Goal: Task Accomplishment & Management: Use online tool/utility

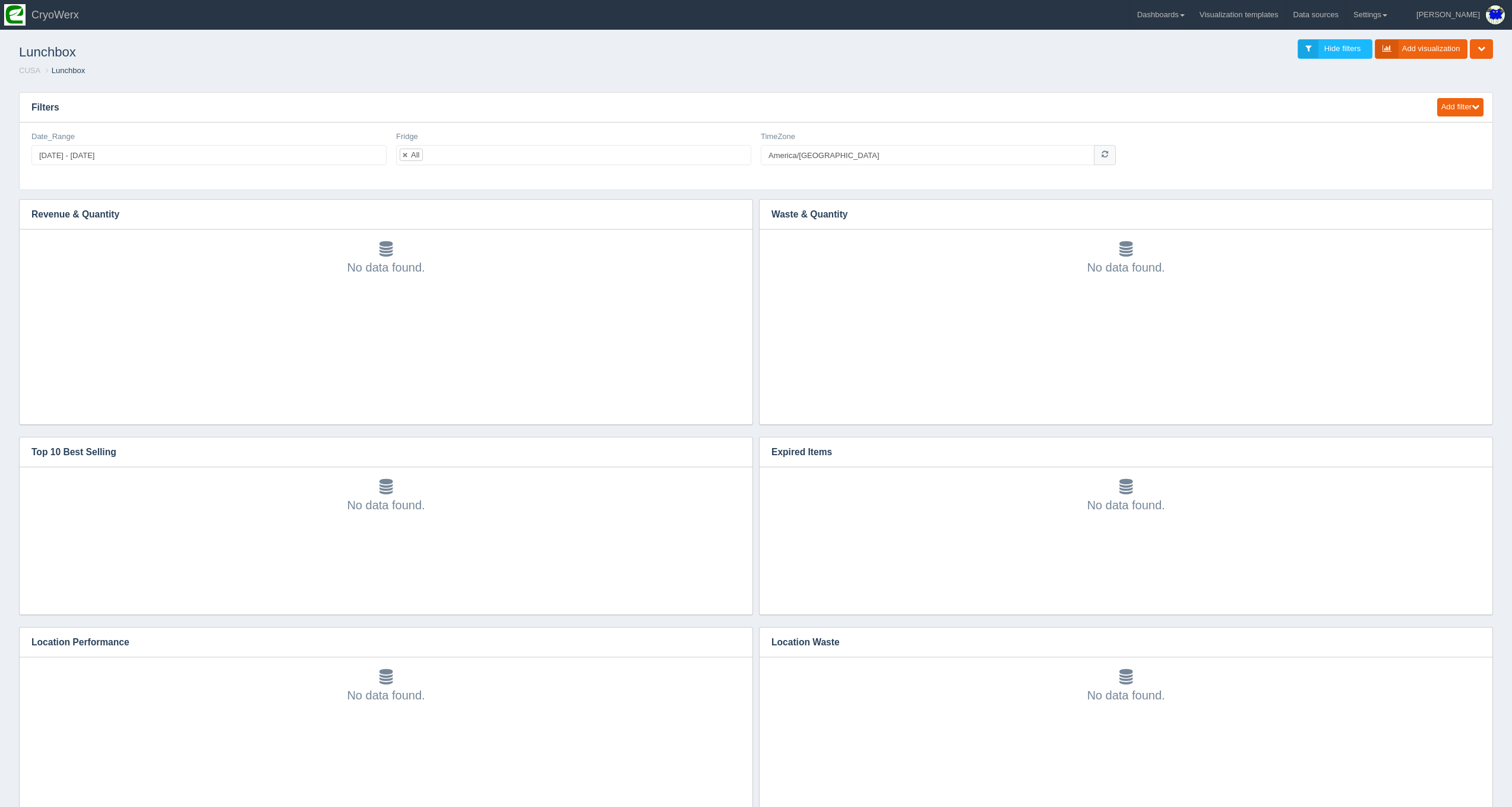
scroll to position [72, 339]
click at [522, 68] on ol "CUSA Lunchbox" at bounding box center [756, 71] width 1493 height 11
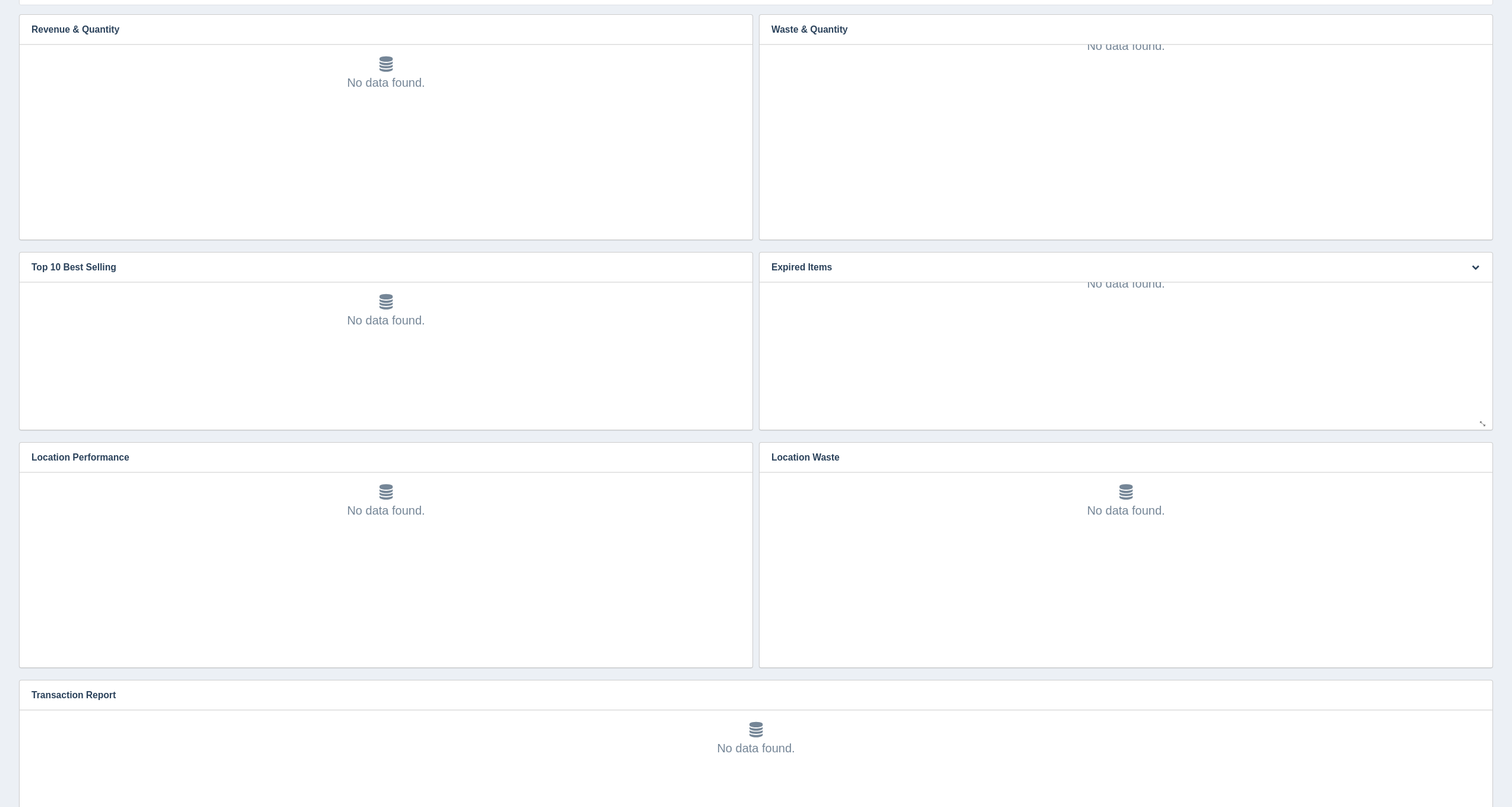
scroll to position [348, 0]
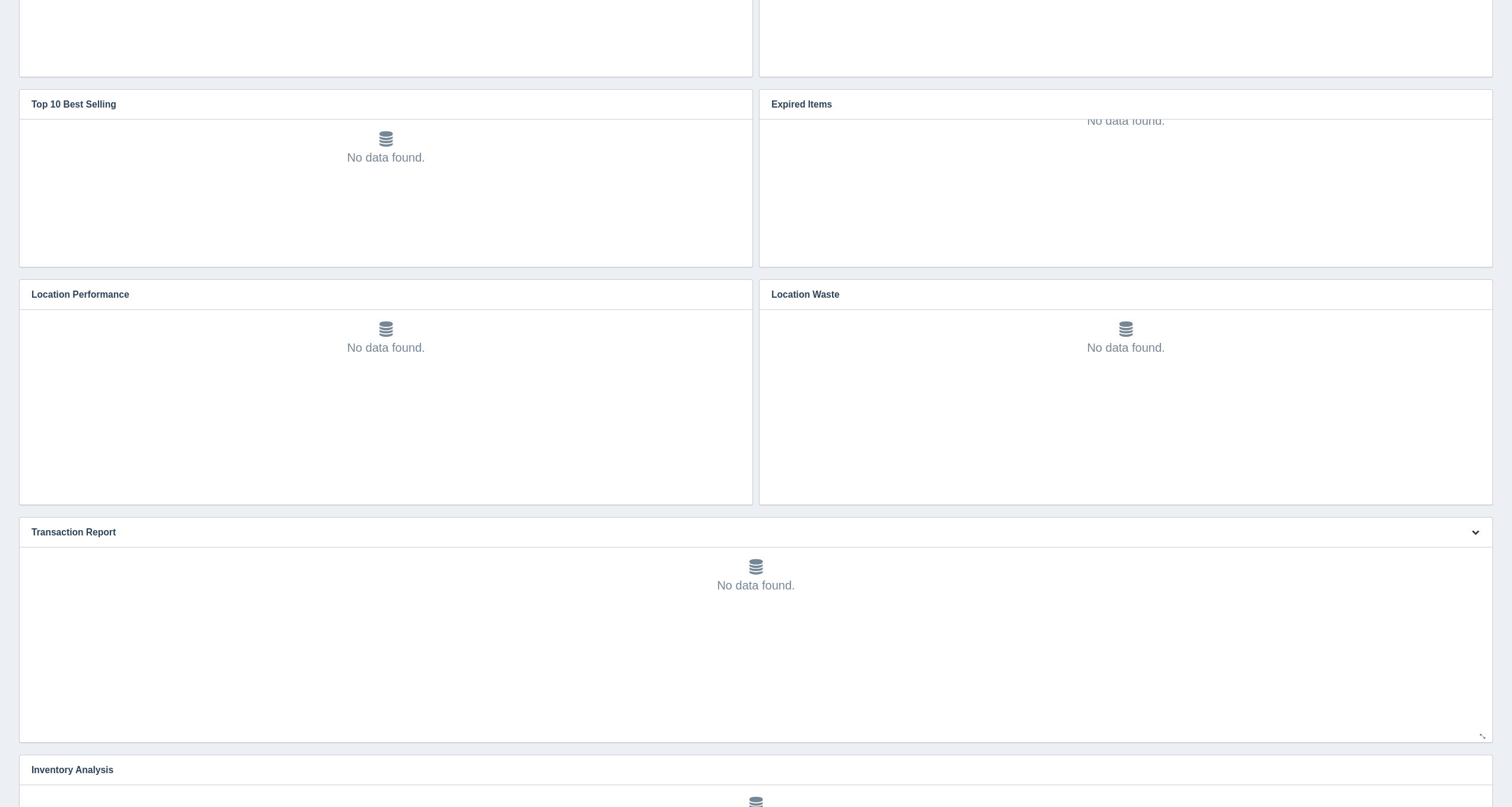
click at [1478, 534] on button "button" at bounding box center [1475, 533] width 16 height 19
click at [1465, 542] on link "Edit chart" at bounding box center [1436, 550] width 95 height 17
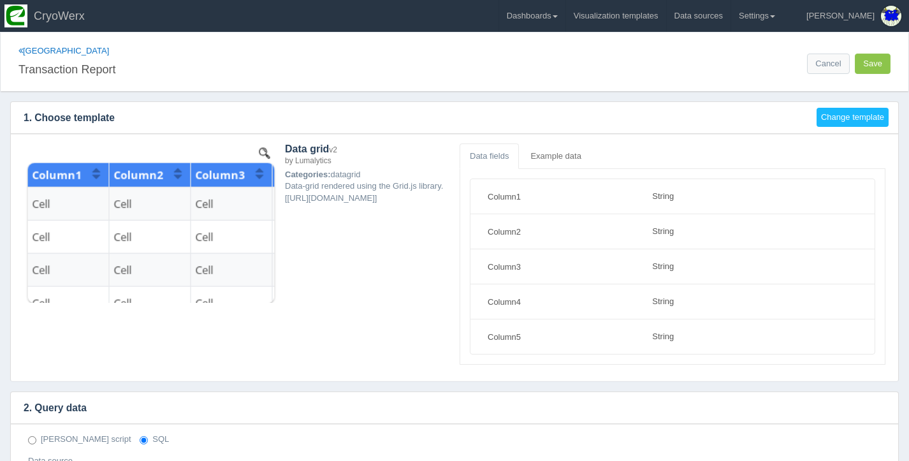
select select "string"
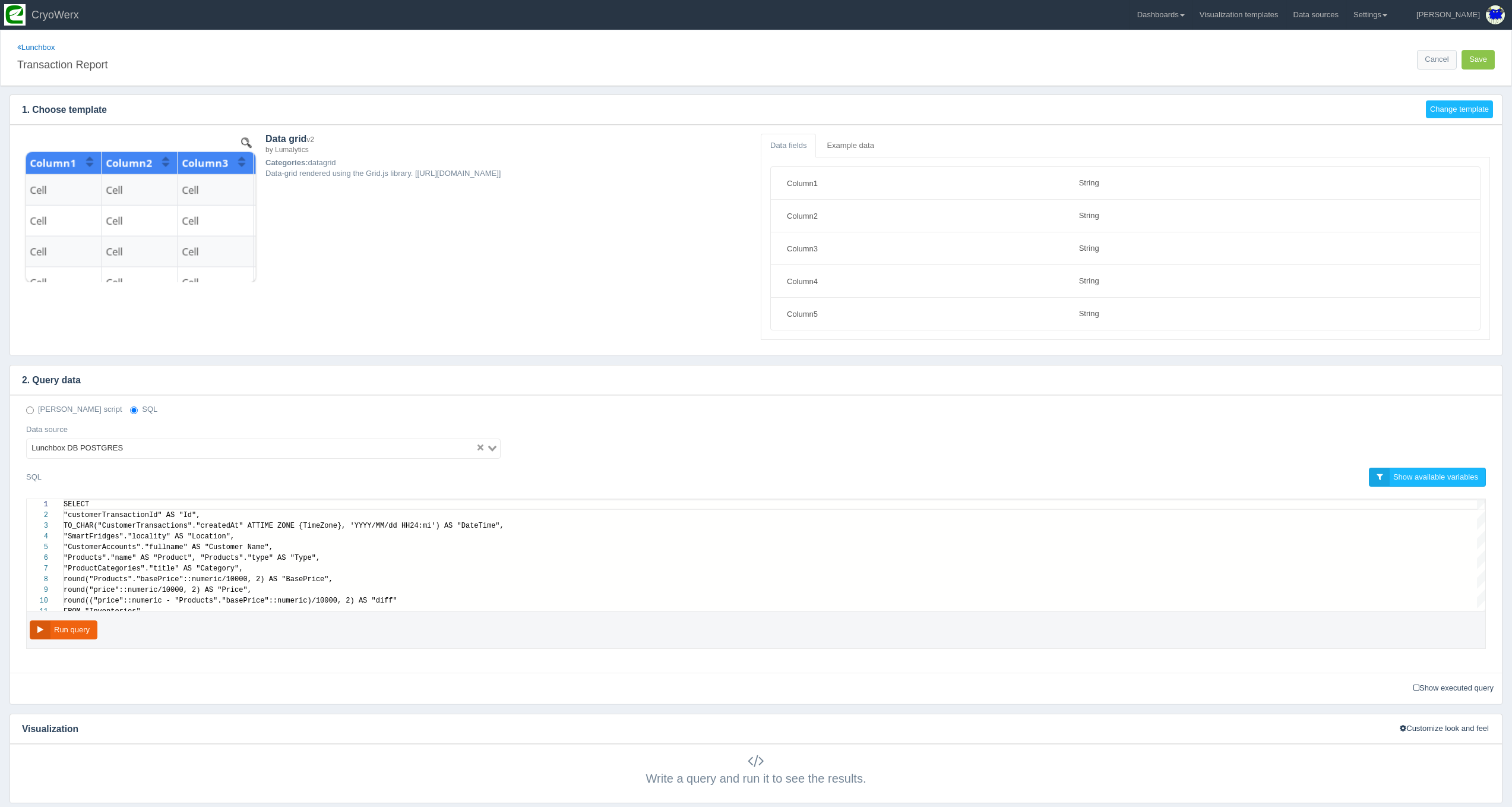
select select "string"
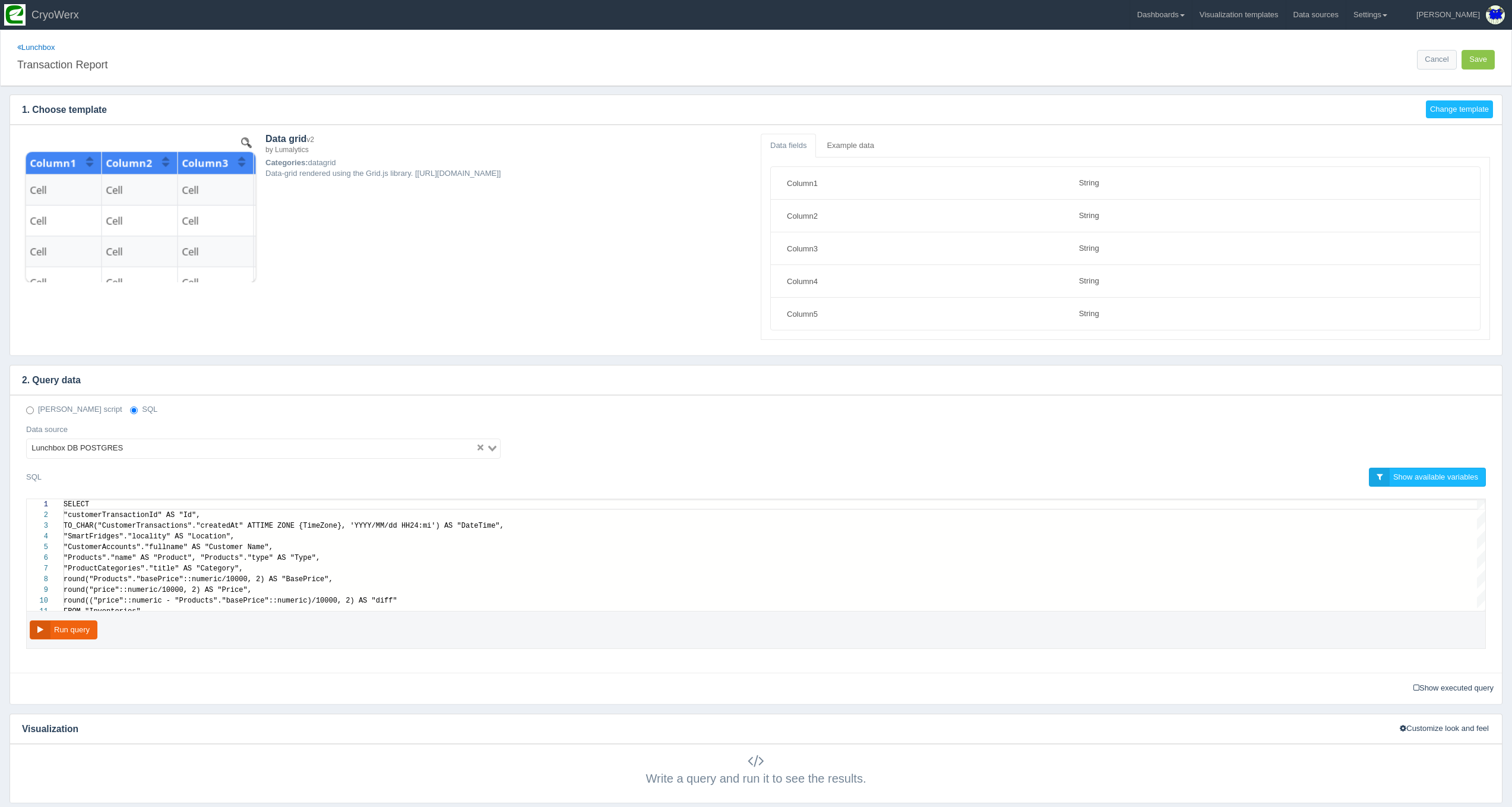
scroll to position [96, 0]
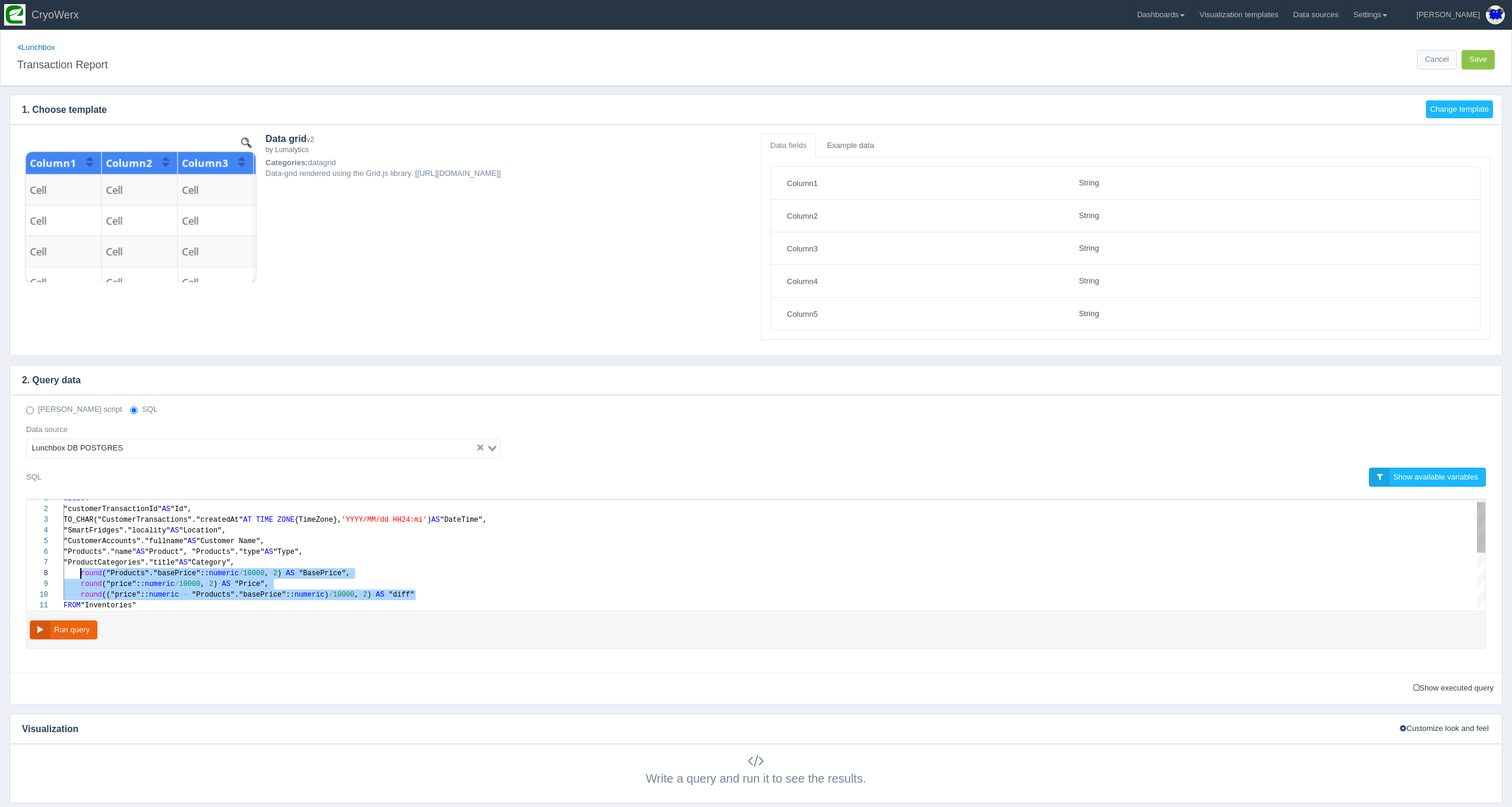
drag, startPoint x: 433, startPoint y: 598, endPoint x: 86, endPoint y: 571, distance: 348.0
paste textarea "MM/dd HH24:mi') AS "DateTime", "SmartFridges"."locality" AS "Location", "Custom…"
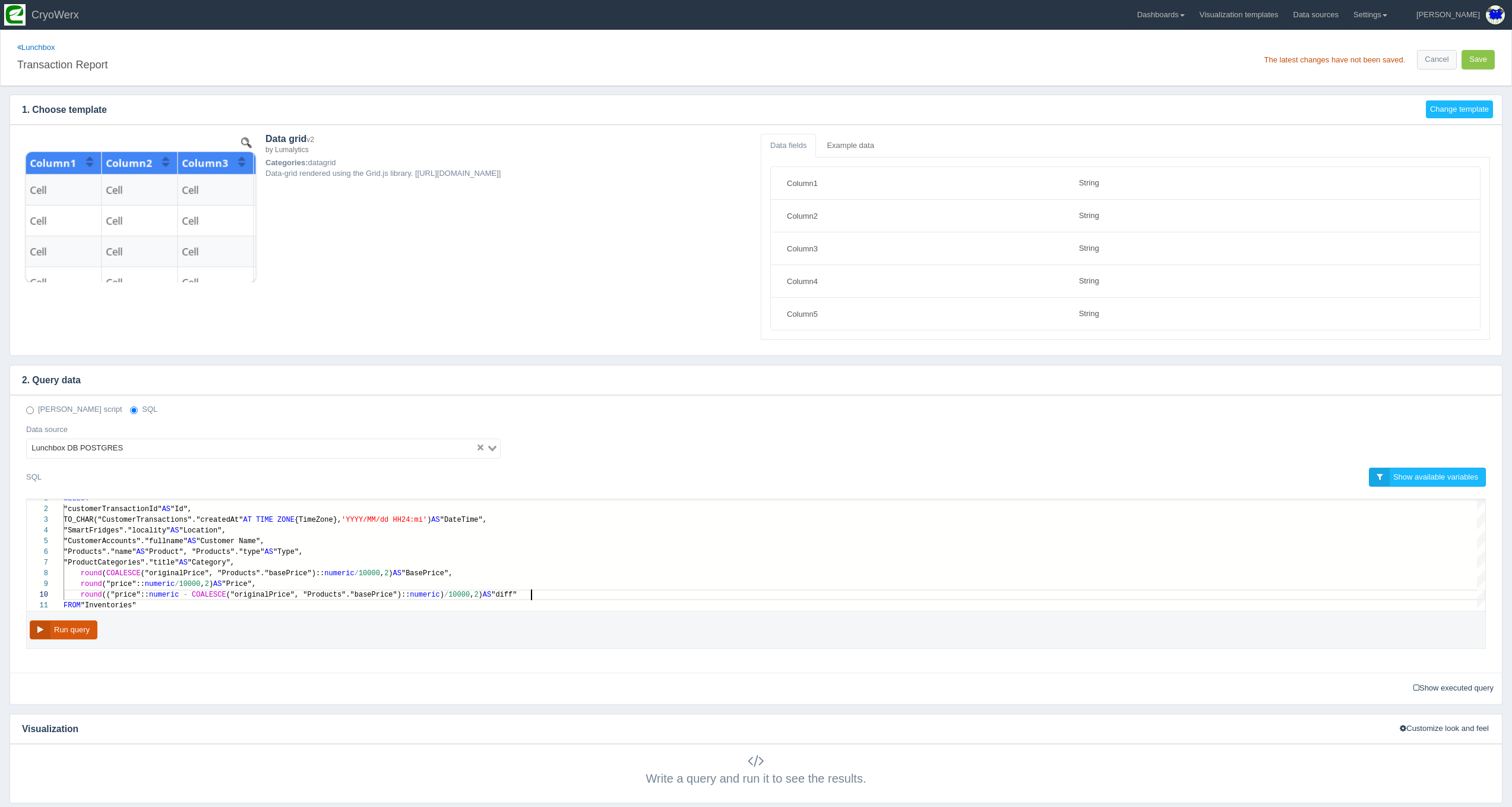
click at [82, 630] on button "Run query" at bounding box center [63, 630] width 68 height 20
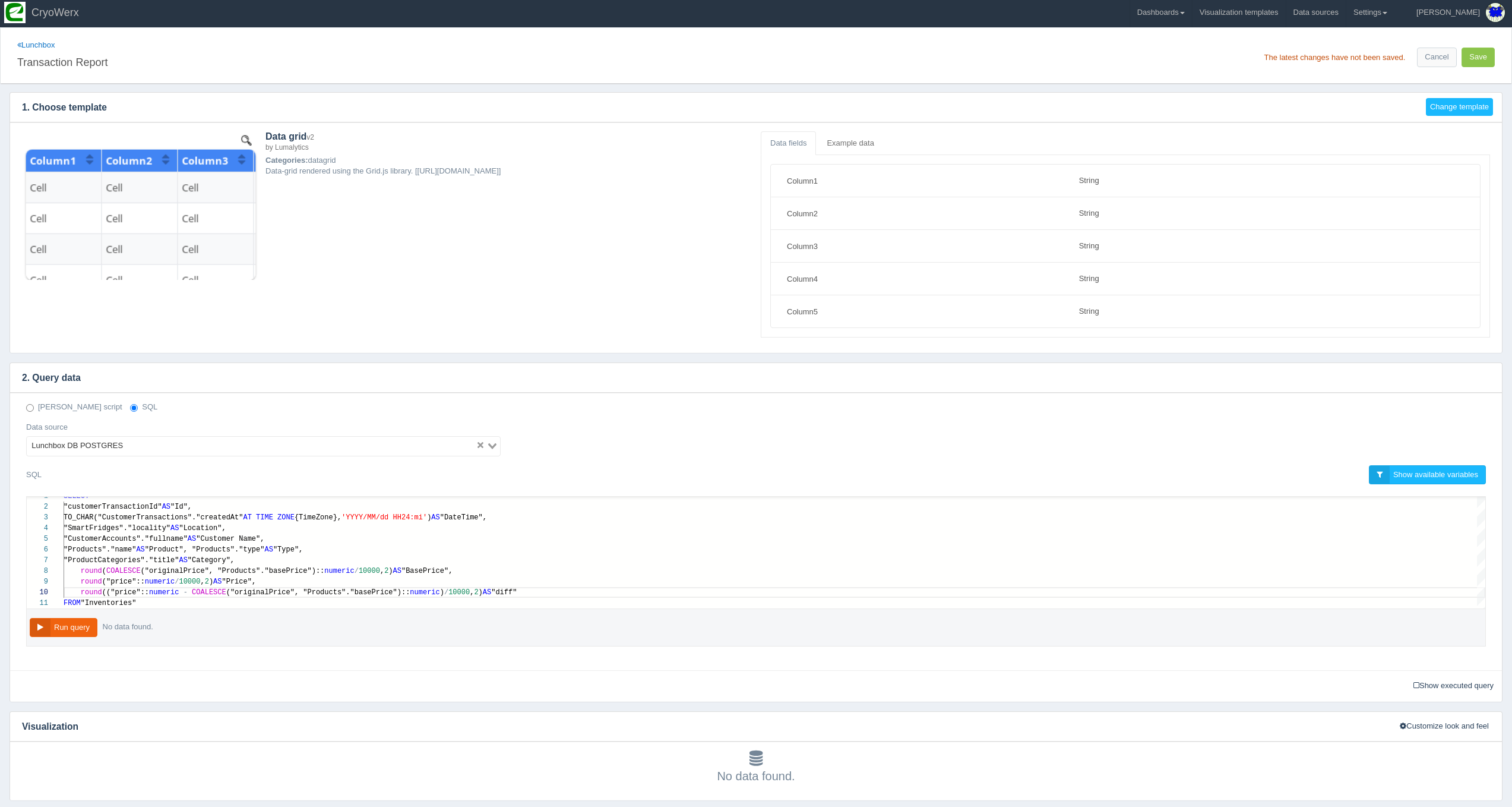
scroll to position [32, 0]
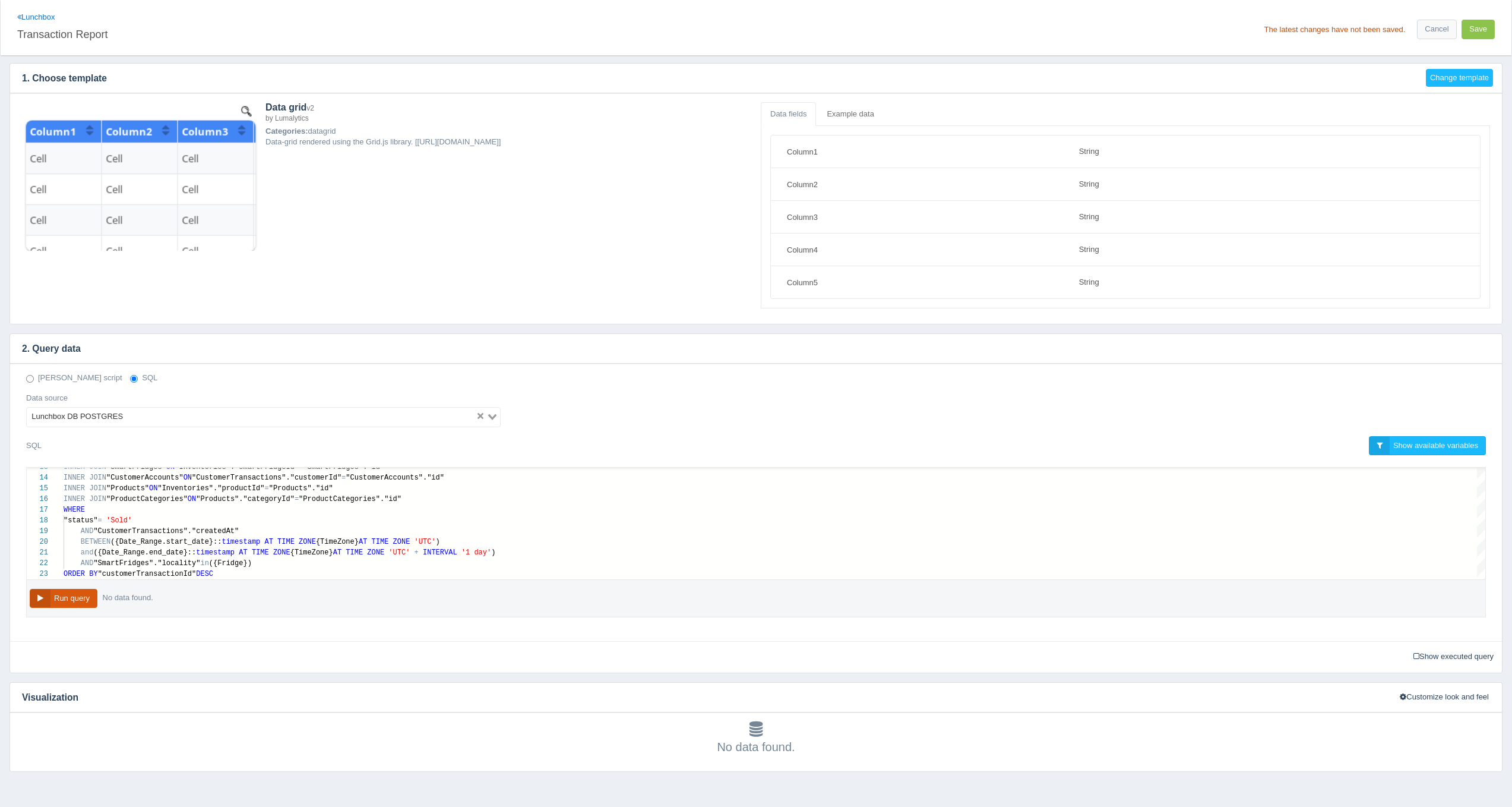
drag, startPoint x: 86, startPoint y: 599, endPoint x: 88, endPoint y: 593, distance: 6.3
click at [87, 599] on button "Run query" at bounding box center [63, 598] width 68 height 20
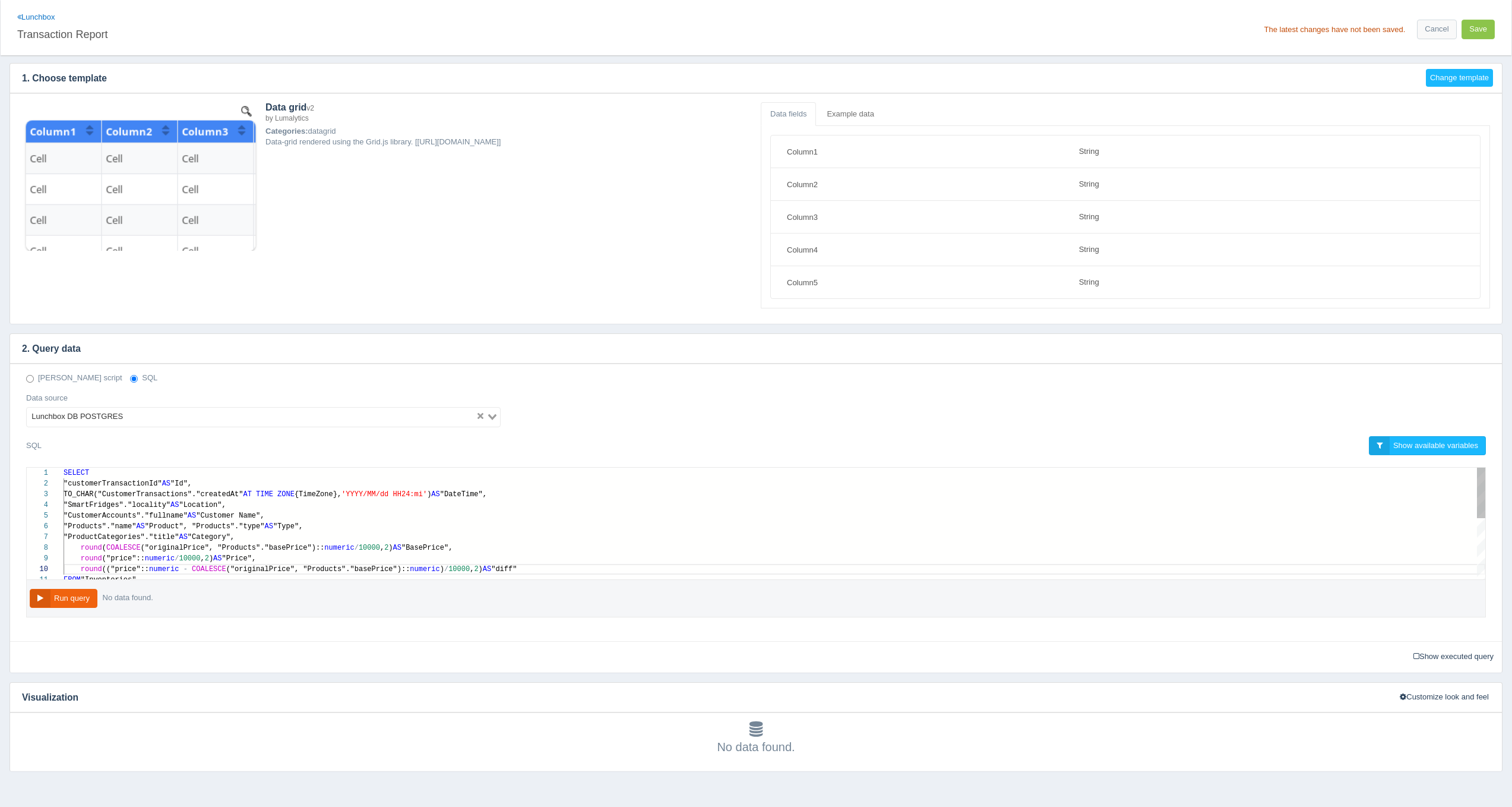
type textarea "SELECT "customerTransactionId" AS "Id", TO_CHAR("CustomerTransactions"."created…"
click at [122, 558] on span "("price"::" at bounding box center [124, 558] width 43 height 8
click at [159, 550] on span "("originalPrice", "Products"."basePrice")::" at bounding box center [233, 547] width 184 height 8
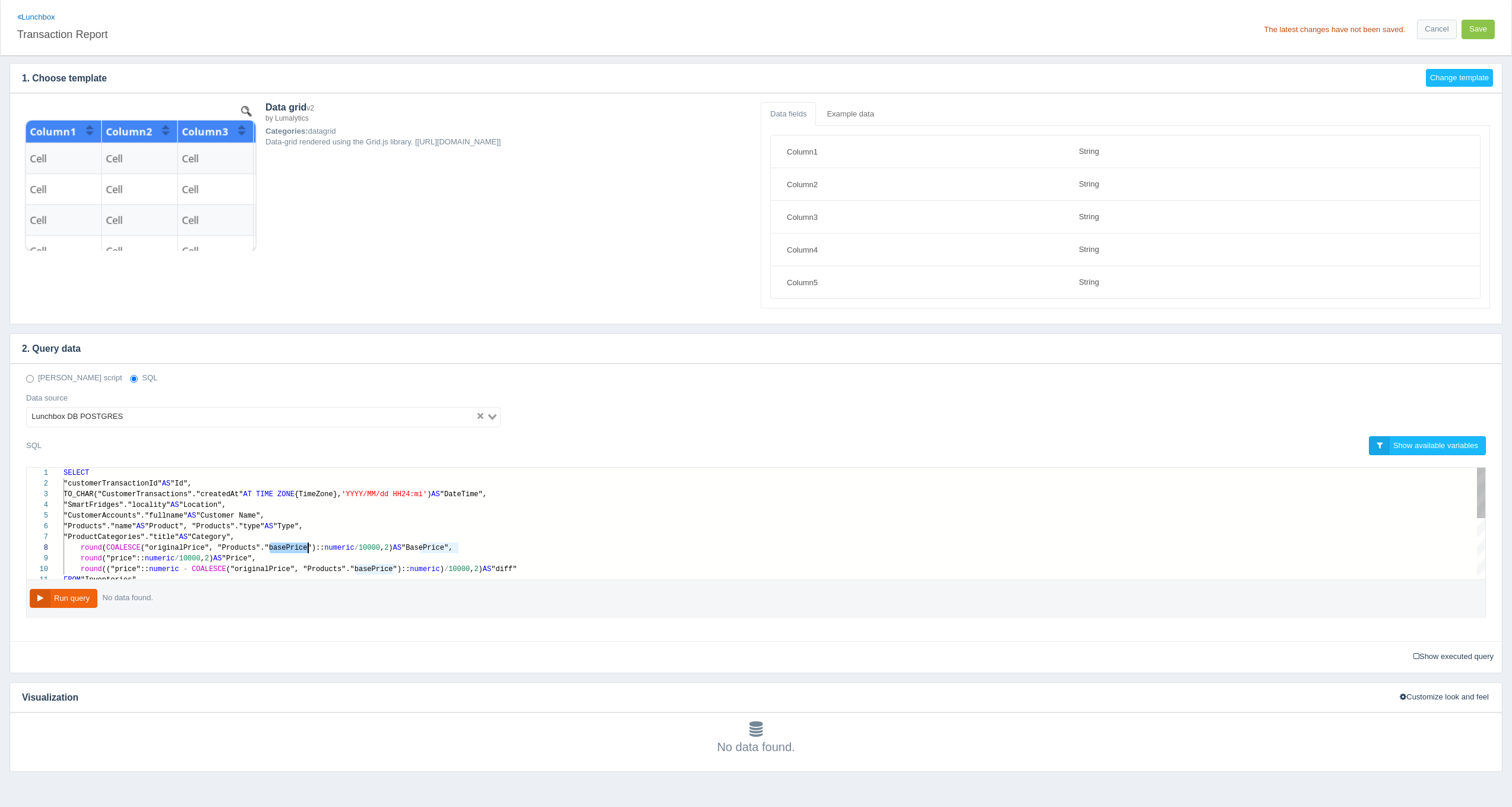
scroll to position [75, 245]
click at [1491, 25] on button "Save" at bounding box center [1478, 29] width 34 height 20
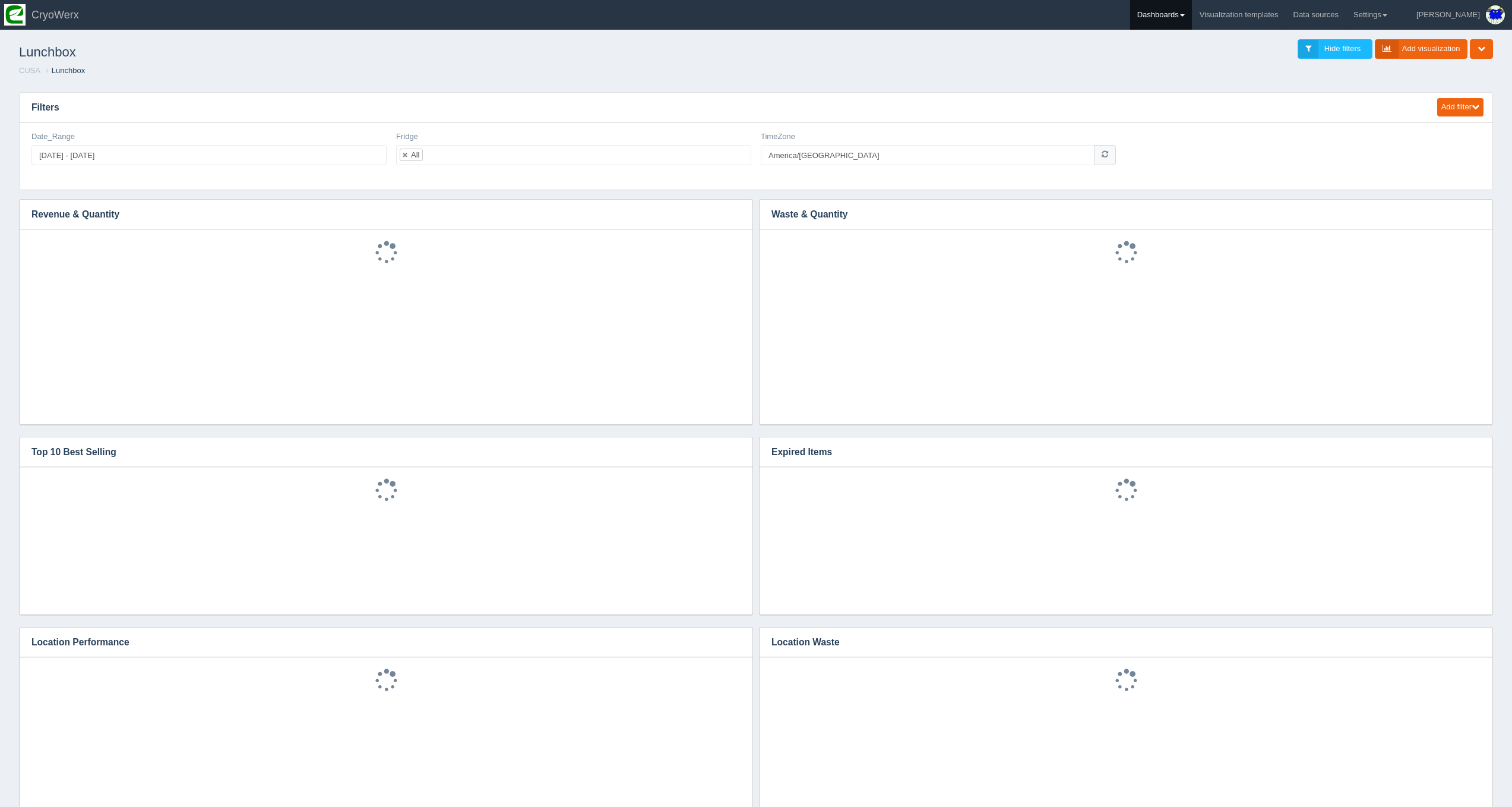
click at [1184, 13] on link "Dashboards" at bounding box center [1161, 15] width 61 height 30
click at [1204, 70] on link "CUSA" at bounding box center [1210, 79] width 160 height 23
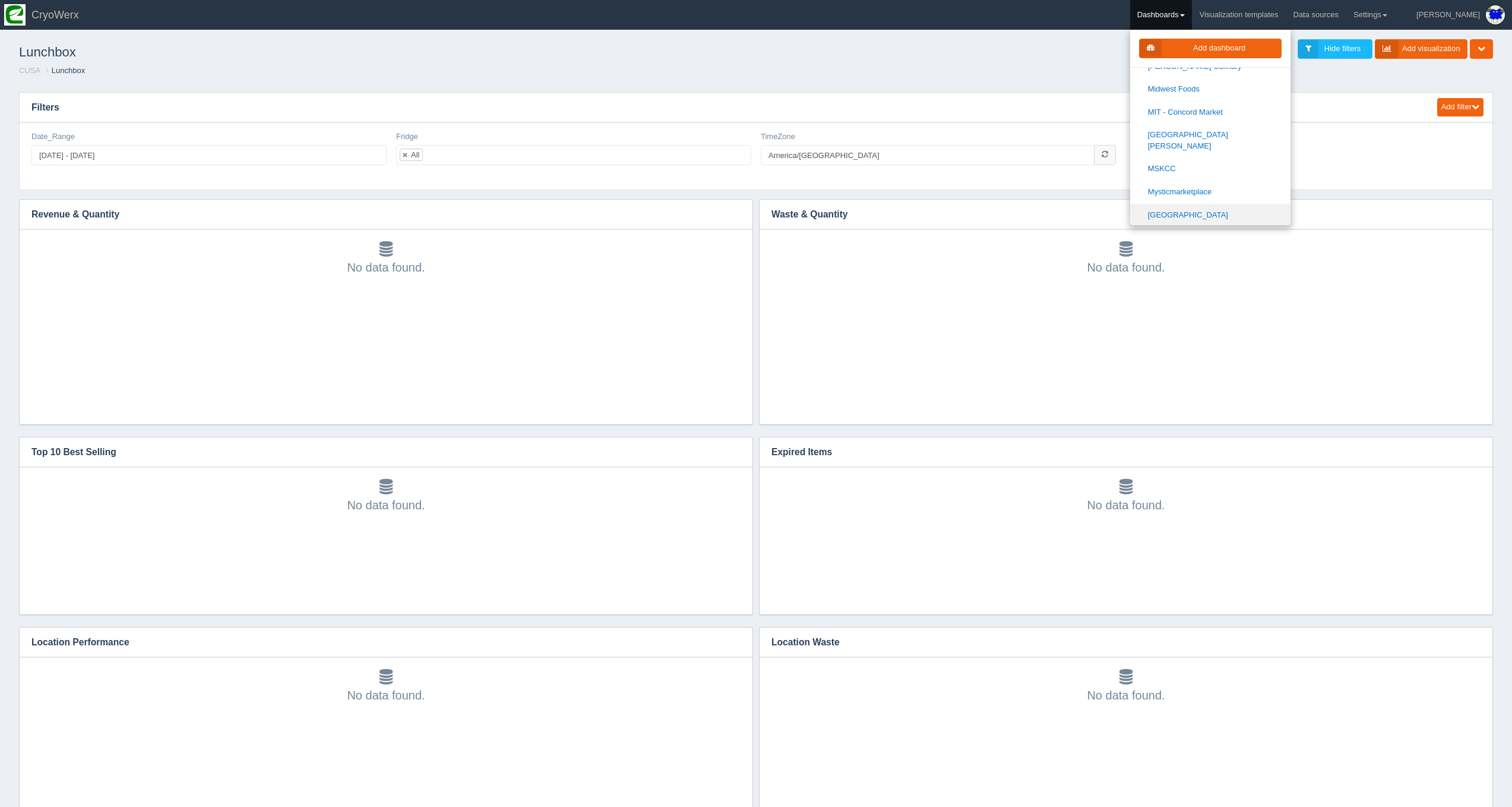
scroll to position [779, 0]
click at [1201, 135] on link "LunchWired" at bounding box center [1210, 146] width 160 height 23
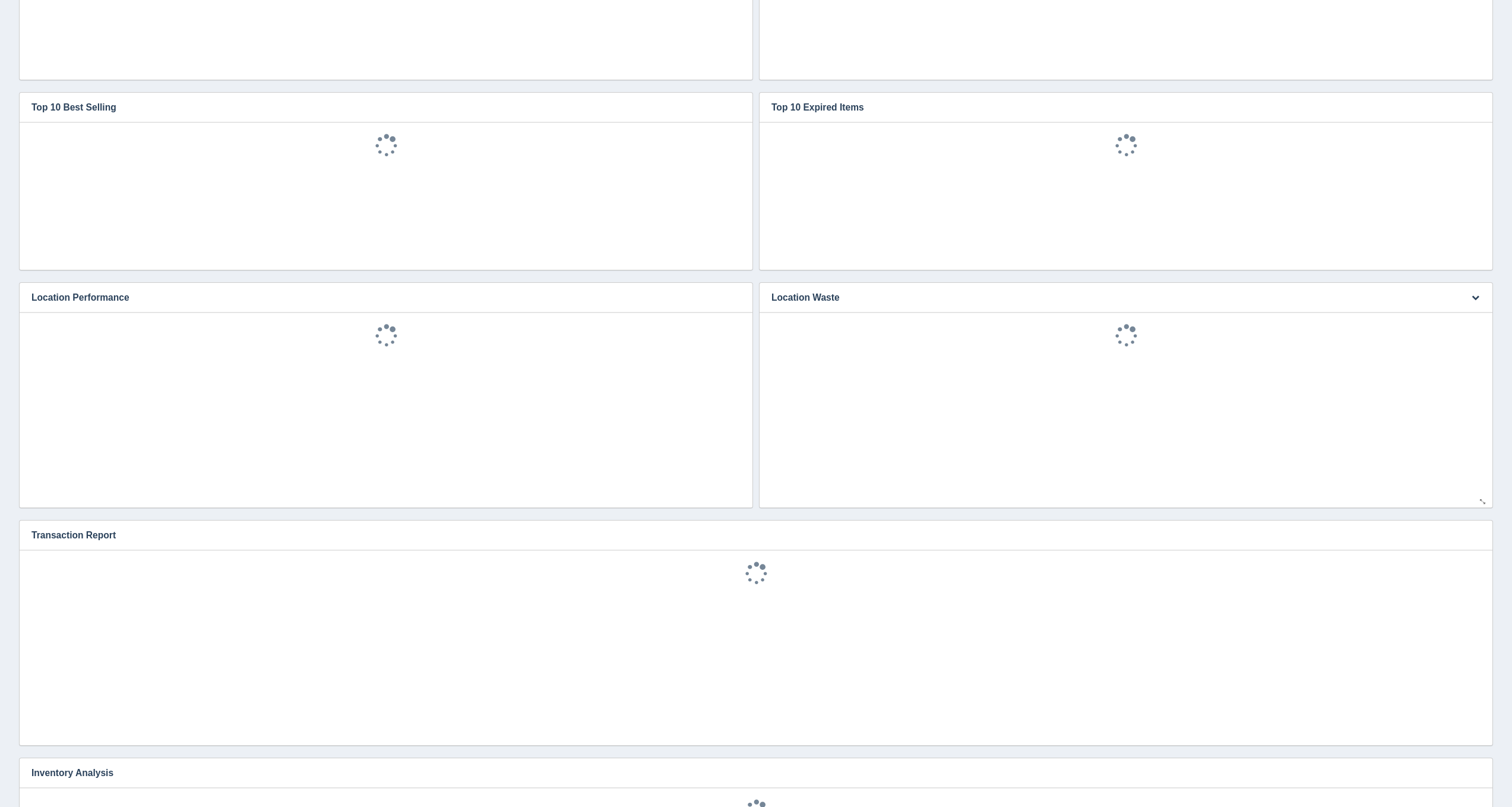
scroll to position [26, 0]
click at [1470, 533] on button "button" at bounding box center [1475, 536] width 16 height 19
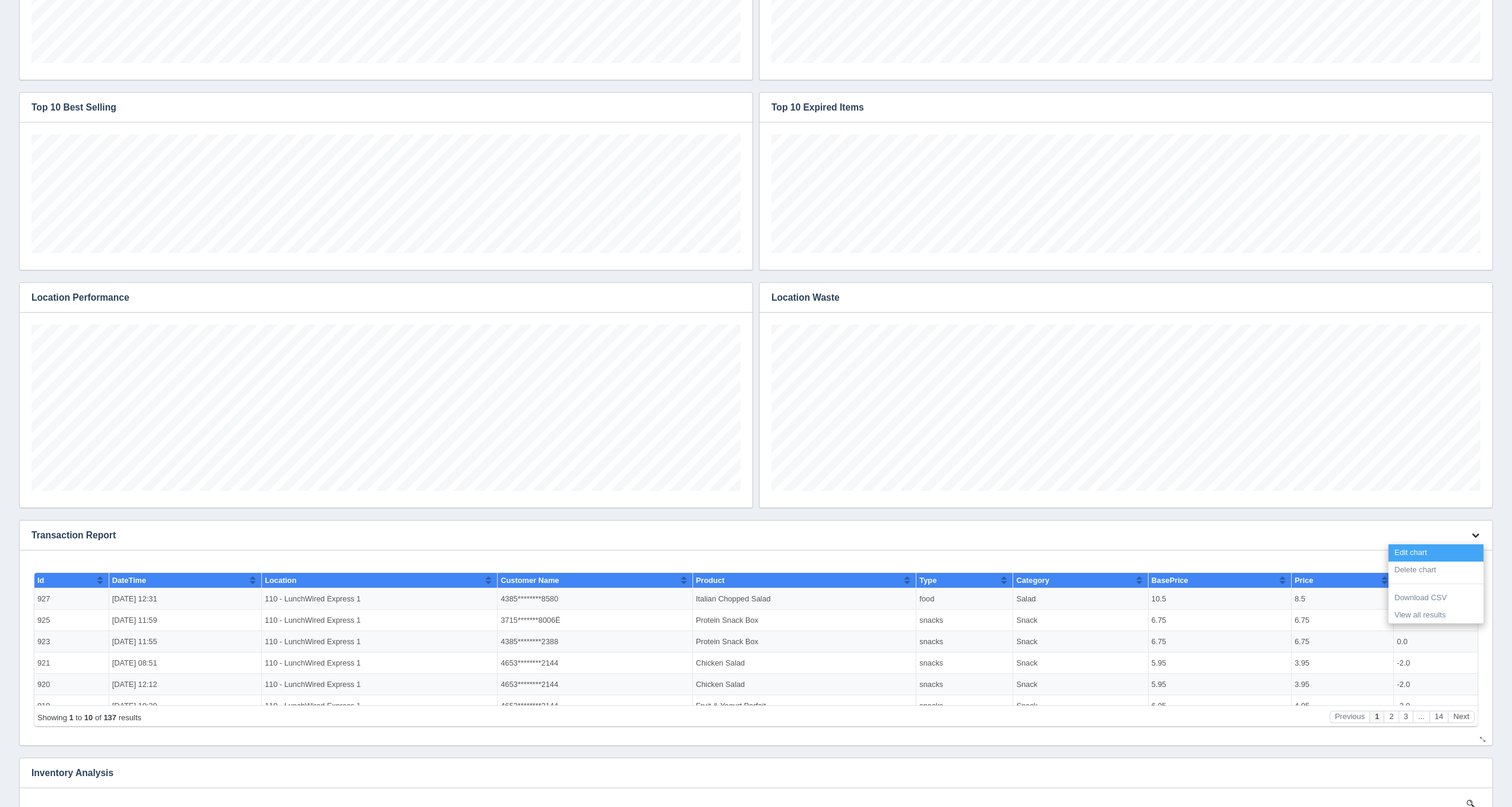
scroll to position [0, 0]
click at [1441, 548] on link "Edit chart" at bounding box center [1436, 553] width 95 height 17
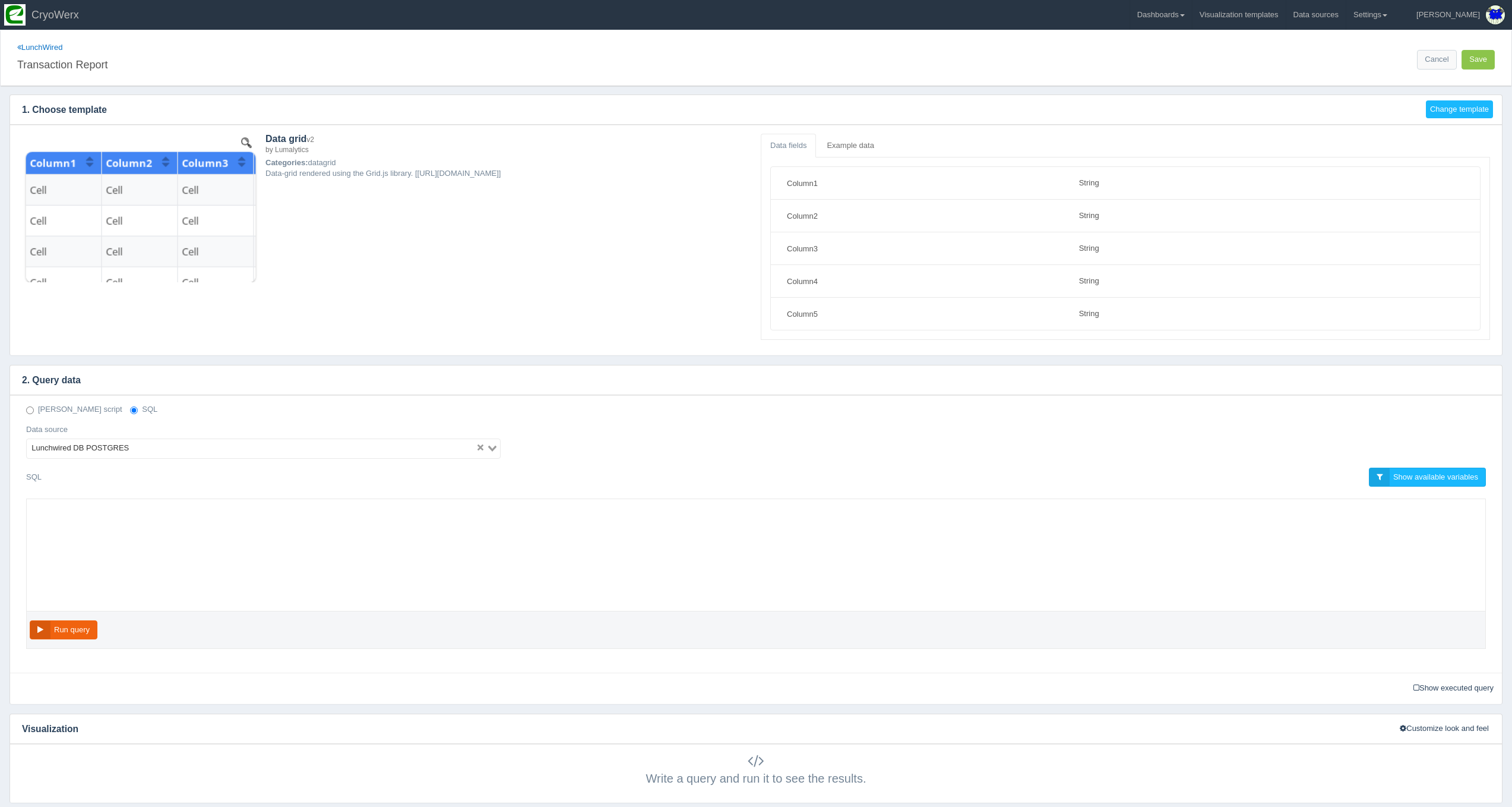
select select "string"
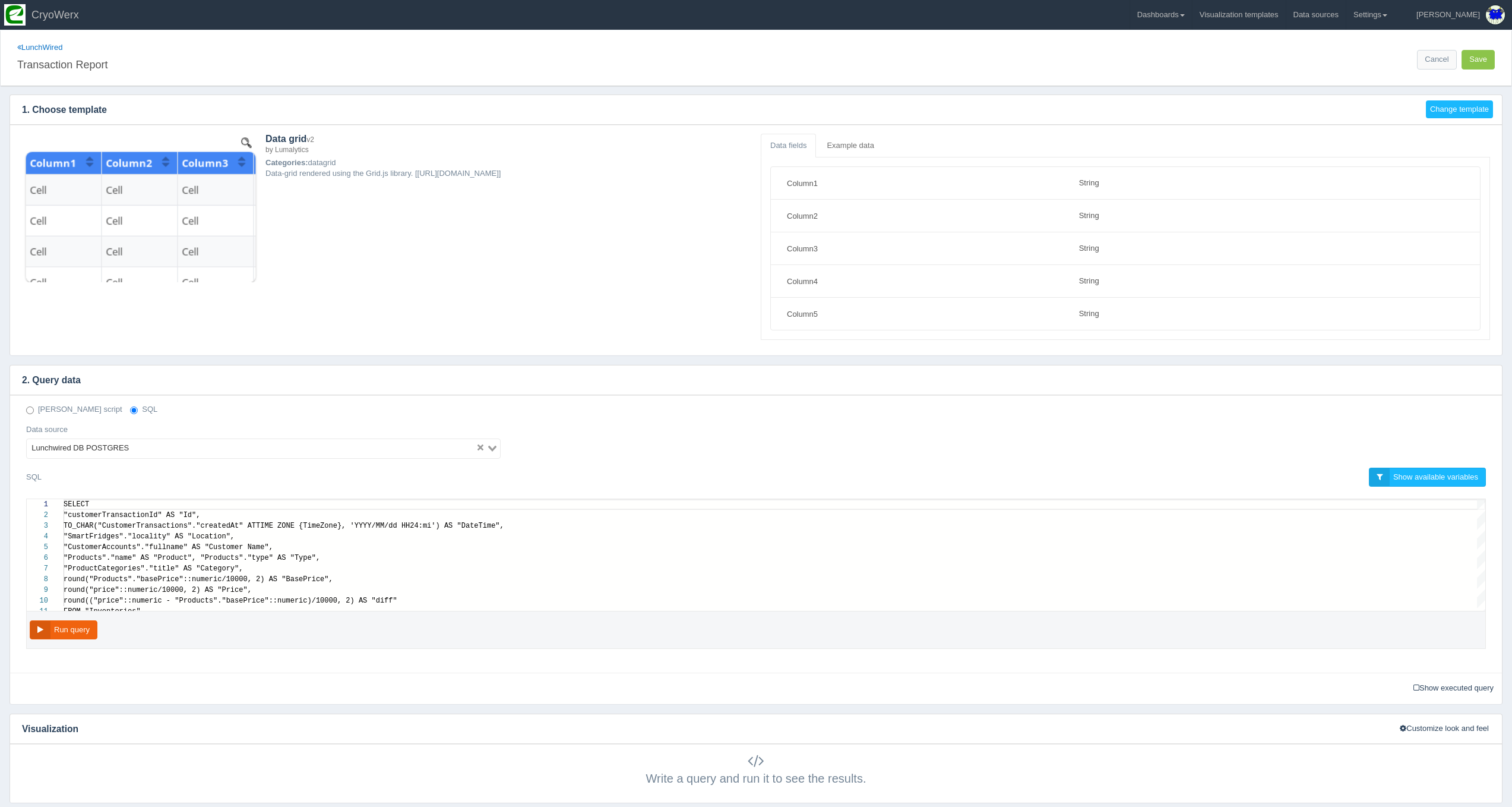
scroll to position [96, 0]
click at [424, 557] on div ""Products"."name" AS "Product", "Products"."type" AS "Type"," at bounding box center [774, 557] width 1422 height 10
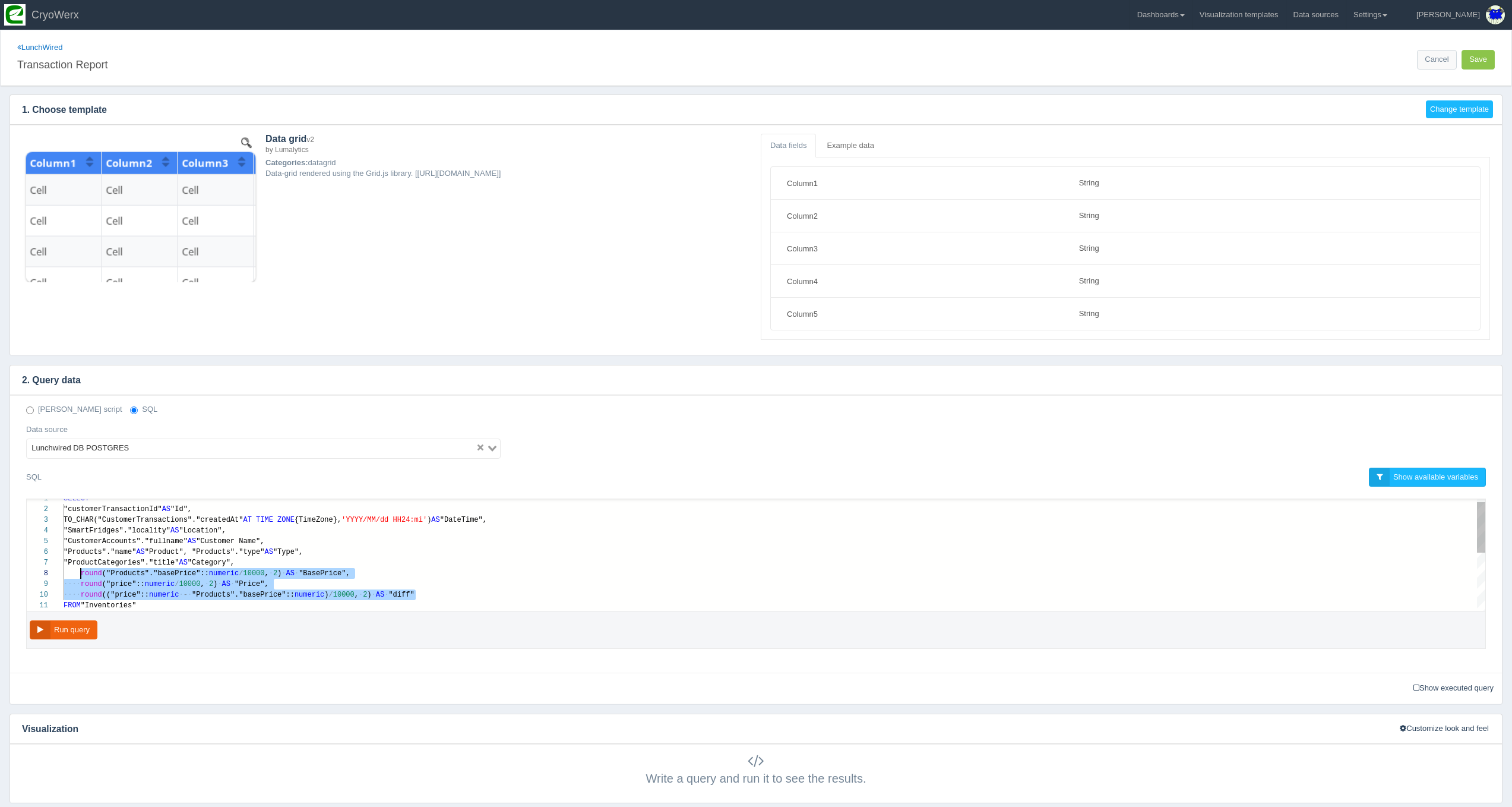
drag, startPoint x: 415, startPoint y: 595, endPoint x: 81, endPoint y: 569, distance: 335.0
paste textarea "MM/dd HH24:mi') AS "DateTime", "SmartFridges"."locality" AS "Location", "Custom…"
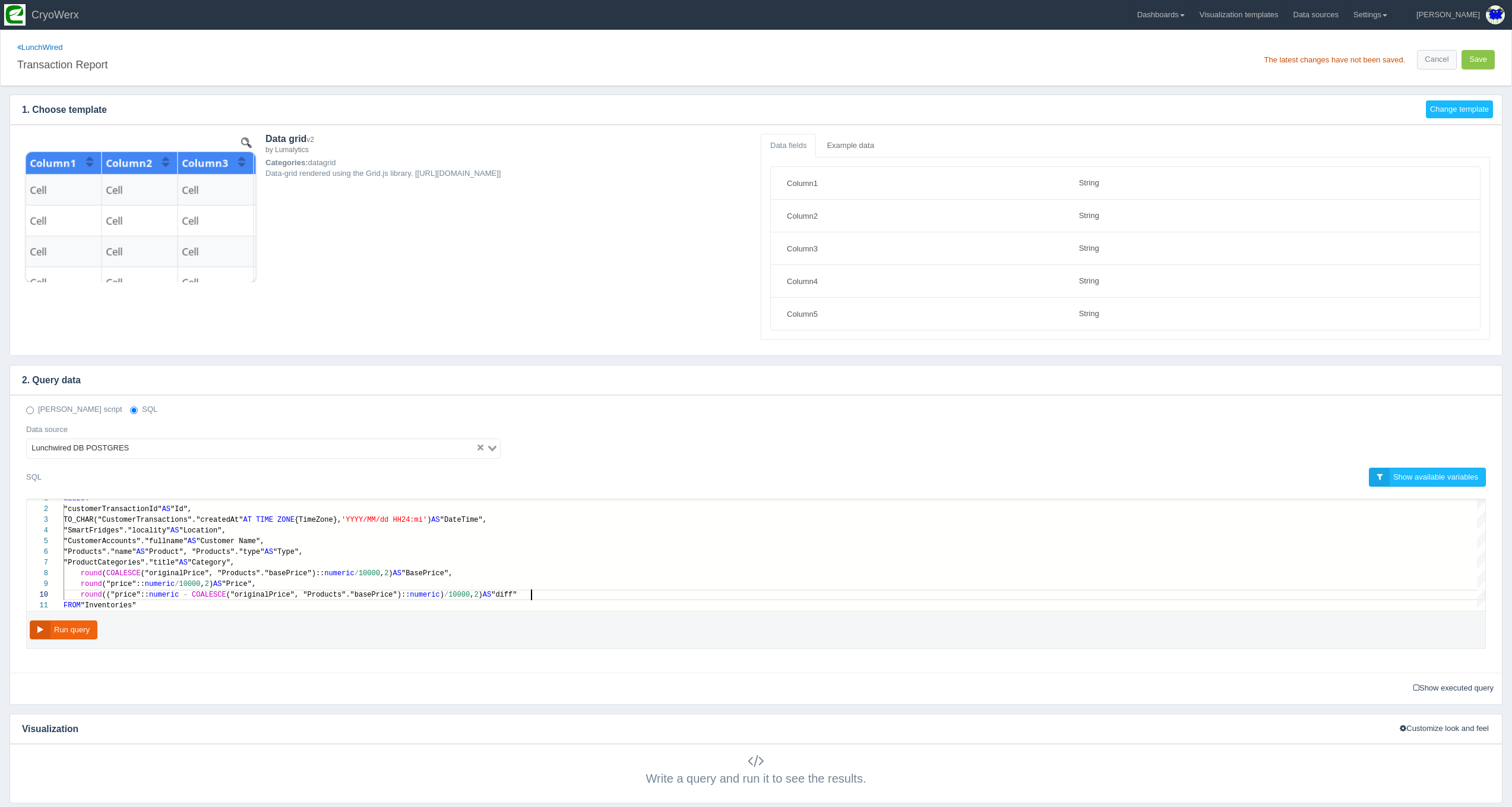
click at [39, 639] on div "Run query" at bounding box center [756, 630] width 1460 height 38
click at [46, 625] on button "Run query" at bounding box center [63, 630] width 68 height 20
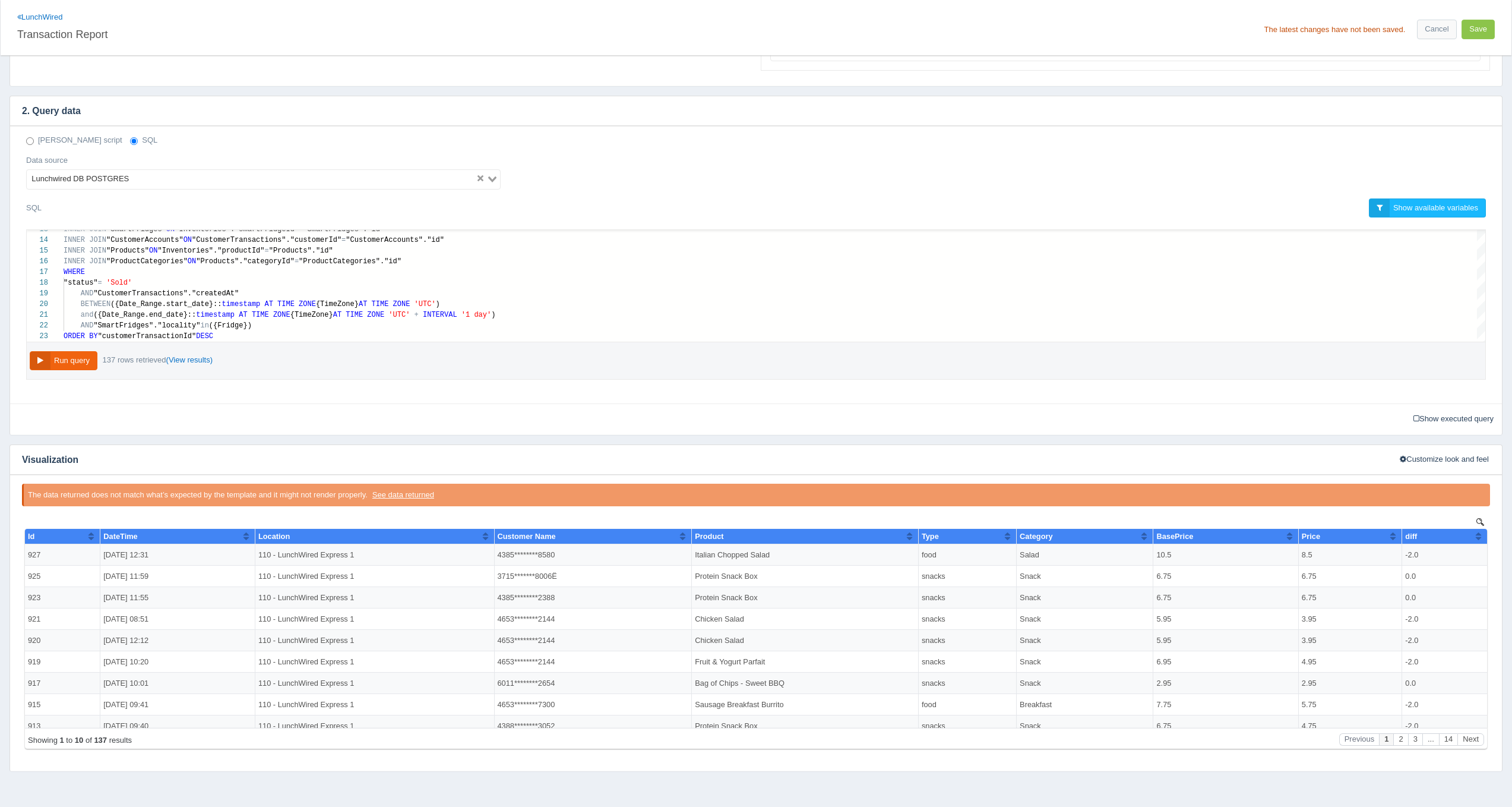
scroll to position [238, 0]
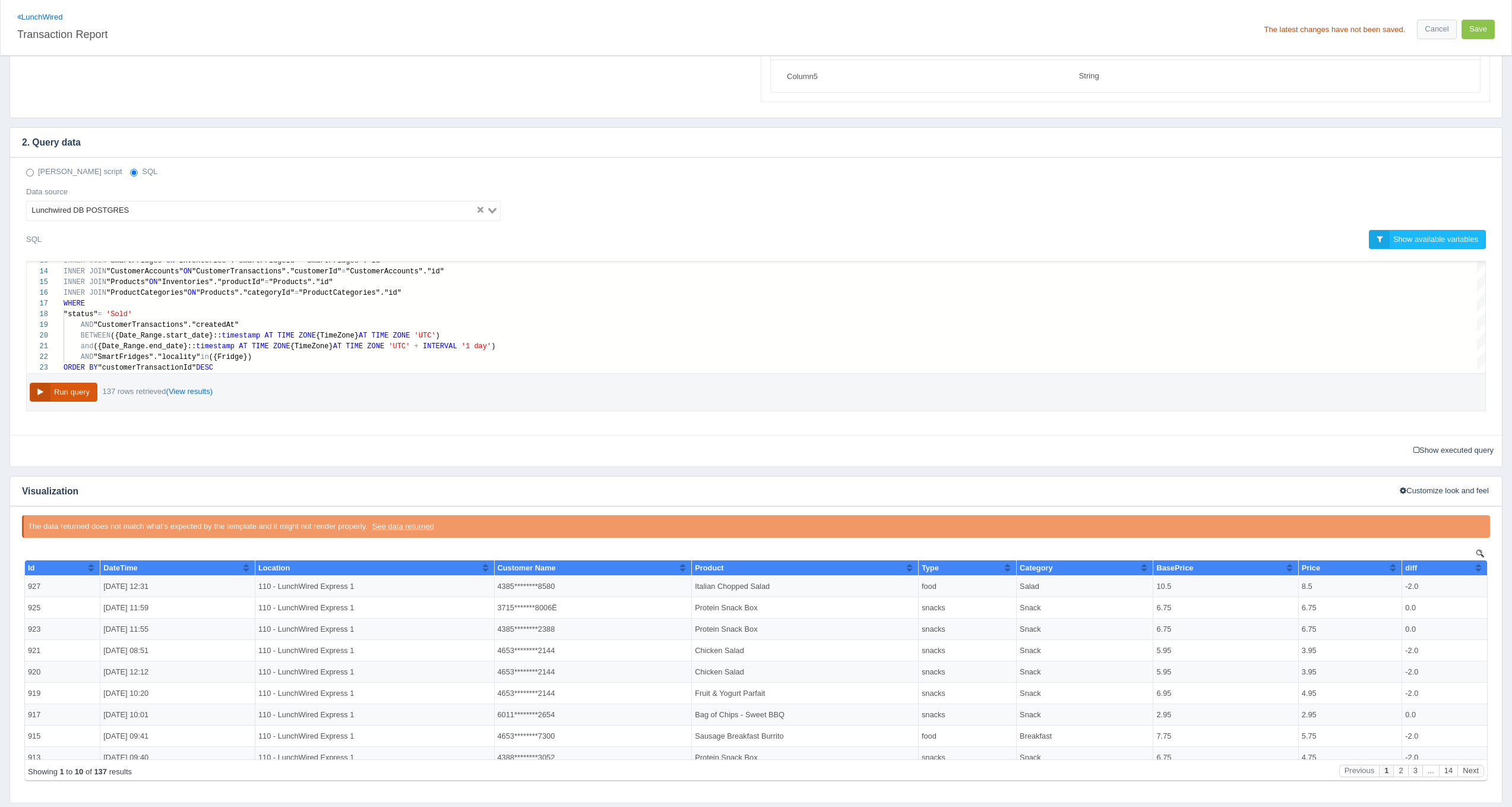
click at [83, 398] on button "Run query" at bounding box center [63, 392] width 68 height 20
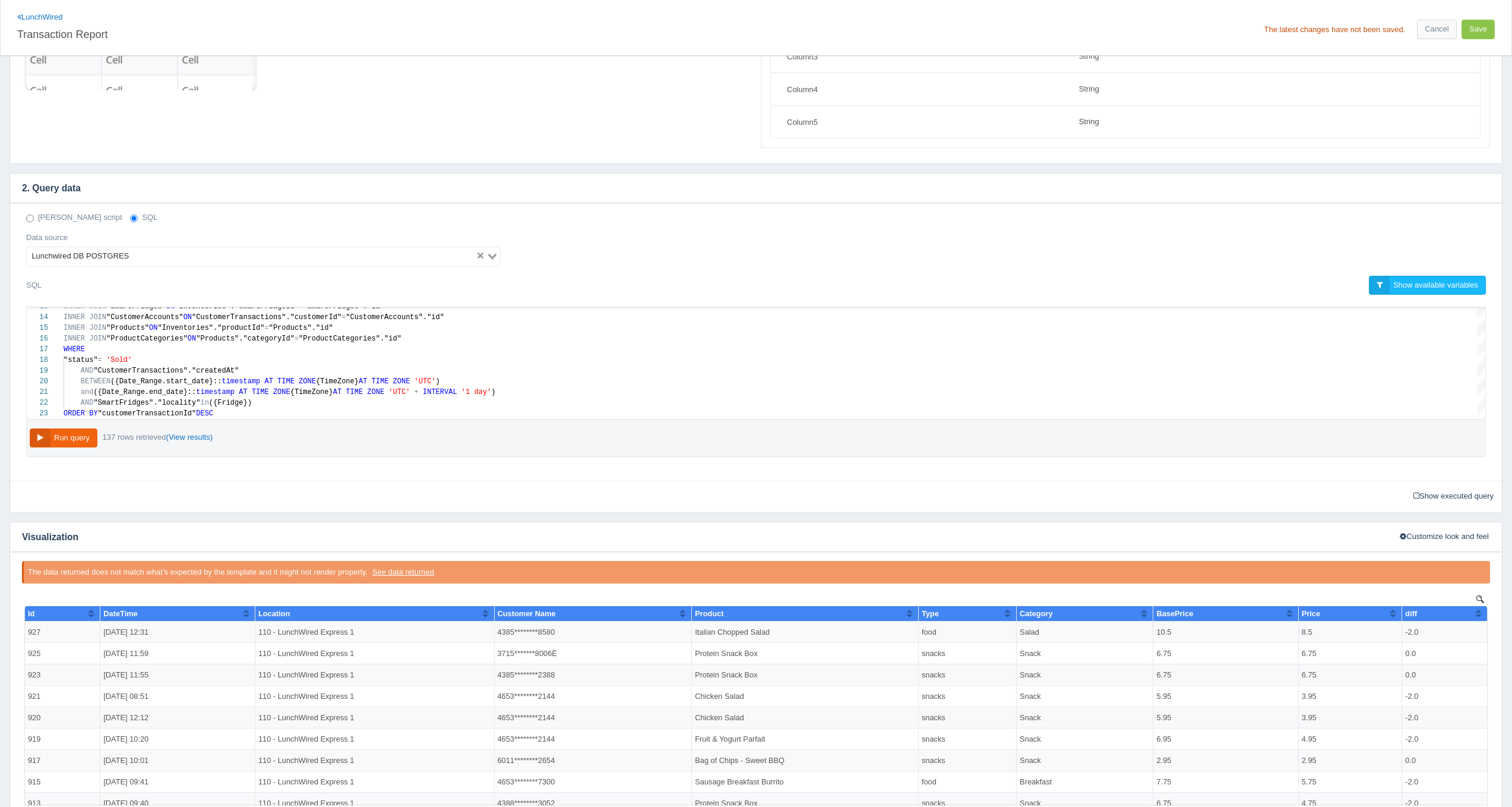
scroll to position [42, 0]
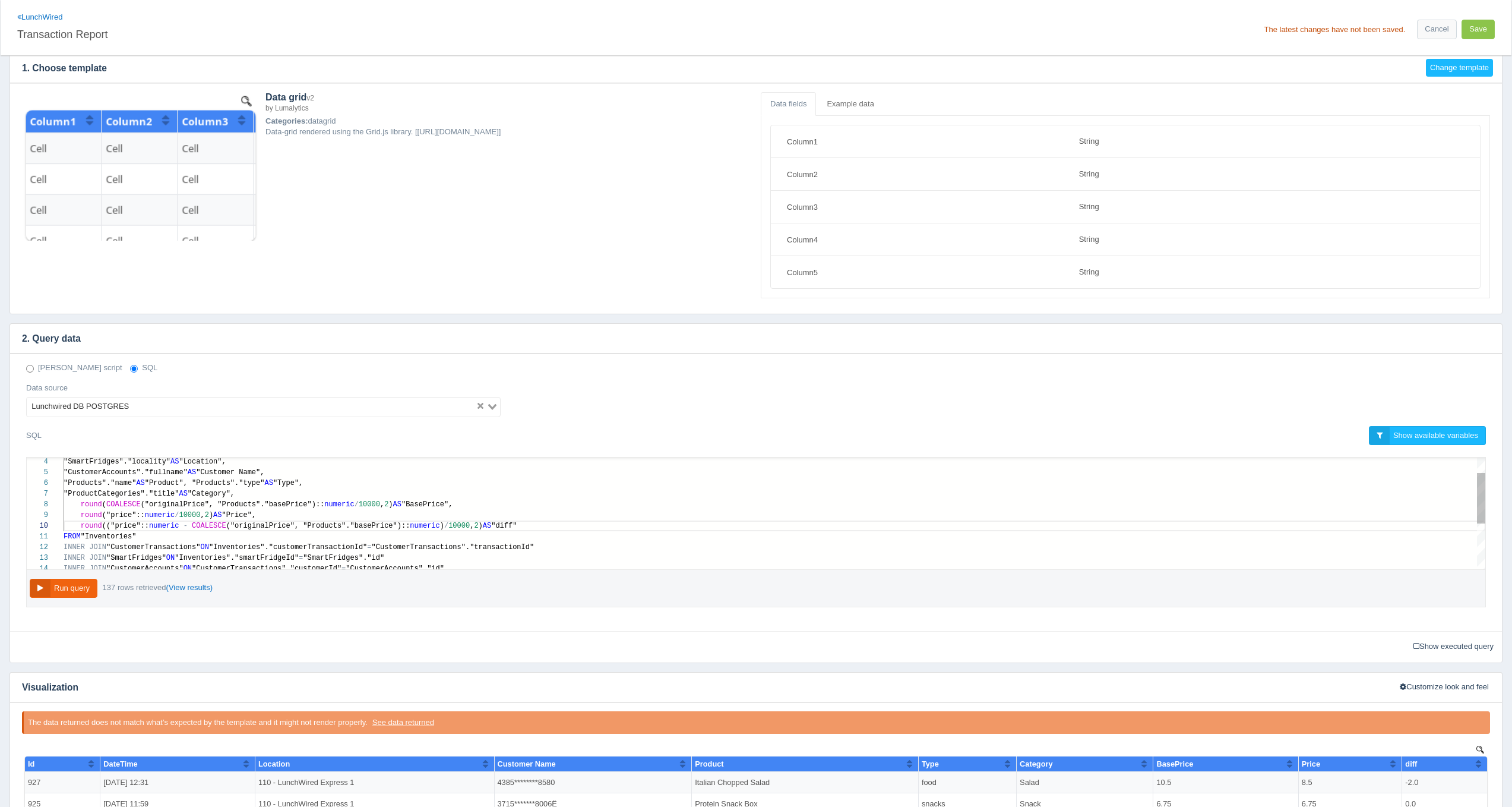
type textarea "SELECT "customerTransactionId" AS "Id", TO_CHAR("CustomerTransactions"."created…"
click at [160, 501] on span "("originalPrice", "Products"."basePrice")::" at bounding box center [233, 504] width 184 height 8
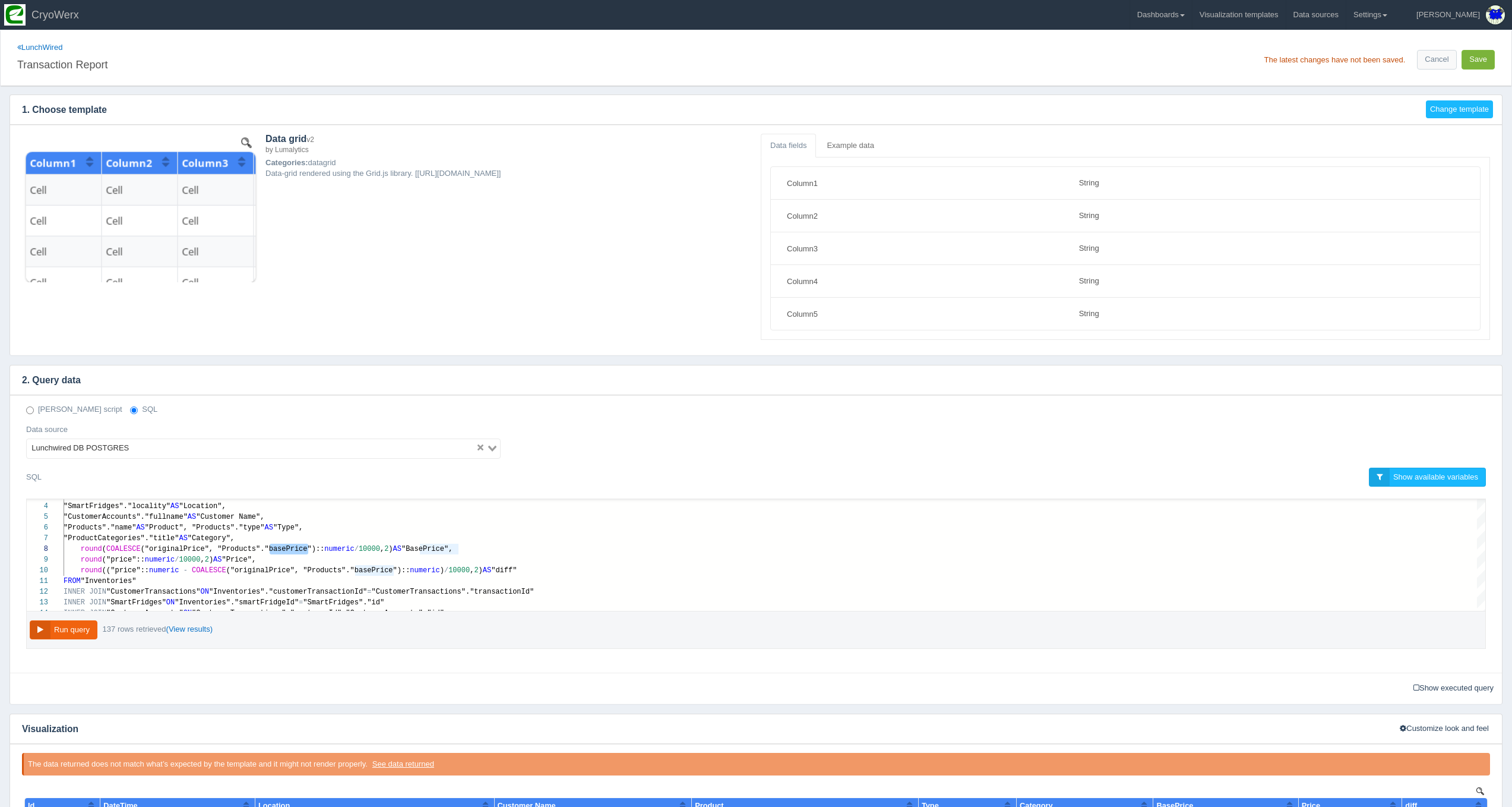
click at [1479, 62] on button "Save" at bounding box center [1478, 60] width 34 height 20
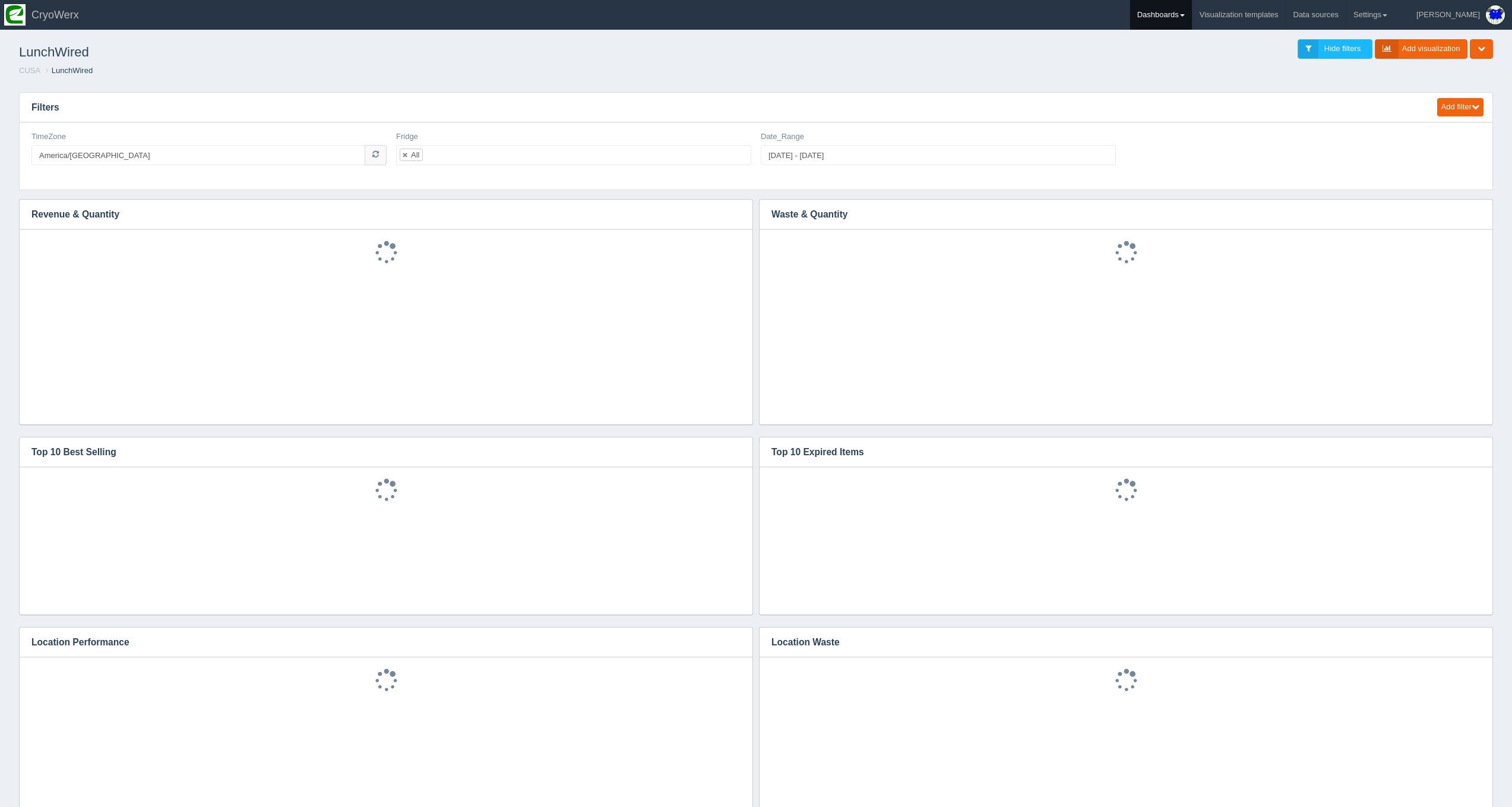
click at [1192, 17] on link "Dashboards" at bounding box center [1161, 15] width 61 height 30
click at [1220, 72] on link "CUSA" at bounding box center [1210, 79] width 160 height 23
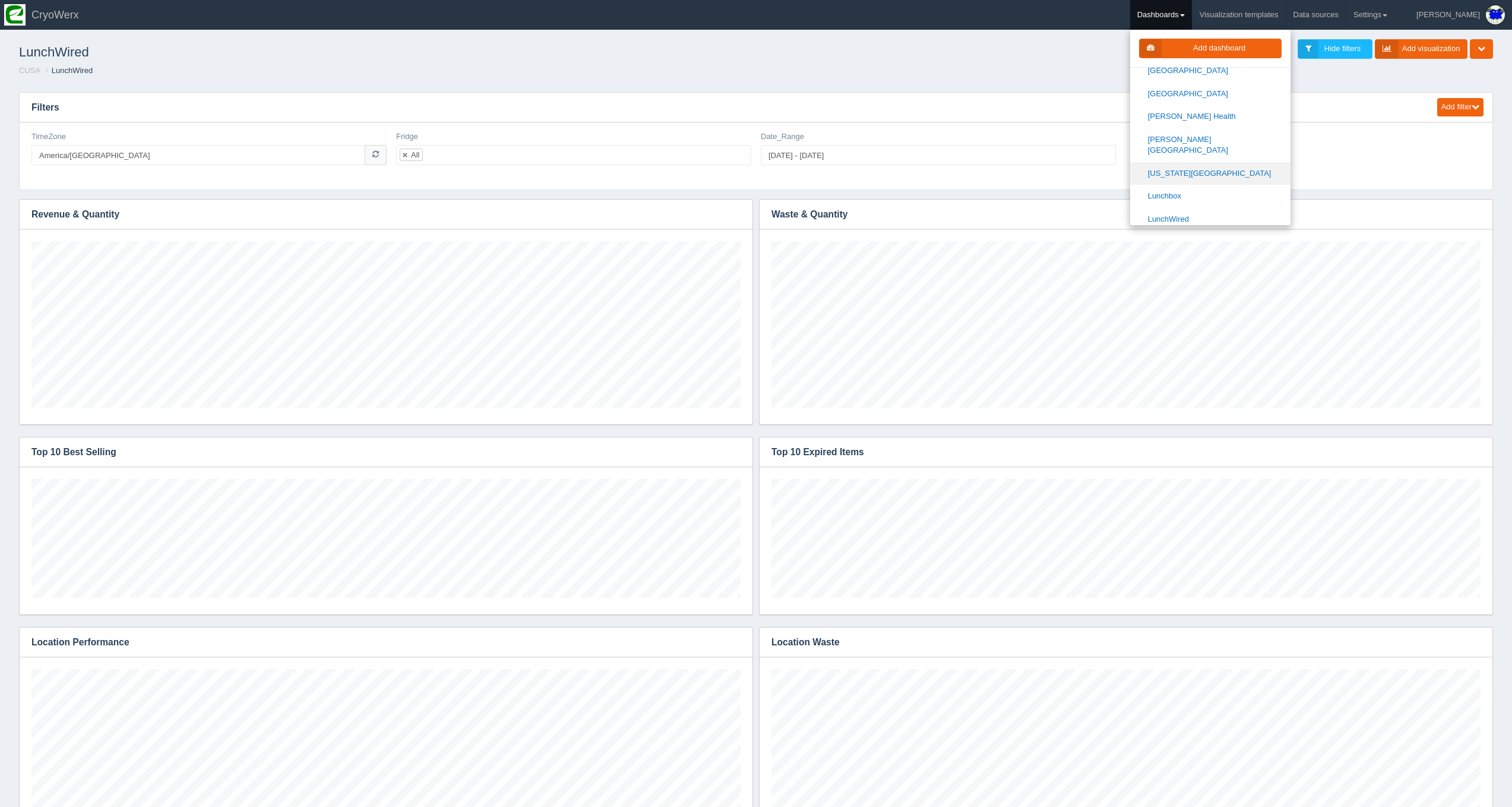
scroll to position [759, 0]
click at [1219, 178] on link "Madisonhealth" at bounding box center [1210, 189] width 160 height 23
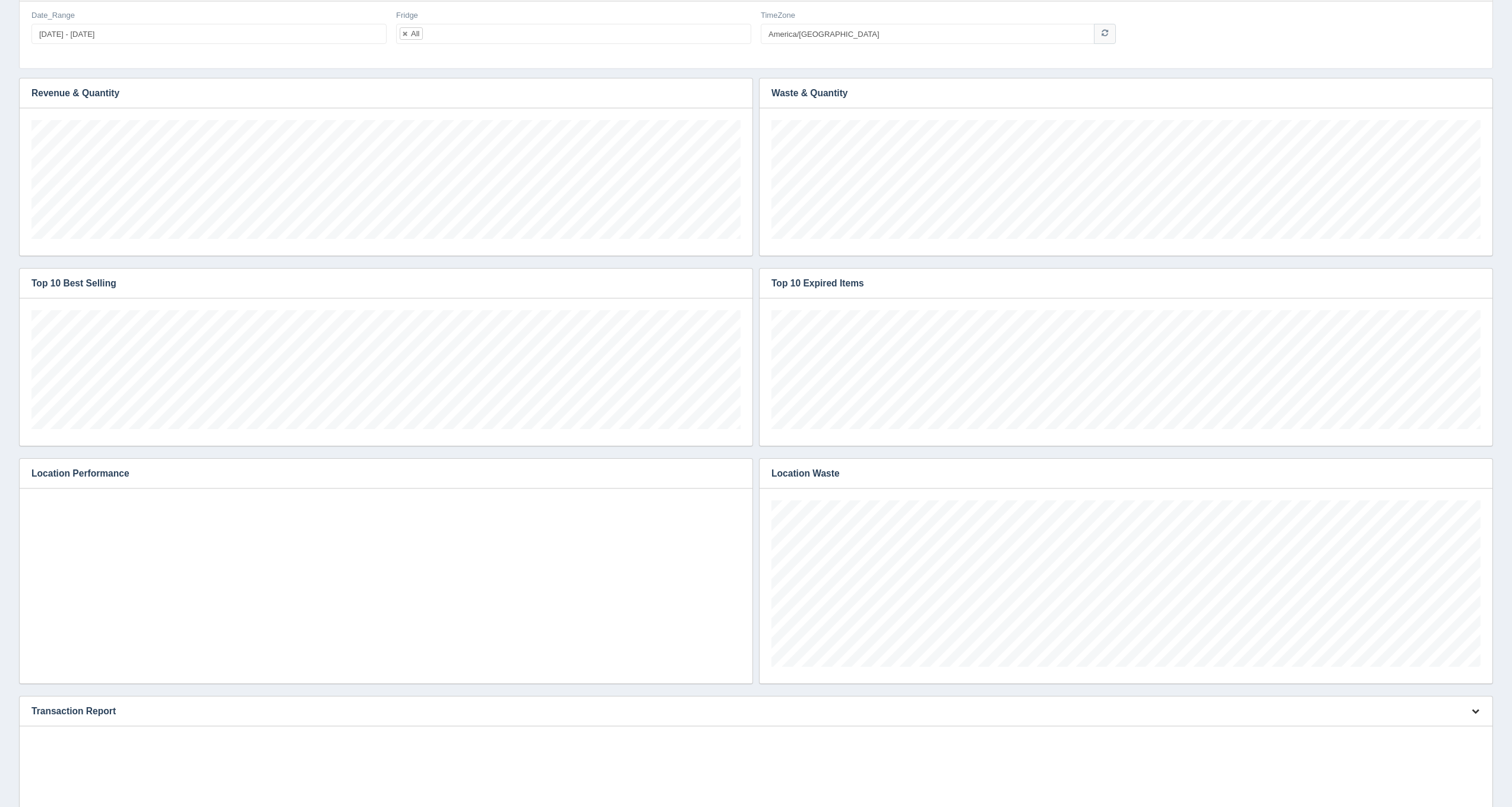
click at [1472, 713] on icon "button" at bounding box center [1476, 711] width 7 height 7
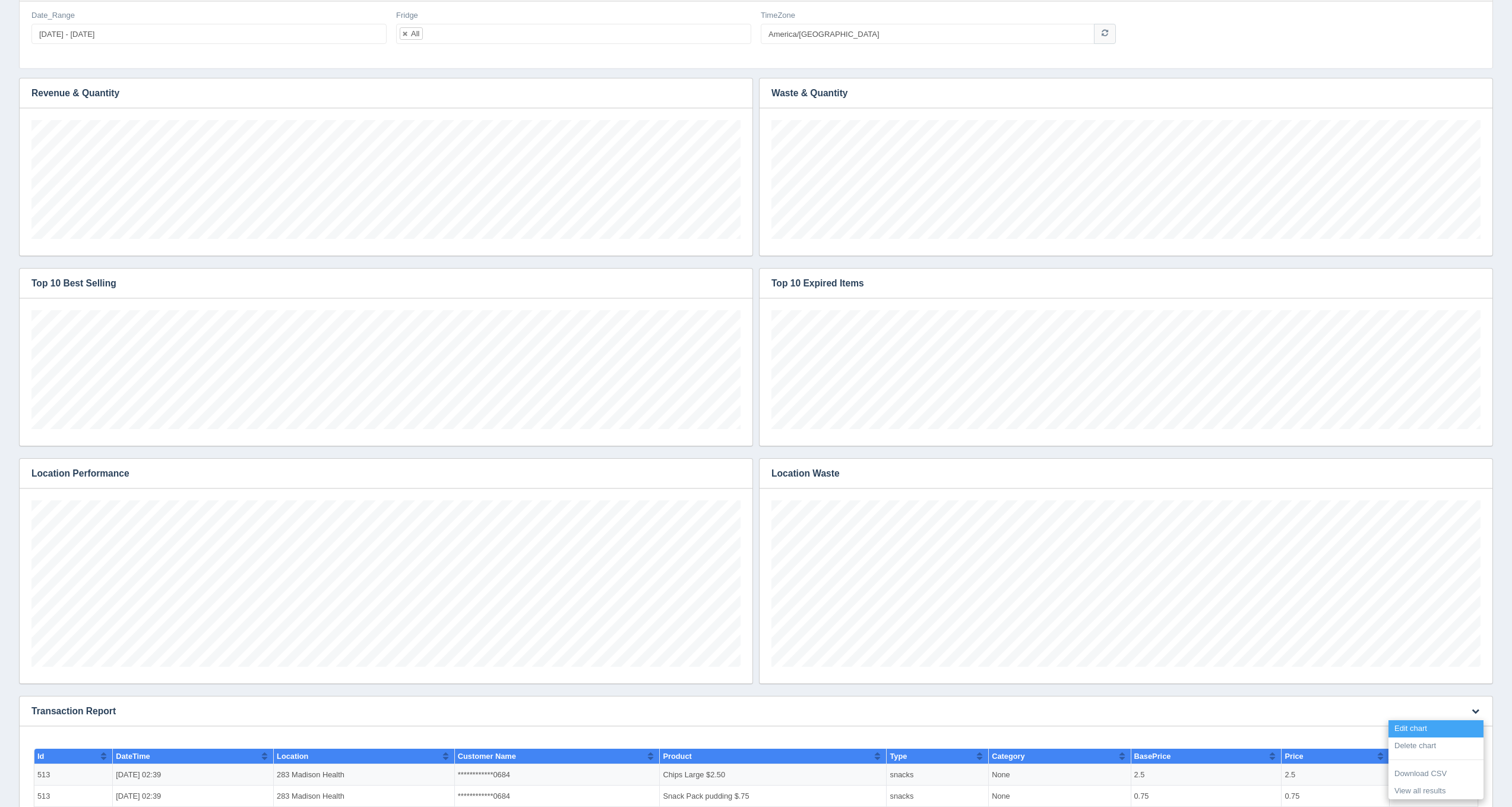
click at [1448, 725] on link "Edit chart" at bounding box center [1436, 729] width 95 height 17
click at [1452, 722] on link "Edit chart" at bounding box center [1436, 729] width 95 height 17
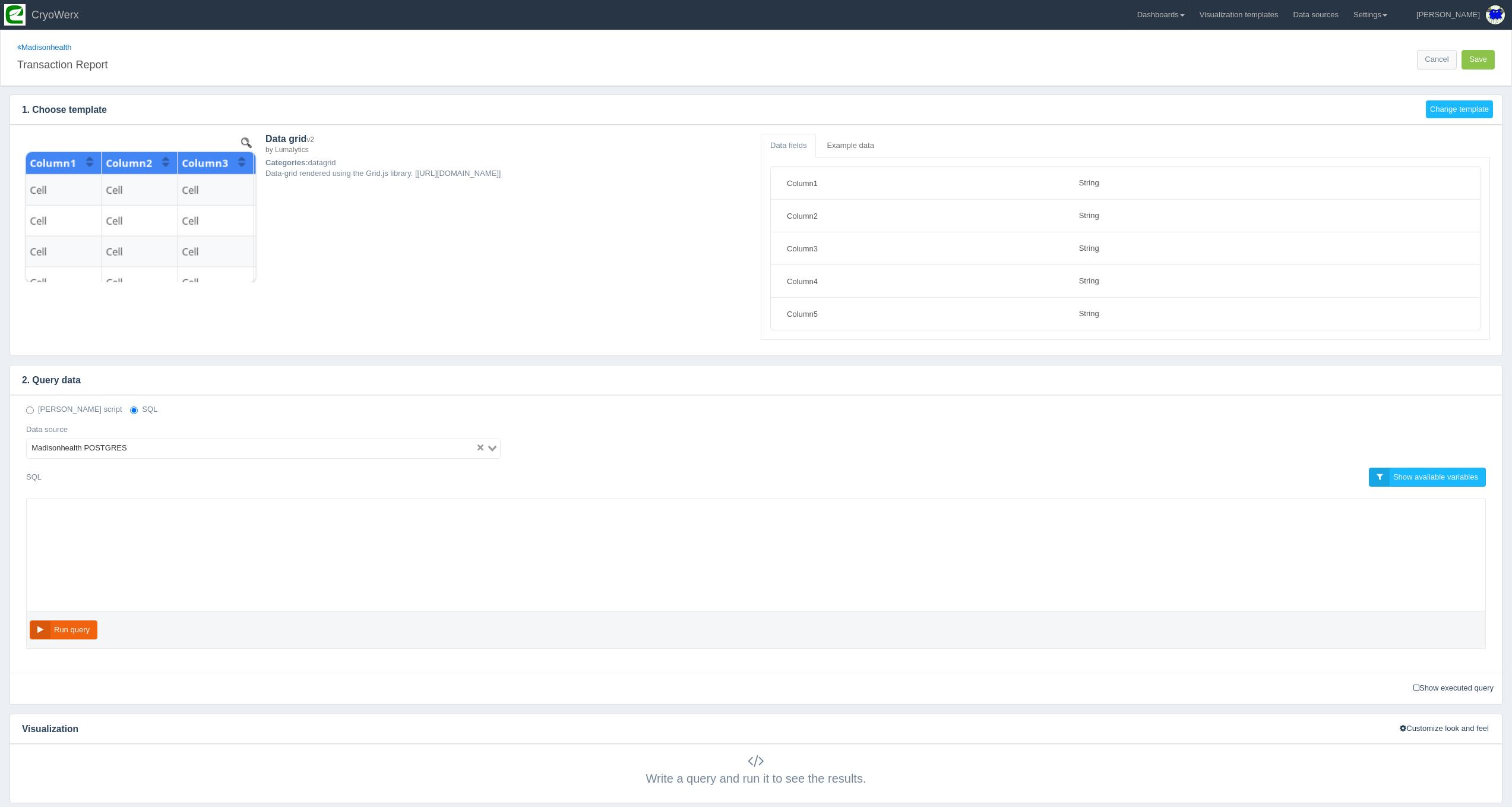
select select "string"
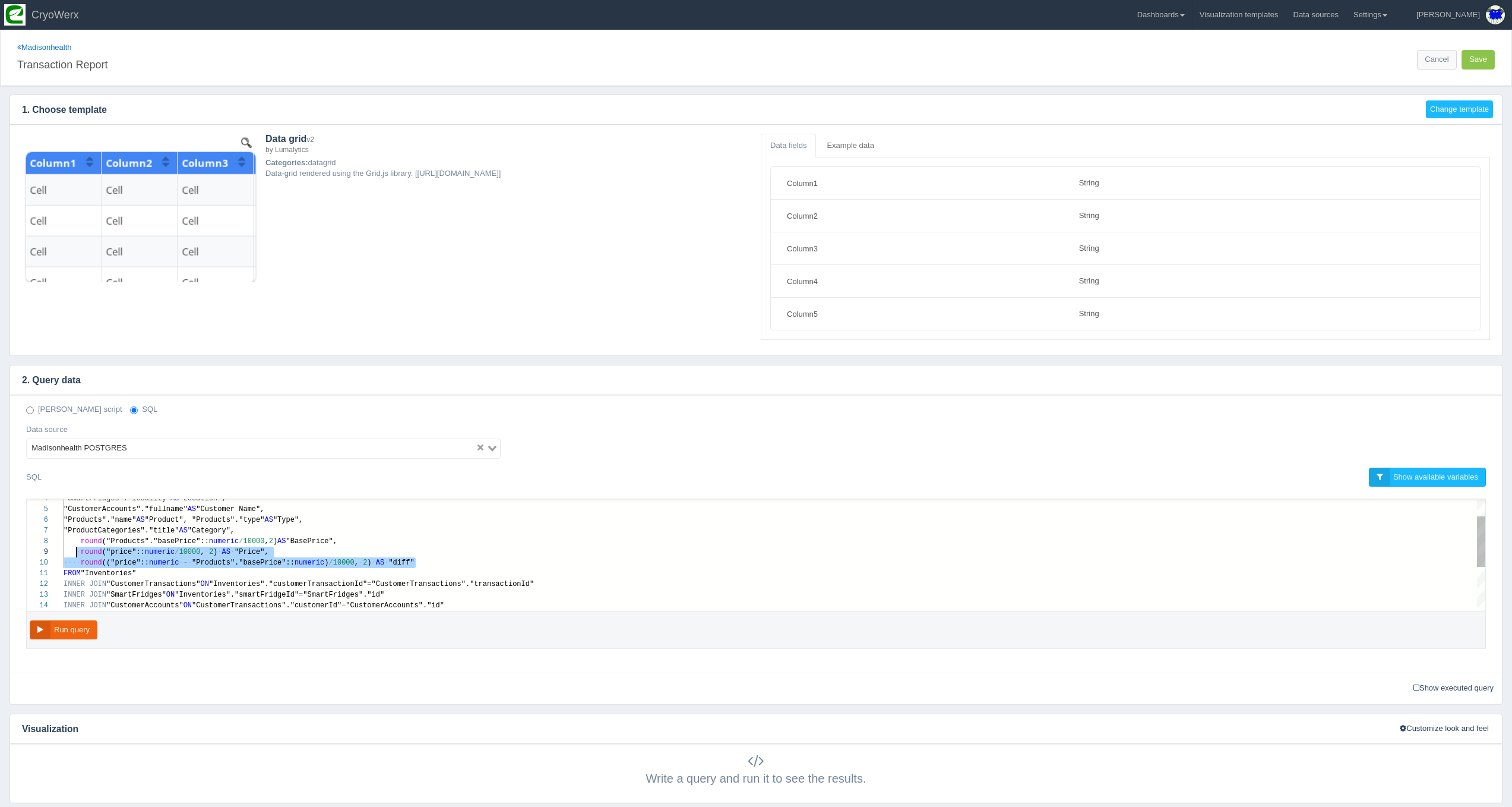
scroll to position [75, 17]
drag, startPoint x: 425, startPoint y: 598, endPoint x: 80, endPoint y: 541, distance: 349.7
paste textarea "MM/dd HH24:mi') AS "DateTime", "SmartFridges"."locality" AS "Location", "Custom…"
type textarea "MM/dd HH24:mi') AS "DateTime", "SmartFridges"."locality" AS "Location", "Custom…"
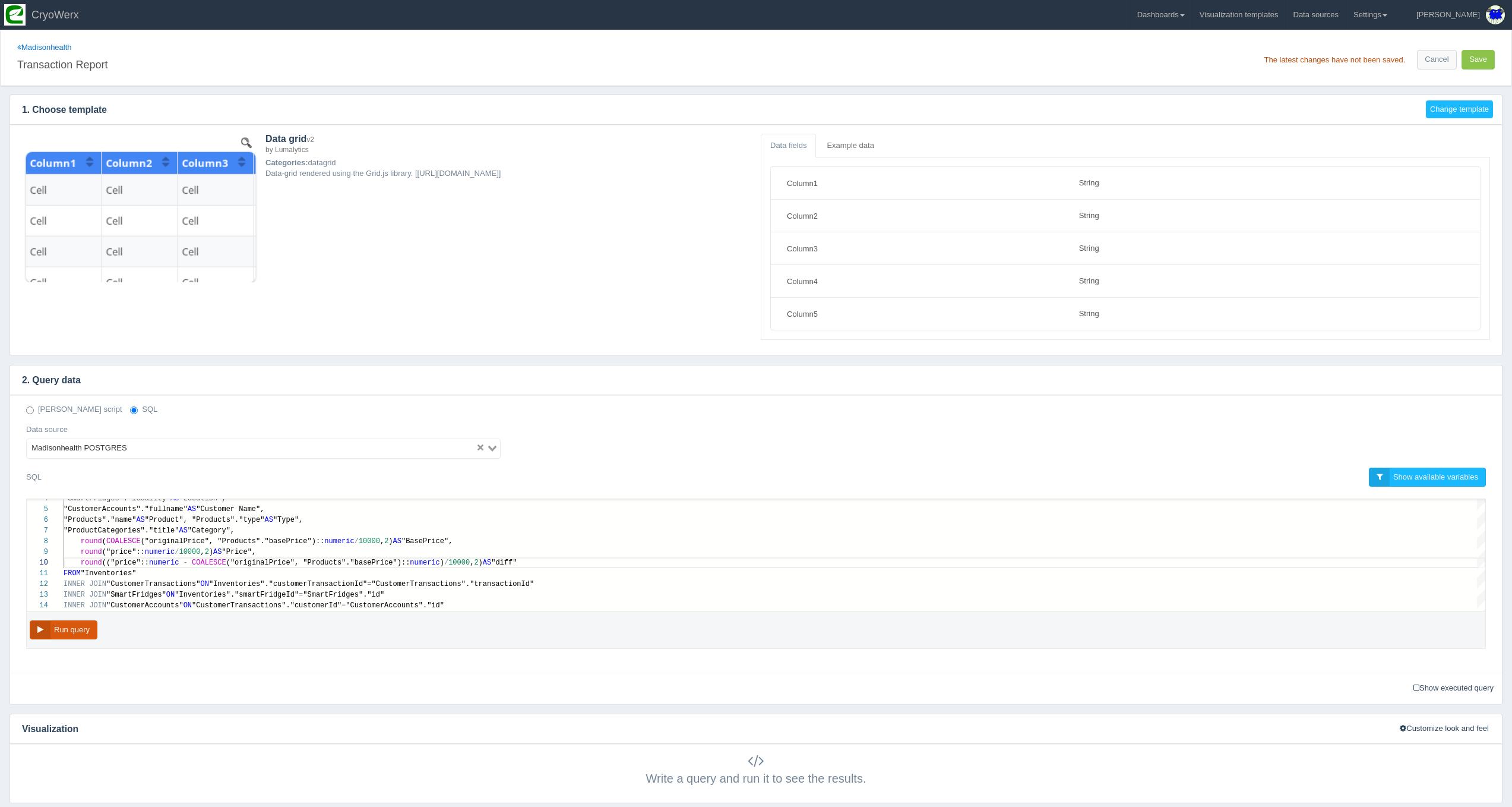
click at [94, 630] on button "Run query" at bounding box center [63, 630] width 68 height 20
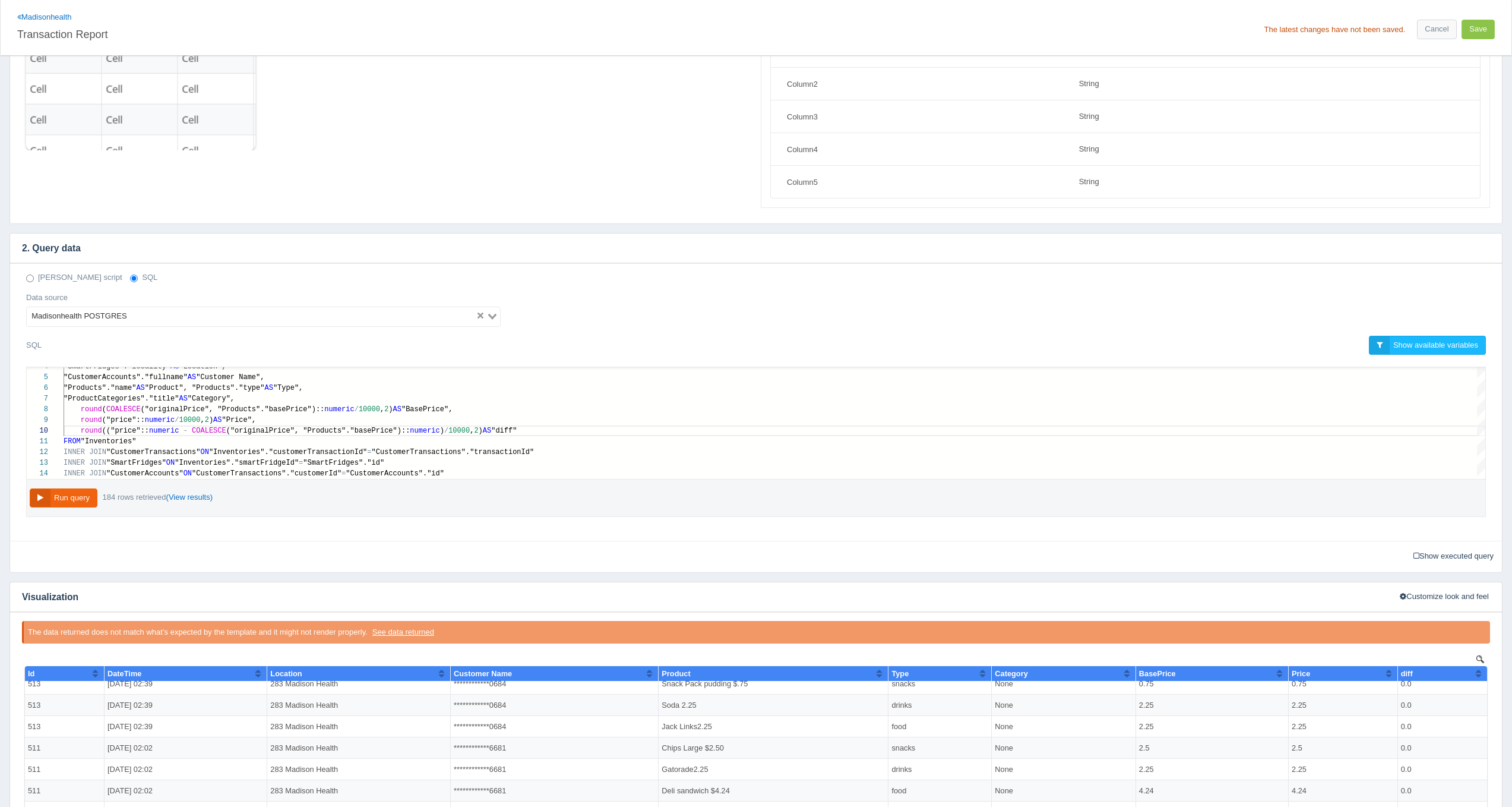
scroll to position [0, 0]
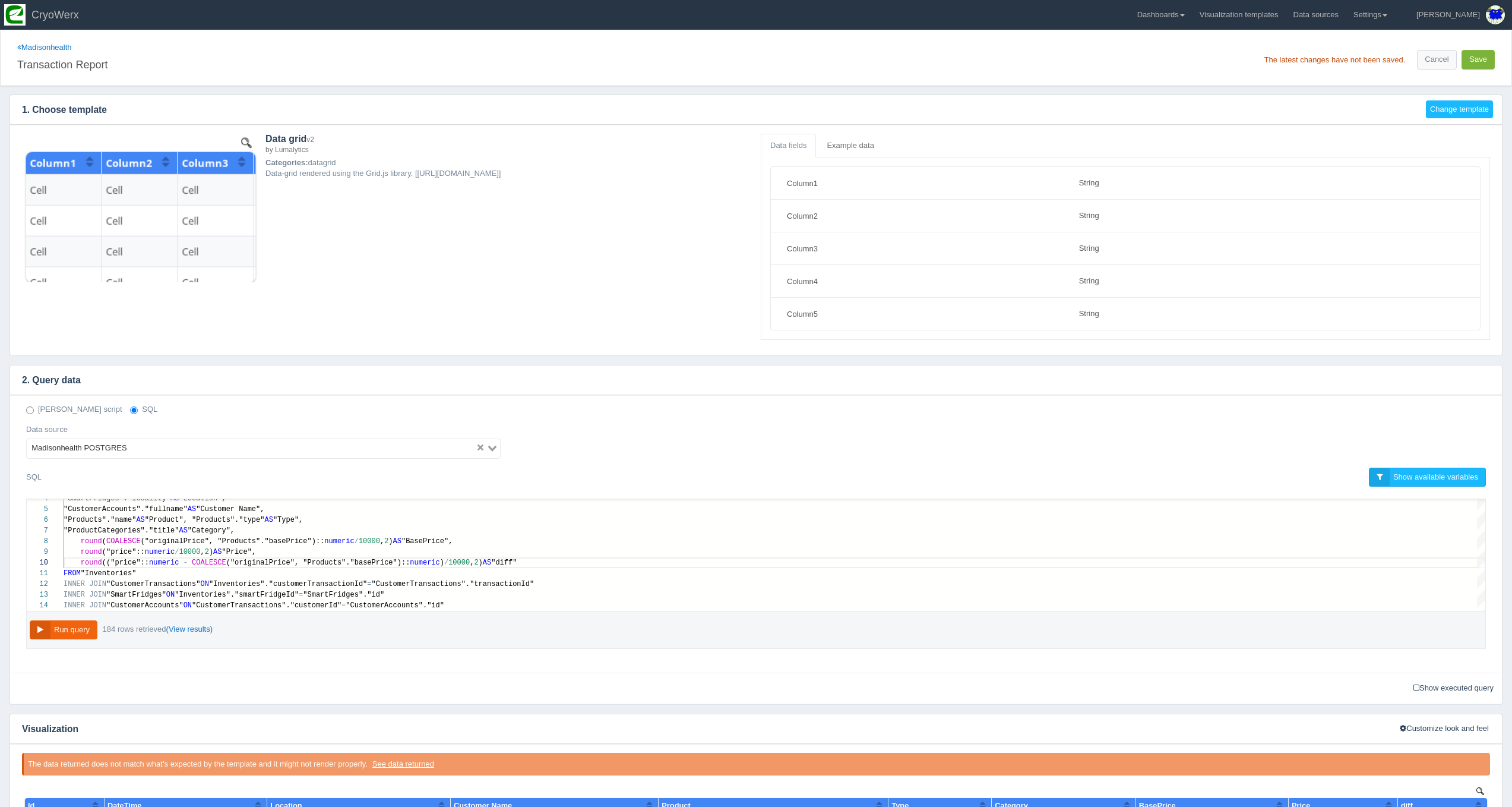
click at [1478, 61] on button "Save" at bounding box center [1478, 60] width 34 height 20
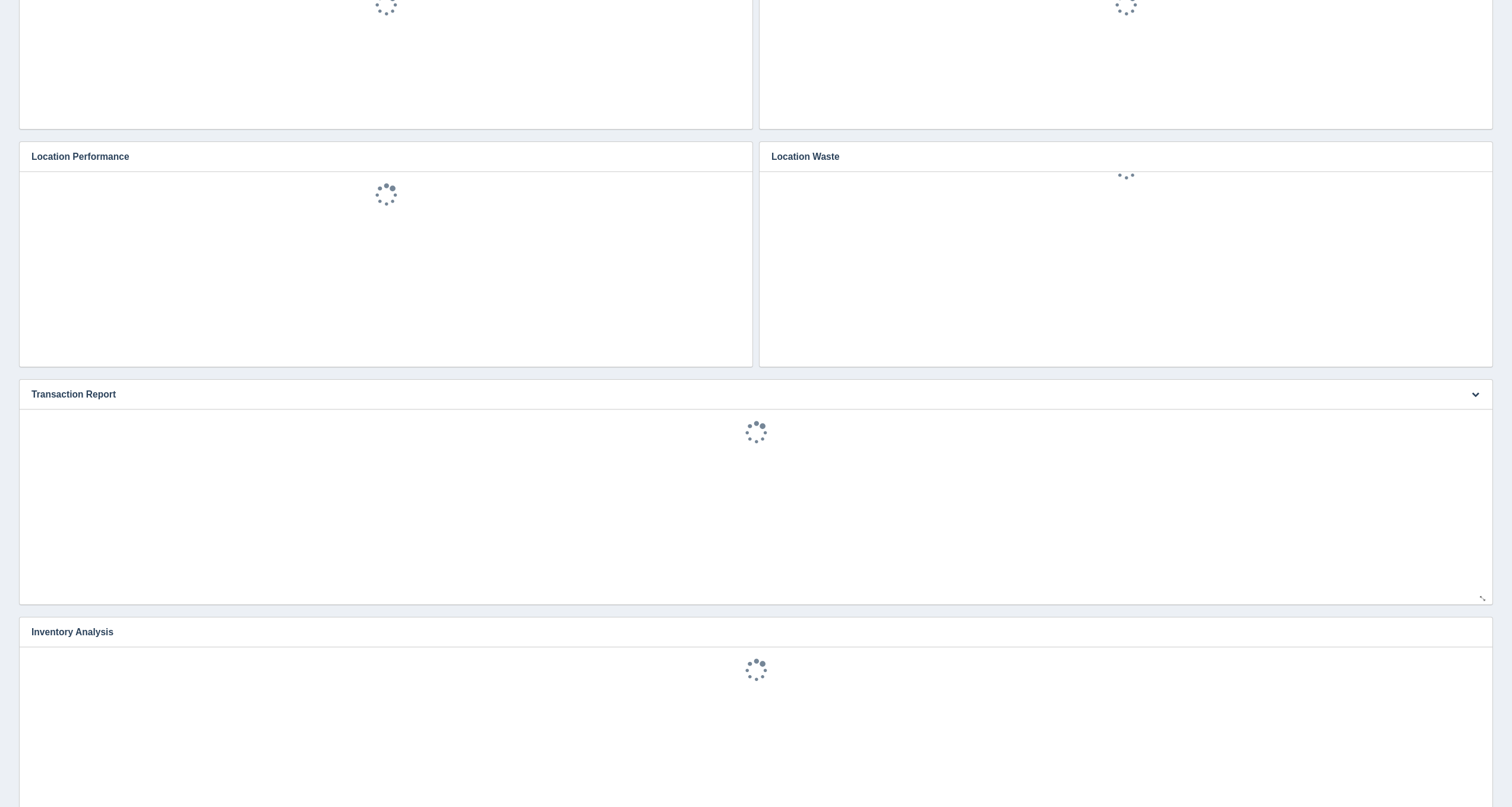
scroll to position [26, 0]
click at [1469, 390] on button "button" at bounding box center [1475, 395] width 16 height 19
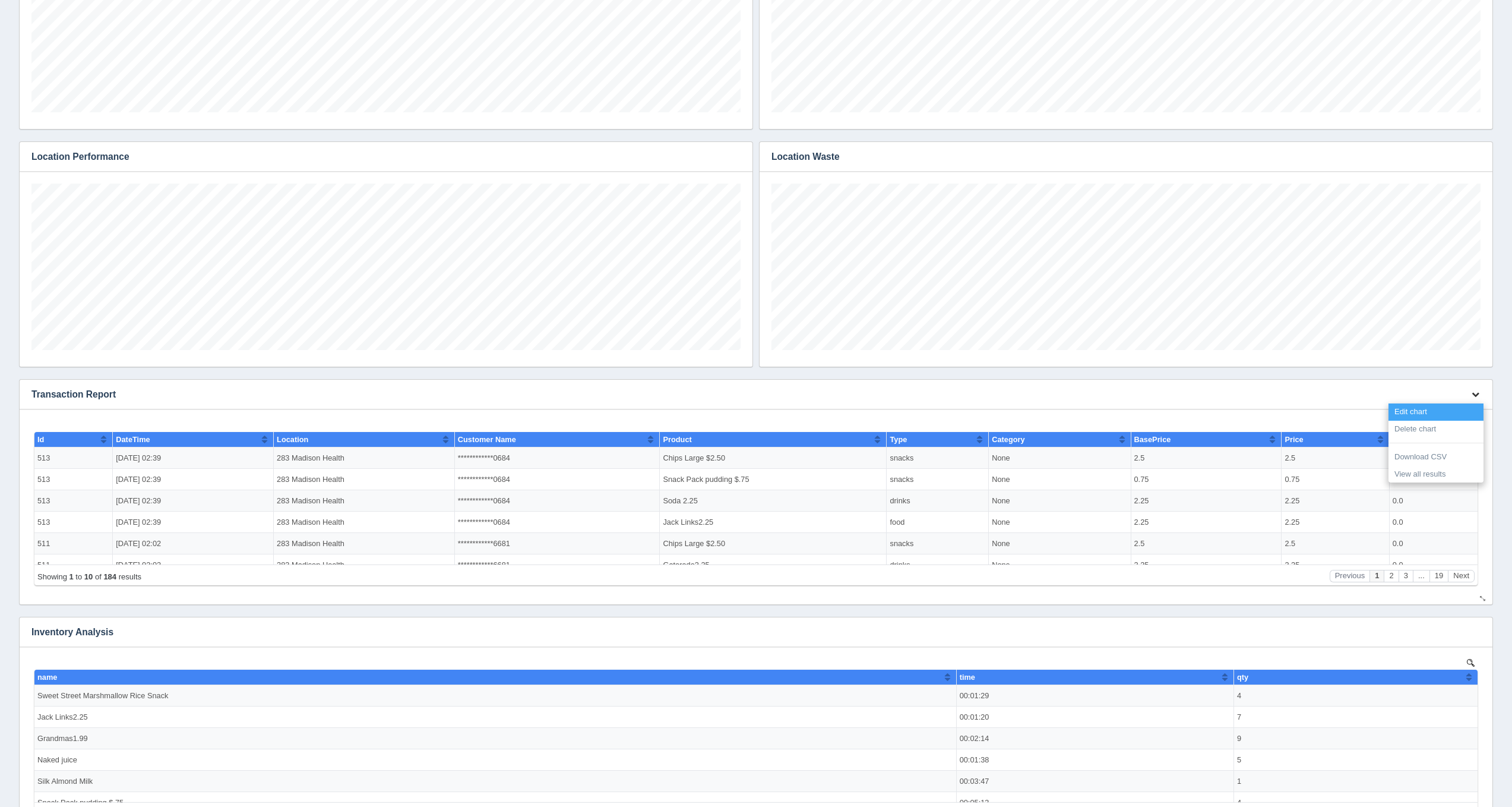
scroll to position [167, 709]
click at [1457, 409] on link "Edit chart" at bounding box center [1436, 412] width 95 height 17
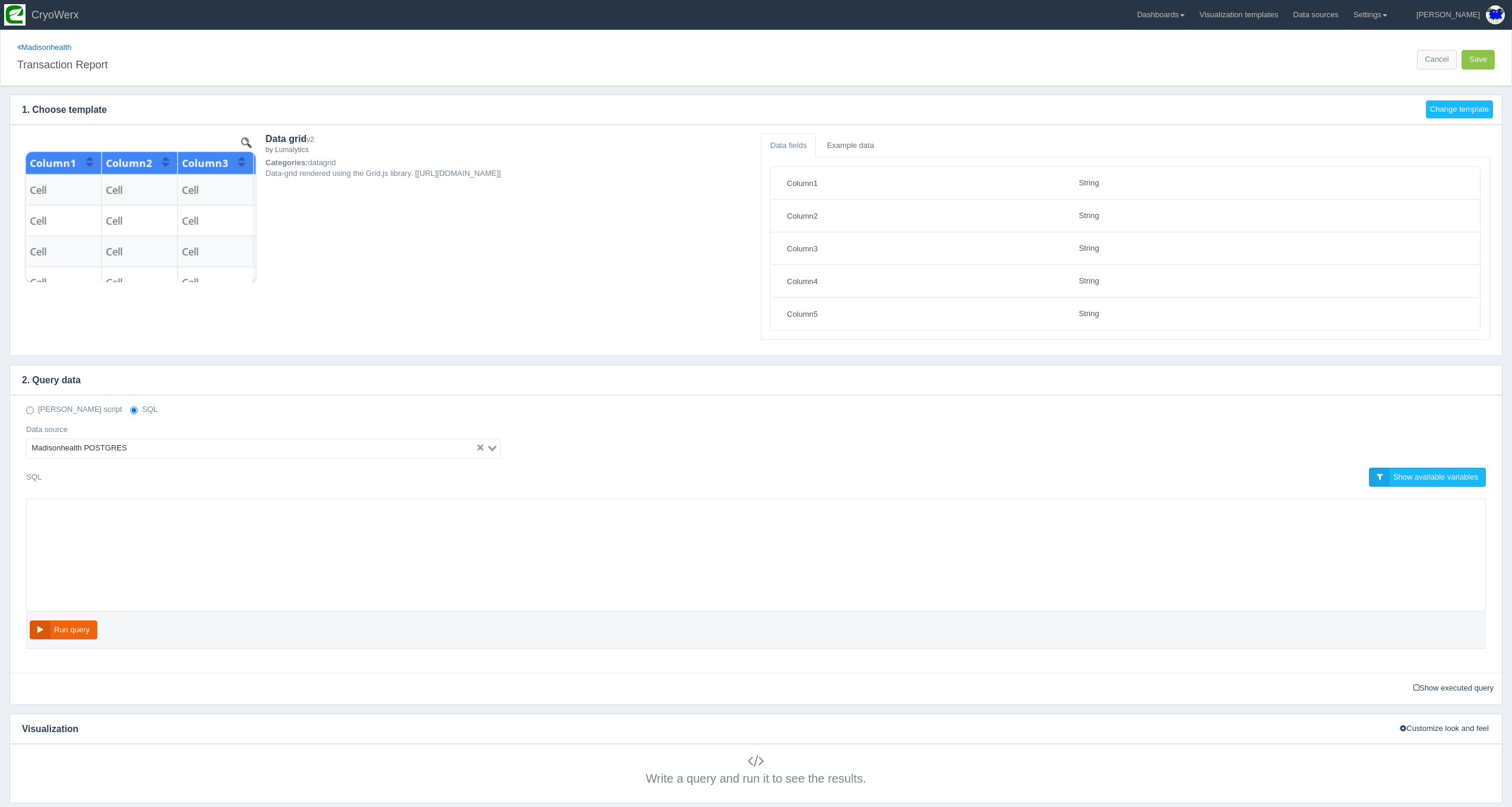
select select "string"
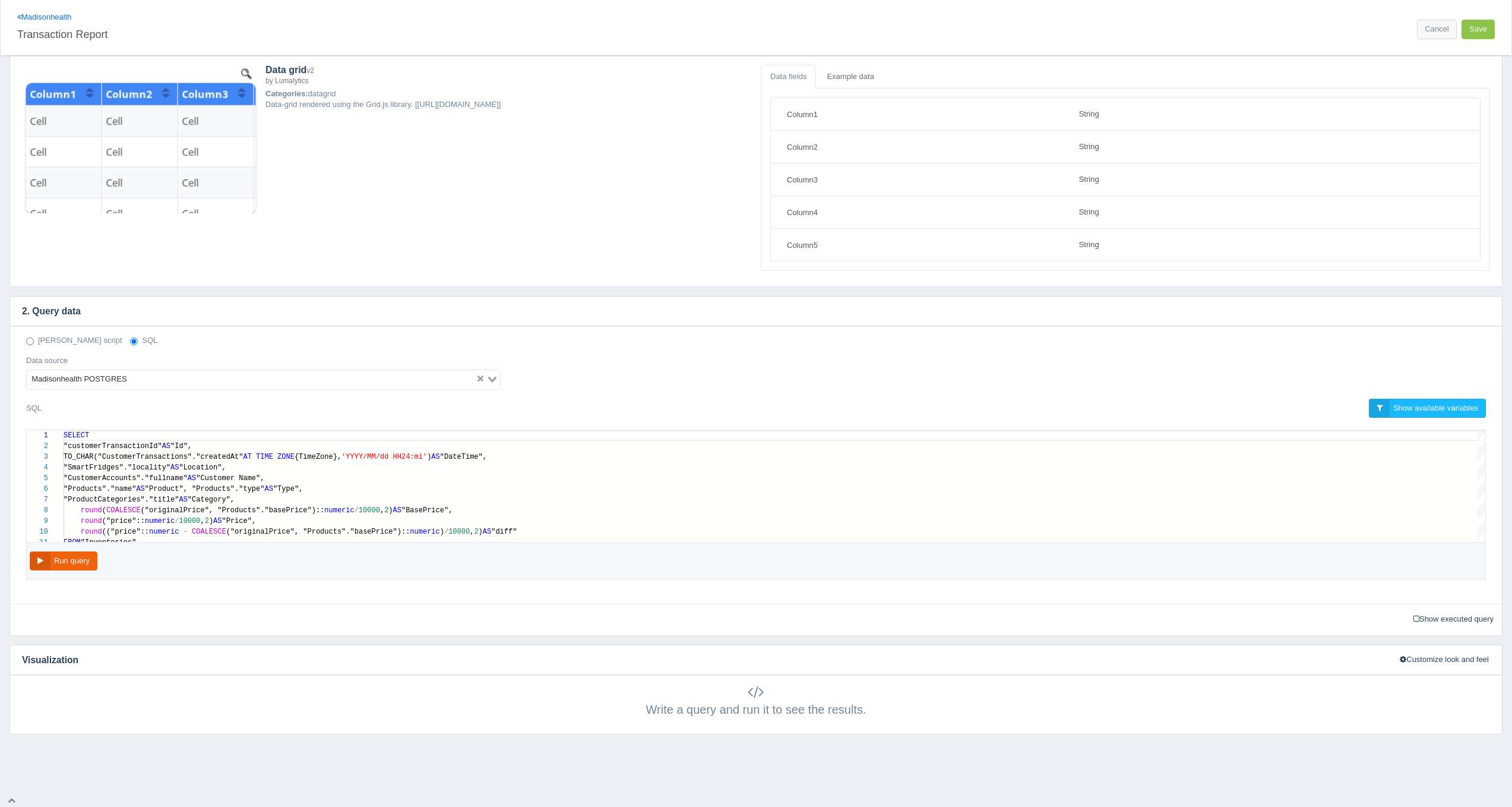
scroll to position [86, 0]
type textarea "SELECT "customerTransactionId" AS "Id", TO_CHAR("CustomerTransactions"."created…"
click at [191, 513] on span "("originalPrice", "Products"."basePrice")::" at bounding box center [233, 510] width 184 height 8
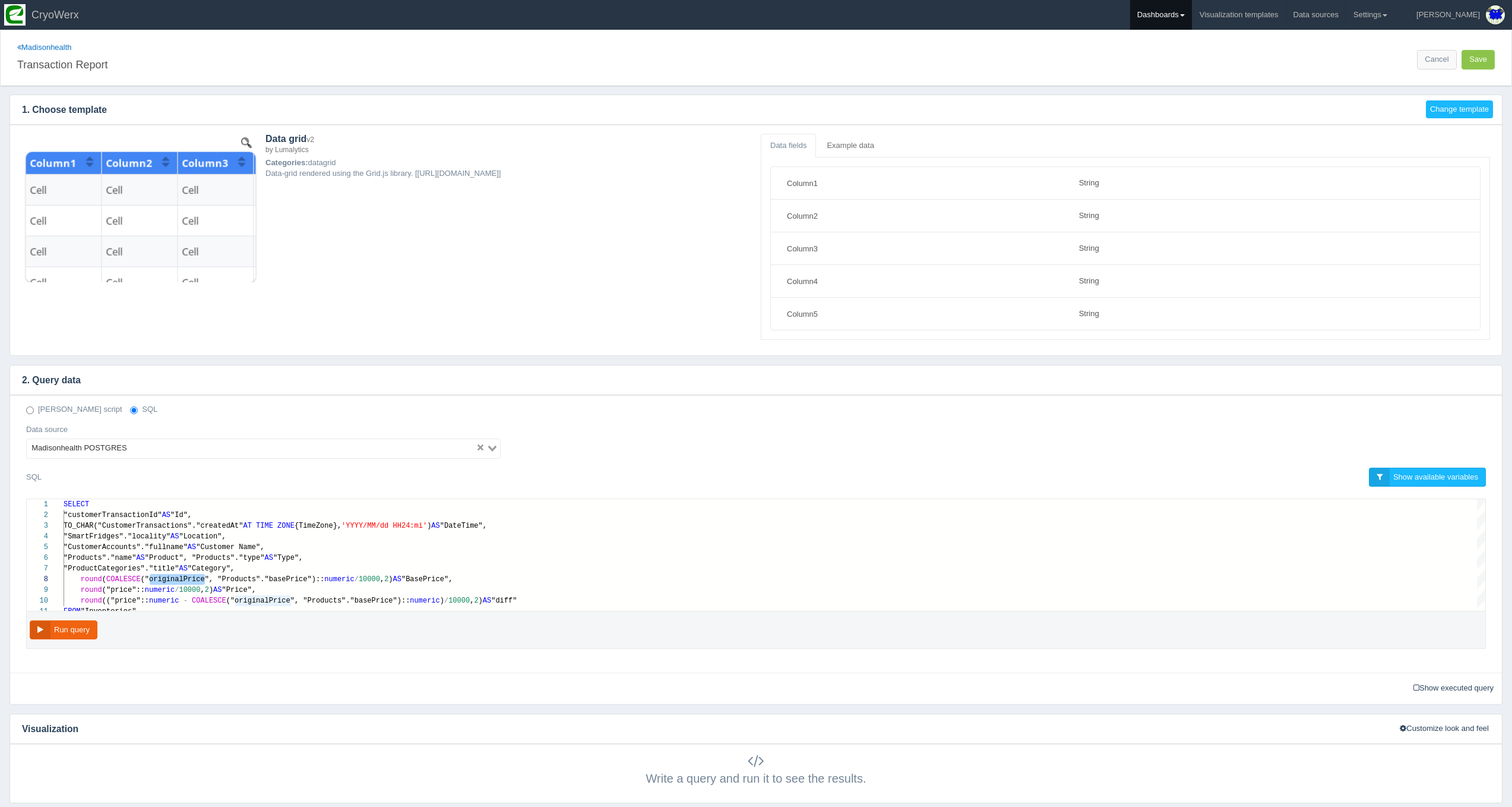
click at [1192, 13] on link "Dashboards" at bounding box center [1161, 15] width 61 height 30
click at [1206, 78] on link "CUSA" at bounding box center [1210, 79] width 160 height 23
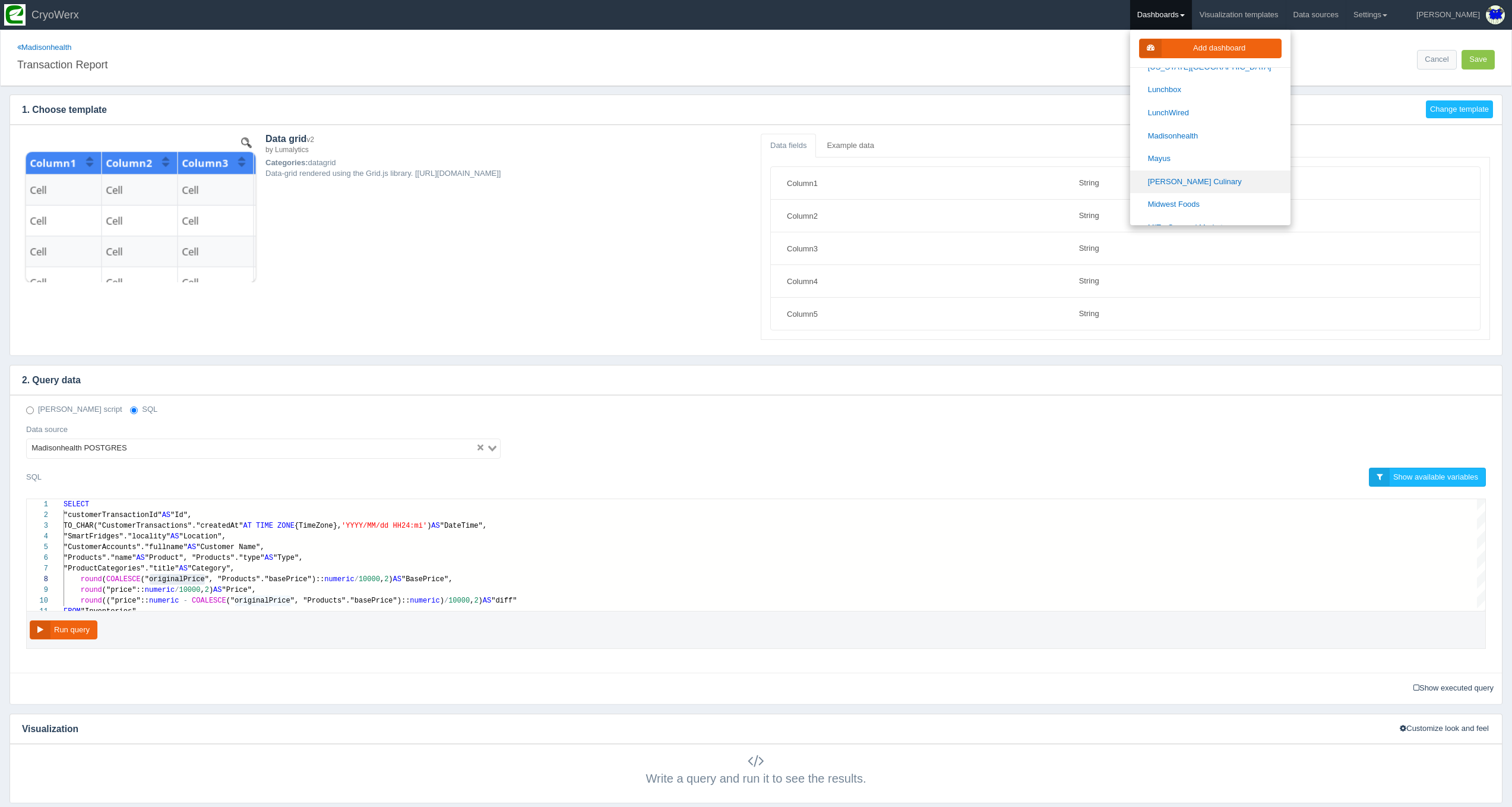
scroll to position [787, 0]
click at [1237, 173] on link "Mayus" at bounding box center [1210, 185] width 160 height 23
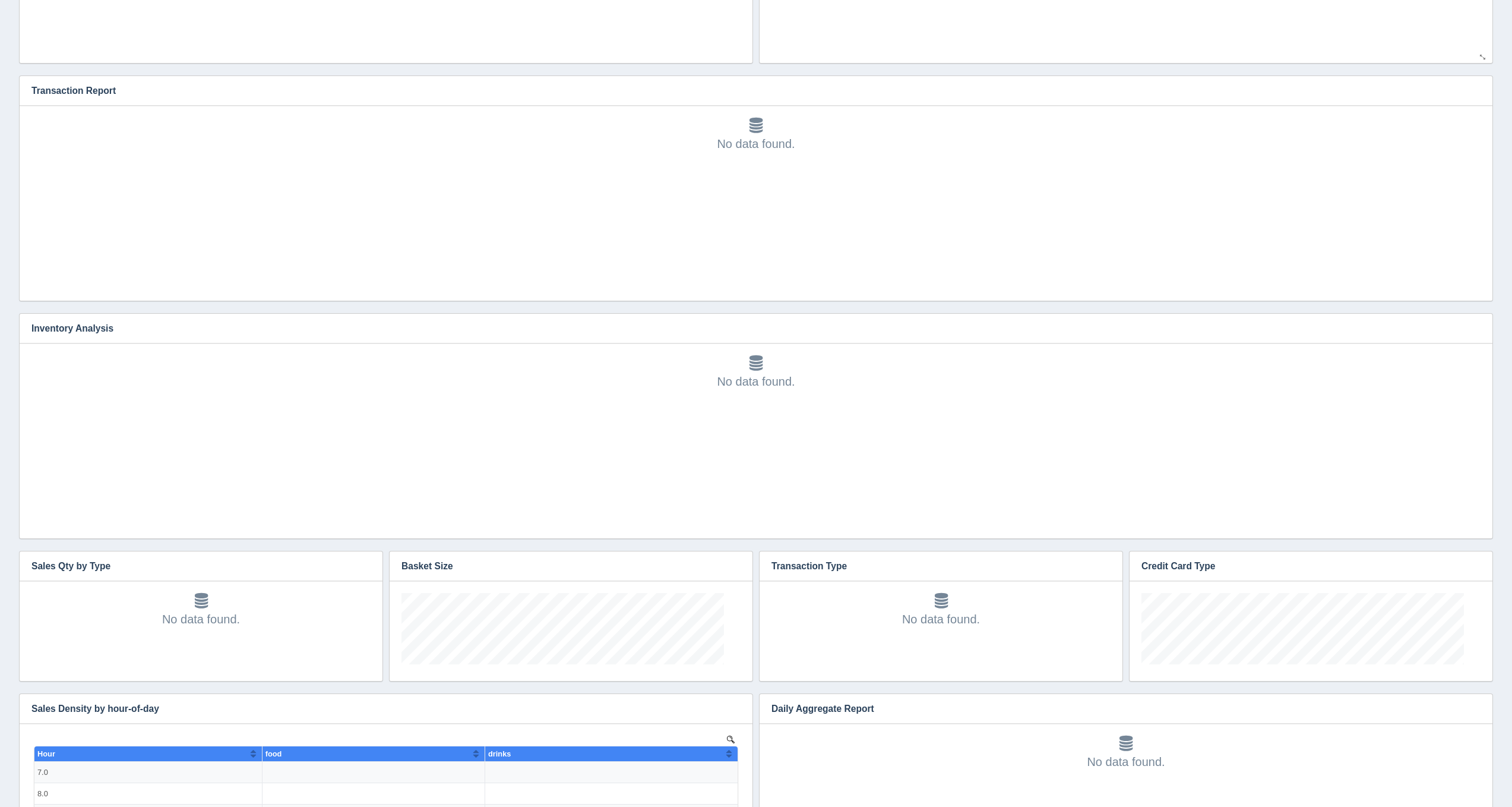
scroll to position [72, 339]
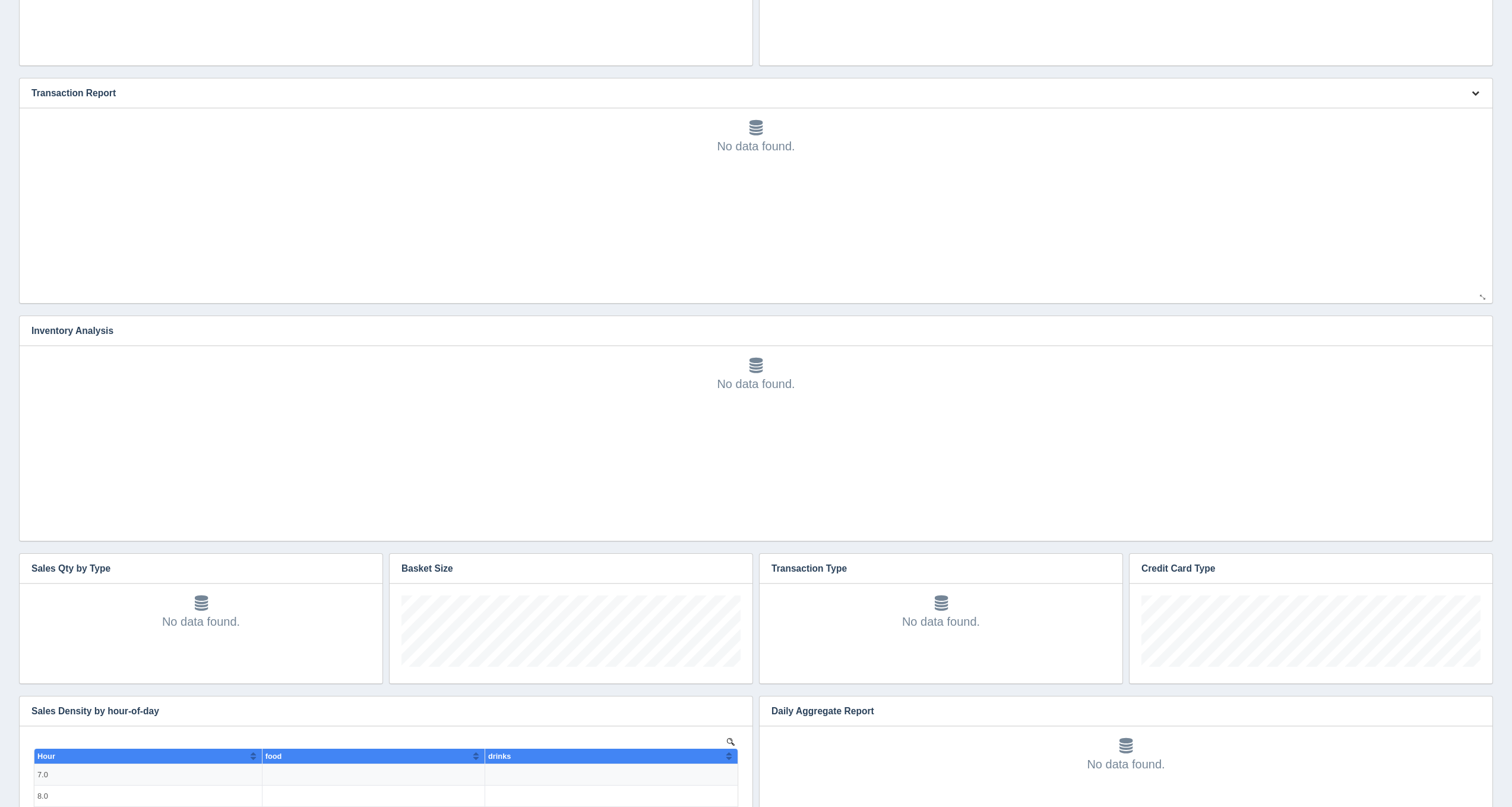
click at [1477, 89] on icon "button" at bounding box center [1476, 93] width 7 height 7
click at [1457, 109] on link "Edit chart" at bounding box center [1436, 111] width 95 height 17
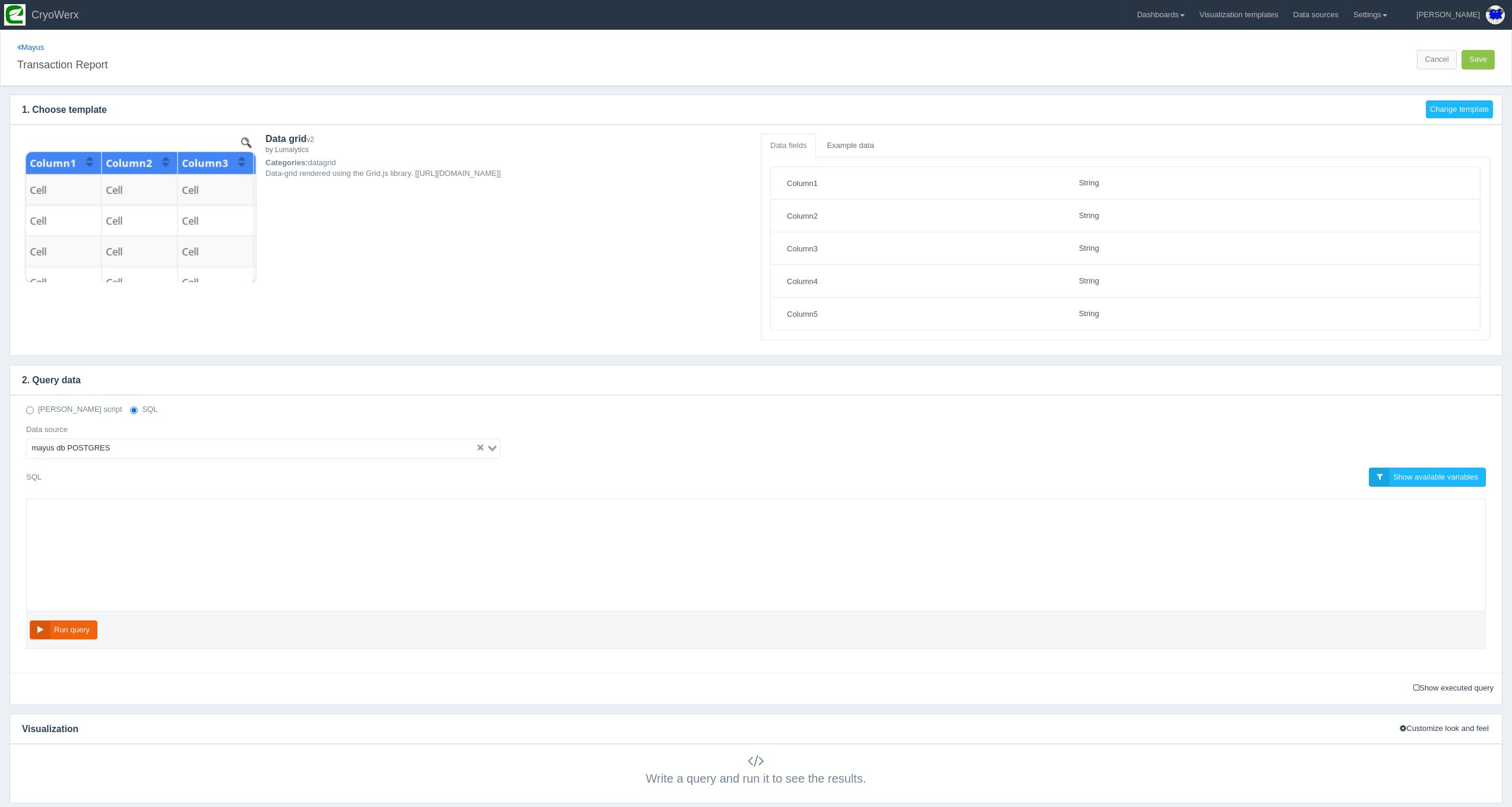
select select "string"
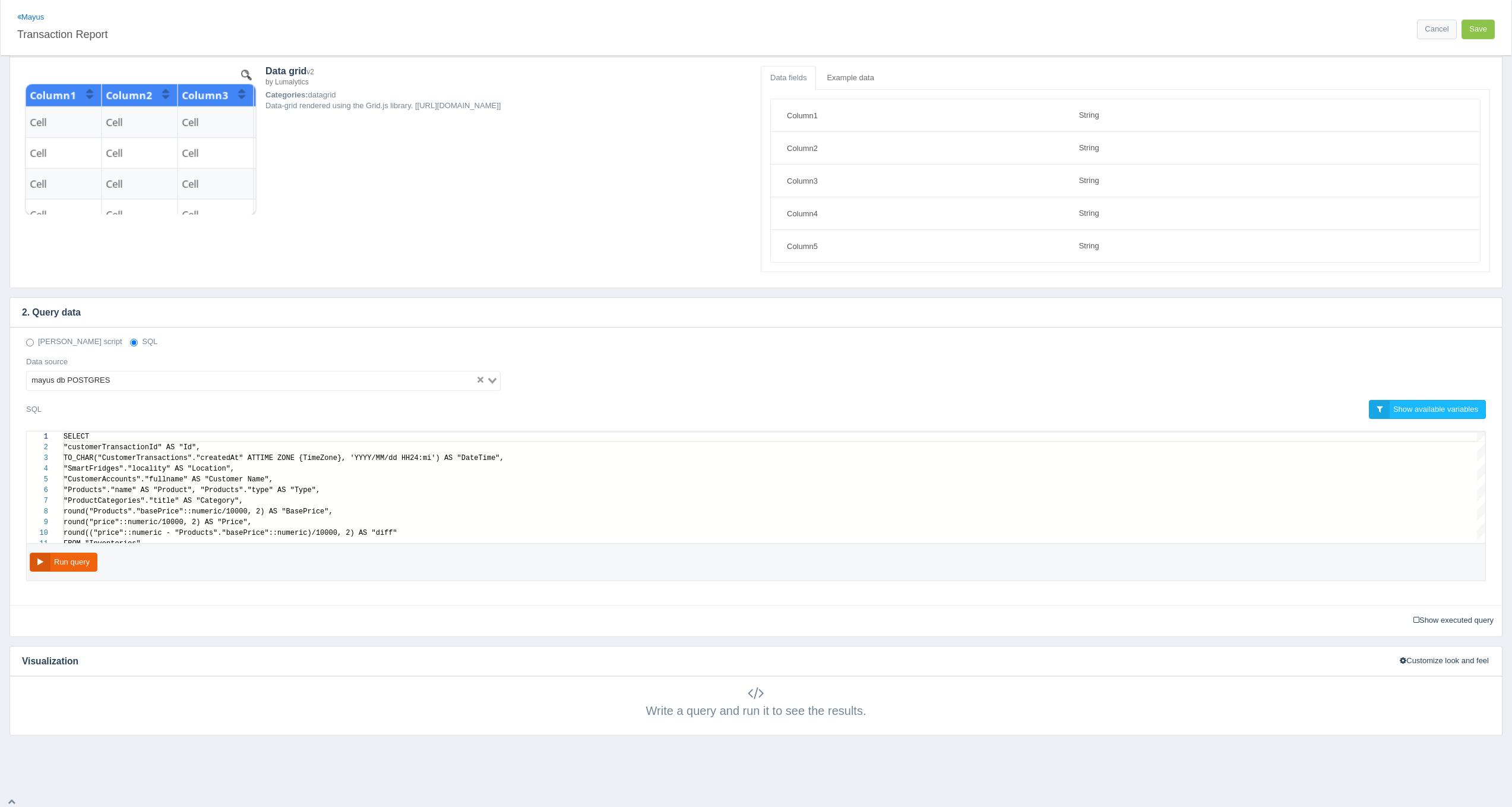
scroll to position [96, 0]
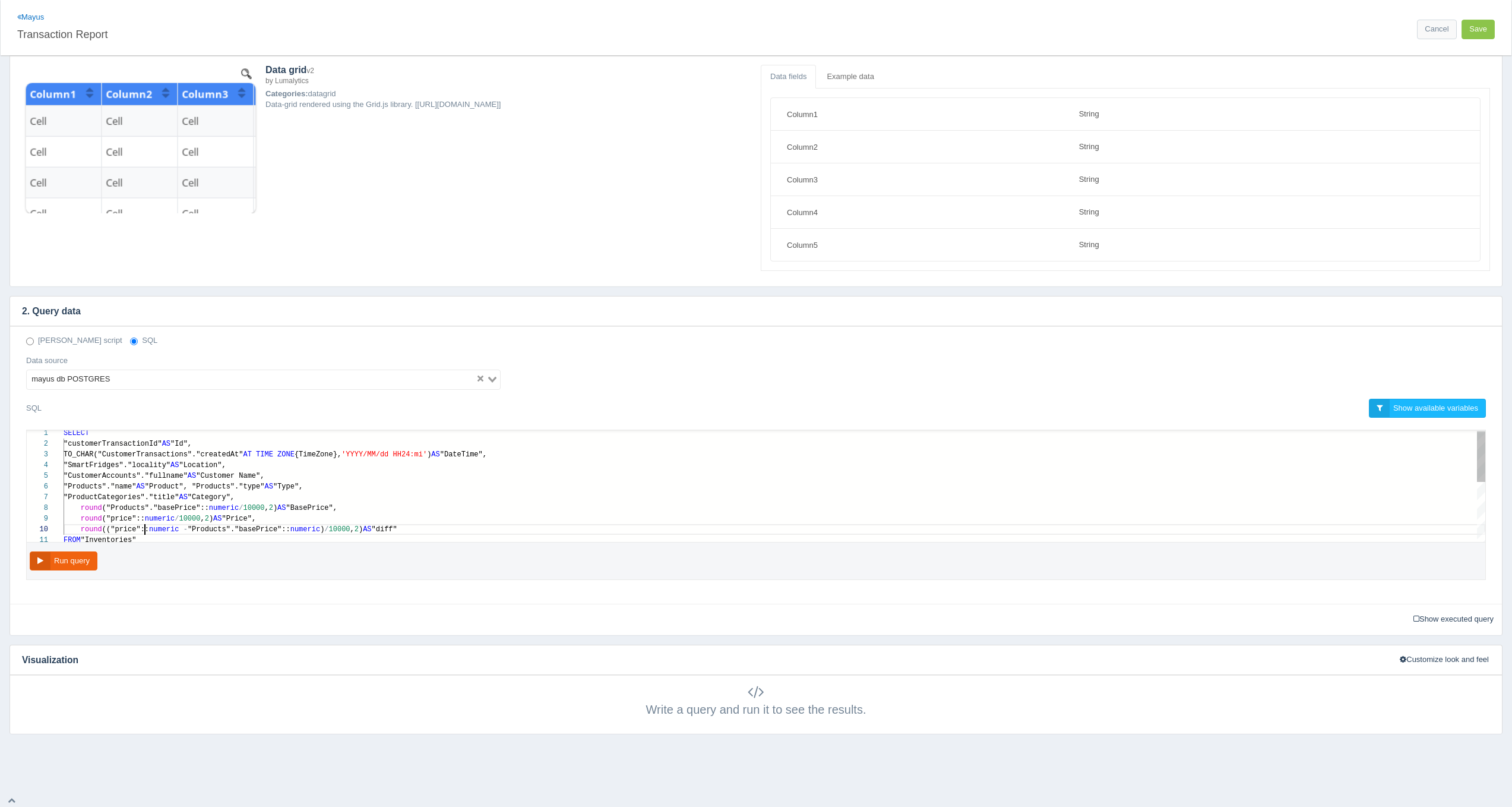
click at [146, 531] on span "(("price"::" at bounding box center [126, 529] width 47 height 8
drag, startPoint x: 423, startPoint y: 530, endPoint x: 81, endPoint y: 502, distance: 343.1
paste textarea "MM/dd HH24:mi') AS "DateTime", "SmartFridges"."locality" AS "Location", "Custom…"
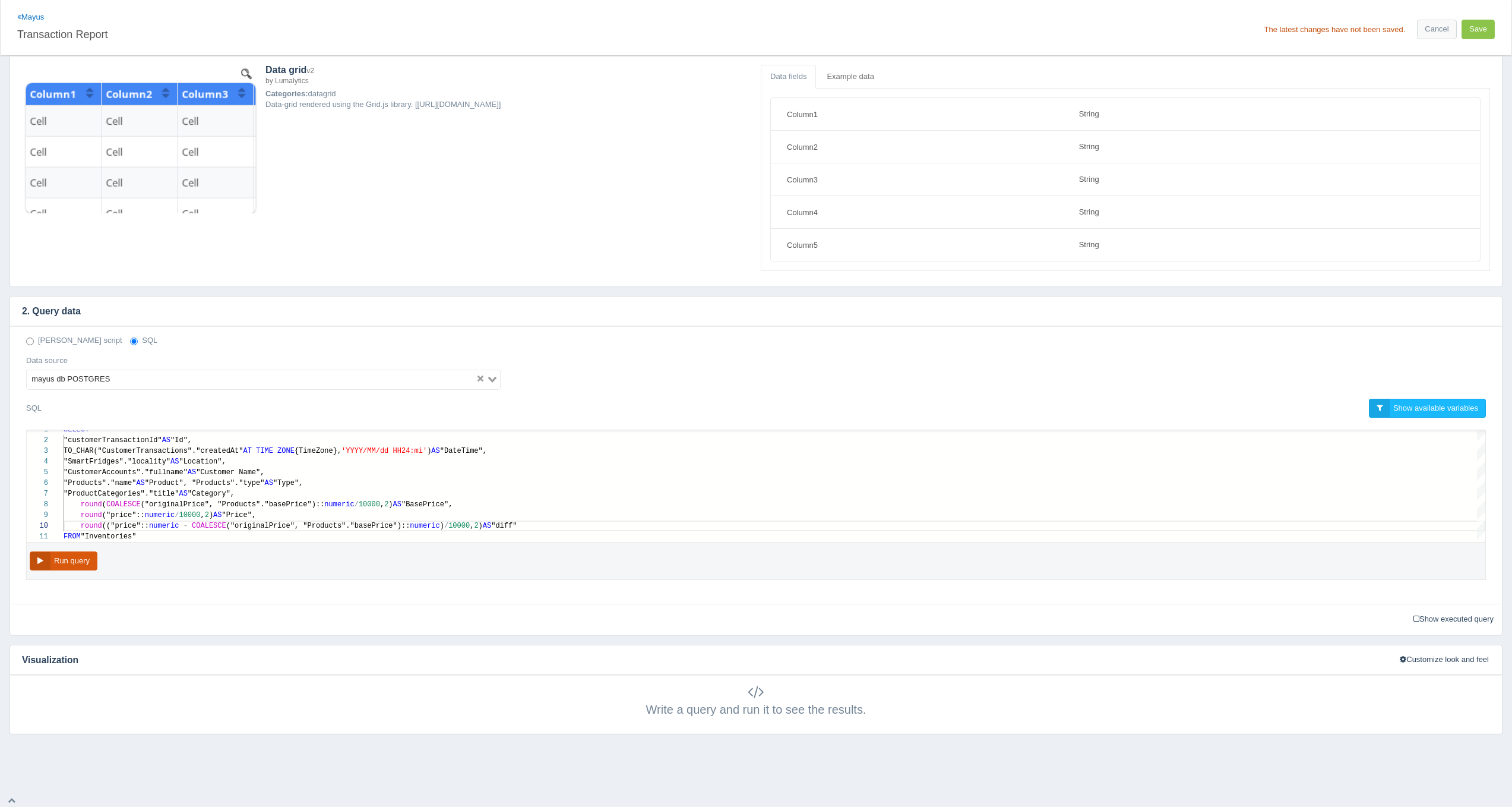
click at [55, 556] on button "Run query" at bounding box center [63, 561] width 68 height 20
click at [523, 532] on div "FROM "Inventories"" at bounding box center [774, 536] width 1422 height 10
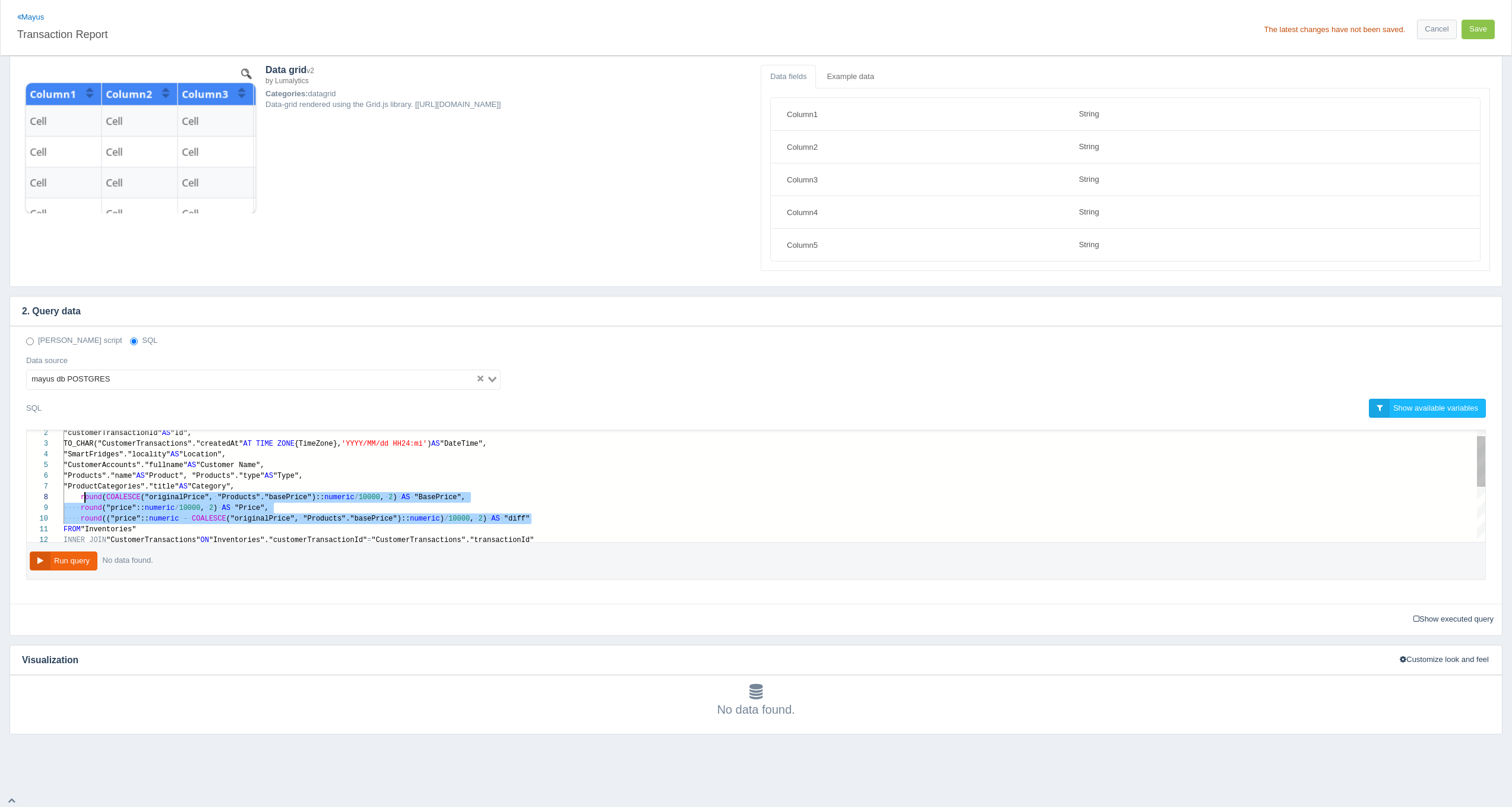
scroll to position [75, 17]
drag, startPoint x: 538, startPoint y: 513, endPoint x: 86, endPoint y: 494, distance: 452.4
paste textarea "Editor content;Press Alt+F1 for Accessibility Options."
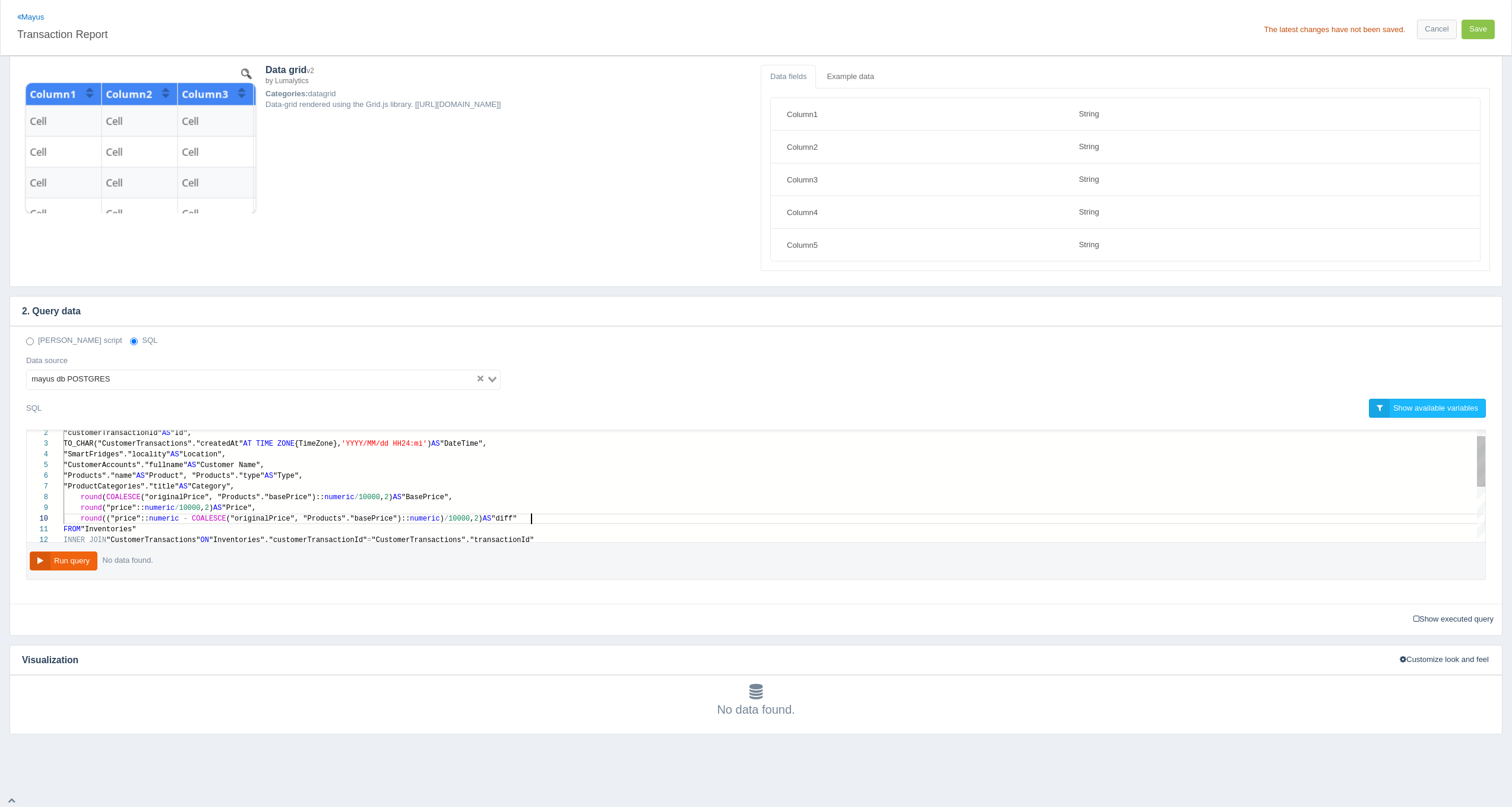
scroll to position [75, 467]
click at [863, 506] on div "round ("price":: numeric / 10000 , 2 ) AS "Price"," at bounding box center [774, 507] width 1422 height 10
type textarea "SELECT "customerTransactionId" AS "Id", TO_CHAR("CustomerTransactions"."created…"
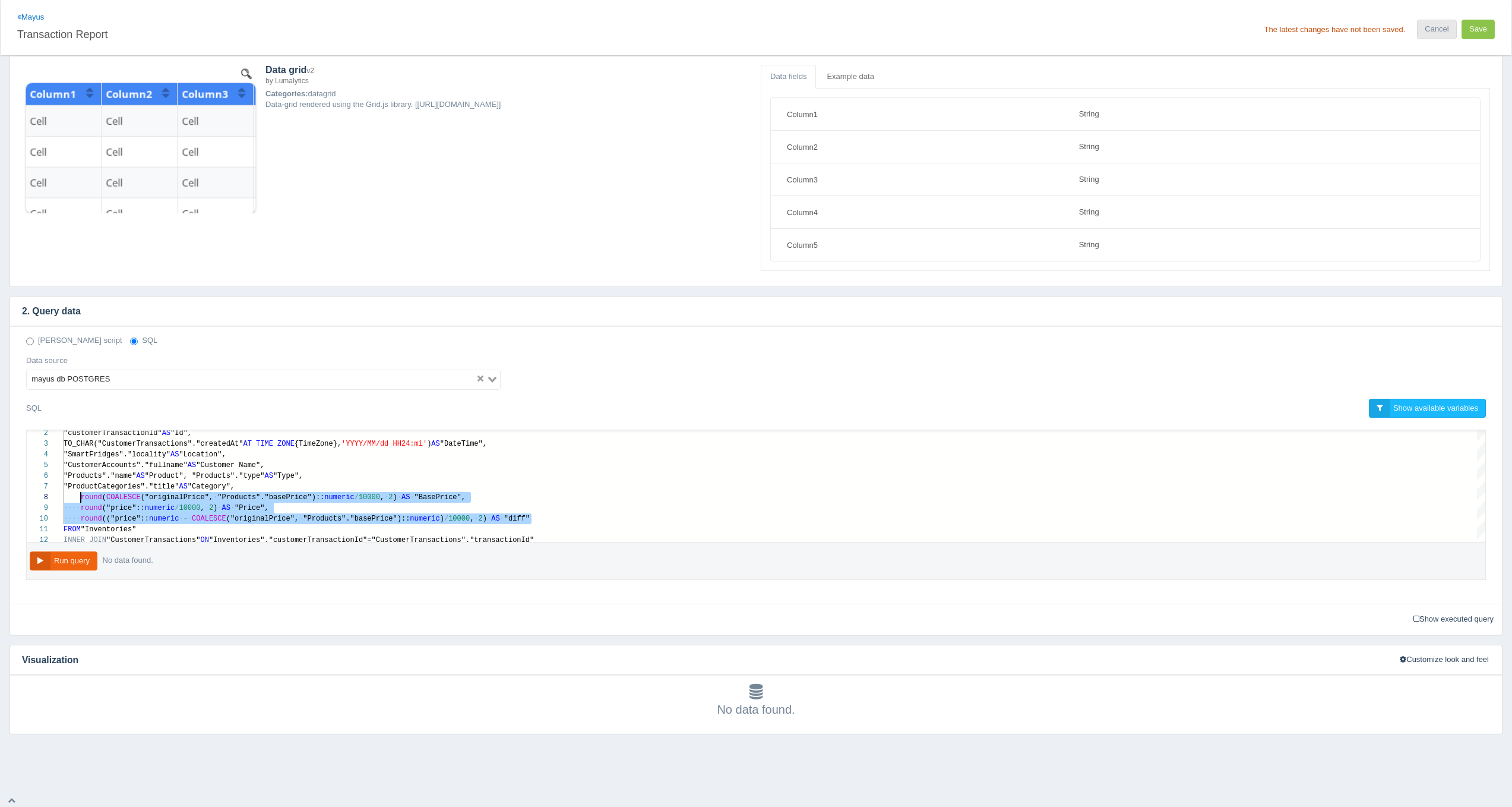
click at [1430, 21] on link "Cancel" at bounding box center [1437, 29] width 39 height 20
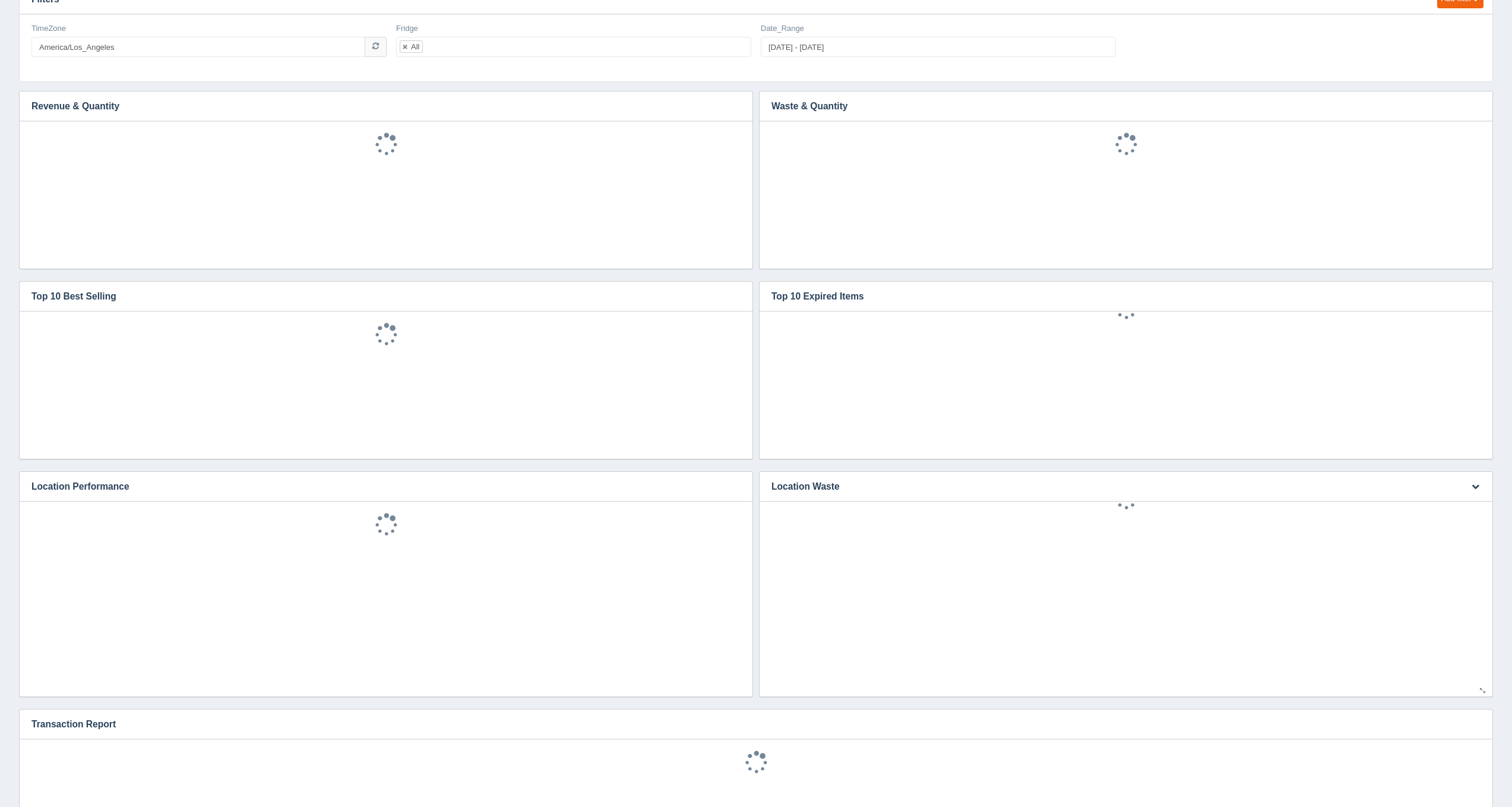
scroll to position [418, 0]
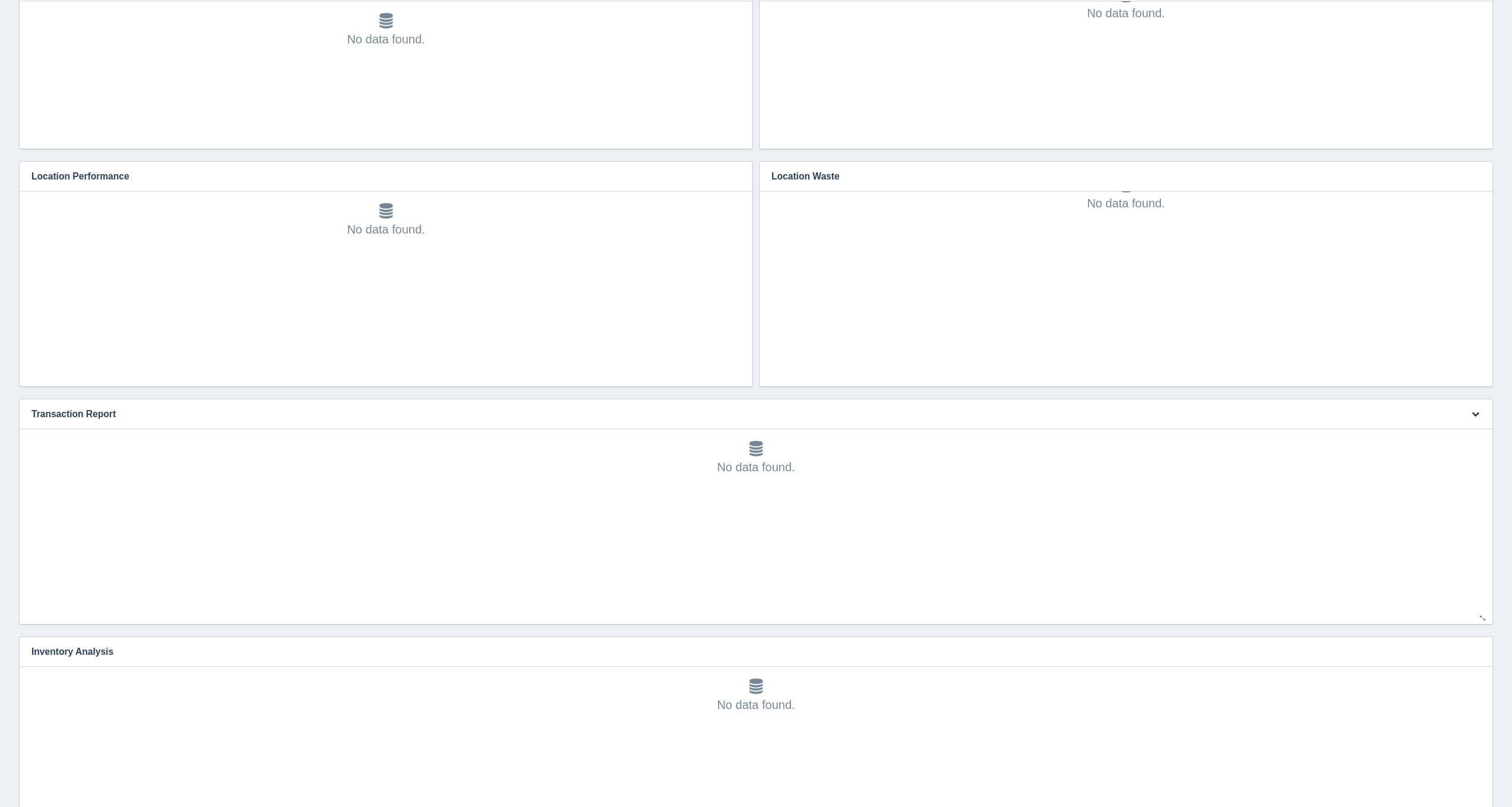
click at [1475, 410] on icon "button" at bounding box center [1476, 414] width 7 height 7
click at [1452, 423] on link "Edit chart" at bounding box center [1436, 431] width 95 height 17
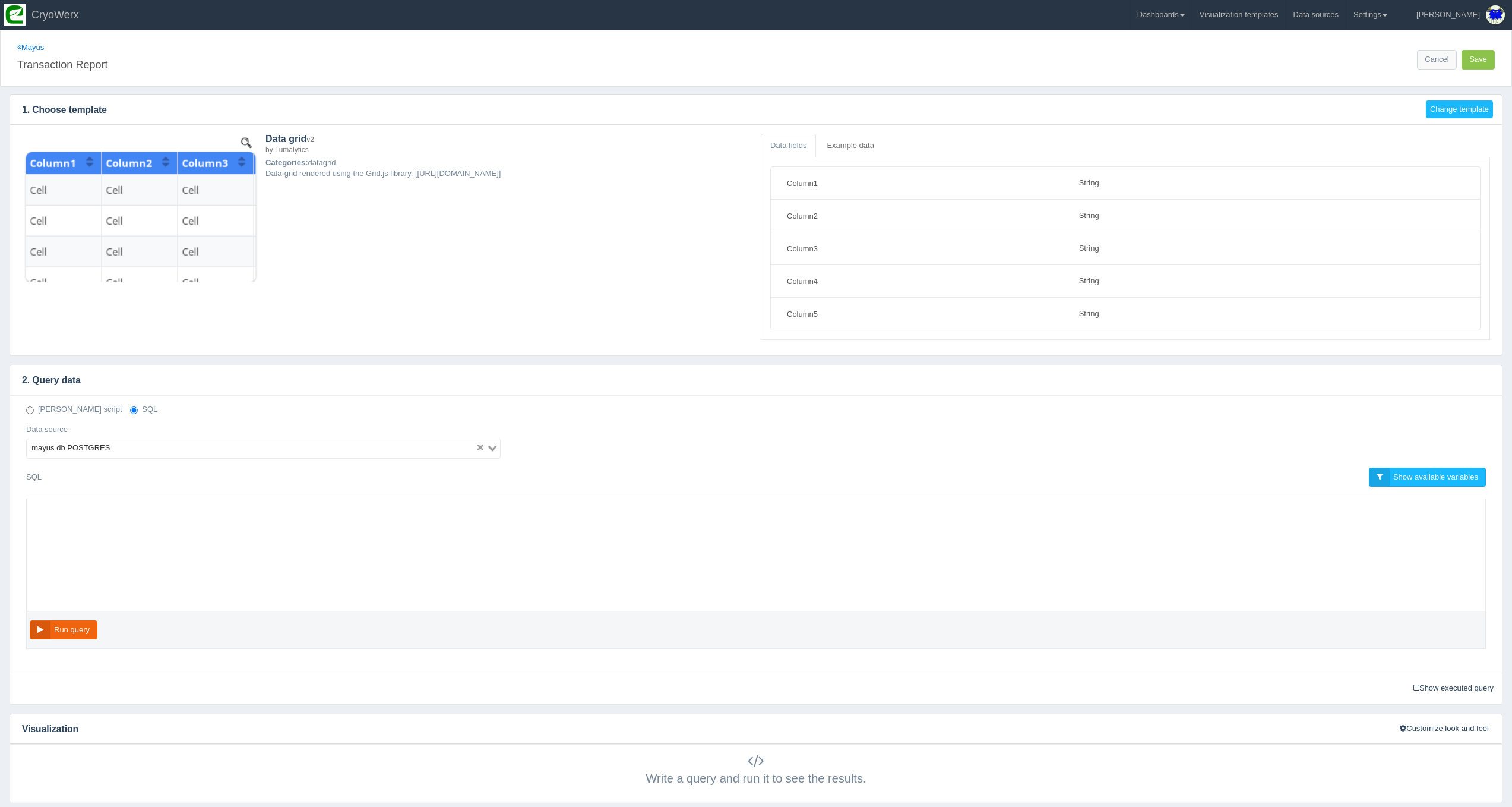
select select "string"
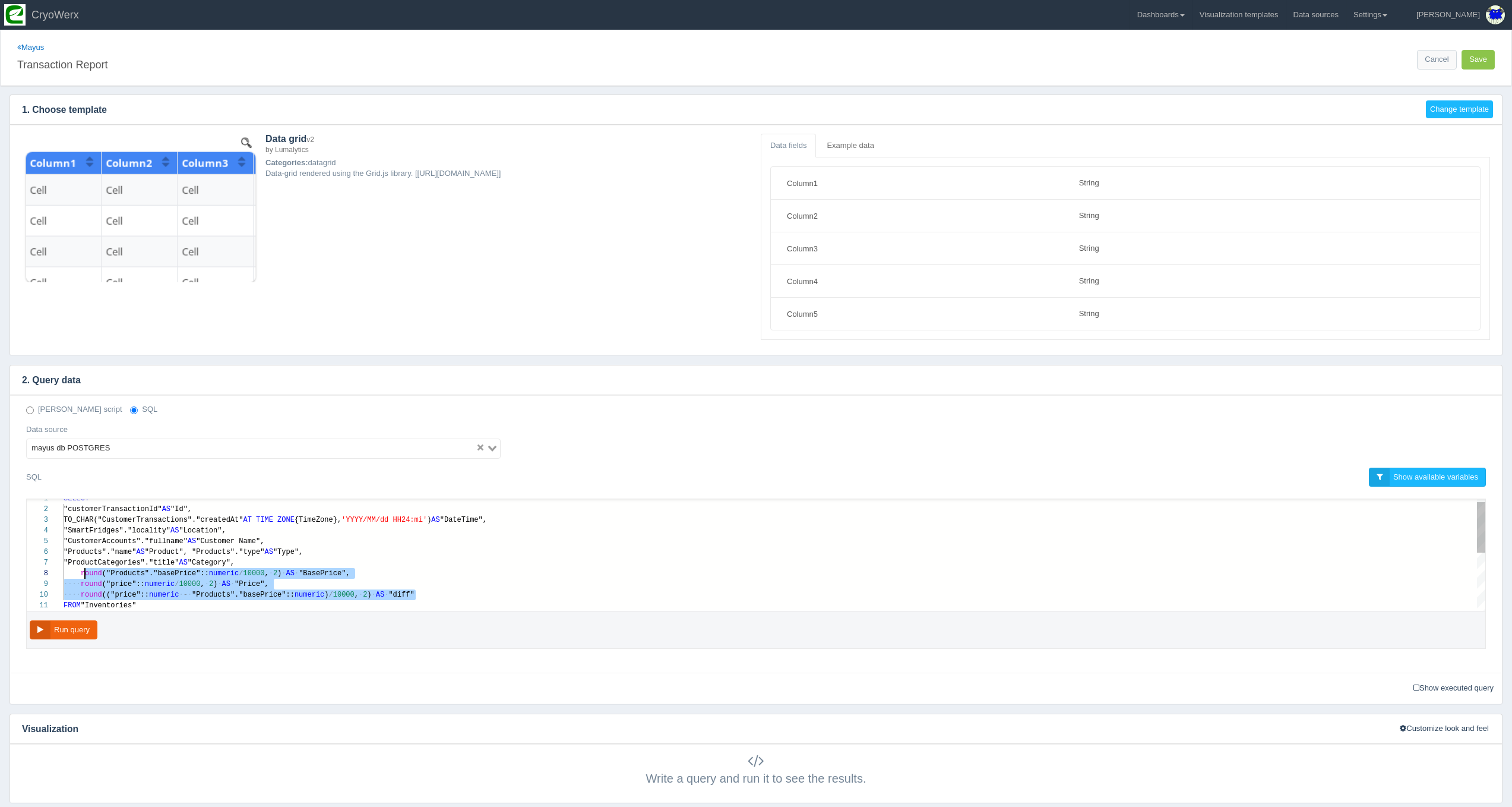
scroll to position [75, 21]
drag, startPoint x: 435, startPoint y: 598, endPoint x: 83, endPoint y: 573, distance: 352.9
paste textarea "MM/dd HH24:mi') AS "DateTime", "SmartFridges"."locality" AS "Location", "Custom…"
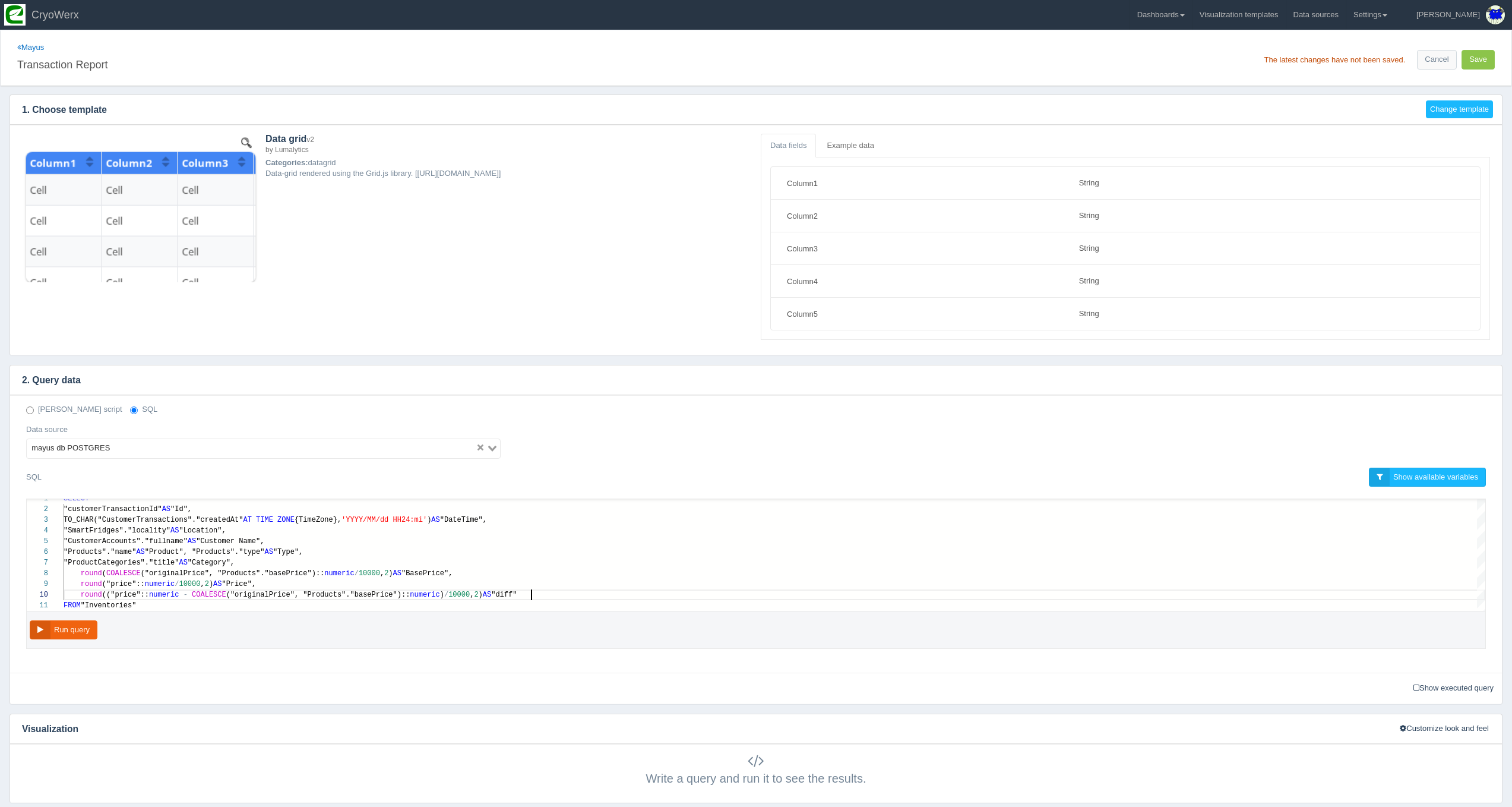
scroll to position [75, 467]
click at [57, 622] on button "Run query" at bounding box center [63, 630] width 68 height 20
click at [382, 595] on span "("originalPrice", "Products"."basePrice")::" at bounding box center [319, 595] width 184 height 8
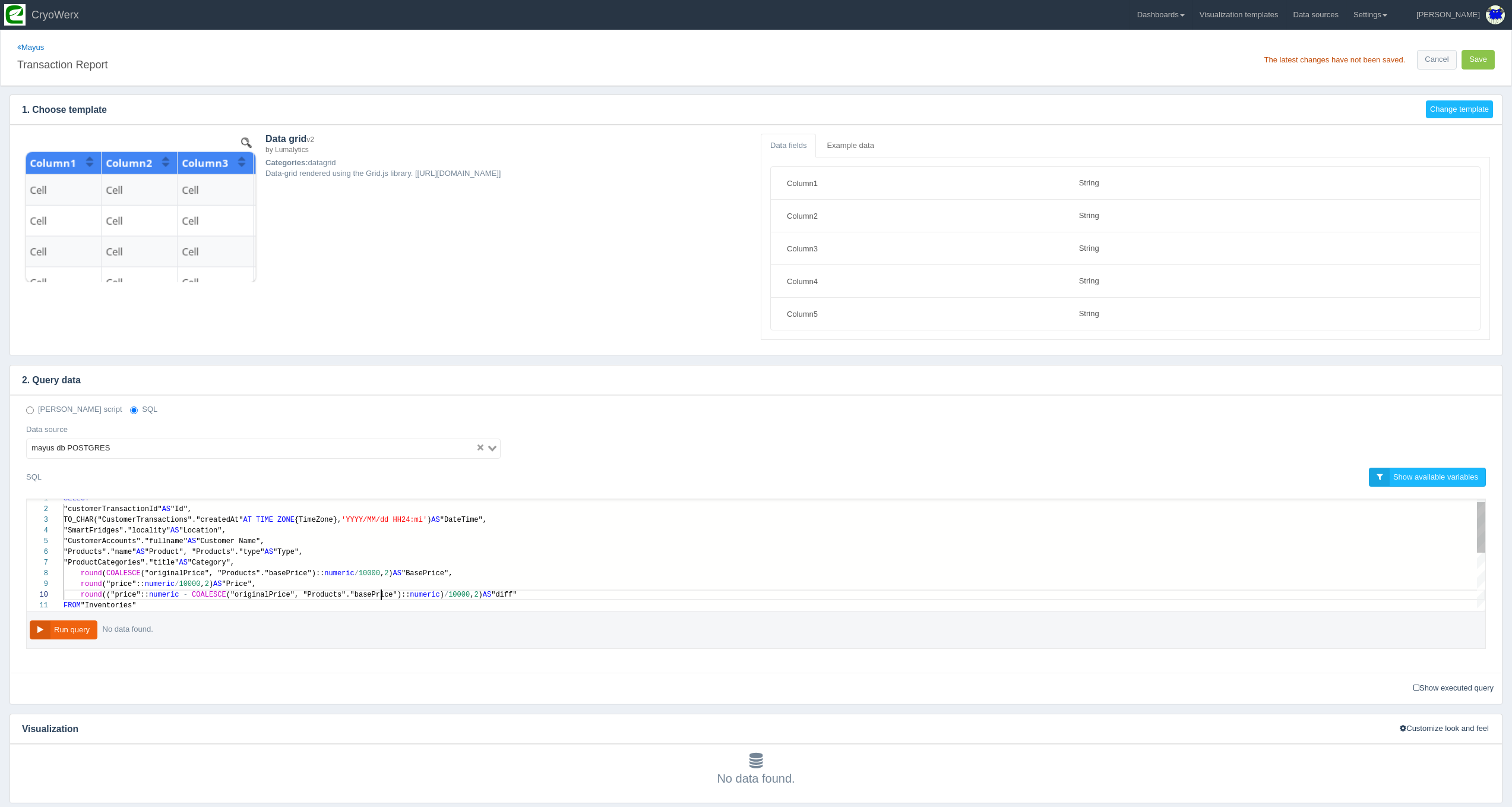
type textarea "reatedAt" AT TIME ZONE {TimeZone}, 'YYYY/MM/dd HH24:mi') AS "DateTime", "SmartF…"
click at [1478, 61] on button "Save" at bounding box center [1478, 60] width 34 height 20
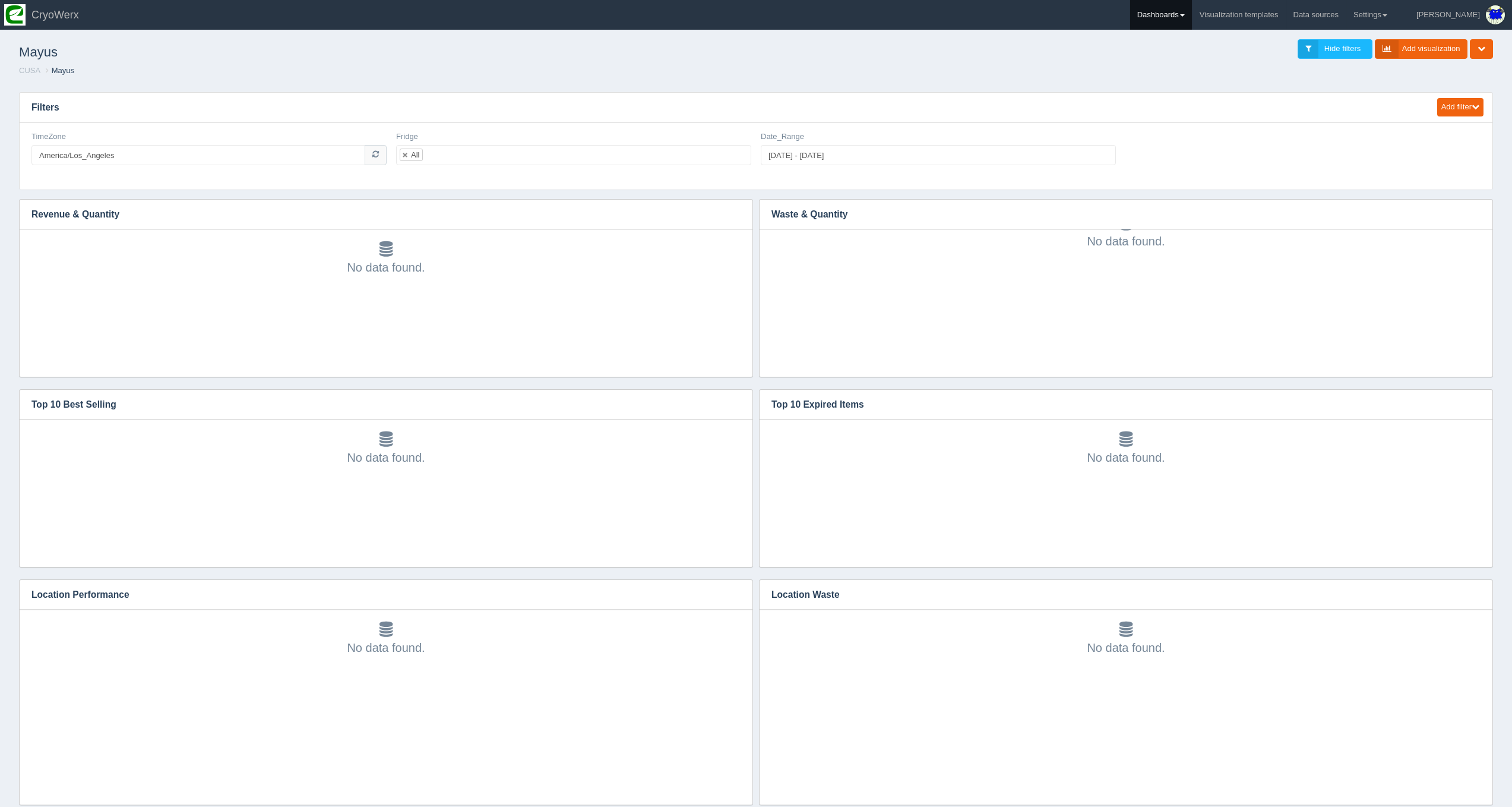
click at [1192, 17] on link "Dashboards" at bounding box center [1161, 15] width 61 height 30
click at [1233, 75] on link "CUSA" at bounding box center [1210, 79] width 160 height 23
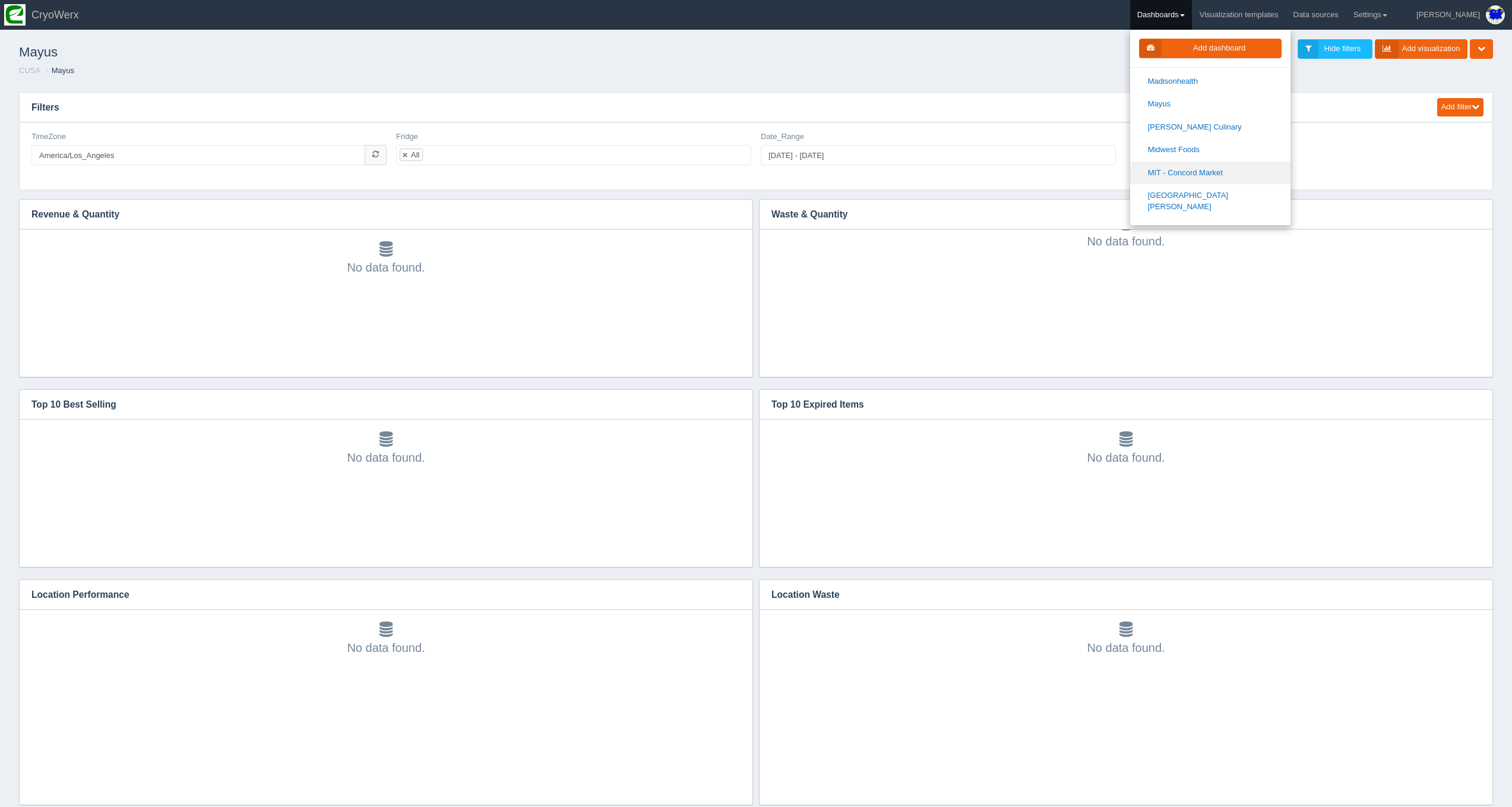
scroll to position [841, 0]
click at [1212, 143] on link "[PERSON_NAME] Culinary" at bounding box center [1210, 154] width 160 height 23
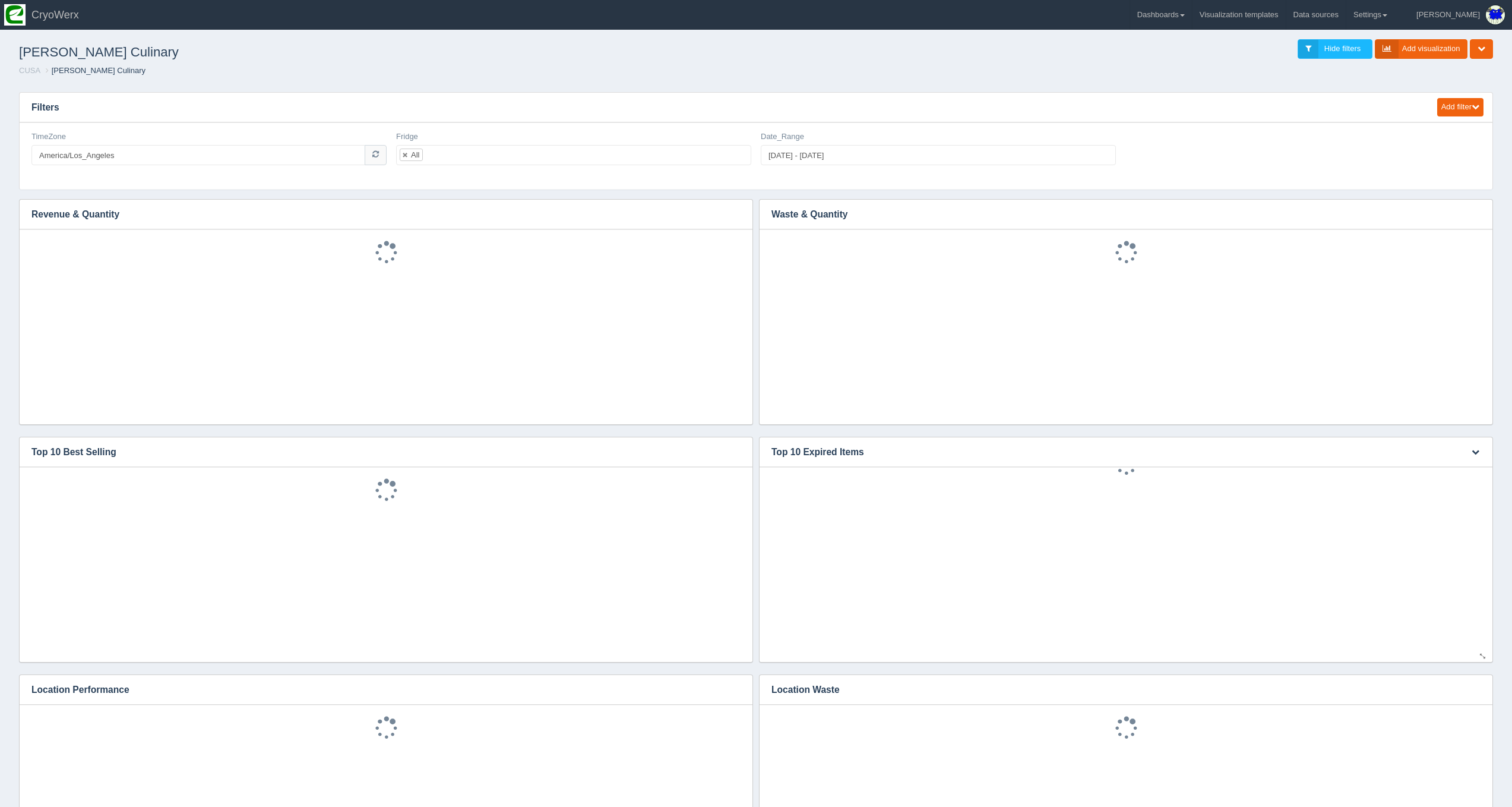
scroll to position [299, 0]
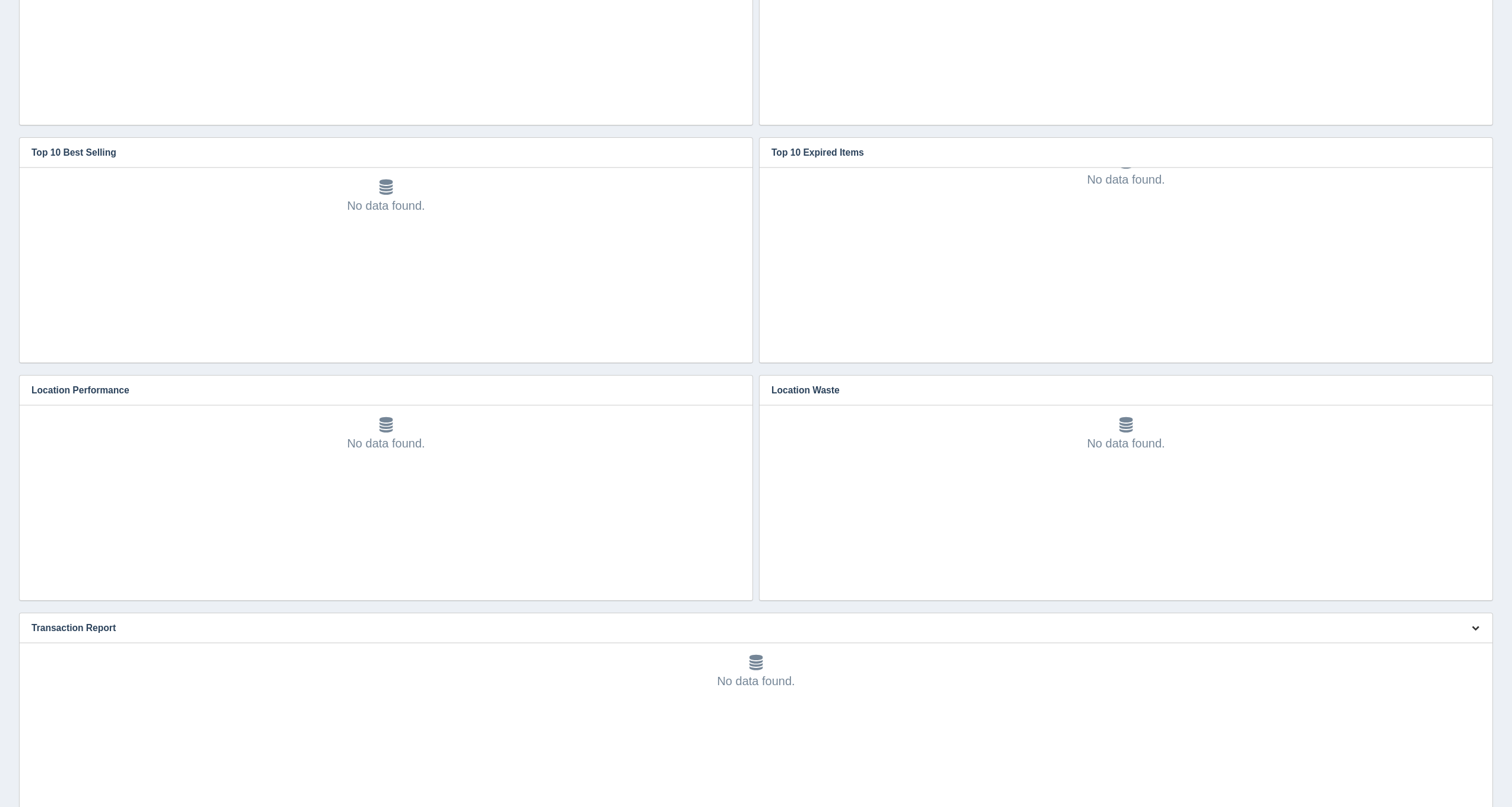
click at [1474, 633] on button "button" at bounding box center [1475, 628] width 16 height 19
click at [1461, 640] on link "Edit chart" at bounding box center [1436, 645] width 95 height 17
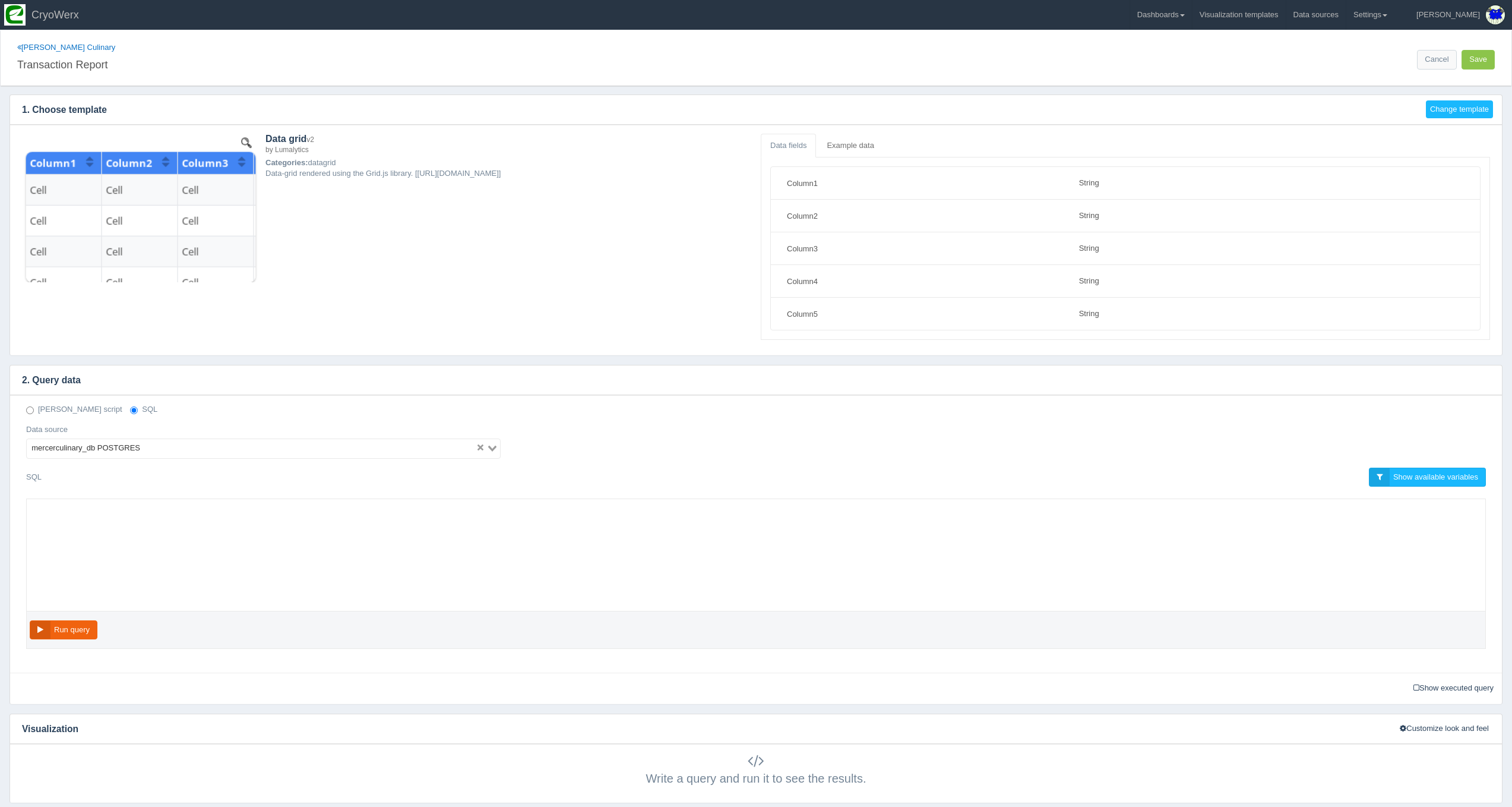
select select "string"
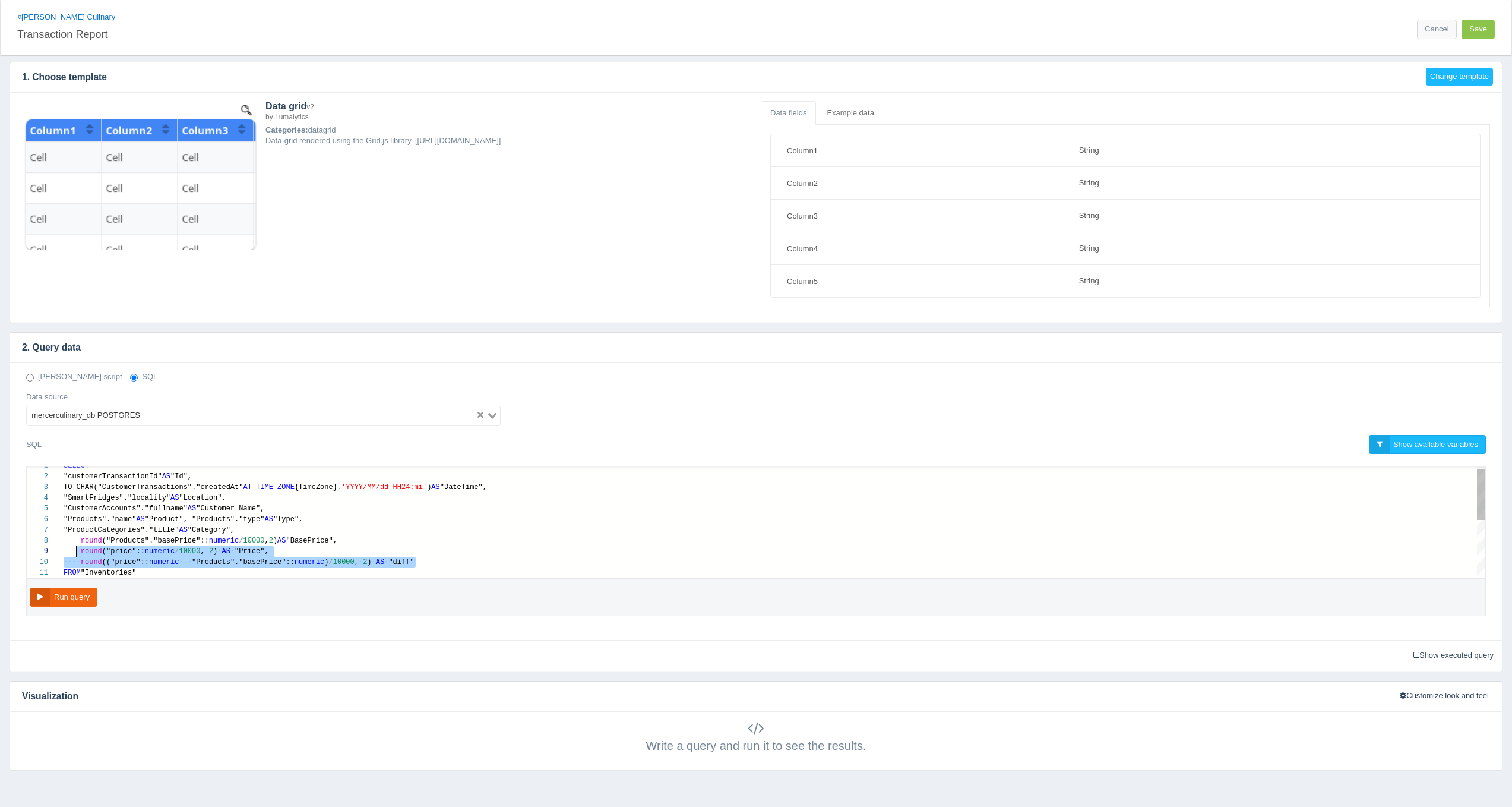
scroll to position [75, 17]
drag, startPoint x: 412, startPoint y: 561, endPoint x: 78, endPoint y: 543, distance: 334.5
paste textarea "MM/dd HH24:mi') AS "DateTime", "SmartFridges"."locality" AS "Location", "Custom…"
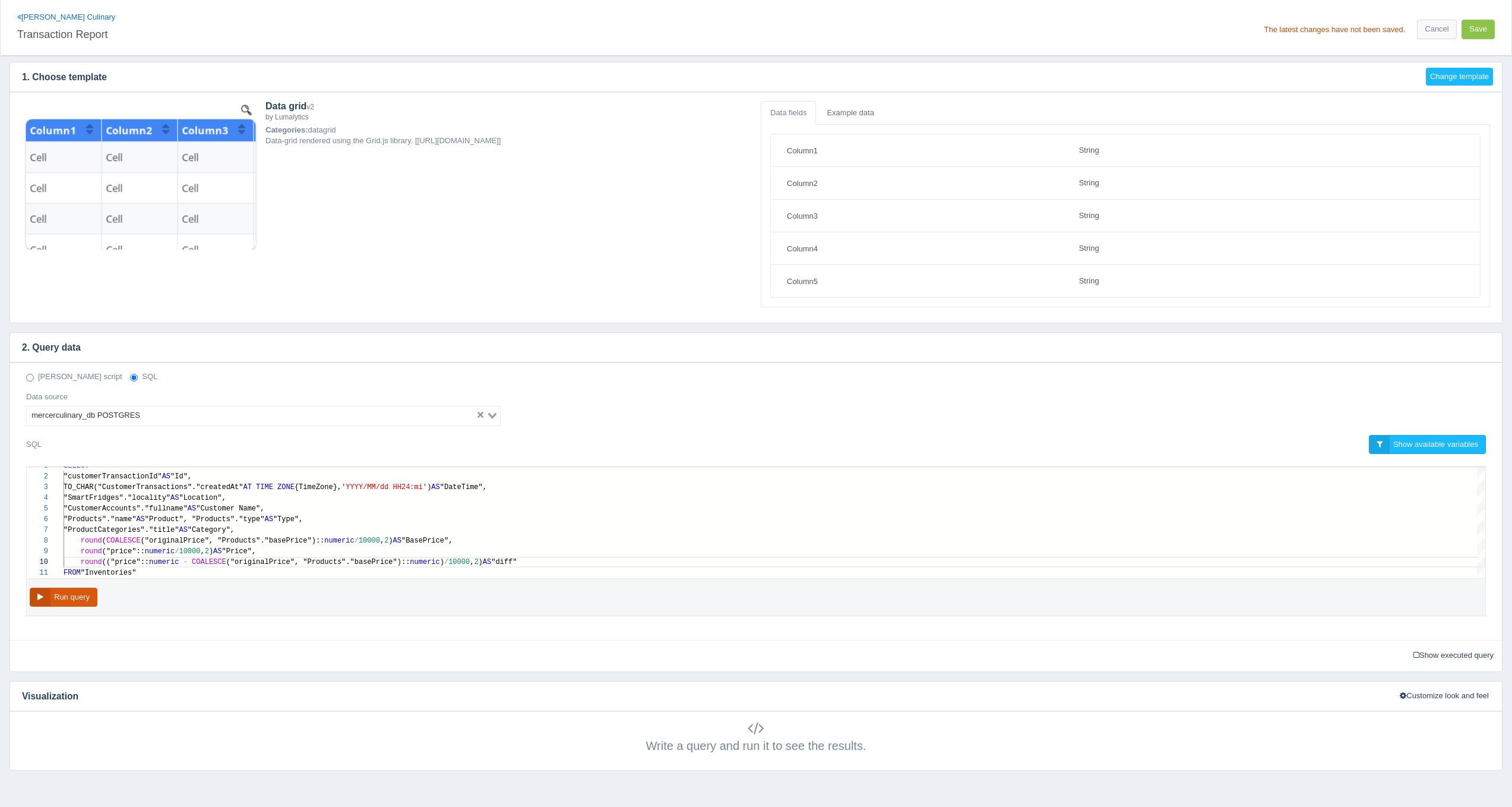
click at [70, 599] on button "Run query" at bounding box center [63, 596] width 68 height 20
type textarea "SELECT "customerTransactionId" AS "Id", TO_CHAR("CustomerTransactions"."created…"
click at [178, 542] on span "("originalPrice", "Products"."basePrice")::" at bounding box center [233, 540] width 184 height 8
click at [1478, 31] on button "Save" at bounding box center [1478, 29] width 34 height 20
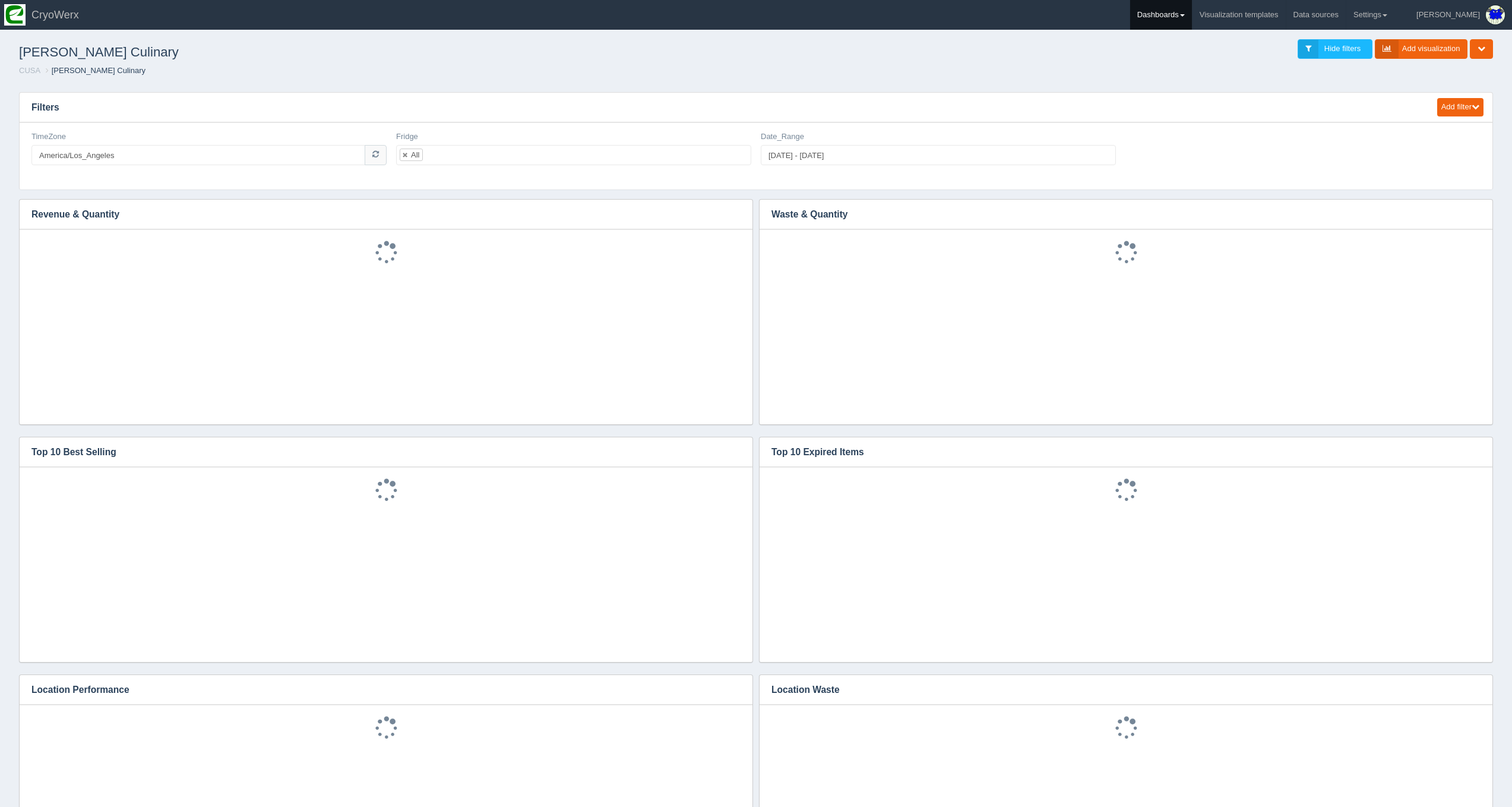
click at [1192, 7] on link "Dashboards" at bounding box center [1161, 15] width 61 height 30
click at [1198, 76] on link "CUSA" at bounding box center [1210, 79] width 160 height 23
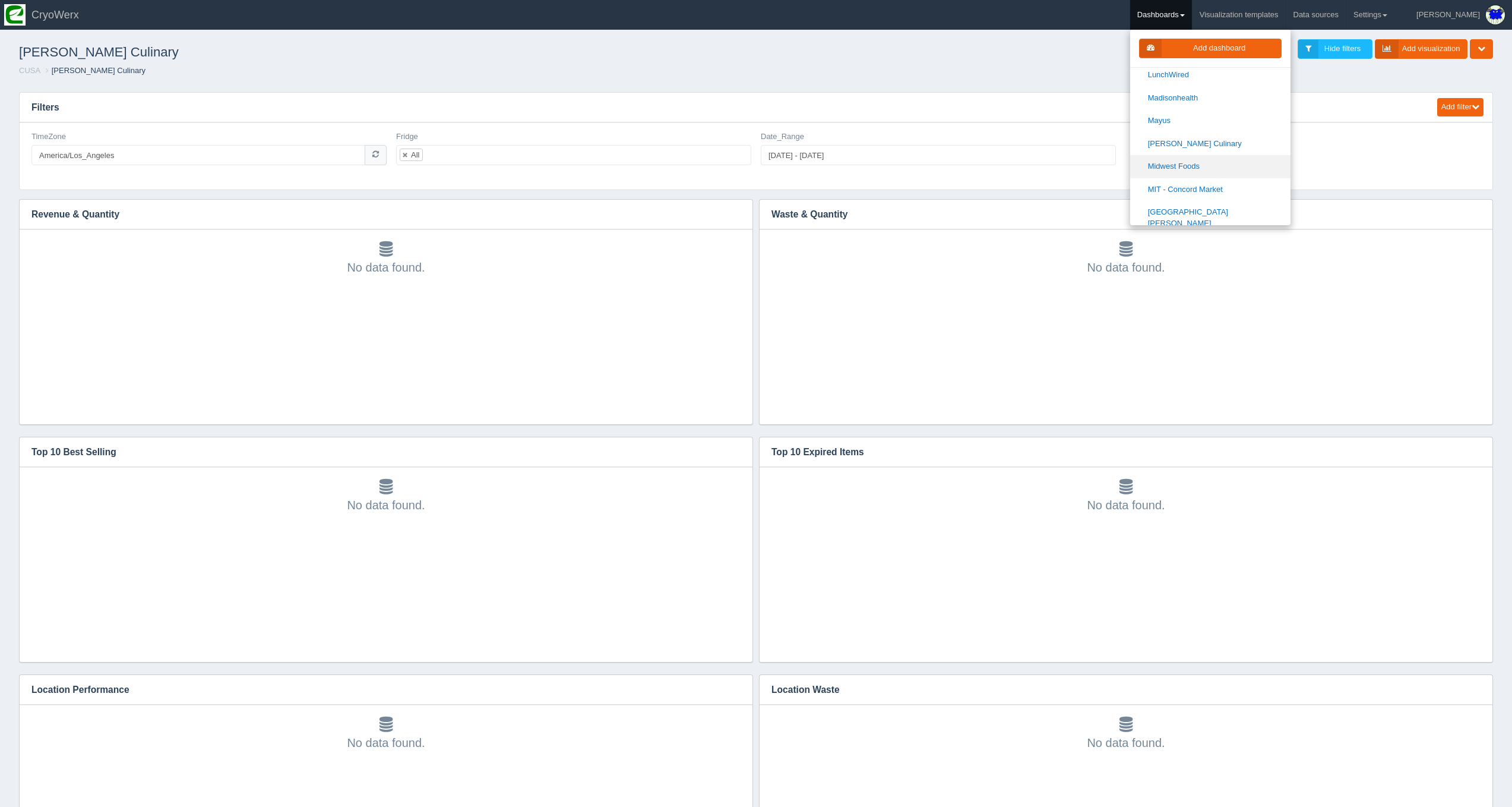
scroll to position [829, 0]
click at [1207, 176] on link "Midwest Foods" at bounding box center [1210, 187] width 160 height 23
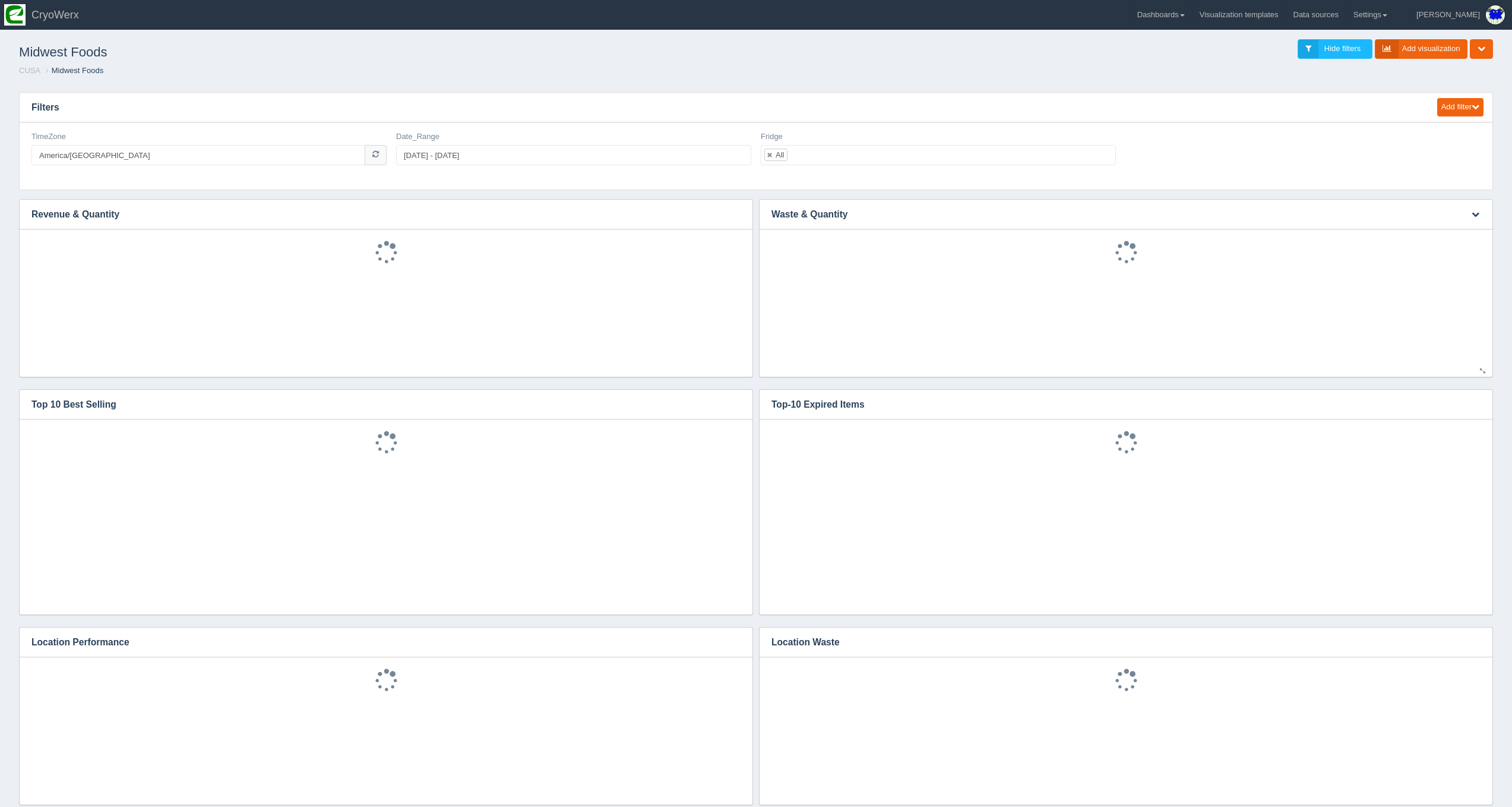
scroll to position [319, 0]
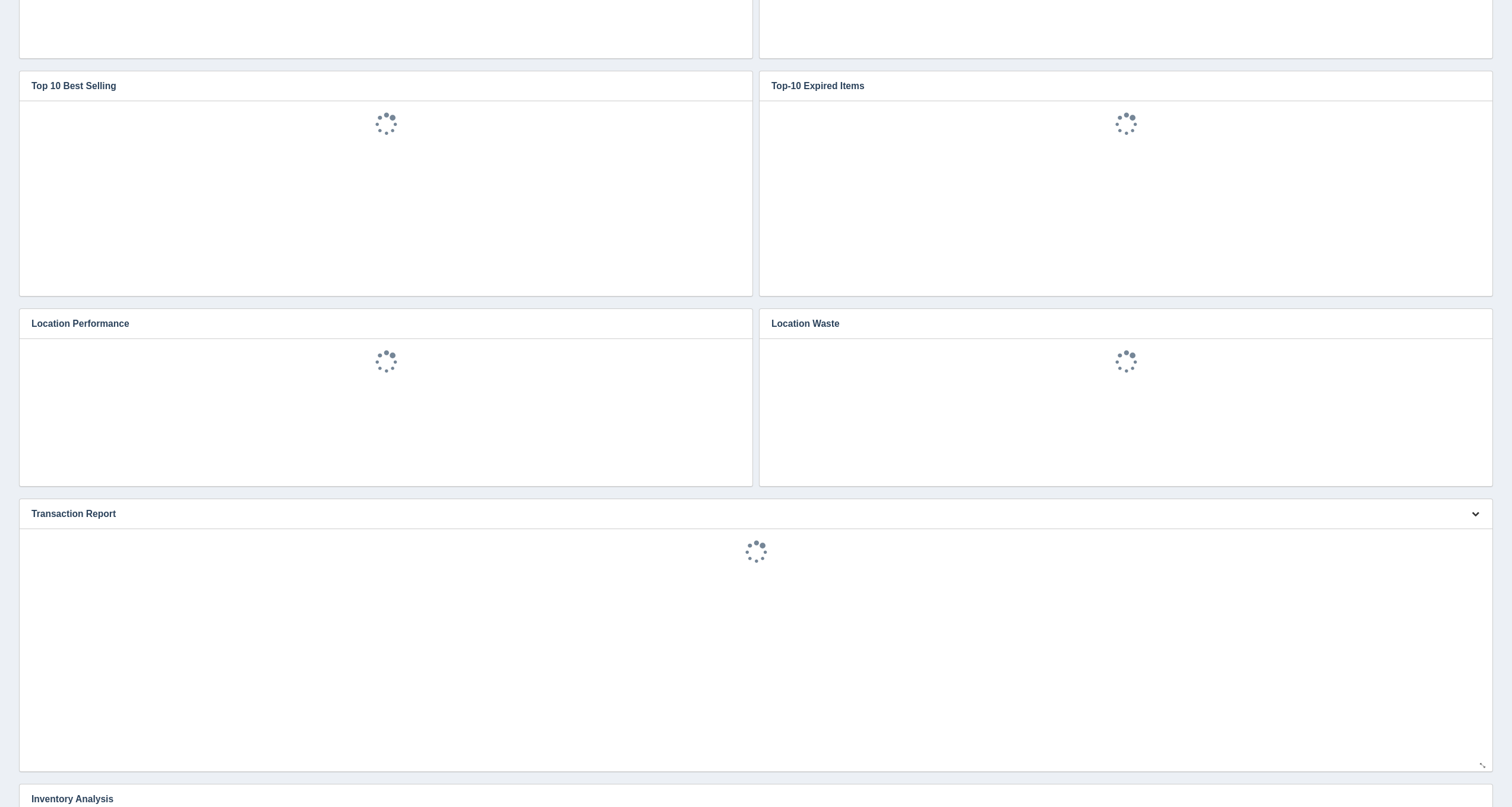
click at [1474, 507] on button "button" at bounding box center [1475, 514] width 16 height 19
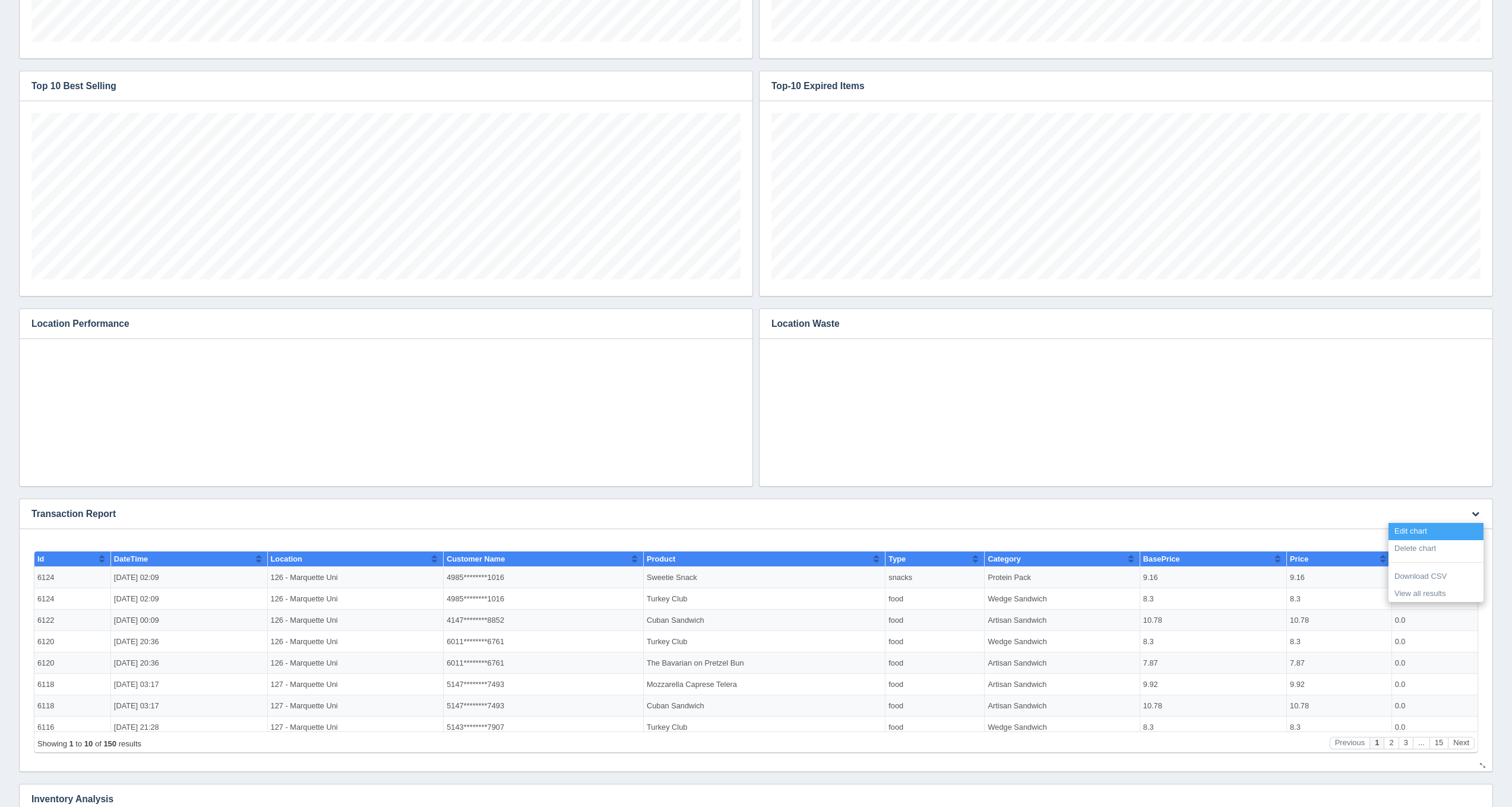
click at [1466, 527] on link "Edit chart" at bounding box center [1436, 531] width 95 height 17
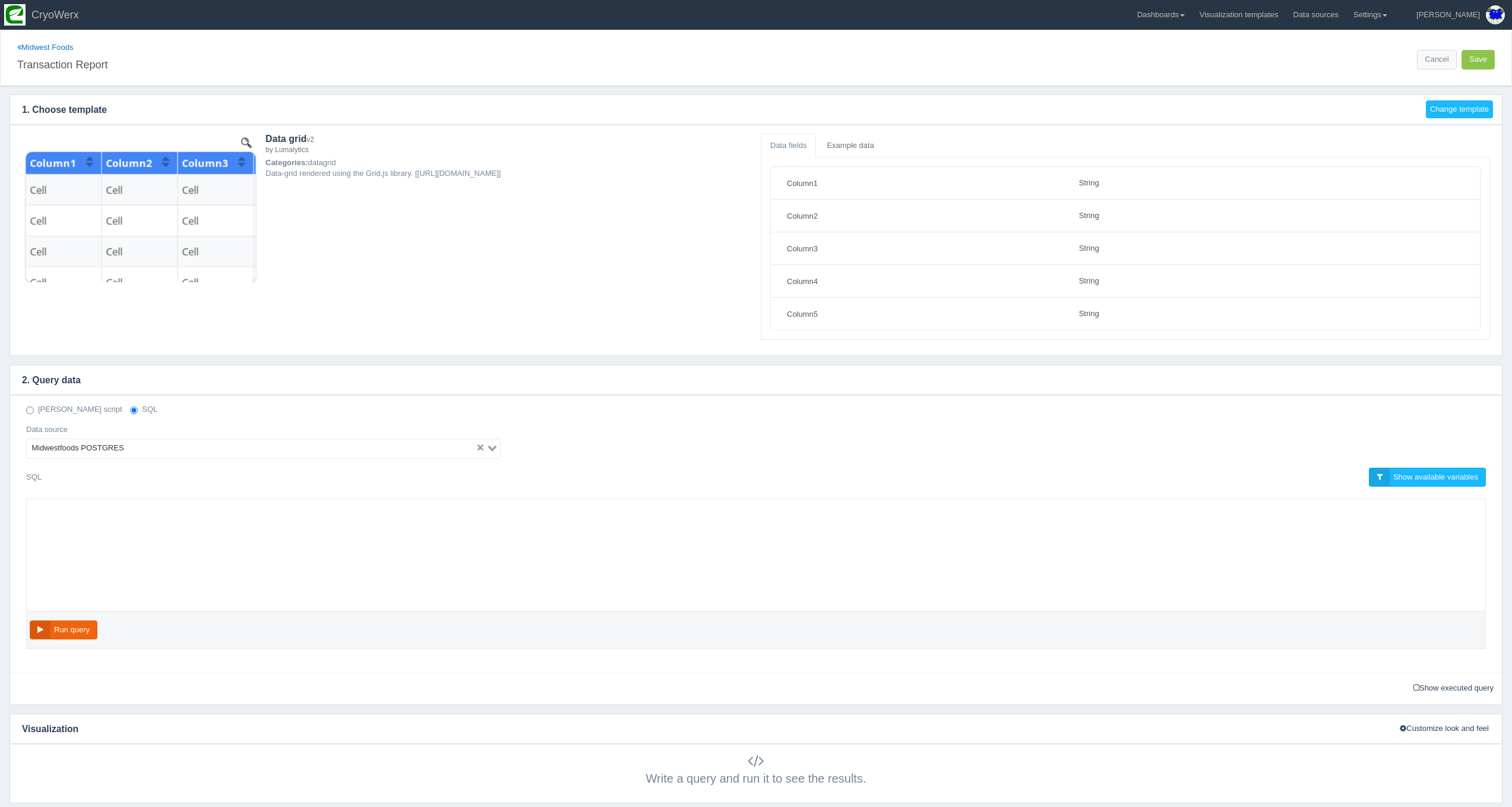
select select "string"
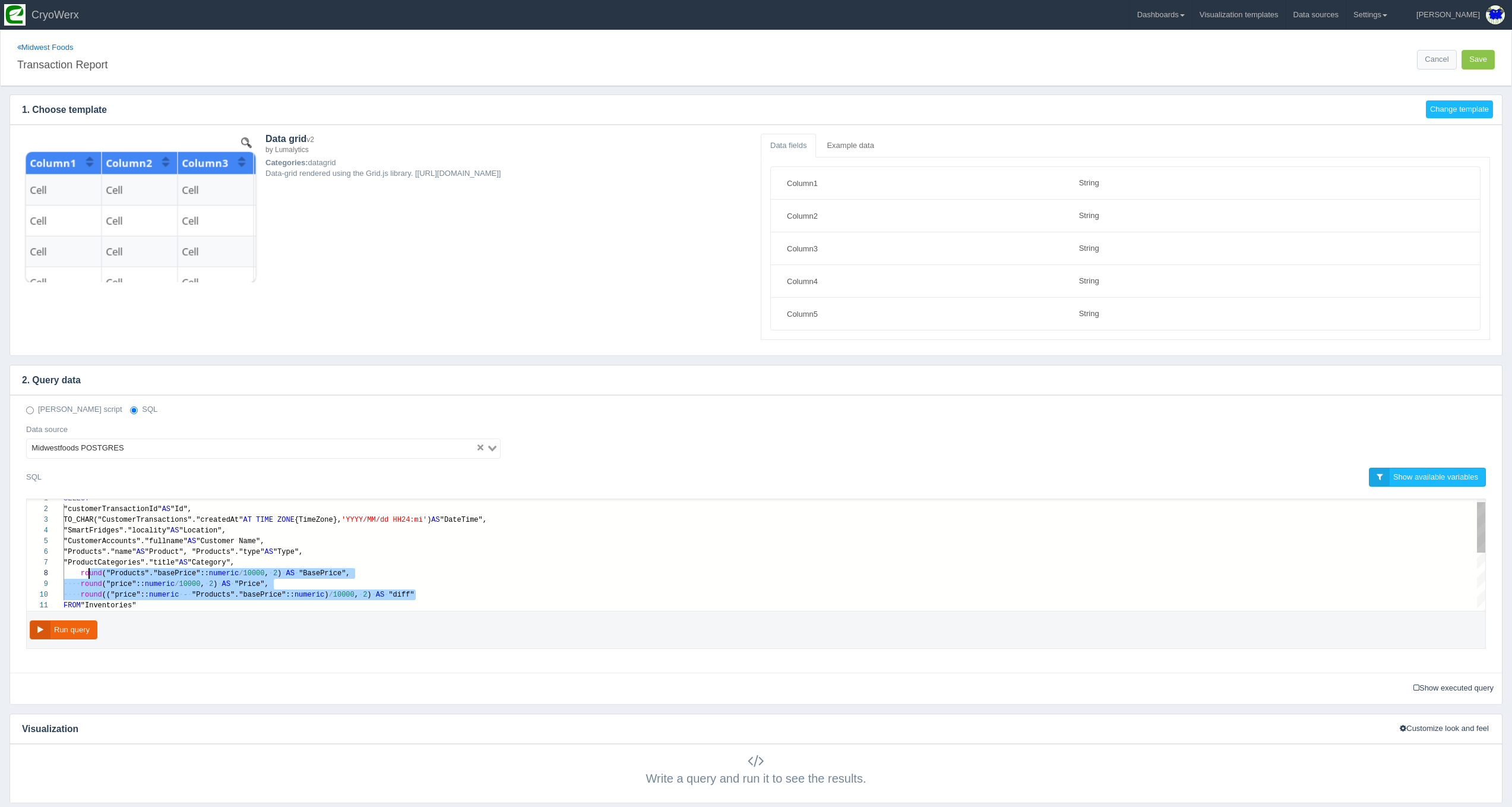
scroll to position [75, 17]
drag, startPoint x: 425, startPoint y: 597, endPoint x: 85, endPoint y: 573, distance: 340.8
paste textarea "MM/dd HH24:mi') AS "DateTime", "SmartFridges"."locality" AS "Location", "Custom…"
type textarea "MM/dd HH24:mi') AS "DateTime", "SmartFridges"."locality" AS "Location", "Custom…"
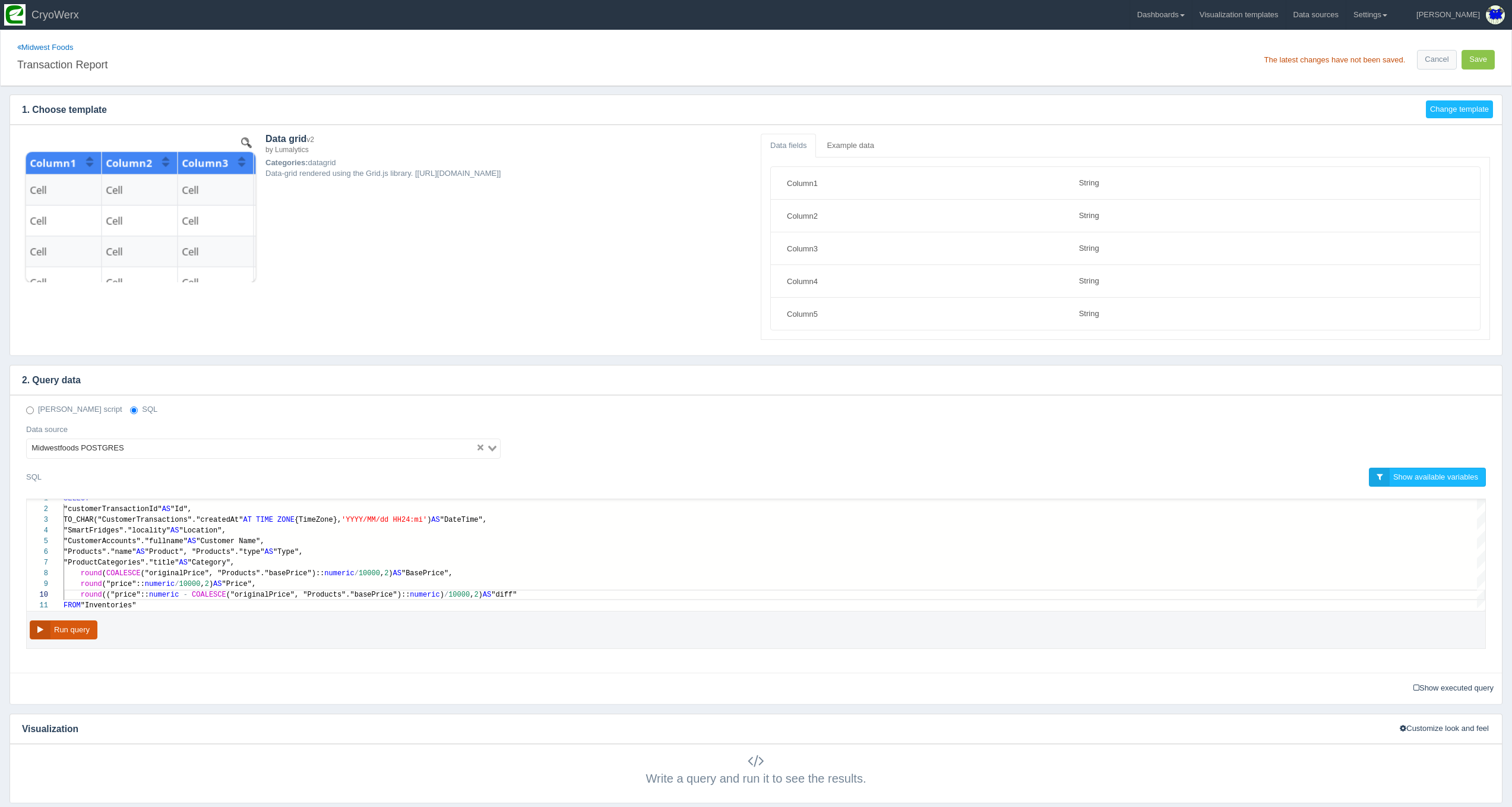
click at [79, 623] on button "Run query" at bounding box center [63, 630] width 68 height 20
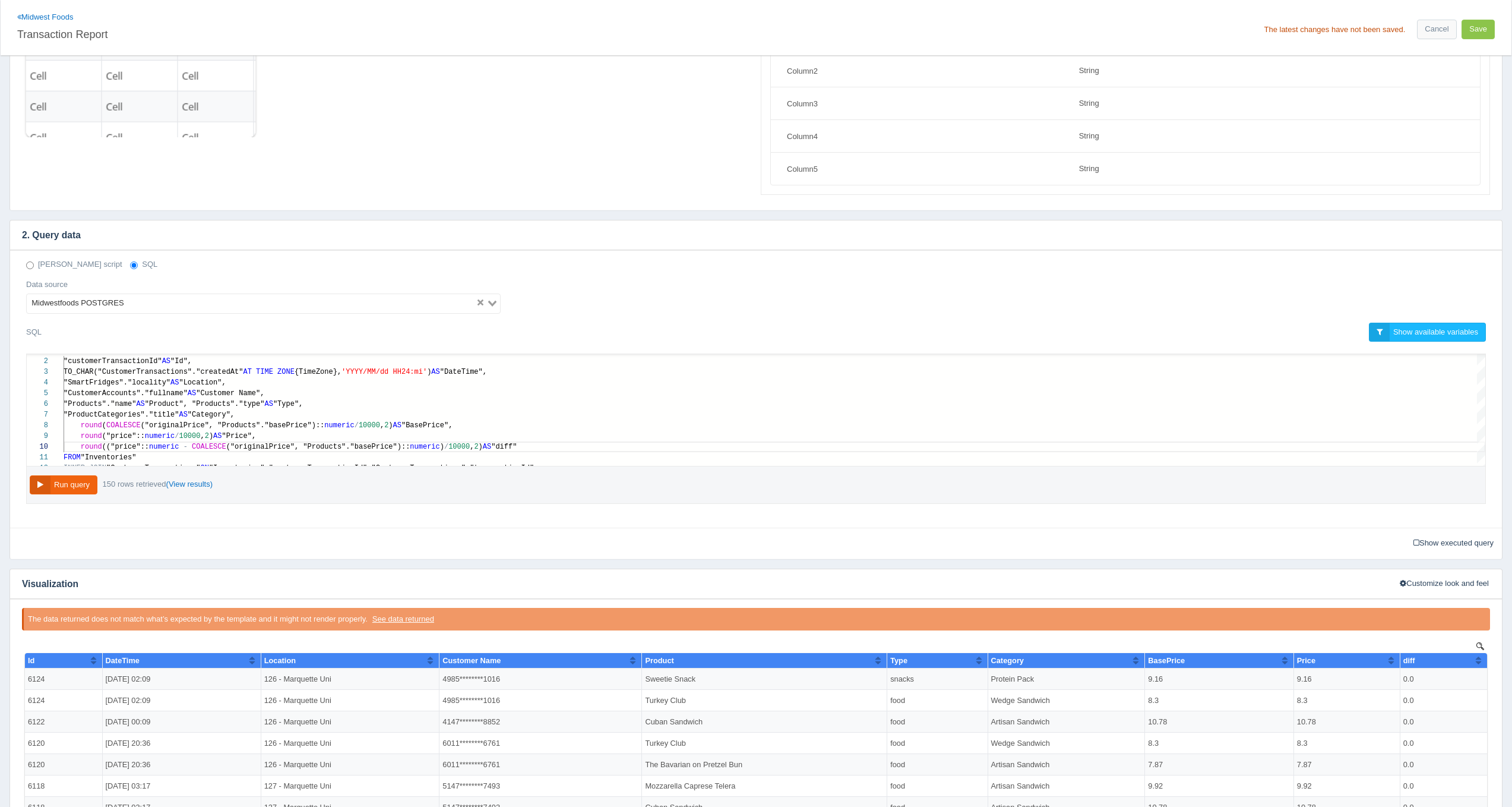
scroll to position [0, 0]
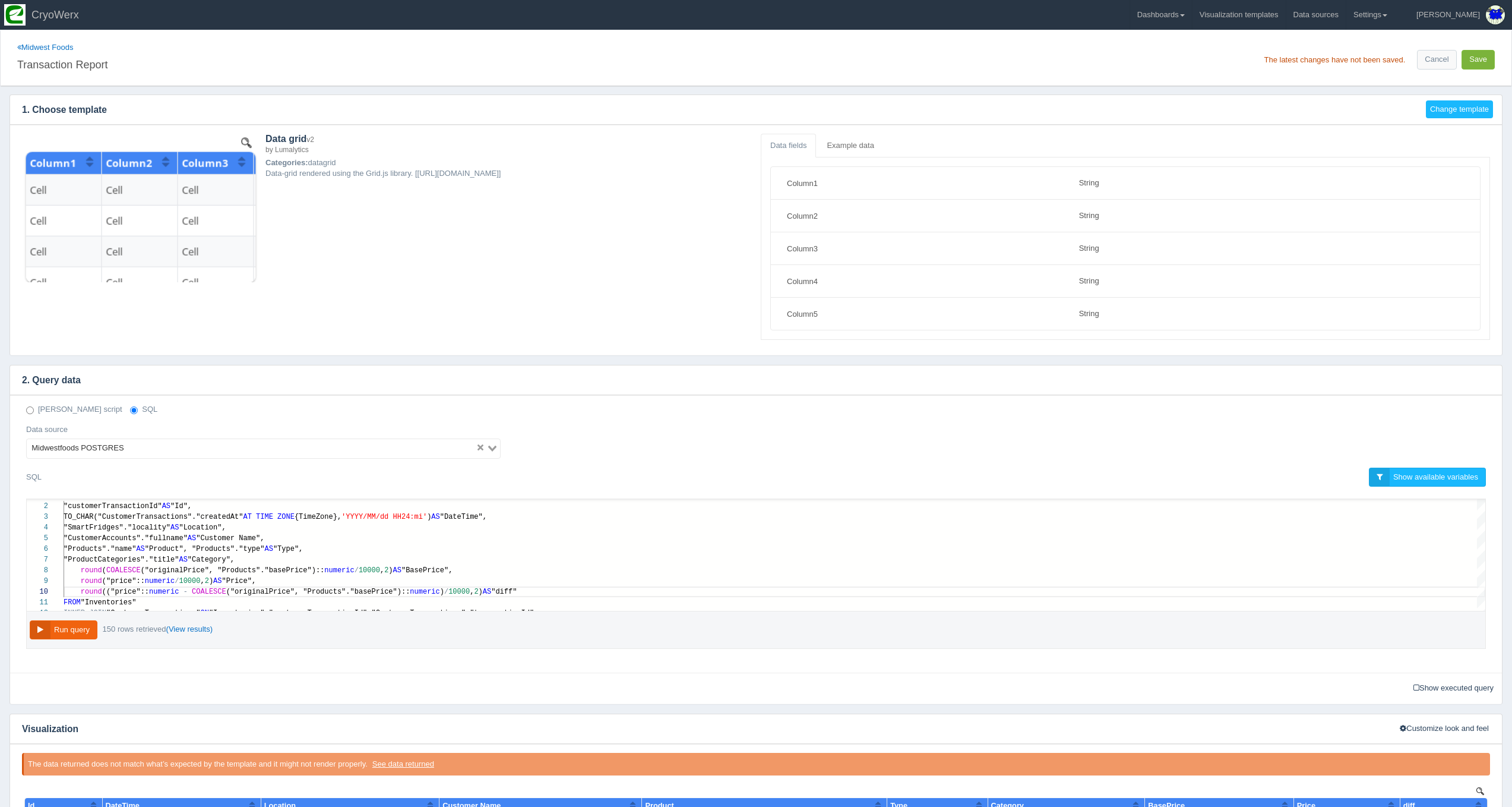
click at [1483, 60] on button "Save" at bounding box center [1478, 60] width 34 height 20
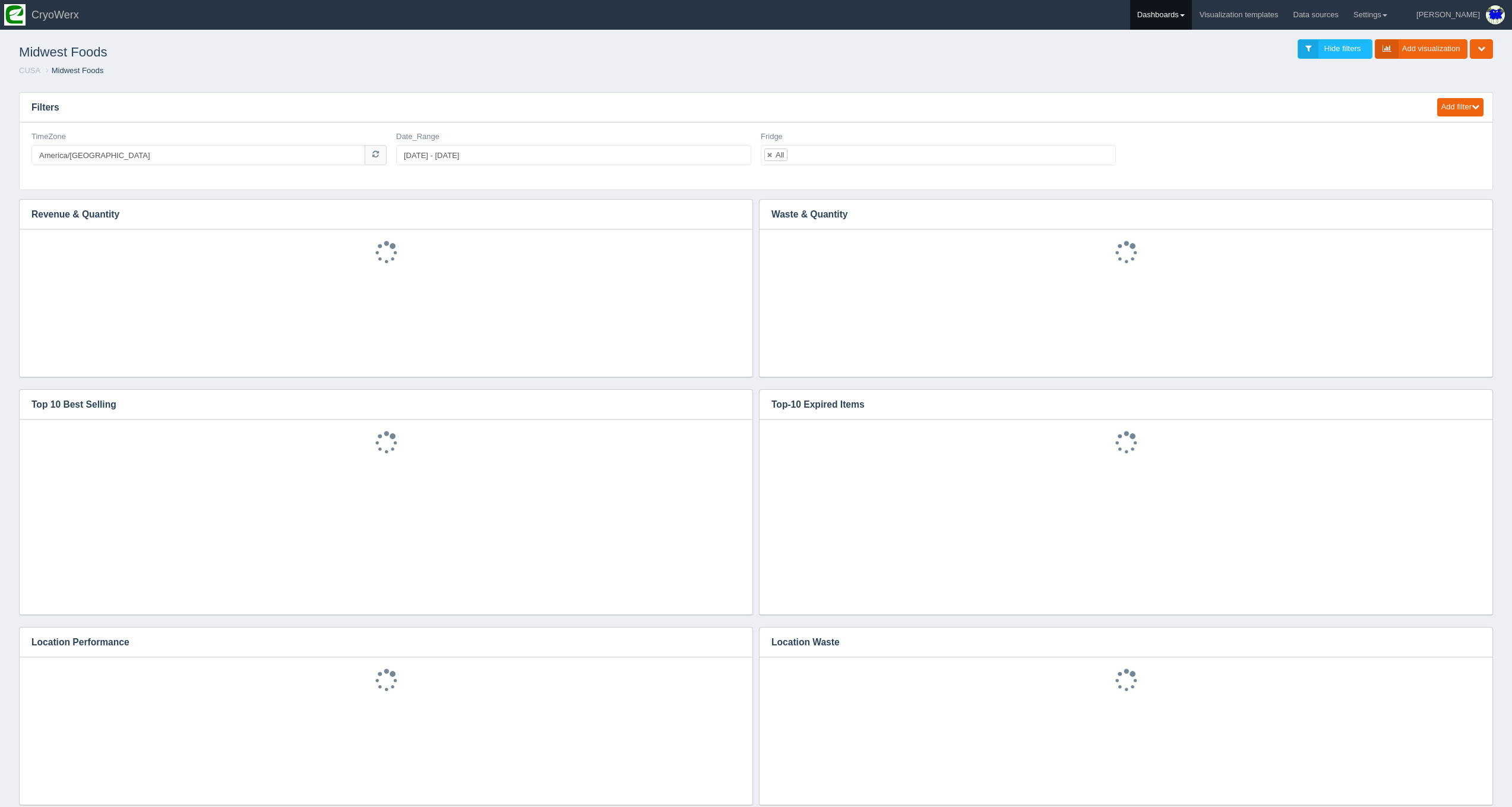
click at [1192, 15] on link "Dashboards" at bounding box center [1161, 15] width 61 height 30
click at [1214, 72] on link "CUSA" at bounding box center [1210, 79] width 160 height 23
click at [1242, 232] on link "MIT - Concord Market" at bounding box center [1210, 243] width 160 height 23
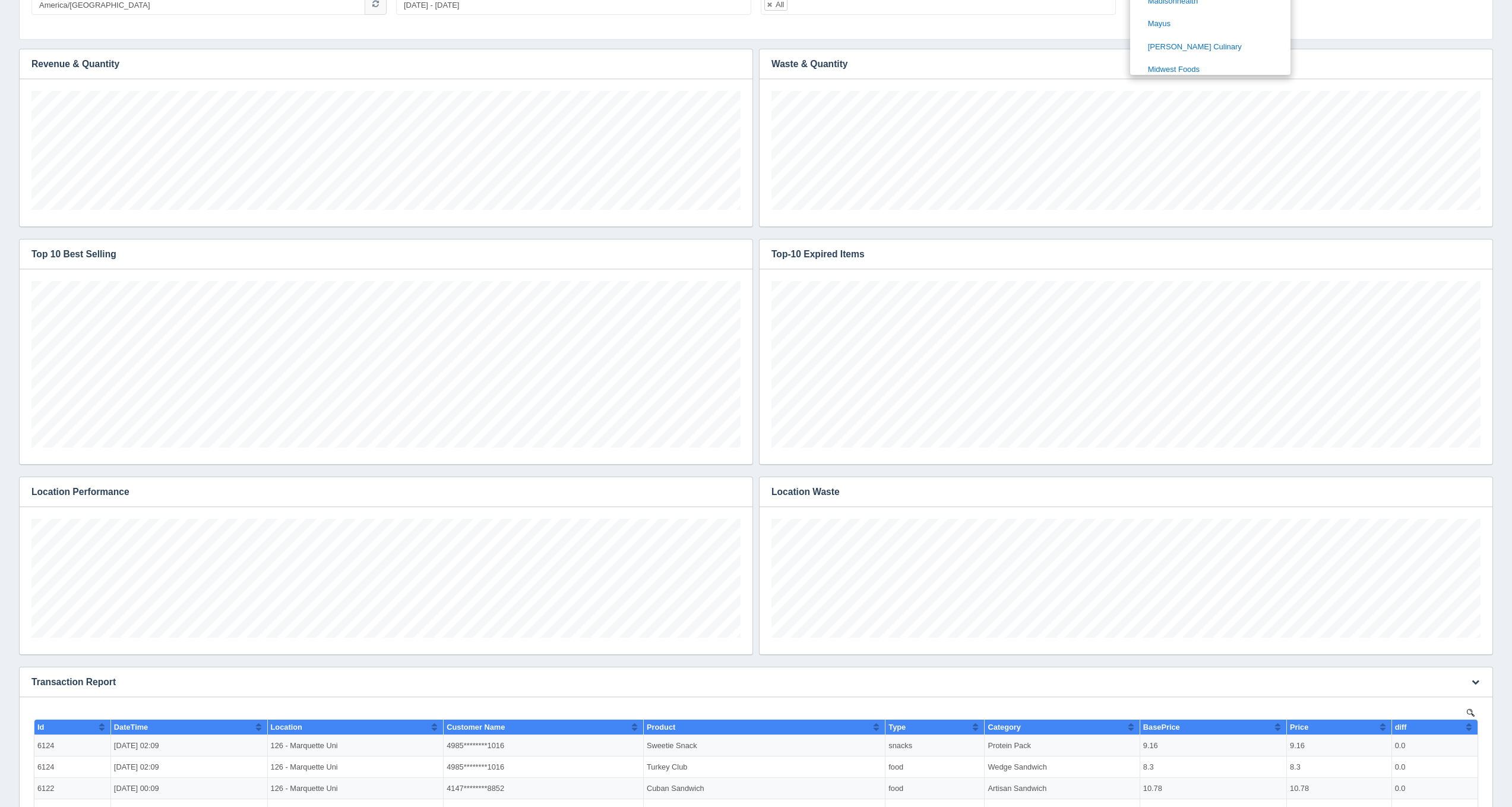
scroll to position [298, 0]
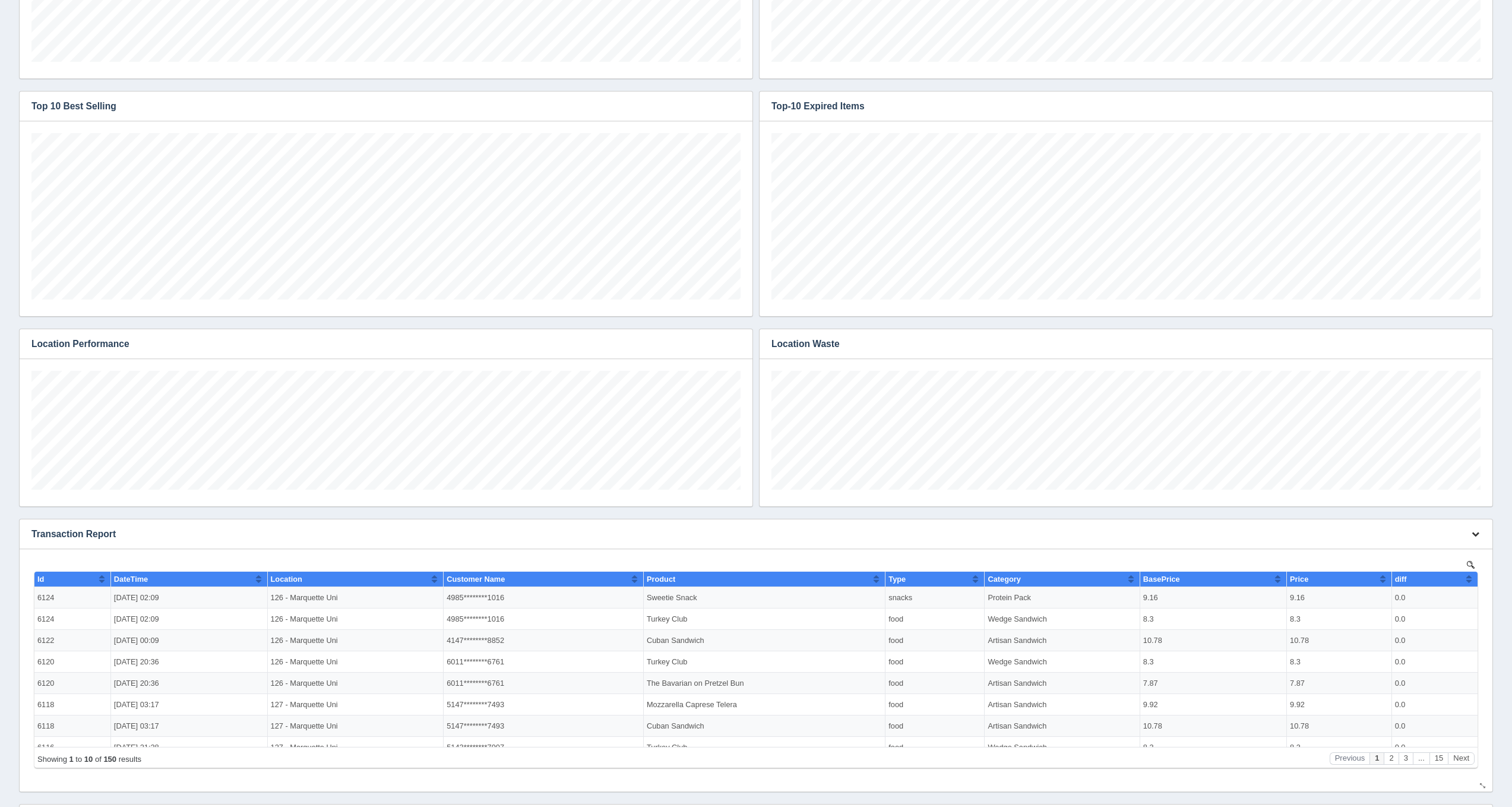
click at [1475, 537] on icon "button" at bounding box center [1476, 534] width 7 height 7
click at [1459, 552] on link "Edit chart" at bounding box center [1436, 552] width 95 height 17
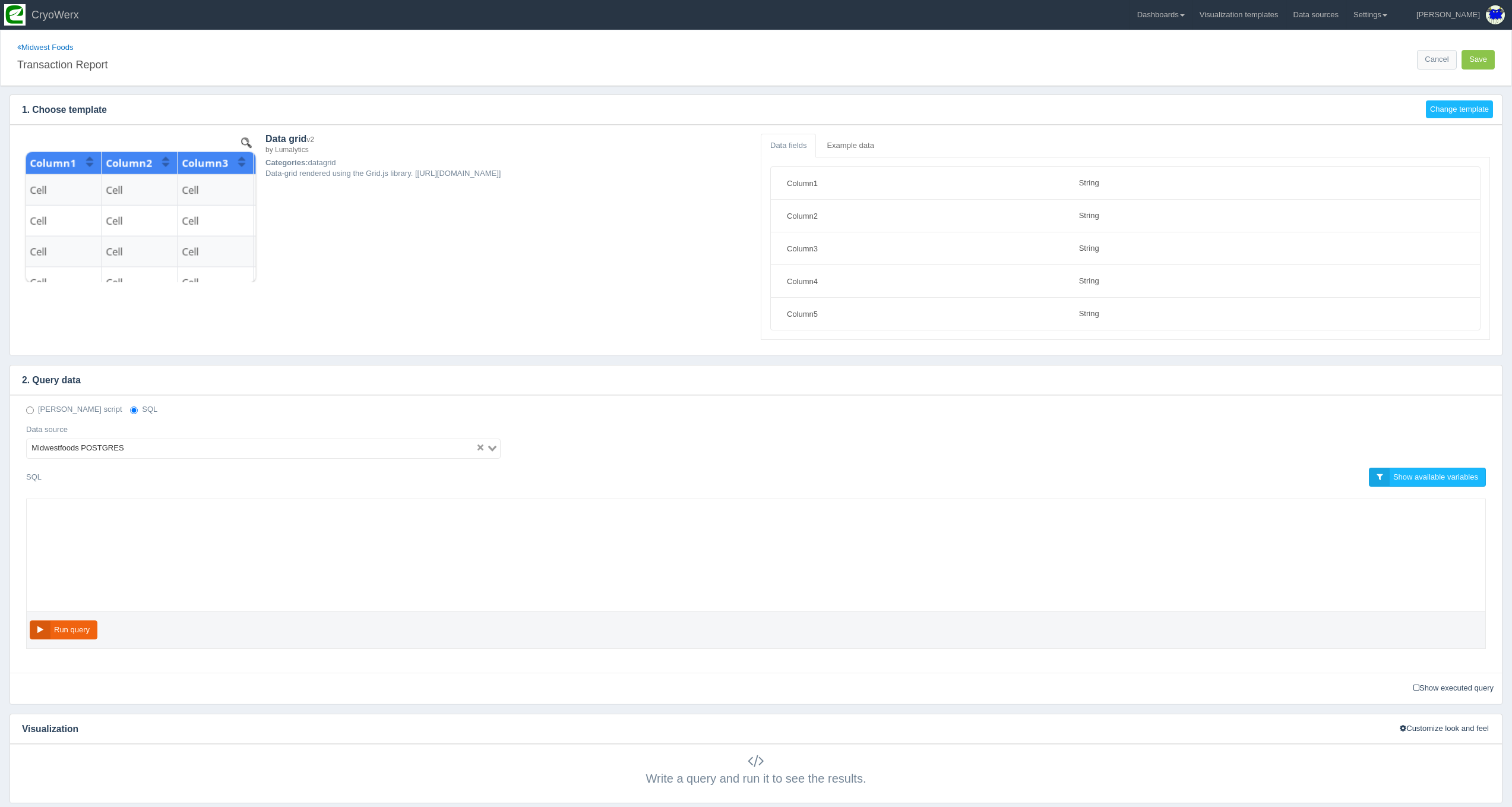
select select "string"
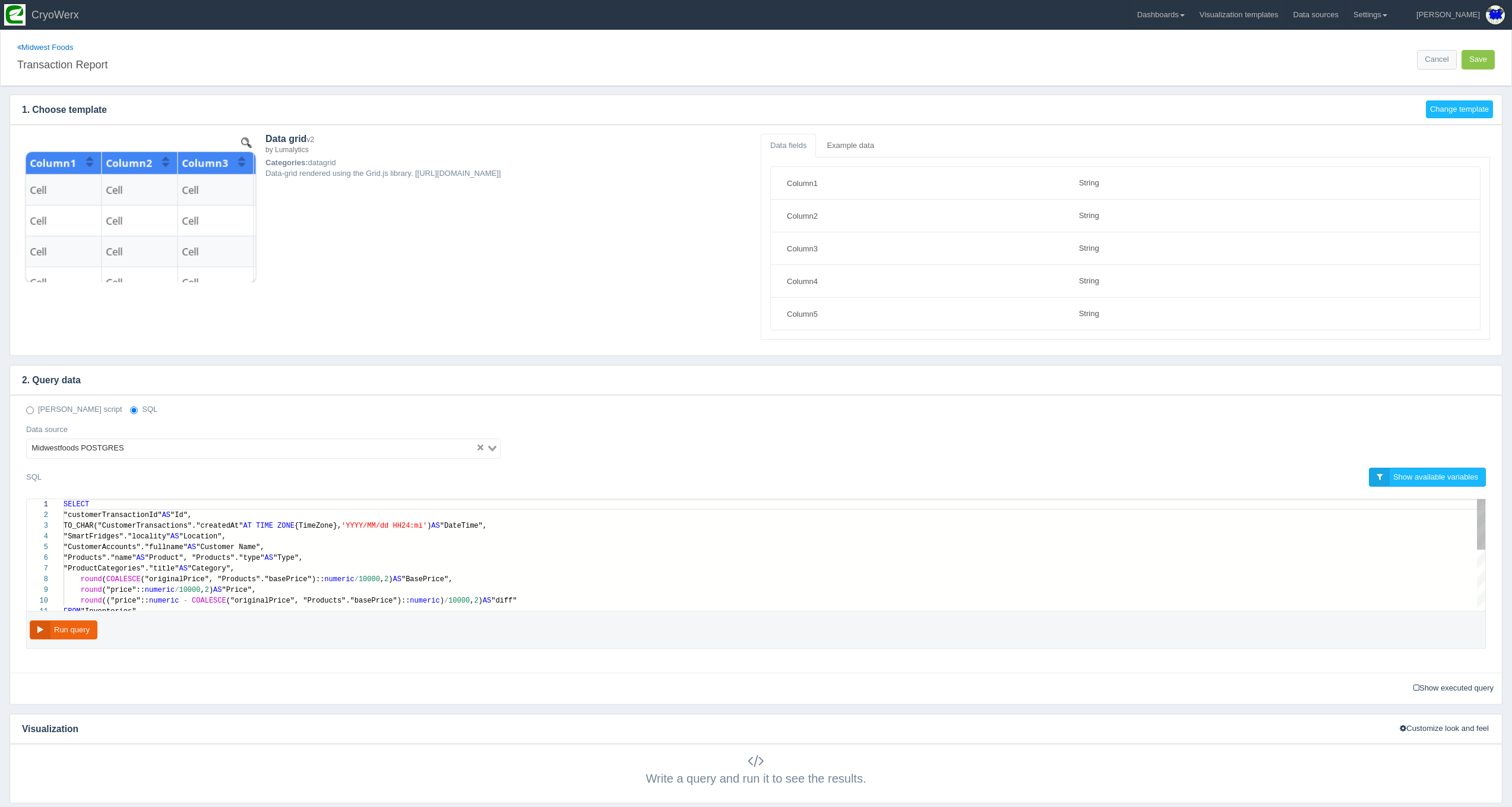
scroll to position [86, 0]
type textarea "SELECT "customerTransactionId" AS "Id", TO_CHAR("CustomerTransactions"."created…"
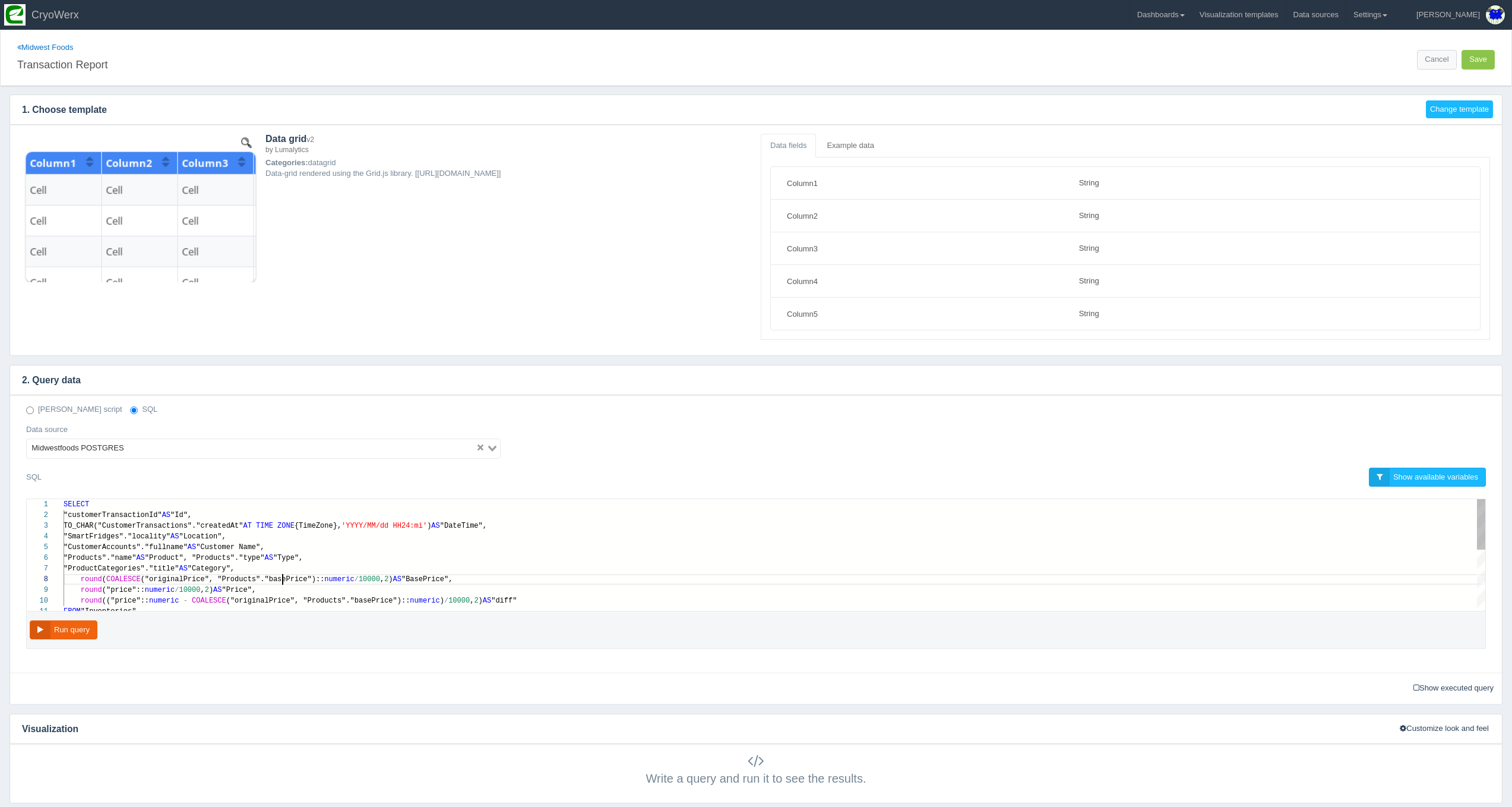
scroll to position [75, 245]
click at [1192, 12] on link "Dashboards" at bounding box center [1161, 15] width 61 height 30
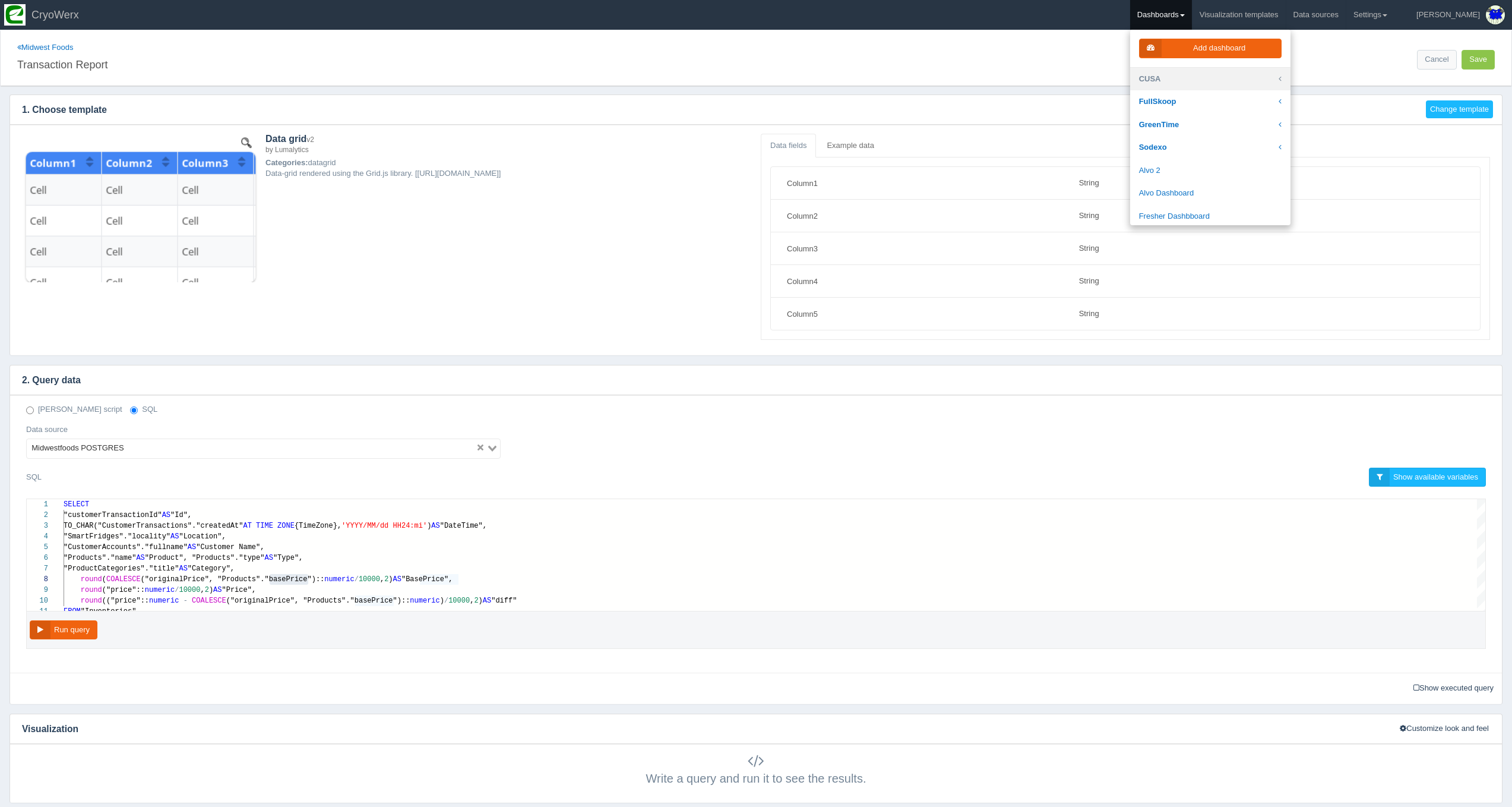
click at [1221, 73] on link "CUSA" at bounding box center [1210, 79] width 160 height 23
click at [1214, 149] on link "MIT - Concord Market" at bounding box center [1210, 160] width 160 height 23
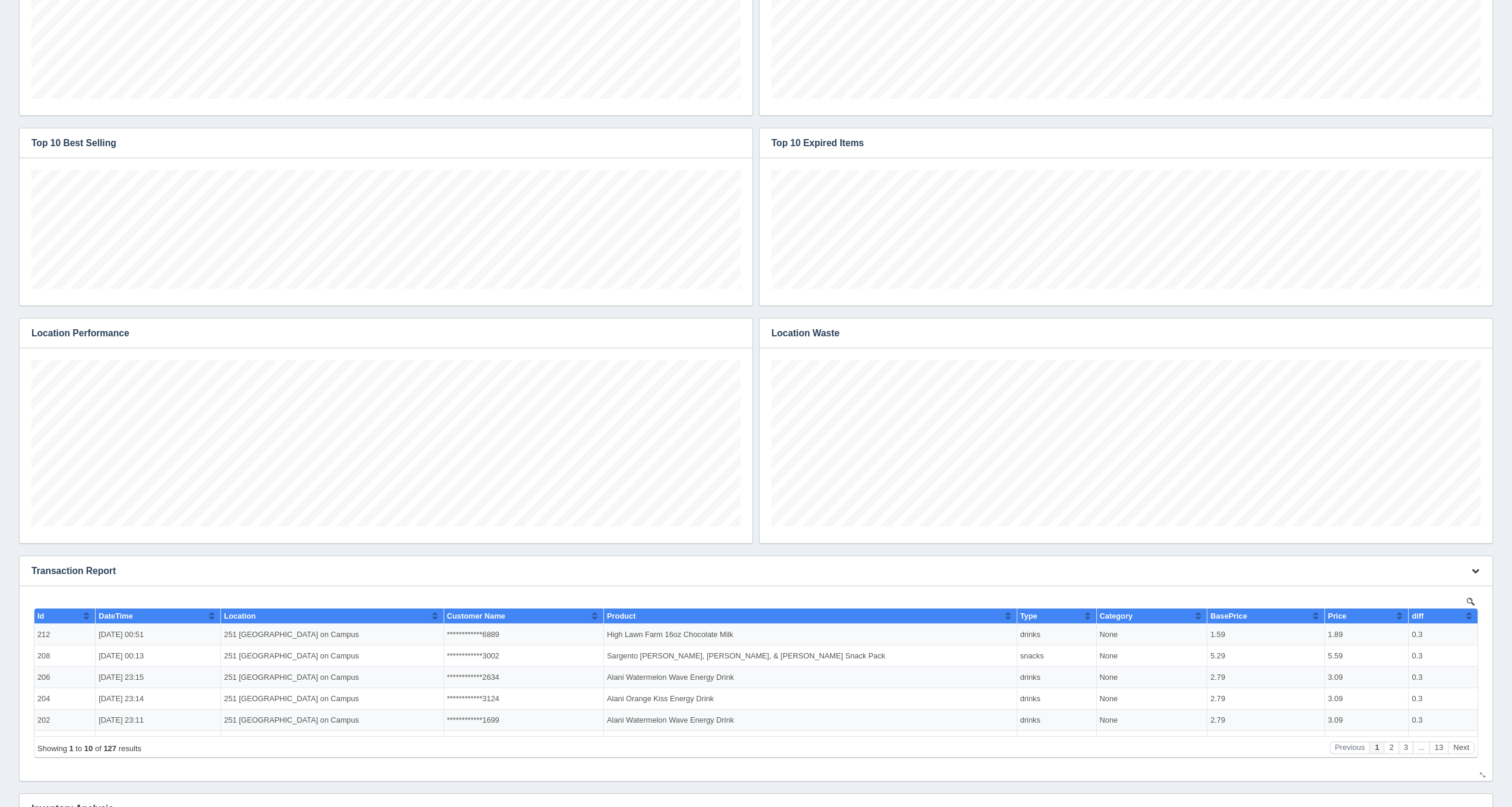
click at [1470, 576] on button "button" at bounding box center [1475, 571] width 16 height 19
click at [1458, 584] on link "Edit chart" at bounding box center [1436, 588] width 95 height 17
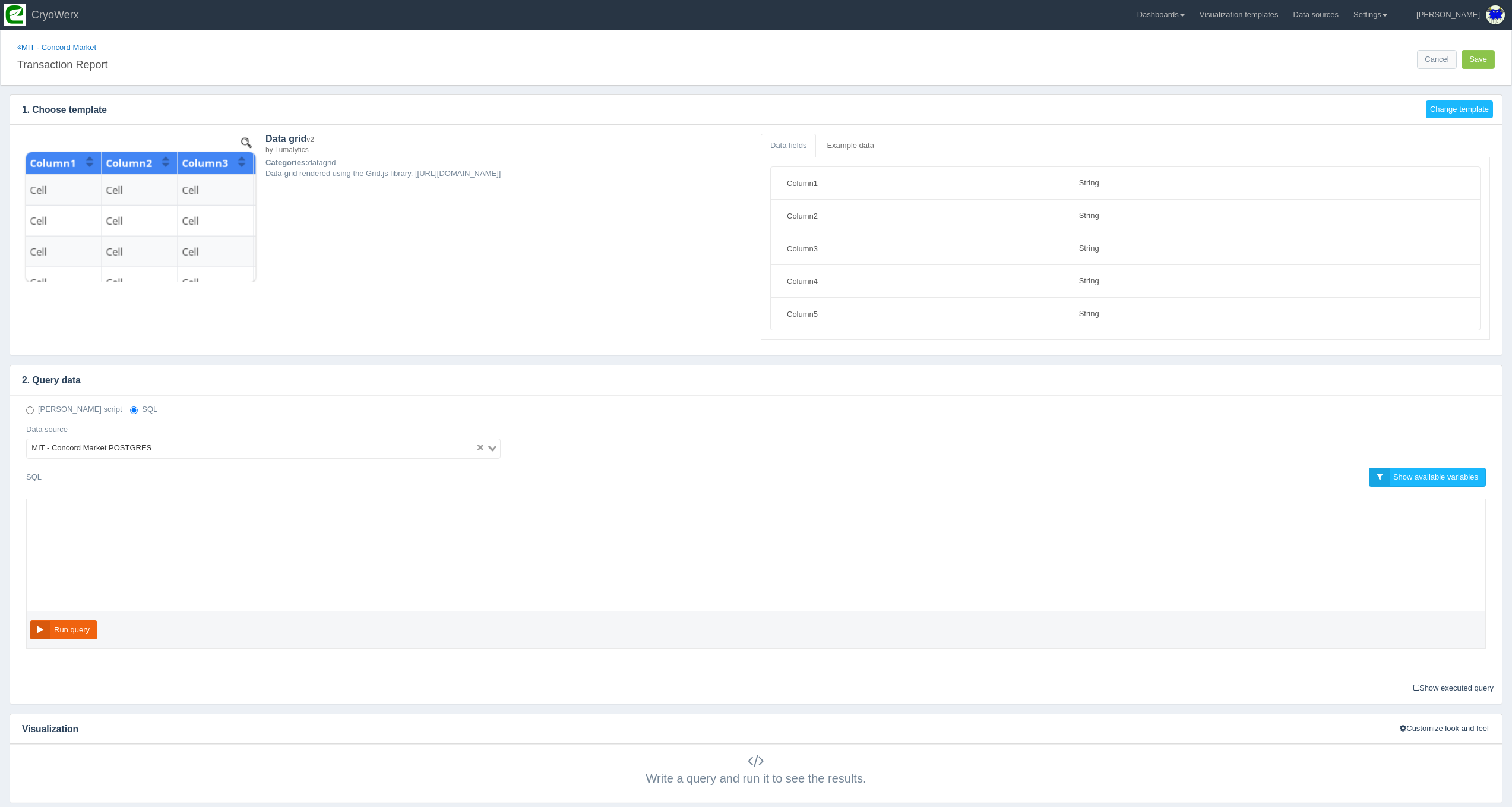
select select "string"
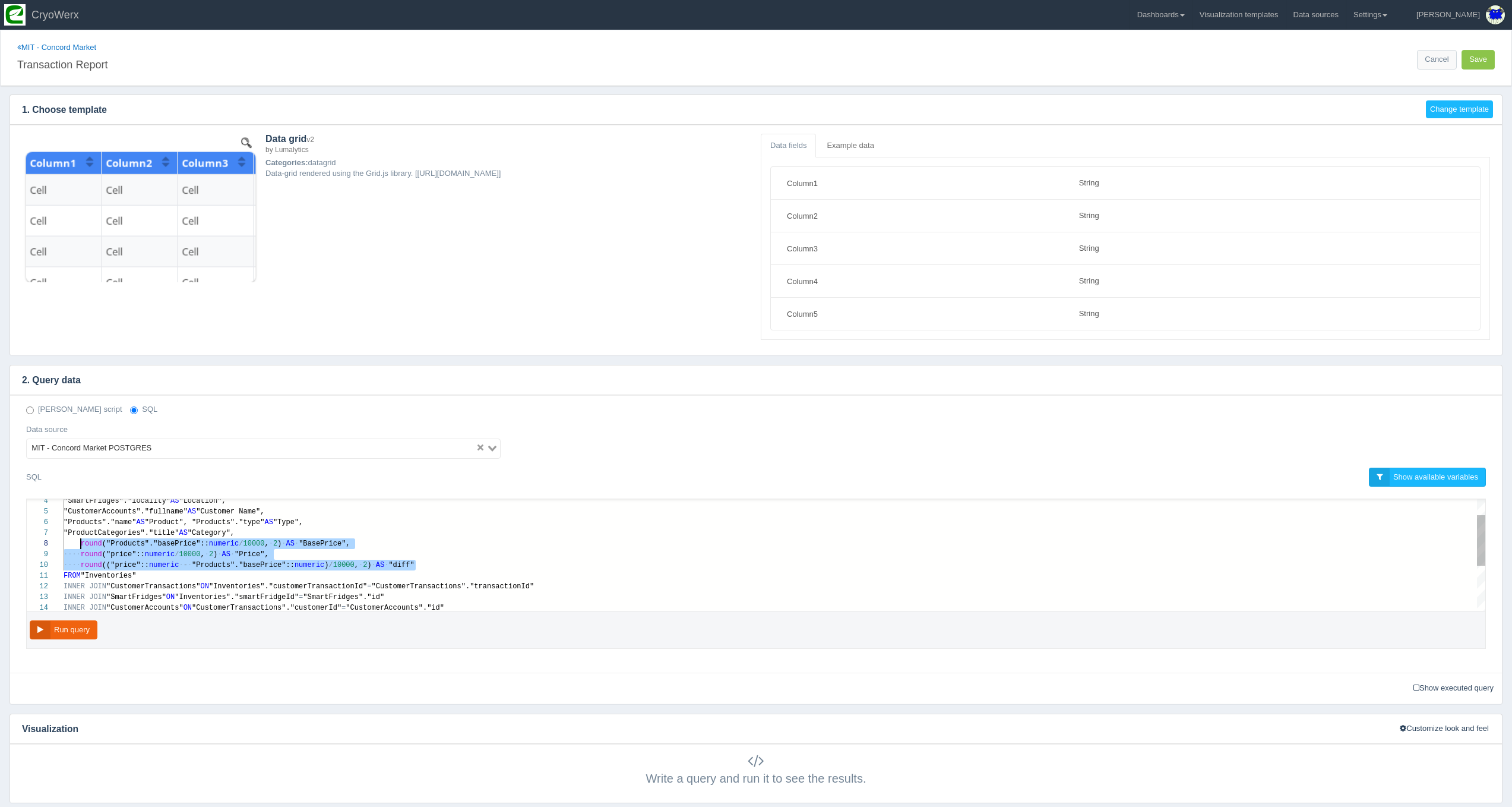
scroll to position [75, 17]
drag, startPoint x: 429, startPoint y: 565, endPoint x: 82, endPoint y: 545, distance: 347.6
paste textarea "MM/dd HH24:mi') AS "DateTime", "SmartFridges"."locality" AS "Location", "Custom…"
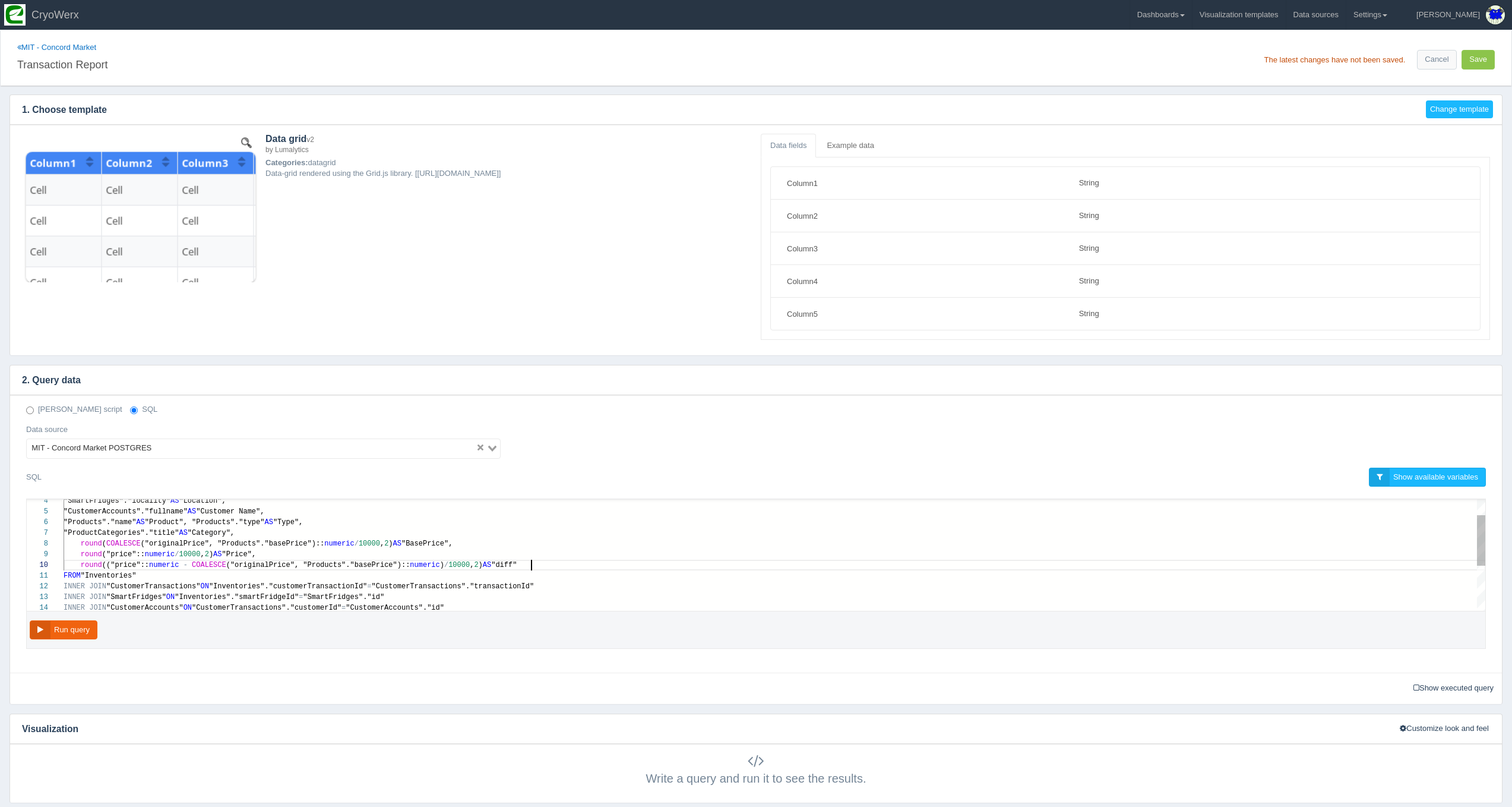
scroll to position [75, 467]
click at [89, 629] on button "Run query" at bounding box center [63, 630] width 68 height 20
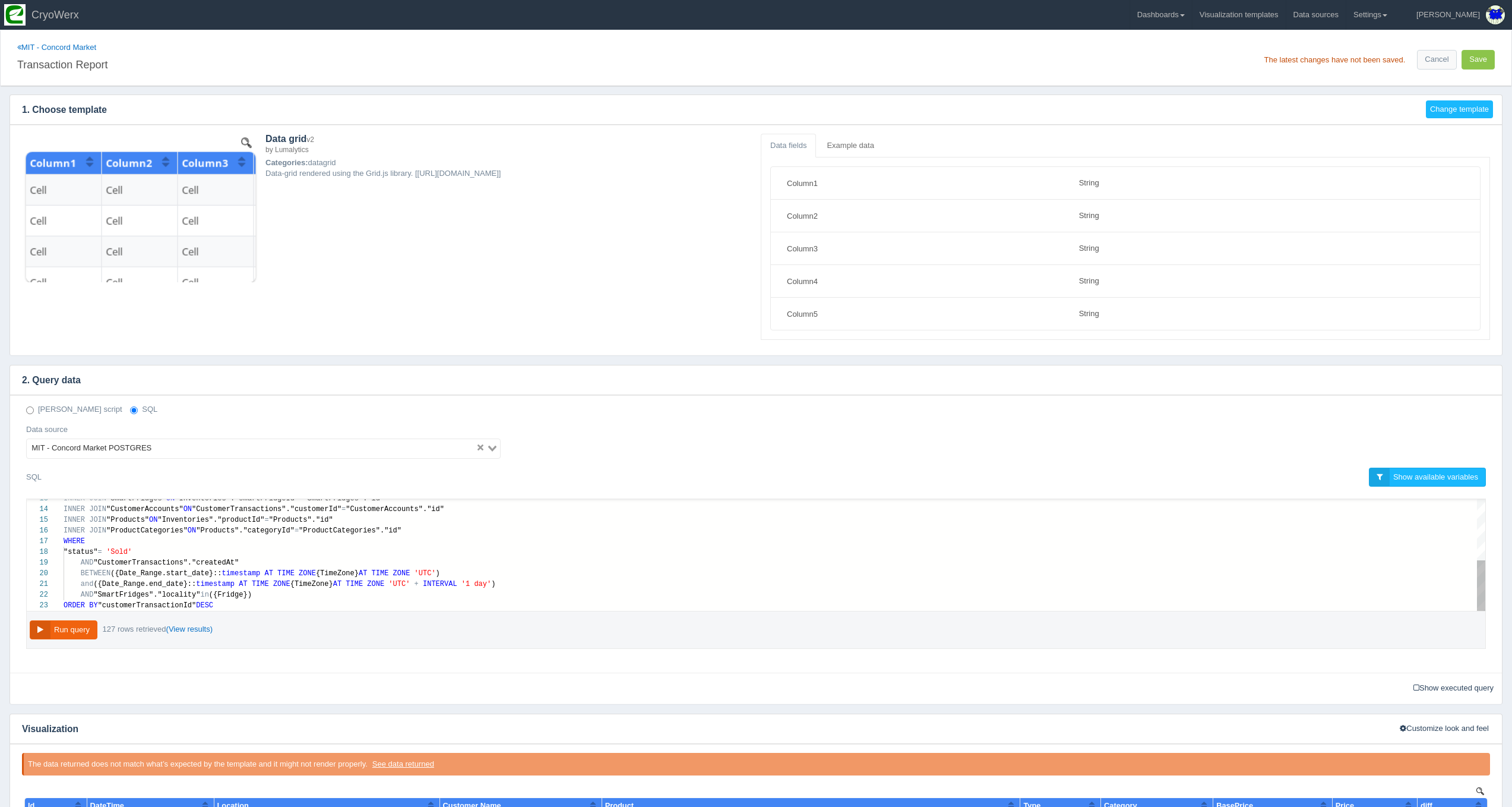
scroll to position [0, 0]
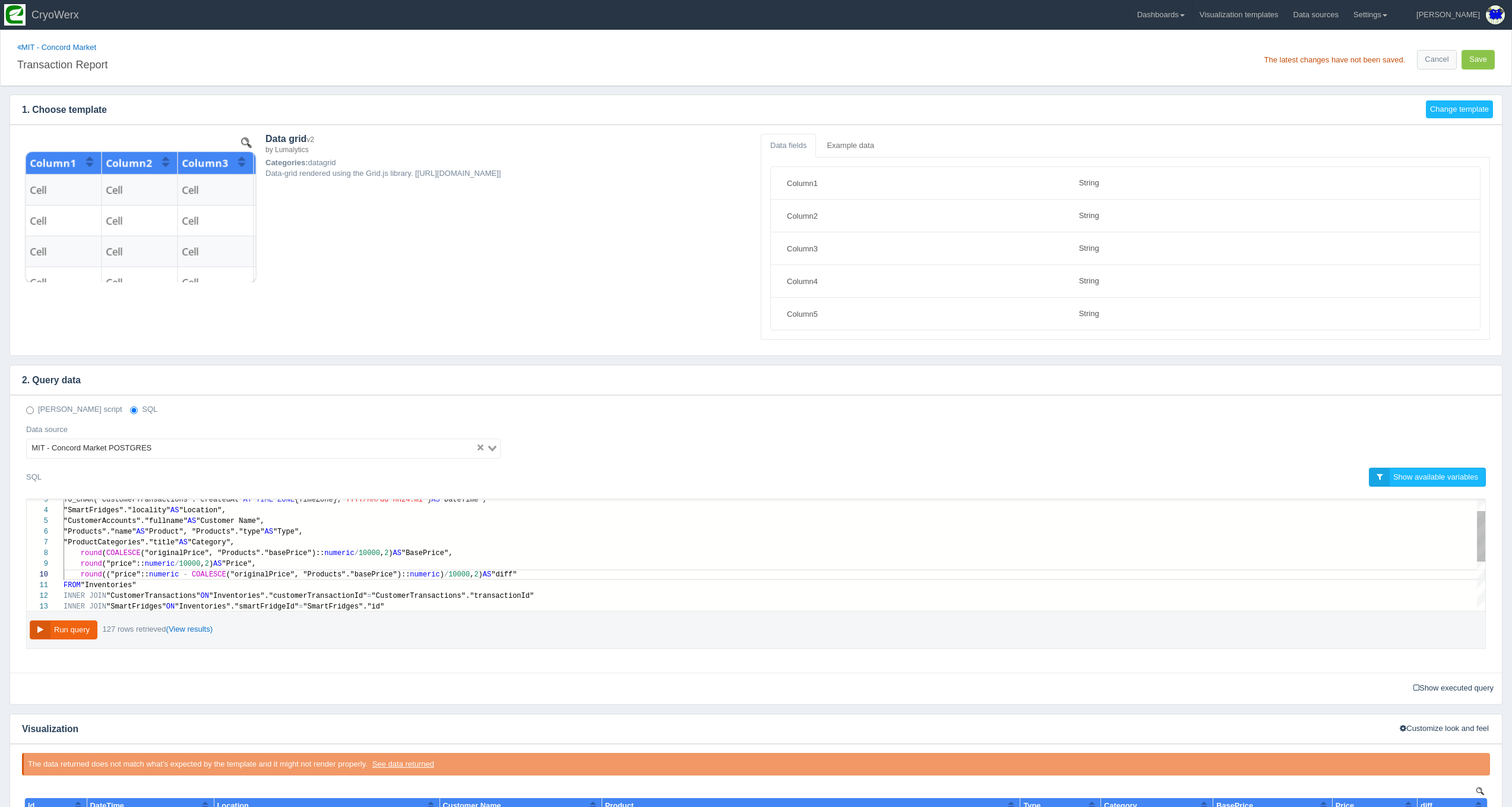
type textarea "SELECT "customerTransactionId" AS "Id", TO_CHAR("CustomerTransactions"."created…"
click at [159, 553] on span "("originalPrice", "Products"."basePrice")::" at bounding box center [233, 553] width 184 height 8
click at [446, 659] on div "Deno script SQL Data source MIT - Concord Market POSTGRES Loading... SQL Show a…" at bounding box center [756, 534] width 1492 height 278
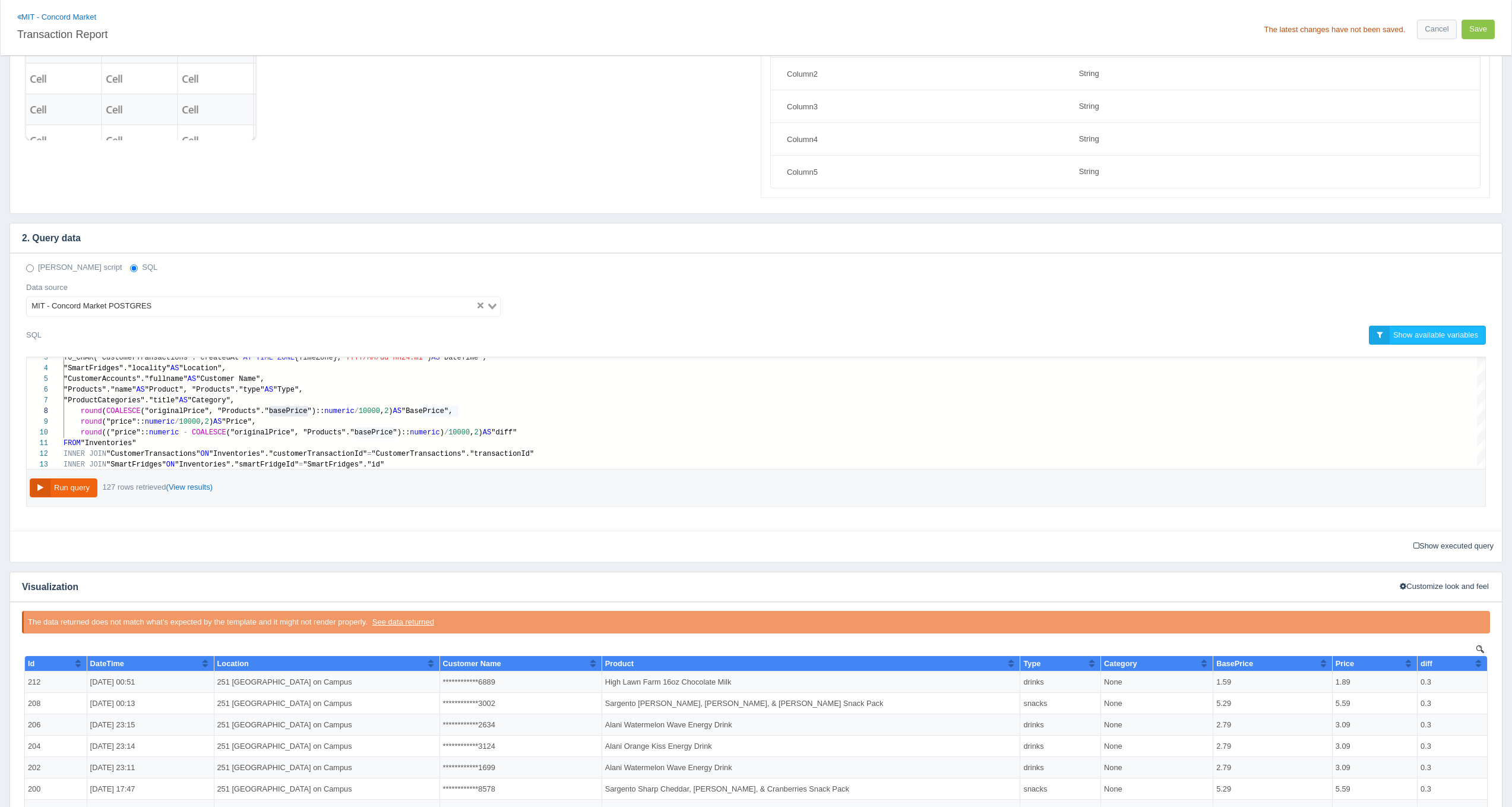
scroll to position [0, 0]
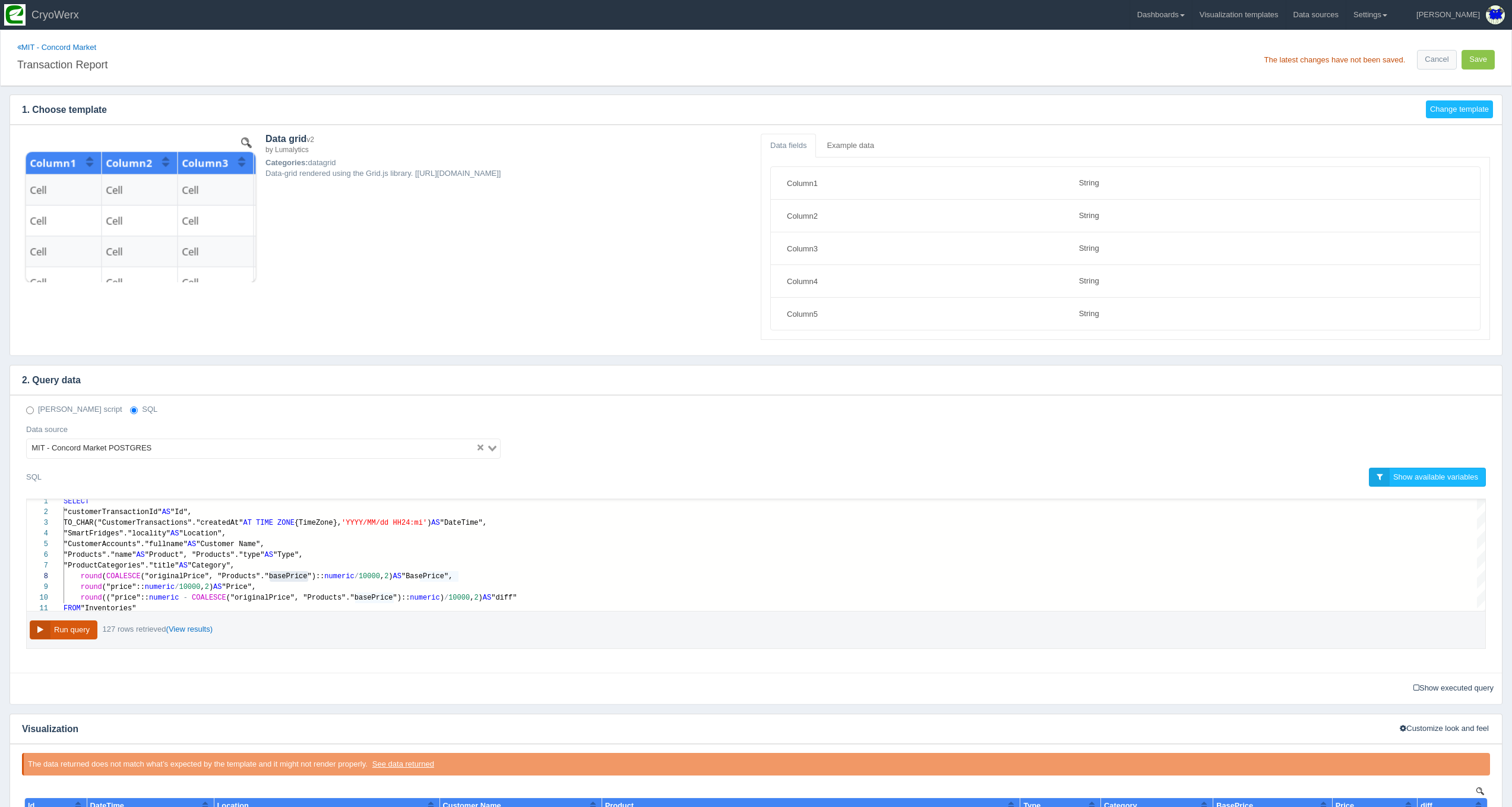
click at [79, 630] on button "Run query" at bounding box center [63, 630] width 68 height 20
click at [1489, 62] on button "Save" at bounding box center [1478, 60] width 34 height 20
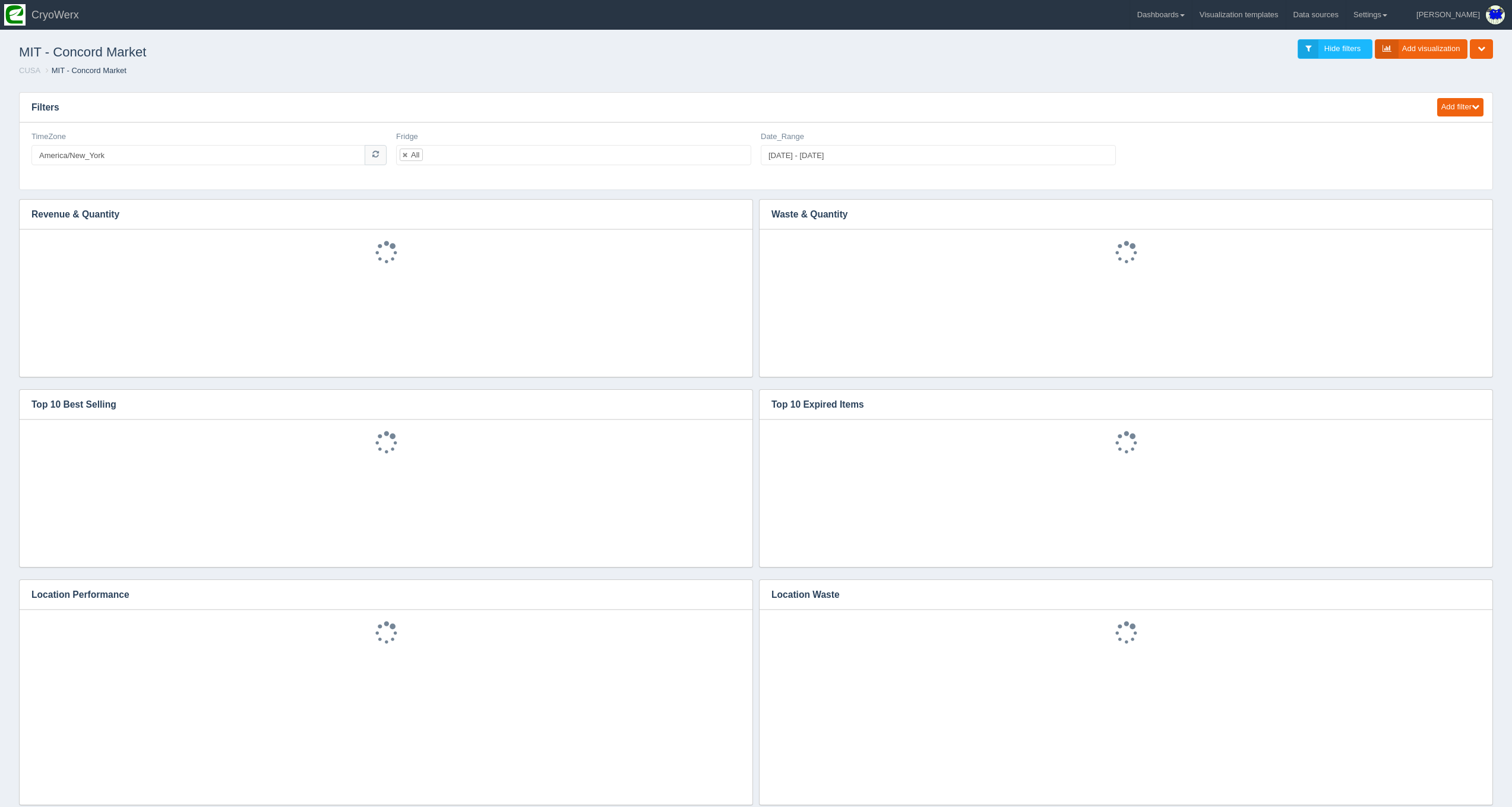
click at [1192, 20] on link "Dashboards" at bounding box center [1161, 15] width 61 height 30
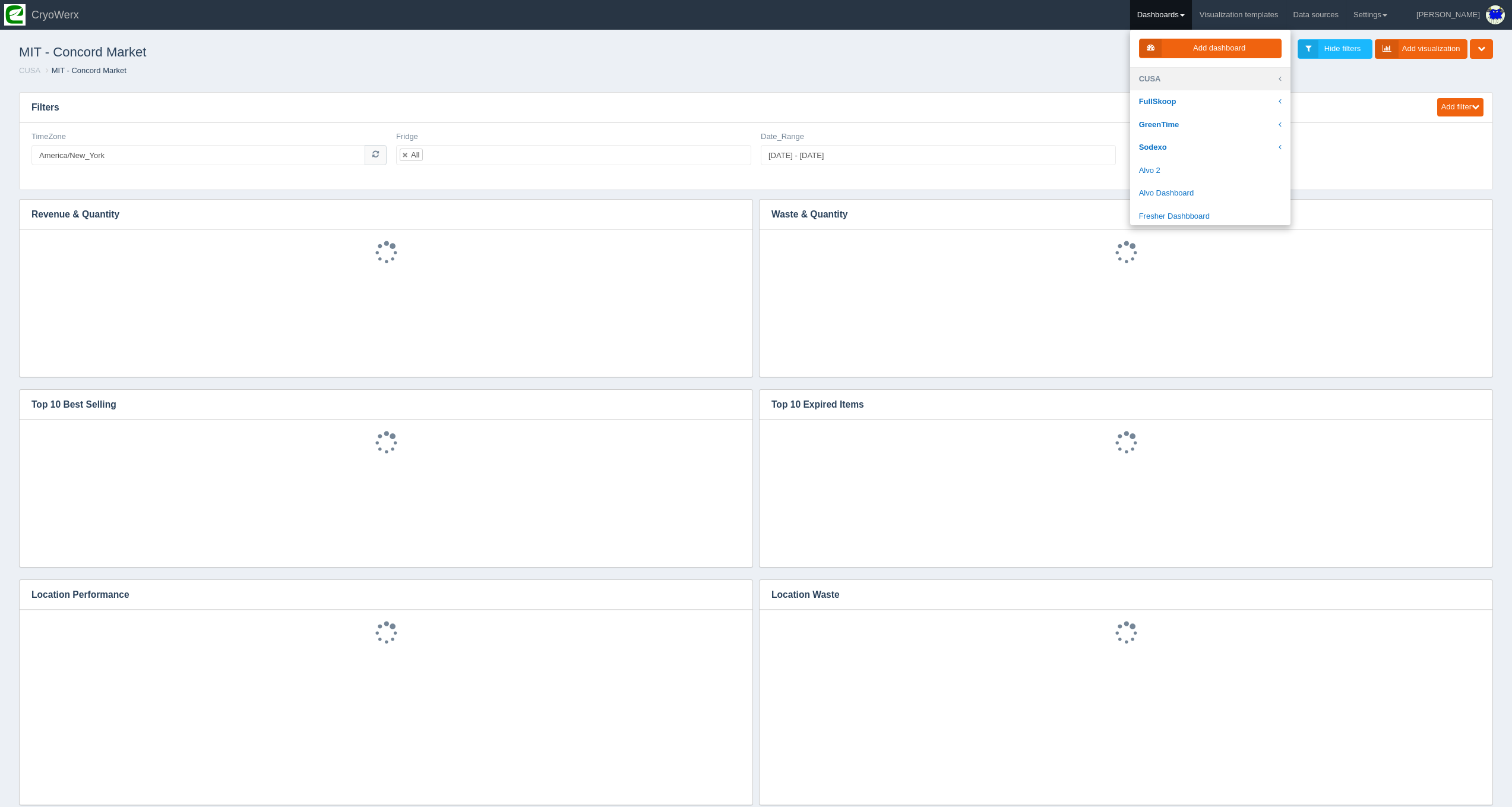
click at [1219, 83] on link "CUSA" at bounding box center [1210, 79] width 160 height 23
click at [1206, 168] on link "[GEOGRAPHIC_DATA][PERSON_NAME]" at bounding box center [1210, 185] width 160 height 34
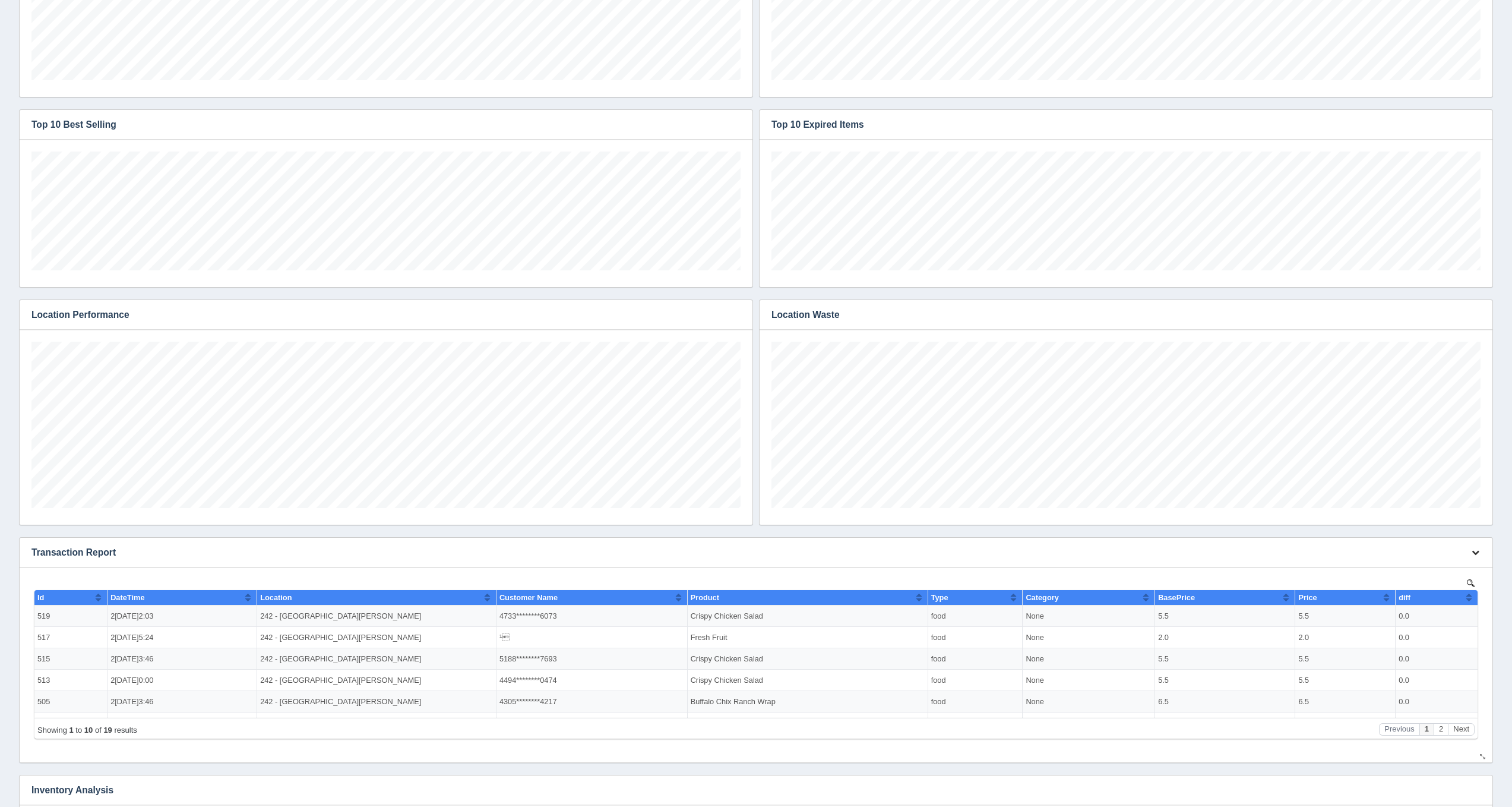
click at [1472, 549] on icon "button" at bounding box center [1476, 552] width 7 height 7
click at [1454, 565] on link "Edit chart" at bounding box center [1436, 569] width 95 height 17
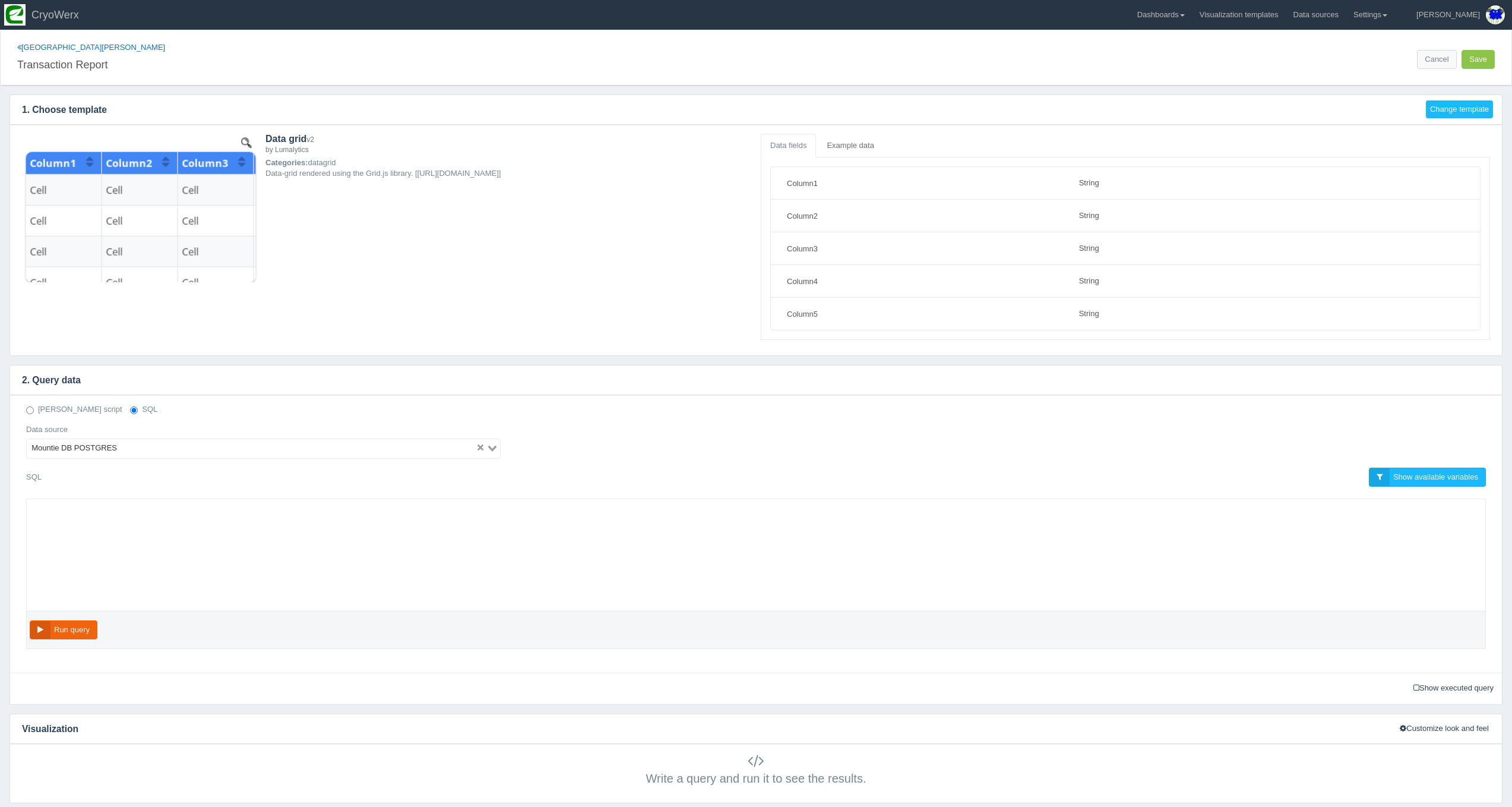
select select "string"
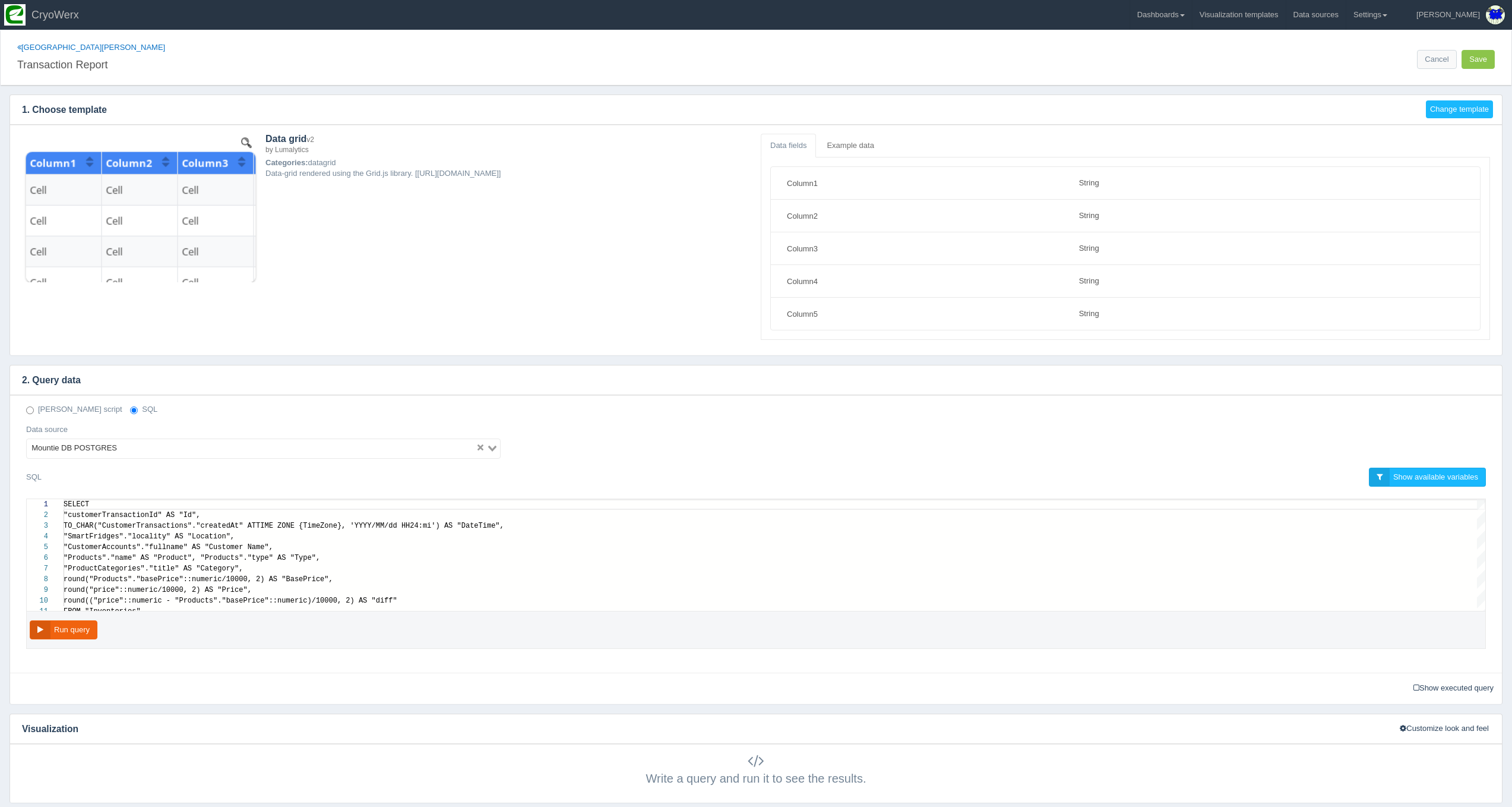
scroll to position [96, 0]
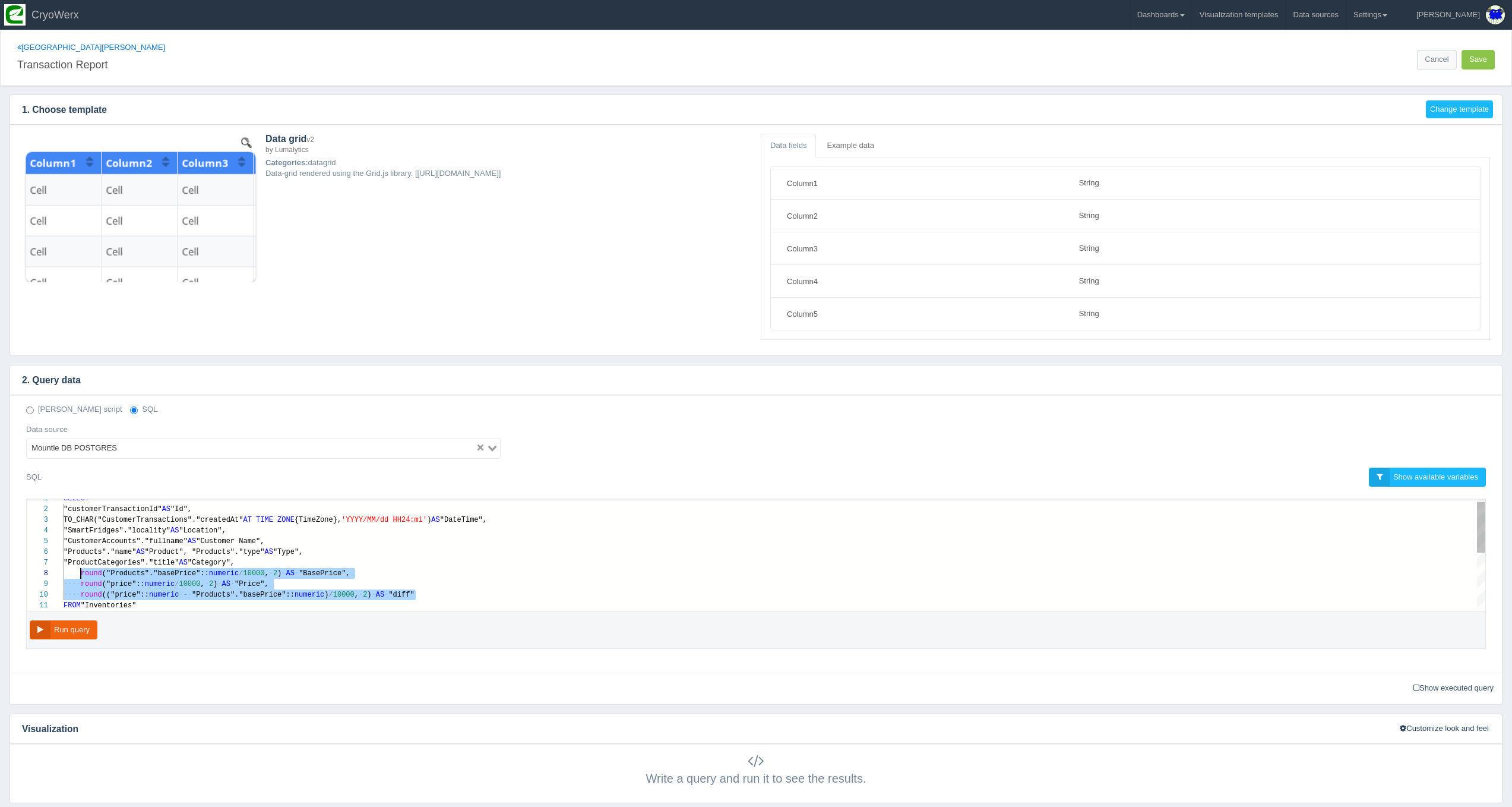
drag, startPoint x: 426, startPoint y: 597, endPoint x: 81, endPoint y: 576, distance: 345.6
paste textarea "MM/dd HH24:mi') AS "DateTime", "SmartFridges"."locality" AS "Location", "Custom…"
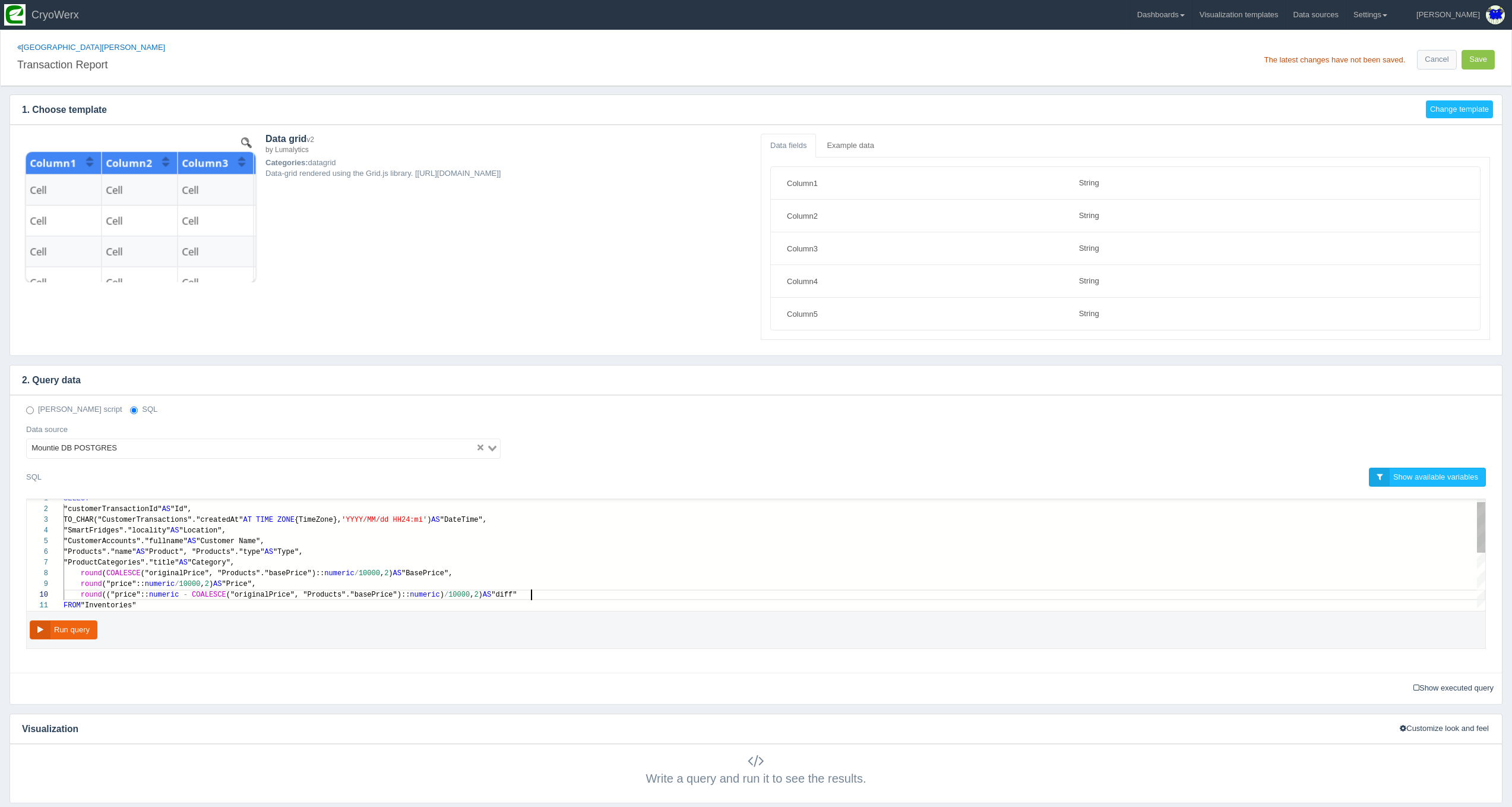
scroll to position [75, 467]
click at [75, 627] on button "Run query" at bounding box center [63, 630] width 68 height 20
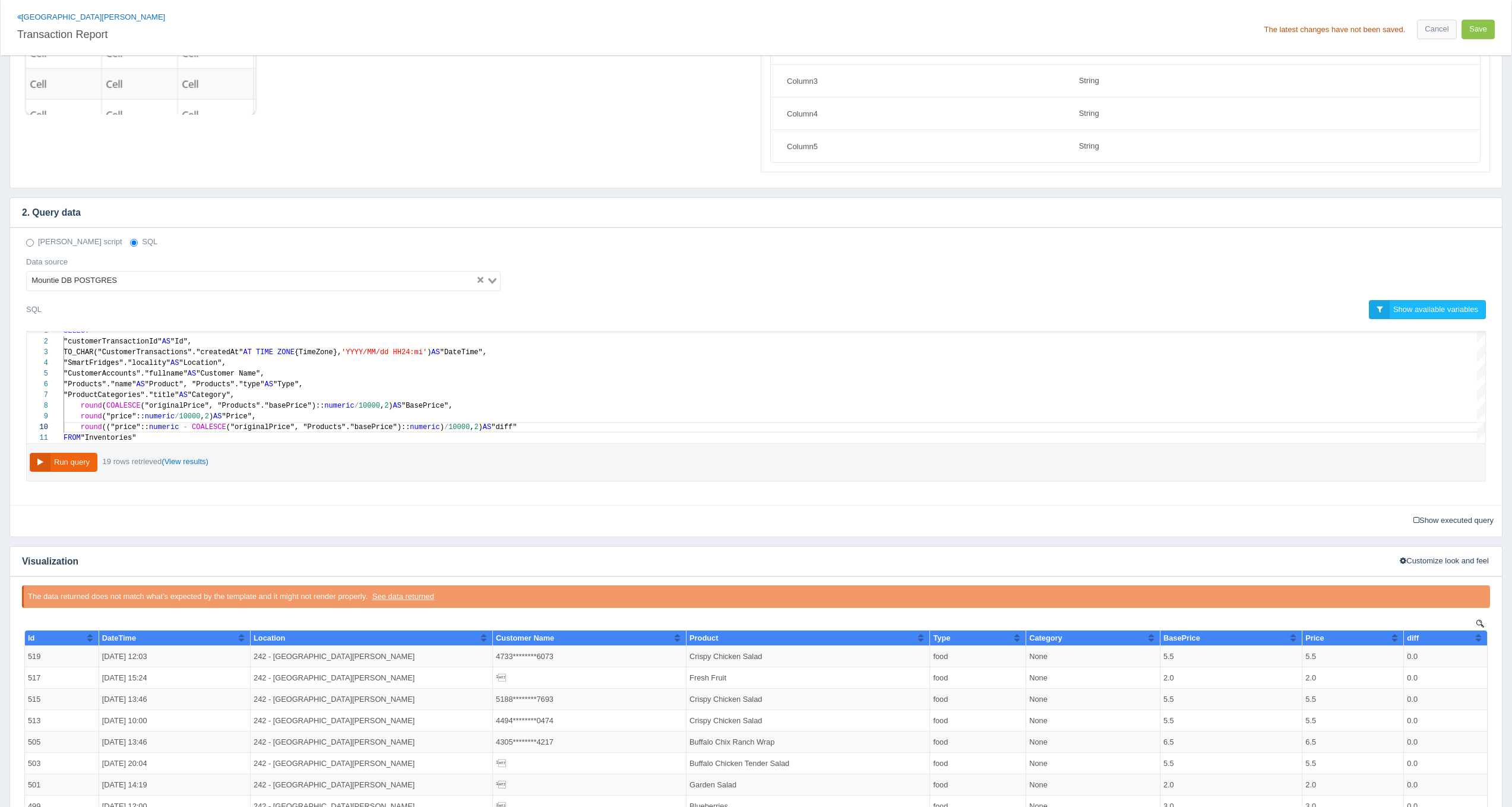
scroll to position [165, 0]
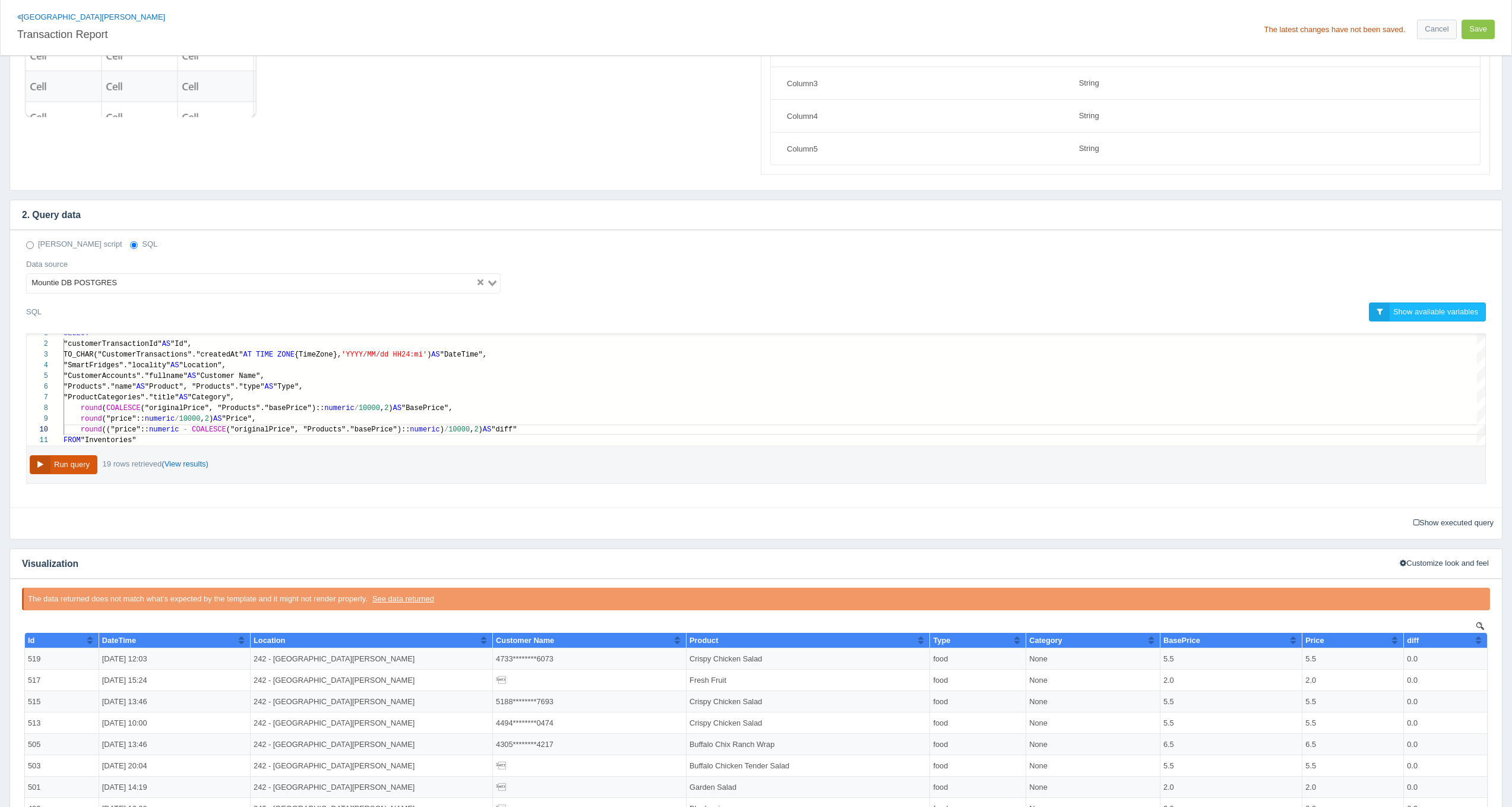
click at [68, 467] on button "Run query" at bounding box center [63, 464] width 68 height 20
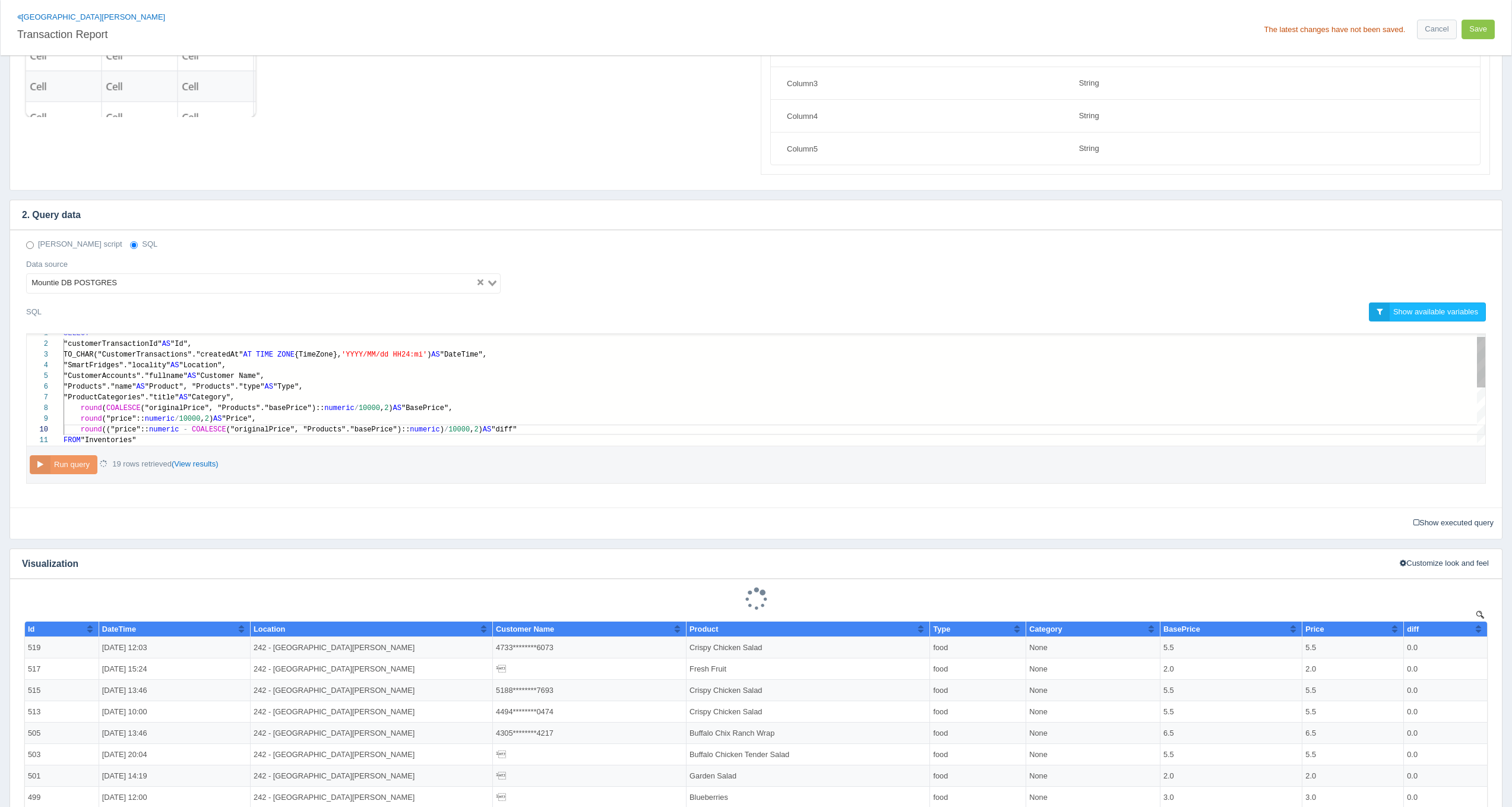
click at [257, 431] on span "("originalPrice", "Products"."basePrice")::" at bounding box center [319, 429] width 184 height 8
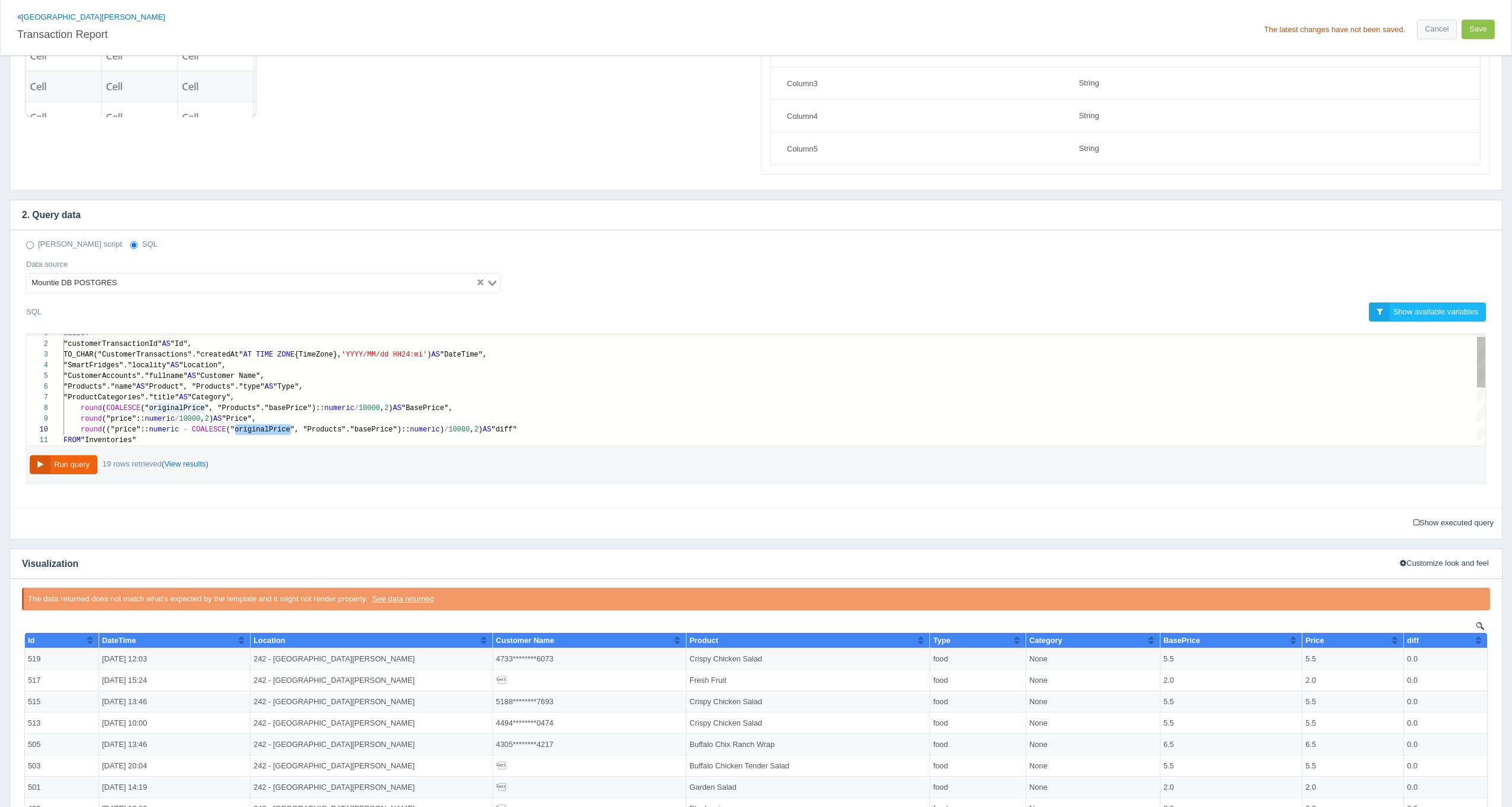
scroll to position [0, 0]
type textarea "SELECT "customerTransactionId" AS "Id", TO_CHAR("CustomerTransactions"."created…"
click at [240, 409] on span "("originalPrice", "Products"."basePrice")::" at bounding box center [233, 408] width 184 height 8
click at [295, 404] on div "1 2 3 4 5 6 7 8 9 10 11 SELECT "customerTransactionId" AS "Id", TO_CHAR("Custom…" at bounding box center [756, 390] width 1459 height 112
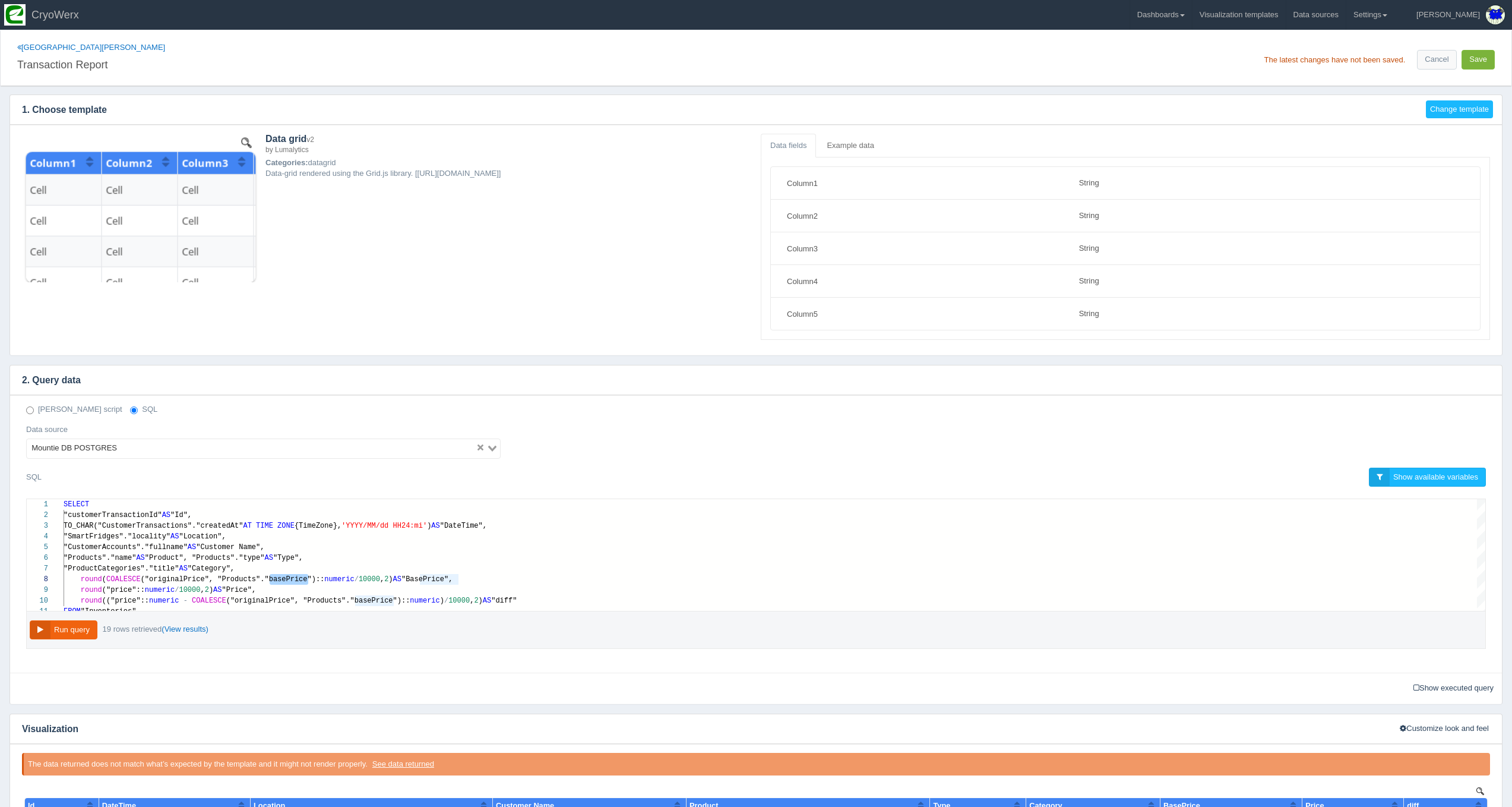
click at [1478, 55] on button "Save" at bounding box center [1478, 60] width 34 height 20
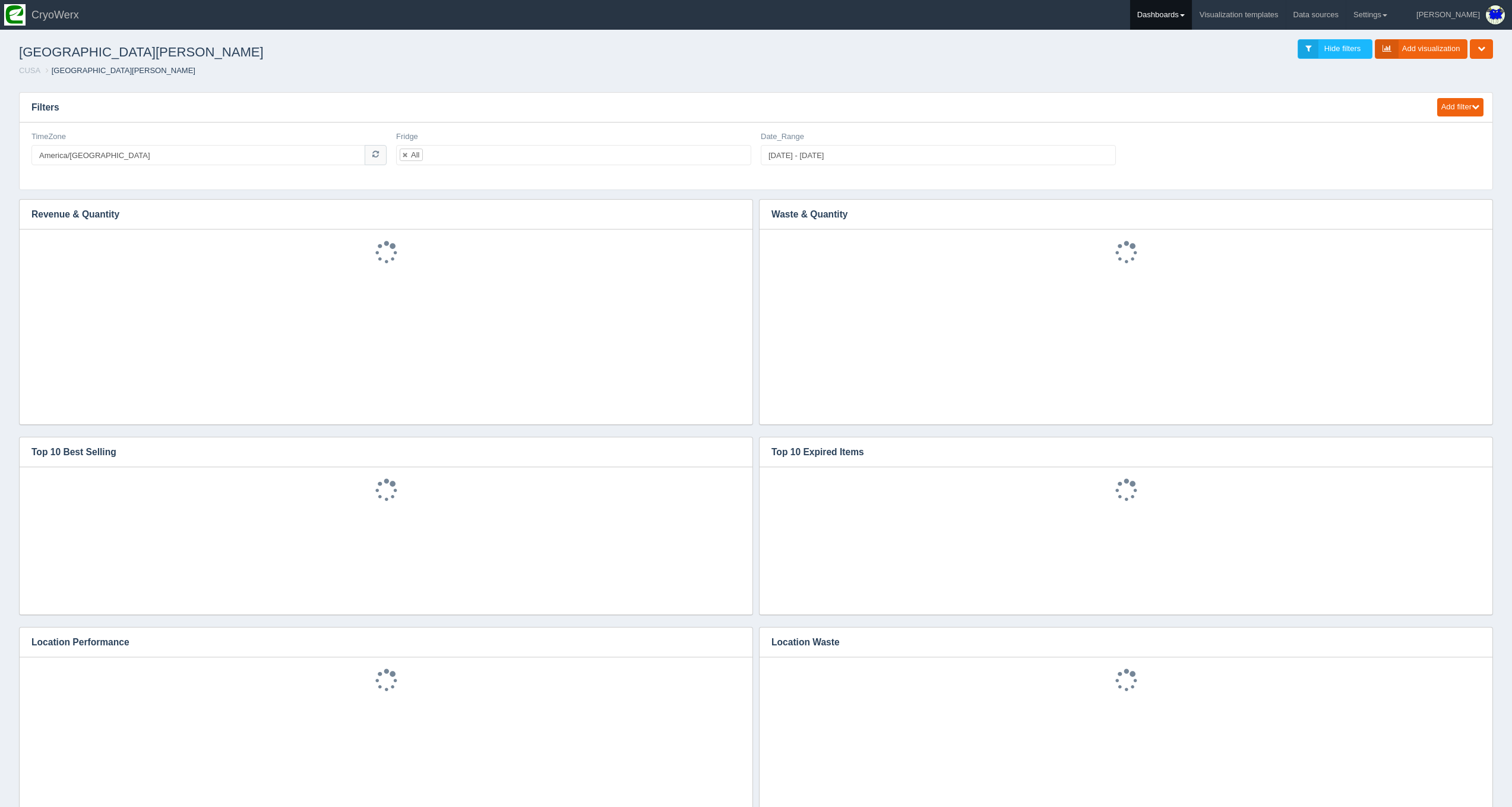
click at [1192, 17] on link "Dashboards" at bounding box center [1161, 15] width 61 height 30
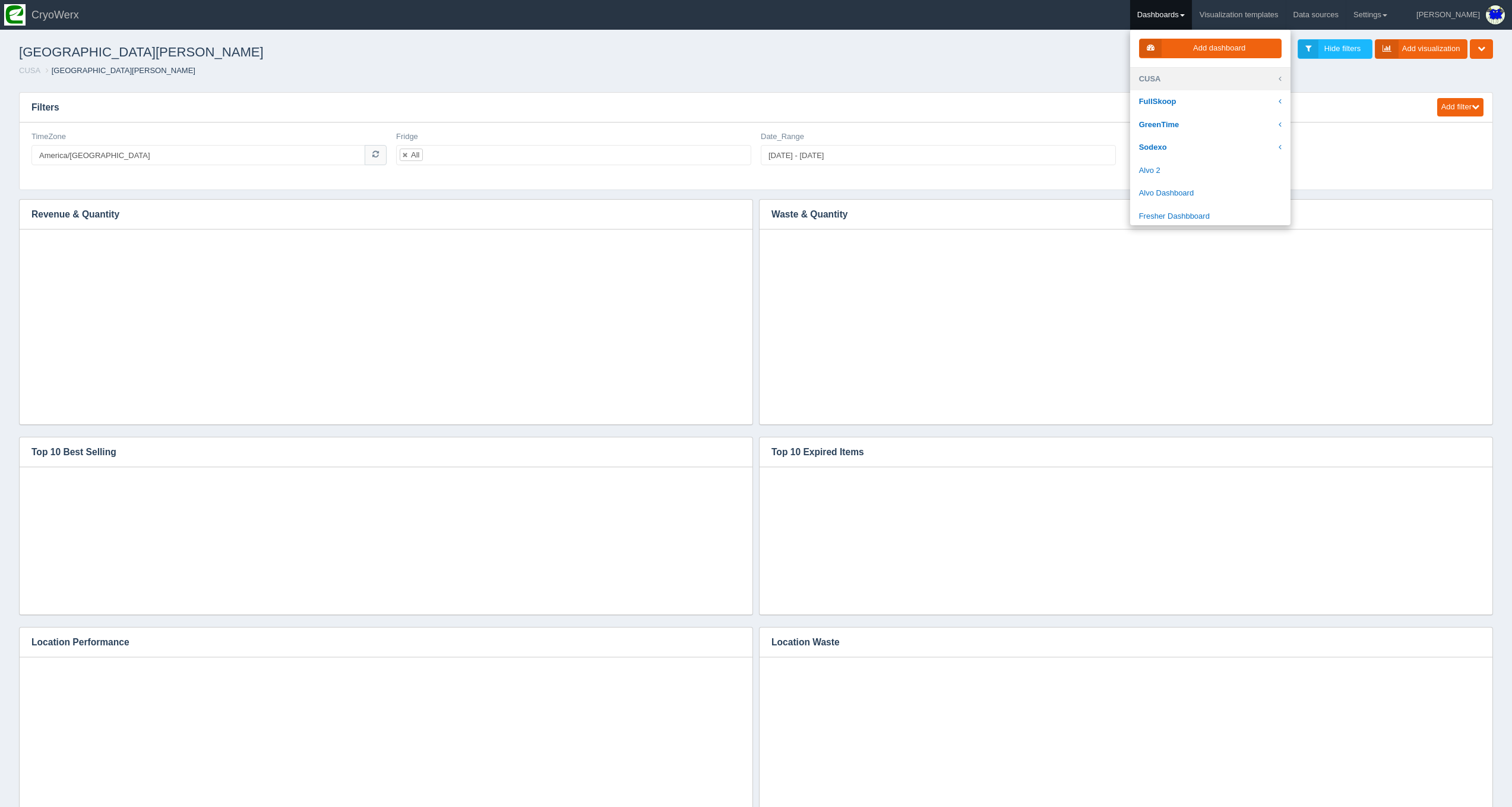
click at [1216, 75] on link "CUSA" at bounding box center [1210, 79] width 160 height 23
click at [1206, 188] on link "MSKCC" at bounding box center [1210, 199] width 160 height 23
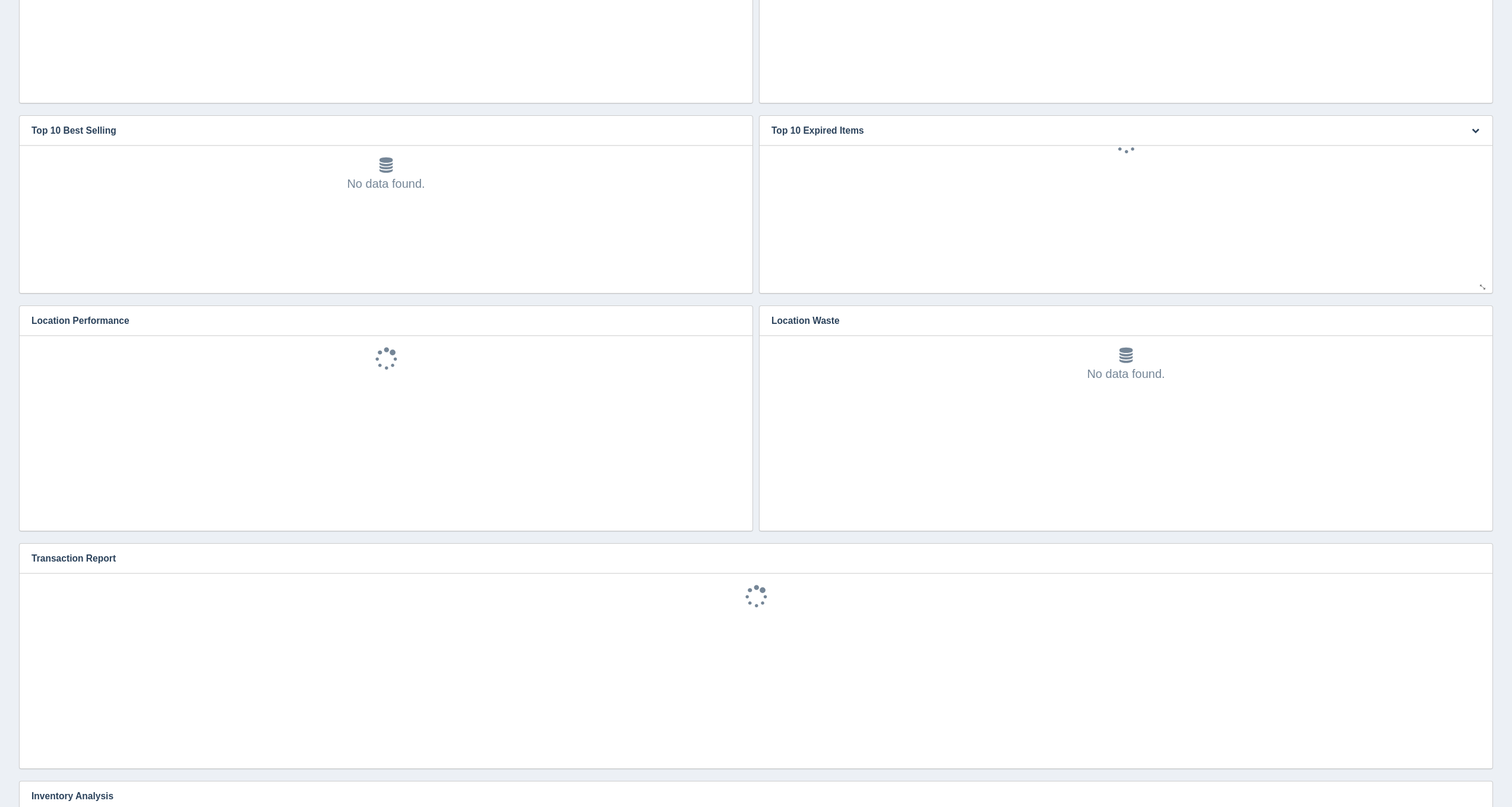
scroll to position [430, 0]
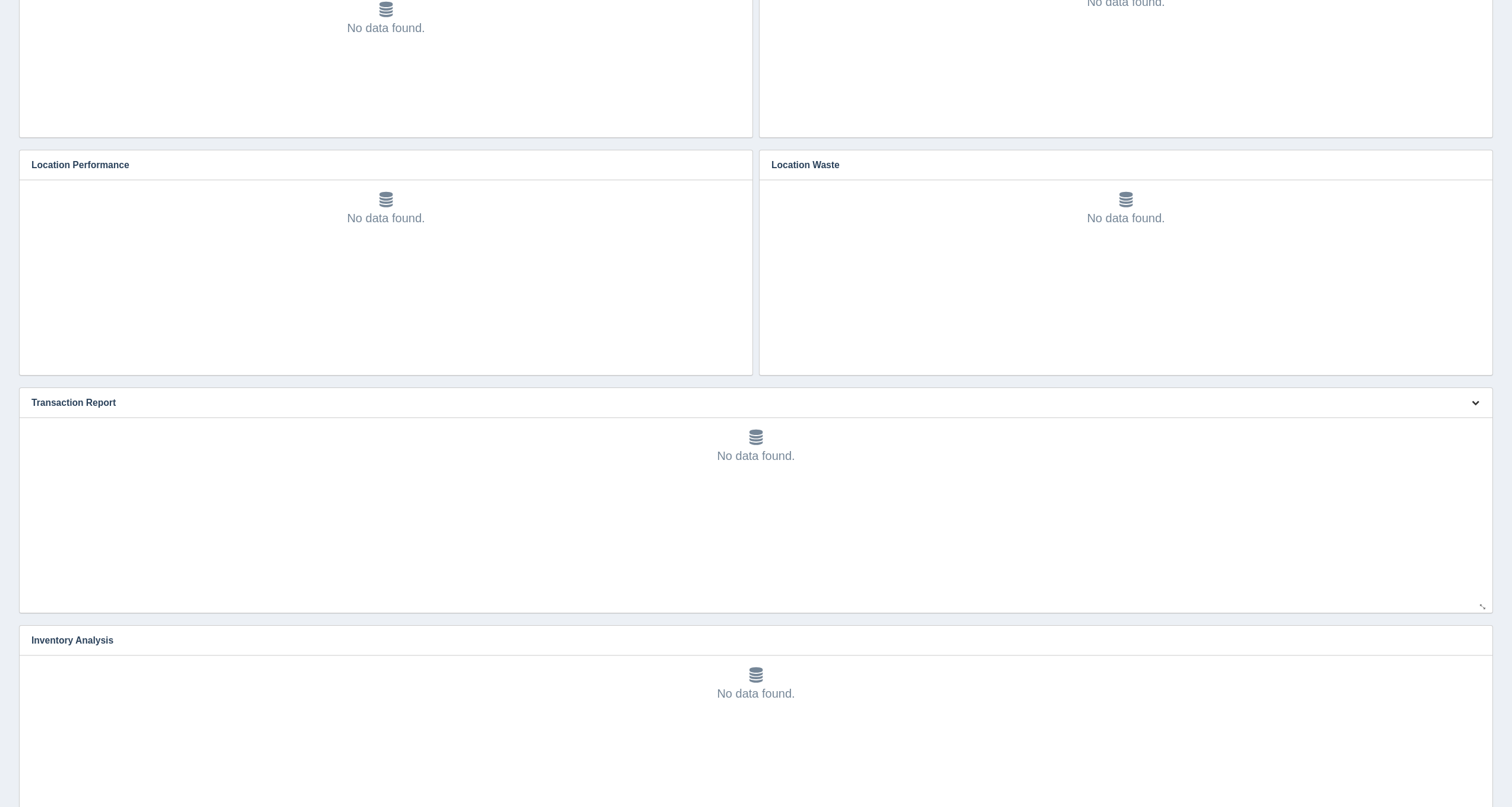
click at [1469, 405] on button "button" at bounding box center [1475, 404] width 16 height 19
click at [1440, 422] on link "Edit chart" at bounding box center [1436, 420] width 95 height 17
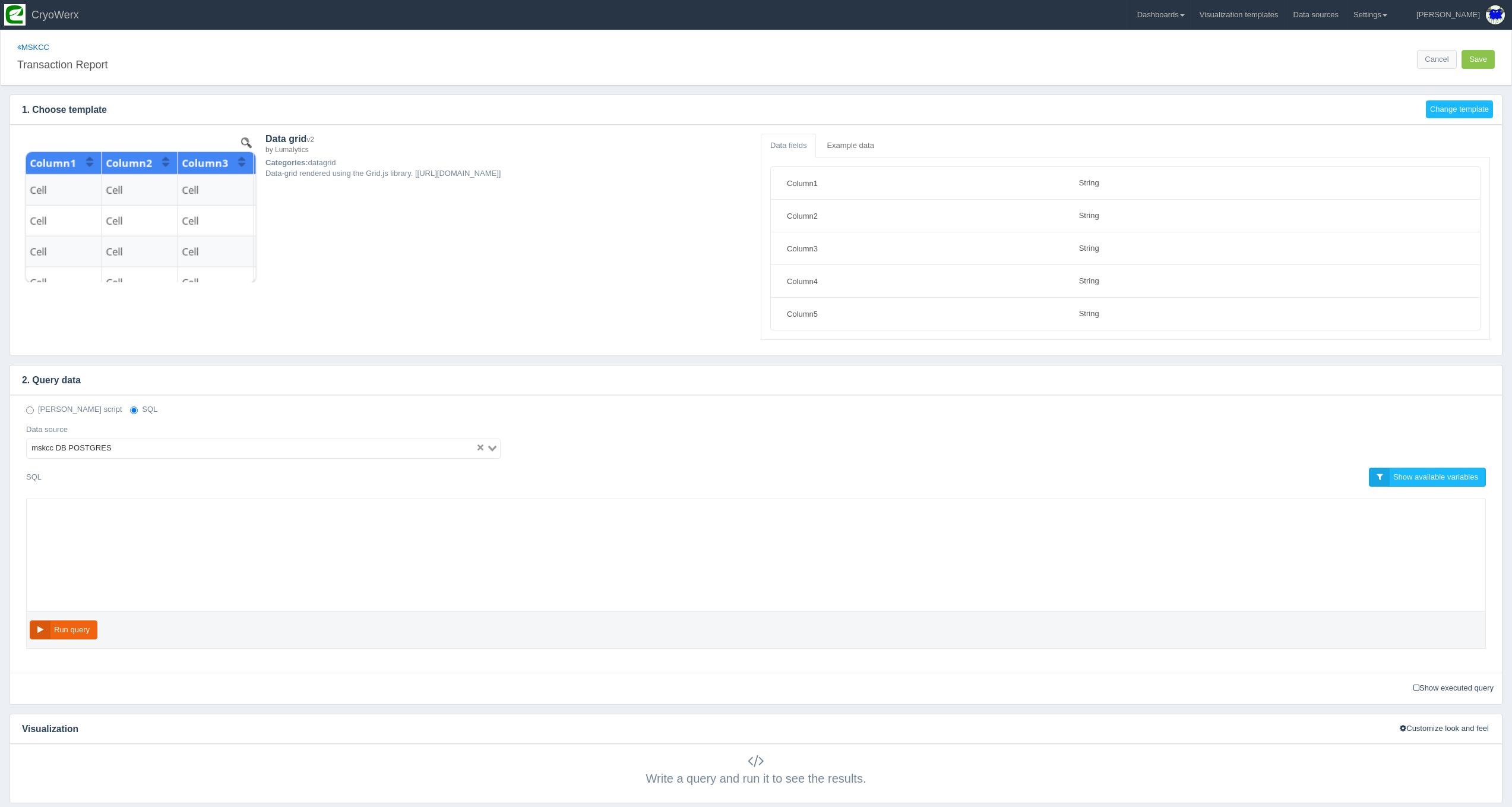
select select "string"
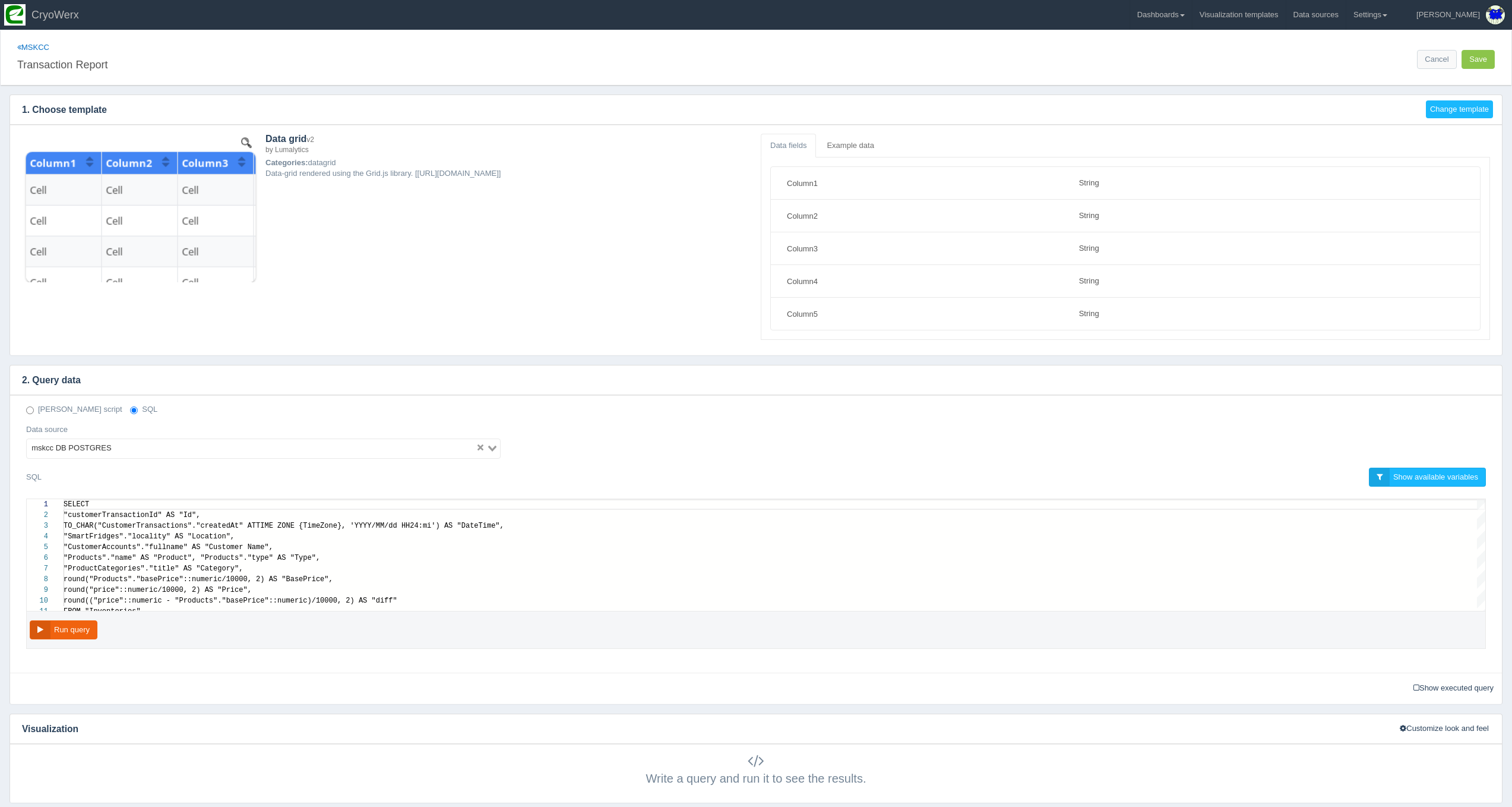
scroll to position [96, 0]
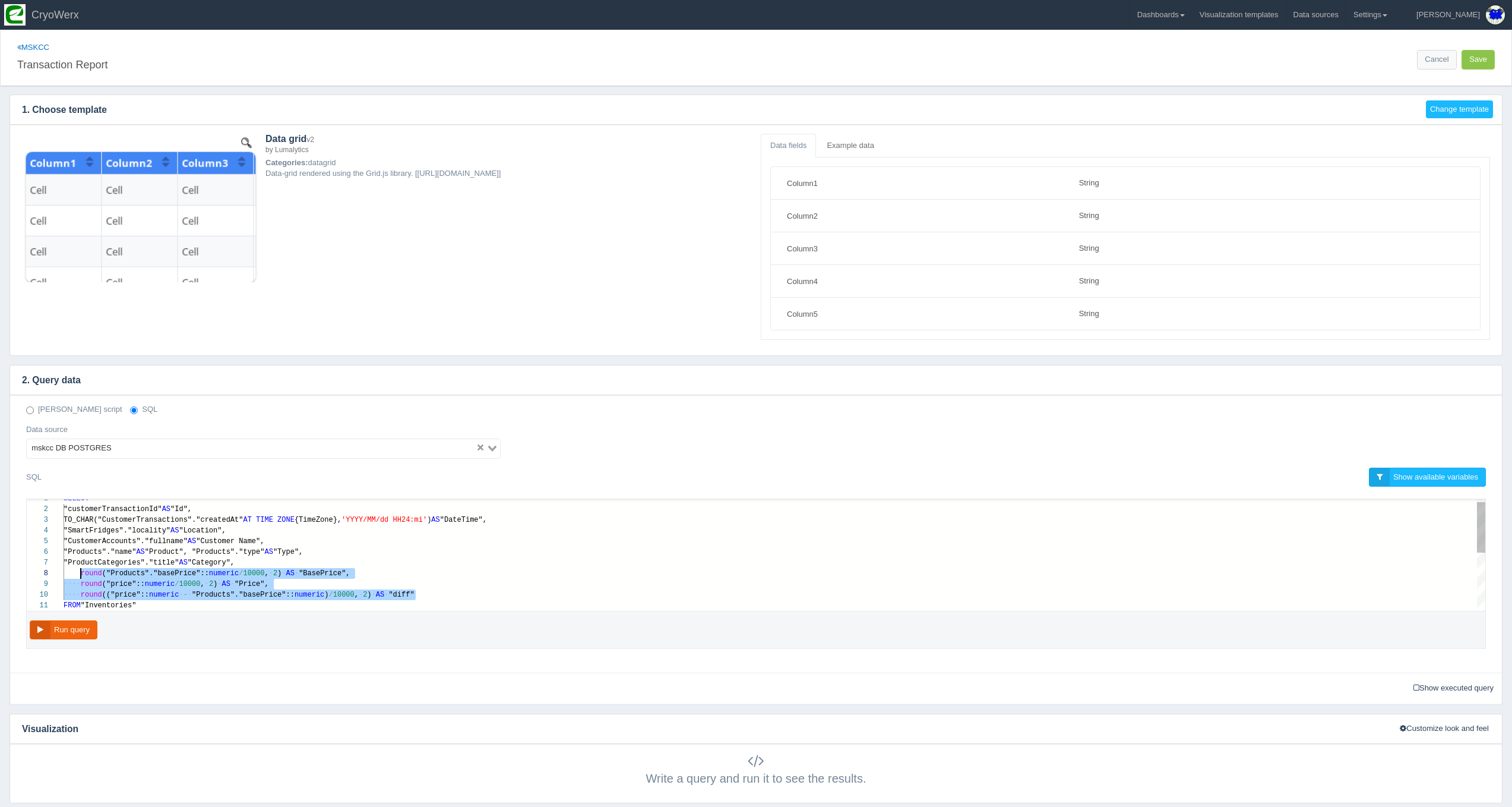
drag, startPoint x: 405, startPoint y: 594, endPoint x: 81, endPoint y: 567, distance: 325.1
paste textarea "MM/dd HH24:mi') AS "DateTime", "SmartFridges"."locality" AS "Location", "Custom…"
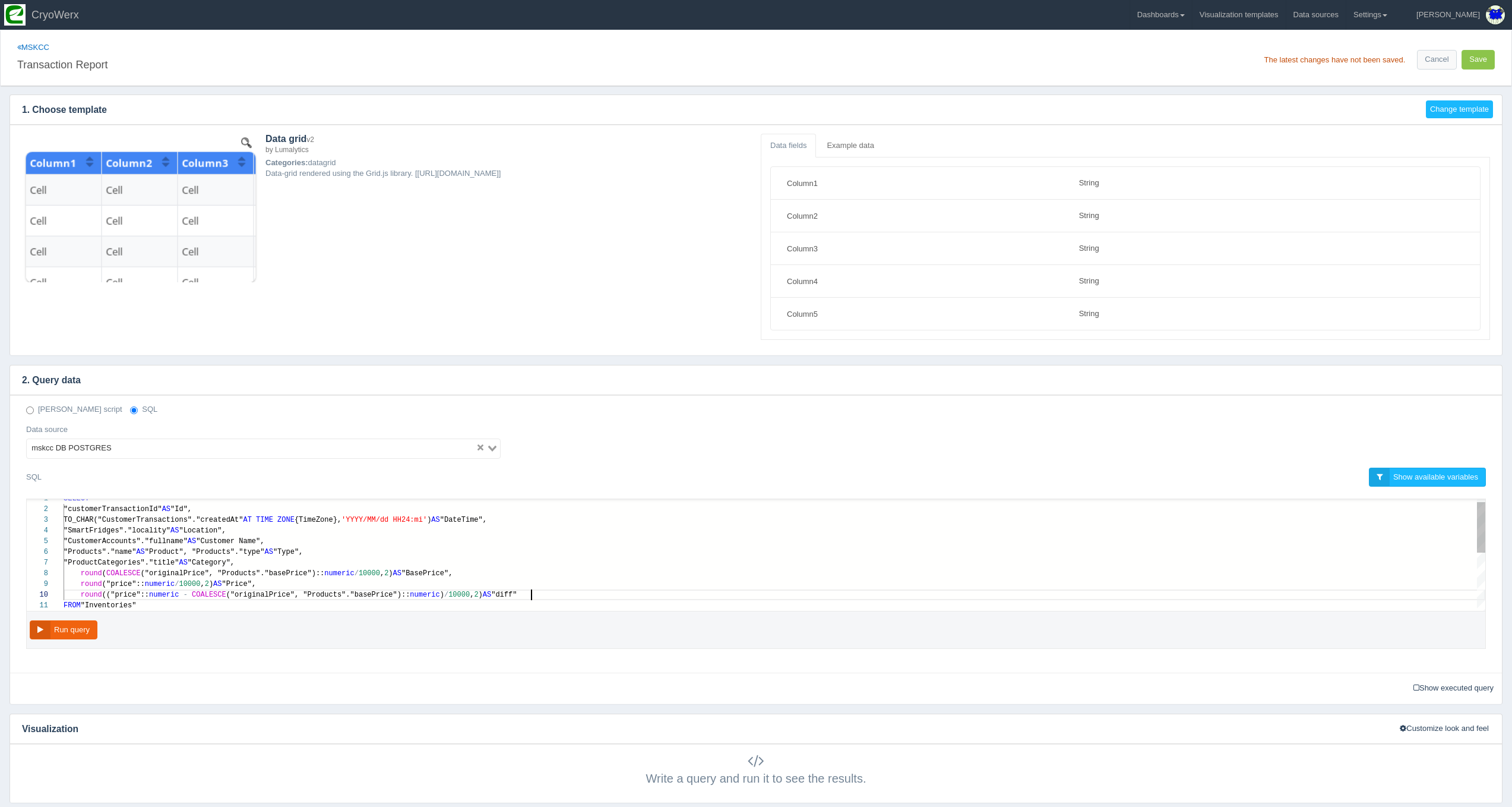
scroll to position [75, 467]
click at [85, 630] on button "Run query" at bounding box center [63, 630] width 68 height 20
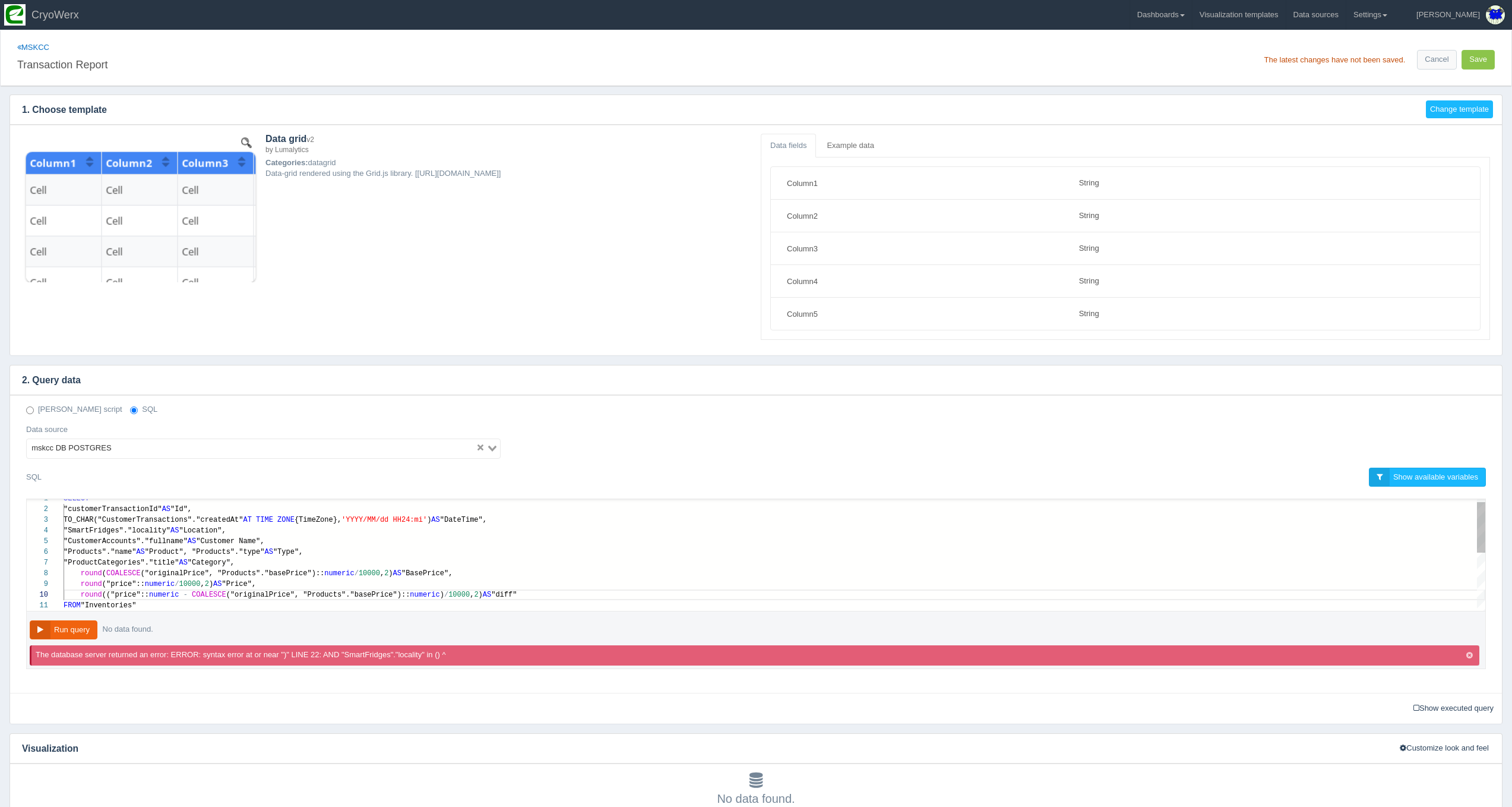
type textarea "SELECT "customerTransactionId" AS "Id", TO_CHAR("CustomerTransactions"."created…"
click at [176, 573] on span "("originalPrice", "Products"."basePrice")::" at bounding box center [233, 573] width 184 height 8
click at [299, 568] on div "1 2 3 4 5 6 7 8 9 10 11 SELECT "customerTransactionId" AS "Id", TO_CHAR("Custom…" at bounding box center [756, 555] width 1459 height 112
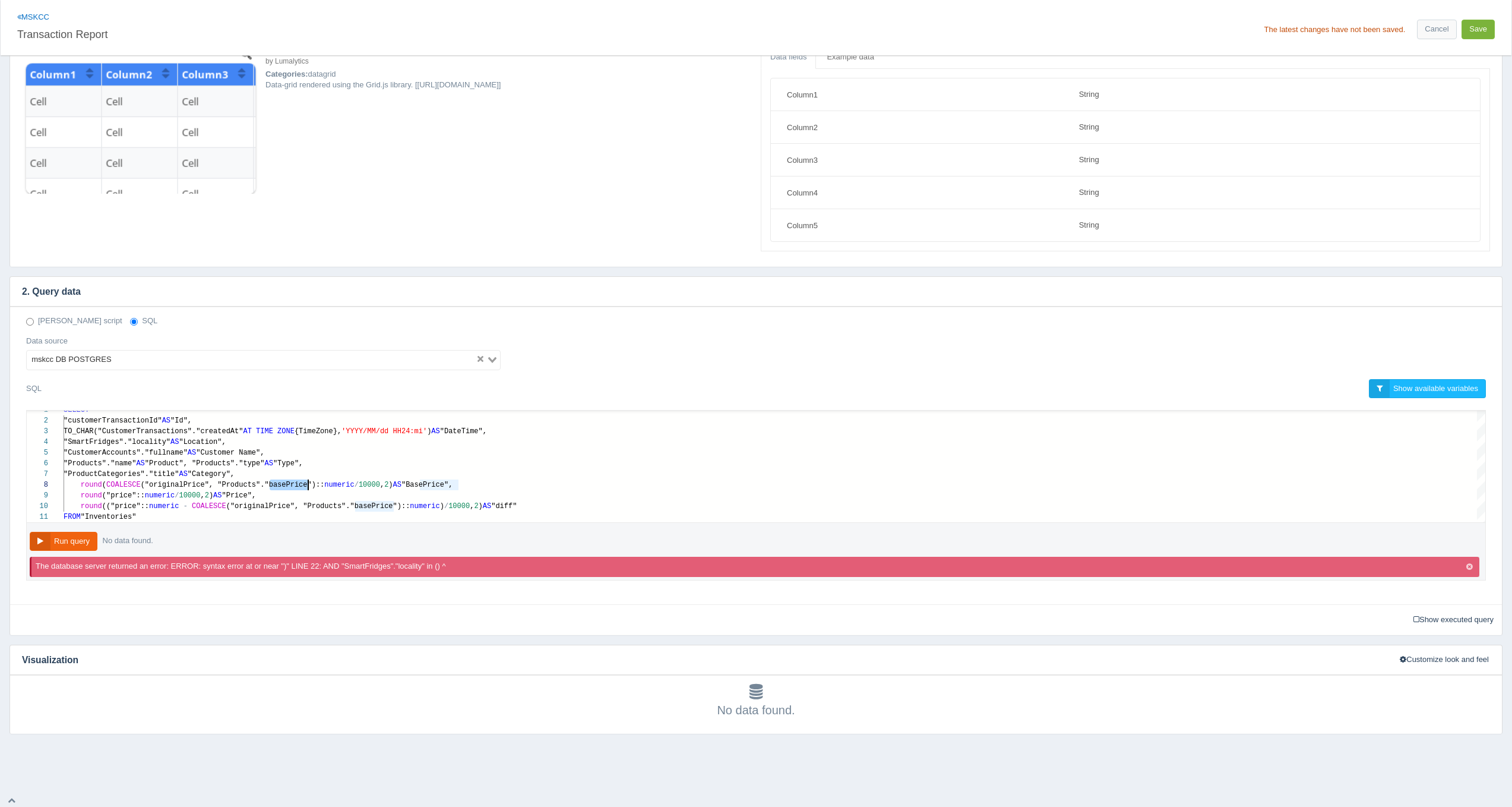
click at [1482, 22] on button "Save" at bounding box center [1478, 29] width 34 height 20
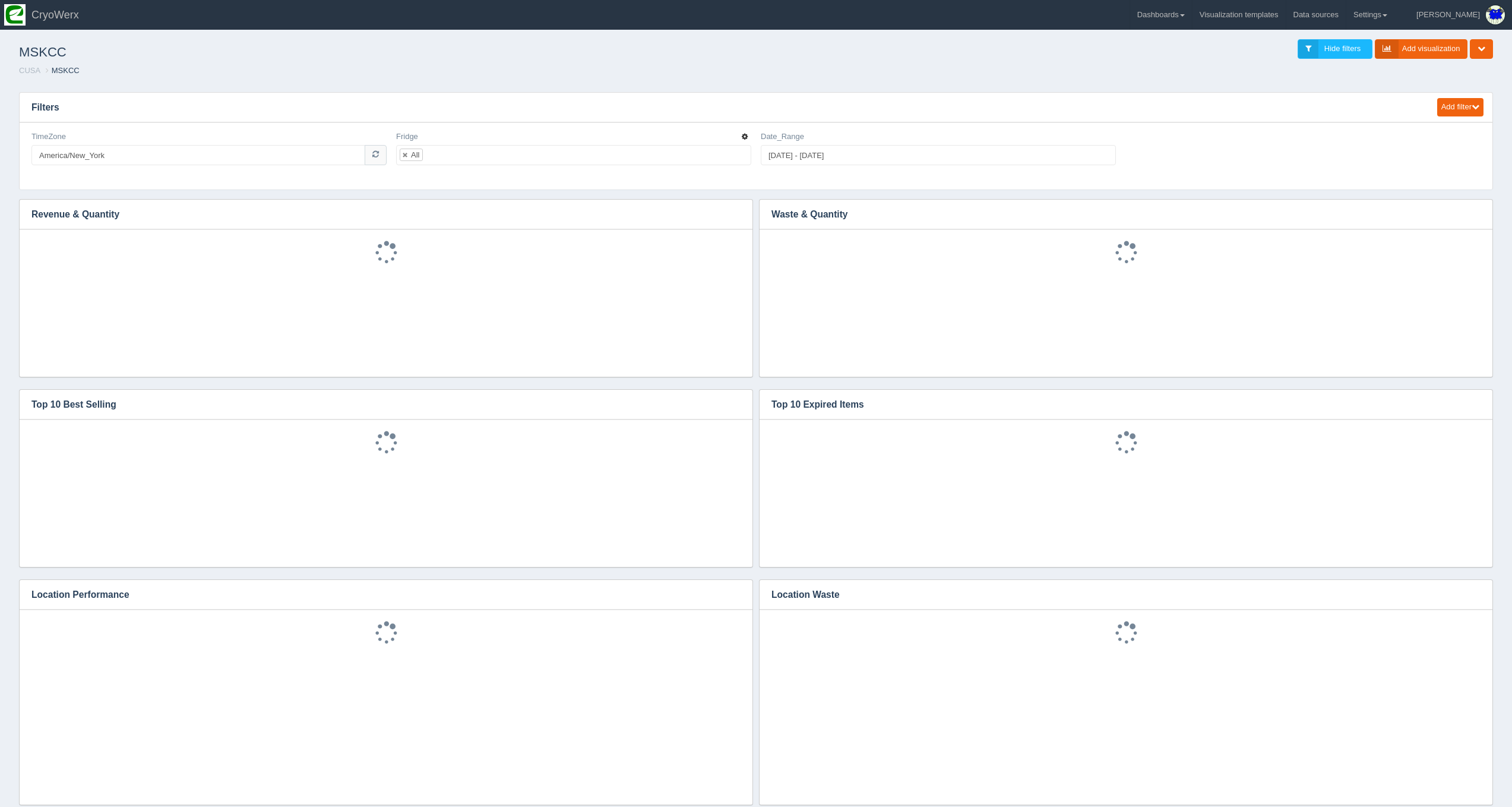
click at [743, 136] on icon "button" at bounding box center [744, 137] width 6 height 7
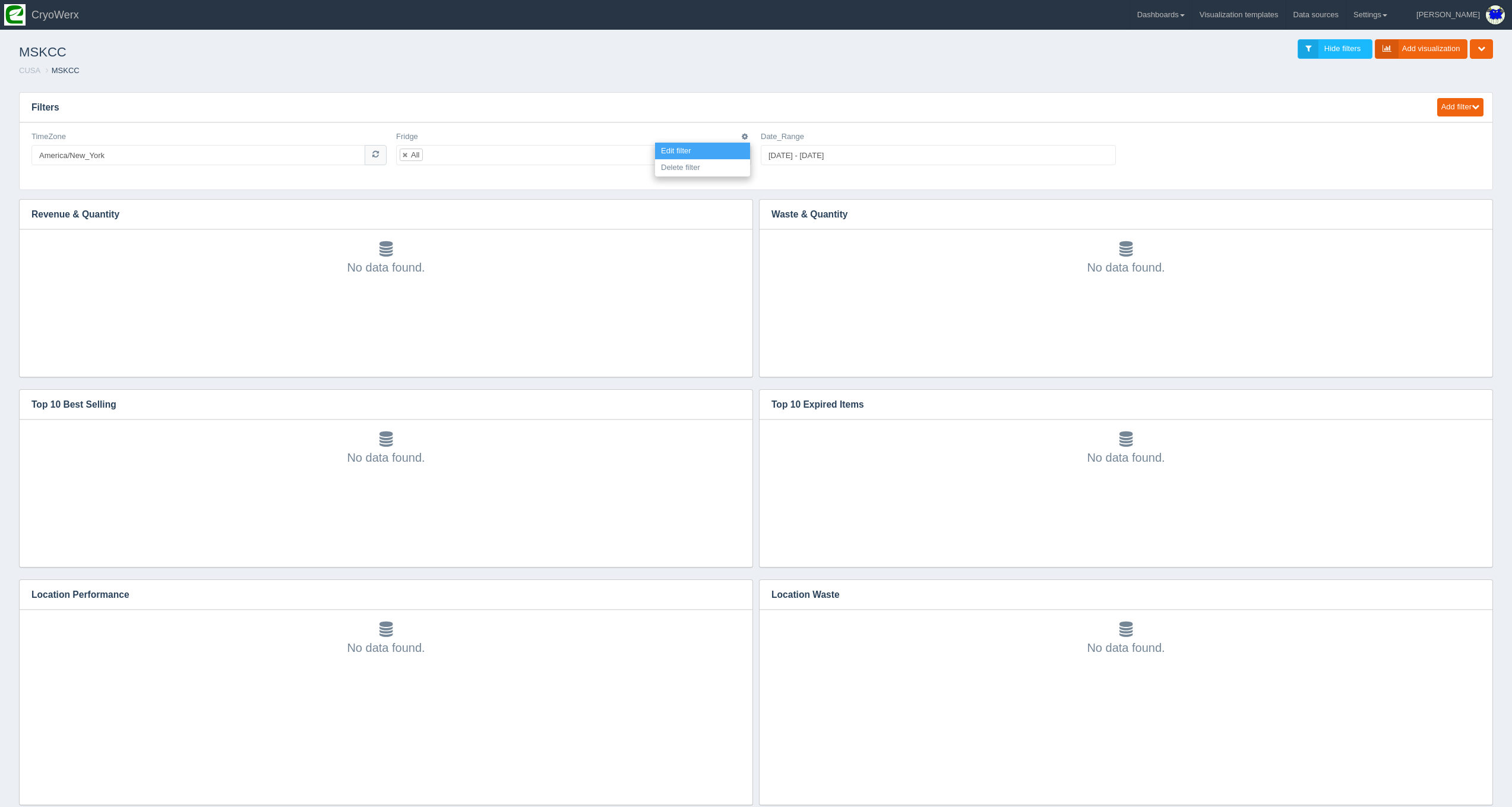
click at [746, 148] on link "Edit filter" at bounding box center [702, 151] width 95 height 17
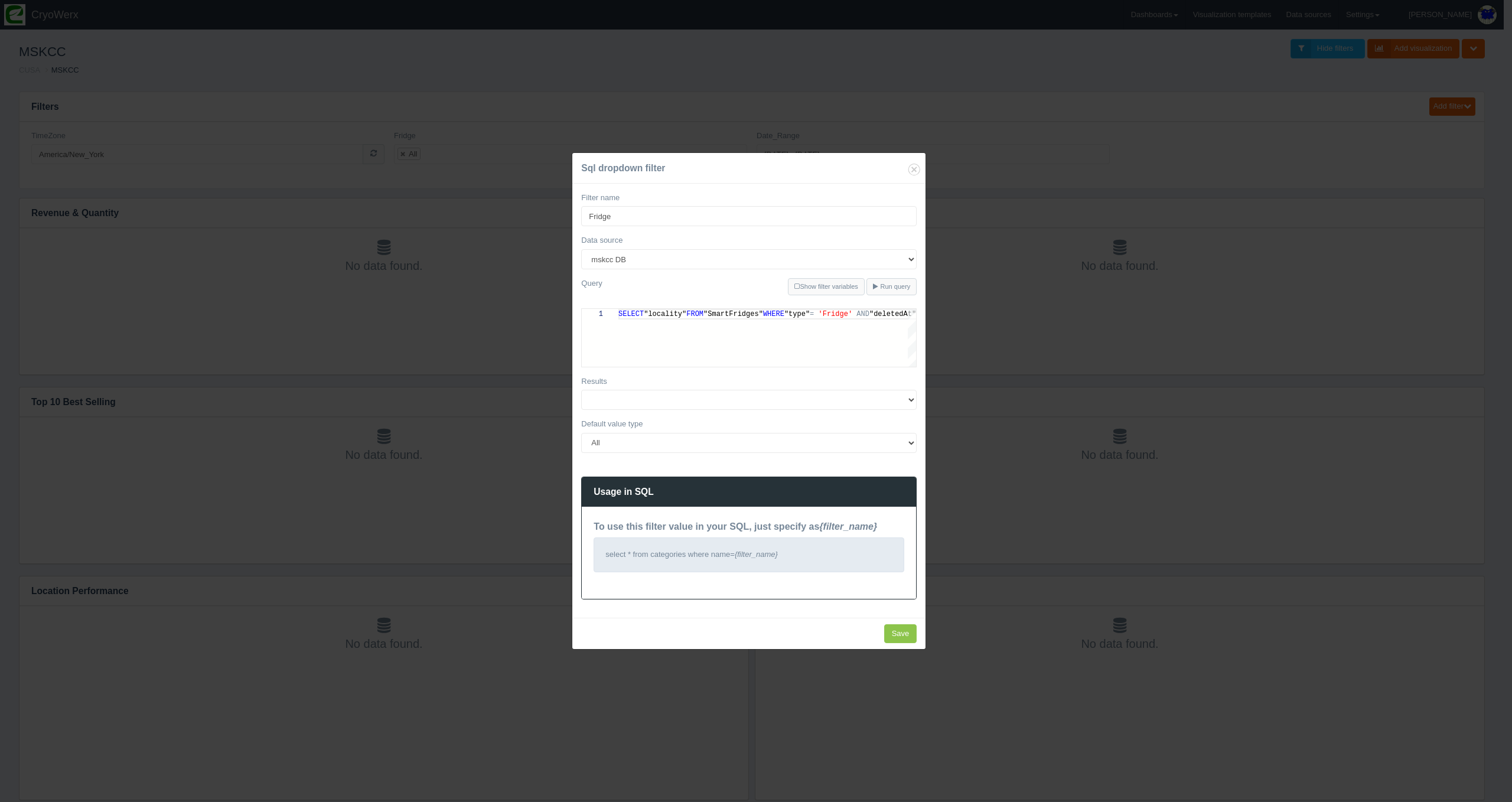
click at [1021, 343] on div "Sql dropdown filter Filter name [PERSON_NAME] Data source 180Maiden Abilities i…" at bounding box center [756, 401] width 1512 height 802
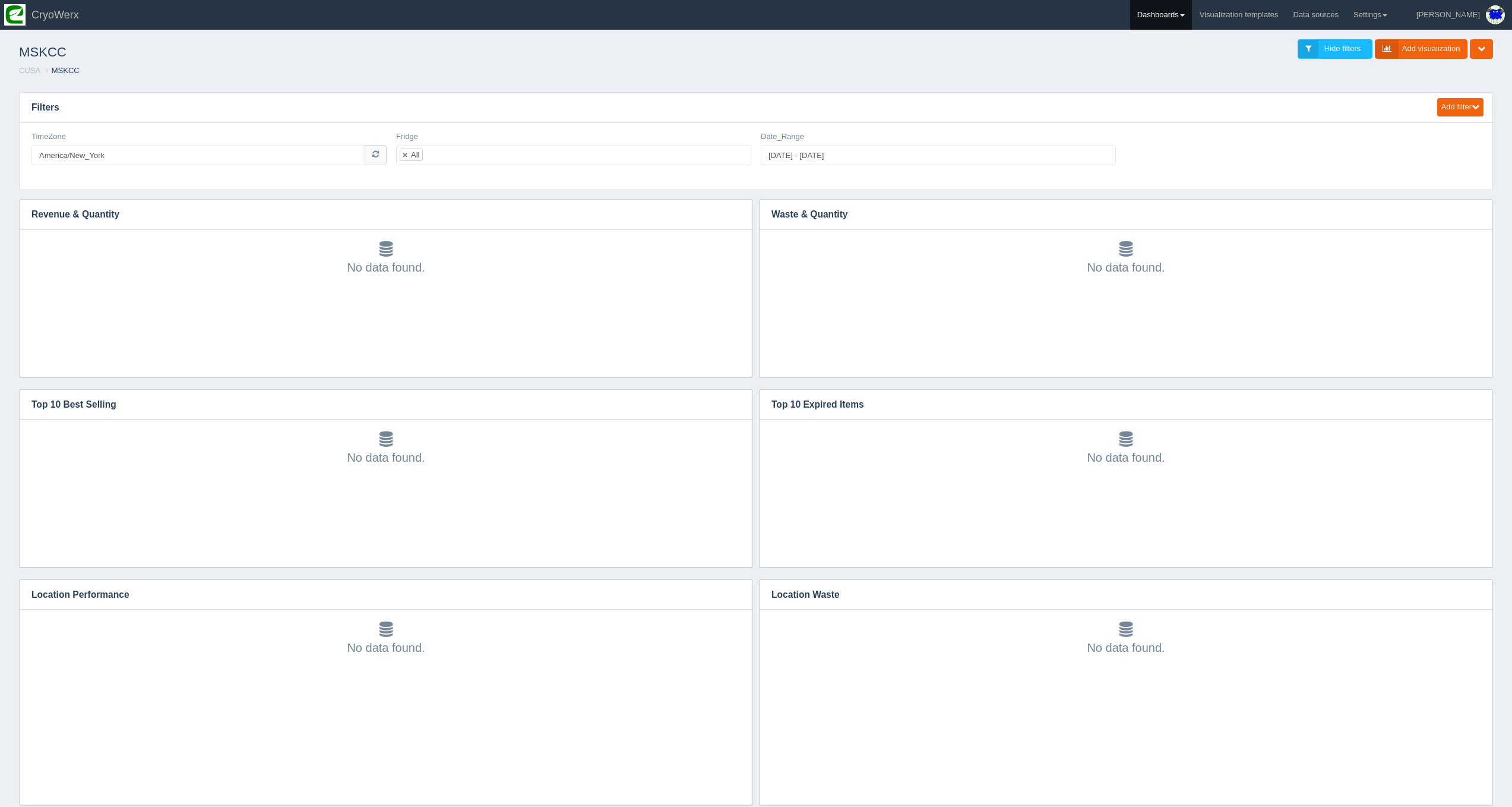
click at [1192, 10] on link "Dashboards" at bounding box center [1161, 15] width 61 height 30
click at [1207, 82] on link "CUSA" at bounding box center [1210, 79] width 160 height 23
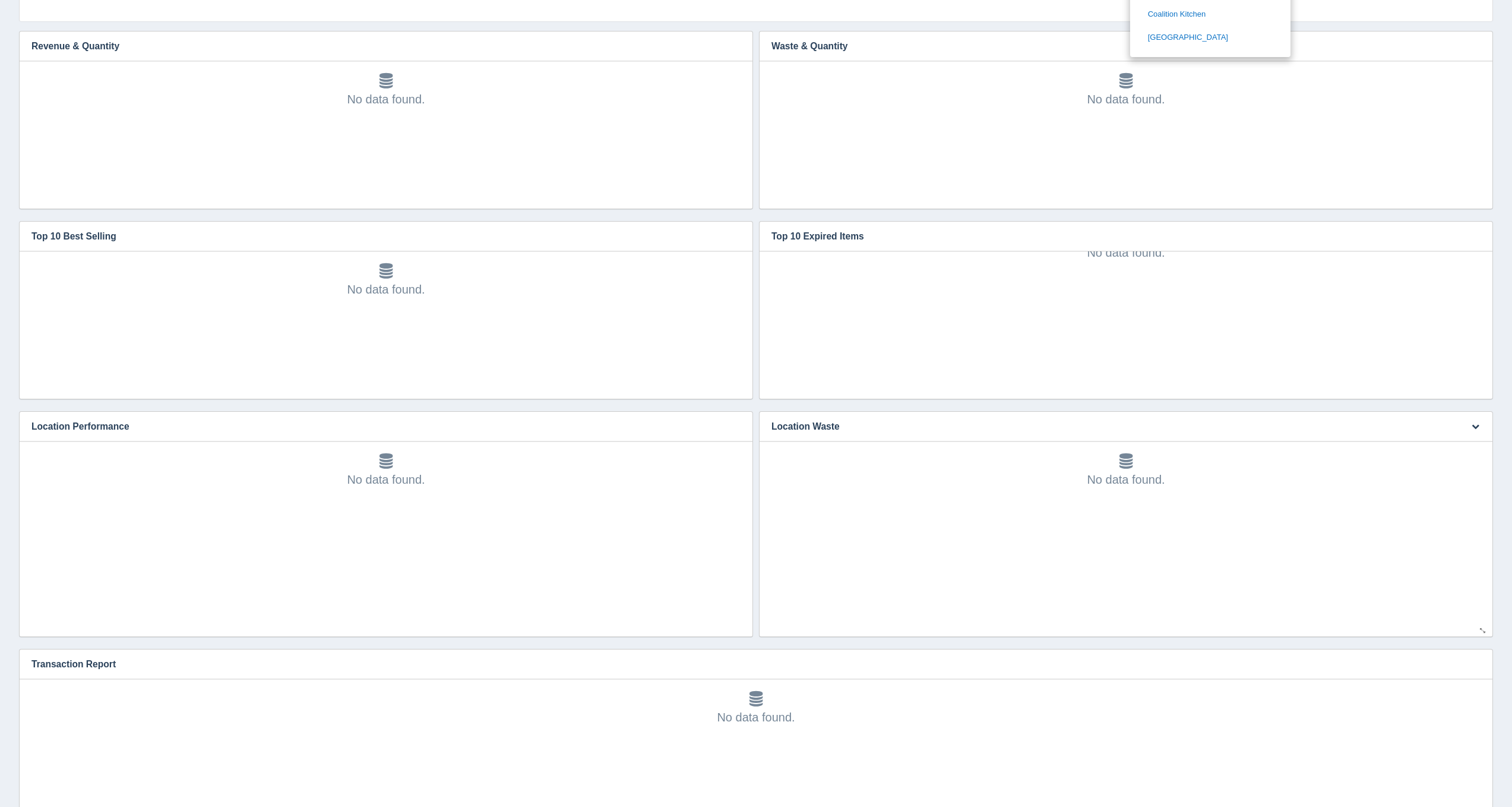
scroll to position [27, 0]
click at [1474, 666] on icon "button" at bounding box center [1476, 663] width 7 height 7
click at [1469, 677] on link "Edit chart" at bounding box center [1436, 681] width 95 height 17
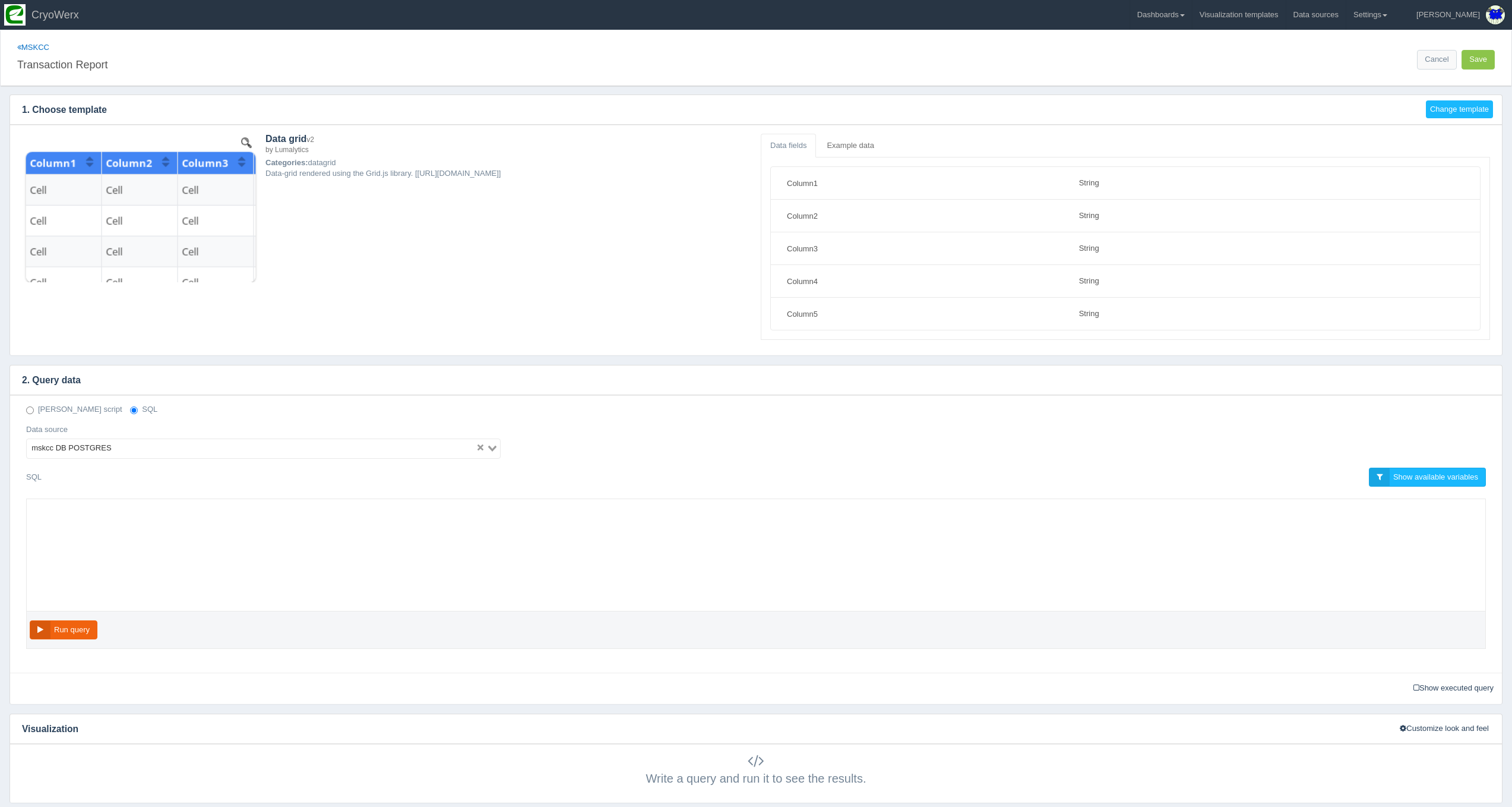
select select "string"
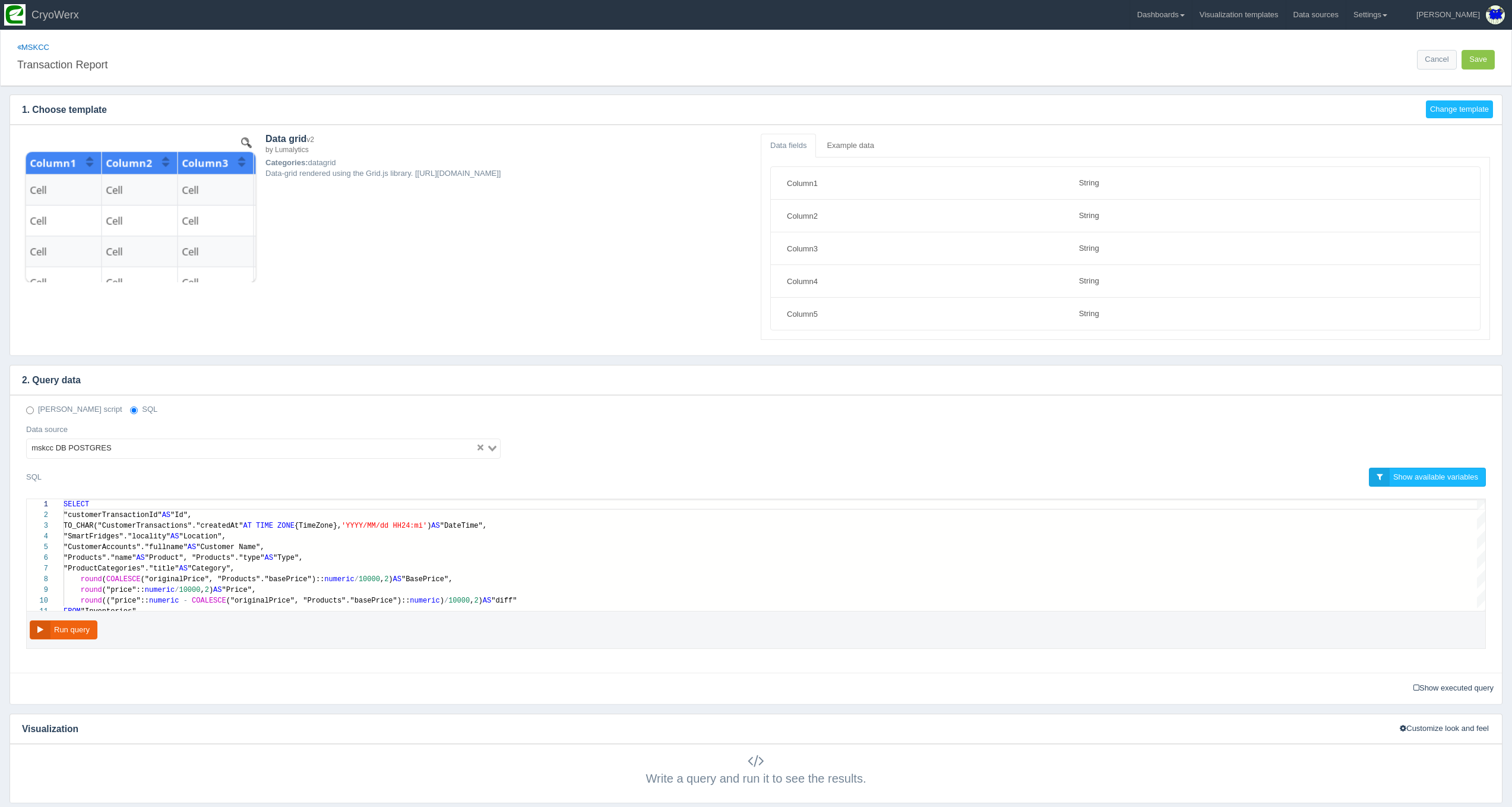
scroll to position [86, 0]
click at [1184, 24] on link "Dashboards" at bounding box center [1161, 15] width 61 height 30
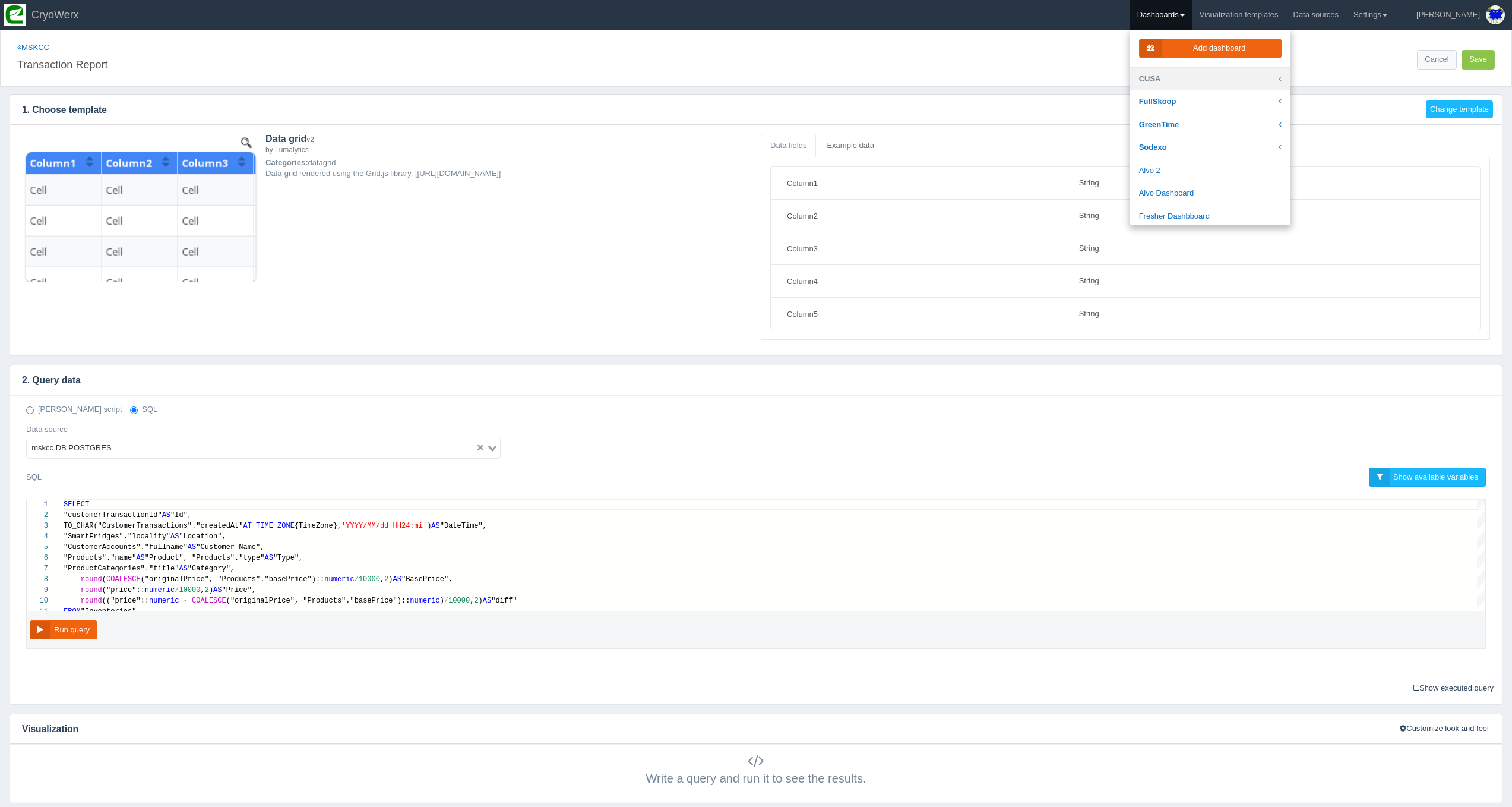
click at [1190, 73] on link "CUSA" at bounding box center [1210, 79] width 160 height 23
click at [1208, 223] on link "Mysticmarketplace" at bounding box center [1210, 234] width 160 height 23
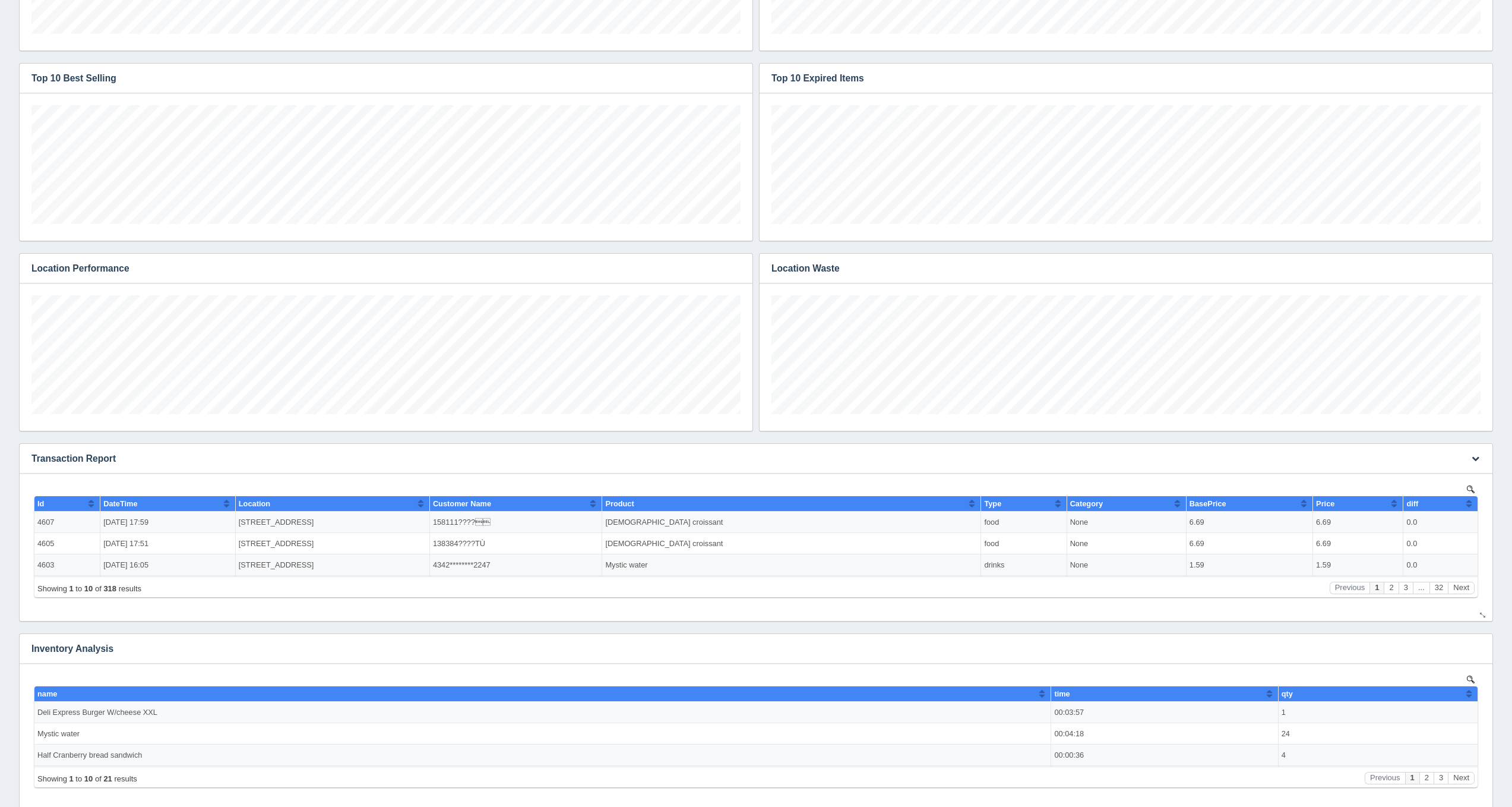
click at [1464, 459] on div "Edit chart Delete chart Download CSV View all results" at bounding box center [1474, 458] width 36 height 29
click at [1469, 461] on button "button" at bounding box center [1475, 459] width 16 height 19
click at [1451, 476] on link "Edit chart" at bounding box center [1436, 476] width 95 height 17
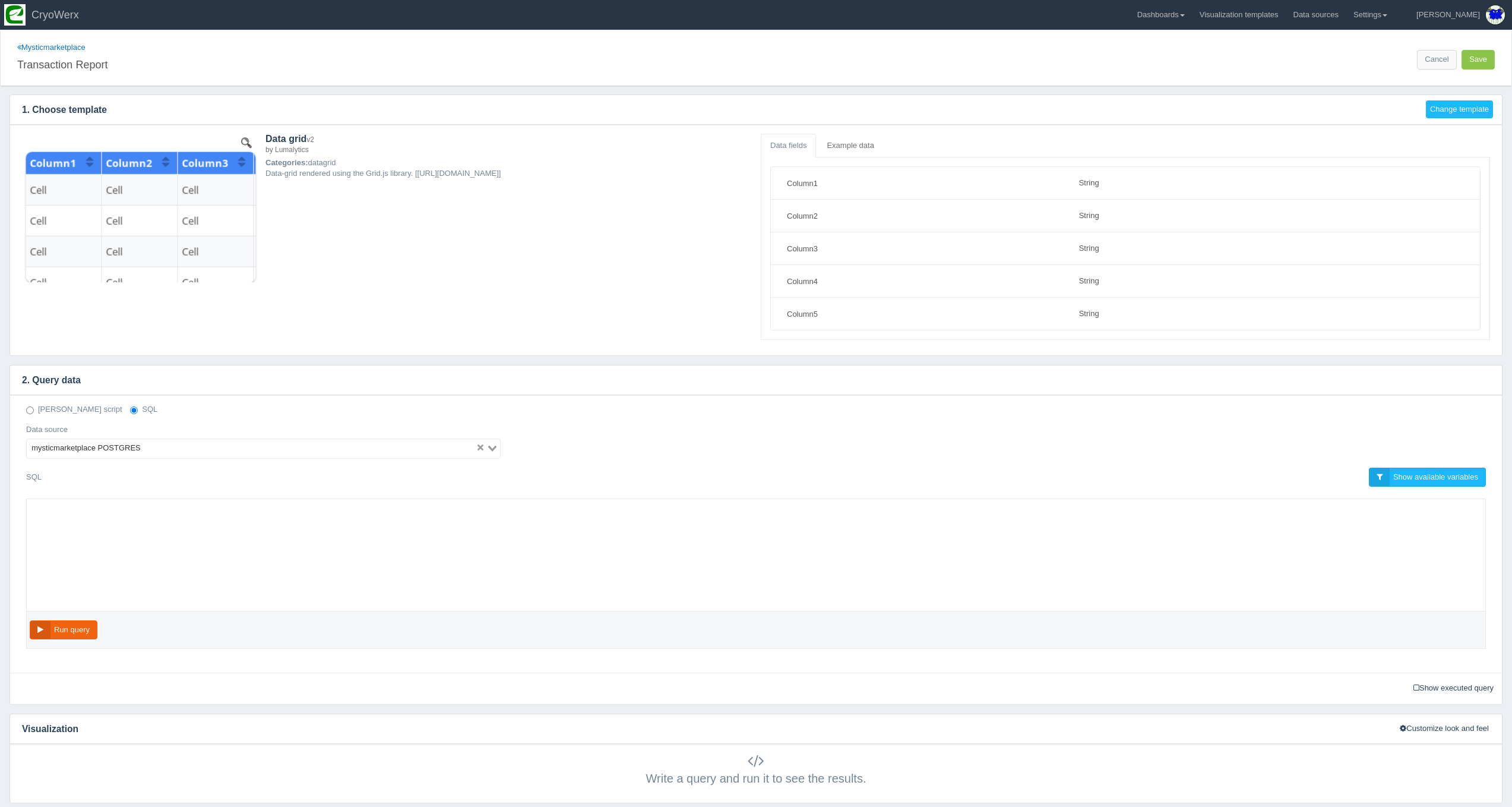
select select "string"
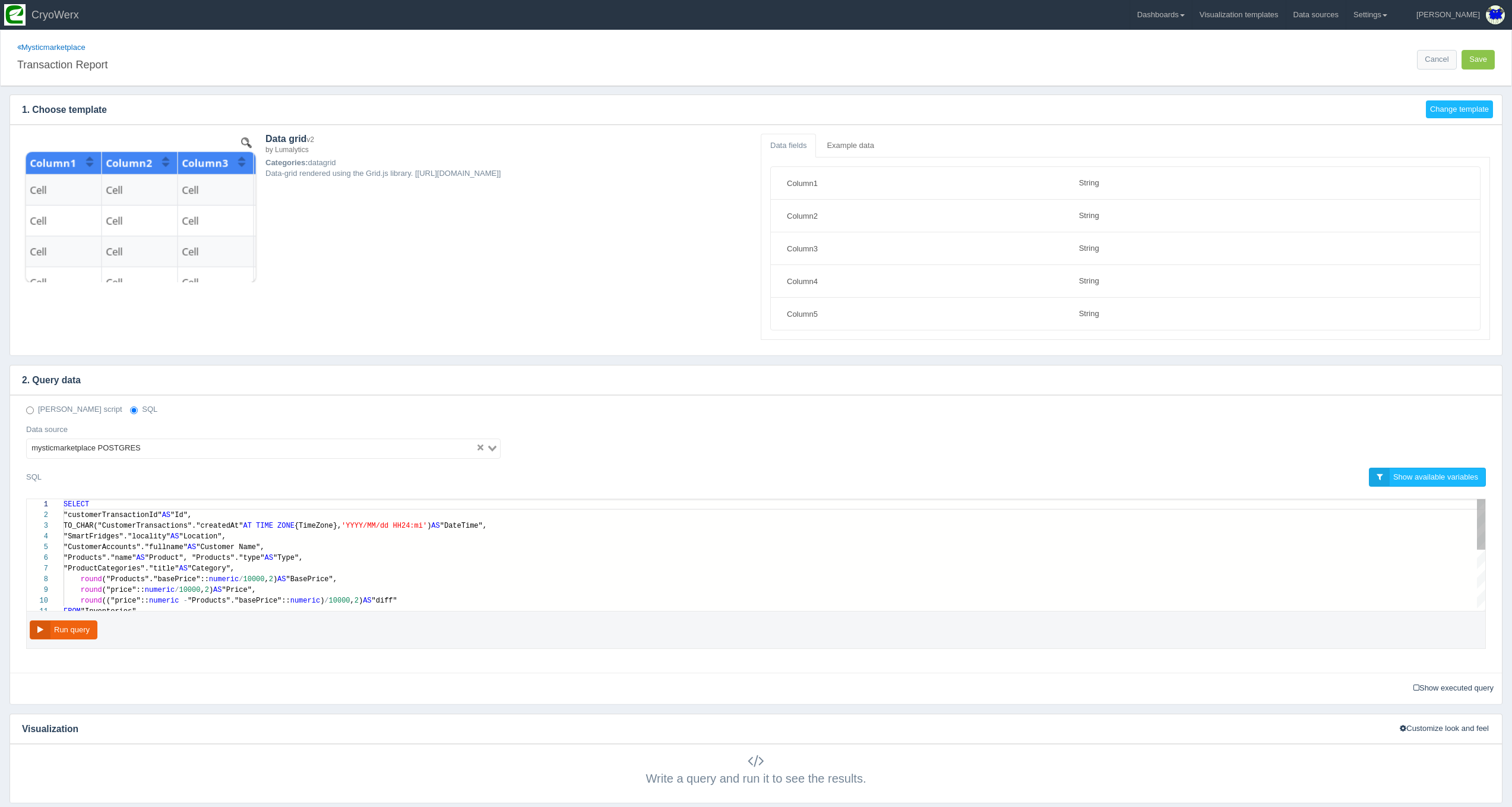
scroll to position [96, 0]
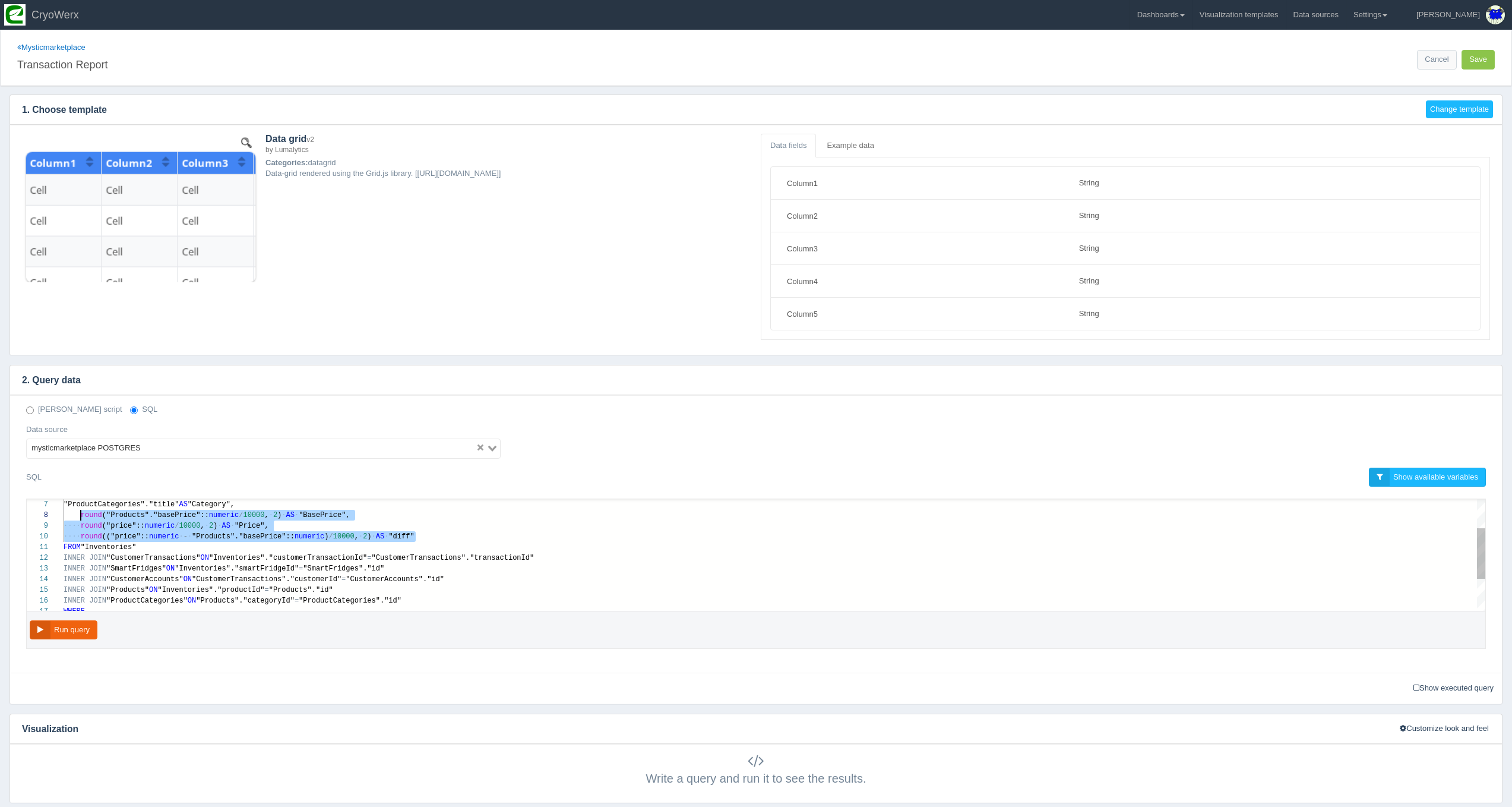
drag, startPoint x: 420, startPoint y: 597, endPoint x: 81, endPoint y: 510, distance: 350.0
paste textarea "MM/dd HH24:mi') AS "DateTime", "SmartFridges"."locality" AS "Location", "Custom…"
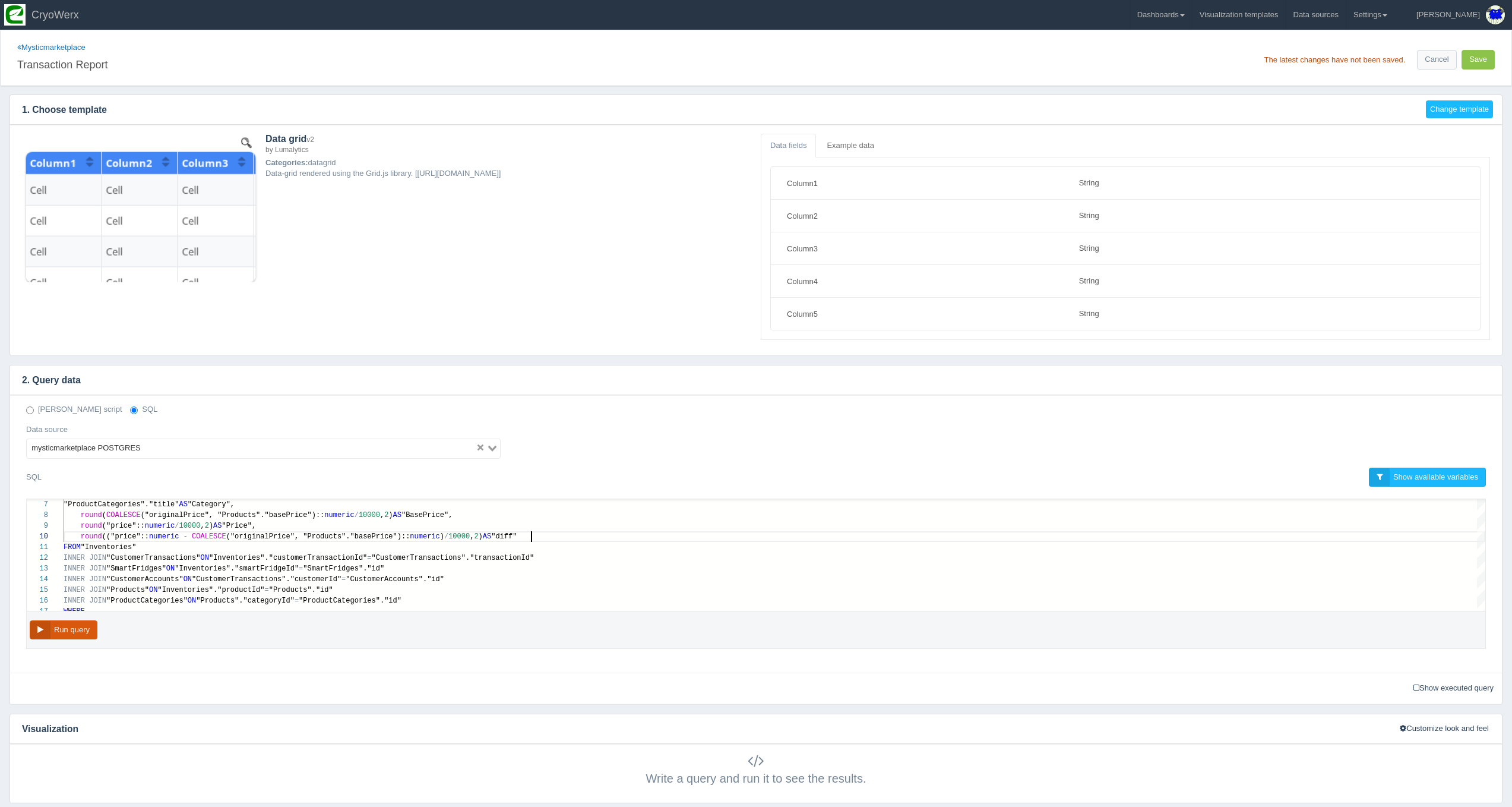
click at [78, 633] on button "Run query" at bounding box center [63, 630] width 68 height 20
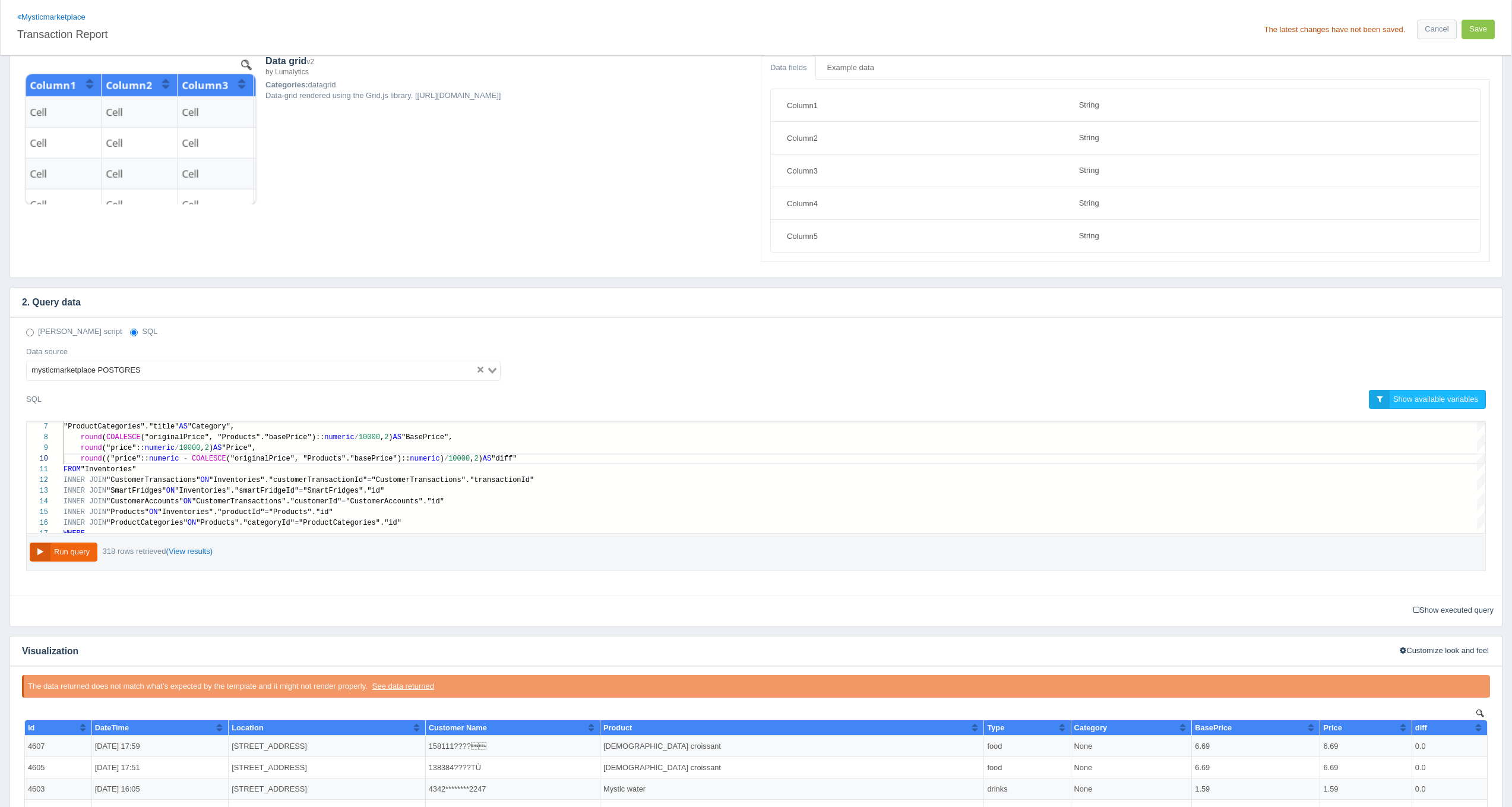
scroll to position [46, 0]
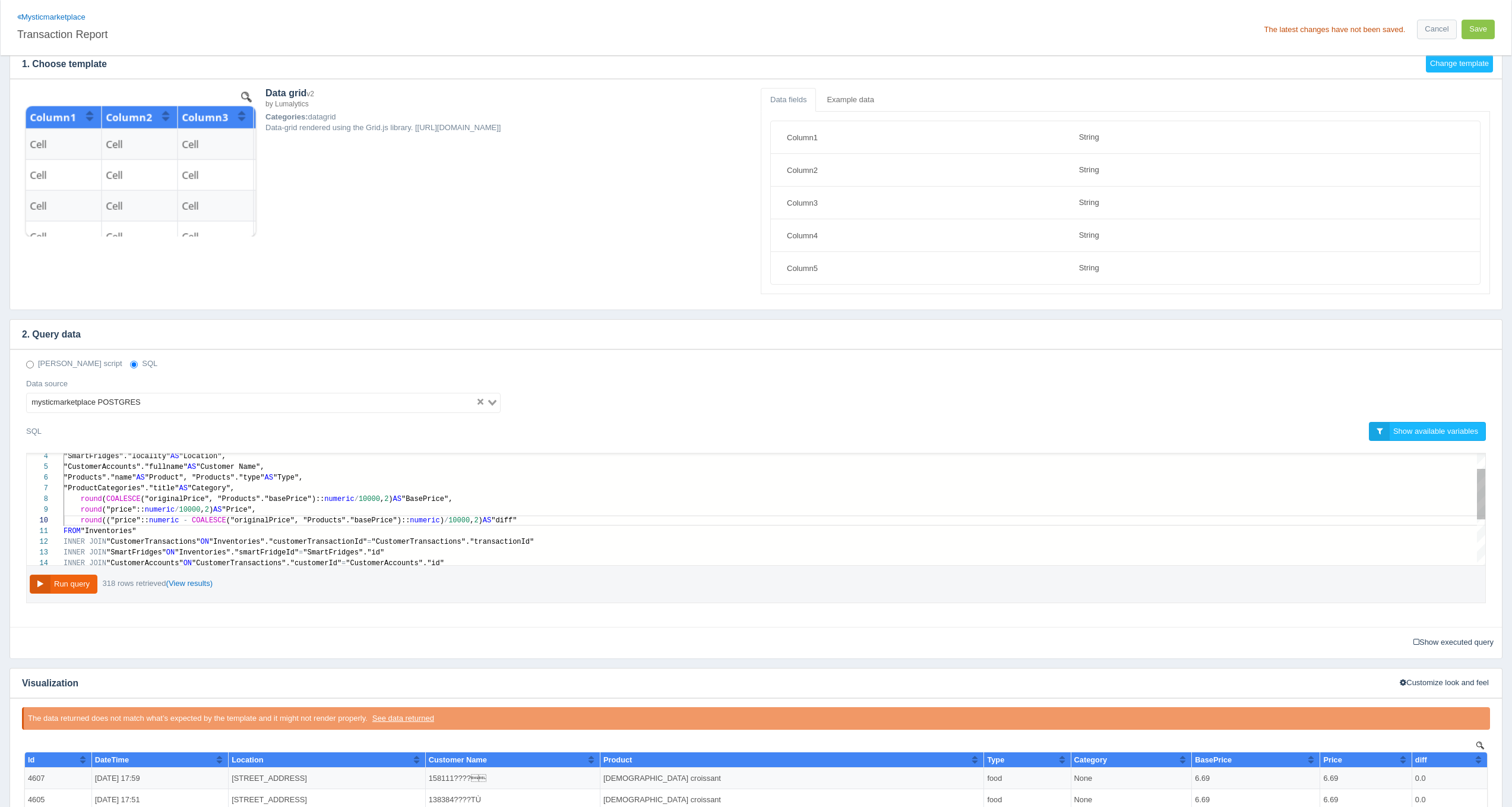
type textarea "SELECT "customerTransactionId" AS "Id", TO_CHAR("CustomerTransactions"."created…"
click at [183, 500] on span "("originalPrice", "Products"."basePrice")::" at bounding box center [233, 499] width 184 height 8
click at [1491, 30] on button "Save" at bounding box center [1478, 29] width 34 height 20
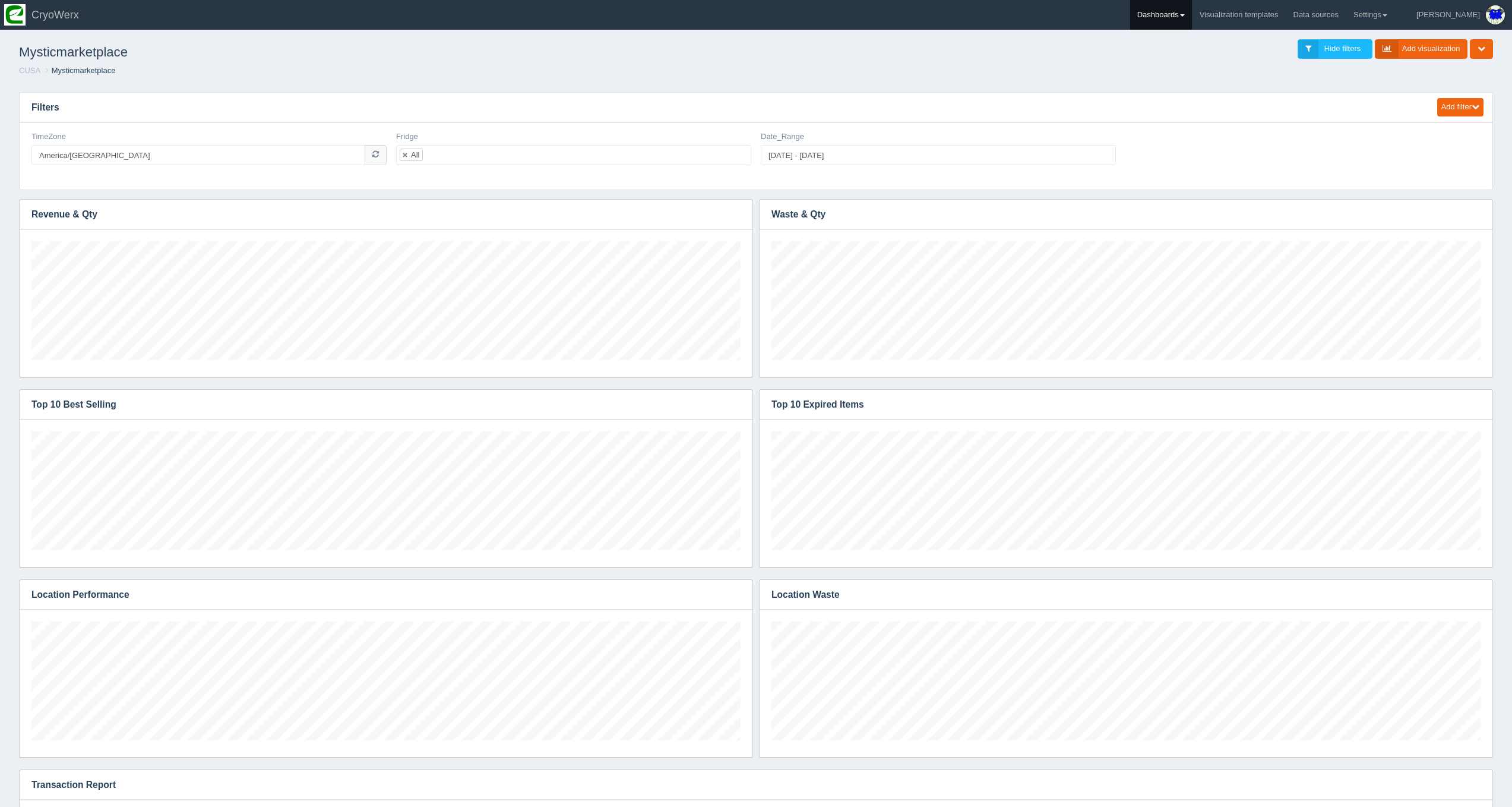
click at [1192, 19] on link "Dashboards" at bounding box center [1161, 15] width 61 height 30
click at [1231, 73] on link "CUSA" at bounding box center [1210, 79] width 160 height 23
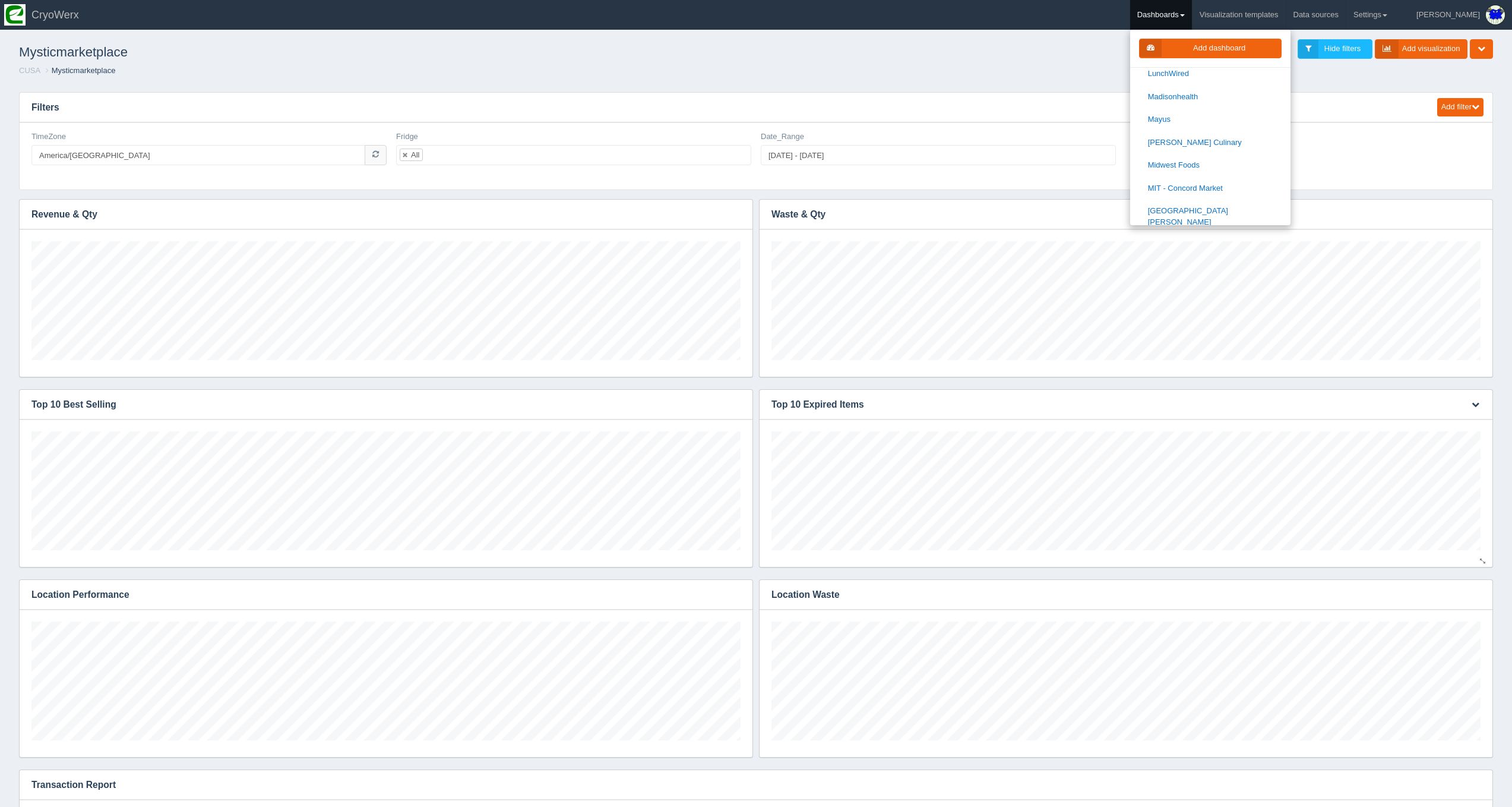
scroll to position [582, 0]
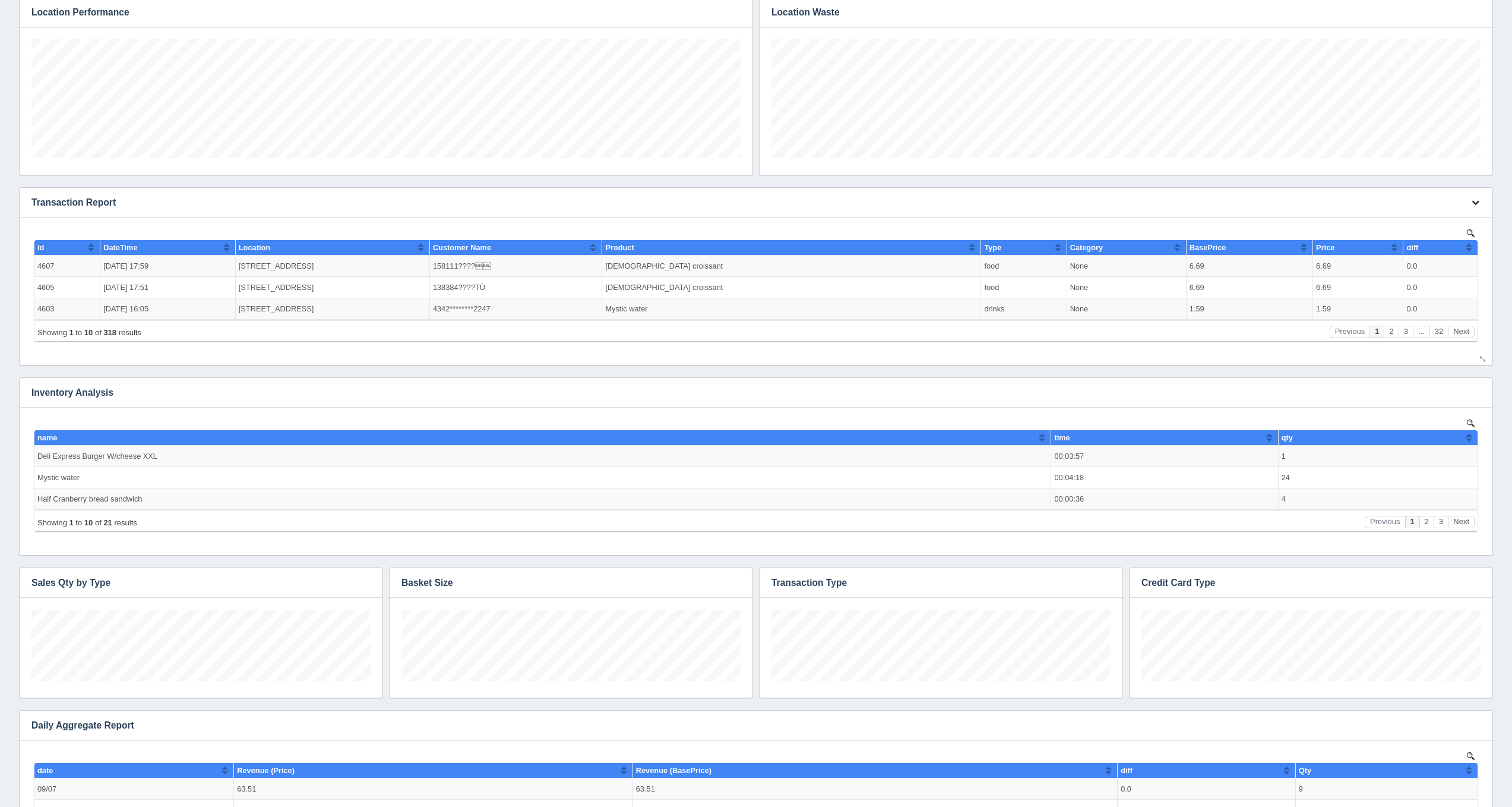
click at [1469, 197] on button "button" at bounding box center [1475, 203] width 16 height 19
click at [1459, 216] on link "Edit chart" at bounding box center [1436, 220] width 95 height 17
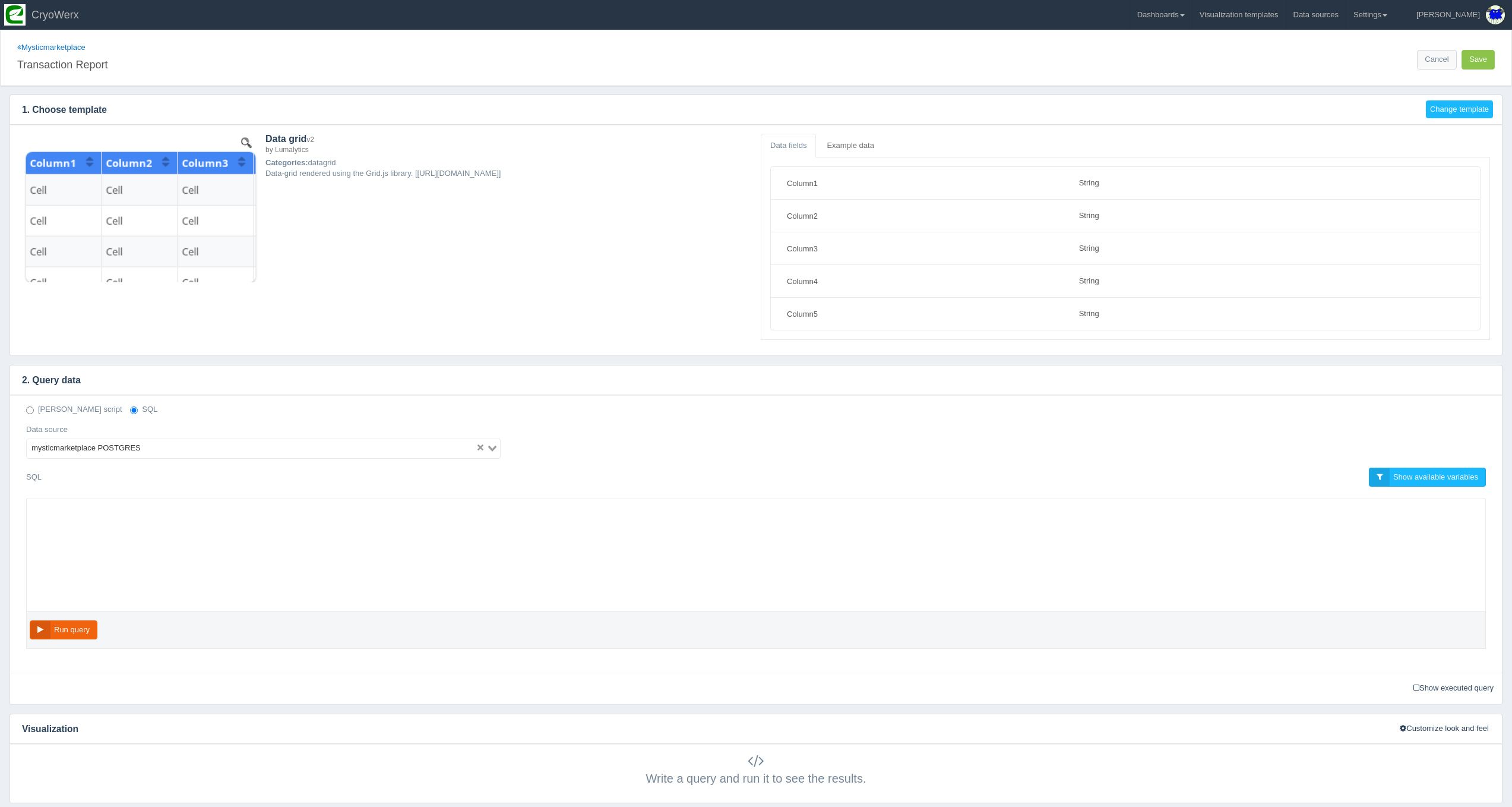
select select "string"
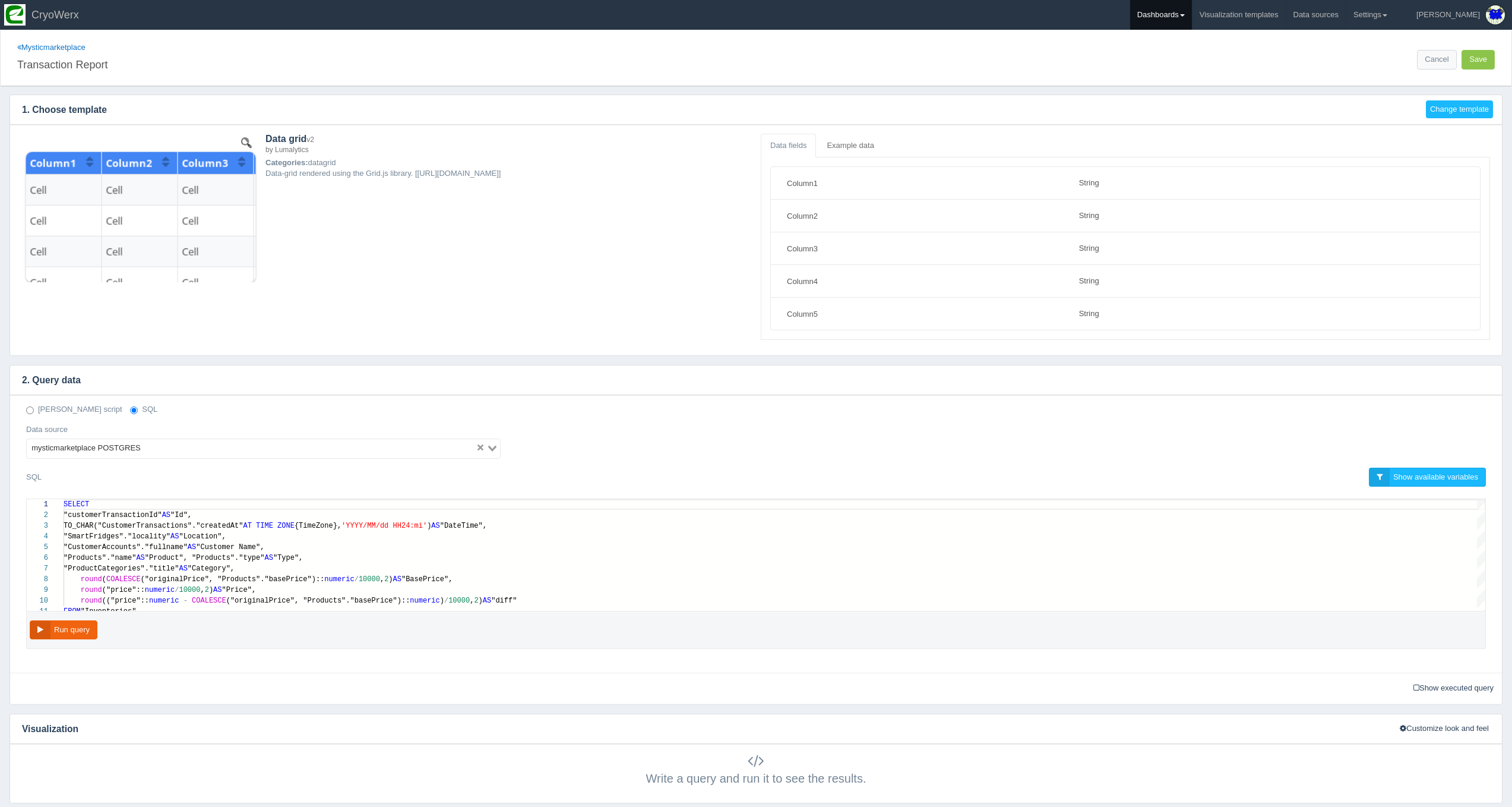
click at [1192, 16] on link "Dashboards" at bounding box center [1161, 15] width 61 height 30
click at [1198, 83] on link "CUSA" at bounding box center [1210, 79] width 160 height 23
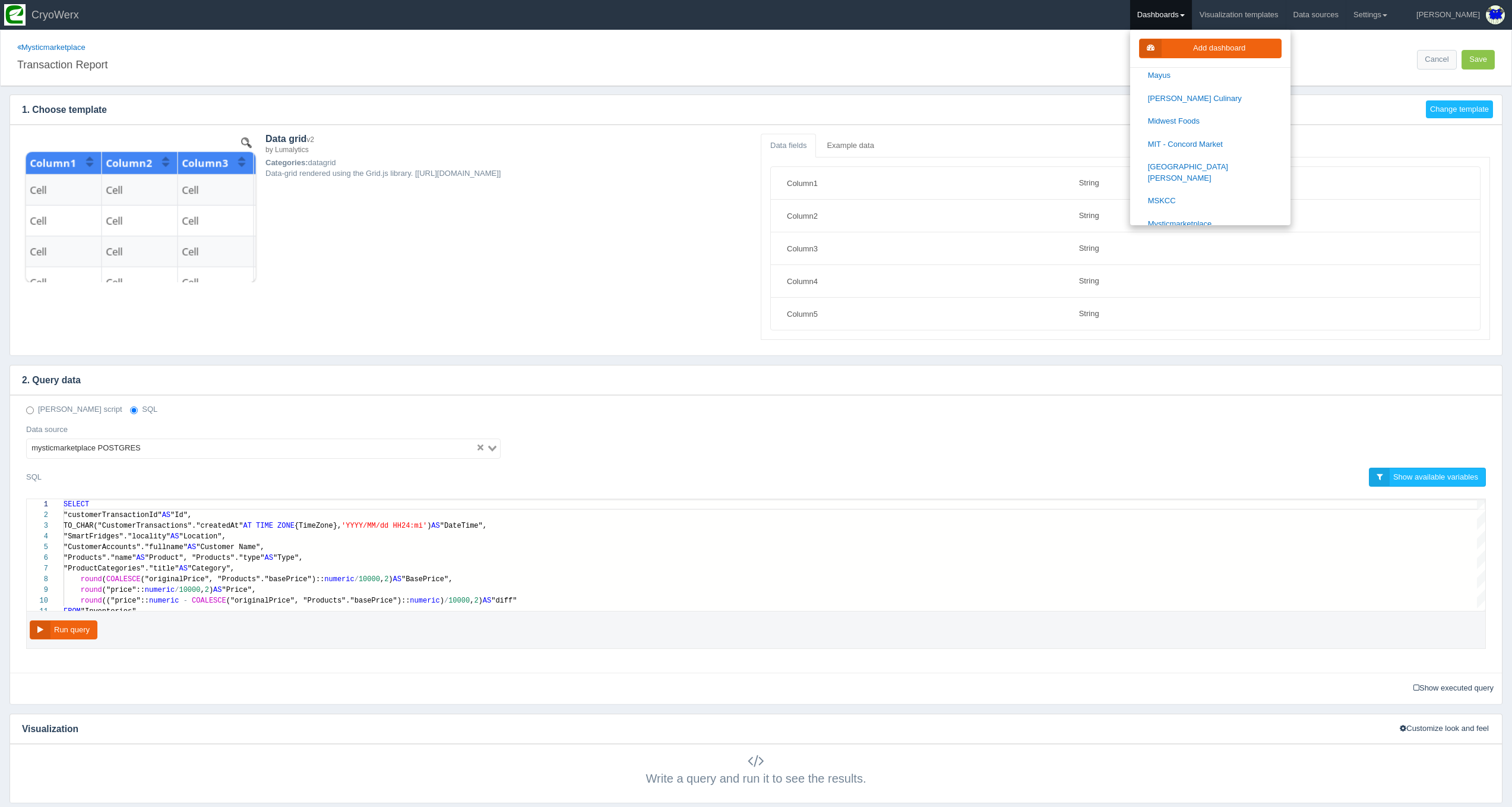
scroll to position [912, 0]
click at [1241, 220] on link "[GEOGRAPHIC_DATA]" at bounding box center [1210, 231] width 160 height 23
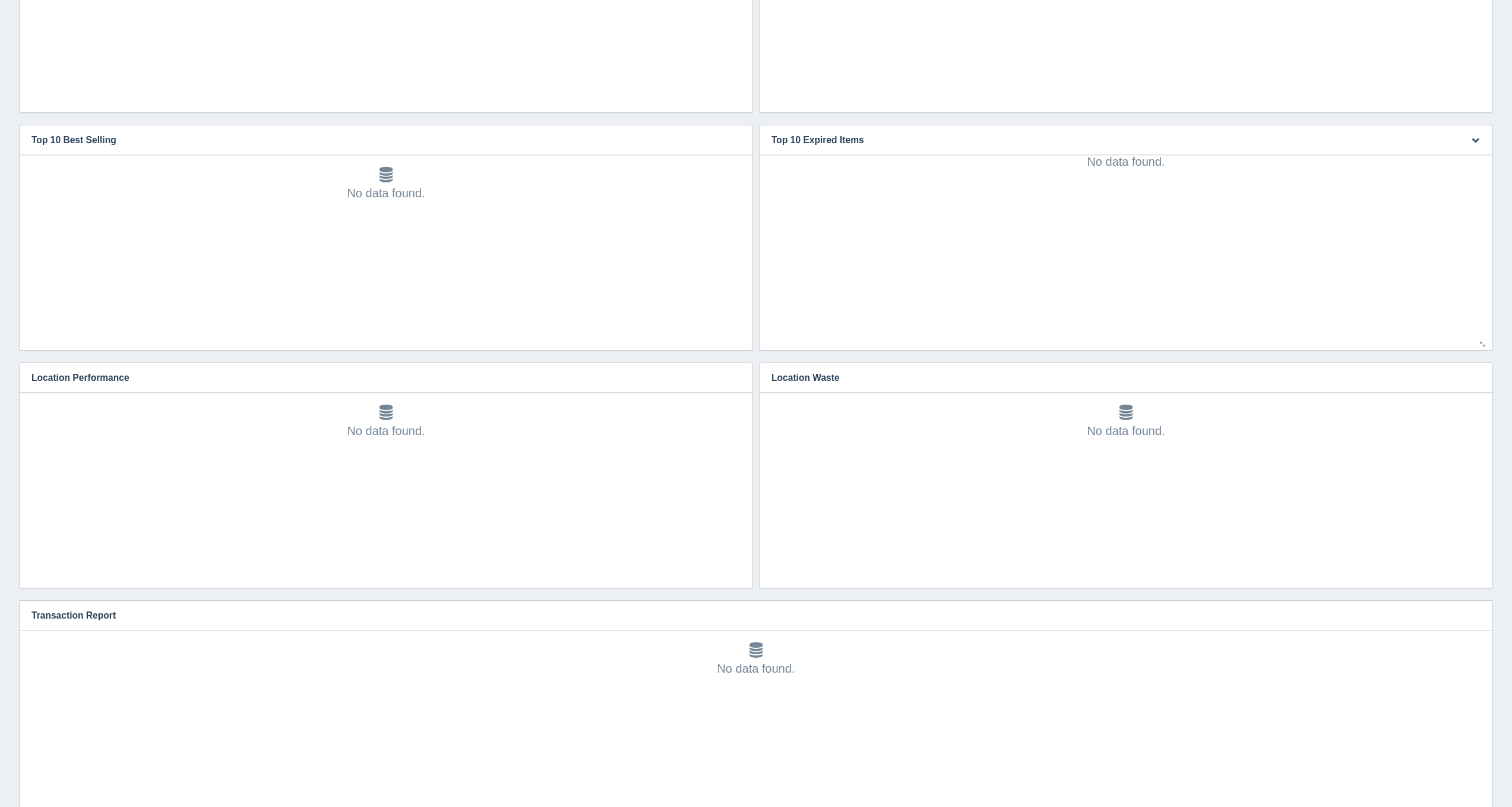
scroll to position [37, 0]
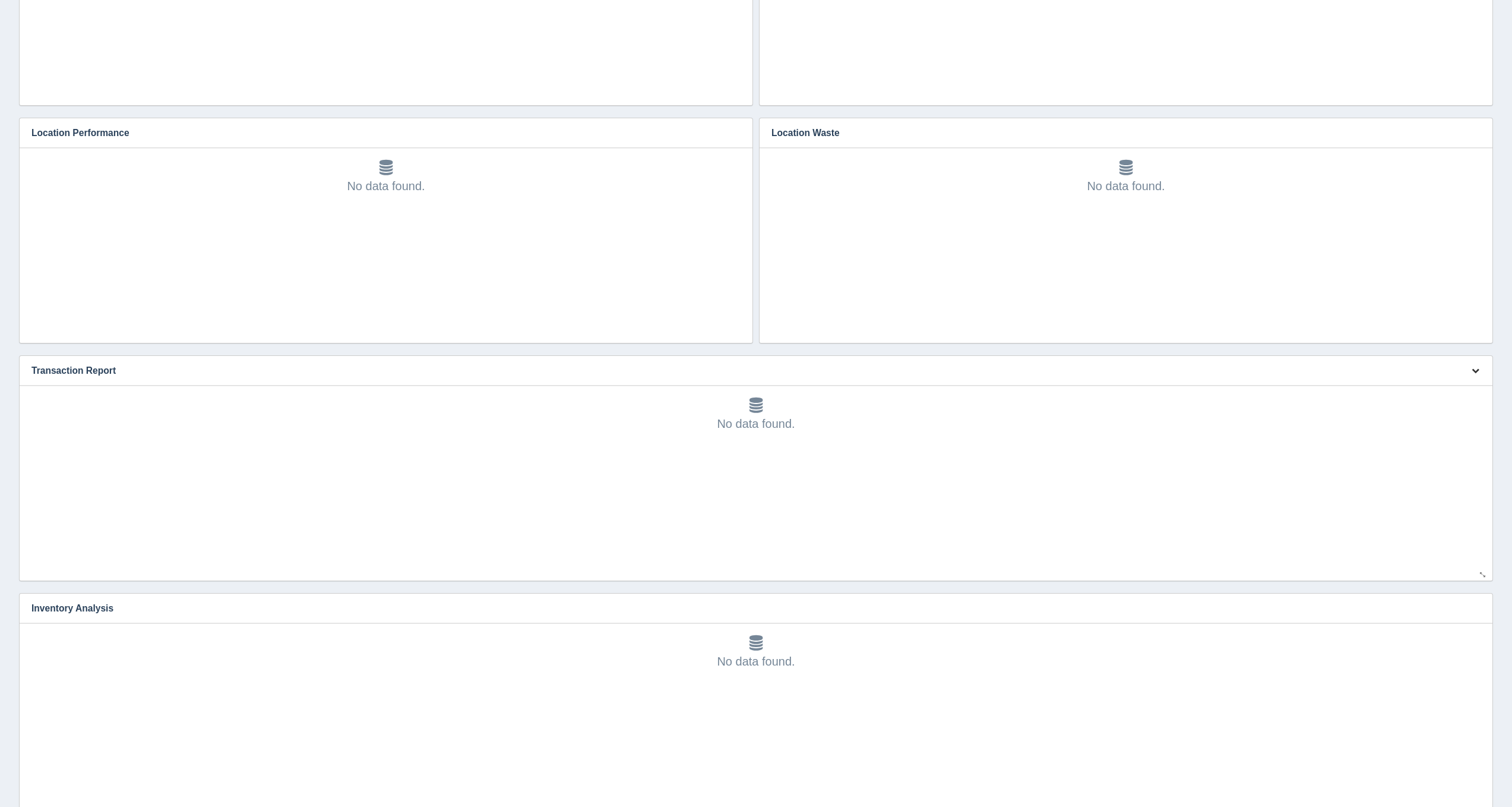
click at [1475, 370] on icon "button" at bounding box center [1476, 370] width 7 height 7
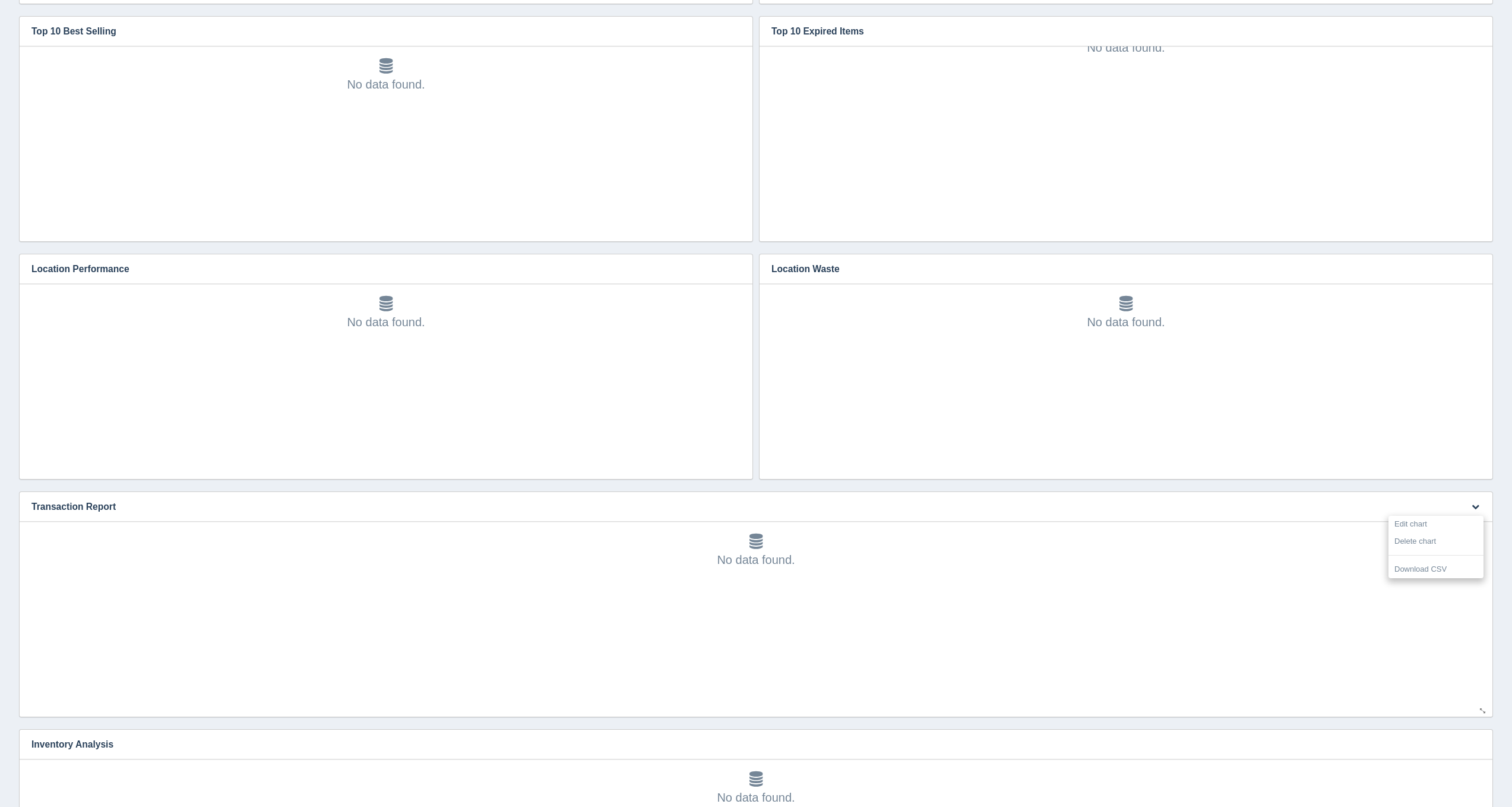
drag, startPoint x: 1472, startPoint y: 504, endPoint x: 1463, endPoint y: 515, distance: 14.2
click at [1472, 505] on icon "button" at bounding box center [1476, 506] width 7 height 7
click at [1467, 505] on button "button" at bounding box center [1475, 507] width 16 height 19
click at [1451, 525] on link "Edit chart" at bounding box center [1436, 524] width 95 height 17
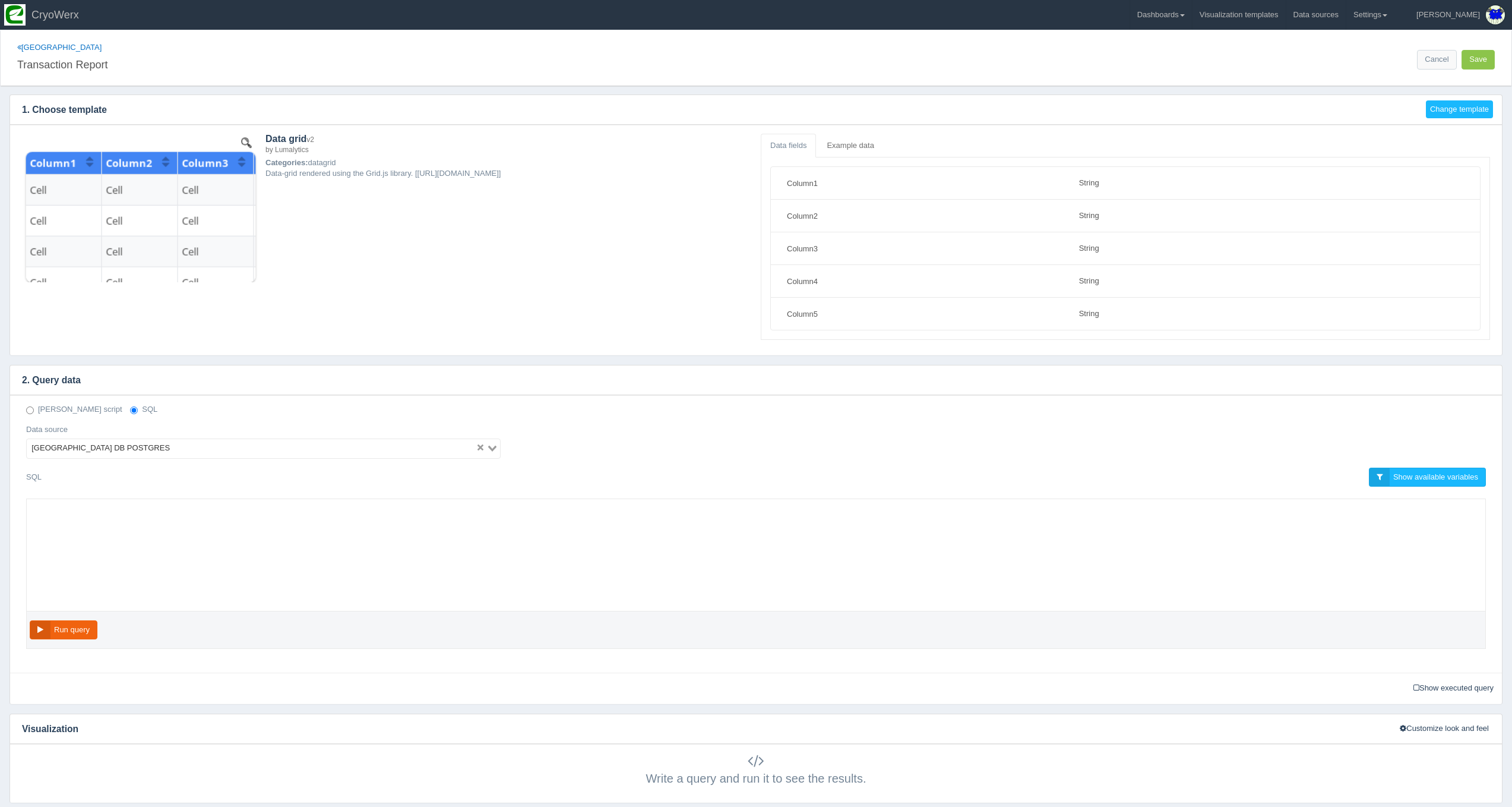
select select "string"
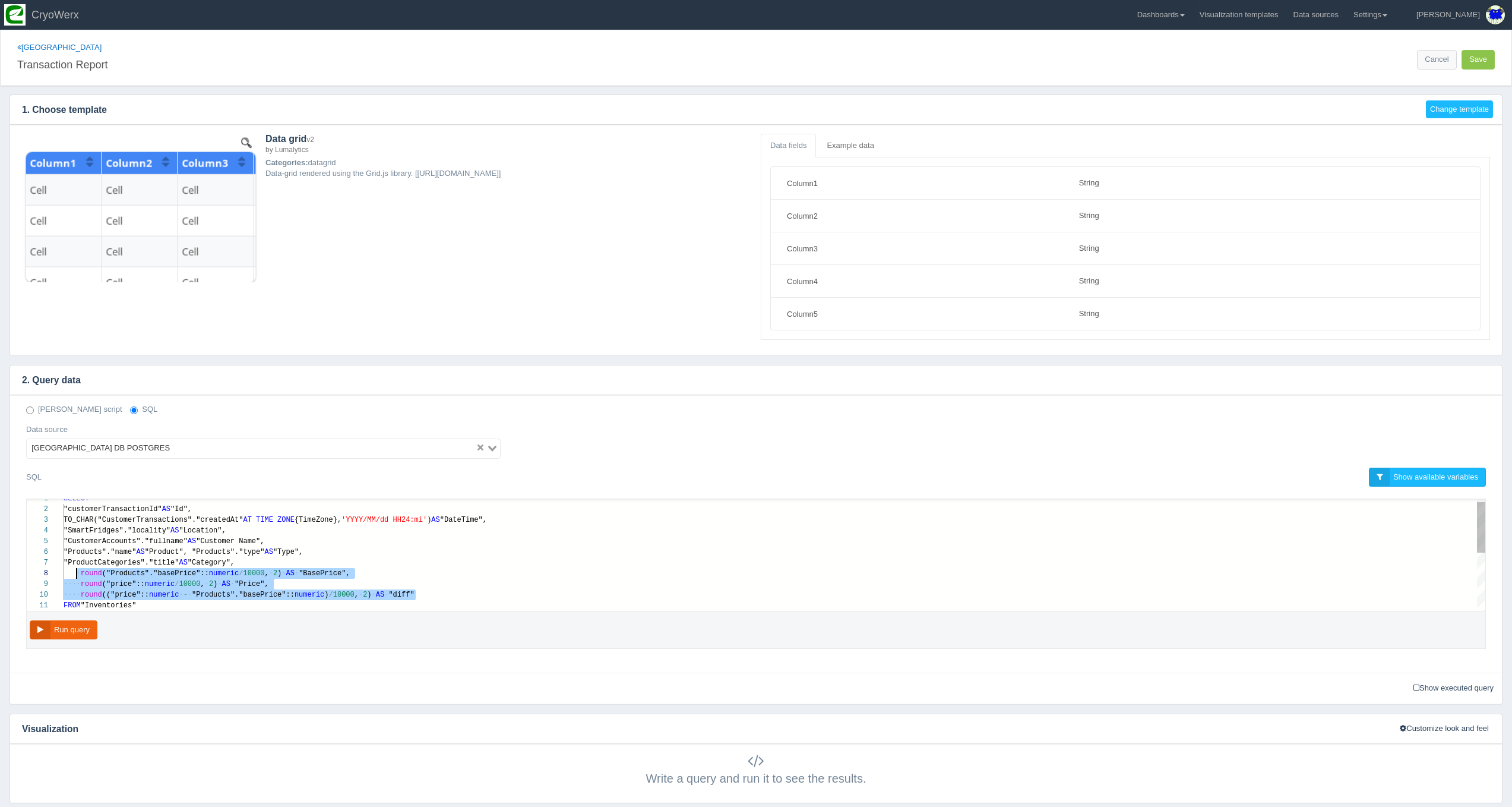
scroll to position [75, 17]
drag, startPoint x: 433, startPoint y: 599, endPoint x: 81, endPoint y: 571, distance: 353.1
paste textarea "MM/dd HH24:mi') AS "DateTime", "SmartFridges"."locality" AS "Location", "Custom…"
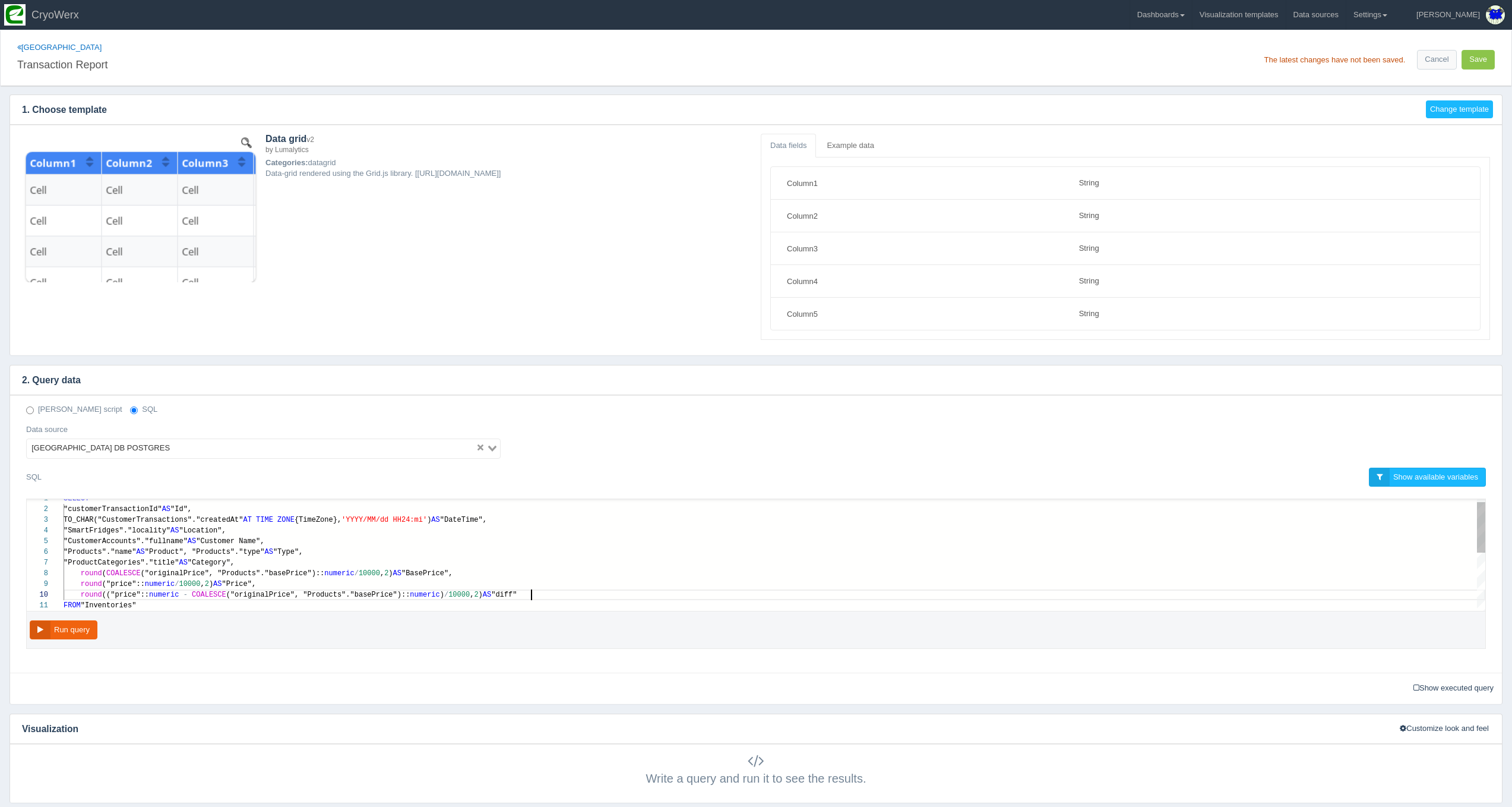
scroll to position [75, 467]
click at [52, 629] on button "Run query" at bounding box center [63, 630] width 68 height 20
click at [283, 583] on div "round ("price":: numeric / 10000 , 2 ) AS "Price"," at bounding box center [774, 583] width 1422 height 10
click at [563, 593] on div "round (("price":: numeric - COALESCE ("originalPrice", "Products"."basePrice"):…" at bounding box center [774, 594] width 1422 height 10
click at [505, 579] on div "round ("price":: numeric / 10000 , 2 ) AS "Price"," at bounding box center [774, 583] width 1422 height 10
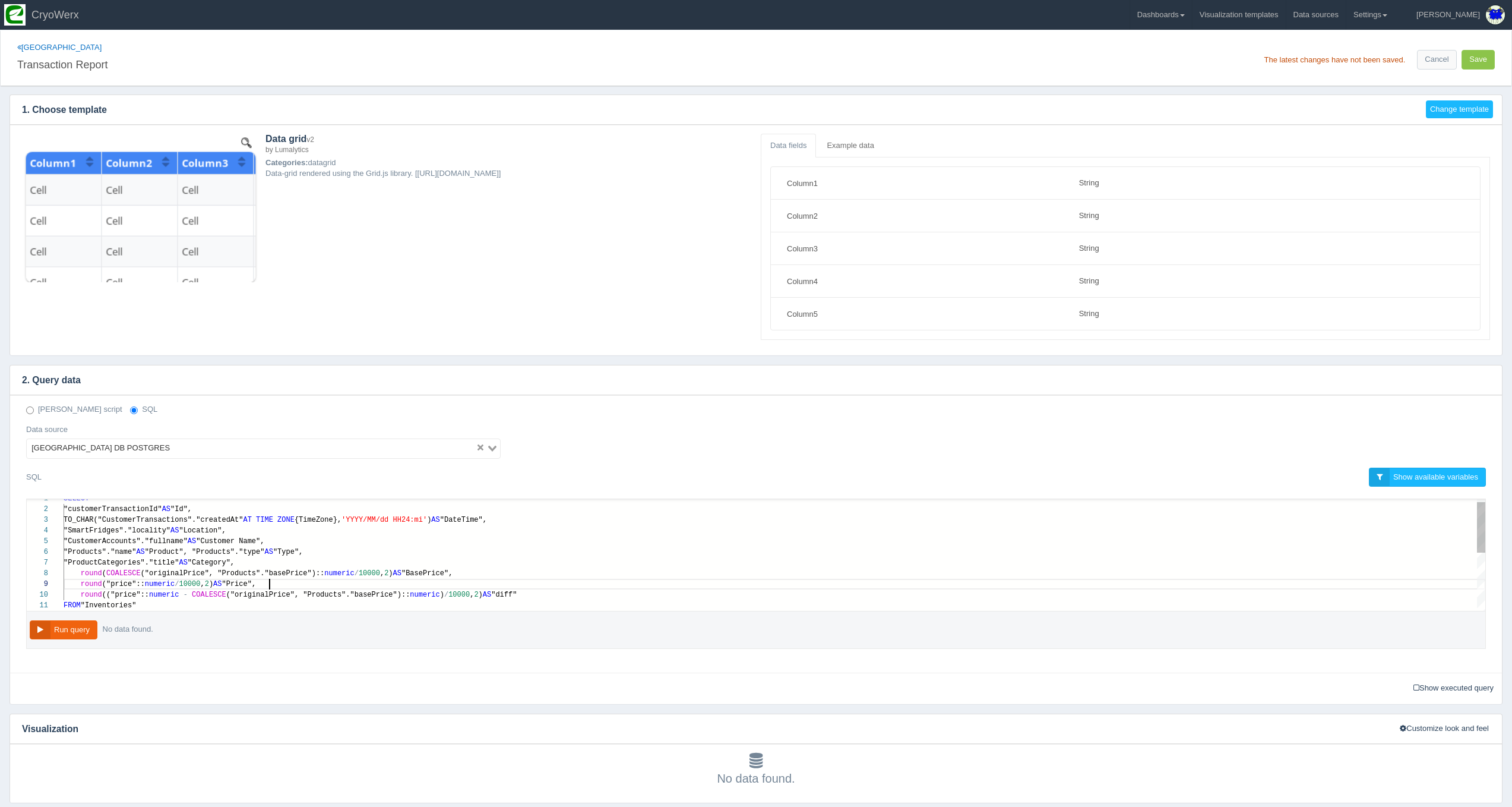
type textarea "SELECT "customerTransactionId" AS "Id", TO_CHAR("CustomerTransactions"."created…"
click at [500, 573] on div "round ( COALESCE ("originalPrice", "Products"."basePrice"):: numeric / 10000 , …" at bounding box center [774, 572] width 1422 height 10
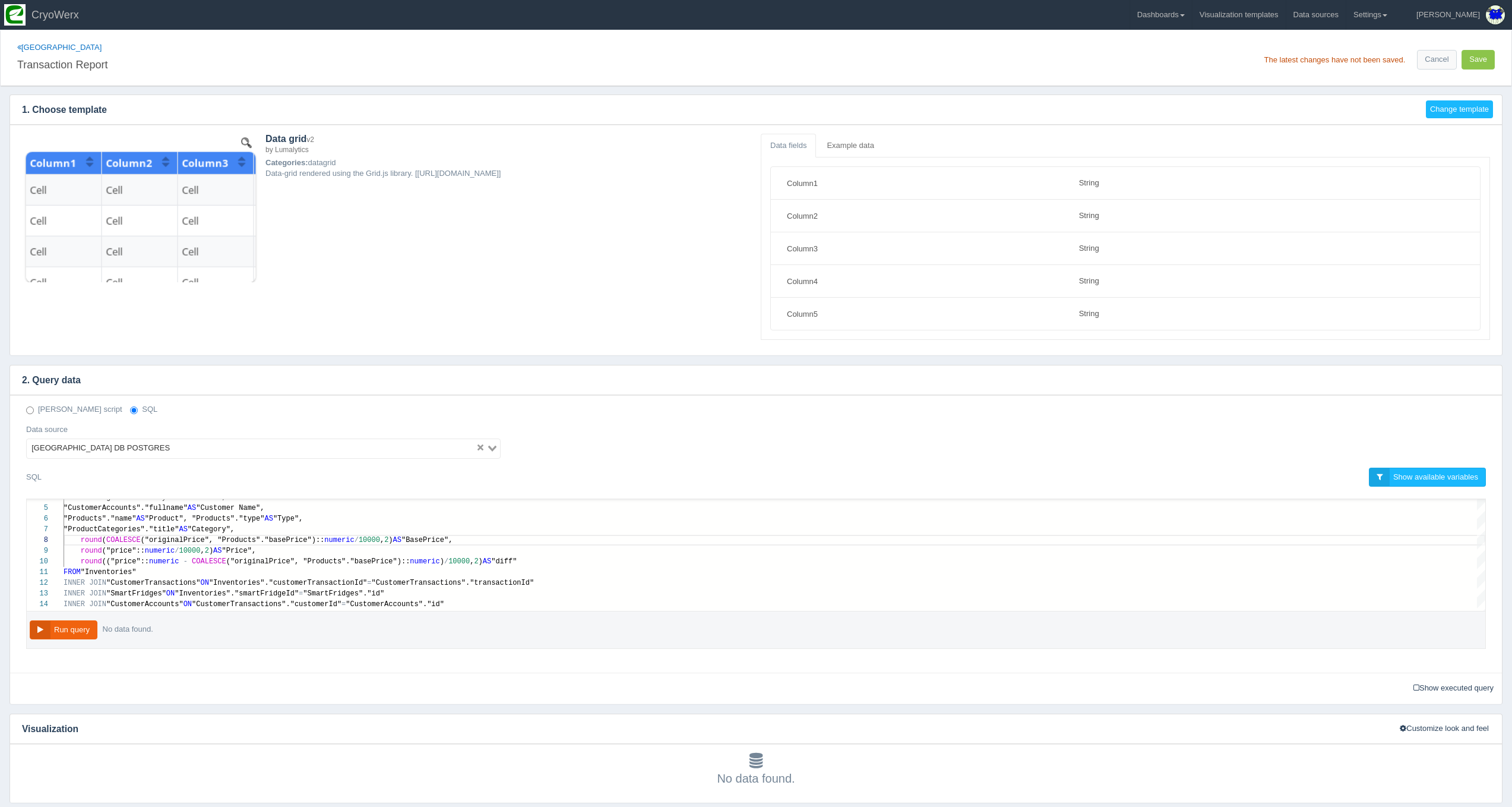
click at [479, 668] on div "Deno script SQL Data source Napa Valley College DB POSTGRES Loading... SQL Show…" at bounding box center [756, 534] width 1492 height 278
click at [54, 628] on button "Run query" at bounding box center [63, 630] width 68 height 20
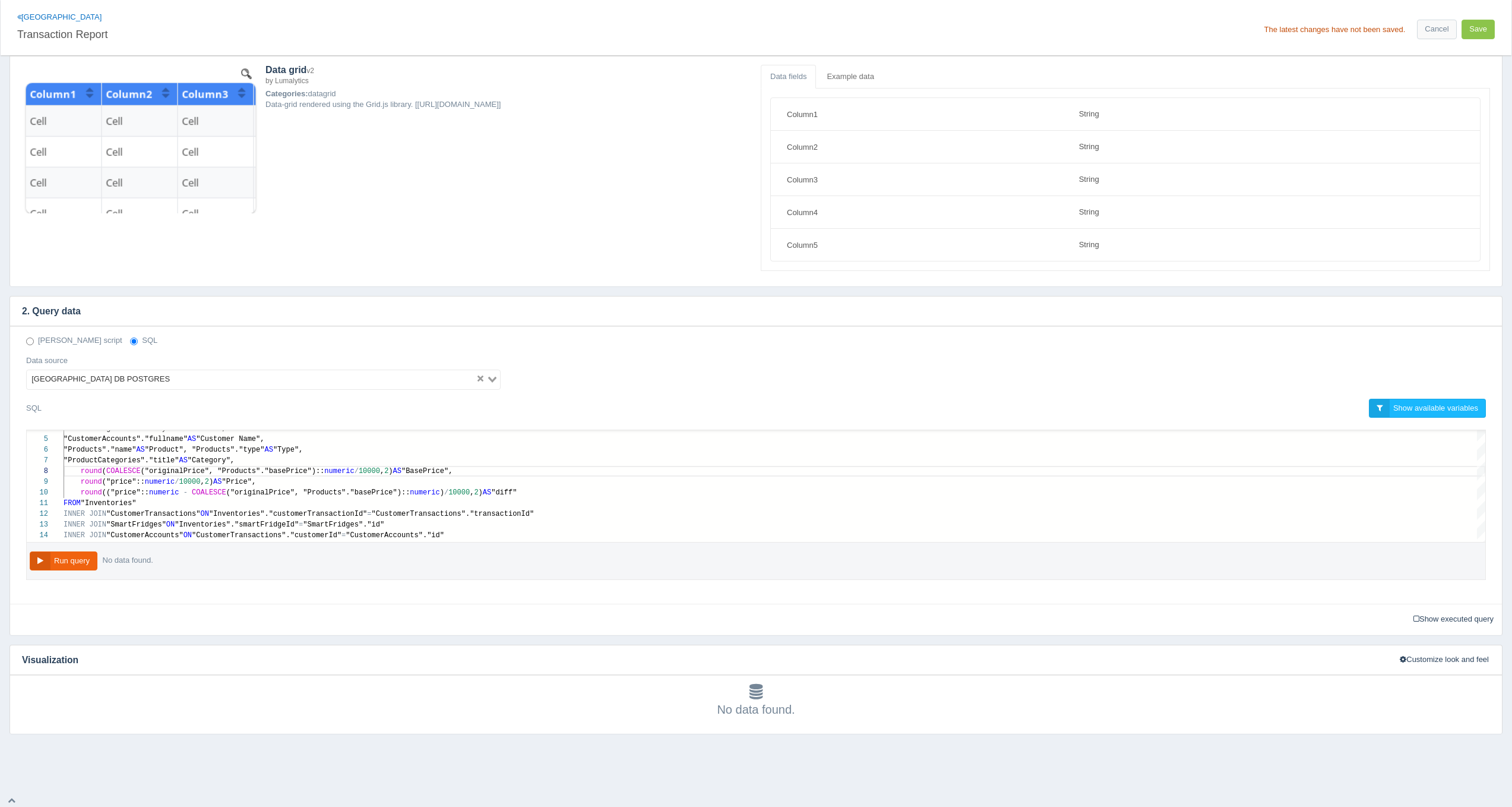
scroll to position [0, 0]
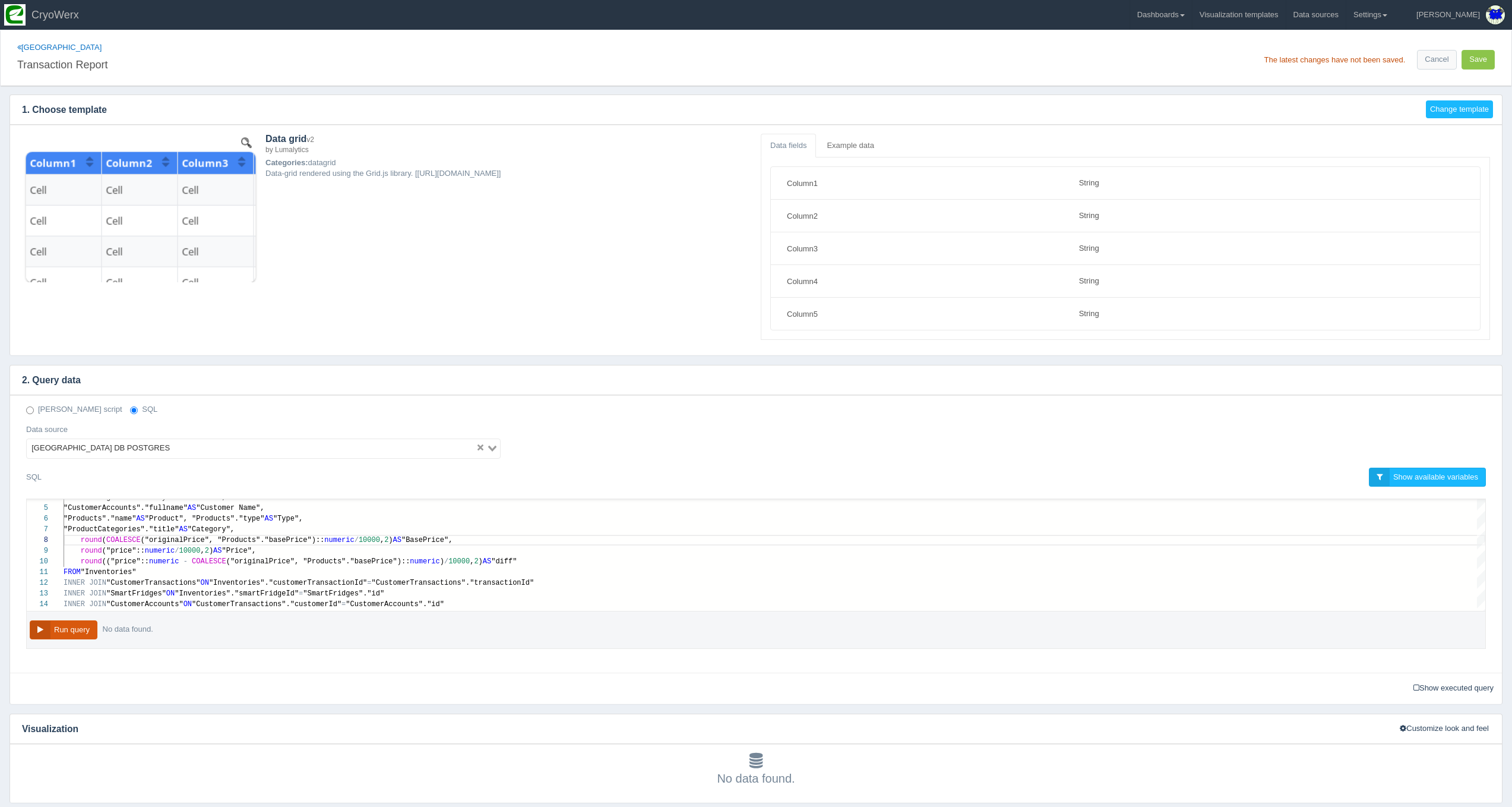
click at [75, 623] on button "Run query" at bounding box center [63, 630] width 68 height 20
click at [1478, 58] on button "Save" at bounding box center [1478, 60] width 34 height 20
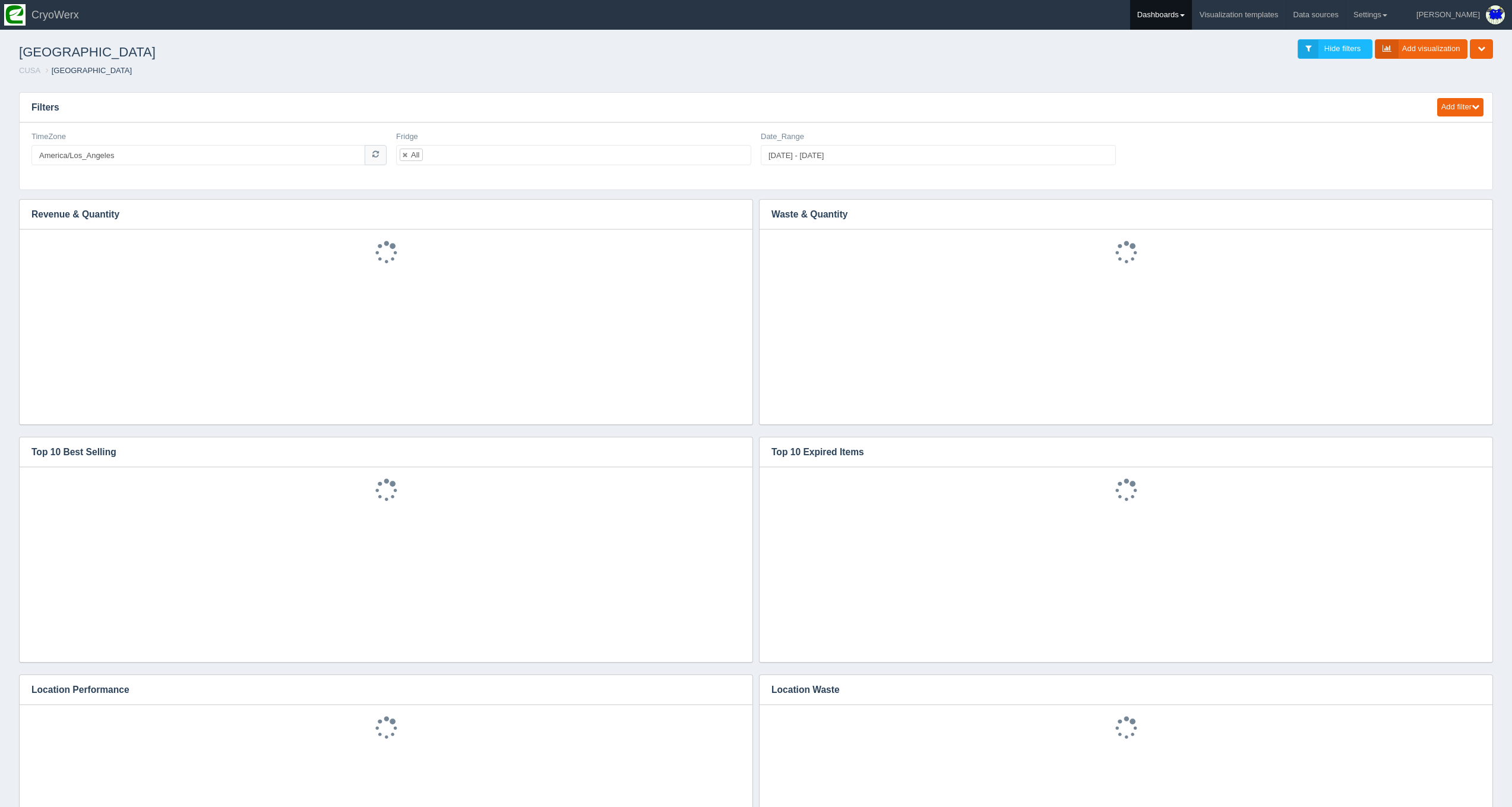
click at [1192, 15] on link "Dashboards" at bounding box center [1161, 15] width 61 height 30
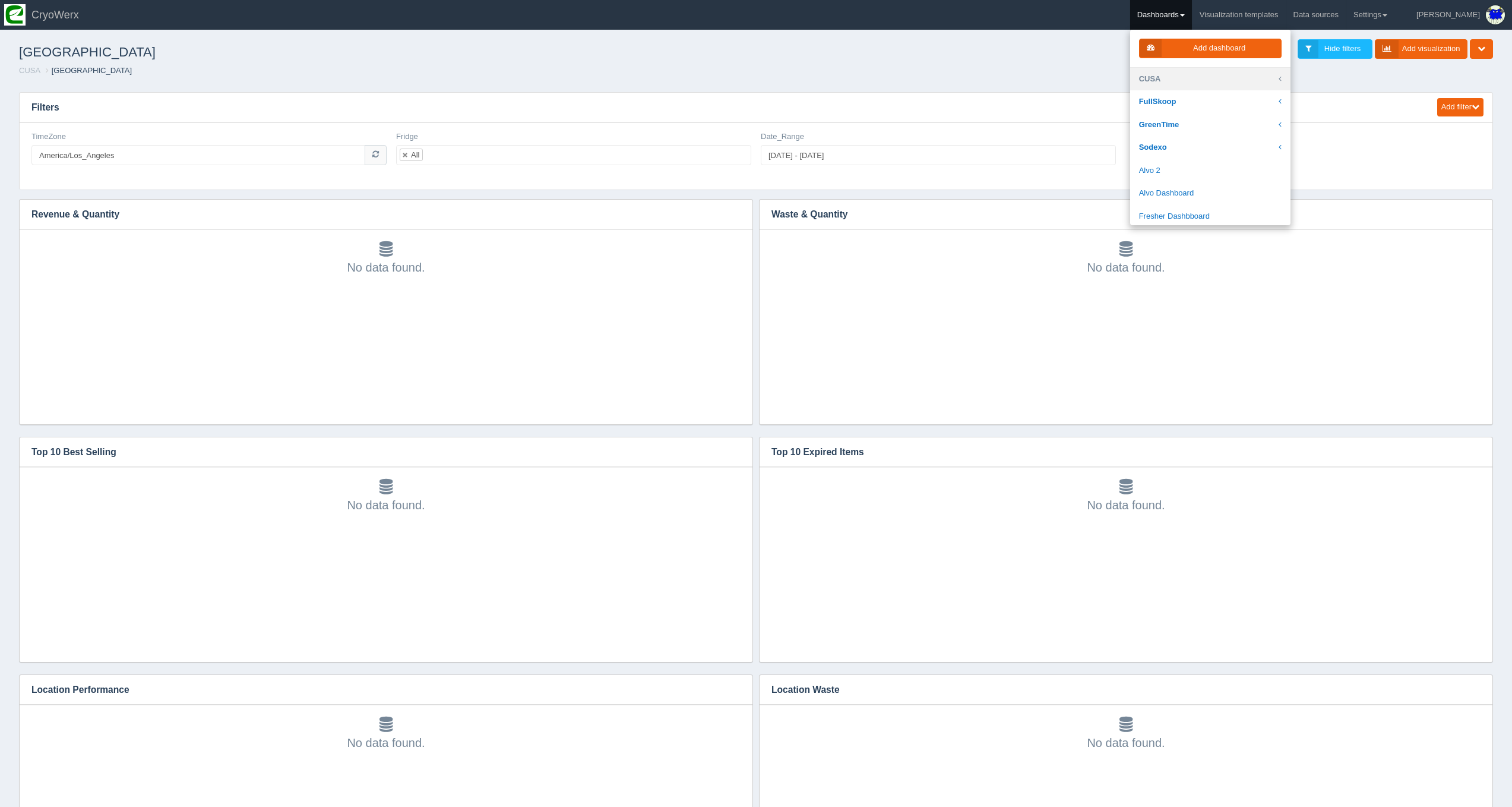
click at [1222, 74] on link "CUSA" at bounding box center [1210, 79] width 160 height 23
click at [1209, 208] on link "[GEOGRAPHIC_DATA]" at bounding box center [1210, 219] width 160 height 23
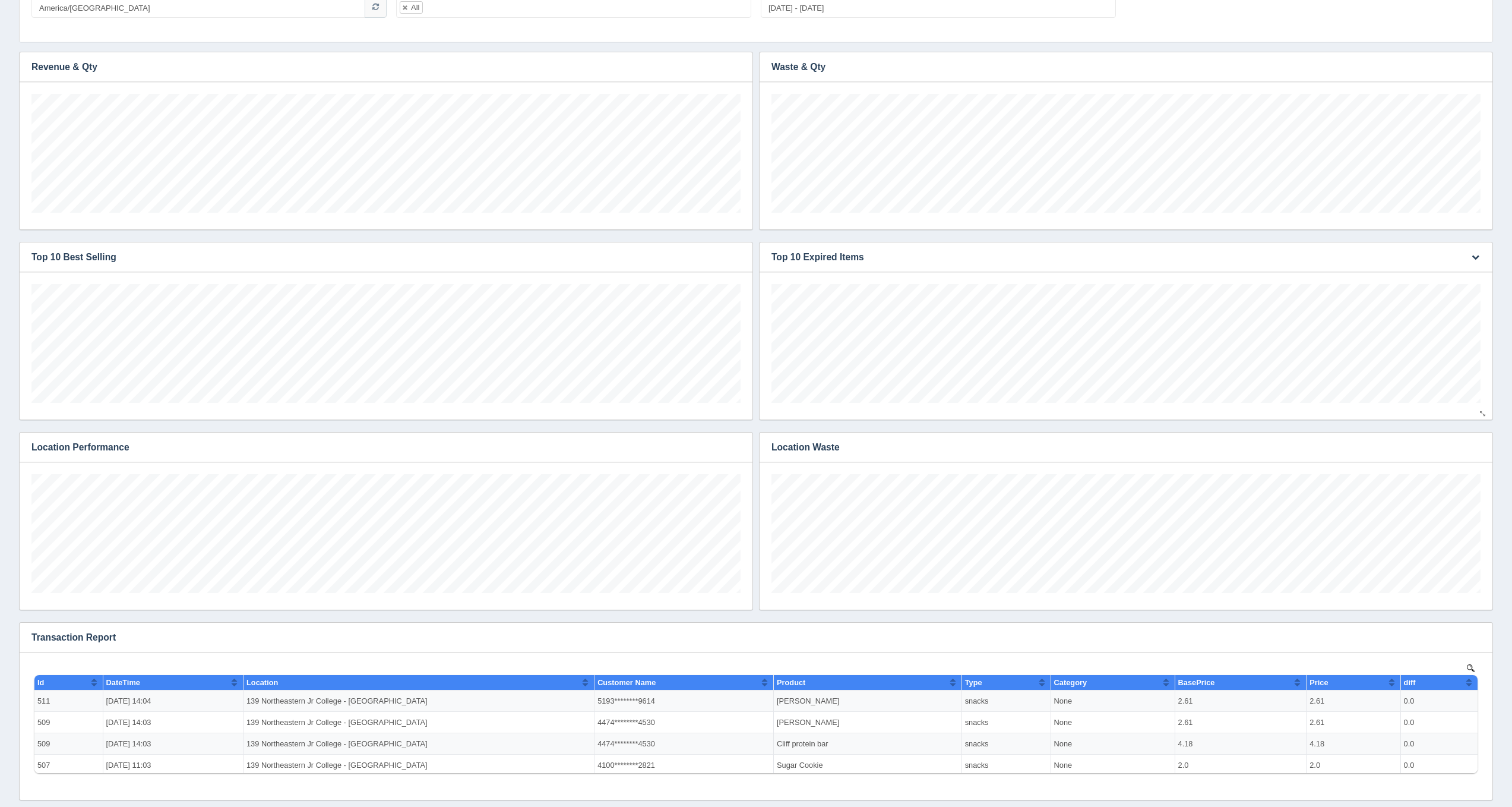
scroll to position [119, 709]
click at [1477, 636] on icon "button" at bounding box center [1476, 637] width 7 height 7
click at [1458, 650] on link "Edit chart" at bounding box center [1436, 655] width 95 height 17
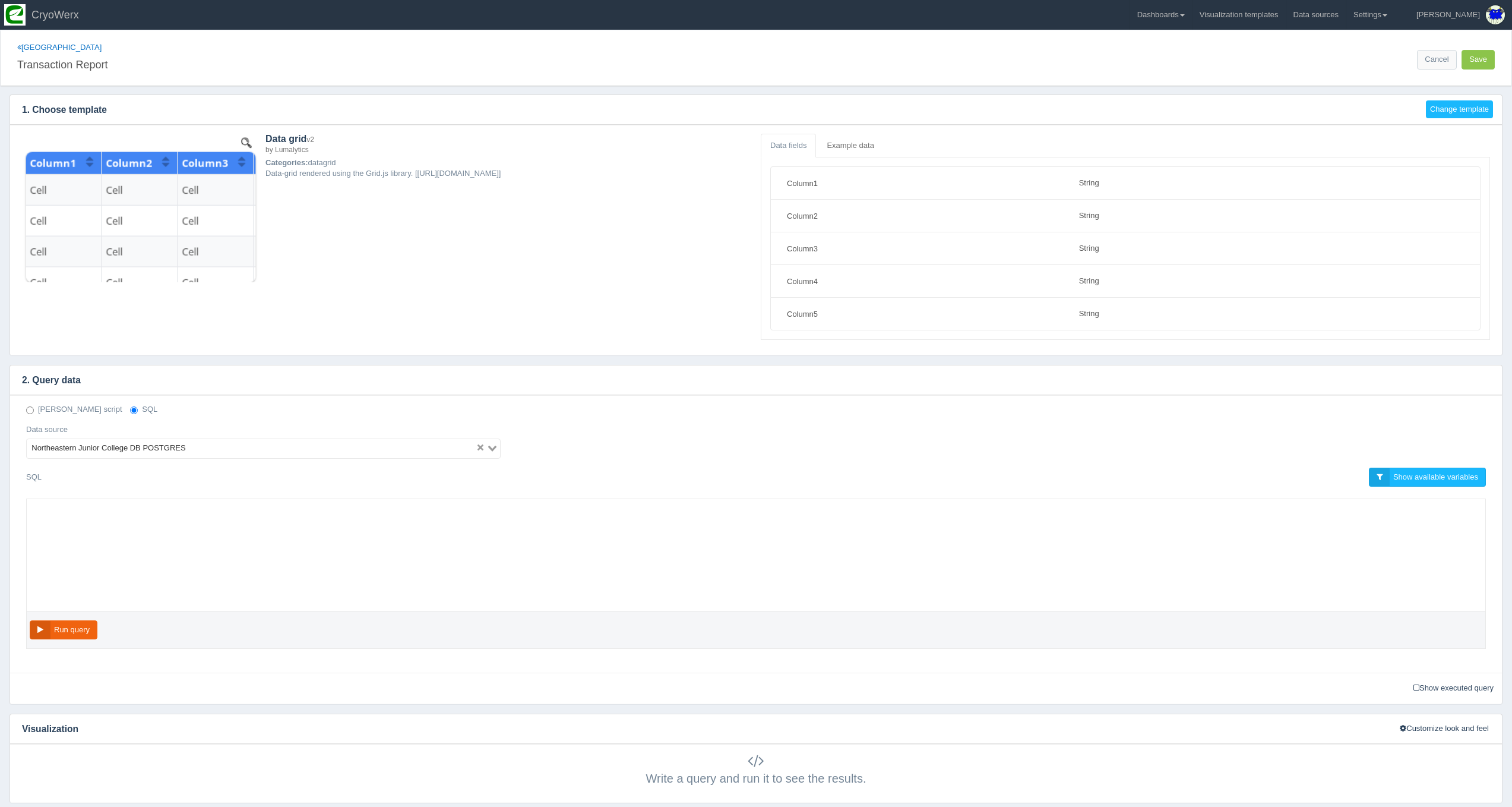
select select "string"
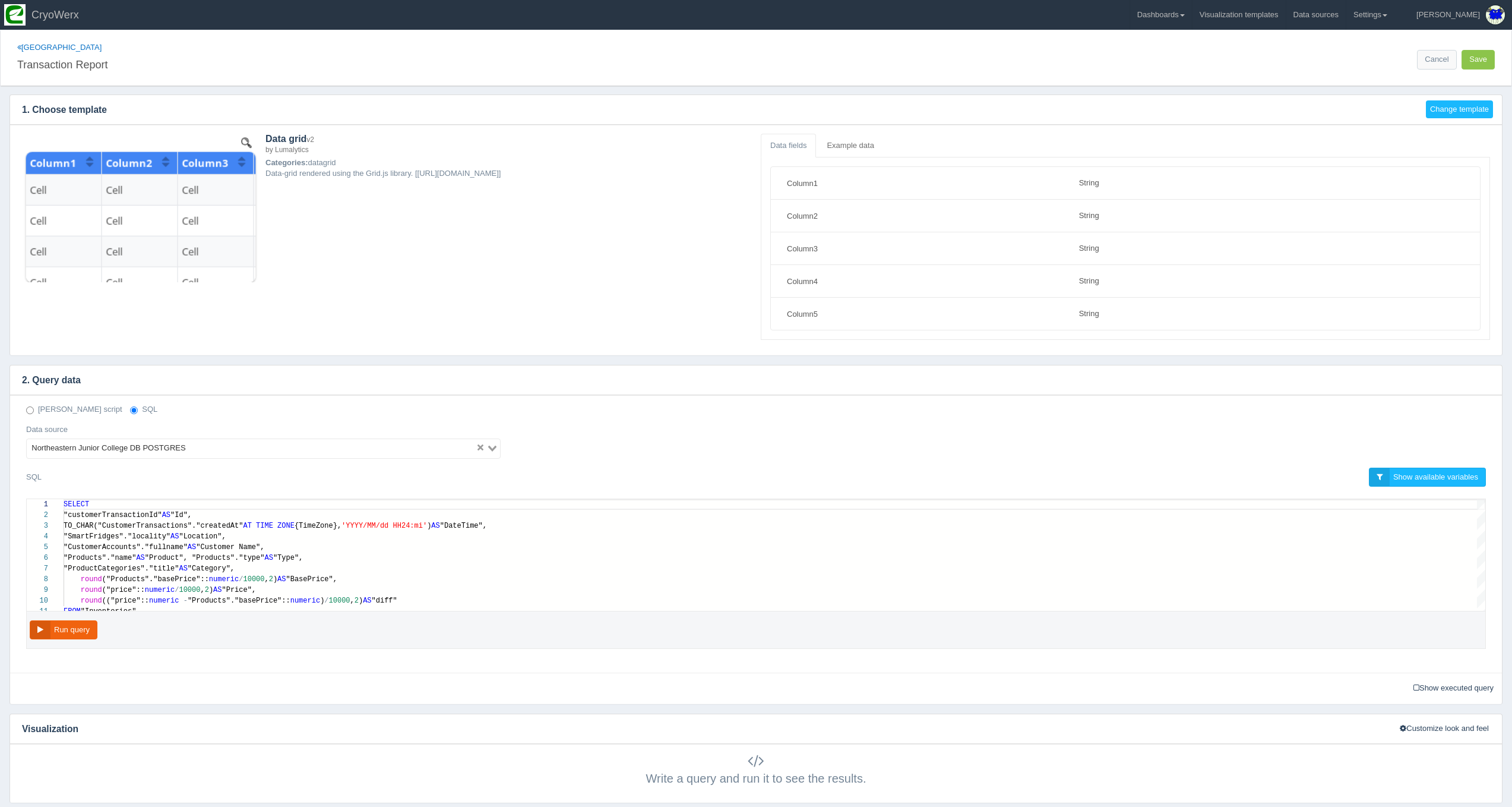
scroll to position [96, 0]
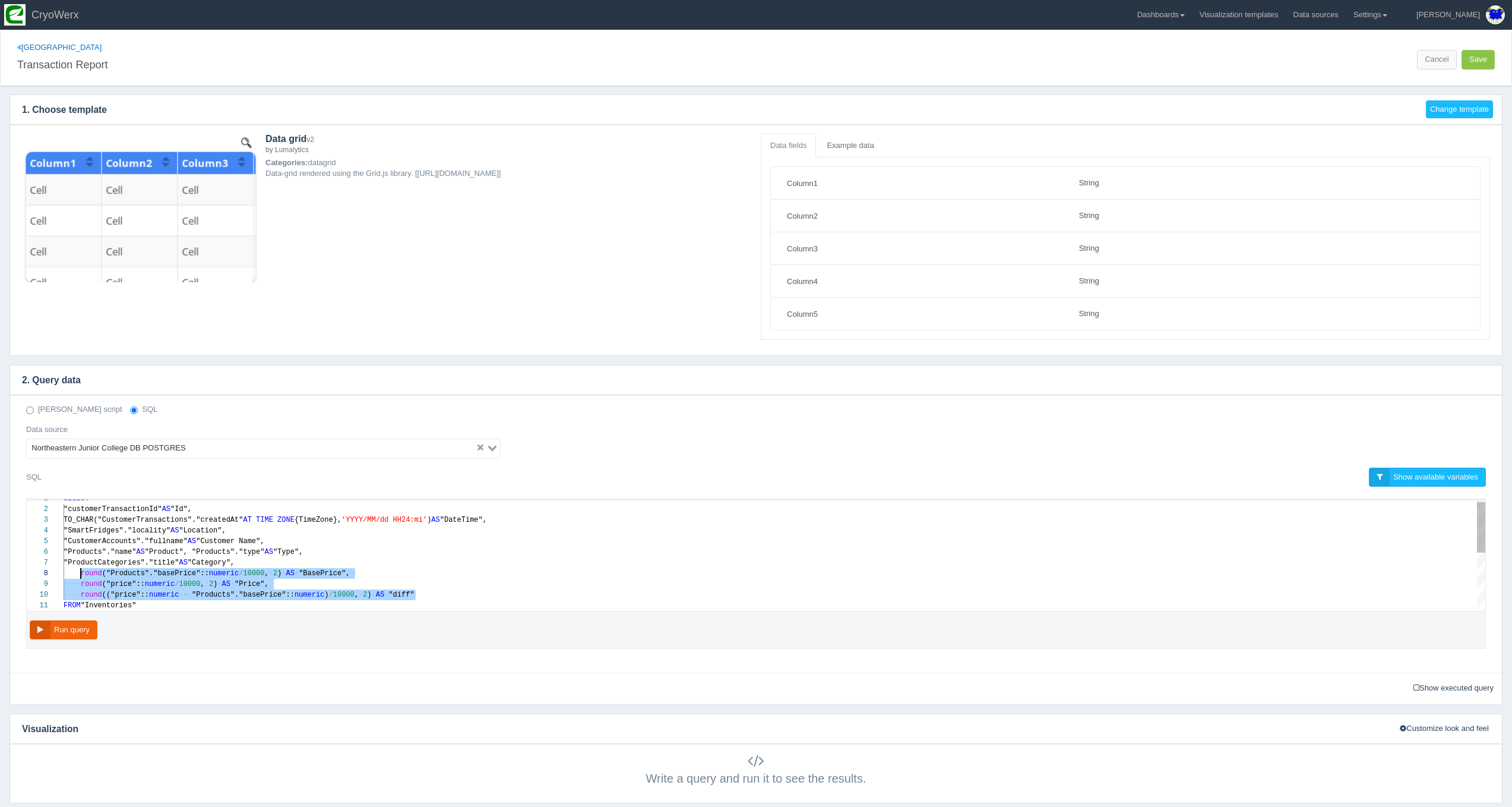
drag, startPoint x: 456, startPoint y: 600, endPoint x: 80, endPoint y: 568, distance: 377.4
paste textarea "MM/dd HH24:mi') AS "DateTime", "SmartFridges"."locality" AS "Location", "Custom…"
type textarea "MM/dd HH24:mi') AS "DateTime", "SmartFridges"."locality" AS "Location", "Custom…"
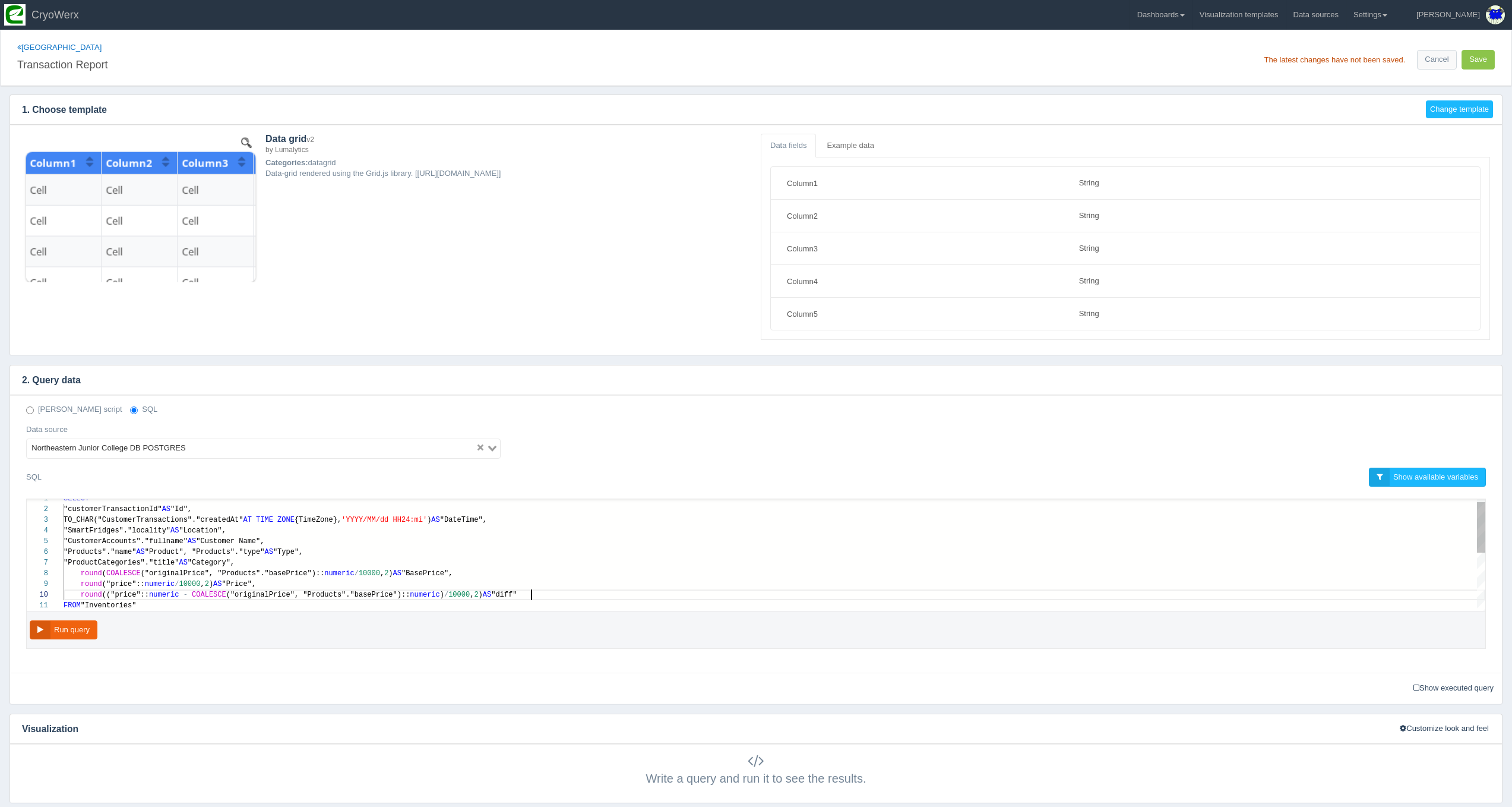
scroll to position [75, 467]
click at [78, 621] on button "Run query" at bounding box center [63, 630] width 68 height 20
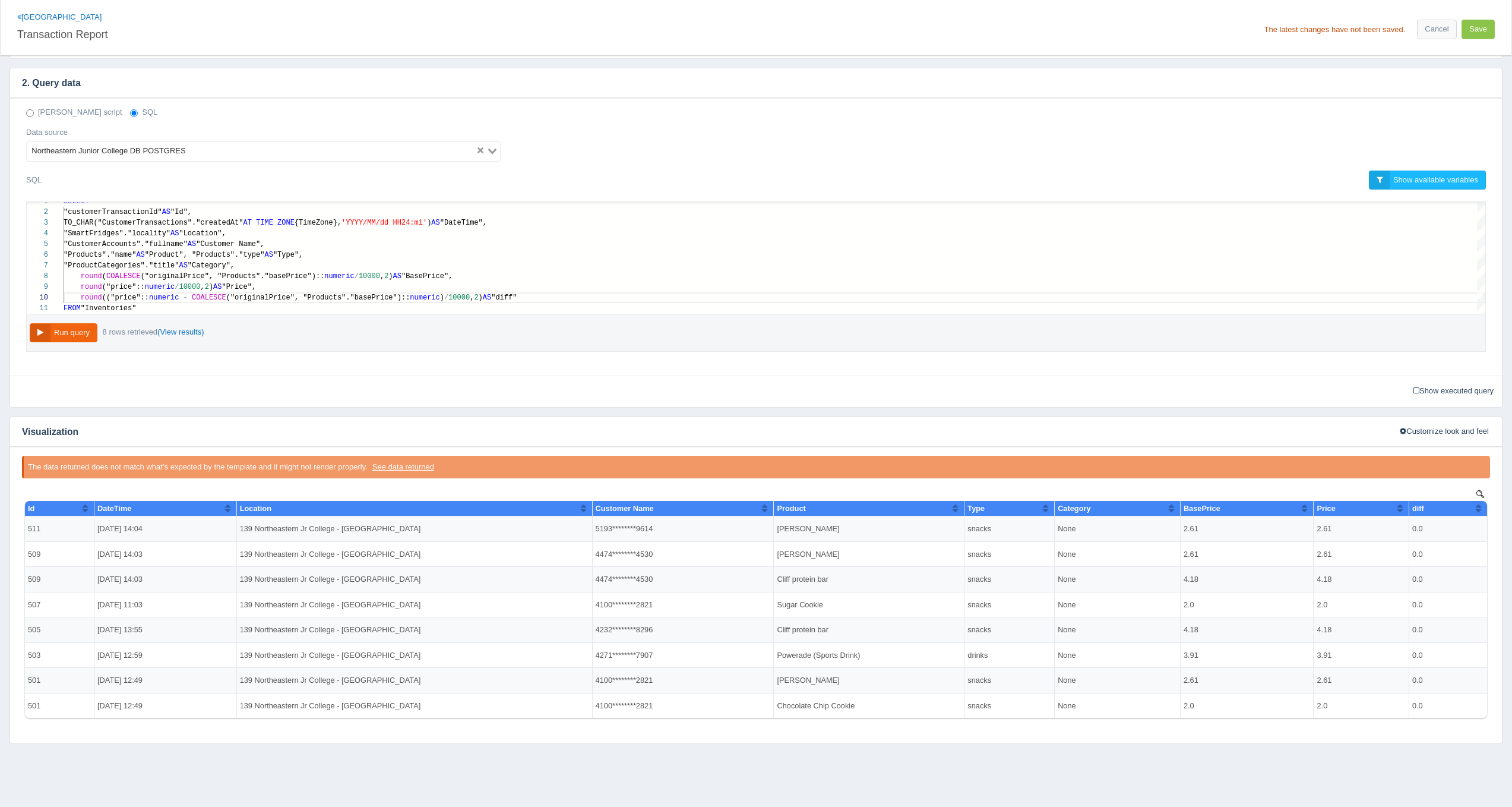
scroll to position [309, 0]
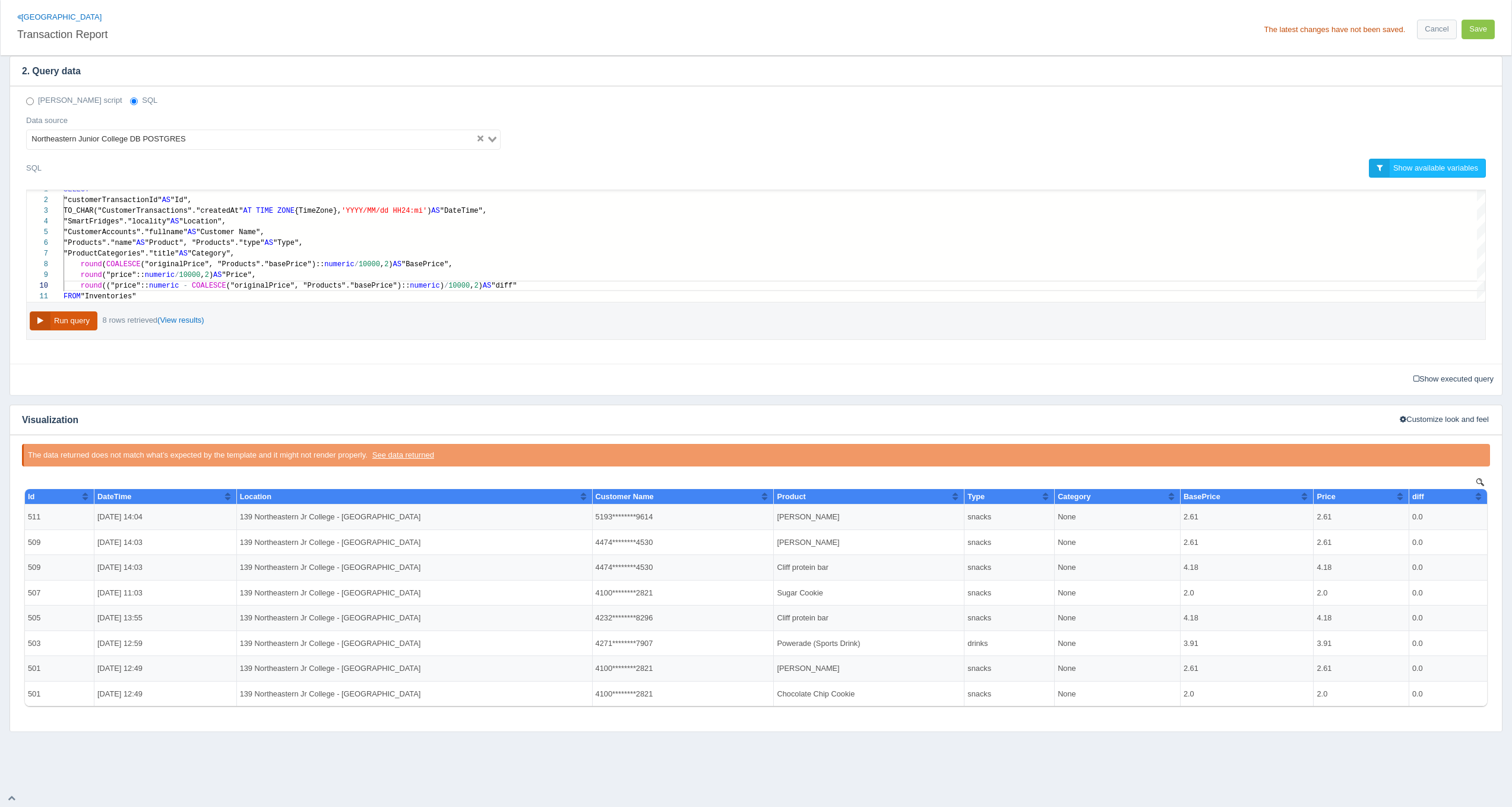
click at [56, 316] on button "Run query" at bounding box center [63, 321] width 68 height 20
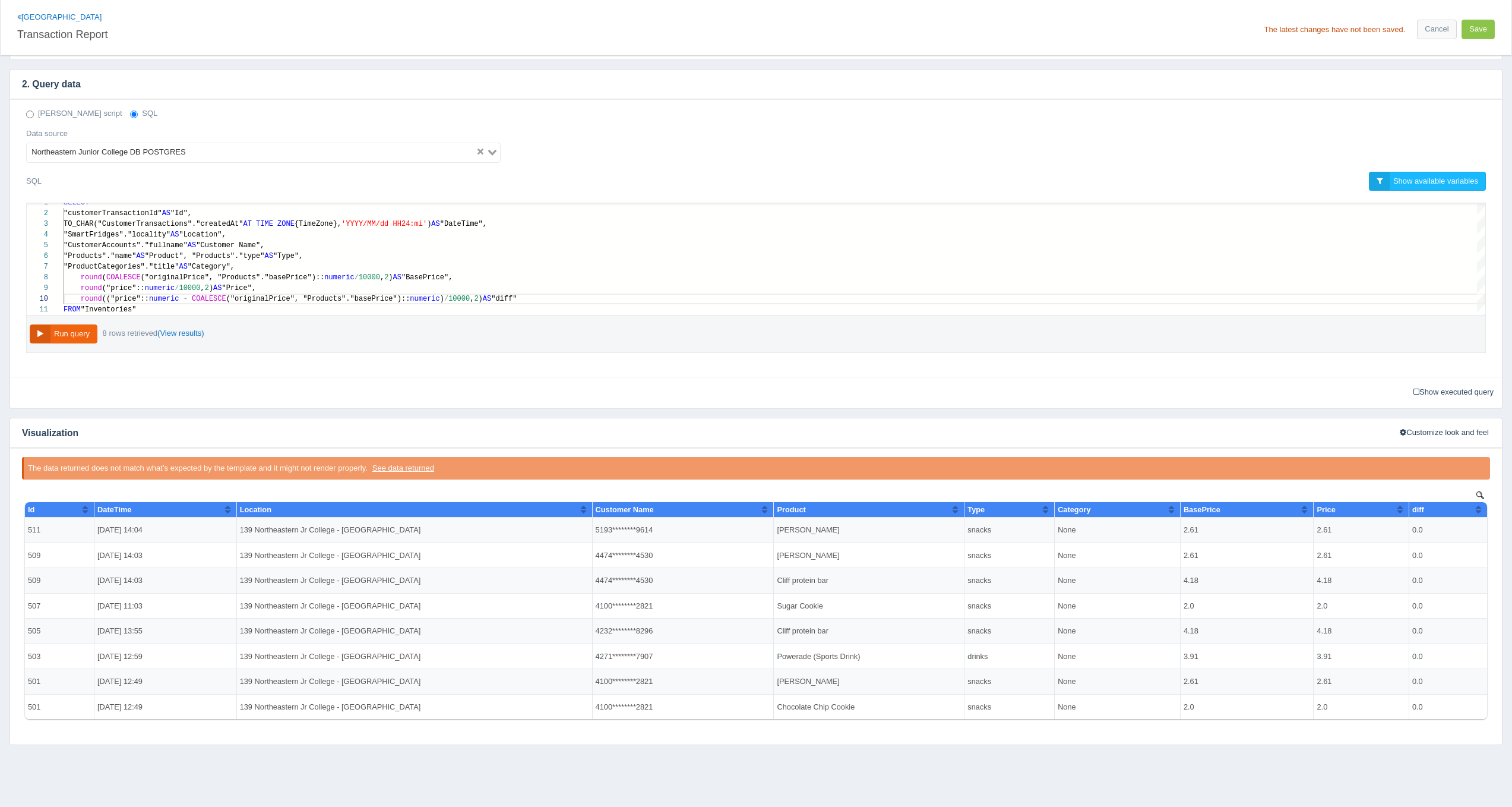
scroll to position [0, 0]
click at [67, 326] on button "Run query" at bounding box center [63, 334] width 68 height 20
click at [76, 334] on button "Run query" at bounding box center [63, 334] width 68 height 20
click at [1470, 38] on div "Northeastern Junior College Transaction Report The latest changes have not been…" at bounding box center [756, 27] width 1511 height 55
click at [1473, 35] on button "Save" at bounding box center [1478, 29] width 34 height 20
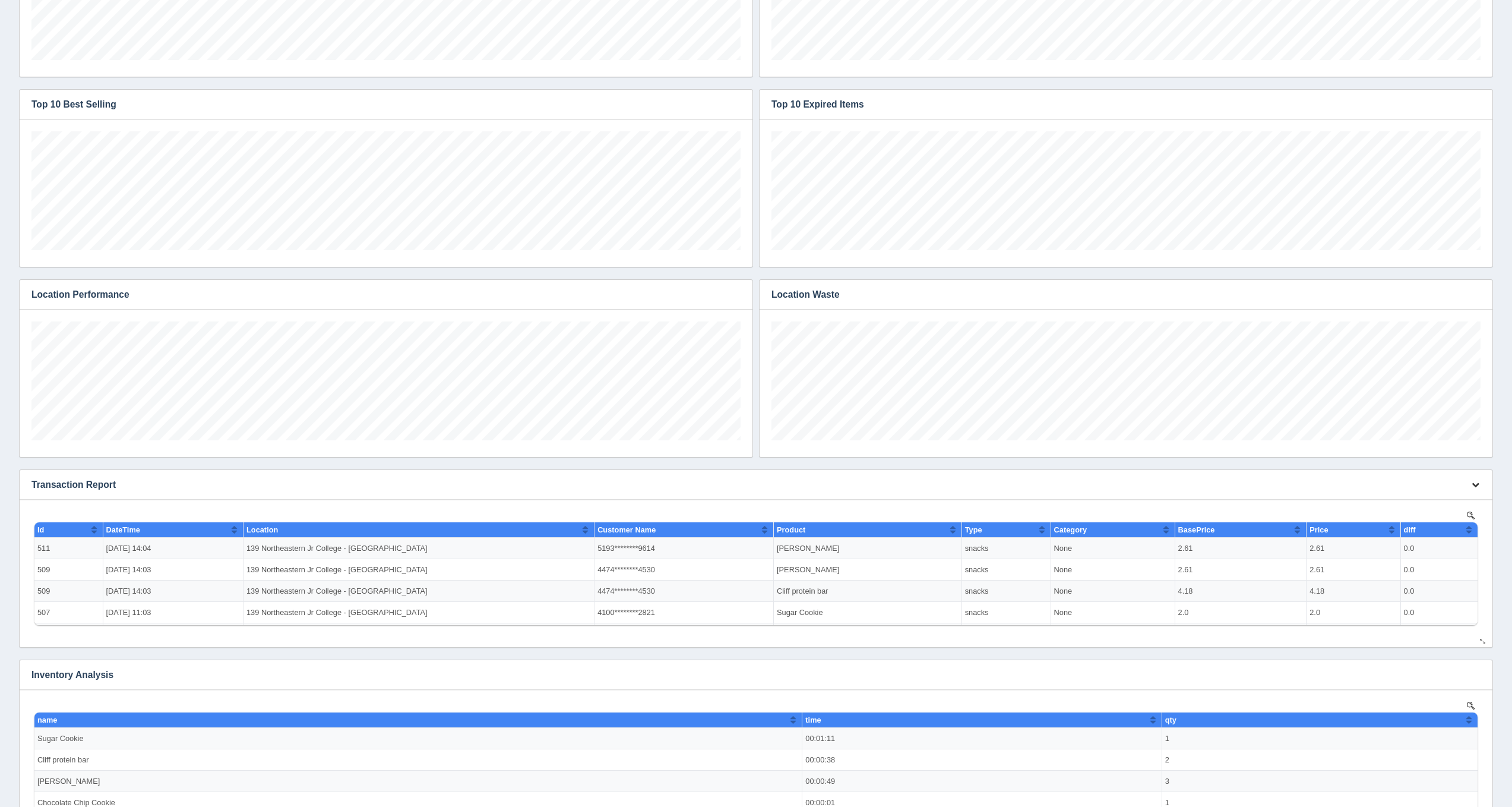
click at [1470, 483] on button "button" at bounding box center [1475, 486] width 16 height 19
click at [1442, 504] on link "Edit chart" at bounding box center [1436, 502] width 95 height 17
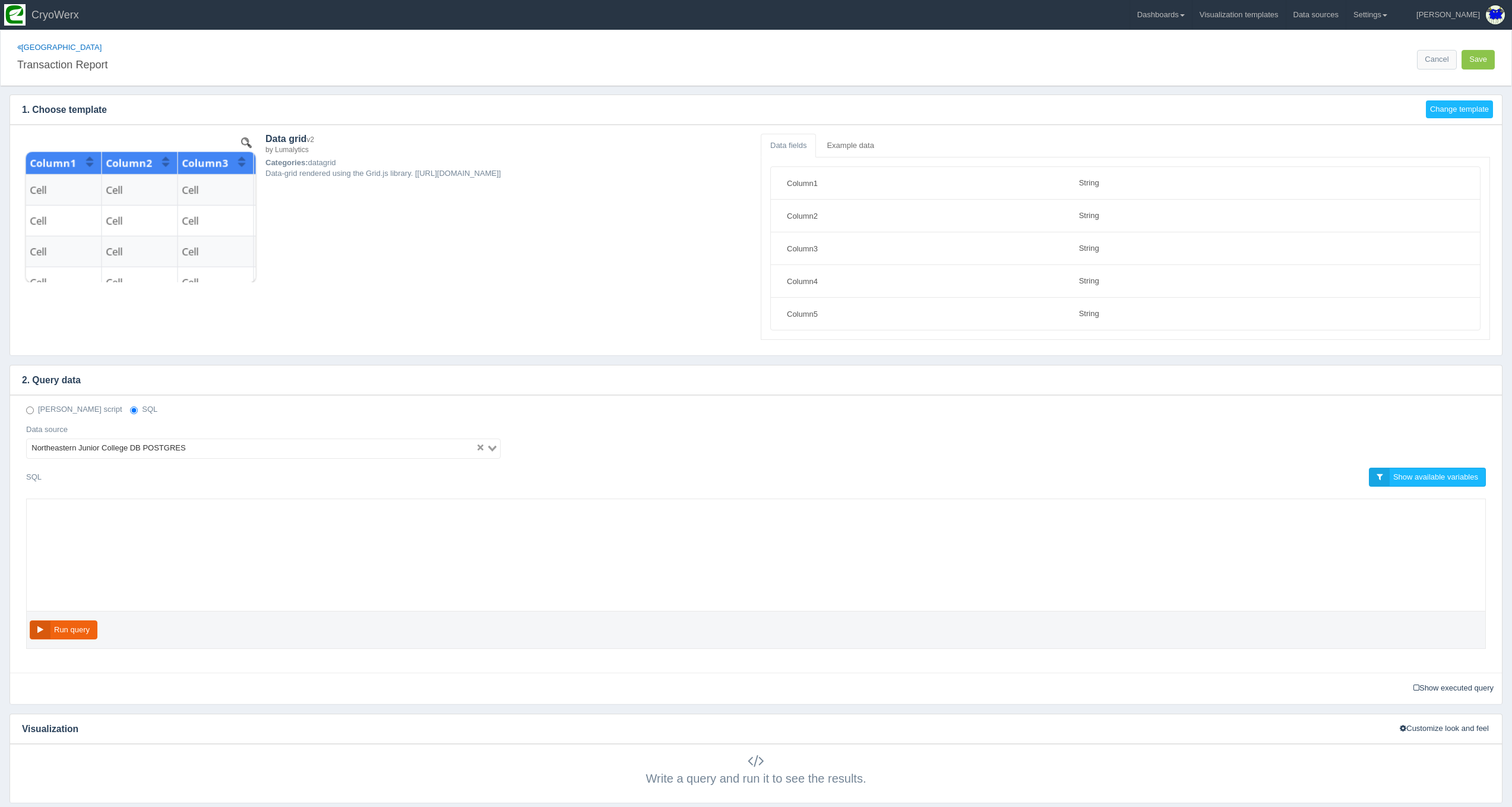
select select "string"
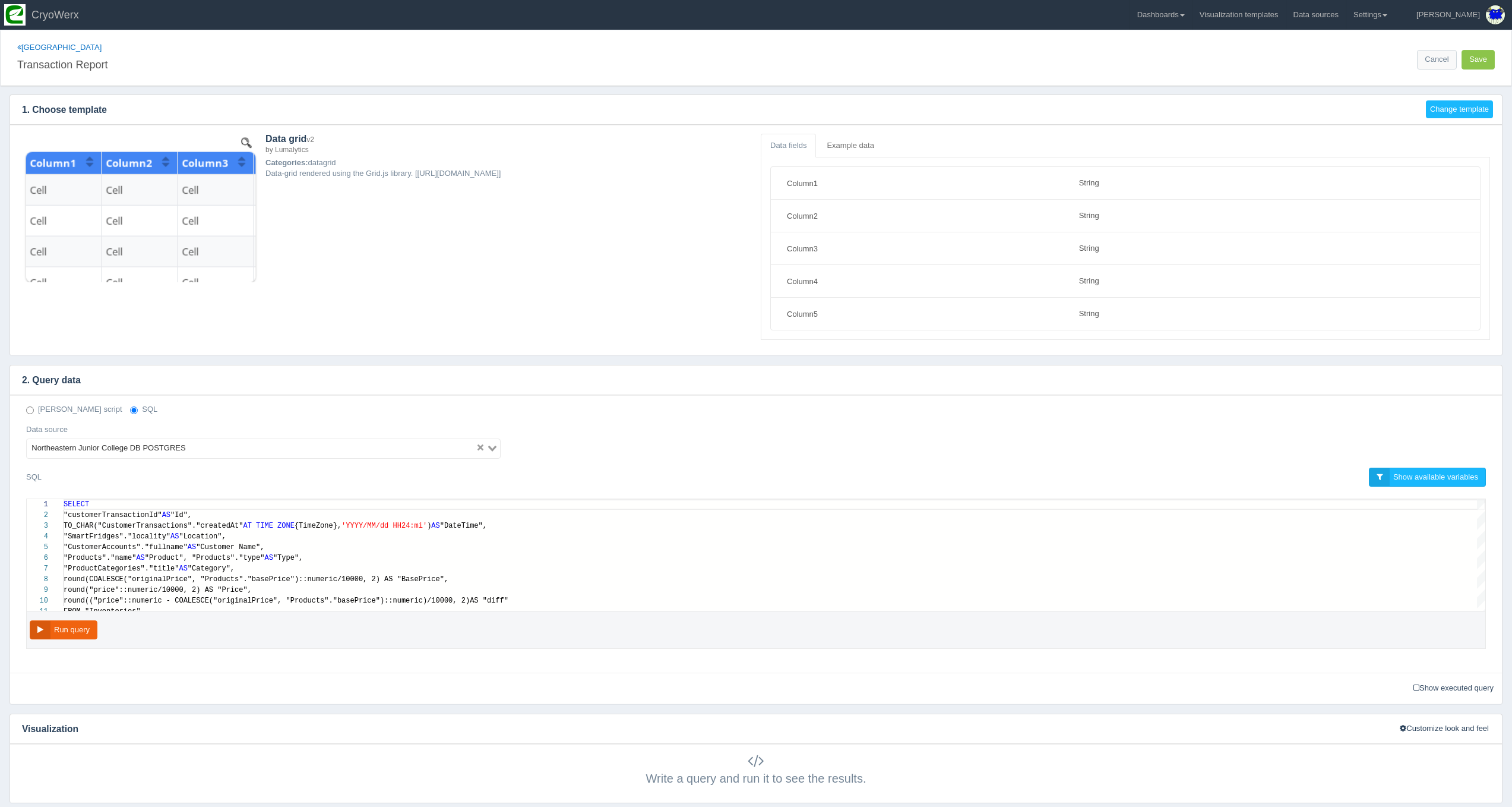
scroll to position [86, 0]
click at [118, 410] on div "Deno script SQL" at bounding box center [756, 410] width 1478 height 11
click at [82, 505] on span "SELECT" at bounding box center [75, 504] width 25 height 8
type textarea "SELECT "customerTransactionId" AS "Id", TO_CHAR("CustomerTransactions"."created…"
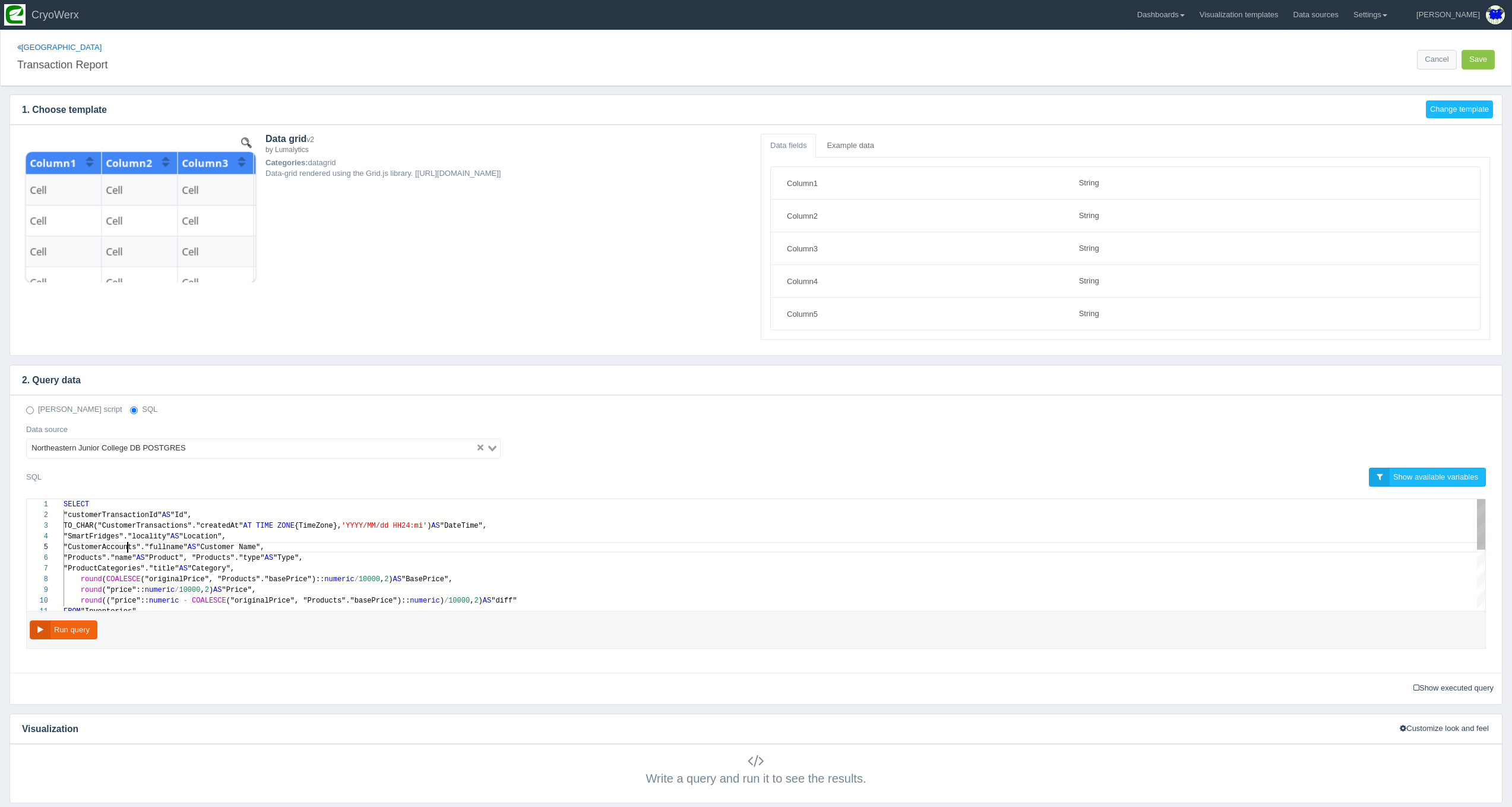
click at [127, 543] on span ""CustomerAccounts"."fullname"" at bounding box center [125, 547] width 124 height 8
click at [183, 575] on span "("originalPrice", "Products"."basePrice")::" at bounding box center [233, 576] width 184 height 8
click at [239, 571] on div "1 2 3 4 5 6 7 8 9 10 11 SELECT "customerTransactionId" AS "Id", TO_CHAR("Custom…" at bounding box center [756, 555] width 1459 height 112
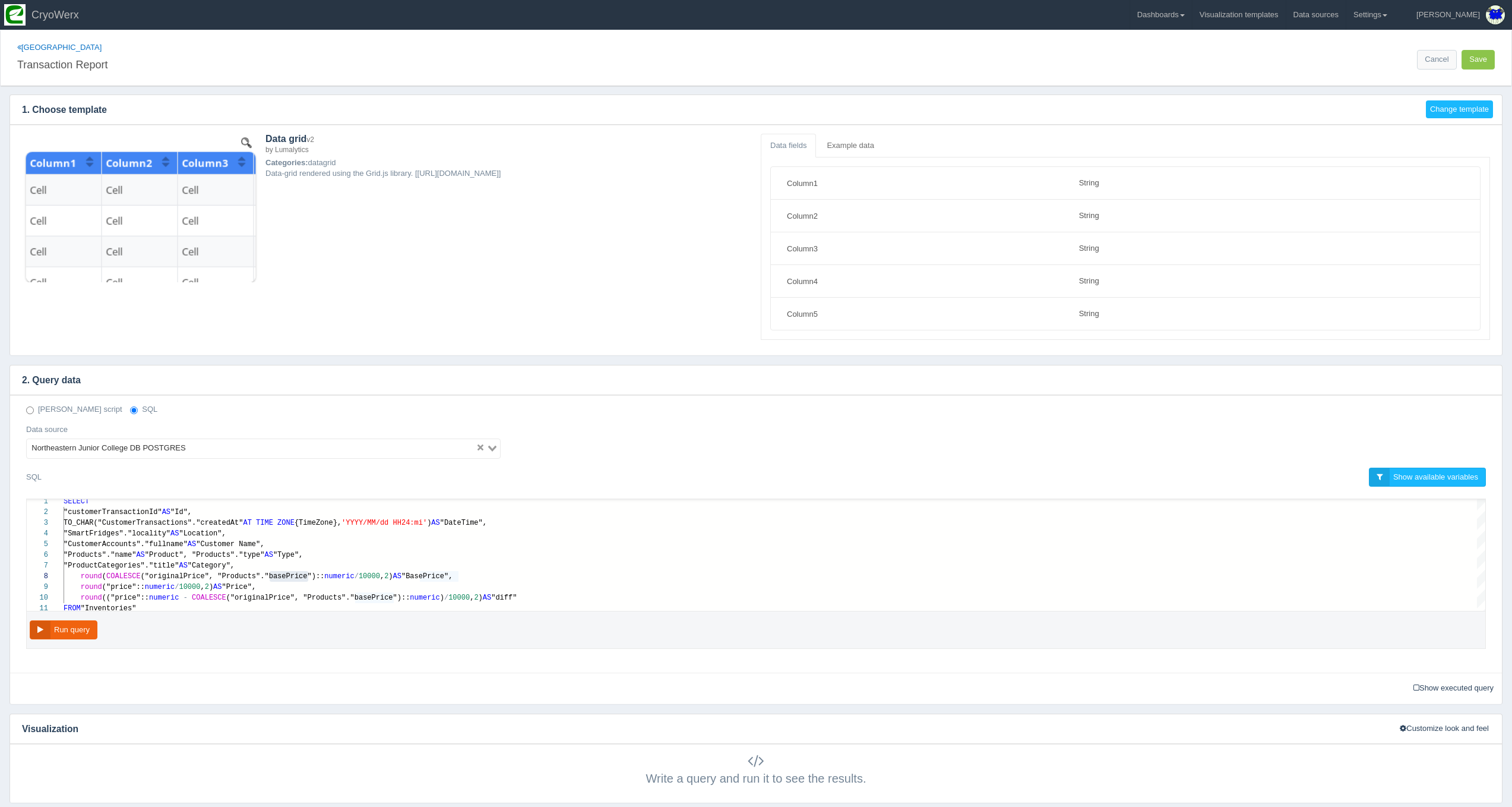
click at [537, 403] on div "Deno script SQL Data source Northeastern Junior College DB POSTGRES Loading... …" at bounding box center [756, 534] width 1492 height 278
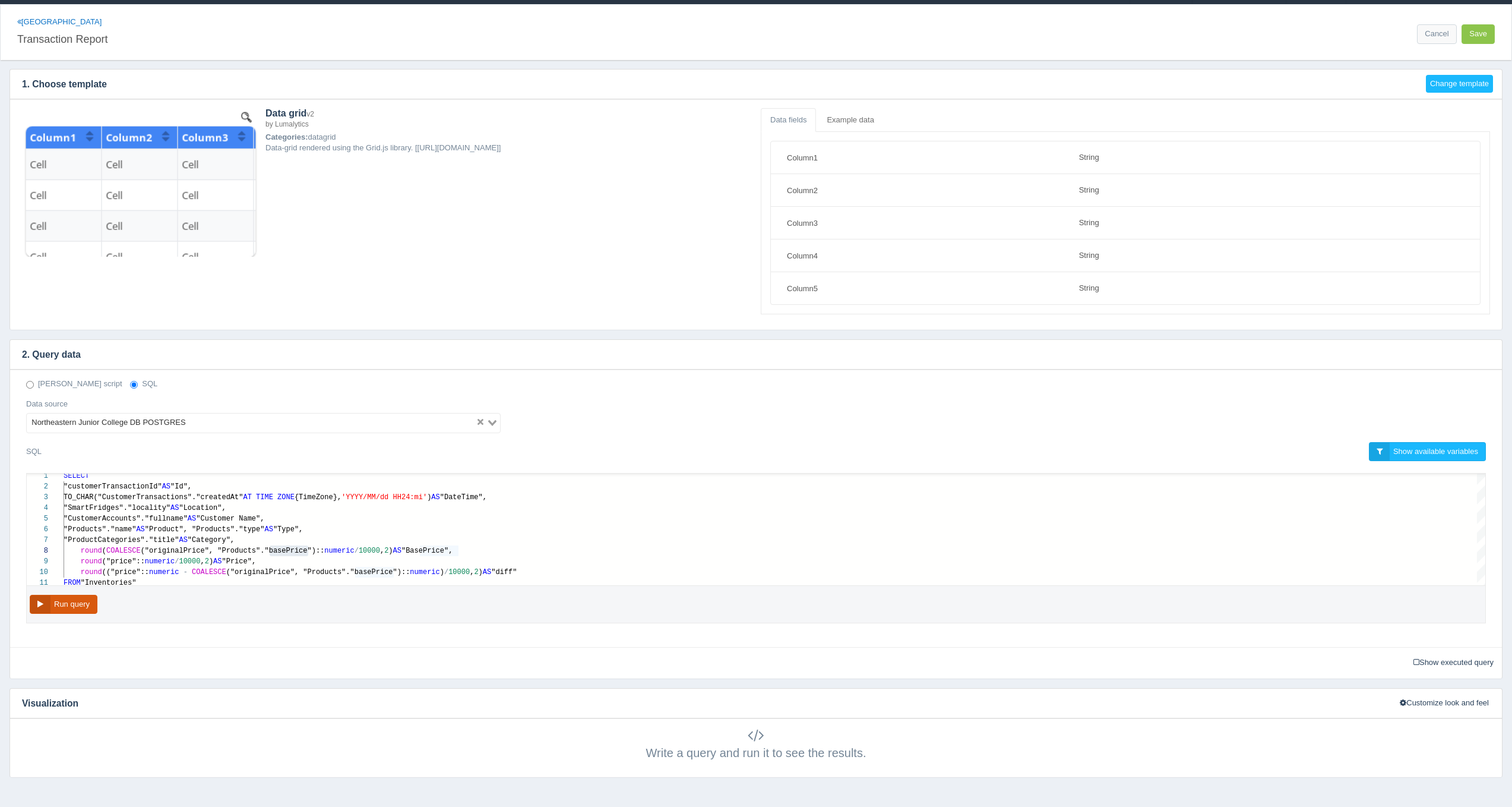
click at [89, 605] on button "Run query" at bounding box center [63, 604] width 68 height 20
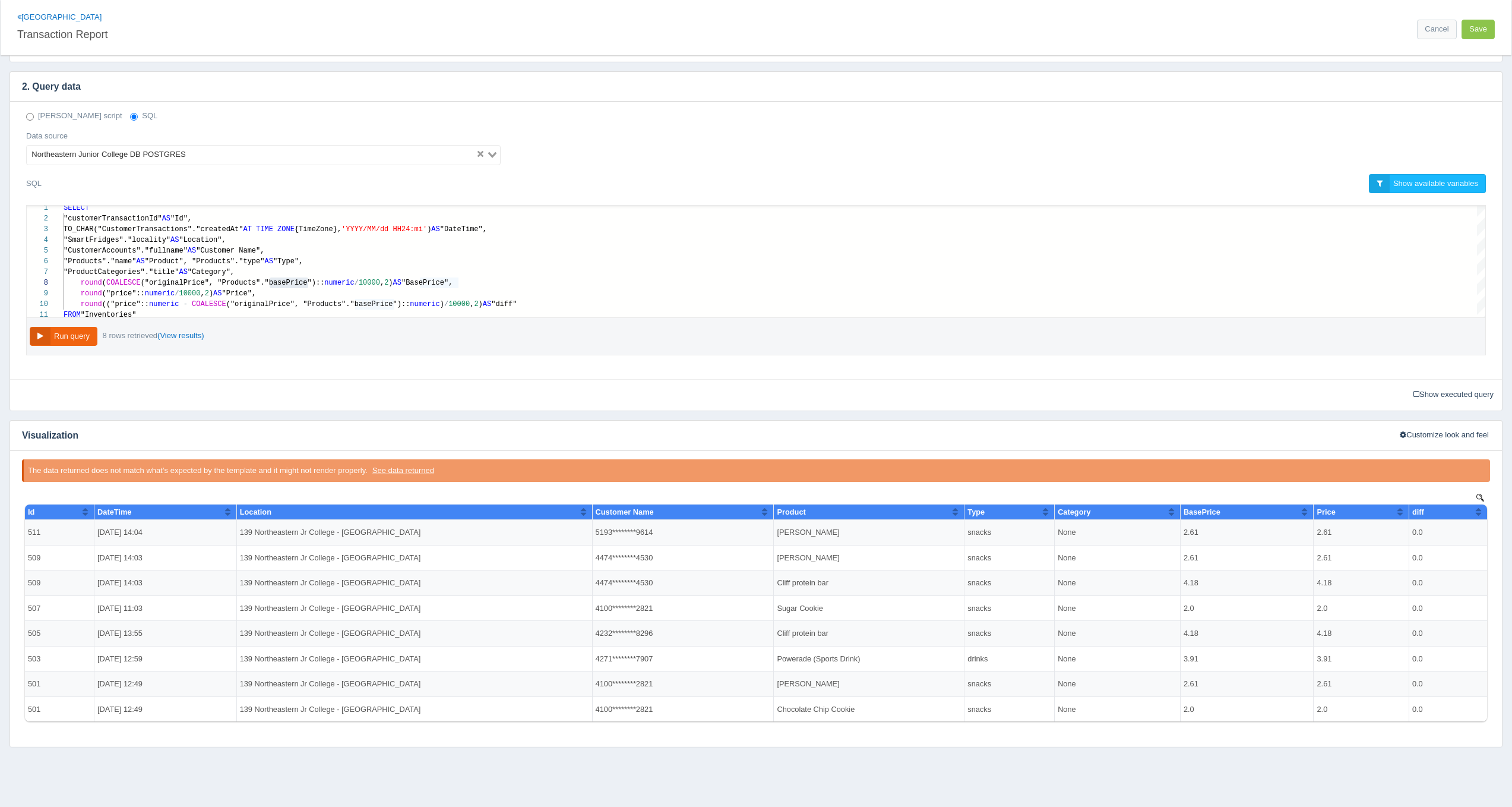
scroll to position [309, 0]
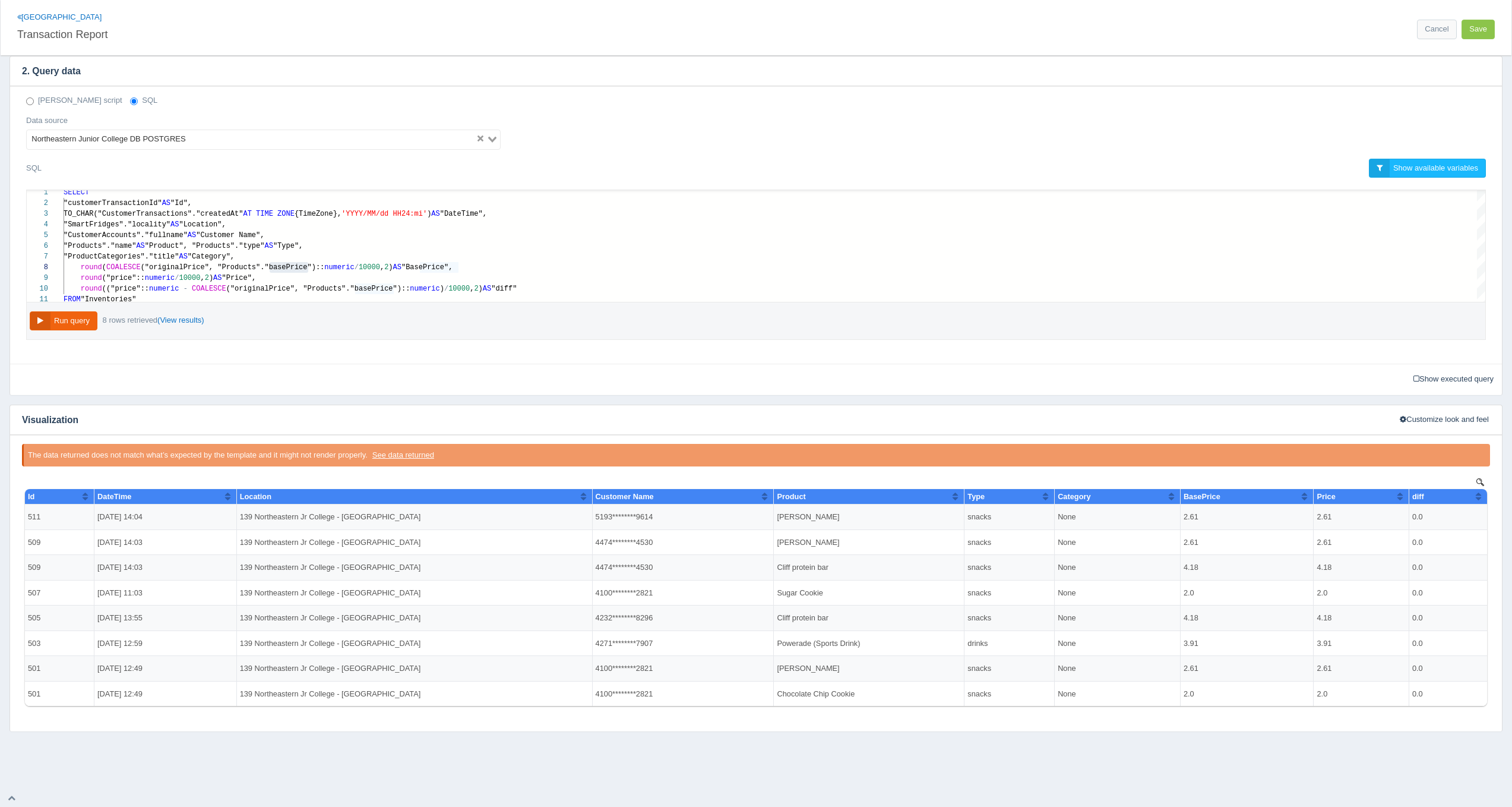
click at [1191, 519] on td "2.61" at bounding box center [1246, 516] width 133 height 25
click at [1186, 548] on td "2.61" at bounding box center [1246, 541] width 133 height 25
click at [1187, 542] on td "2.61" at bounding box center [1246, 541] width 133 height 25
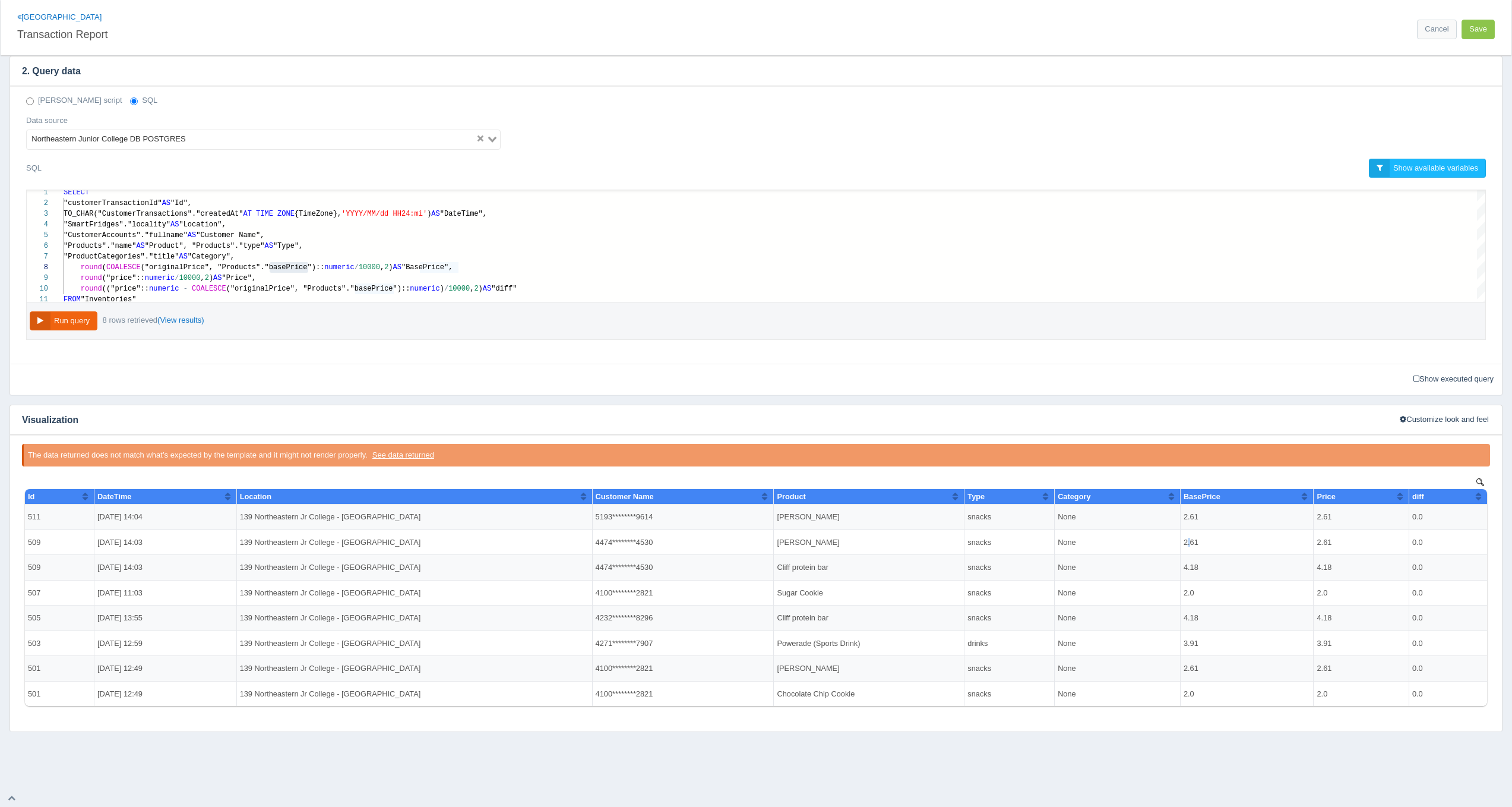
click at [1187, 542] on td "2.61" at bounding box center [1246, 541] width 133 height 25
click at [1191, 567] on td "4.18" at bounding box center [1246, 567] width 133 height 25
click at [1189, 592] on td "2.0" at bounding box center [1246, 592] width 133 height 25
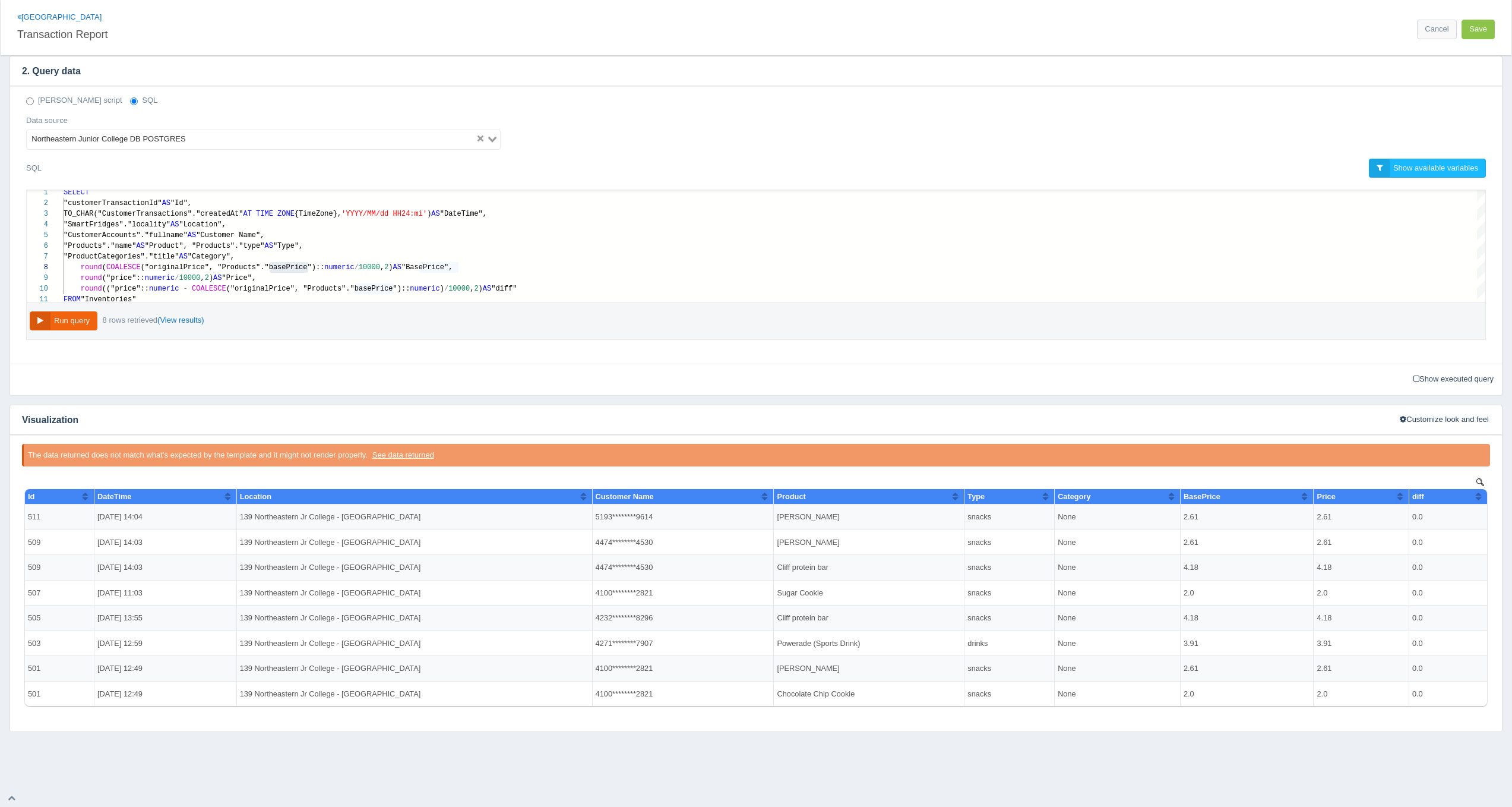
click at [1197, 622] on td "4.18" at bounding box center [1246, 618] width 133 height 25
click at [1197, 737] on div "Northeastern Junior College Transaction Report Cancel Save Change template 1. C…" at bounding box center [756, 239] width 1512 height 1097
click at [1130, 726] on div "The data returned does not match what’s expected by the template and it might n…" at bounding box center [756, 583] width 1492 height 296
click at [1189, 642] on td "3.91" at bounding box center [1246, 642] width 133 height 25
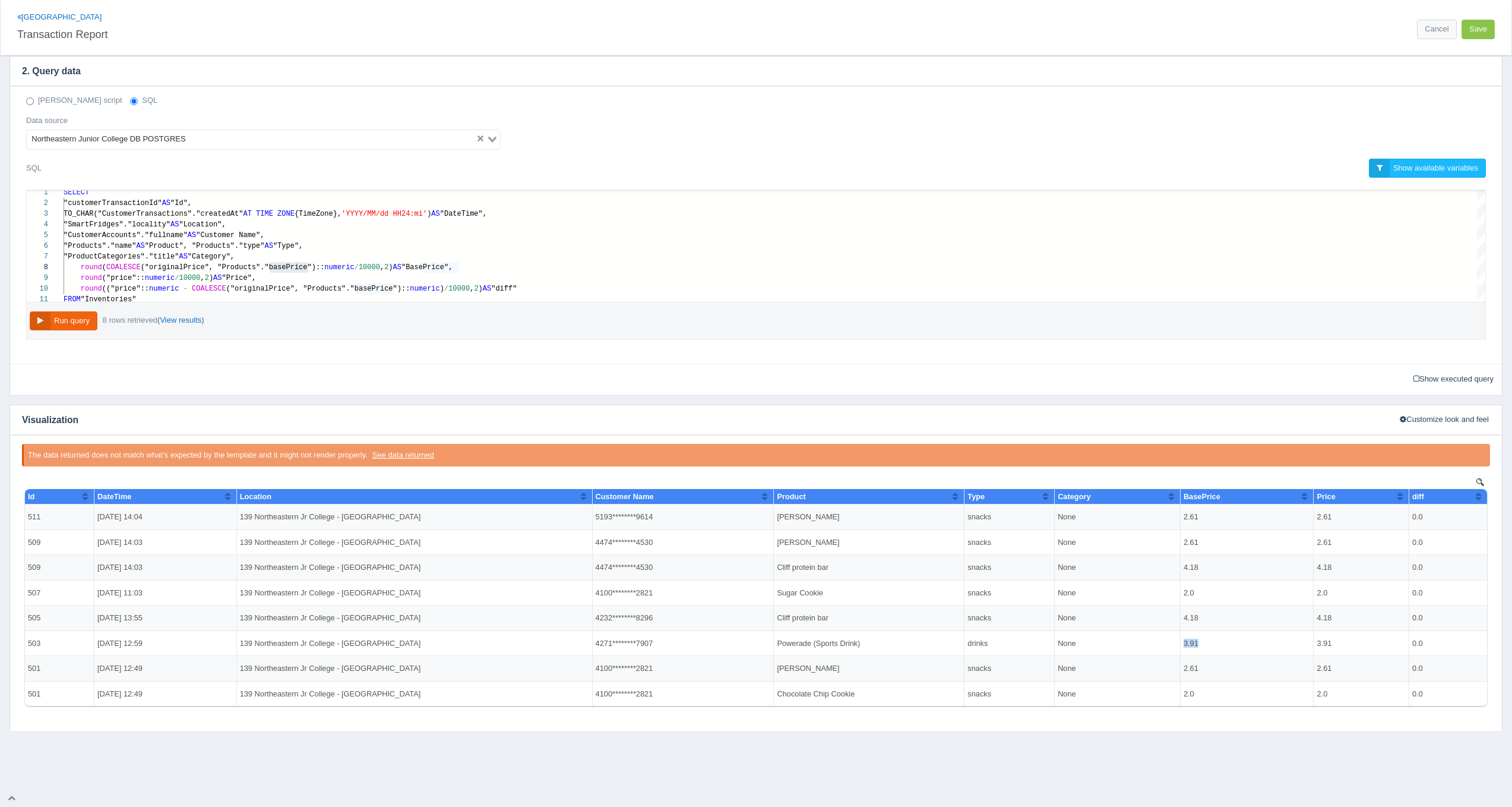
click at [1189, 642] on td "3.91" at bounding box center [1246, 642] width 133 height 25
click at [1196, 714] on body "Id DateTime Location Customer Name Product Type Category BasePrice Price diff 5…" at bounding box center [756, 595] width 1468 height 240
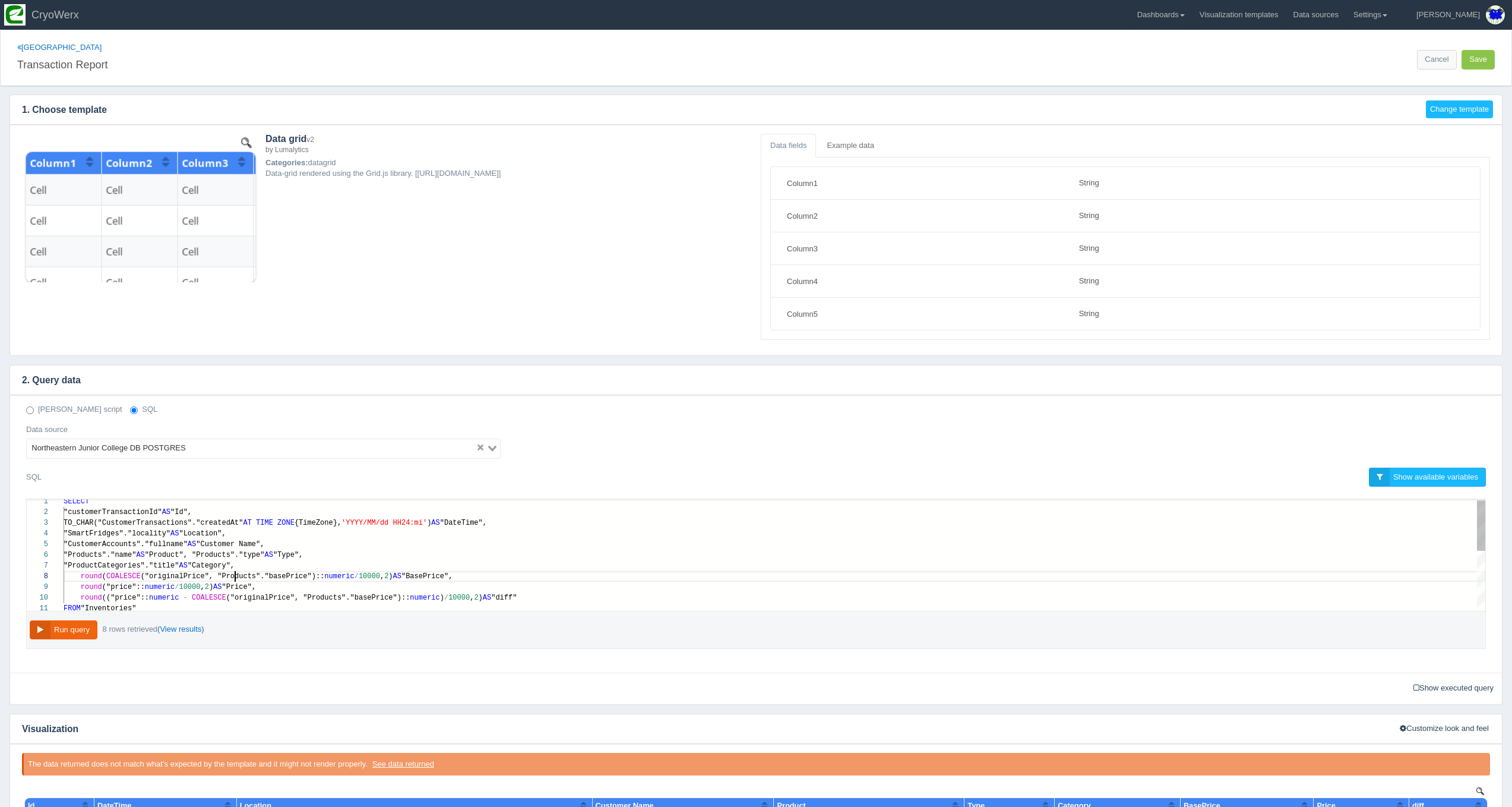
click at [235, 574] on div at bounding box center [235, 576] width 1 height 10
click at [241, 573] on span "("originalPrice", "Products"."basePrice")::" at bounding box center [233, 576] width 184 height 8
click at [1192, 9] on link "Dashboards" at bounding box center [1161, 15] width 61 height 30
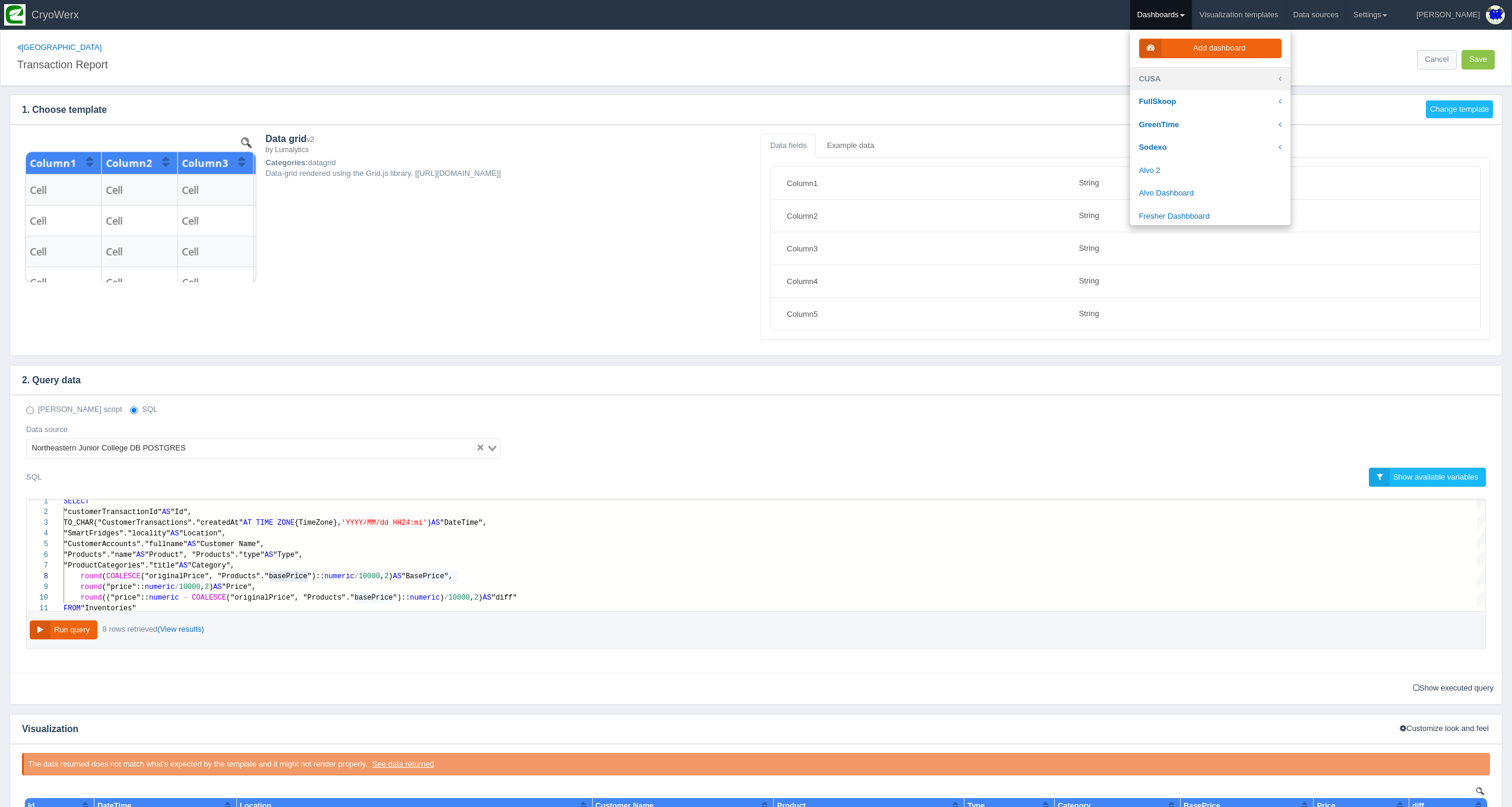
click at [1192, 82] on link "CUSA" at bounding box center [1210, 79] width 160 height 23
click at [1209, 180] on link "[GEOGRAPHIC_DATA]" at bounding box center [1210, 191] width 160 height 23
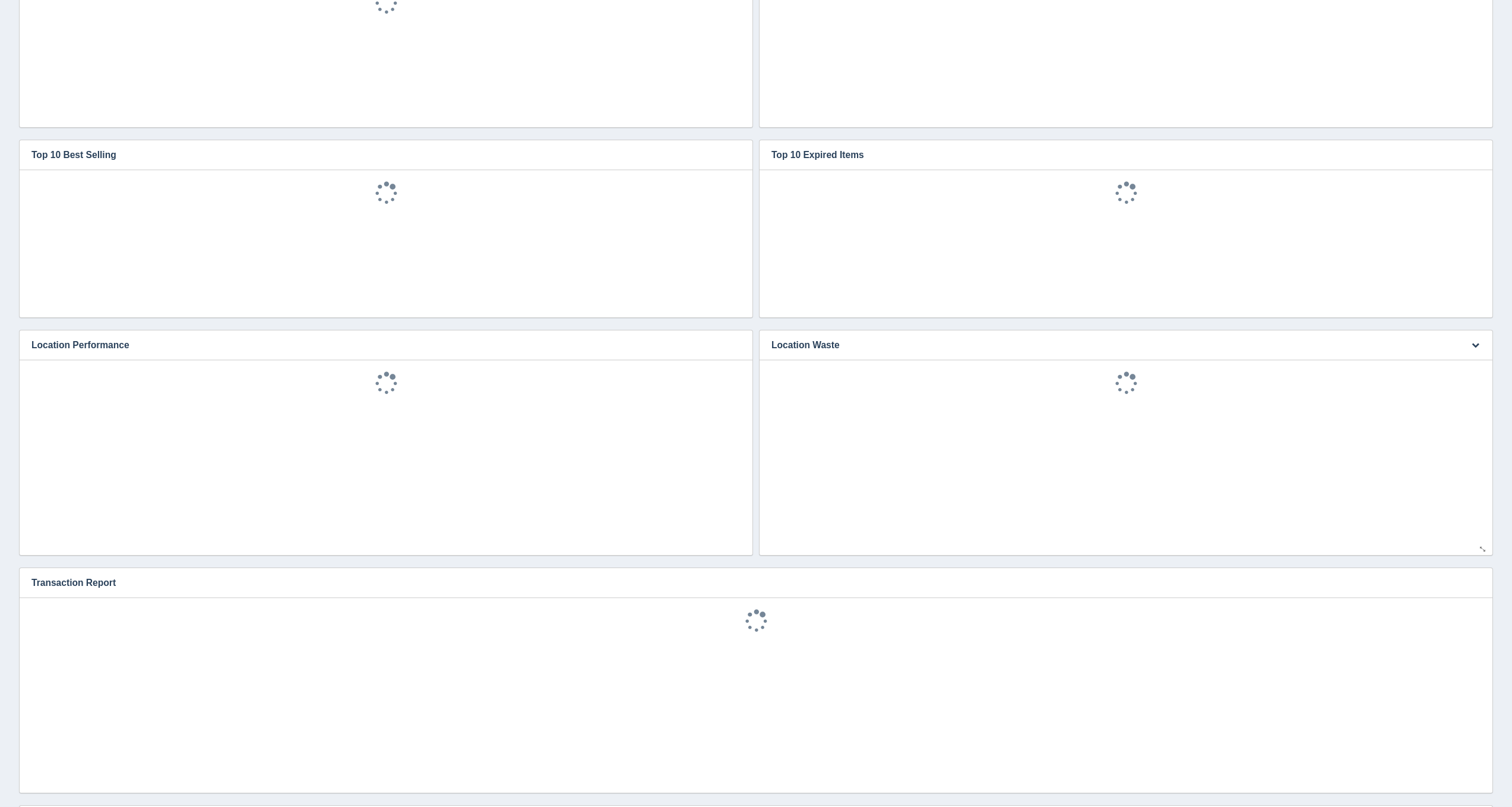
scroll to position [435, 0]
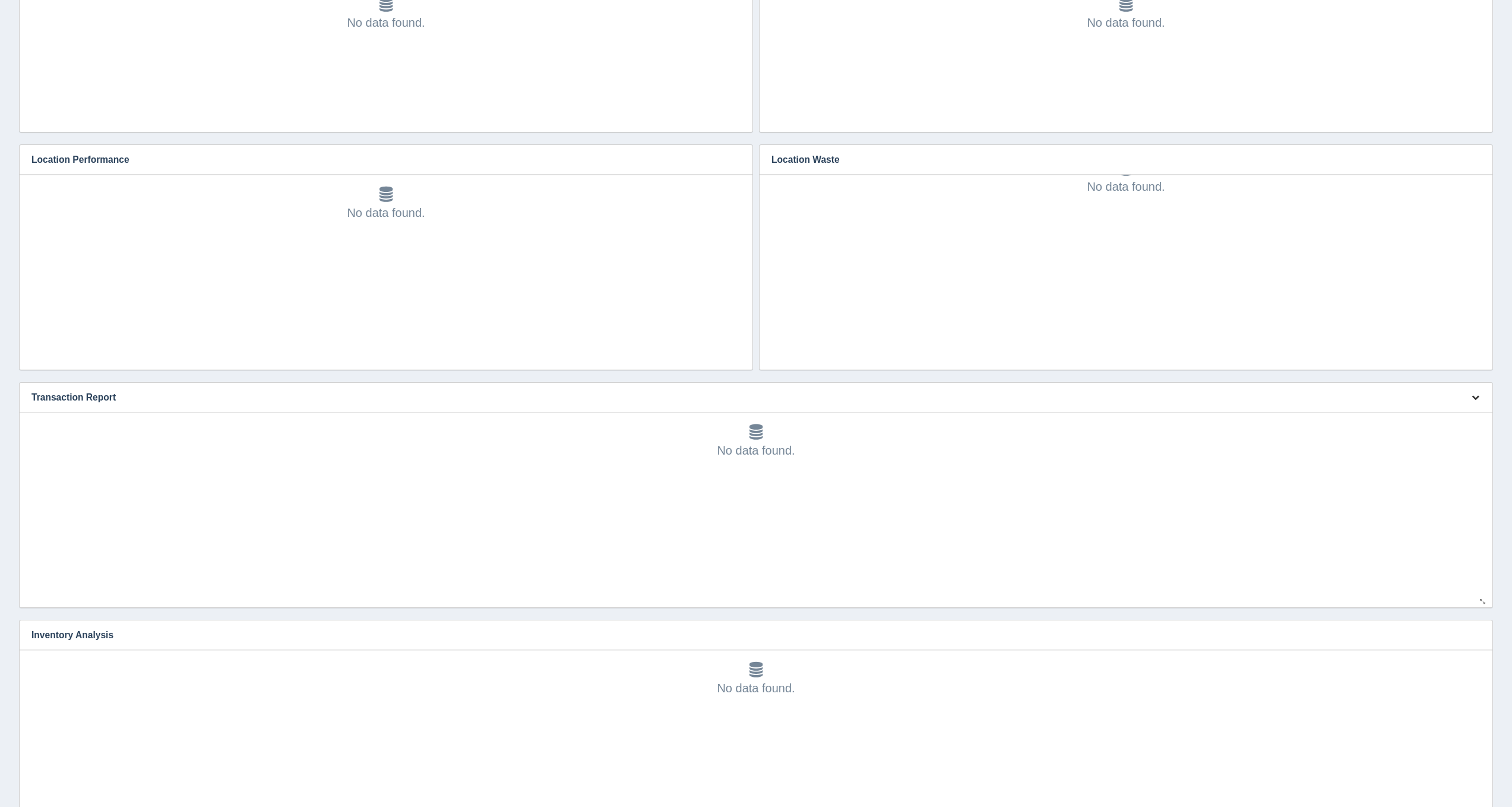
click at [1472, 397] on icon "button" at bounding box center [1476, 397] width 7 height 7
click at [1435, 412] on link "Edit chart" at bounding box center [1436, 415] width 95 height 17
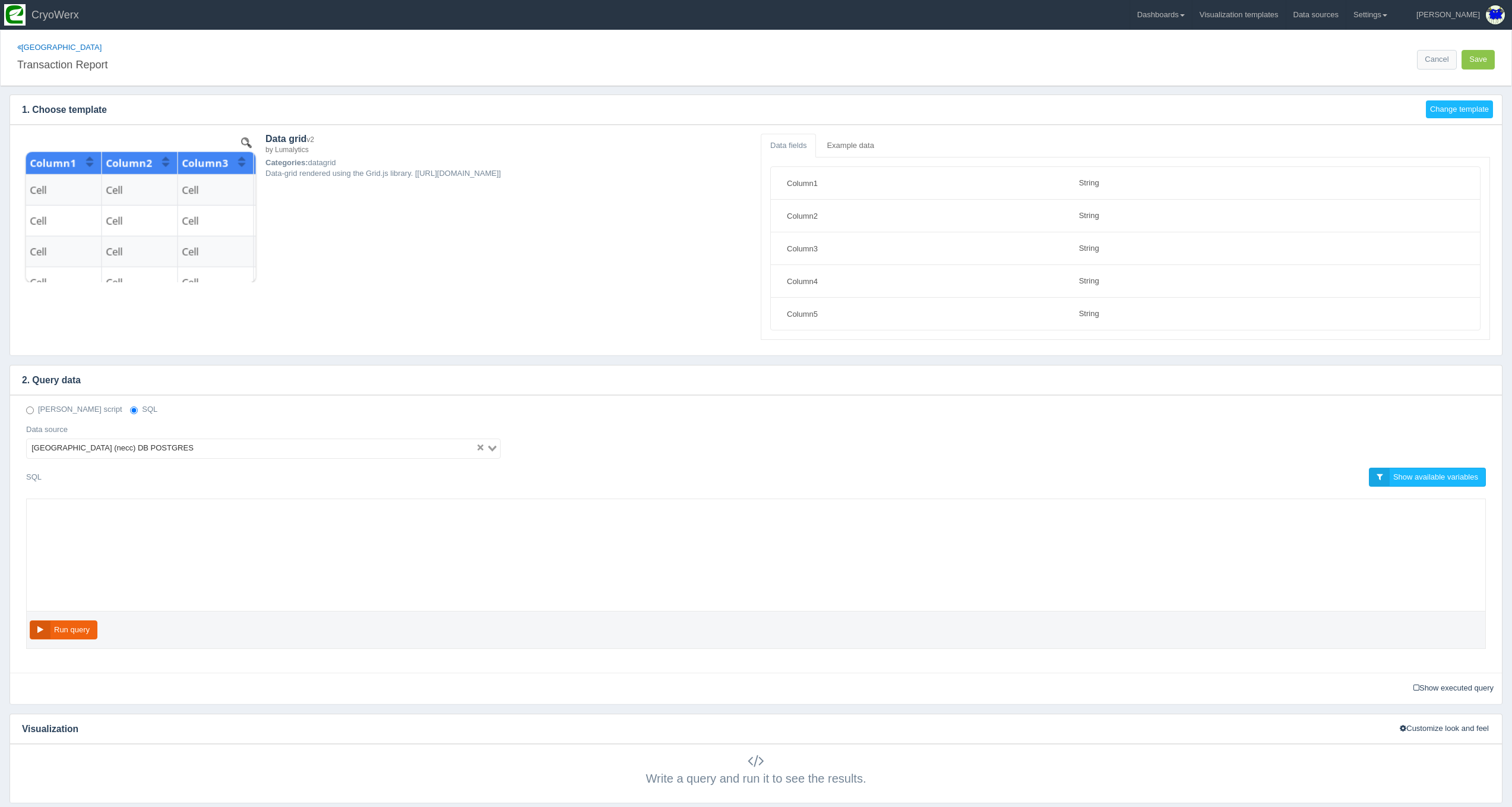
select select "string"
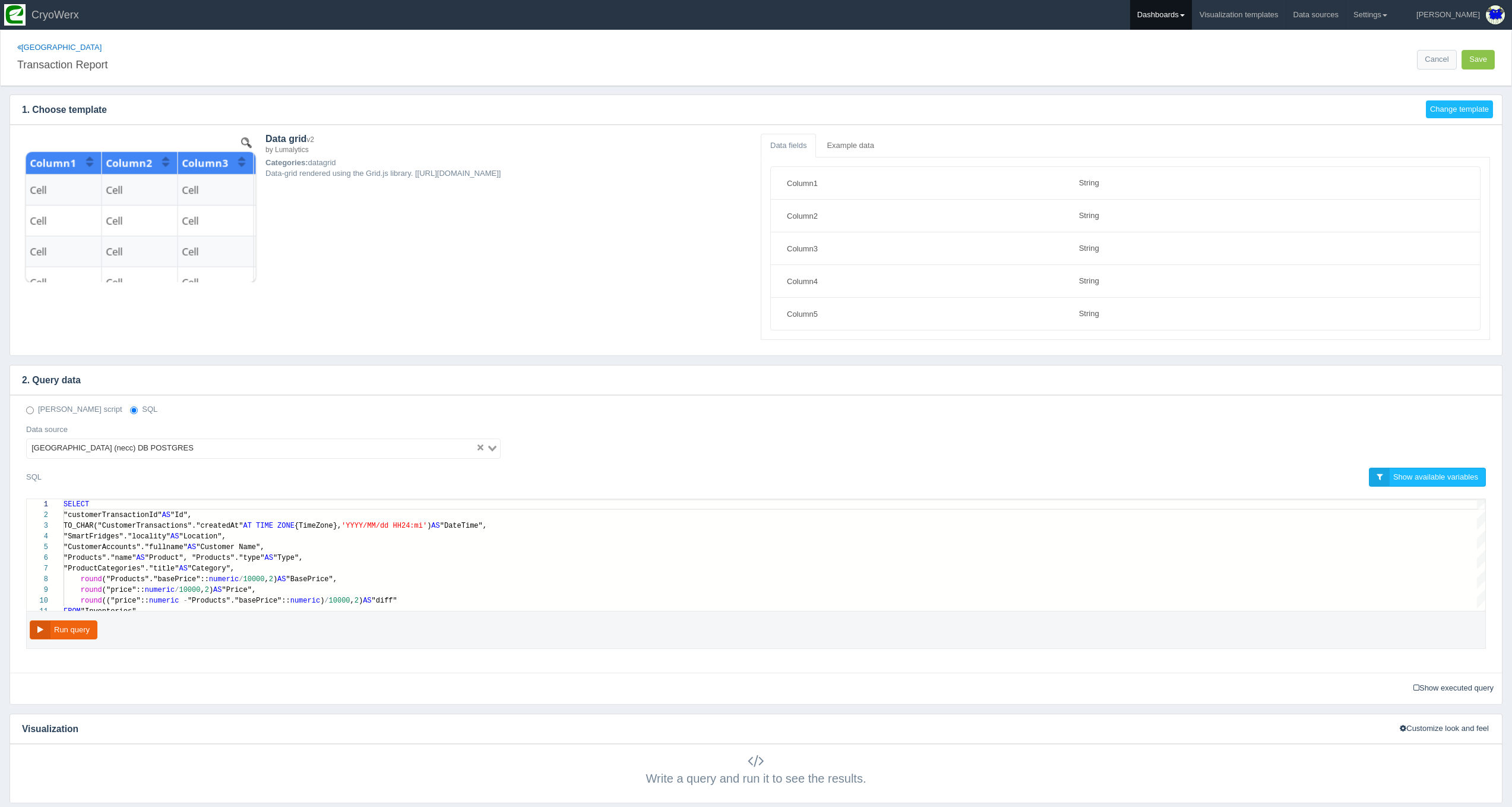
click at [1192, 16] on link "Dashboards" at bounding box center [1161, 15] width 61 height 30
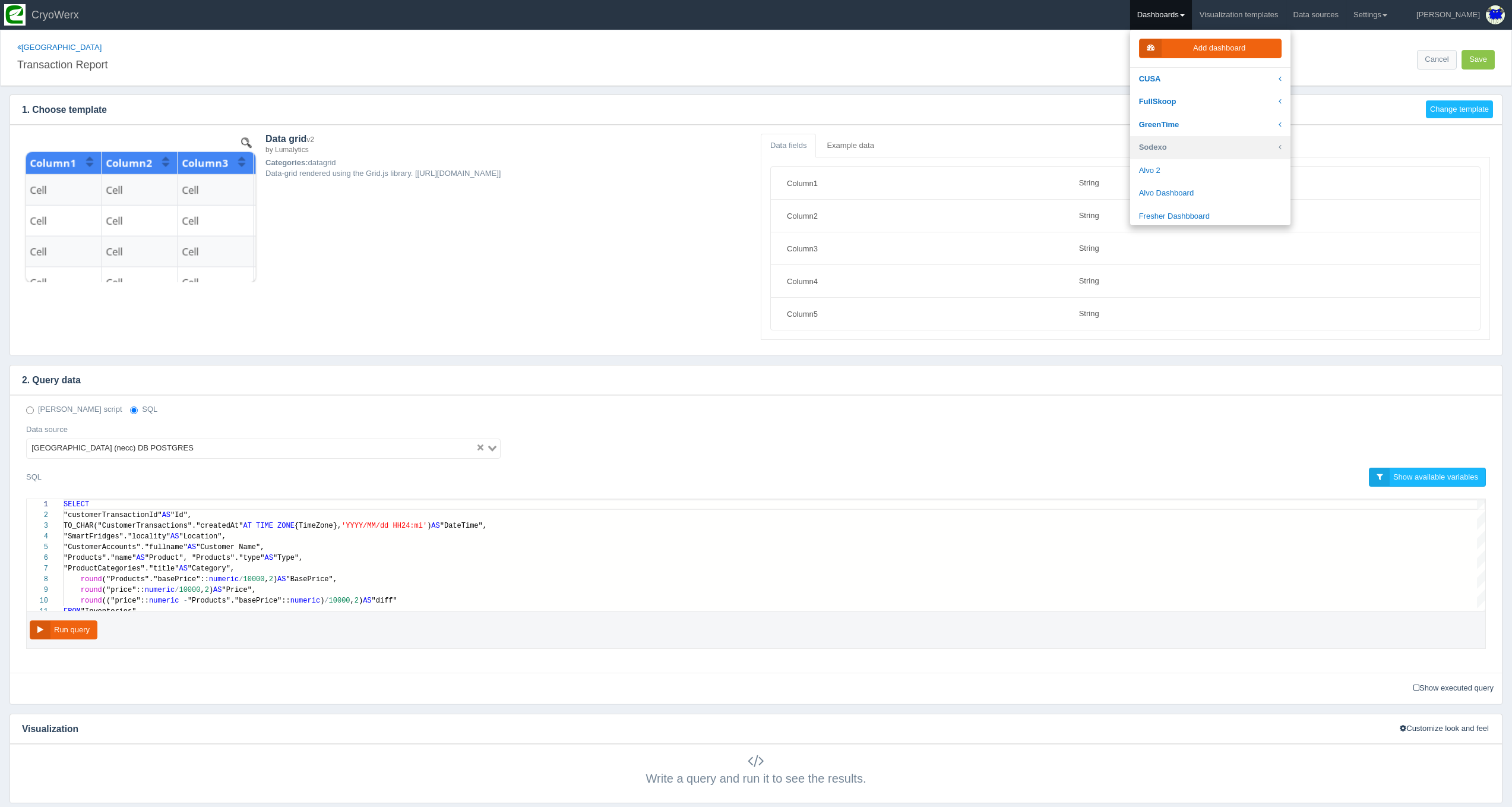
click at [1243, 142] on link "Sodexo" at bounding box center [1210, 147] width 160 height 23
click at [615, 443] on div "Deno script SQL Data source Northern Essex Community College (necc) DB POSTGRES…" at bounding box center [756, 436] width 1478 height 63
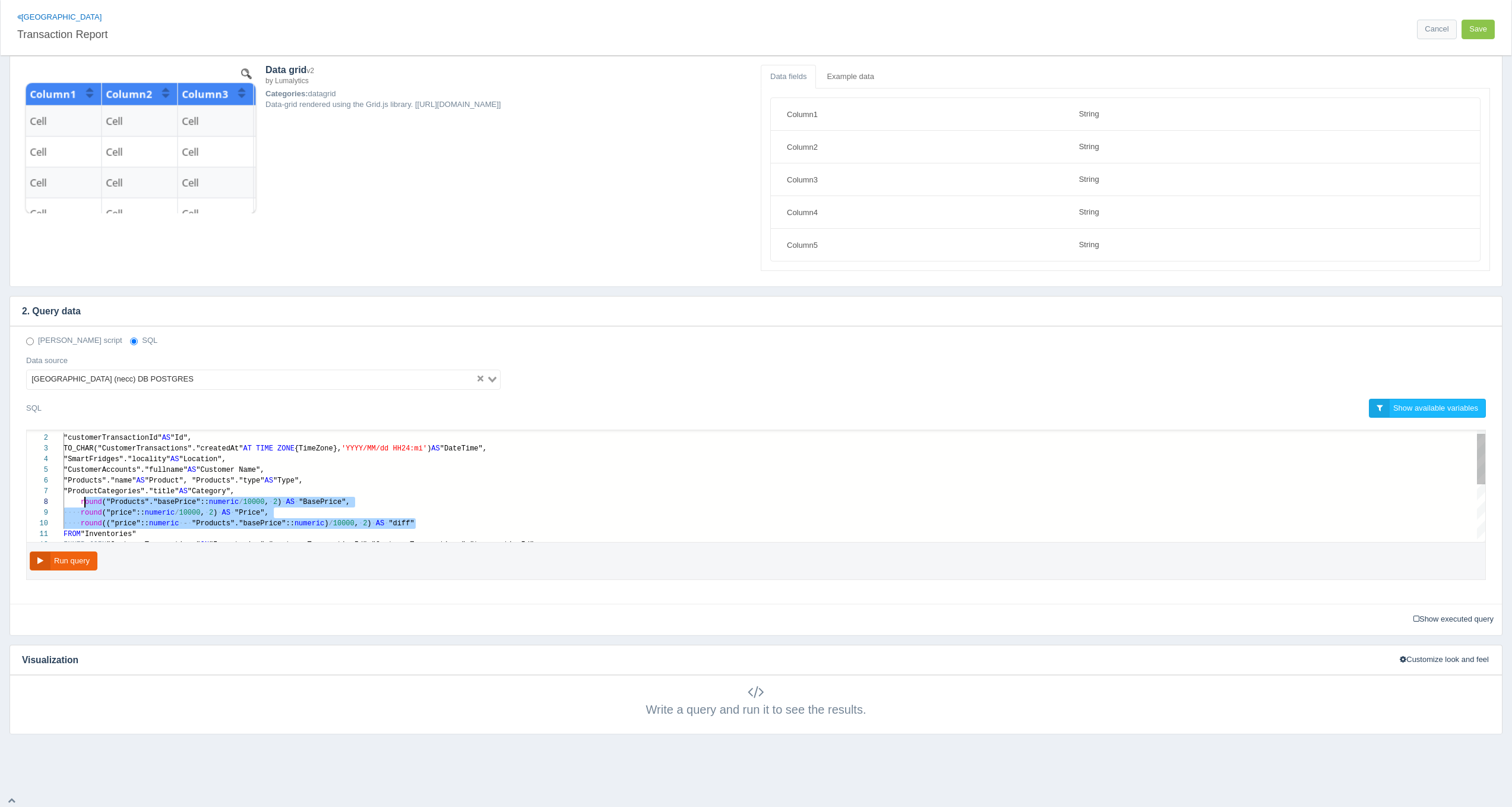
scroll to position [75, 17]
drag, startPoint x: 481, startPoint y: 521, endPoint x: 82, endPoint y: 501, distance: 399.5
paste textarea "MM/dd HH24:mi') AS "DateTime", "SmartFridges"."locality" AS "Location", "Custom…"
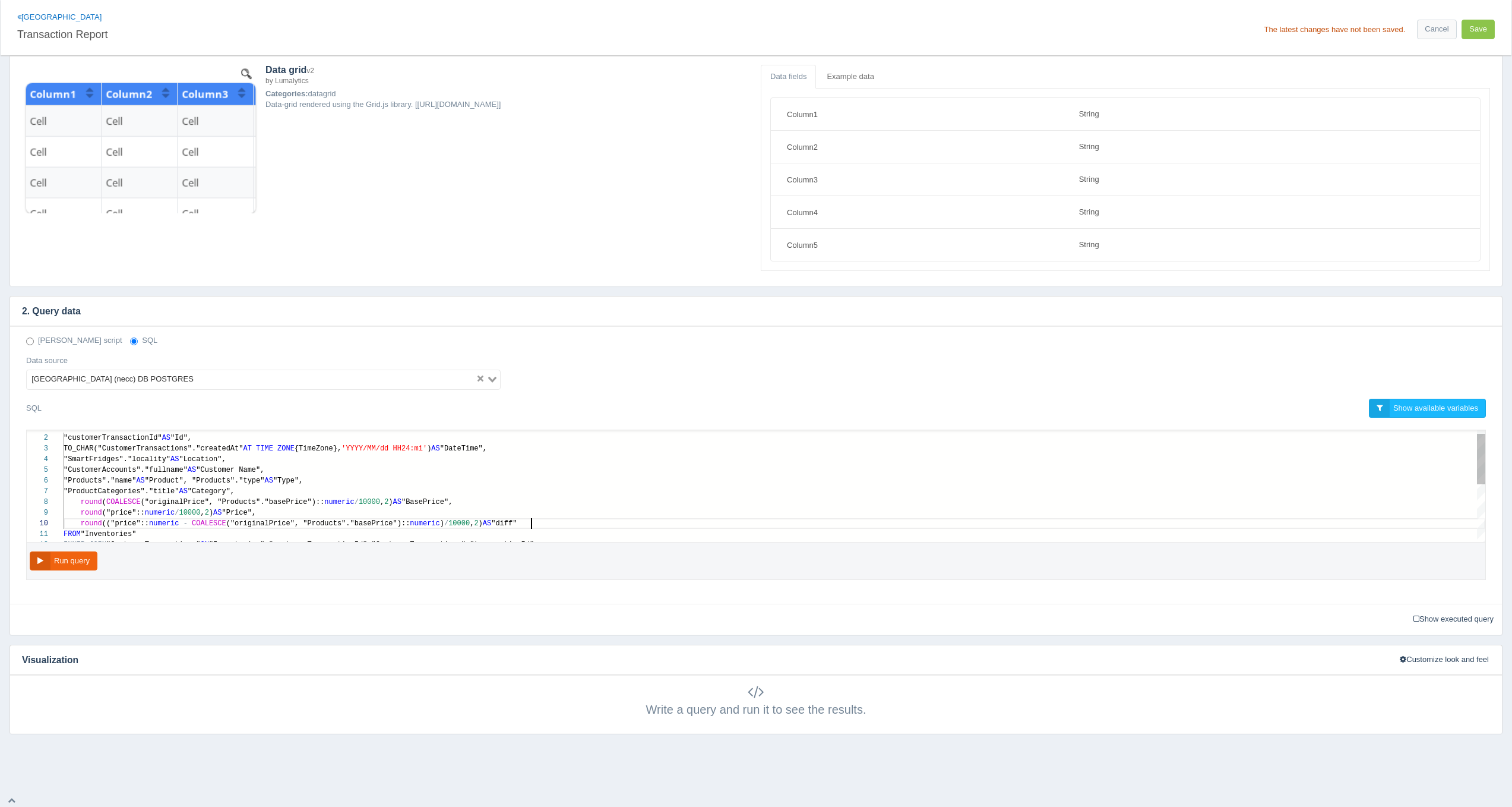
scroll to position [75, 467]
click at [70, 554] on button "Run query" at bounding box center [63, 561] width 68 height 20
type textarea "SELECT "customerTransactionId" AS "Id", TO_CHAR("CustomerTransactions"."created…"
click at [162, 499] on div "1 2 3 4 5 6 7 8 9 10 11 12 SELECT "customerTransactionId" AS "Id", TO_CHAR("Cus…" at bounding box center [756, 486] width 1459 height 112
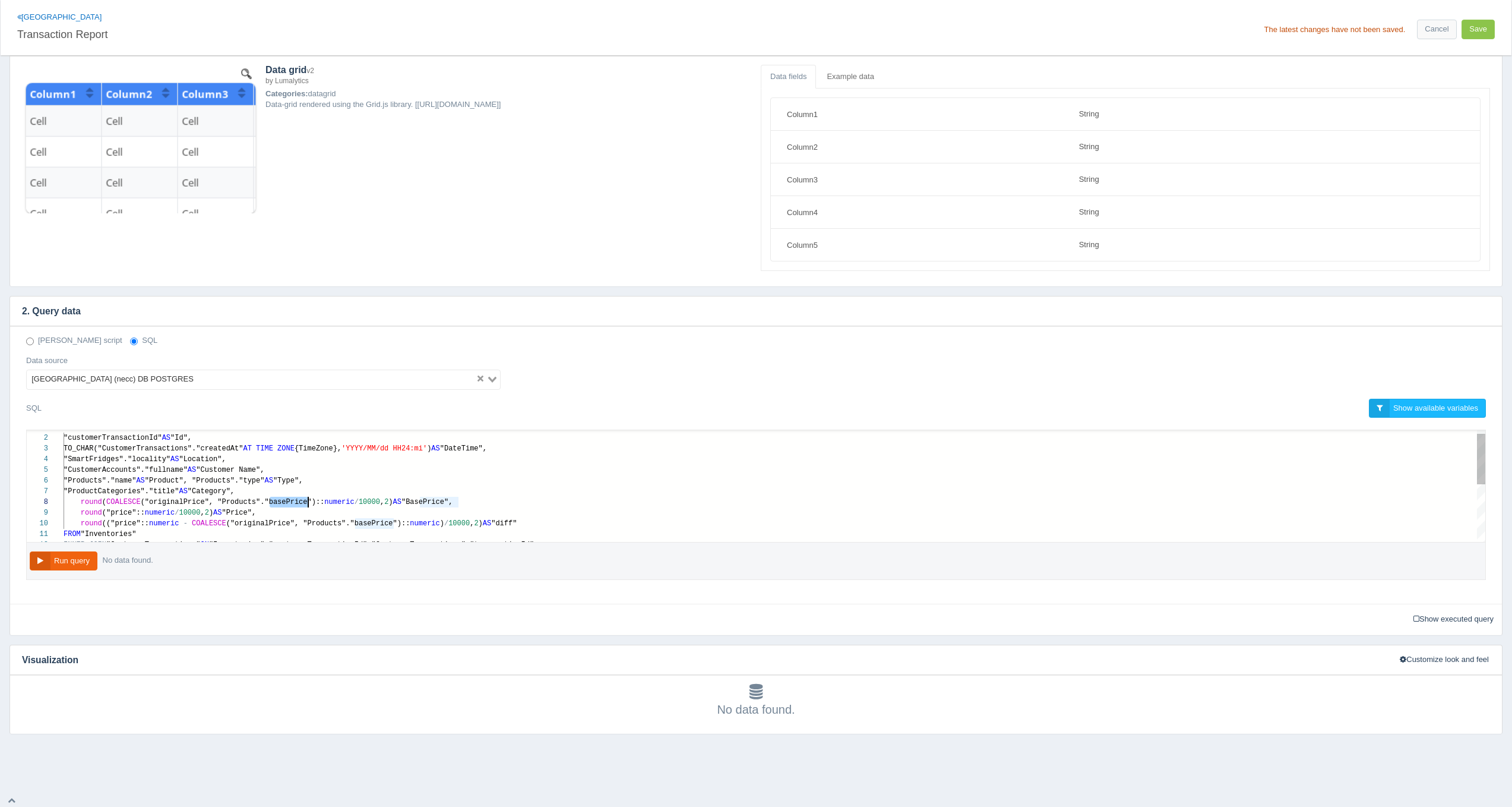
scroll to position [75, 245]
click at [1477, 23] on button "Save" at bounding box center [1478, 29] width 34 height 20
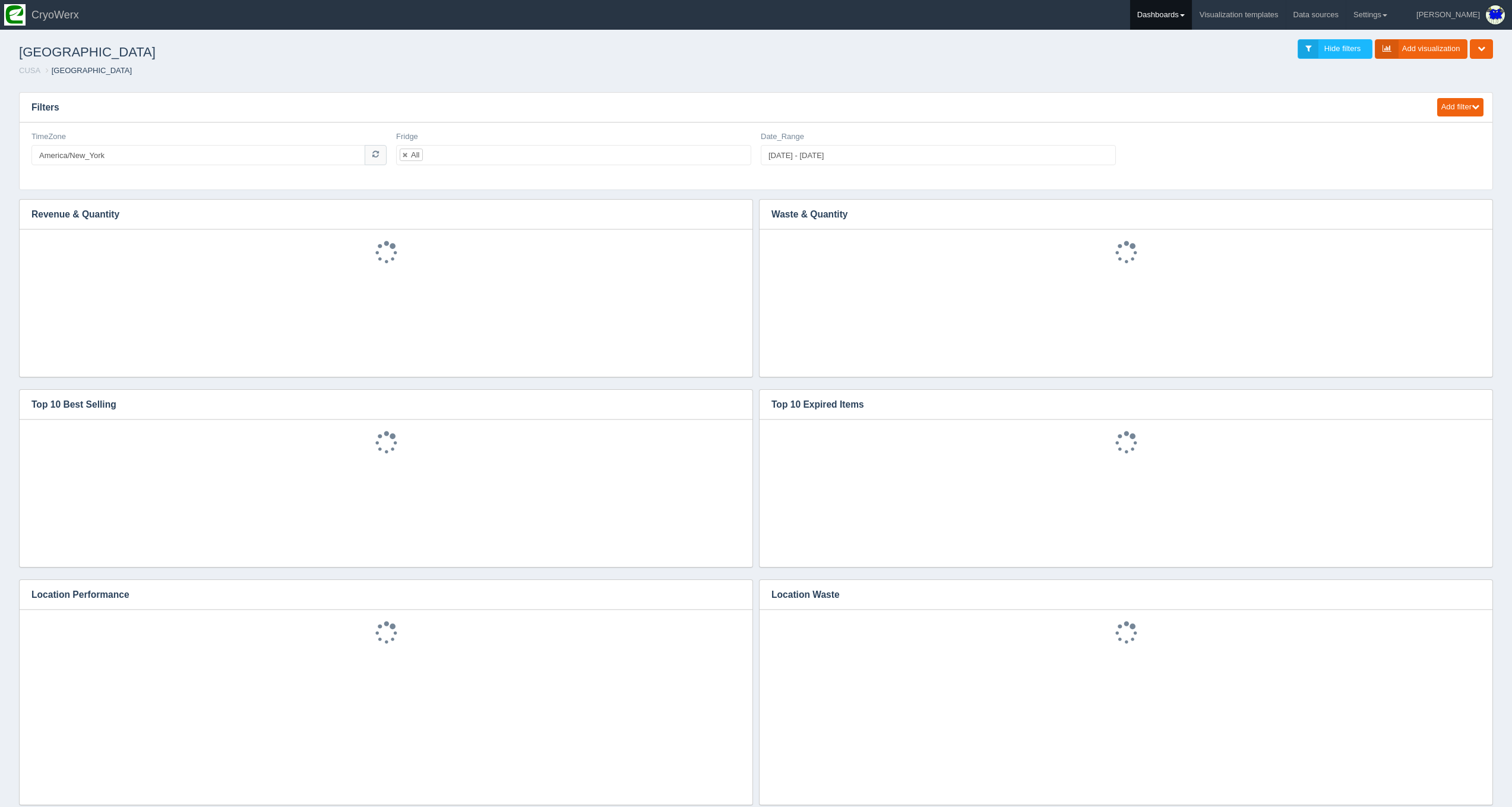
click at [1192, 22] on link "Dashboards" at bounding box center [1161, 15] width 61 height 30
click at [1222, 76] on link "CUSA" at bounding box center [1210, 79] width 160 height 23
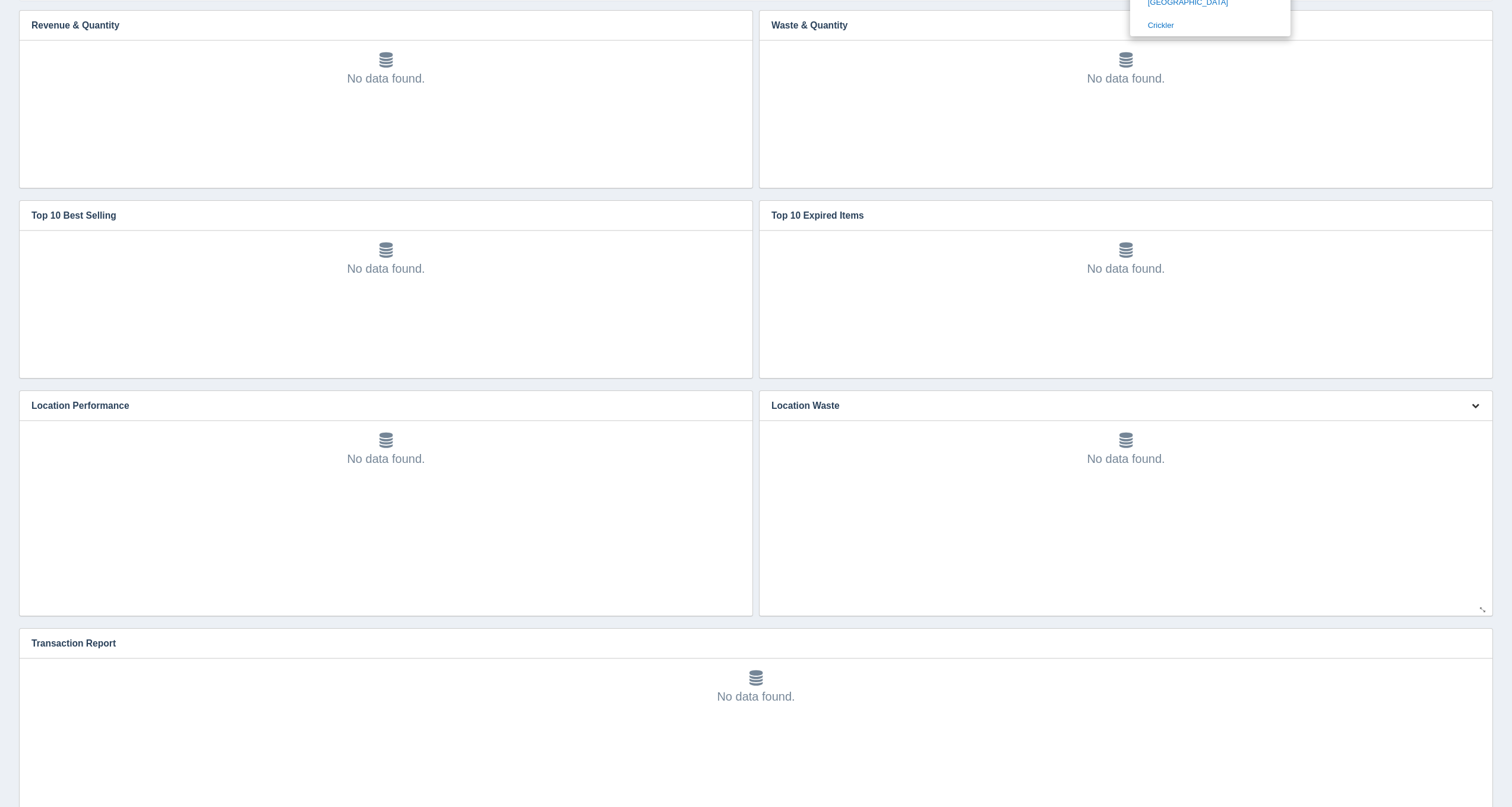
scroll to position [254, 0]
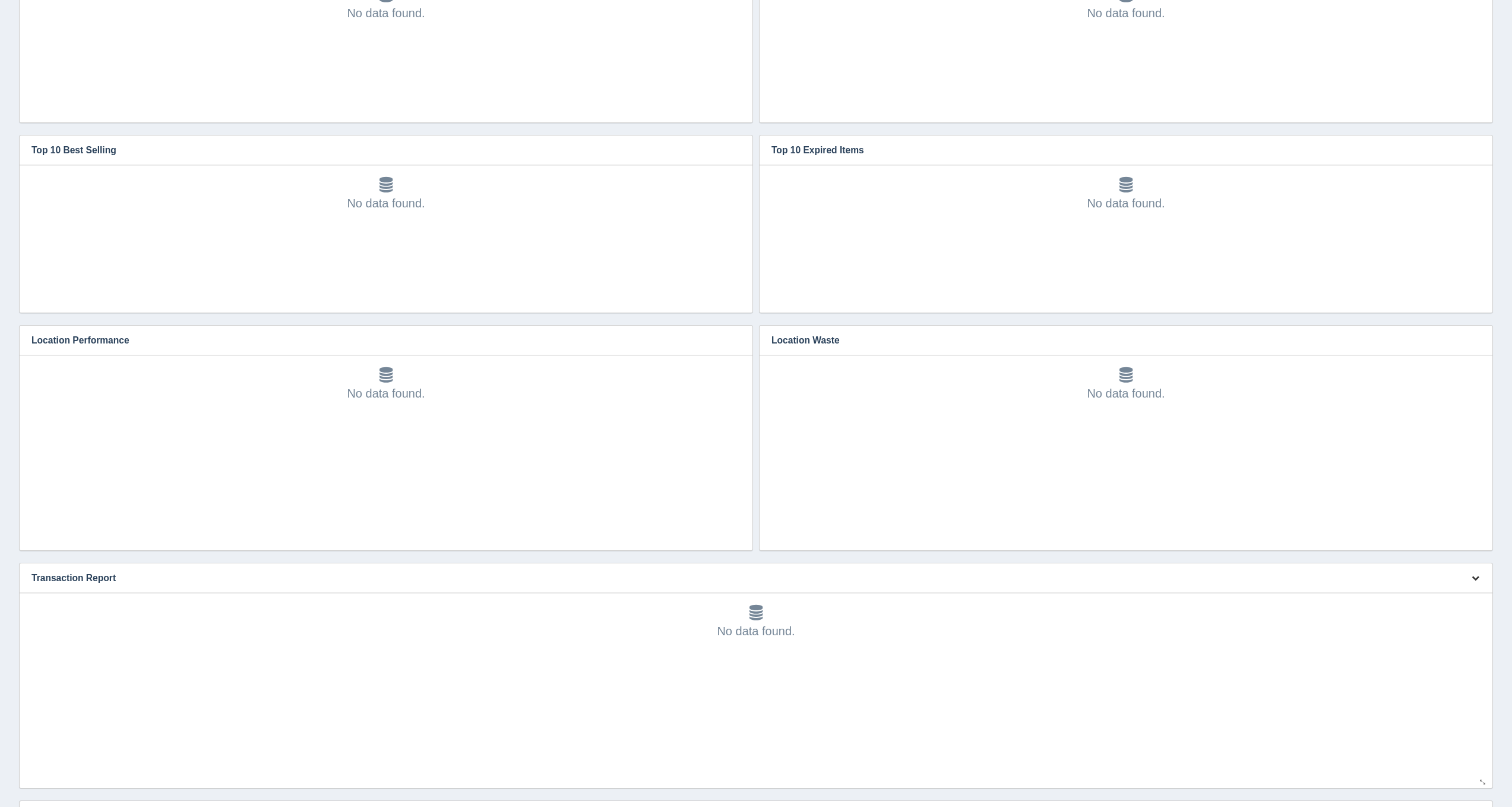
click at [1474, 574] on icon "button" at bounding box center [1476, 578] width 7 height 7
click at [1443, 595] on link "Edit chart" at bounding box center [1436, 595] width 95 height 17
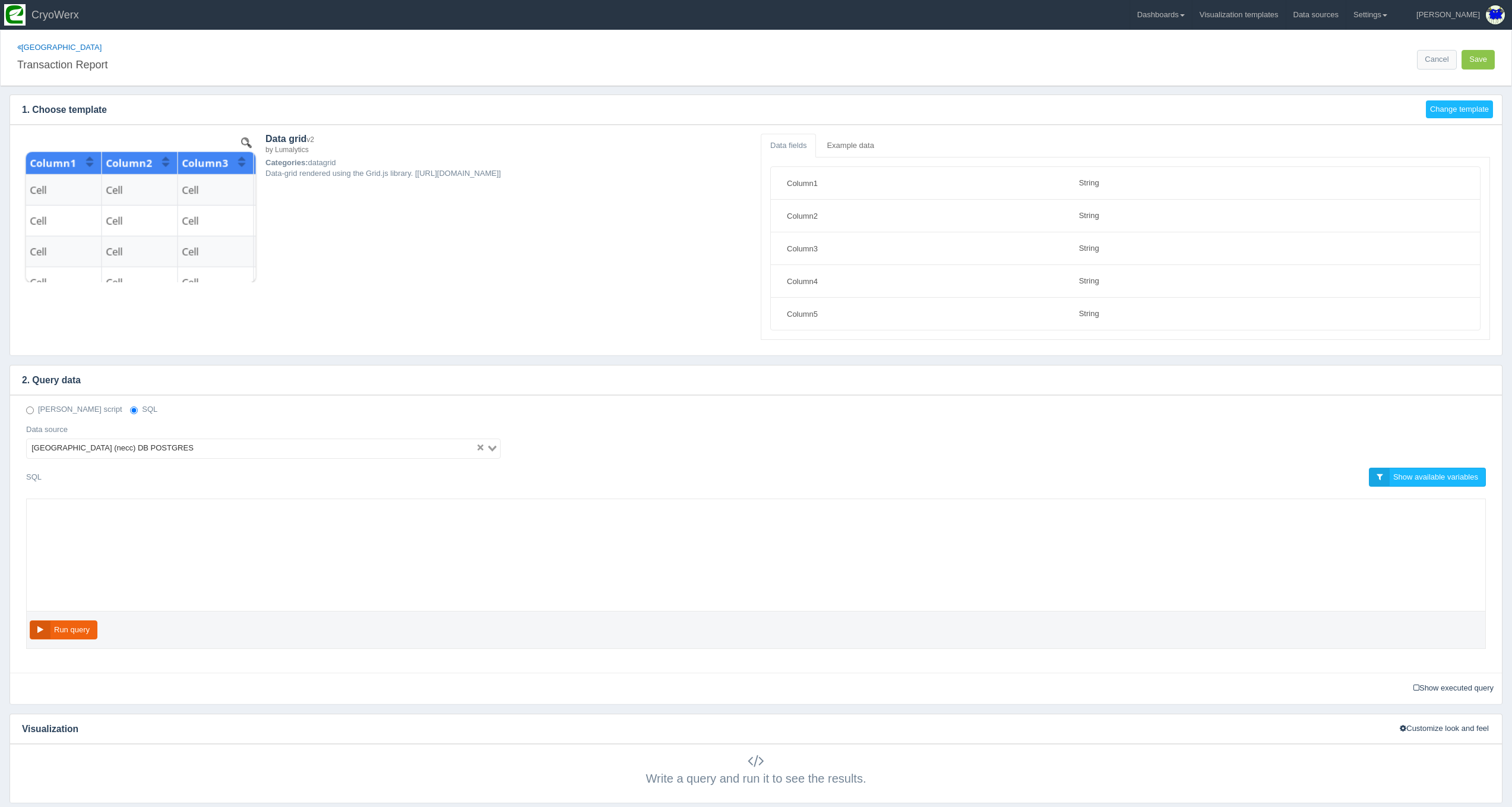
select select "string"
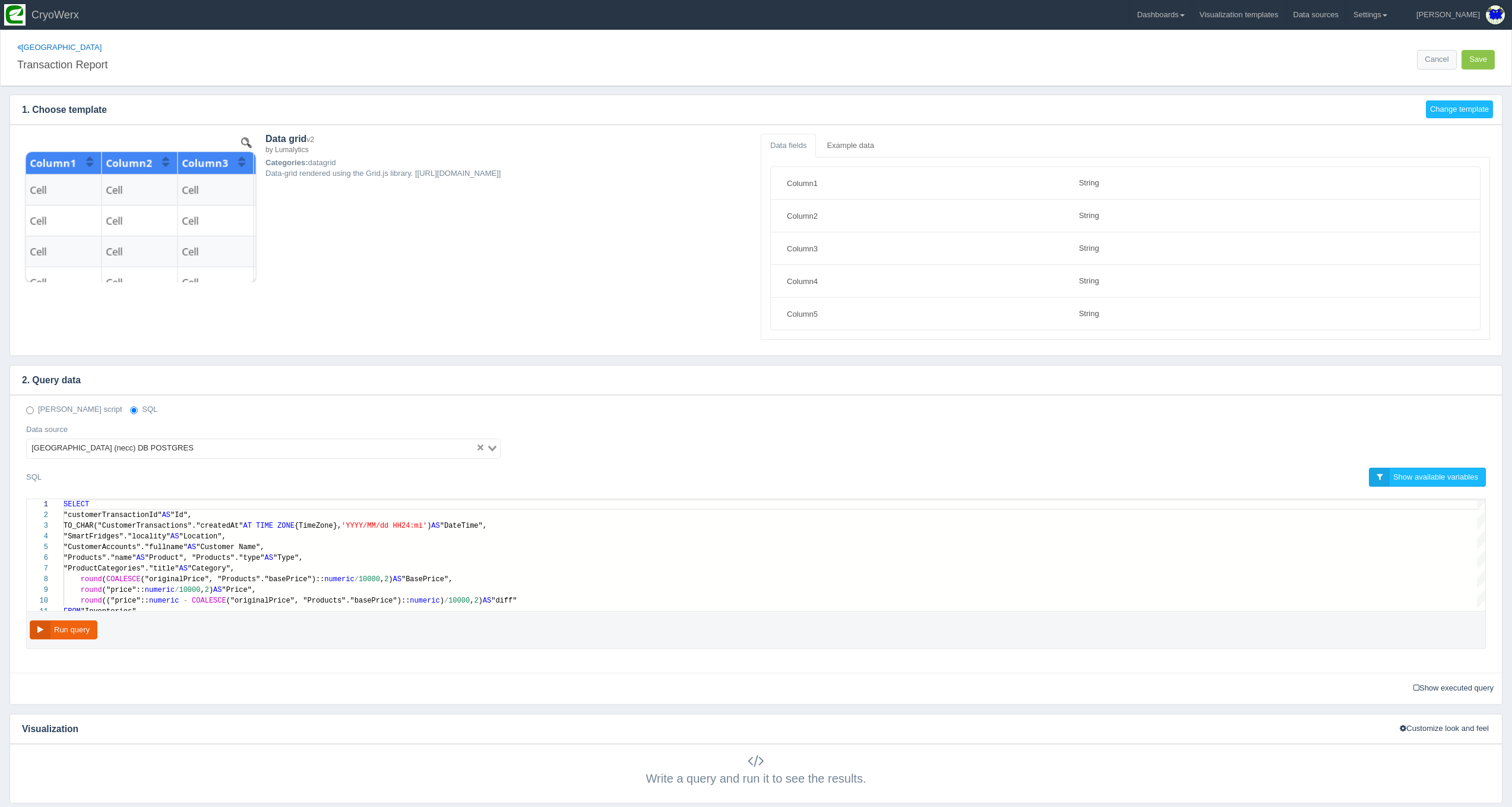
scroll to position [86, 0]
click at [184, 579] on div "1 2 3 4 5 6 7 8 9 10 11 SELECT "customerTransactionId" AS "Id", TO_CHAR("Custom…" at bounding box center [756, 555] width 1459 height 112
type textarea "T "customerTransactionId" AS "Id", TO_CHAR("CustomerTransactions"."createdAt" A…"
click at [230, 584] on div "round ("price":: numeric / 10000 , 2 ) AS "Price"," at bounding box center [774, 589] width 1422 height 10
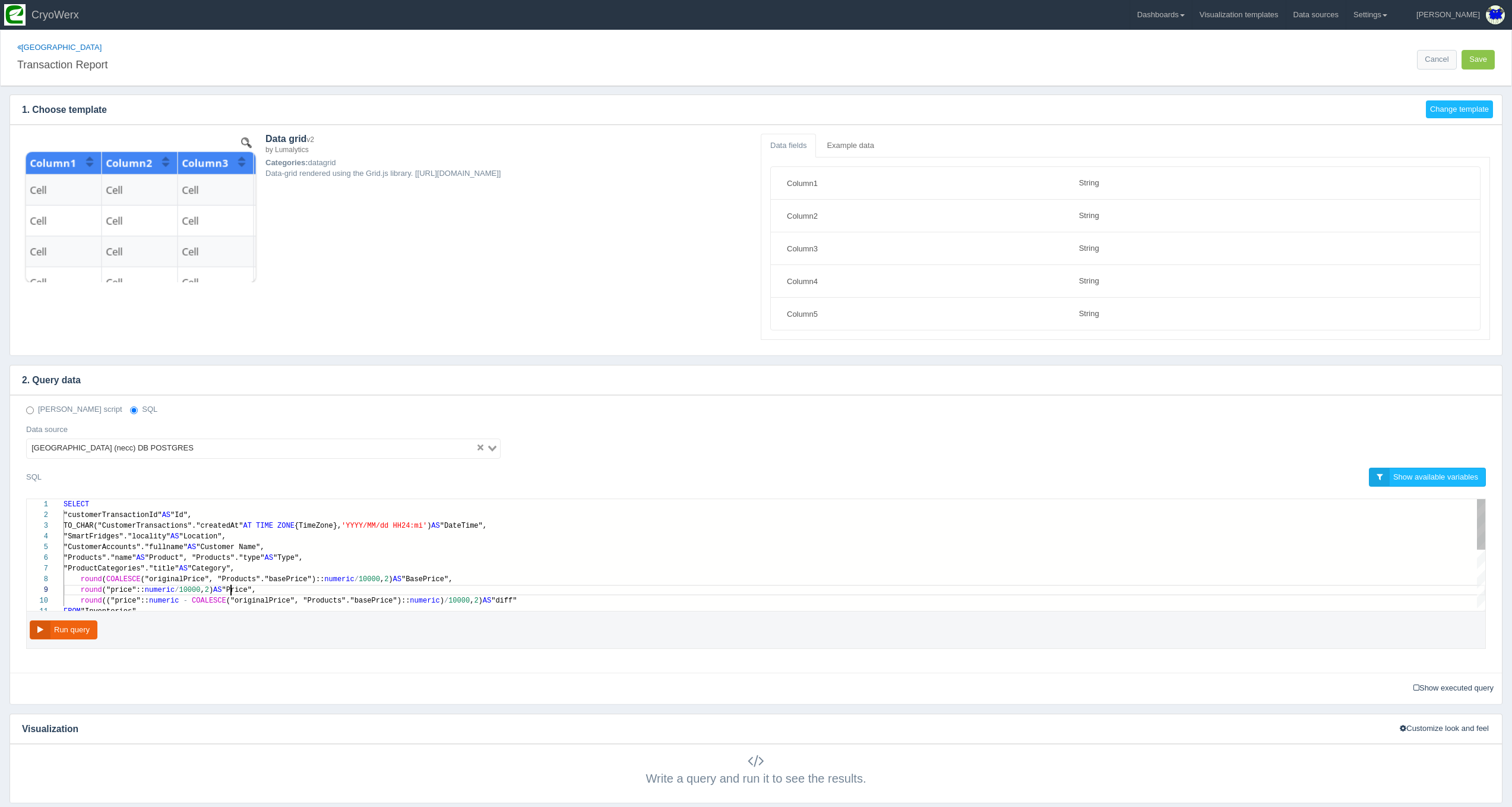
scroll to position [86, 168]
click at [1192, 21] on link "Dashboards" at bounding box center [1161, 15] width 61 height 30
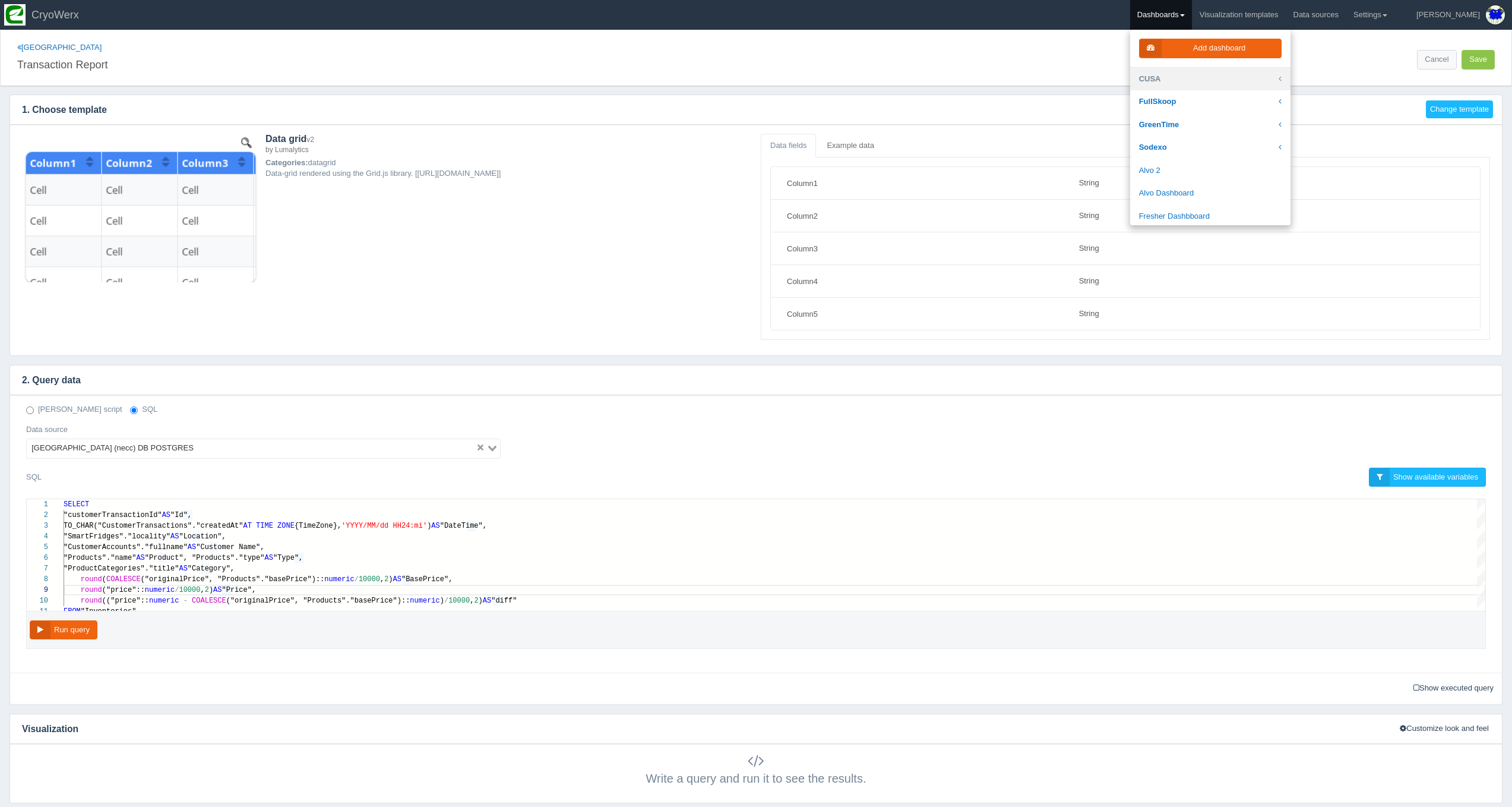
click at [1202, 73] on link "CUSA" at bounding box center [1210, 79] width 160 height 23
click at [1237, 211] on link "[GEOGRAPHIC_DATA]" at bounding box center [1210, 222] width 160 height 23
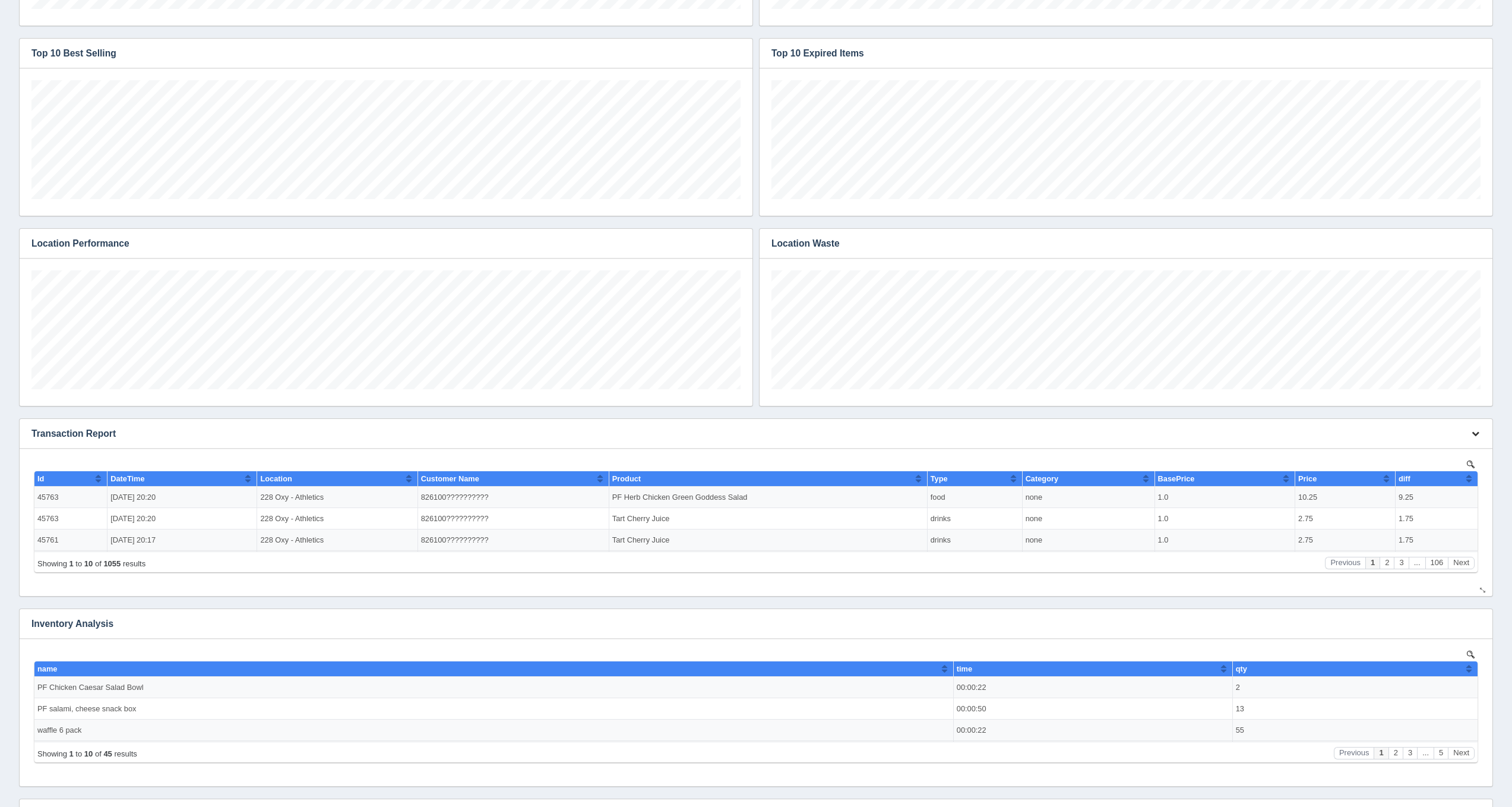
click at [1473, 427] on button "button" at bounding box center [1475, 434] width 16 height 19
click at [1448, 444] on link "Edit chart" at bounding box center [1436, 451] width 95 height 17
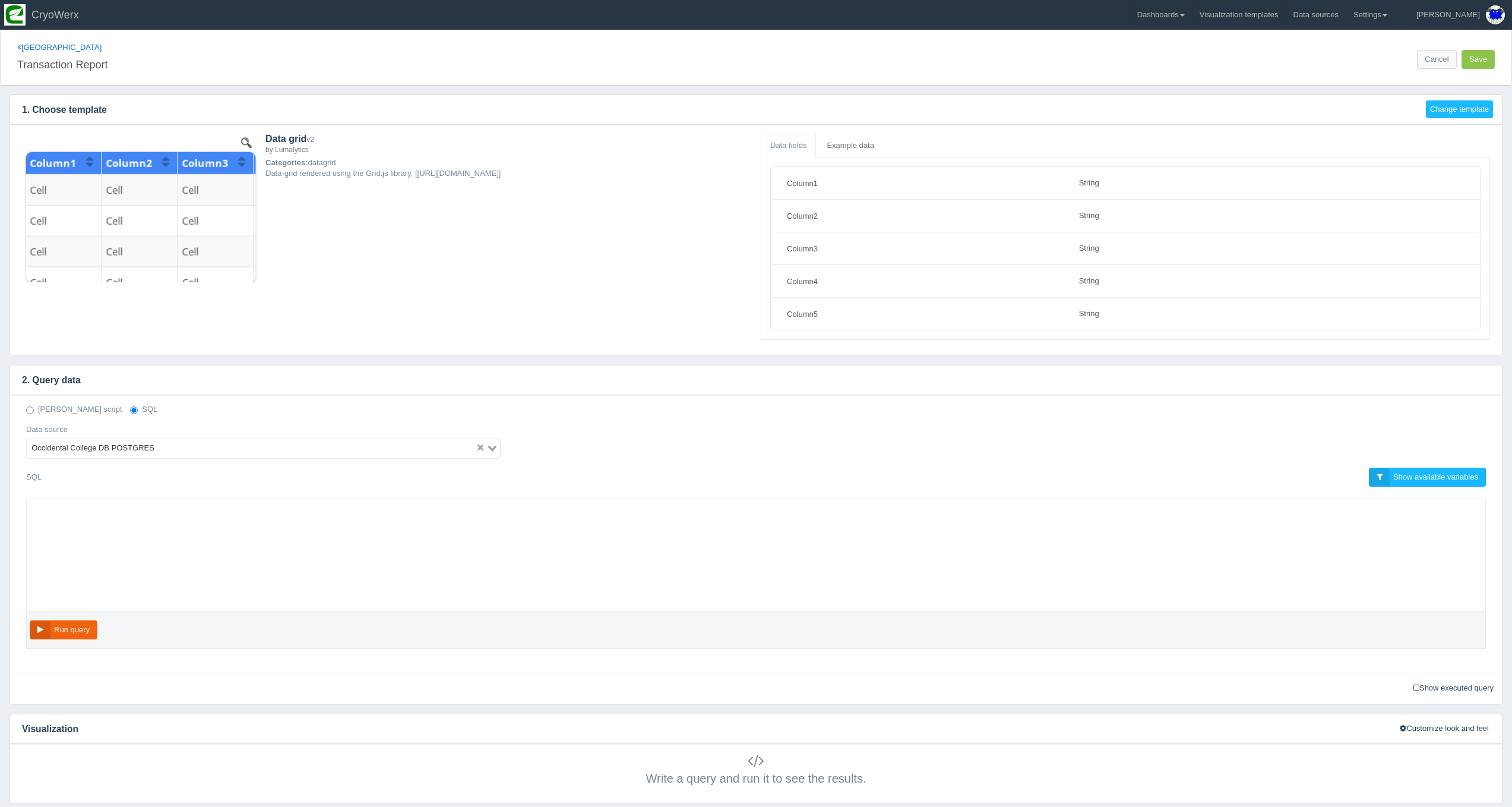
select select "string"
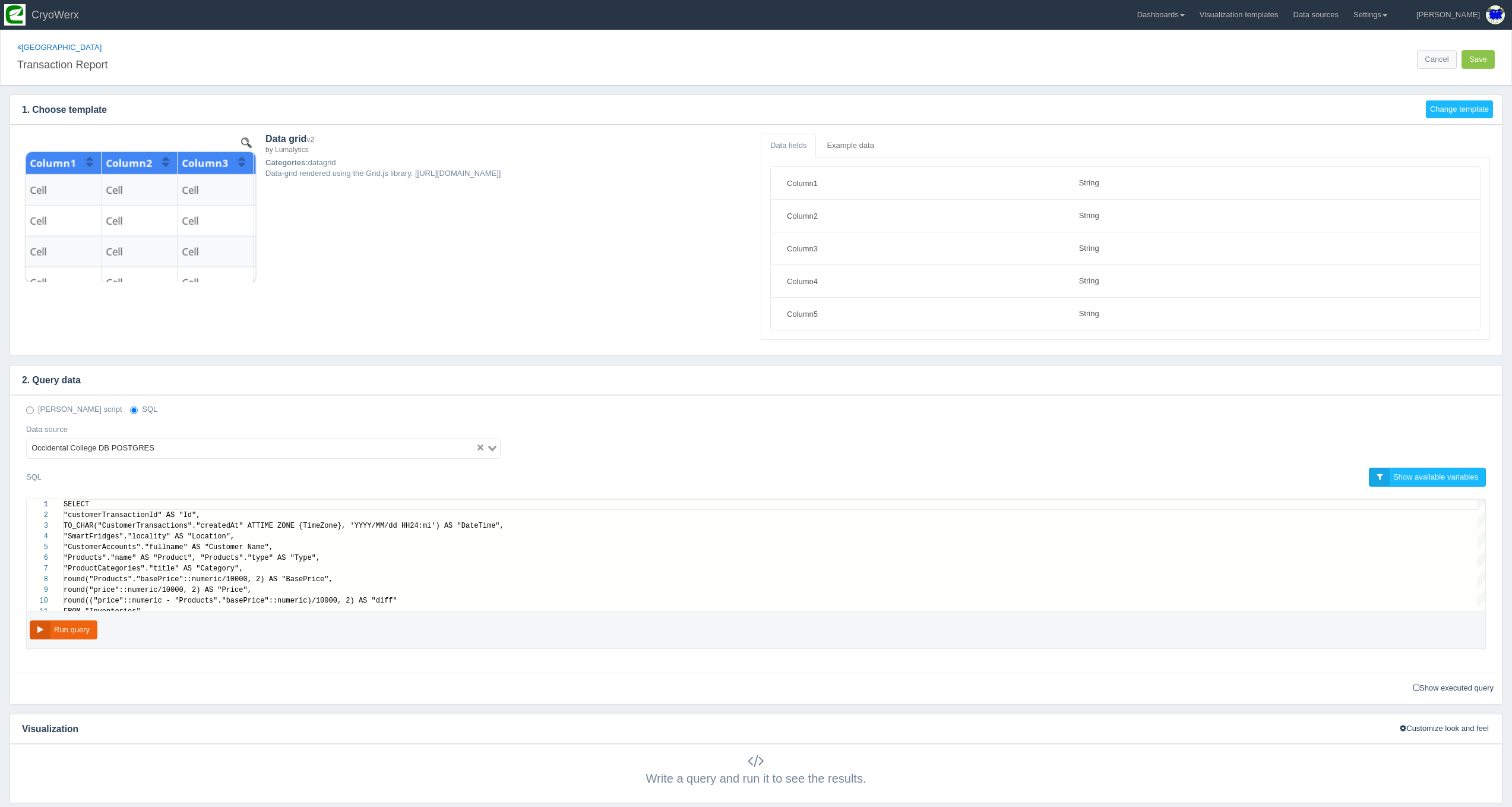
scroll to position [96, 0]
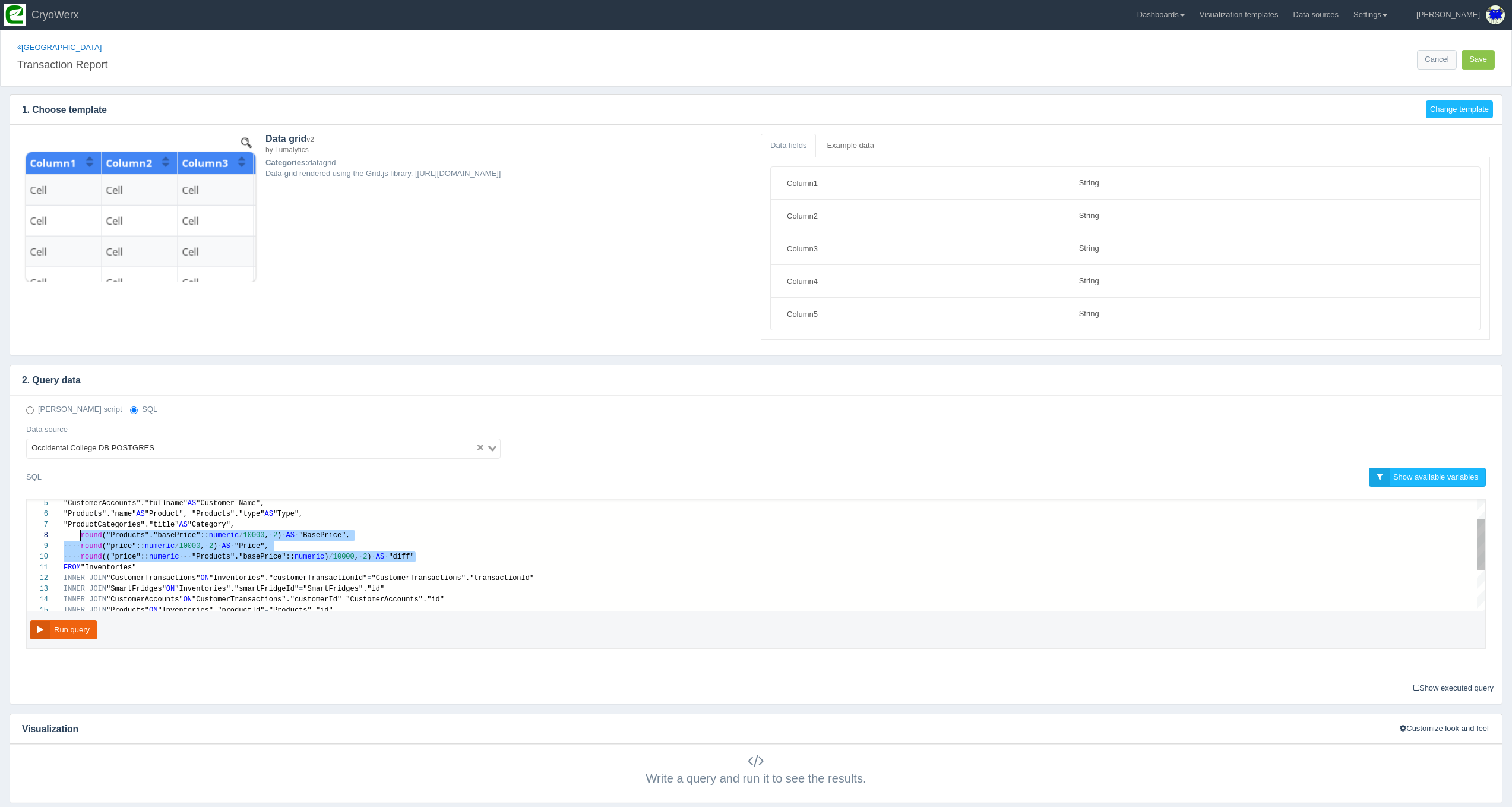
drag, startPoint x: 421, startPoint y: 554, endPoint x: 83, endPoint y: 537, distance: 338.4
paste textarea "MM/dd HH24:mi') AS "DateTime", "SmartFridges"."locality" AS "Location", "Custom…"
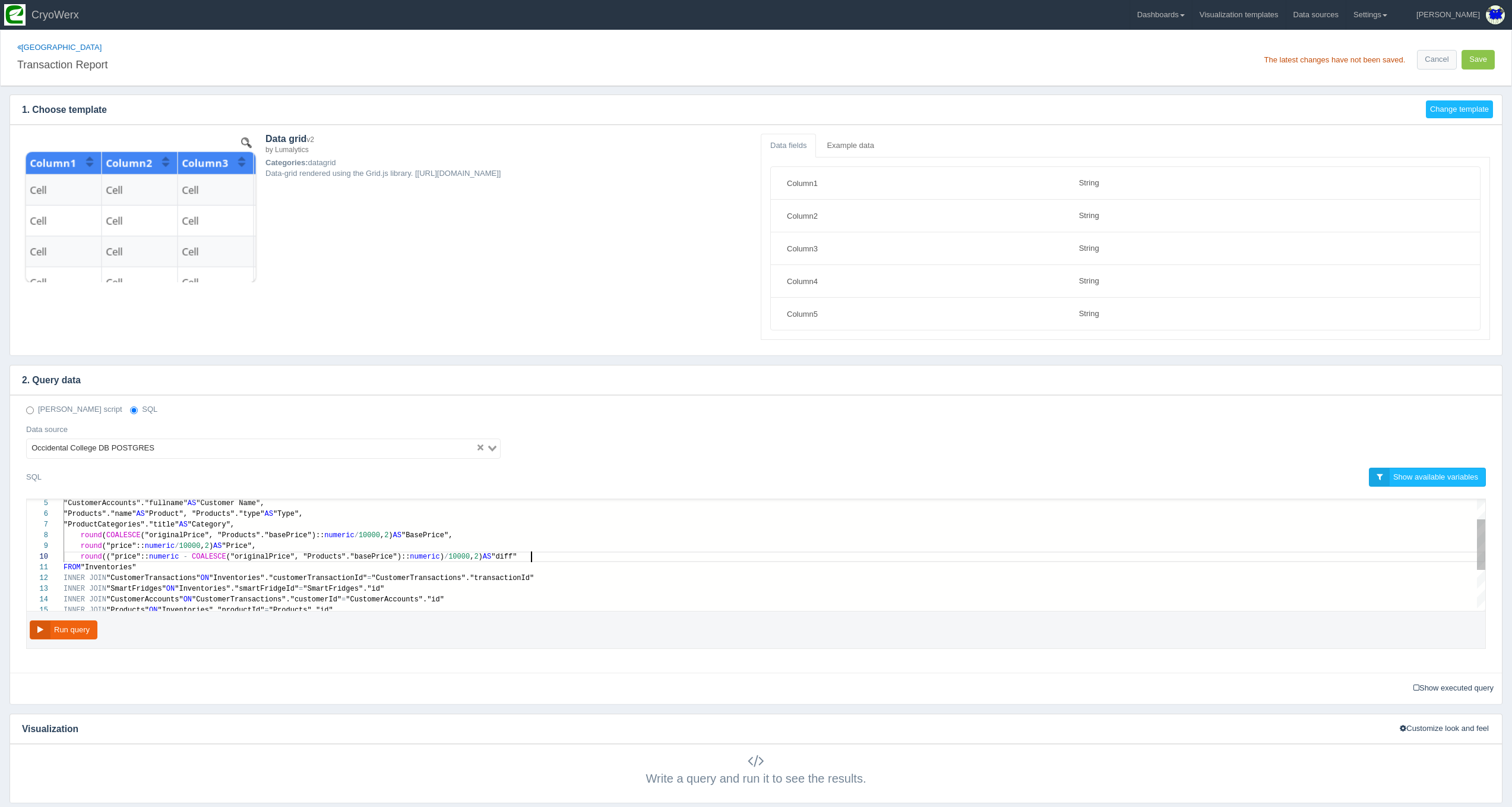
scroll to position [75, 467]
click at [88, 628] on button "Run query" at bounding box center [63, 630] width 68 height 20
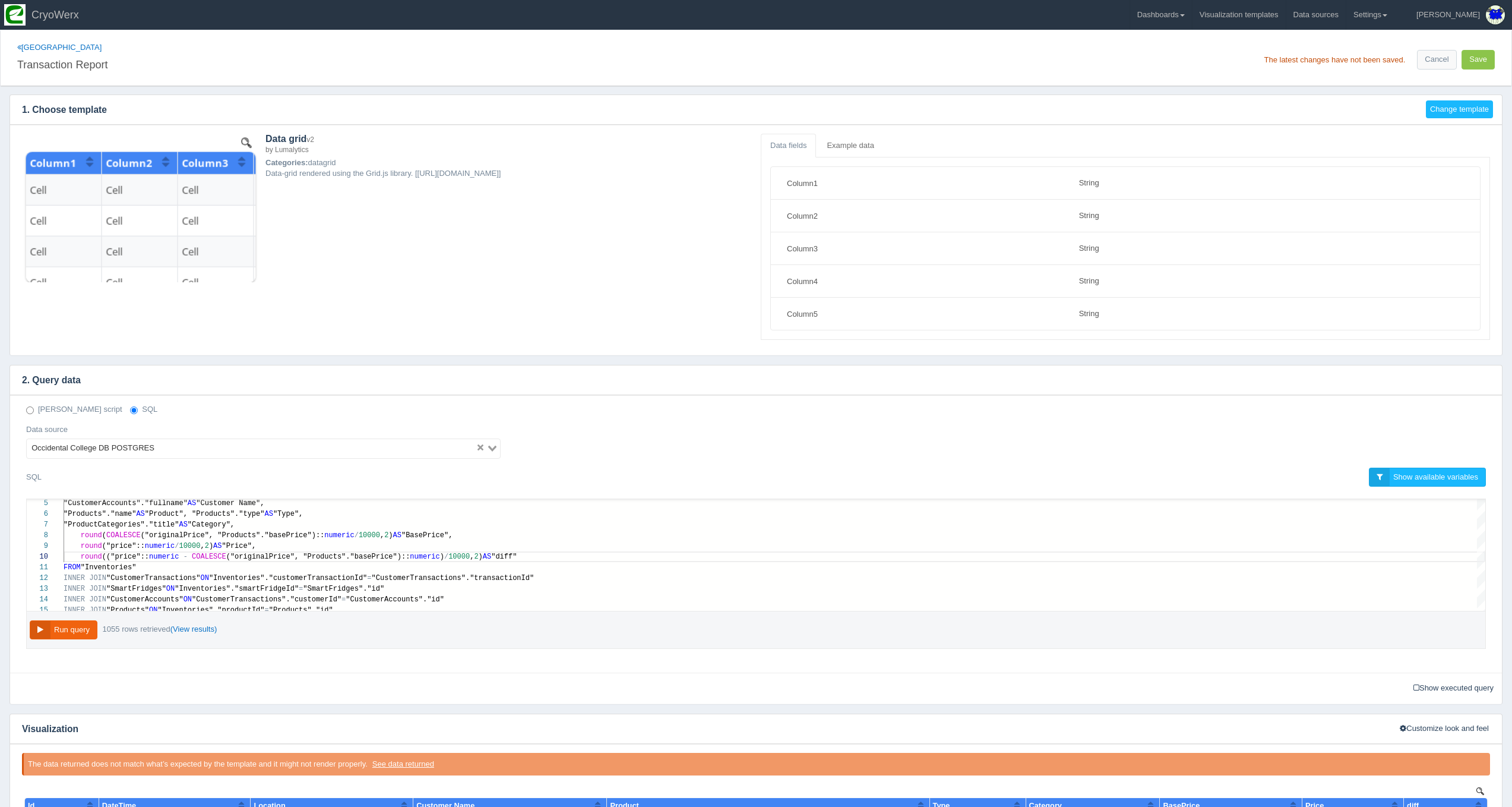
scroll to position [0, 0]
click at [75, 631] on button "Run query" at bounding box center [63, 630] width 68 height 20
type textarea "SELECT "customerTransactionId" AS "Id", TO_CHAR("CustomerTransactions"."created…"
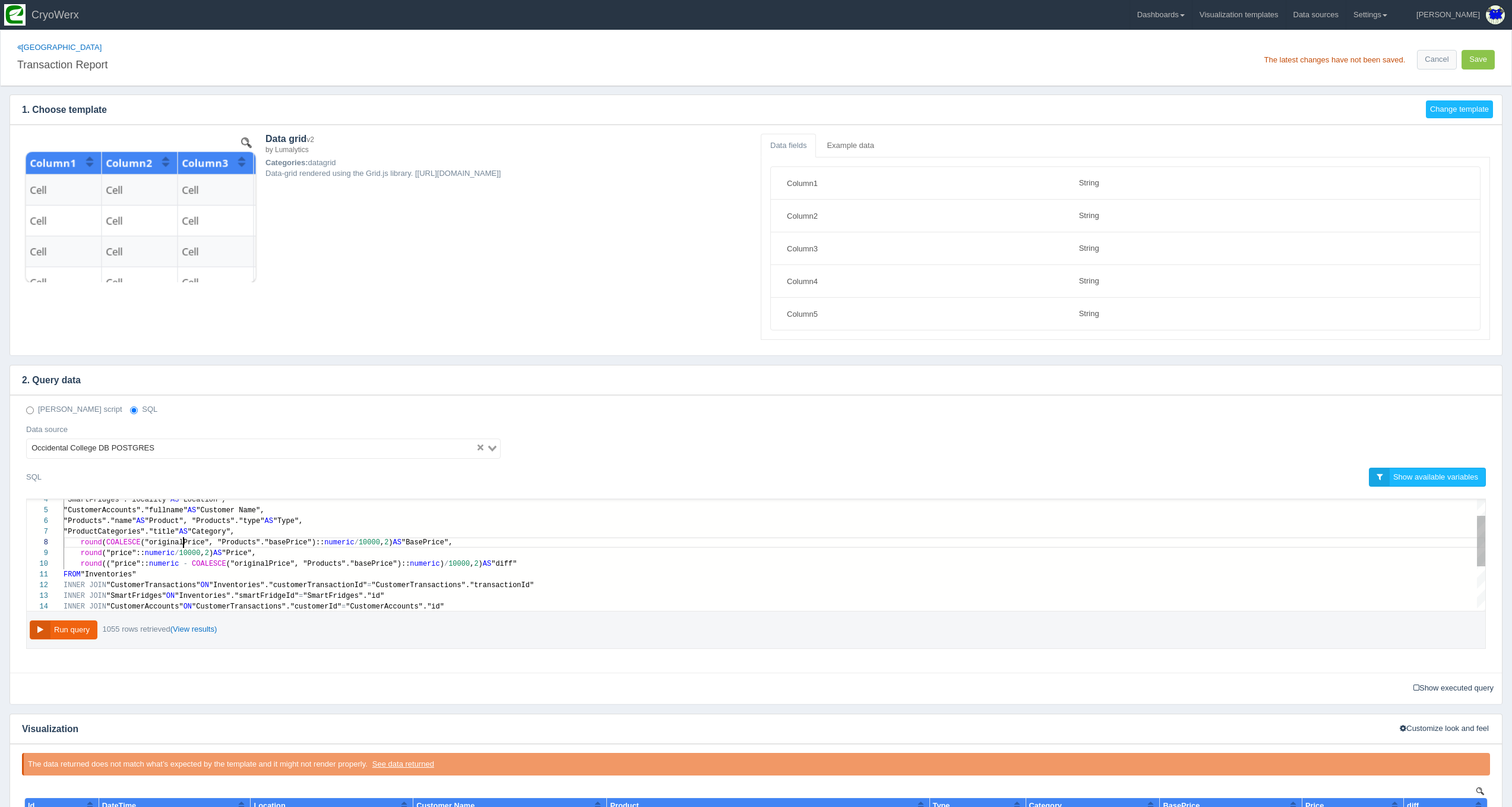
click at [291, 540] on div "10 11 12 13 14 9 8 7 6 5 4 round (("price":: numeric - COALESCE ("originalPrice…" at bounding box center [756, 555] width 1459 height 112
click at [1486, 57] on button "Save" at bounding box center [1478, 60] width 34 height 20
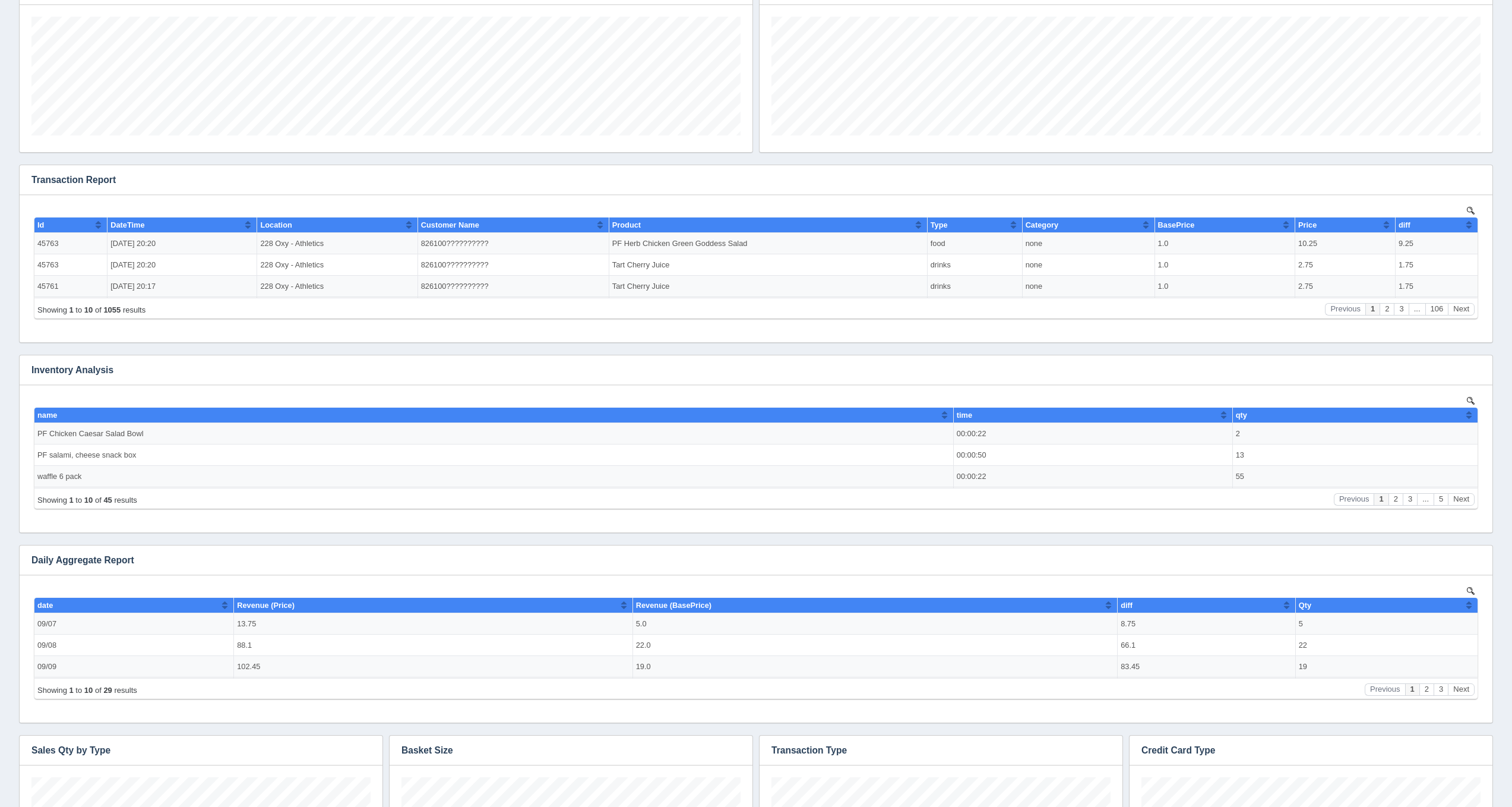
scroll to position [650, 0]
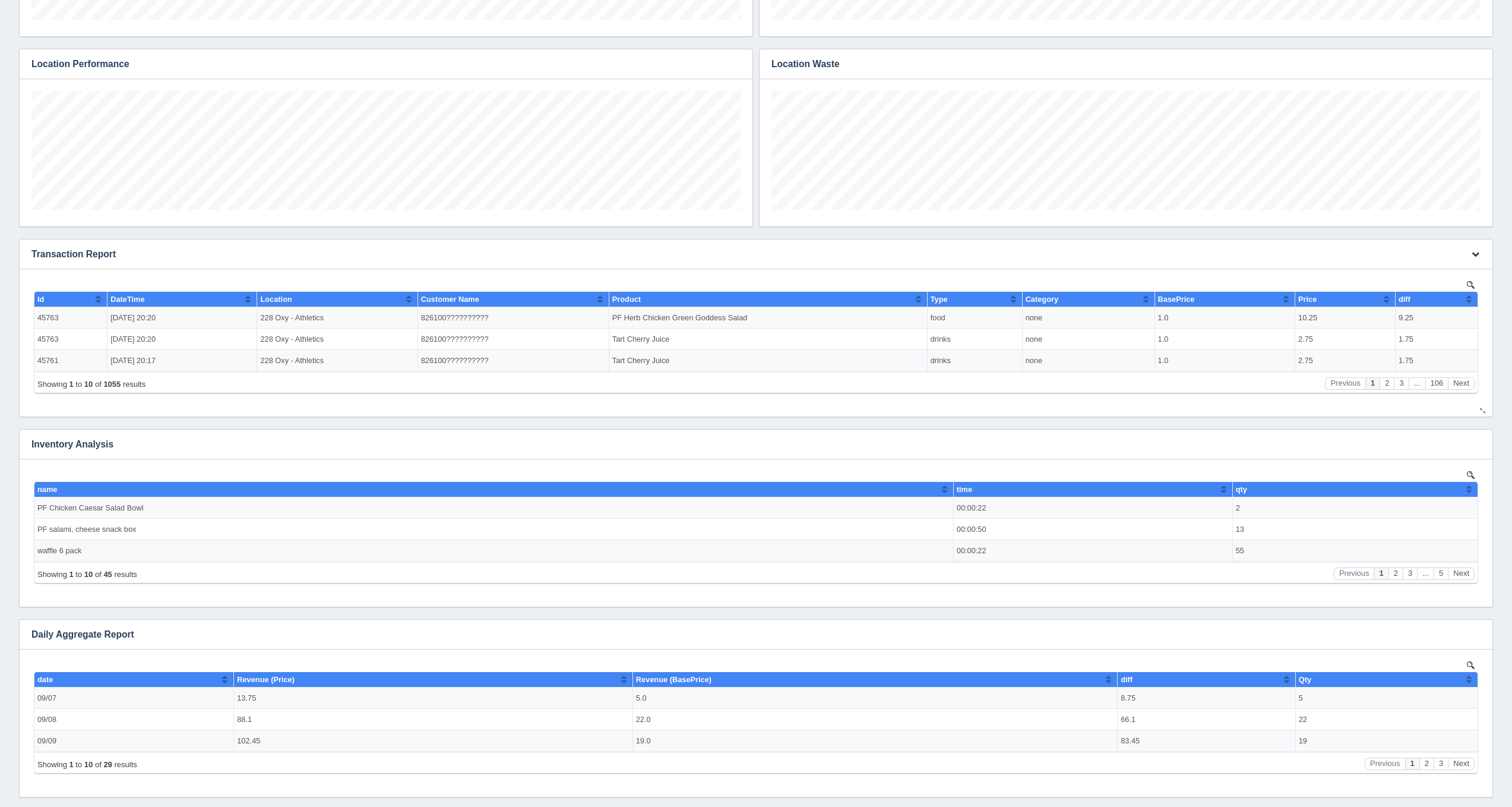
click at [1472, 256] on icon "button" at bounding box center [1476, 253] width 7 height 7
click at [1437, 265] on link "Edit chart" at bounding box center [1436, 271] width 95 height 17
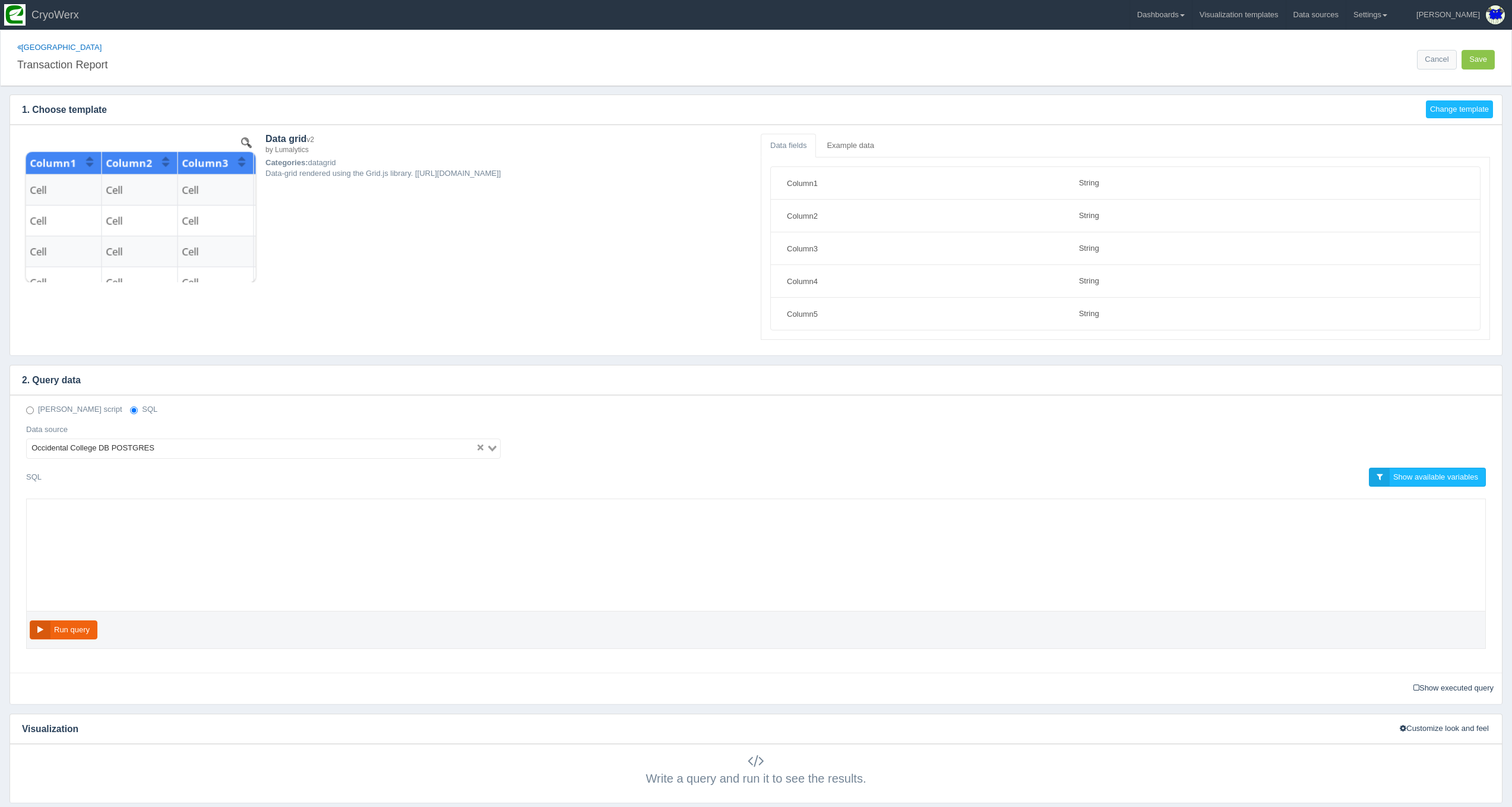
select select "string"
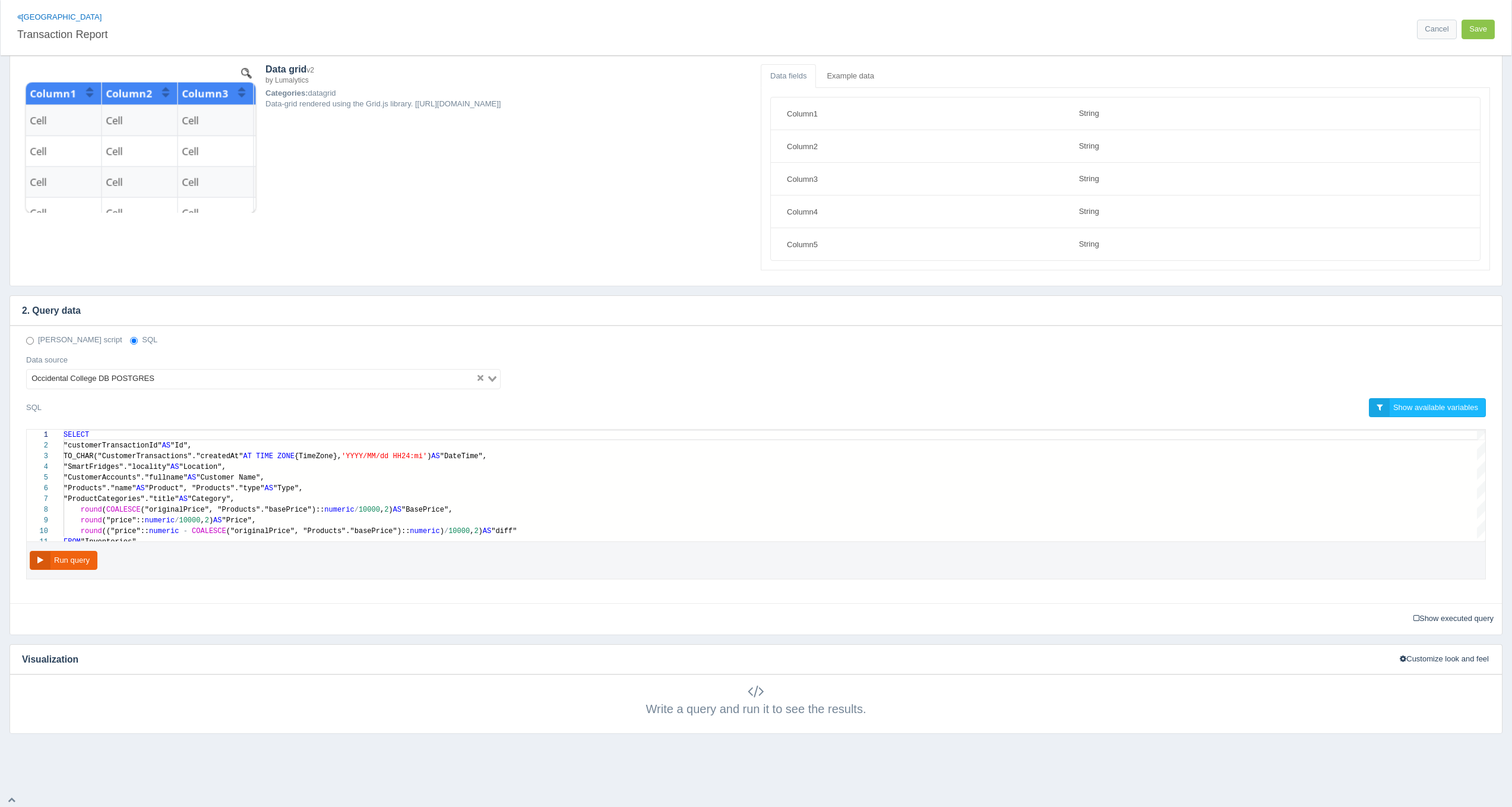
scroll to position [69, 0]
type textarea "SELECT "customerTransactionId" AS "Id", TO_CHAR("CustomerTransactions"."created…"
click at [186, 507] on span "("originalPrice", "Products"."basePrice")::" at bounding box center [233, 510] width 184 height 8
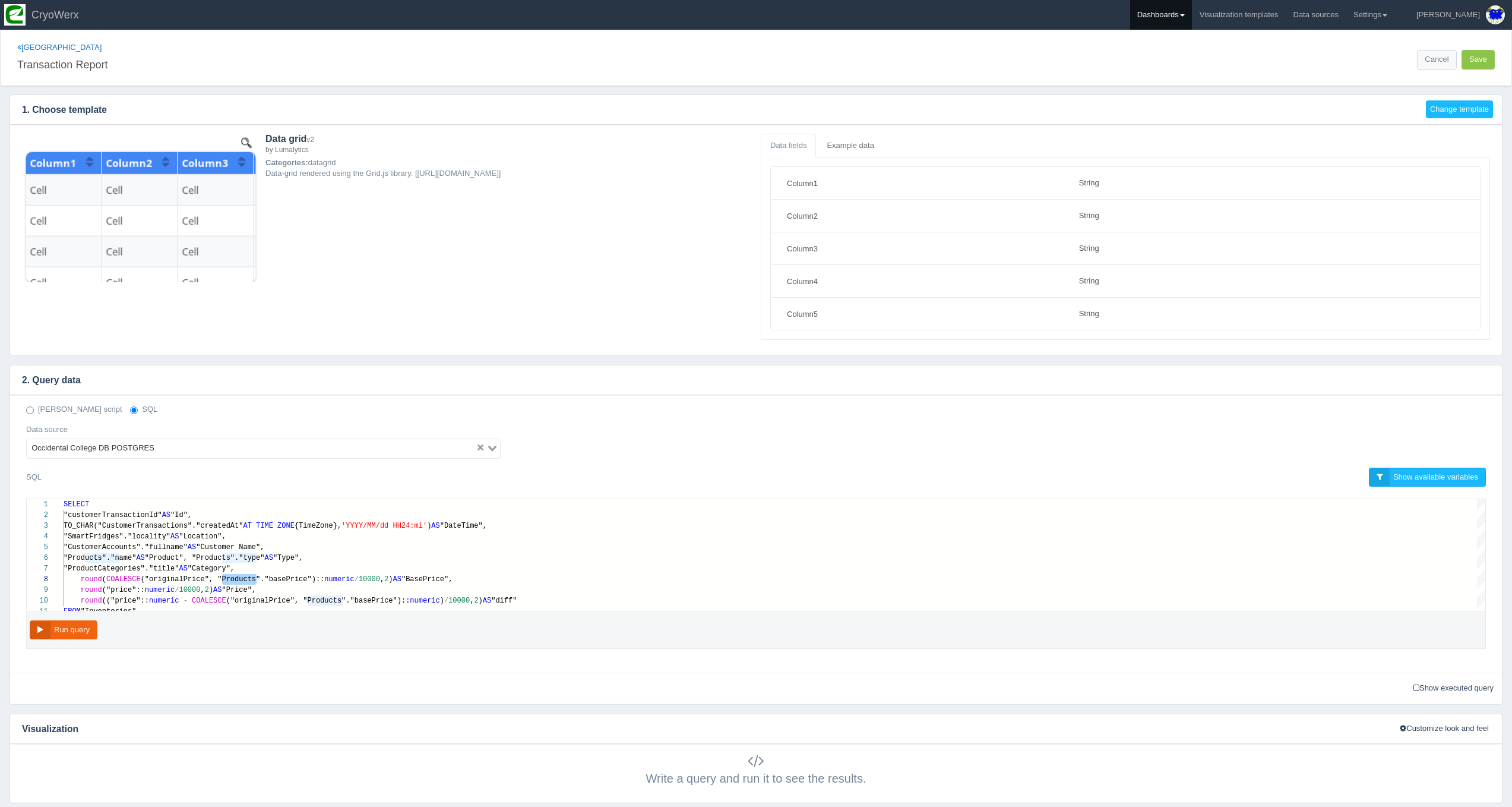
scroll to position [0, 0]
click at [1192, 23] on link "Dashboards" at bounding box center [1161, 15] width 61 height 30
click at [1229, 87] on link "CUSA" at bounding box center [1210, 79] width 160 height 23
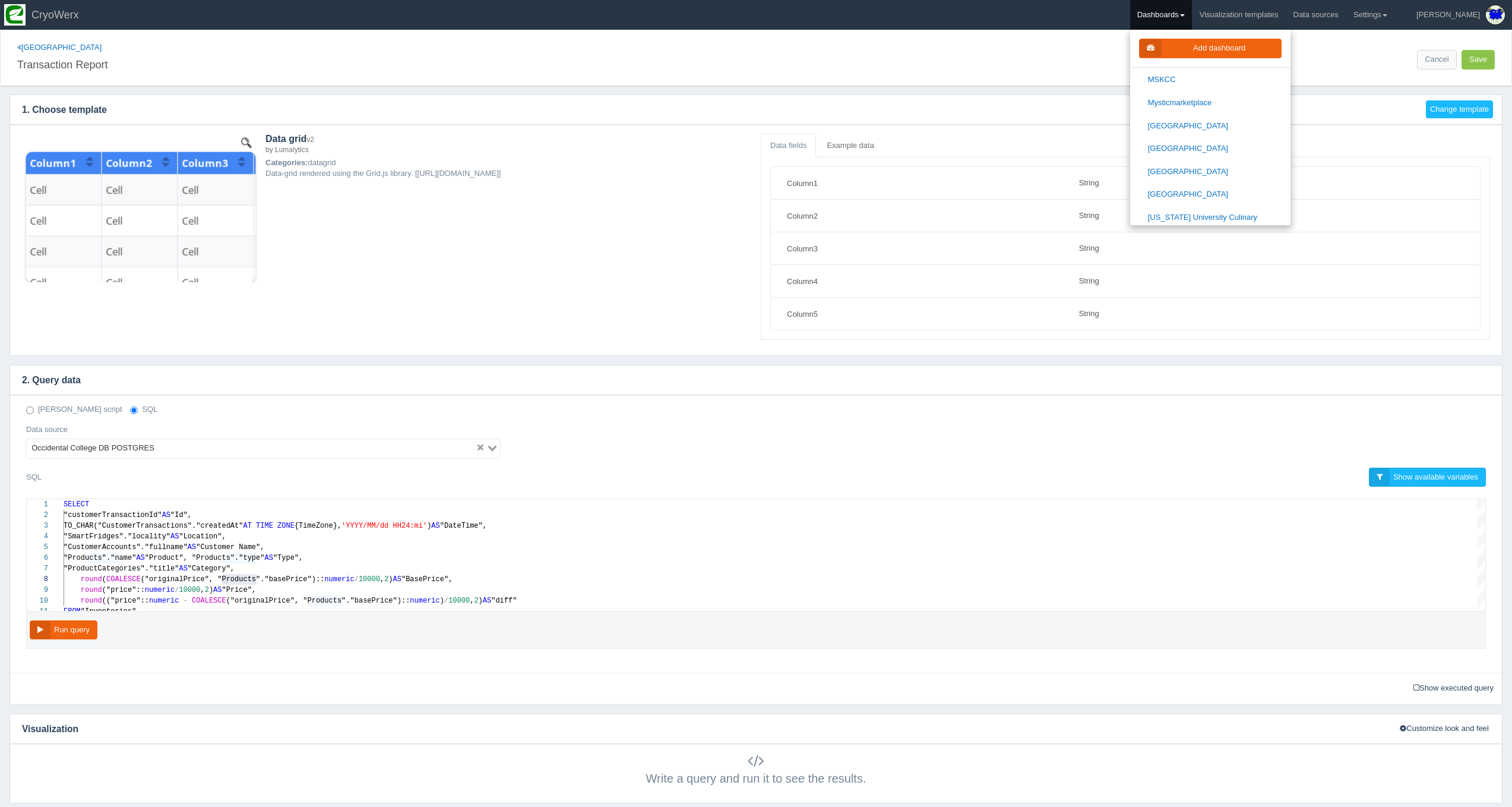
scroll to position [1018, 0]
click at [1244, 206] on link "[US_STATE] University Culinary Services" at bounding box center [1210, 223] width 160 height 34
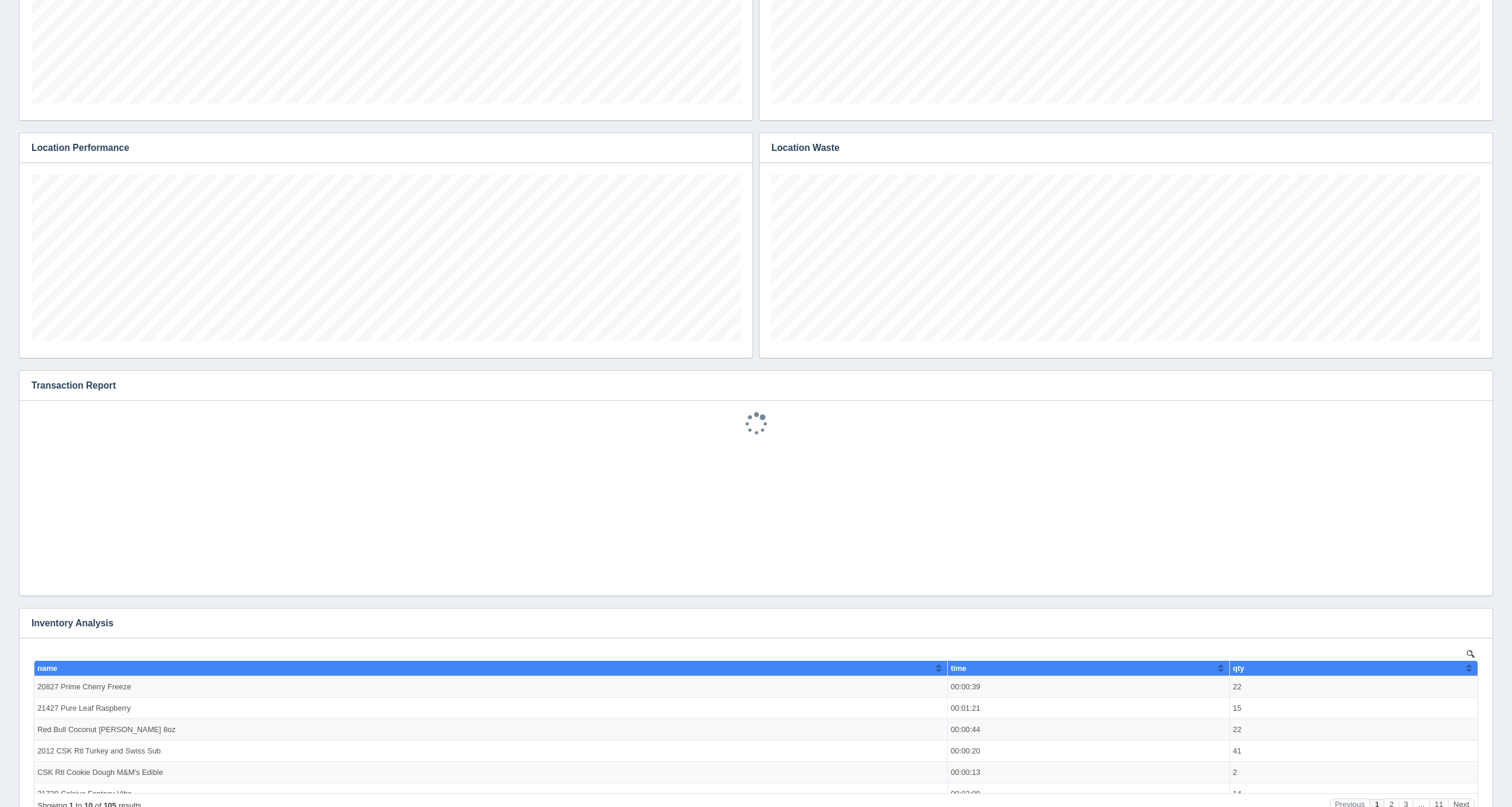
scroll to position [167, 709]
click at [1477, 390] on button "button" at bounding box center [1475, 386] width 16 height 19
click at [1451, 404] on link "Edit chart" at bounding box center [1436, 403] width 95 height 17
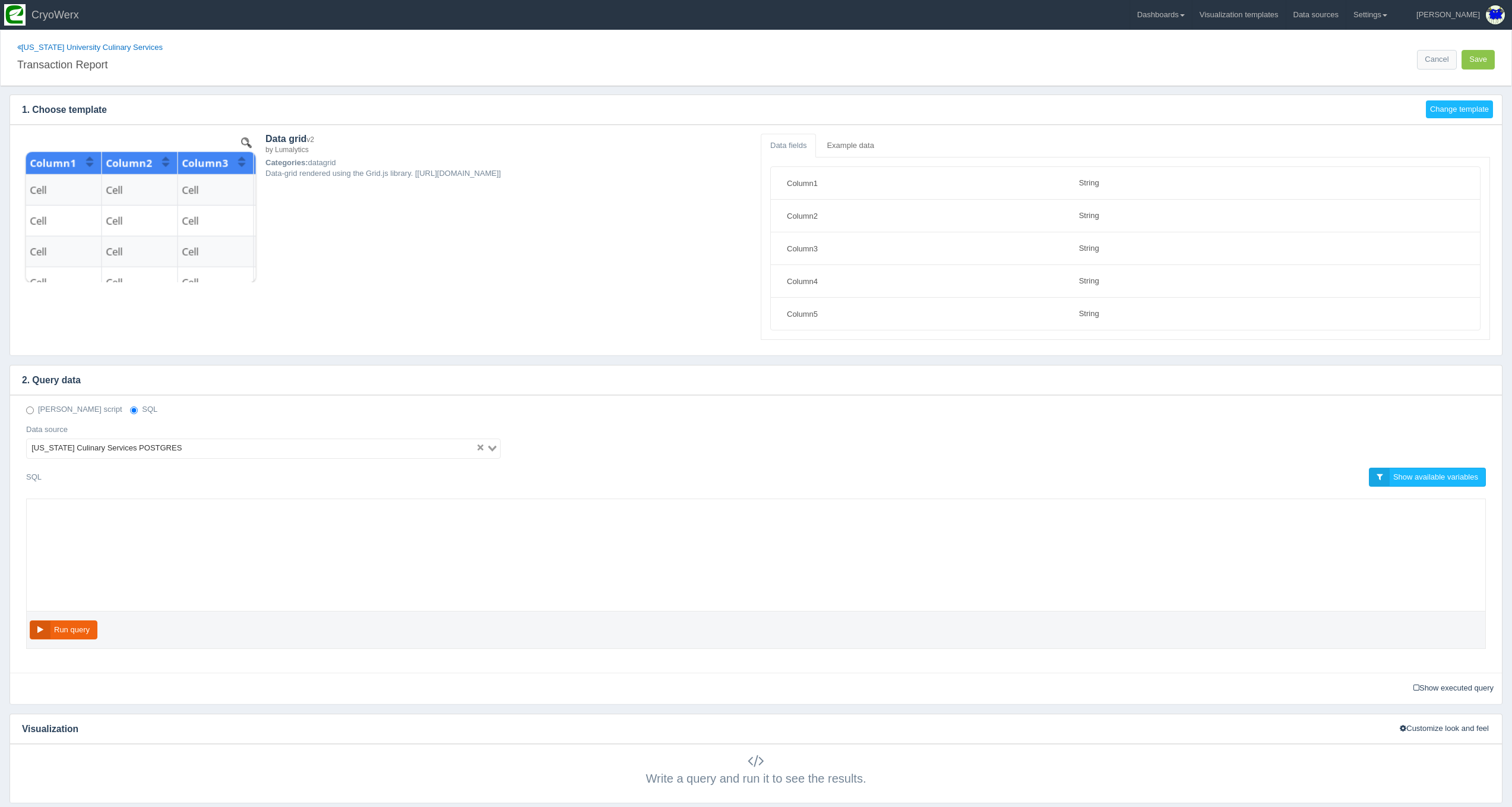
select select "string"
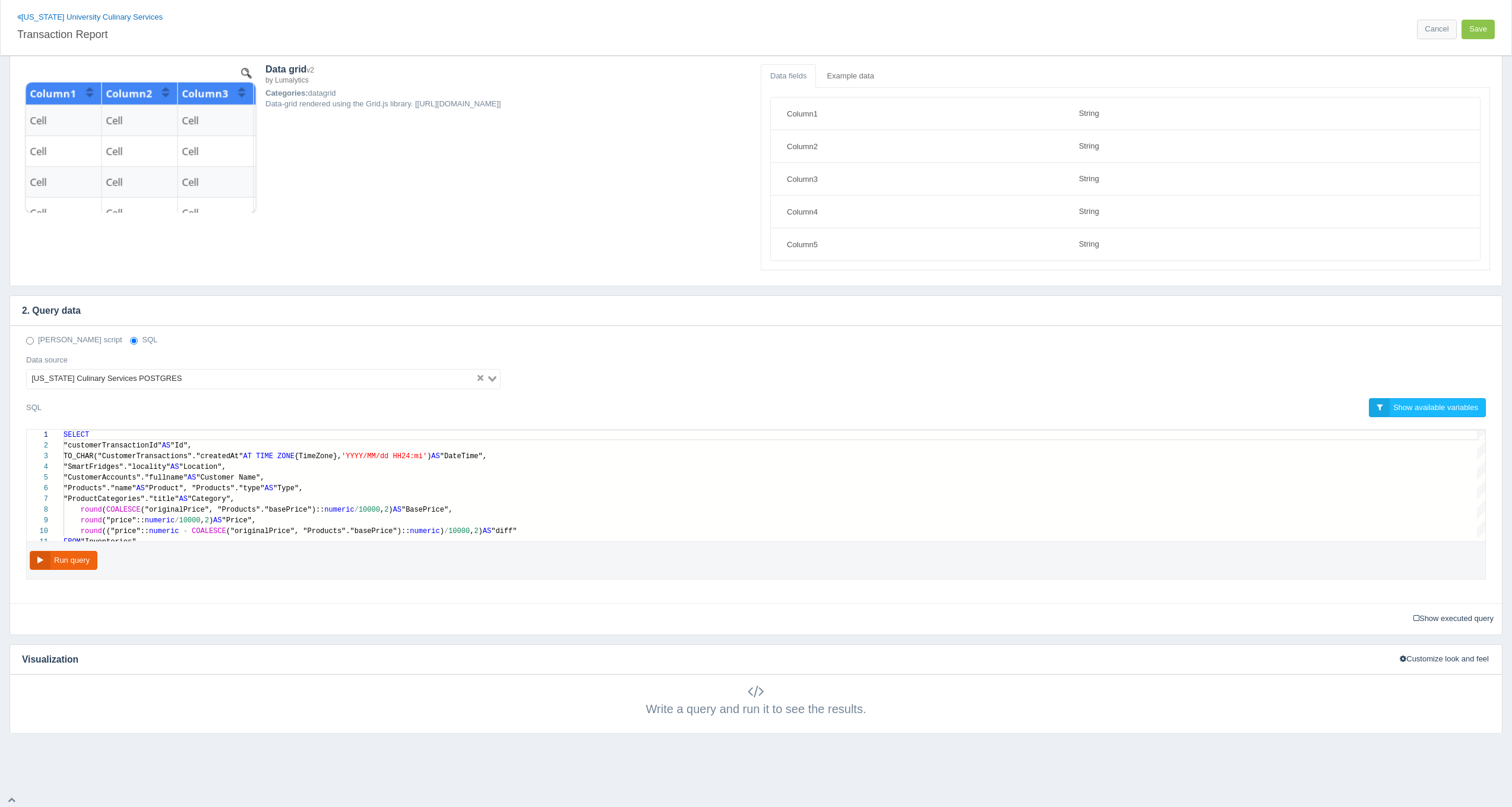
scroll to position [69, 0]
click at [97, 552] on button "Run query" at bounding box center [63, 561] width 68 height 20
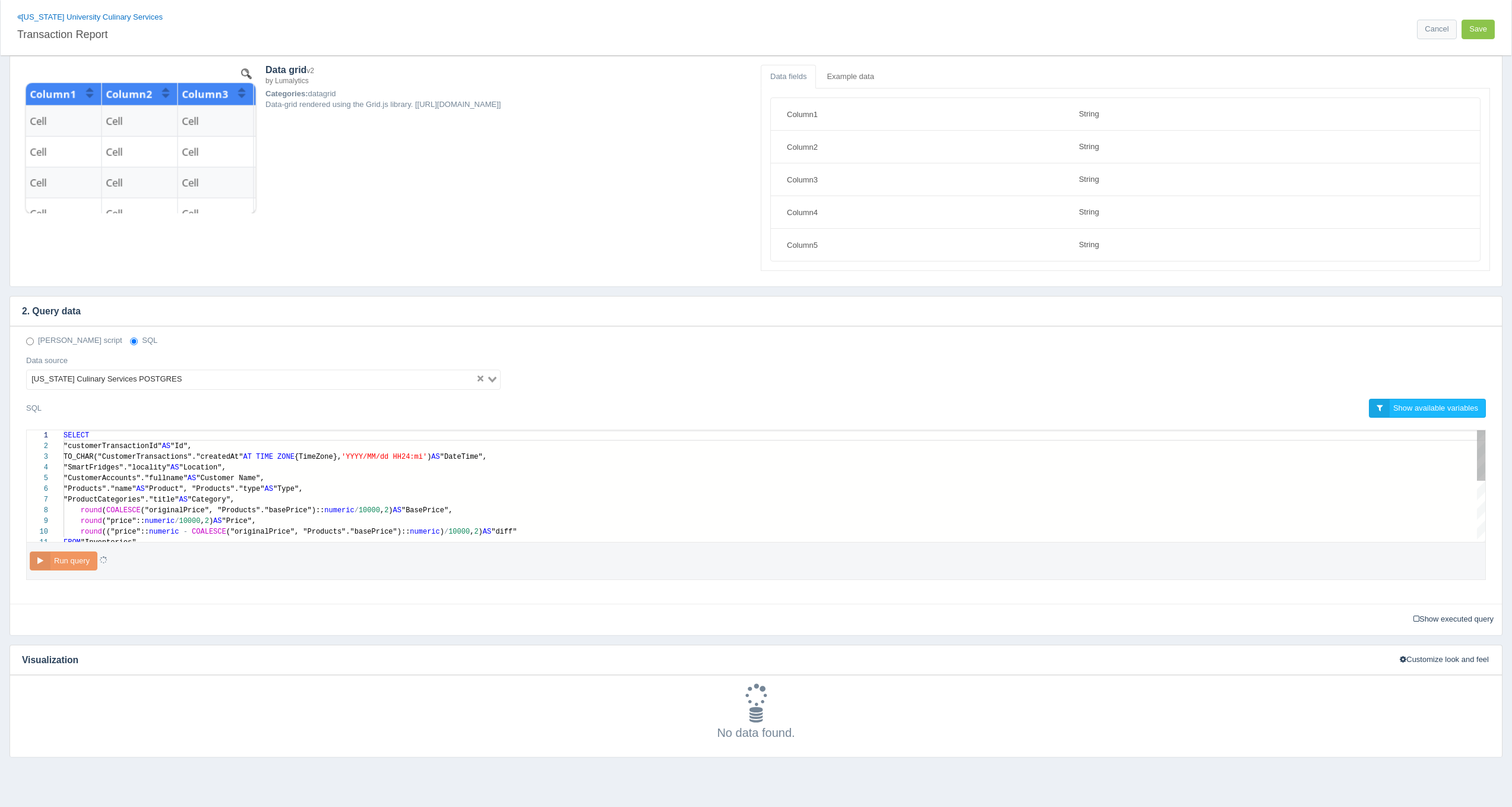
type textarea "SELECT "customerTransactionId" AS "Id", TO_CHAR("CustomerTransactions"."created…"
click at [92, 507] on span "round" at bounding box center [91, 510] width 21 height 8
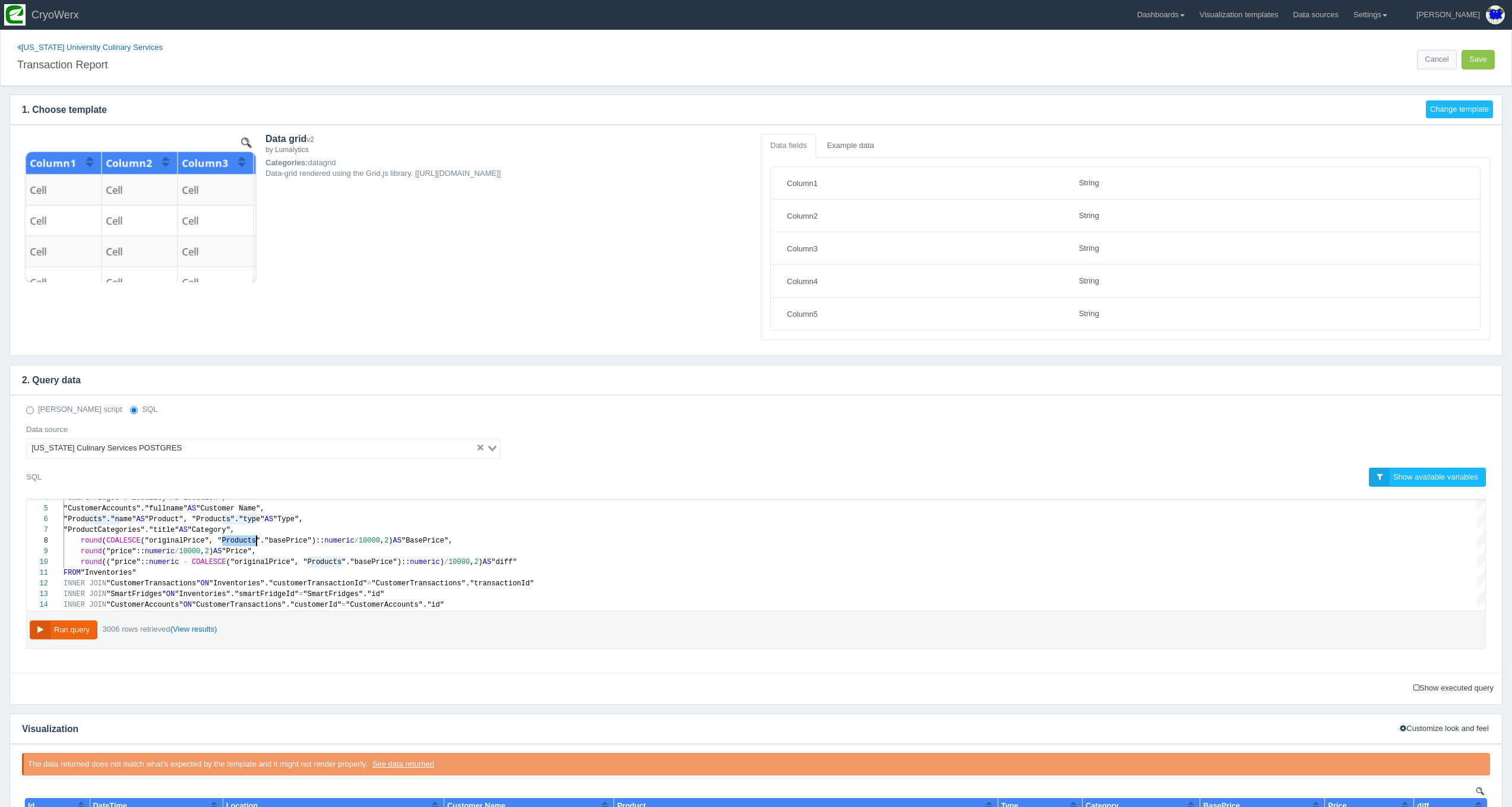
scroll to position [0, 0]
click at [1180, 21] on link "Dashboards" at bounding box center [1161, 15] width 61 height 30
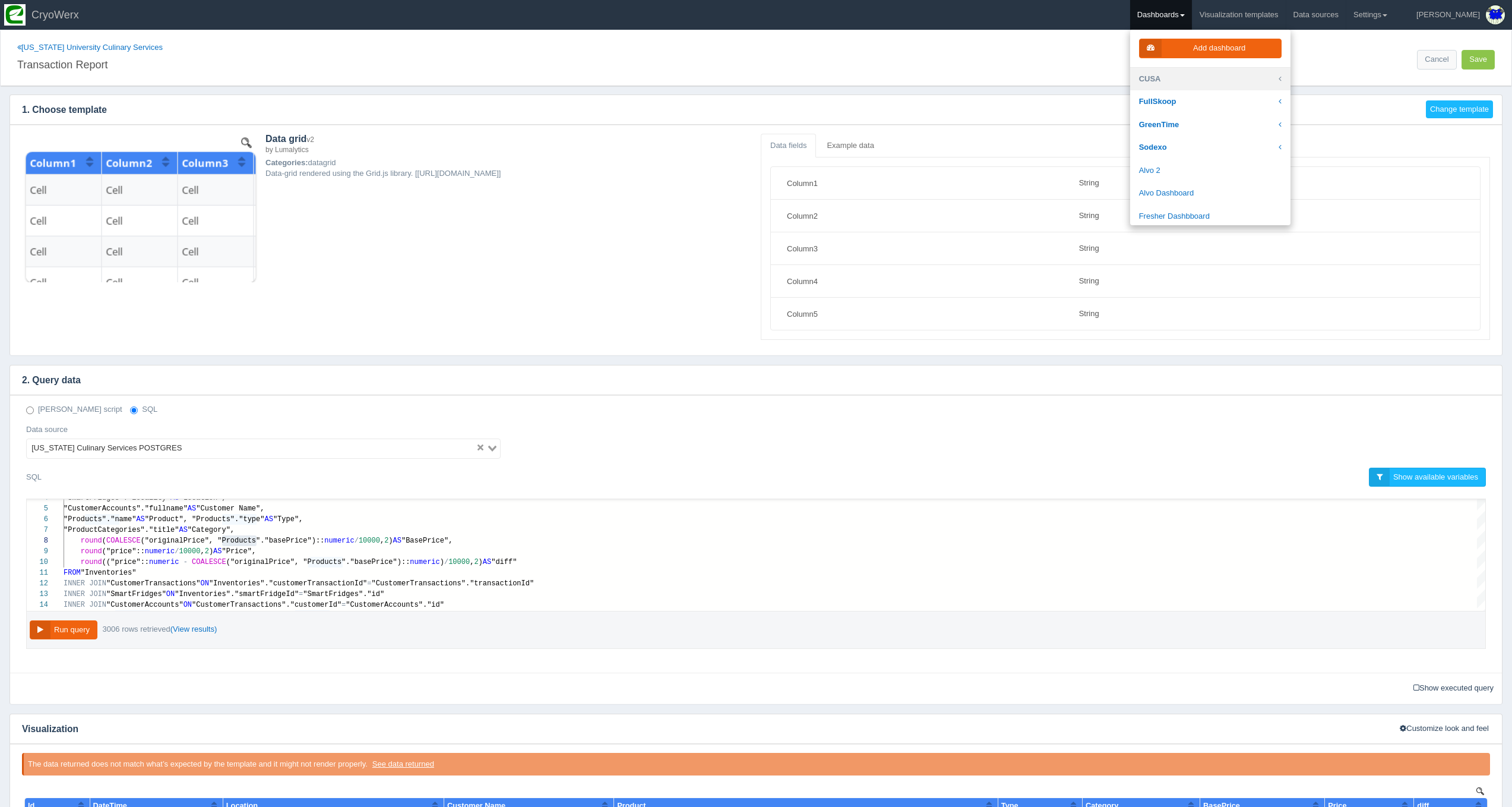
click at [1202, 71] on link "CUSA" at bounding box center [1210, 79] width 160 height 23
click at [1215, 171] on link "Olivette Nazarene University" at bounding box center [1210, 183] width 160 height 23
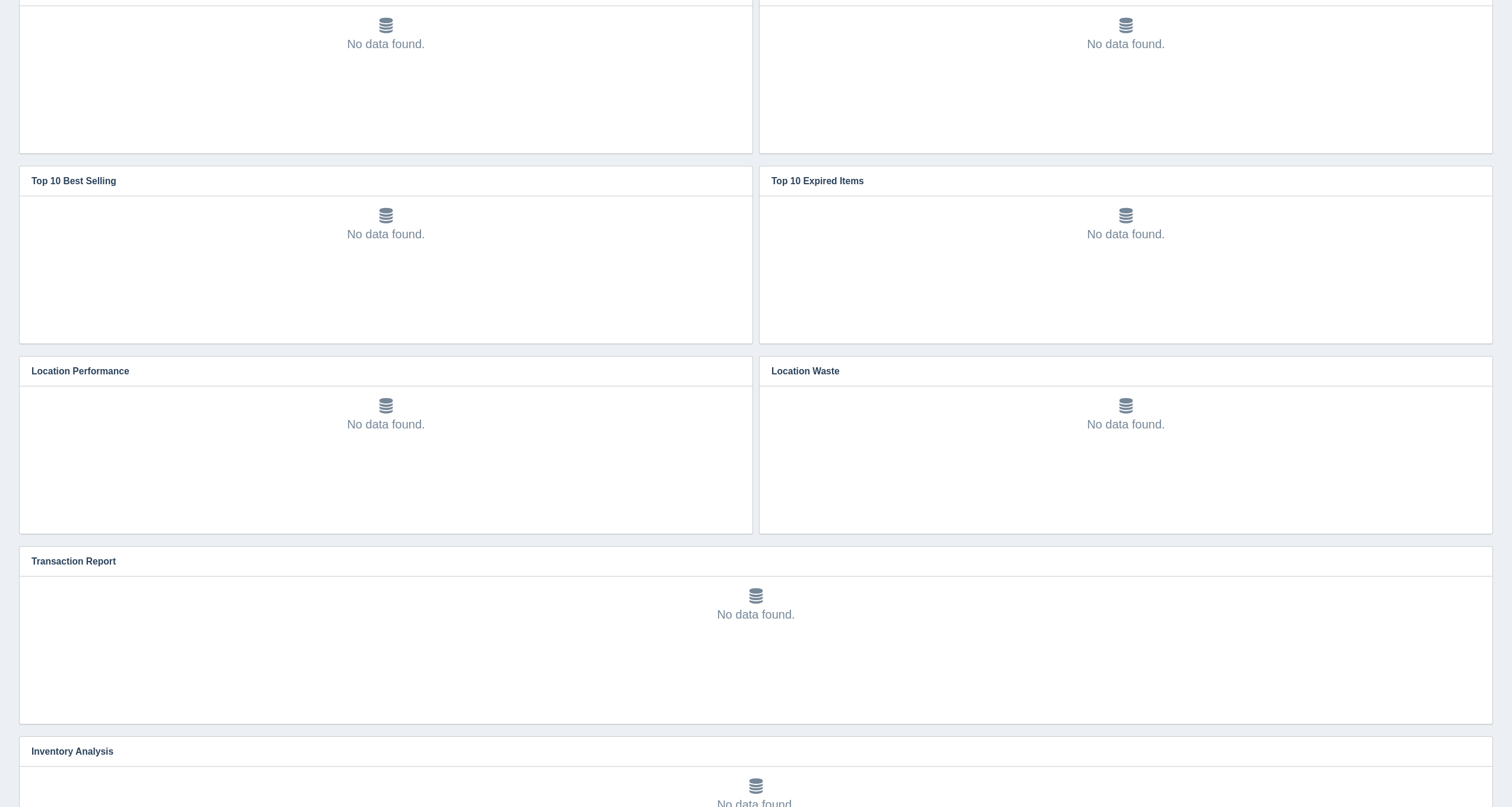
scroll to position [227, 0]
click at [1472, 552] on button "button" at bounding box center [1475, 558] width 16 height 19
click at [1430, 571] on link "Edit chart" at bounding box center [1436, 575] width 95 height 17
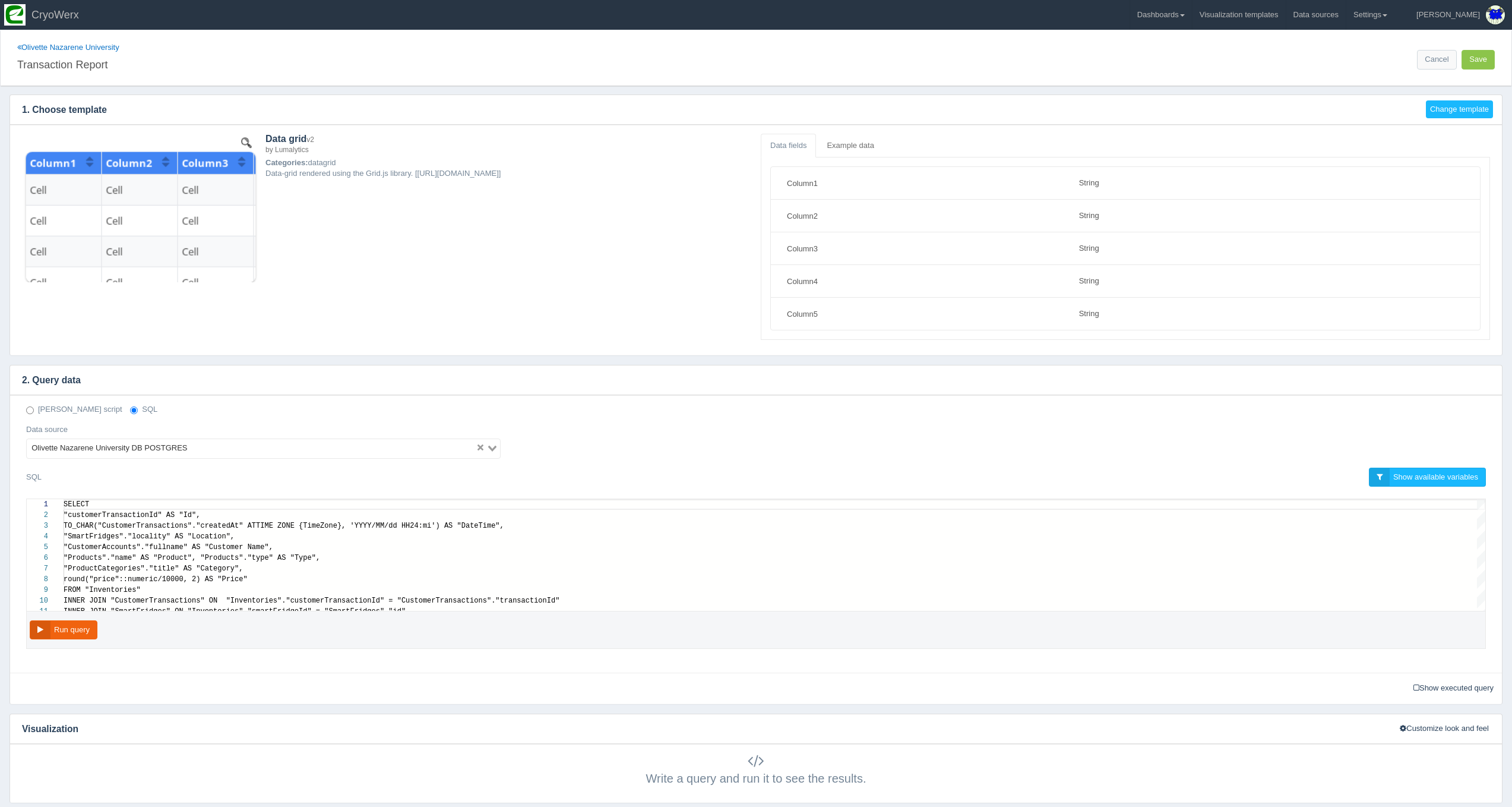
select select "string"
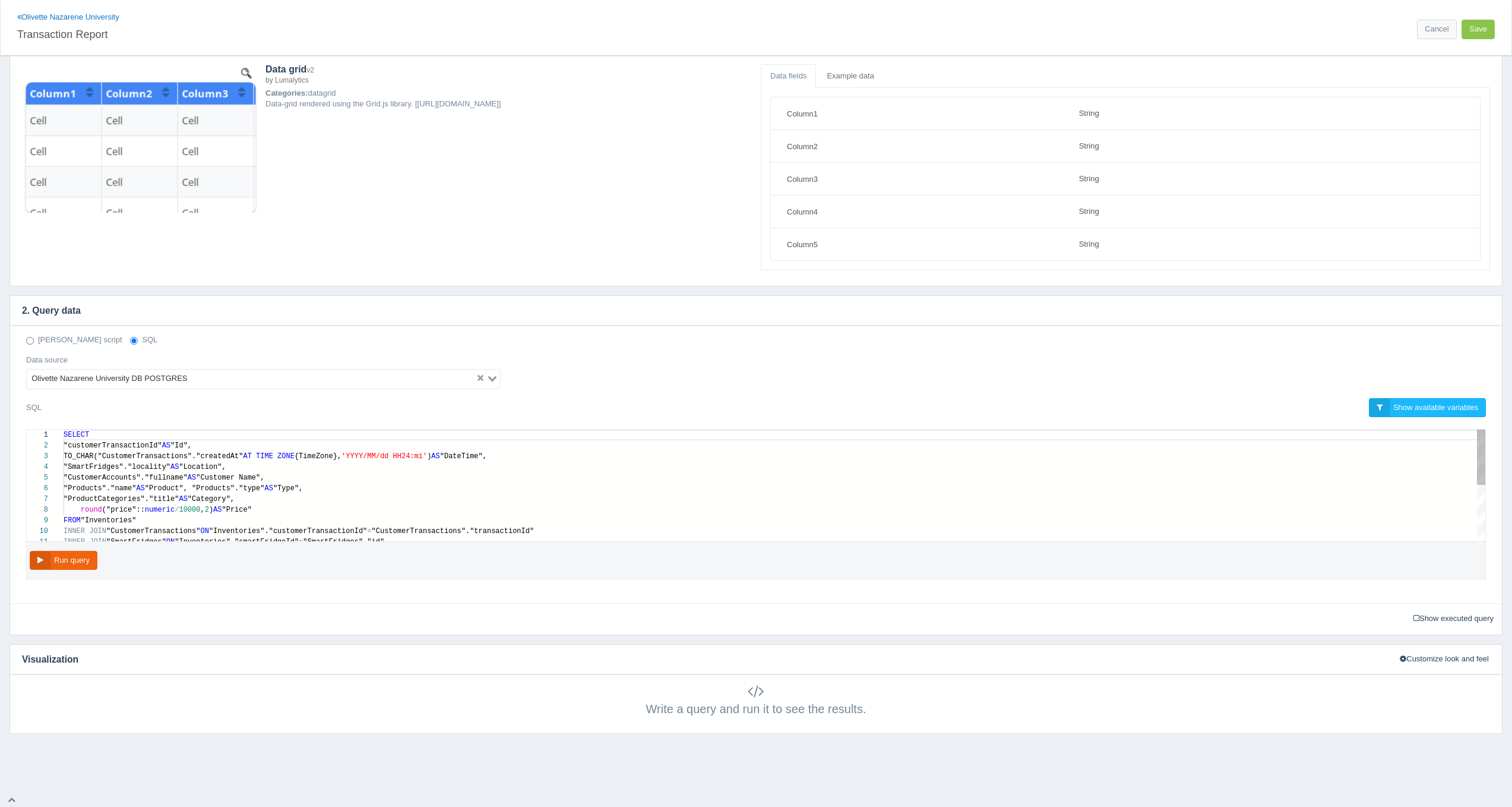
scroll to position [69, 0]
click at [92, 448] on div ""customerTransactionId" AS "Id"," at bounding box center [774, 445] width 1422 height 10
click at [92, 458] on span "TO_CHAR("CustomerTransactions"."createdAt"" at bounding box center [153, 457] width 180 height 8
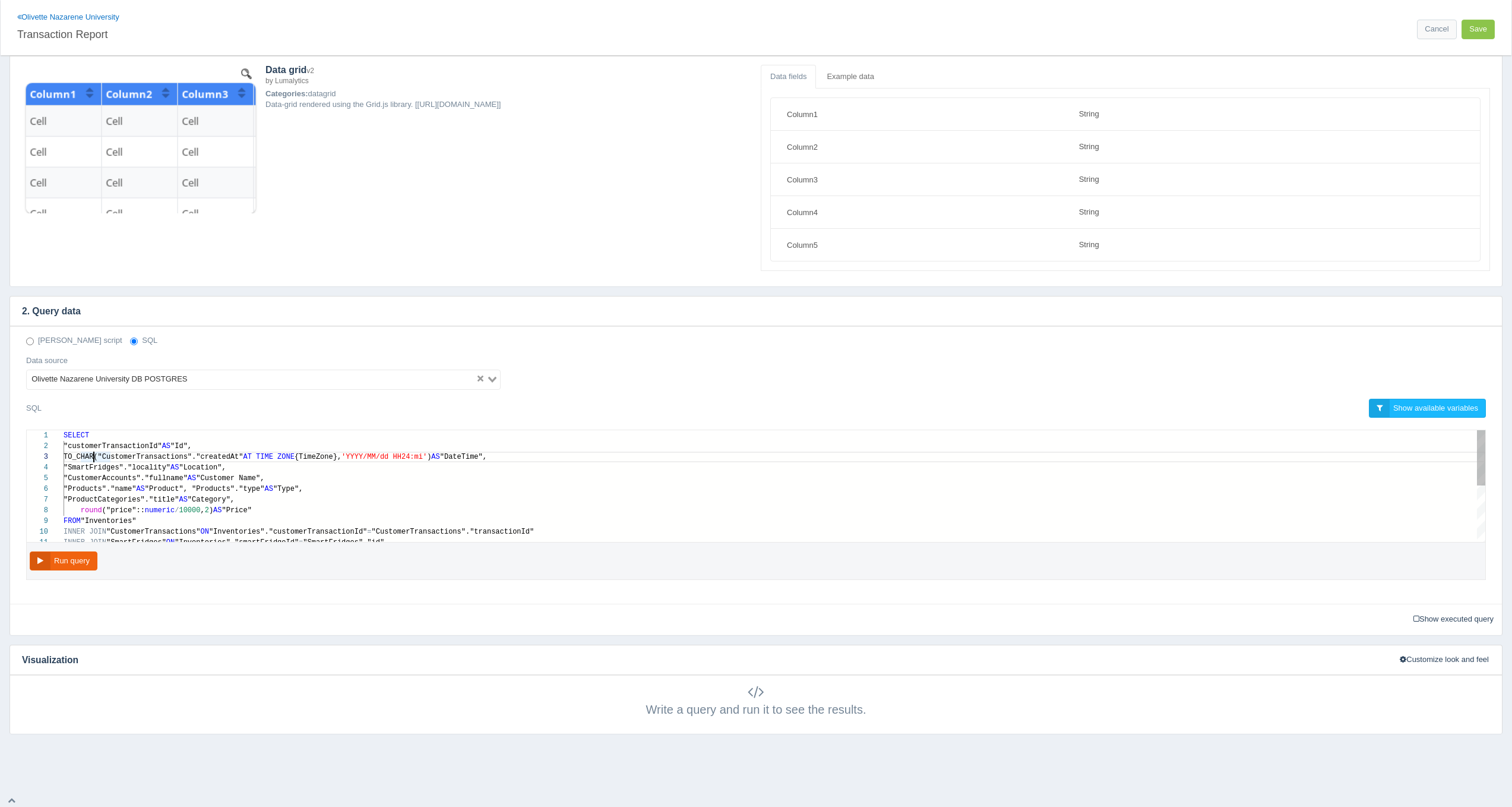
type textarea "SELECT "customerTransactionId" AS "Id", TO_CHAR("CustomerTransactions"."created…"
click at [96, 475] on span ""CustomerAccounts"."fullname"" at bounding box center [125, 478] width 124 height 8
click at [96, 477] on span ""CustomerAccounts"."fullname"" at bounding box center [125, 478] width 124 height 8
click at [98, 489] on div "1 2 3 4 5 6 7 8 9 10 11 SELECT "customerTransactionId" AS "Id", TO_CHAR("Custom…" at bounding box center [756, 486] width 1459 height 112
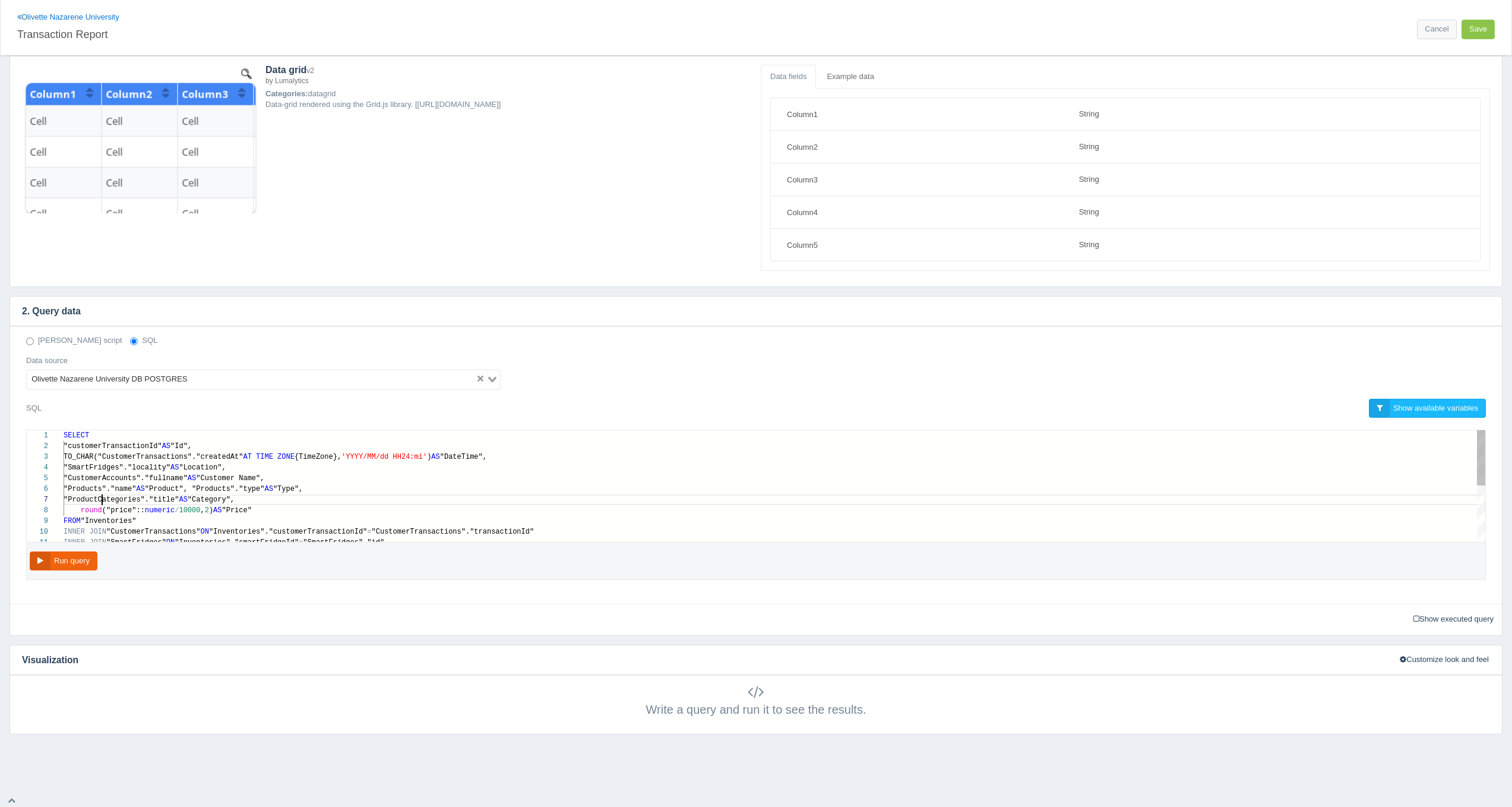
scroll to position [64, 38]
click at [104, 498] on span ""ProductCategories"."title"" at bounding box center [121, 499] width 116 height 8
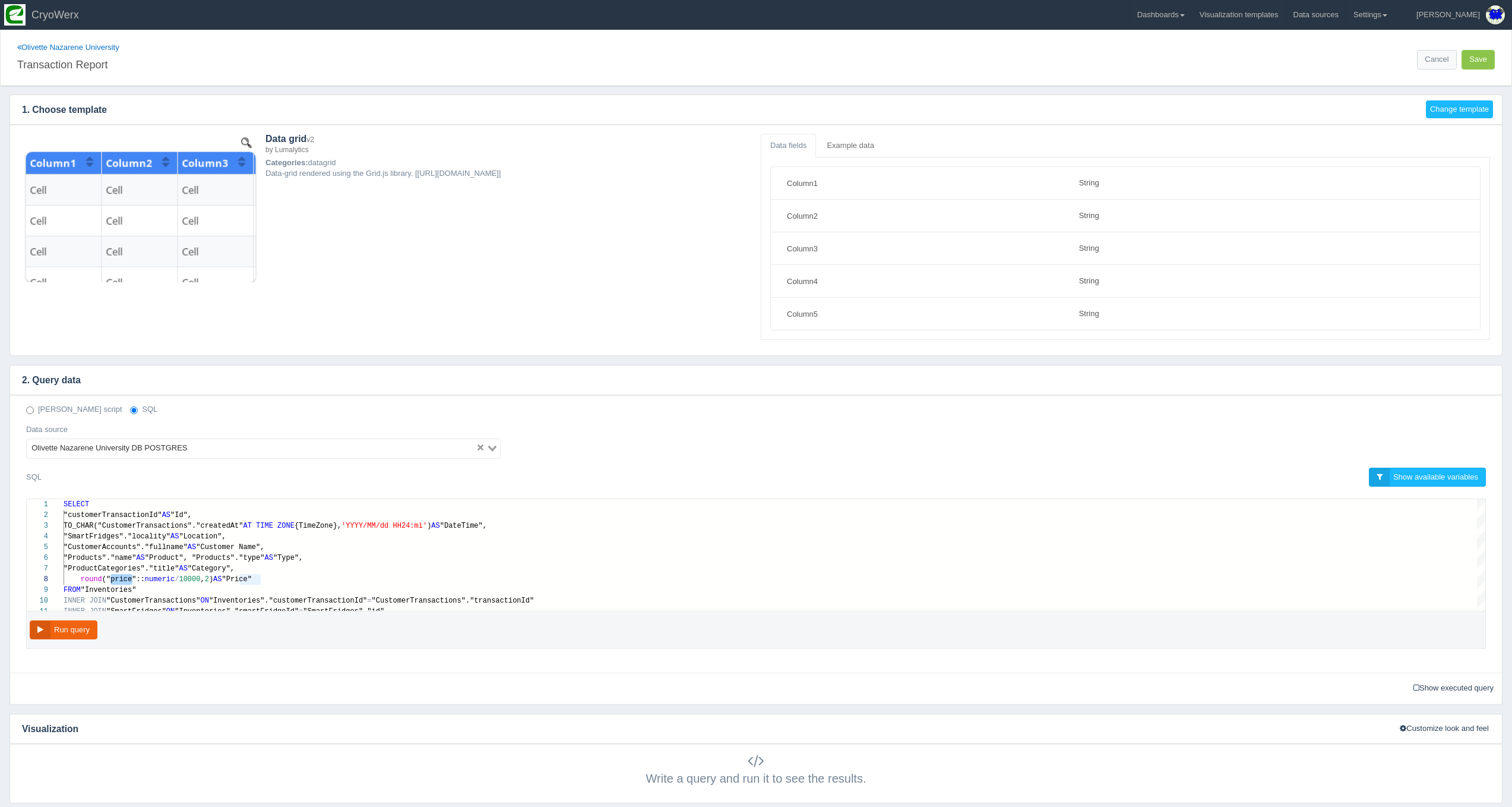
scroll to position [0, 0]
click at [1190, 21] on link "Dashboards" at bounding box center [1161, 15] width 61 height 30
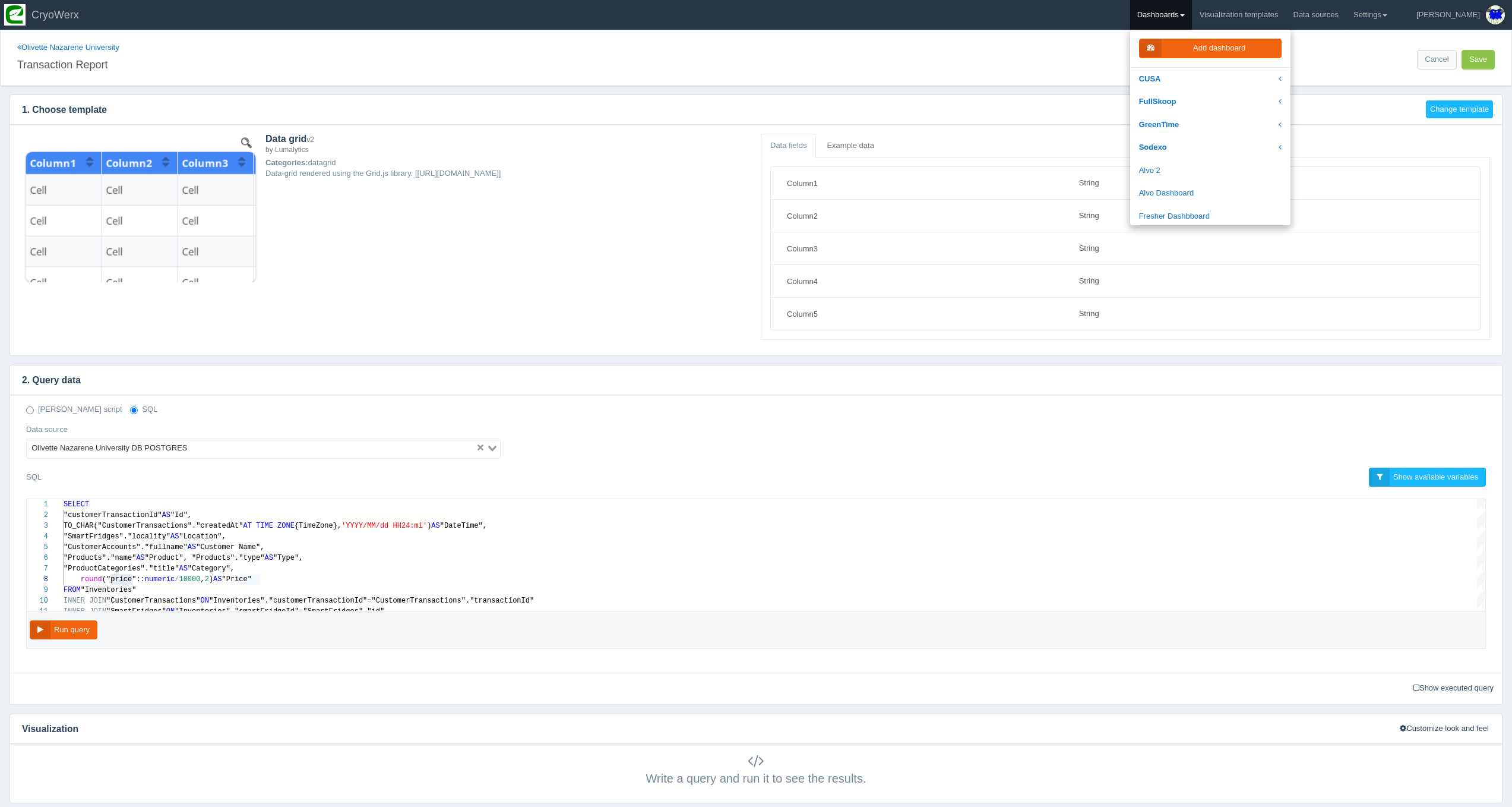
click at [1208, 66] on div "Add dashboard" at bounding box center [1210, 48] width 160 height 38
click at [1187, 17] on link "Dashboards" at bounding box center [1161, 15] width 61 height 30
click at [1199, 64] on div "Add dashboard" at bounding box center [1210, 48] width 160 height 38
click at [1188, 22] on link "Dashboards" at bounding box center [1161, 15] width 61 height 30
click at [1206, 73] on link "CUSA" at bounding box center [1210, 79] width 160 height 23
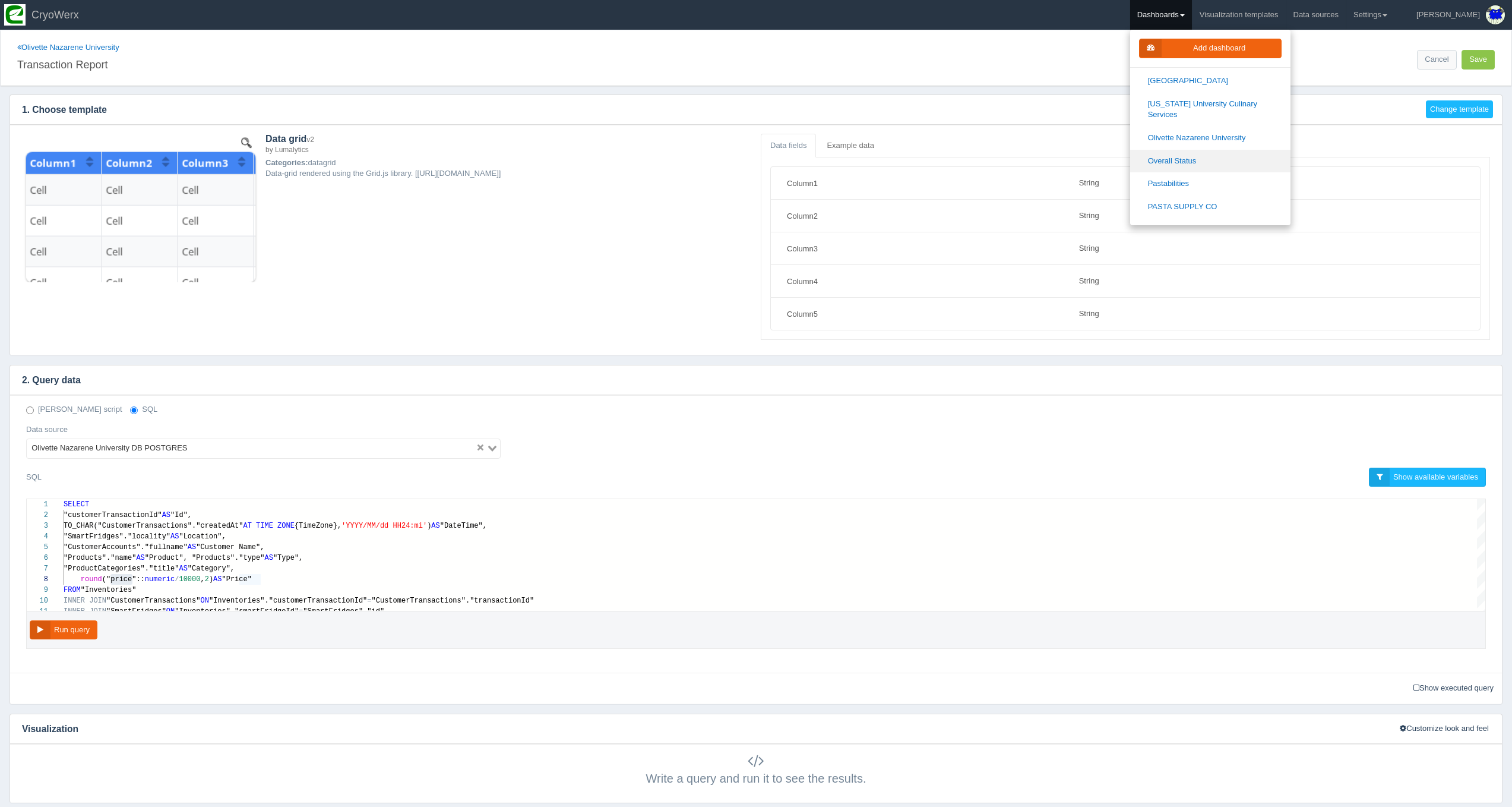
scroll to position [1119, 0]
click at [1226, 161] on link "Overall Status" at bounding box center [1210, 172] width 160 height 23
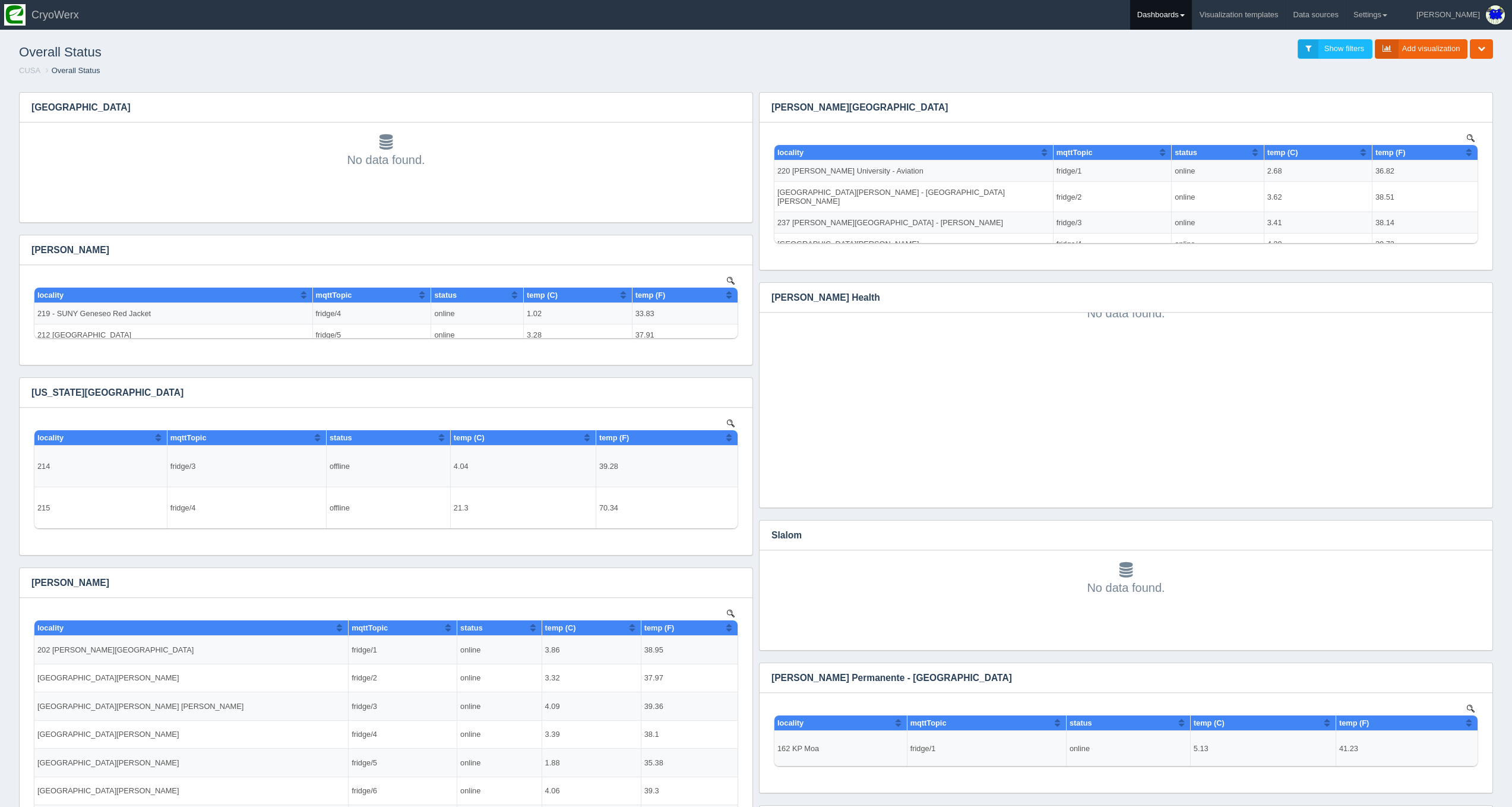
click at [1192, 17] on link "Dashboards" at bounding box center [1161, 15] width 61 height 30
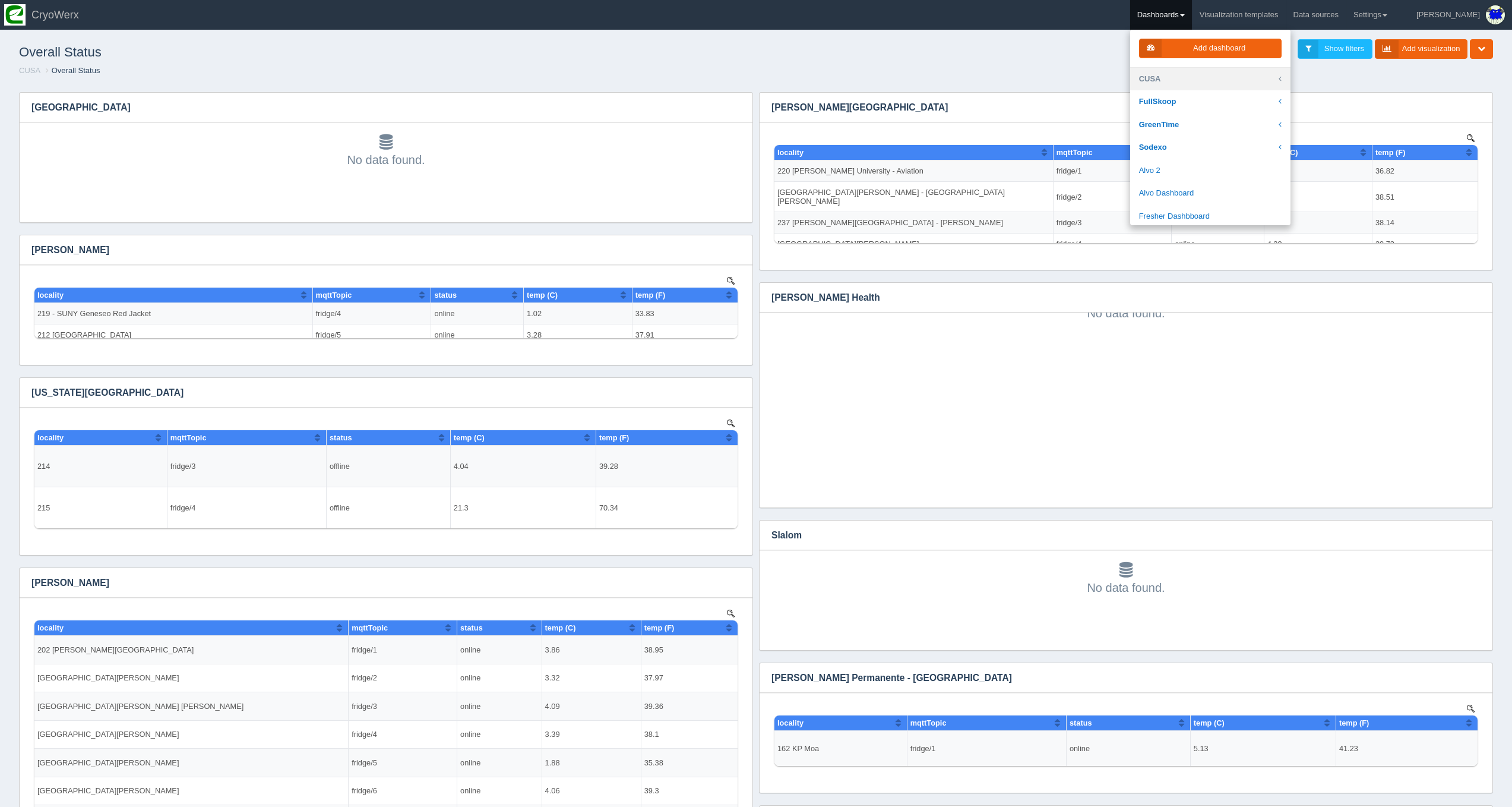
click at [1202, 74] on link "CUSA" at bounding box center [1210, 79] width 160 height 23
click at [1215, 171] on link "Pastabilities" at bounding box center [1210, 183] width 160 height 23
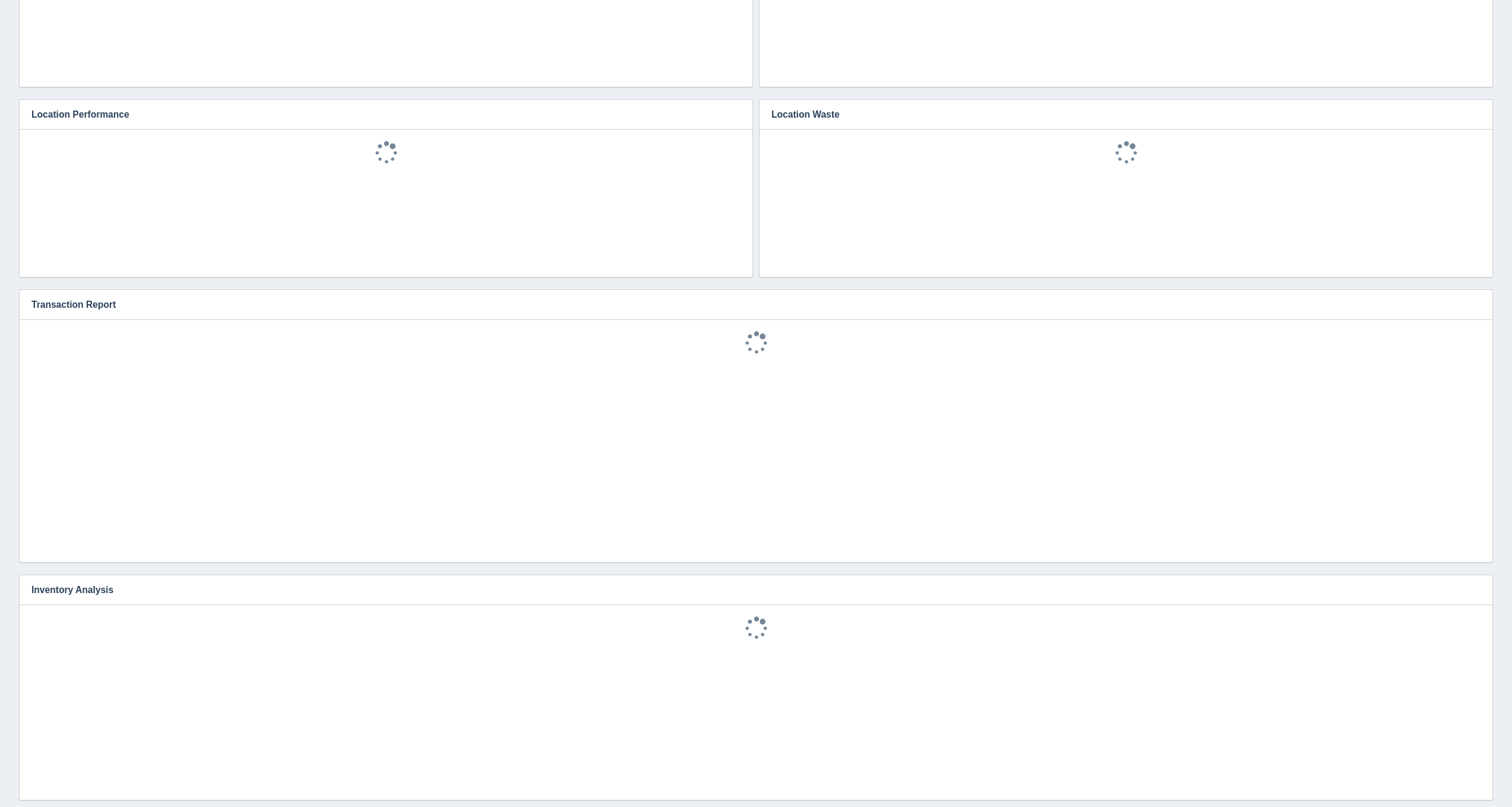
scroll to position [618, 0]
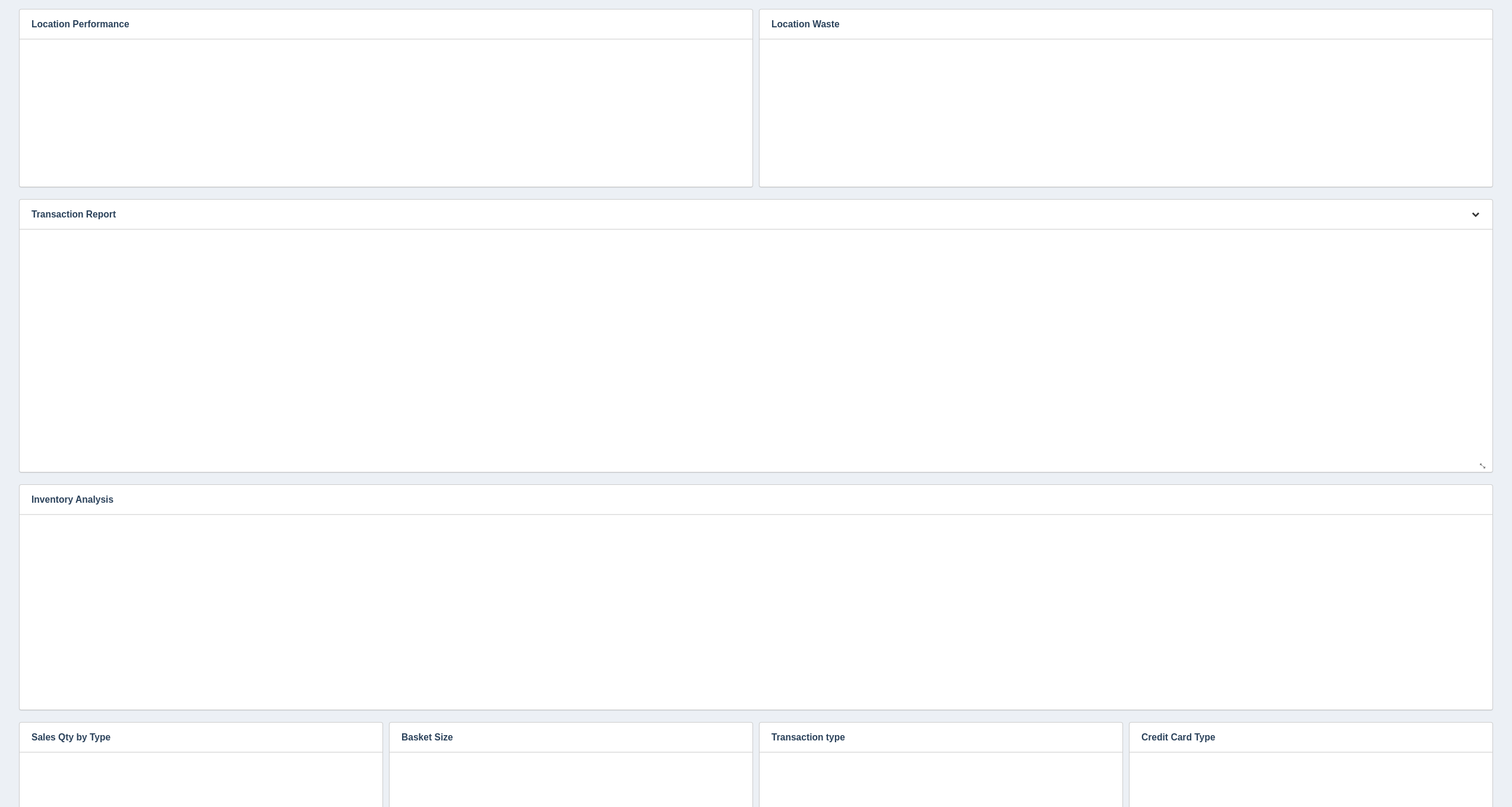
click at [1474, 213] on icon "button" at bounding box center [1476, 214] width 7 height 7
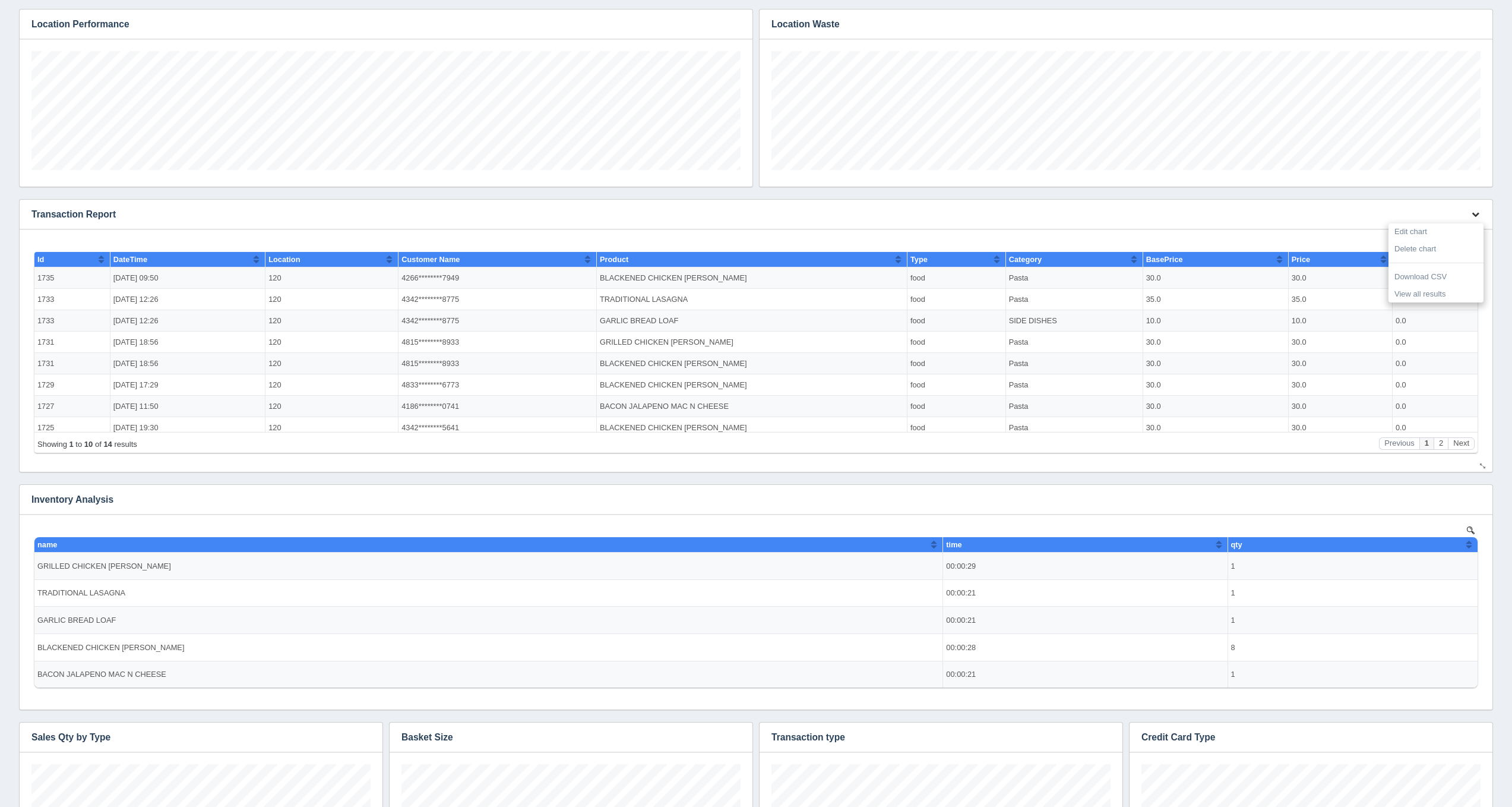
scroll to position [119, 709]
click at [1428, 234] on link "Edit chart" at bounding box center [1436, 232] width 95 height 17
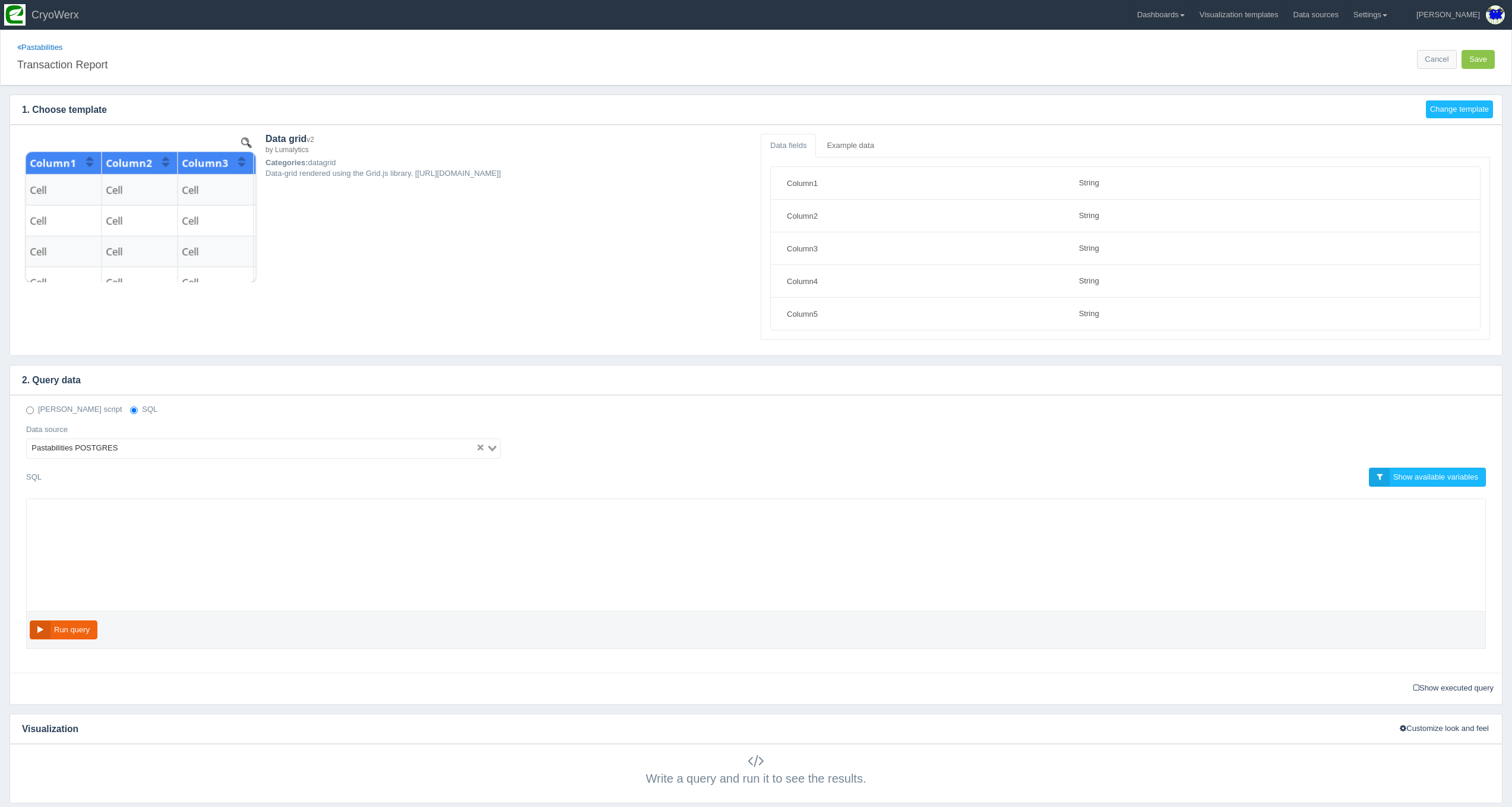
select select "string"
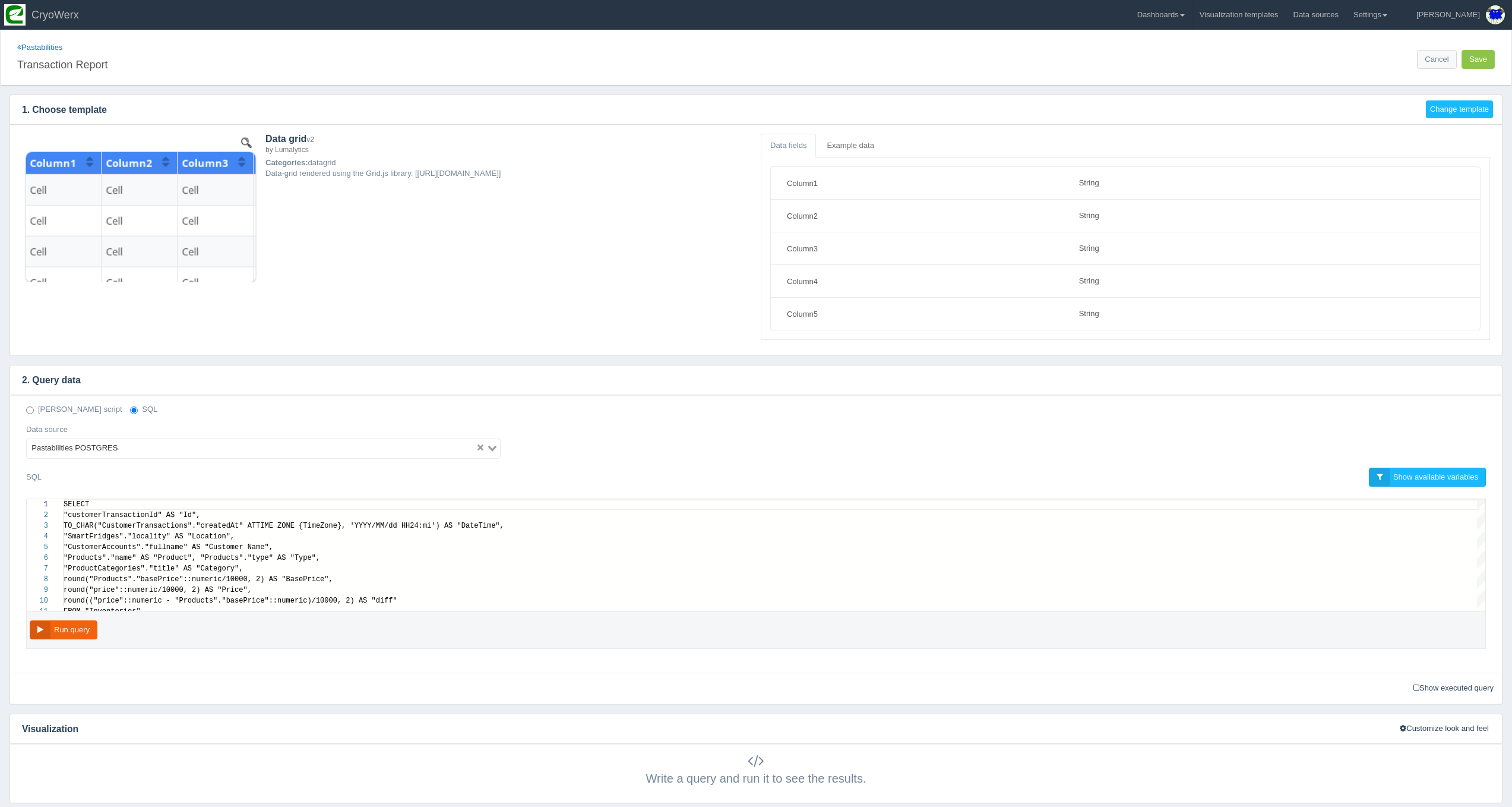
scroll to position [96, 0]
click at [423, 599] on div "round (("price":: numeric - "Products"."basePrice":: numeric ) / 10000 , 2 ) AS…" at bounding box center [774, 600] width 1422 height 10
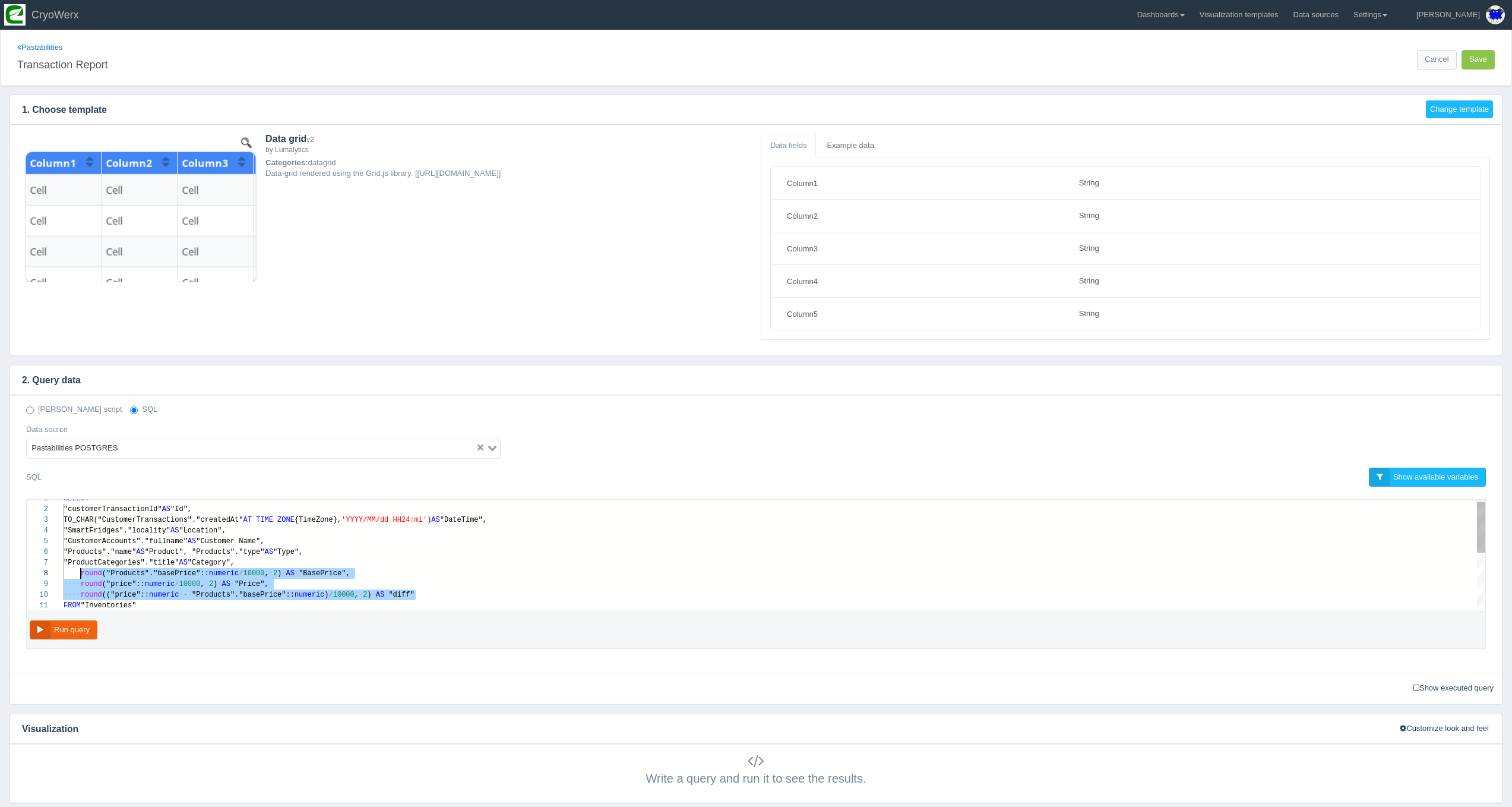
paste textarea "MM/dd HH24:mi') AS "DateTime", "SmartFridges"."locality" AS "Location", "Custom…"
type textarea "MM/dd HH24:mi') AS "DateTime", "SmartFridges"."locality" AS "Location", "Custom…"
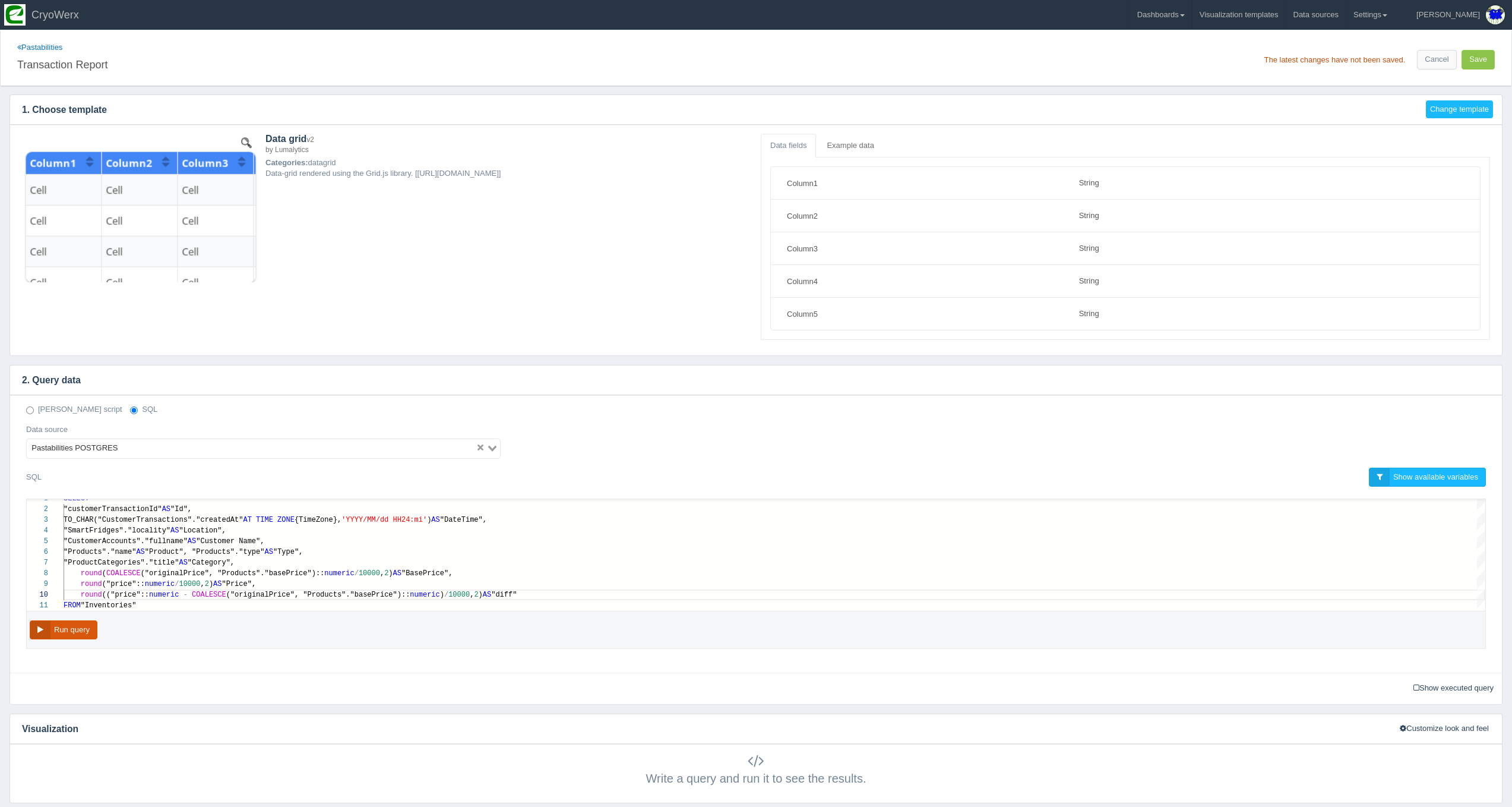
click at [95, 621] on button "Run query" at bounding box center [63, 630] width 68 height 20
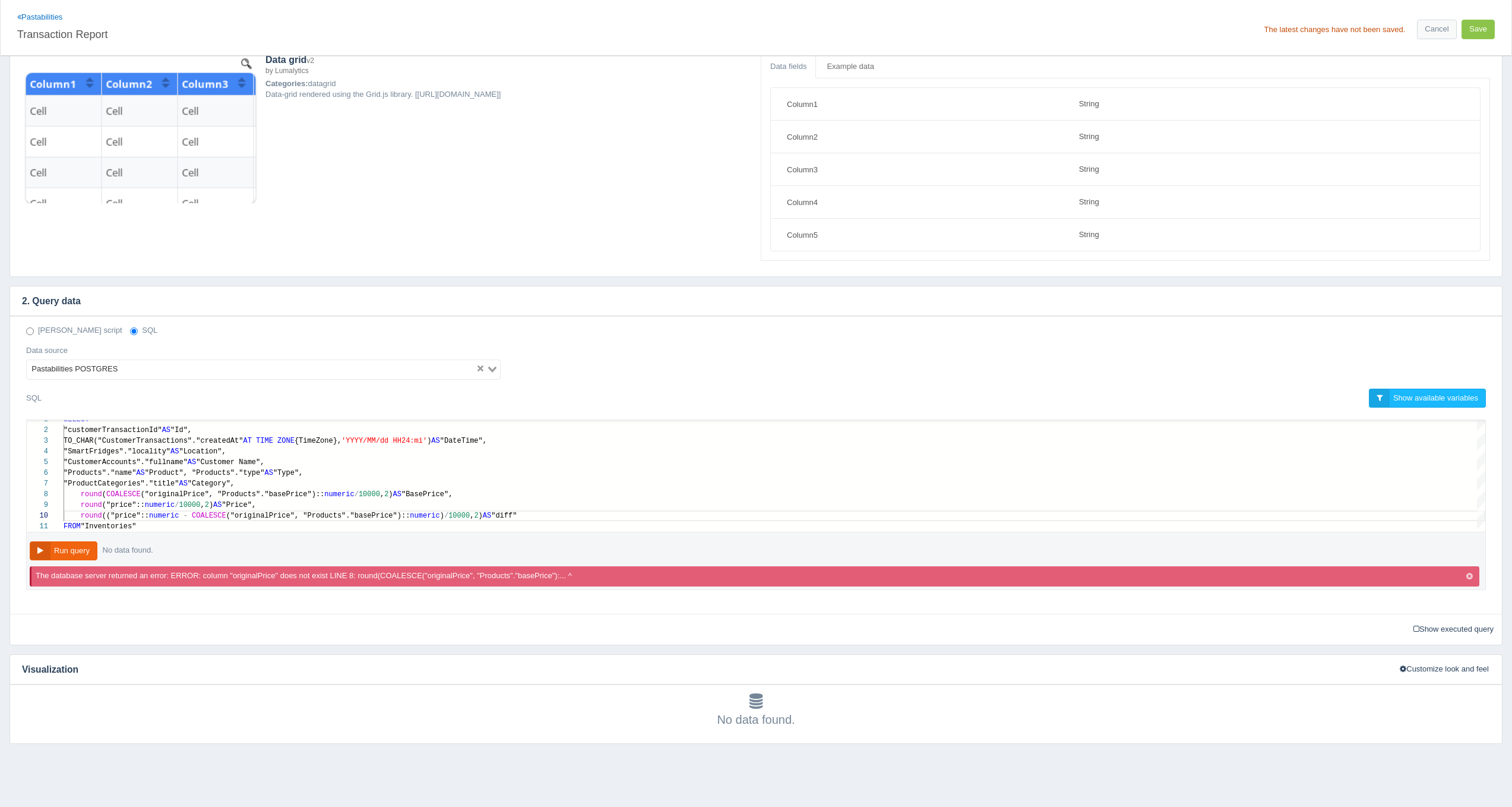
scroll to position [47, 0]
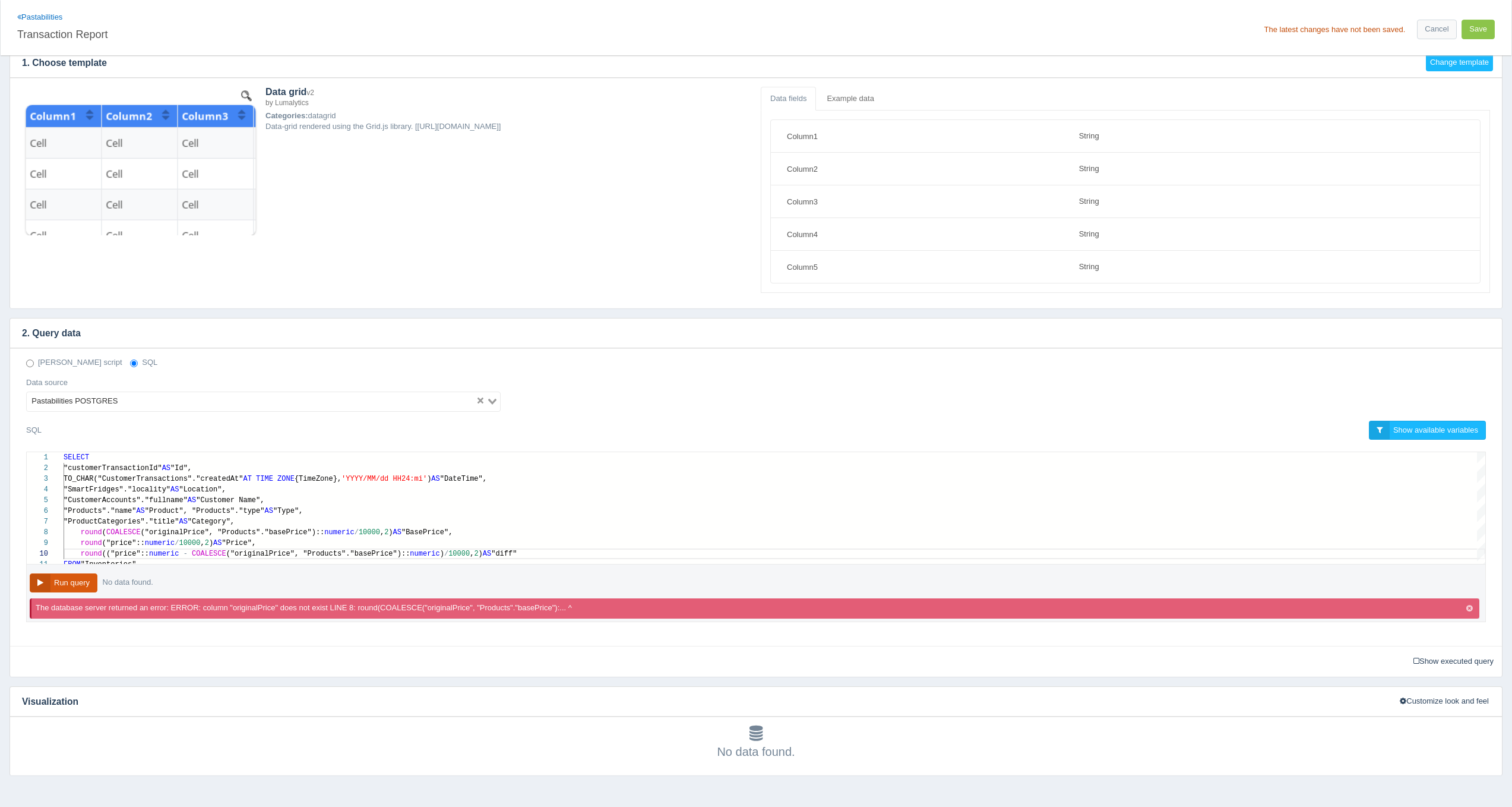
click at [80, 581] on button "Run query" at bounding box center [63, 582] width 68 height 20
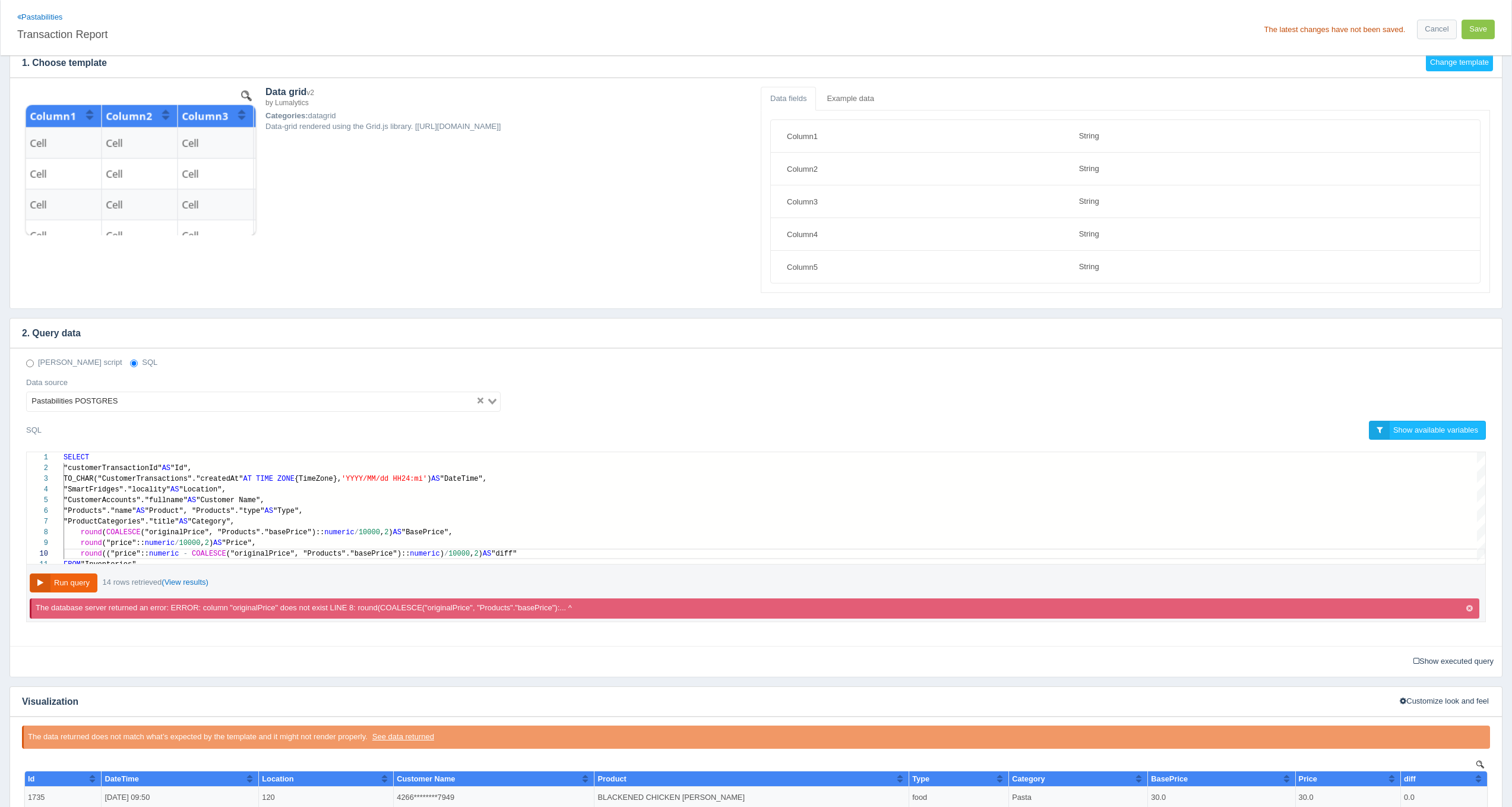
scroll to position [0, 0]
click at [1471, 610] on div "The database server returned an error: ERROR: column "originalPrice" does not e…" at bounding box center [756, 608] width 1441 height 12
click at [1470, 608] on icon "button" at bounding box center [1469, 609] width 7 height 7
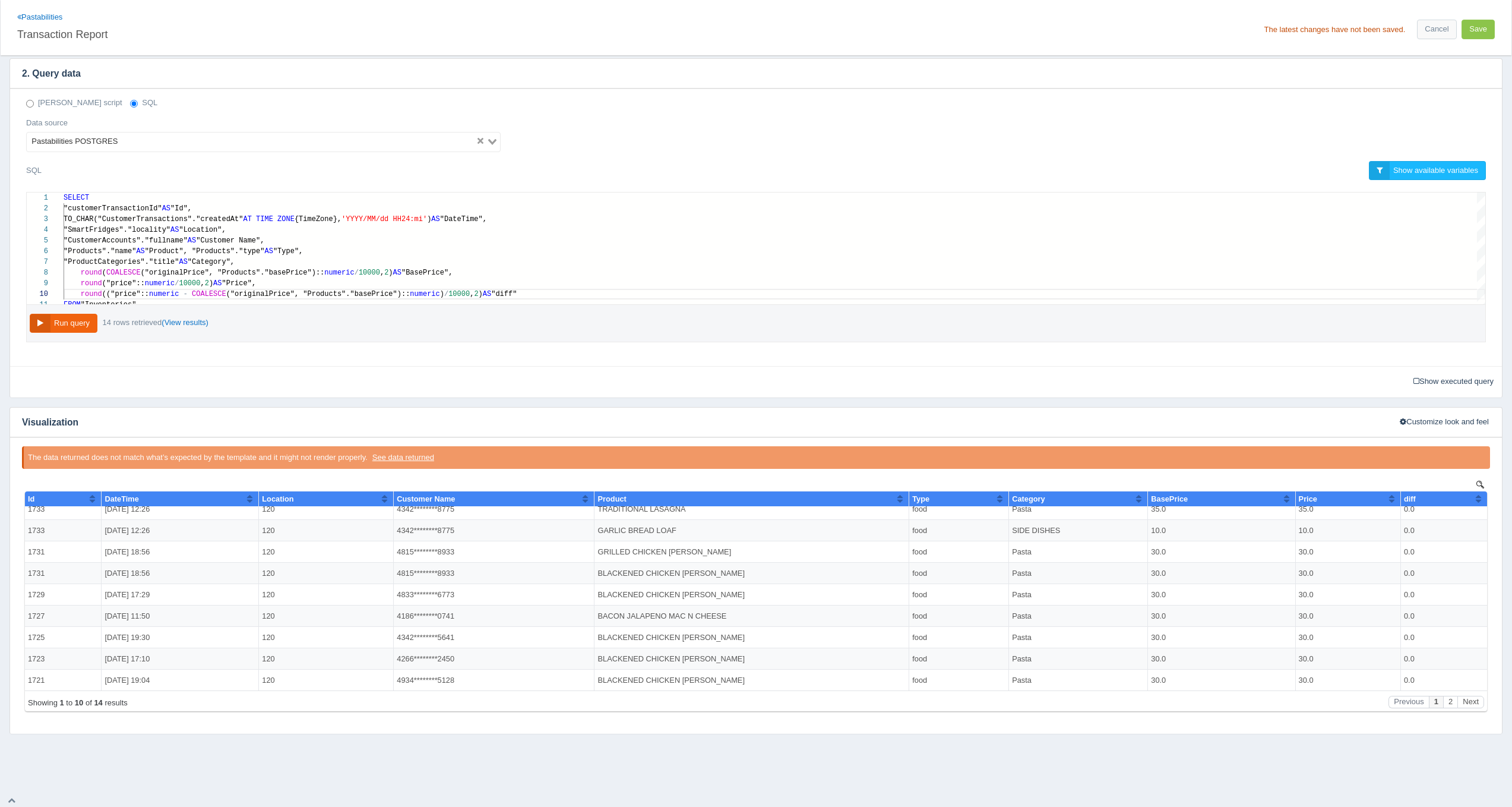
scroll to position [309, 0]
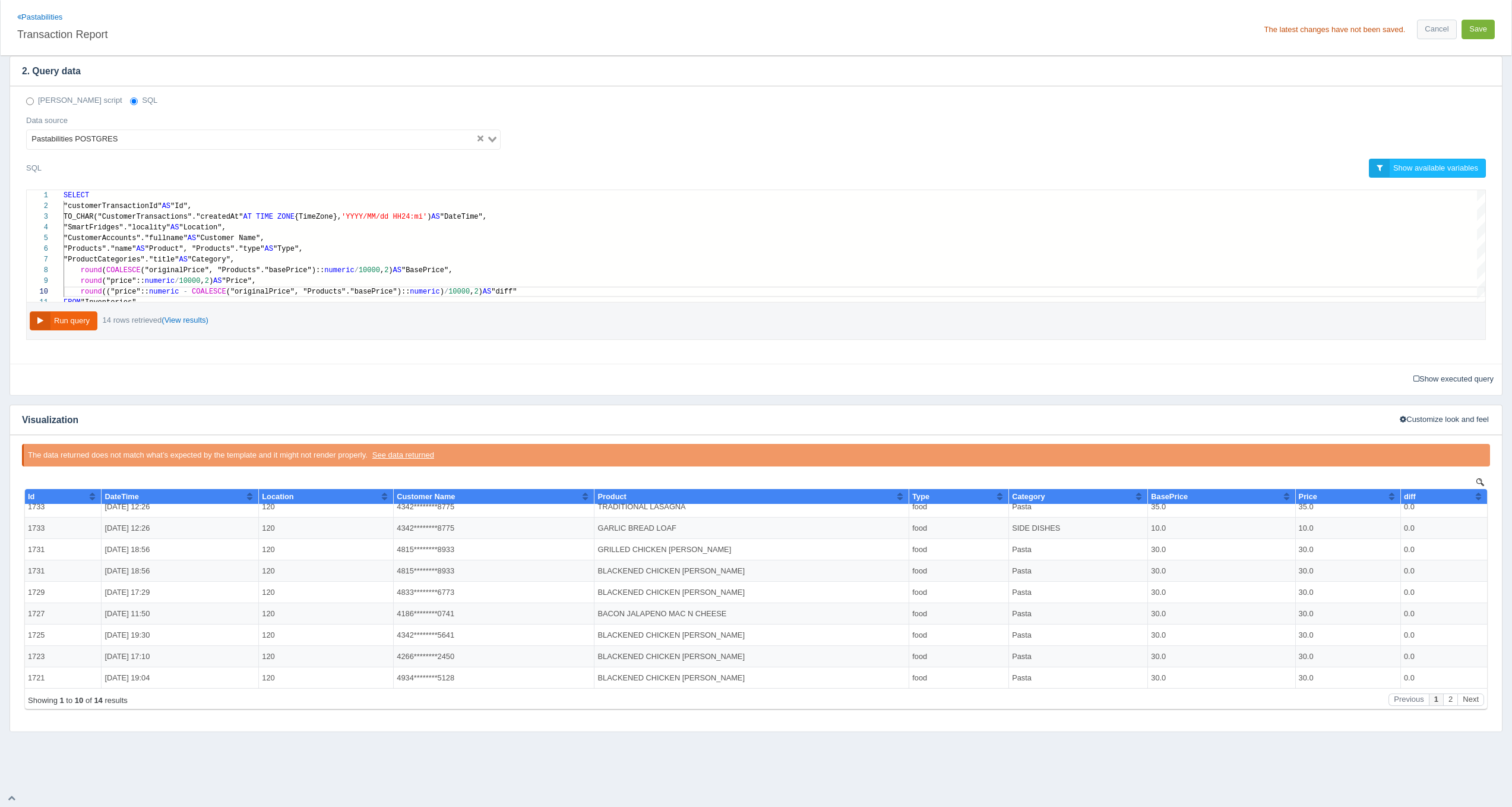
click at [1478, 35] on button "Save" at bounding box center [1478, 29] width 34 height 20
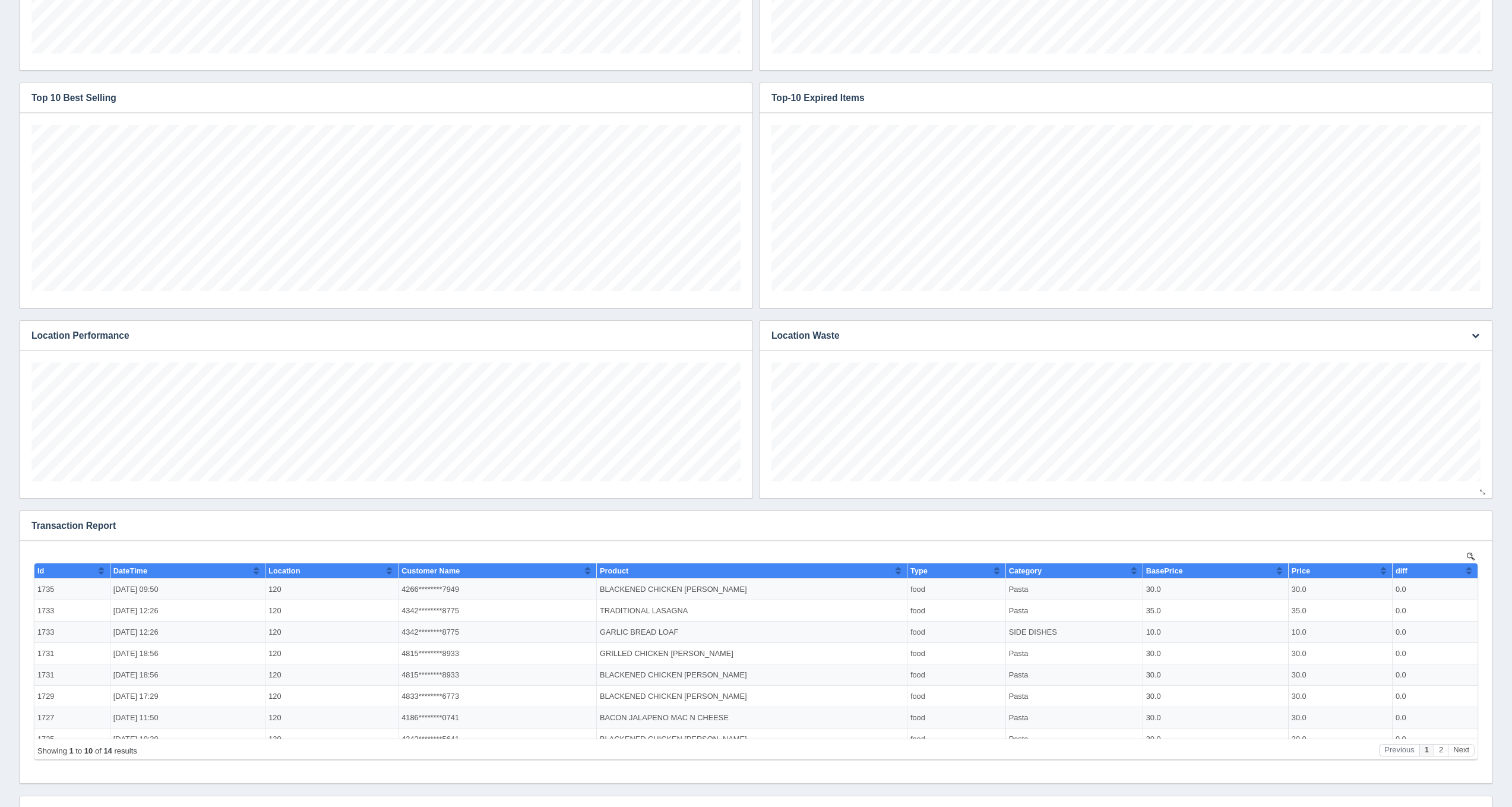
scroll to position [53, 0]
click at [1468, 527] on button "button" at bounding box center [1475, 527] width 16 height 19
click at [1450, 536] on link "Edit chart" at bounding box center [1436, 543] width 95 height 17
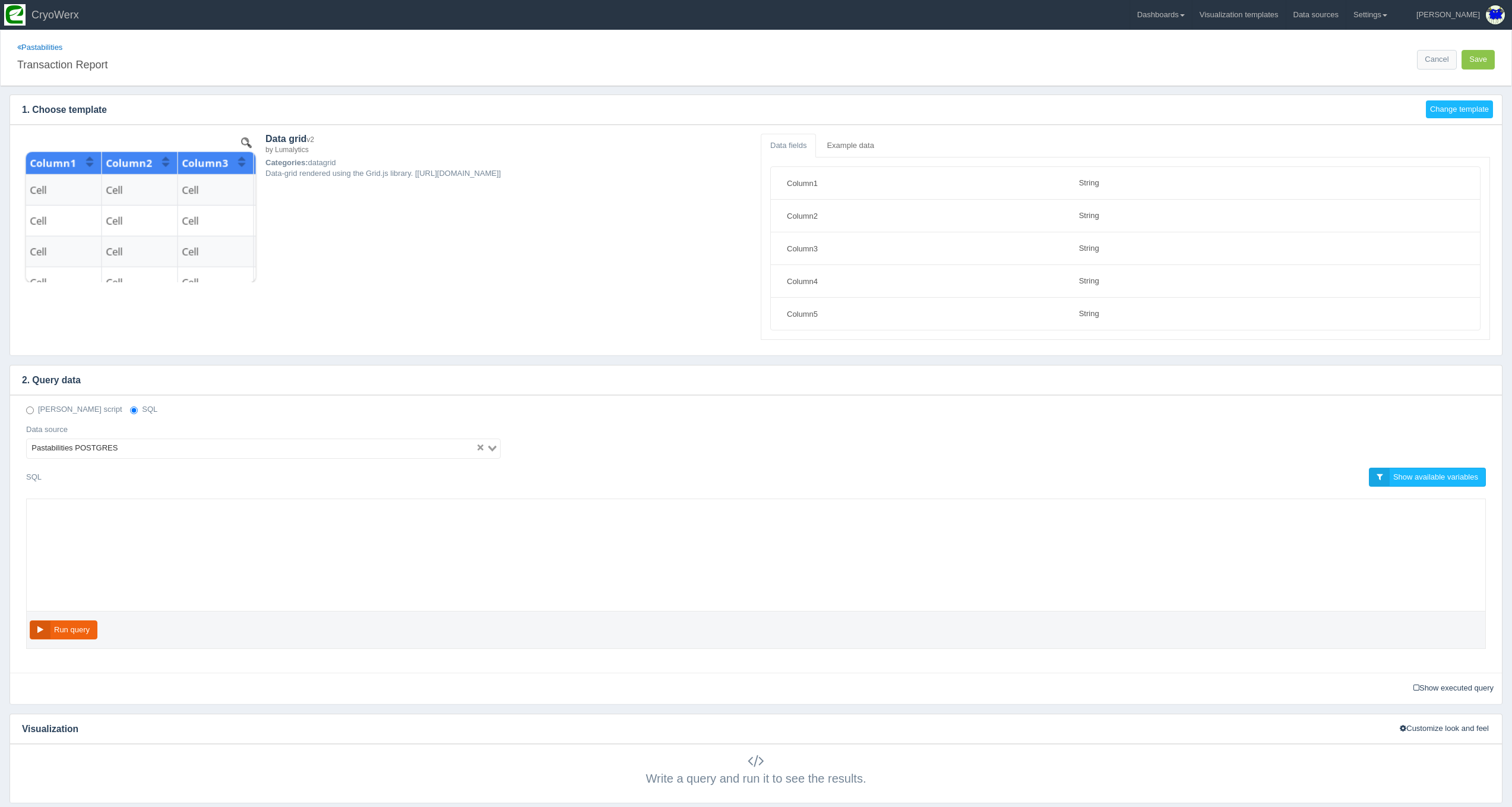
select select "string"
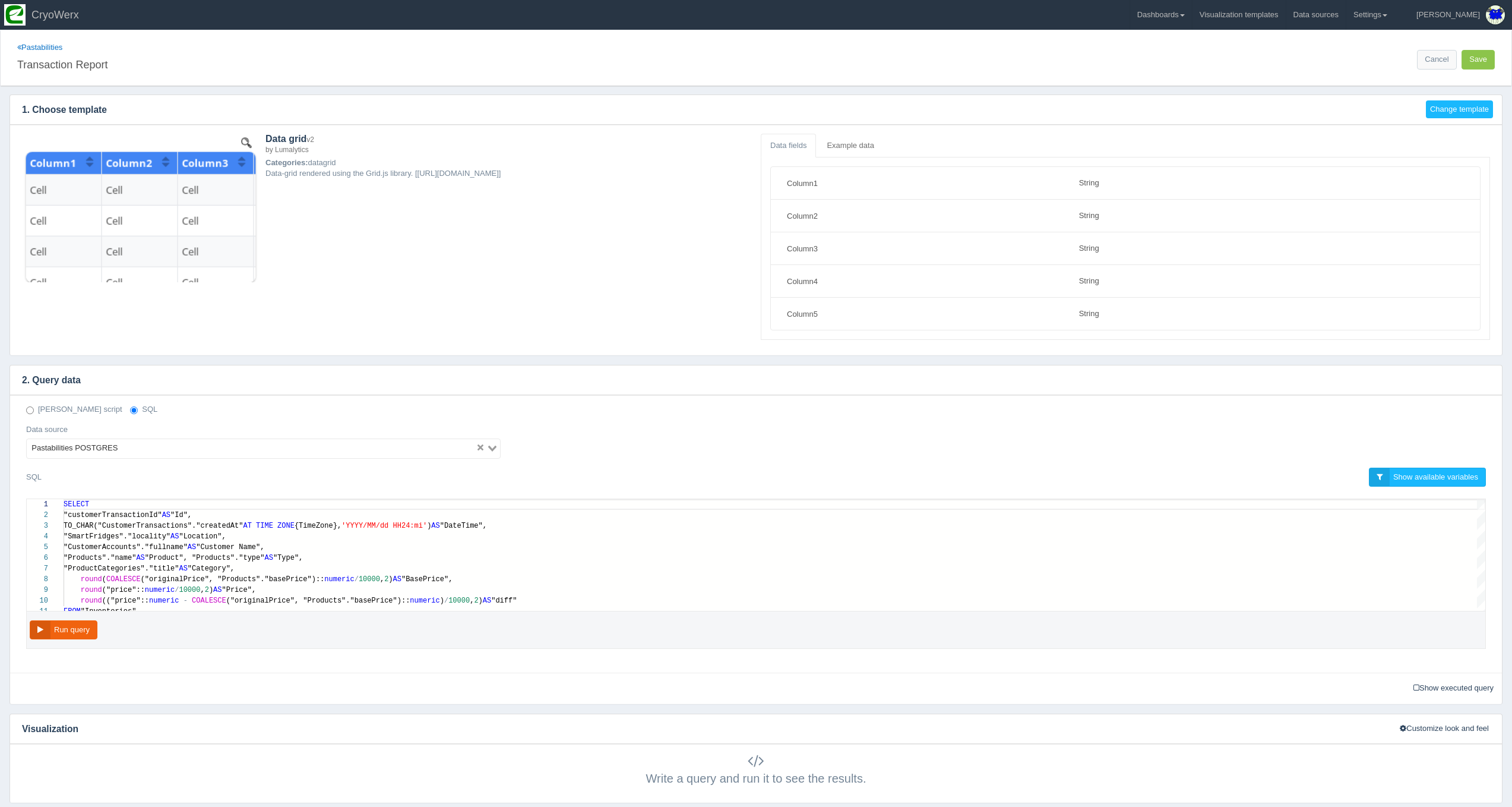
scroll to position [26, 0]
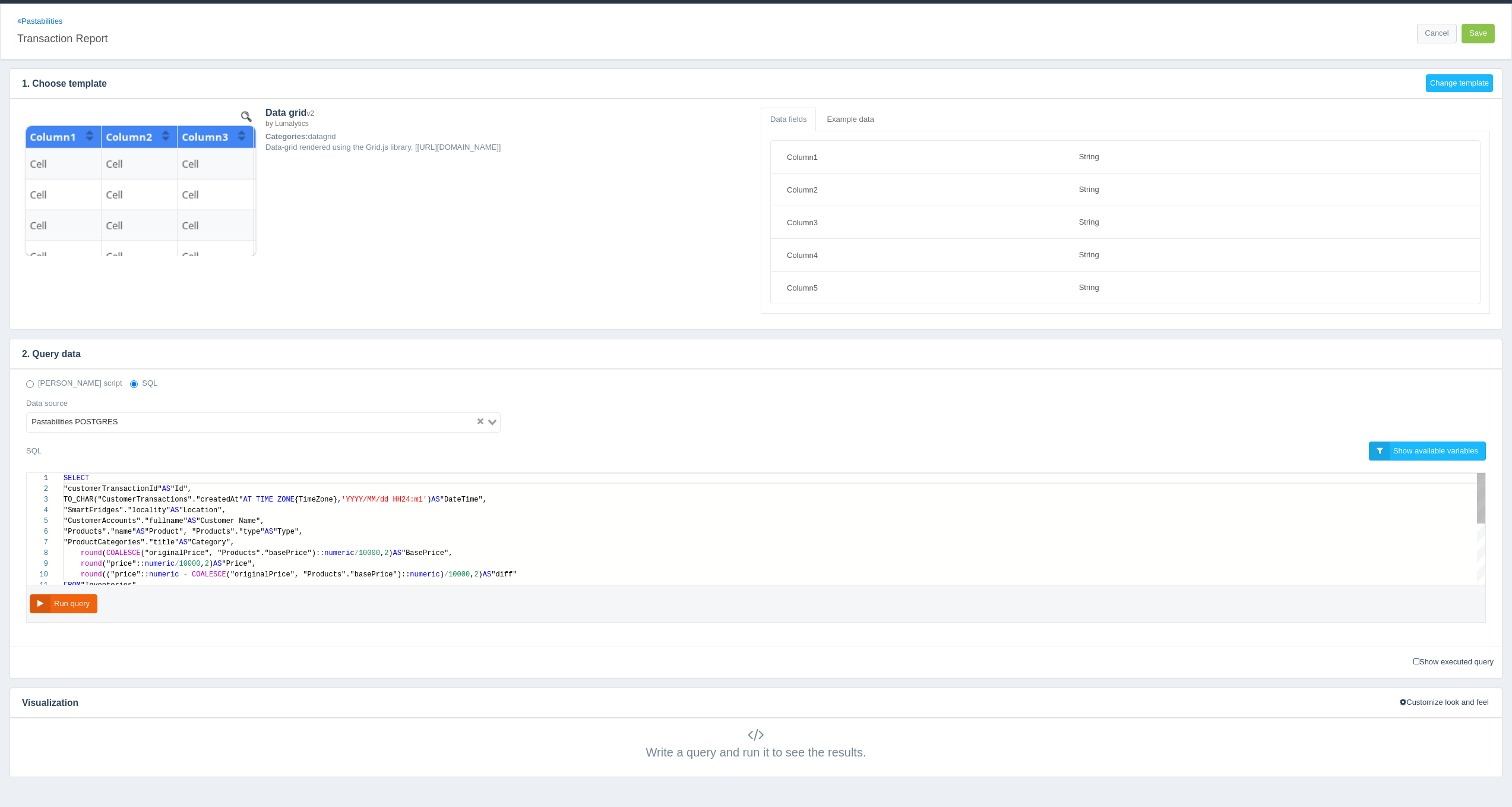
type textarea "SELECT "customerTransactionId" AS "Id", TO_CHAR("CustomerTransactions"."created…"
click at [168, 554] on span "("originalPrice", "Products"."basePrice")::" at bounding box center [233, 553] width 184 height 8
click at [244, 552] on div "1 2 3 4 5 6 7 8 9 10 11 SELECT "customerTransactionId" AS "Id", TO_CHAR("Custom…" at bounding box center [756, 528] width 1459 height 112
click at [84, 605] on button "Run query" at bounding box center [63, 604] width 68 height 20
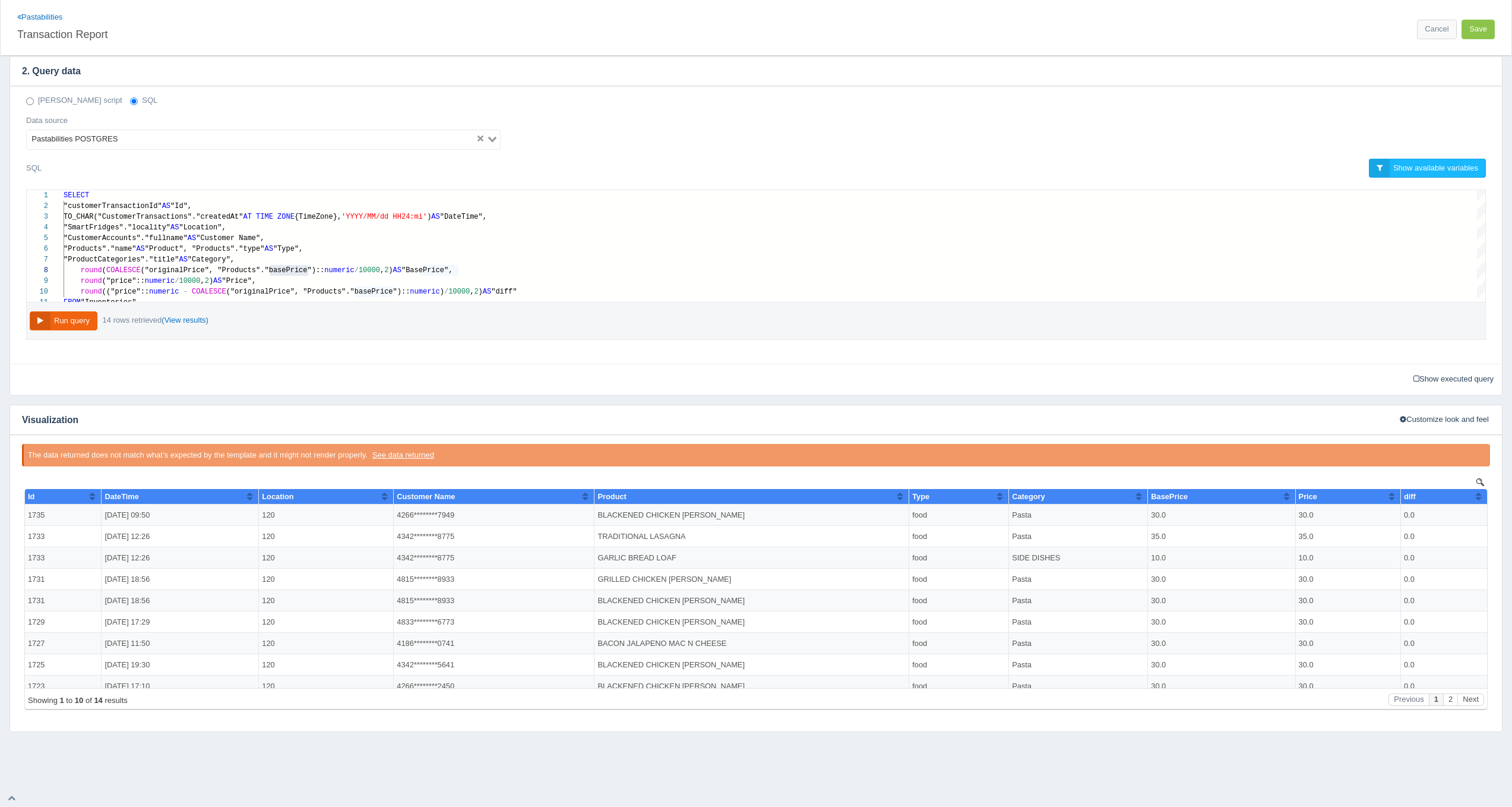
scroll to position [185, 0]
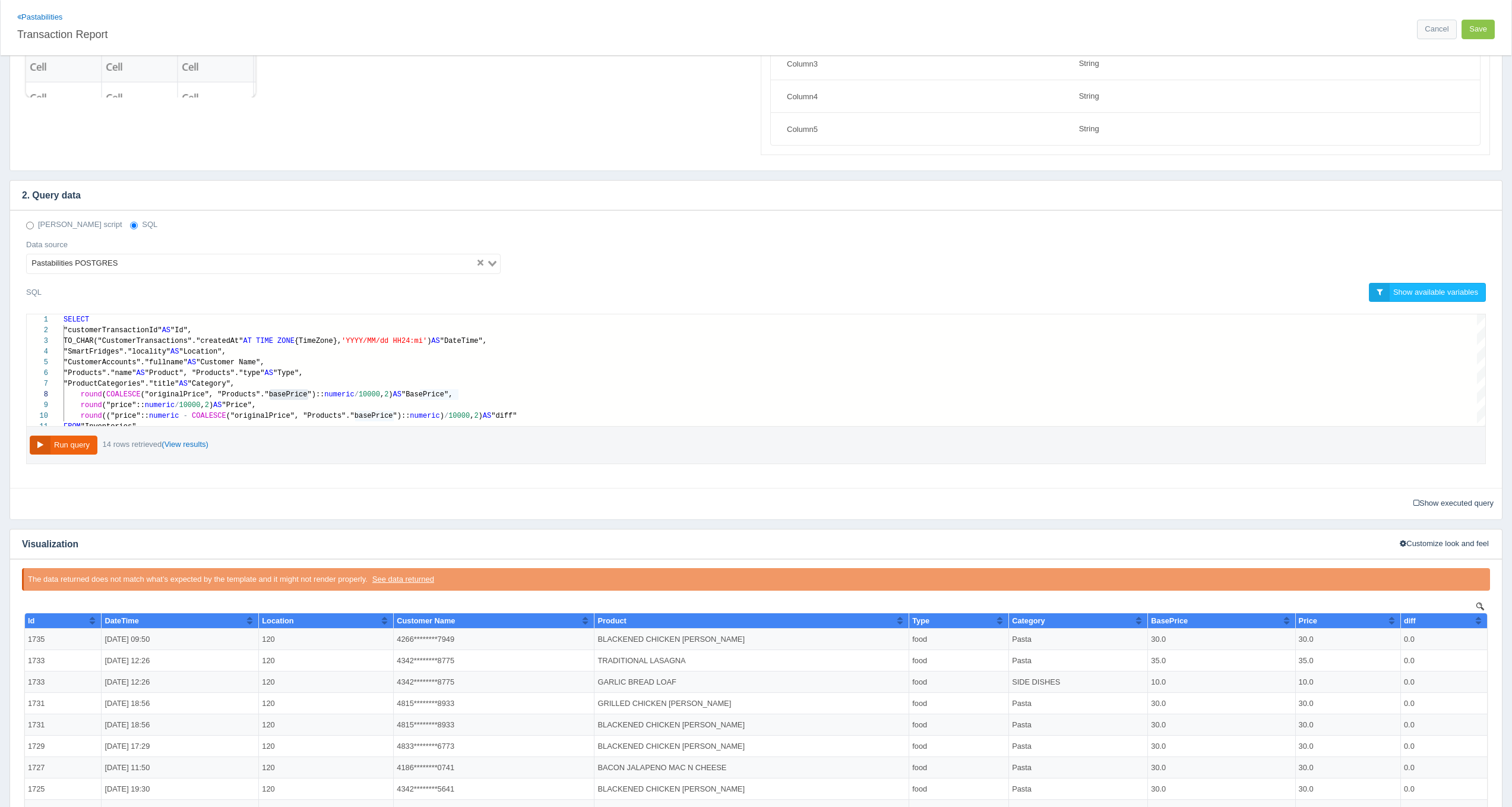
drag, startPoint x: 647, startPoint y: 527, endPoint x: 633, endPoint y: 522, distance: 14.9
click at [647, 526] on div "2. Query data Deno script SQL Data source Pastabilities POSTGRES Loading... SQL…" at bounding box center [756, 517] width 1493 height 676
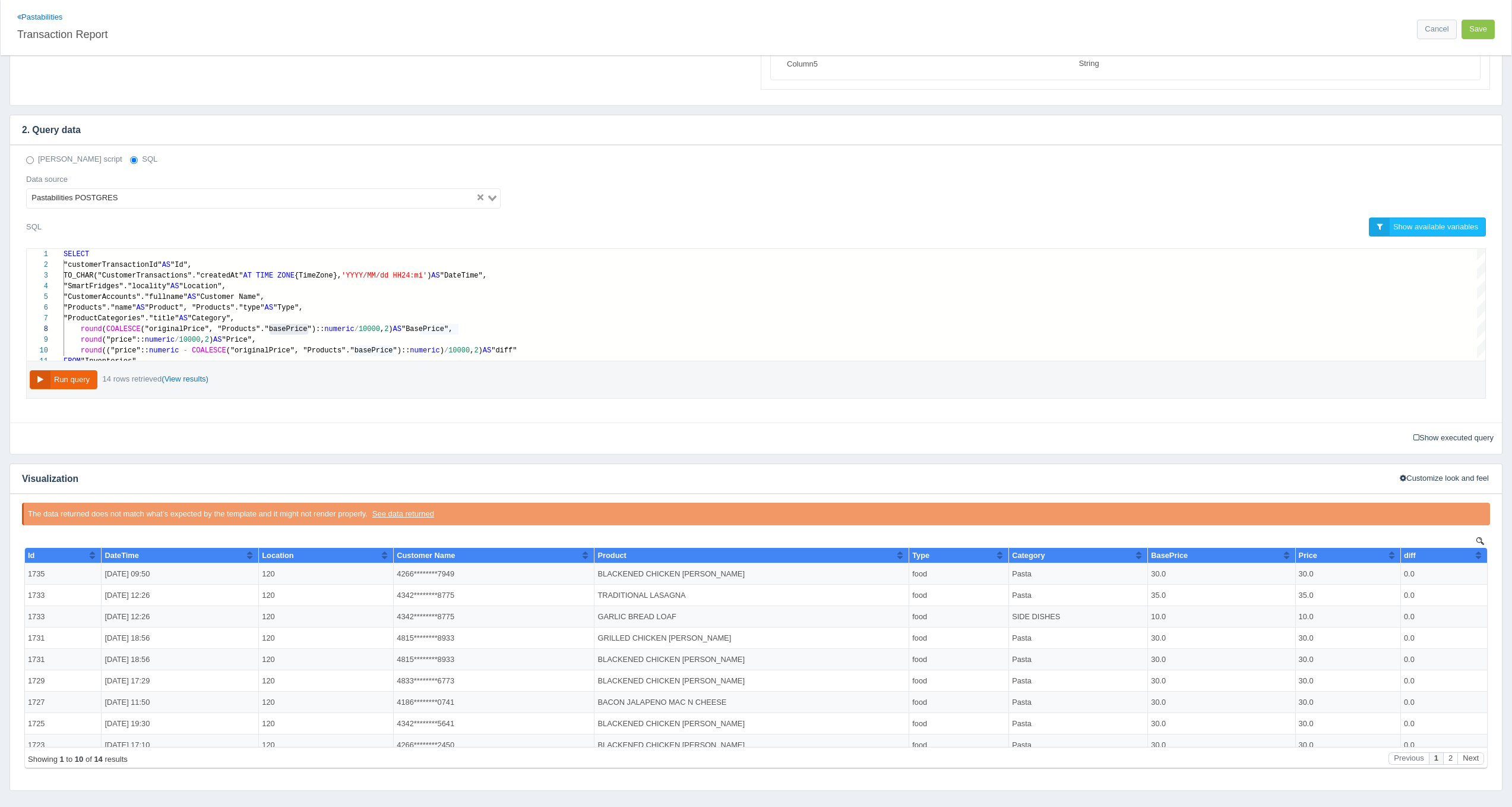
scroll to position [158, 0]
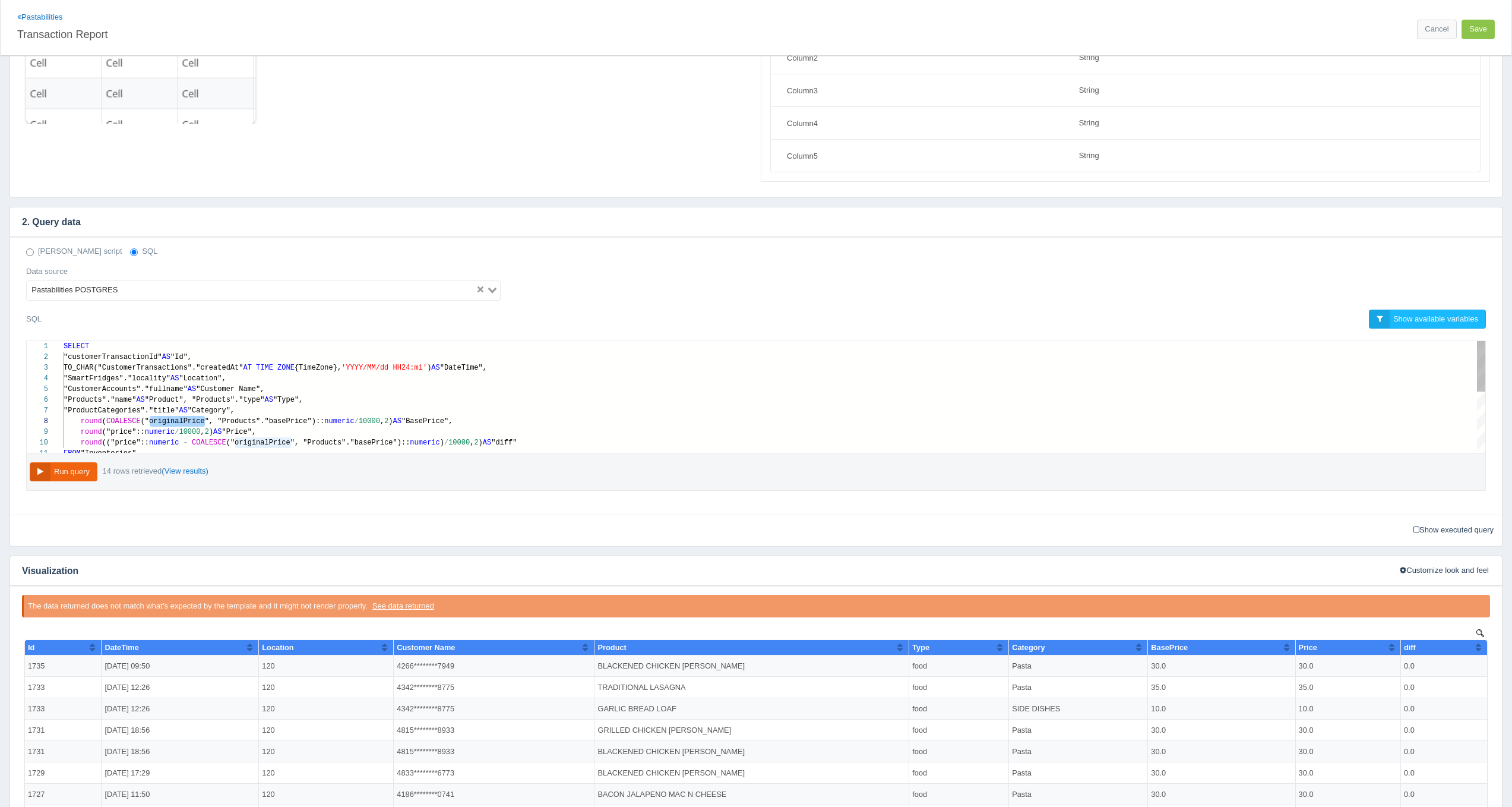
click at [245, 418] on div "4 5 6 7 8 9 10 11 2 3 1 "SmartFridges"."locality" AS "Location", "CustomerAccou…" at bounding box center [756, 397] width 1459 height 112
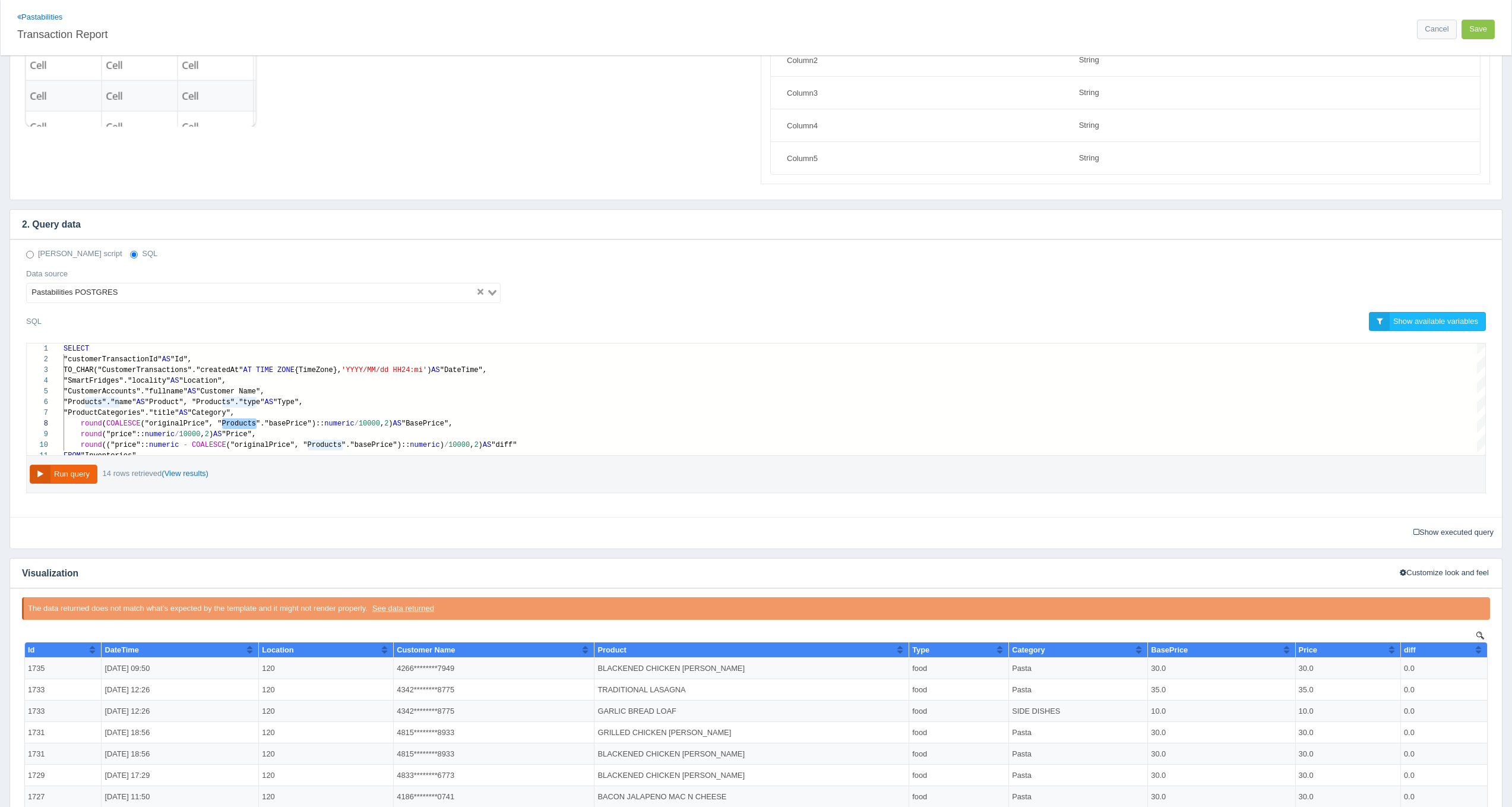
scroll to position [0, 0]
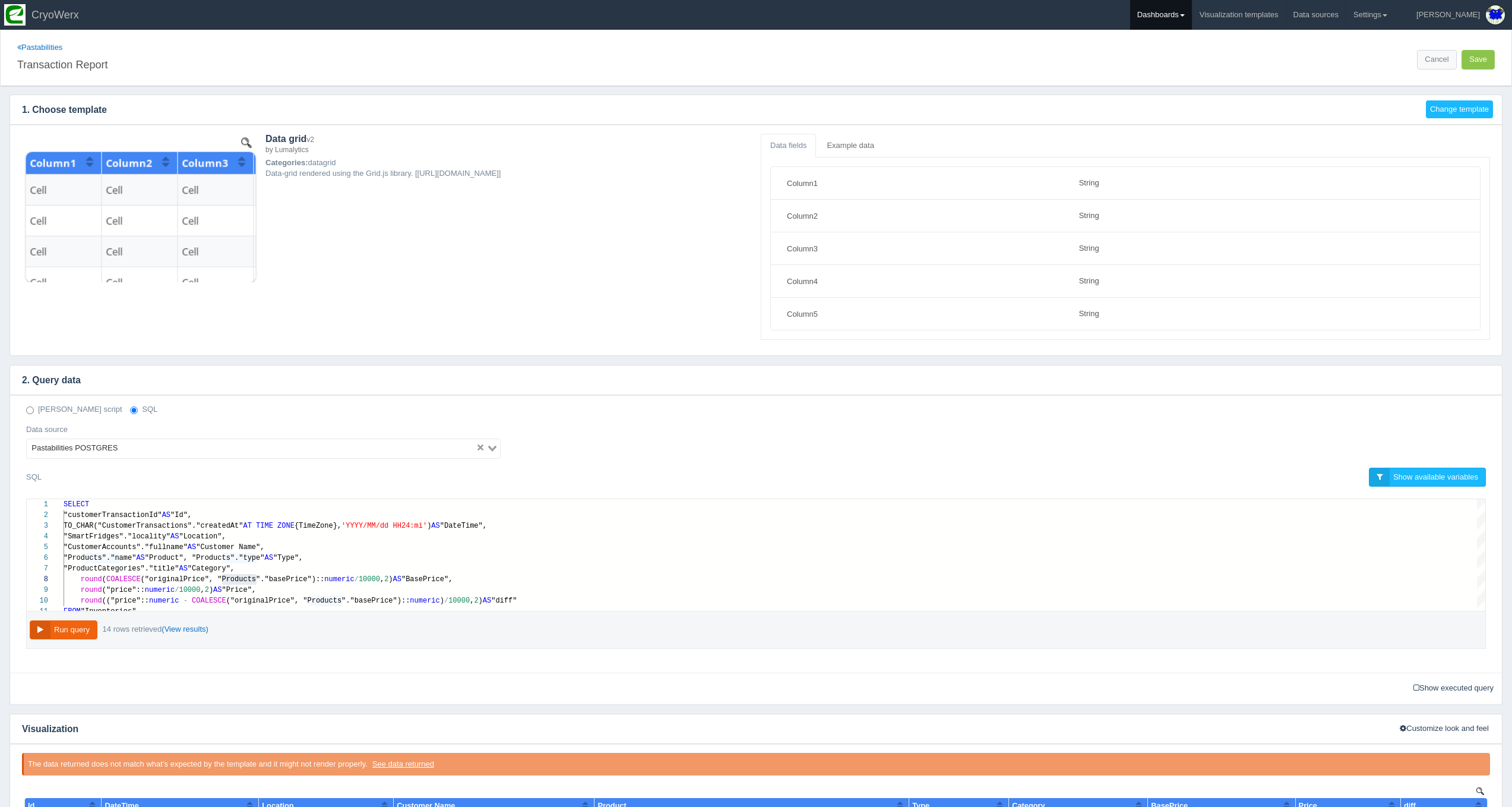
click at [1175, 13] on link "Dashboards" at bounding box center [1161, 15] width 61 height 30
click at [1193, 68] on link "CUSA" at bounding box center [1210, 79] width 160 height 23
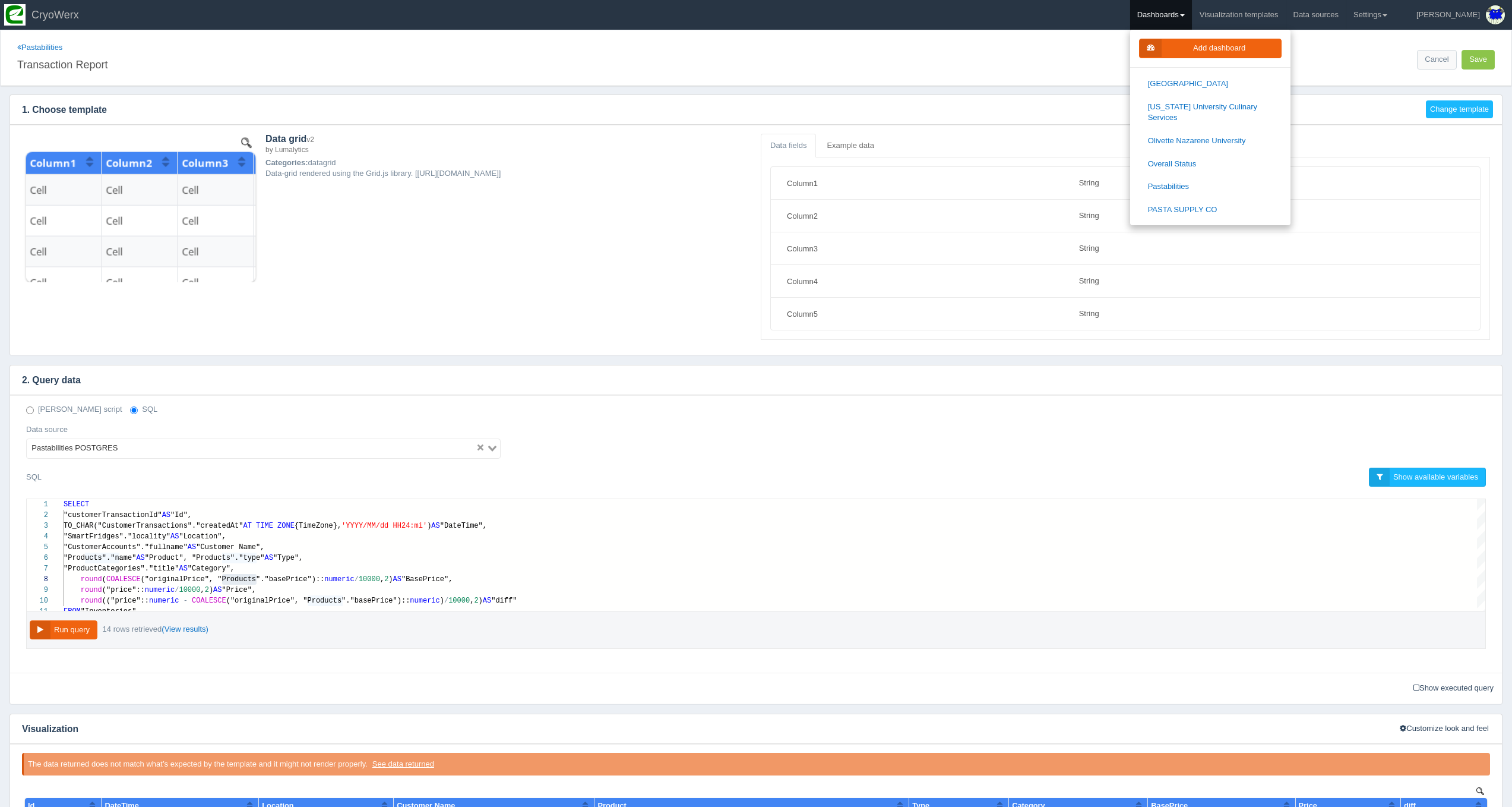
scroll to position [1128, 0]
click at [1223, 198] on link "PASTA SUPPLY CO" at bounding box center [1210, 209] width 160 height 23
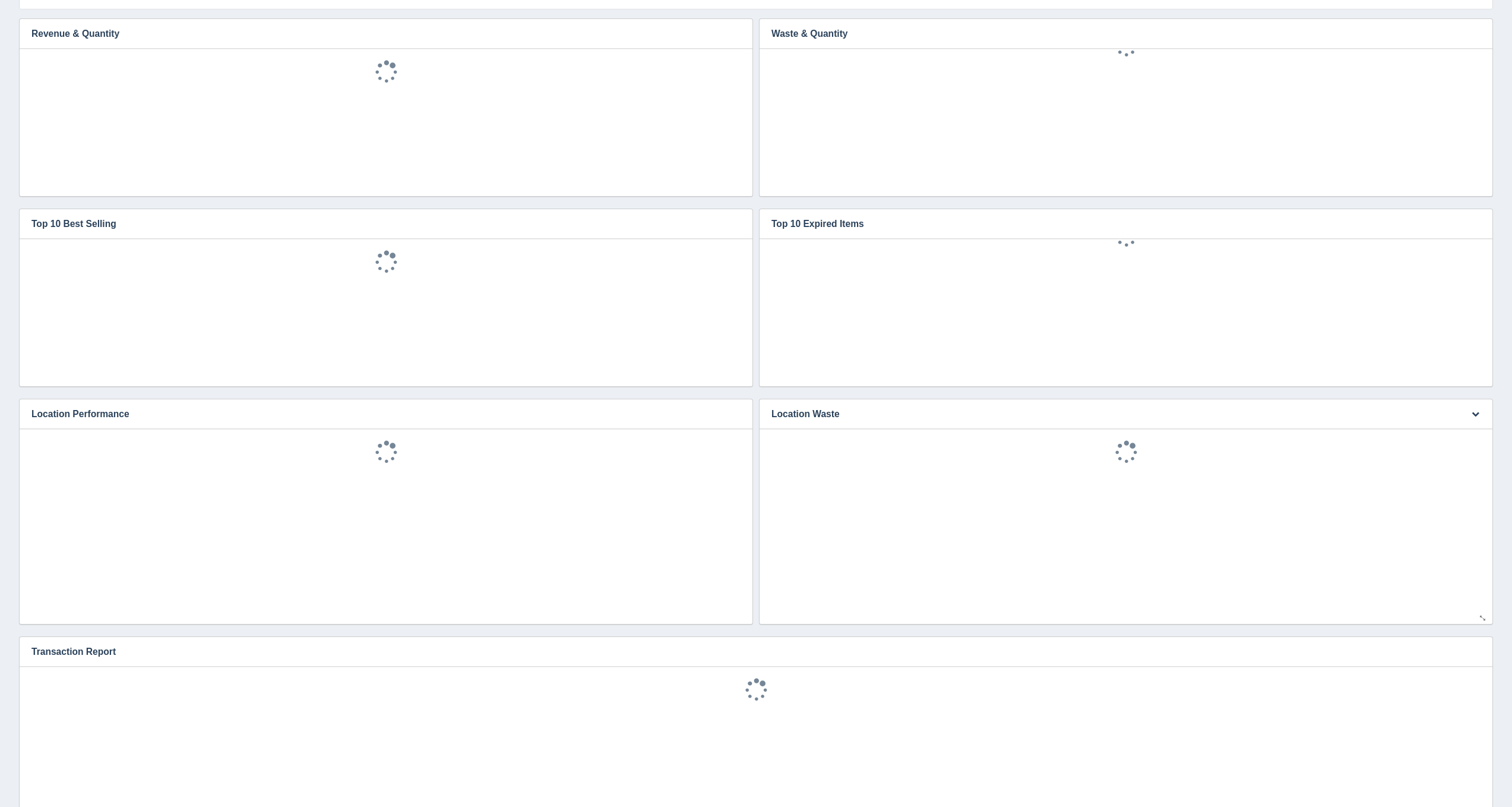
scroll to position [26, 0]
click at [1478, 648] on icon "button" at bounding box center [1476, 651] width 7 height 7
click at [1452, 668] on link "Edit chart" at bounding box center [1436, 669] width 95 height 17
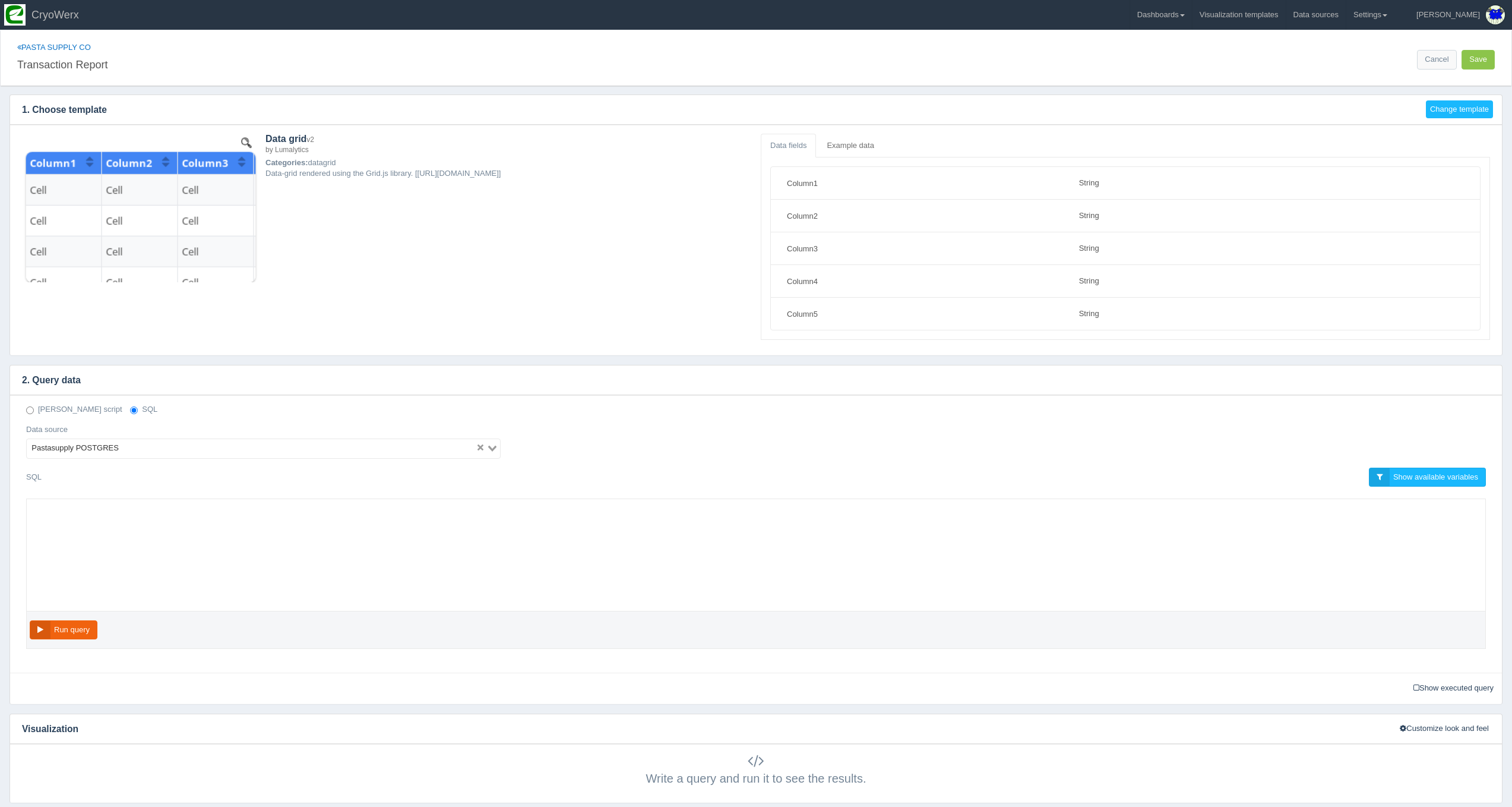
select select "string"
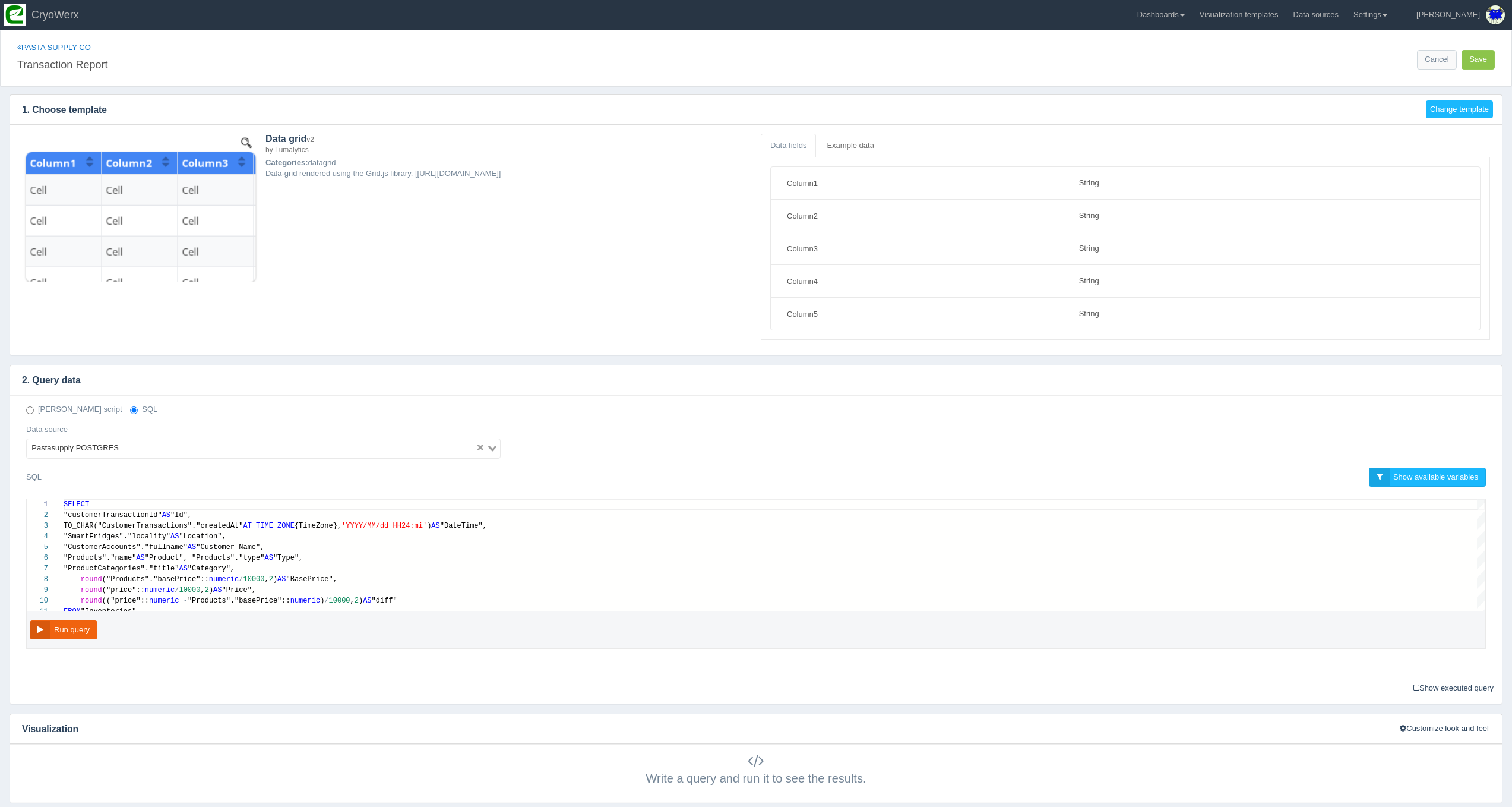
scroll to position [29, 0]
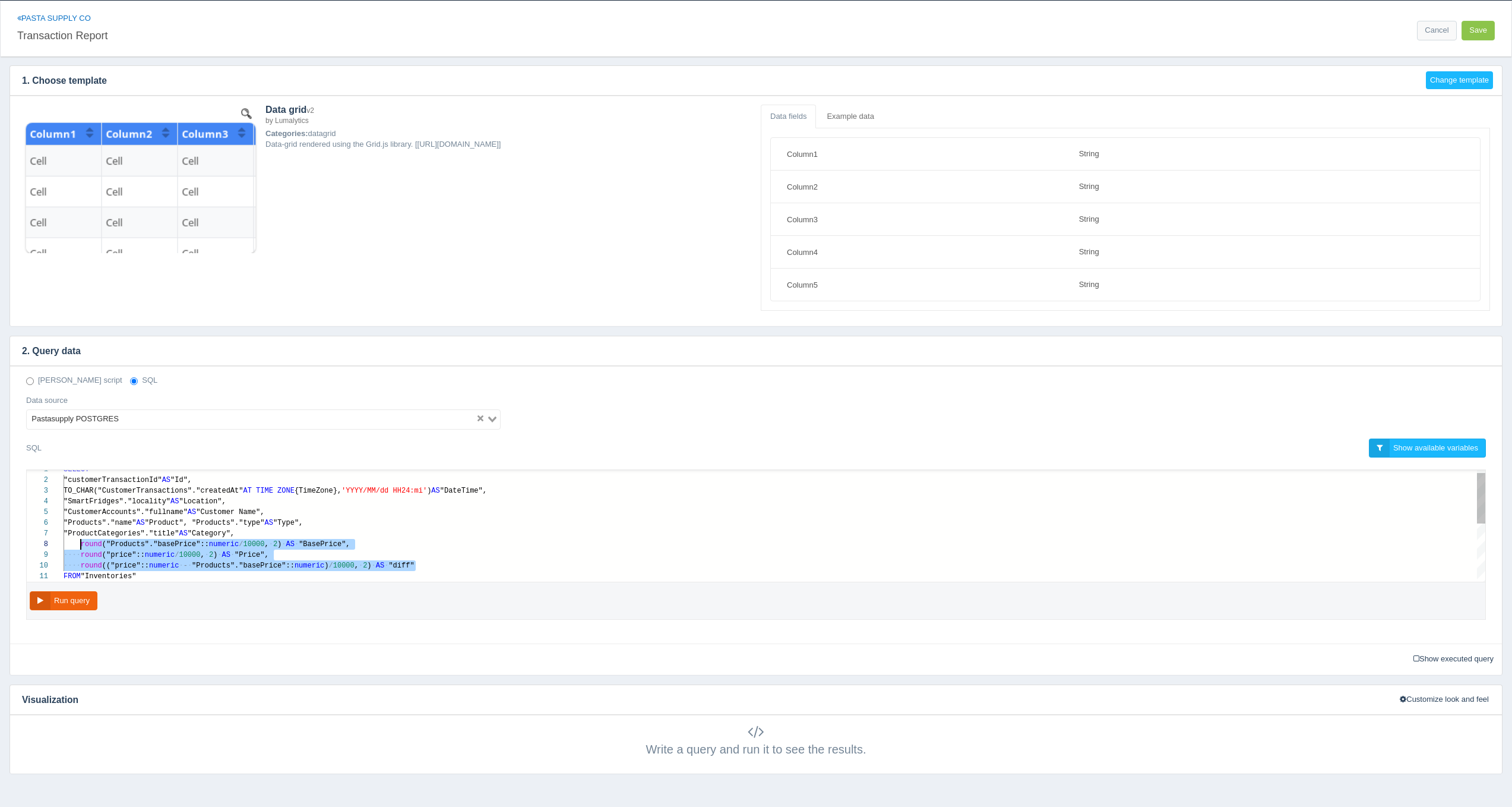
drag, startPoint x: 419, startPoint y: 569, endPoint x: 79, endPoint y: 542, distance: 341.1
paste textarea "node migrate-node.js FROM "Inventories" INNER JOIN "CustomerTransactions" ON "I…"
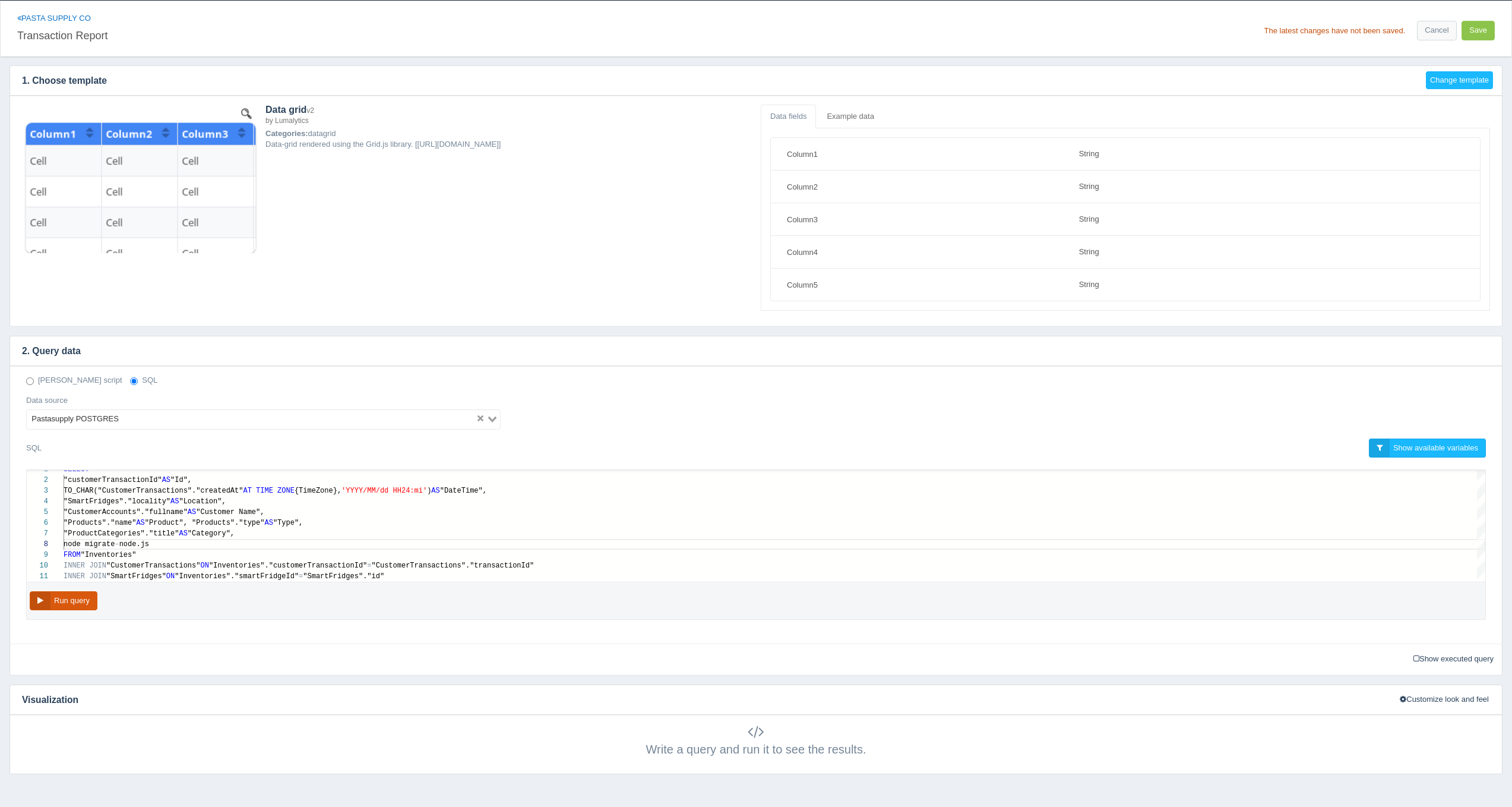
click at [81, 601] on button "Run query" at bounding box center [63, 600] width 68 height 20
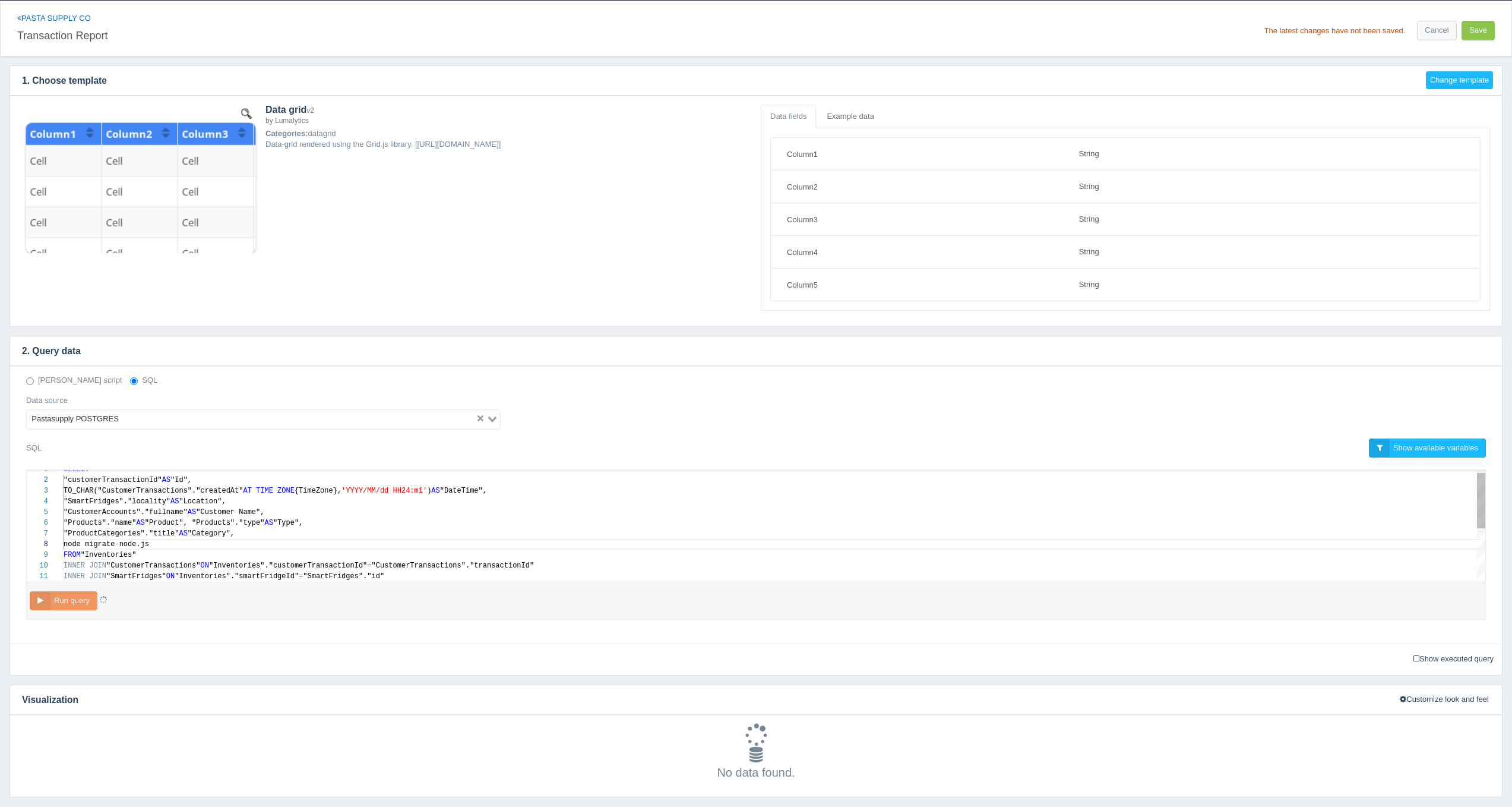
click at [162, 558] on div "FROM "Inventories"" at bounding box center [774, 554] width 1422 height 10
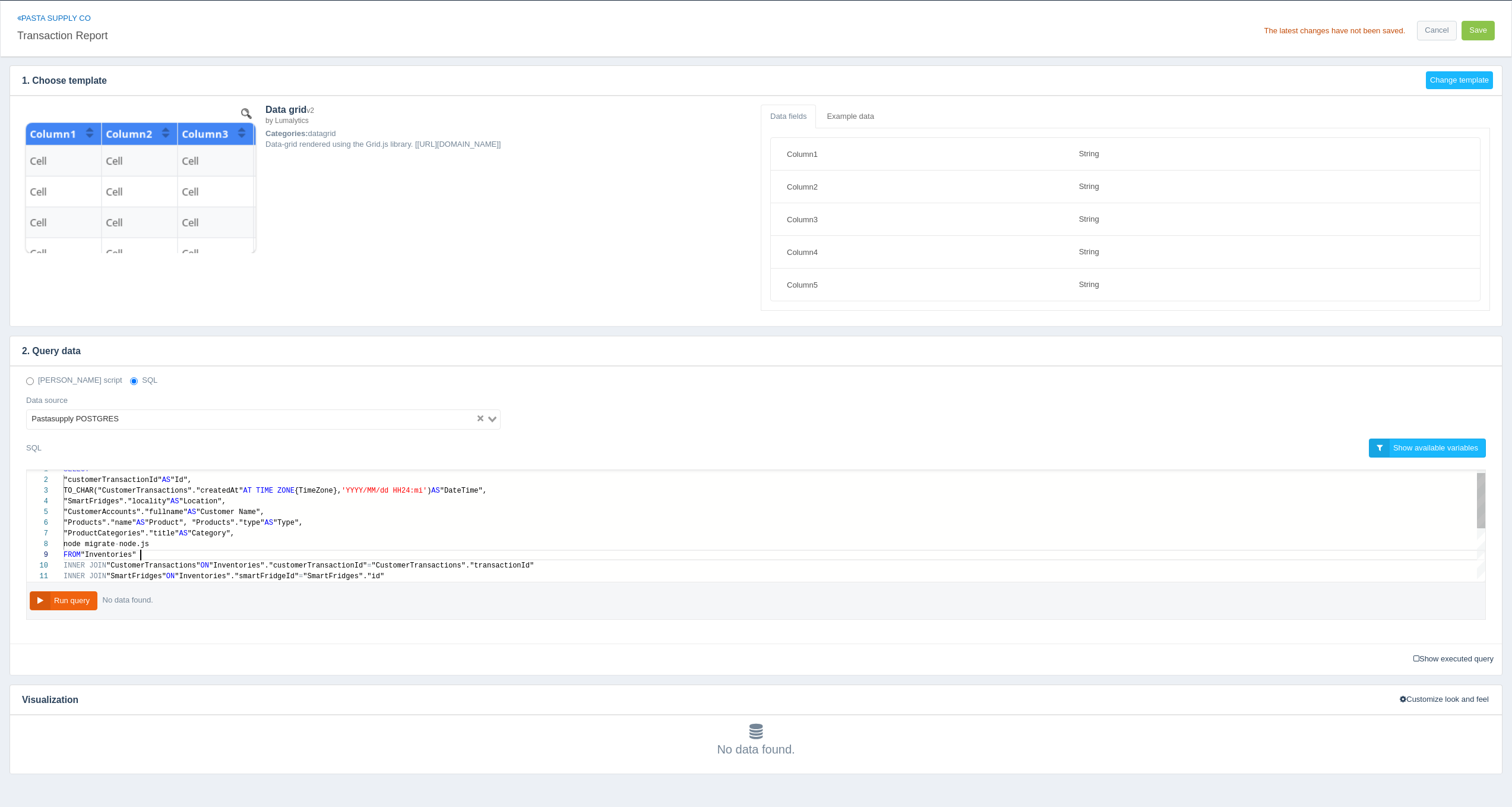
scroll to position [75, 17]
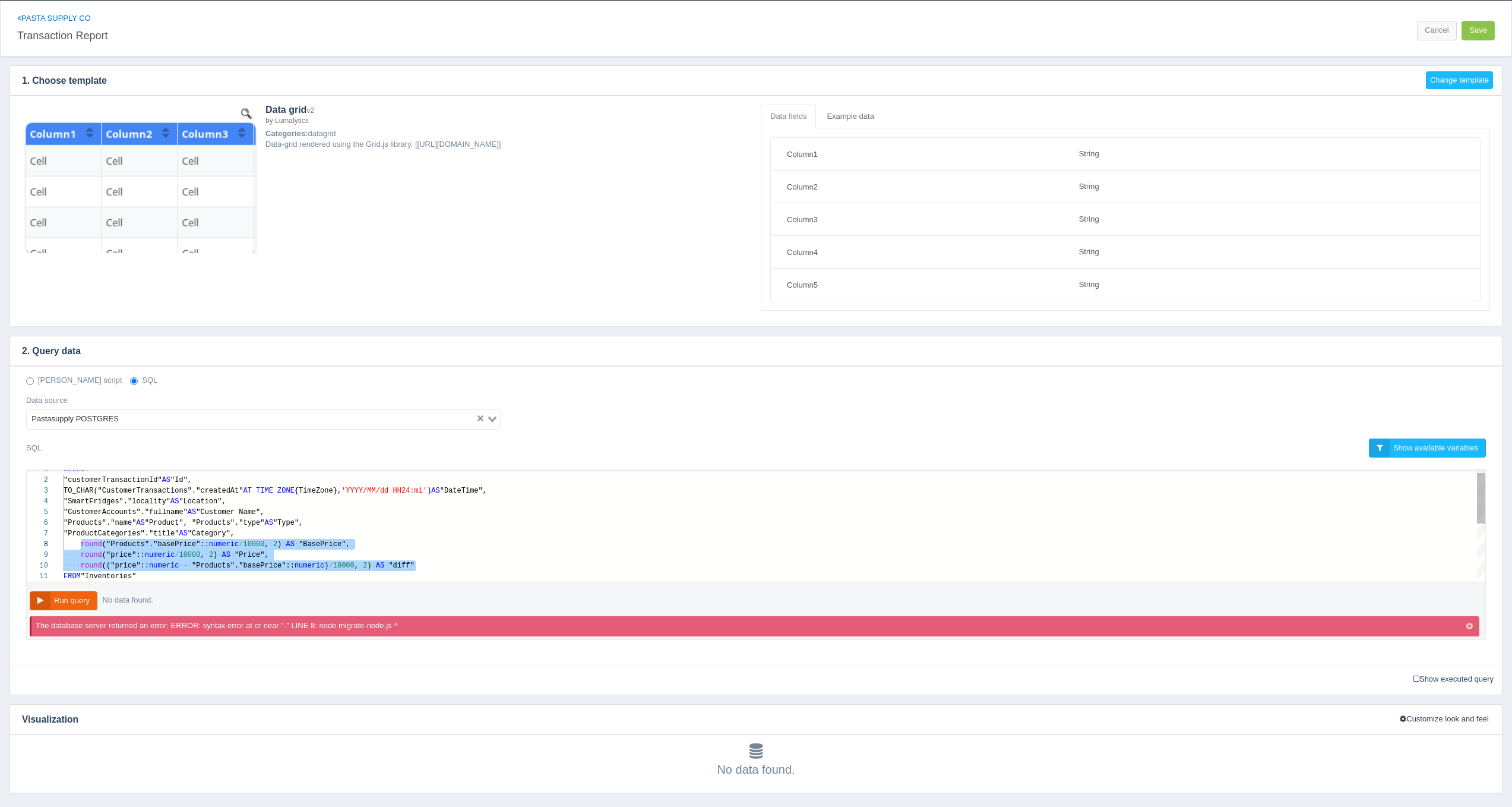
paste textarea "node migrate-node.js FROM "Inventories" INNER JOIN "CustomerTransactions" ON "I…"
click at [344, 561] on span "10000" at bounding box center [344, 565] width 21 height 8
paste textarea "MM/dd HH24:mi') AS "DateTime", "SmartFridges"."locality" AS "Location", "Custom…"
type textarea "MM/dd HH24:mi') AS "DateTime", "SmartFridges"."locality" AS "Location", "Custom…"
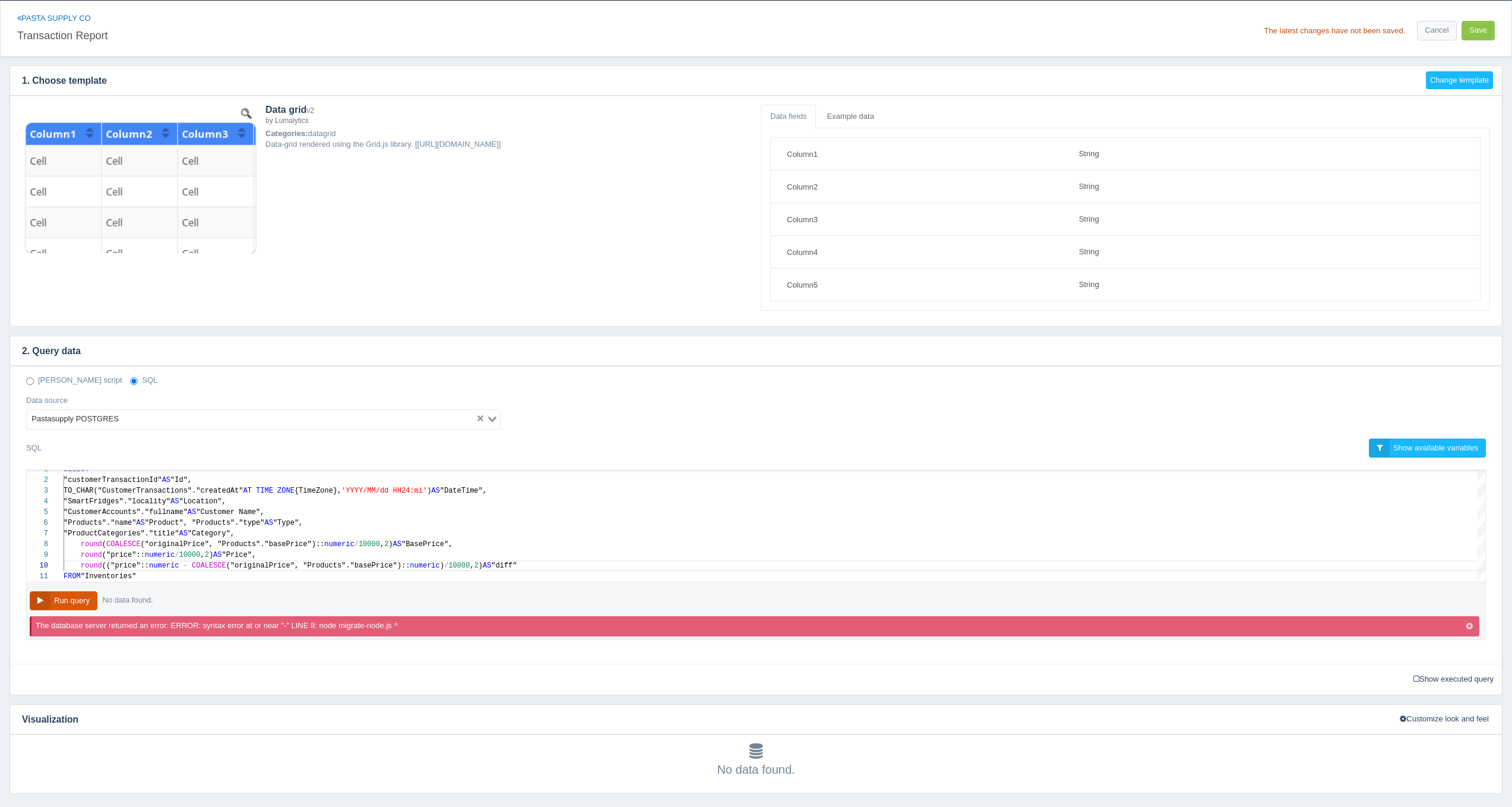
click at [79, 593] on button "Run query" at bounding box center [63, 600] width 68 height 20
click at [165, 650] on div "Deno script SQL Data source Pastasupply POSTGRES Loading... SQL Show available …" at bounding box center [756, 514] width 1492 height 297
click at [1469, 622] on icon "button" at bounding box center [1469, 626] width 7 height 7
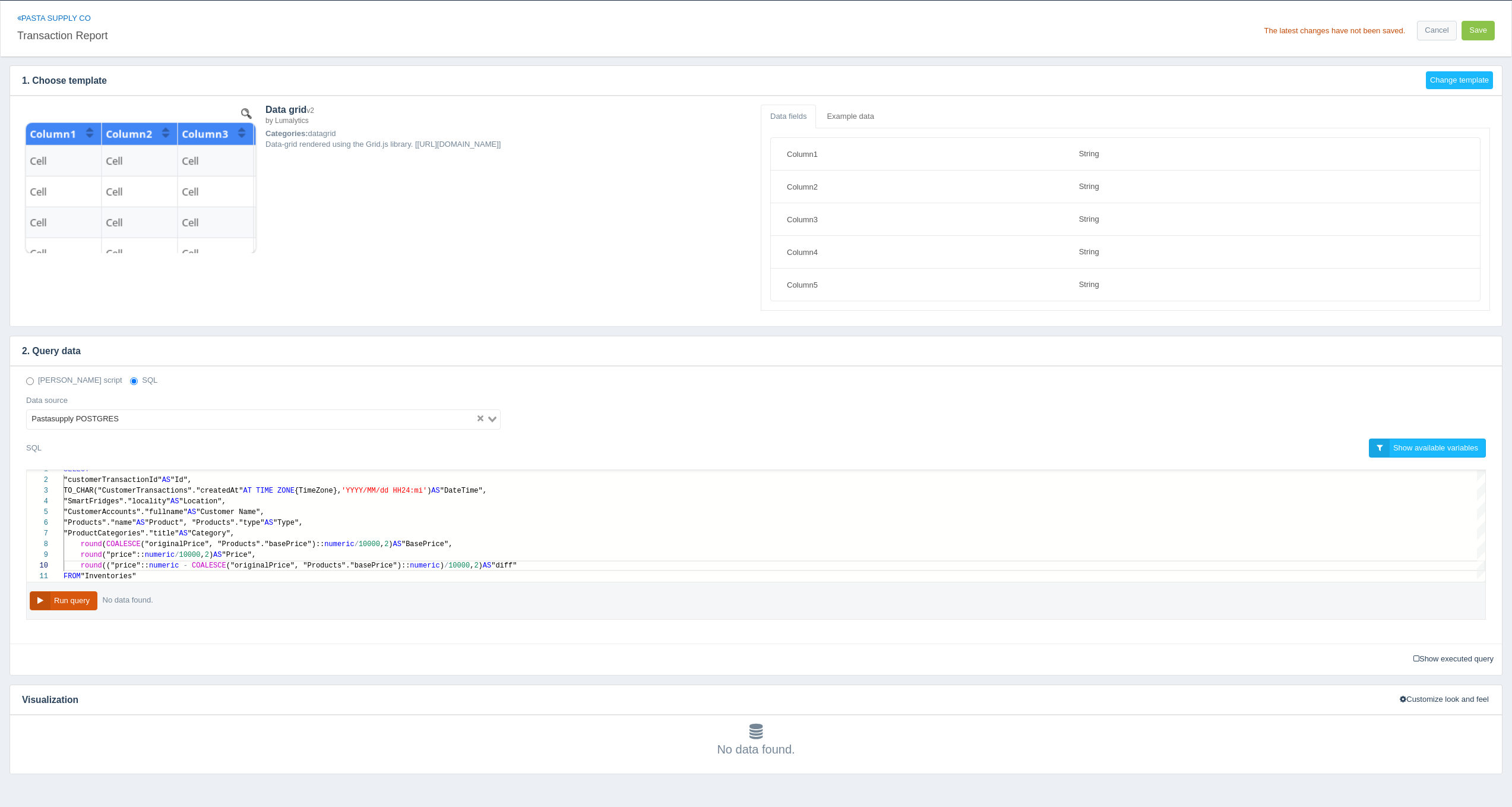
click at [78, 591] on button "Run query" at bounding box center [63, 600] width 68 height 20
click at [75, 599] on button "Run query" at bounding box center [63, 600] width 68 height 20
click at [1478, 33] on button "Save" at bounding box center [1478, 30] width 34 height 20
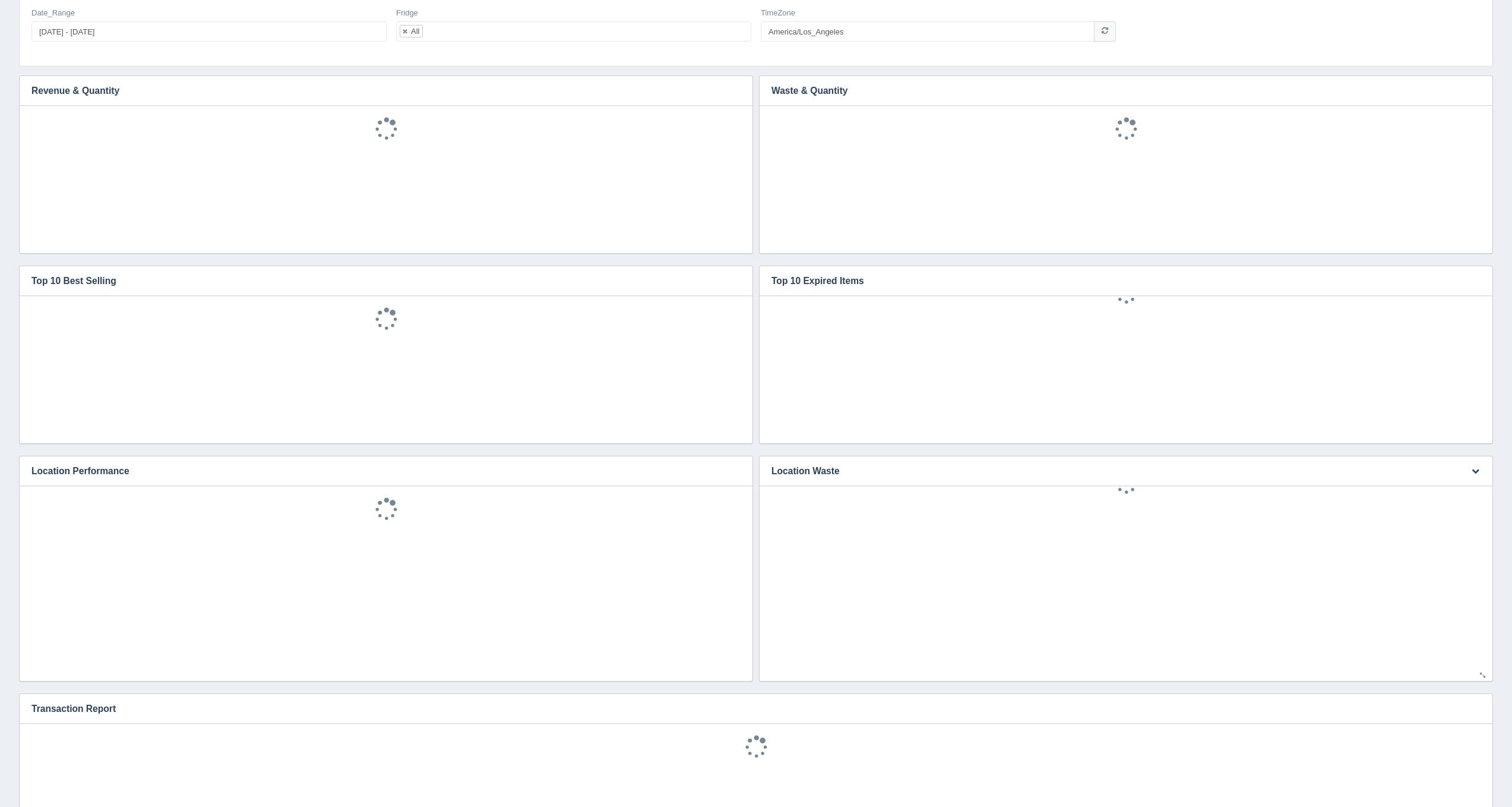
scroll to position [267, 0]
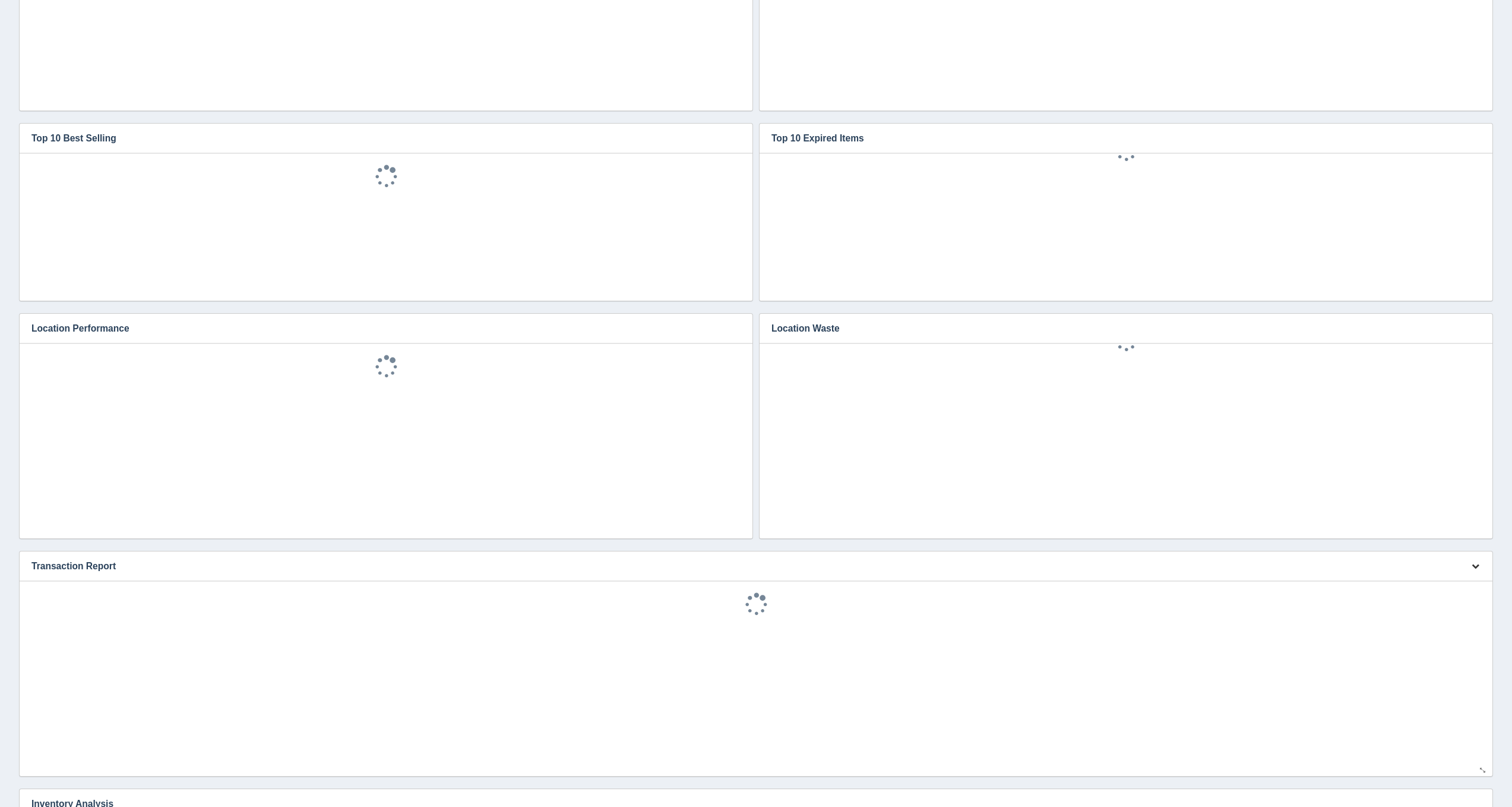
click at [1472, 569] on button "button" at bounding box center [1475, 567] width 16 height 19
click at [1451, 581] on link "Edit chart" at bounding box center [1436, 583] width 95 height 17
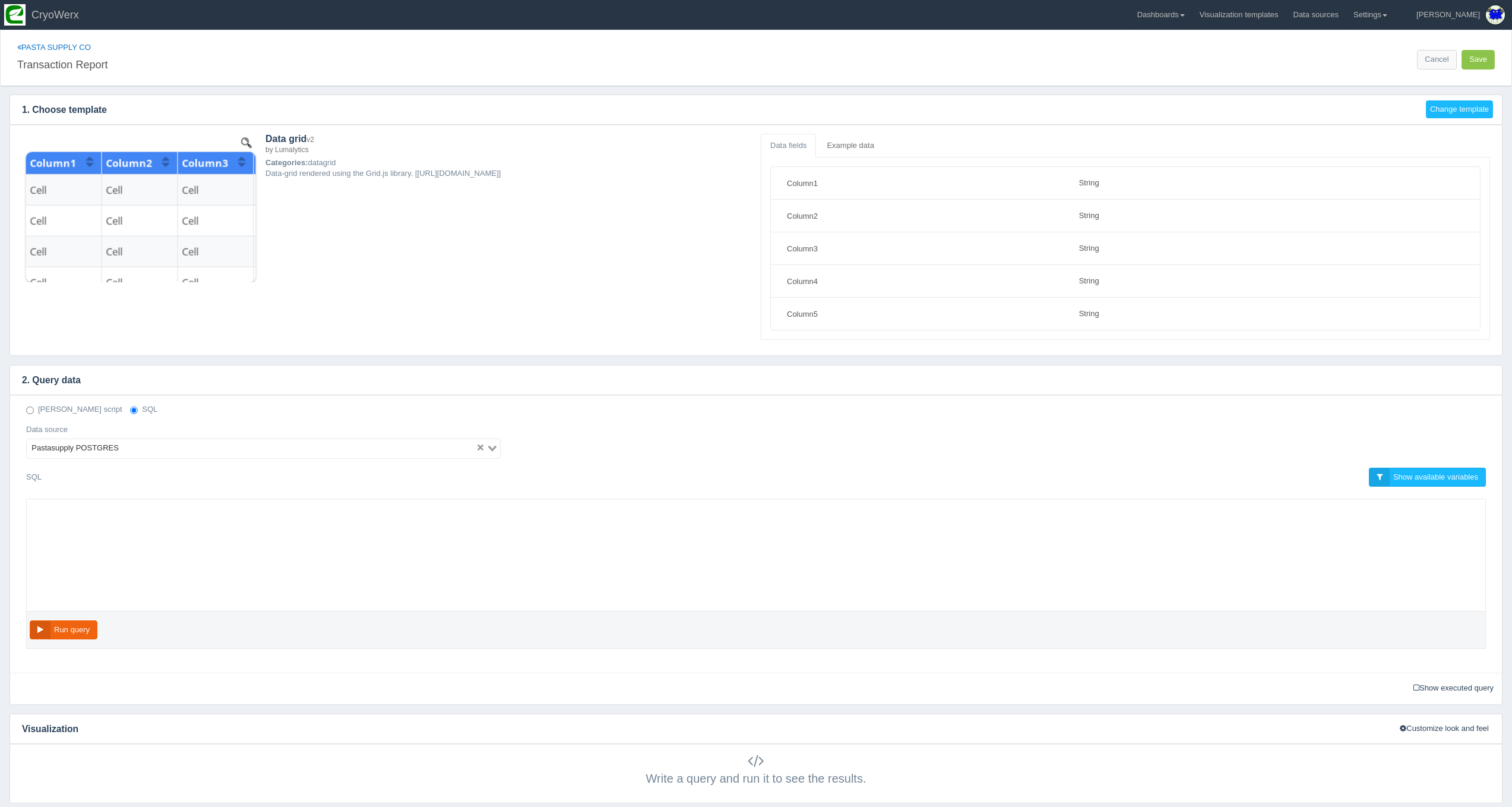
select select "string"
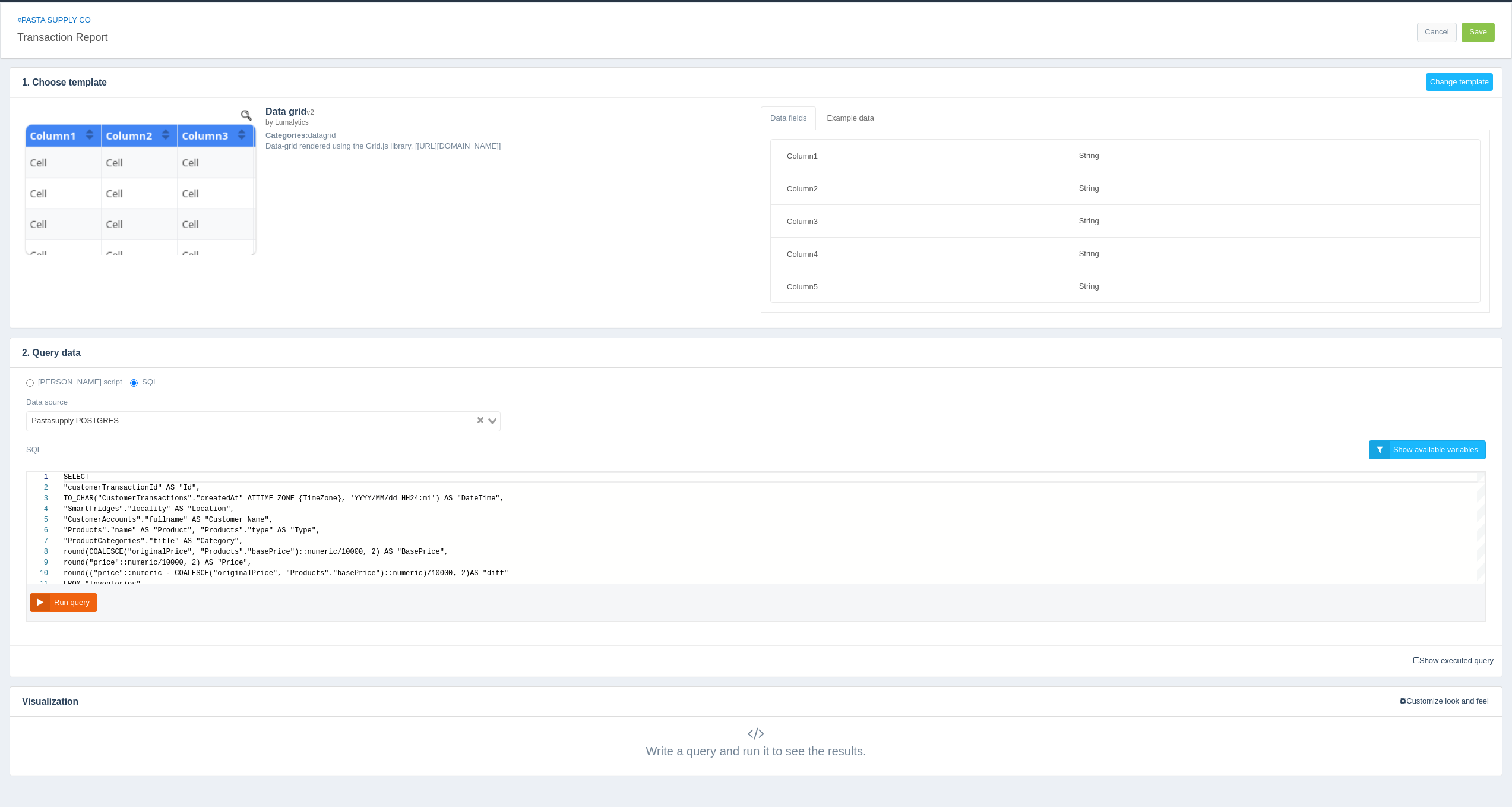
scroll to position [86, 0]
click at [81, 599] on button "Run query" at bounding box center [63, 602] width 68 height 20
type textarea "SELECT "customerTransactionId" AS "Id", TO_CHAR("CustomerTransactions"."created…"
click at [94, 554] on div "round ( COALESCE ("originalPrice", "Products"."basePrice"):: numeric / 10000 , …" at bounding box center [774, 552] width 1422 height 10
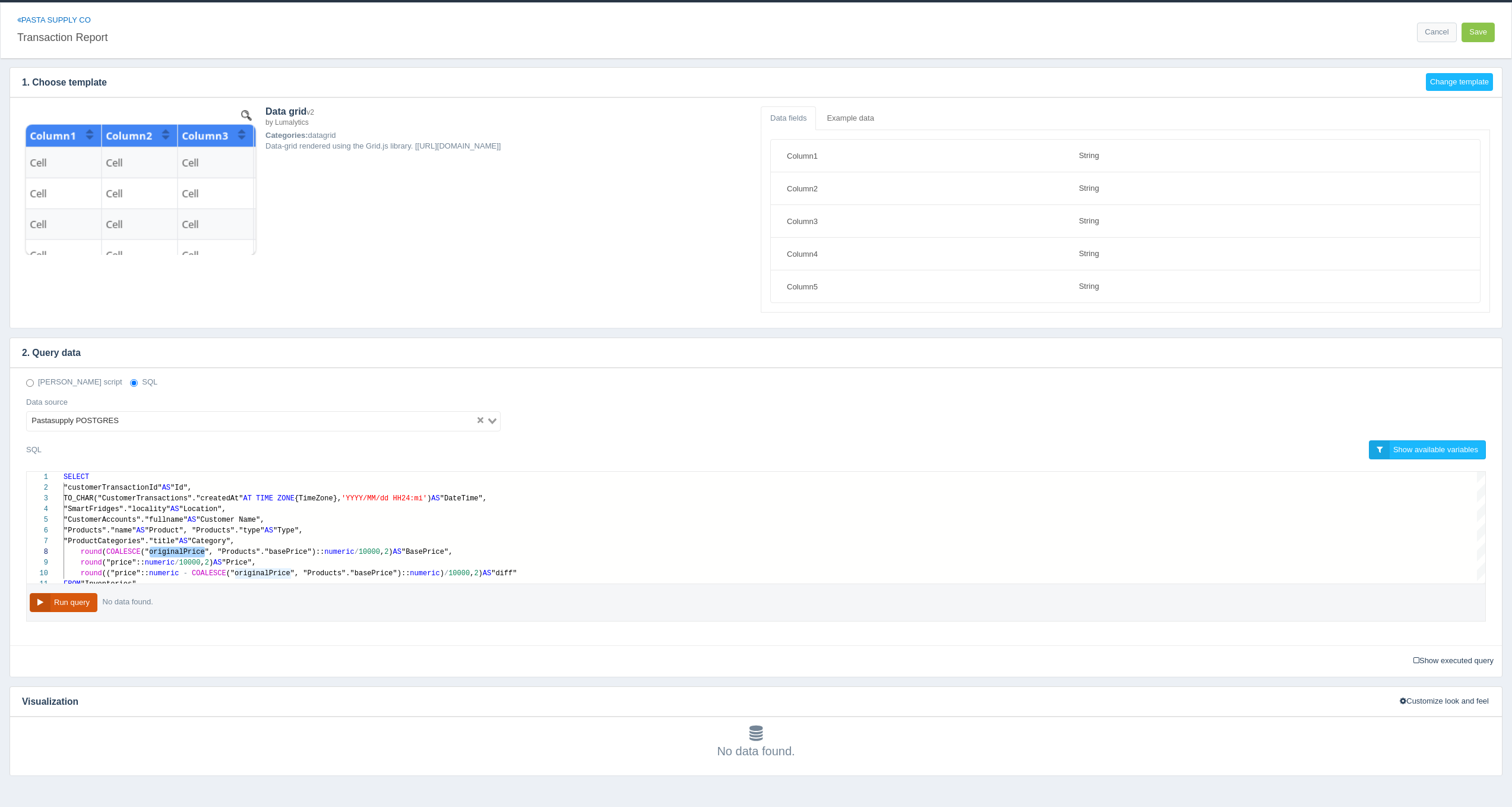
click at [68, 599] on button "Run query" at bounding box center [63, 602] width 68 height 20
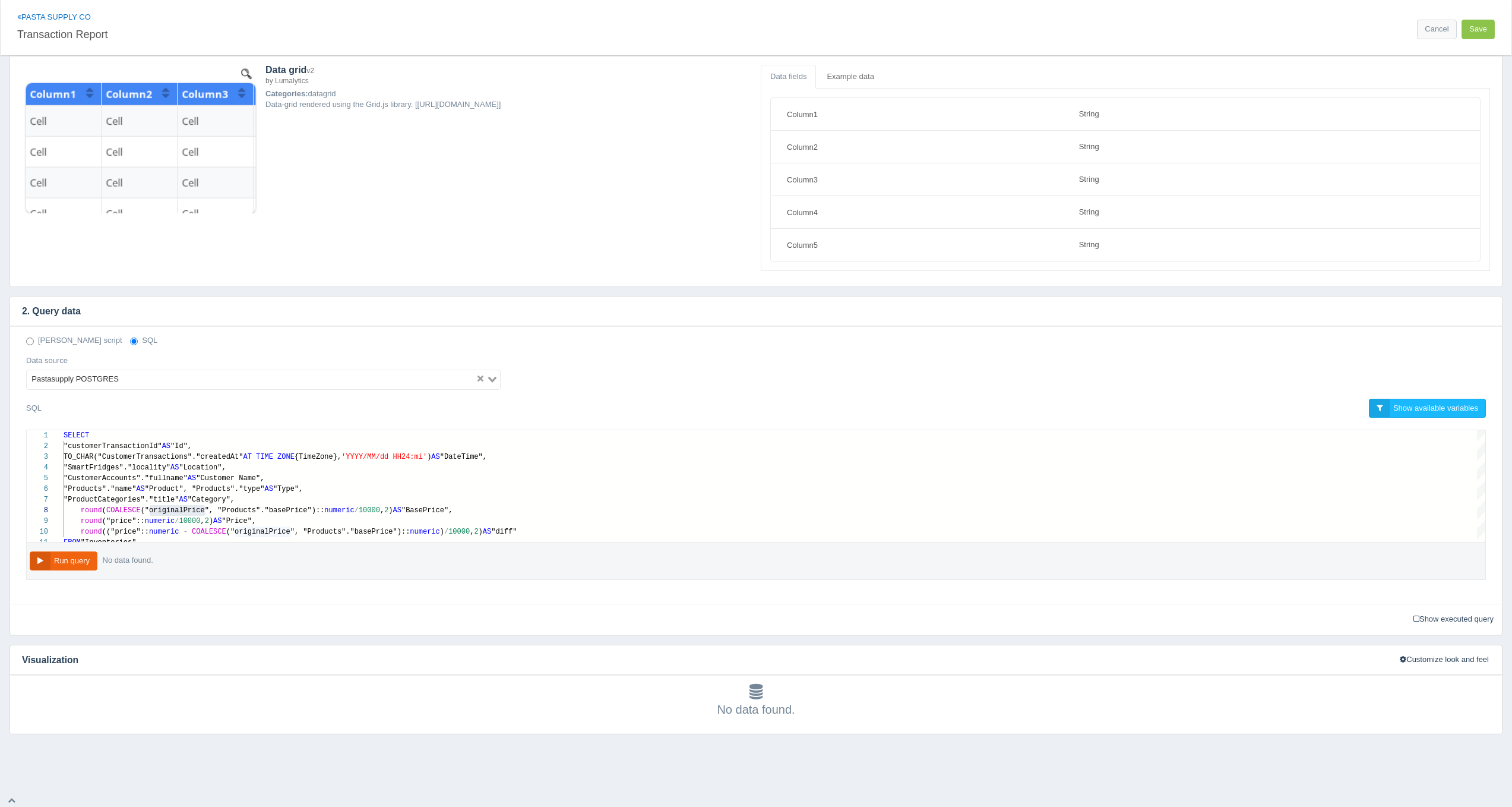
scroll to position [0, 0]
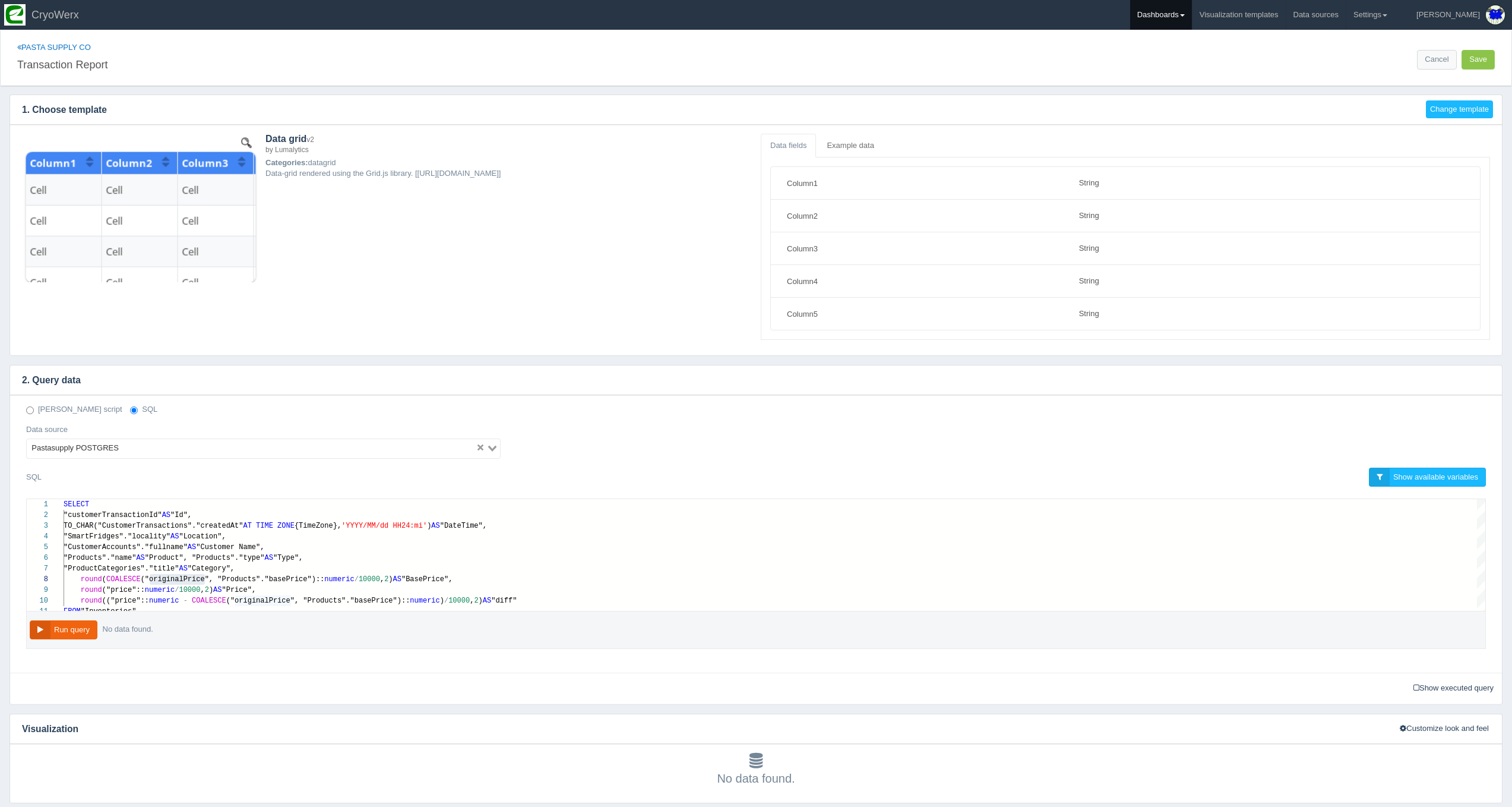
click at [1192, 14] on link "Dashboards" at bounding box center [1161, 15] width 61 height 30
click at [1224, 85] on link "CUSA" at bounding box center [1210, 79] width 160 height 23
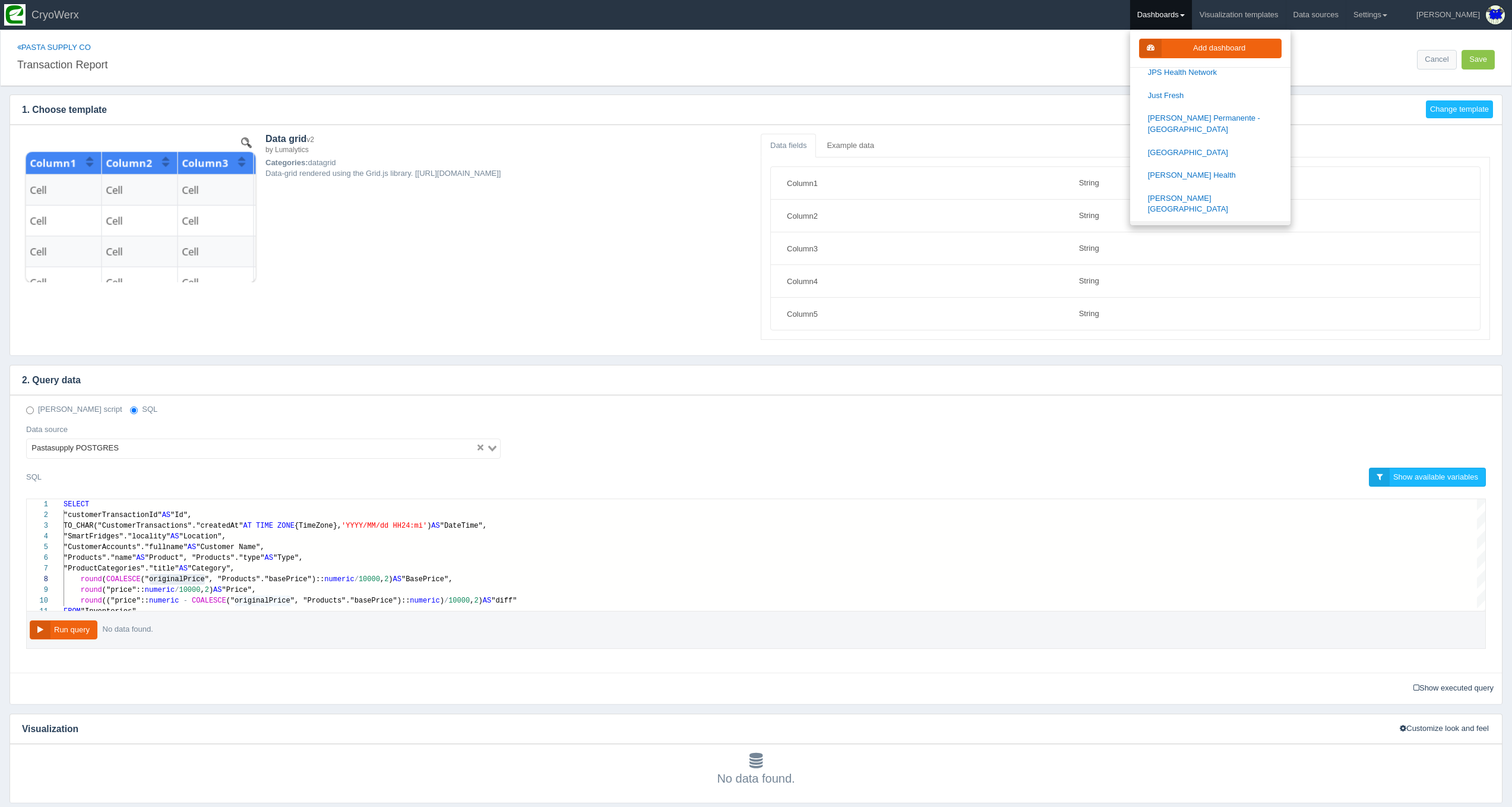
scroll to position [804, 0]
click at [78, 634] on button "Run query" at bounding box center [63, 630] width 68 height 20
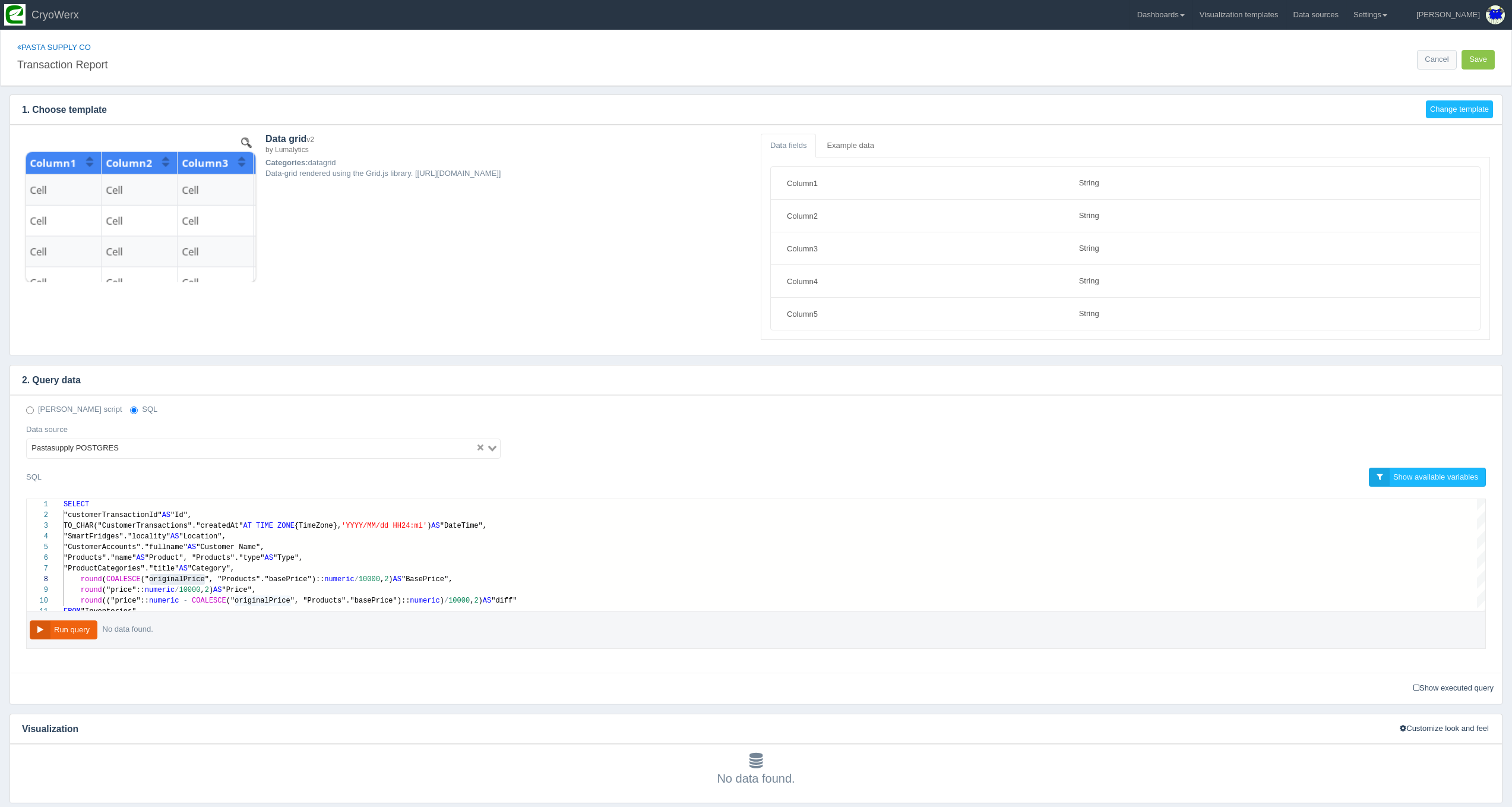
click at [722, 390] on h4 "2. Query data" at bounding box center [747, 380] width 1474 height 30
click at [1185, 15] on span at bounding box center [1182, 15] width 5 height 3
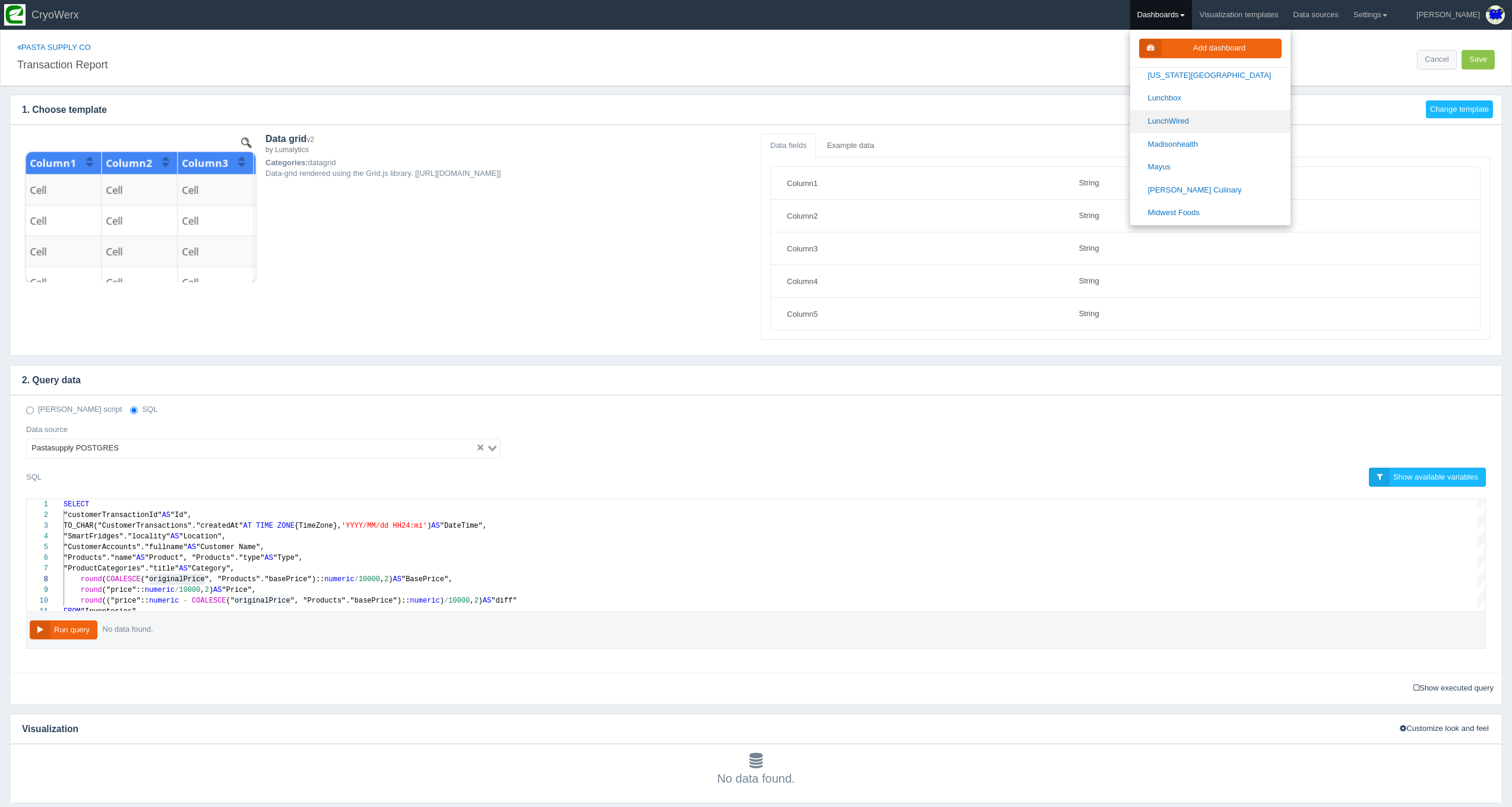
click at [1224, 110] on link "LunchWired" at bounding box center [1210, 121] width 160 height 23
click at [1191, 363] on div "PASTA SUPPLY CO Transaction Report Cancel Save Change template 1. Choose templa…" at bounding box center [756, 417] width 1493 height 773
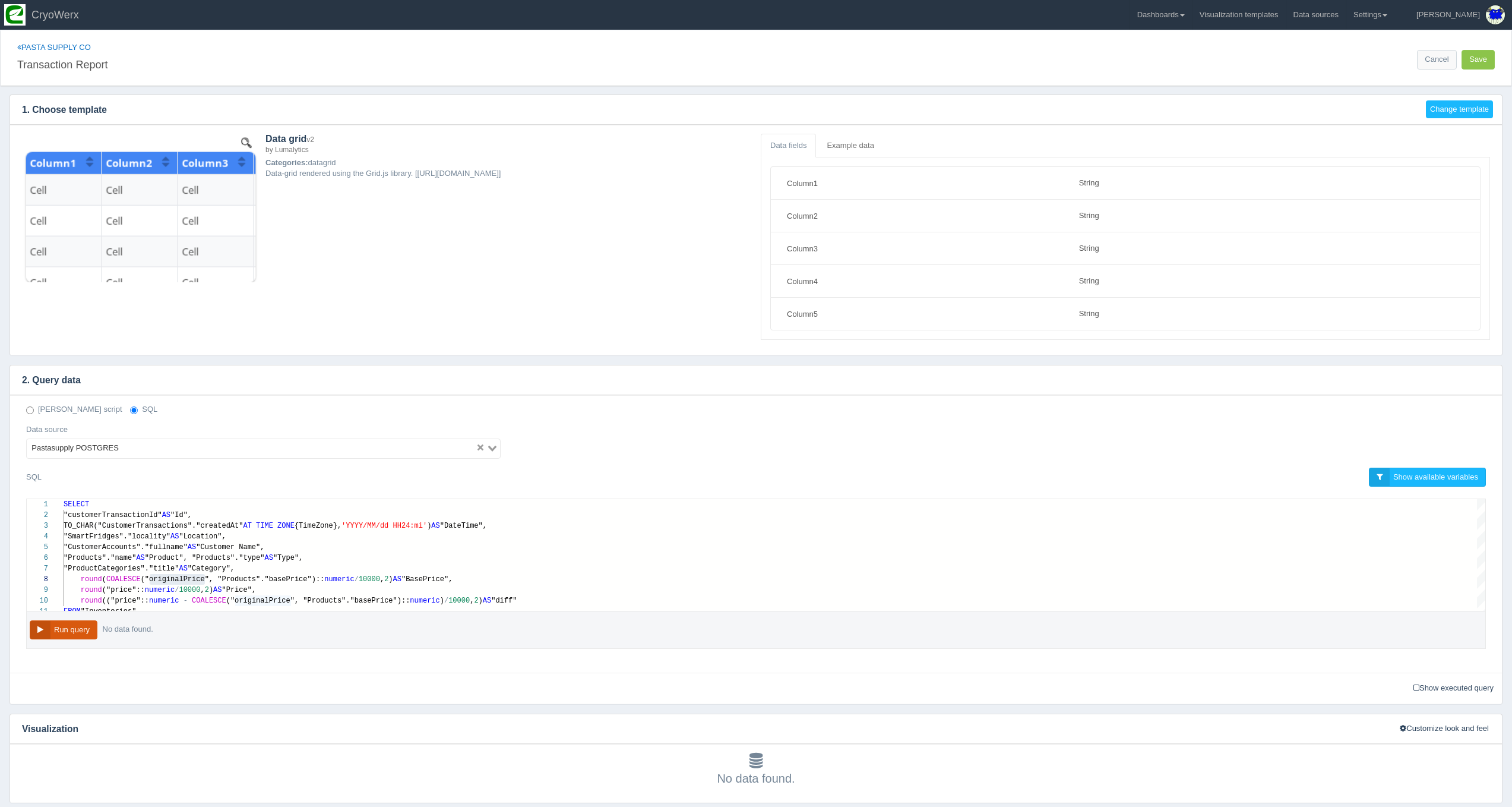
click at [75, 632] on button "Run query" at bounding box center [63, 630] width 68 height 20
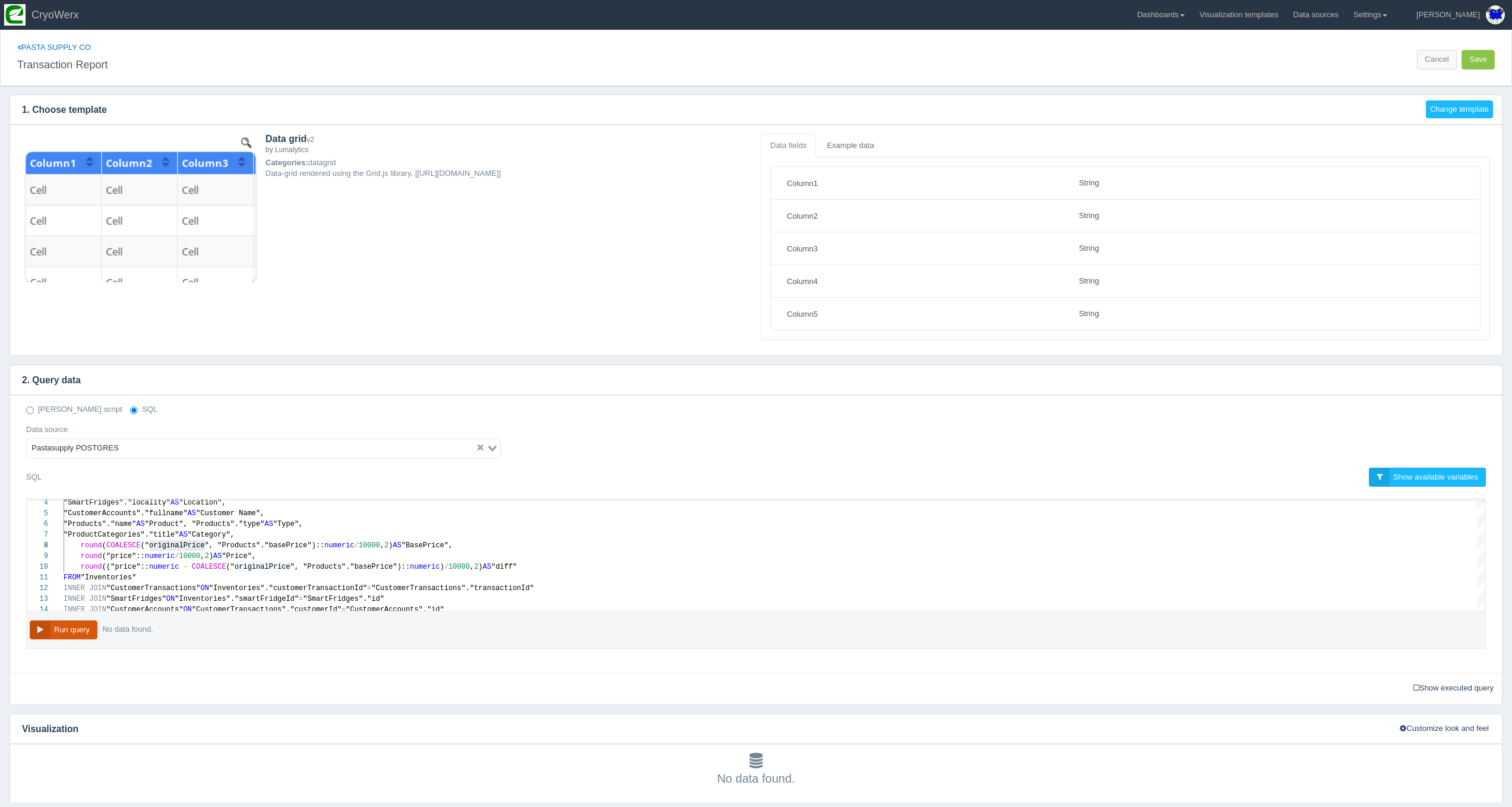
click at [87, 627] on button "Run query" at bounding box center [63, 630] width 68 height 20
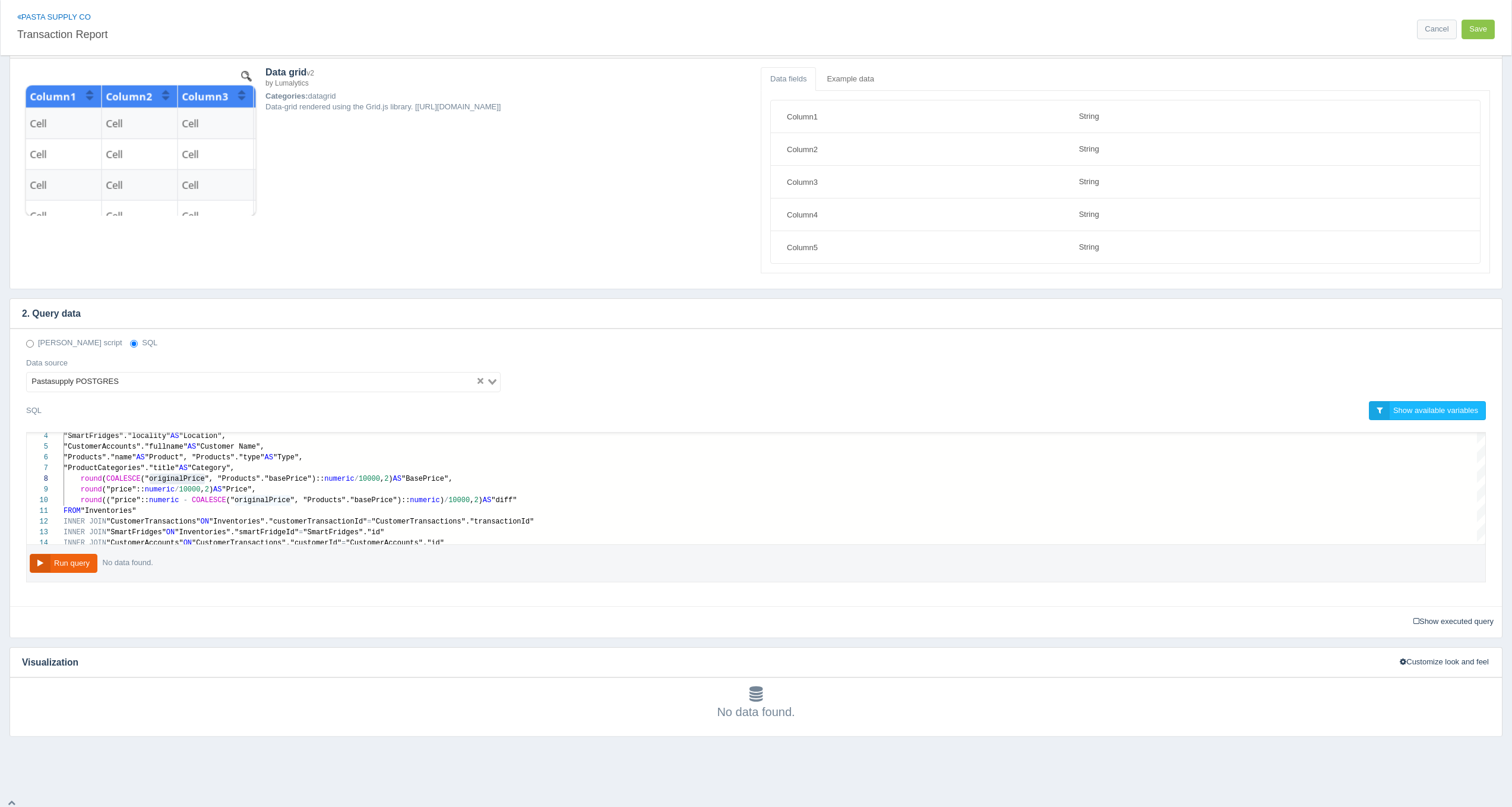
scroll to position [0, 0]
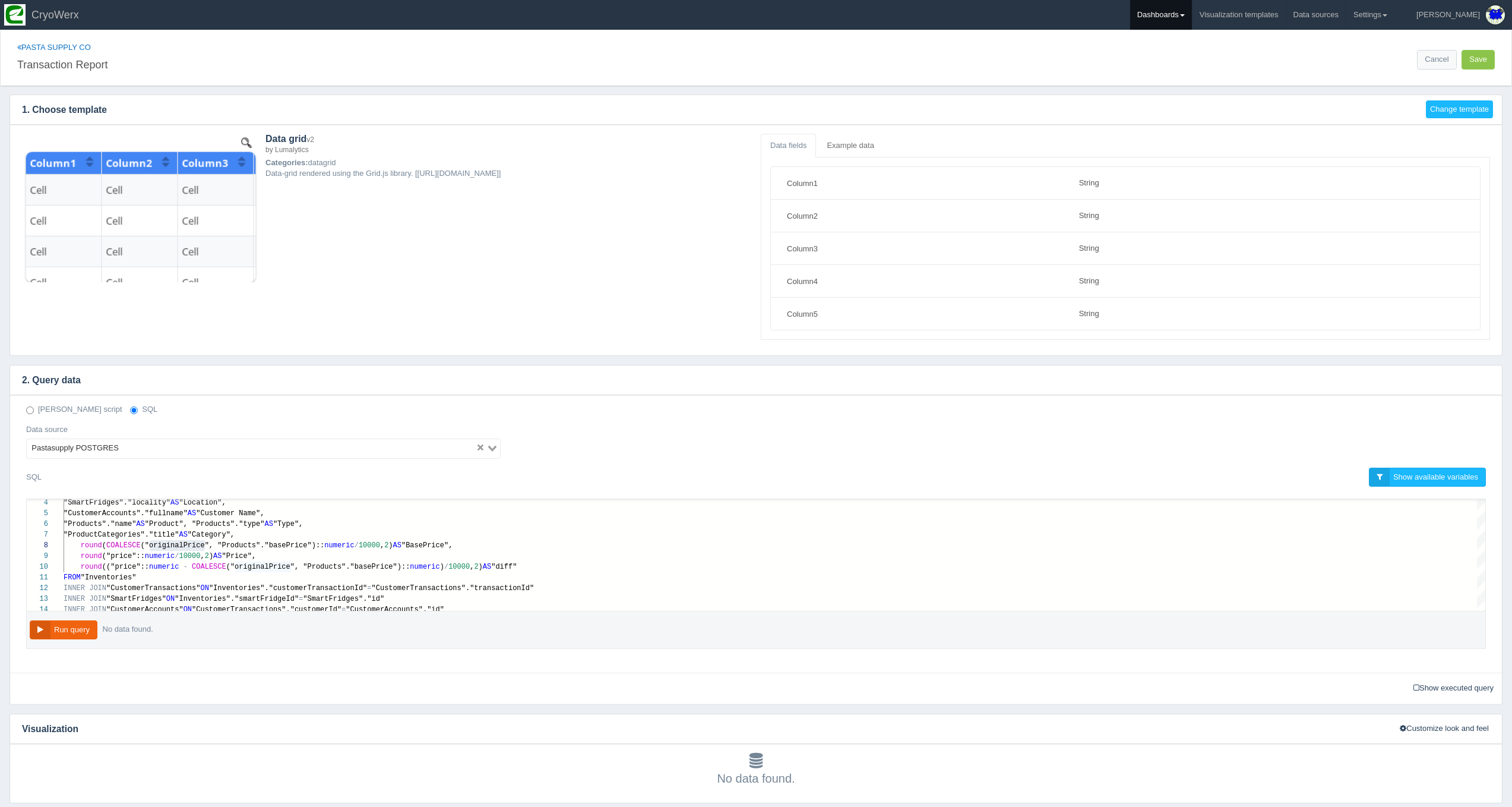
click at [1191, 21] on link "Dashboards" at bounding box center [1161, 15] width 61 height 30
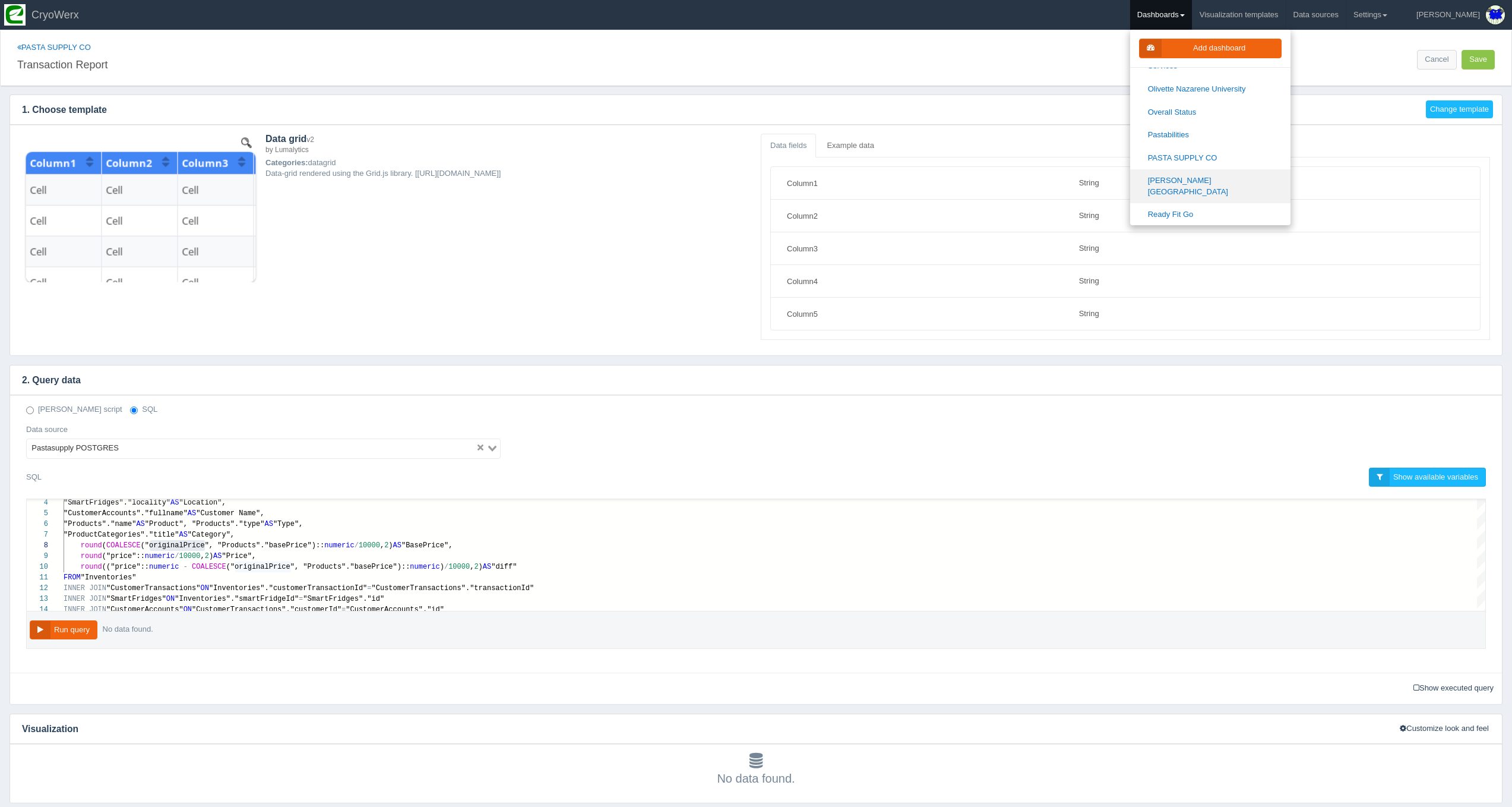
scroll to position [1158, 0]
click at [1214, 190] on link "[PERSON_NAME][GEOGRAPHIC_DATA]" at bounding box center [1210, 207] width 160 height 34
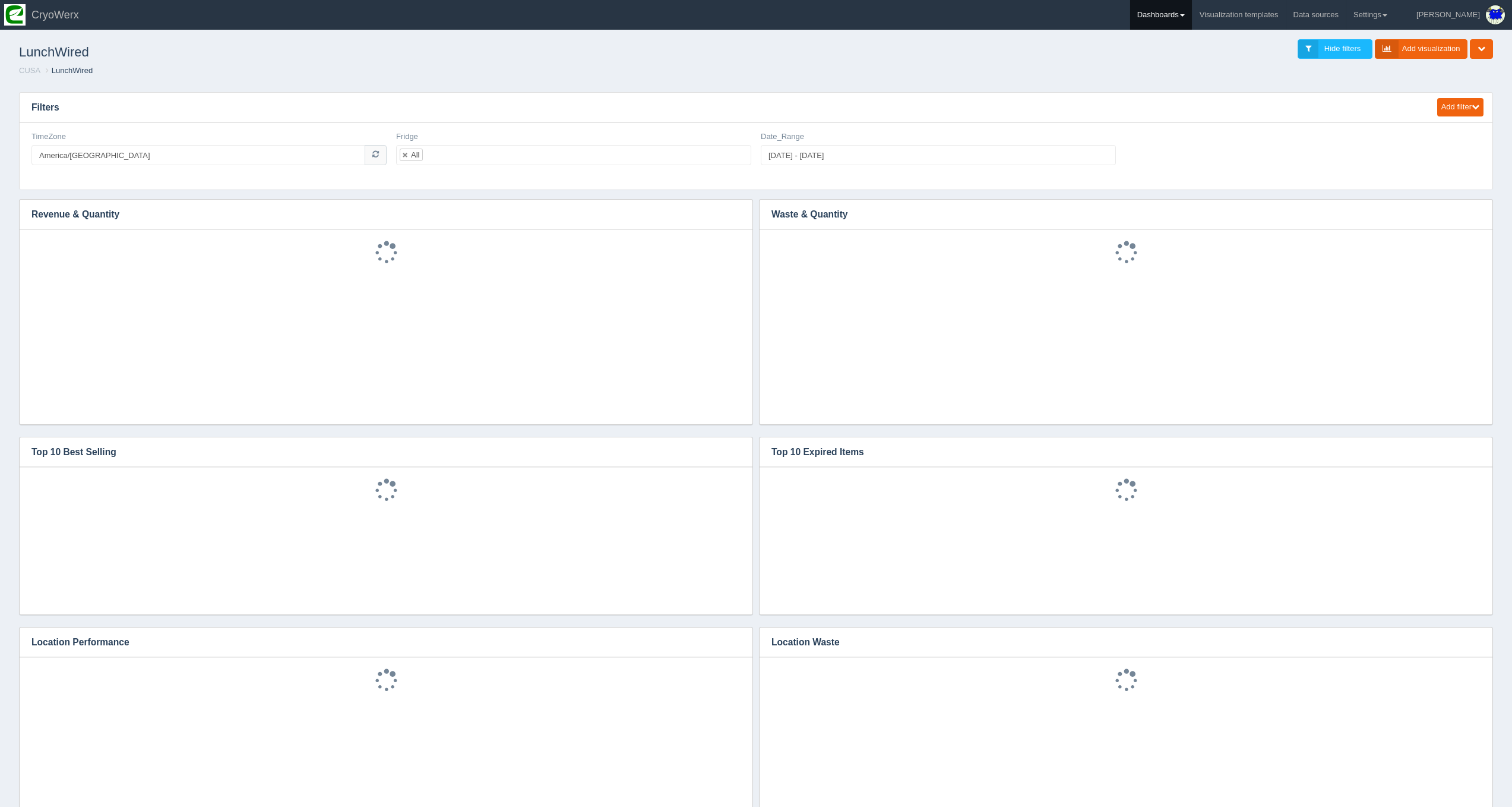
click at [1192, 21] on link "Dashboards" at bounding box center [1161, 15] width 61 height 30
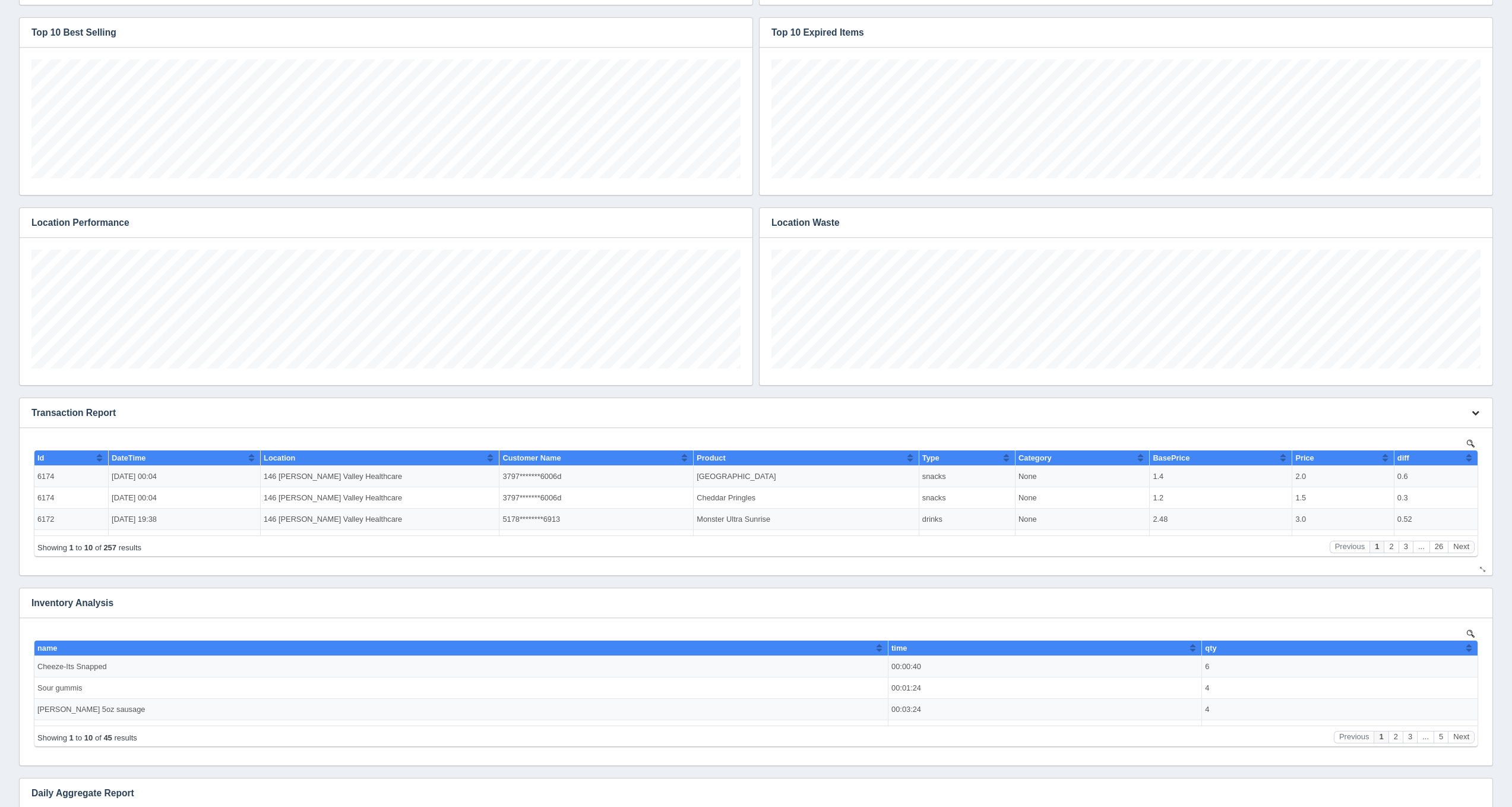
click at [1469, 417] on button "button" at bounding box center [1475, 414] width 16 height 19
click at [1469, 426] on link "Edit chart" at bounding box center [1436, 431] width 95 height 17
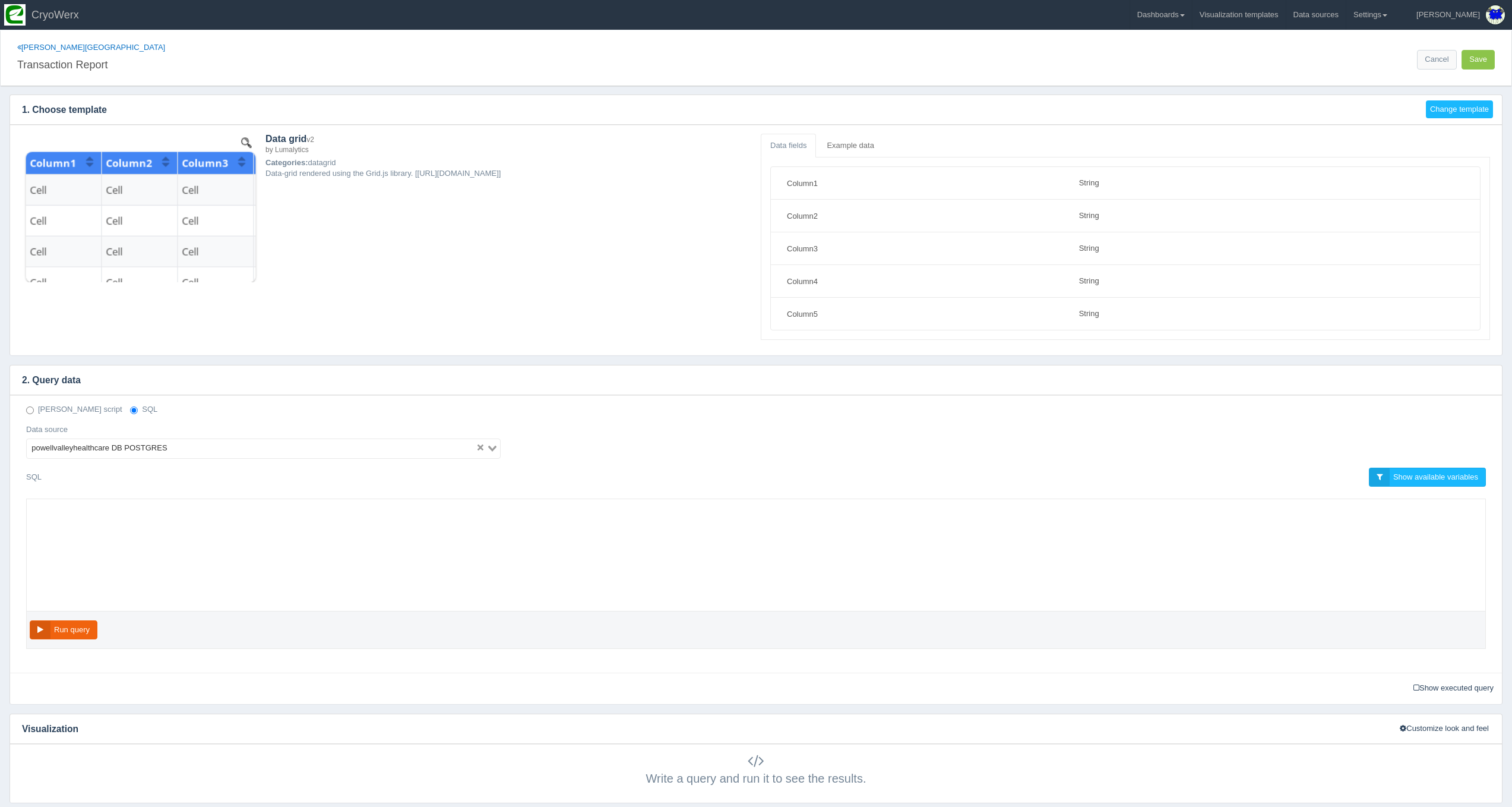
select select "string"
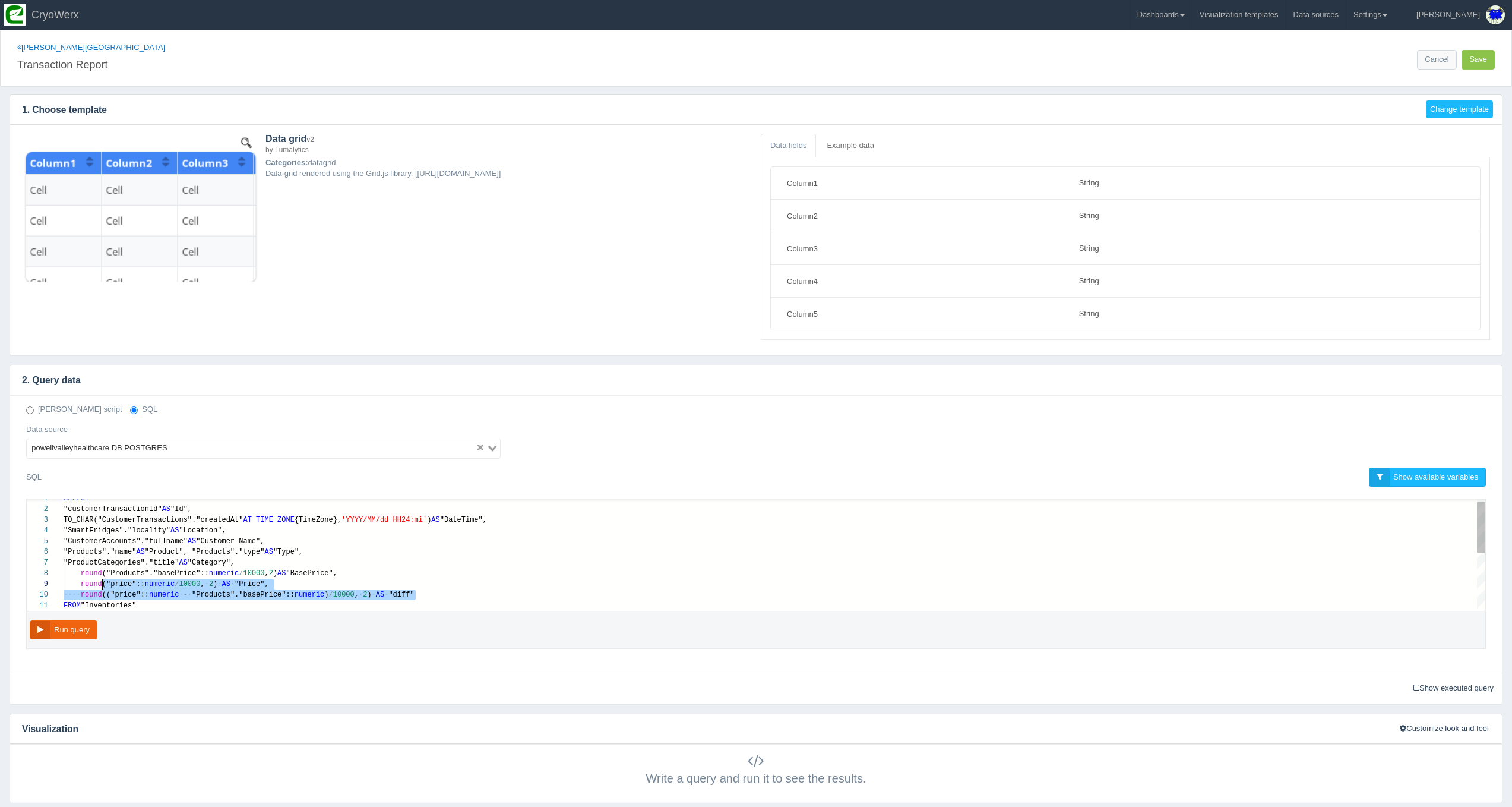
scroll to position [75, 17]
drag, startPoint x: 420, startPoint y: 597, endPoint x: 79, endPoint y: 574, distance: 341.8
paste textarea "MM/dd HH24:mi') AS "DateTime", "SmartFridges"."locality" AS "Location", "Custom…"
type textarea "MM/dd HH24:mi') AS "DateTime", "SmartFridges"."locality" AS "Location", "Custom…"
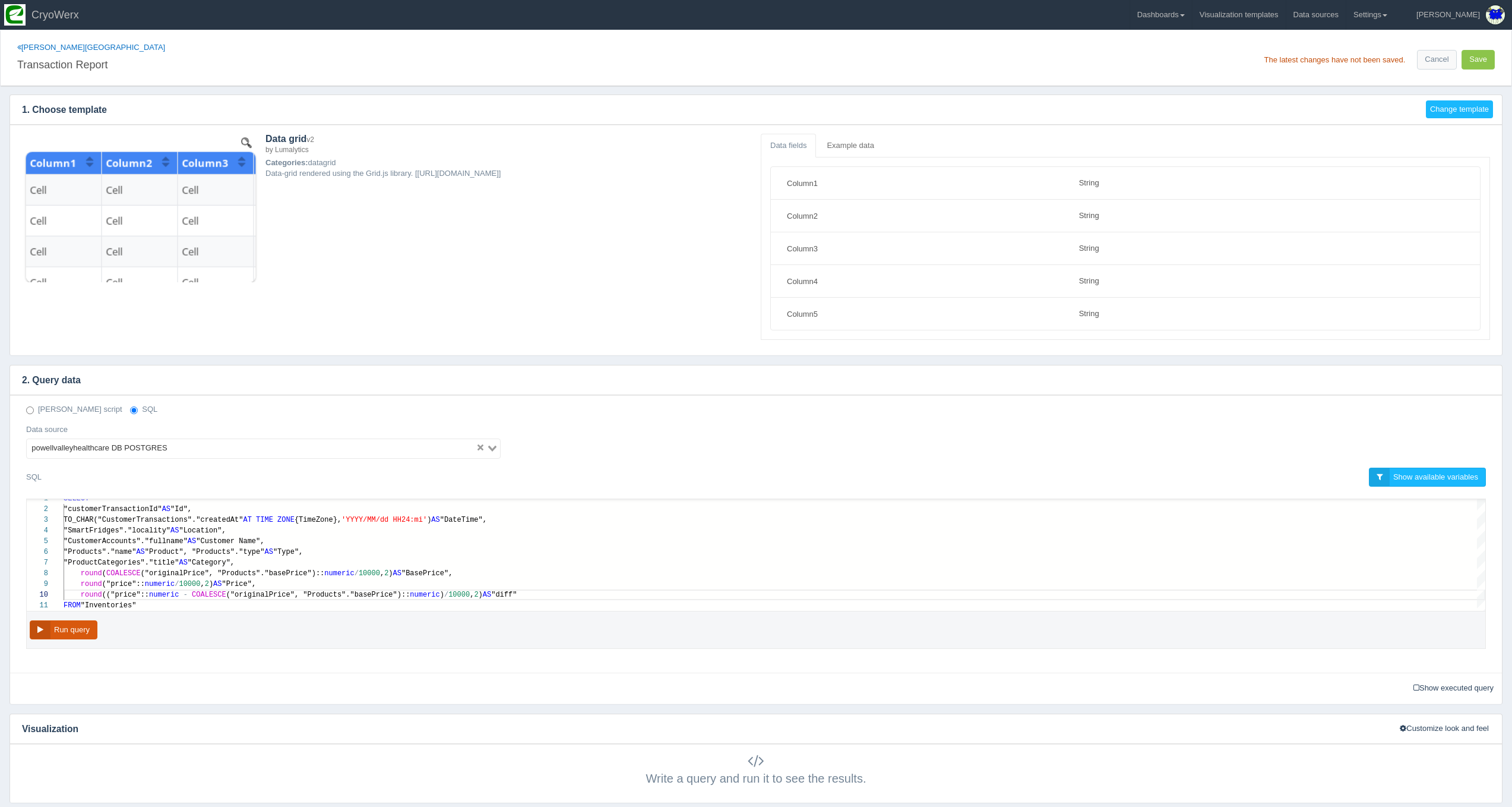
click at [73, 623] on button "Run query" at bounding box center [63, 630] width 68 height 20
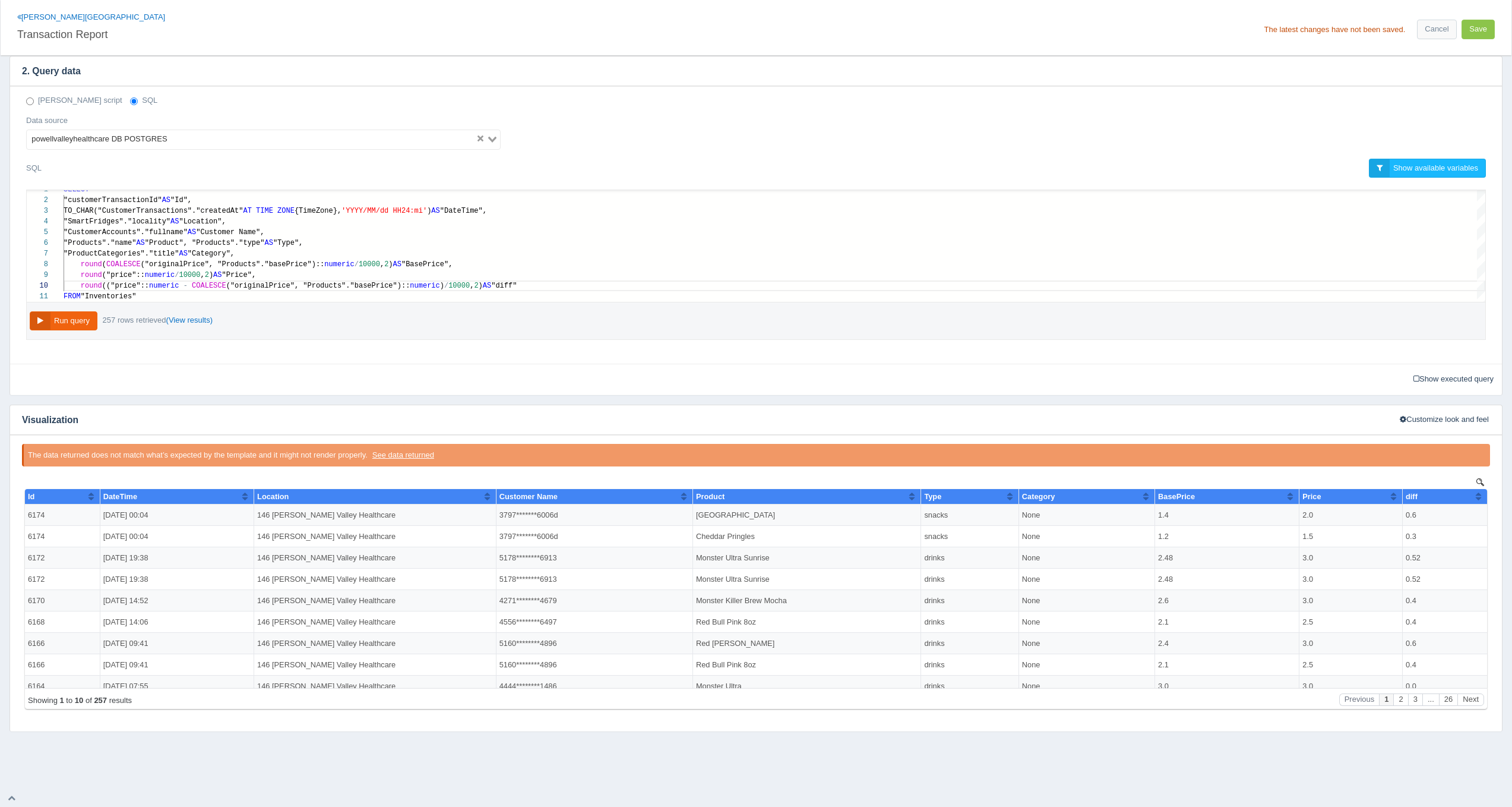
scroll to position [173, 0]
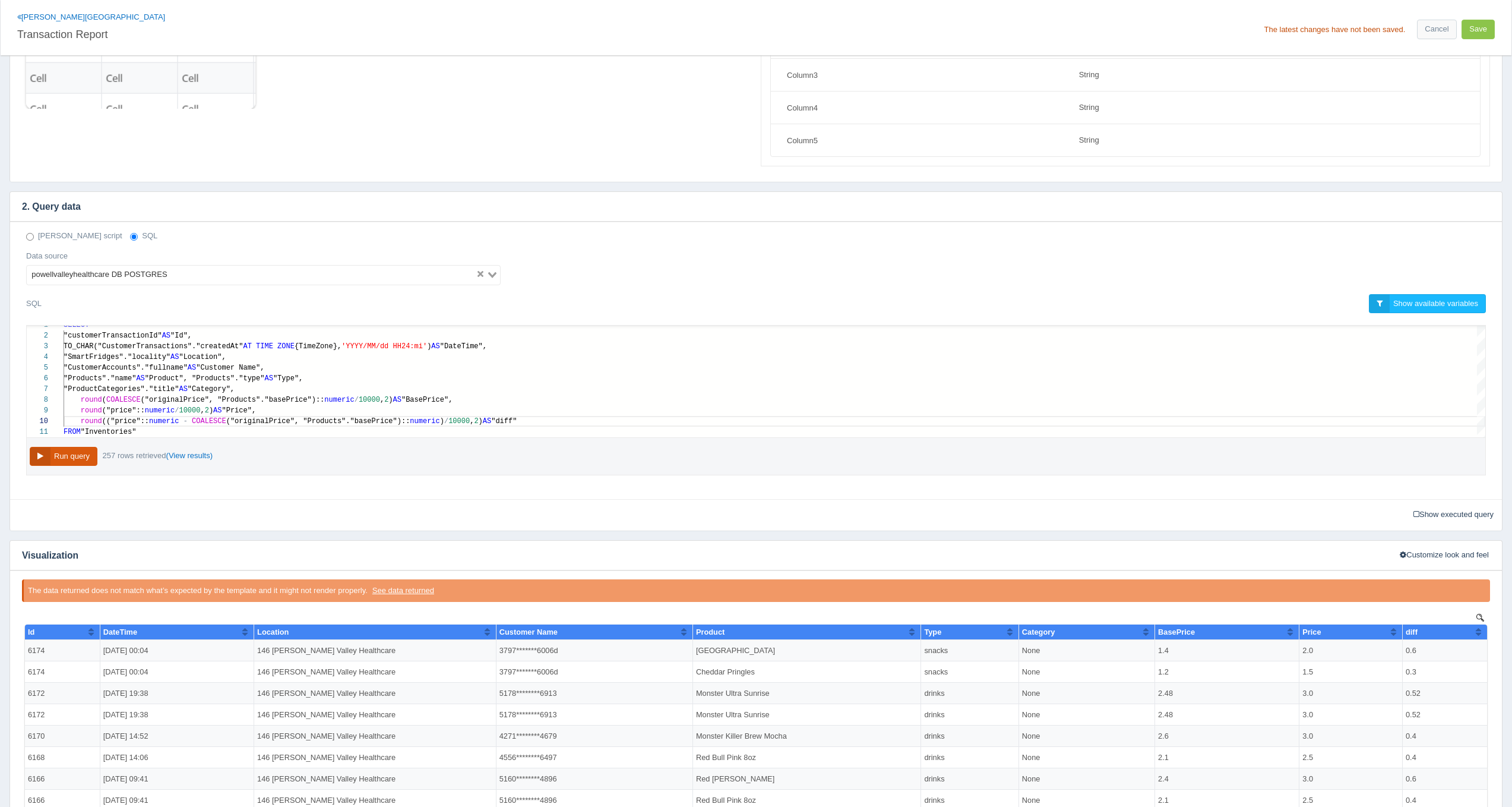
click at [34, 447] on button "Run query" at bounding box center [63, 456] width 68 height 20
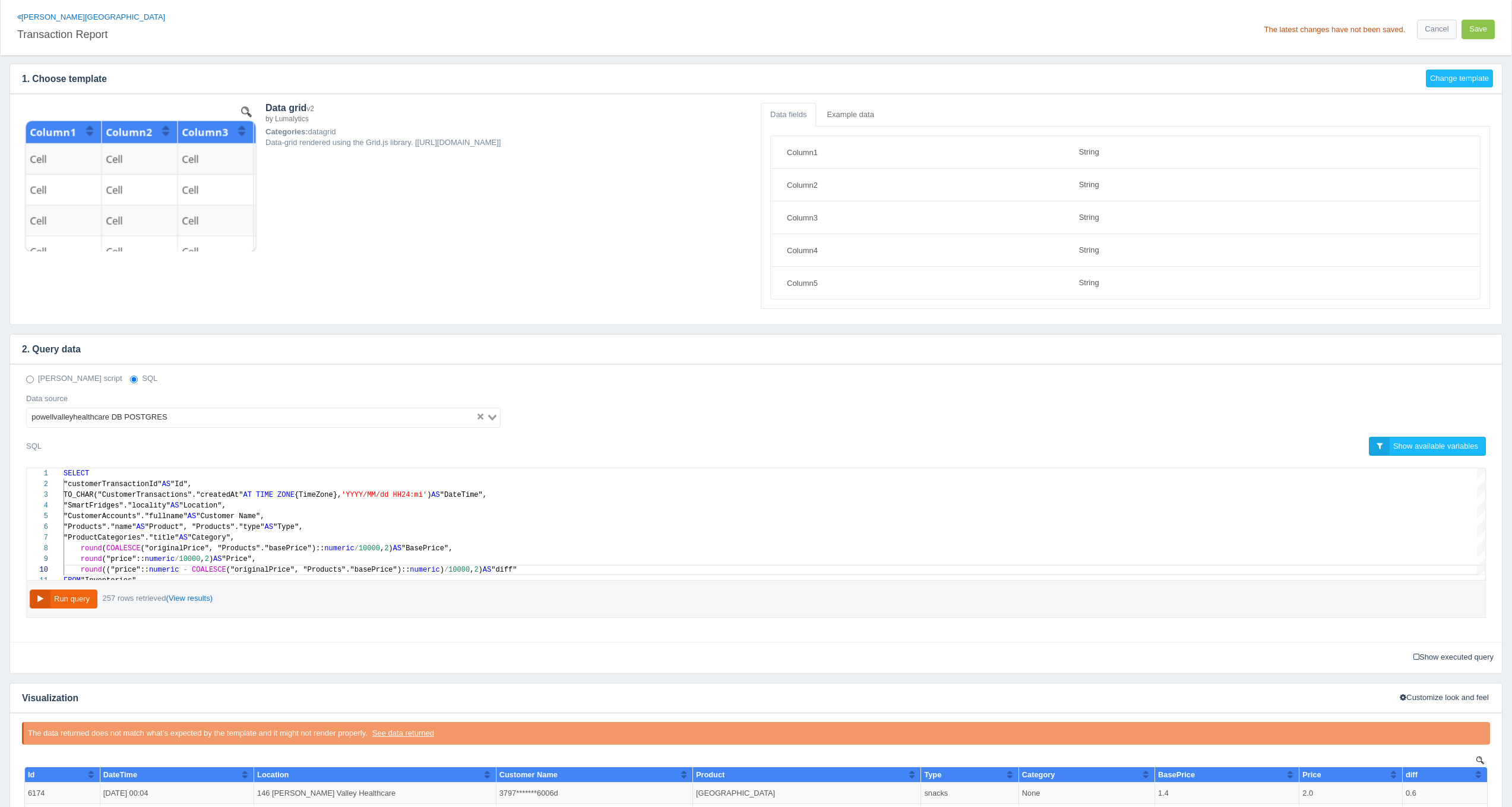
scroll to position [0, 0]
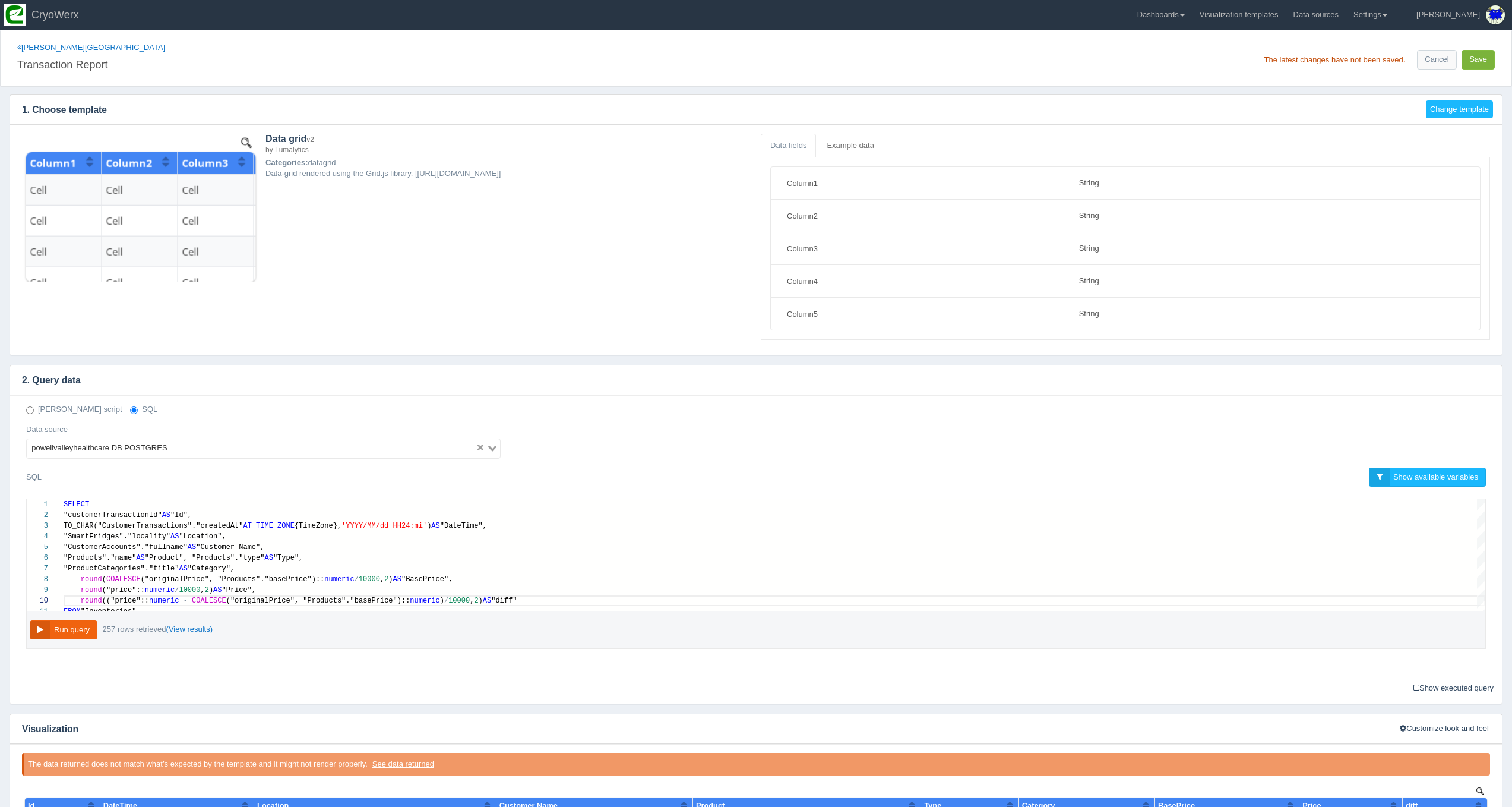
click at [1483, 58] on button "Save" at bounding box center [1478, 60] width 34 height 20
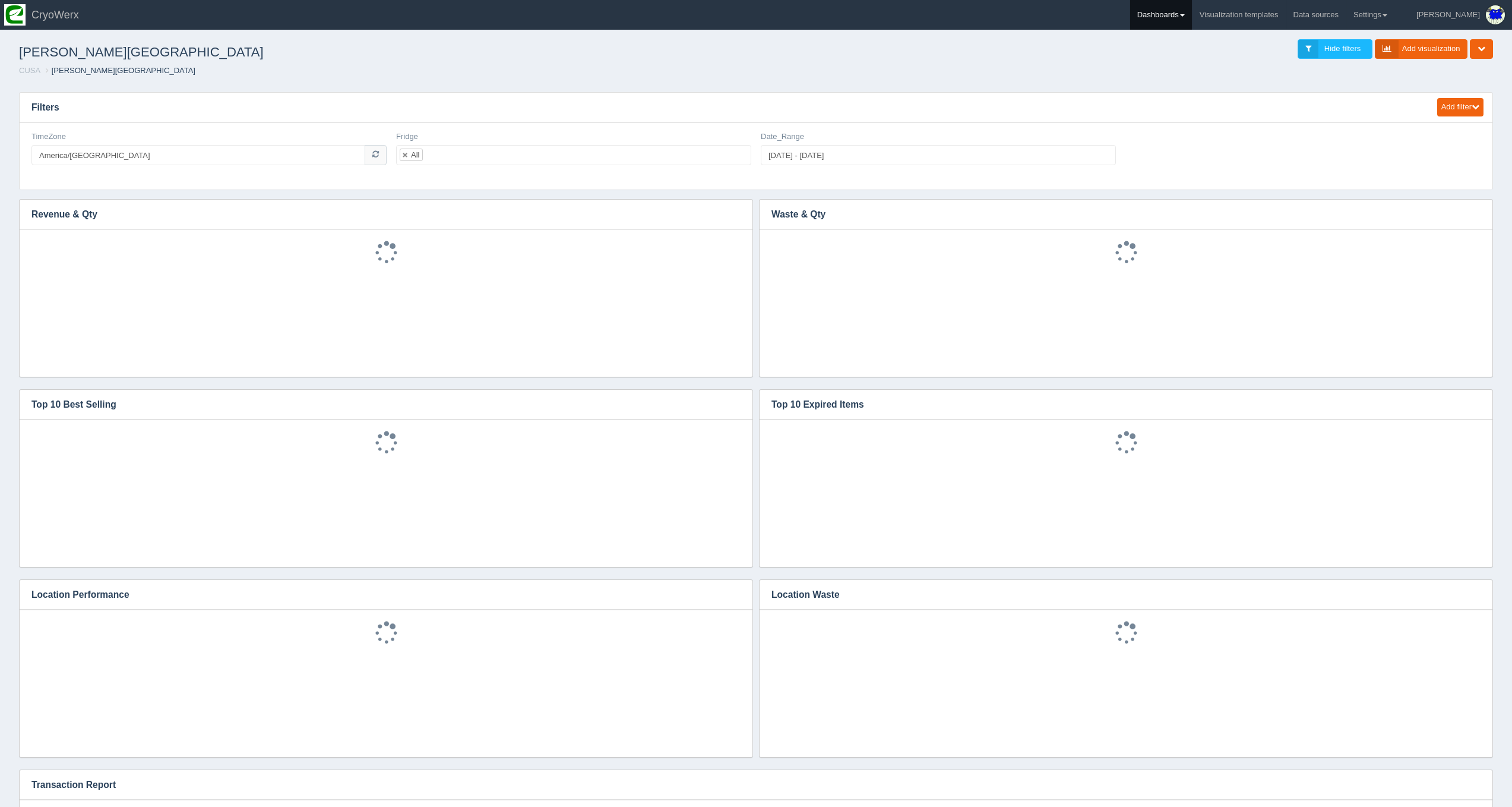
click at [1192, 17] on link "Dashboards" at bounding box center [1161, 15] width 61 height 30
click at [1204, 83] on link "CUSA" at bounding box center [1210, 79] width 160 height 23
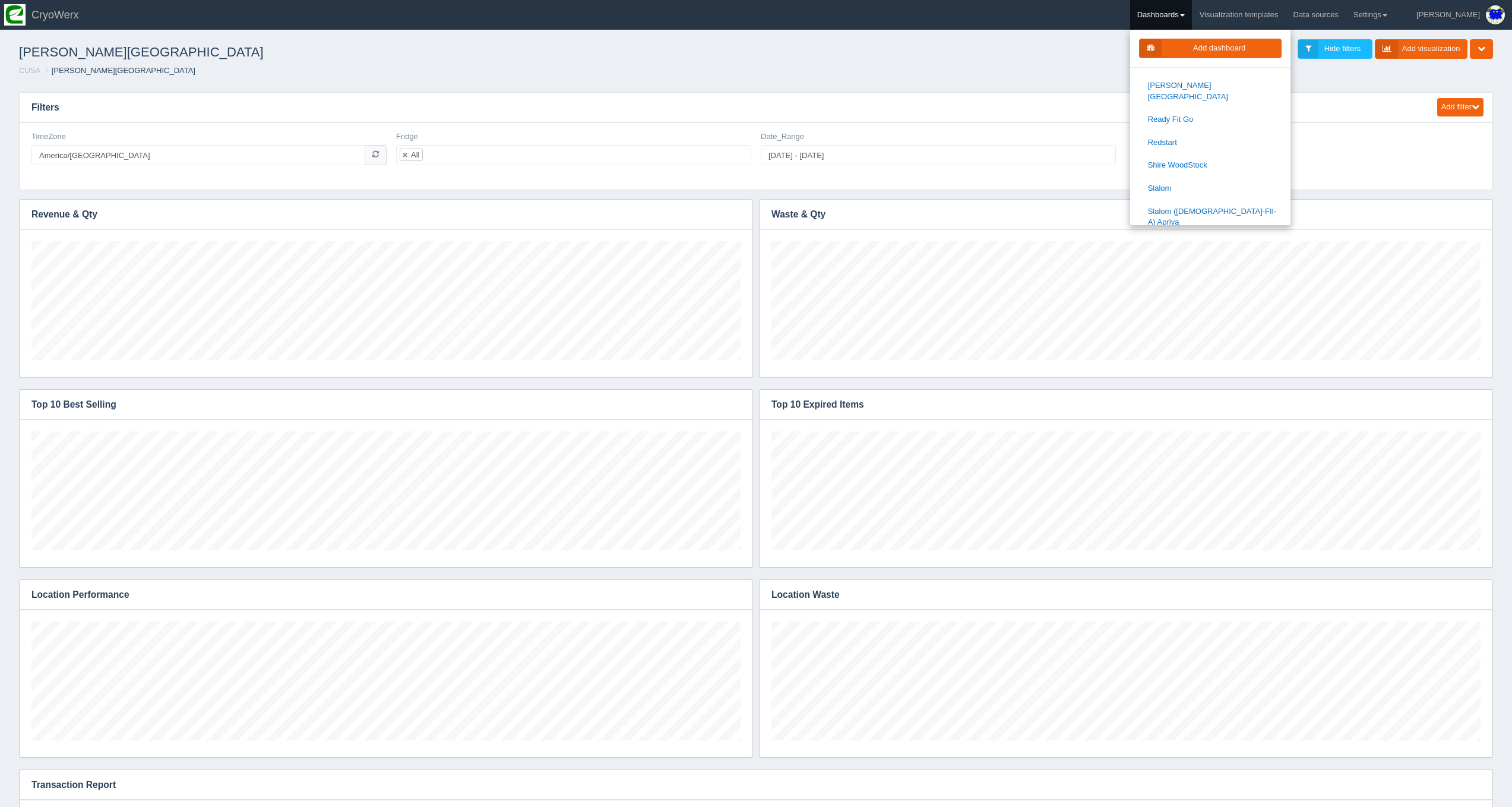
scroll to position [1153, 0]
click at [1321, 410] on h3 "Top 10 Expired Items" at bounding box center [1108, 404] width 697 height 30
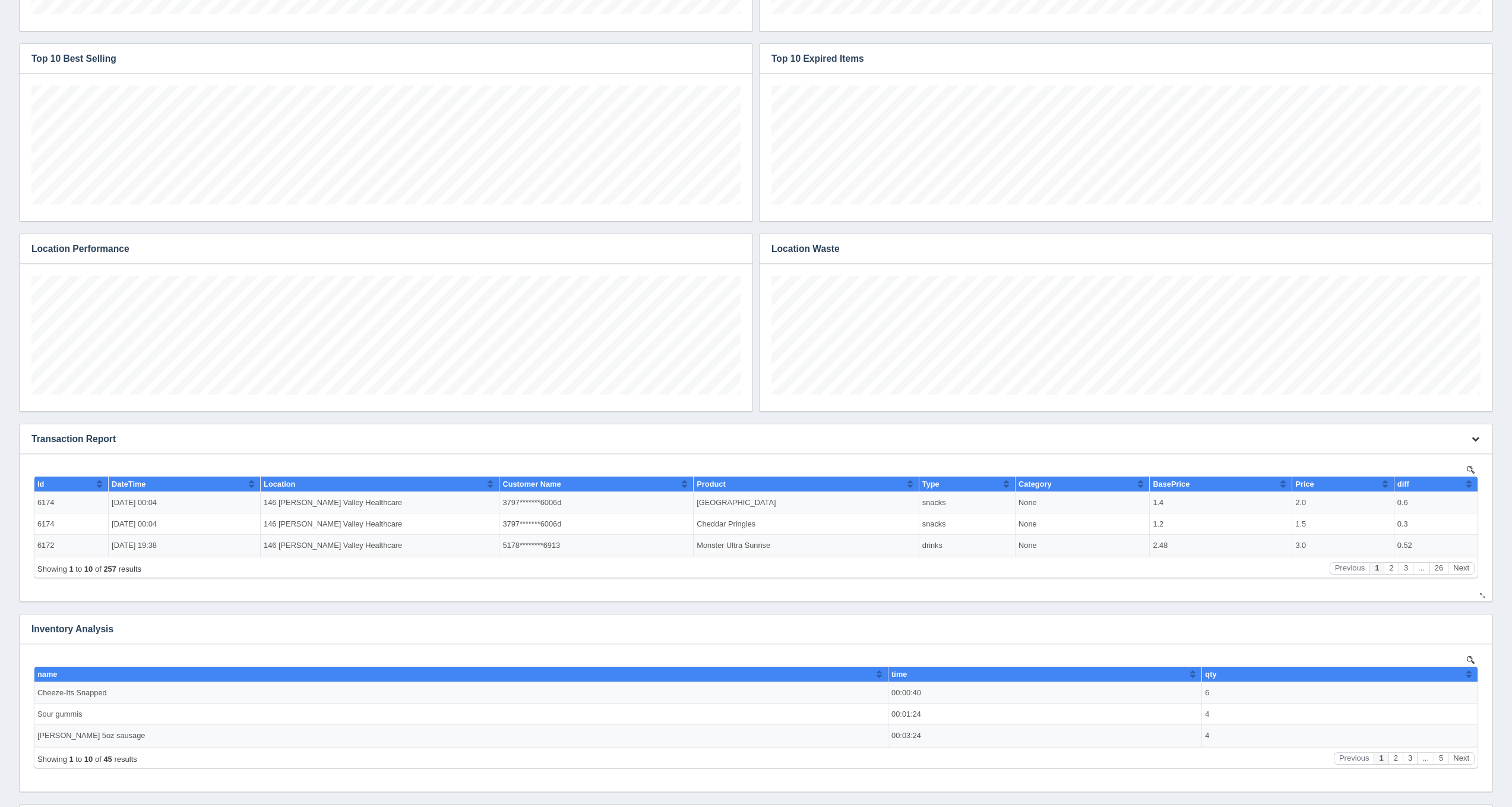
click at [1467, 444] on button "button" at bounding box center [1475, 440] width 16 height 19
click at [1455, 458] on link "Edit chart" at bounding box center [1436, 457] width 95 height 17
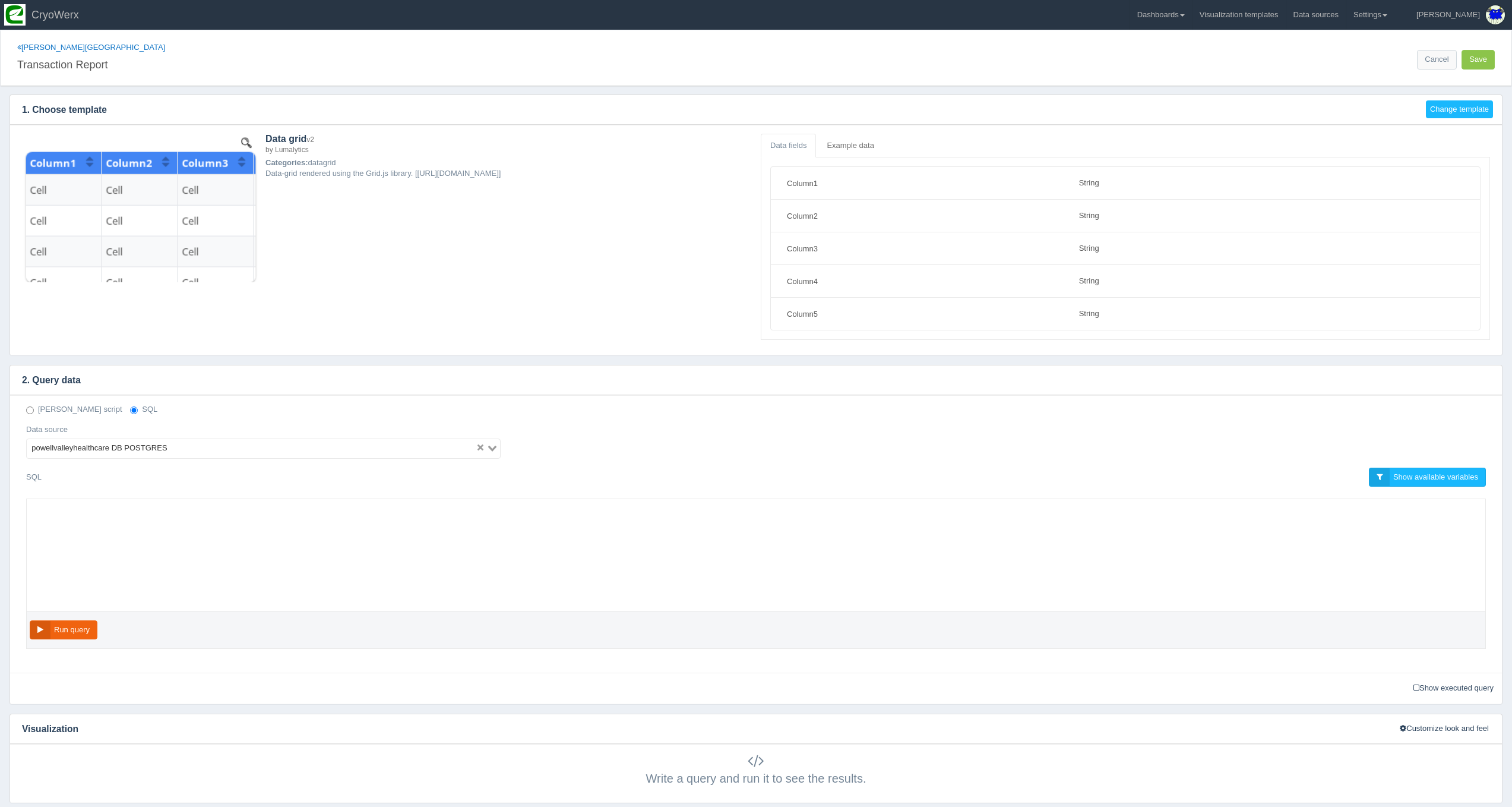
select select "string"
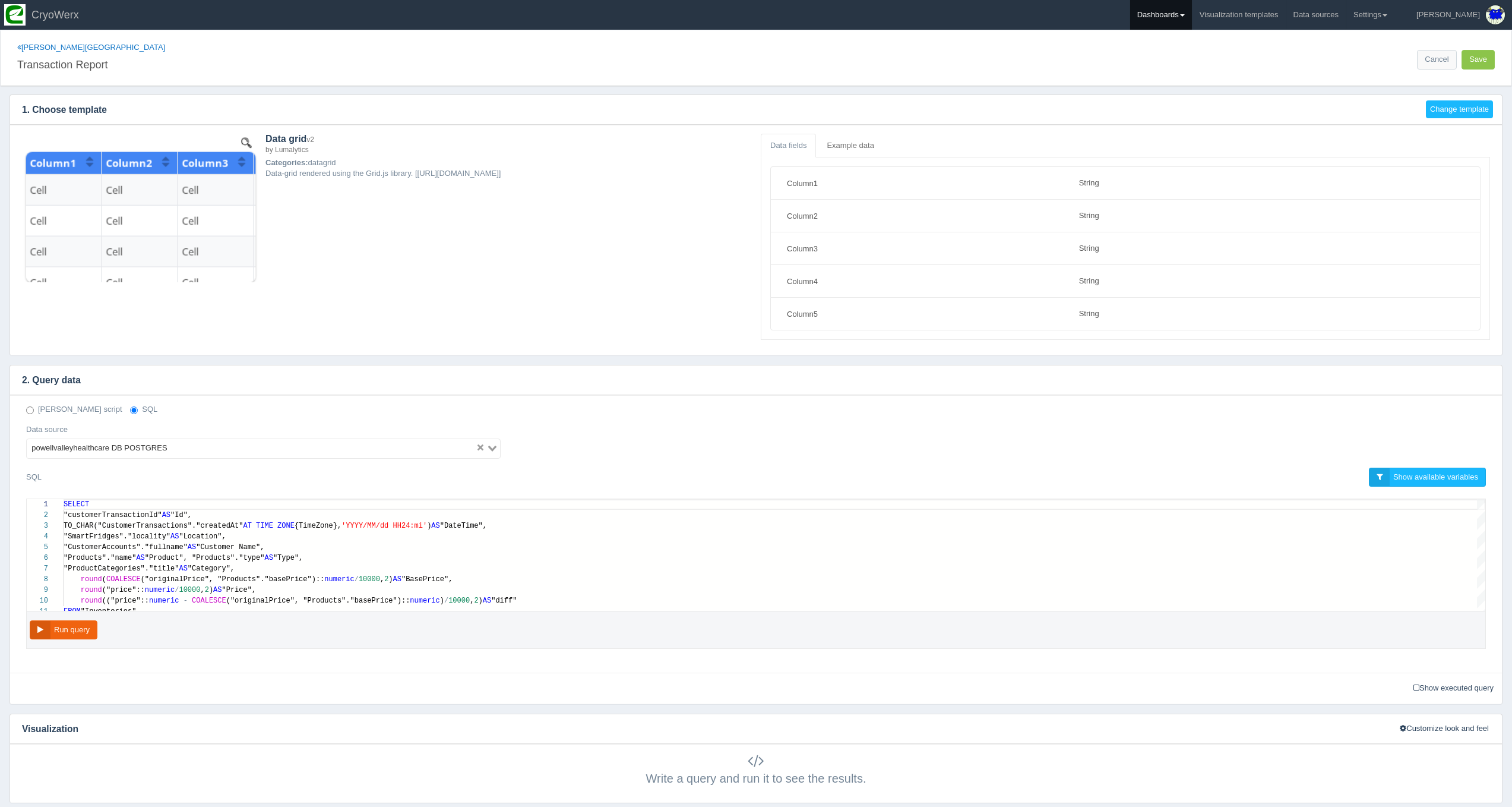
click at [1192, 14] on link "Dashboards" at bounding box center [1161, 15] width 61 height 30
click at [1192, 74] on link "CUSA" at bounding box center [1210, 79] width 160 height 23
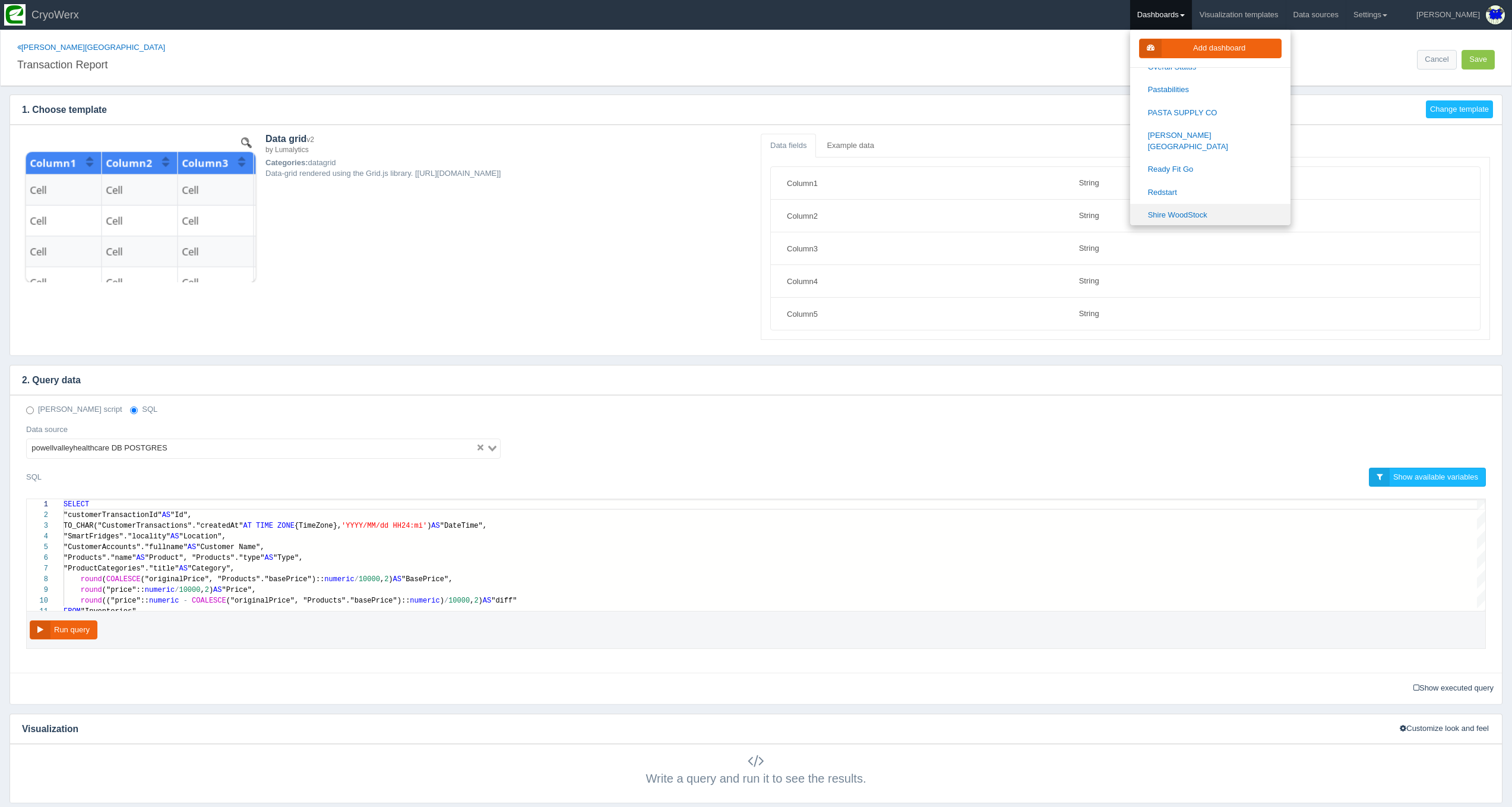
scroll to position [1226, 0]
click at [1226, 156] on link "Ready Fit Go" at bounding box center [1210, 167] width 160 height 23
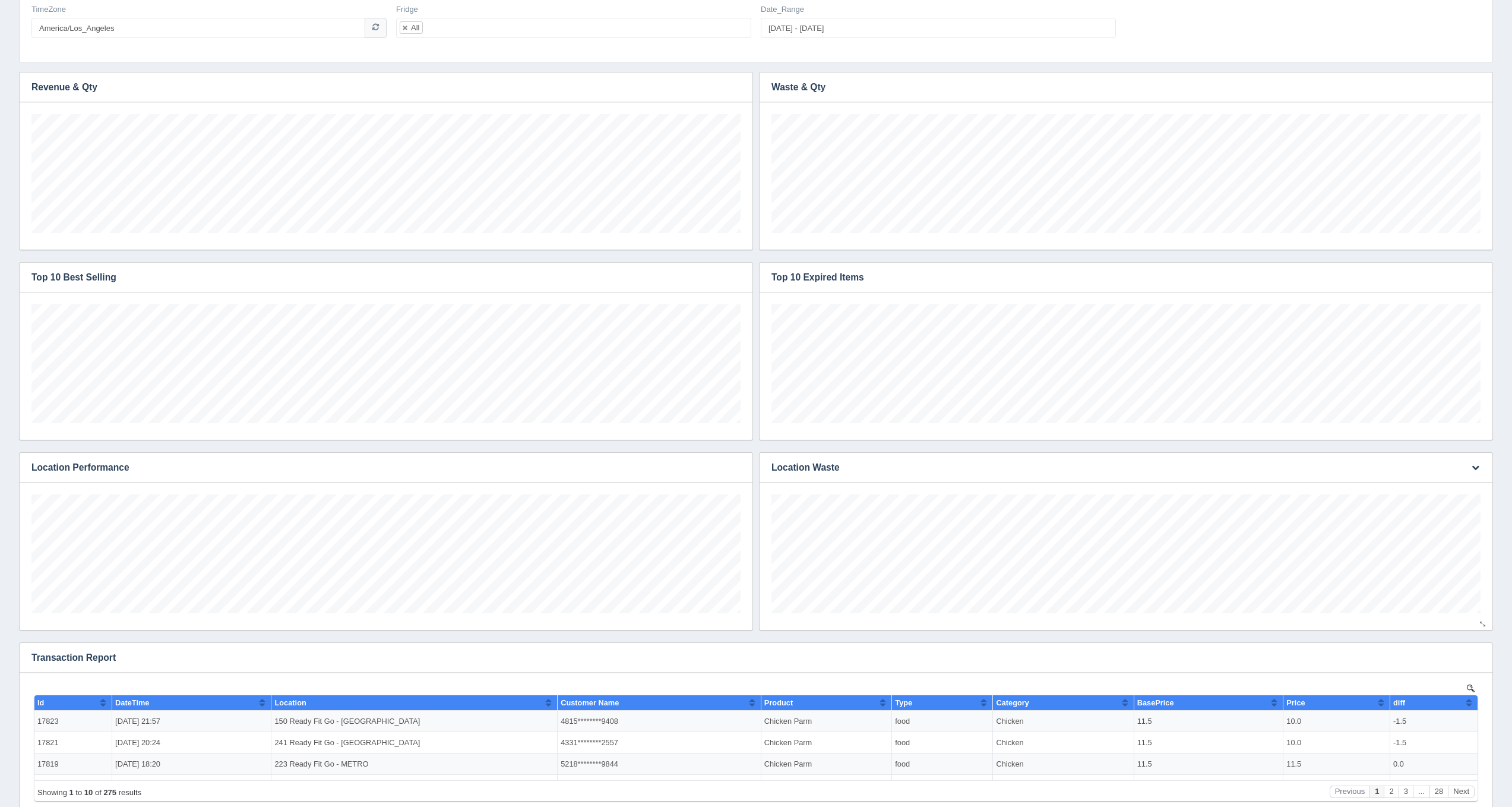
scroll to position [119, 709]
click at [1476, 654] on icon "button" at bounding box center [1476, 657] width 7 height 7
click at [1444, 676] on link "Edit chart" at bounding box center [1436, 675] width 95 height 17
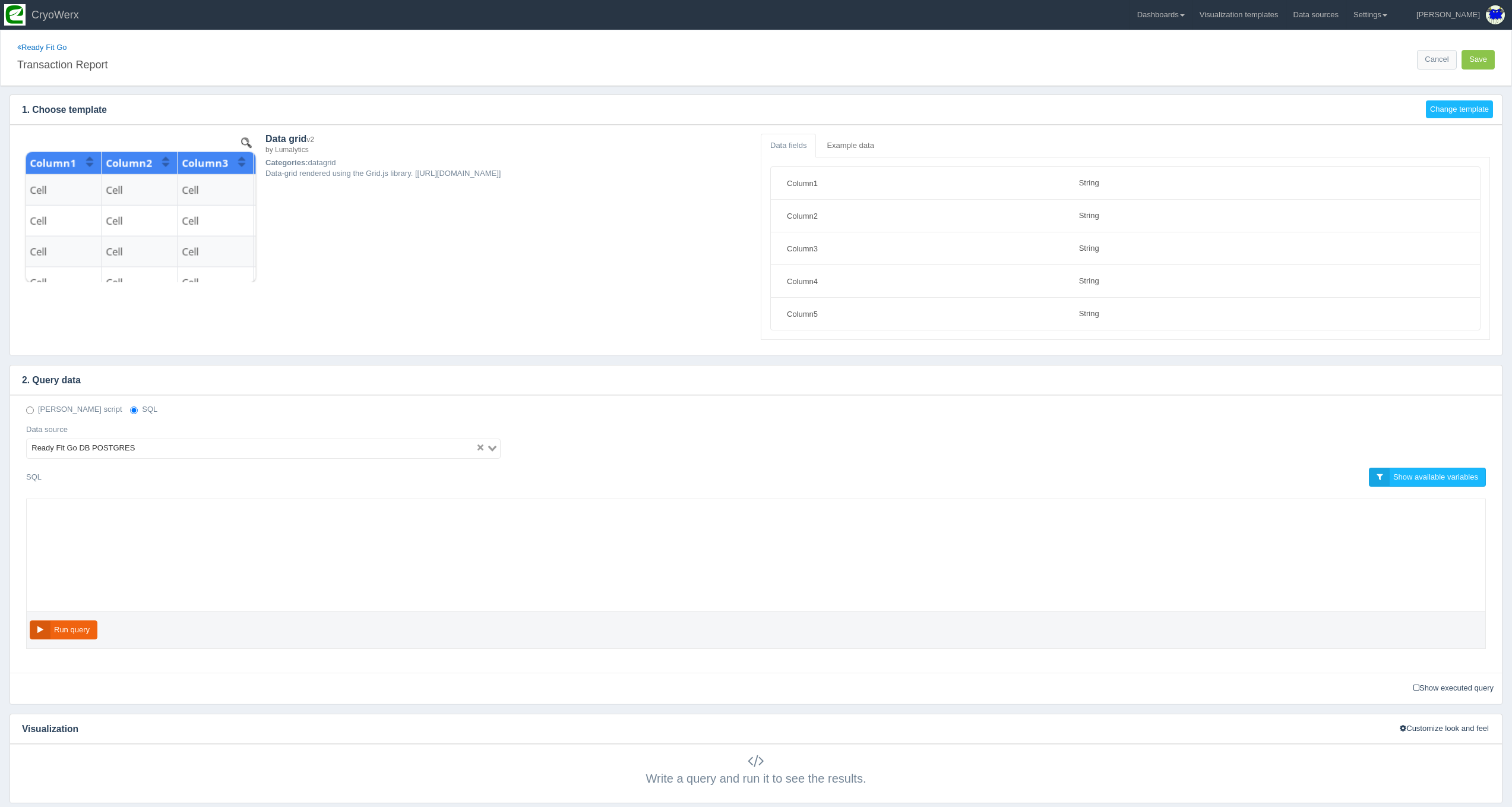
select select "string"
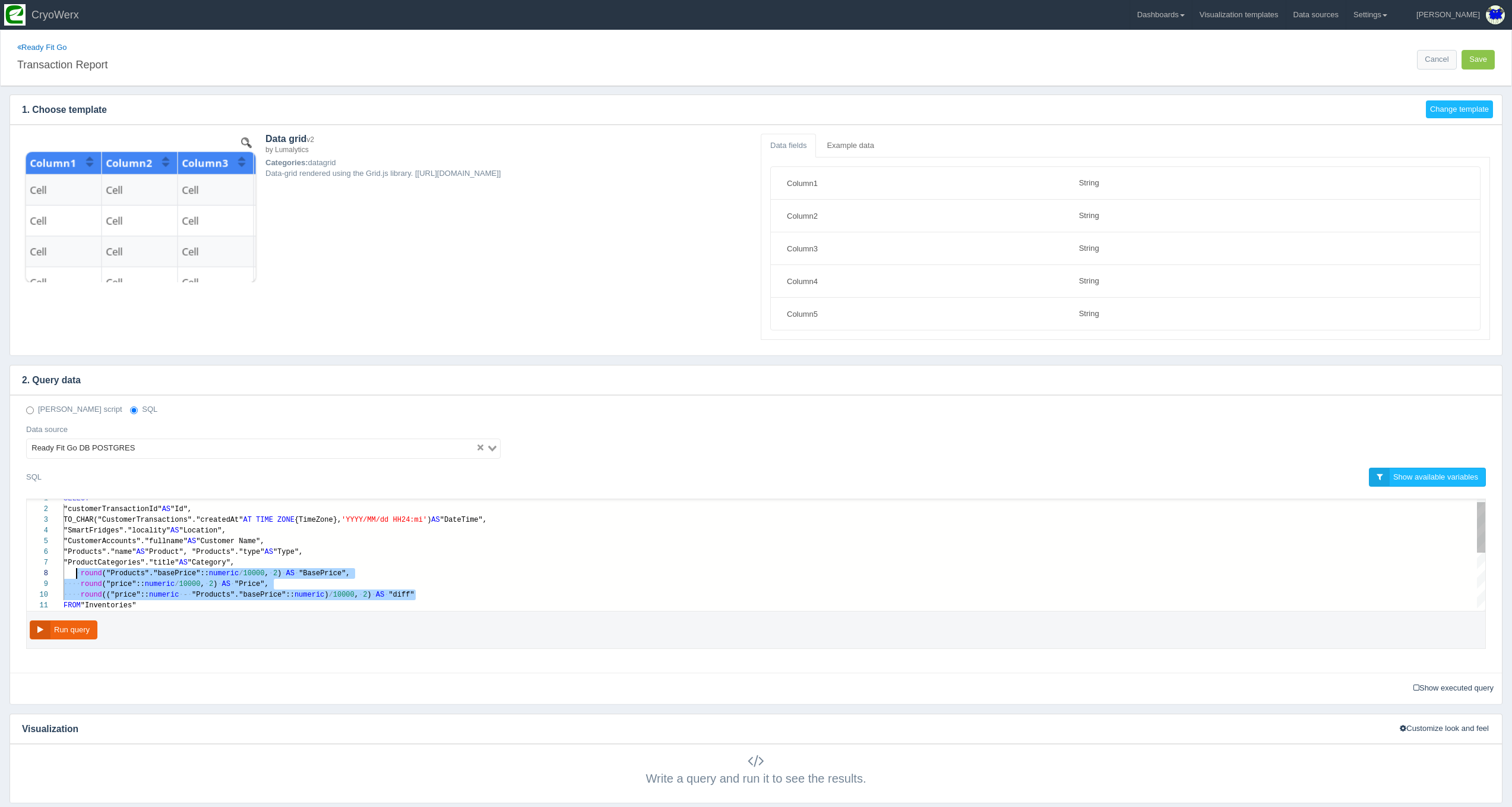
scroll to position [75, 17]
drag, startPoint x: 420, startPoint y: 597, endPoint x: 80, endPoint y: 573, distance: 340.8
paste textarea "MM/dd HH24:mi') AS "DateTime", "SmartFridges"."locality" AS "Location", "Custom…"
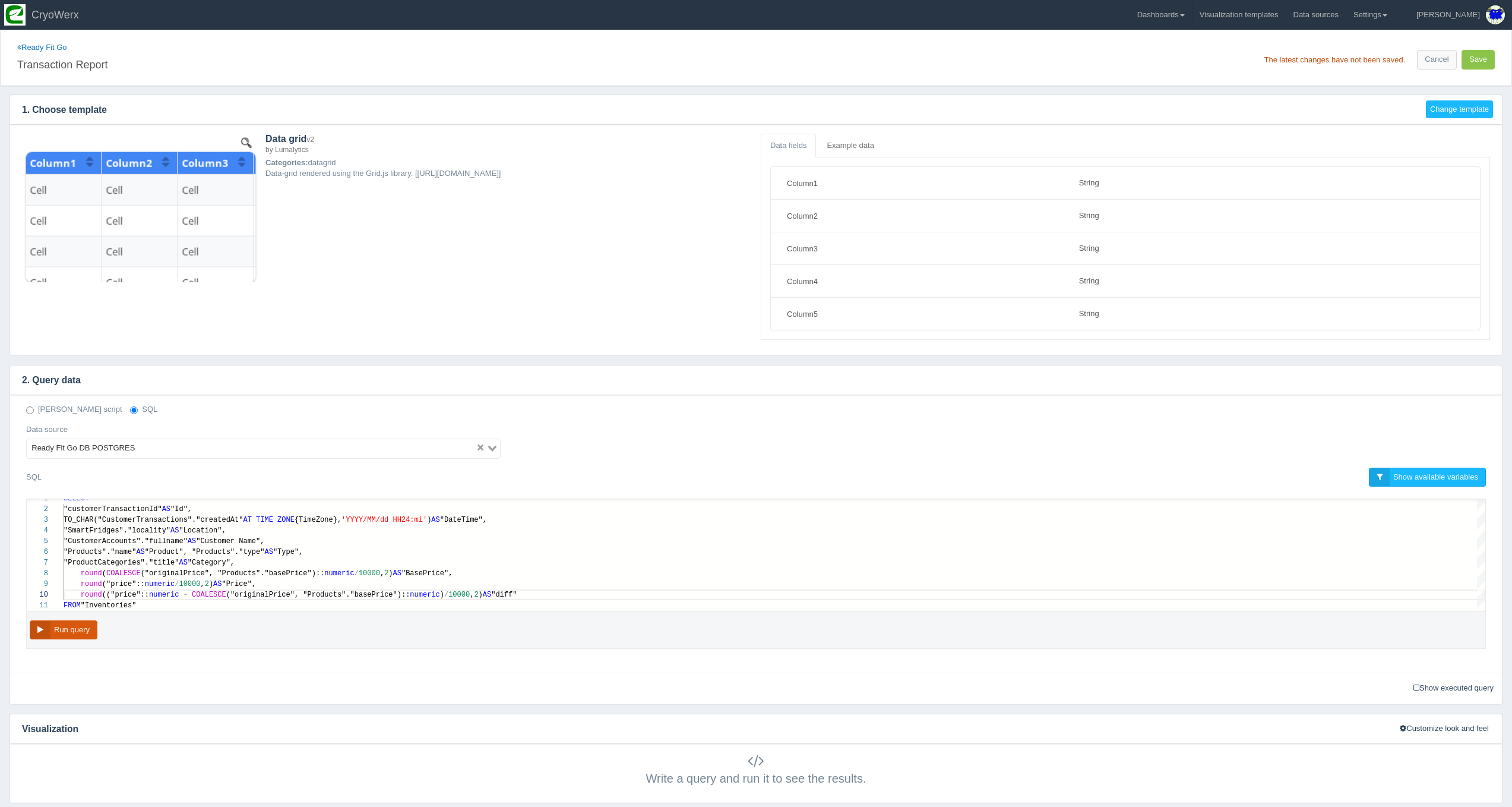
click at [85, 627] on button "Run query" at bounding box center [63, 630] width 68 height 20
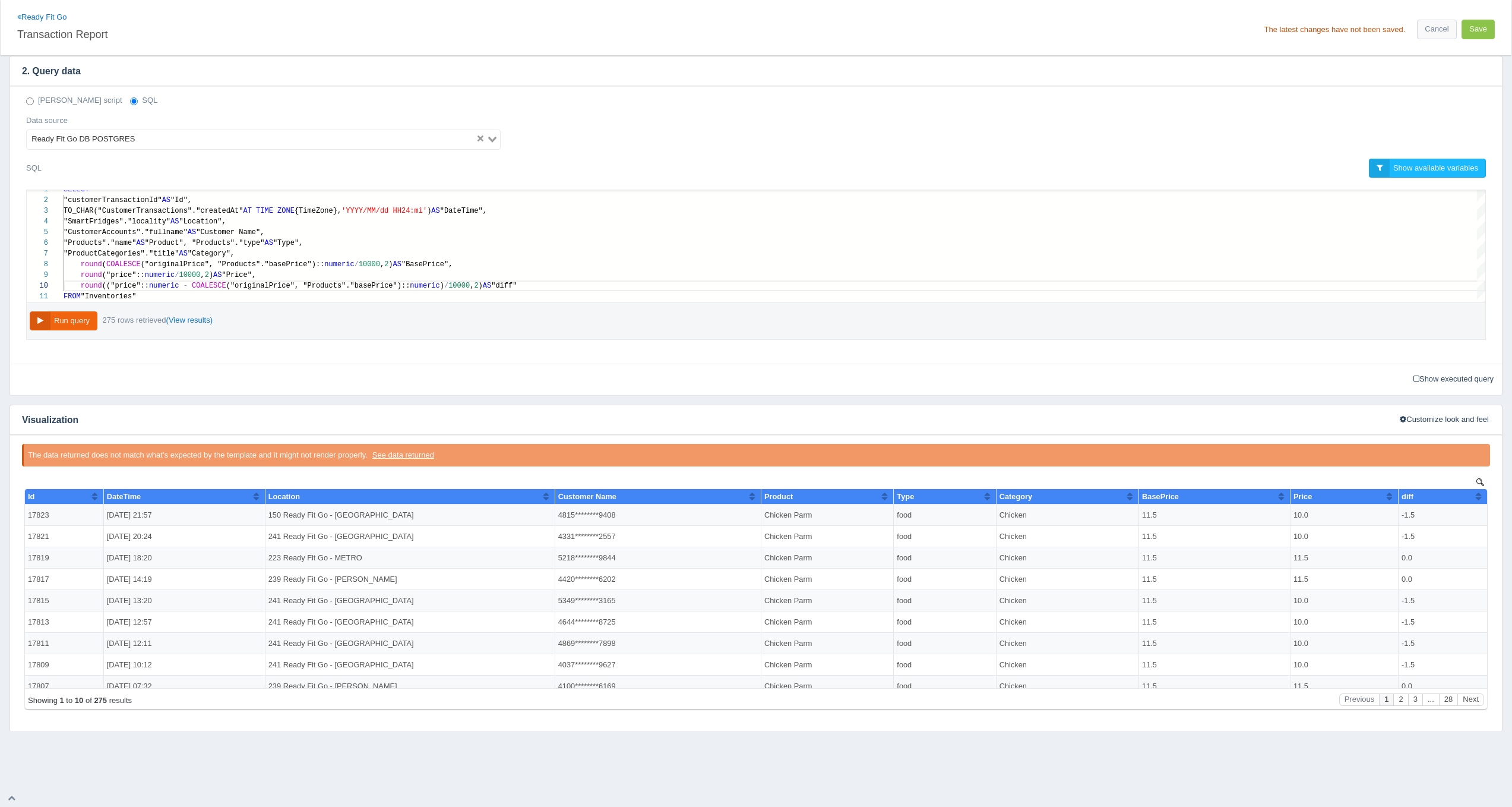
scroll to position [0, 0]
click at [72, 321] on button "Run query" at bounding box center [63, 321] width 68 height 20
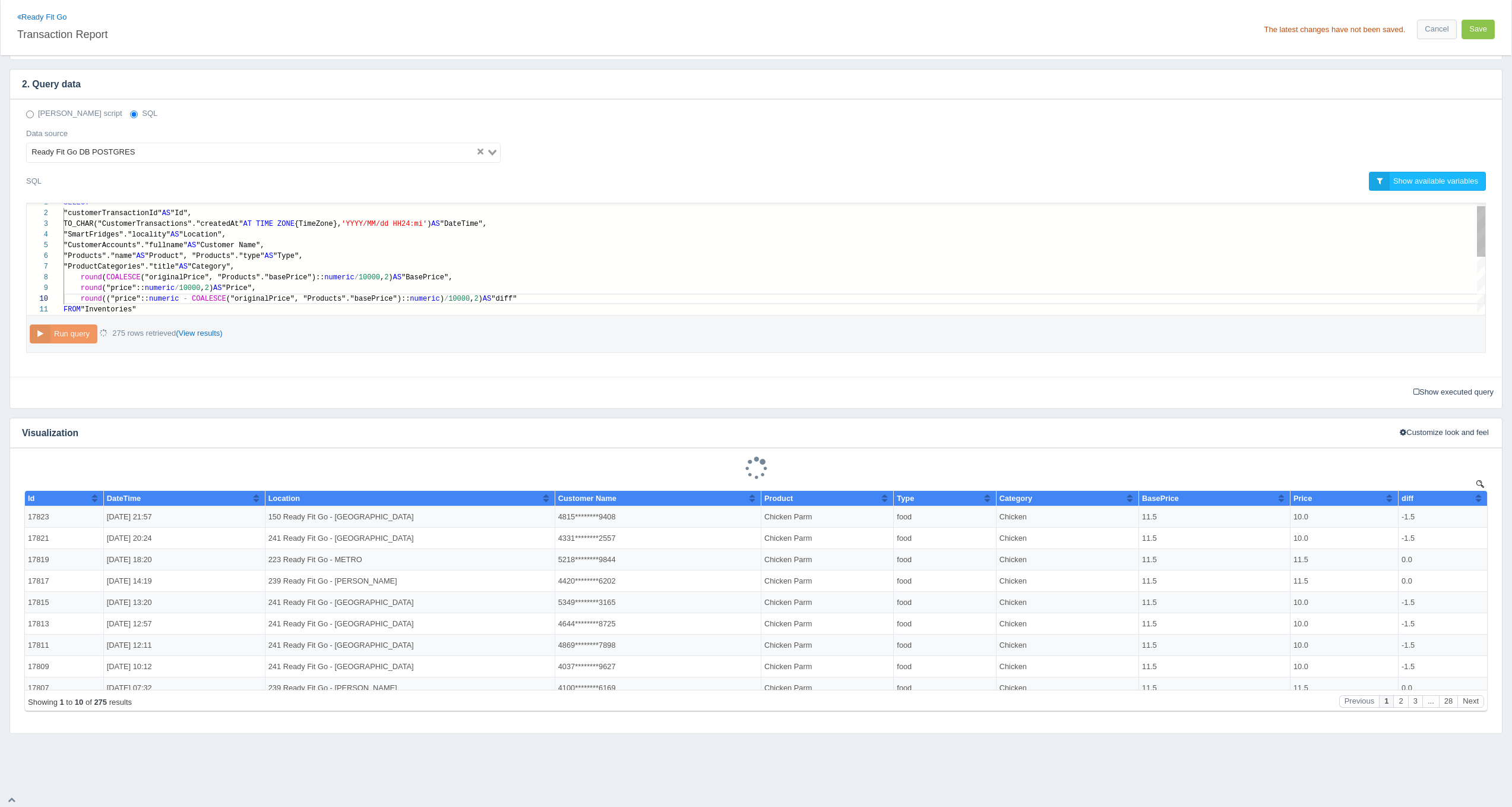
type textarea "SELECT "customerTransactionId" AS "Id", TO_CHAR("CustomerTransactions"."created…"
click at [165, 275] on span "("originalPrice", "Products"."basePrice")::" at bounding box center [233, 277] width 184 height 8
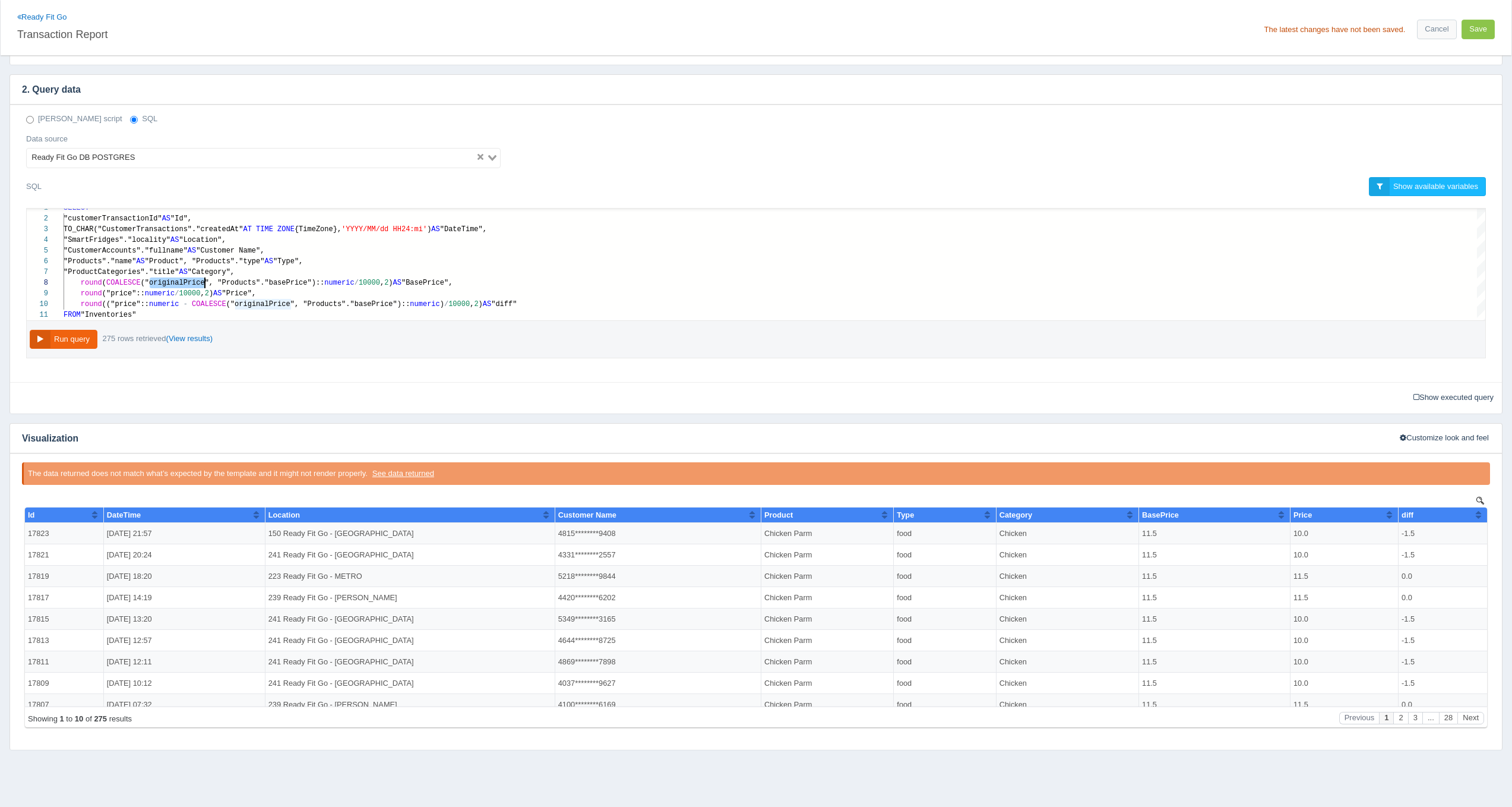
scroll to position [0, 0]
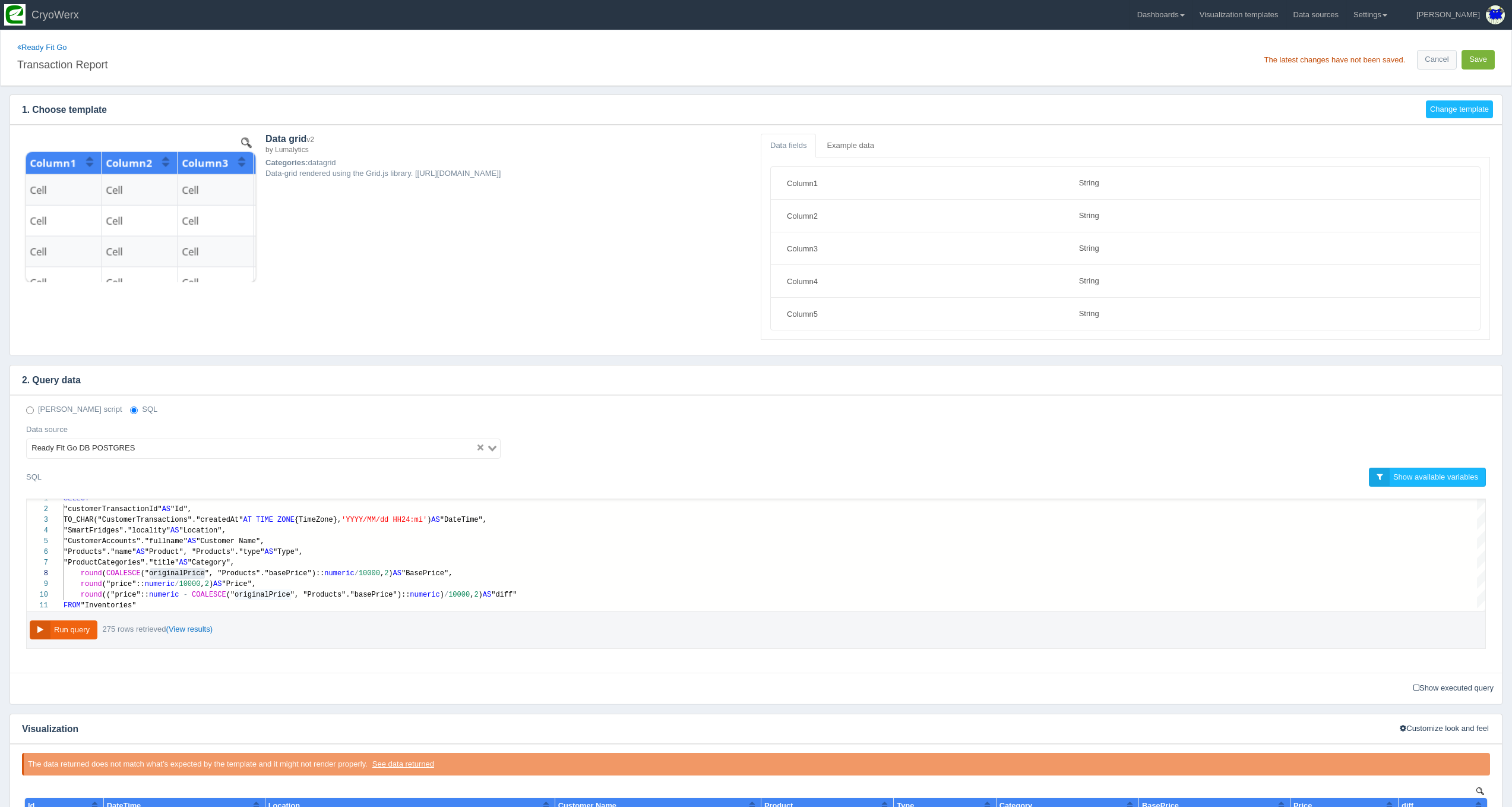
click at [1478, 57] on button "Save" at bounding box center [1478, 60] width 34 height 20
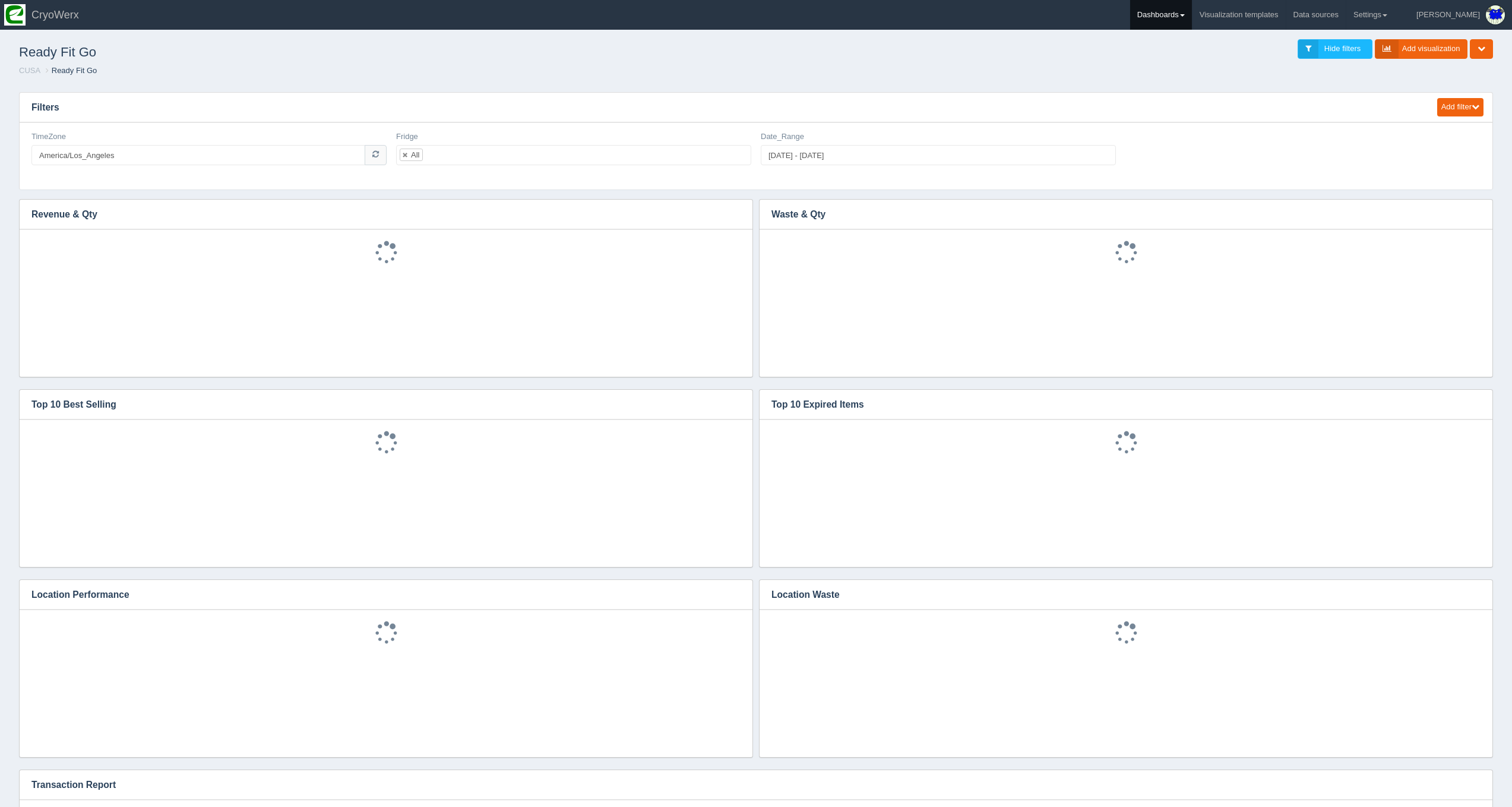
click at [1192, 24] on link "Dashboards" at bounding box center [1161, 15] width 61 height 30
click at [1228, 79] on link "CUSA" at bounding box center [1210, 79] width 160 height 23
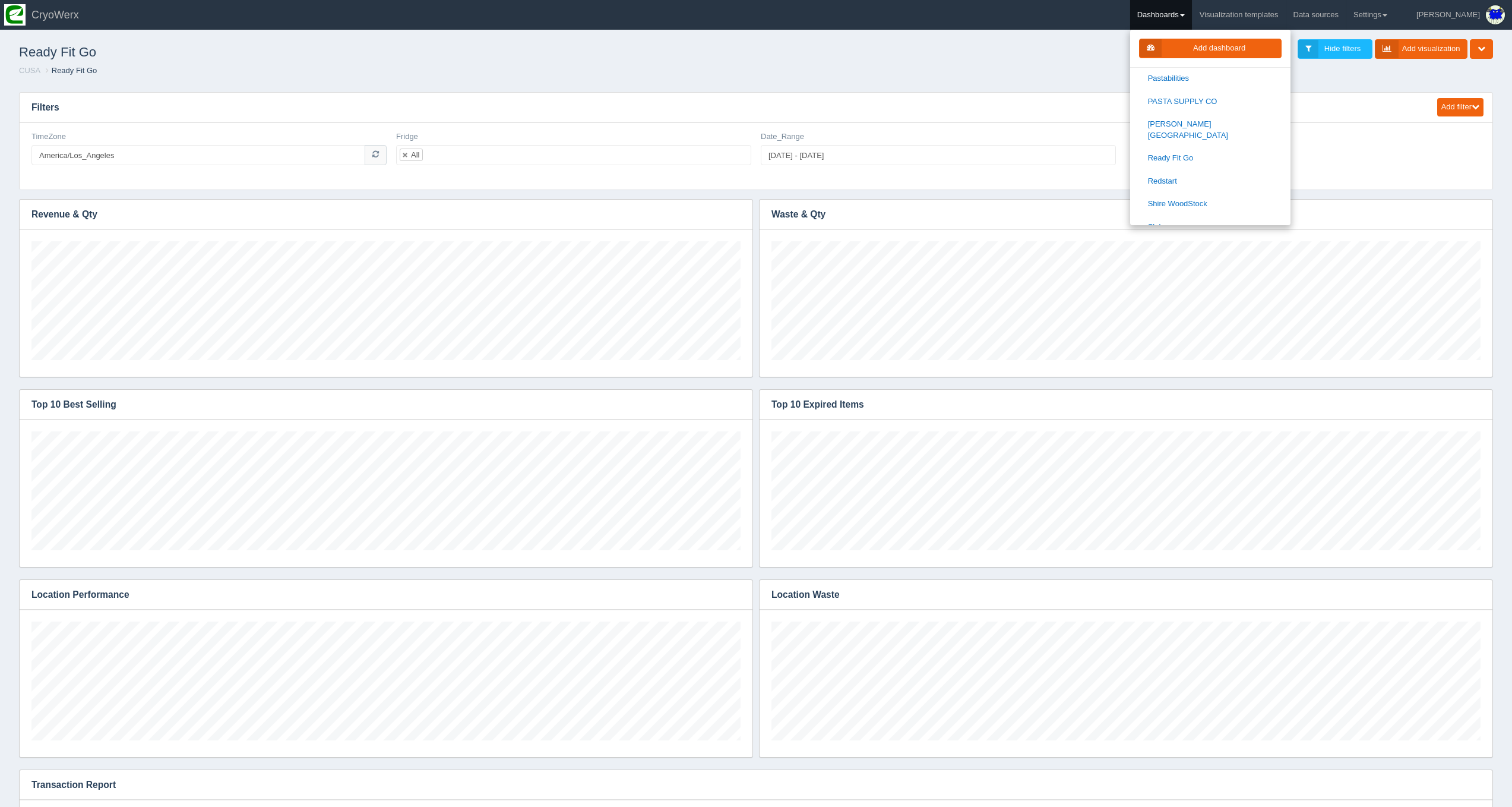
scroll to position [1207, 0]
click at [1225, 198] on link "Redstart" at bounding box center [1210, 210] width 160 height 23
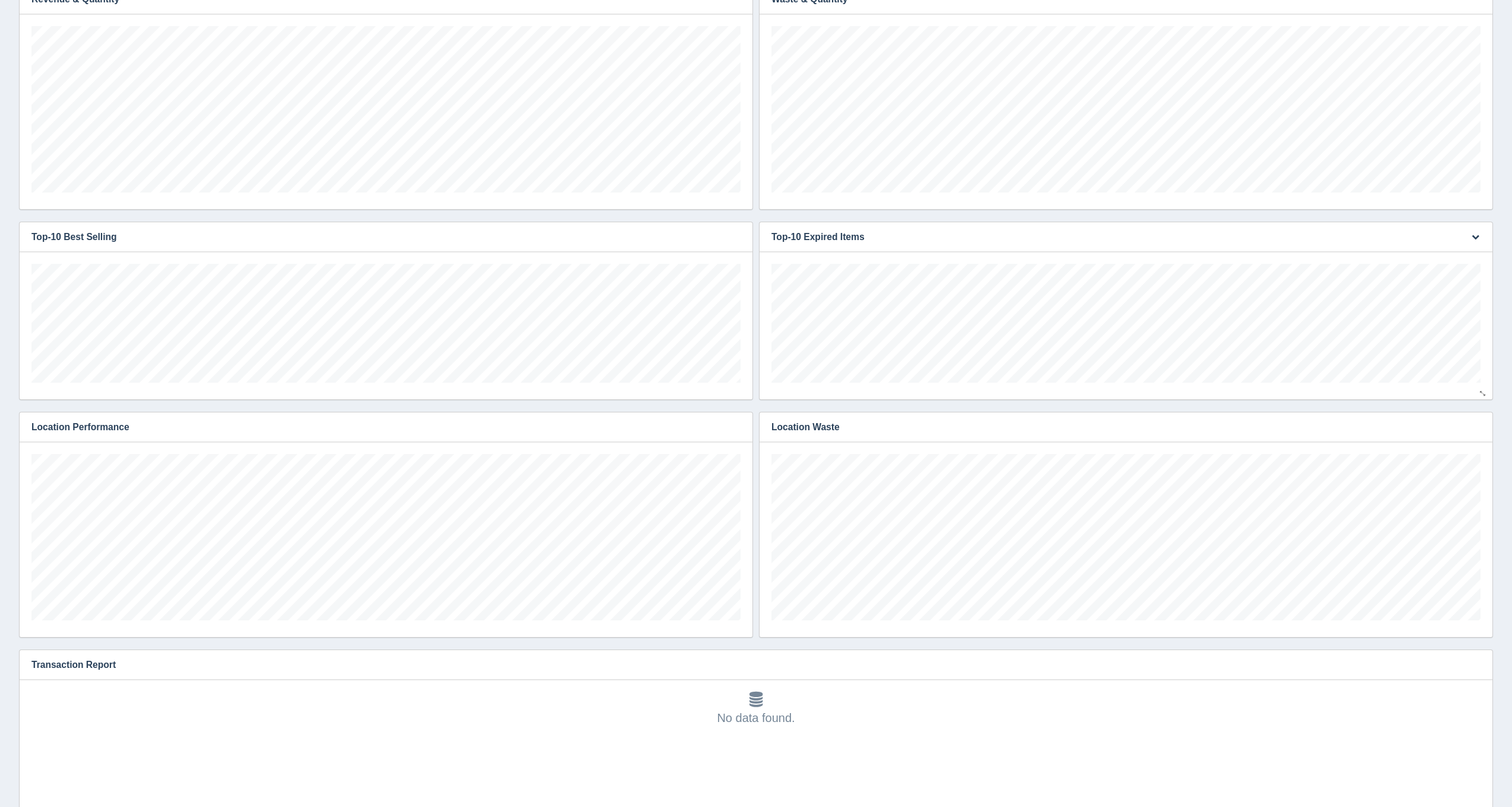
scroll to position [167, 709]
click at [1472, 662] on icon "button" at bounding box center [1476, 664] width 7 height 7
click at [1466, 676] on link "Edit chart" at bounding box center [1436, 682] width 95 height 17
click at [1472, 682] on link "Edit chart" at bounding box center [1436, 682] width 95 height 17
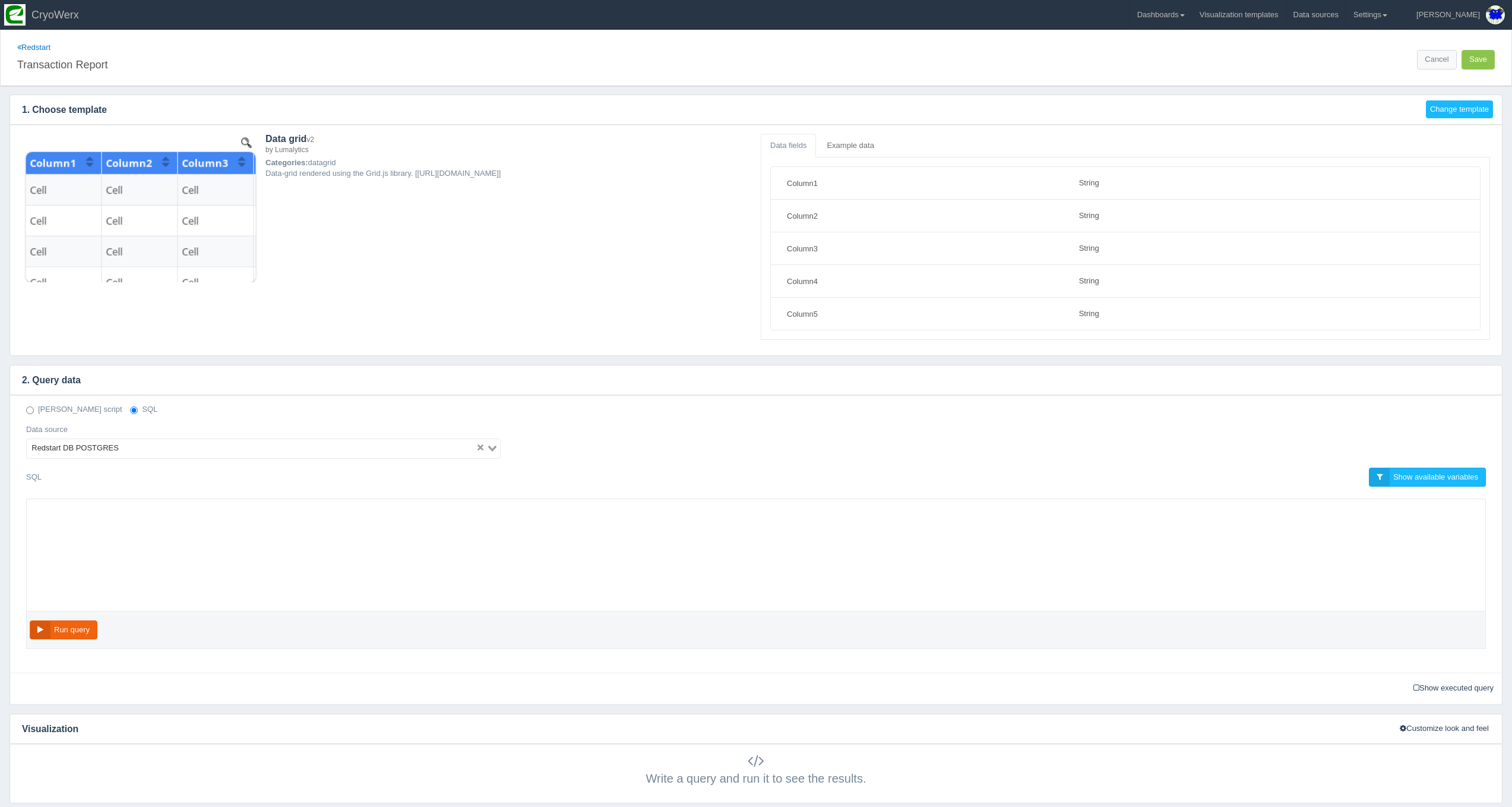
select select "string"
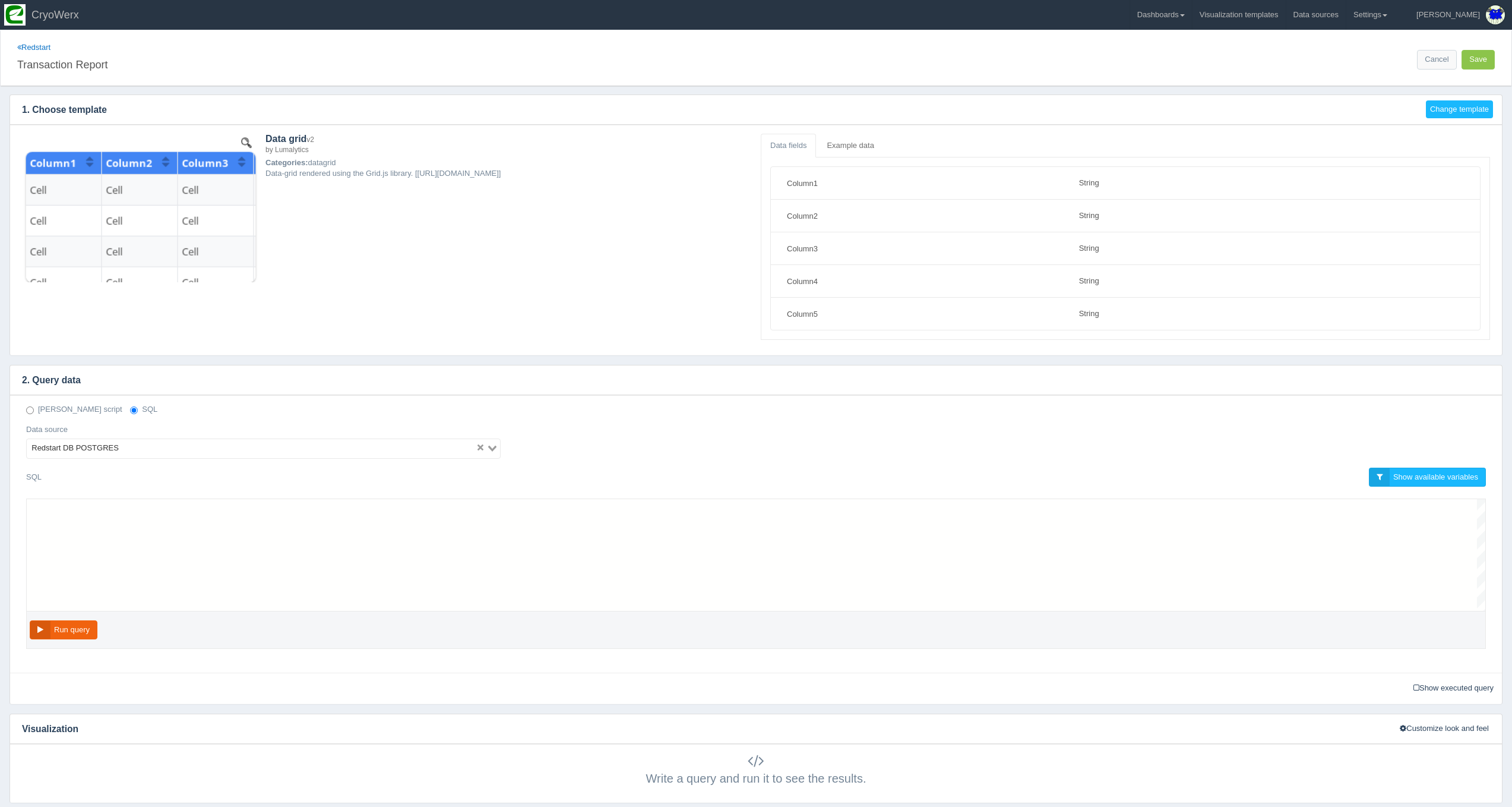
scroll to position [96, 0]
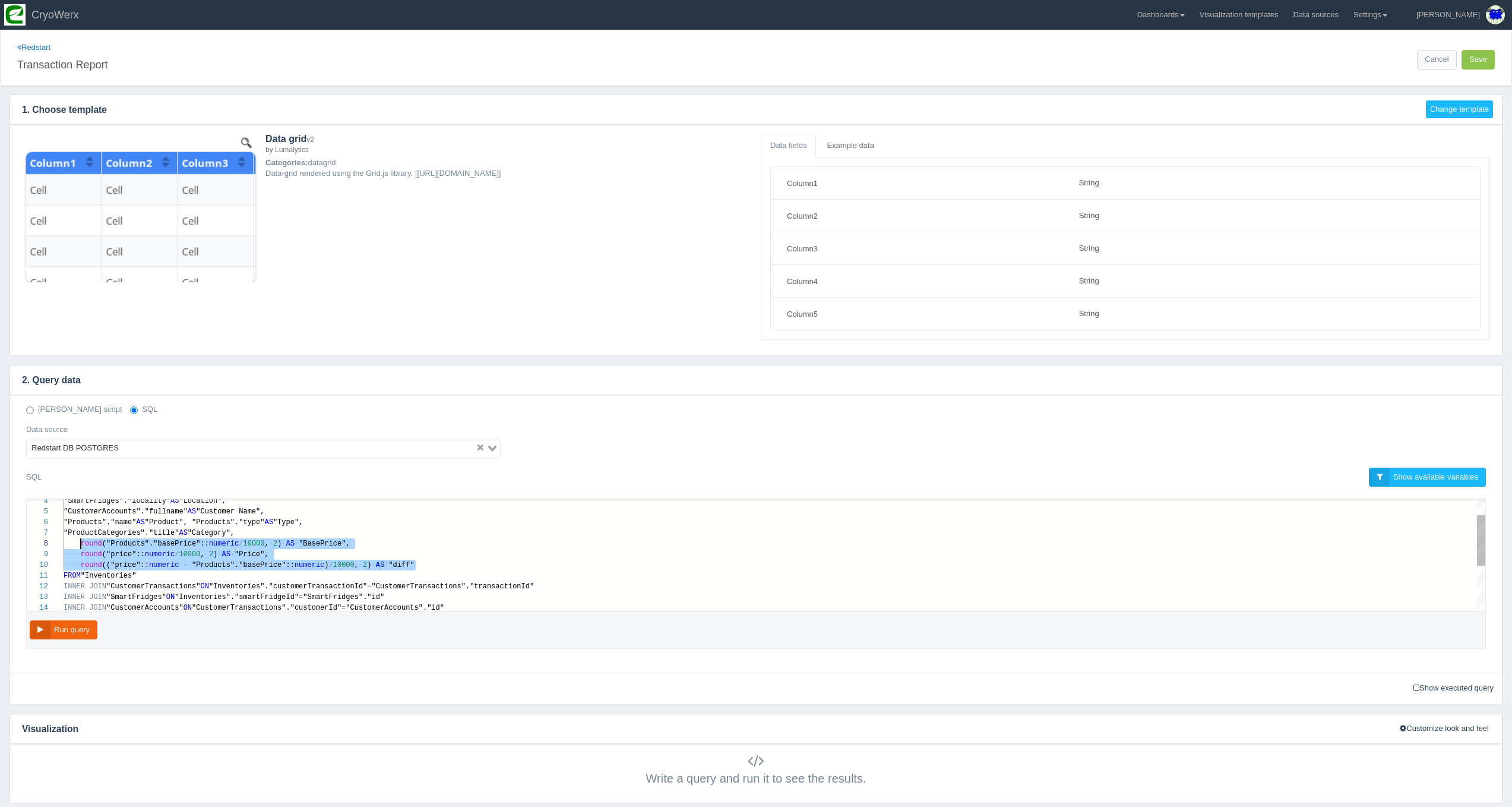
drag, startPoint x: 417, startPoint y: 563, endPoint x: 82, endPoint y: 541, distance: 335.7
paste textarea "MM/dd HH24:mi') AS "DateTime", "SmartFridges"."locality" AS "Location", "Custom…"
type textarea "MM/dd HH24:mi') AS "DateTime", "SmartFridges"."locality" AS "Location", "Custom…"
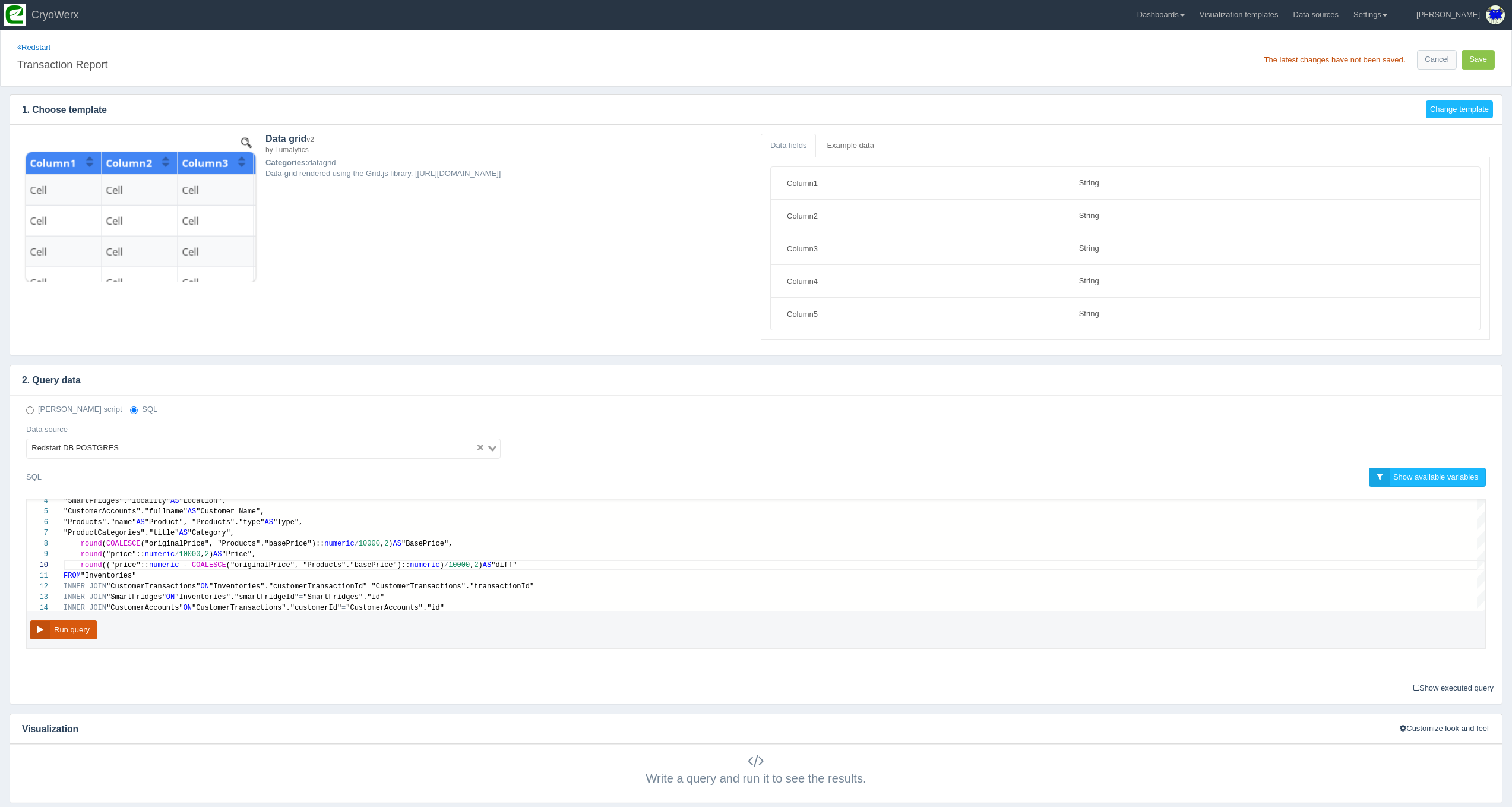
click at [70, 631] on button "Run query" at bounding box center [63, 630] width 68 height 20
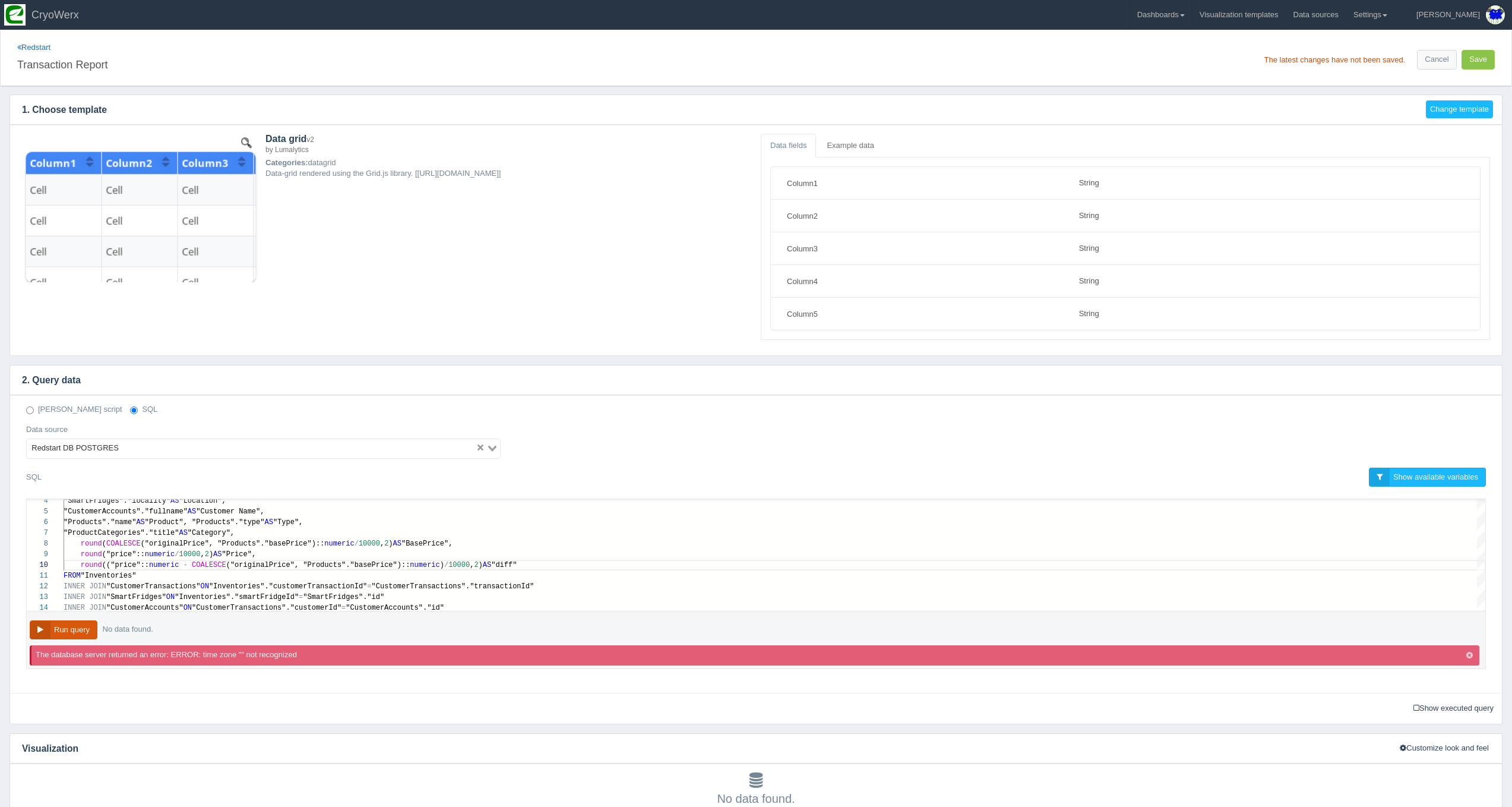
click at [84, 628] on button "Run query" at bounding box center [63, 630] width 68 height 20
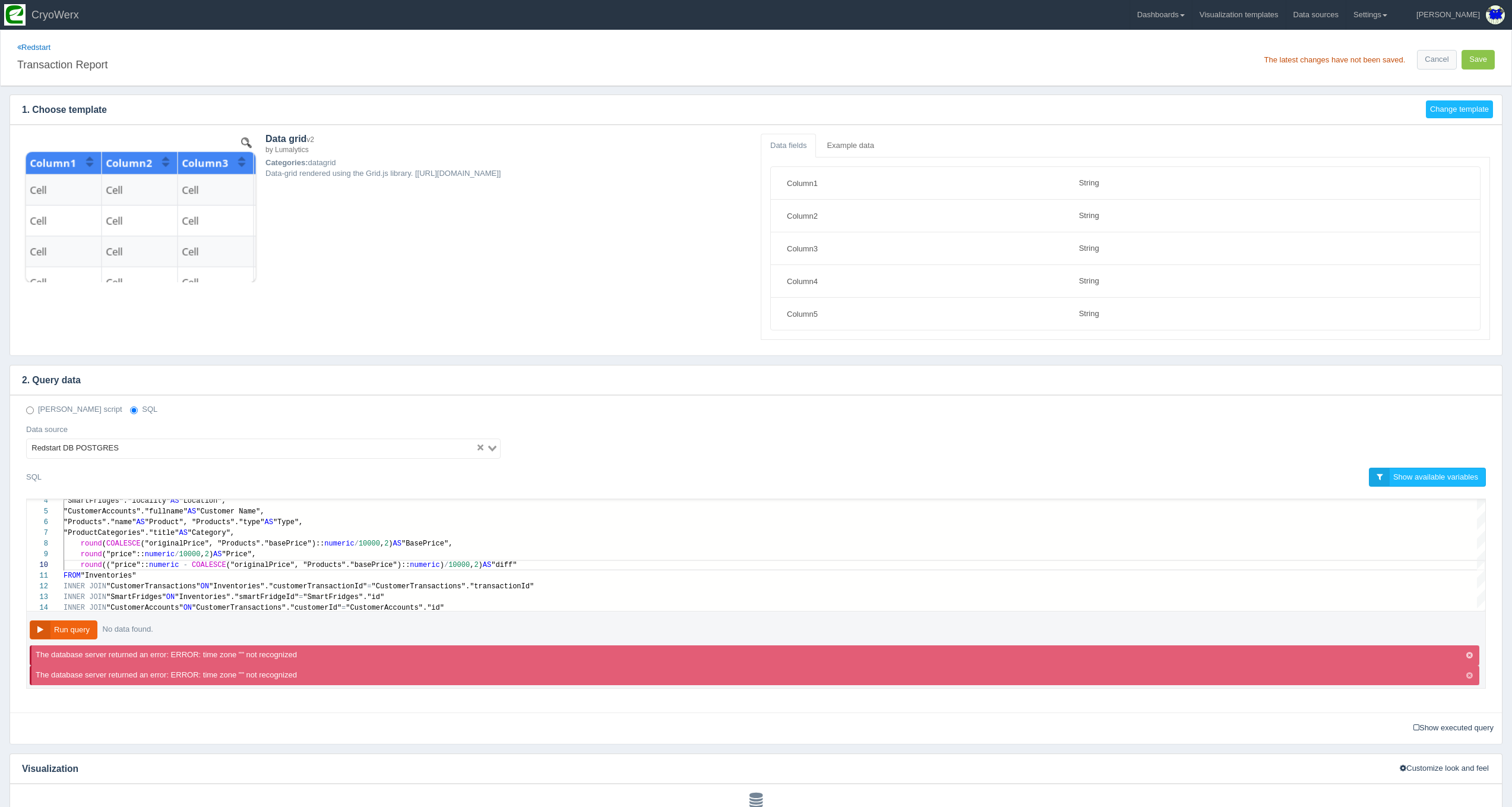
click at [1470, 672] on icon "button" at bounding box center [1469, 676] width 7 height 7
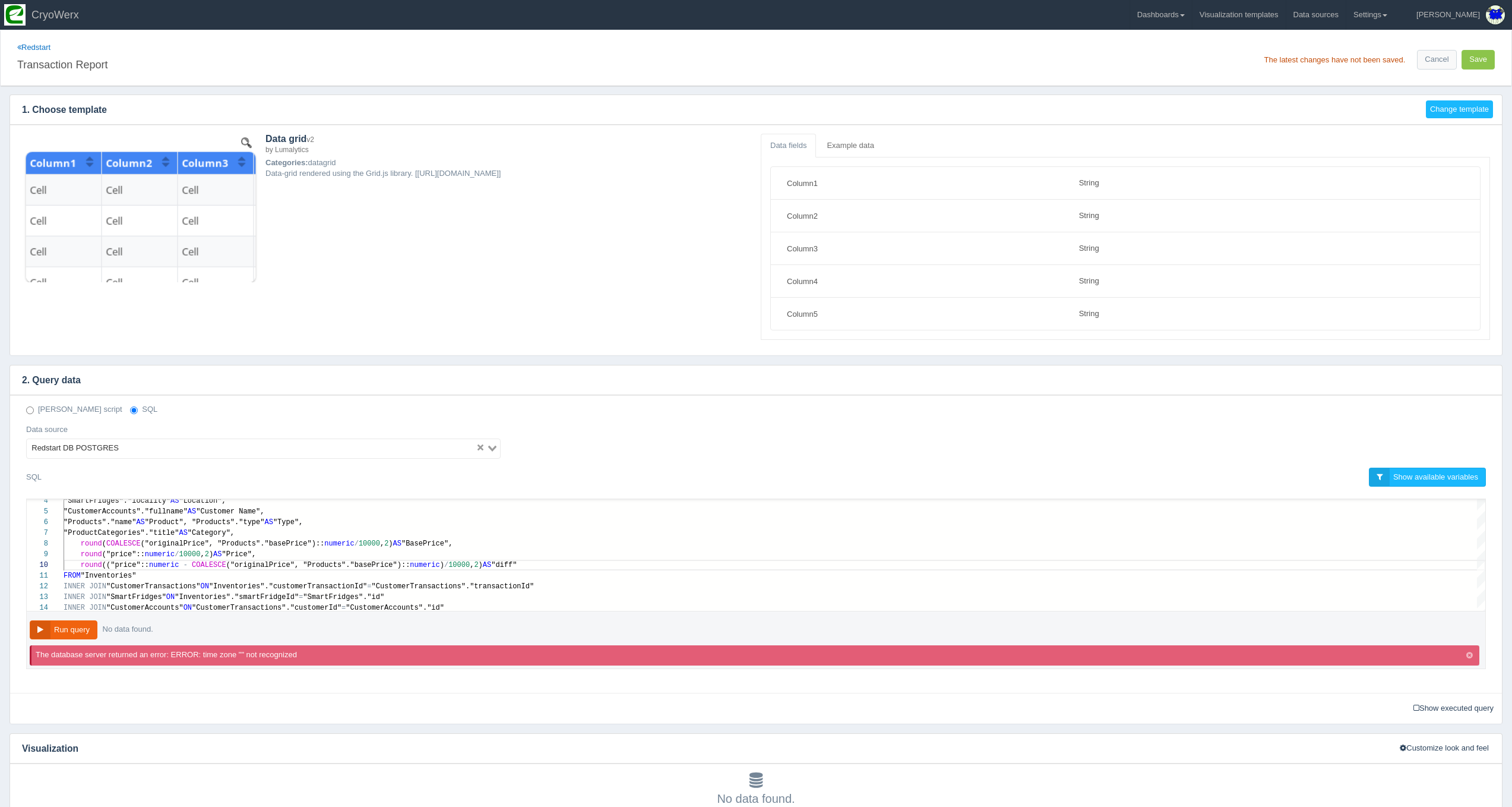
click at [1470, 655] on icon "button" at bounding box center [1469, 655] width 7 height 7
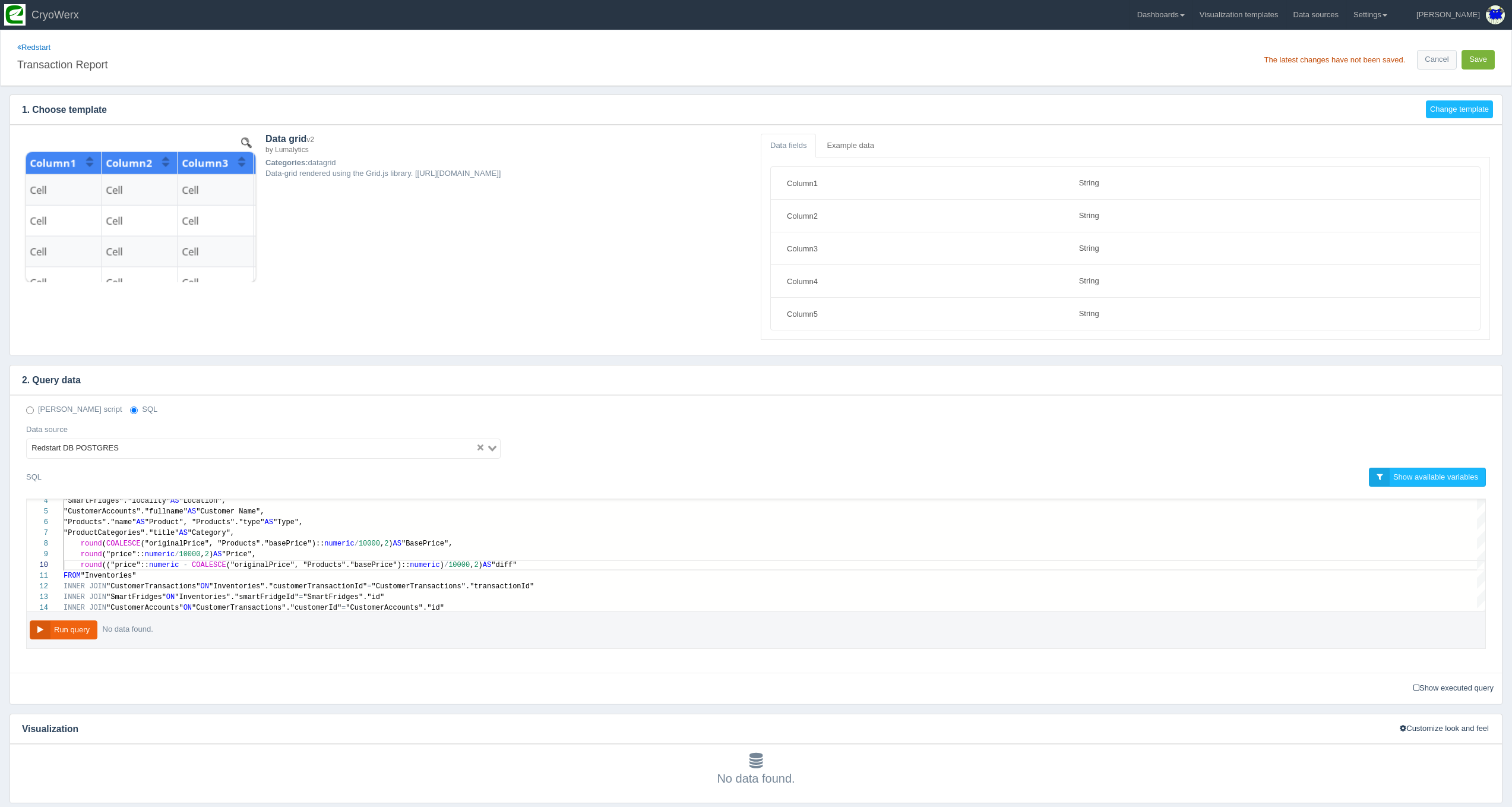
click at [1470, 62] on button "Save" at bounding box center [1478, 60] width 34 height 20
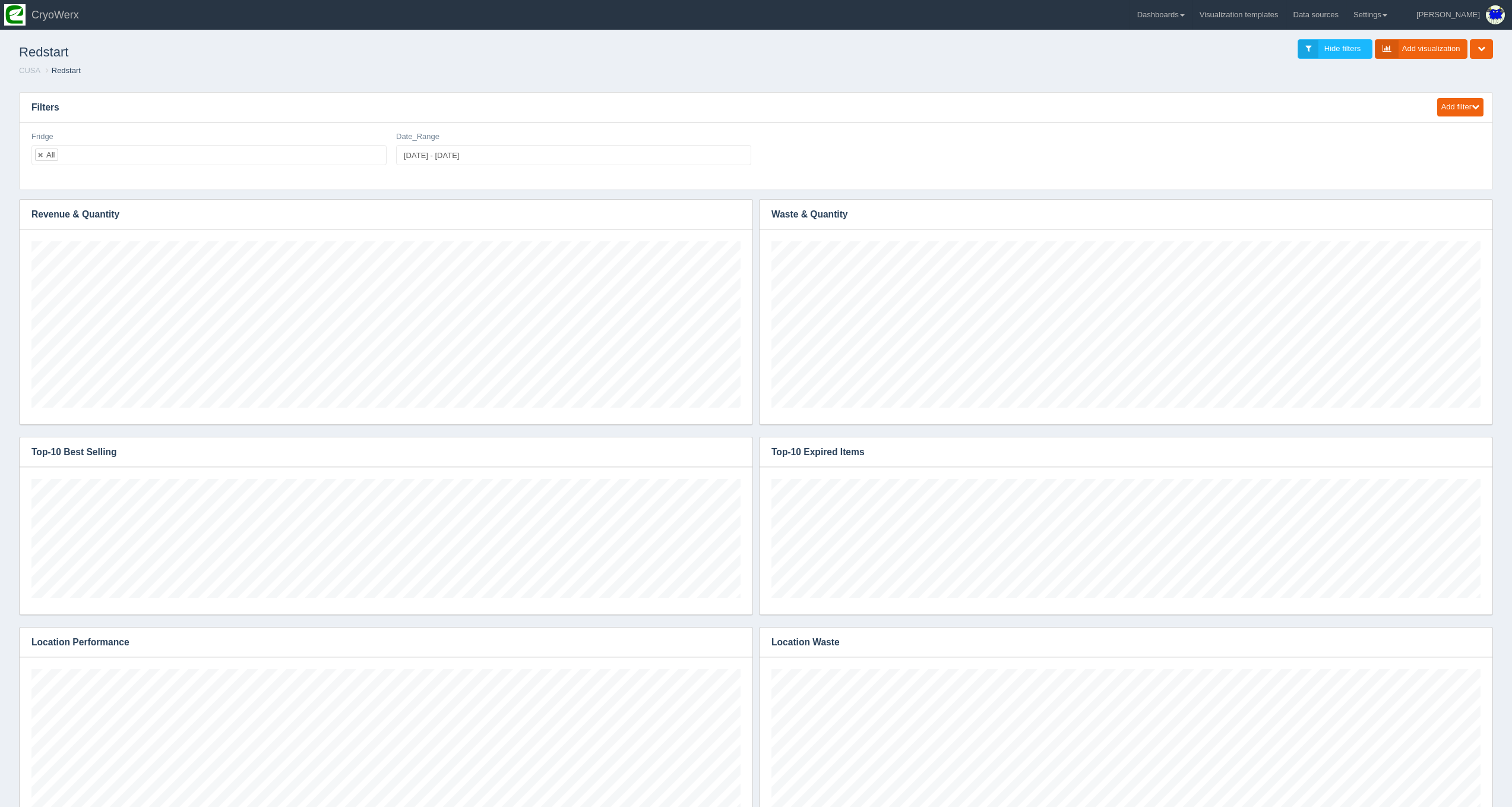
scroll to position [167, 709]
click at [1176, 9] on link "Dashboards" at bounding box center [1161, 15] width 61 height 30
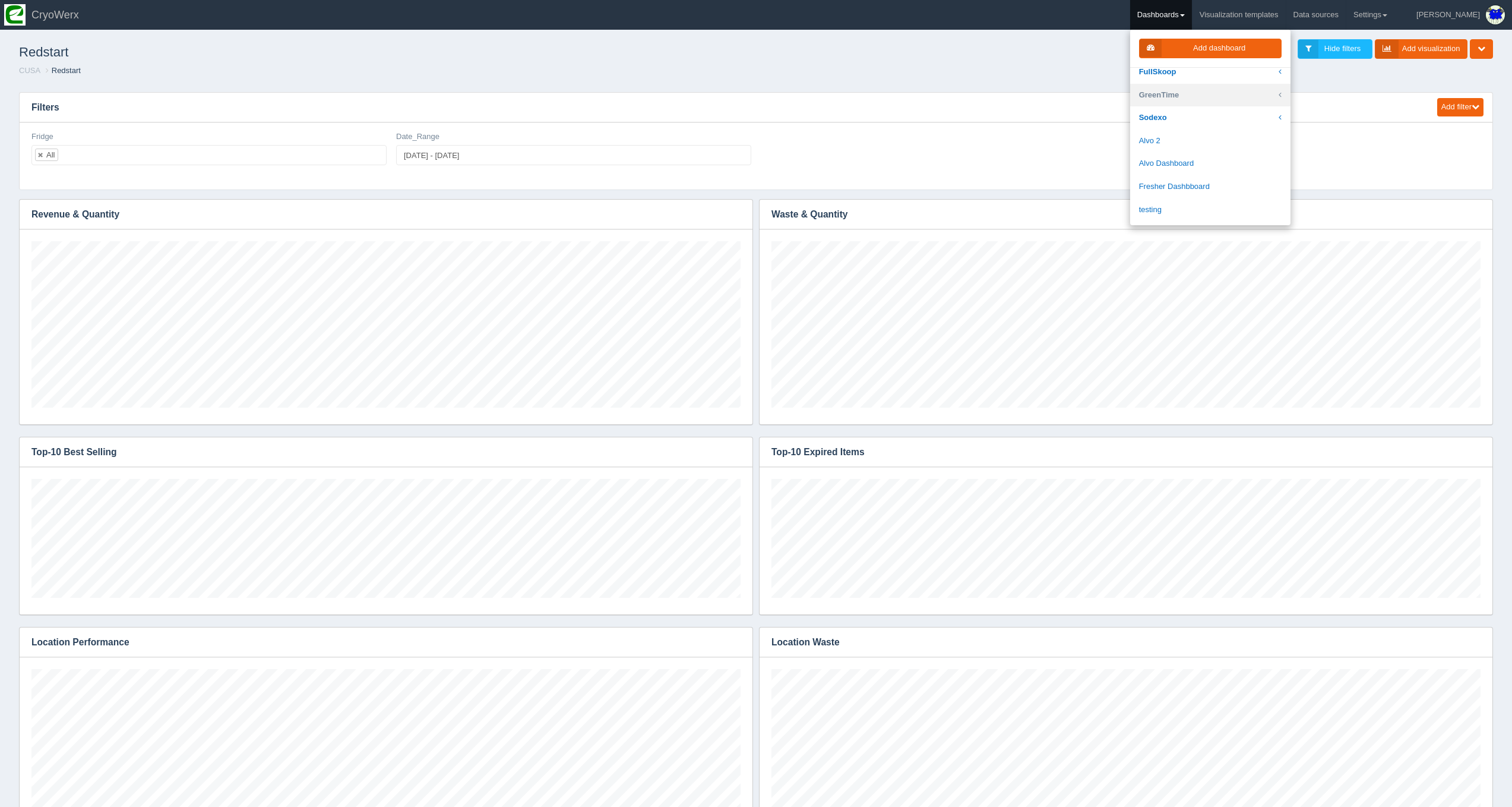
scroll to position [0, 0]
click at [1208, 89] on link "CUSA" at bounding box center [1210, 79] width 160 height 23
click at [1206, 82] on link "CUSA" at bounding box center [1210, 79] width 160 height 23
click at [1208, 87] on link "CUSA" at bounding box center [1210, 79] width 160 height 23
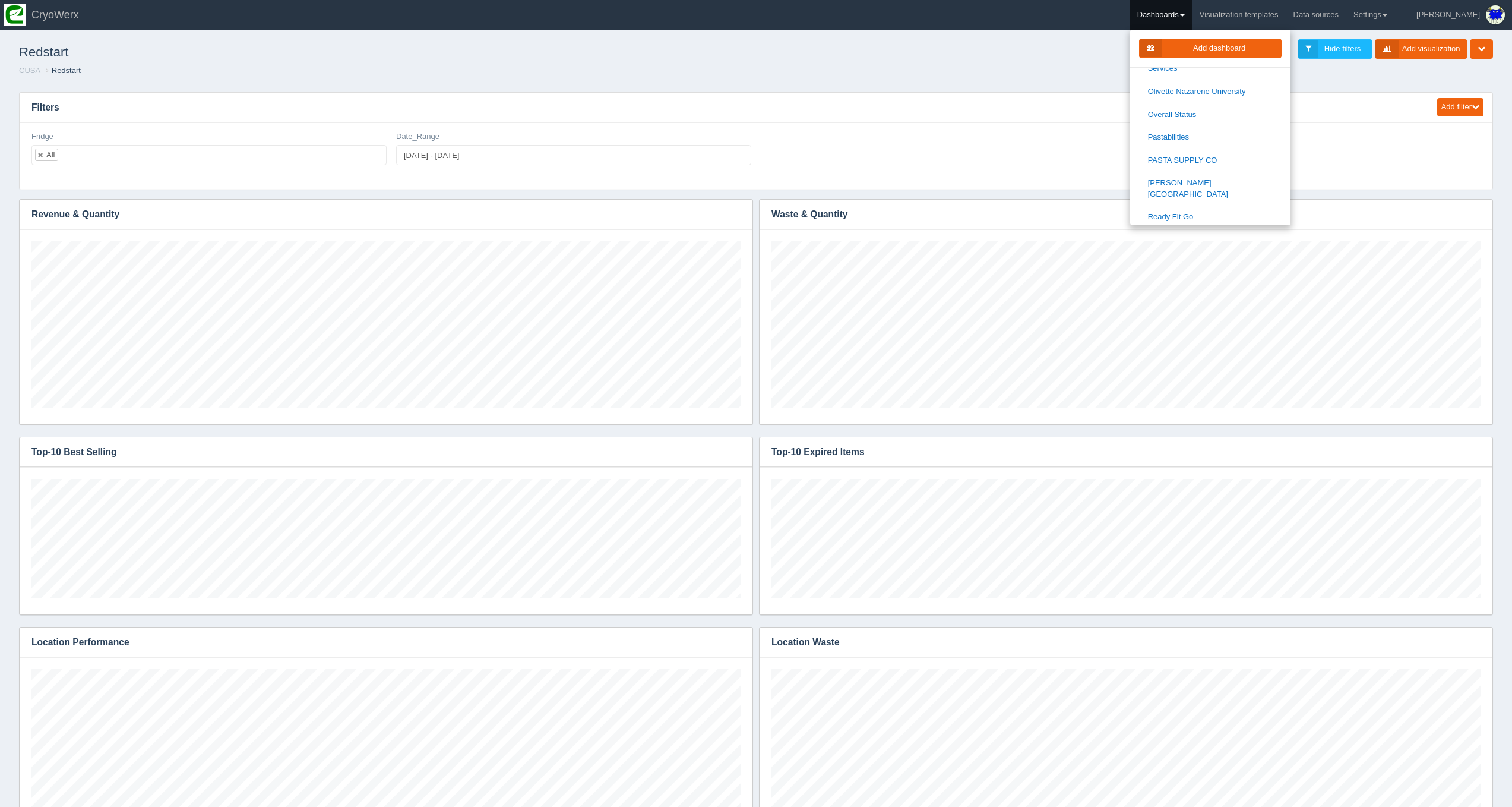
click at [1219, 252] on link "Shire WoodStock" at bounding box center [1210, 263] width 160 height 23
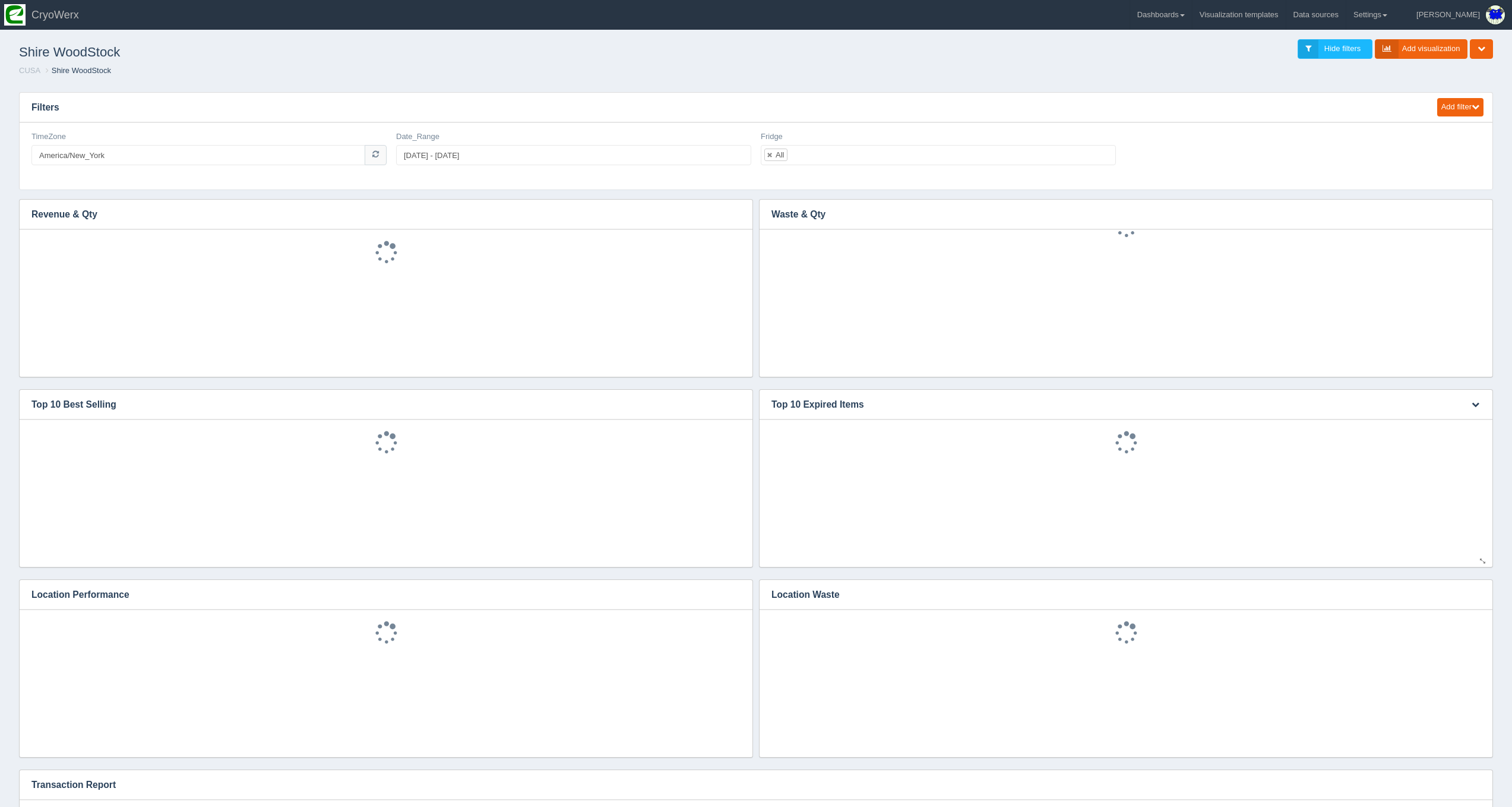
scroll to position [286, 0]
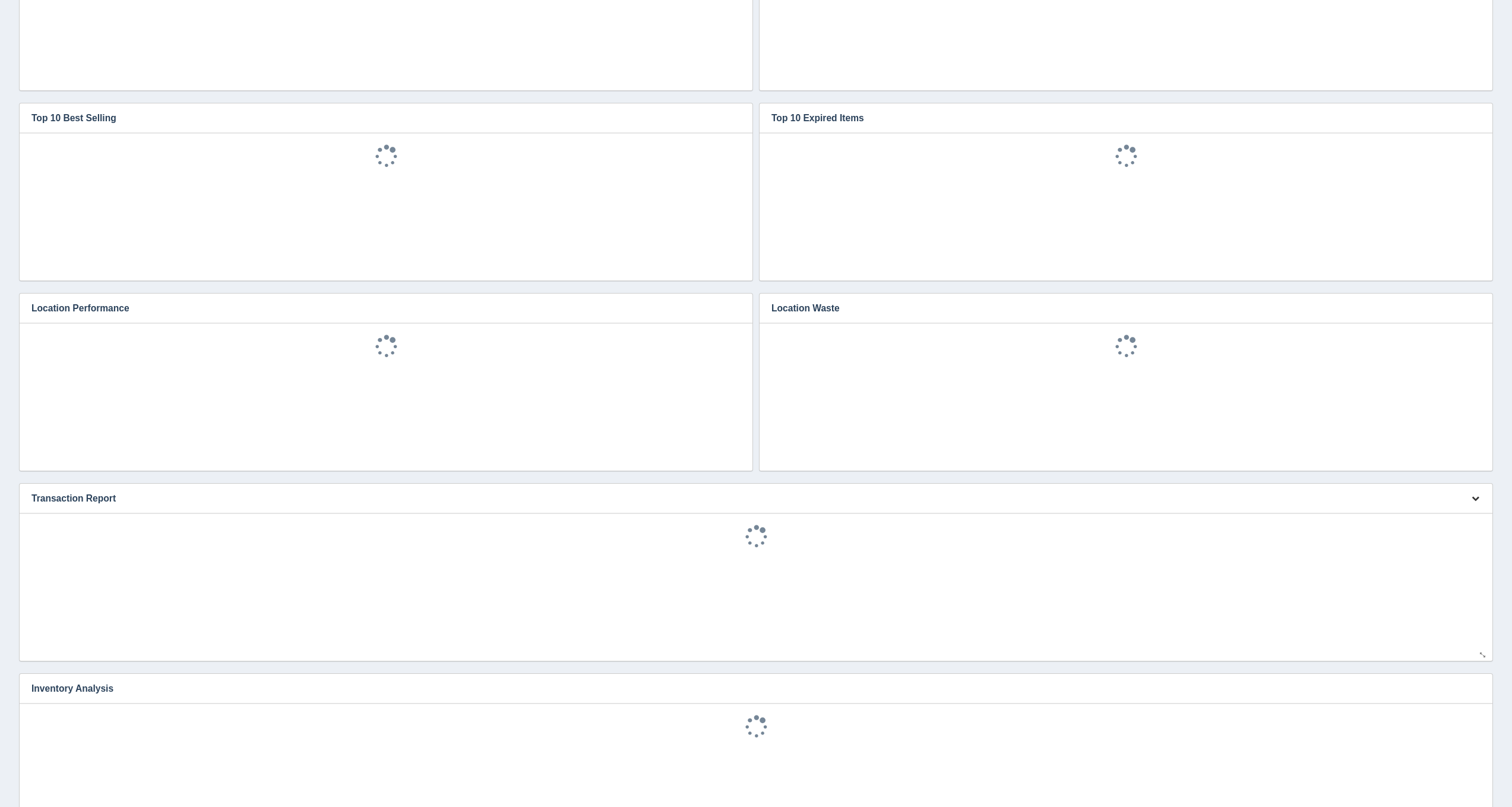
click at [1474, 500] on icon "button" at bounding box center [1476, 498] width 7 height 7
click at [1457, 513] on link "Edit chart" at bounding box center [1436, 515] width 95 height 17
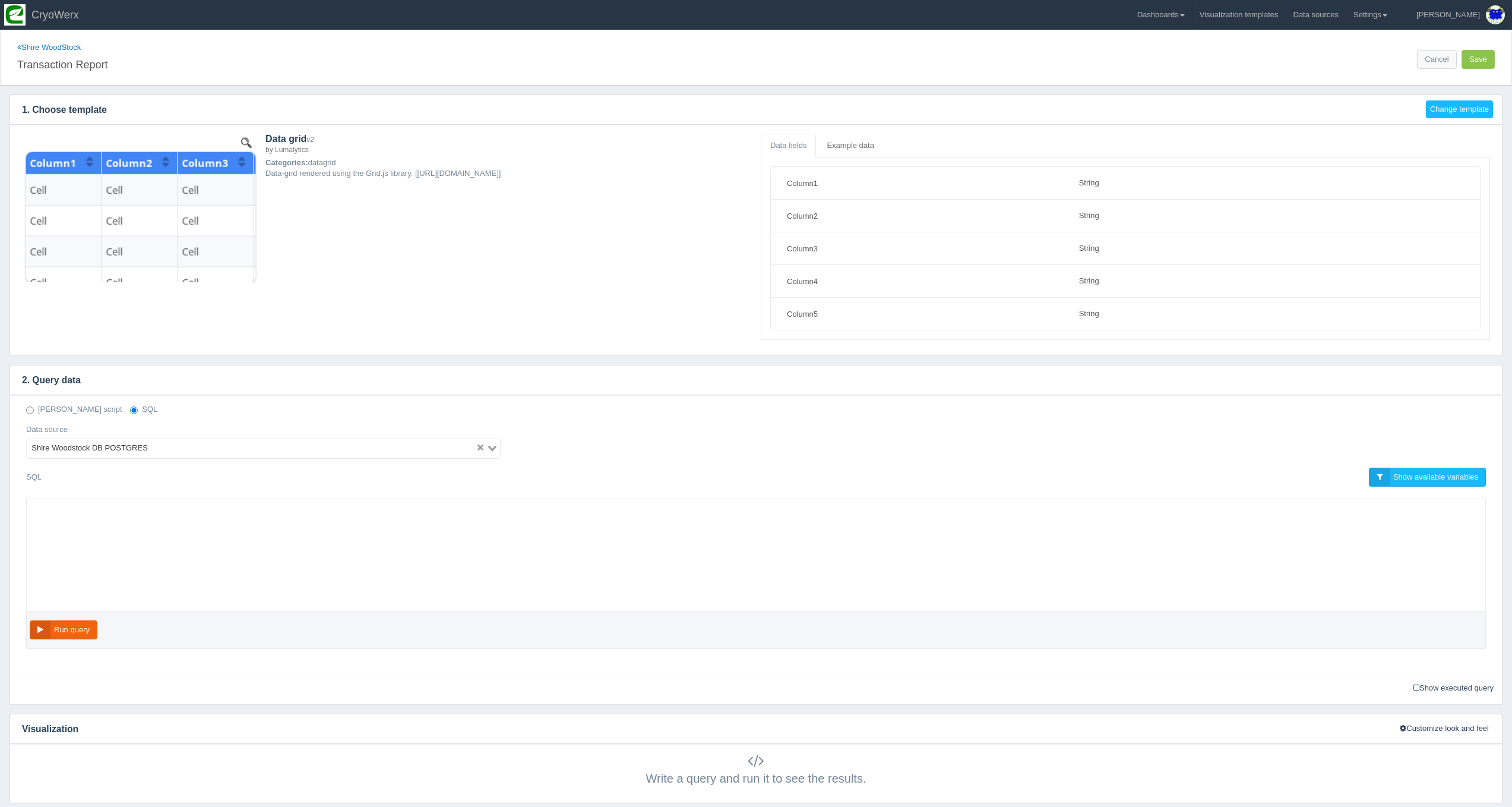
select select "string"
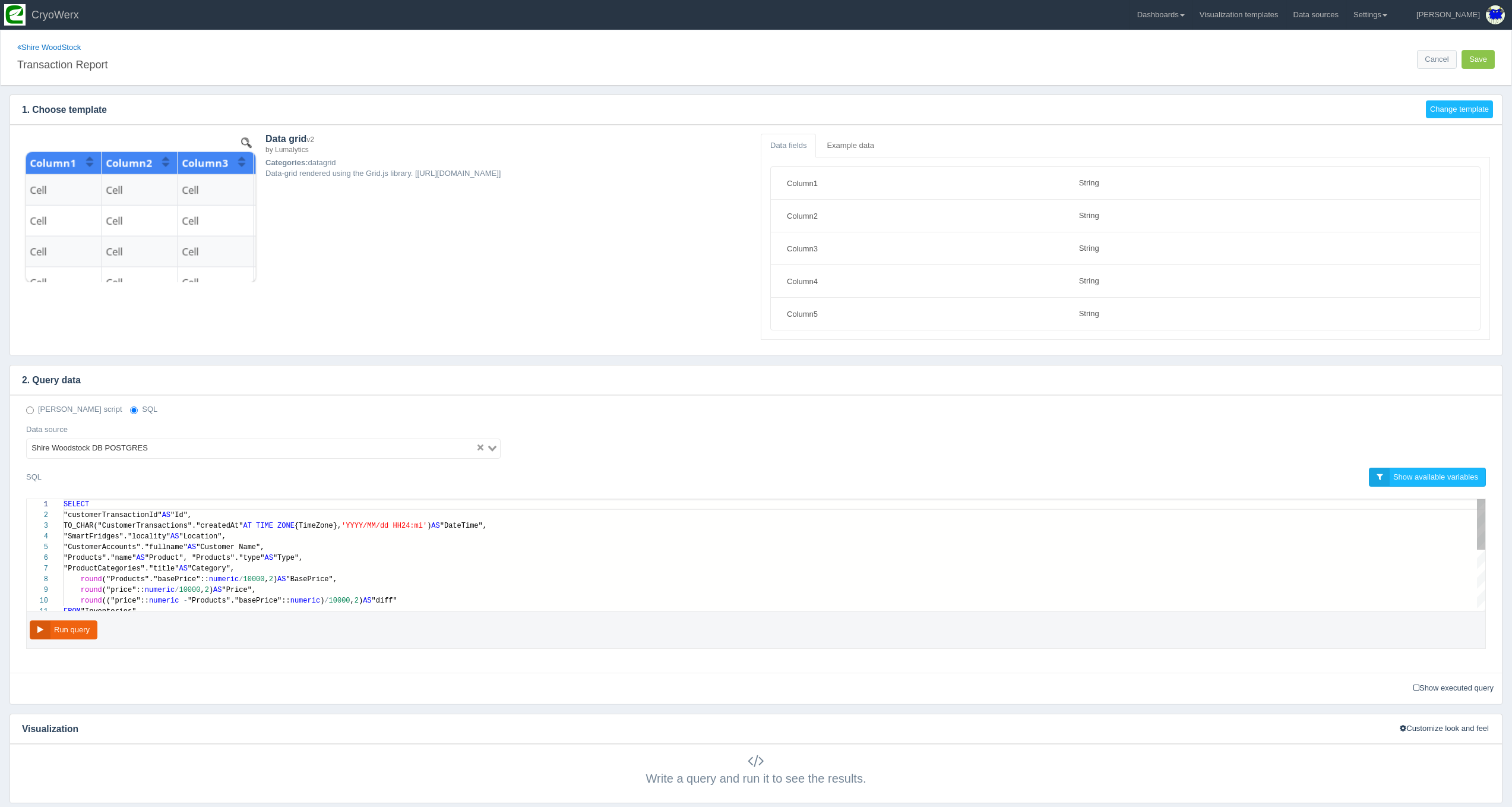
scroll to position [96, 0]
drag, startPoint x: 422, startPoint y: 601, endPoint x: 81, endPoint y: 574, distance: 342.1
paste textarea "MM/dd HH24:mi') AS "DateTime", "SmartFridges"."locality" AS "Location", "Custom…"
type textarea "MM/dd HH24:mi') AS "DateTime", "SmartFridges"."locality" AS "Location", "Custom…"
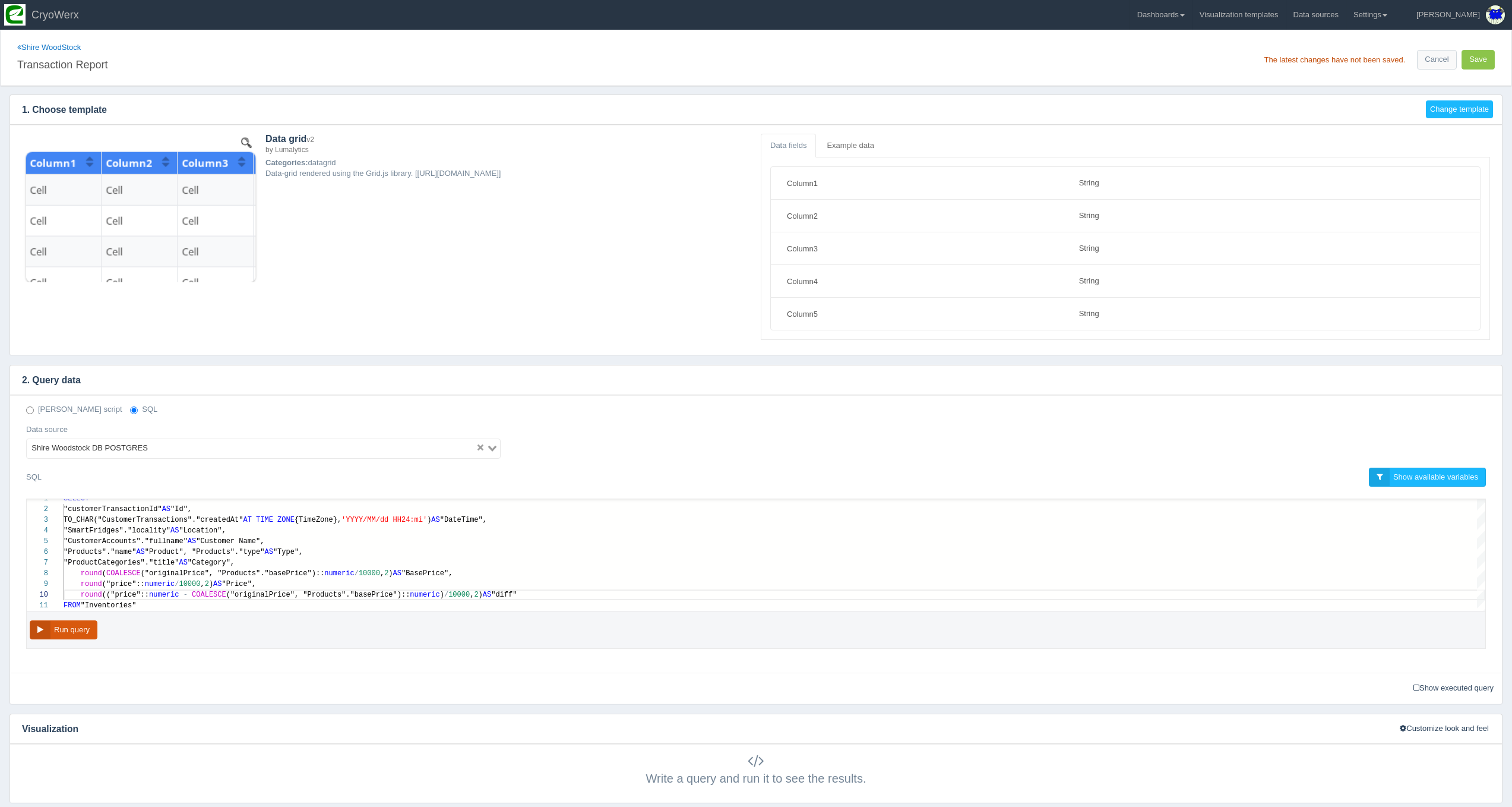
click at [91, 624] on button "Run query" at bounding box center [63, 630] width 68 height 20
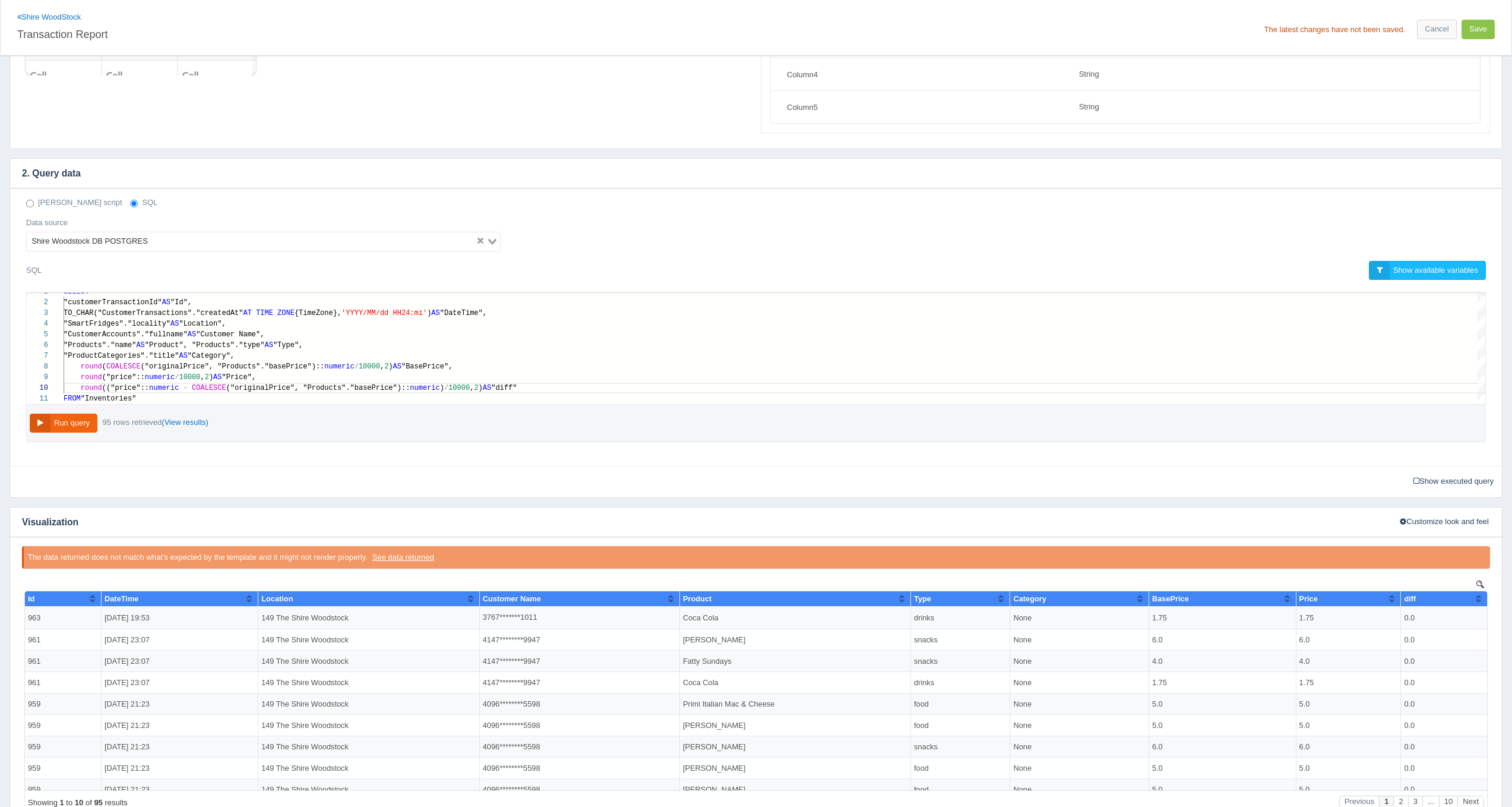
scroll to position [187, 0]
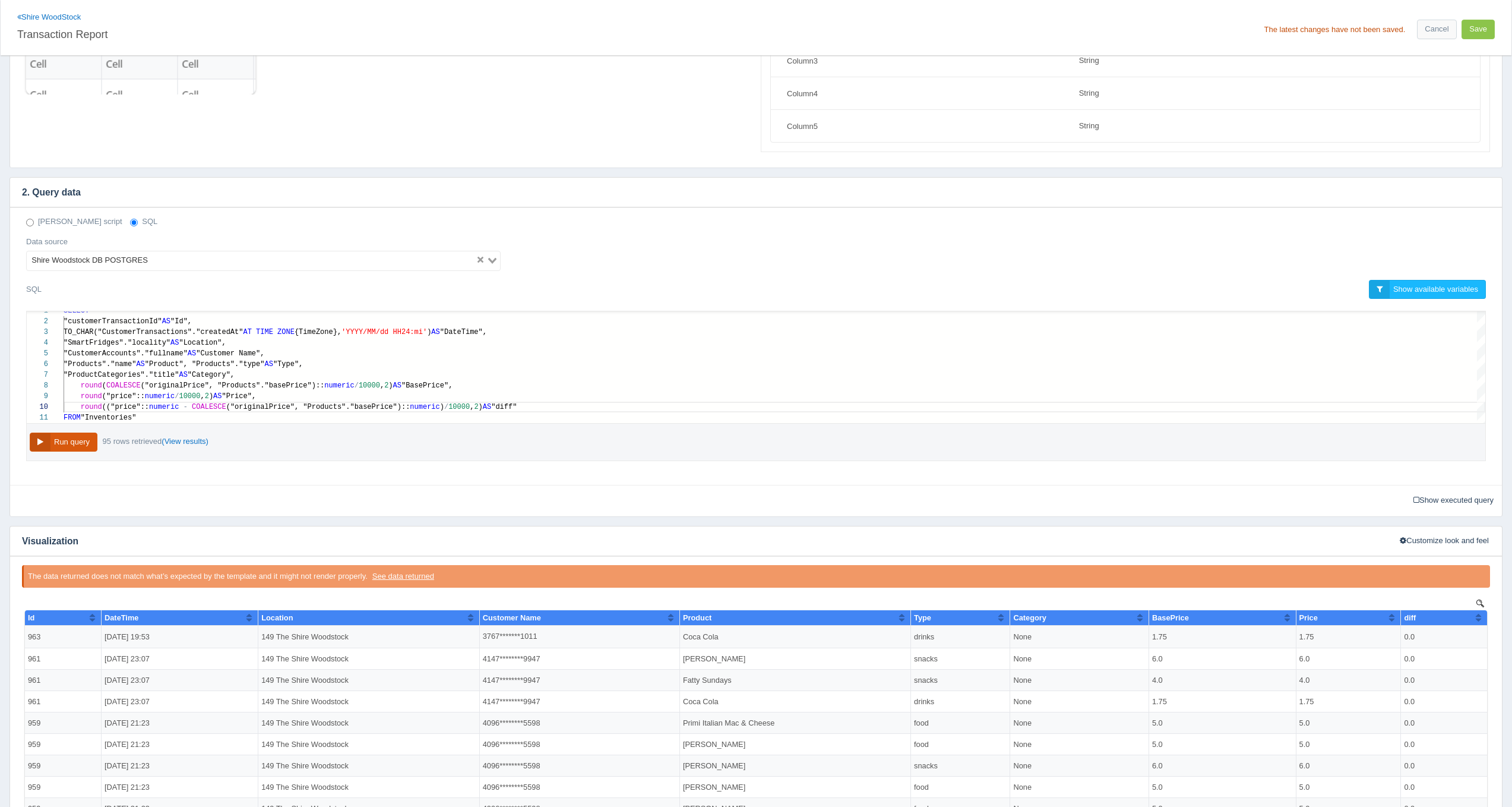
click at [70, 440] on button "Run query" at bounding box center [63, 442] width 68 height 20
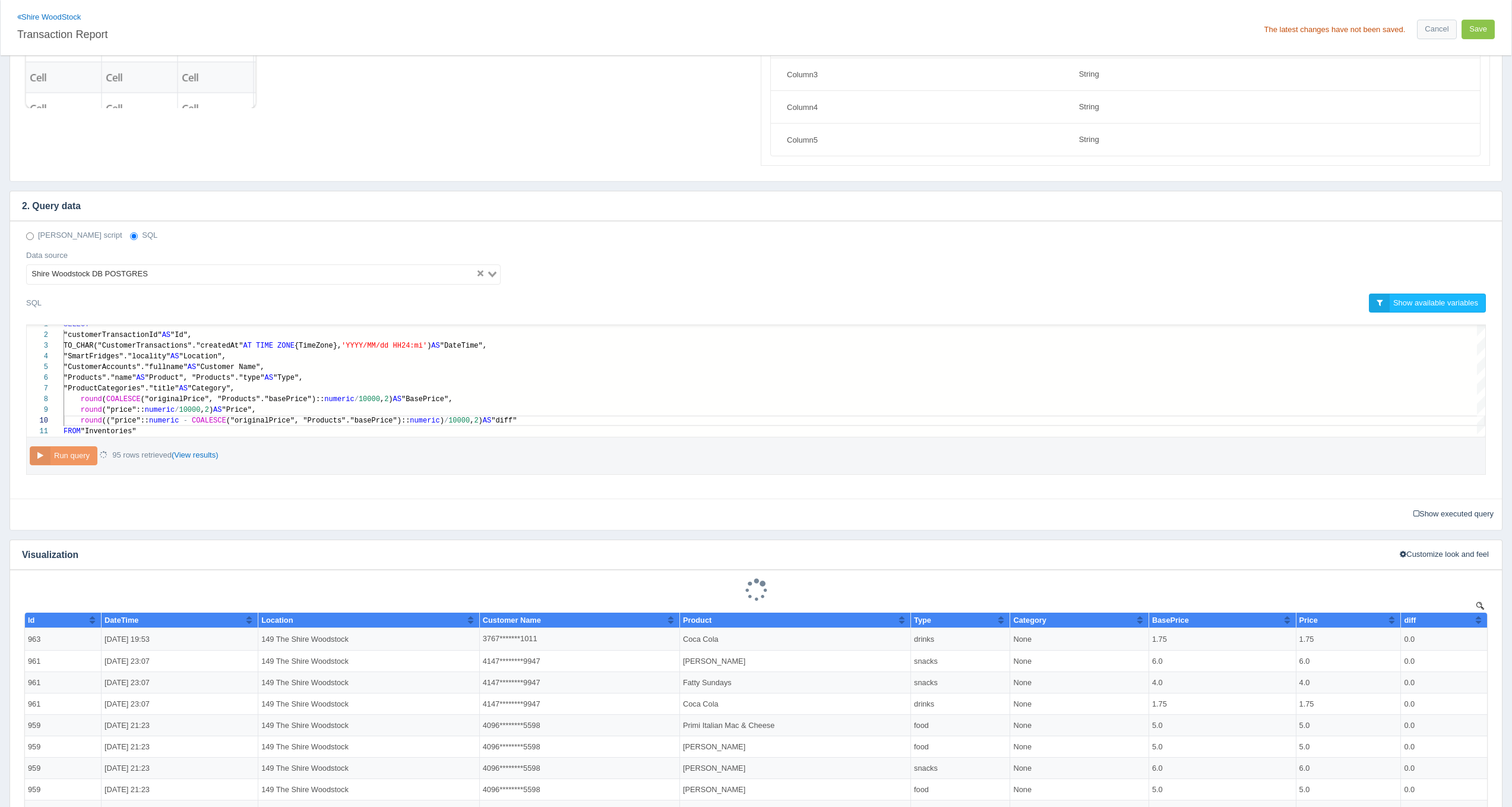
scroll to position [143, 0]
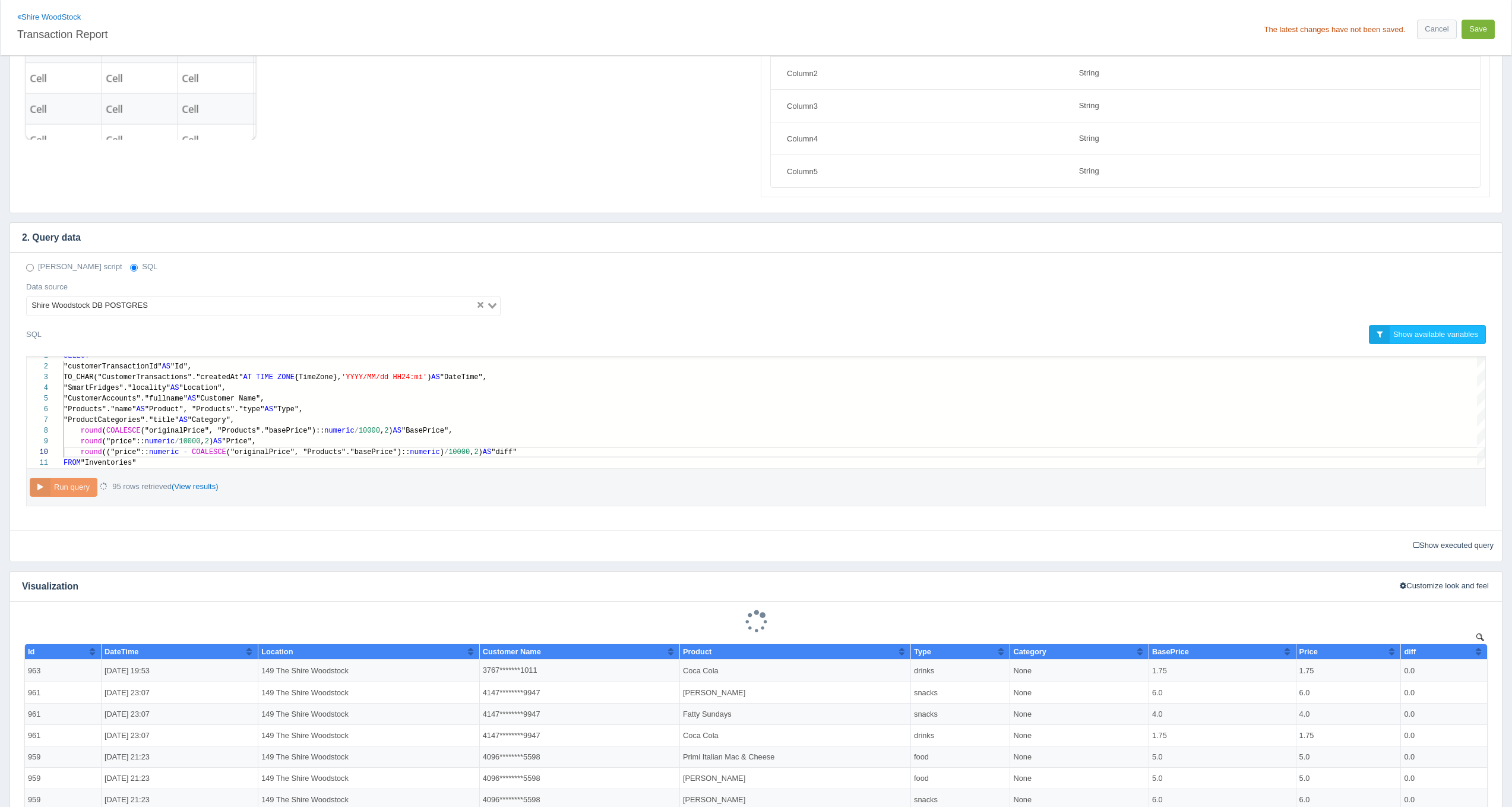
click at [1478, 27] on button "Save" at bounding box center [1478, 29] width 34 height 20
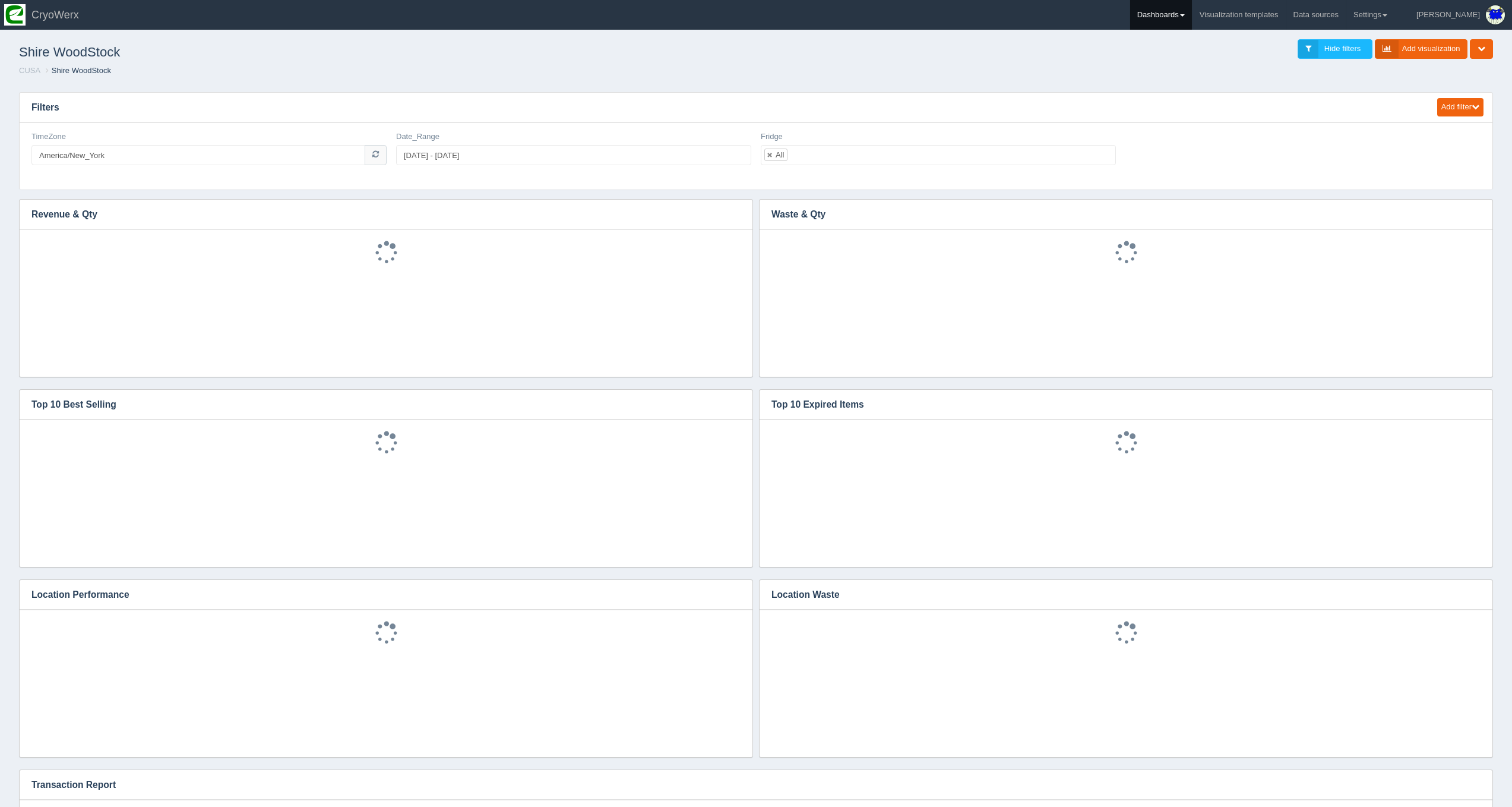
click at [1192, 24] on link "Dashboards" at bounding box center [1161, 15] width 61 height 30
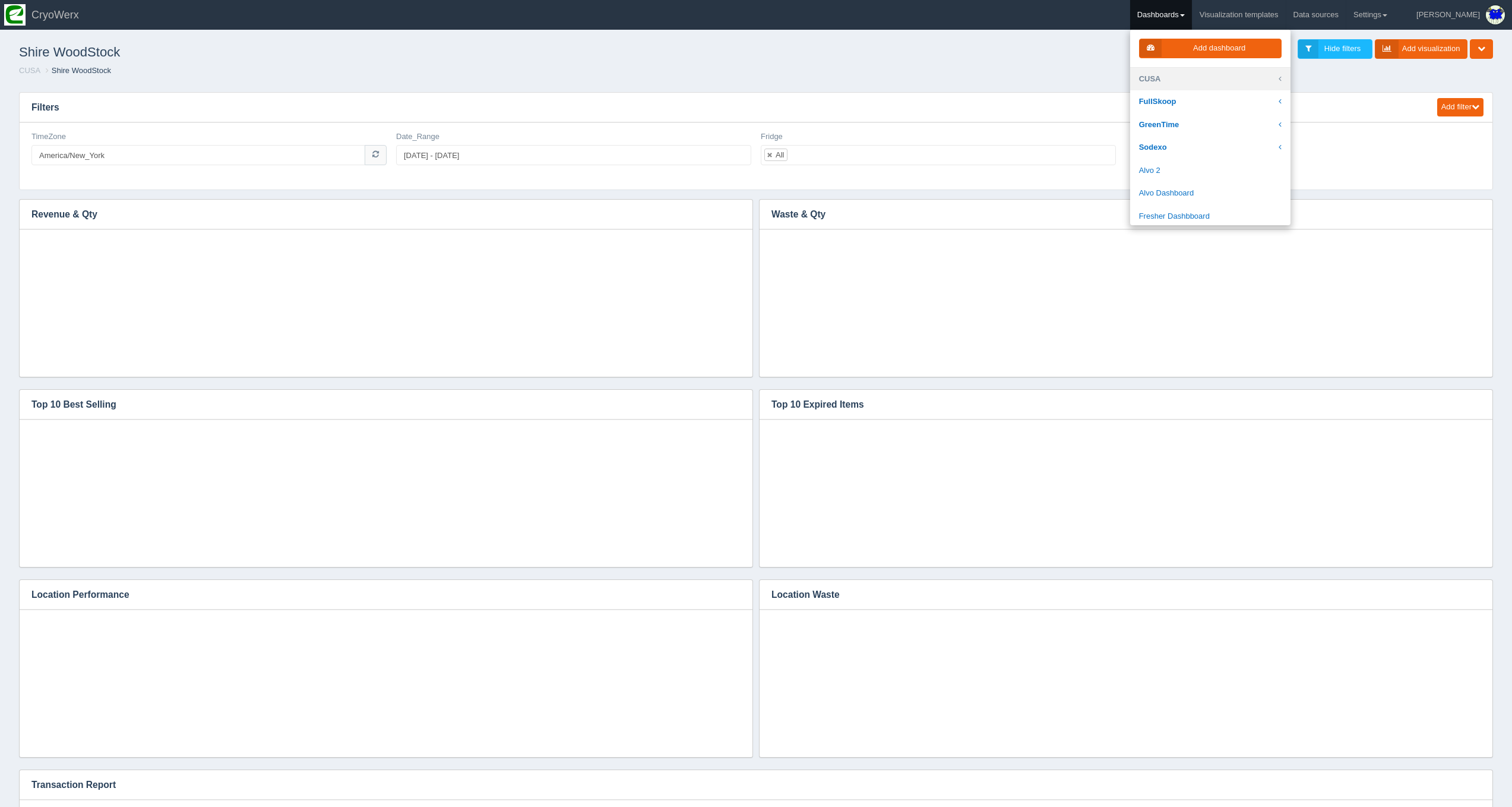
click at [1223, 72] on link "CUSA" at bounding box center [1210, 79] width 160 height 23
click at [1202, 147] on link "Ready Fit Go" at bounding box center [1210, 158] width 160 height 23
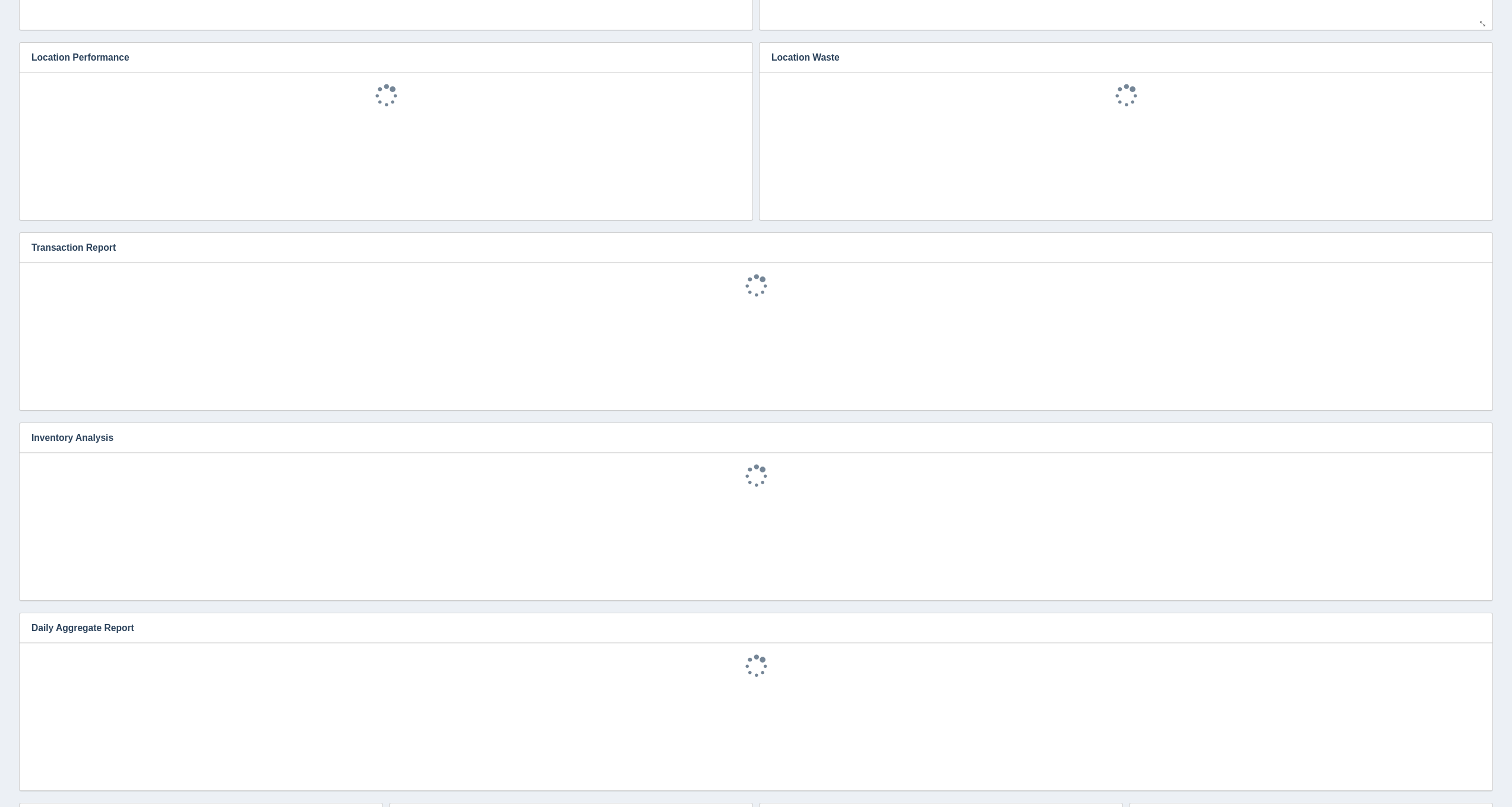
scroll to position [26, 0]
click at [1476, 438] on icon "button" at bounding box center [1476, 437] width 7 height 7
click at [1443, 453] on link "Edit chart" at bounding box center [1436, 455] width 95 height 17
drag, startPoint x: 1474, startPoint y: 247, endPoint x: 1467, endPoint y: 252, distance: 8.6
click at [1474, 247] on icon "button" at bounding box center [1476, 247] width 7 height 7
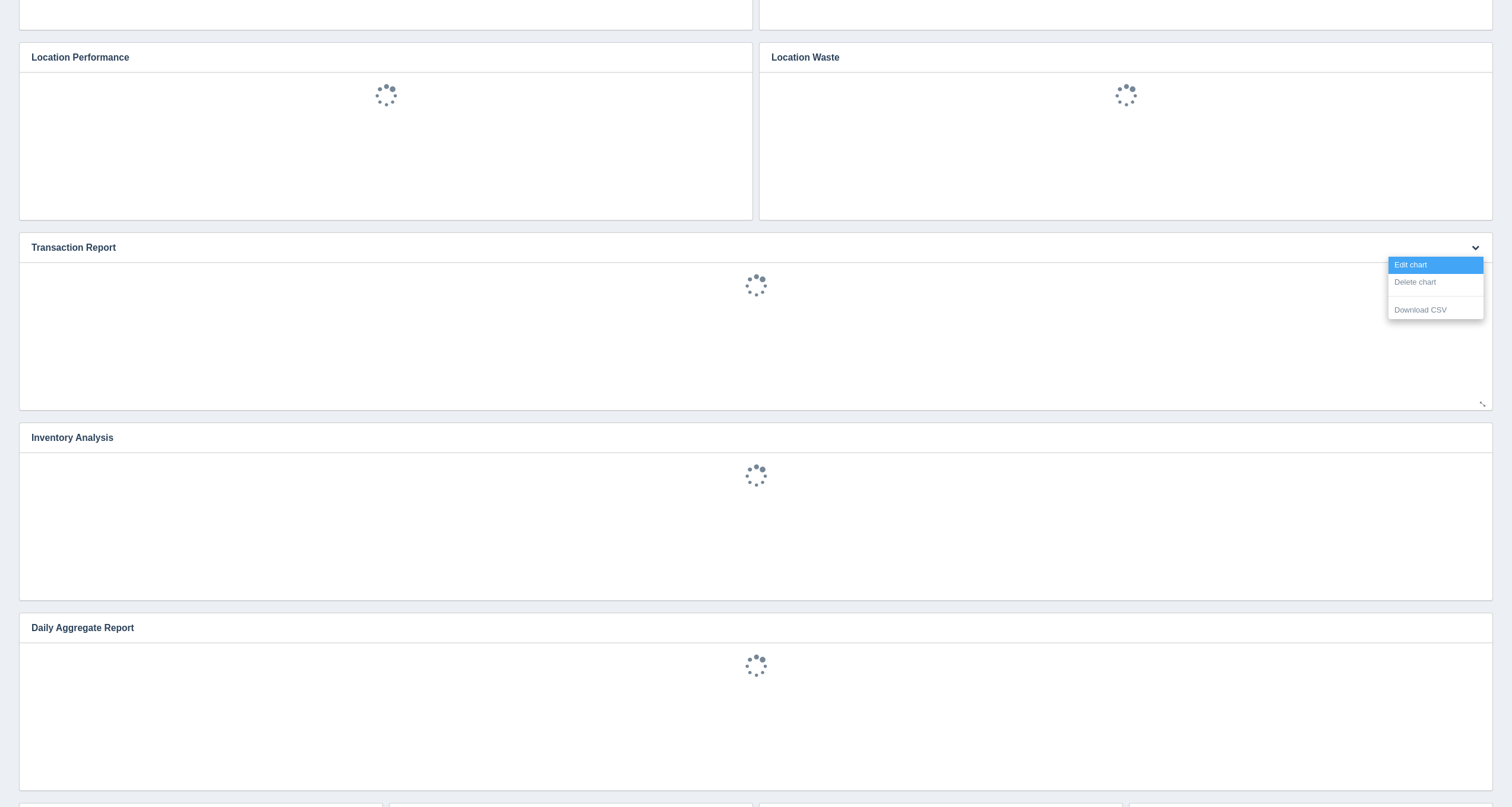
click at [1460, 259] on link "Edit chart" at bounding box center [1436, 265] width 95 height 17
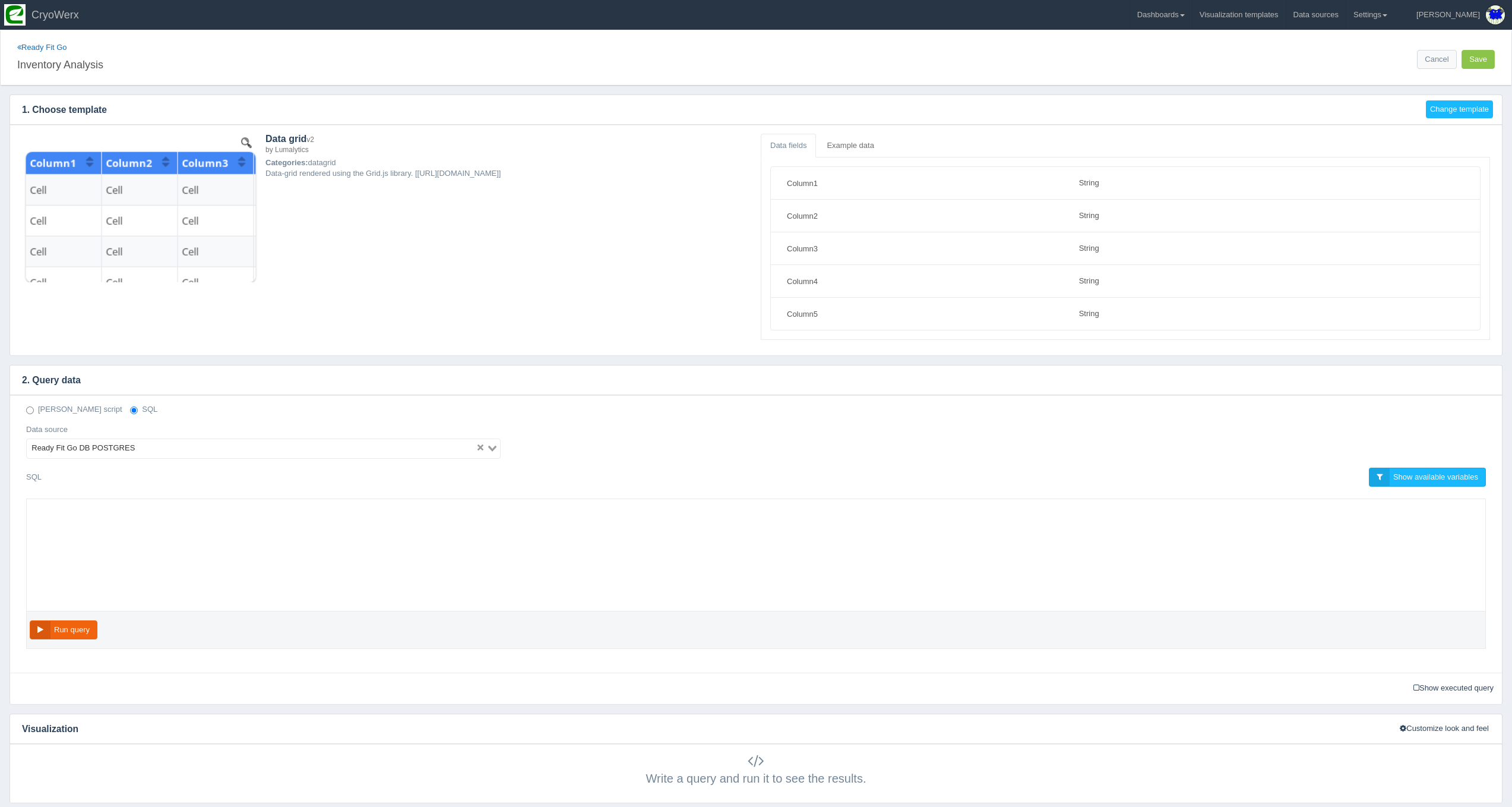
select select "string"
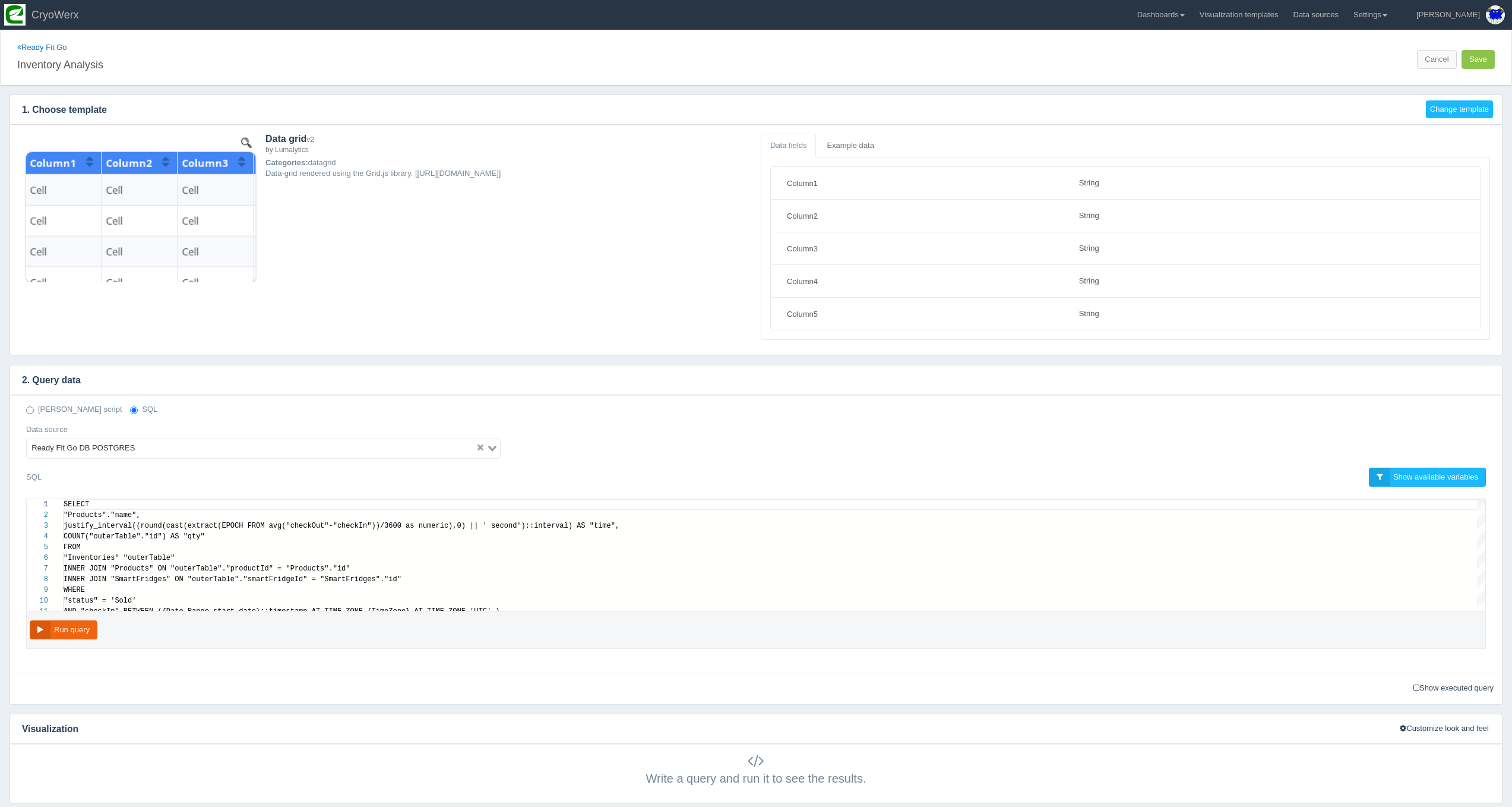
scroll to position [107, 0]
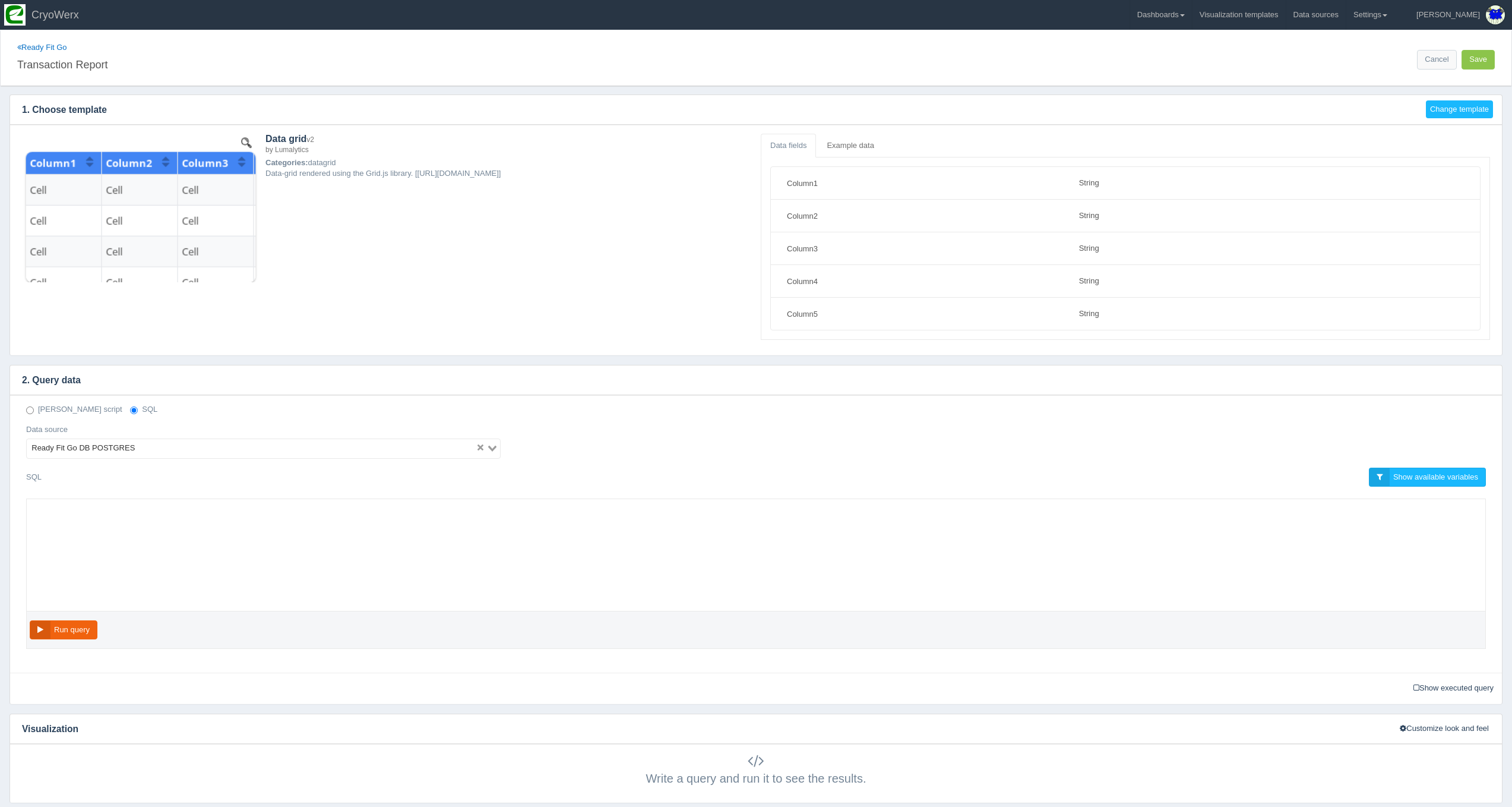
select select "string"
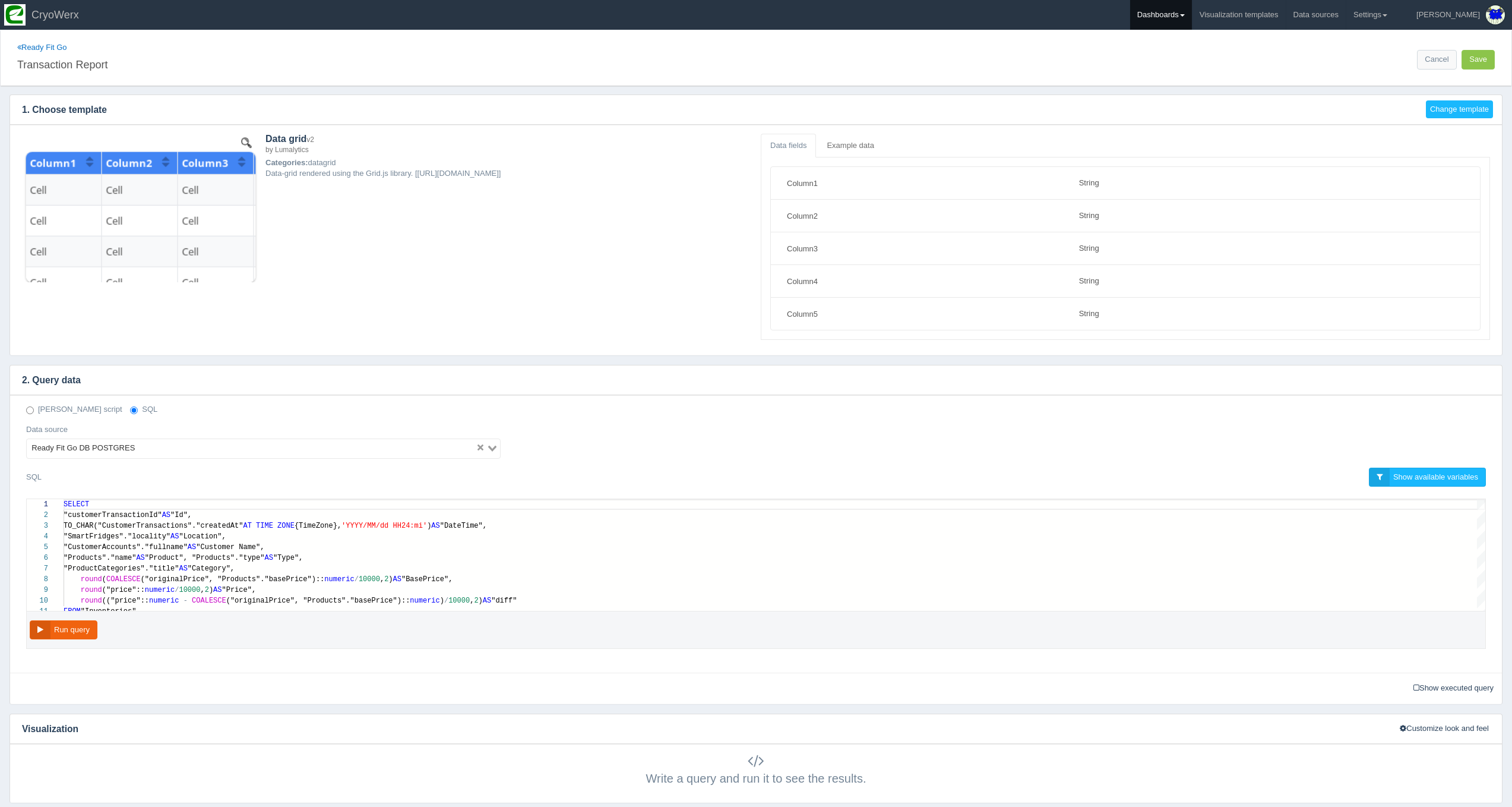
click at [1190, 22] on link "Dashboards" at bounding box center [1161, 15] width 61 height 30
click at [1206, 78] on link "CUSA" at bounding box center [1210, 79] width 160 height 23
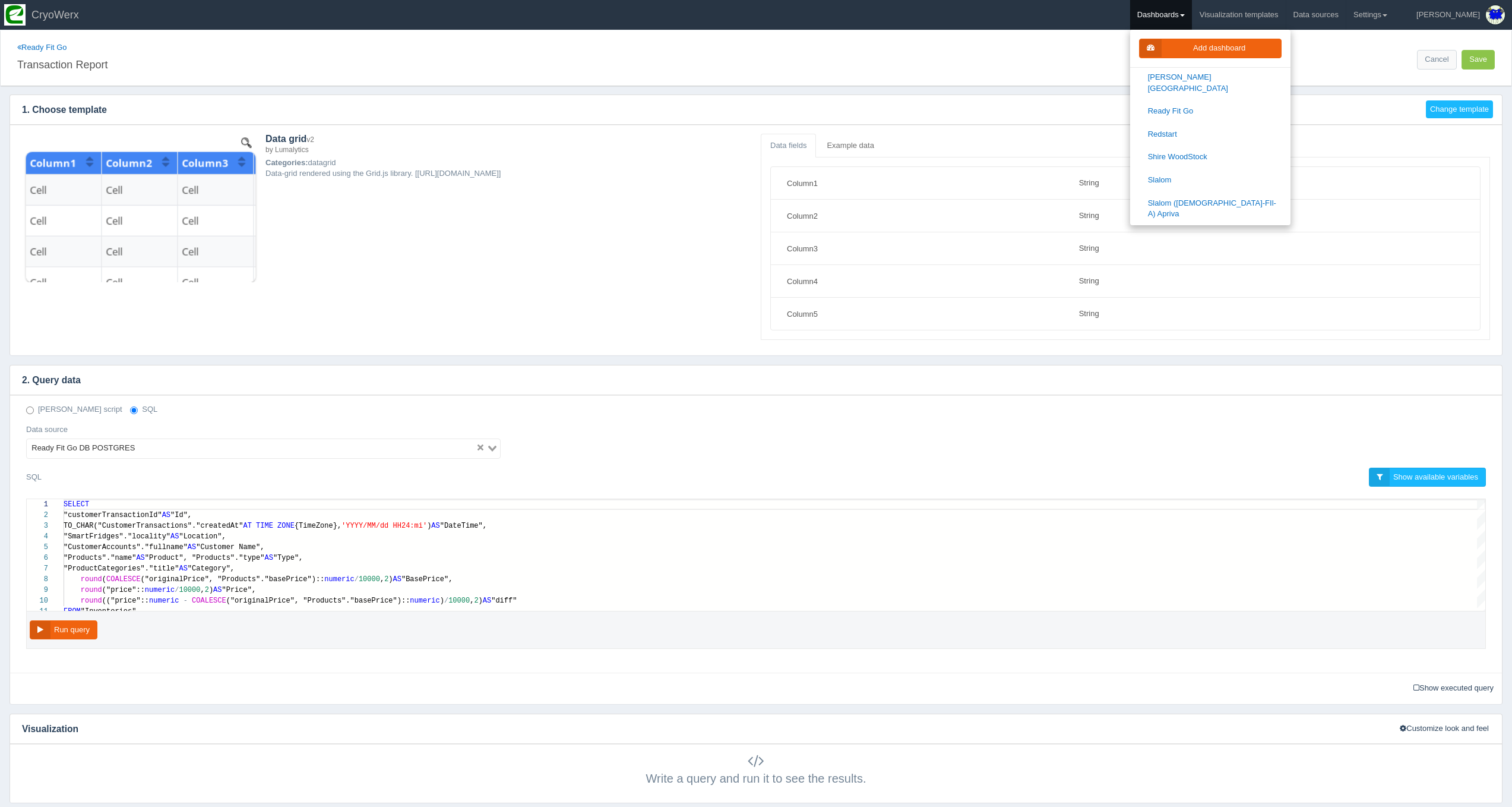
scroll to position [1260, 0]
click at [1219, 168] on link "Shire WoodStock" at bounding box center [1210, 179] width 160 height 23
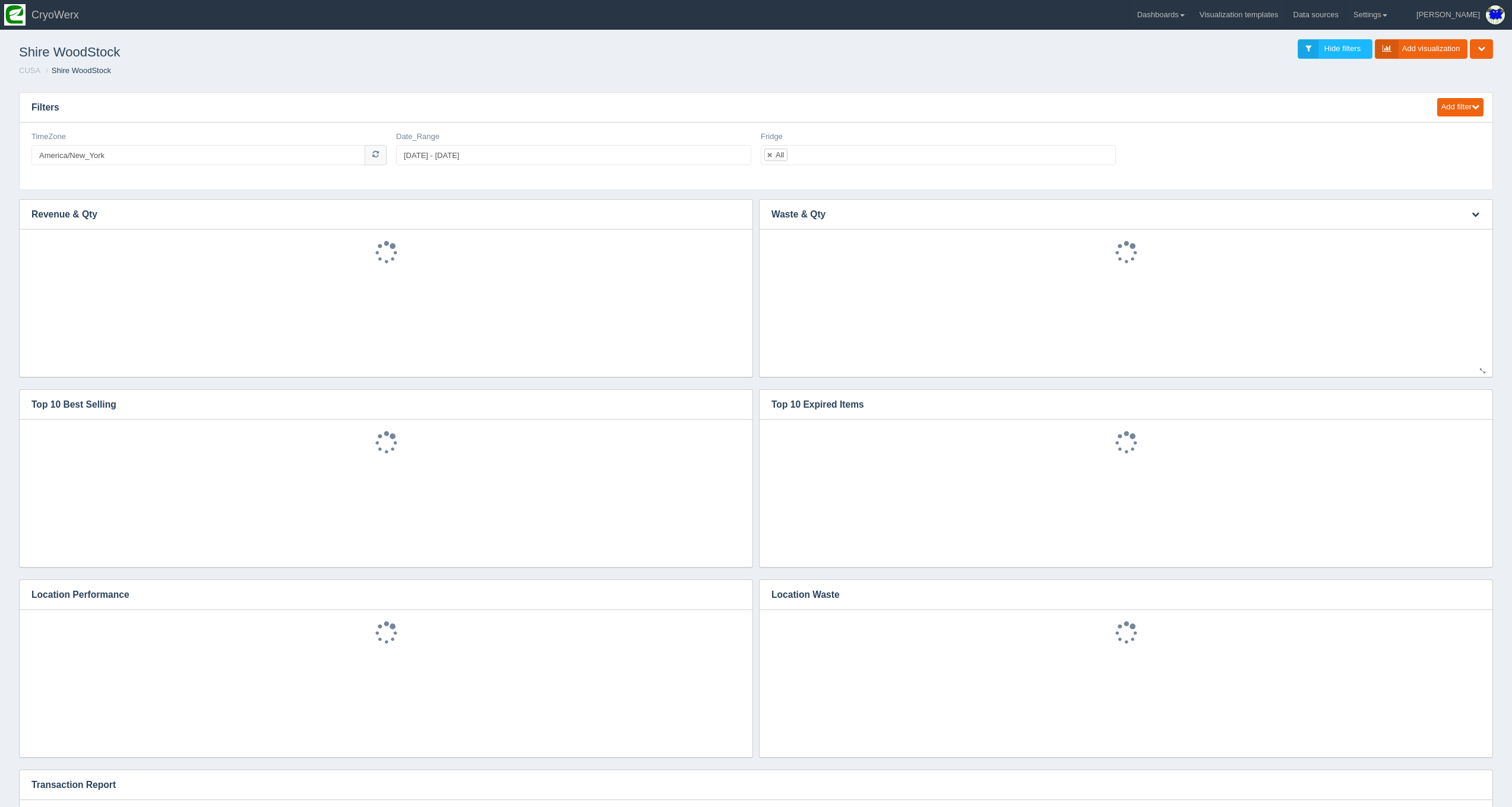
scroll to position [3, 0]
click at [1192, 17] on link "Dashboards" at bounding box center [1161, 15] width 61 height 30
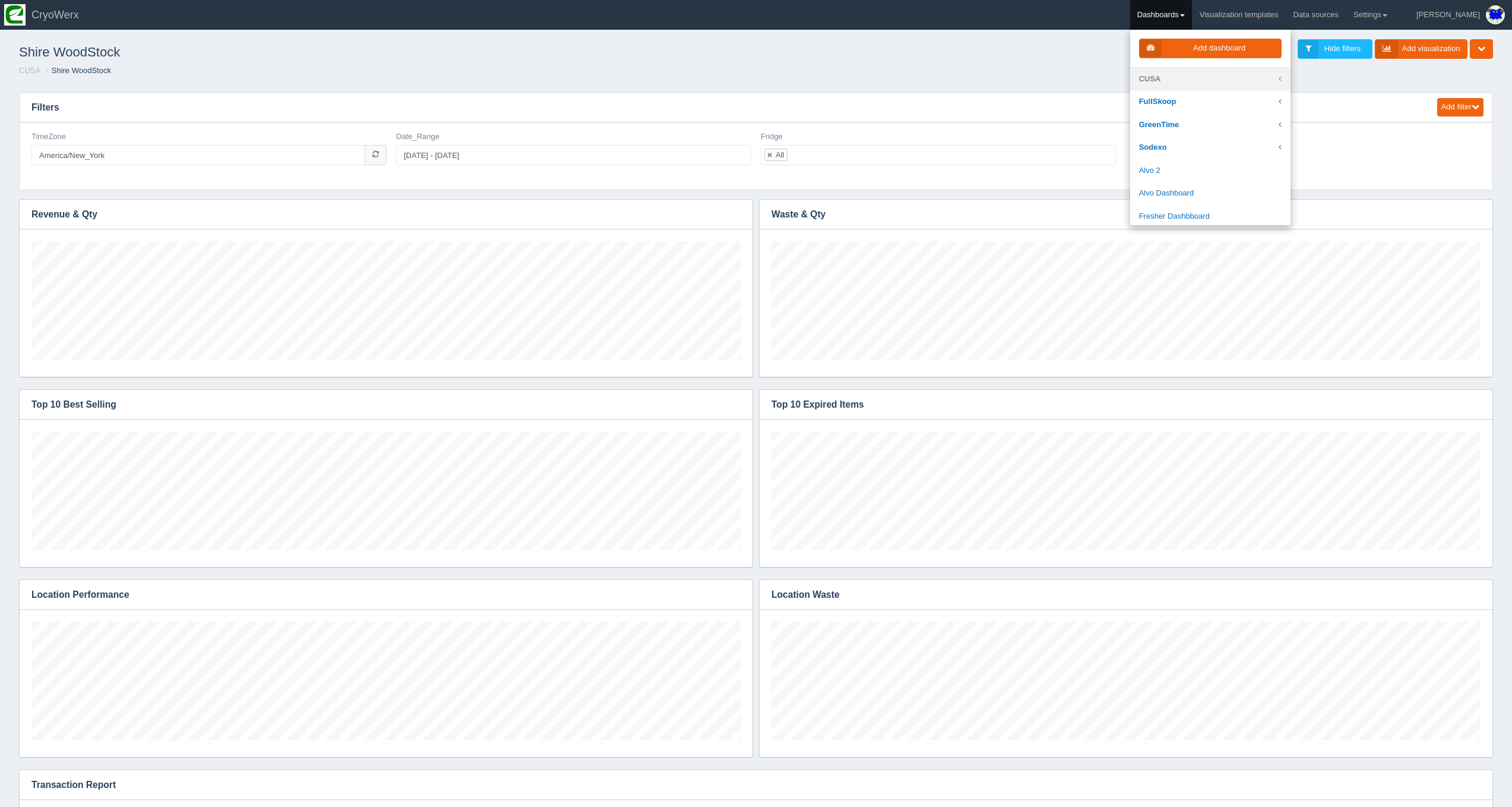
scroll to position [119, 709]
click at [1219, 73] on link "CUSA" at bounding box center [1210, 79] width 160 height 23
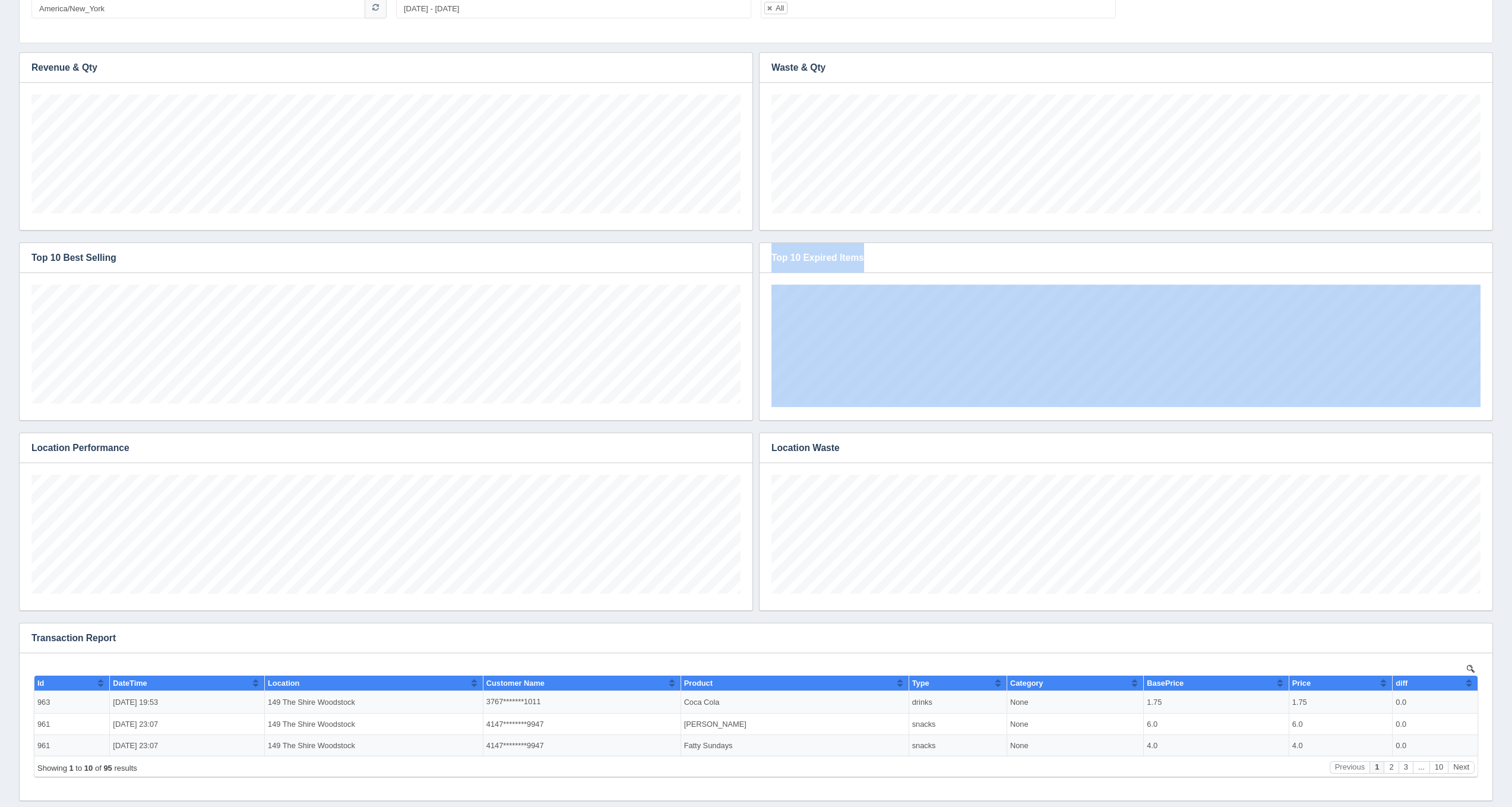
scroll to position [308, 0]
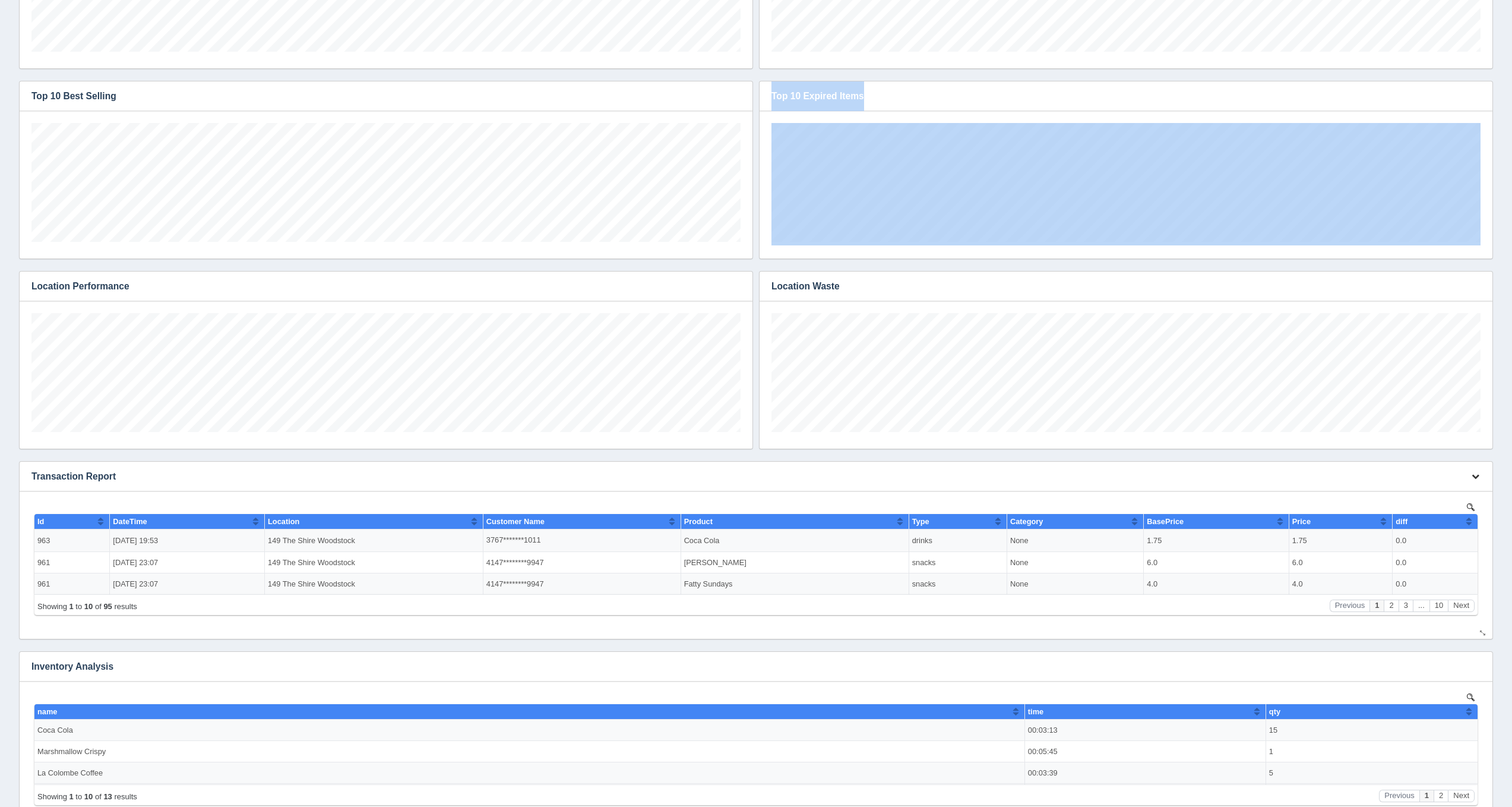
click at [1480, 473] on button "button" at bounding box center [1475, 477] width 16 height 19
click at [1478, 492] on link "Edit chart" at bounding box center [1436, 494] width 95 height 17
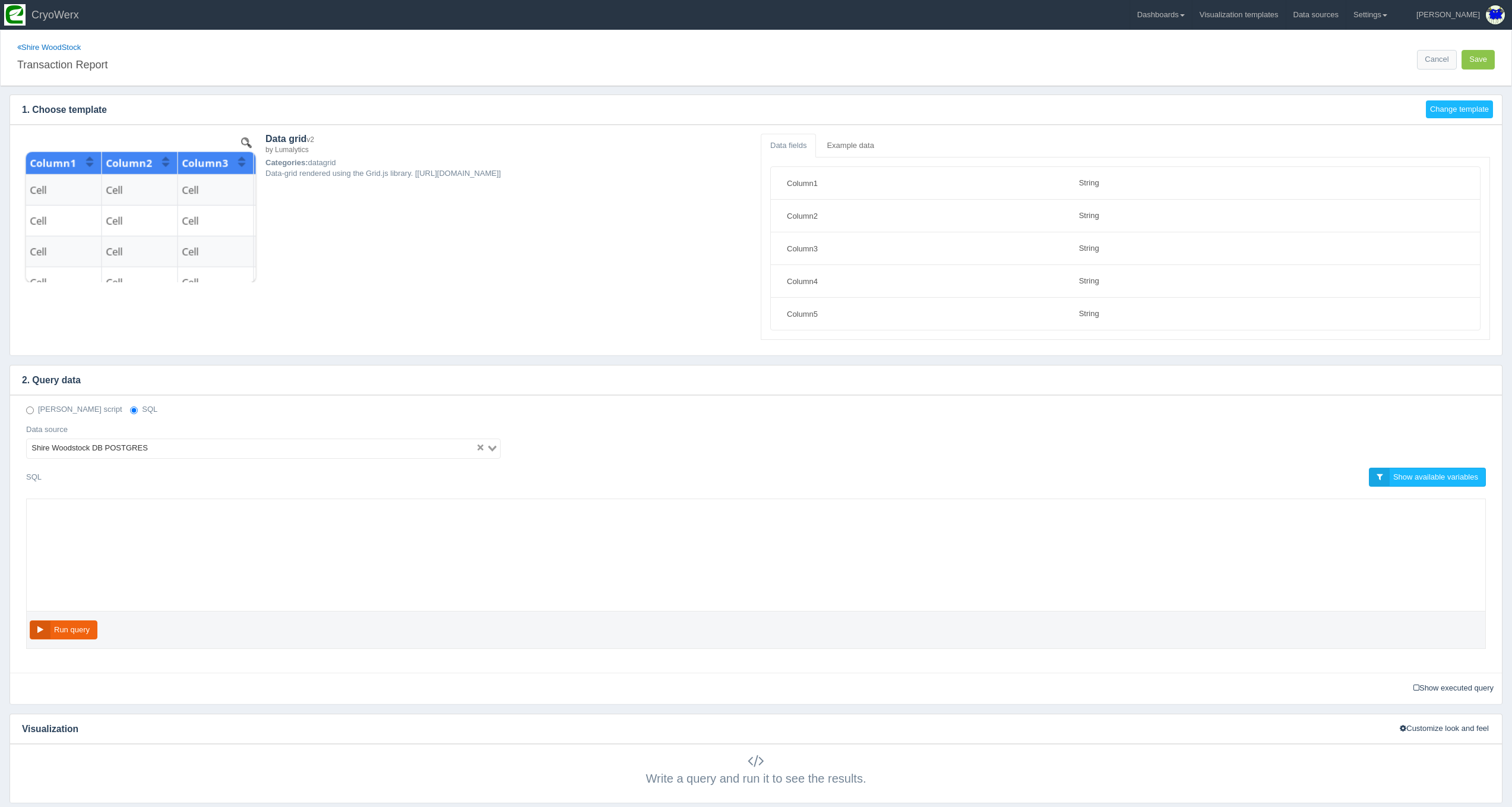
select select "string"
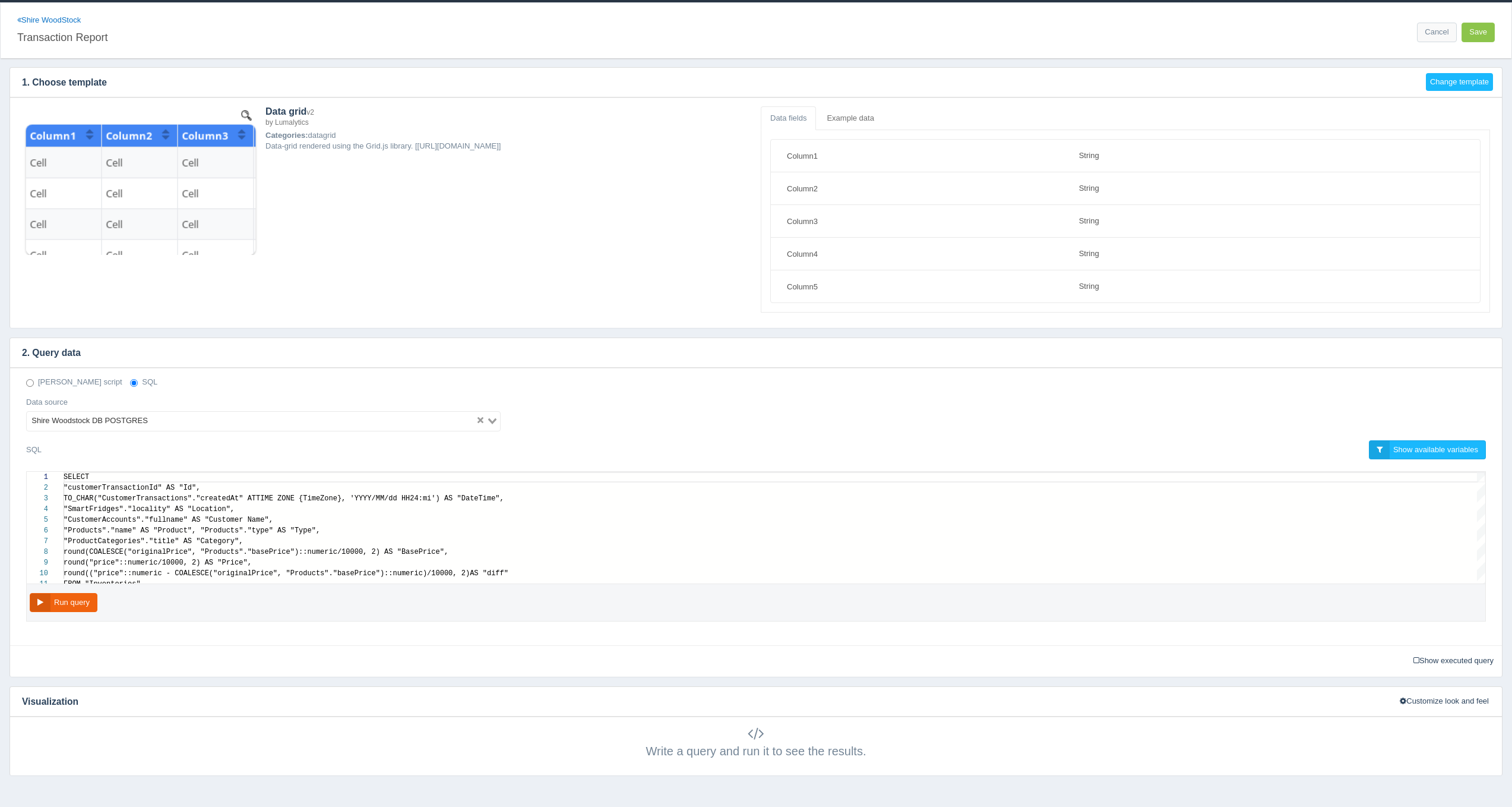
scroll to position [86, 0]
type textarea "SELECT "customerTransactionId" AS "Id", TO_CHAR("CustomerTransactions"."created…"
click at [201, 554] on span "("originalPrice", "Products"."basePrice")::" at bounding box center [233, 552] width 184 height 8
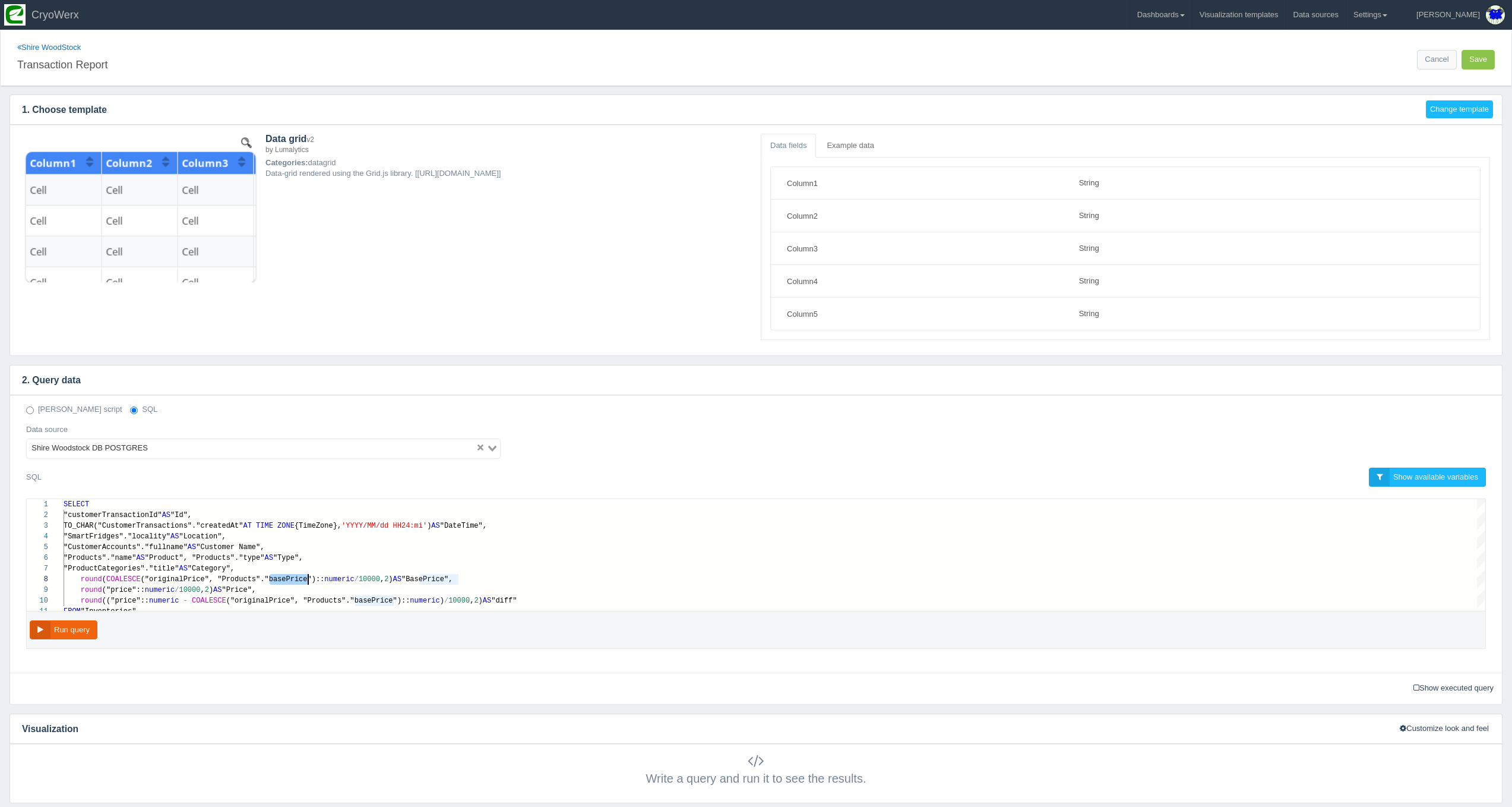
click at [1161, 9] on ul "Dashboards Add dashboard [GEOGRAPHIC_DATA] [STREET_ADDRESS] Abilities In Motion…" at bounding box center [1261, 15] width 282 height 30
click at [1176, 14] on link "Dashboards" at bounding box center [1161, 15] width 61 height 30
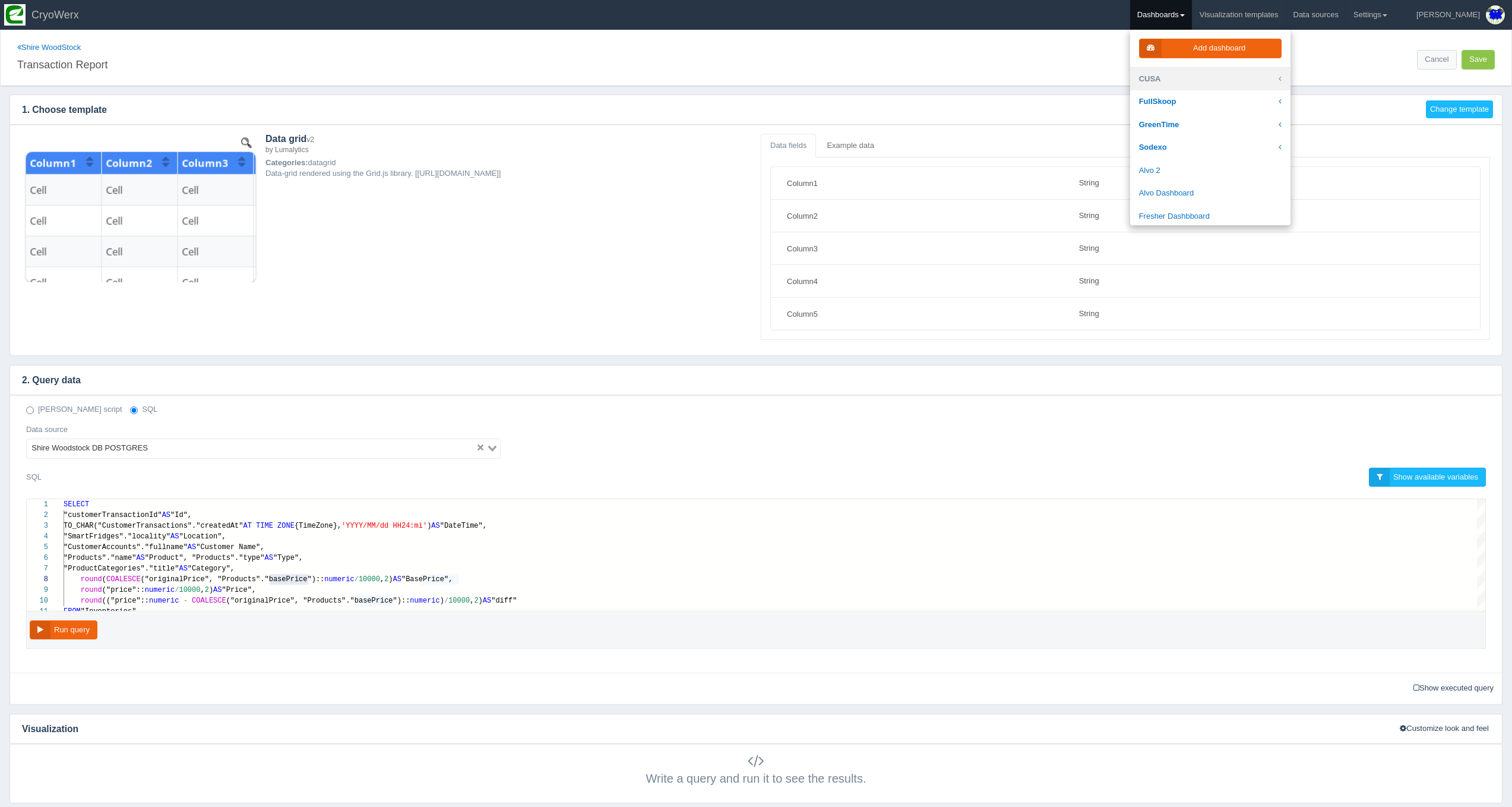
click at [1193, 68] on link "CUSA" at bounding box center [1210, 79] width 160 height 23
click at [1206, 166] on link "Slalom" at bounding box center [1210, 177] width 160 height 23
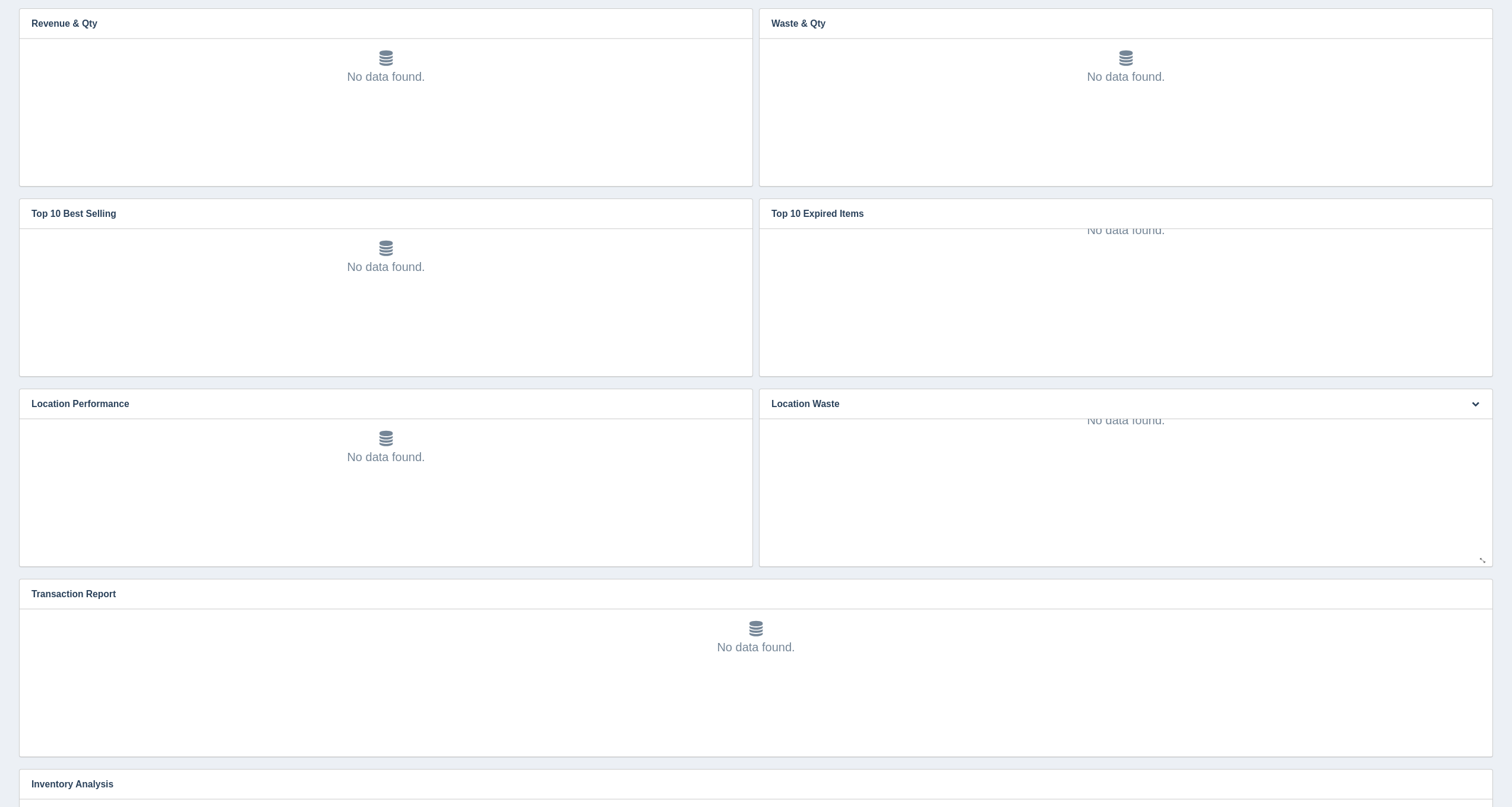
scroll to position [193, 0]
click at [1477, 595] on button "button" at bounding box center [1475, 592] width 16 height 19
click at [1461, 608] on link "Edit chart" at bounding box center [1436, 609] width 95 height 17
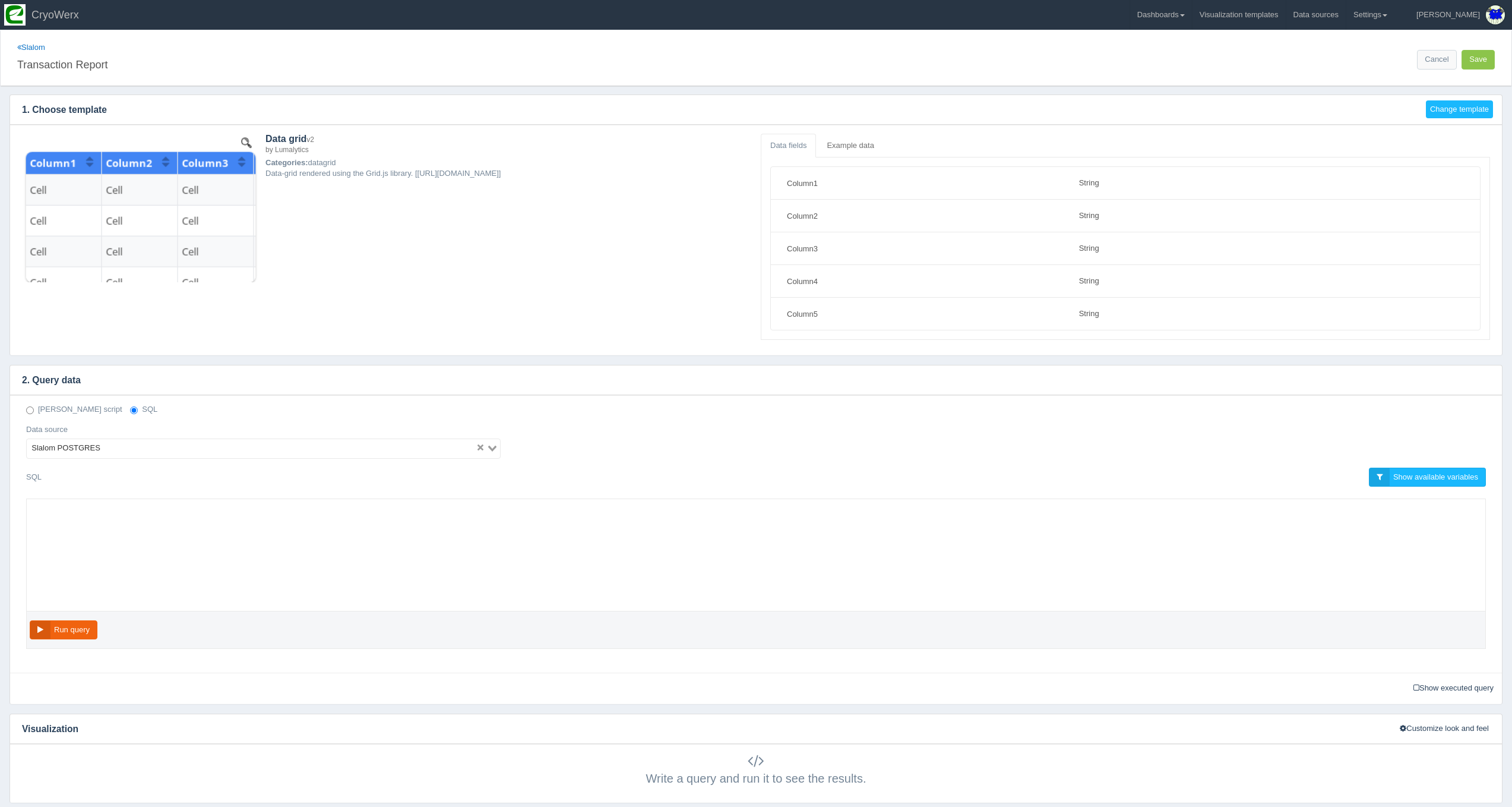
select select "string"
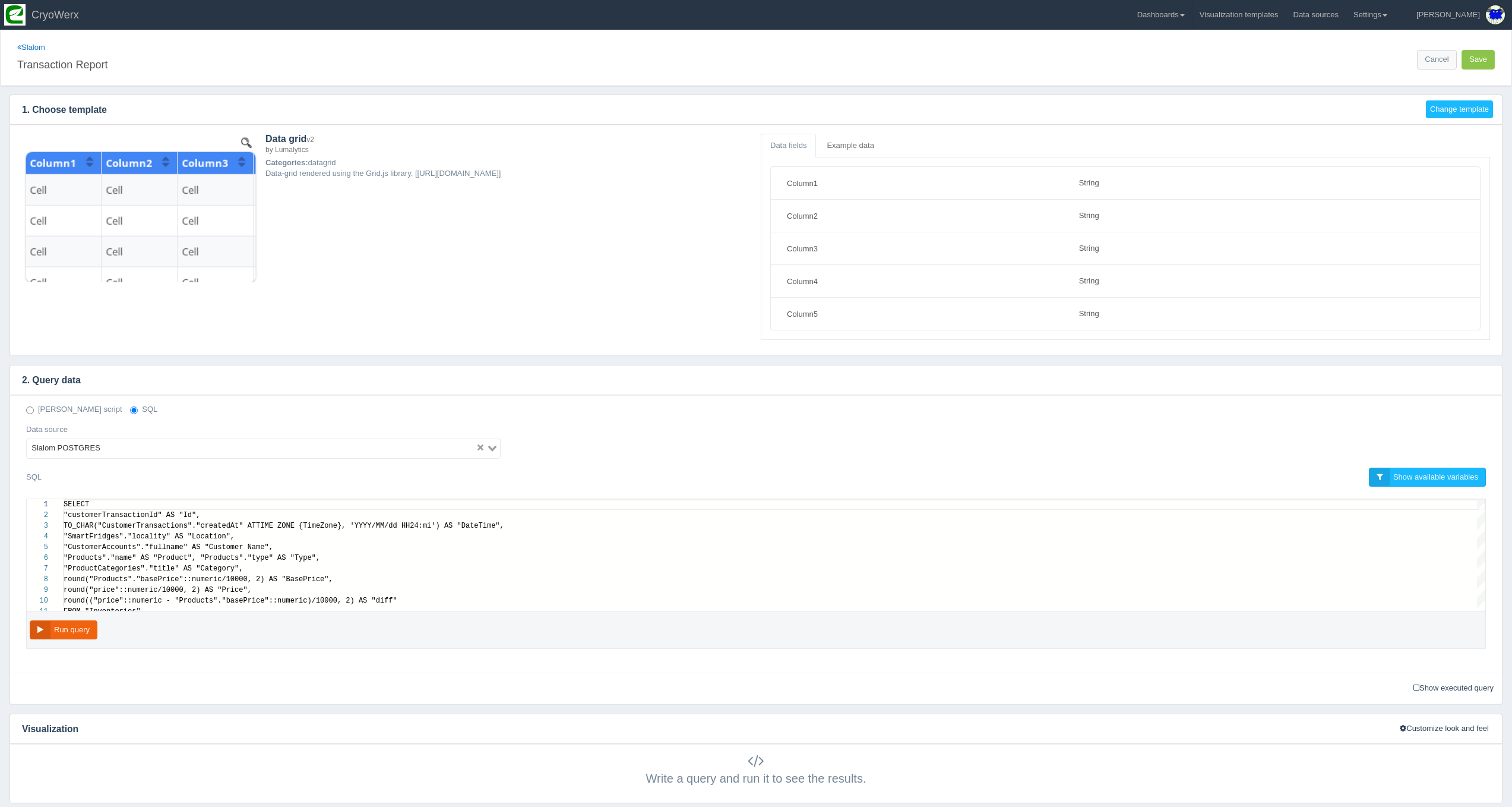
scroll to position [96, 0]
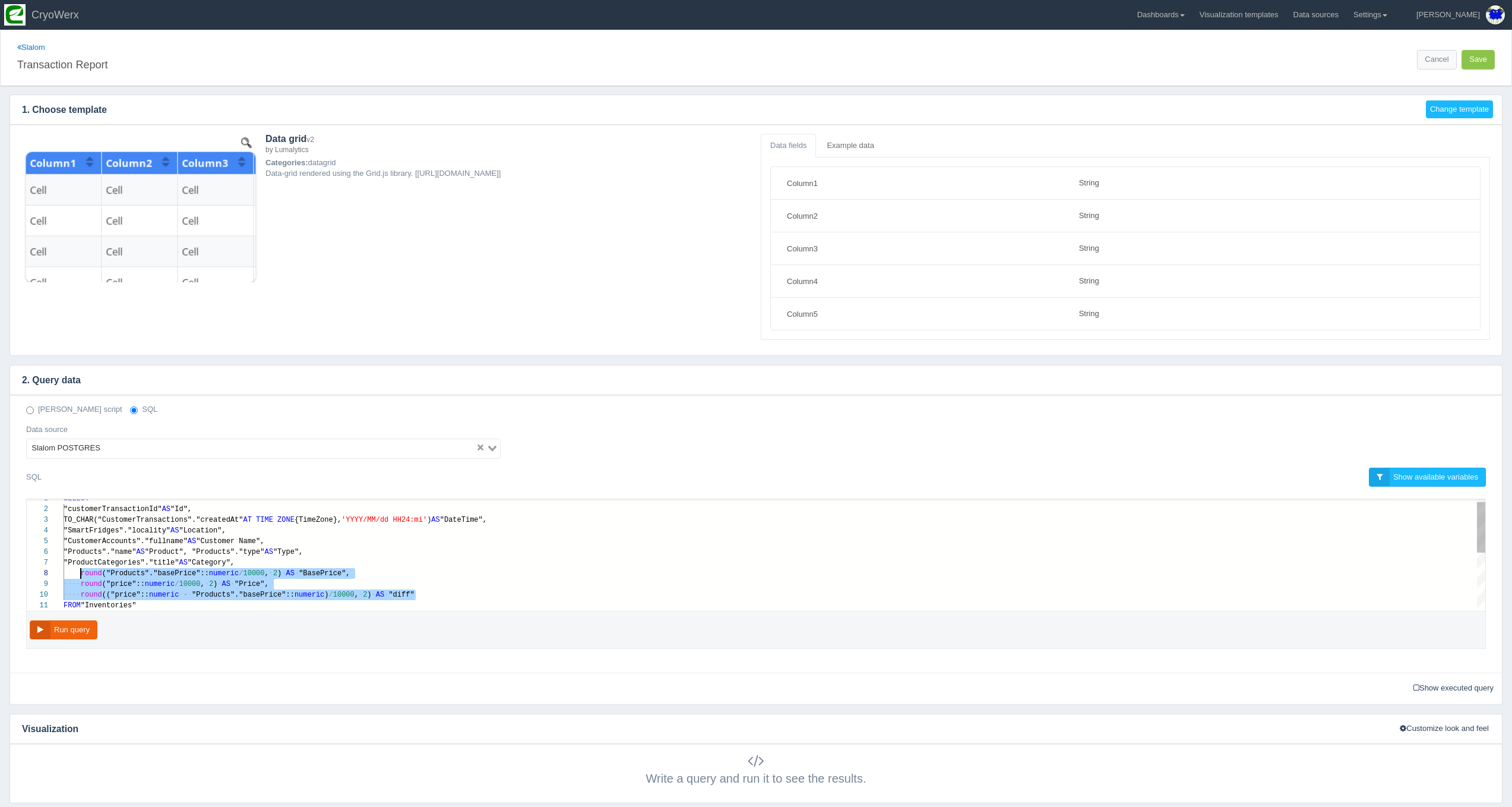
drag, startPoint x: 431, startPoint y: 600, endPoint x: 86, endPoint y: 578, distance: 345.7
paste textarea "MM/dd HH24:mi') AS "DateTime", "SmartFridges"."locality" AS "Location", "Custom…"
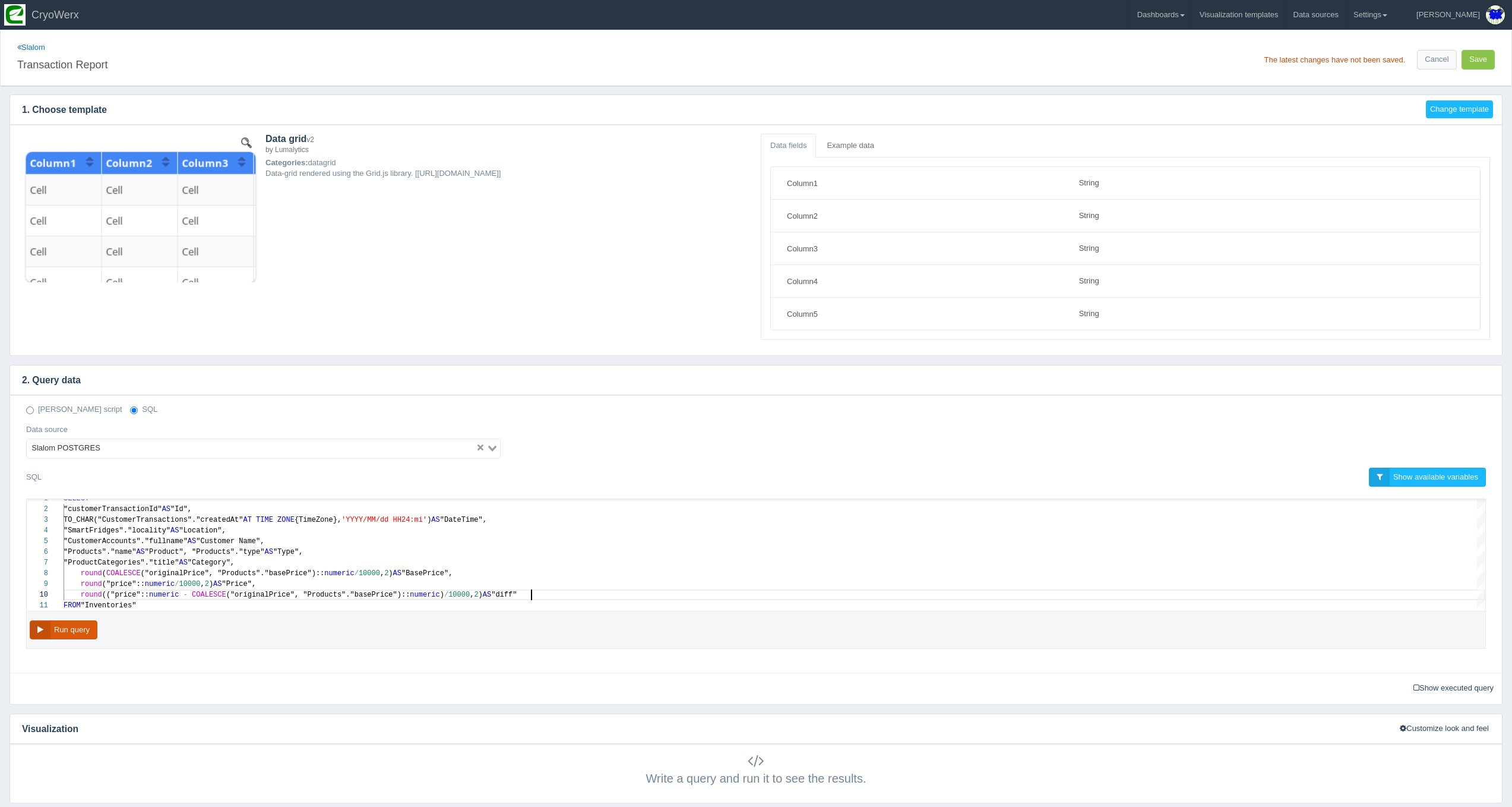
scroll to position [75, 467]
click at [75, 622] on button "Run query" at bounding box center [63, 630] width 68 height 20
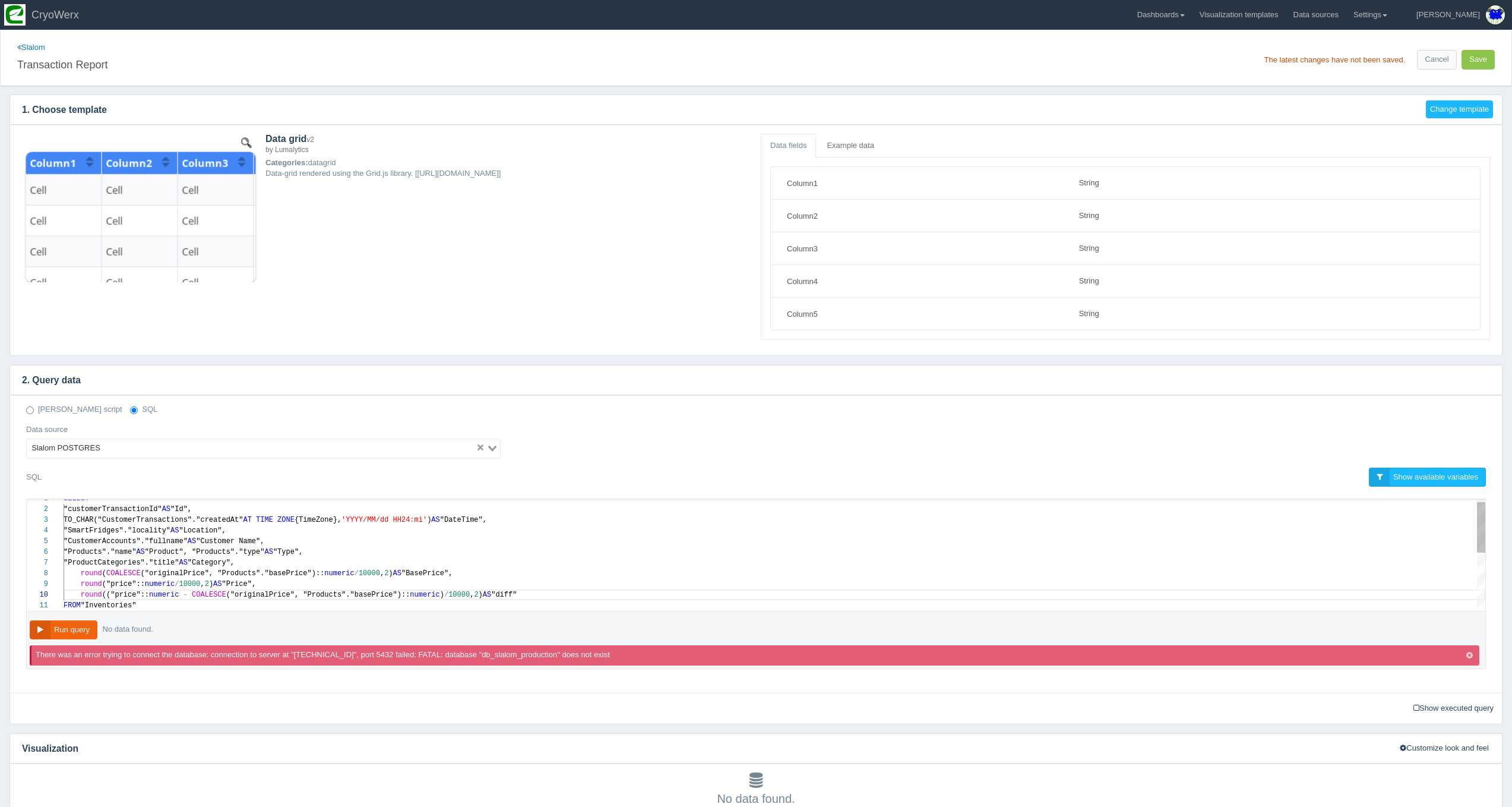
type textarea "SELECT "customerTransactionId" AS "Id", TO_CHAR("CustomerTransactions"."created…"
click at [171, 573] on div "1 2 3 4 5 6 7 8 9 10 11 SELECT "customerTransactionId" AS "Id", TO_CHAR("Custom…" at bounding box center [756, 555] width 1459 height 112
click at [1474, 58] on button "Save" at bounding box center [1478, 60] width 34 height 20
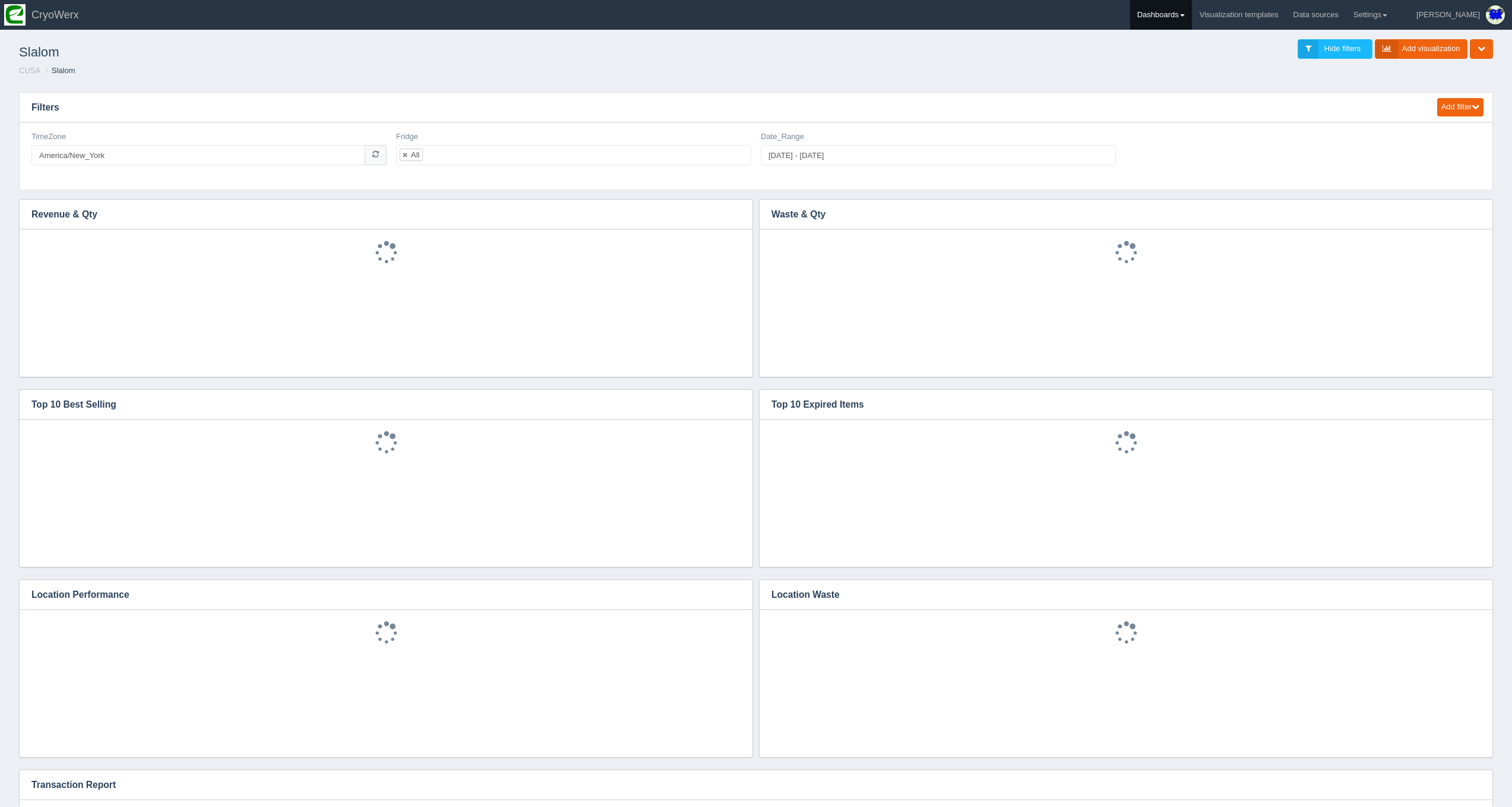
click at [1192, 19] on link "Dashboards" at bounding box center [1161, 15] width 61 height 30
click at [1223, 65] on div "Add dashboard" at bounding box center [1210, 48] width 160 height 38
drag, startPoint x: 1192, startPoint y: 17, endPoint x: 1200, endPoint y: 50, distance: 34.0
click at [1192, 17] on link "Dashboards" at bounding box center [1161, 15] width 61 height 30
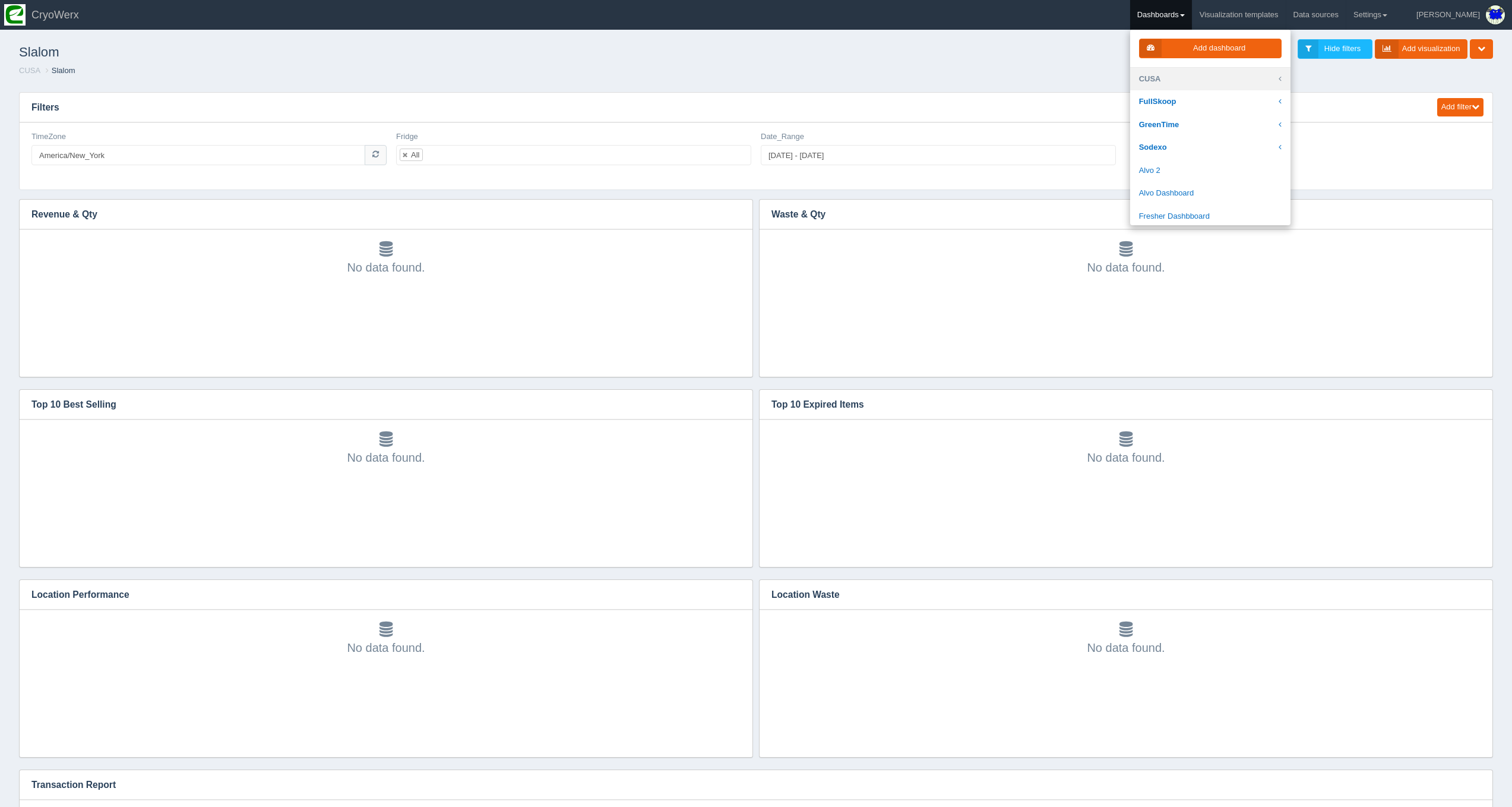
click at [1200, 75] on link "CUSA" at bounding box center [1210, 79] width 160 height 23
click at [1214, 253] on link "Slalom ([DEMOGRAPHIC_DATA]-FIl-A) Apriva" at bounding box center [1210, 270] width 160 height 34
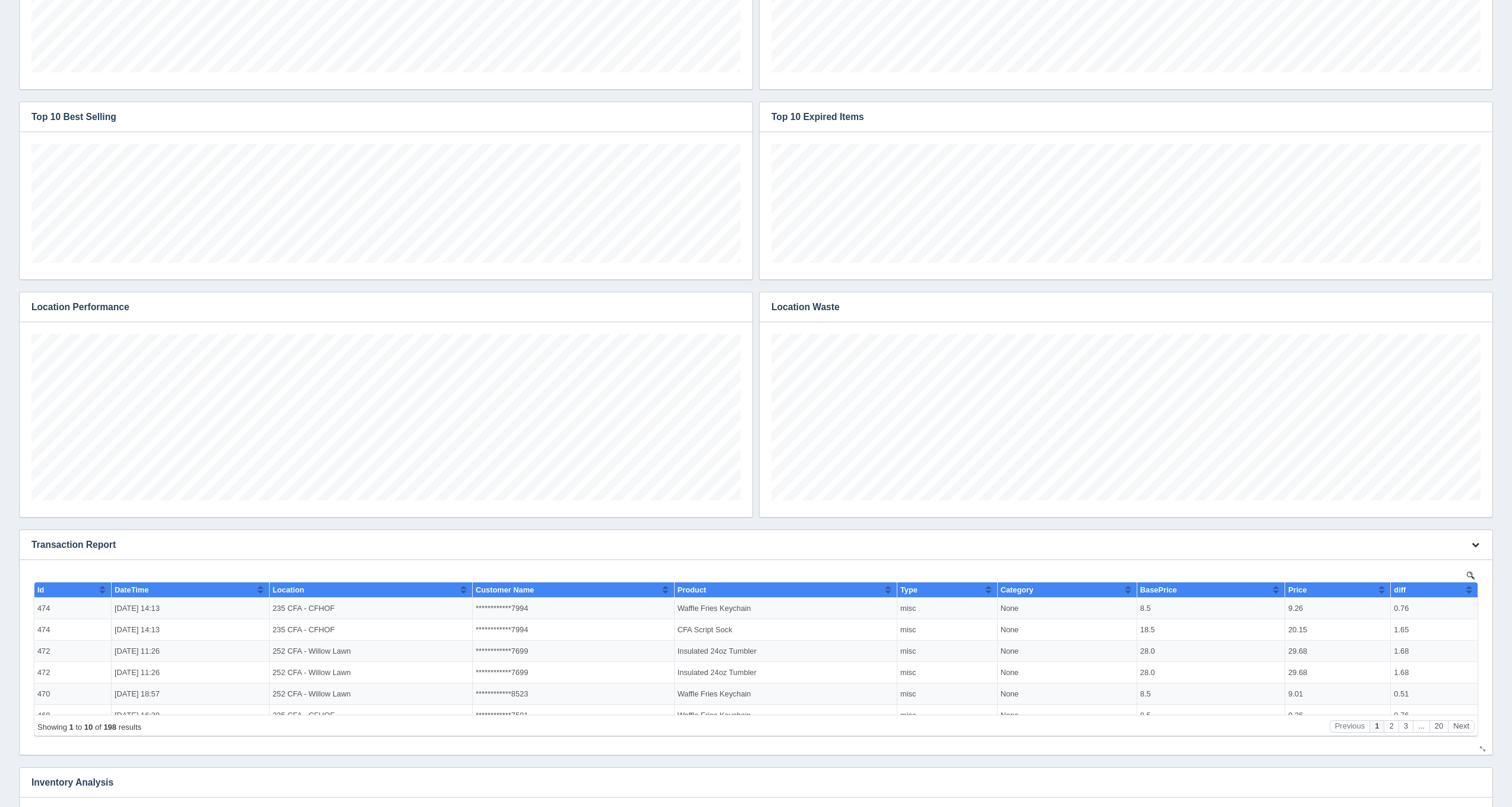
click at [1477, 546] on icon "button" at bounding box center [1476, 544] width 7 height 7
click at [1433, 562] on link "Edit chart" at bounding box center [1436, 562] width 95 height 17
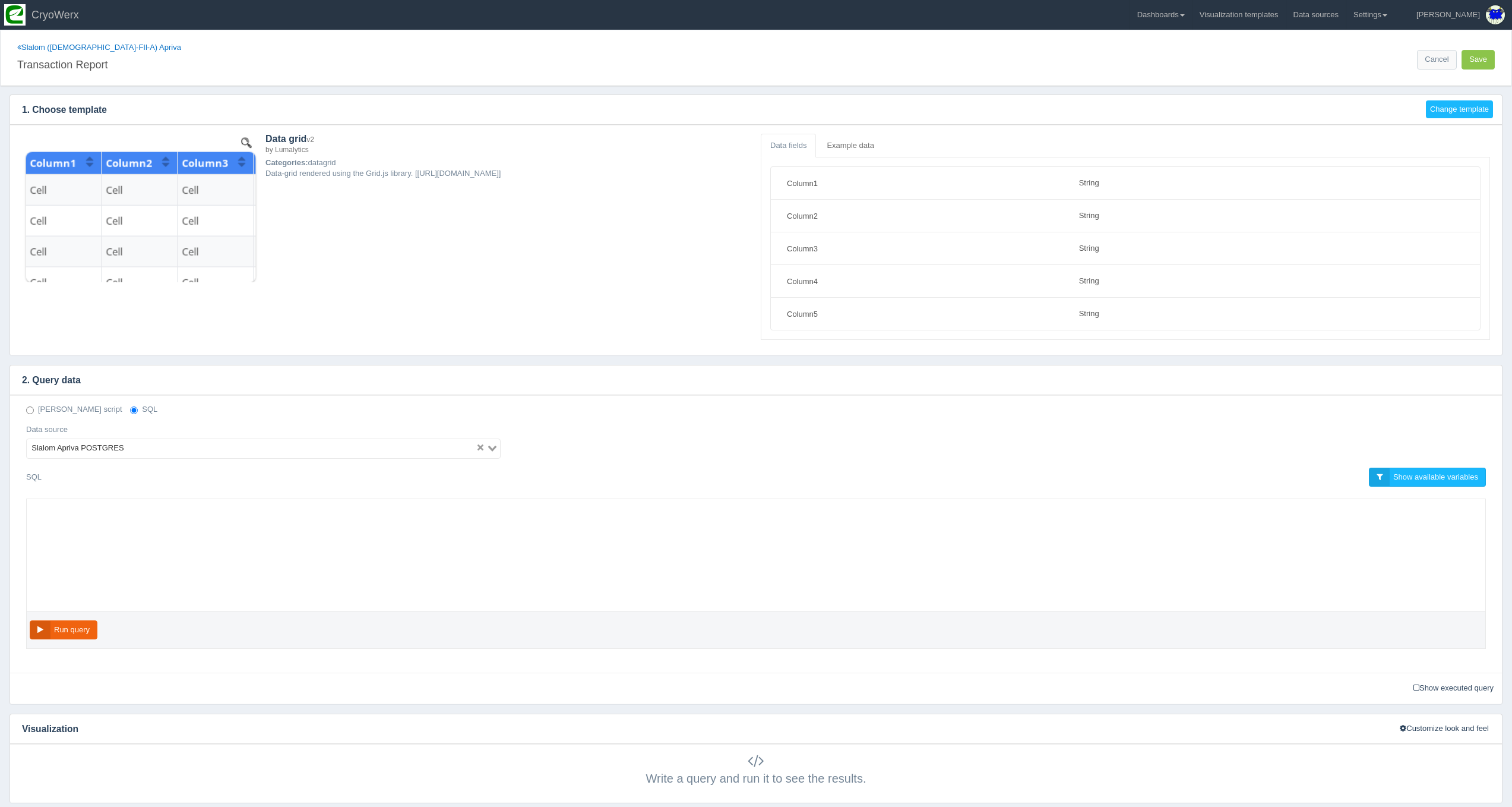
select select "string"
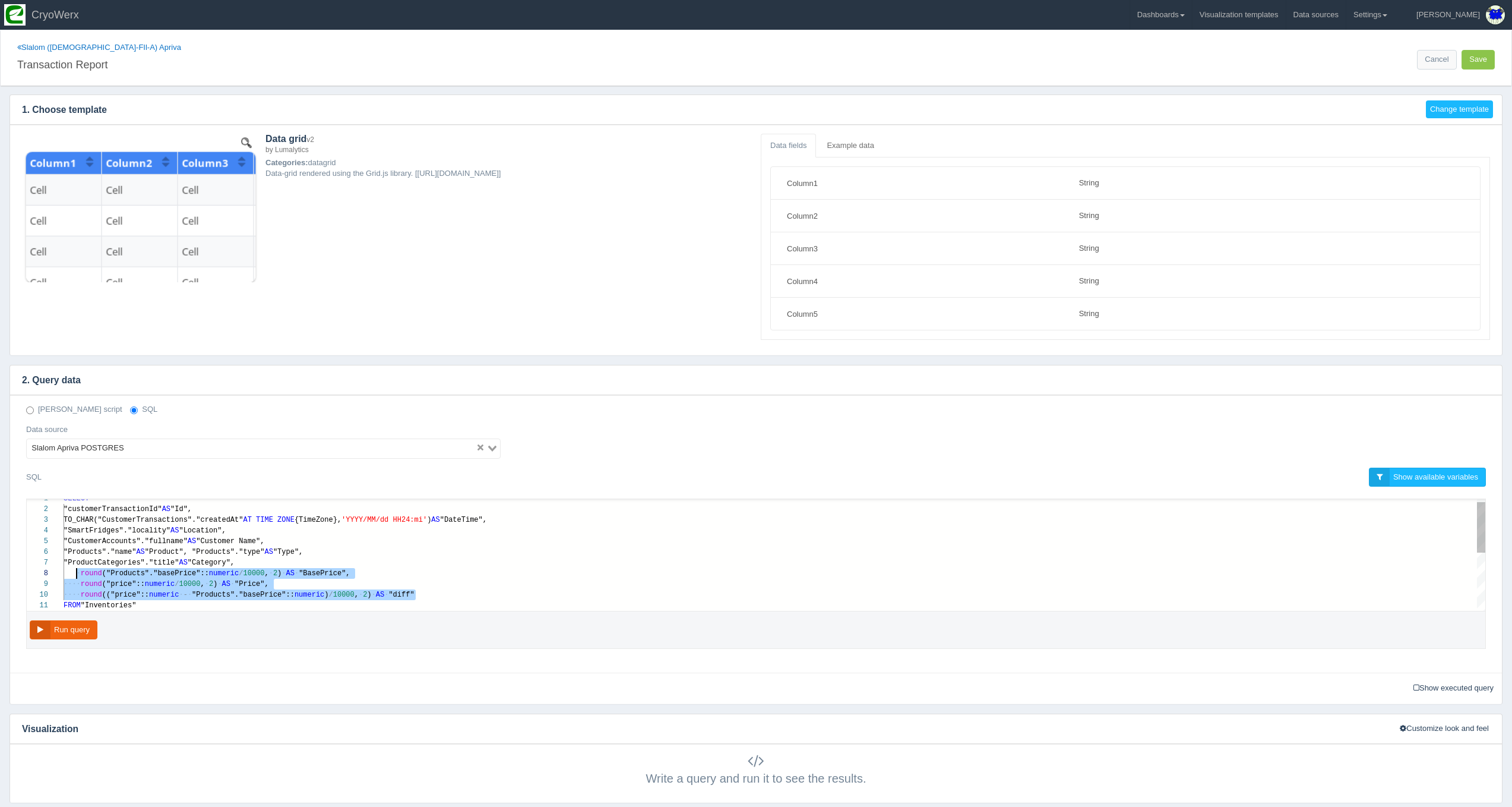
scroll to position [75, 17]
drag, startPoint x: 420, startPoint y: 599, endPoint x: 80, endPoint y: 573, distance: 341.0
paste textarea "MM/dd HH24:mi') AS "DateTime", "SmartFridges"."locality" AS "Location", "Custom…"
type textarea "MM/dd HH24:mi') AS "DateTime", "SmartFridges"."locality" AS "Location", "Custom…"
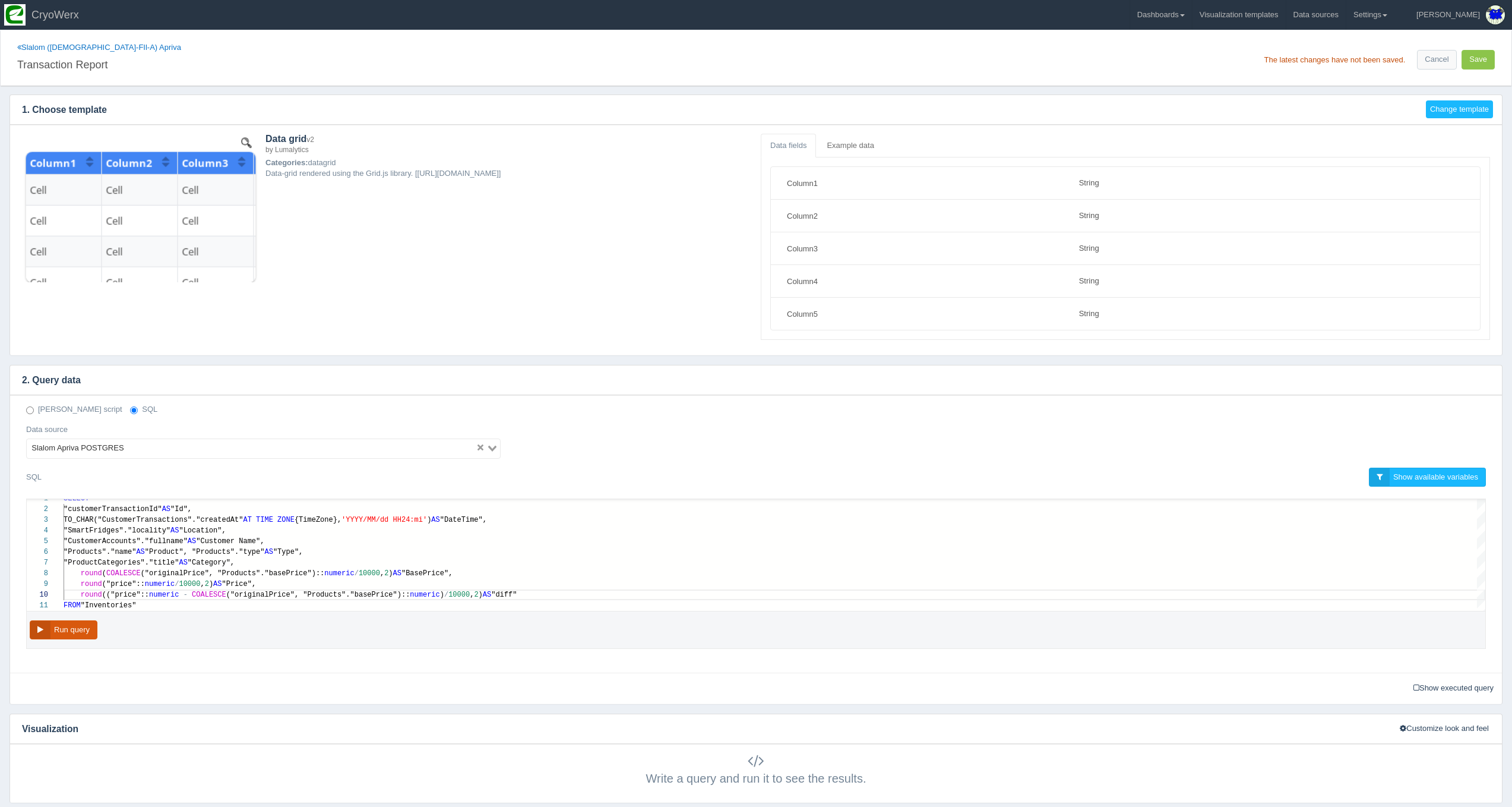
click at [62, 636] on button "Run query" at bounding box center [63, 630] width 68 height 20
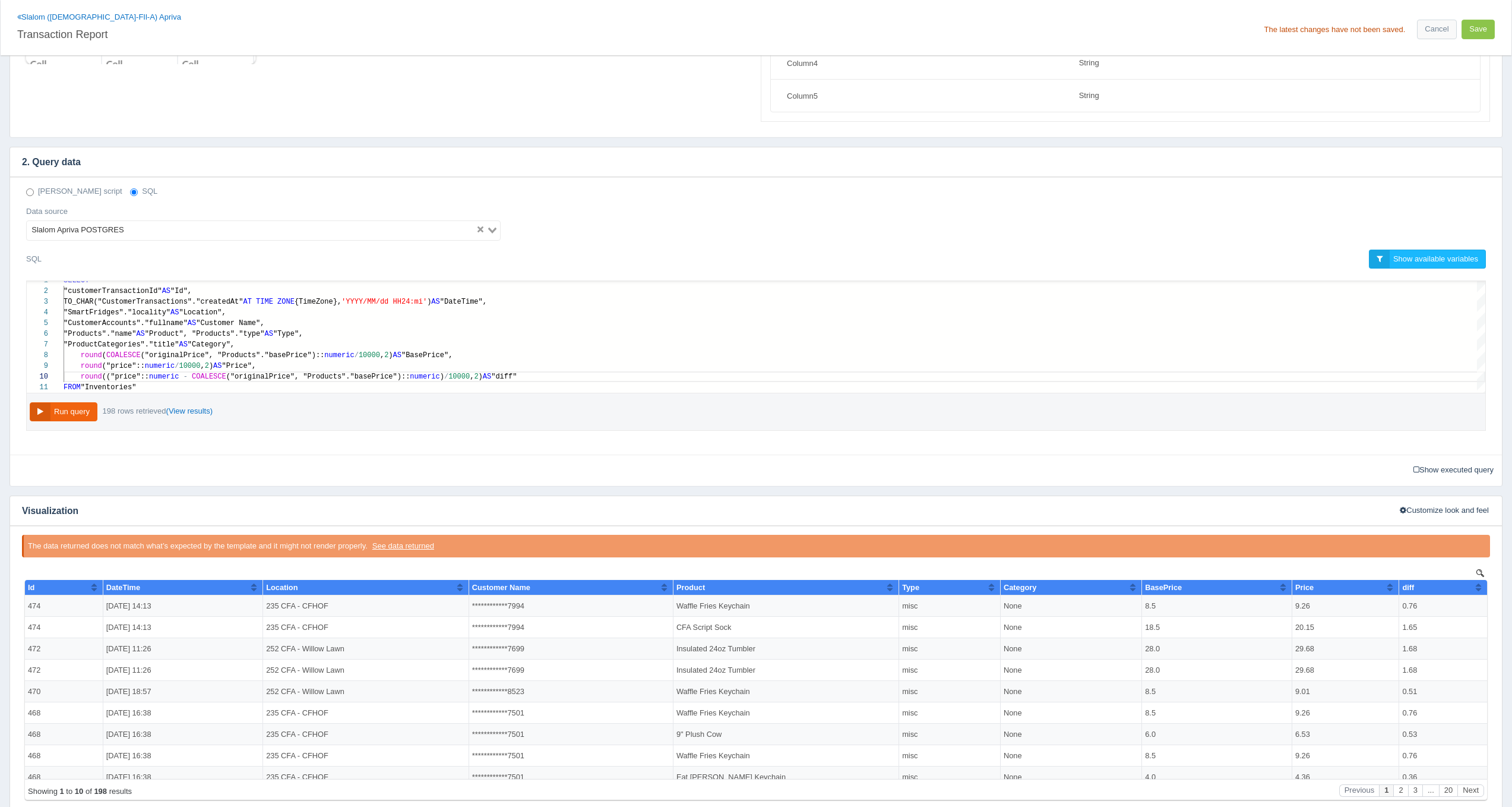
scroll to position [215, 0]
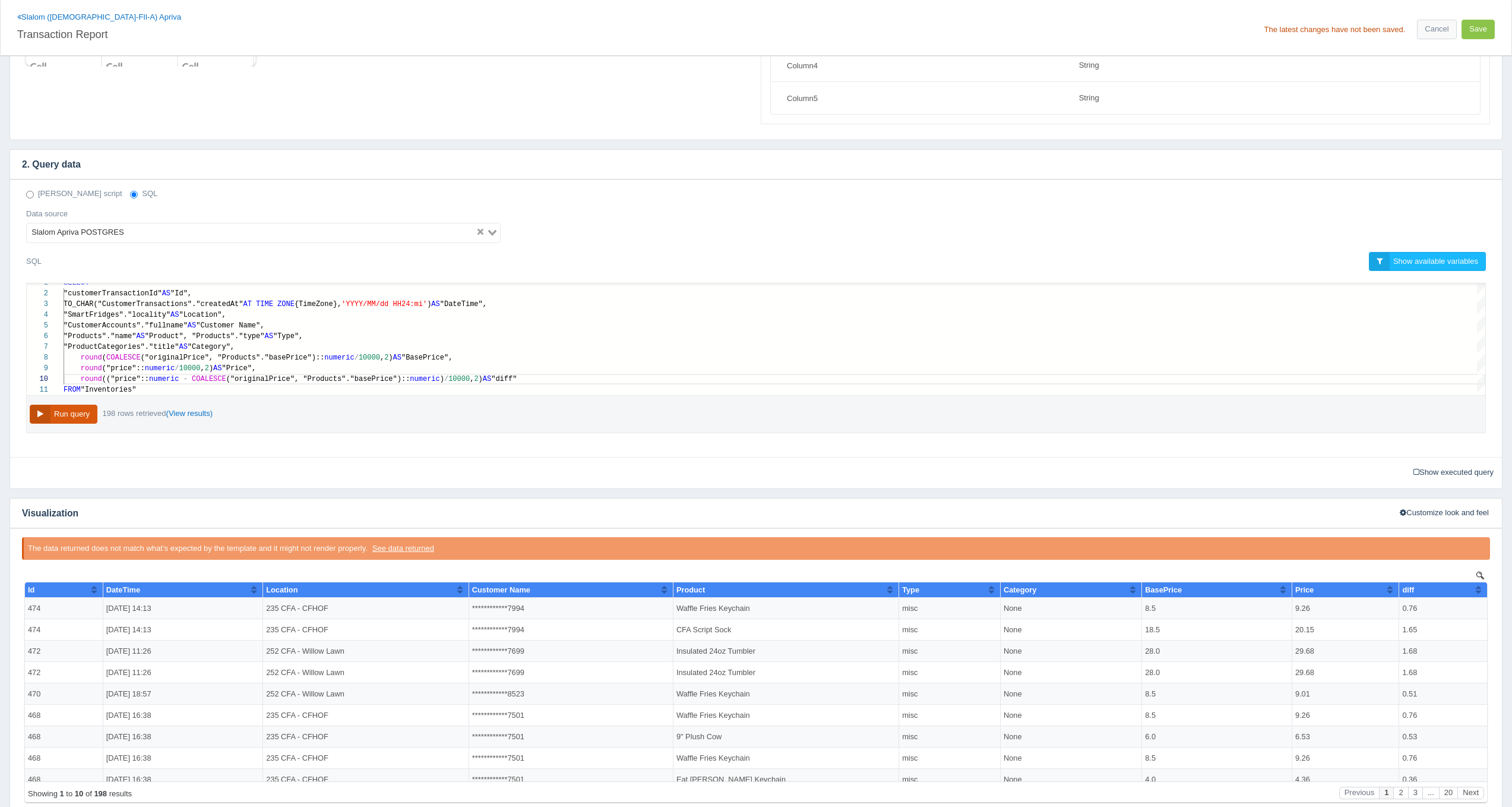
click at [72, 416] on button "Run query" at bounding box center [63, 414] width 68 height 20
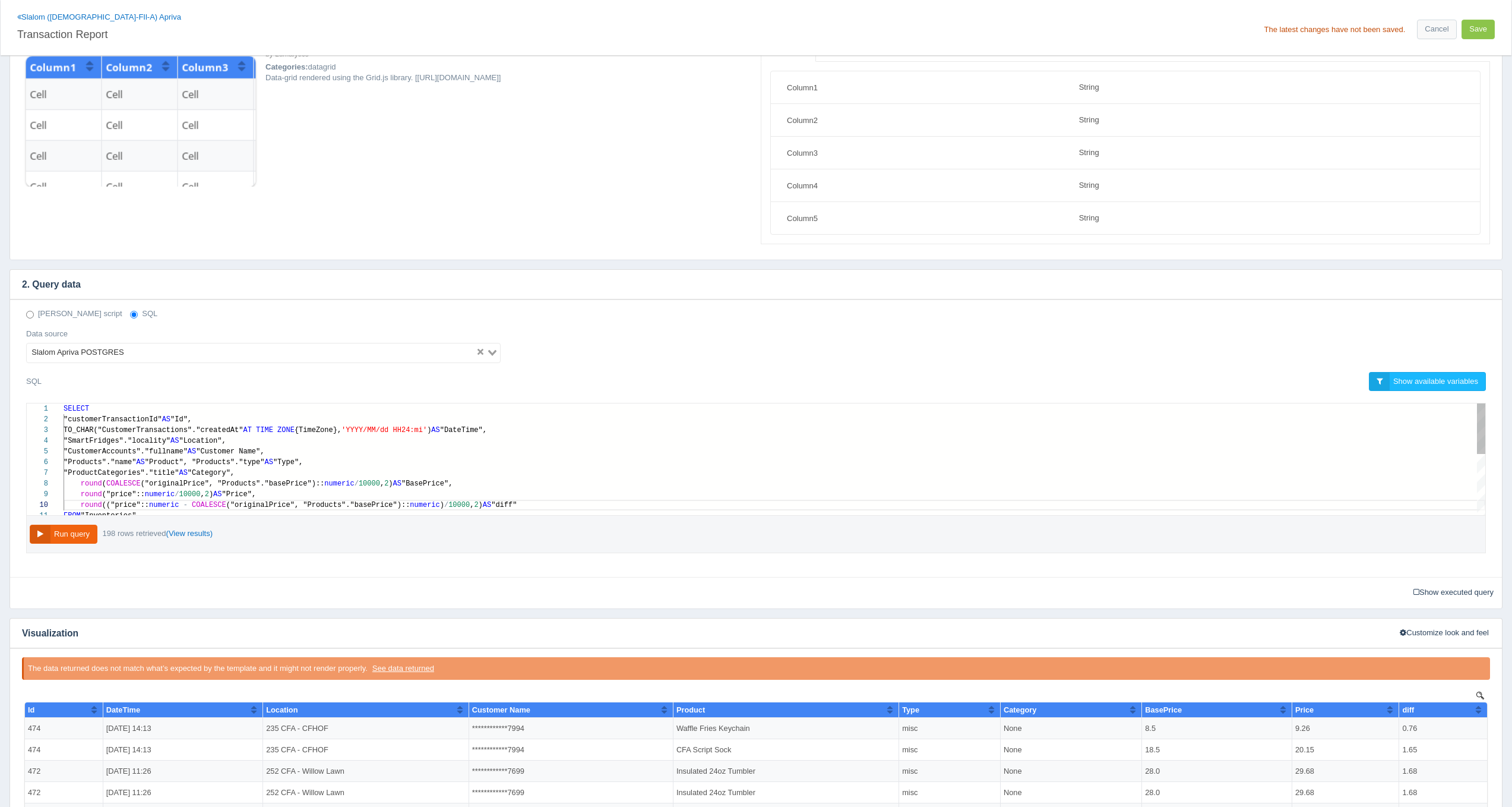
scroll to position [0, 0]
click at [1479, 29] on button "Save" at bounding box center [1478, 29] width 34 height 20
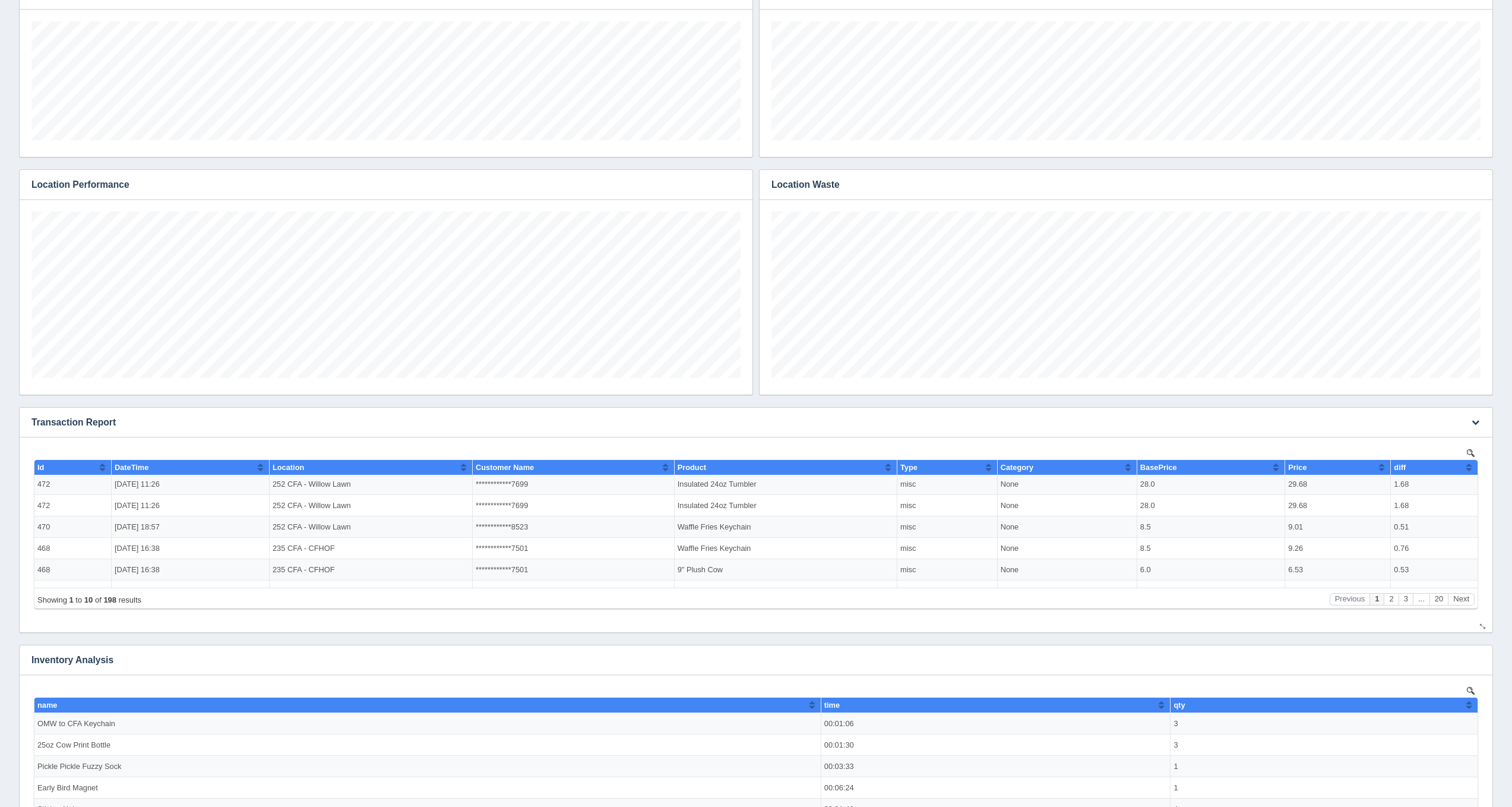
scroll to position [66, 0]
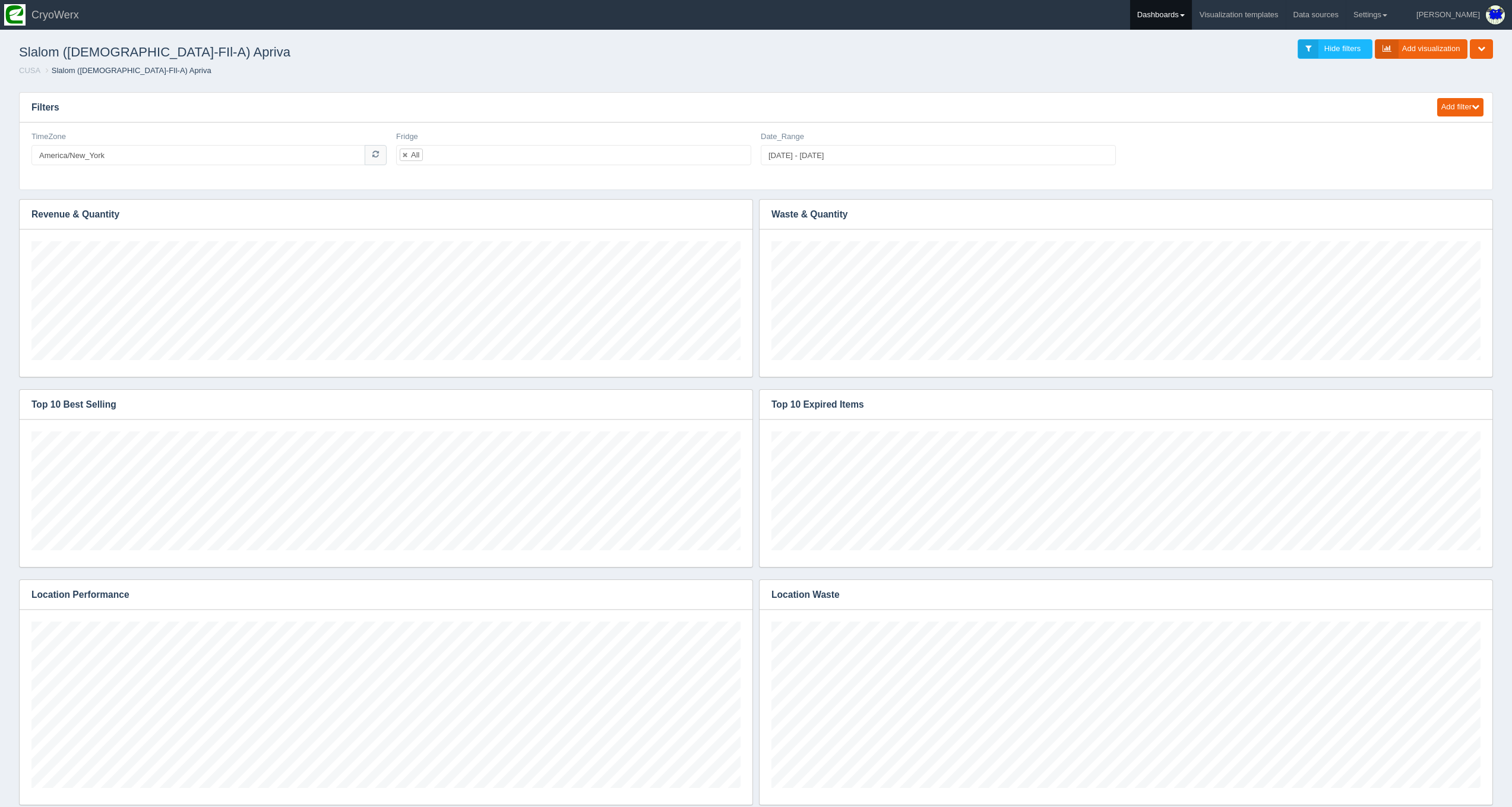
click at [1192, 14] on link "Dashboards" at bounding box center [1161, 15] width 61 height 30
click at [1225, 84] on link "CUSA" at bounding box center [1210, 79] width 160 height 23
click at [1280, 248] on link "Southwest Savories" at bounding box center [1210, 259] width 160 height 23
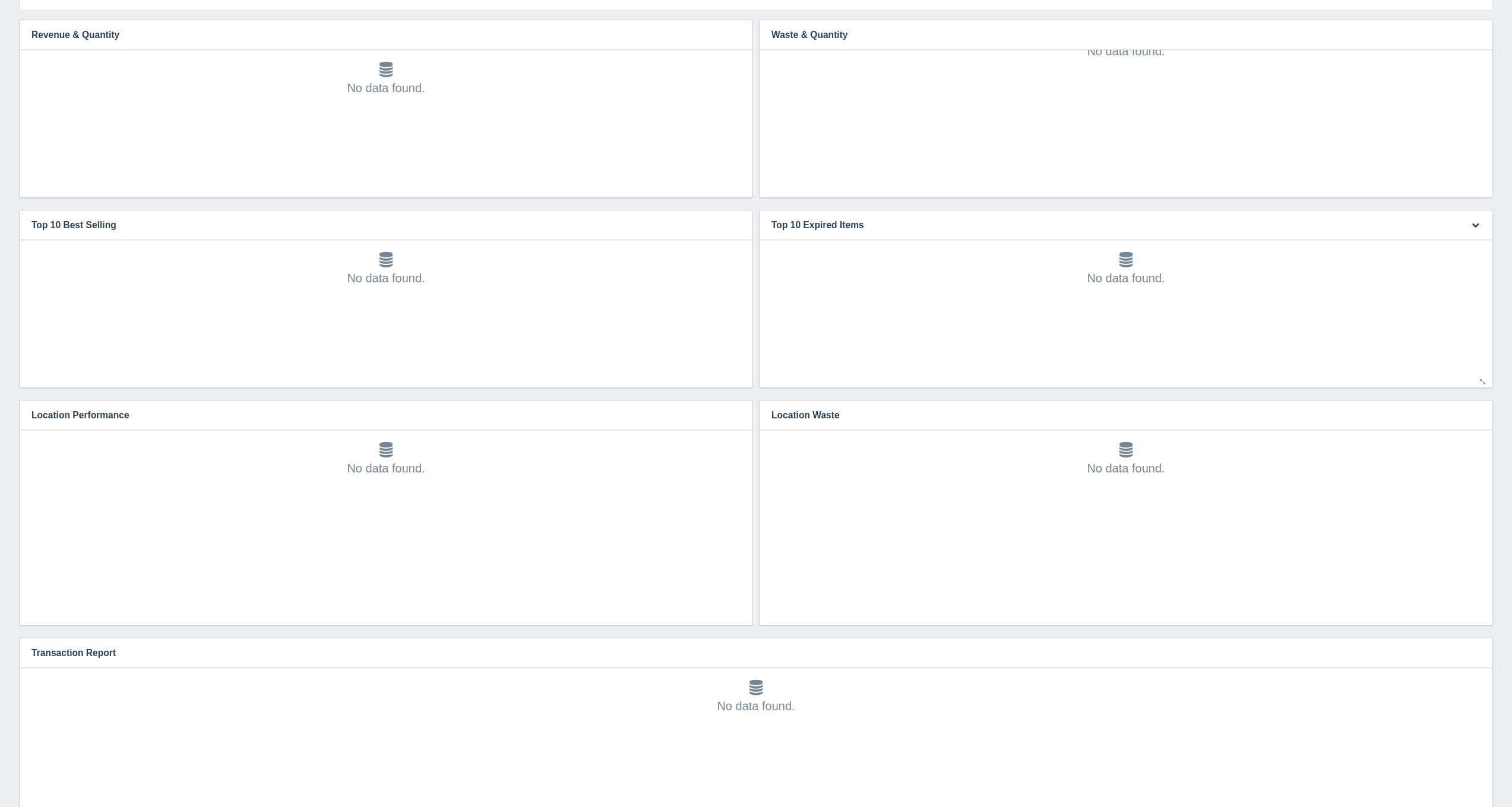
scroll to position [37, 0]
click at [1470, 658] on button "button" at bounding box center [1475, 653] width 16 height 19
click at [1464, 667] on link "Edit chart" at bounding box center [1436, 670] width 95 height 17
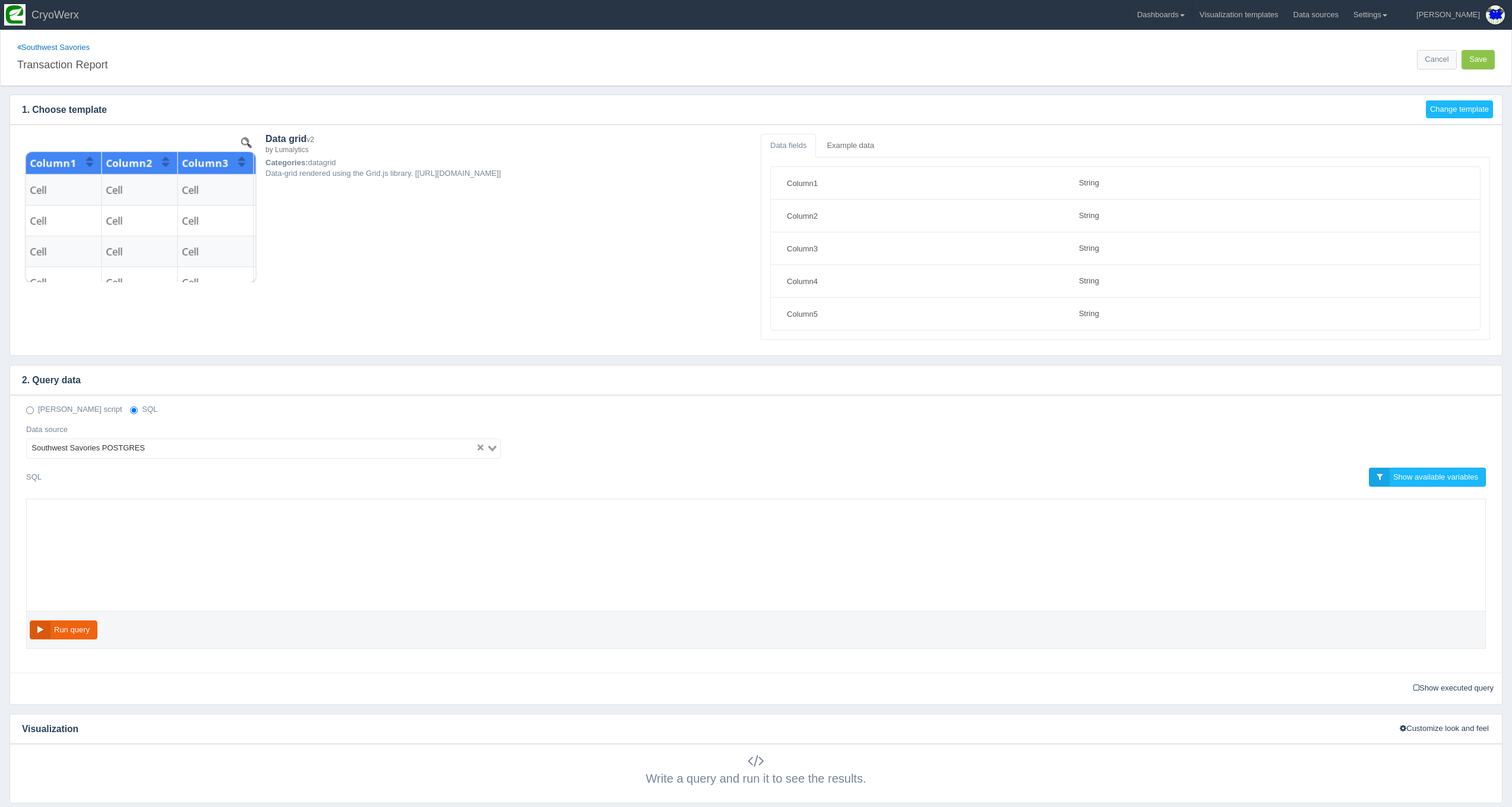
select select "string"
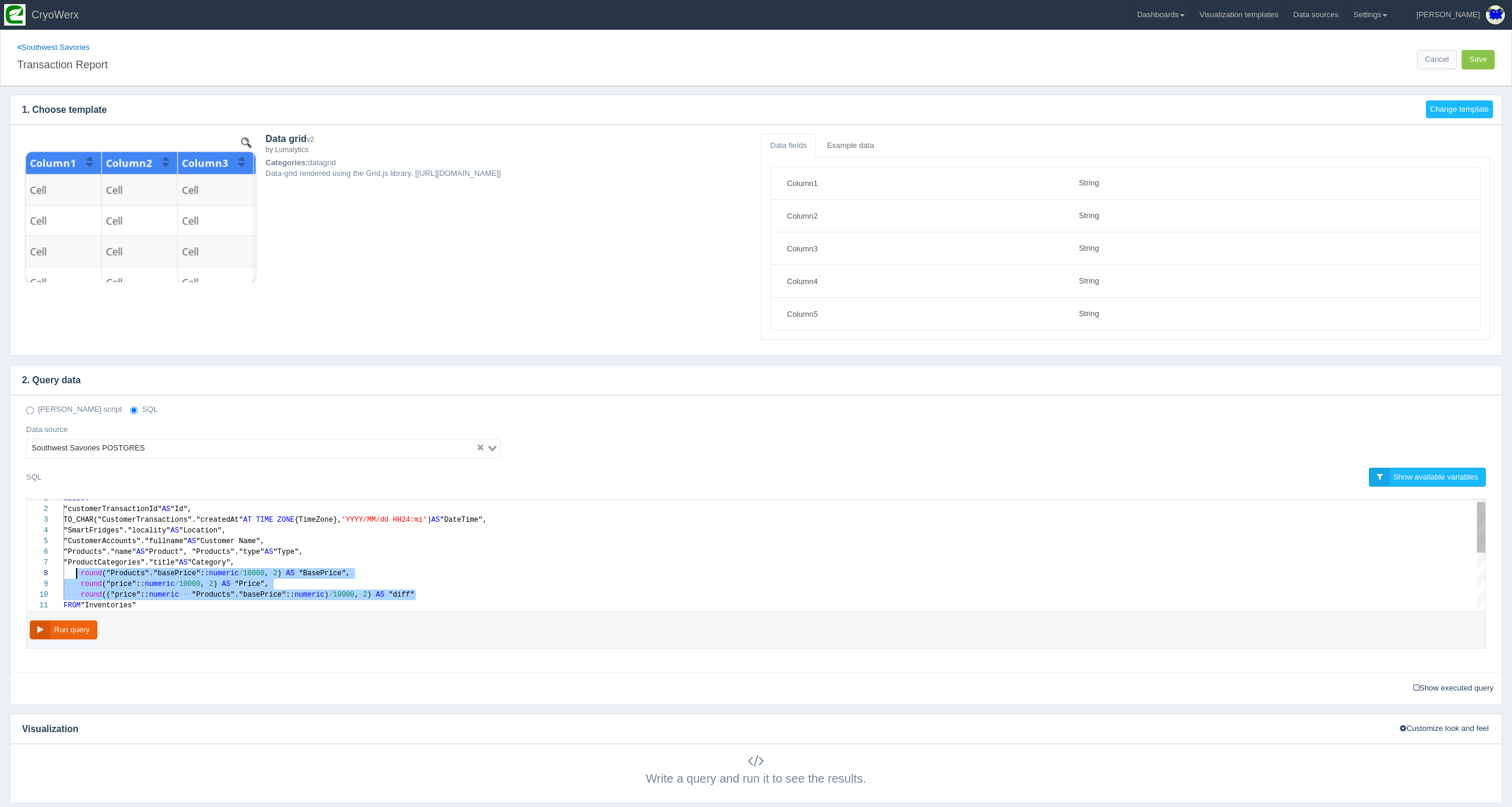
scroll to position [75, 17]
drag, startPoint x: 430, startPoint y: 599, endPoint x: 80, endPoint y: 571, distance: 351.1
paste textarea "MM/dd HH24:mi') AS "DateTime", "SmartFridges"."locality" AS "Location", "Custom…"
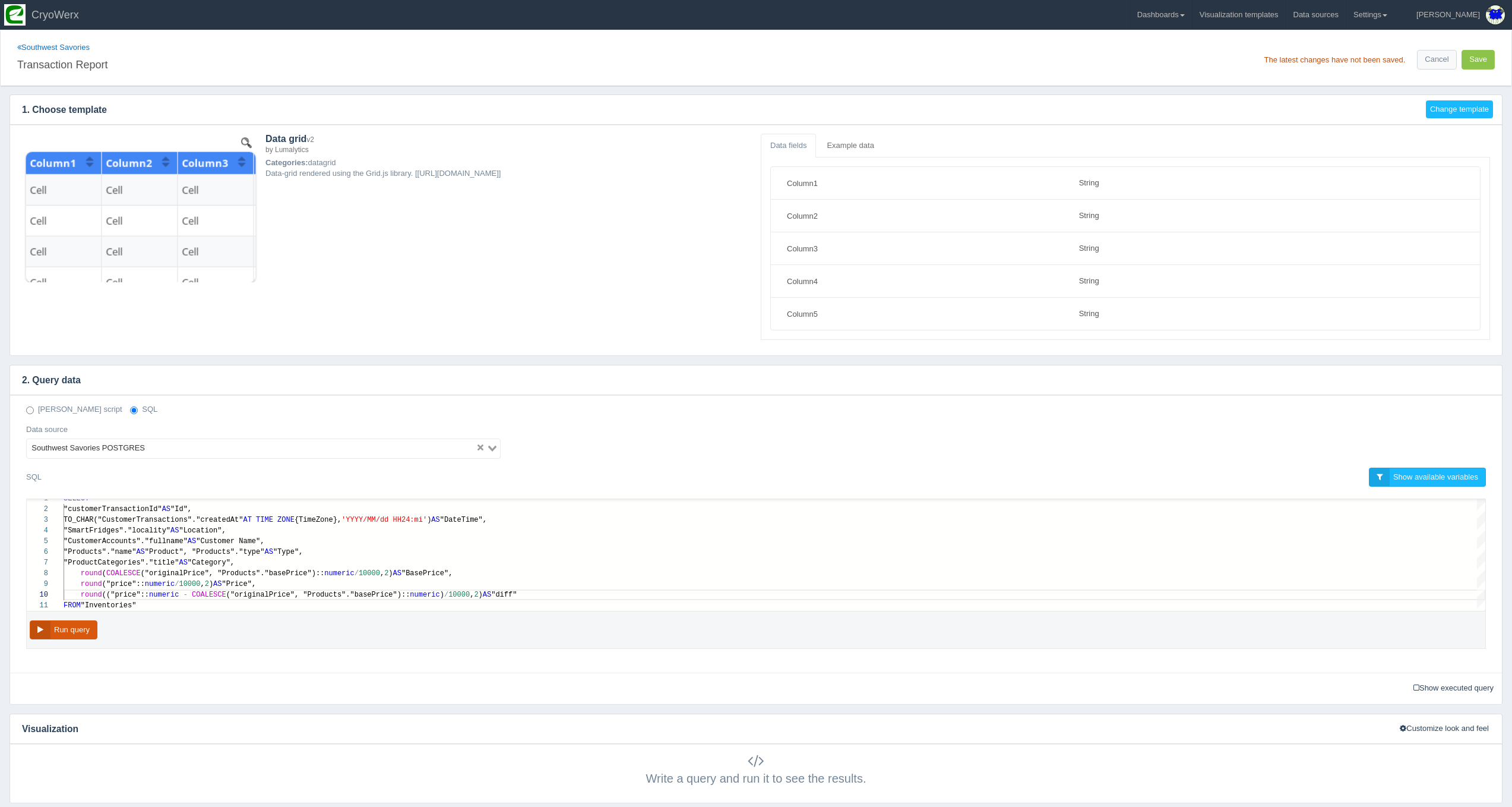
click at [82, 628] on button "Run query" at bounding box center [63, 630] width 68 height 20
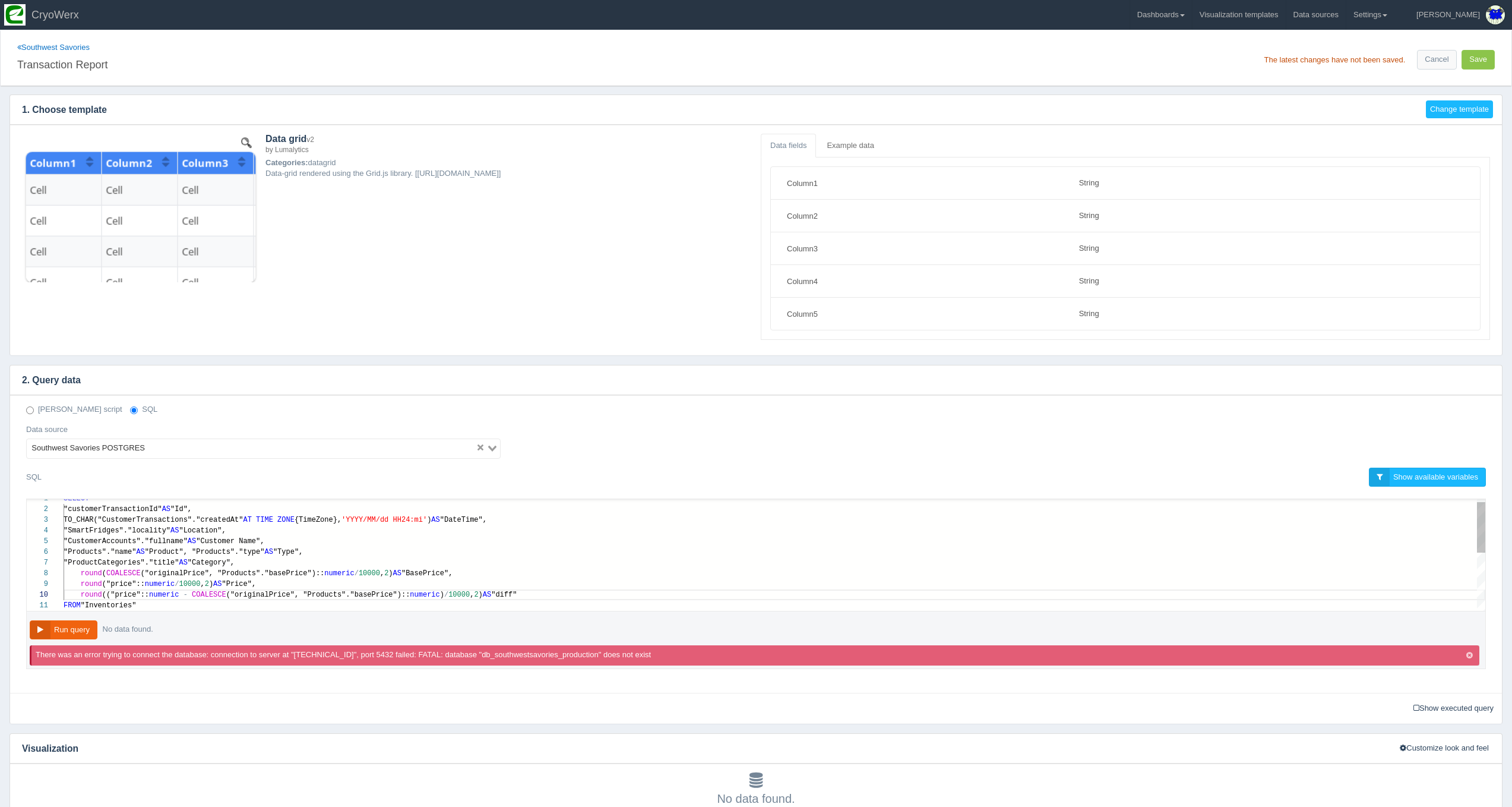
type textarea "SELECT "customerTransactionId" AS "Id", TO_CHAR("CustomerTransactions"."created…"
click at [164, 576] on div "round ( COALESCE ("originalPrice", "Products"."basePrice"):: numeric / 10000 , …" at bounding box center [774, 572] width 1422 height 10
click at [227, 572] on div "1 2 3 4 5 6 7 8 9 10 11 SELECT "customerTransactionId" AS "Id", TO_CHAR("Custom…" at bounding box center [756, 555] width 1459 height 112
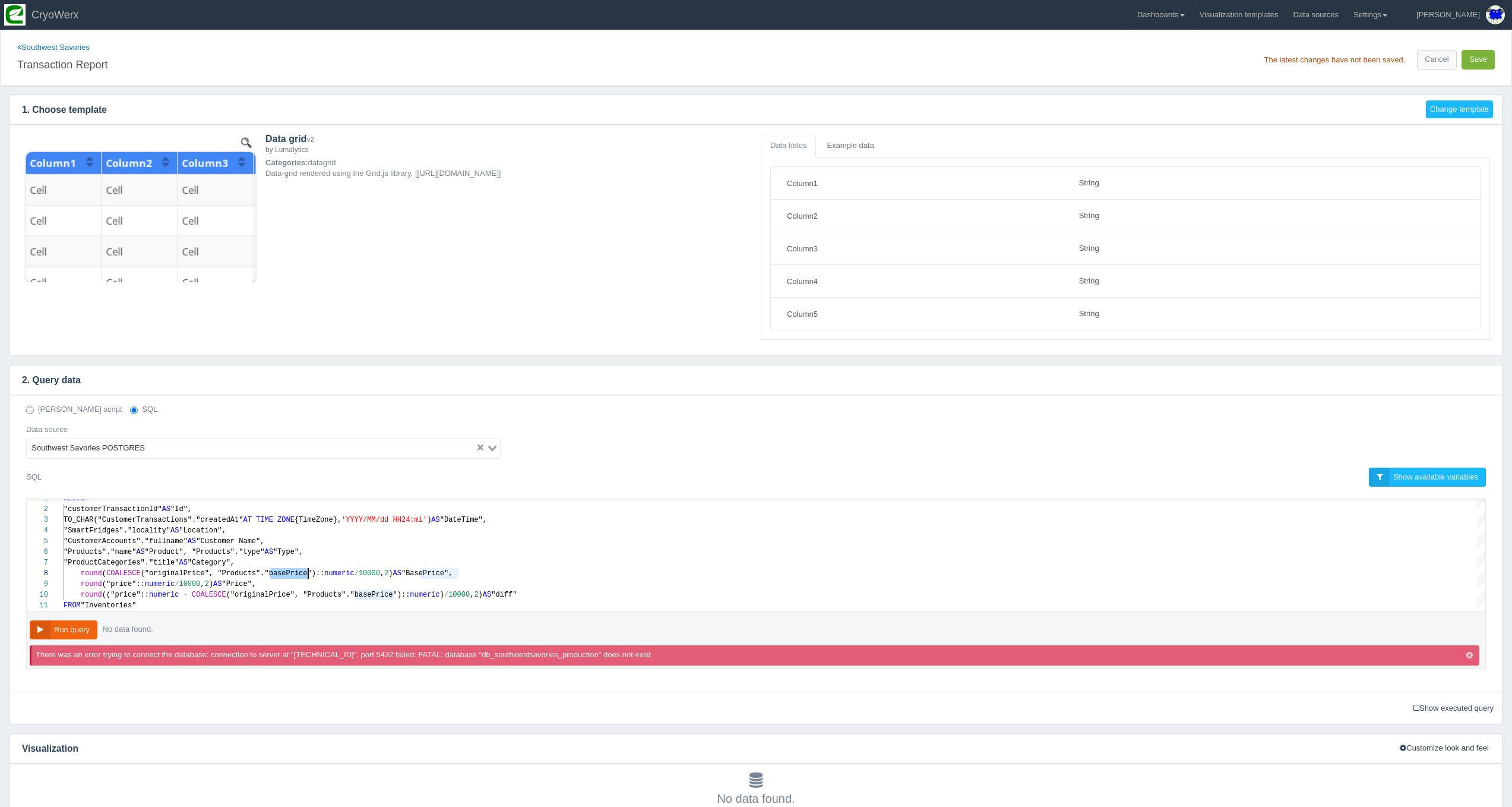
click at [1479, 65] on button "Save" at bounding box center [1478, 60] width 34 height 20
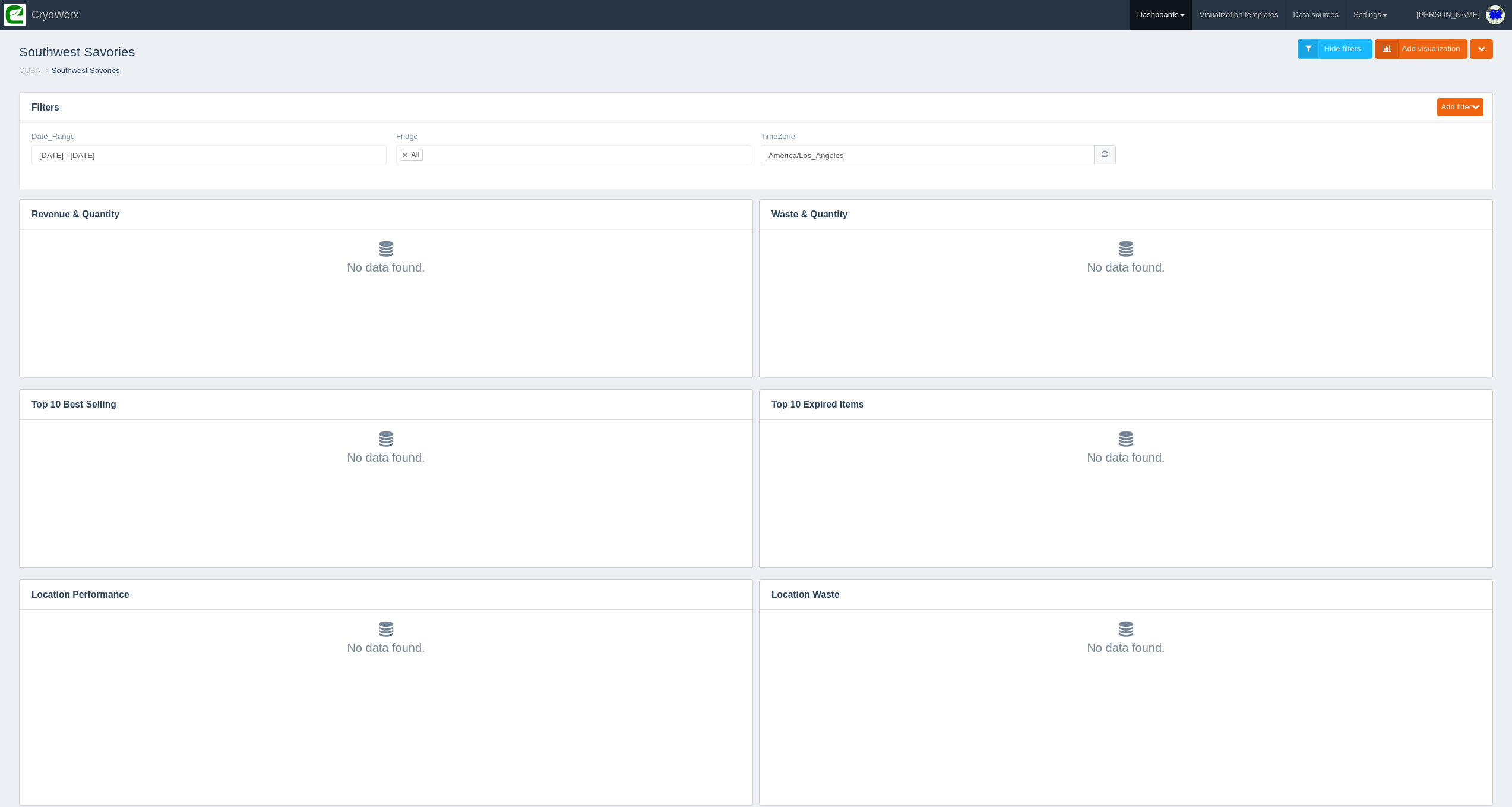
click at [1192, 16] on link "Dashboards" at bounding box center [1161, 15] width 61 height 30
click at [1210, 72] on link "CUSA" at bounding box center [1210, 79] width 160 height 23
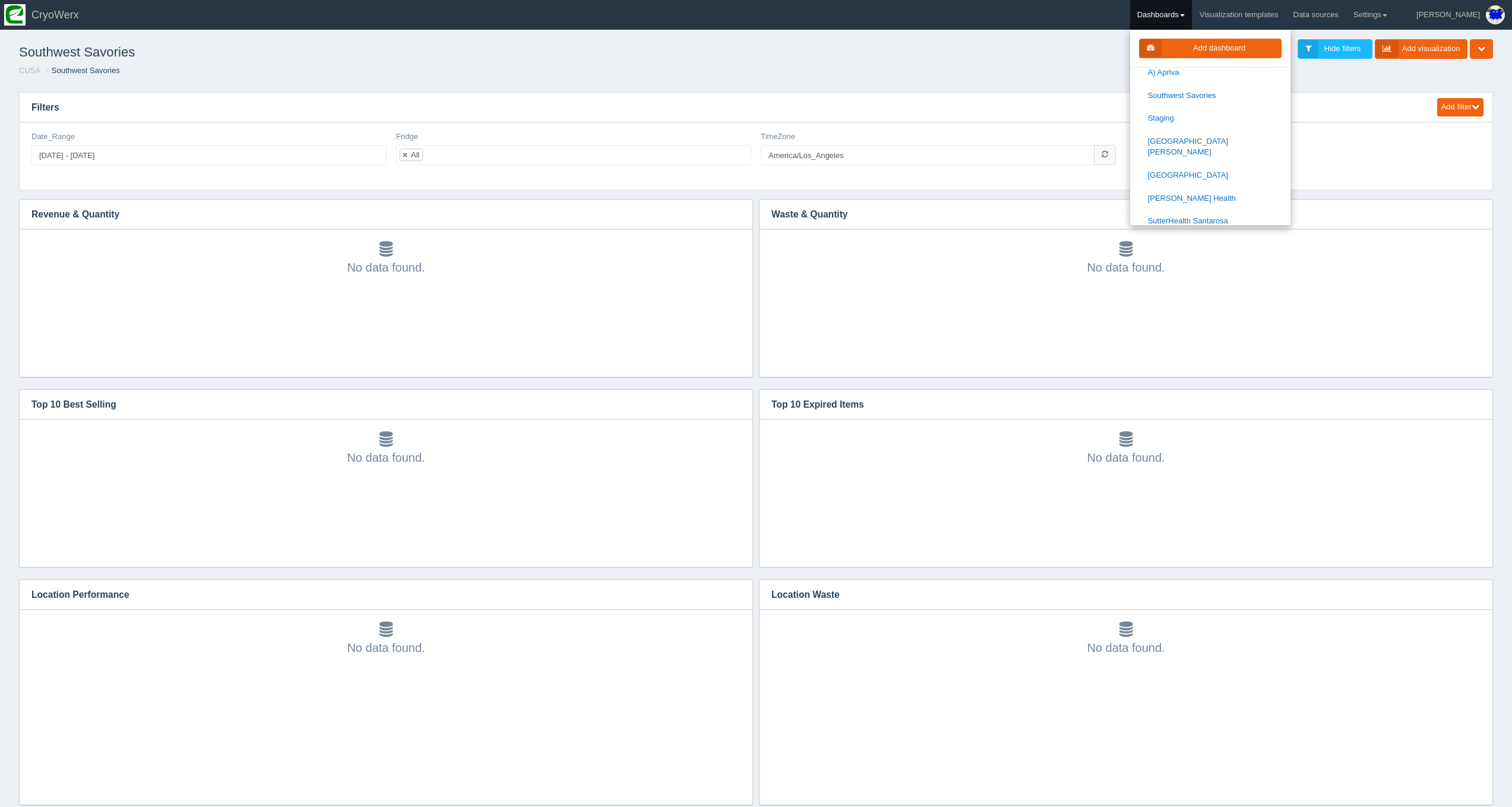
scroll to position [1301, 0]
click at [1215, 230] on link "Staging" at bounding box center [1210, 241] width 160 height 23
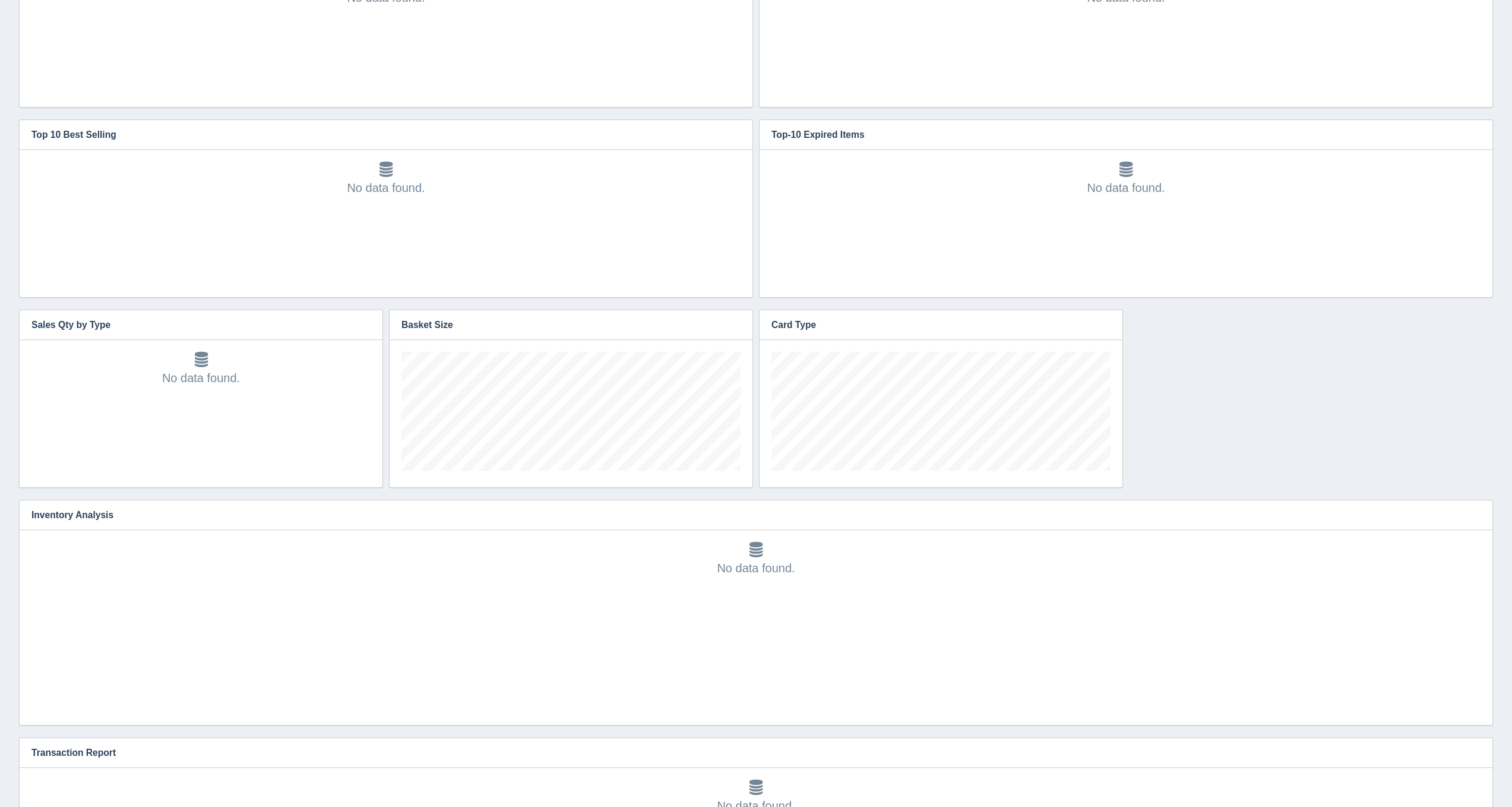
scroll to position [119, 339]
click at [1481, 511] on button "button" at bounding box center [1475, 515] width 16 height 19
click at [1443, 529] on link "Edit chart" at bounding box center [1436, 532] width 95 height 17
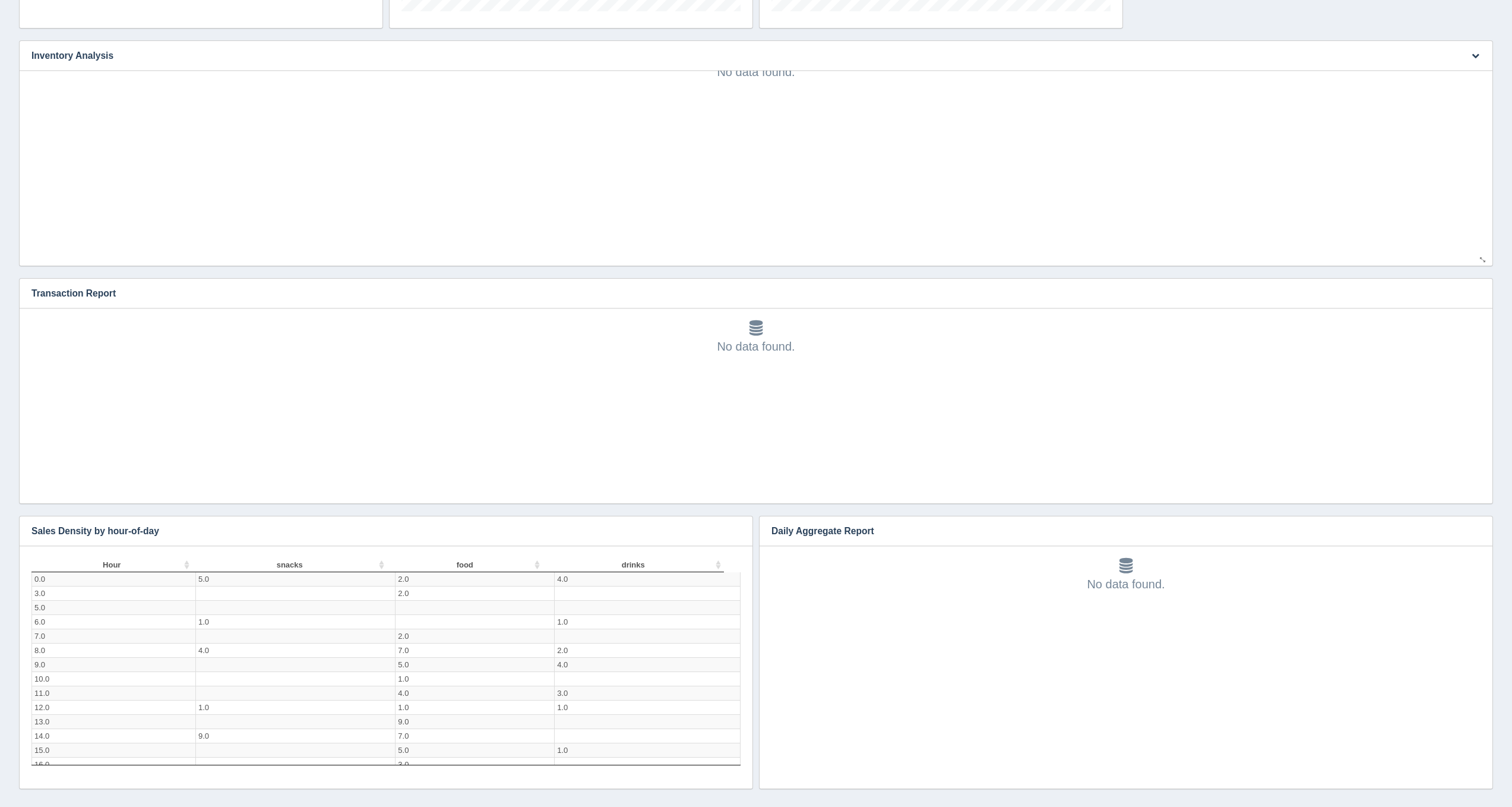
scroll to position [934, 0]
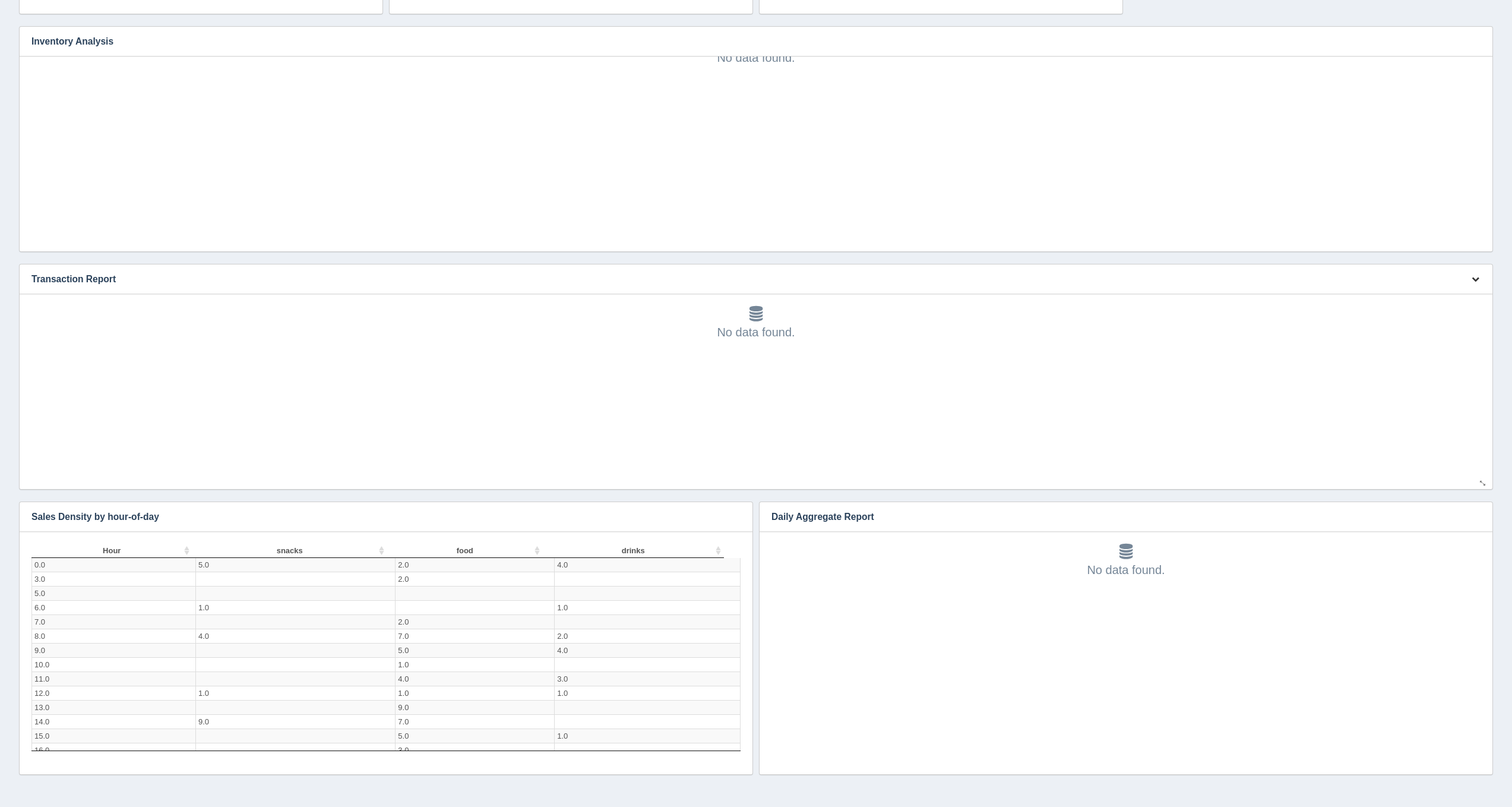
click at [1474, 279] on icon "button" at bounding box center [1476, 279] width 7 height 7
click at [1464, 299] on link "Edit chart" at bounding box center [1436, 296] width 95 height 17
click at [1451, 294] on link "Edit chart" at bounding box center [1436, 296] width 95 height 17
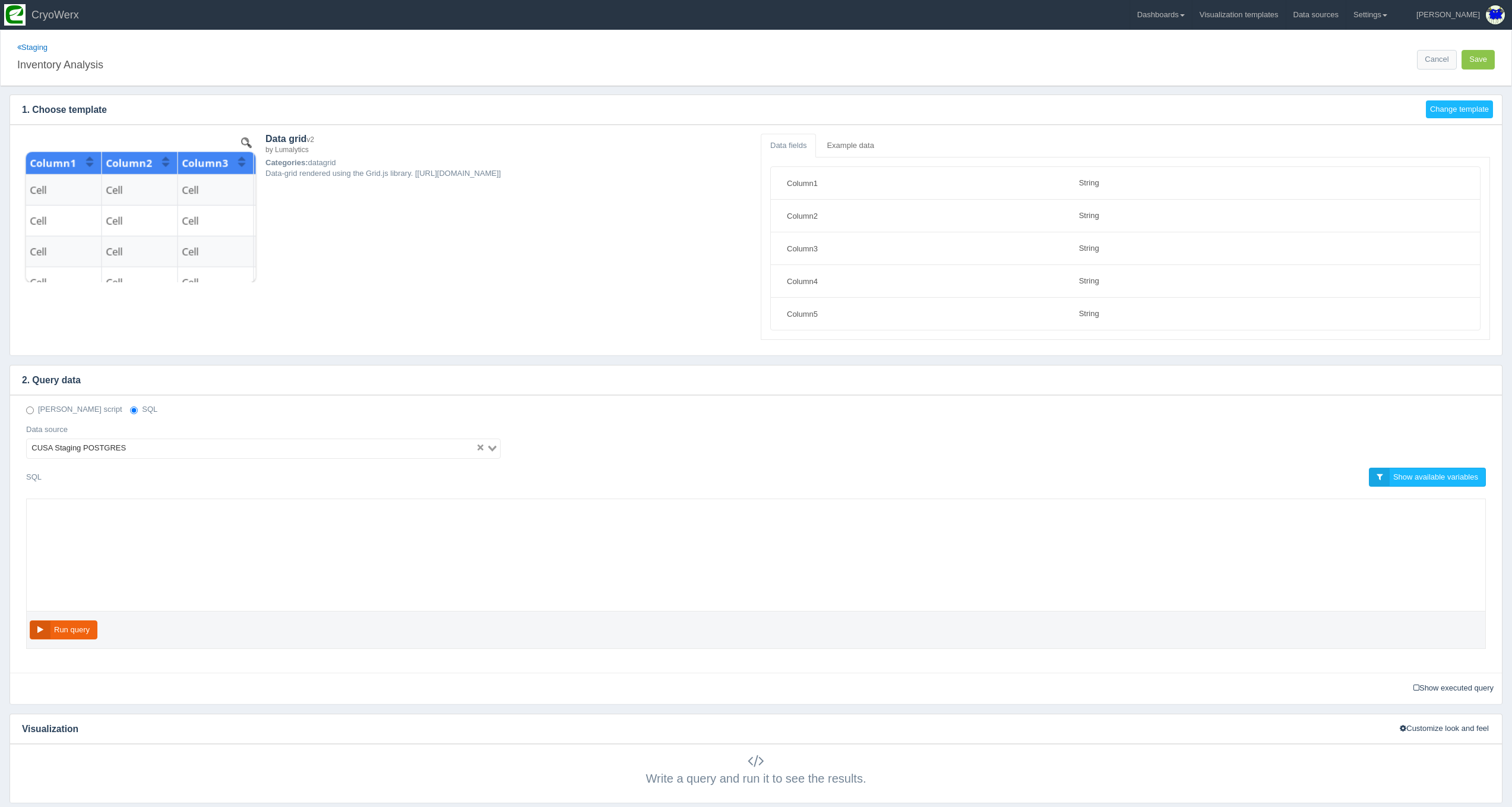
select select "string"
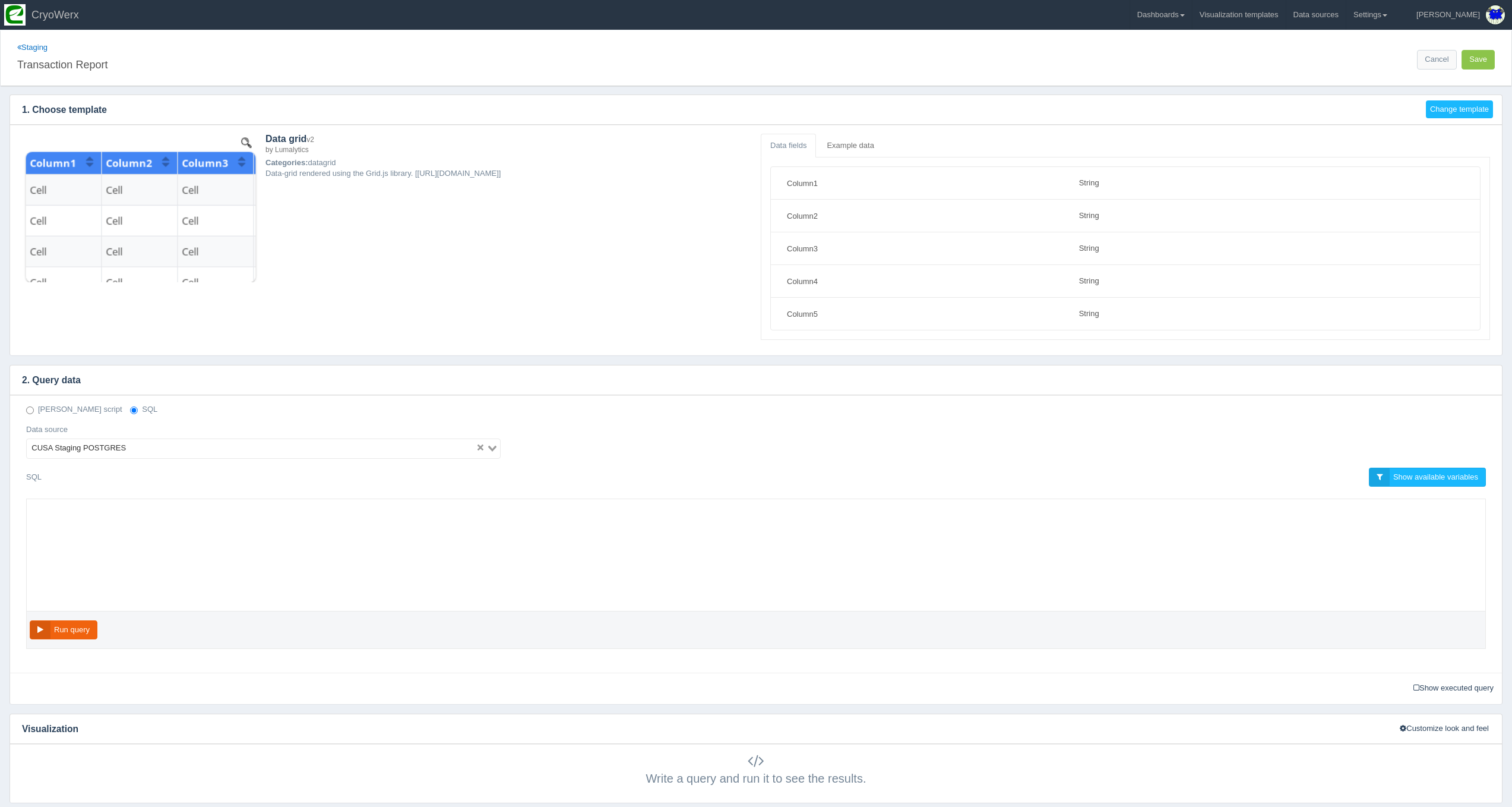
select select "string"
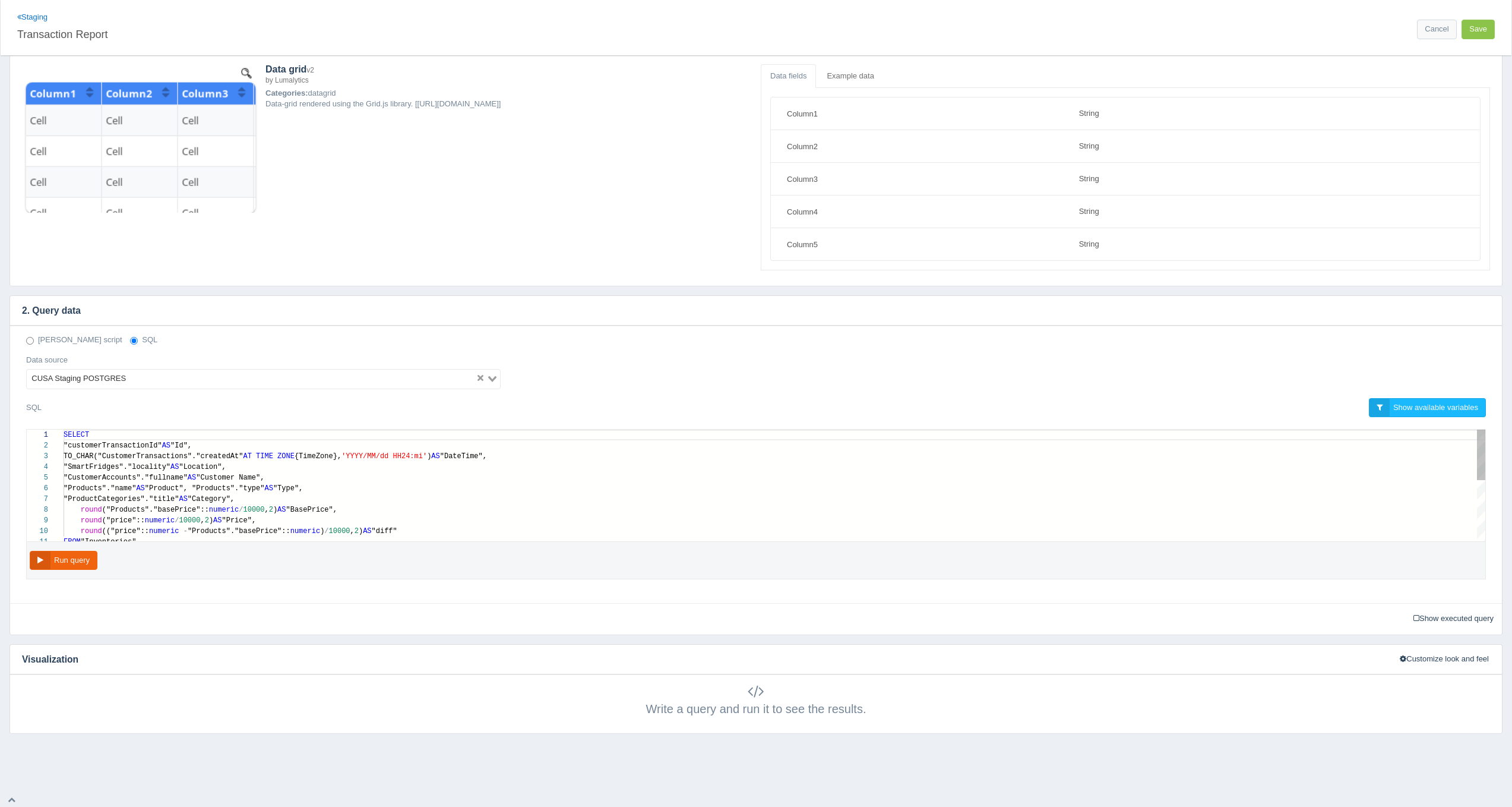
scroll to position [69, 0]
click at [445, 530] on div "round (("price":: numeric - "Products"."basePrice":: numeric ) / 10000 , 2 ) AS…" at bounding box center [774, 531] width 1422 height 10
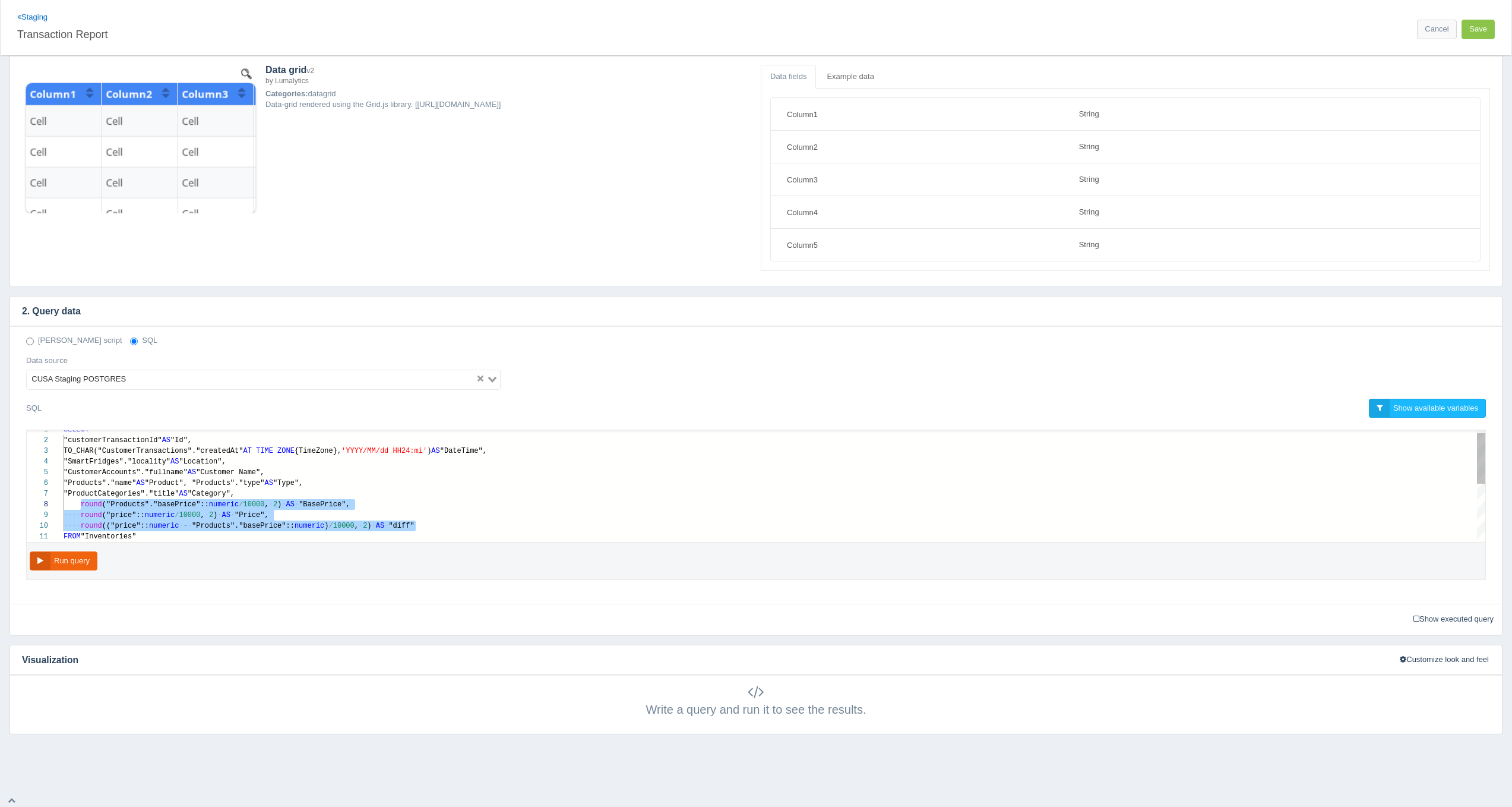
paste textarea "MM/dd HH24:mi') AS "DateTime", "SmartFridges"."locality" AS "Location", "Custom…"
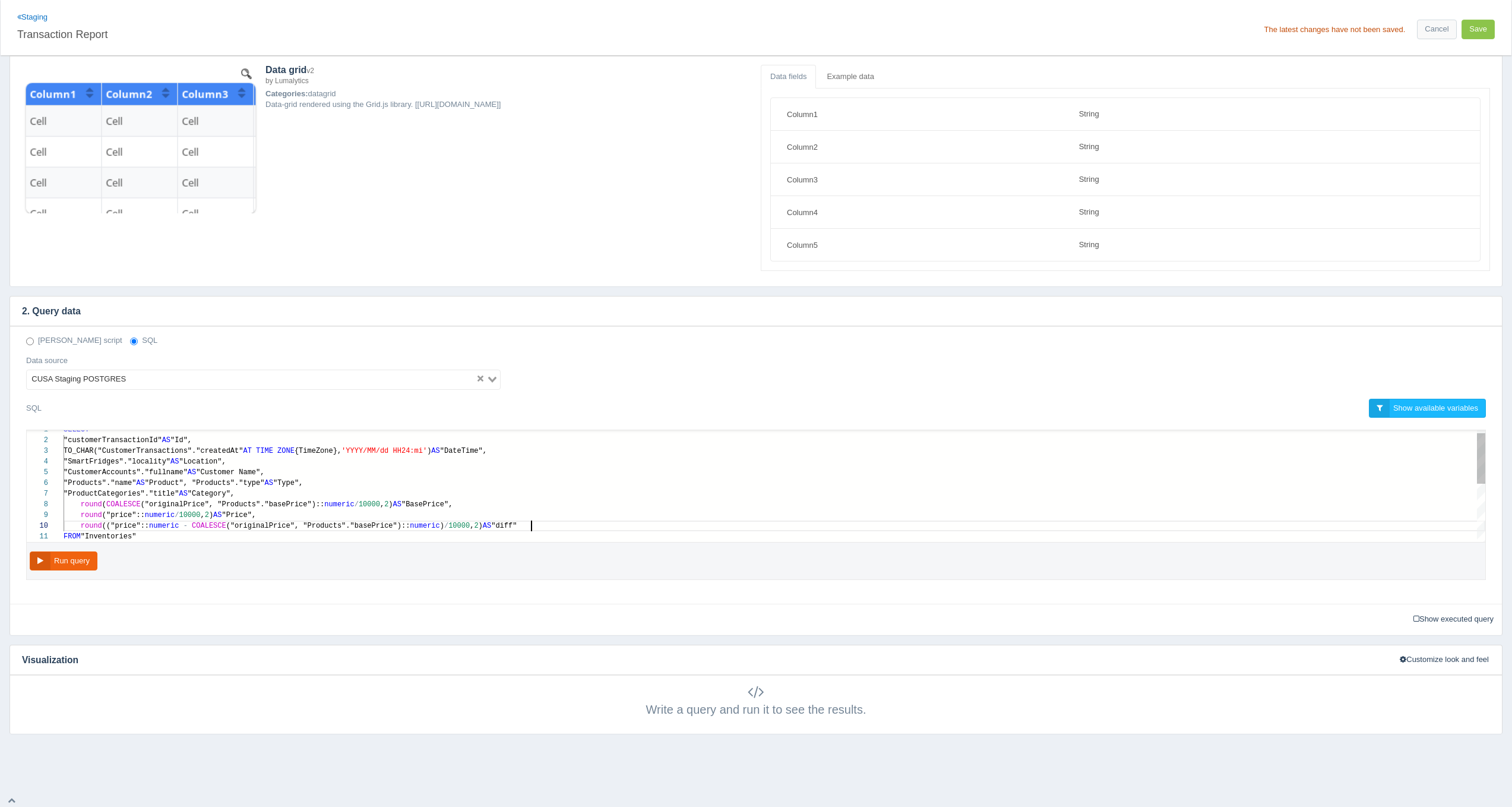
scroll to position [75, 467]
click at [49, 565] on button "Run query" at bounding box center [63, 561] width 68 height 20
click at [44, 565] on button "Run query" at bounding box center [63, 561] width 68 height 20
type textarea "SELECT "customerTransactionId" AS "Id", TO_CHAR("CustomerTransactions"."created…"
click at [89, 501] on div "1 2 3 4 5 6 7 8 9 10 11 SELECT "customerTransactionId" AS "Id", TO_CHAR("Custom…" at bounding box center [756, 486] width 1459 height 112
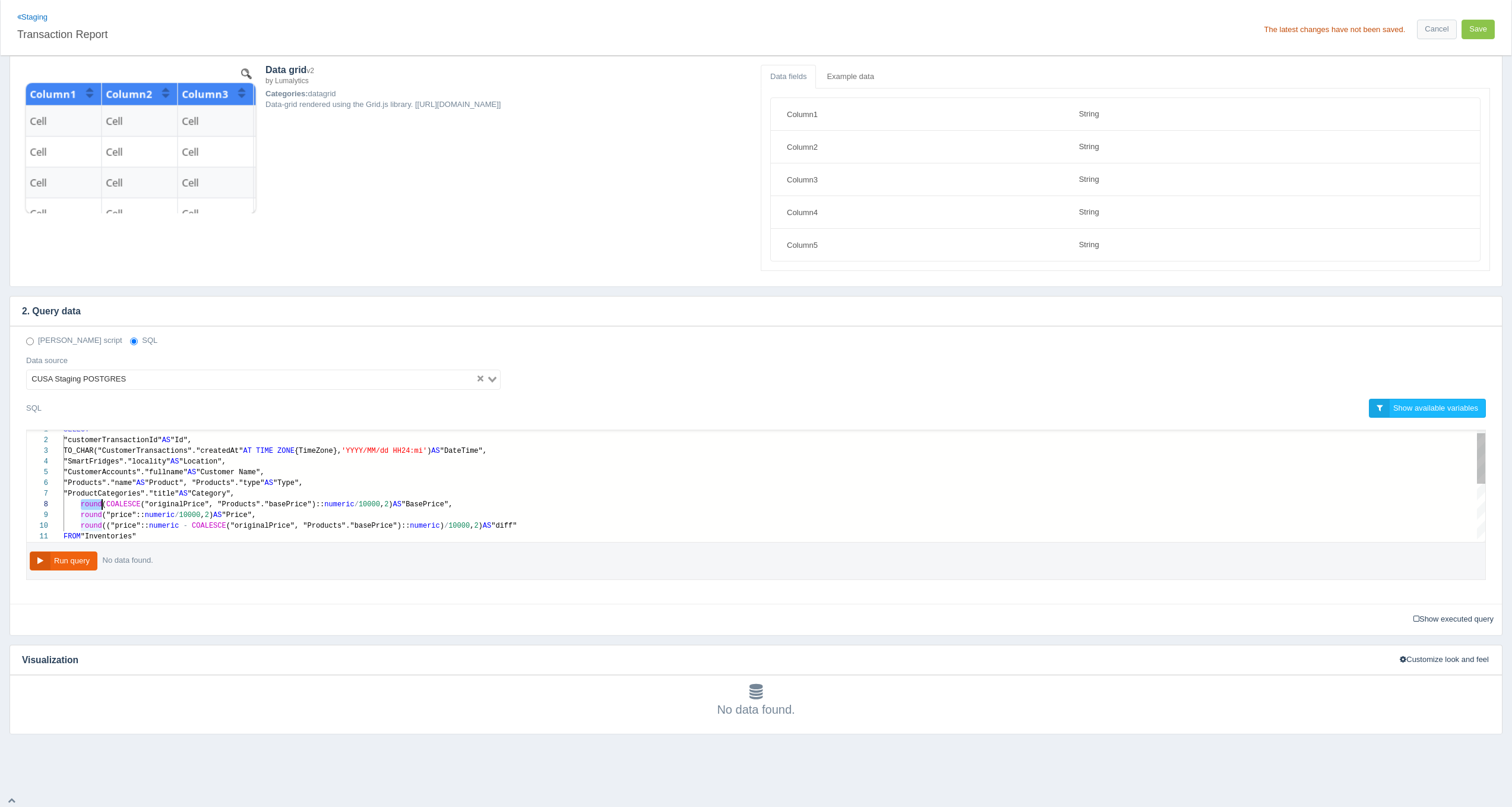
click at [89, 501] on div "1 2 3 4 5 6 7 8 9 10 11 SELECT "customerTransactionId" AS "Id", TO_CHAR("Custom…" at bounding box center [756, 486] width 1459 height 112
click at [227, 504] on div "1 2 3 4 5 6 7 8 9 10 11 SELECT "customerTransactionId" AS "Id", TO_CHAR("Custom…" at bounding box center [756, 486] width 1459 height 112
click at [76, 567] on button "Run query" at bounding box center [63, 561] width 68 height 20
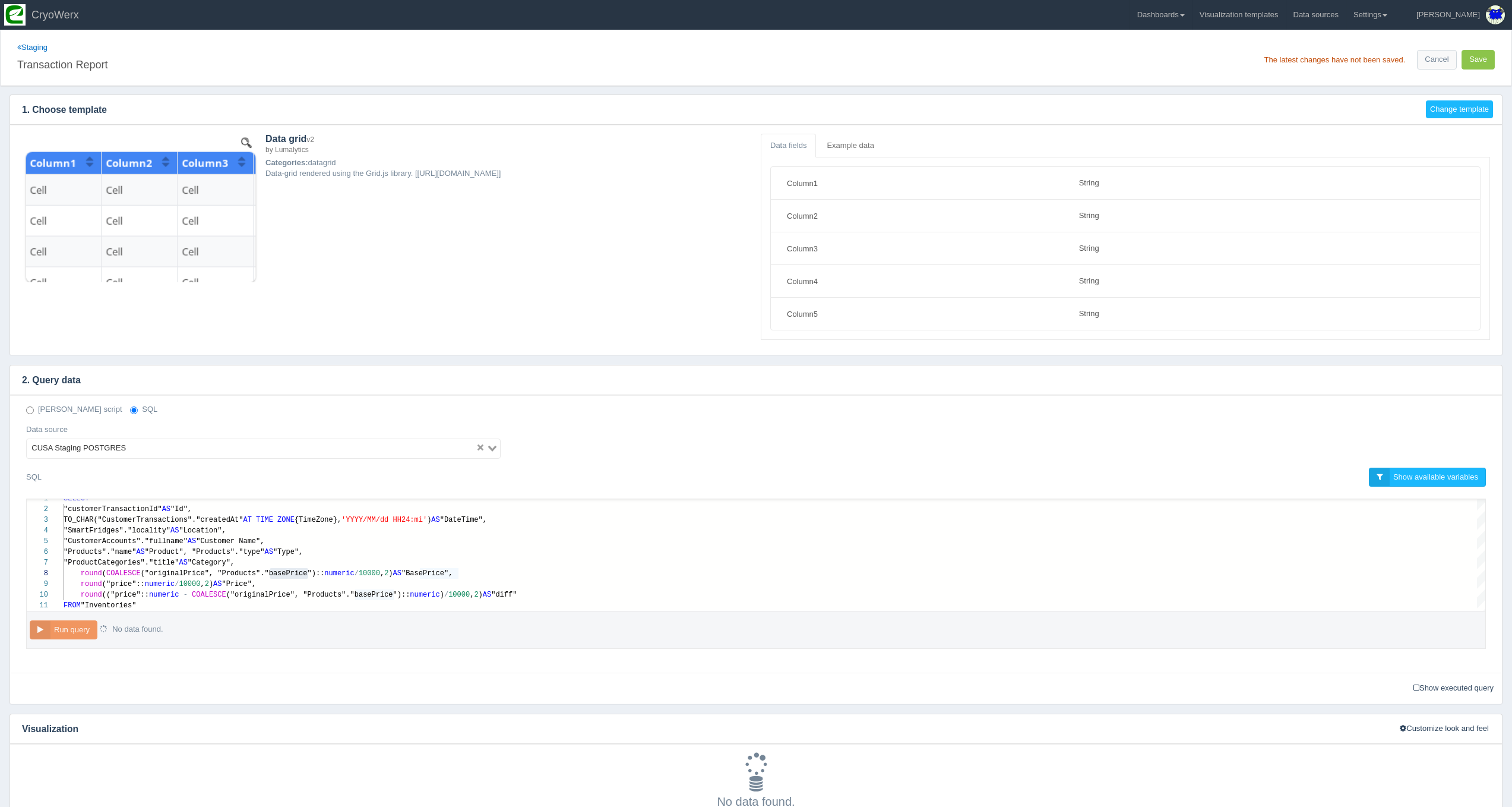
scroll to position [0, 0]
click at [1477, 64] on button "Save" at bounding box center [1478, 60] width 34 height 20
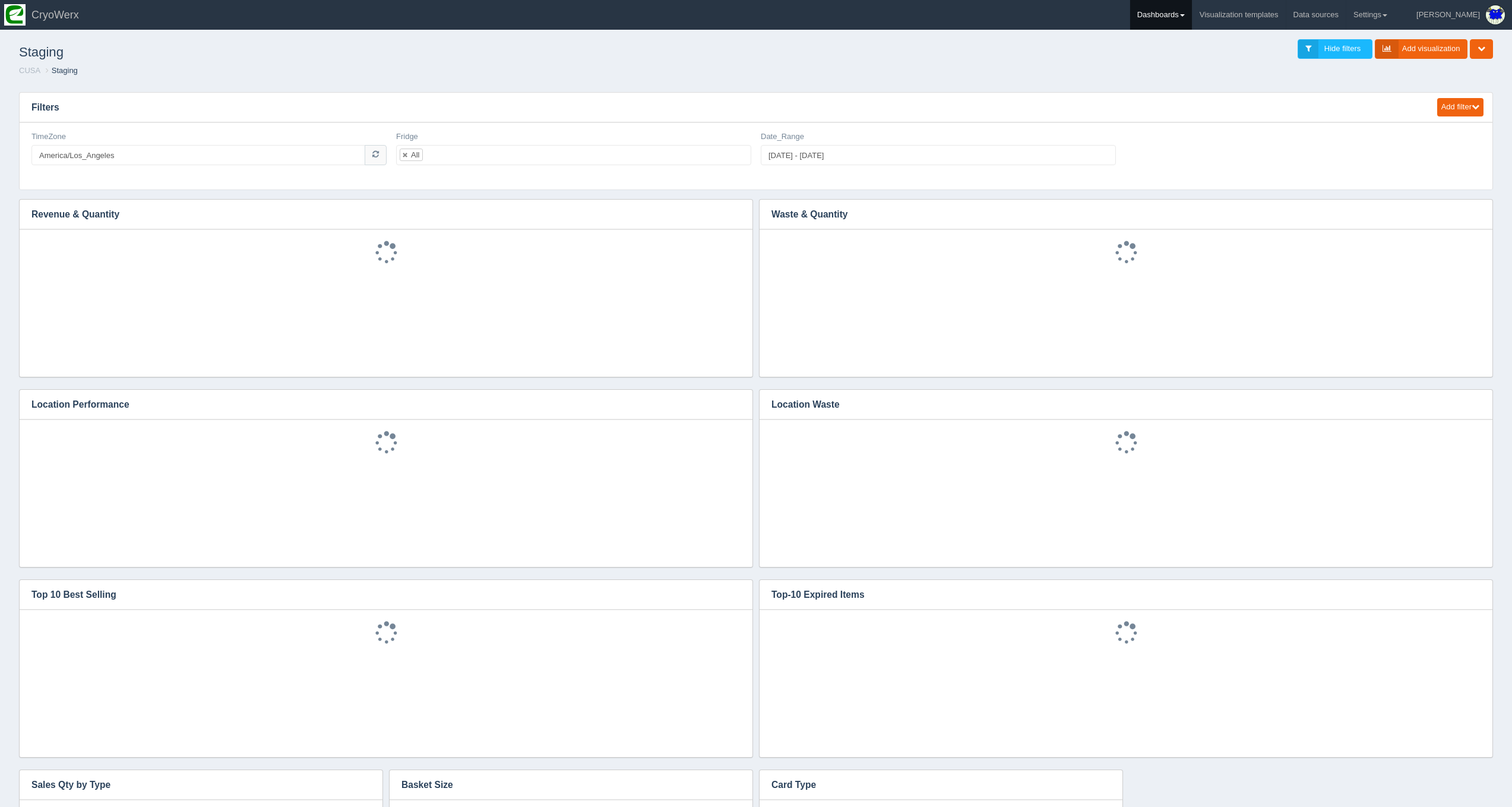
click at [1192, 22] on link "Dashboards" at bounding box center [1161, 15] width 61 height 30
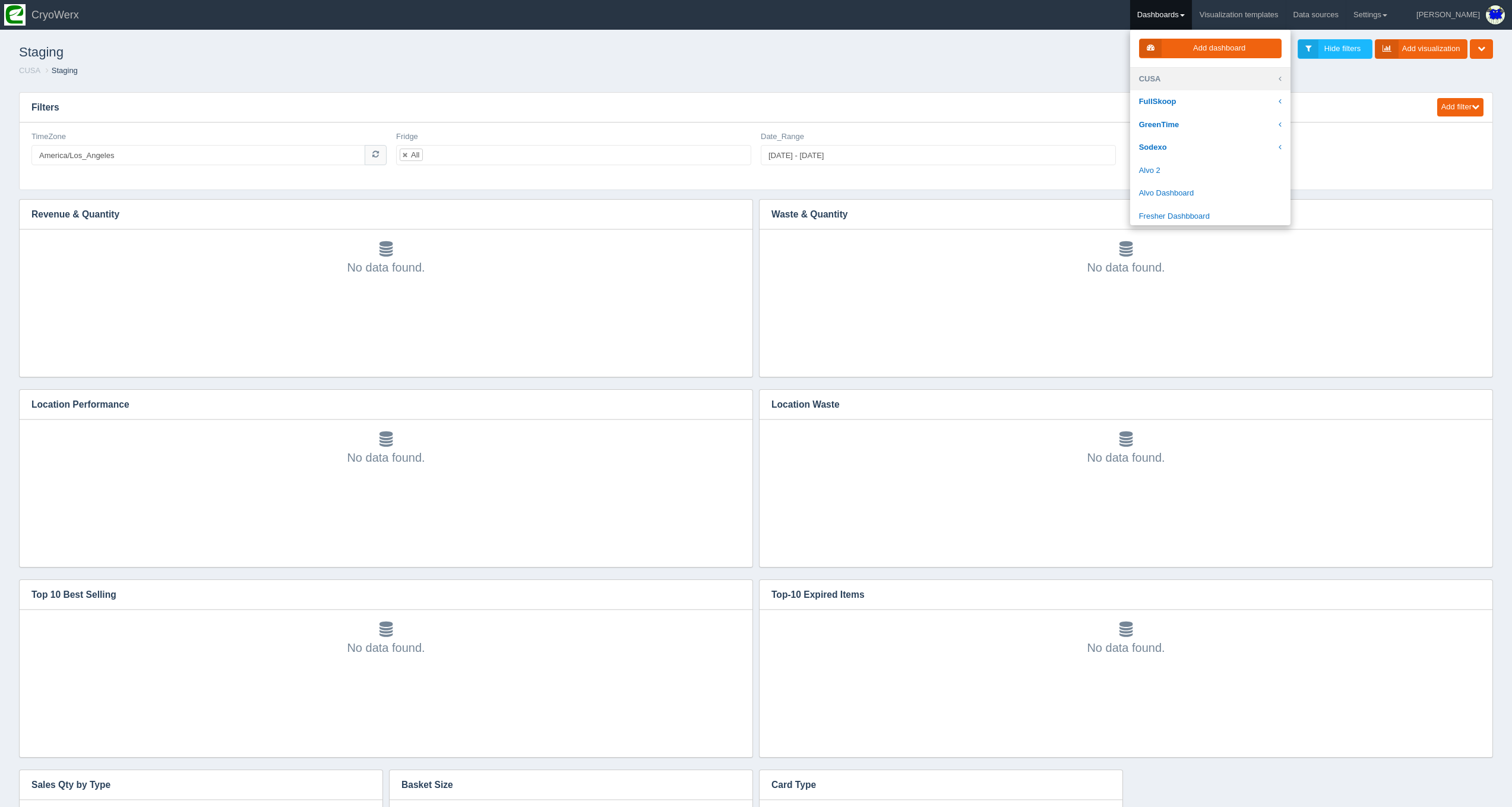
click at [1215, 82] on link "CUSA" at bounding box center [1210, 79] width 160 height 23
click at [1206, 212] on link "[GEOGRAPHIC_DATA][PERSON_NAME]" at bounding box center [1210, 229] width 160 height 34
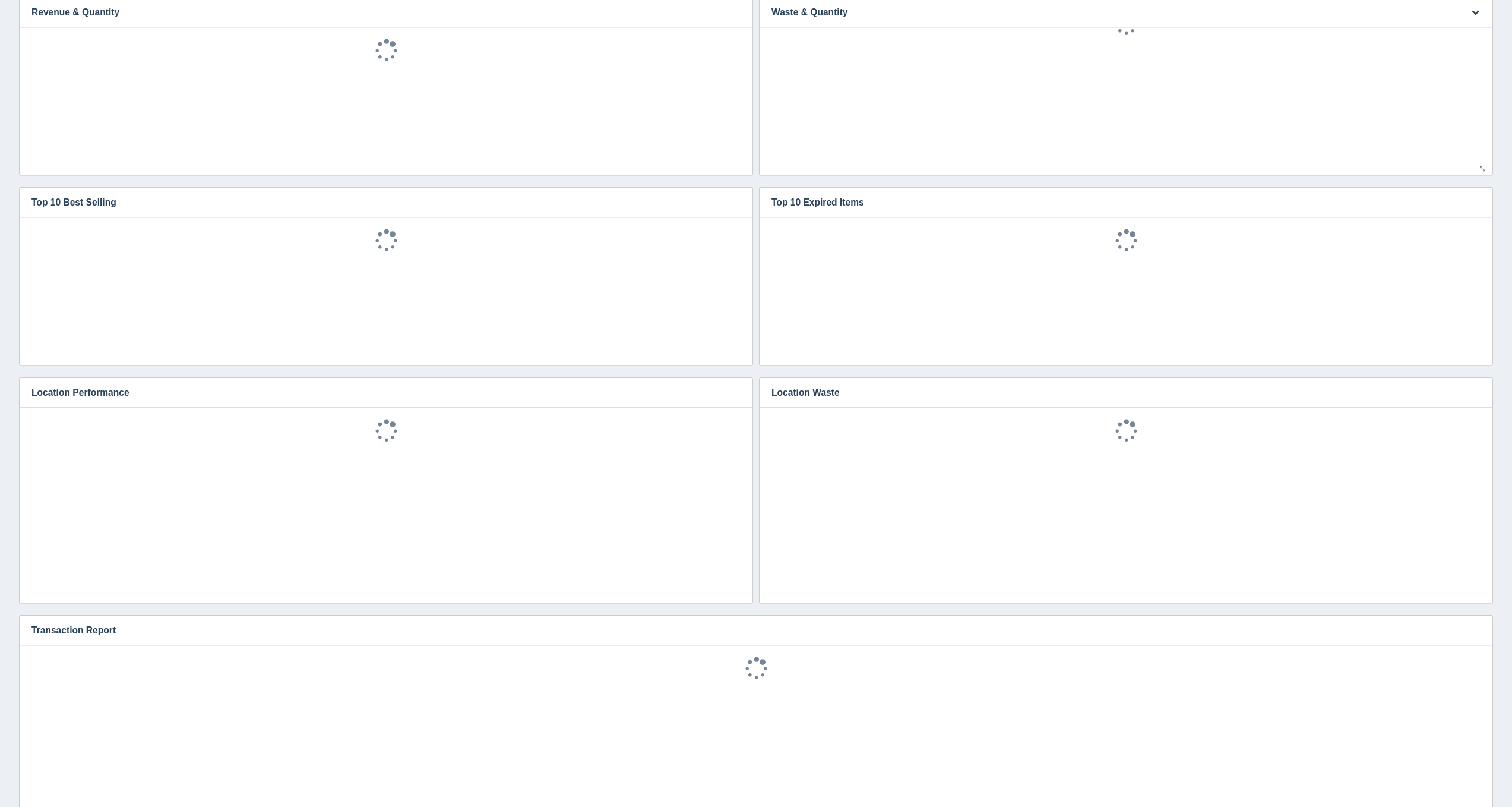
scroll to position [325, 0]
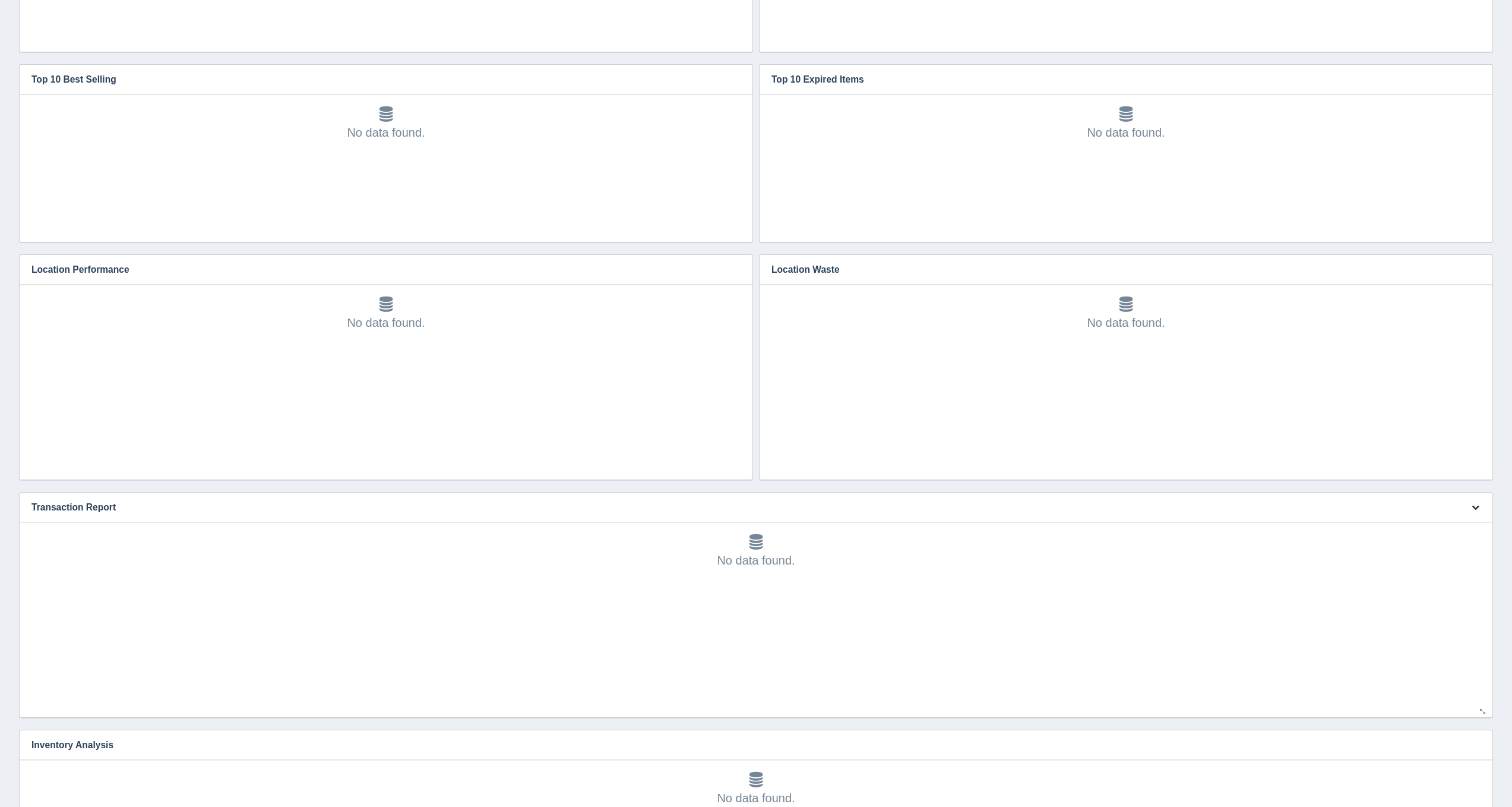
click at [1469, 499] on button "button" at bounding box center [1475, 508] width 16 height 19
click at [1447, 526] on link "Edit chart" at bounding box center [1436, 525] width 95 height 17
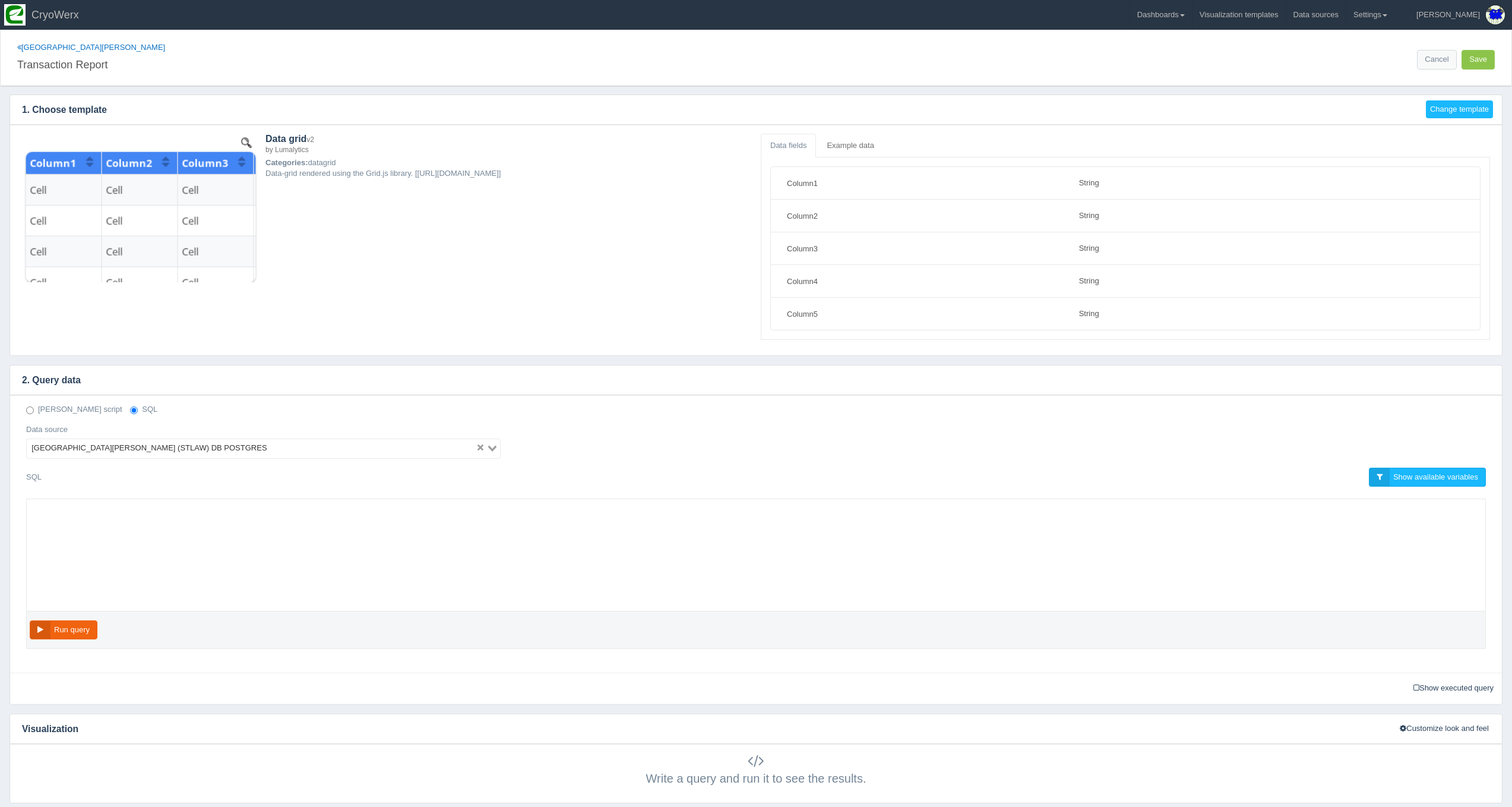
select select "string"
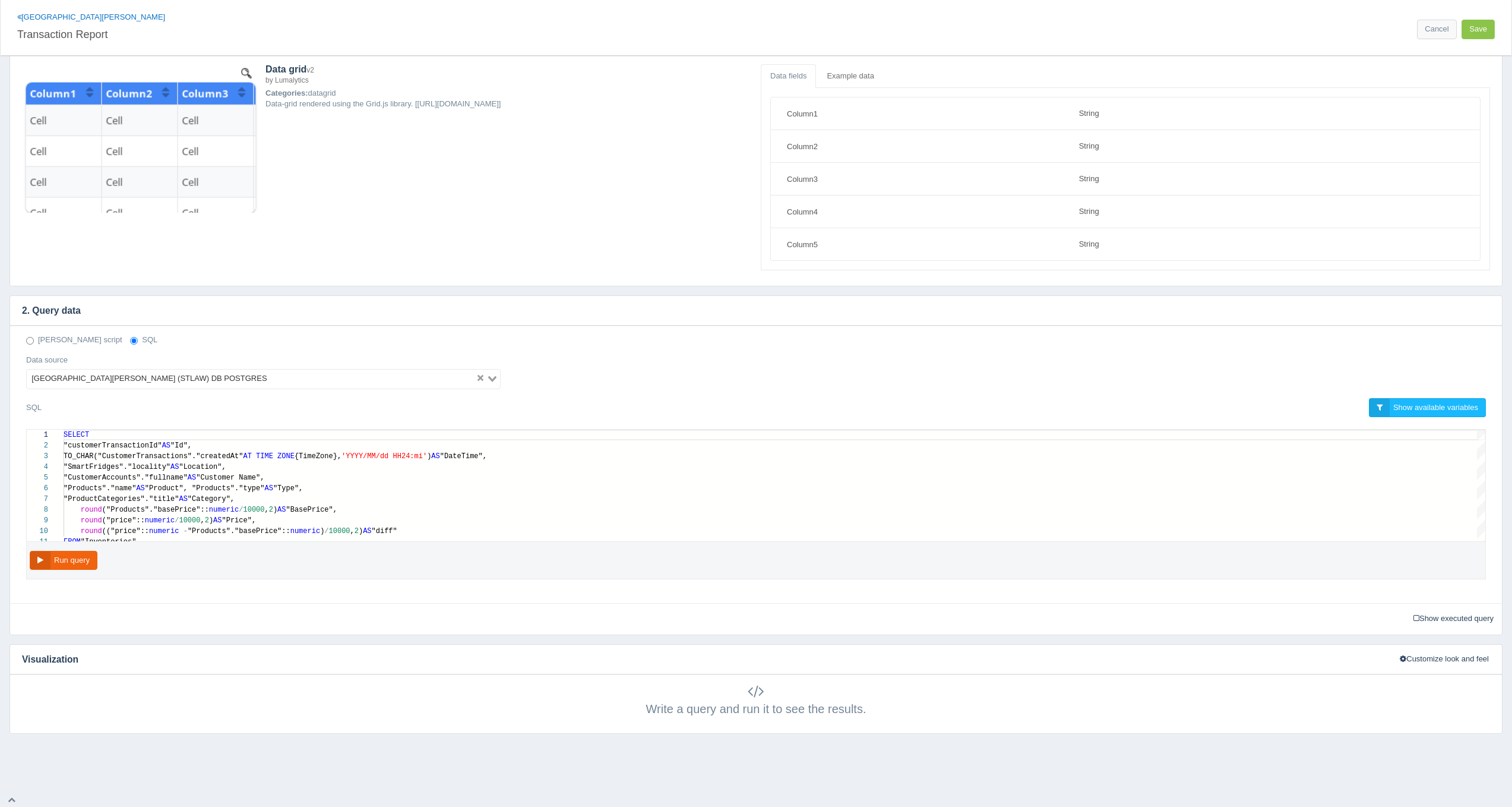
scroll to position [69, 0]
click at [435, 532] on div "round (("price":: numeric - "Products"."basePrice":: numeric ) / 10000 , 2 ) AS…" at bounding box center [774, 531] width 1422 height 10
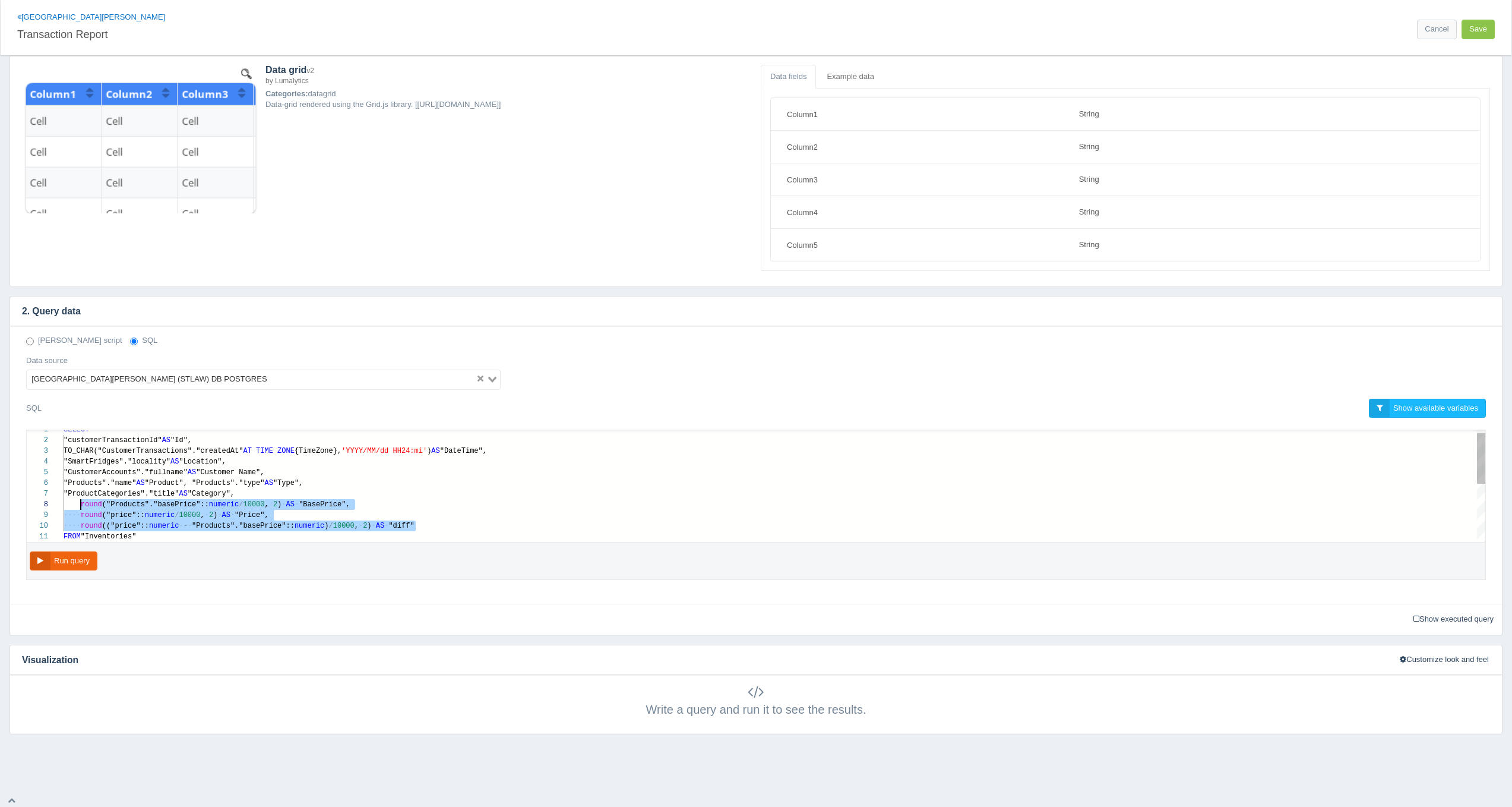
scroll to position [75, 17]
paste textarea "MM/dd HH24:mi') AS "DateTime", "SmartFridges"."locality" AS "Location", "Custom…"
type textarea "MM/dd HH24:mi') AS "DateTime", "SmartFridges"."locality" AS "Location", "Custom…"
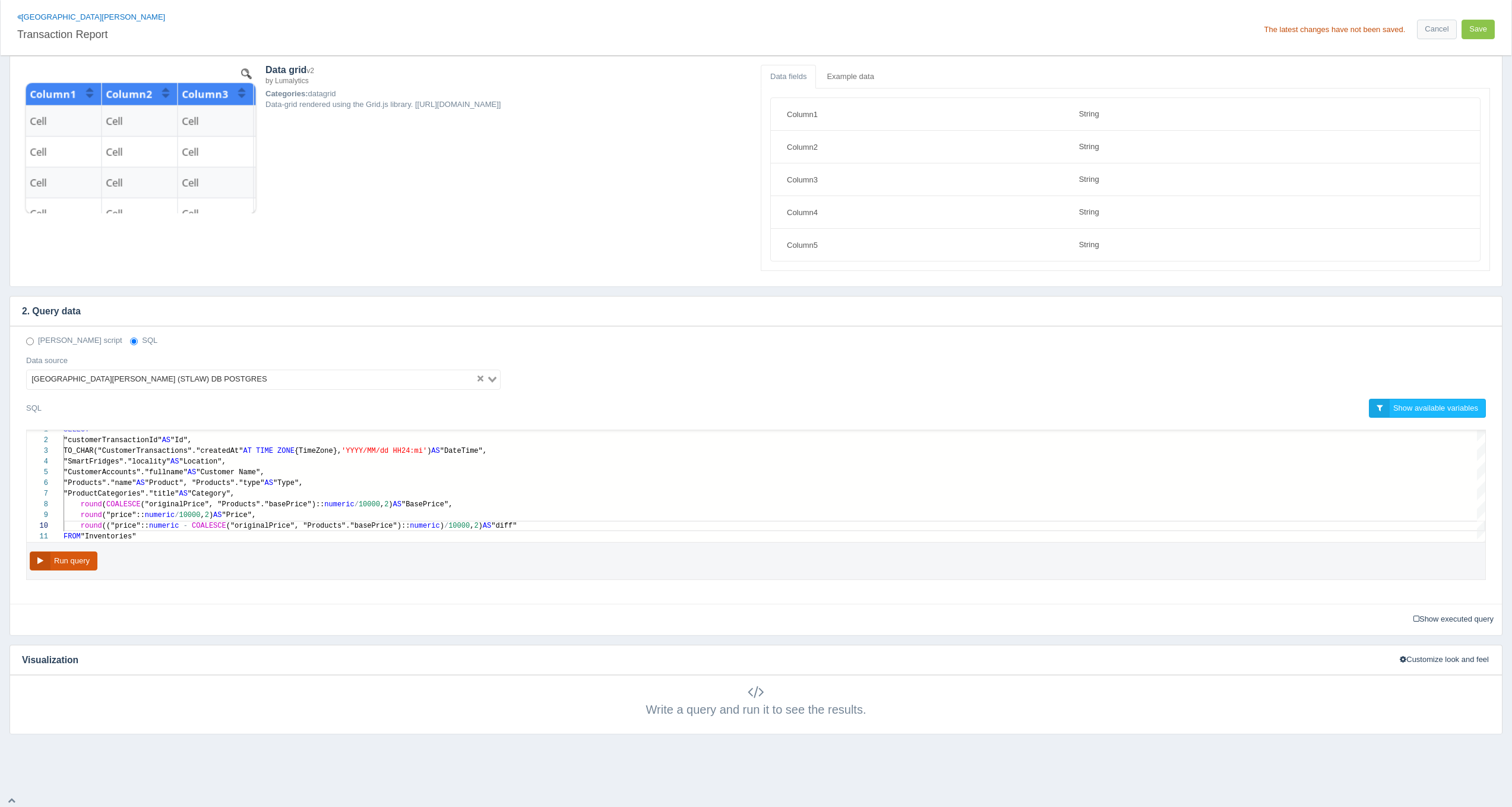
click at [45, 558] on button "Run query" at bounding box center [63, 561] width 68 height 20
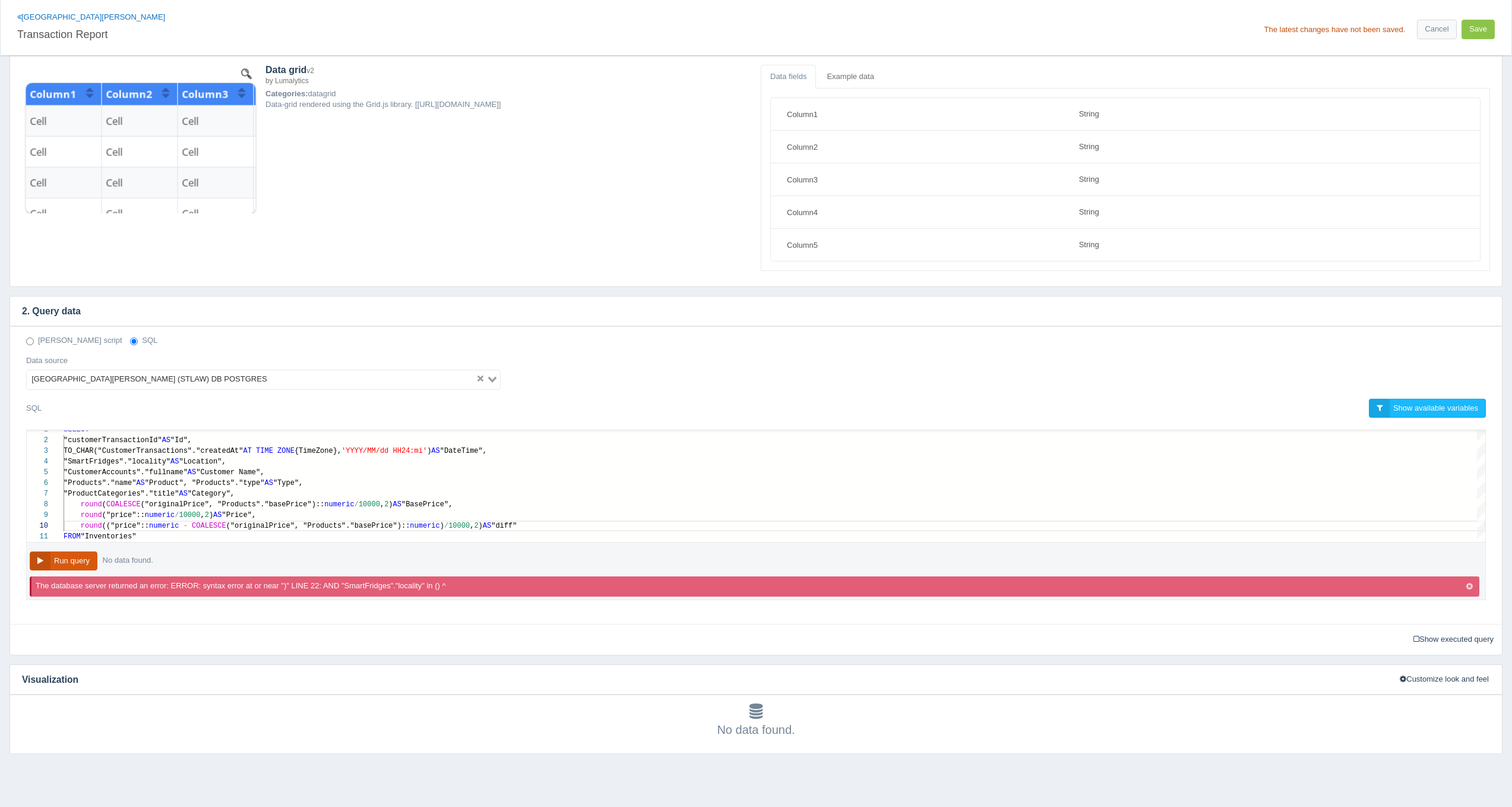
click at [53, 555] on button "Run query" at bounding box center [63, 561] width 68 height 20
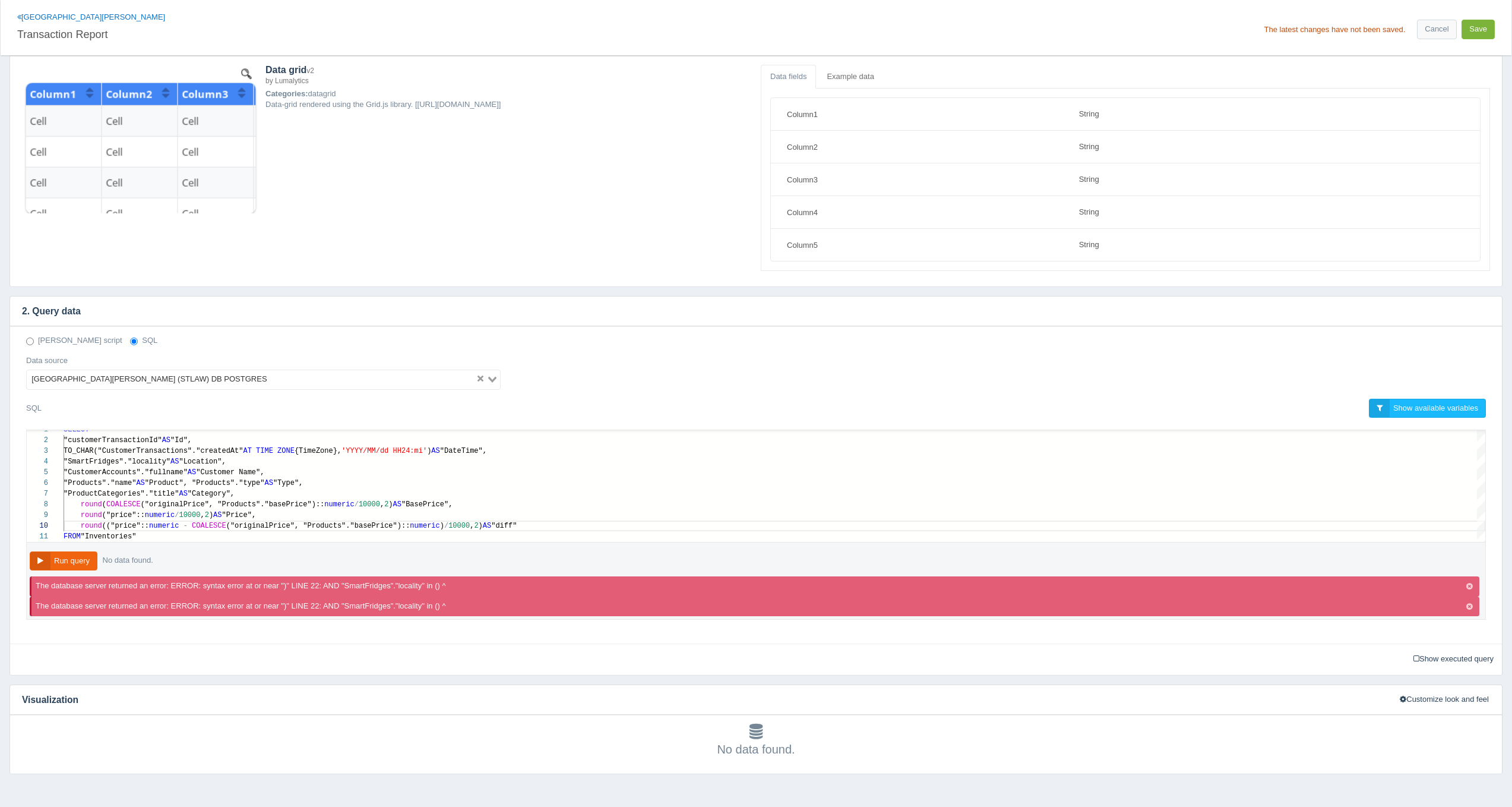
click at [1483, 24] on button "Save" at bounding box center [1478, 29] width 34 height 20
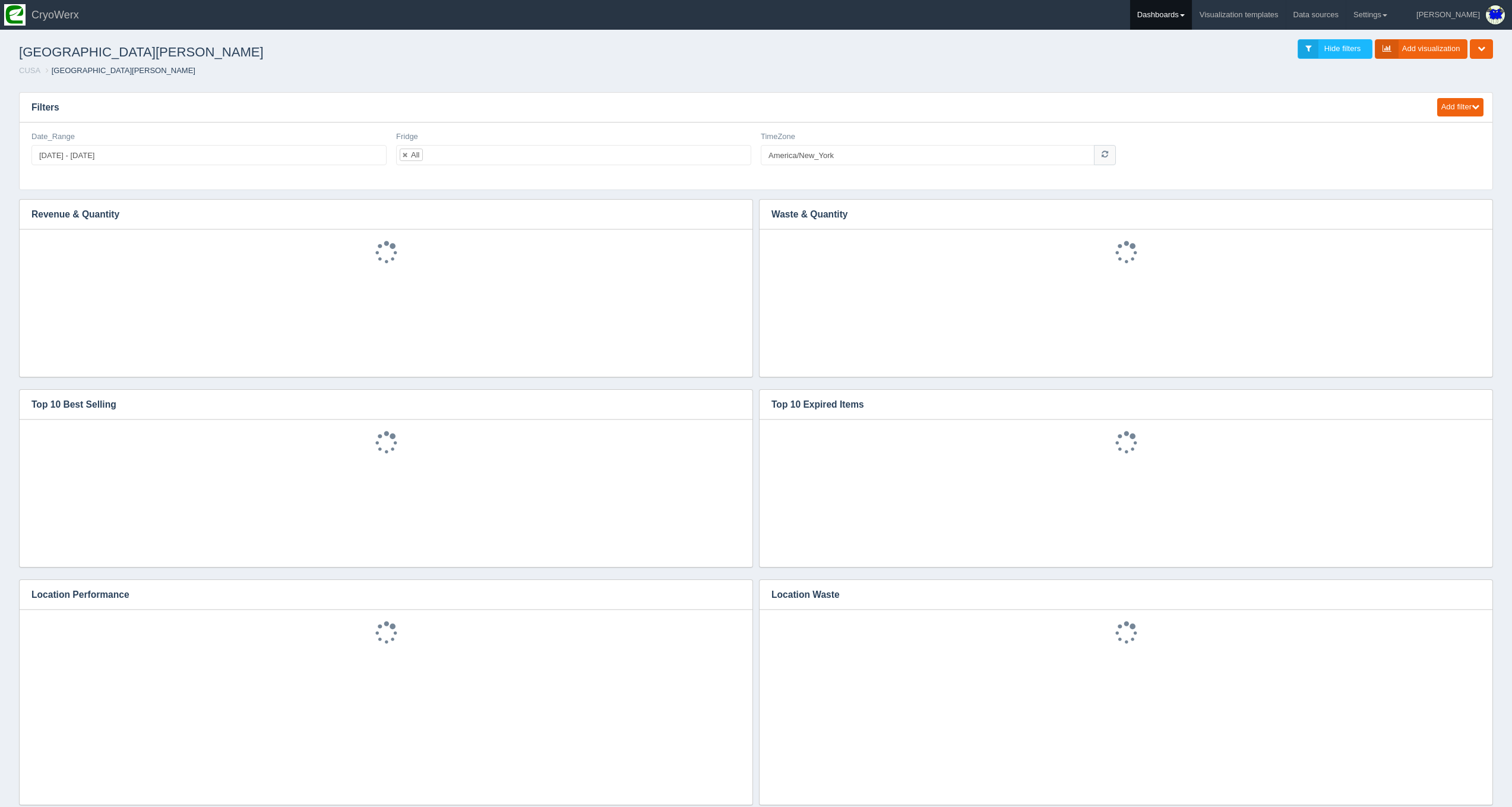
click at [1192, 12] on link "Dashboards" at bounding box center [1161, 15] width 61 height 30
click at [1219, 71] on link "CUSA" at bounding box center [1210, 79] width 160 height 23
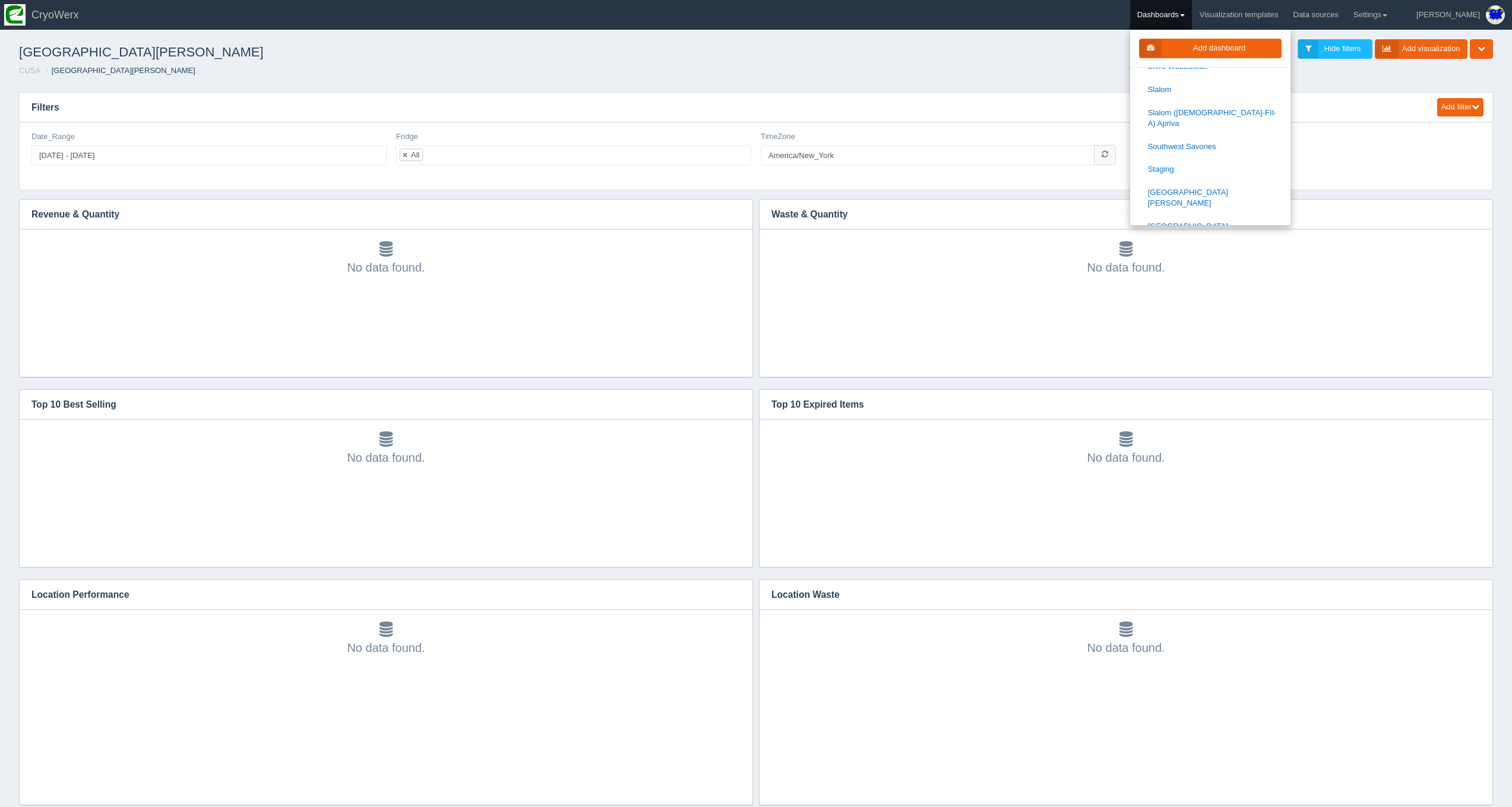
scroll to position [1375, 0]
click at [1220, 212] on link "[GEOGRAPHIC_DATA]" at bounding box center [1210, 224] width 160 height 23
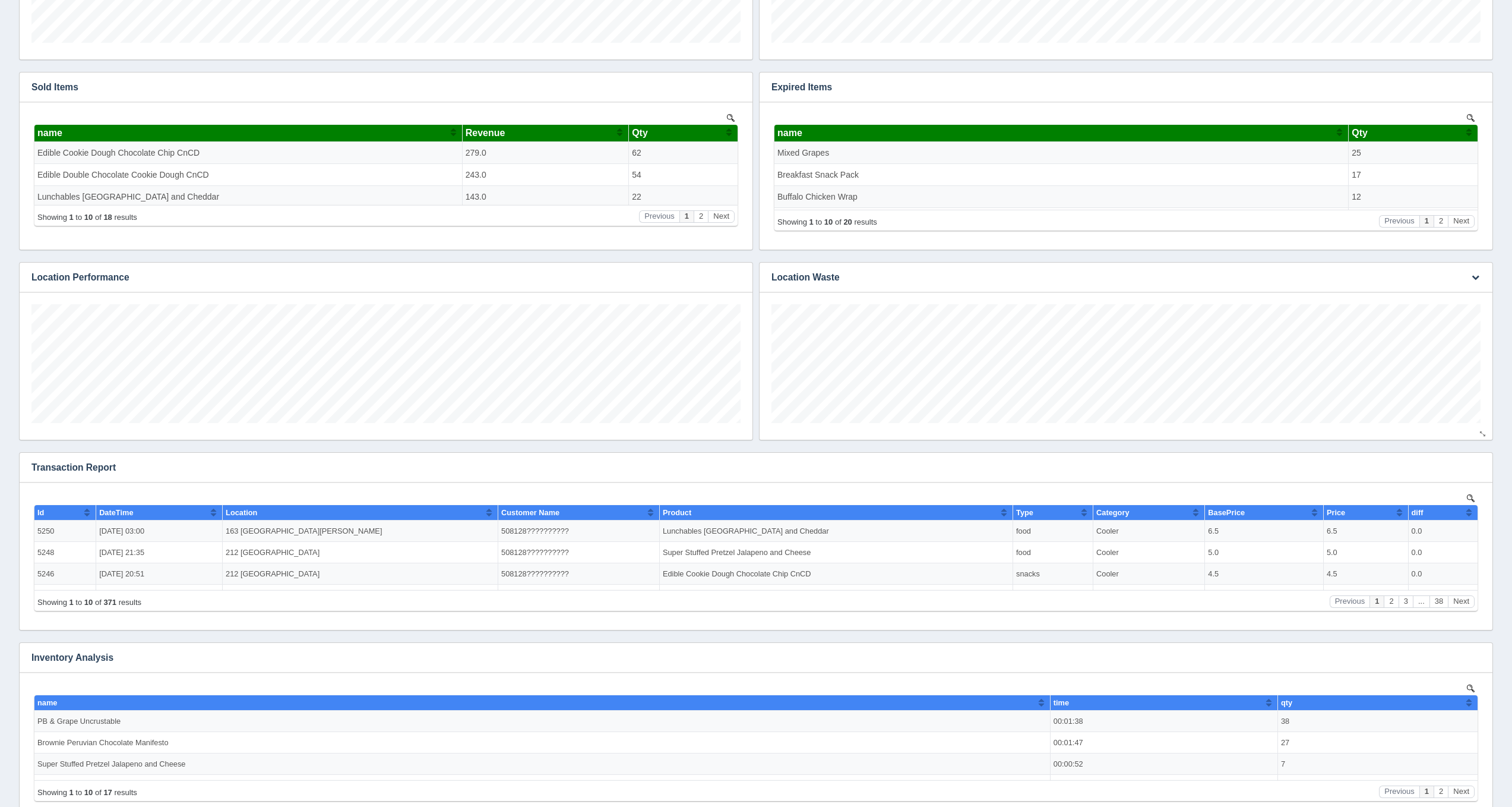
scroll to position [167, 709]
click at [1469, 471] on button "button" at bounding box center [1475, 468] width 16 height 19
click at [1469, 479] on link "Edit chart" at bounding box center [1436, 485] width 95 height 17
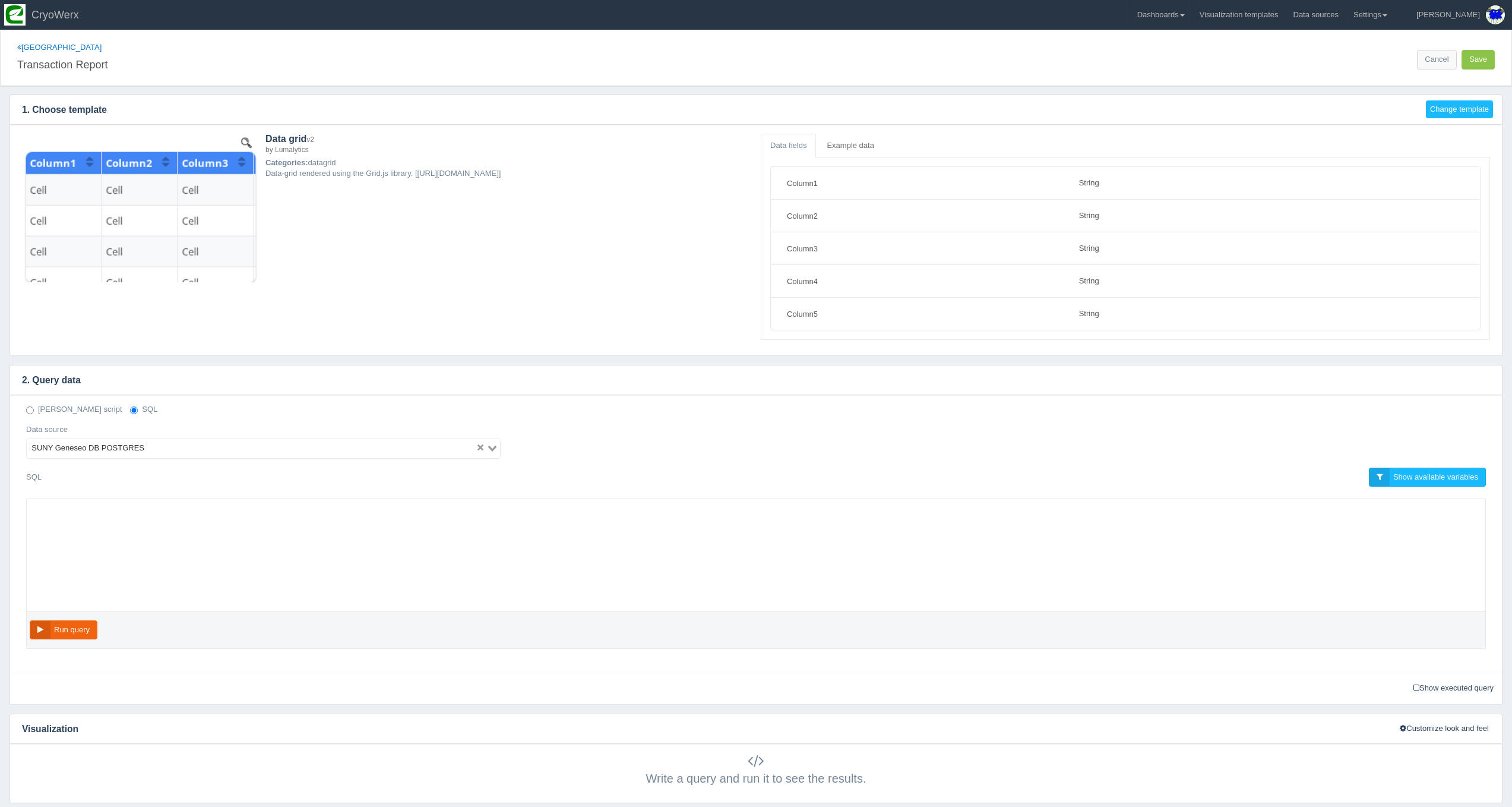
select select "string"
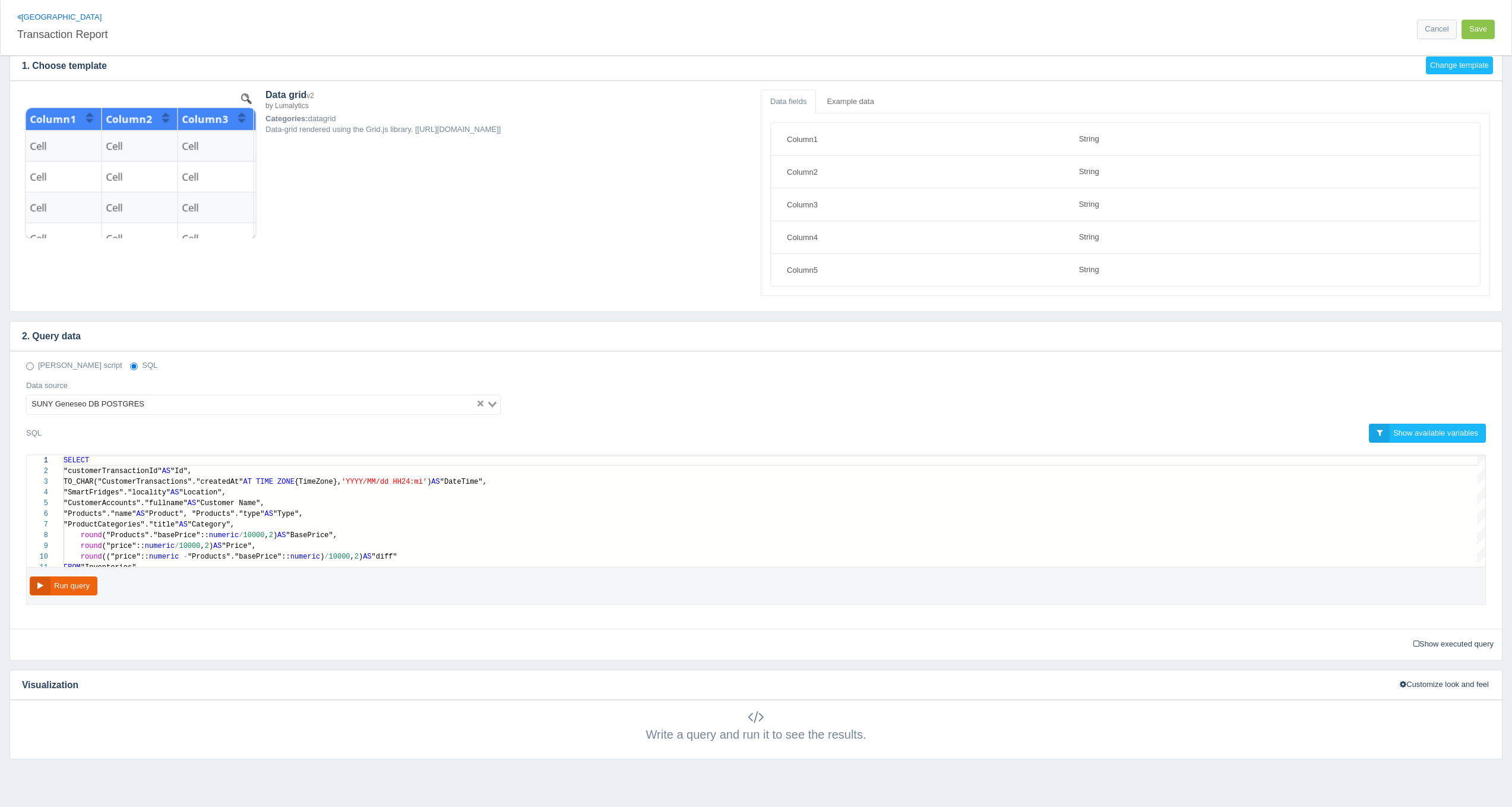
scroll to position [51, 0]
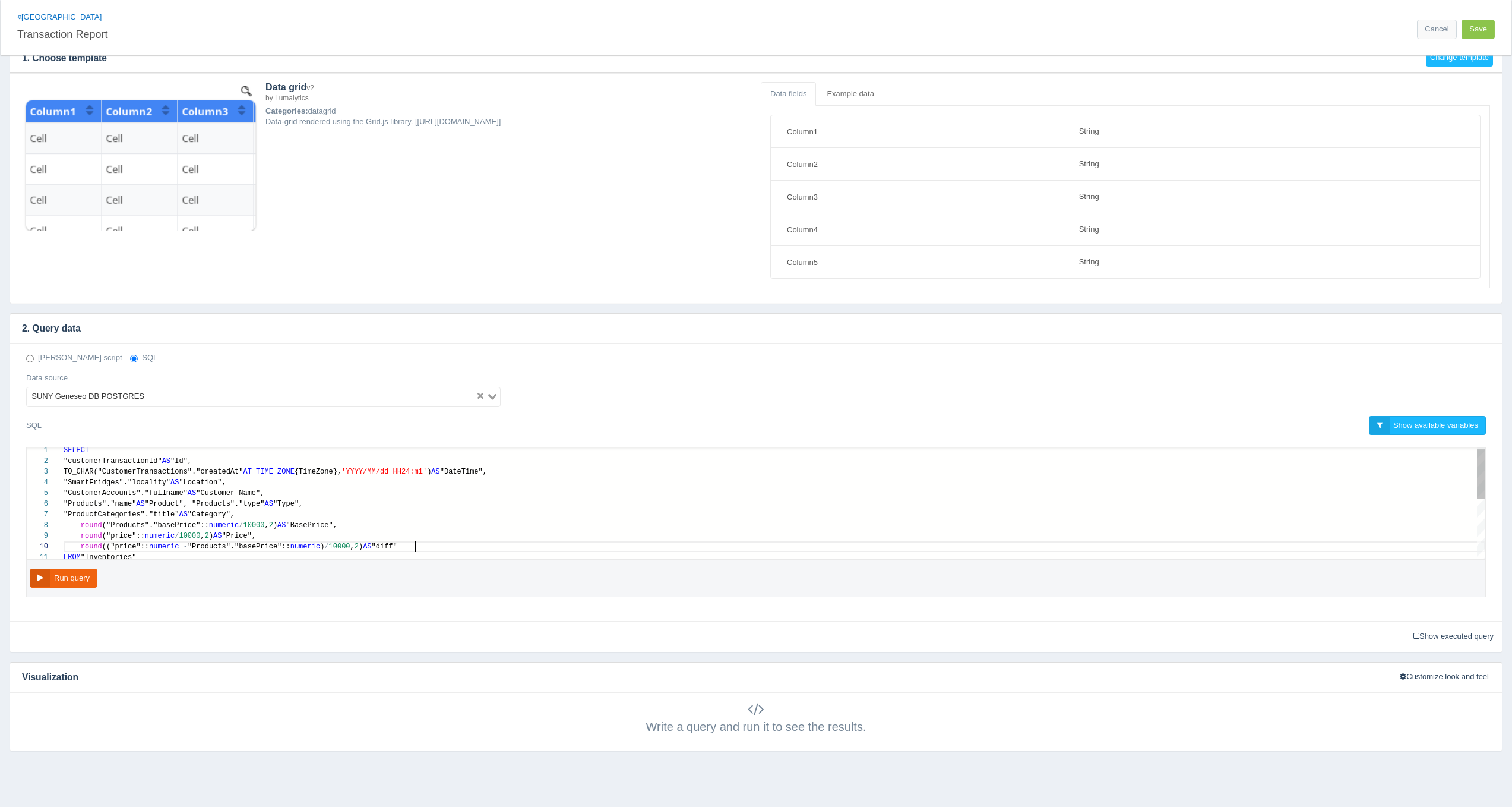
click at [504, 550] on div "round (("price":: numeric - "Products"."basePrice":: numeric ) / 10000 , 2 ) AS…" at bounding box center [774, 546] width 1422 height 10
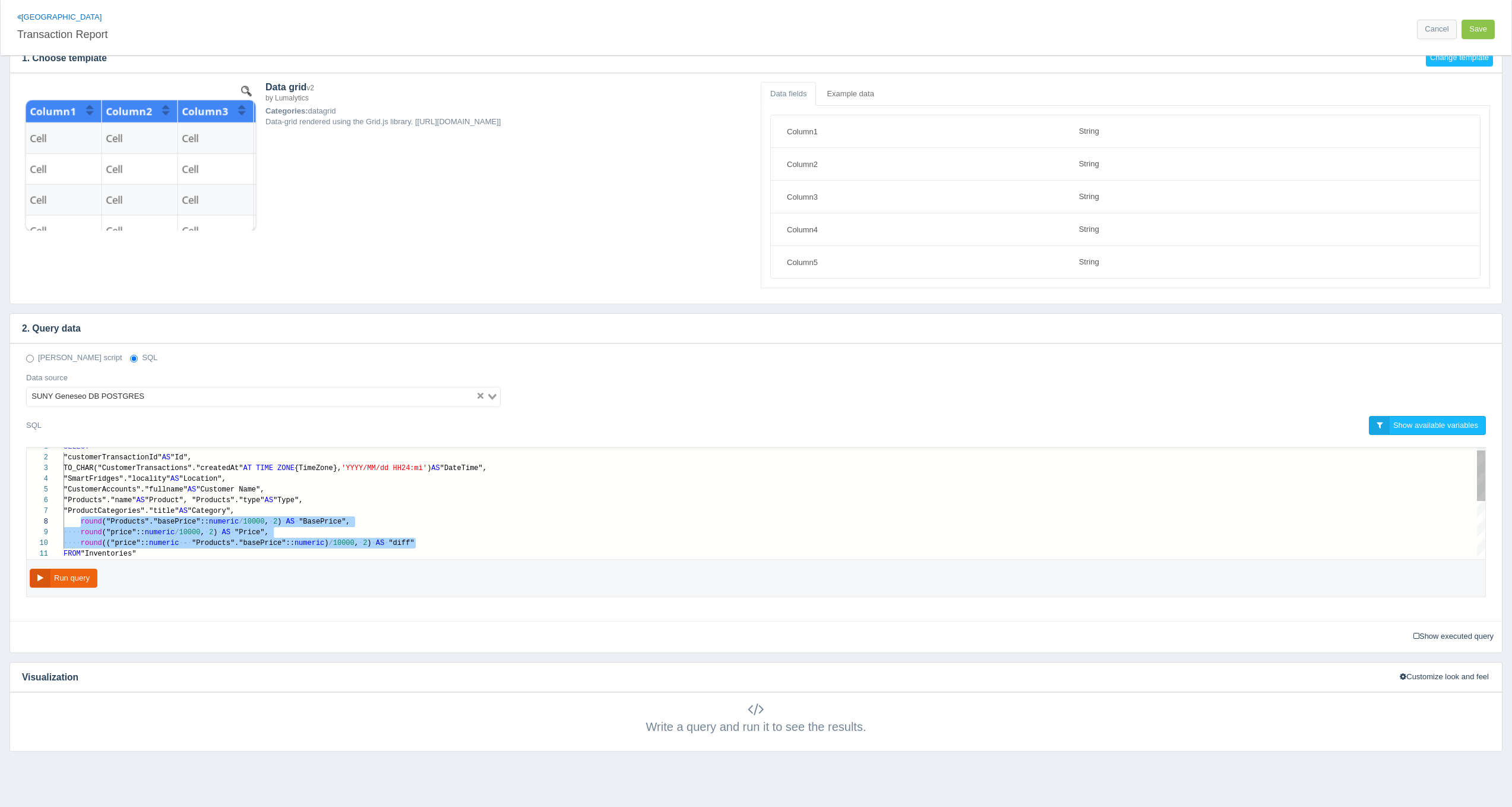
paste textarea "MM/dd HH24:mi') AS "DateTime", "SmartFridges"."locality" AS "Location", "Custom…"
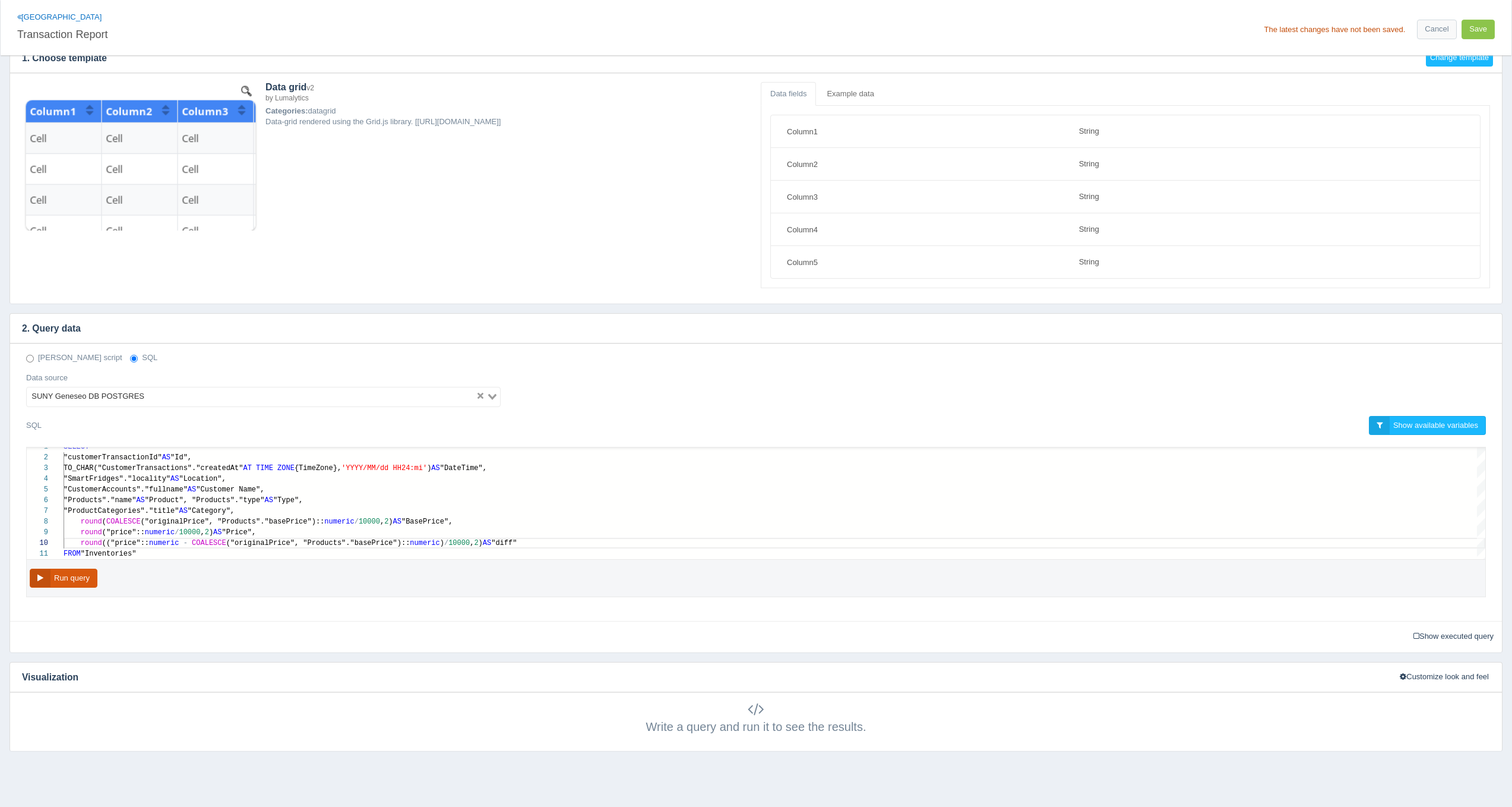
click at [75, 568] on button "Run query" at bounding box center [63, 578] width 68 height 20
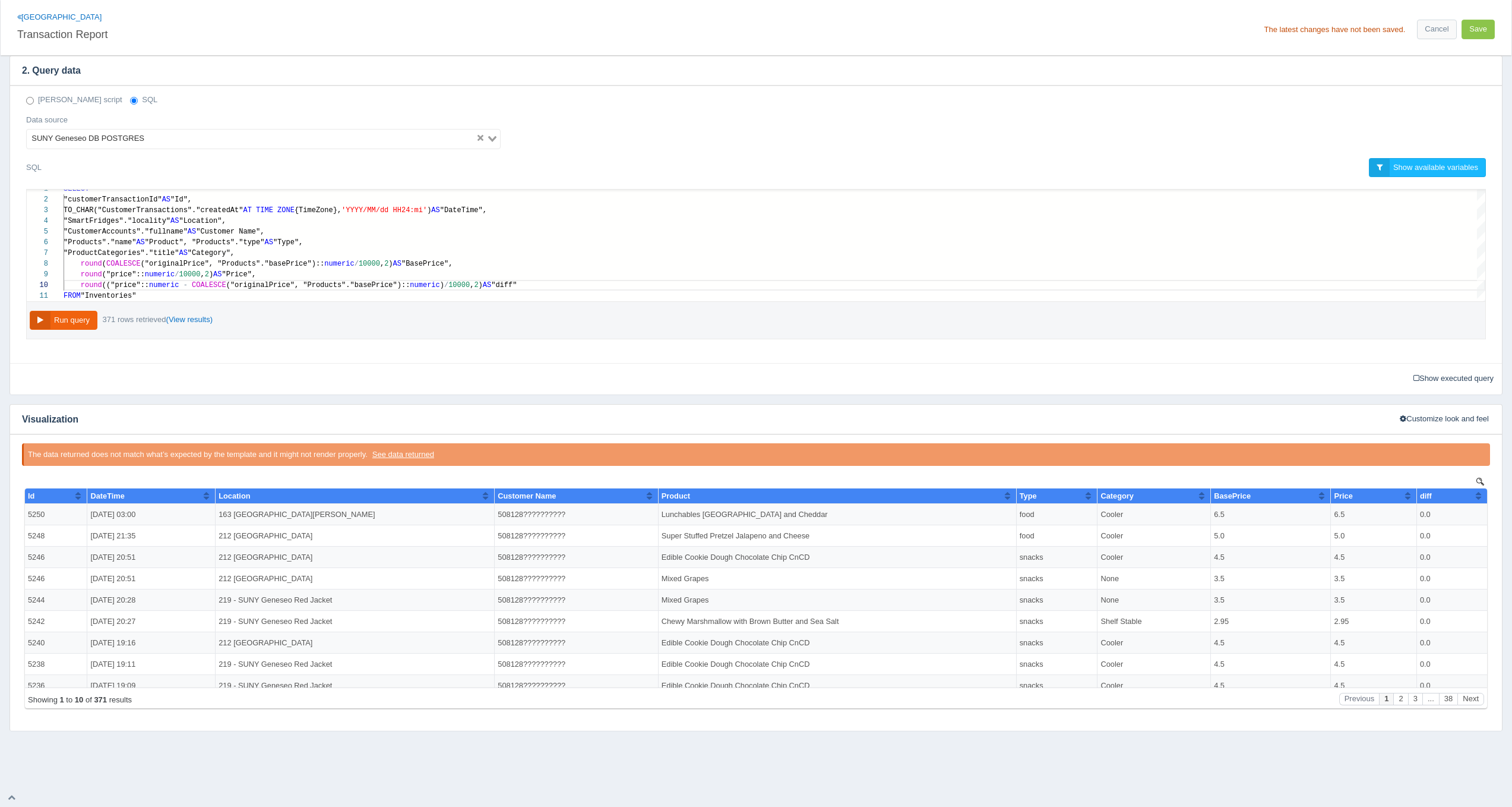
scroll to position [309, 0]
click at [1232, 525] on td "6.5" at bounding box center [1271, 514] width 120 height 21
click at [1213, 514] on td "6.5" at bounding box center [1271, 514] width 120 height 21
click at [1331, 517] on td "6.5" at bounding box center [1374, 514] width 86 height 21
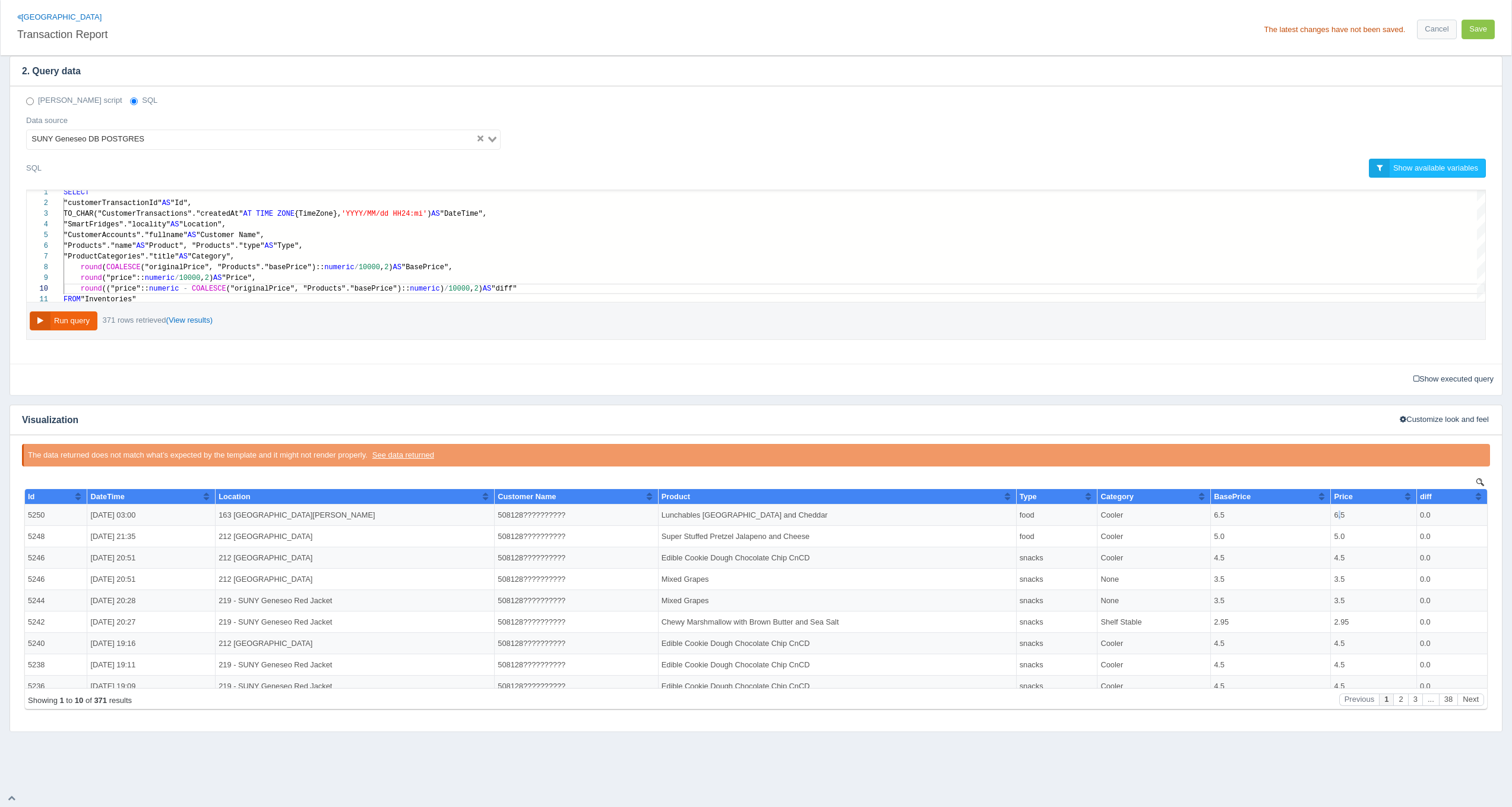
click at [1331, 517] on td "6.5" at bounding box center [1374, 514] width 86 height 21
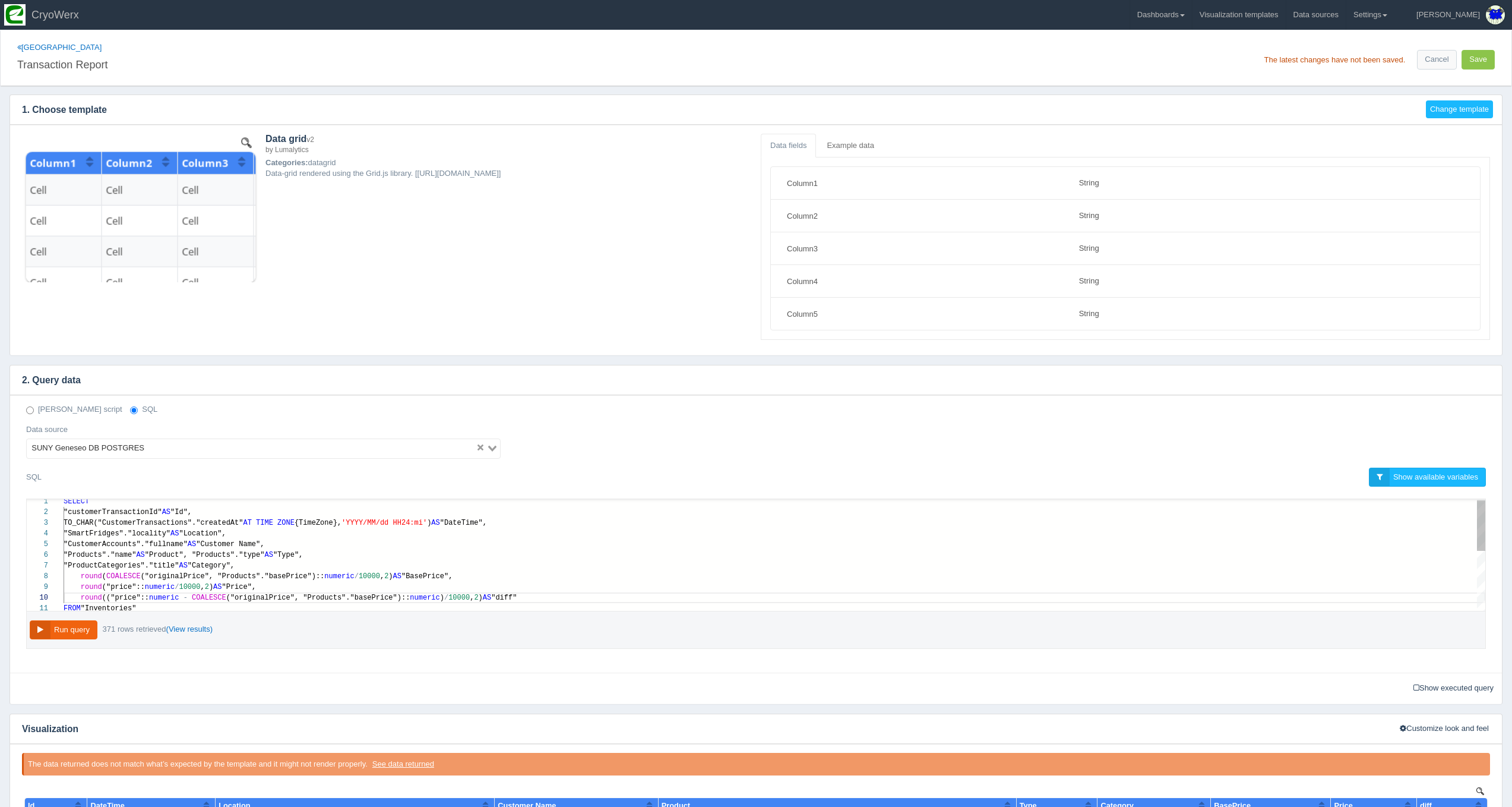
scroll to position [0, 0]
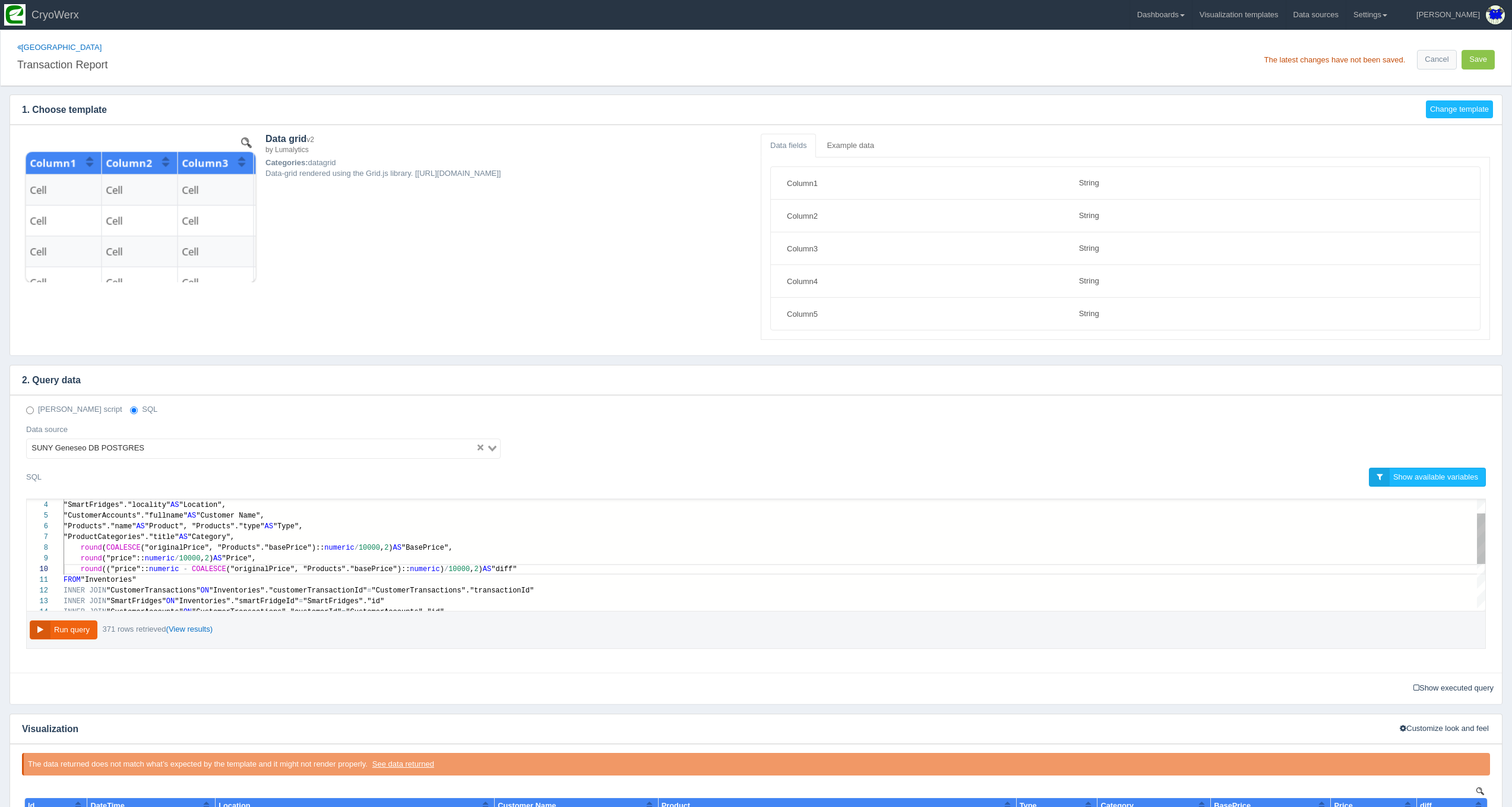
type textarea "SELECT "customerTransactionId" AS "Id", TO_CHAR("CustomerTransactions"."created…"
click at [176, 545] on span "("originalPrice", "Products"."basePrice")::" at bounding box center [233, 547] width 184 height 8
click at [295, 546] on div "13 14 12 11 10 9 8 7 6 5 4 3 INNER JOIN "SmartFridges" ON "Inventories"."smartF…" at bounding box center [756, 555] width 1459 height 112
click at [573, 701] on div "2. Query data Deno script SQL Data source SUNY Geneseo DB POSTGRES Loading... S…" at bounding box center [756, 534] width 1493 height 339
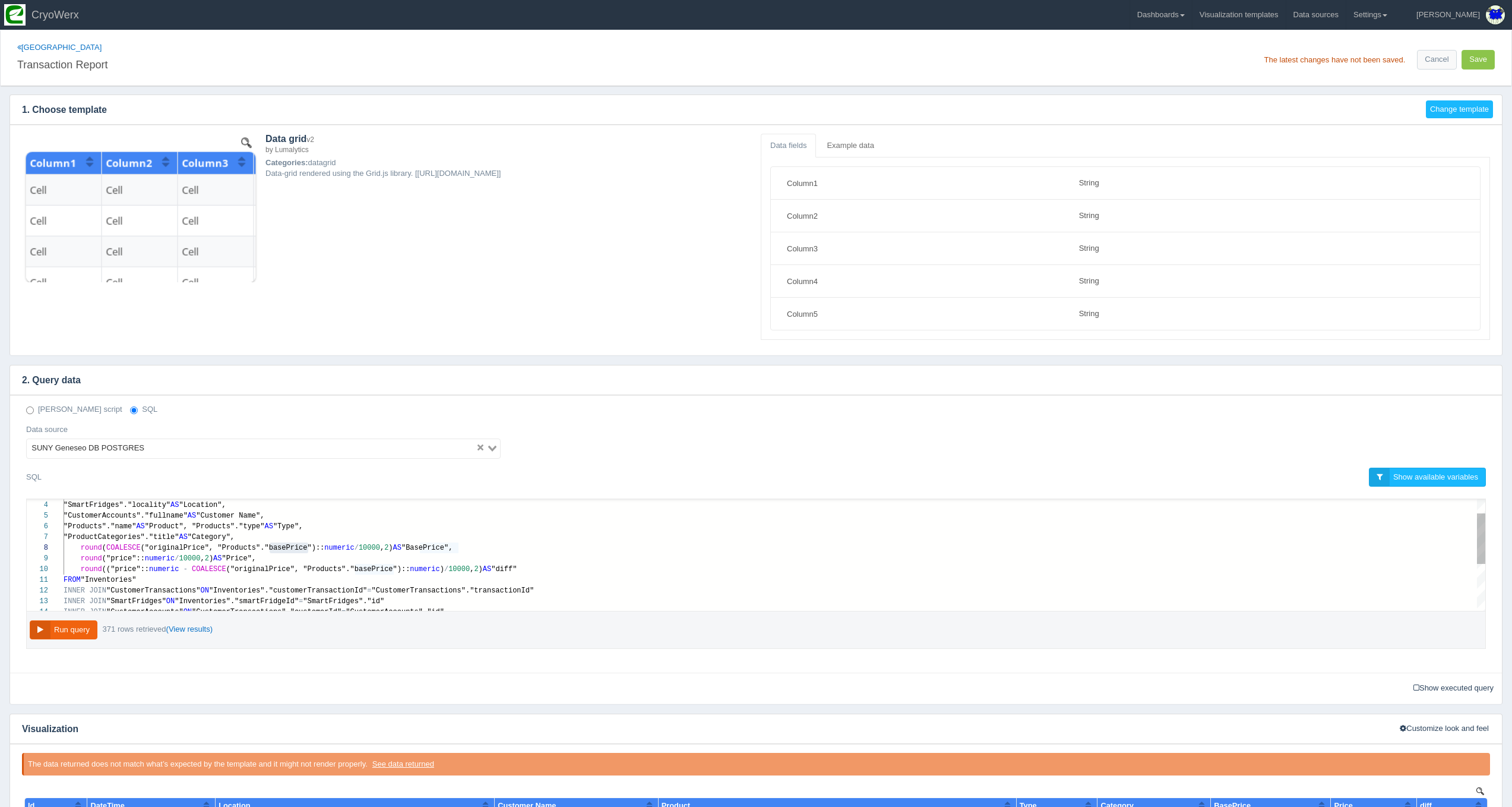
scroll to position [0, 0]
click at [1478, 60] on button "Save" at bounding box center [1478, 60] width 34 height 20
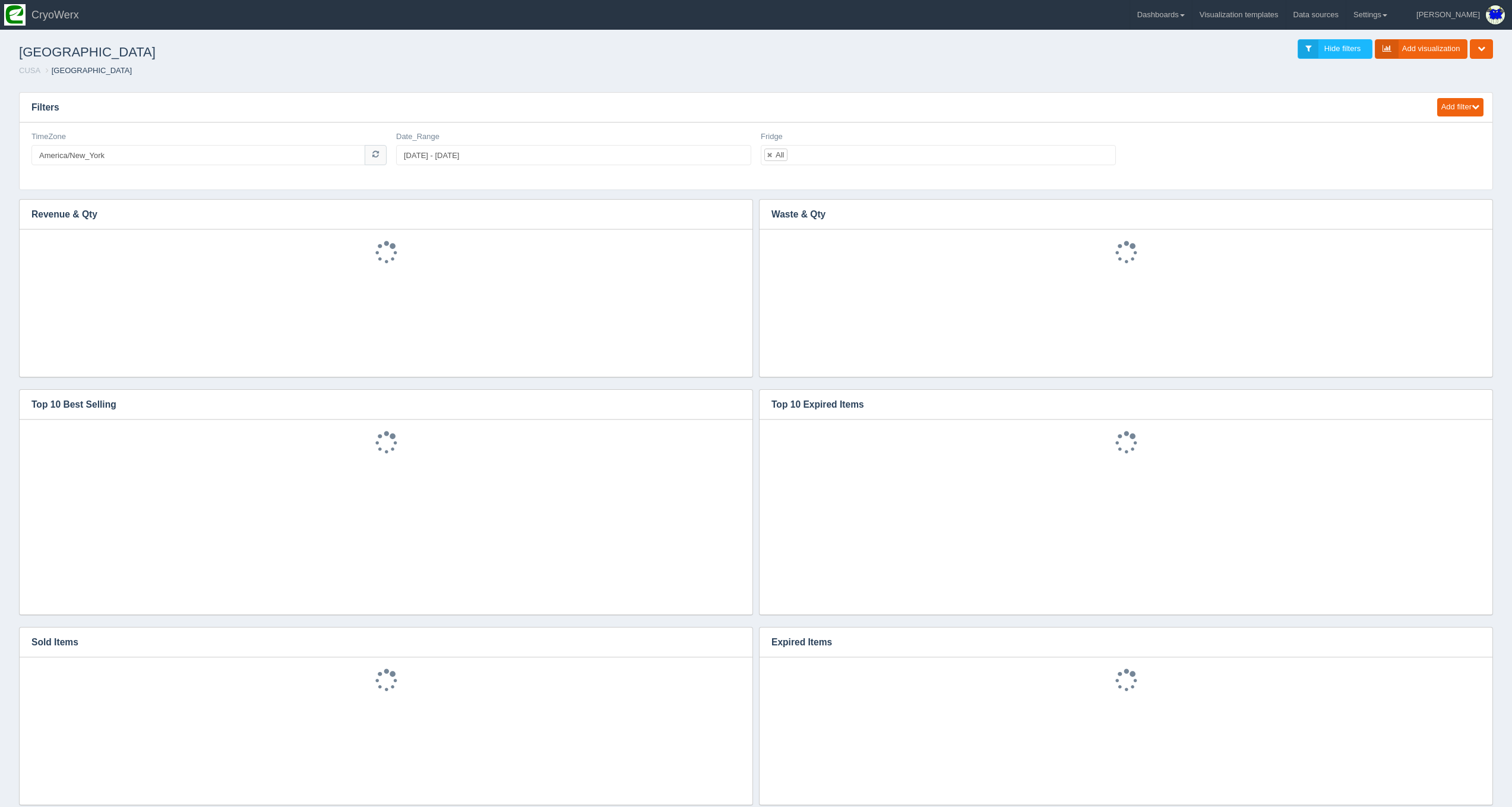
click at [1192, 18] on link "Dashboards" at bounding box center [1161, 15] width 61 height 30
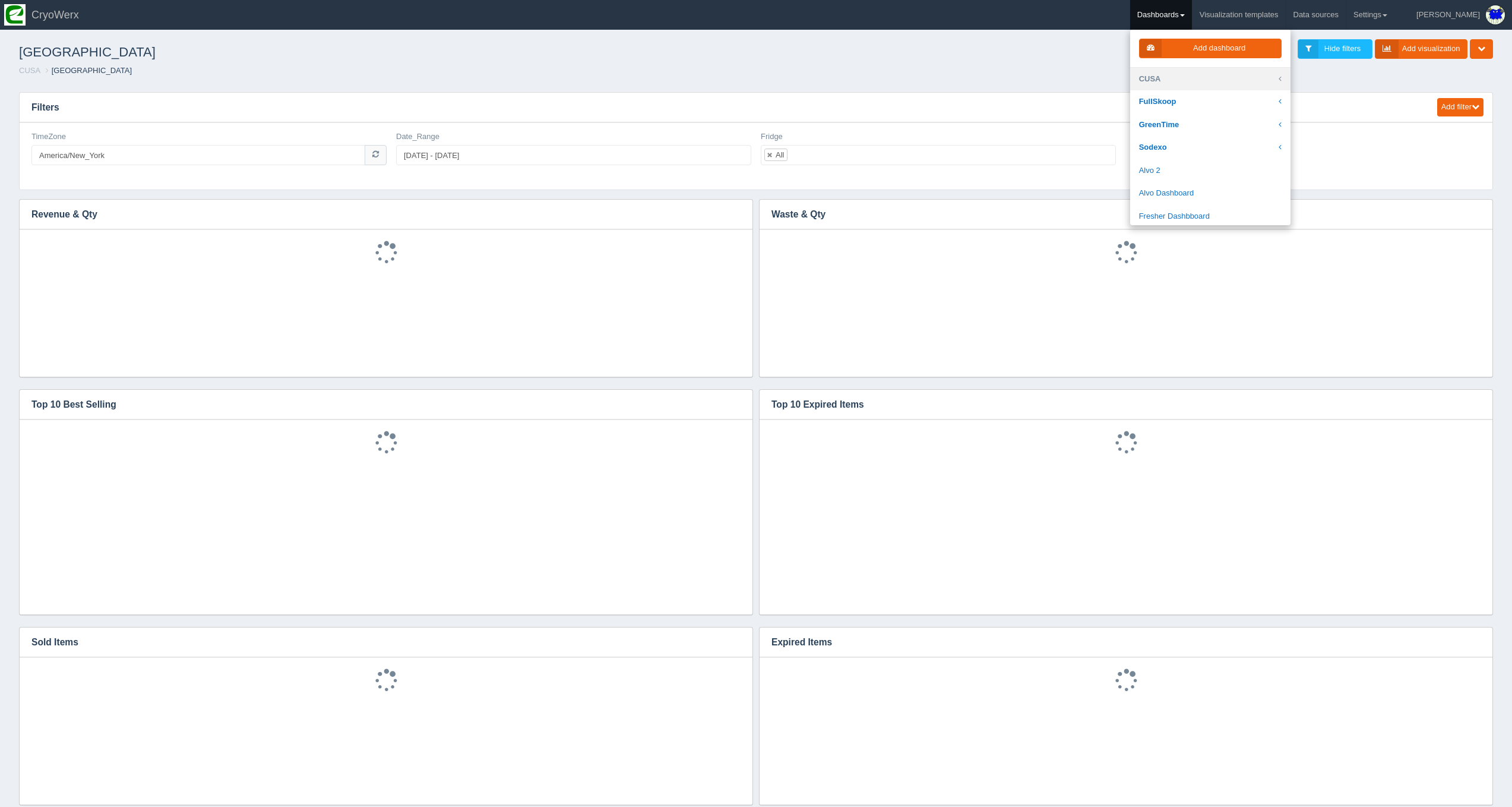
click at [1187, 83] on link "CUSA" at bounding box center [1210, 79] width 160 height 23
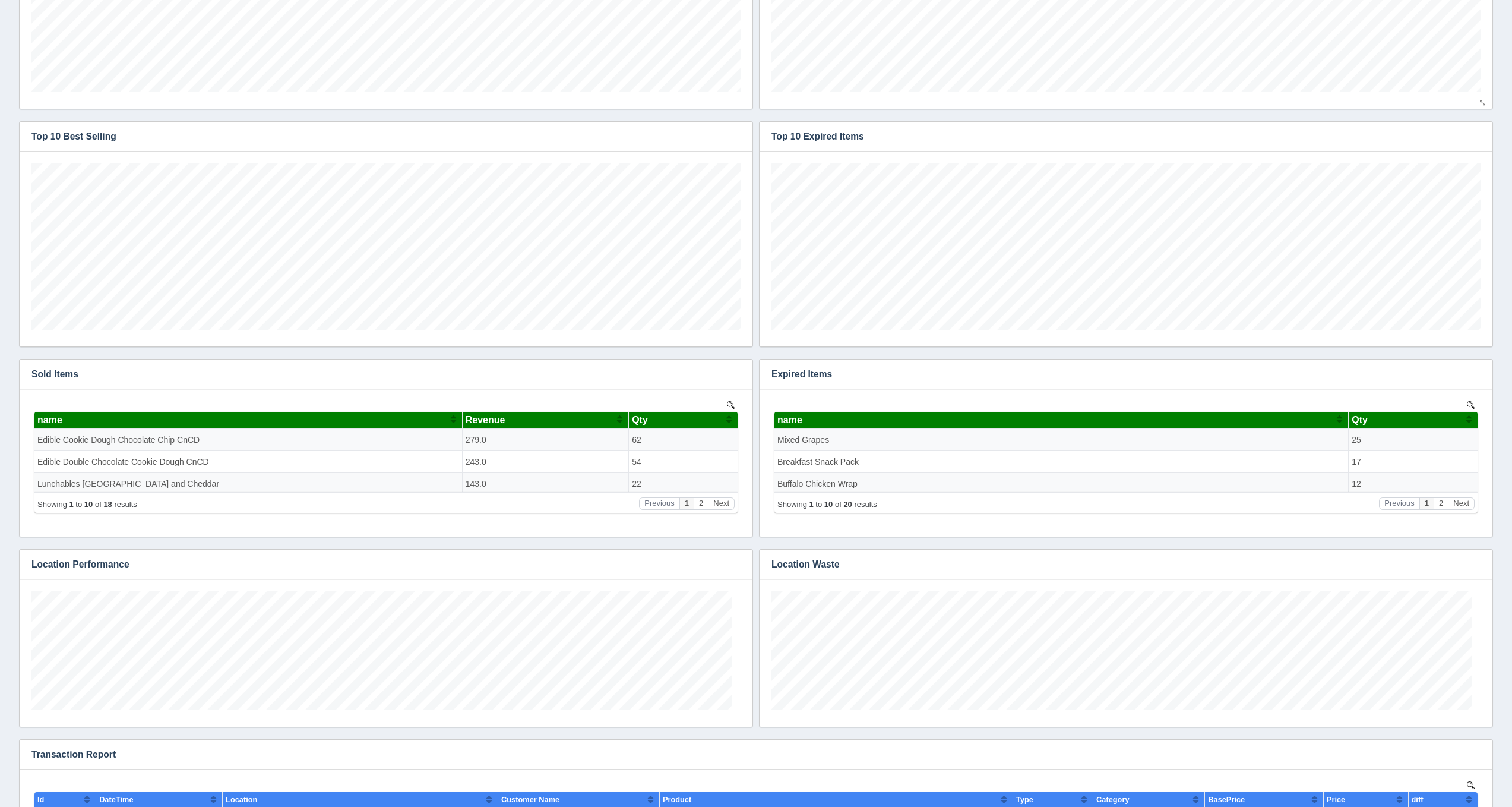
scroll to position [363, 0]
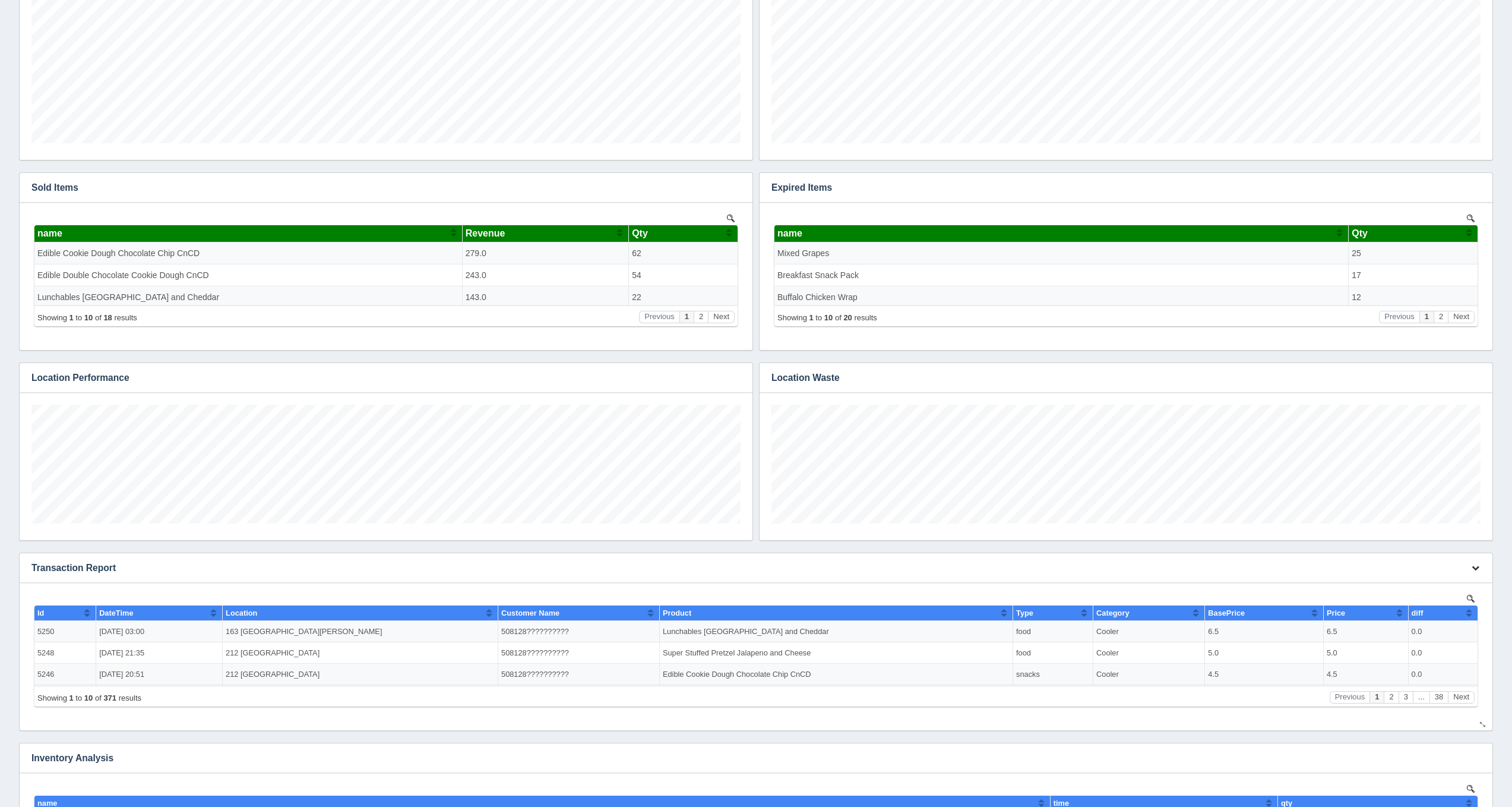
click at [1476, 568] on icon "button" at bounding box center [1476, 568] width 7 height 7
click at [1456, 581] on link "Edit chart" at bounding box center [1436, 585] width 95 height 17
click at [1417, 580] on link "Edit chart" at bounding box center [1436, 585] width 95 height 17
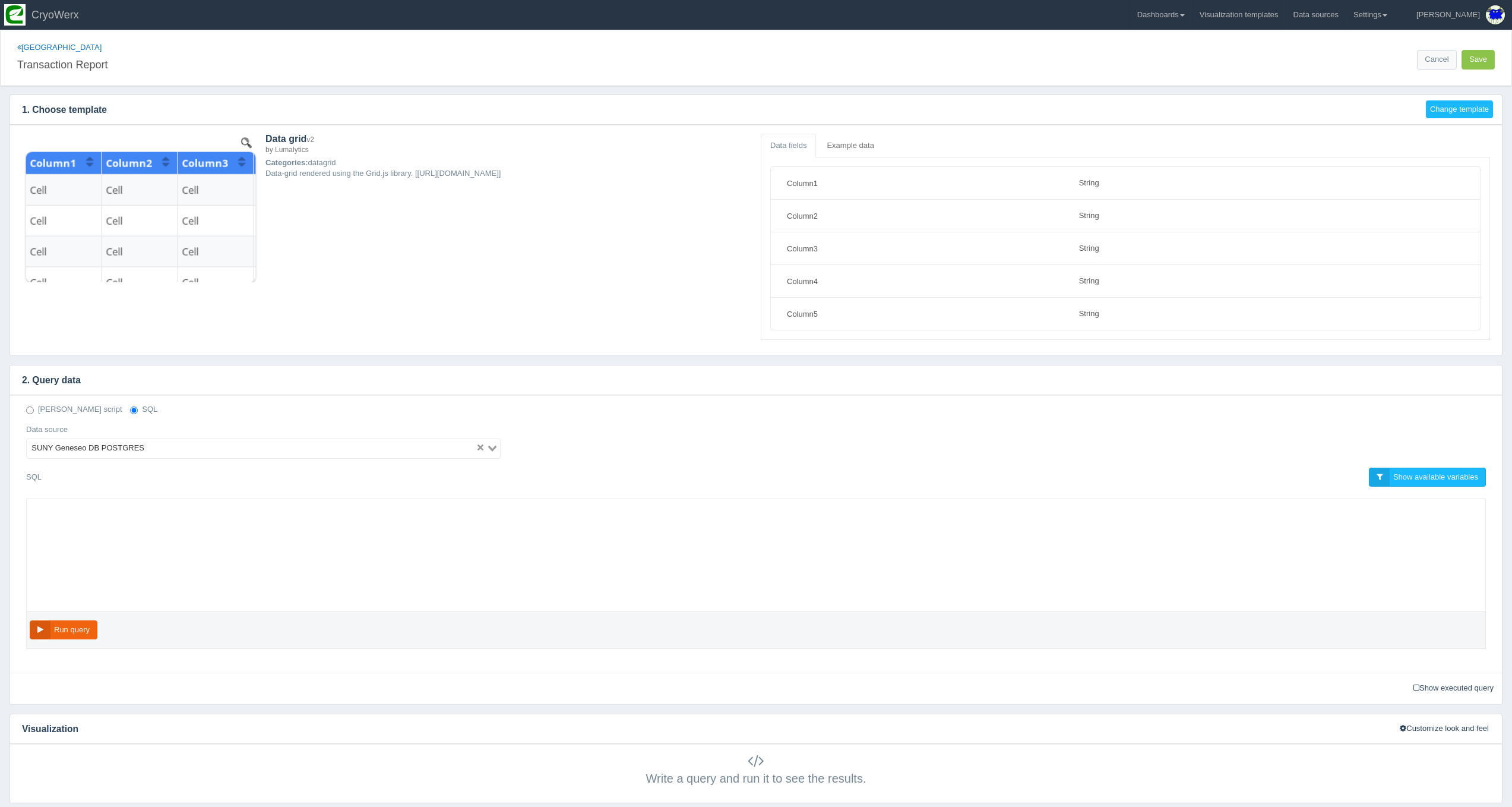
select select "string"
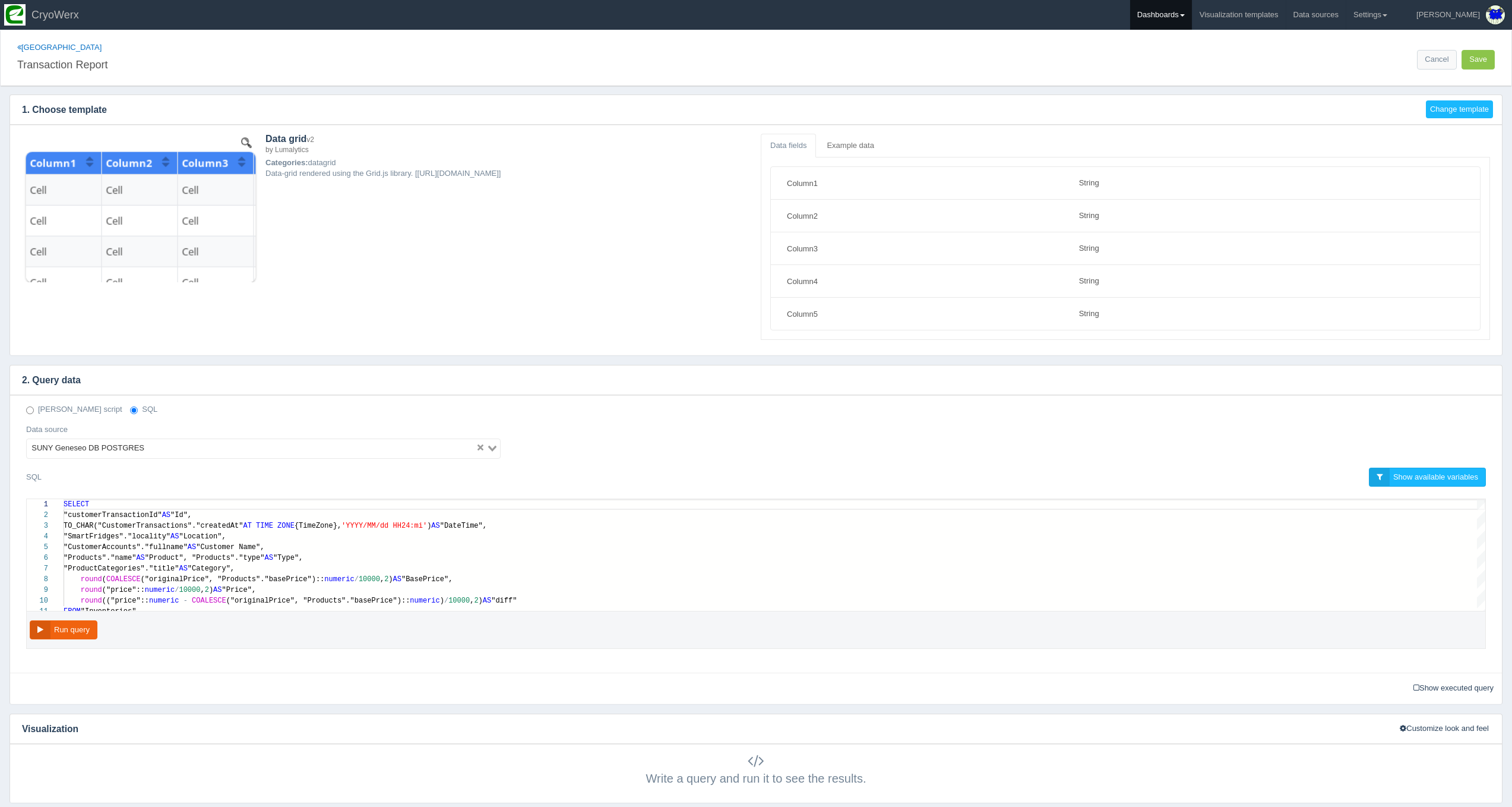
click at [1181, 17] on link "Dashboards" at bounding box center [1161, 15] width 61 height 30
click at [1204, 71] on link "CUSA" at bounding box center [1210, 79] width 160 height 23
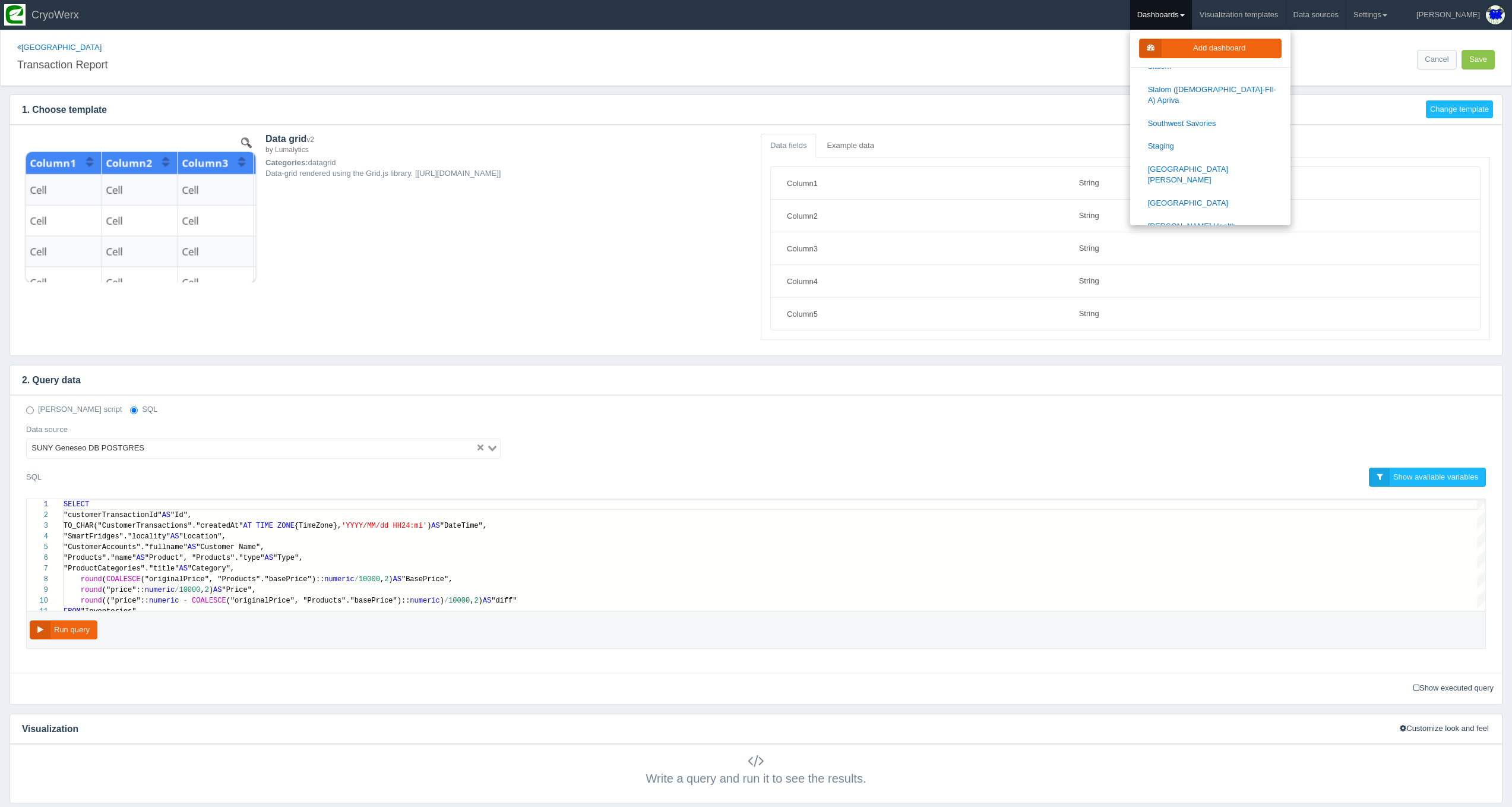
scroll to position [1397, 0]
click at [1217, 214] on link "[PERSON_NAME] Health" at bounding box center [1210, 226] width 160 height 23
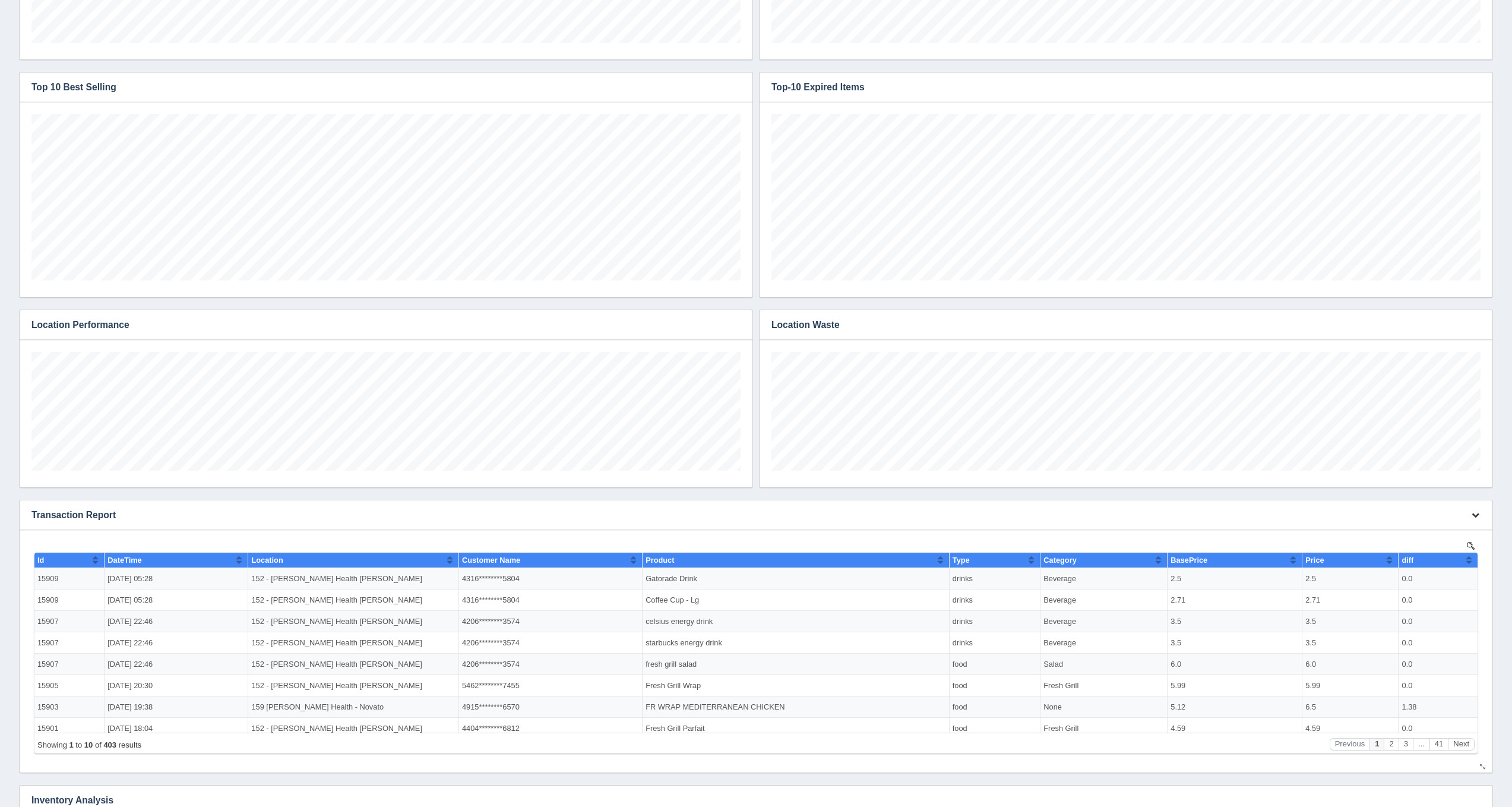
click at [1475, 513] on icon "button" at bounding box center [1476, 514] width 7 height 7
click at [1464, 531] on link "Edit chart" at bounding box center [1436, 532] width 95 height 17
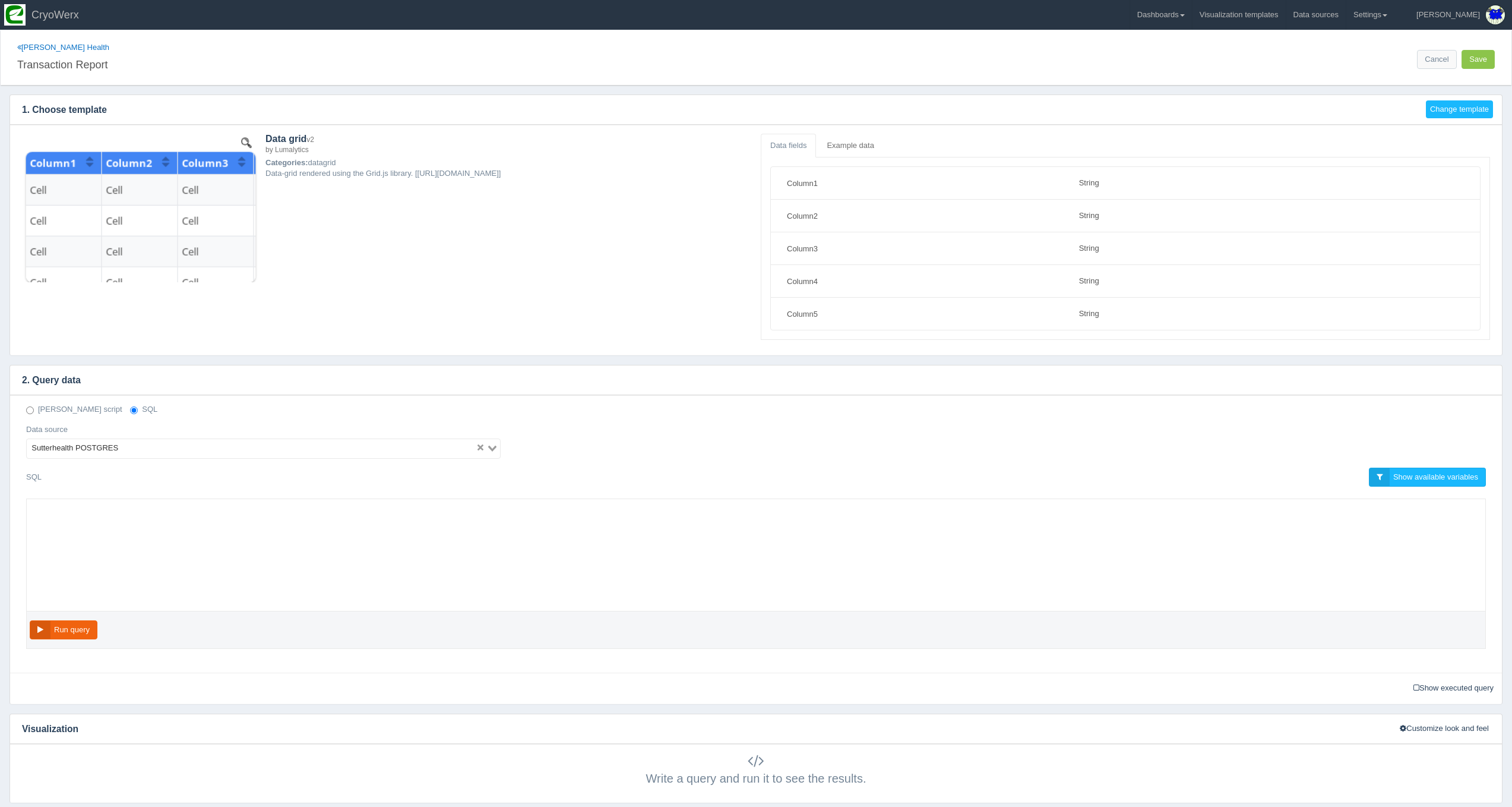
select select "string"
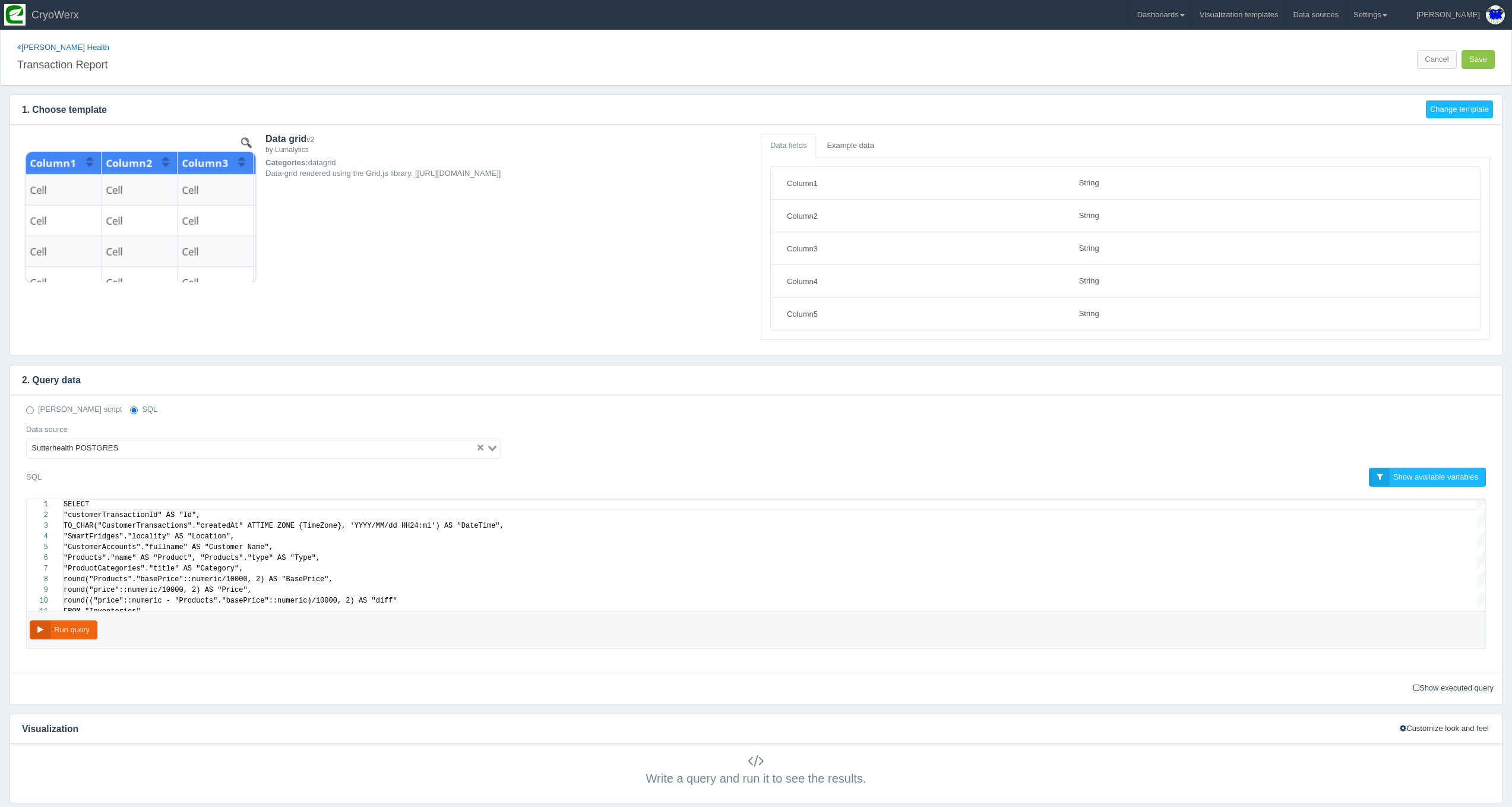
scroll to position [96, 0]
click at [473, 604] on div "SELECT "customerTransactionId" AS "Id", TO_CHAR("CustomerTransactions"."created…" at bounding box center [774, 622] width 1422 height 246
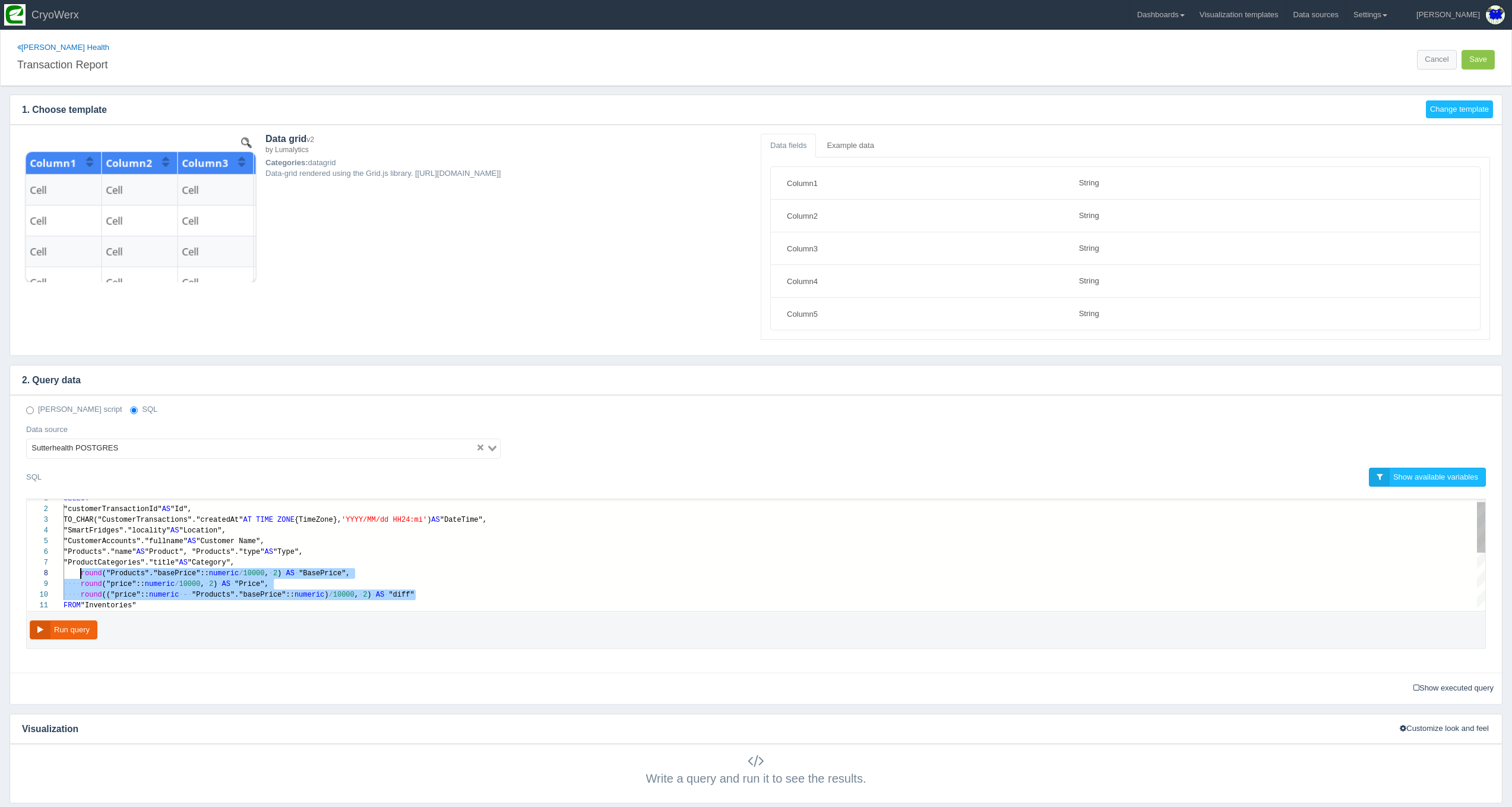
paste textarea "MM/dd HH24:mi') AS "DateTime", "SmartFridges"."locality" AS "Location", "Custom…"
type textarea "MM/dd HH24:mi') AS "DateTime", "SmartFridges"."locality" AS "Location", "Custom…"
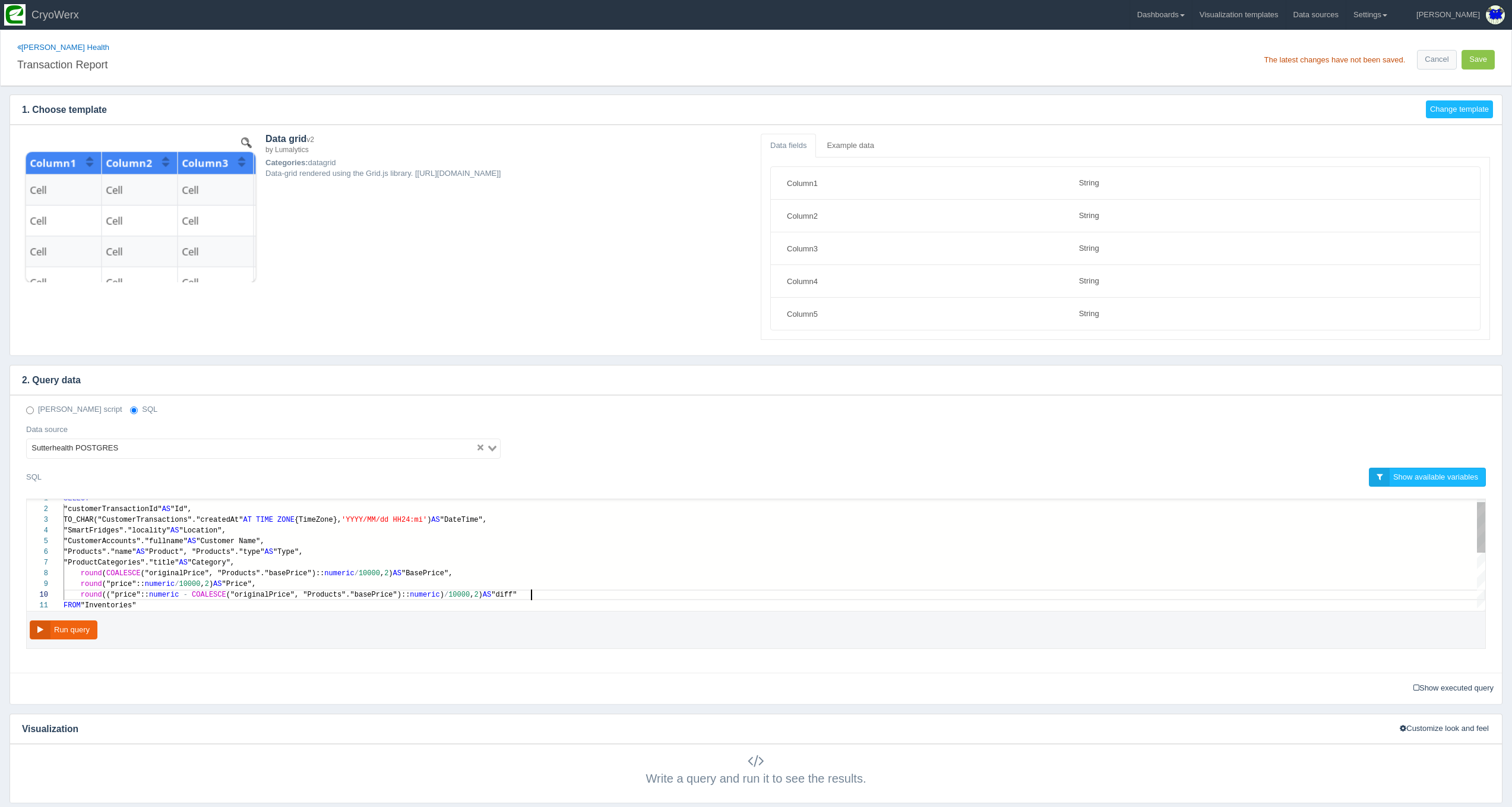
scroll to position [75, 467]
click at [47, 633] on button "Run query" at bounding box center [63, 630] width 68 height 20
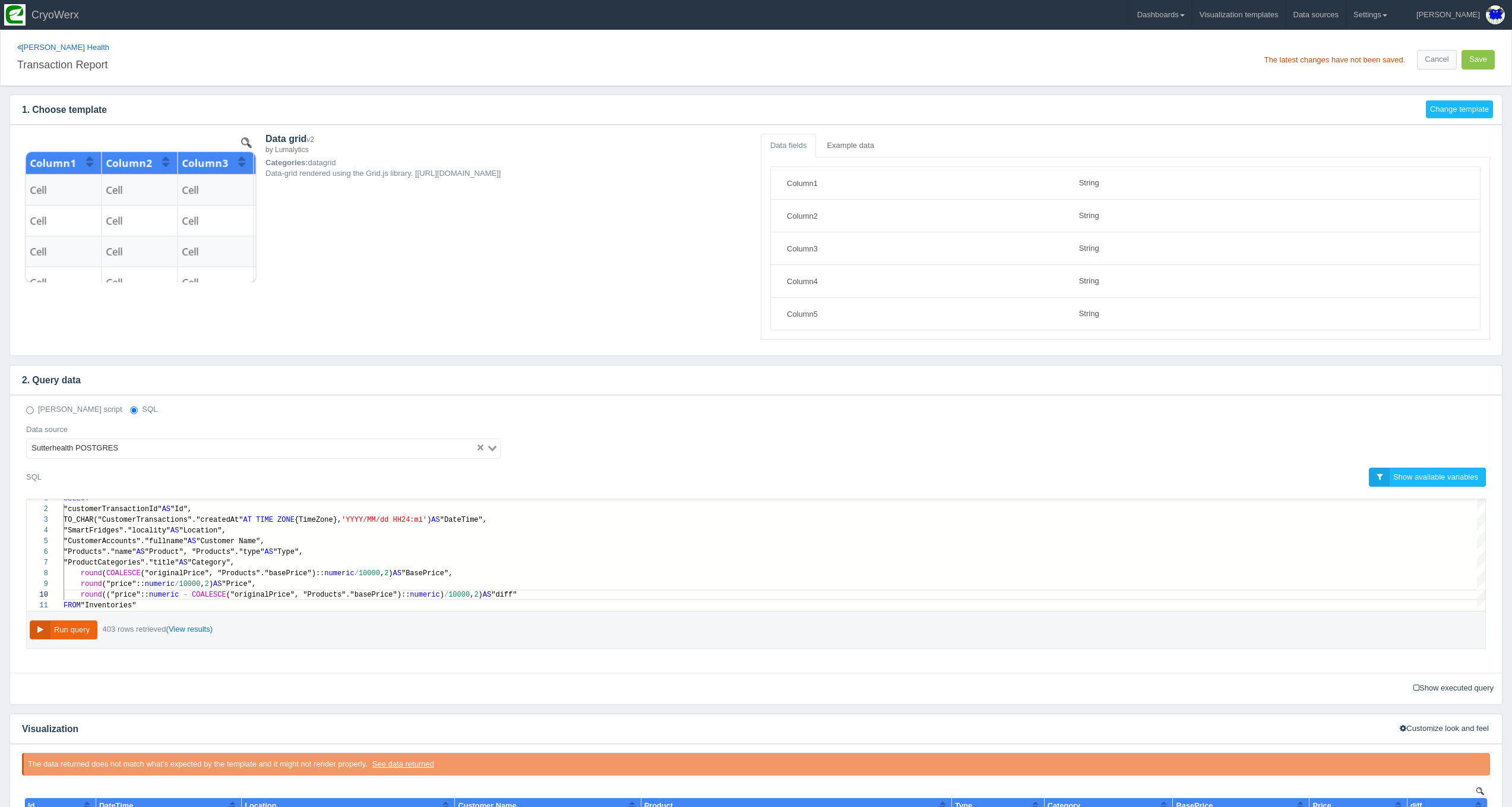
scroll to position [0, 0]
click at [1476, 68] on button "Save" at bounding box center [1478, 60] width 34 height 20
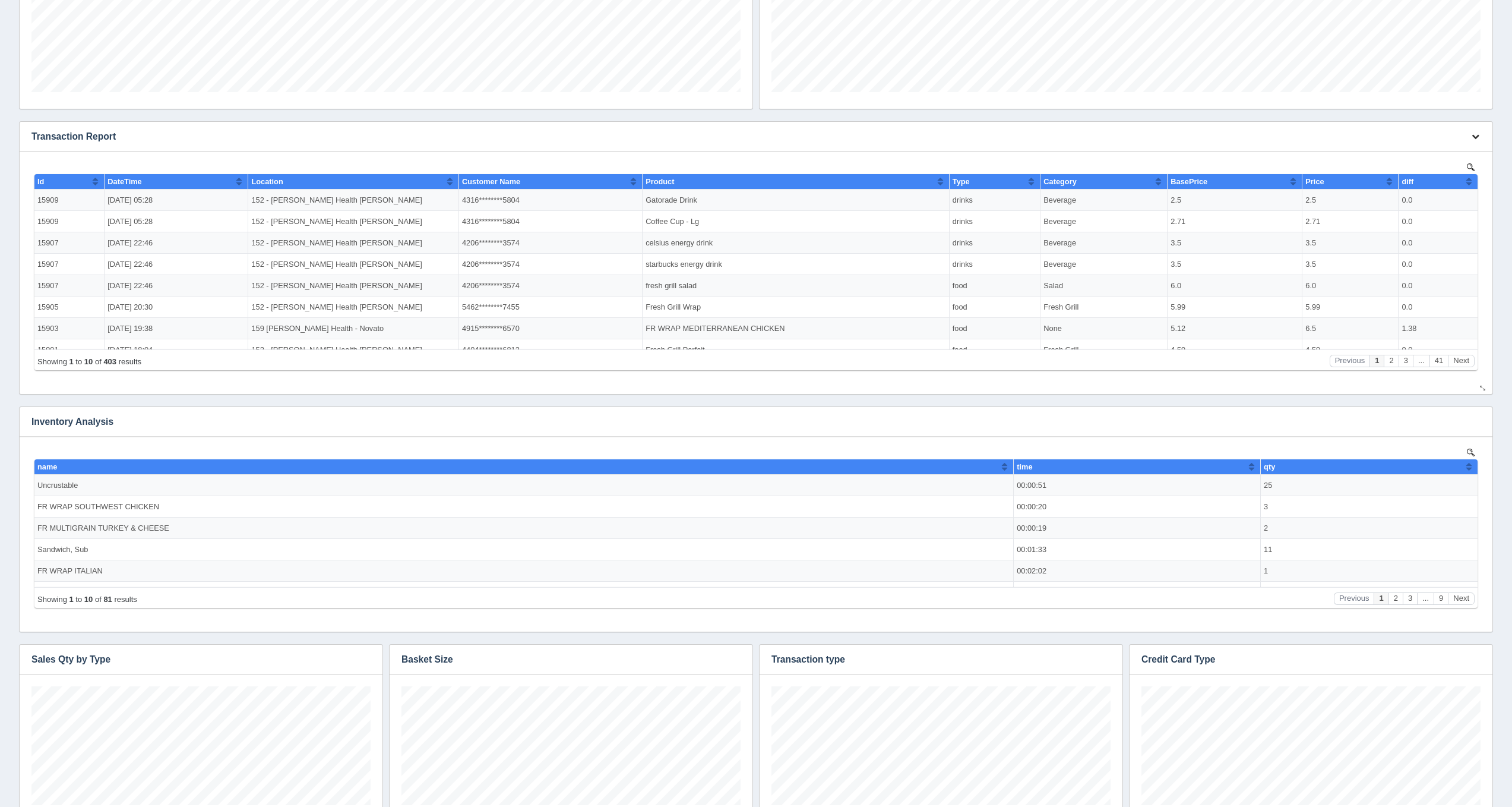
click at [1480, 132] on button "button" at bounding box center [1475, 137] width 16 height 19
click at [1467, 148] on link "Edit chart" at bounding box center [1436, 154] width 95 height 17
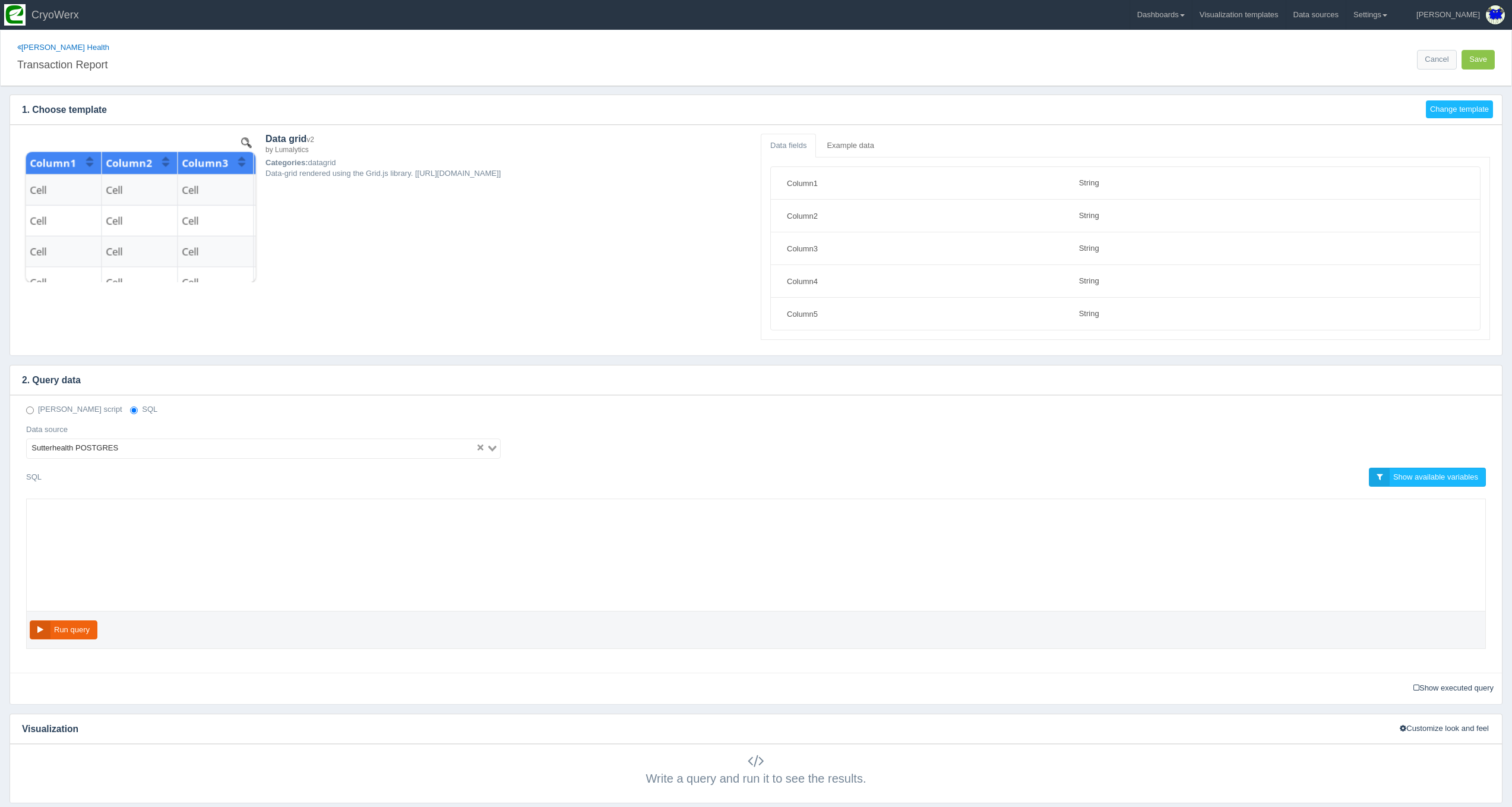
select select "string"
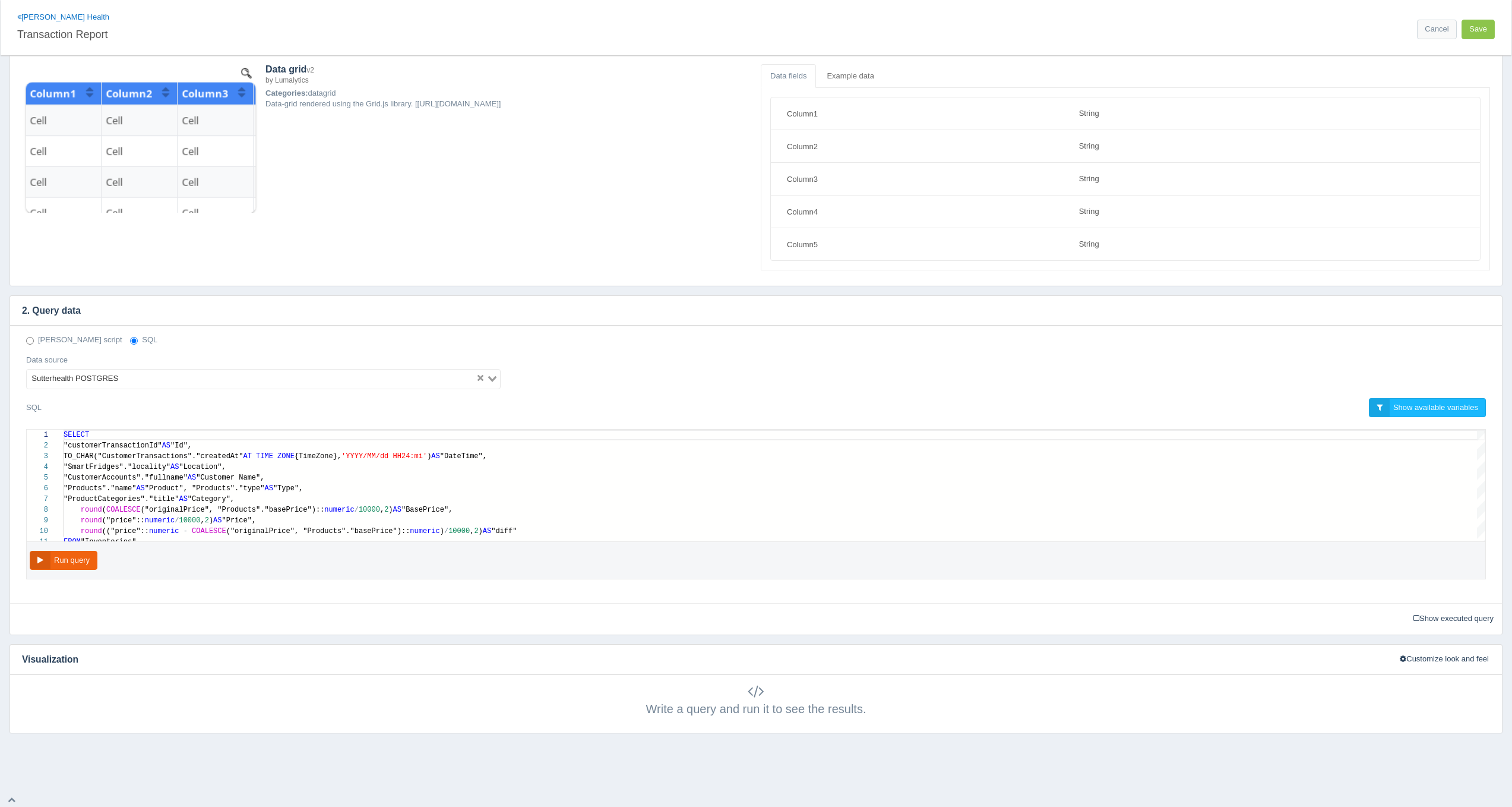
scroll to position [69, 0]
type textarea "SELECT "customerTransactionId" AS "Id", TO_CHAR("CustomerTransactions"."created…"
click at [194, 507] on span "("originalPrice", "Products"."basePrice")::" at bounding box center [233, 510] width 184 height 8
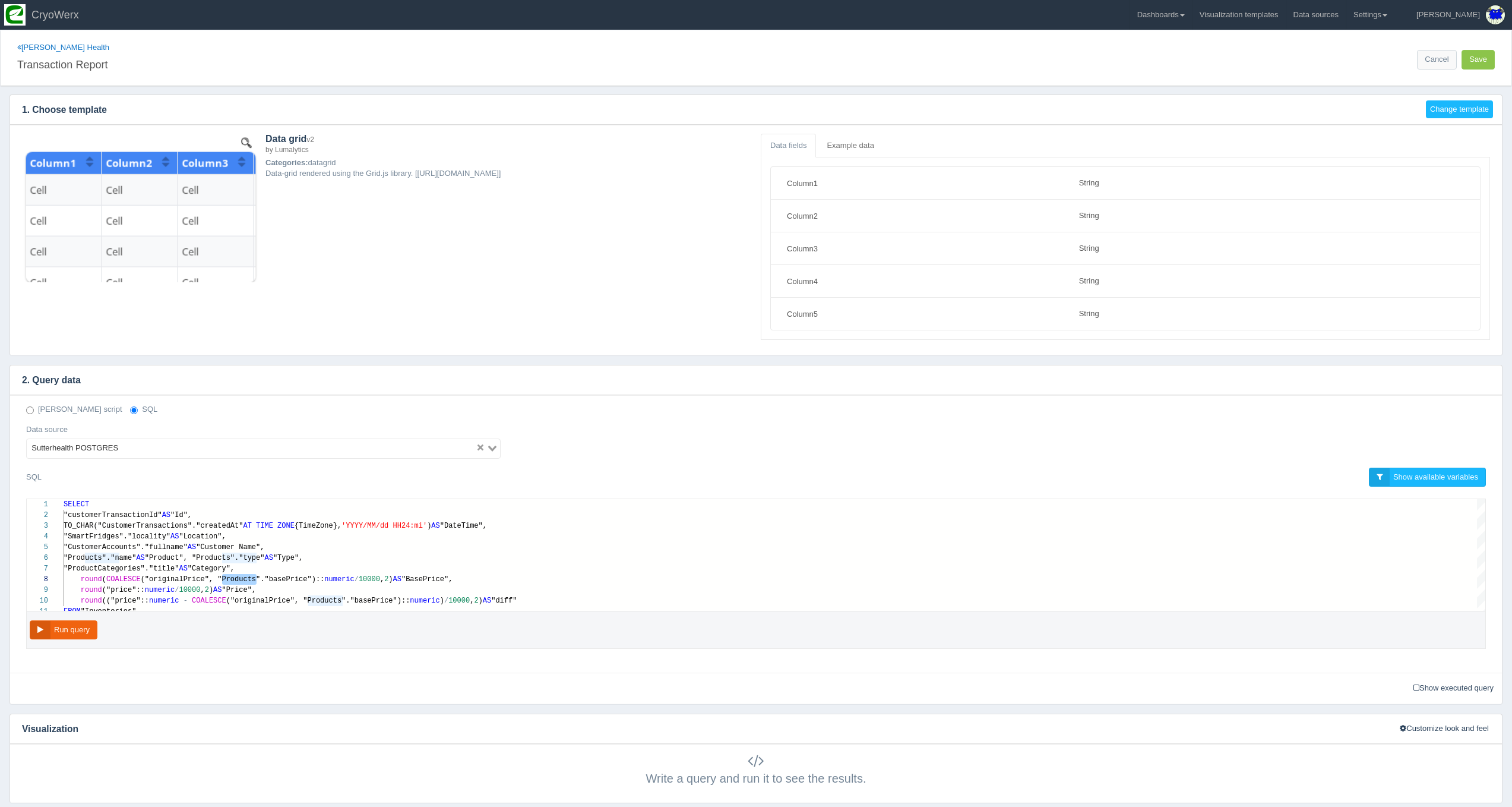
scroll to position [0, 0]
click at [1192, 21] on link "Dashboards" at bounding box center [1161, 15] width 61 height 30
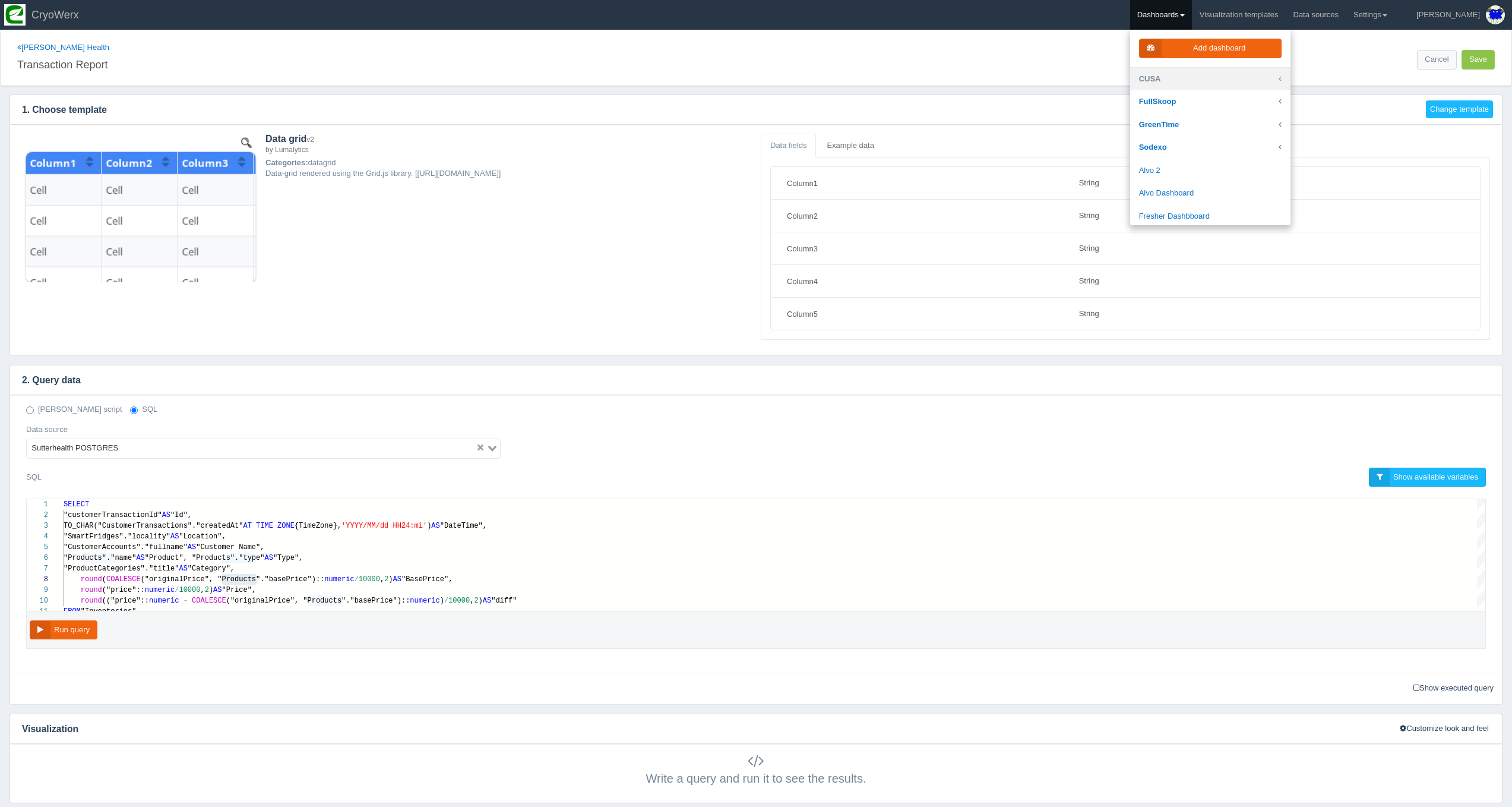
click at [1236, 89] on link "CUSA" at bounding box center [1210, 79] width 160 height 23
click at [1223, 247] on link "SutterHealth Santarosa" at bounding box center [1210, 258] width 160 height 23
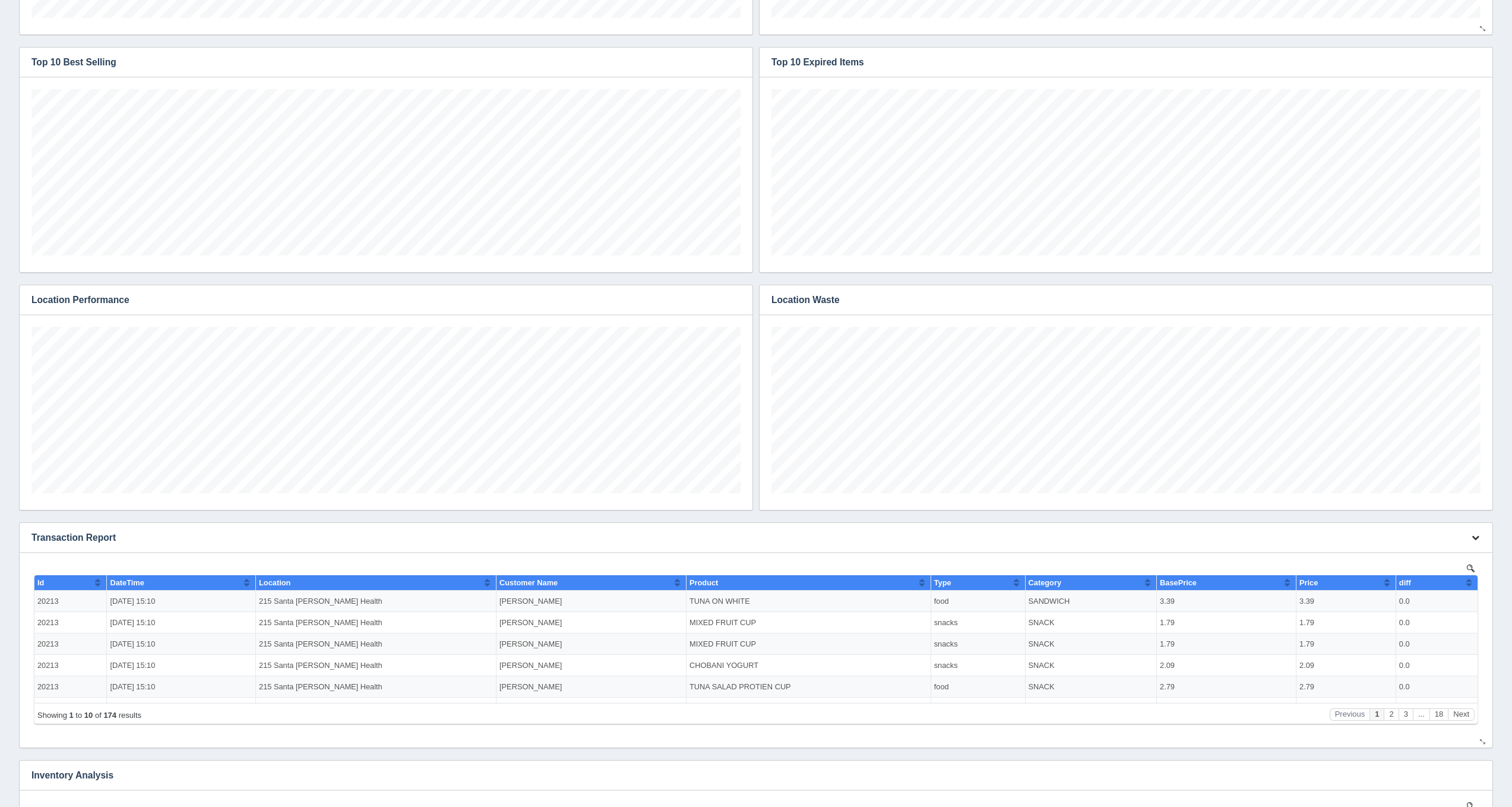
click at [1483, 530] on button "button" at bounding box center [1475, 538] width 16 height 19
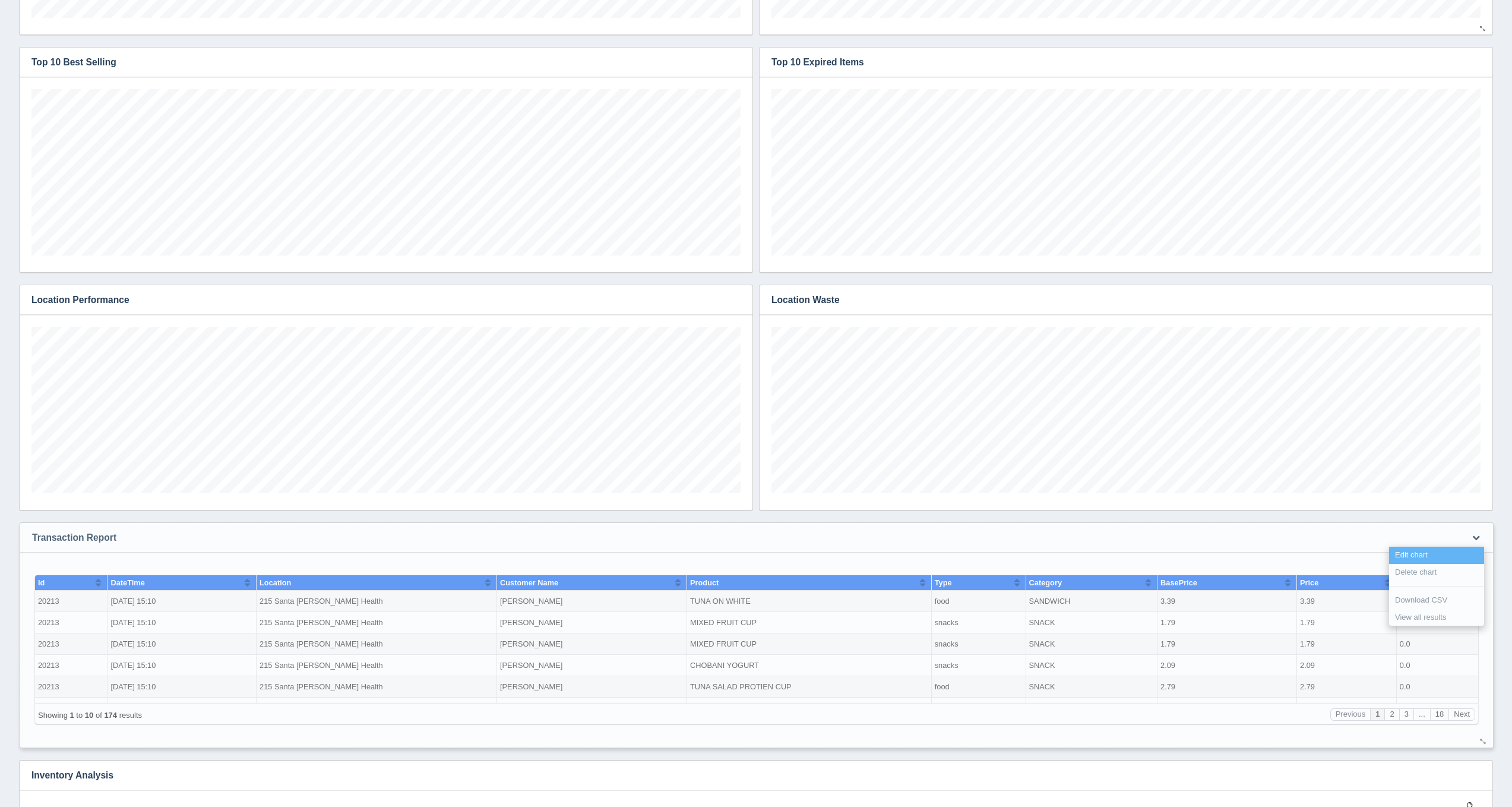
click at [1449, 548] on link "Edit chart" at bounding box center [1437, 555] width 95 height 17
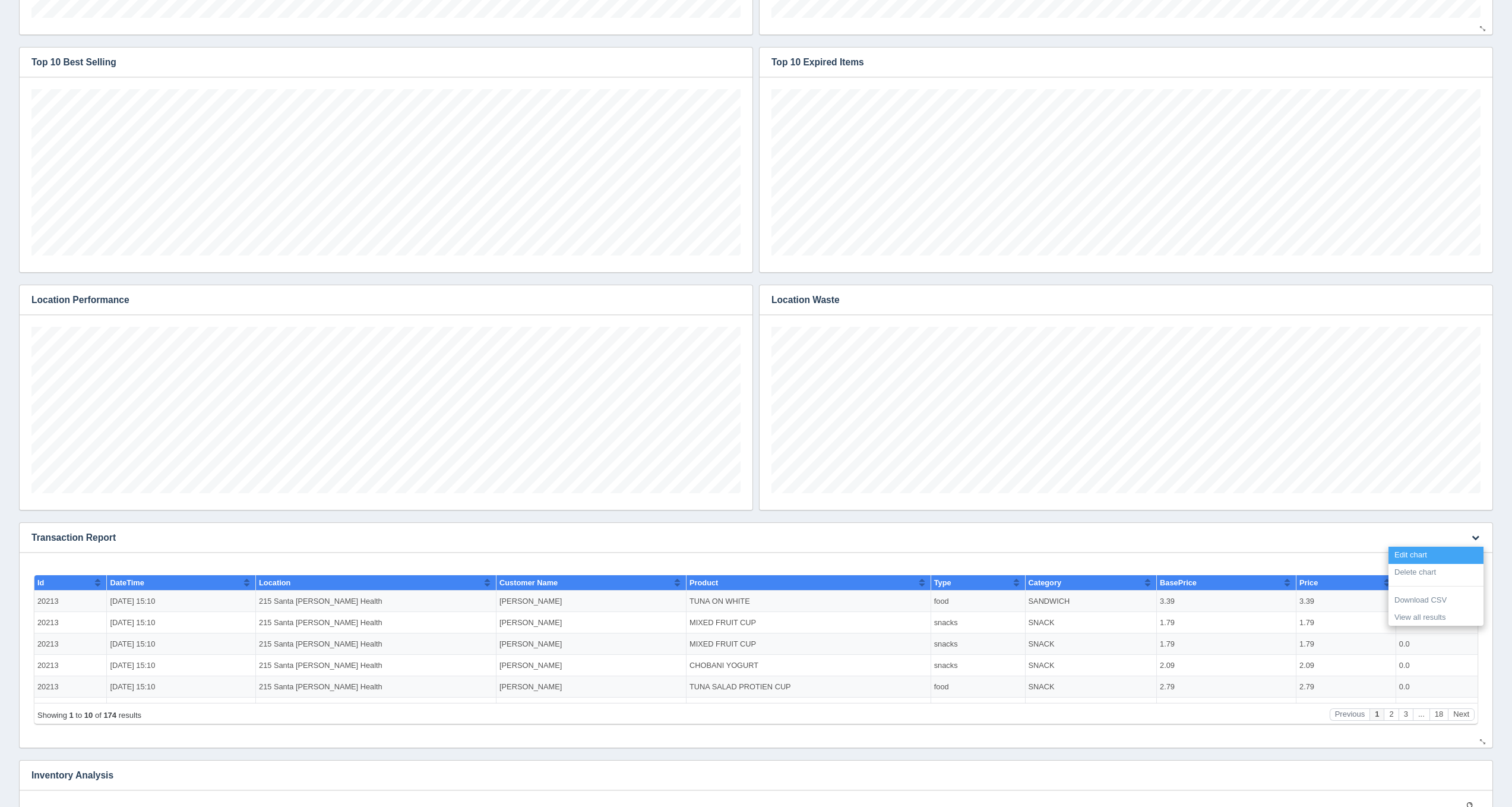
click at [1409, 552] on link "Edit chart" at bounding box center [1436, 555] width 95 height 17
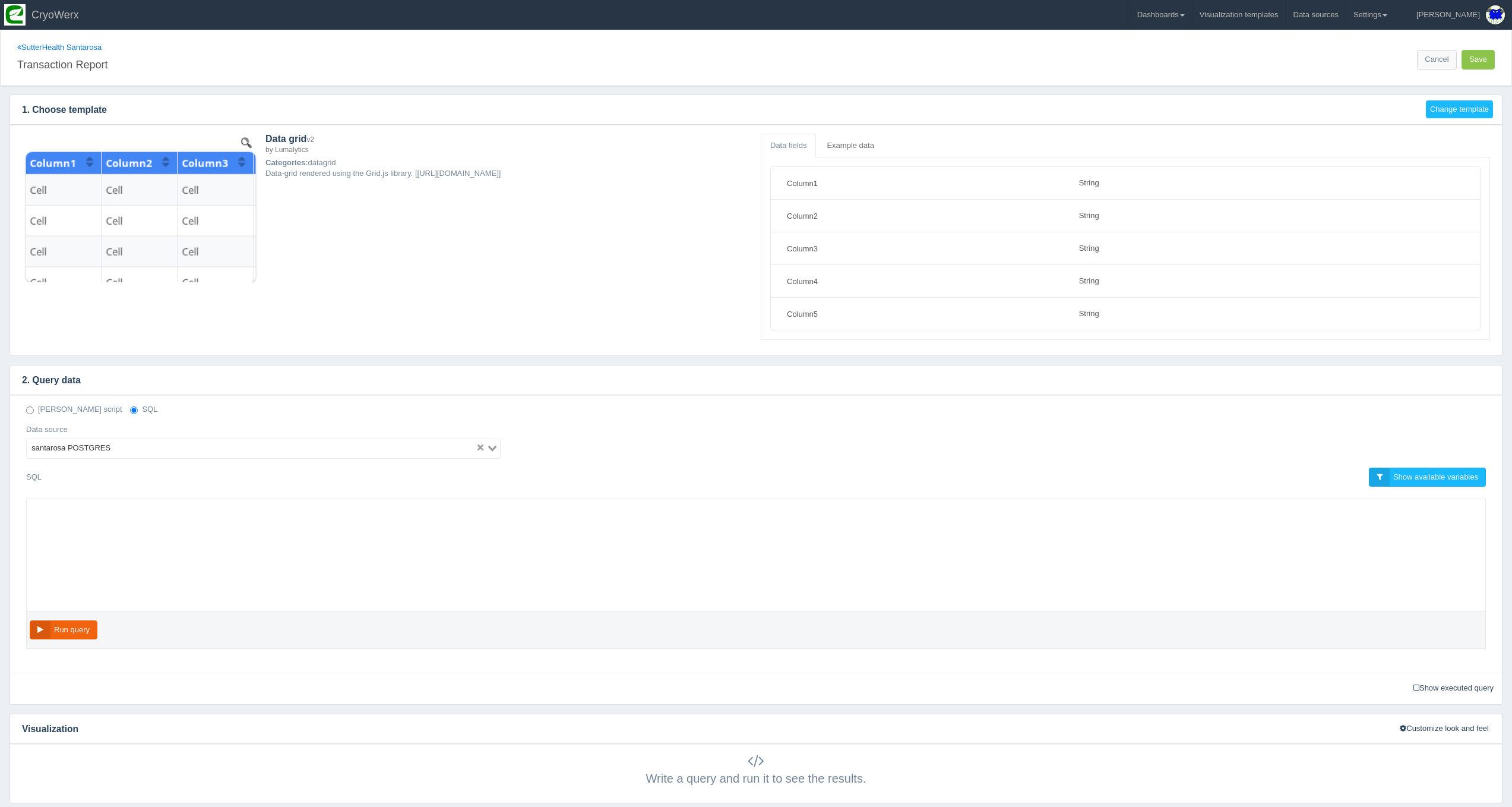
select select "string"
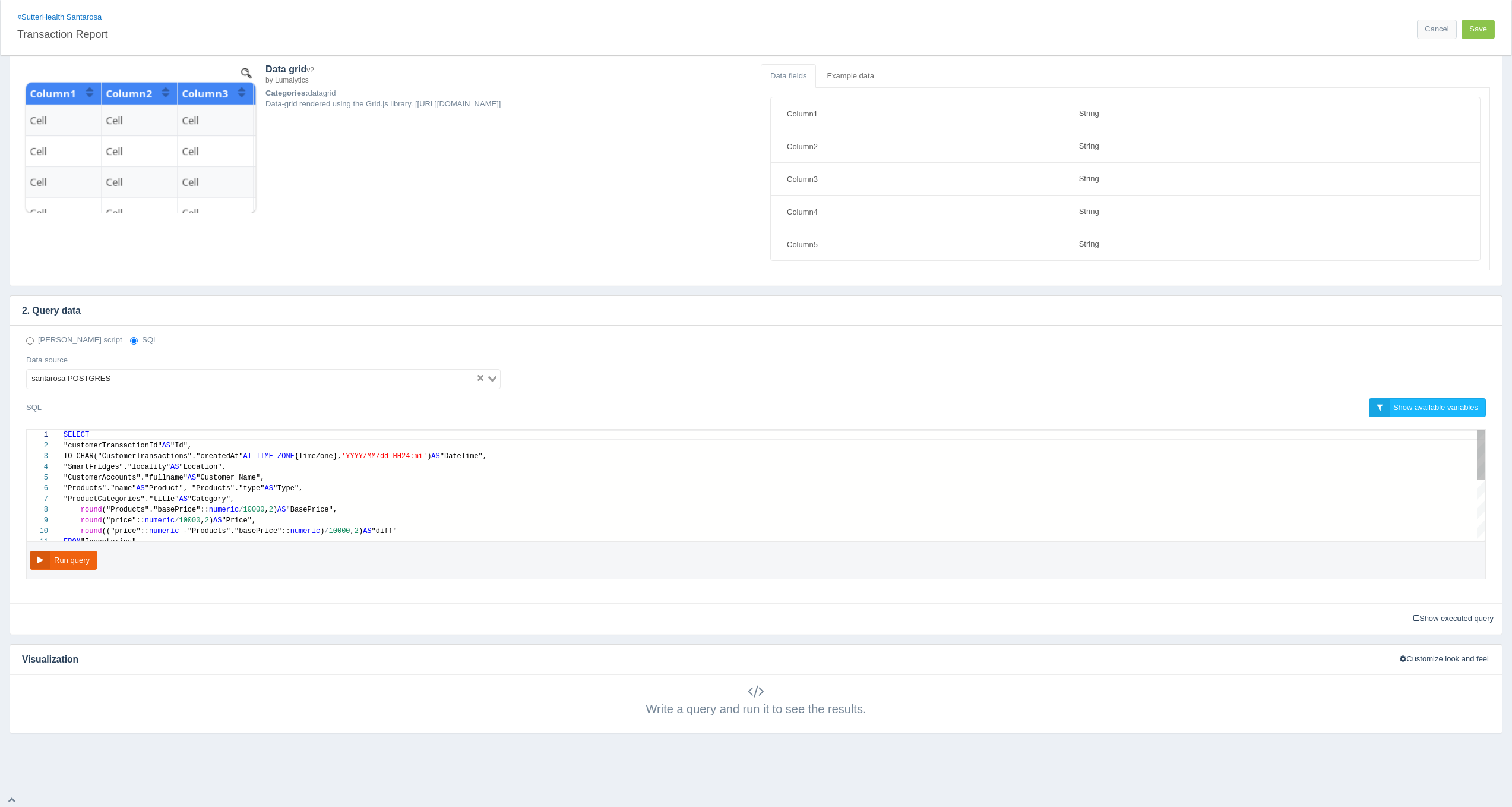
scroll to position [69, 0]
click at [432, 532] on div "round (("price":: numeric - "Products"."basePrice":: numeric ) / 10000 , 2 ) AS…" at bounding box center [774, 528] width 1422 height 10
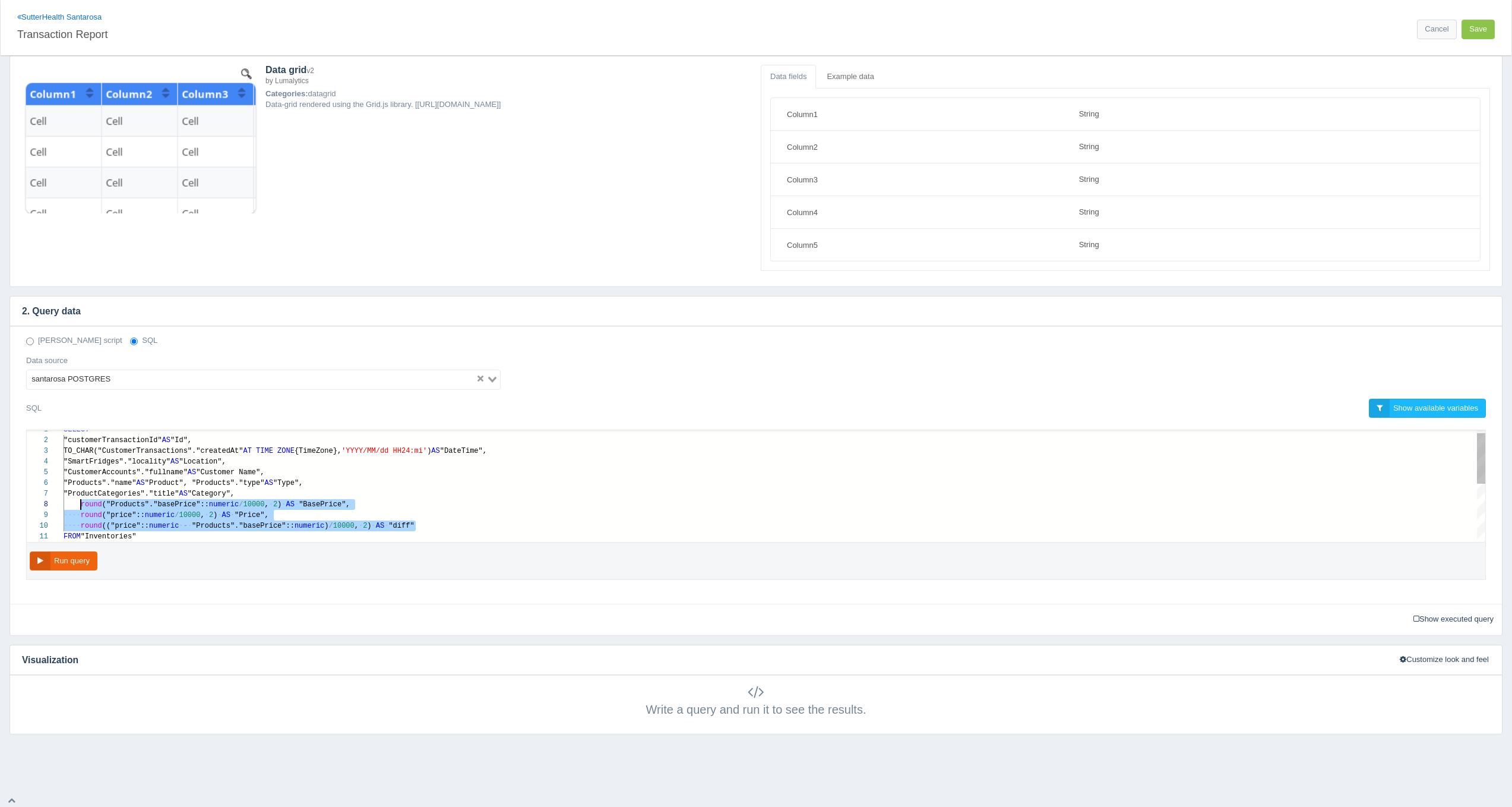
paste textarea "MM/dd HH24:mi') AS "DateTime", "SmartFridges"."locality" AS "Location", "Custom…"
type textarea "MM/dd HH24:mi') AS "DateTime", "SmartFridges"."locality" AS "Location", "Custom…"
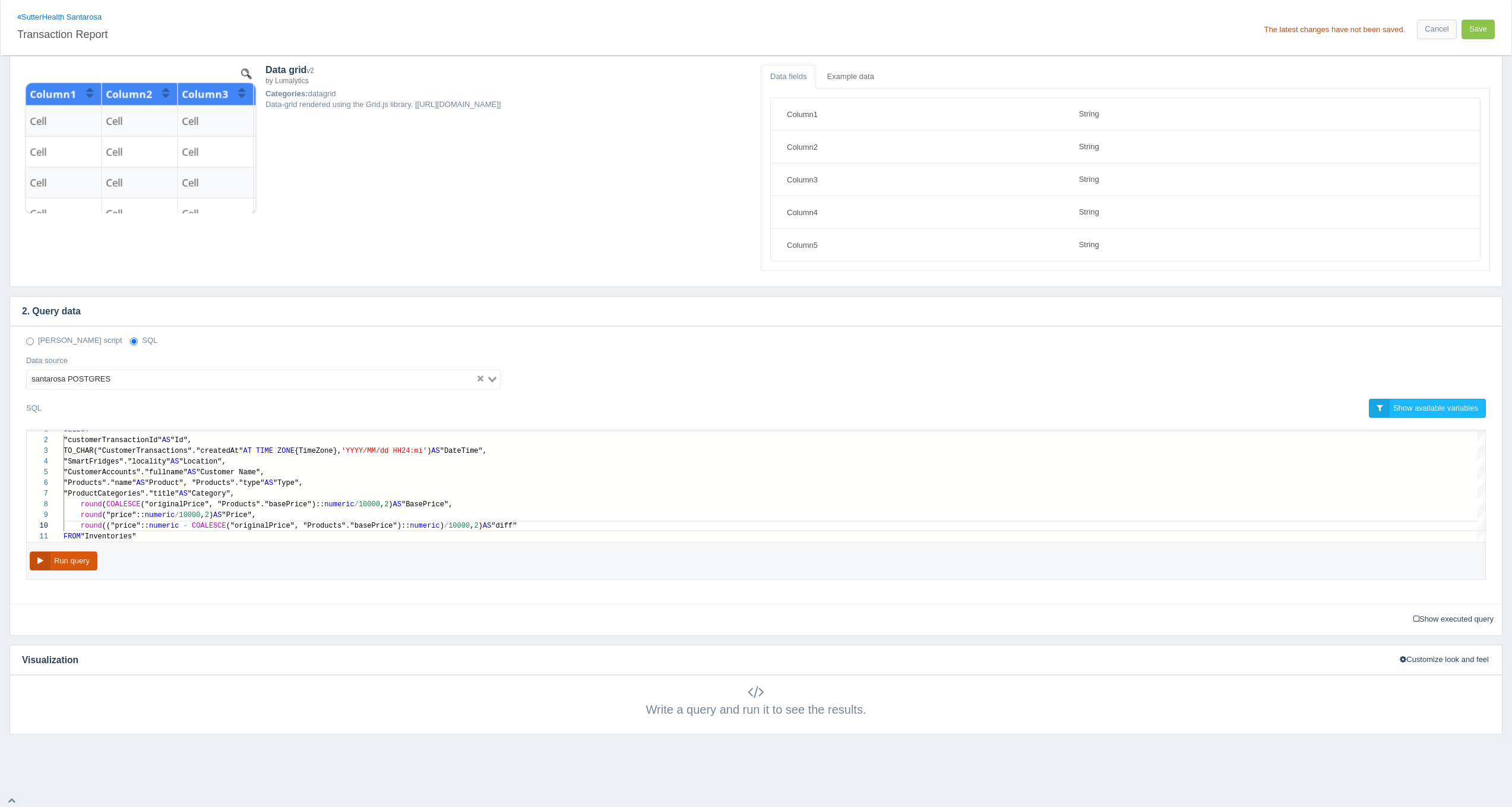
click at [73, 558] on button "Run query" at bounding box center [63, 561] width 68 height 20
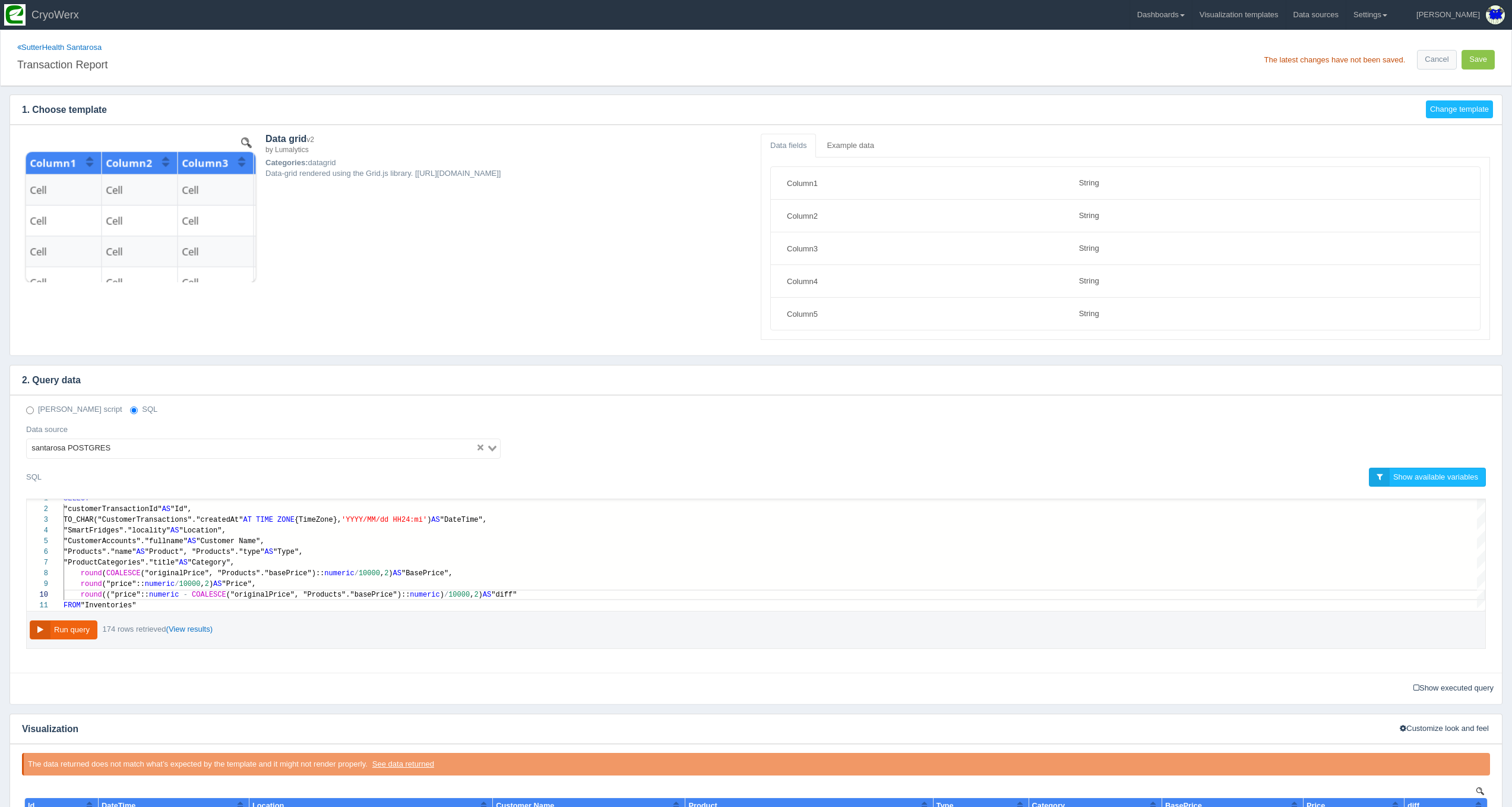
scroll to position [0, 0]
click at [1478, 62] on button "Save" at bounding box center [1478, 60] width 34 height 20
click at [1192, 12] on link "Dashboards" at bounding box center [1161, 15] width 61 height 30
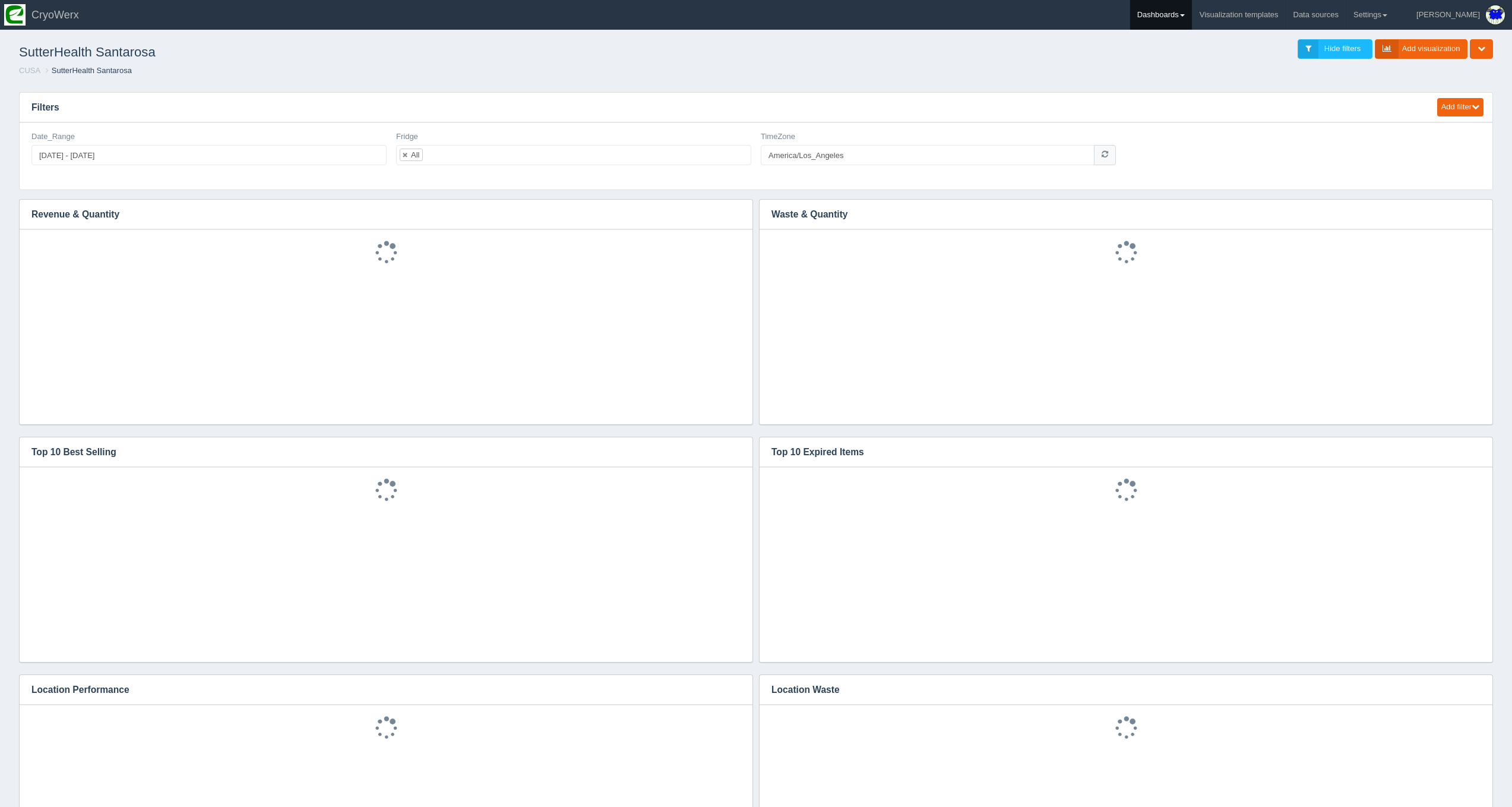
click at [1192, 19] on link "Dashboards" at bounding box center [1161, 15] width 61 height 30
click at [1219, 75] on link "CUSA" at bounding box center [1210, 79] width 160 height 23
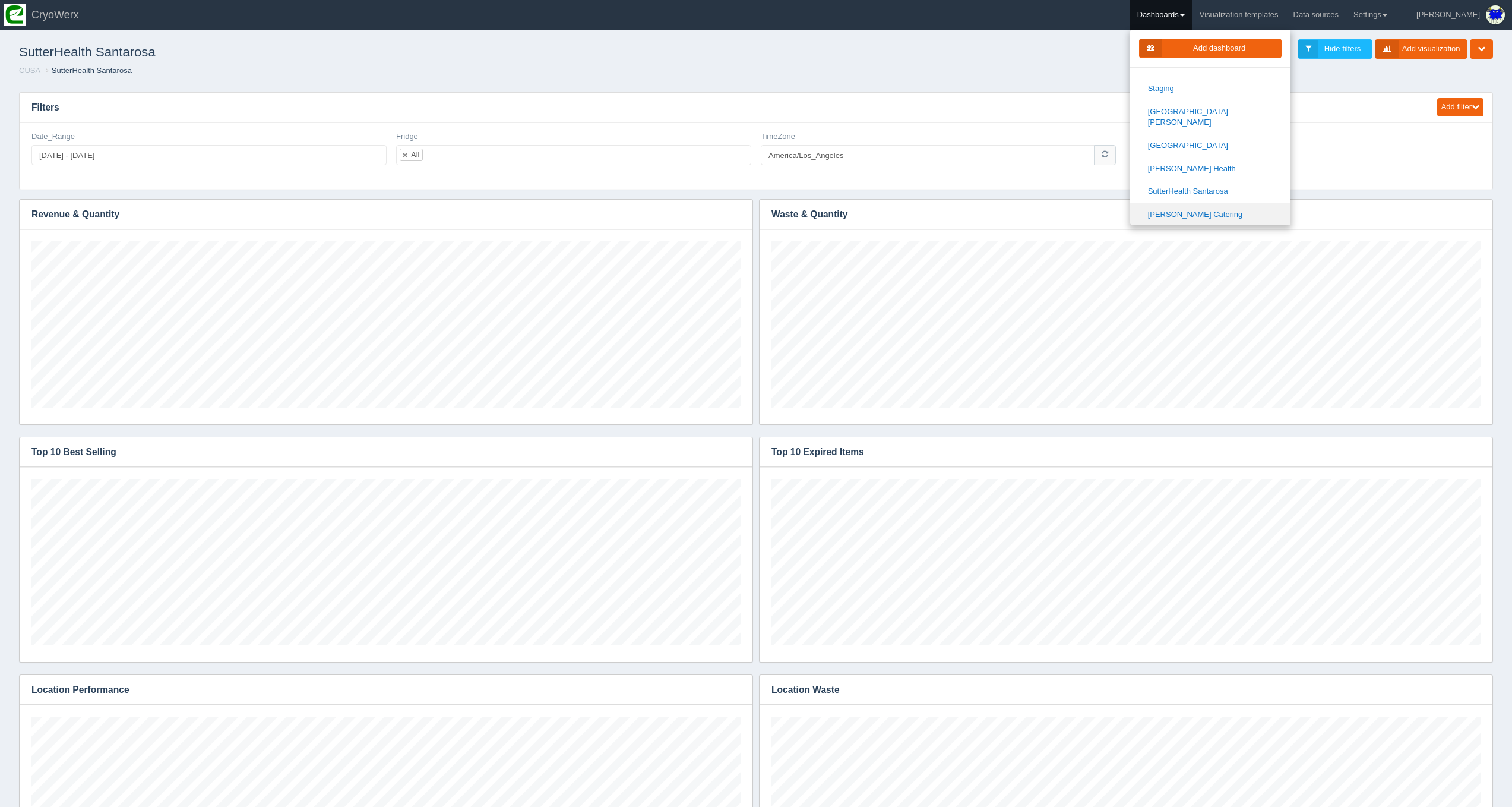
scroll to position [1456, 0]
click at [1206, 201] on link "[PERSON_NAME] Catering" at bounding box center [1210, 212] width 160 height 23
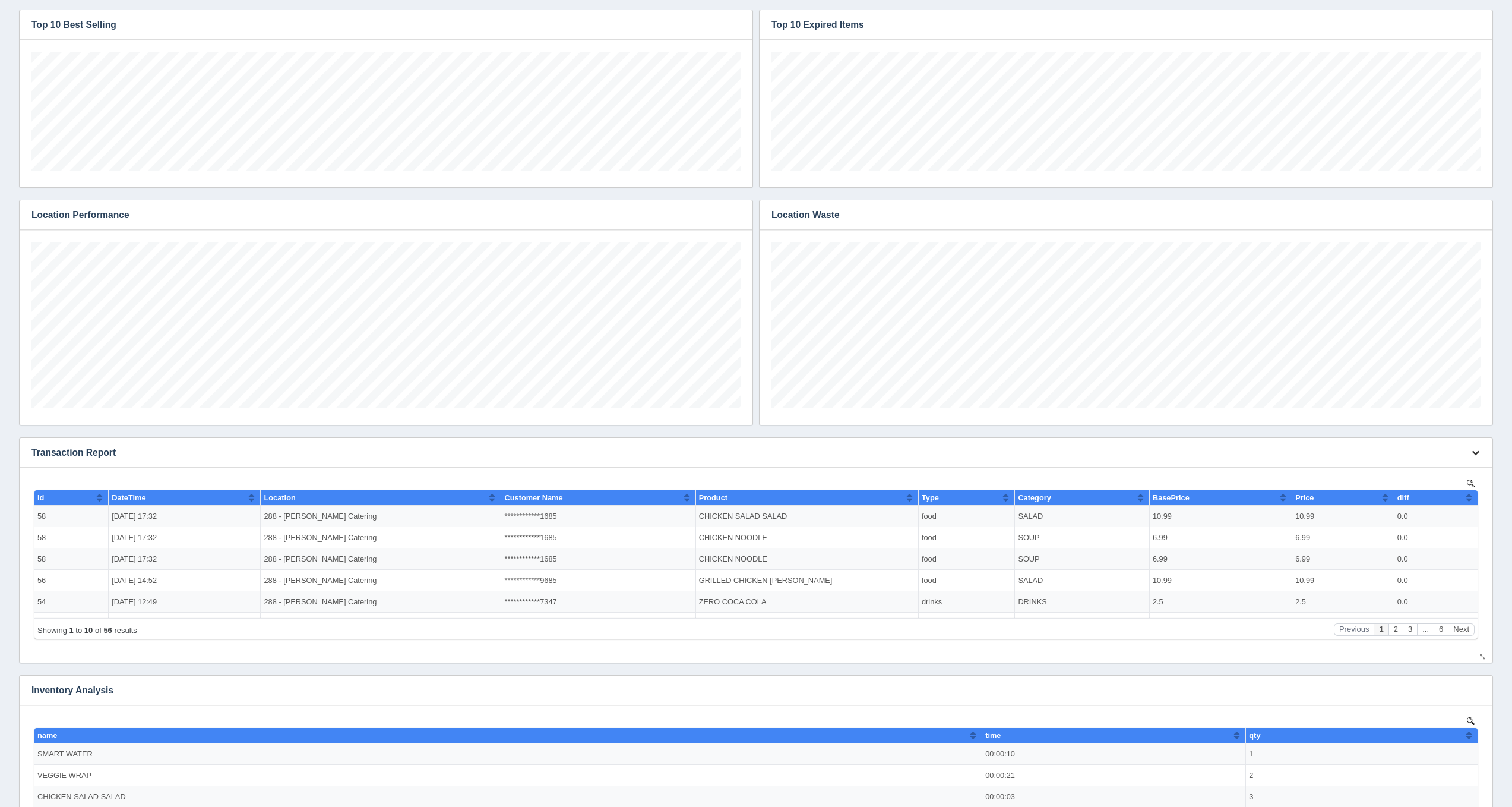
click at [1474, 452] on icon "button" at bounding box center [1476, 452] width 7 height 7
click at [1441, 463] on link "Edit chart" at bounding box center [1436, 470] width 95 height 17
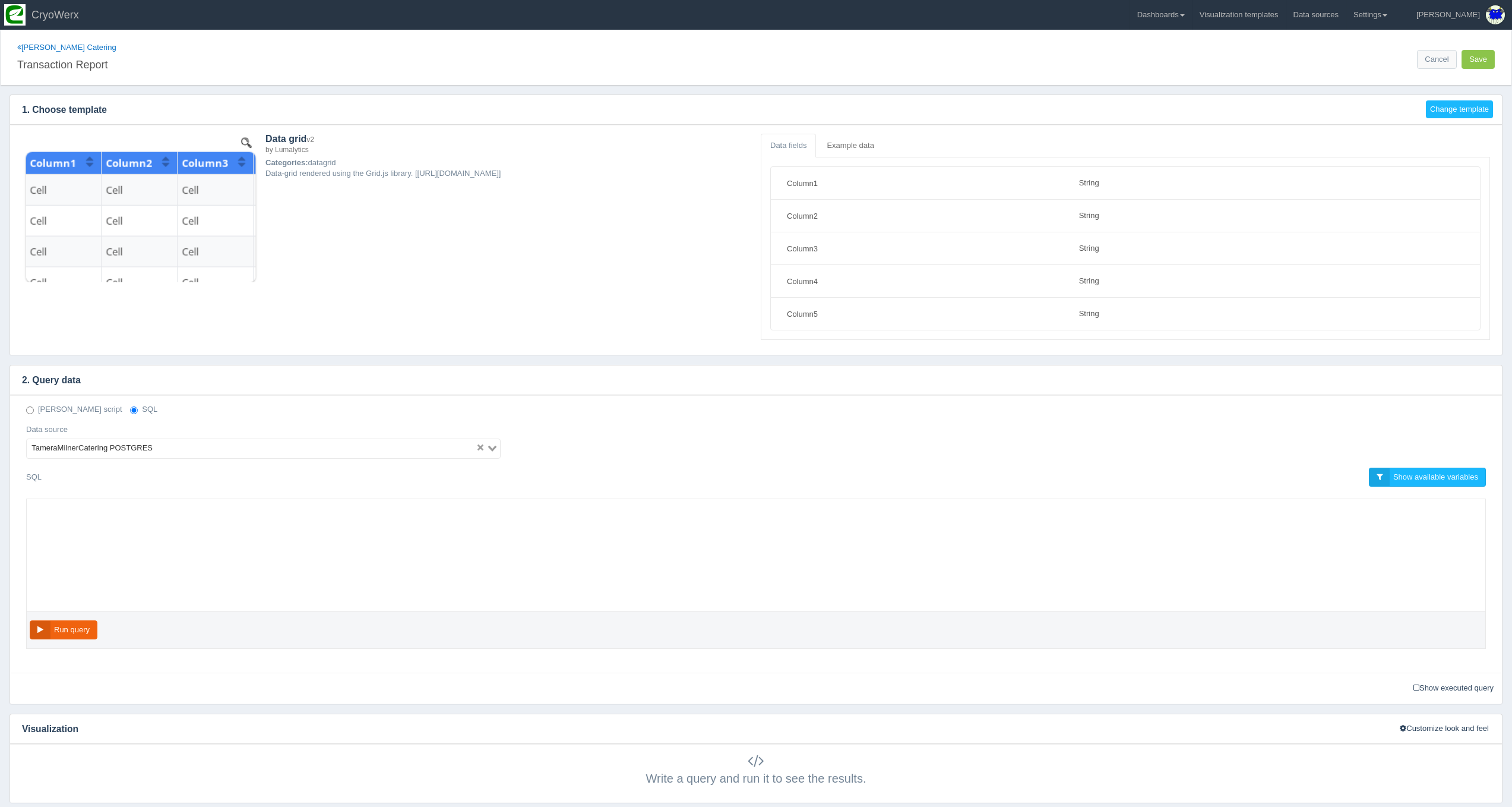
select select "string"
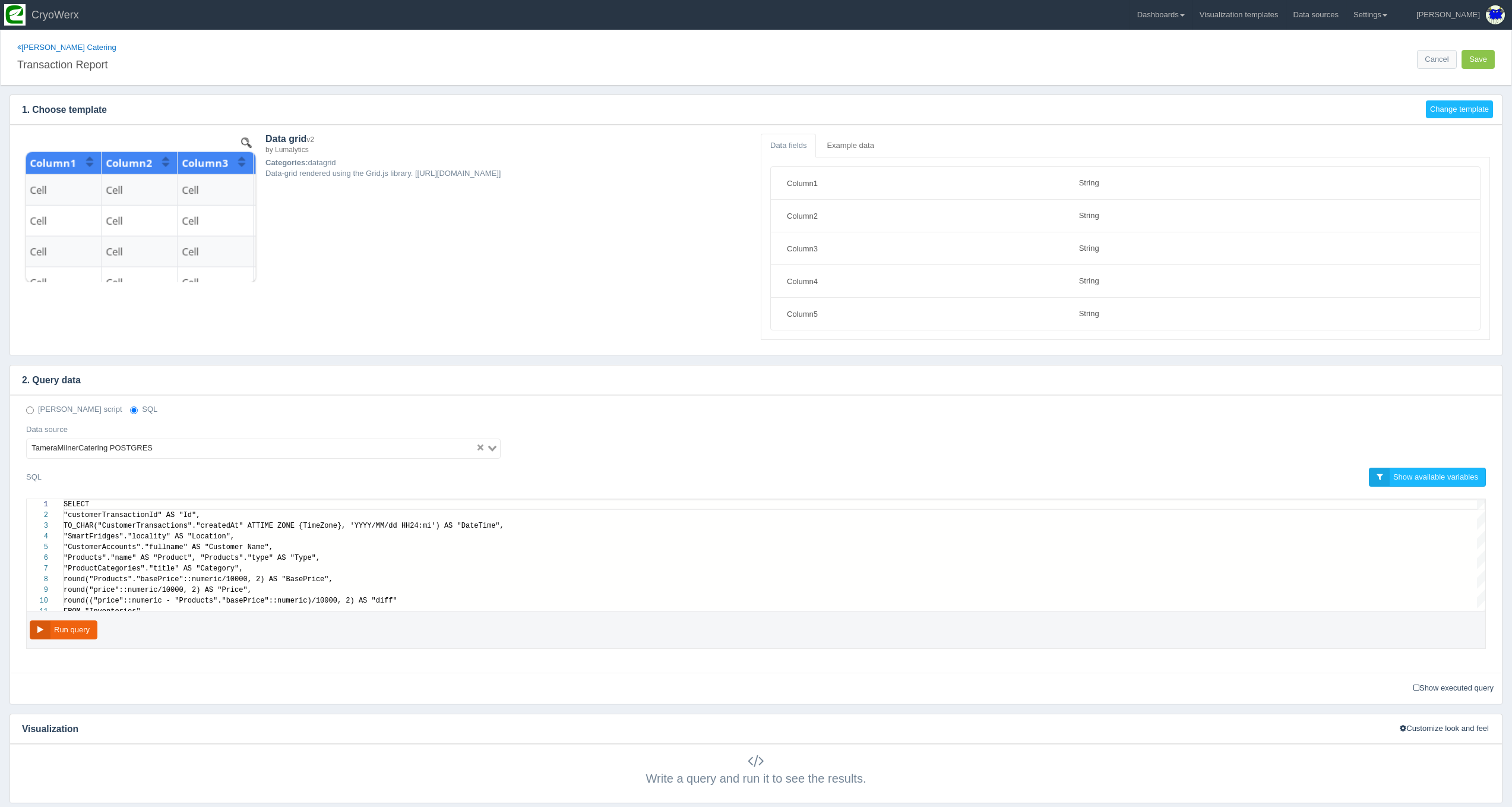
scroll to position [96, 0]
click at [442, 600] on div "round (("price":: numeric - "Products"."basePrice":: numeric ) / 10000 , 2 ) AS…" at bounding box center [774, 597] width 1422 height 10
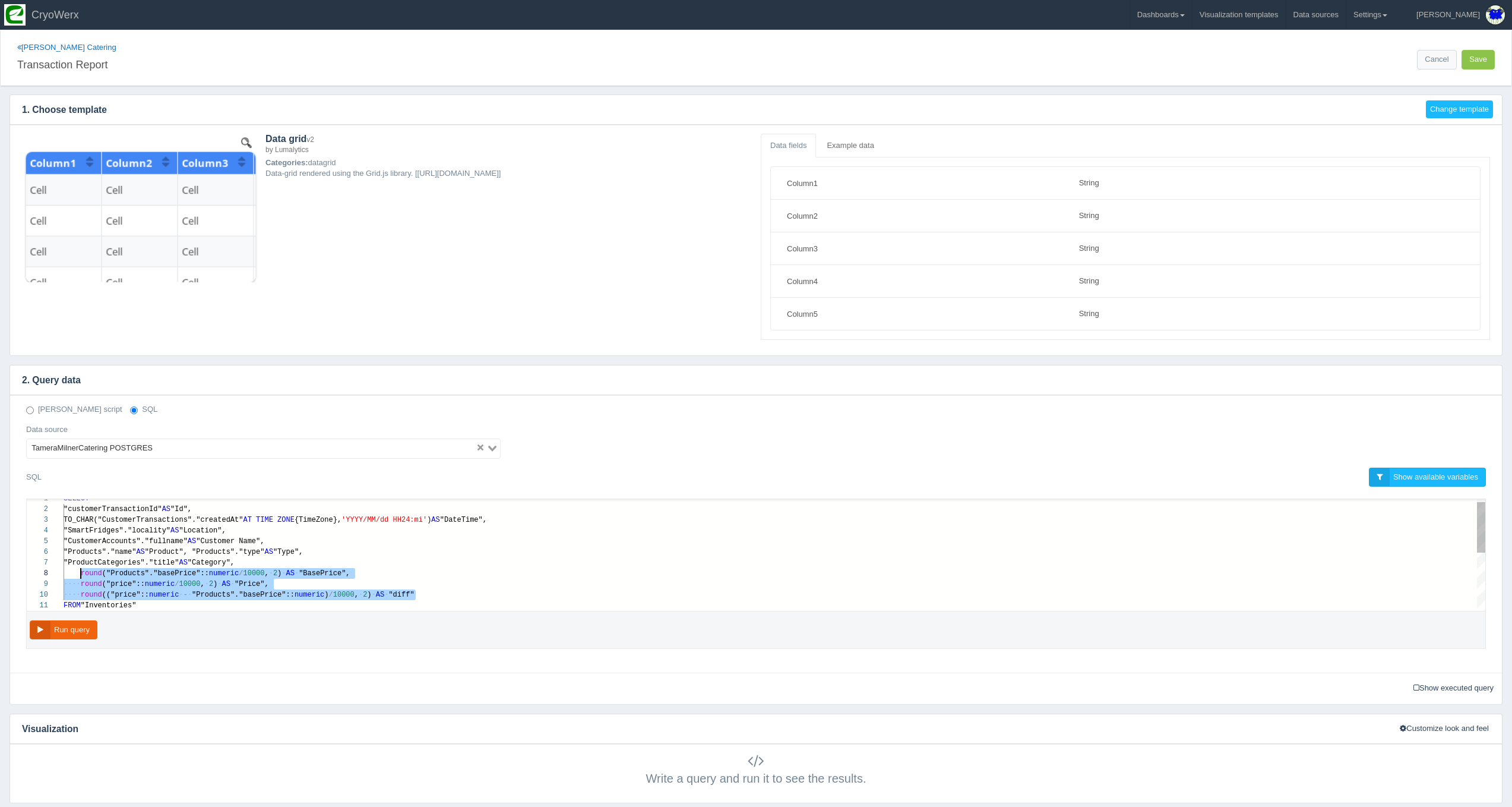
paste textarea "MM/dd HH24:mi') AS "DateTime", "SmartFridges"."locality" AS "Location", "Custom…"
type textarea "MM/dd HH24:mi') AS "DateTime", "SmartFridges"."locality" AS "Location", "Custom…"
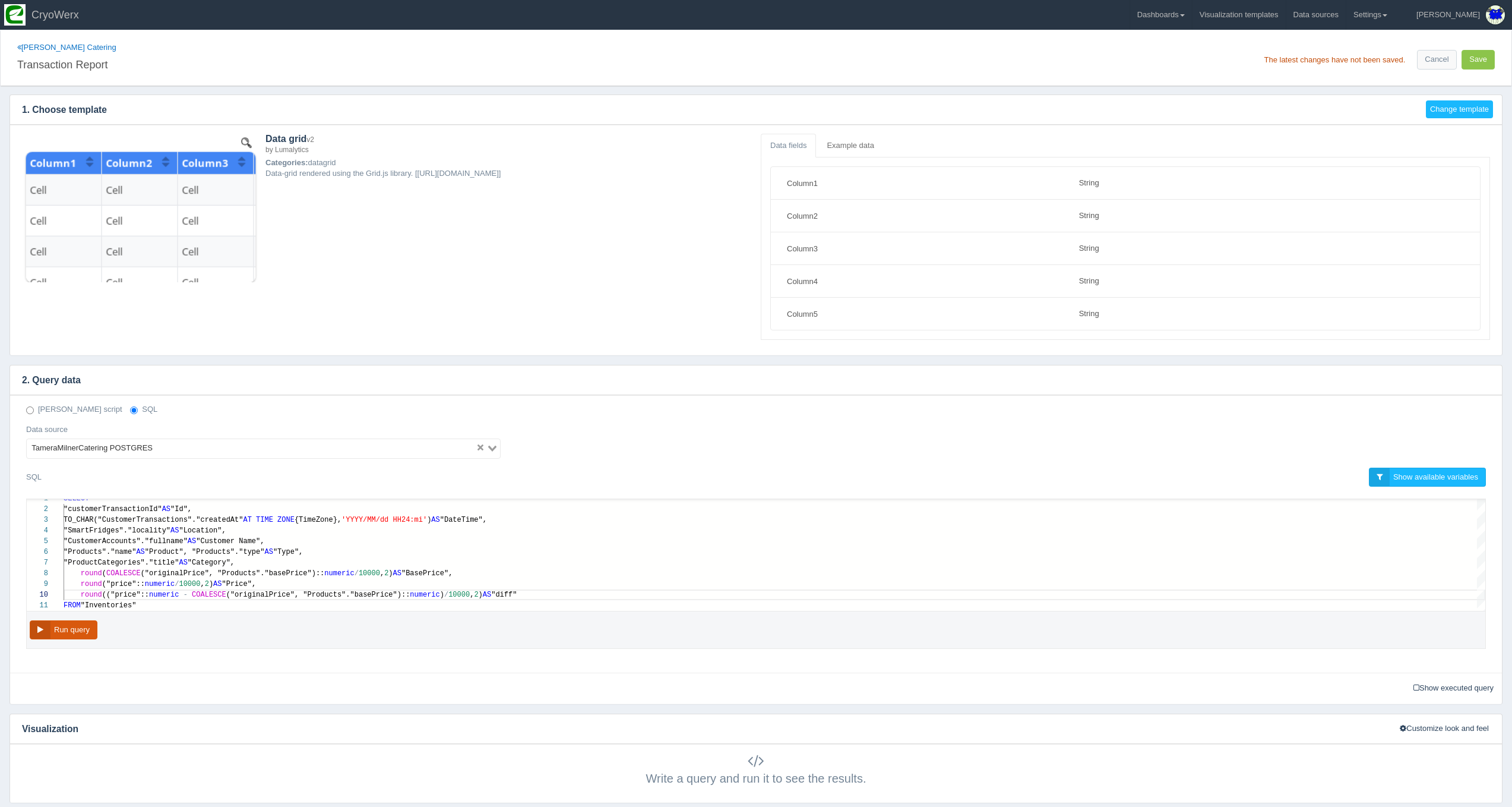
click at [57, 634] on button "Run query" at bounding box center [63, 630] width 68 height 20
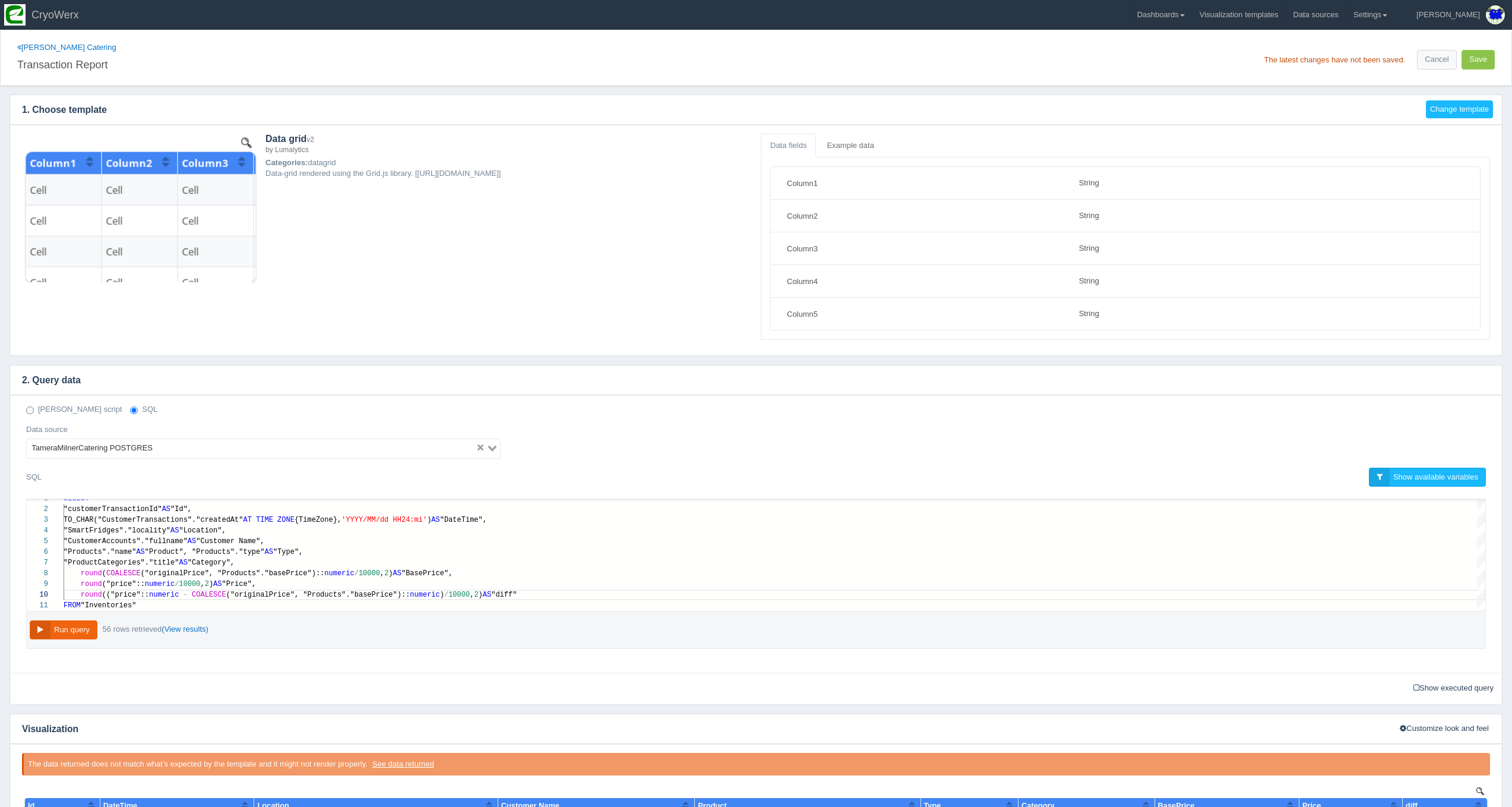
scroll to position [0, 0]
click at [1483, 61] on button "Save" at bounding box center [1478, 60] width 34 height 20
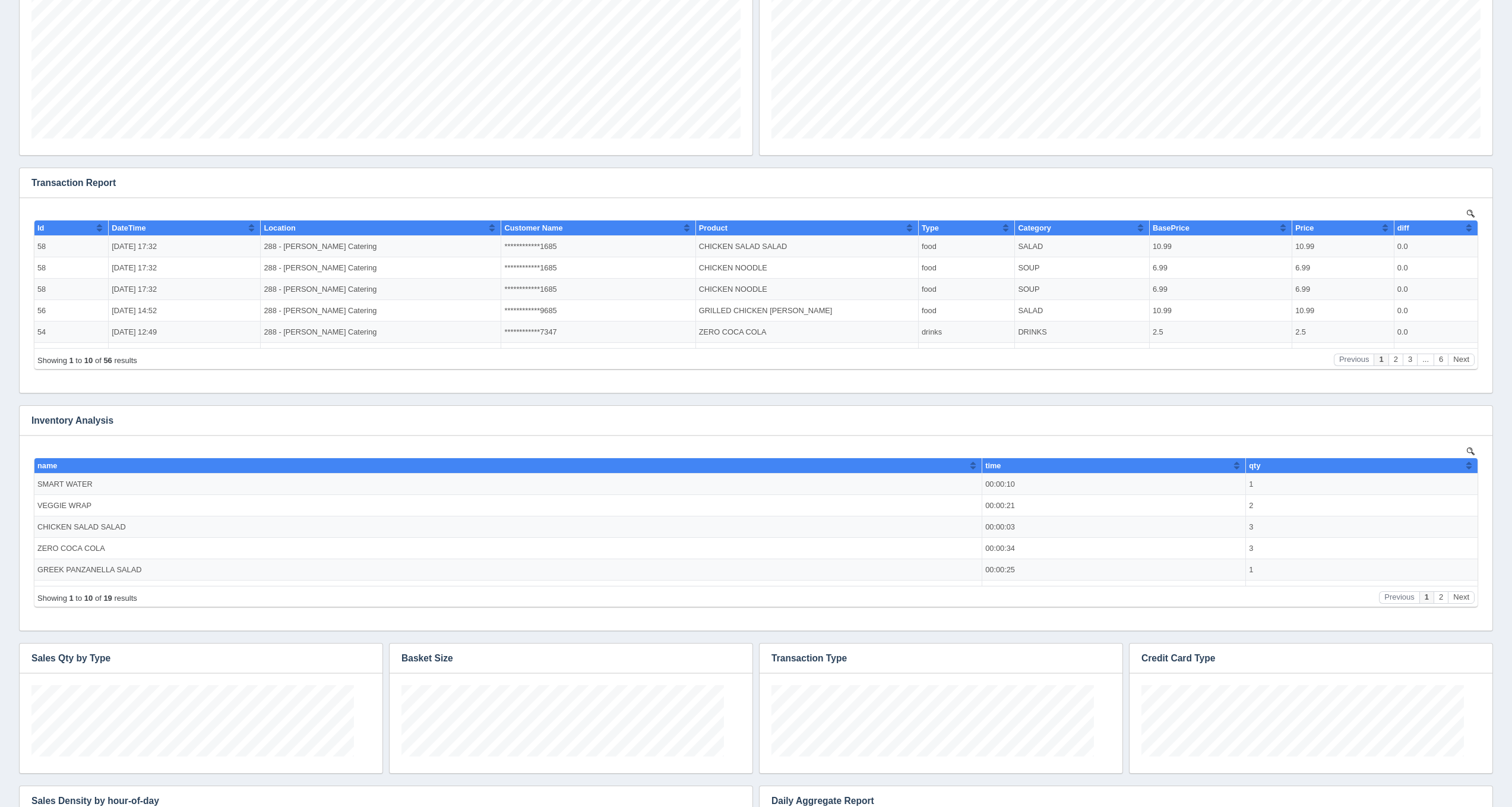
scroll to position [72, 339]
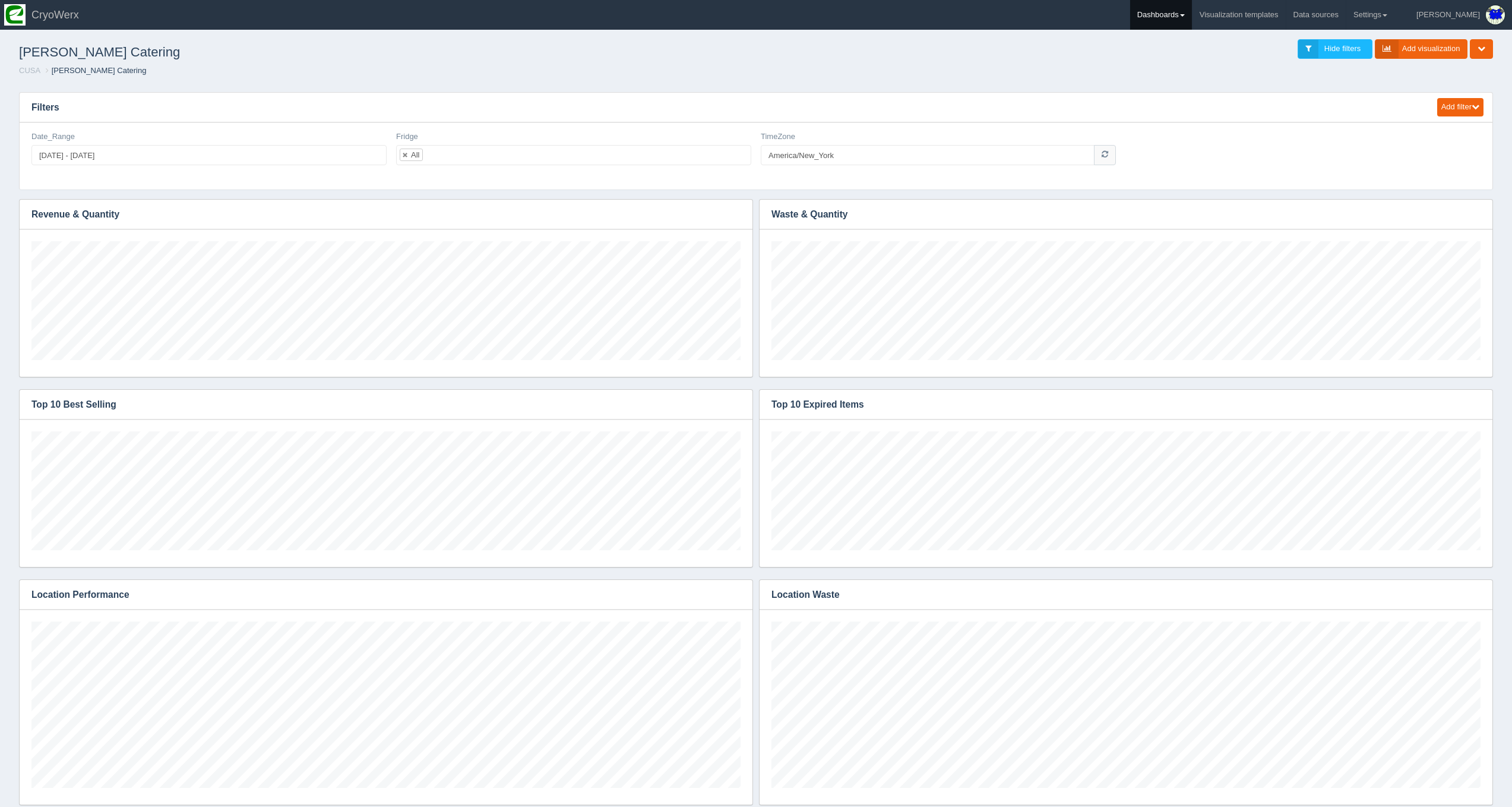
click at [1185, 14] on span at bounding box center [1182, 15] width 5 height 3
click at [1214, 76] on link "CUSA" at bounding box center [1210, 79] width 160 height 23
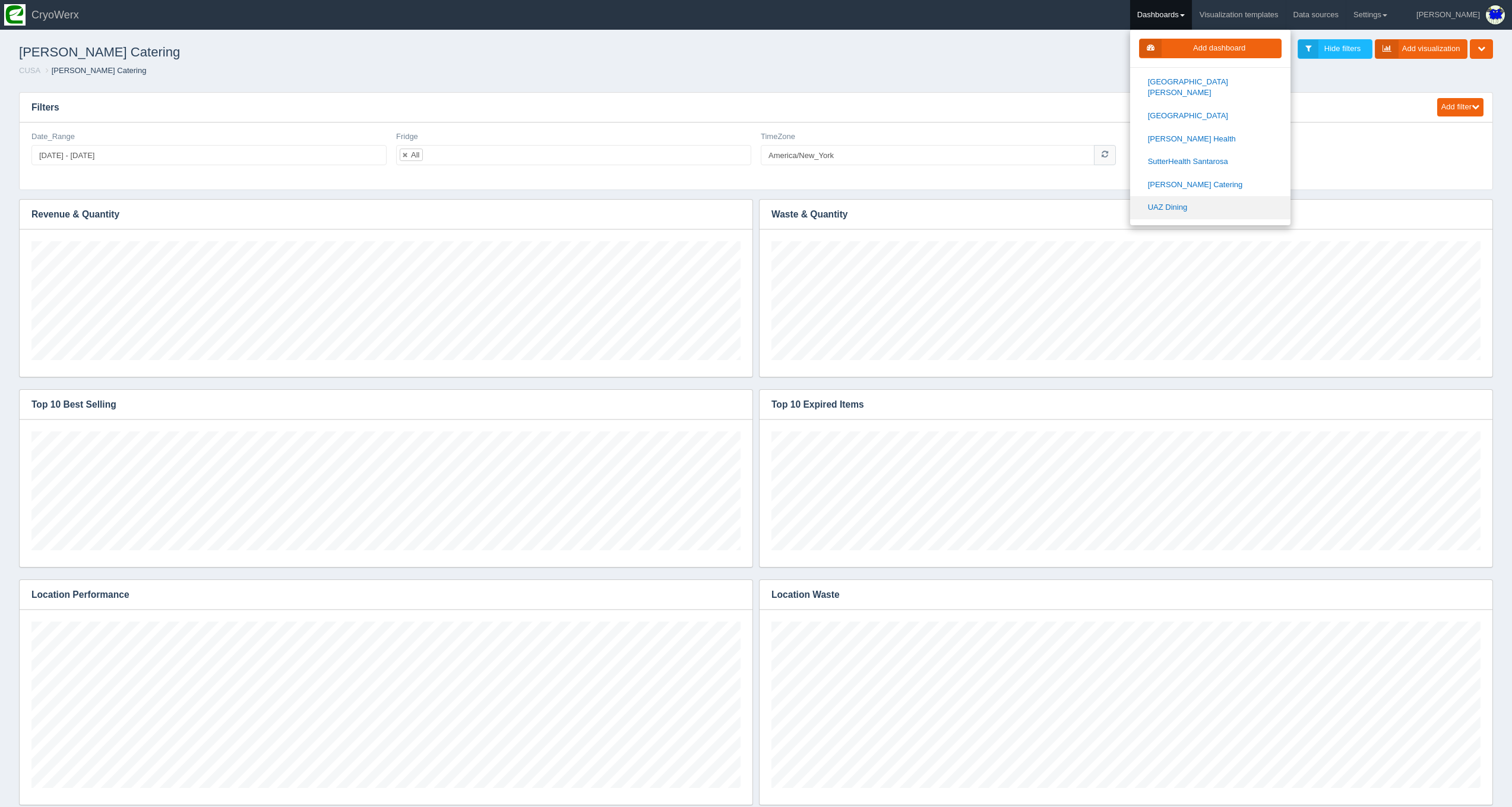
click at [1219, 196] on link "UAZ Dining" at bounding box center [1210, 207] width 160 height 23
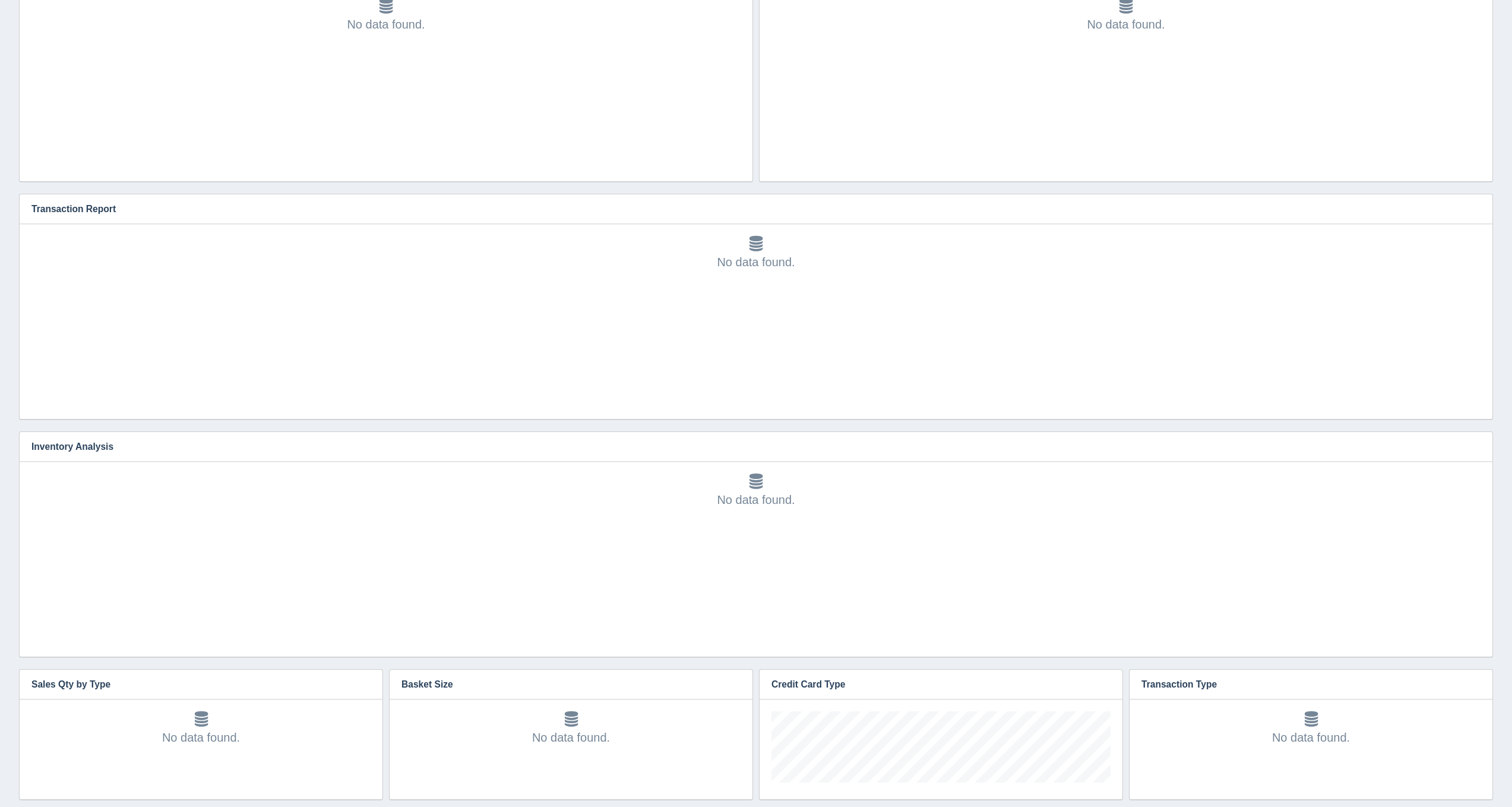
scroll to position [72, 339]
click at [1472, 212] on icon "button" at bounding box center [1476, 209] width 7 height 7
click at [1437, 222] on link "Edit chart" at bounding box center [1436, 226] width 95 height 17
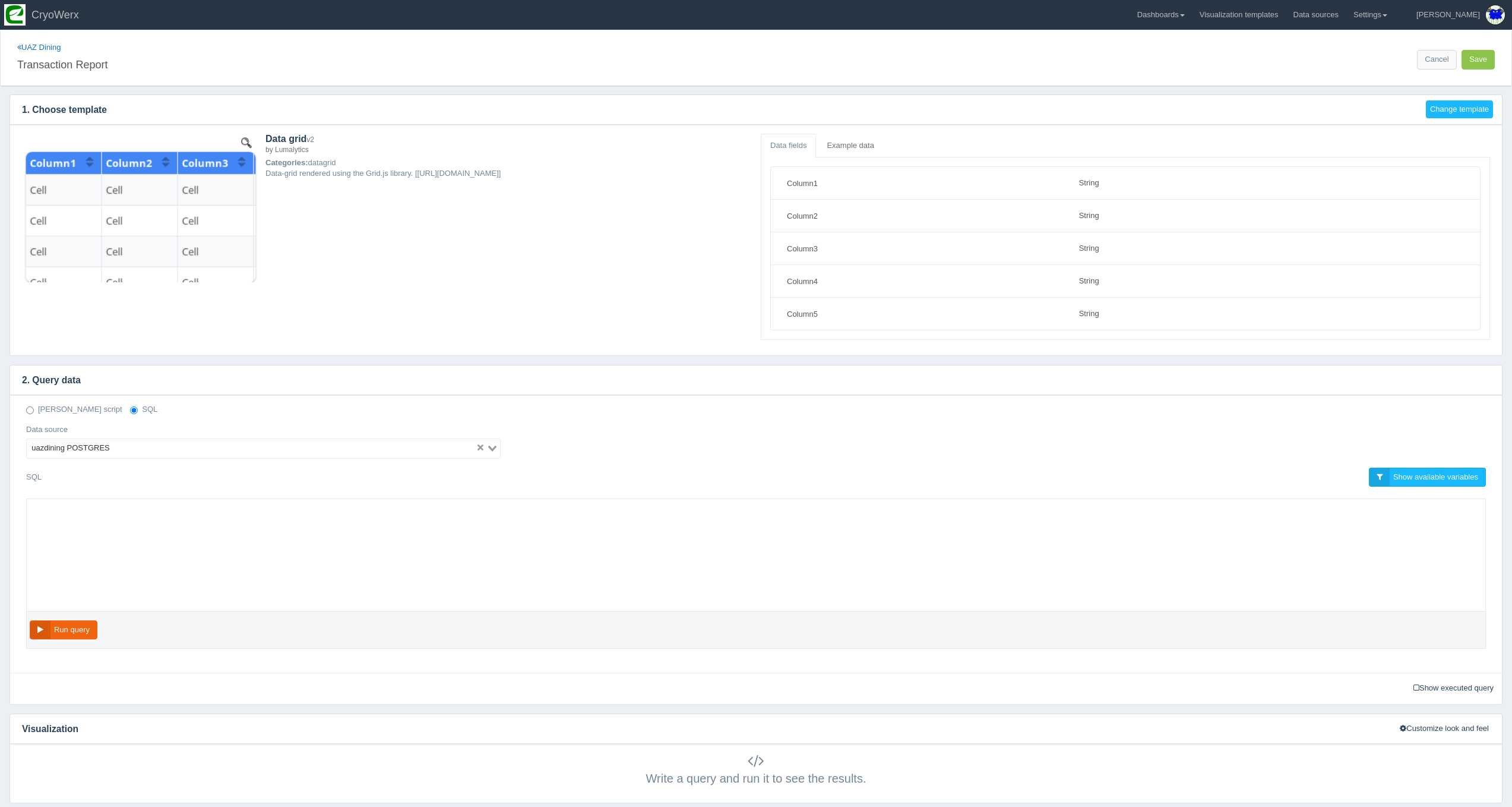
select select "string"
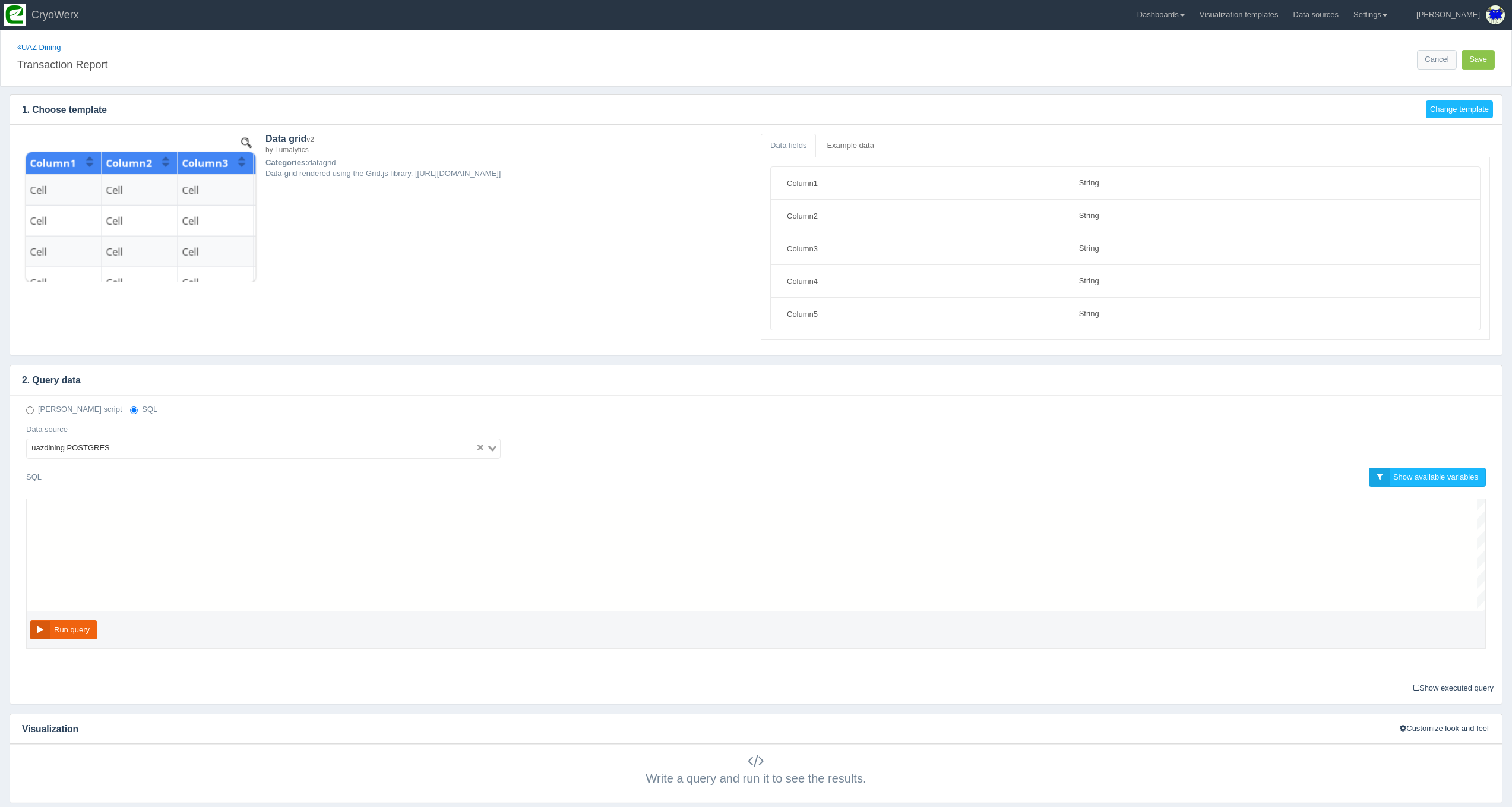
scroll to position [96, 0]
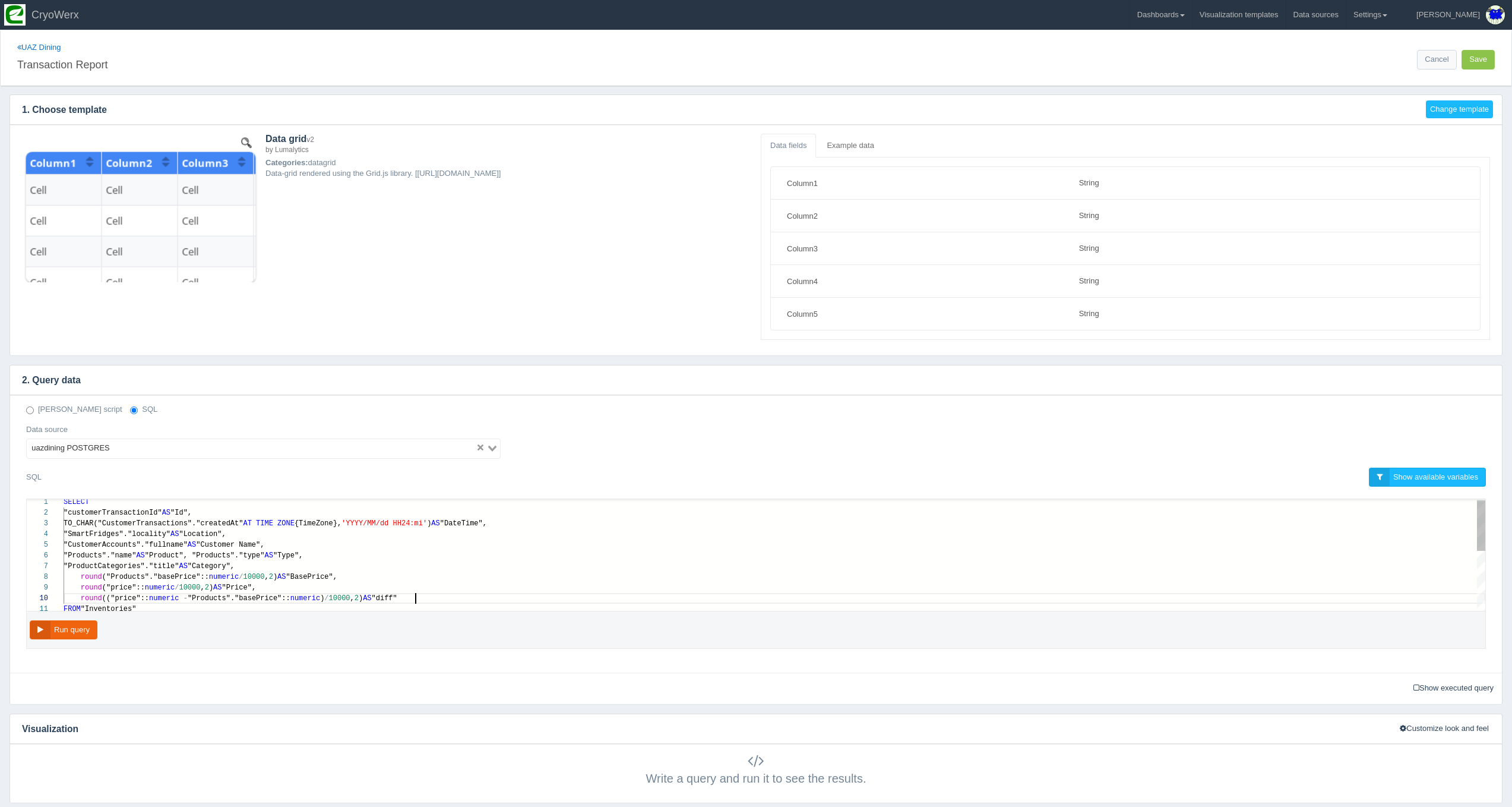
click at [500, 597] on div "round (("price":: numeric - "Products"."basePrice":: numeric ) / 10000 , 2 ) AS…" at bounding box center [774, 597] width 1422 height 10
paste textarea "MM/dd HH24:mi') AS "DateTime", "SmartFridges"."locality" AS "Location", "Custom…"
type textarea "MM/dd HH24:mi') AS "DateTime", "SmartFridges"."locality" AS "Location", "Custom…"
click at [79, 624] on button "Run query" at bounding box center [63, 630] width 68 height 20
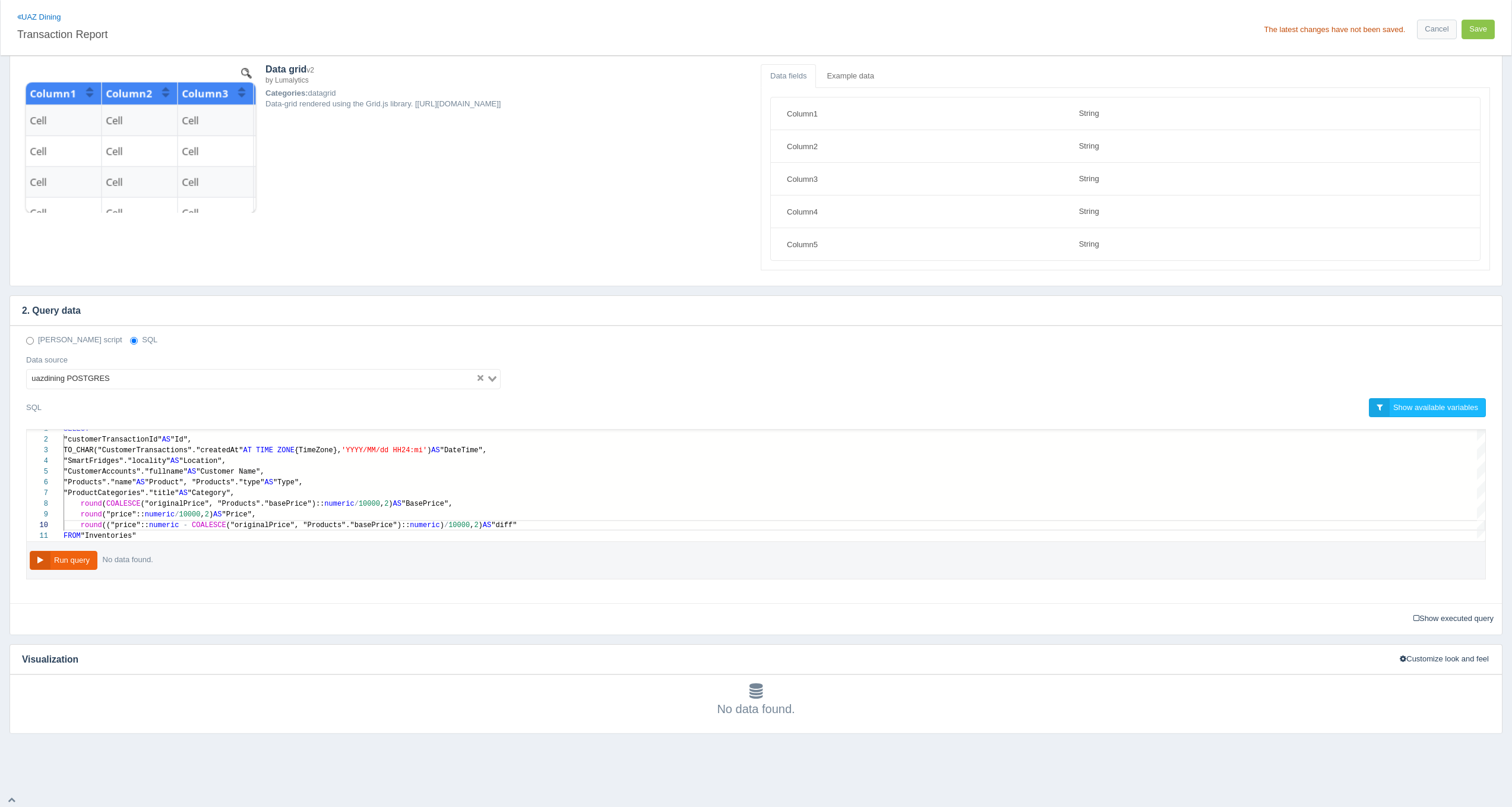
scroll to position [69, 0]
click at [85, 560] on button "Run query" at bounding box center [63, 561] width 68 height 20
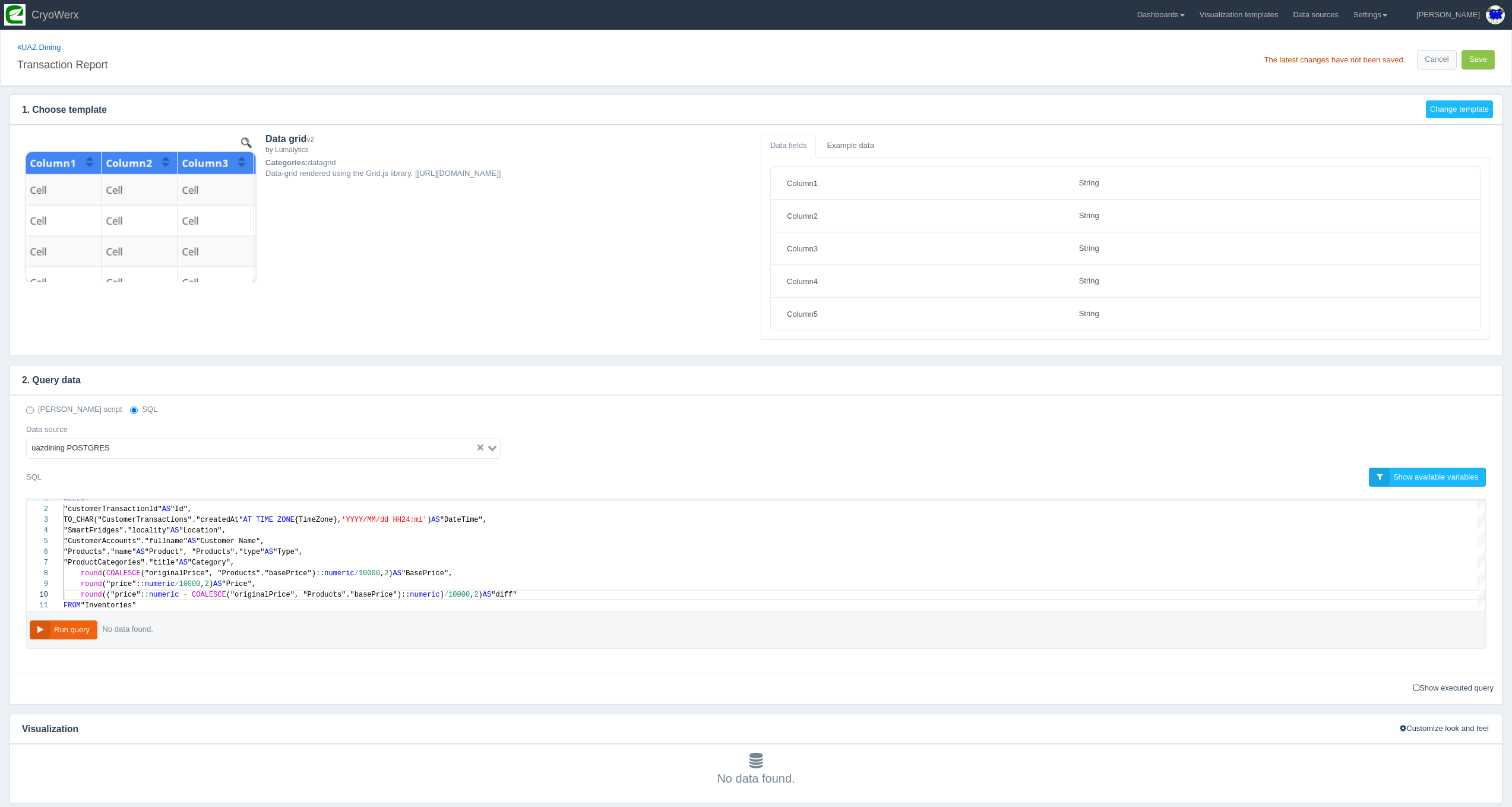
scroll to position [0, 0]
click at [1478, 63] on button "Save" at bounding box center [1478, 60] width 34 height 20
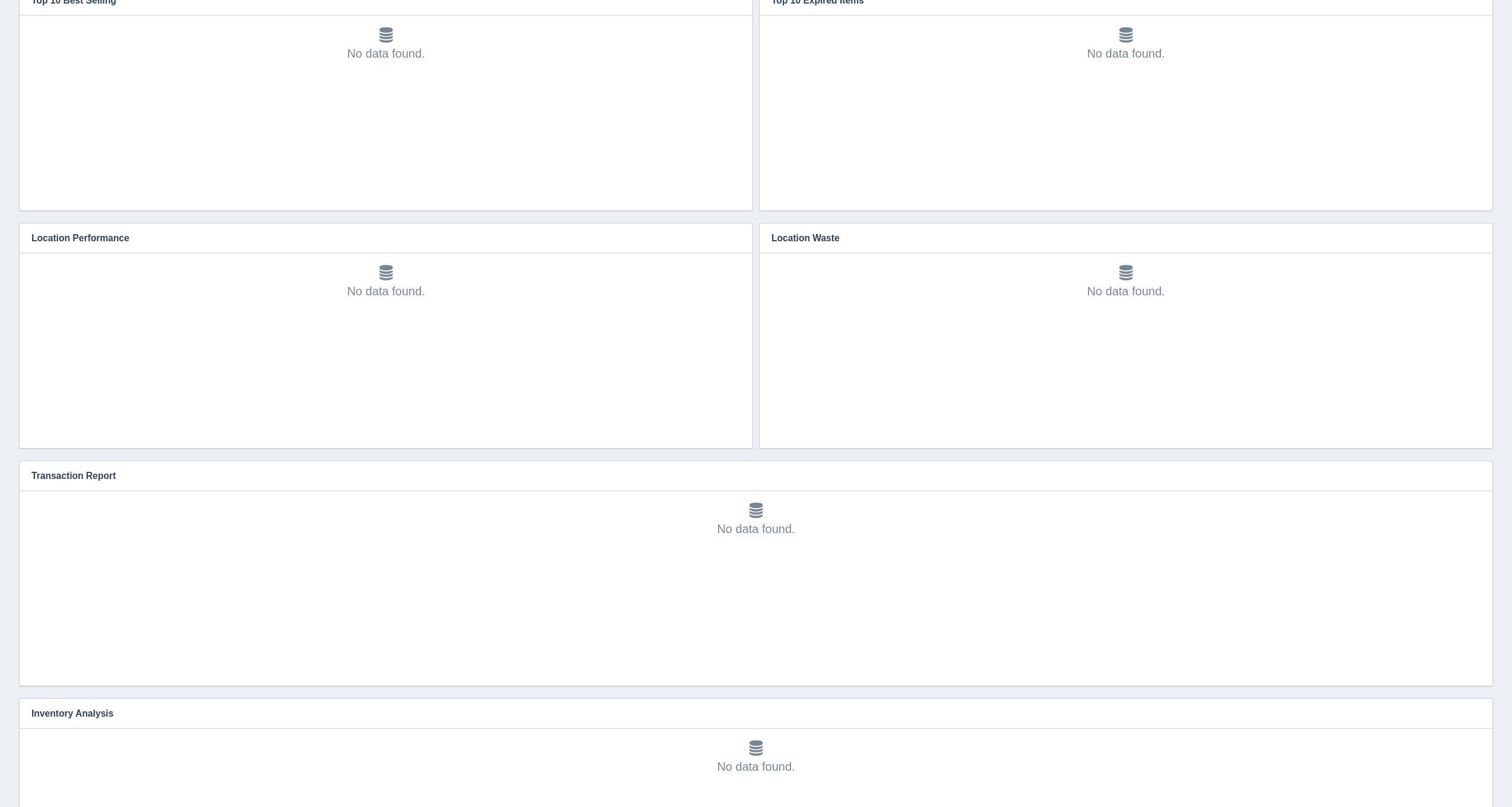
scroll to position [513, 0]
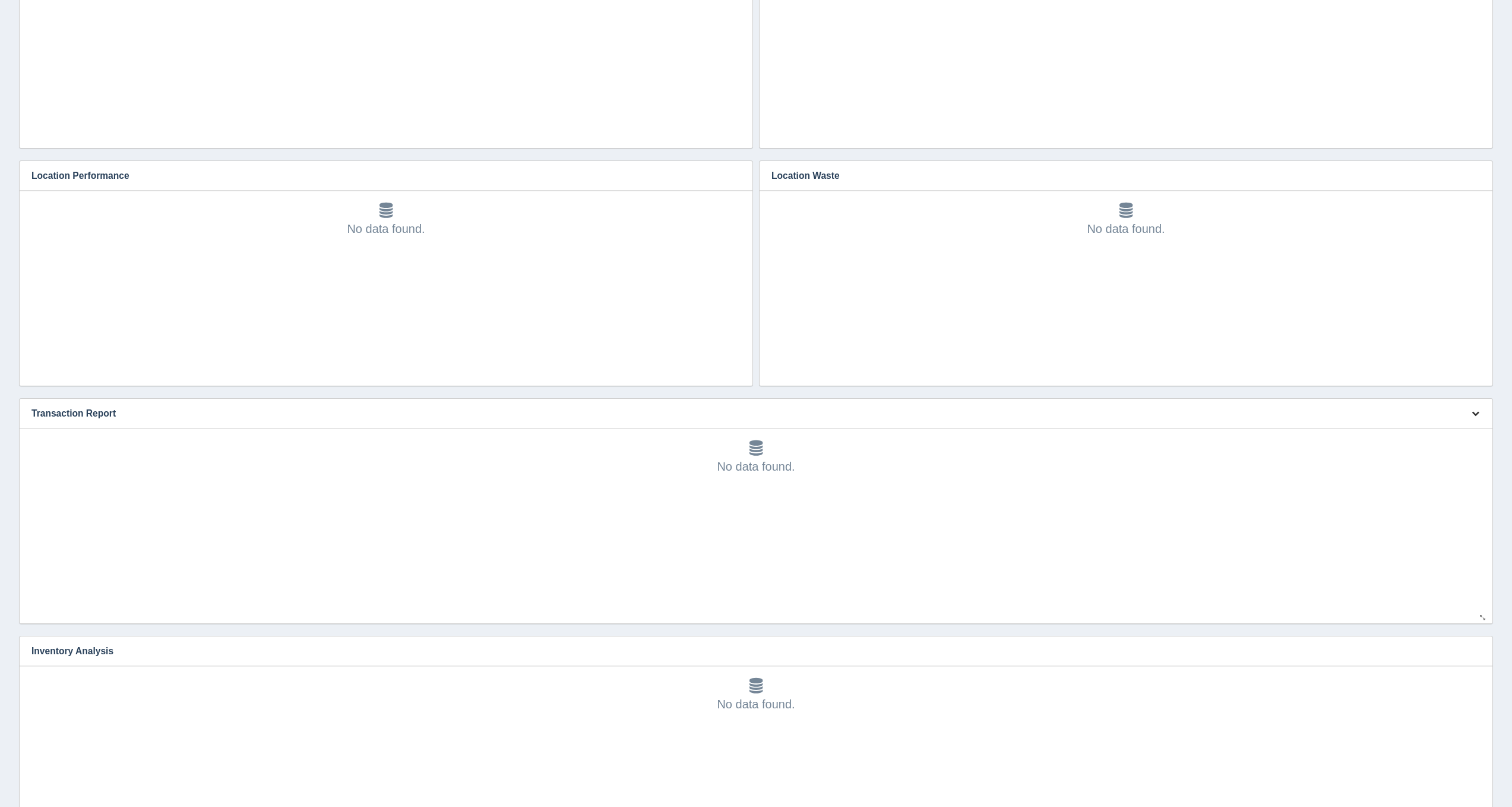
click at [1473, 407] on button "button" at bounding box center [1475, 414] width 16 height 19
click at [1473, 424] on link "Edit chart" at bounding box center [1436, 431] width 95 height 17
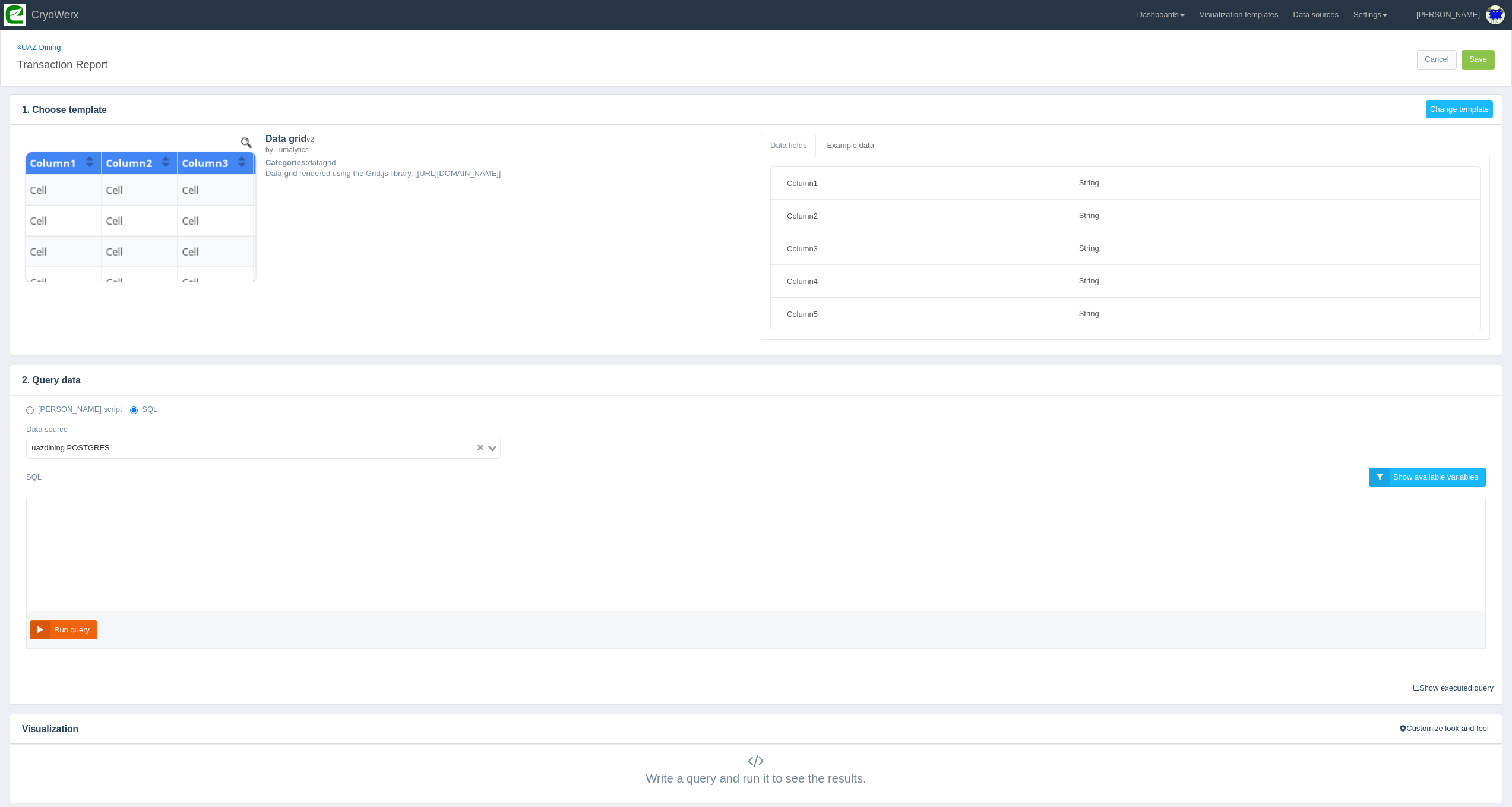
select select "string"
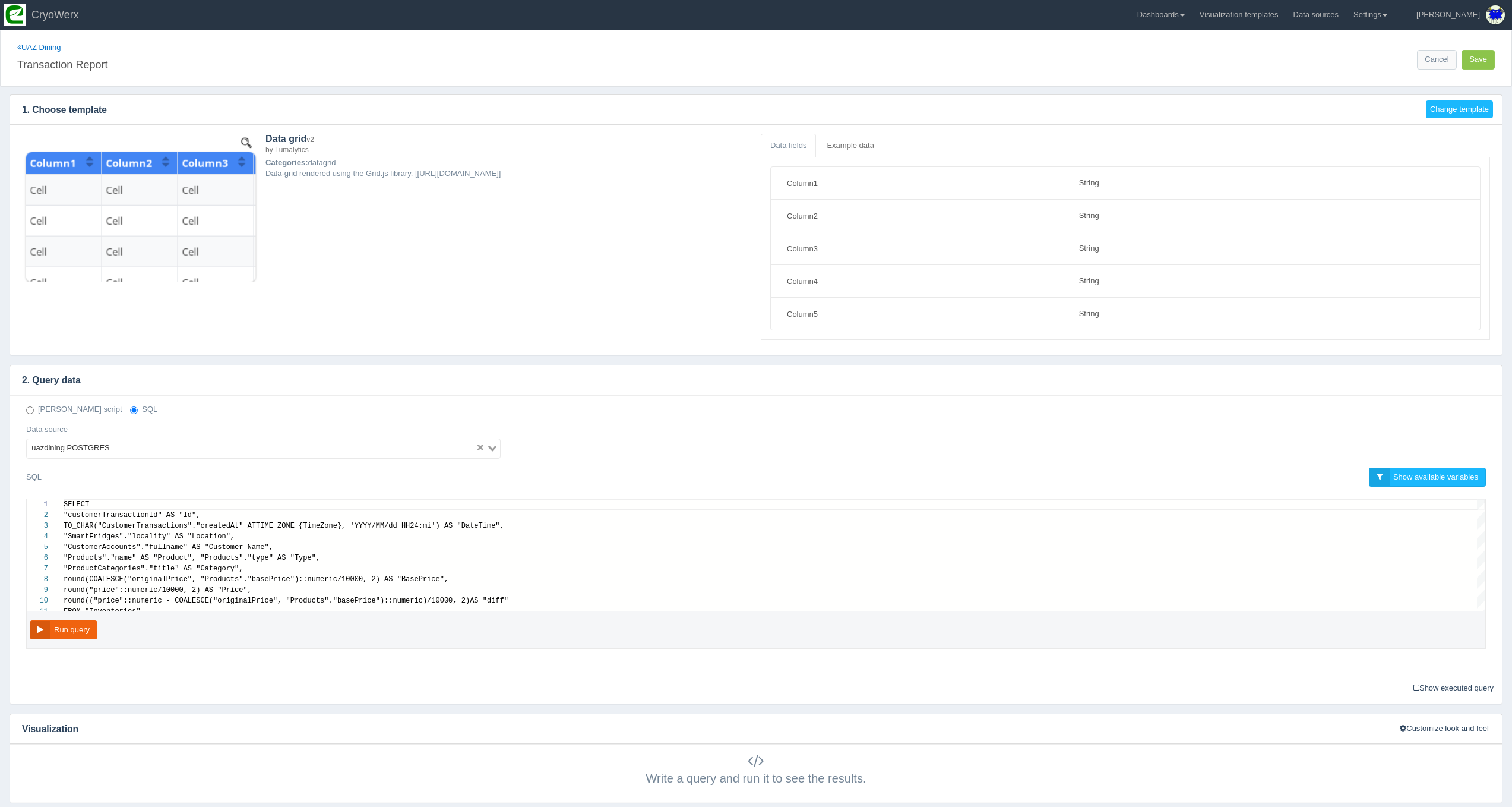
scroll to position [86, 0]
click at [1192, 22] on link "Dashboards" at bounding box center [1161, 15] width 61 height 30
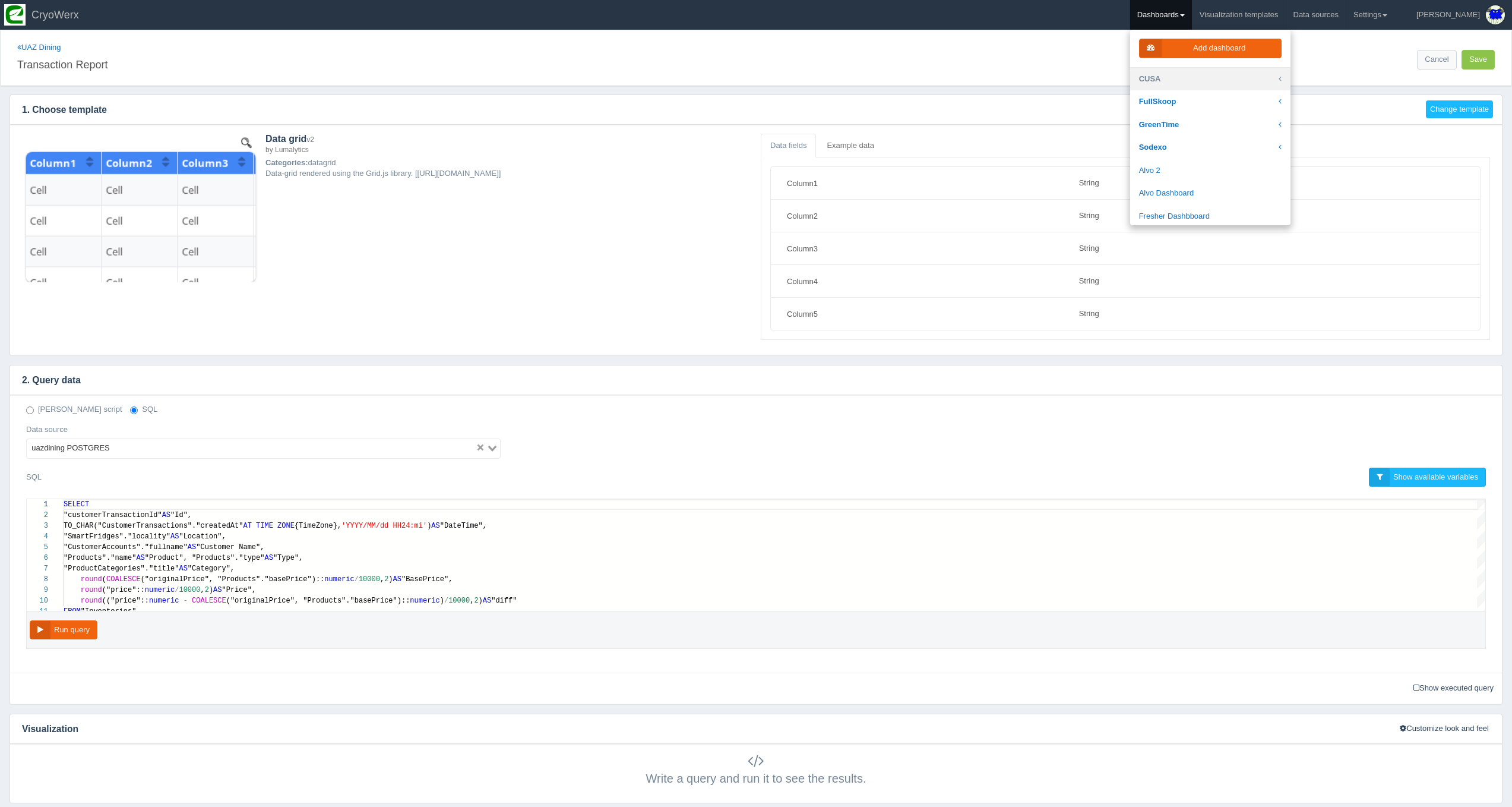
click at [1203, 78] on link "CUSA" at bounding box center [1210, 79] width 160 height 23
click at [1204, 204] on link "[GEOGRAPHIC_DATA]" at bounding box center [1210, 215] width 160 height 23
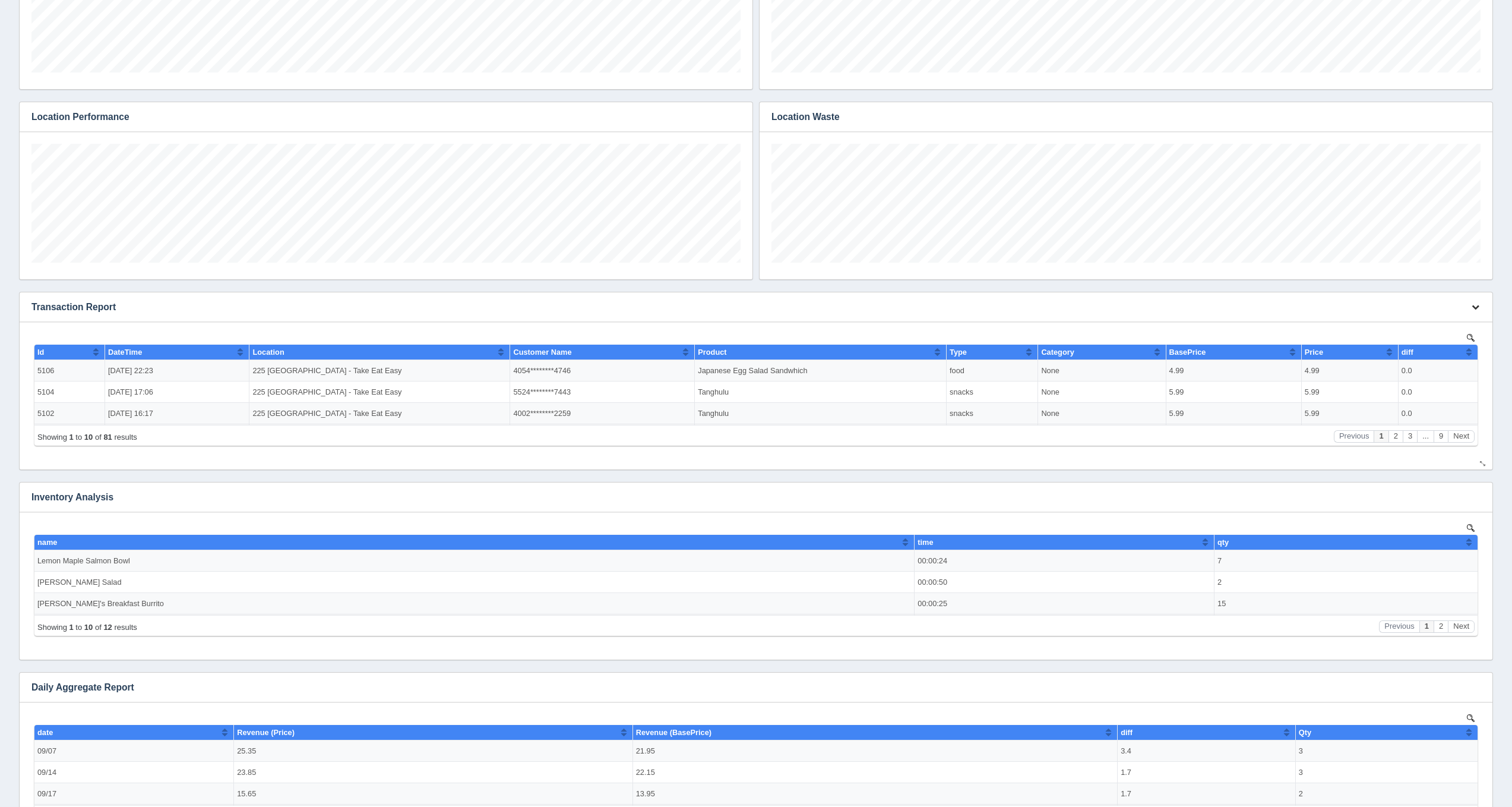
click at [1478, 303] on icon "button" at bounding box center [1476, 307] width 7 height 7
click at [1459, 321] on link "Edit chart" at bounding box center [1436, 324] width 95 height 17
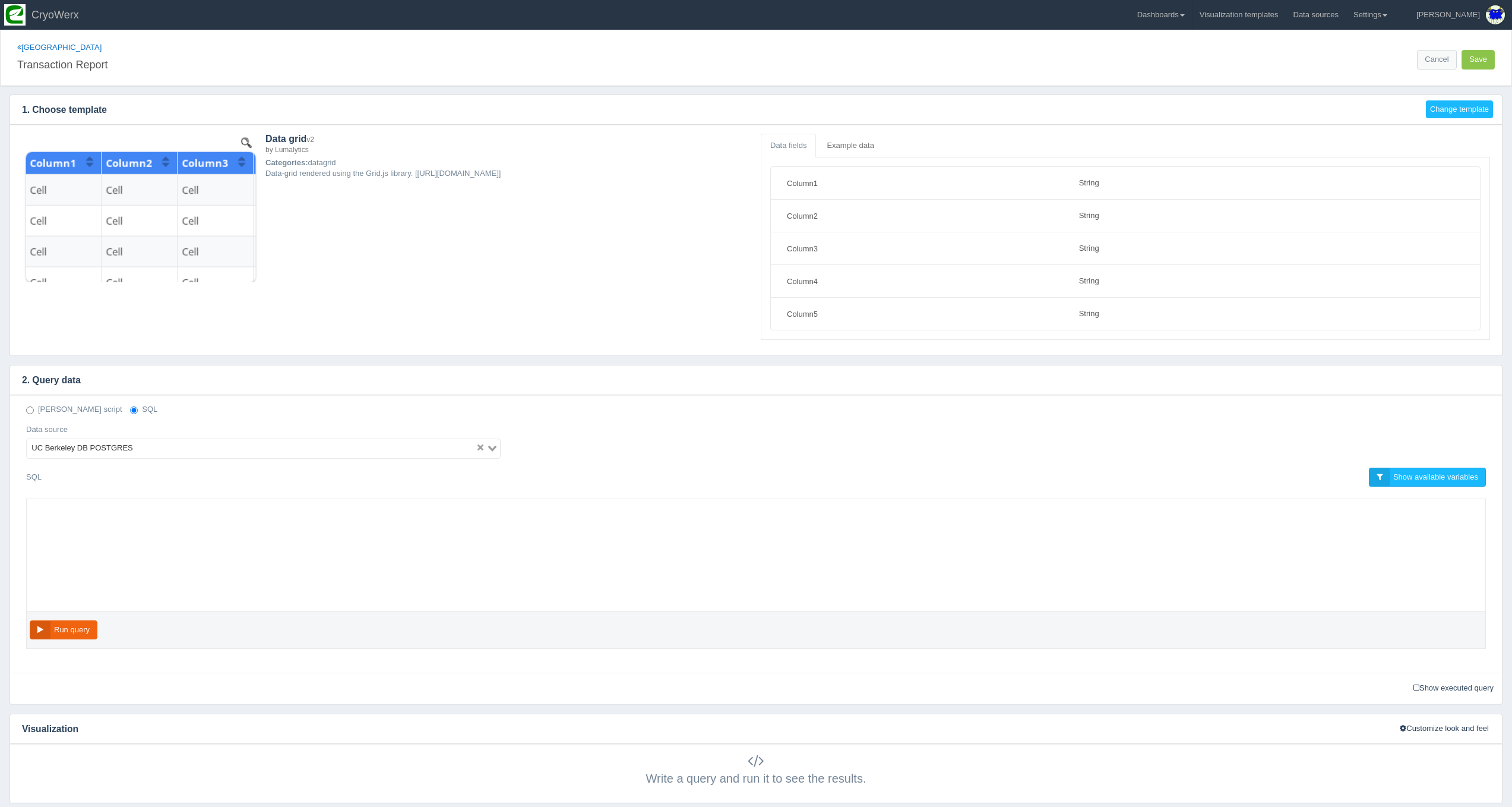
select select "string"
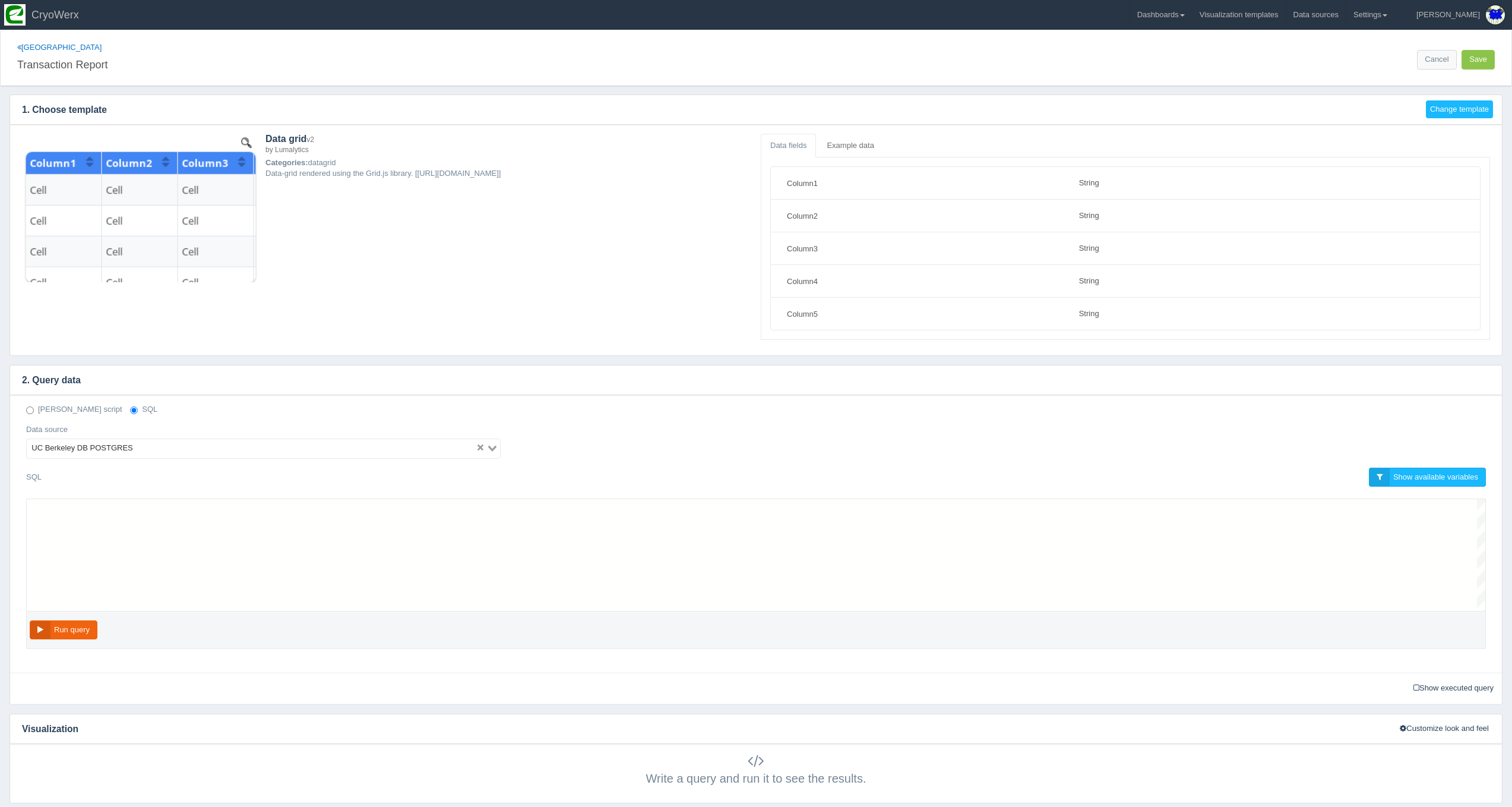
scroll to position [96, 0]
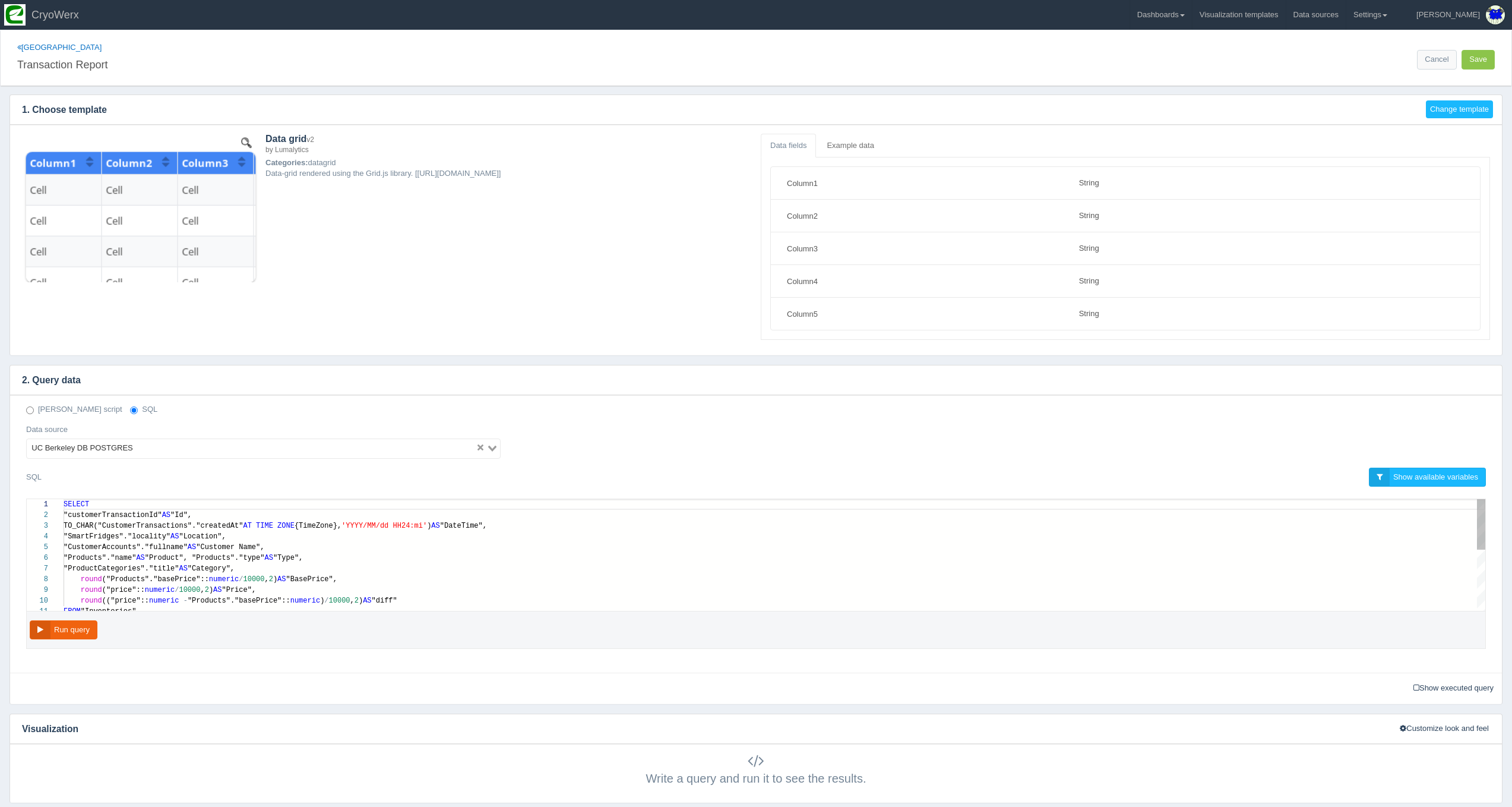
click at [702, 591] on div "round ("price":: numeric / 10000 , 2 ) AS "Price"," at bounding box center [774, 589] width 1422 height 10
paste textarea "MM/dd HH24:mi') AS "DateTime", "SmartFridges"."locality" AS "Location", "Custom…"
type textarea "MM/dd HH24:mi') AS "DateTime", "SmartFridges"."locality" AS "Location", "Custom…"
click at [64, 624] on button "Run query" at bounding box center [63, 630] width 68 height 20
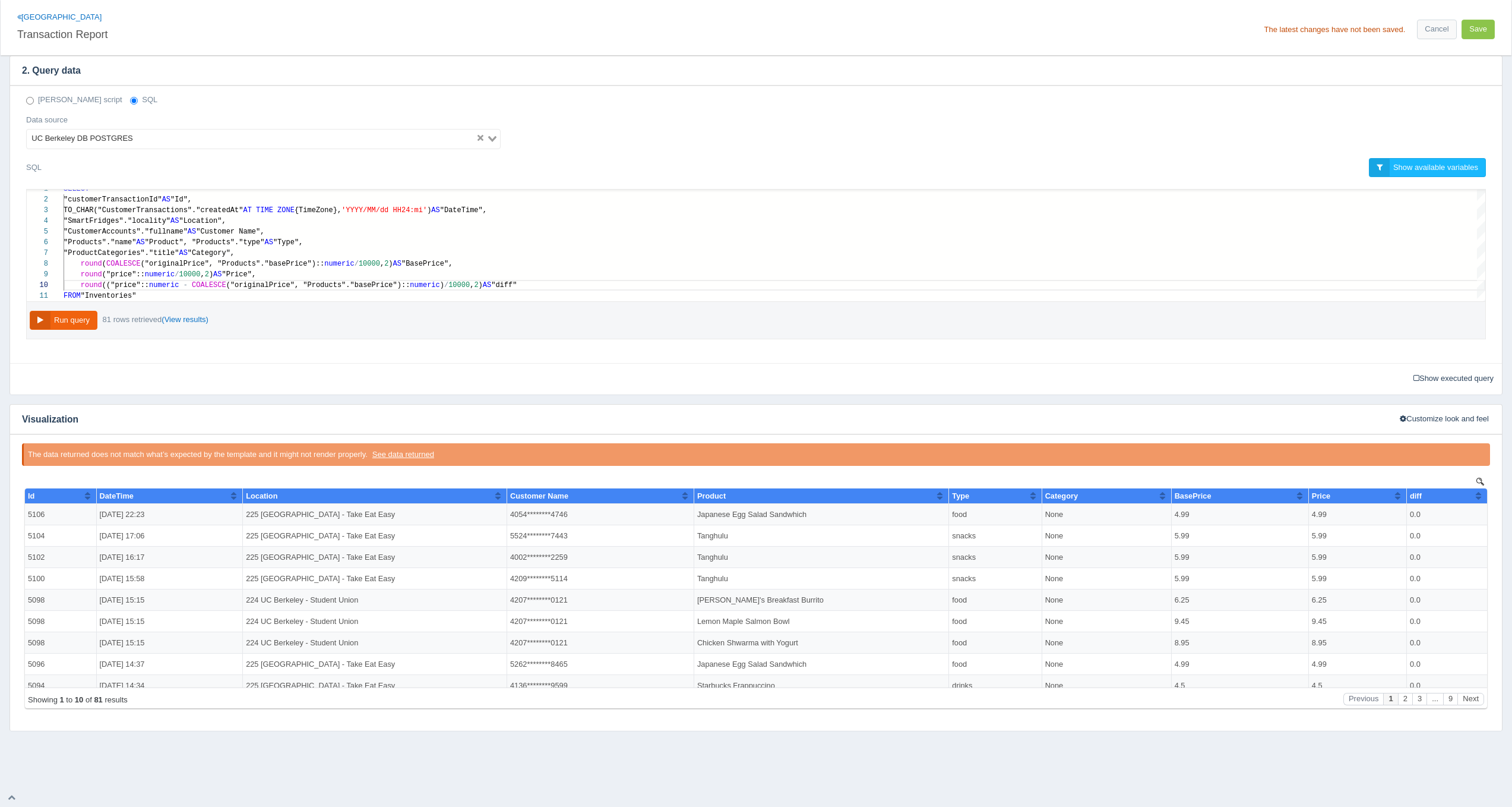
scroll to position [309, 0]
click at [46, 321] on button "Run query" at bounding box center [63, 321] width 68 height 20
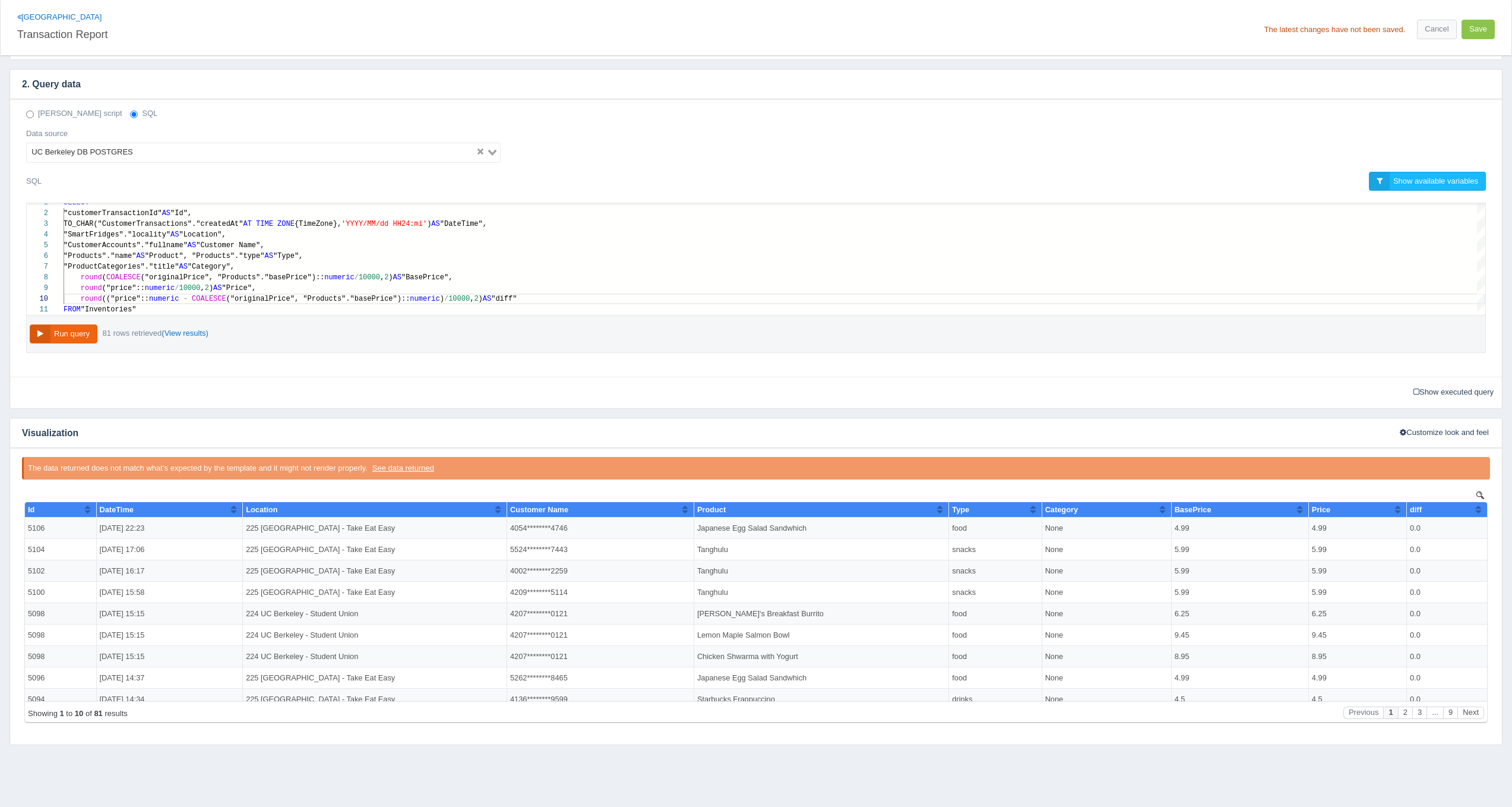
scroll to position [0, 0]
click at [51, 336] on button "Run query" at bounding box center [63, 334] width 68 height 20
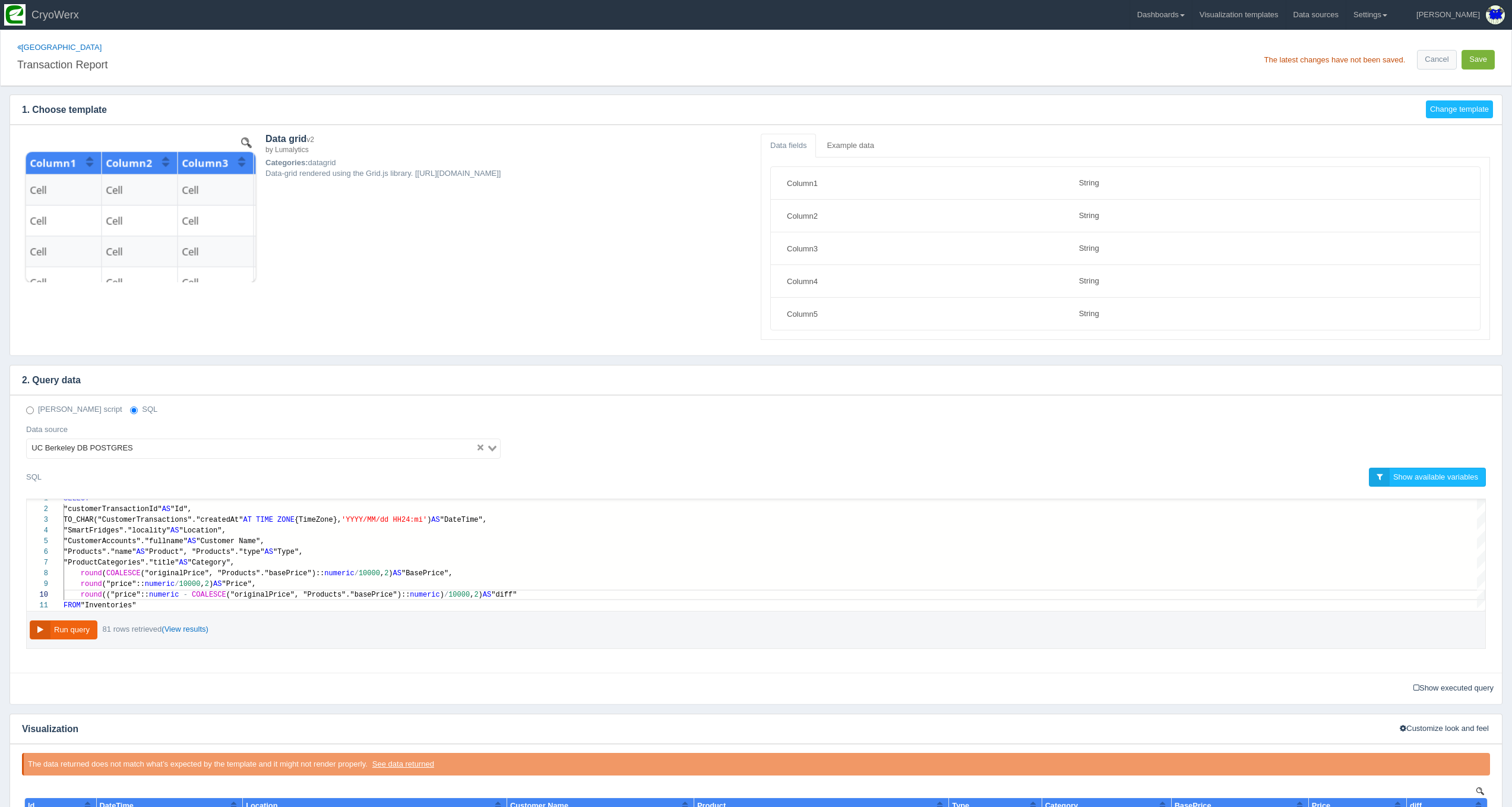
click at [1472, 65] on button "Save" at bounding box center [1478, 60] width 34 height 20
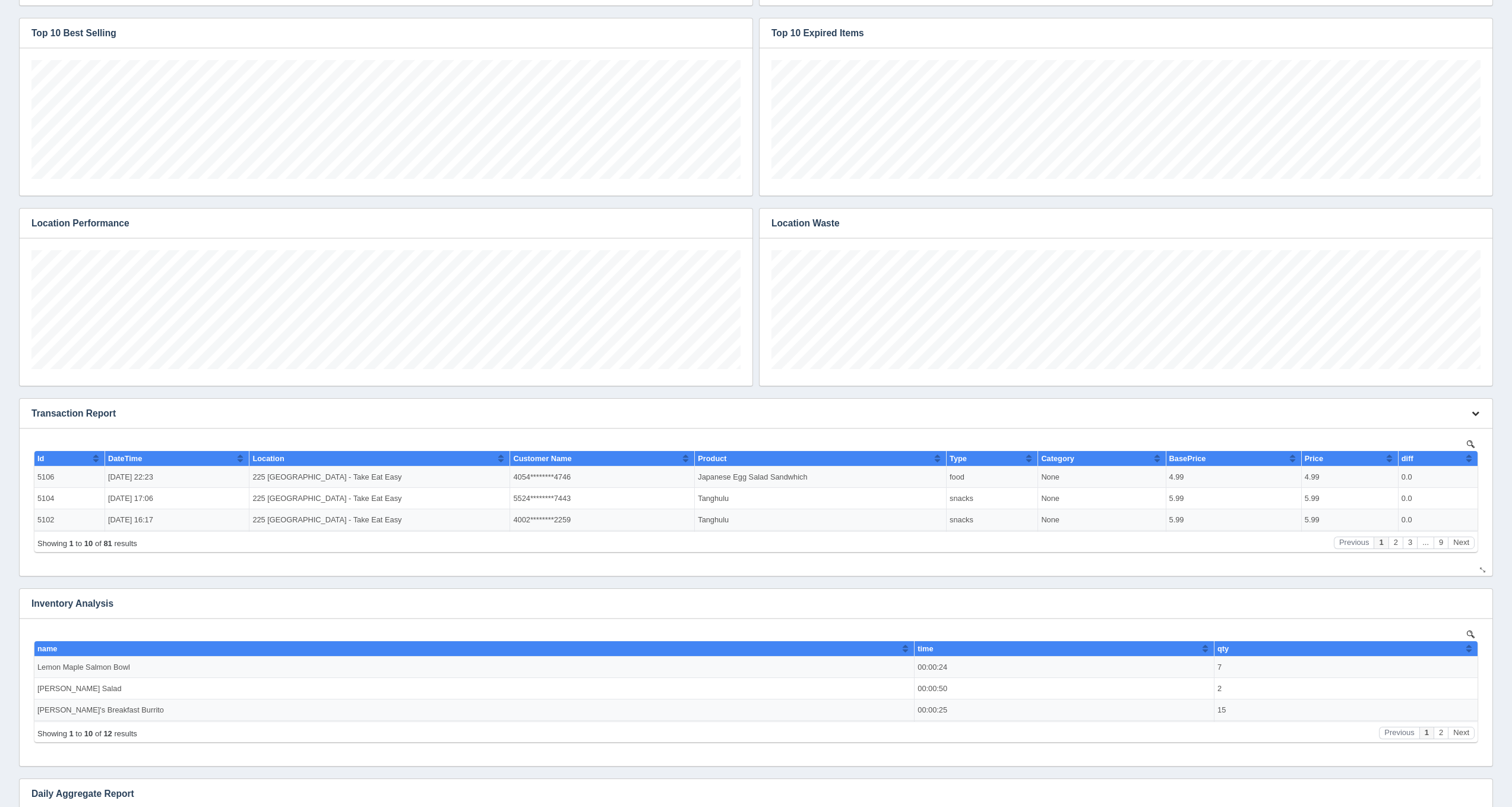
click at [1477, 411] on icon "button" at bounding box center [1476, 413] width 7 height 7
click at [1471, 424] on link "Edit chart" at bounding box center [1436, 431] width 95 height 17
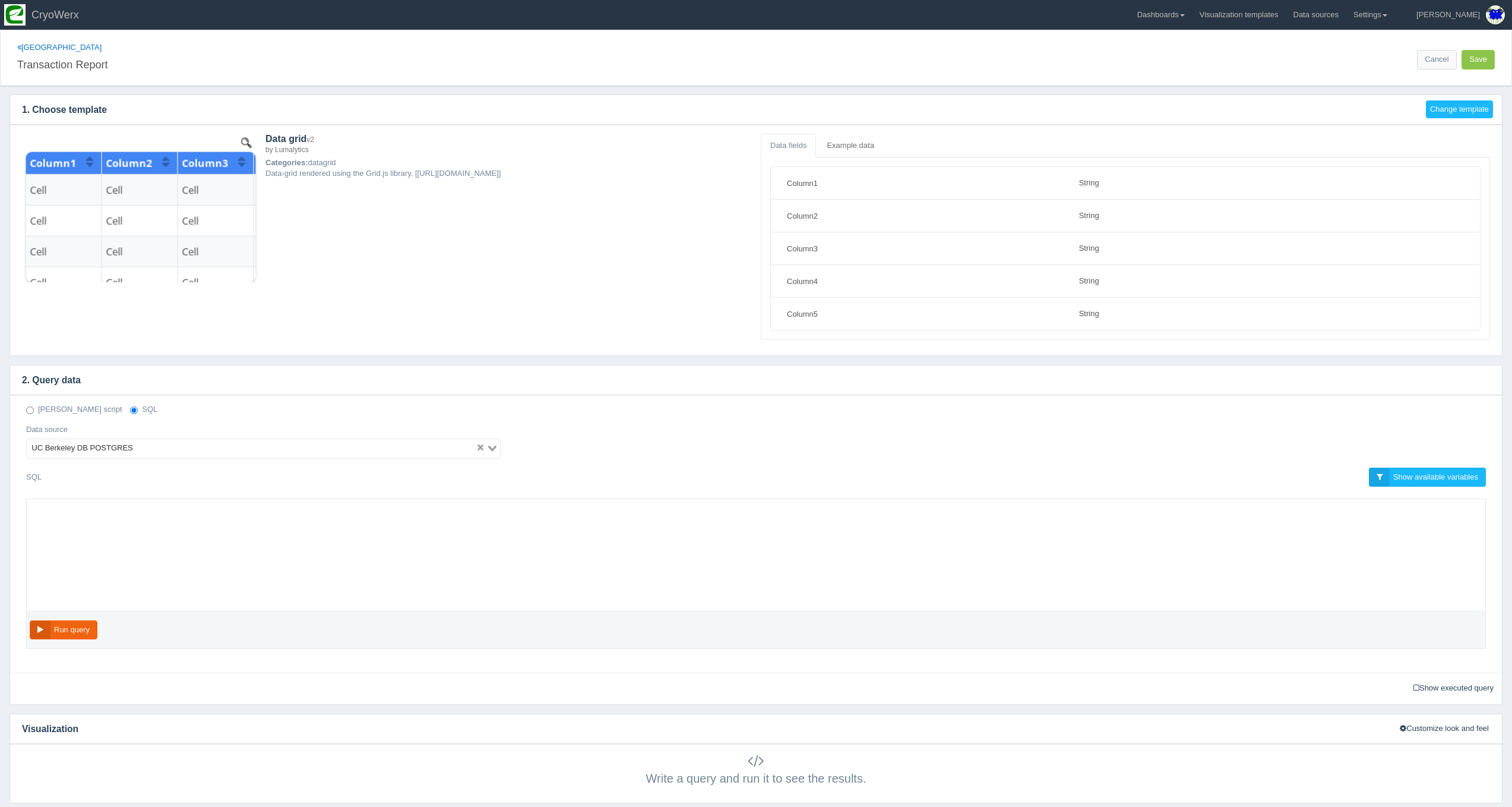
select select "string"
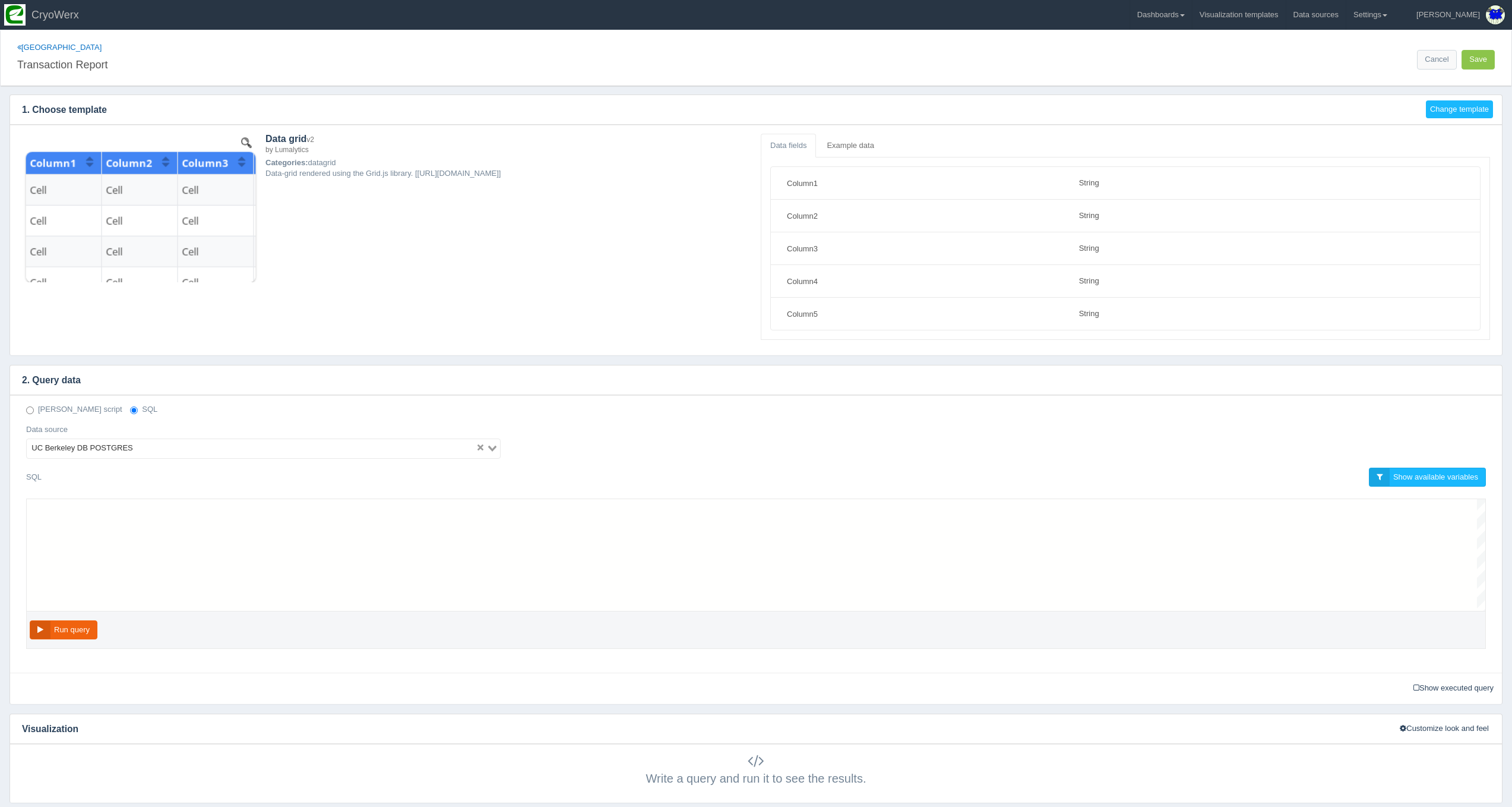
scroll to position [86, 0]
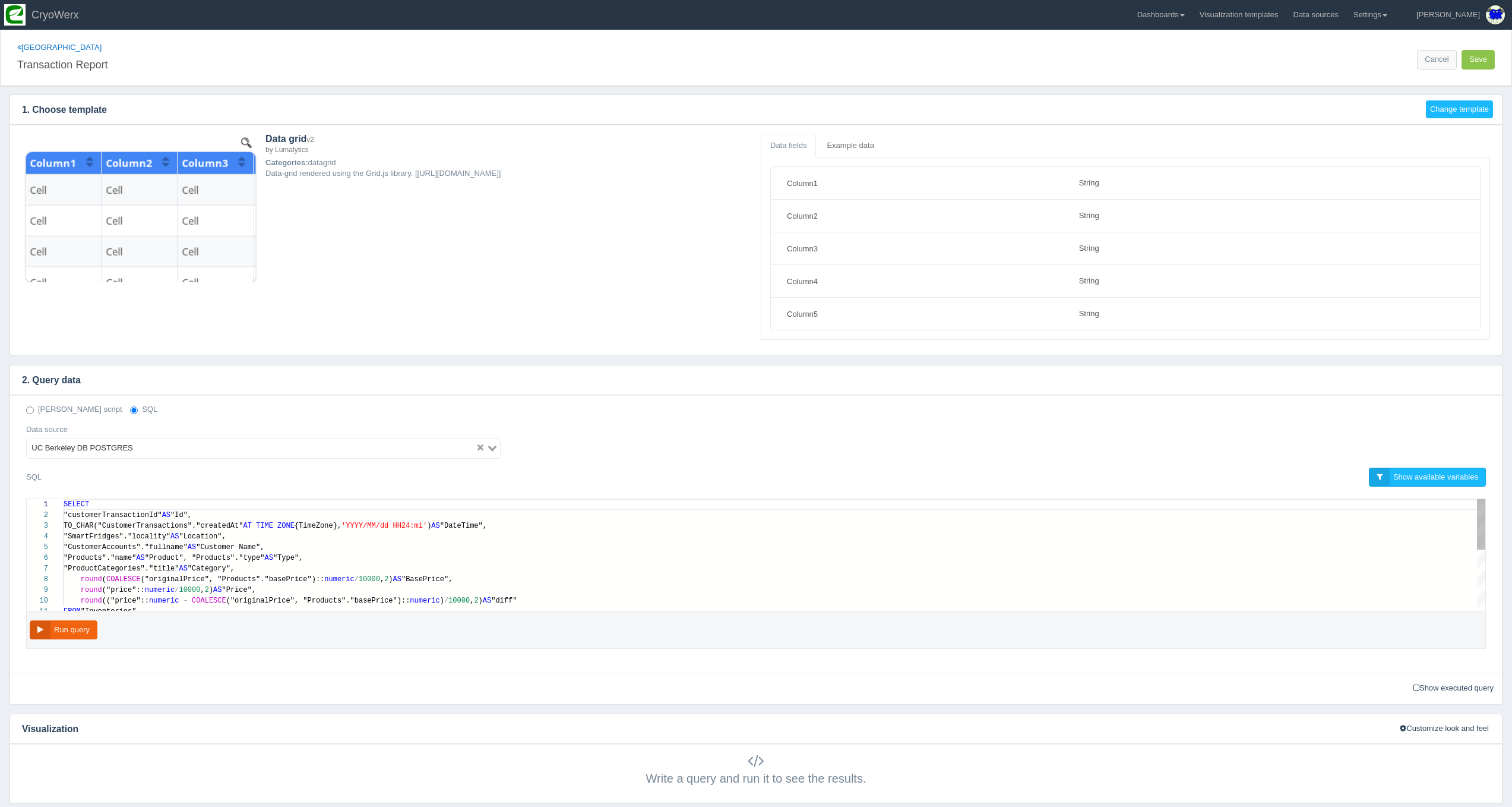
type textarea "SELECT "customerTransactionId" AS "Id", TO_CHAR("CustomerTransactions"."created…"
click at [180, 581] on span "("originalPrice", "Products"."basePrice")::" at bounding box center [233, 579] width 184 height 8
click at [1192, 14] on link "Dashboards" at bounding box center [1161, 15] width 61 height 30
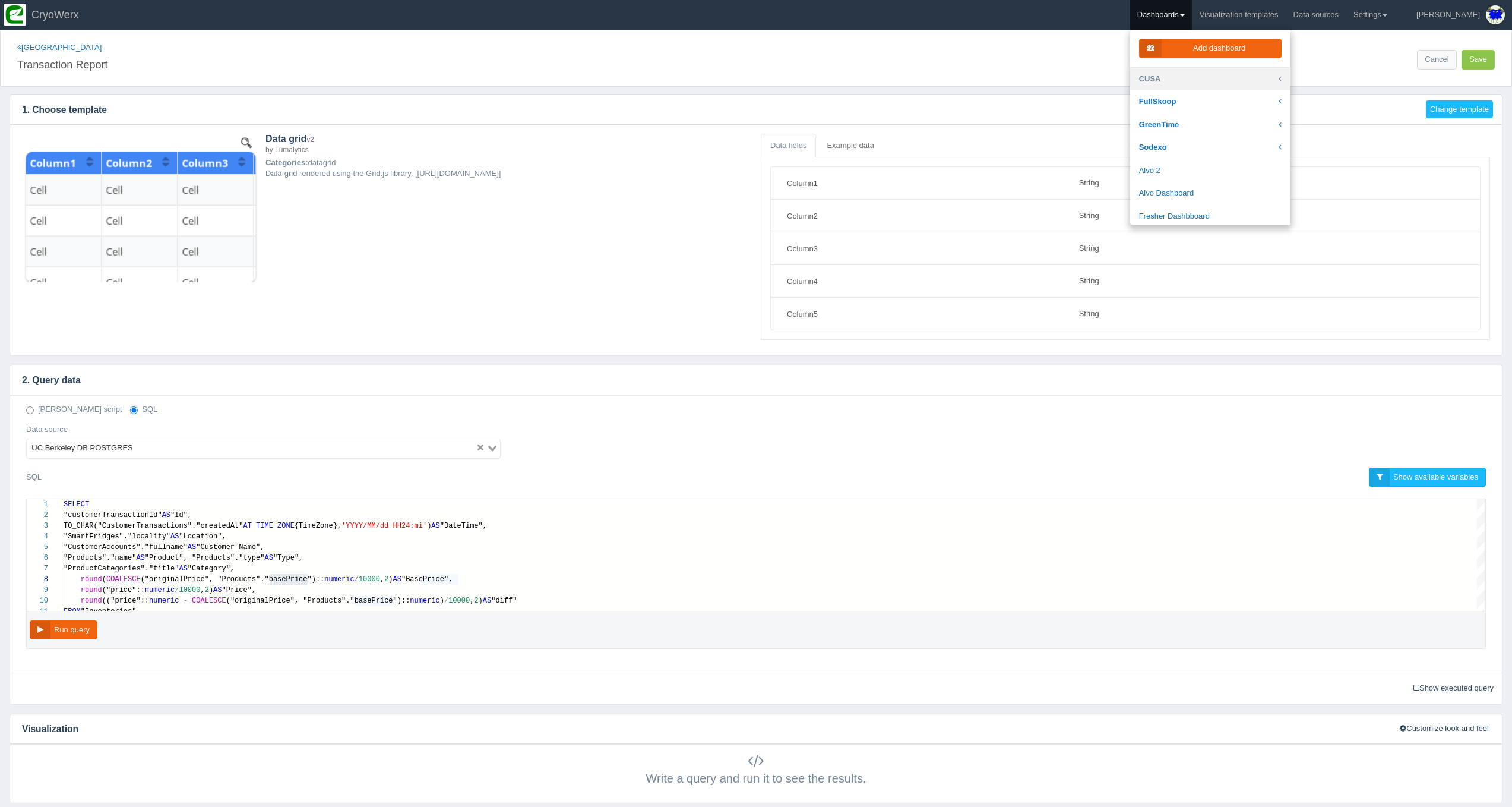
click at [1214, 75] on link "CUSA" at bounding box center [1210, 79] width 160 height 23
click at [1208, 200] on link "[GEOGRAPHIC_DATA]" at bounding box center [1210, 212] width 160 height 23
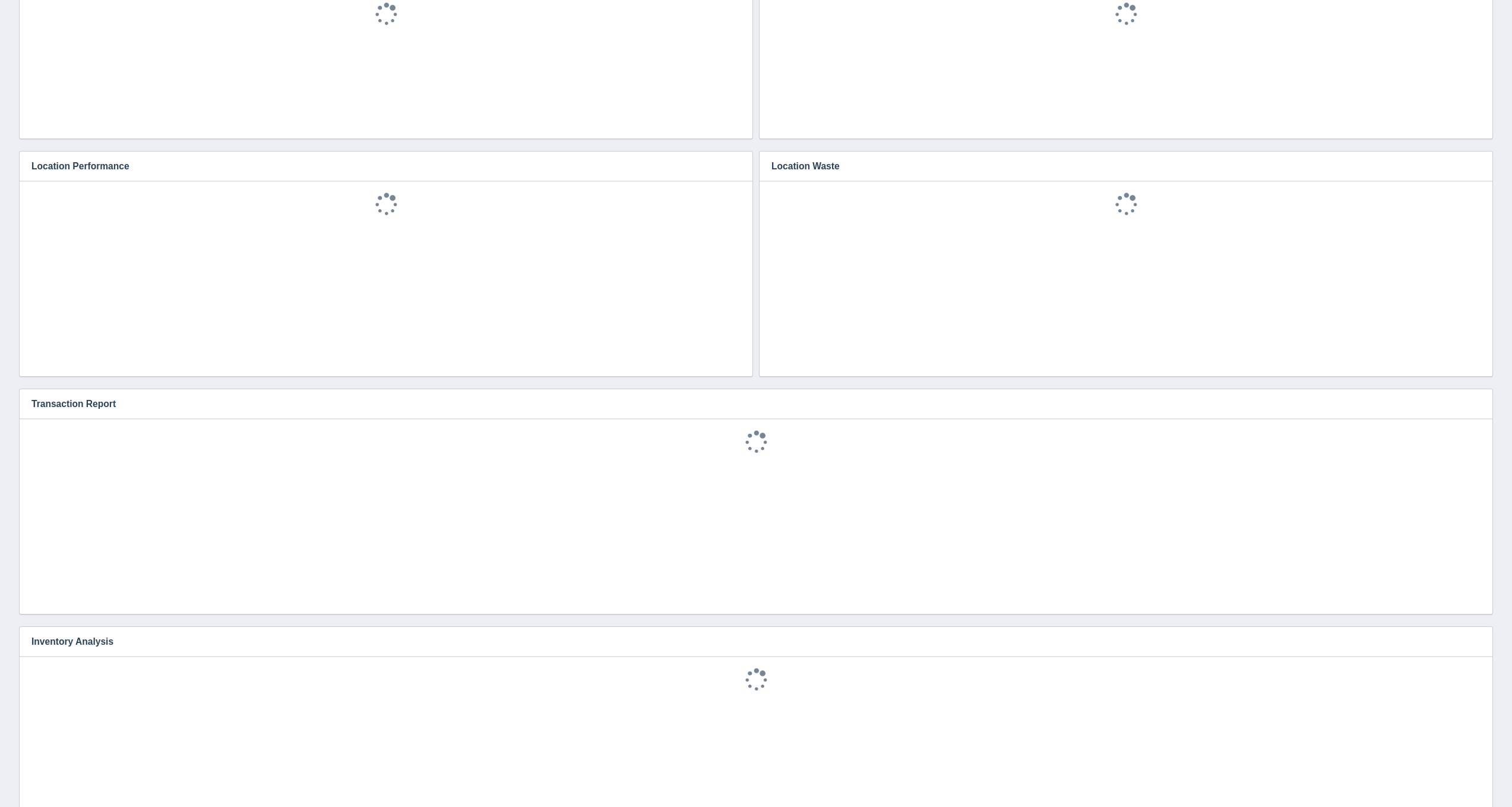
scroll to position [486, 0]
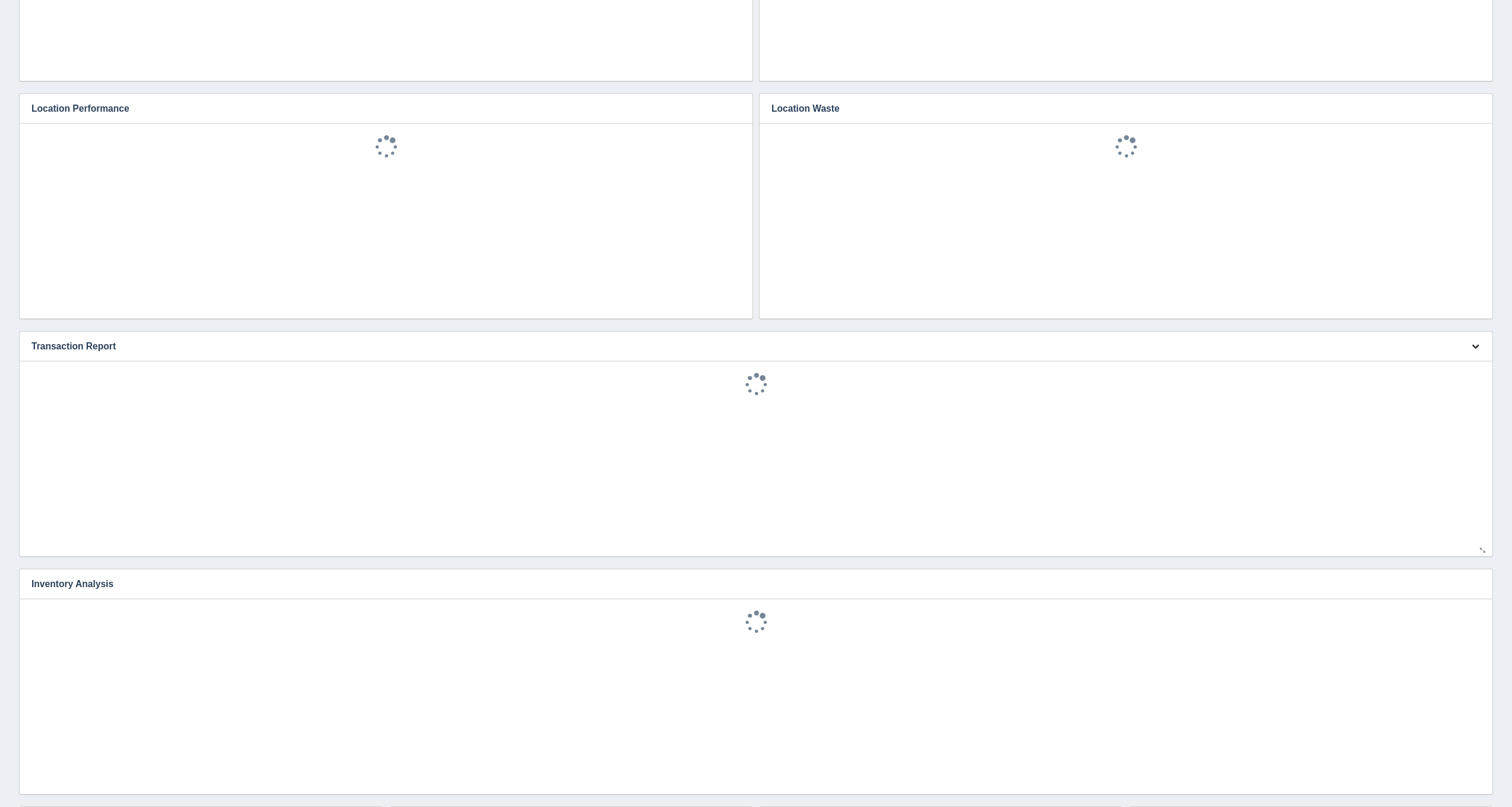
click at [1470, 345] on button "button" at bounding box center [1475, 347] width 16 height 19
click at [1452, 359] on link "Edit chart" at bounding box center [1436, 364] width 95 height 17
click at [1452, 359] on link "Edit chart" at bounding box center [1436, 363] width 95 height 17
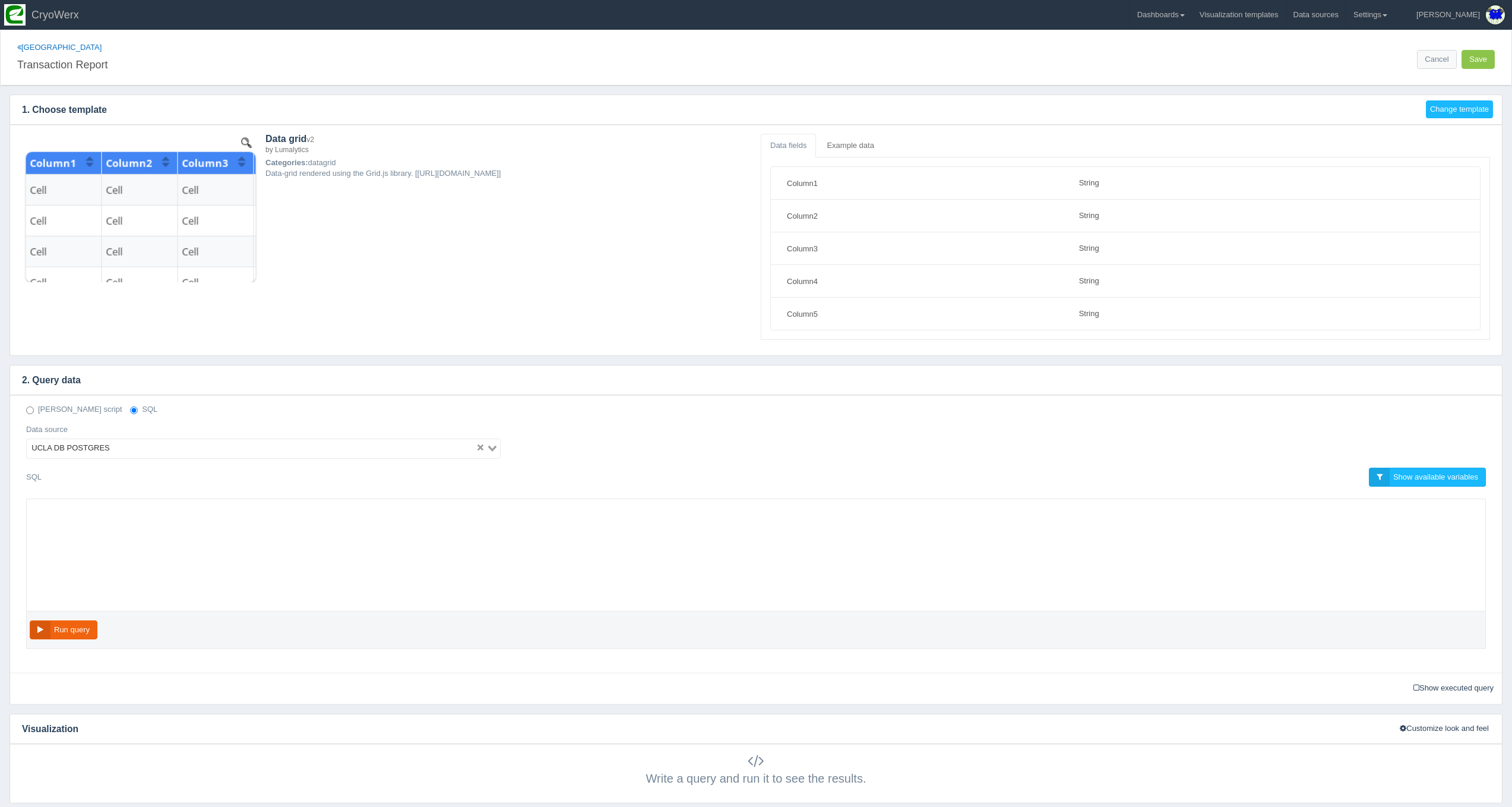
select select "string"
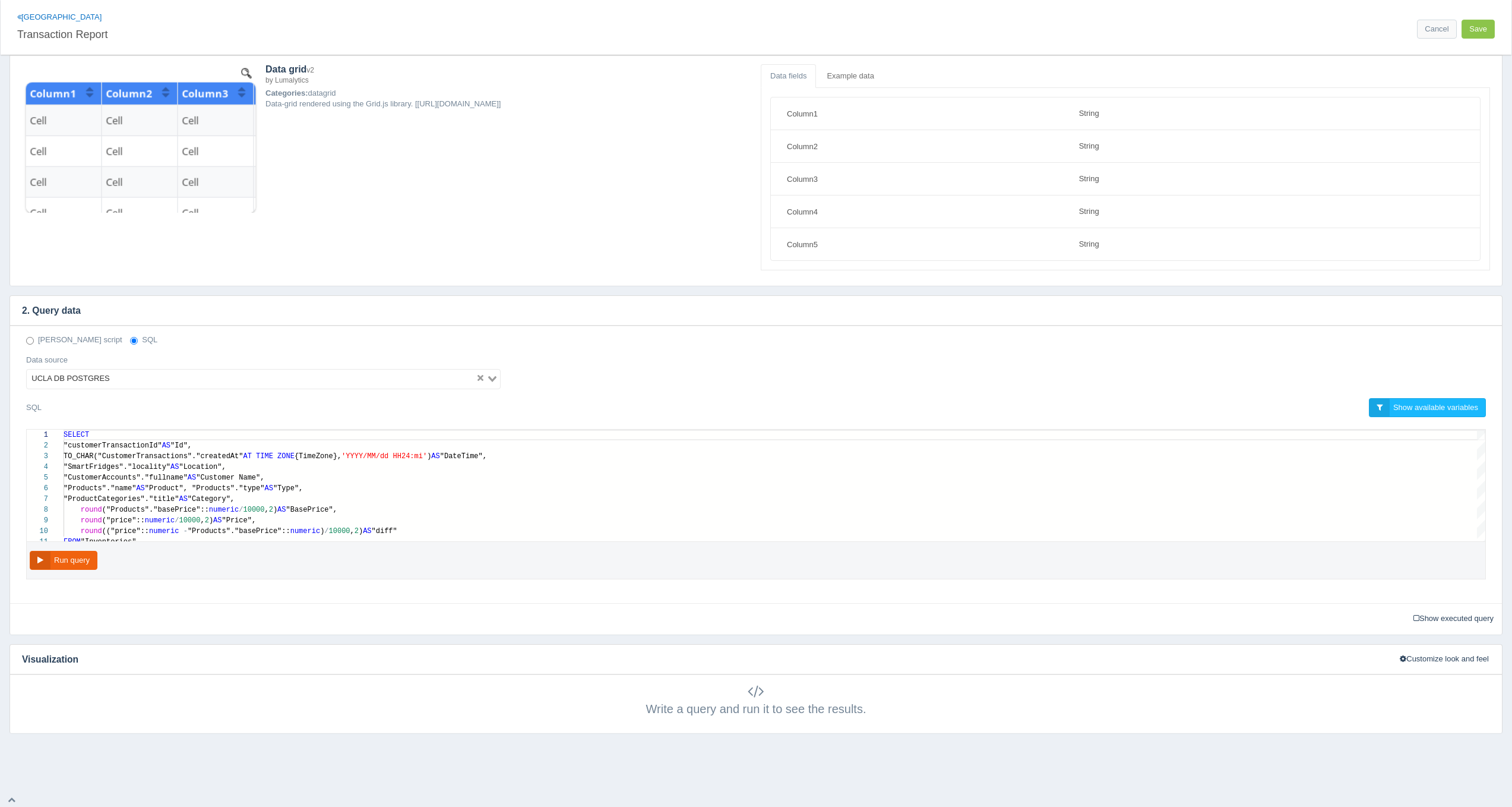
scroll to position [69, 0]
click at [663, 517] on div "round ("price":: numeric / 10000 , 2 ) AS "Price"," at bounding box center [774, 520] width 1422 height 10
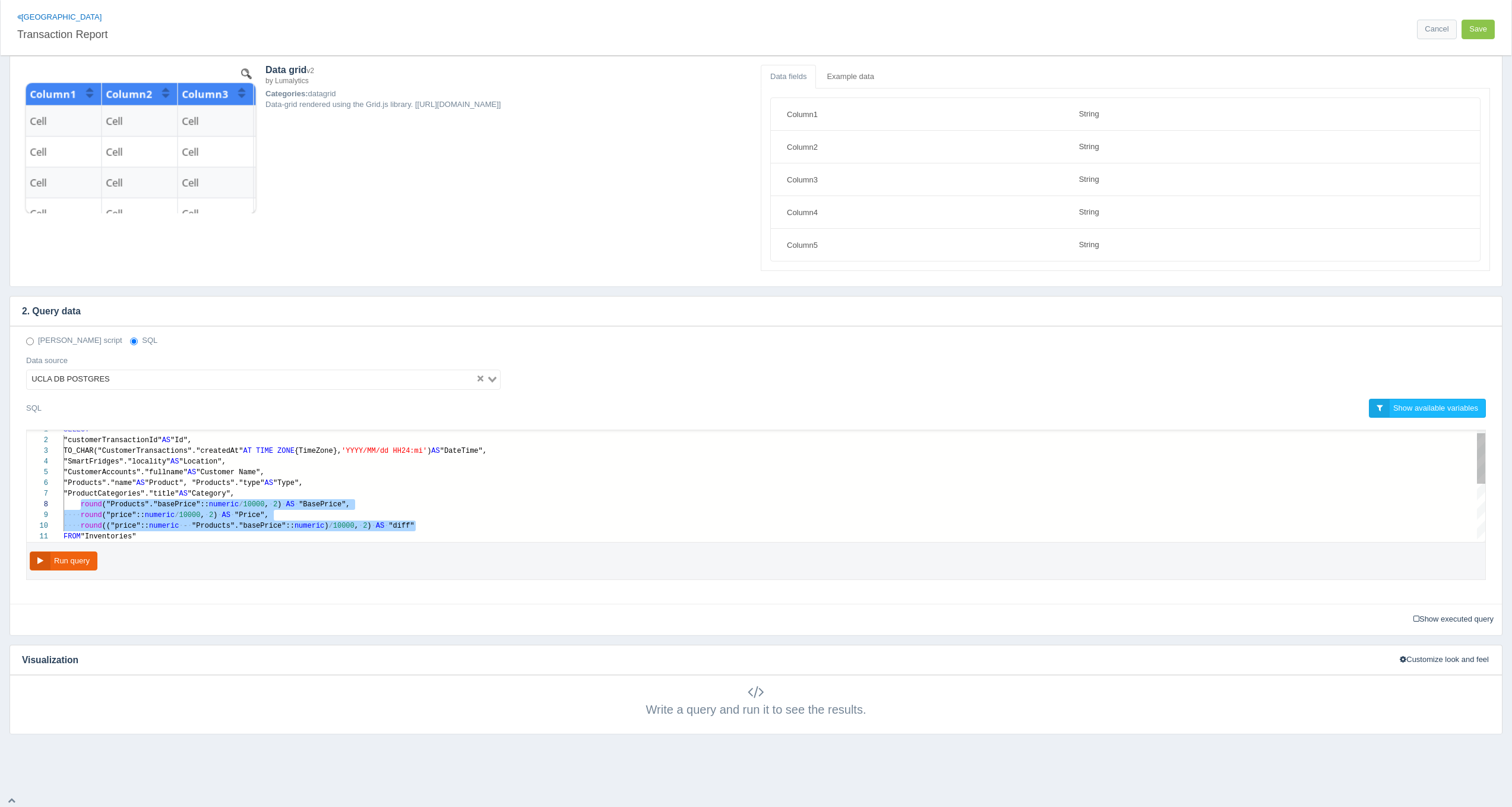
paste textarea "MM/dd HH24:mi') AS "DateTime", "SmartFridges"."locality" AS "Location", "Custom…"
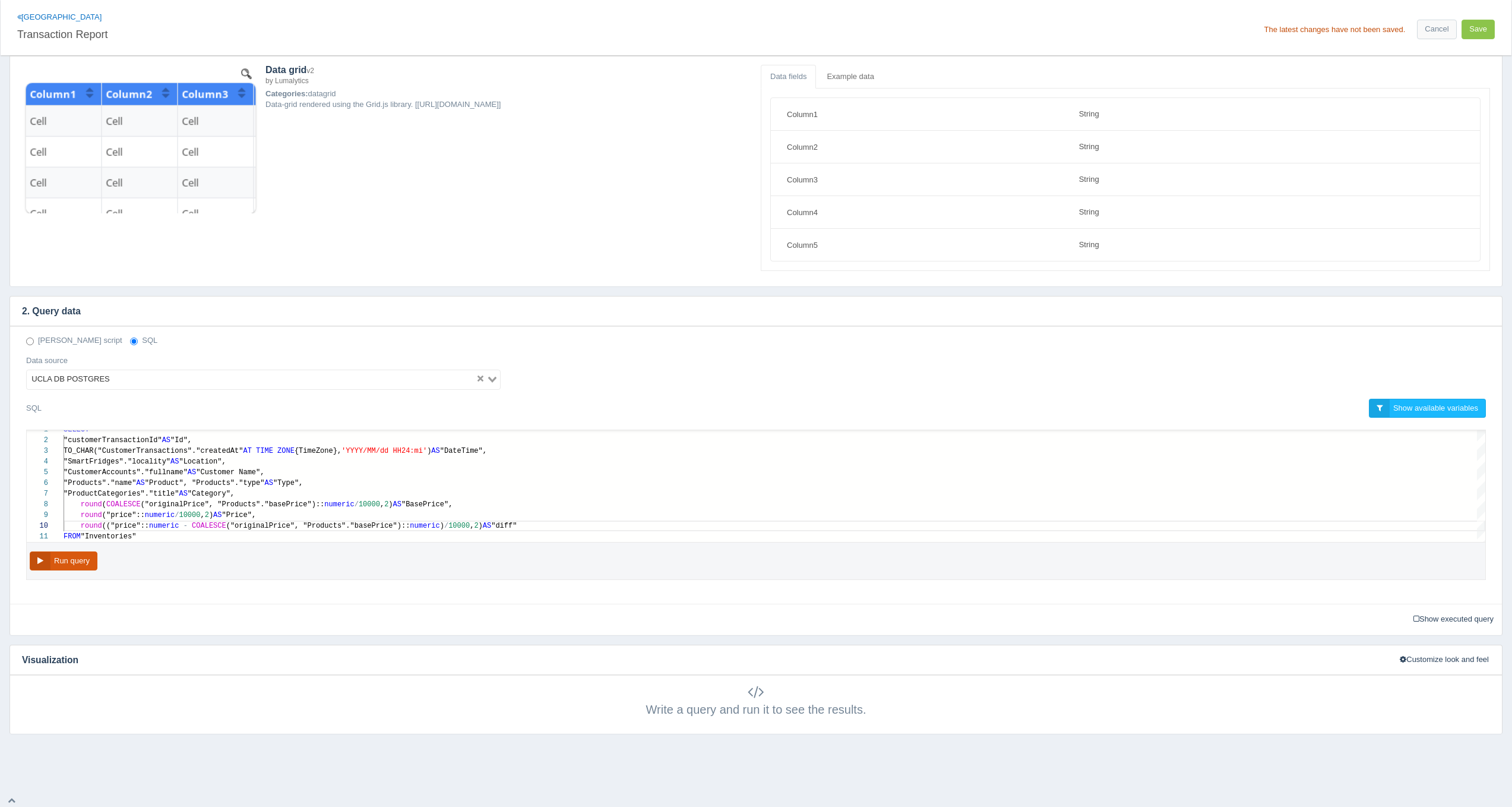
click at [78, 561] on button "Run query" at bounding box center [63, 561] width 68 height 20
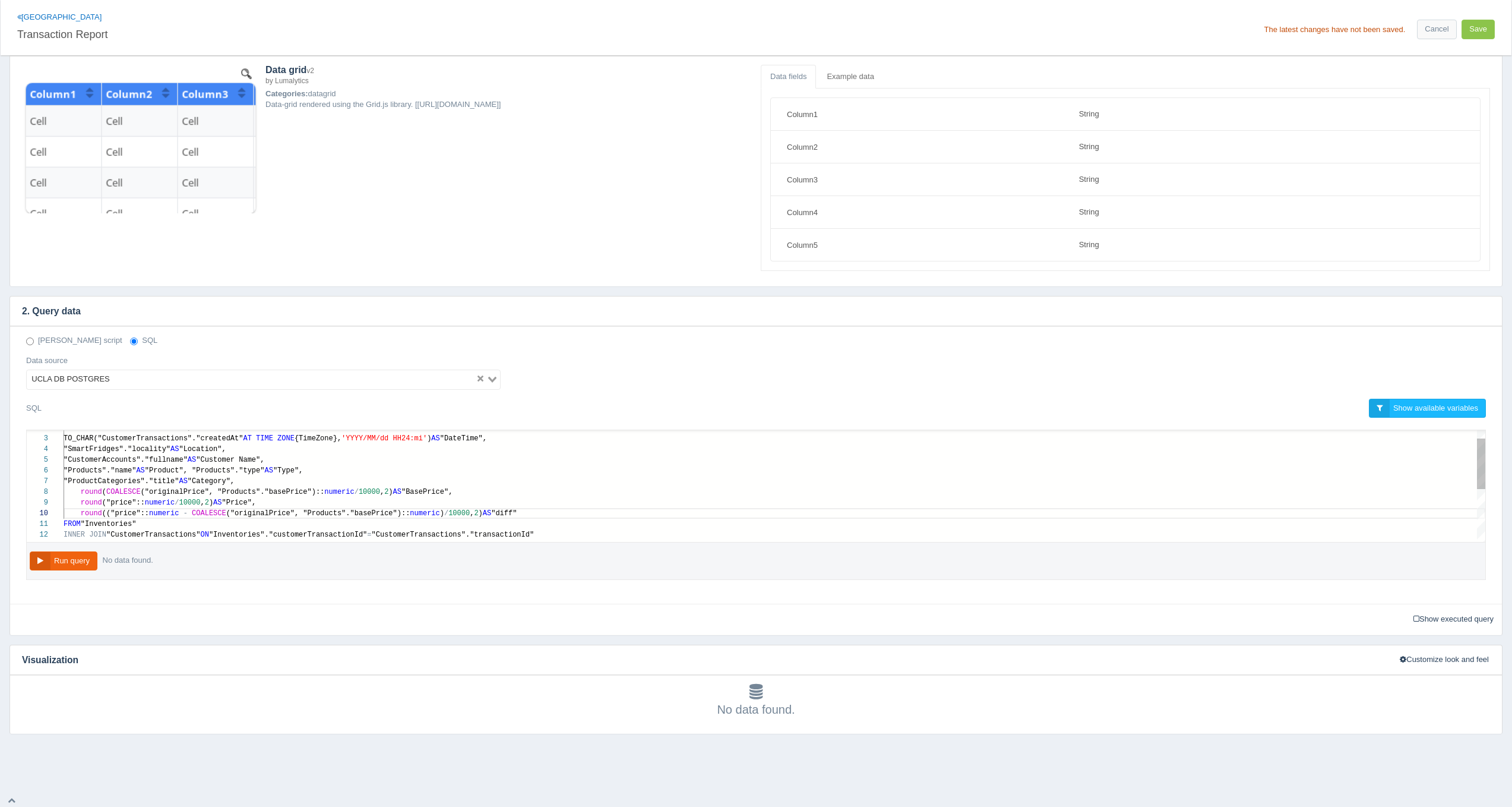
type textarea "SELECT "customerTransactionId" AS "Id", TO_CHAR("CustomerTransactions"."created…"
click at [289, 491] on span "("originalPrice", "Products"."basePrice")::" at bounding box center [233, 491] width 184 height 8
click at [61, 560] on button "Run query" at bounding box center [63, 561] width 68 height 20
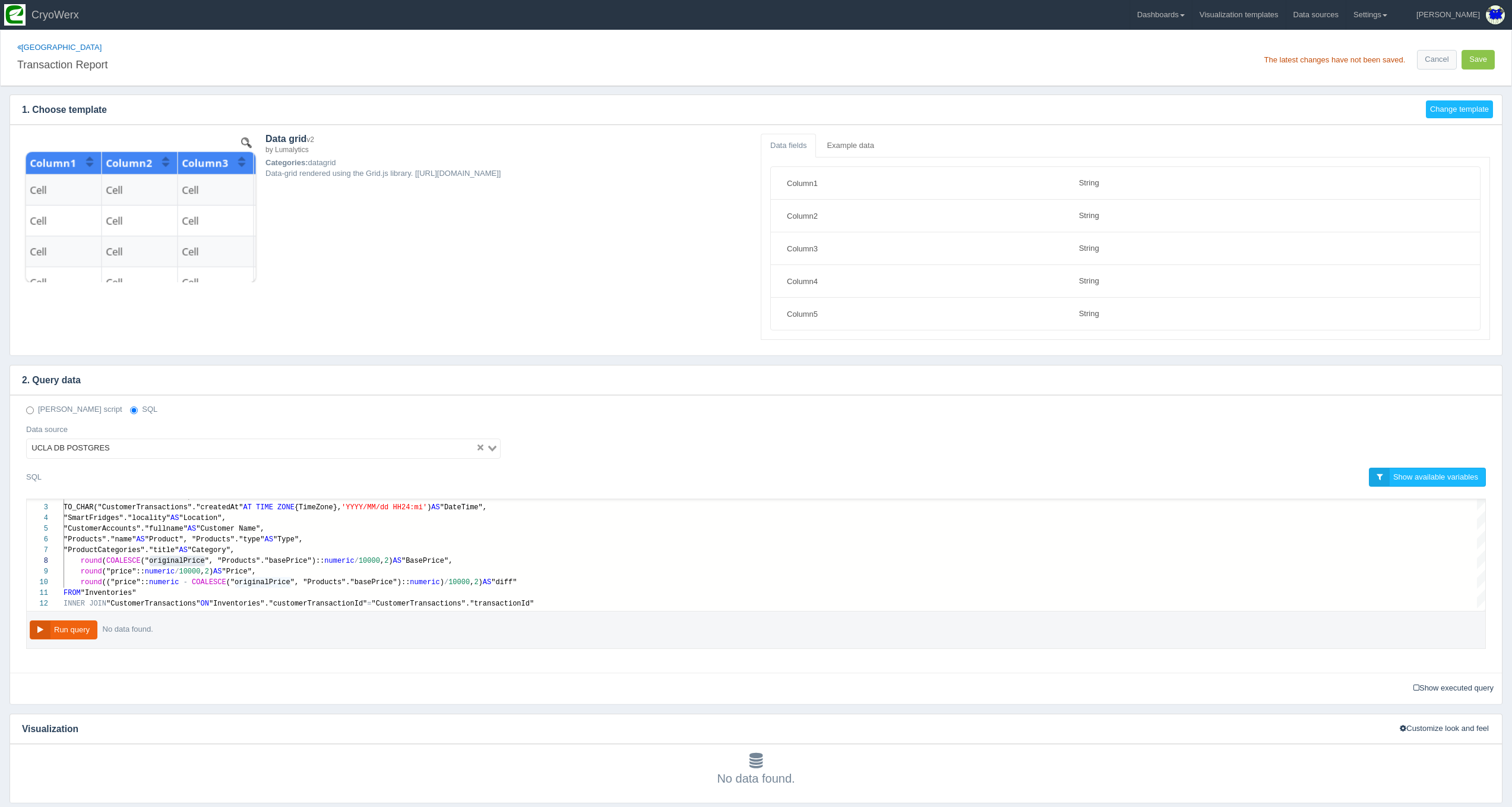
scroll to position [0, 0]
click at [1477, 65] on button "Save" at bounding box center [1478, 60] width 34 height 20
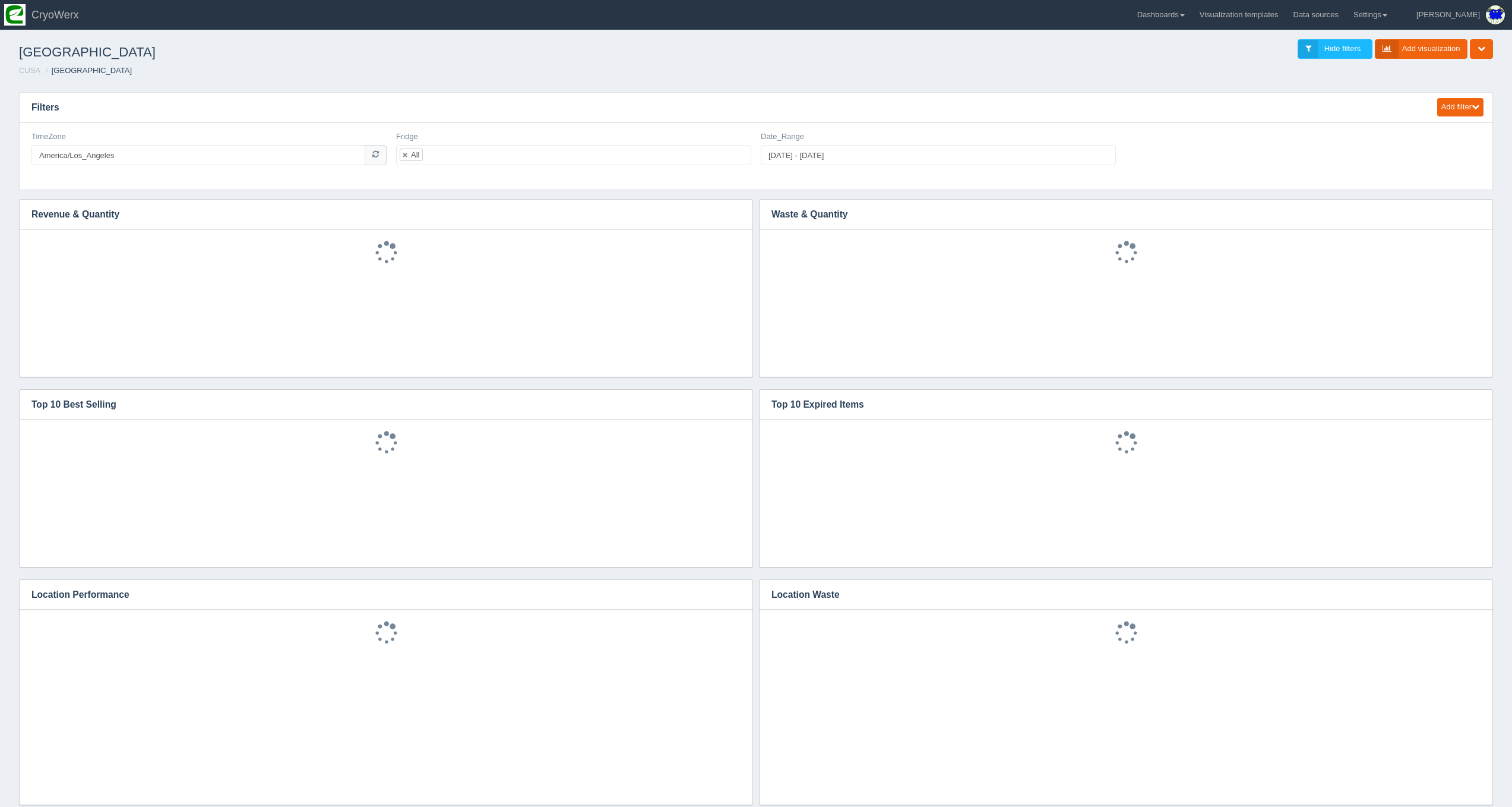
click at [1192, 21] on link "Dashboards" at bounding box center [1161, 15] width 61 height 30
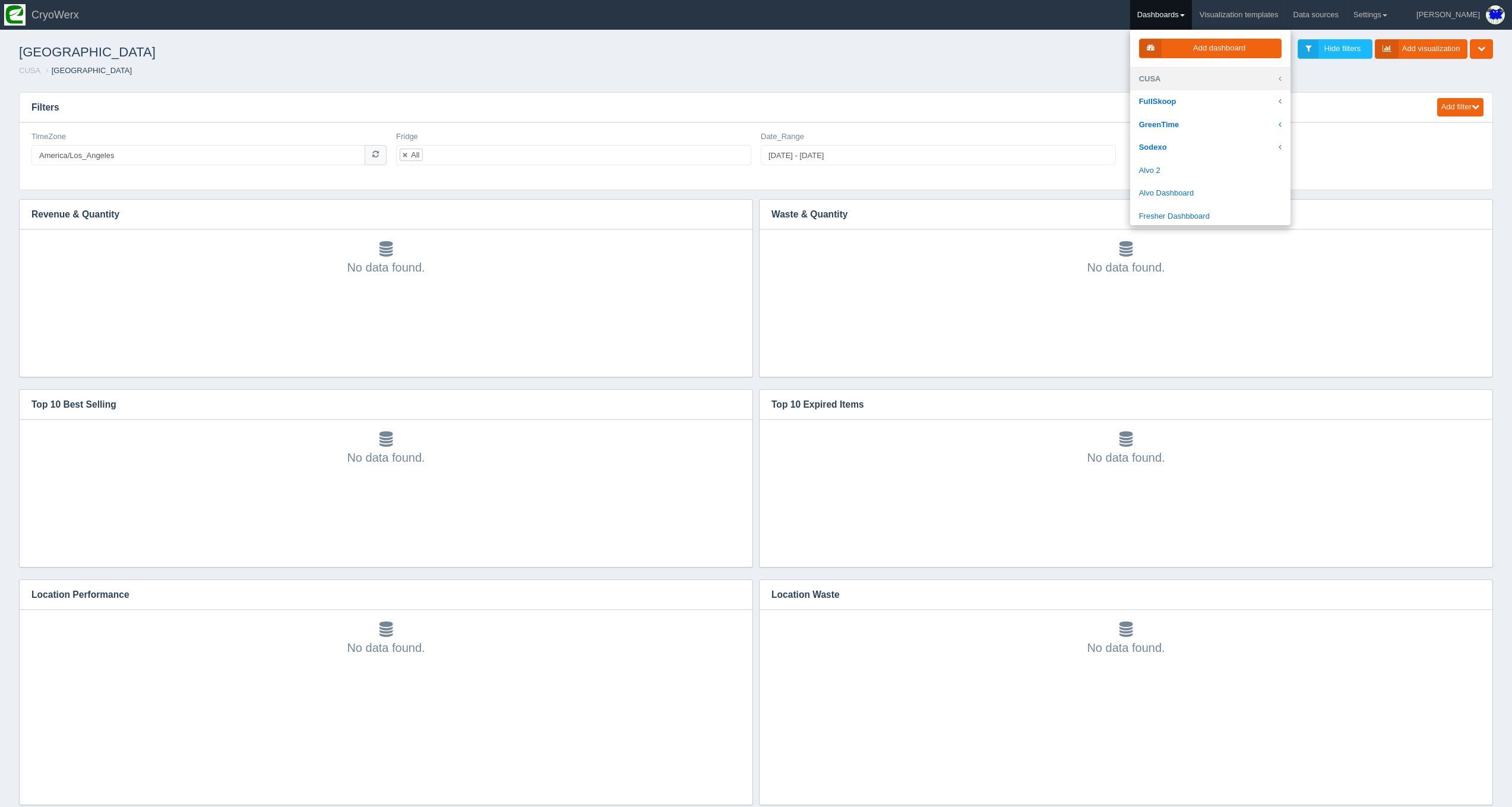
click at [1225, 78] on link "CUSA" at bounding box center [1210, 79] width 160 height 23
click at [1238, 228] on link "[GEOGRAPHIC_DATA][US_STATE]" at bounding box center [1210, 239] width 160 height 23
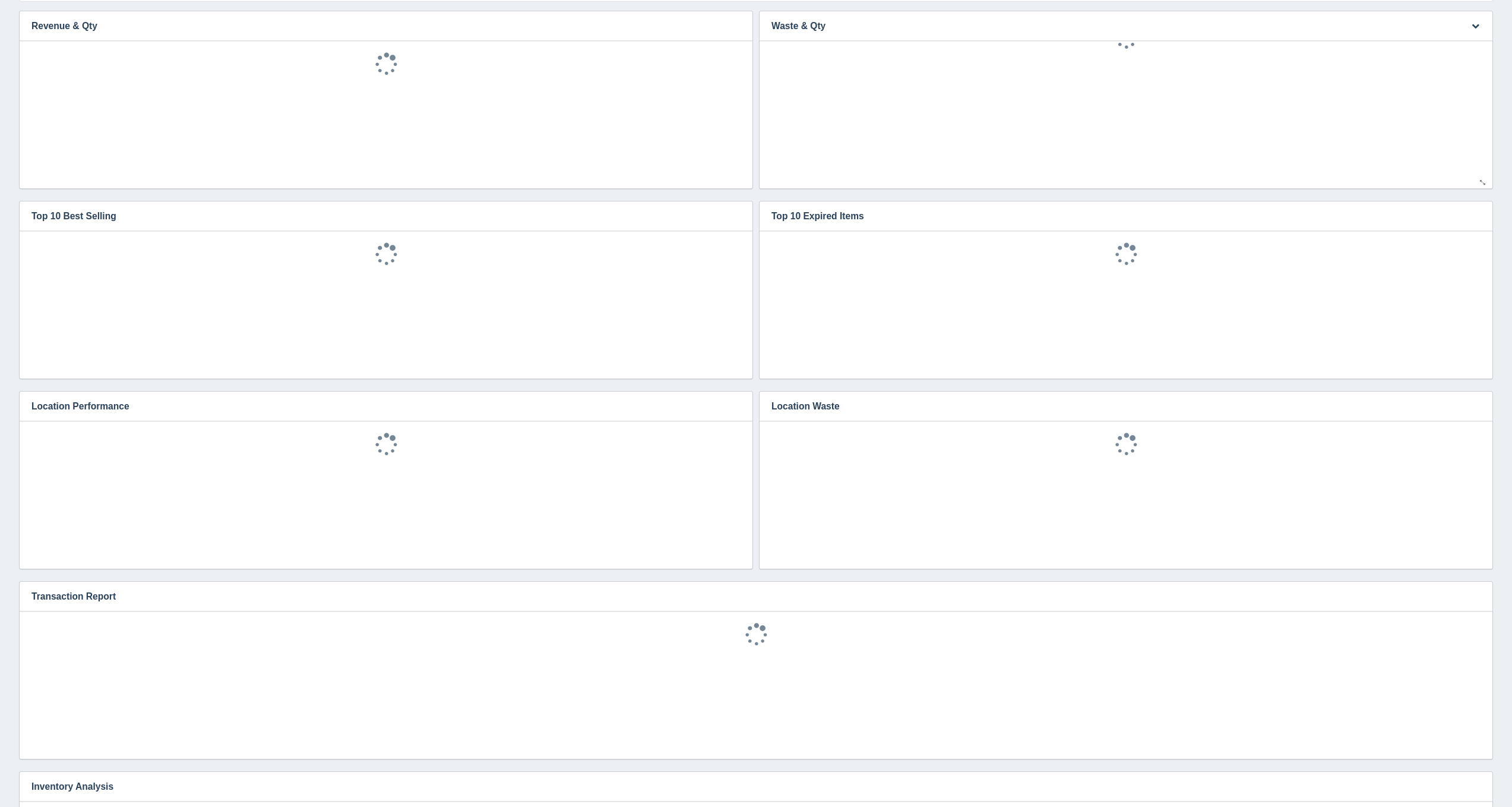
scroll to position [300, 0]
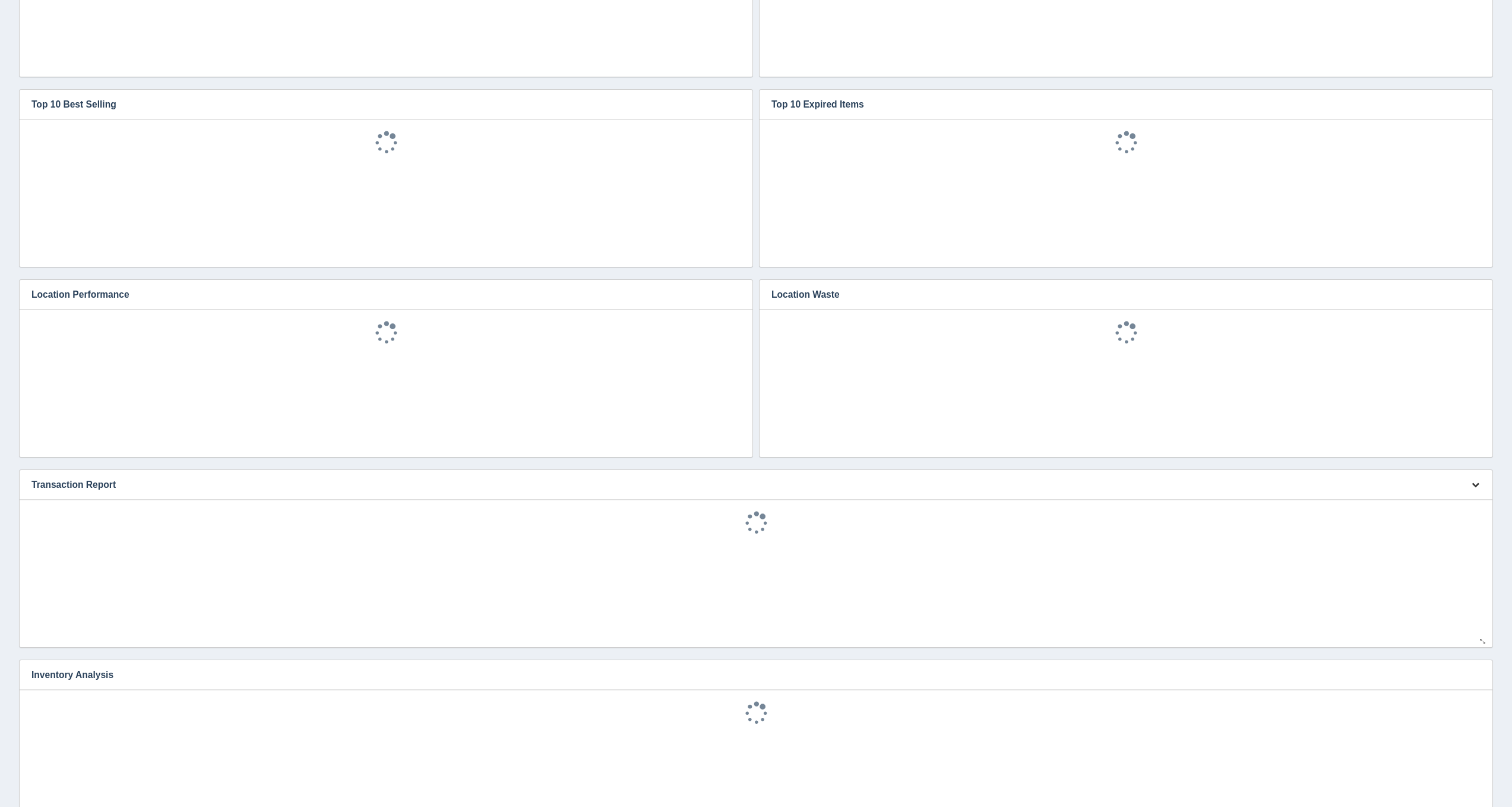
click at [1480, 480] on button "button" at bounding box center [1475, 486] width 16 height 19
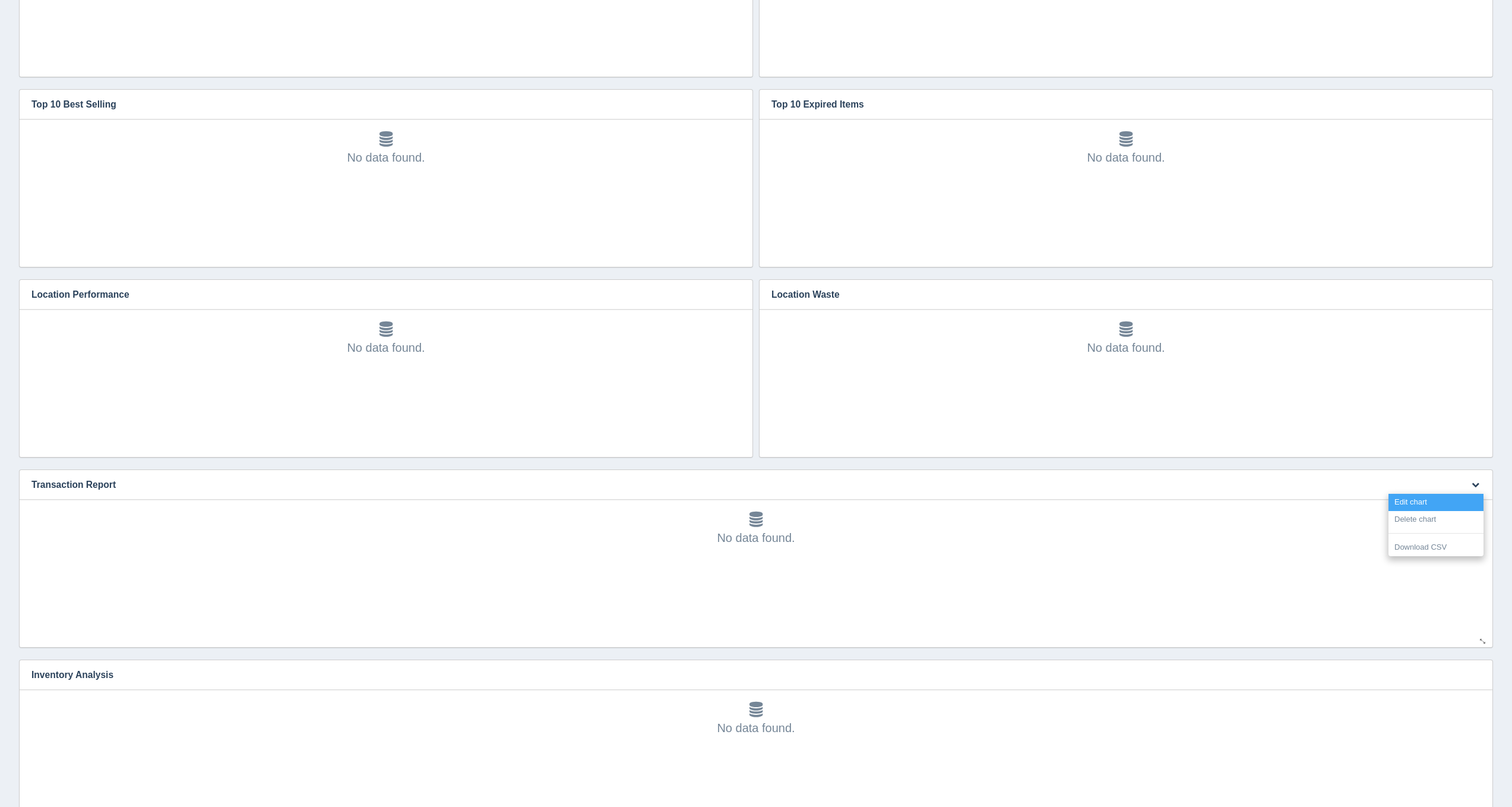
click at [1472, 496] on link "Edit chart" at bounding box center [1436, 502] width 95 height 17
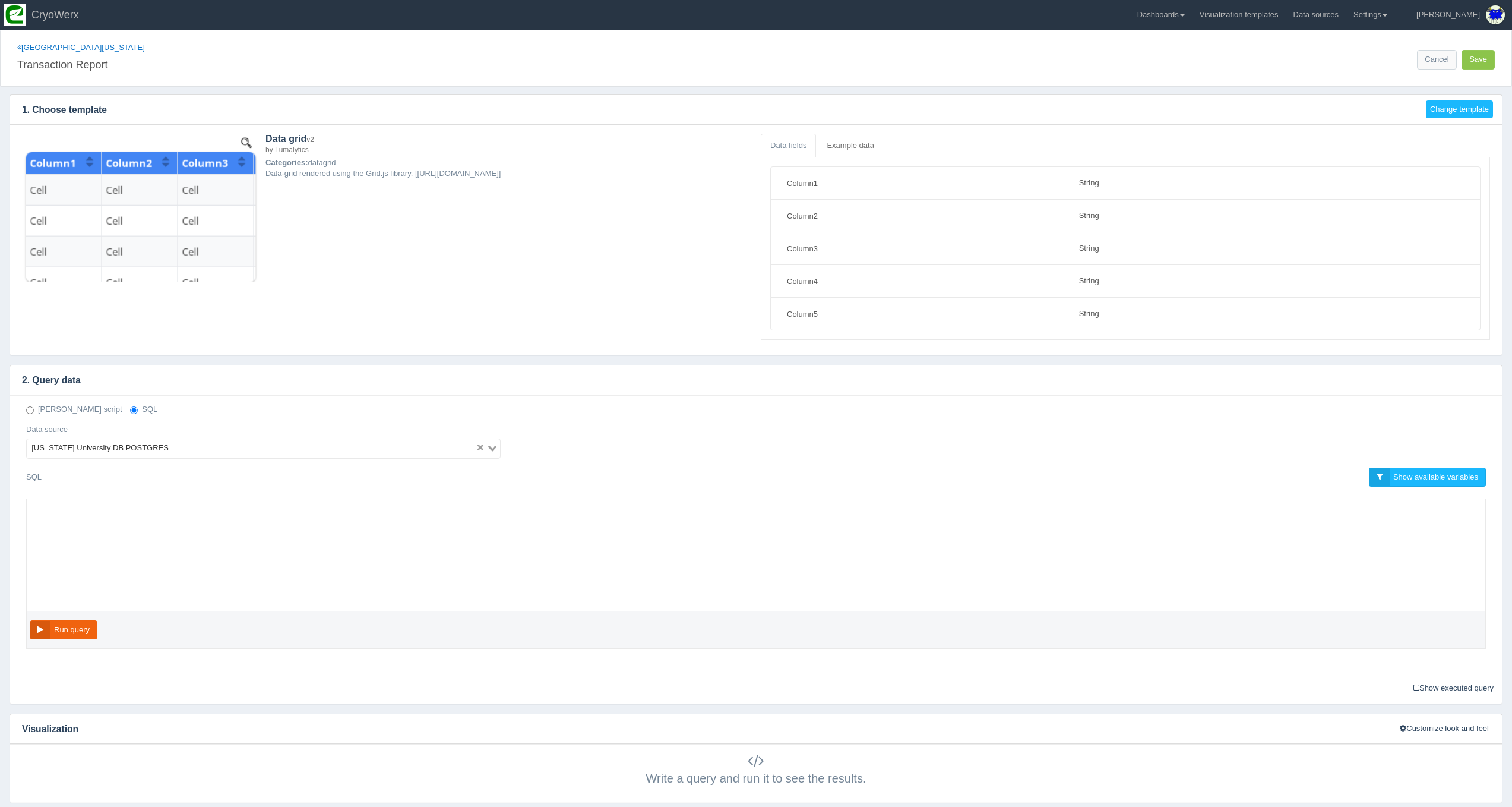
select select "string"
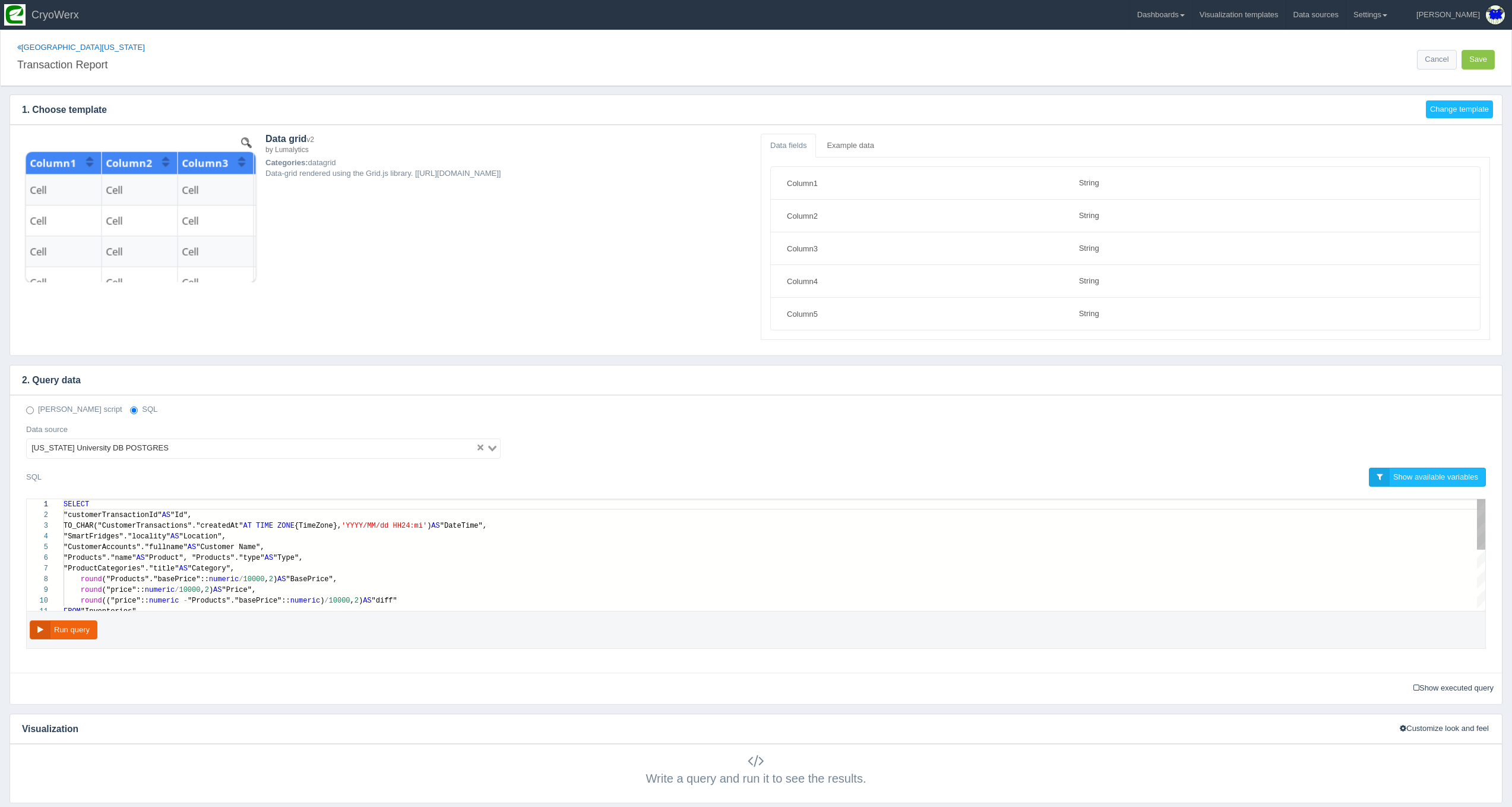
scroll to position [75, 288]
click at [796, 578] on div "round ("Products"."basePrice":: numeric / 10000 , 2 ) AS "BasePrice"," at bounding box center [774, 579] width 1422 height 10
paste textarea "MM/dd HH24:mi') AS "DateTime", "SmartFridges"."locality" AS "Location", "Custom…"
type textarea "MM/dd HH24:mi') AS "DateTime", "SmartFridges"."locality" AS "Location", "Custom…"
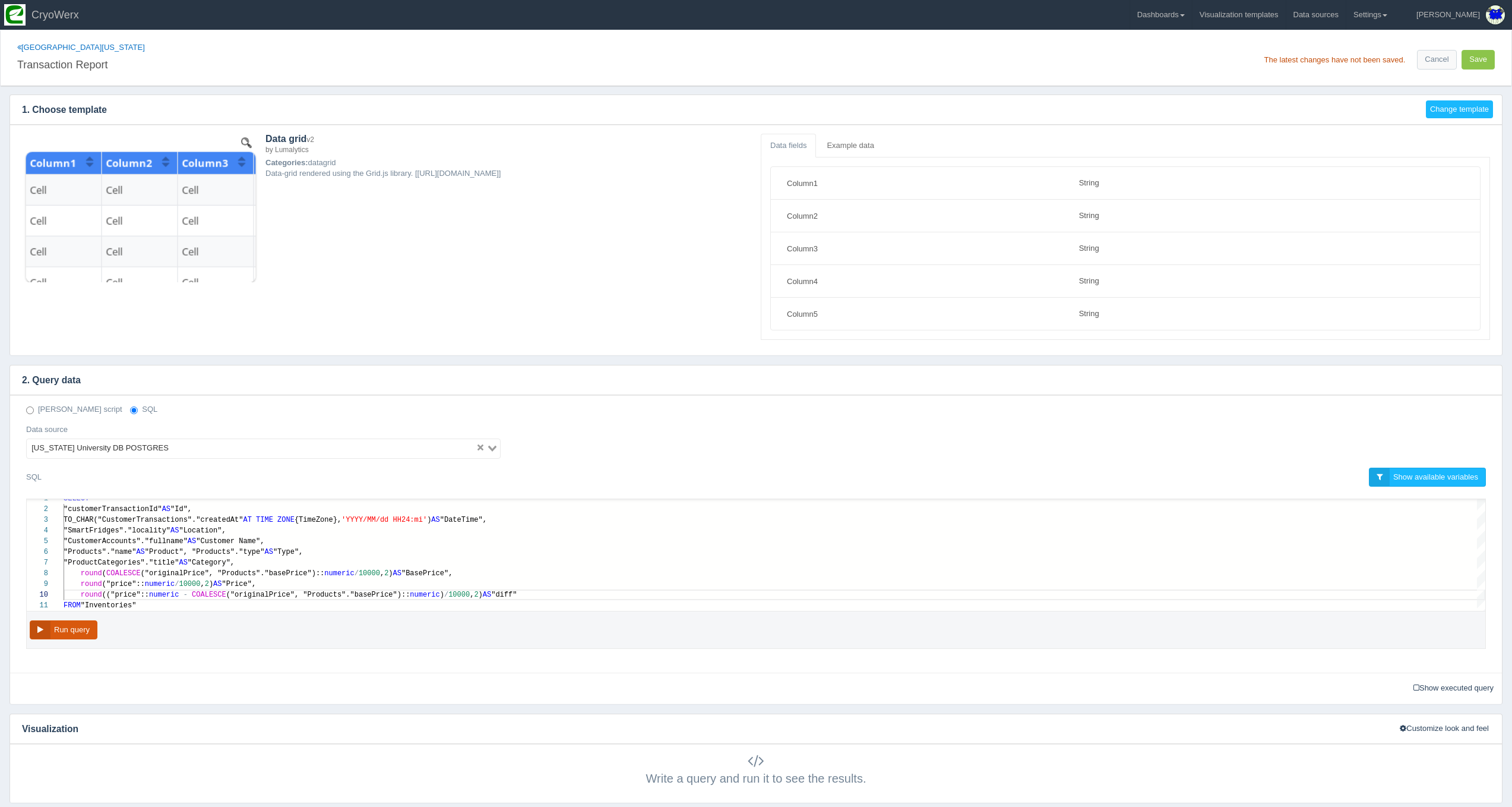
click at [92, 628] on button "Run query" at bounding box center [63, 630] width 68 height 20
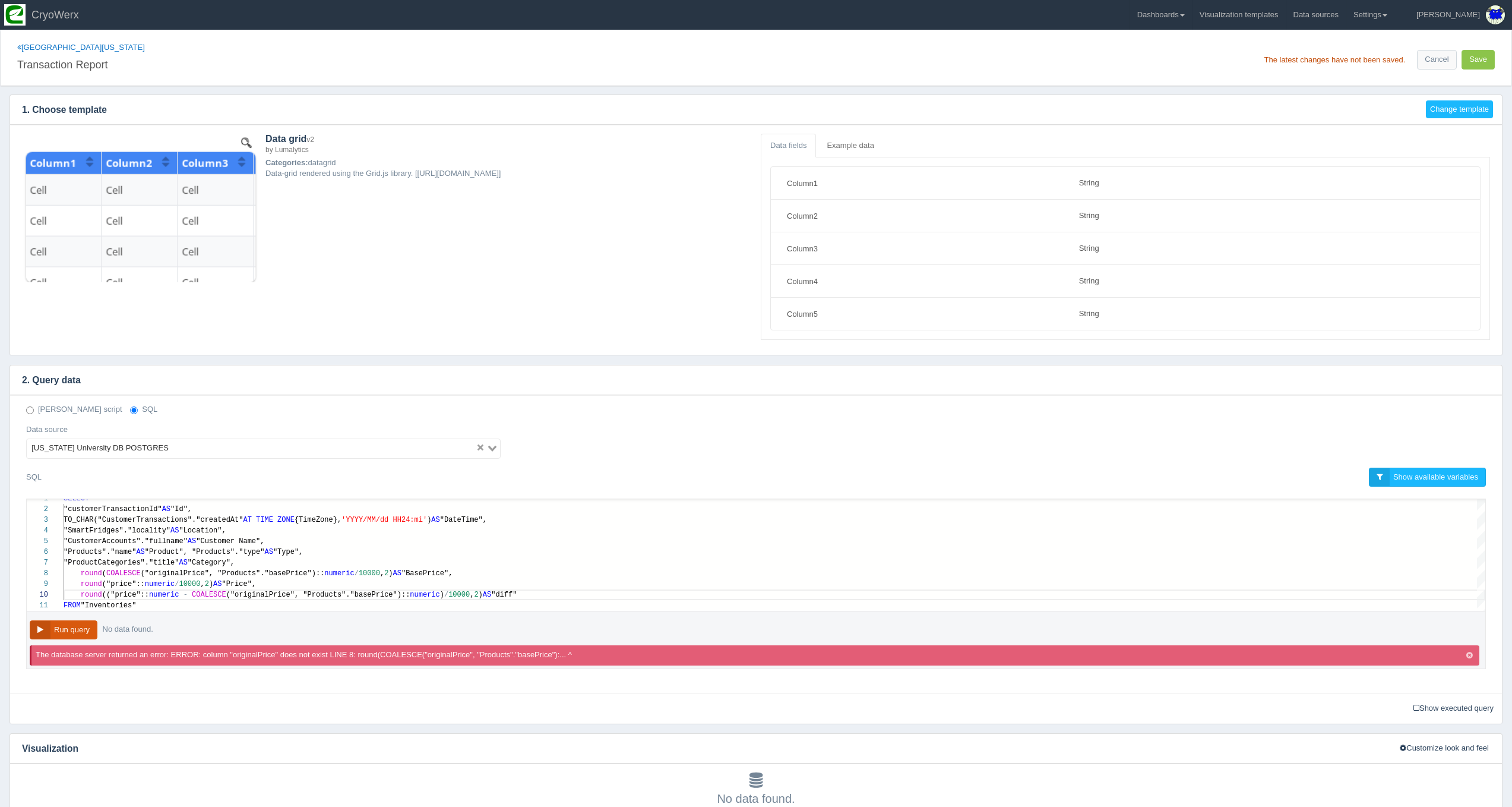
scroll to position [3, 0]
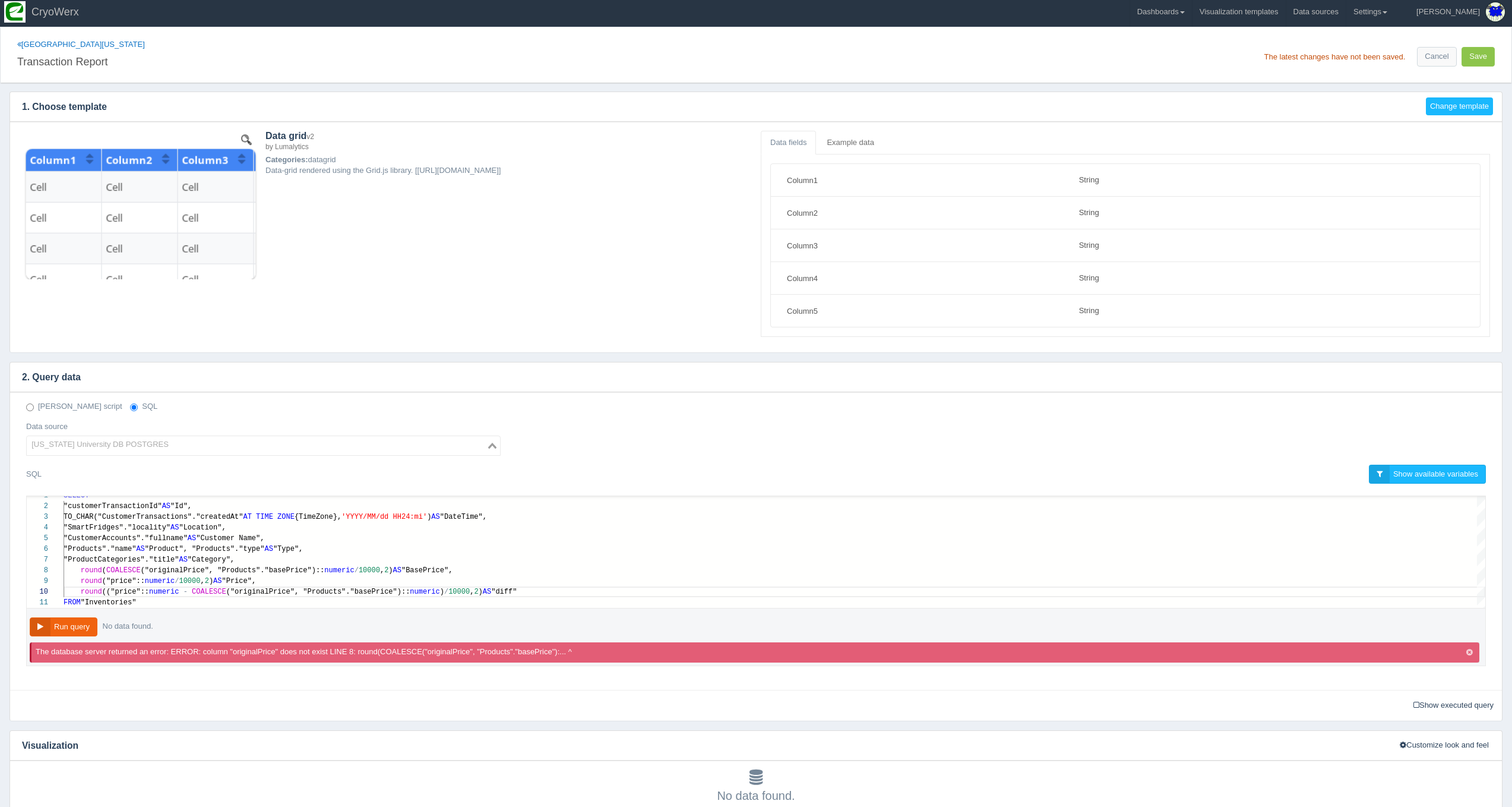
click at [413, 443] on input "Search for option" at bounding box center [256, 445] width 457 height 14
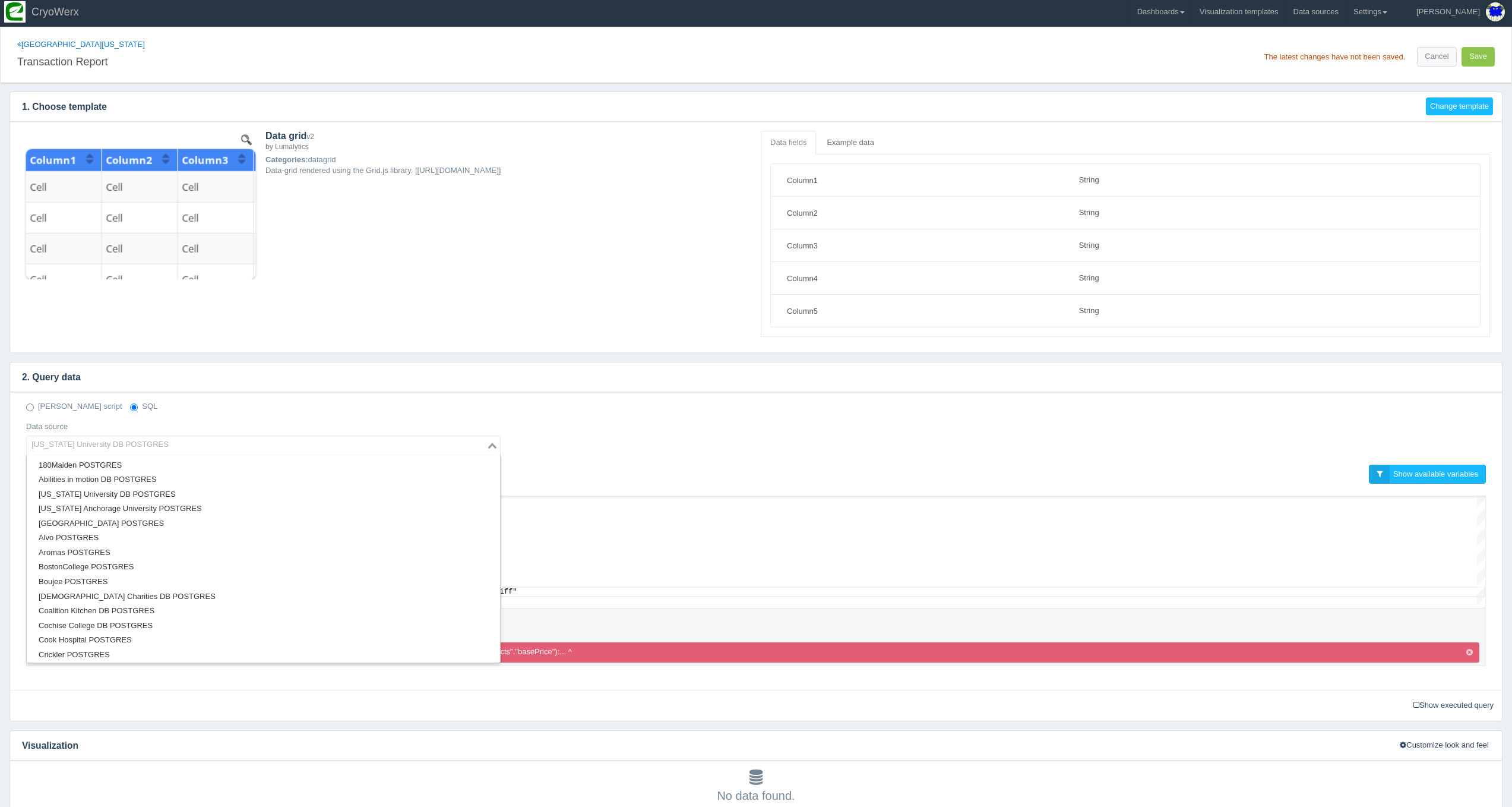
click at [651, 444] on div "Deno script SQL Data source Alabama University DB POSTGRES Loading... 180Maiden…" at bounding box center [756, 432] width 1478 height 63
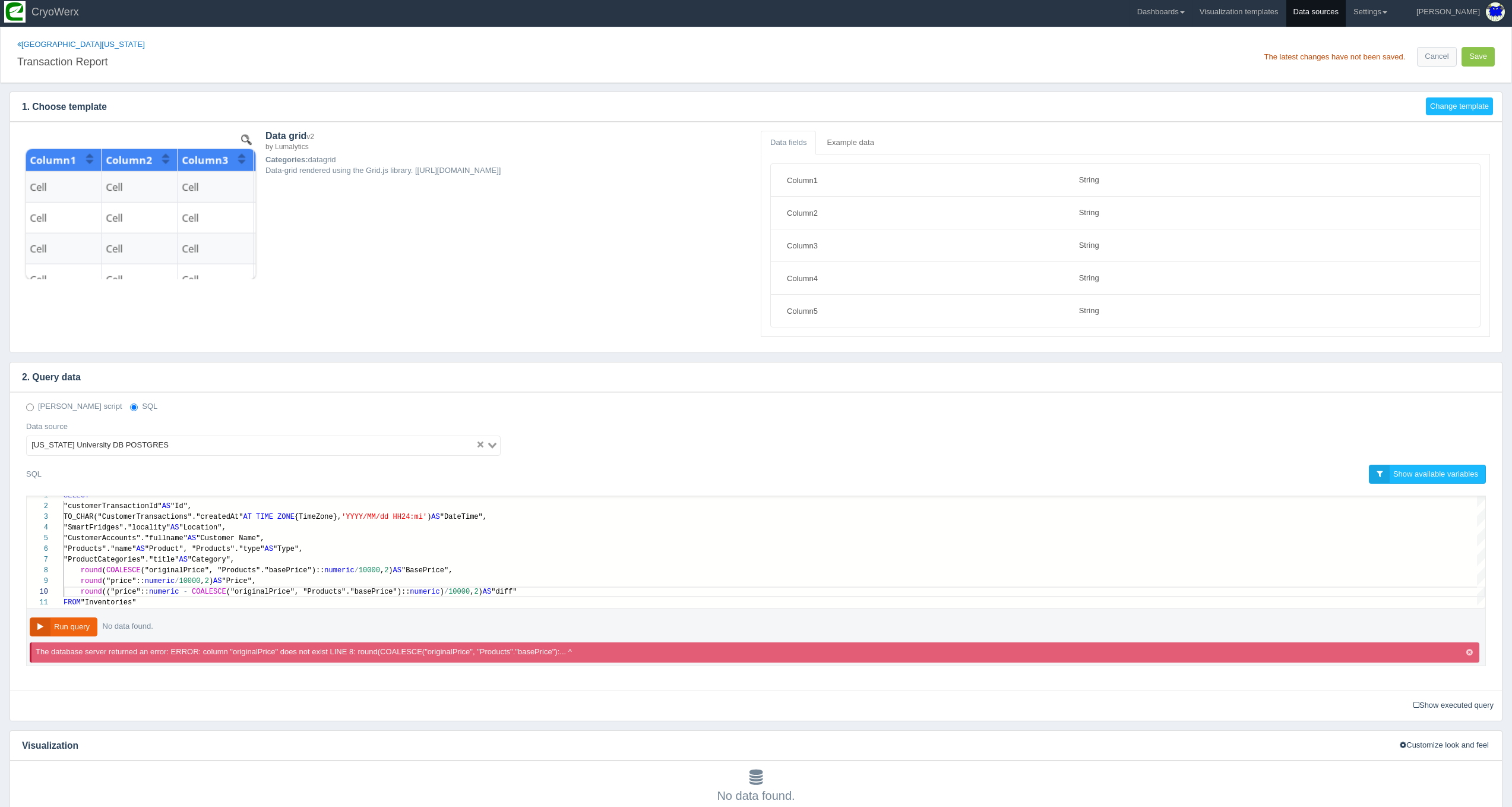
click at [1346, 14] on link "Data sources" at bounding box center [1316, 12] width 60 height 30
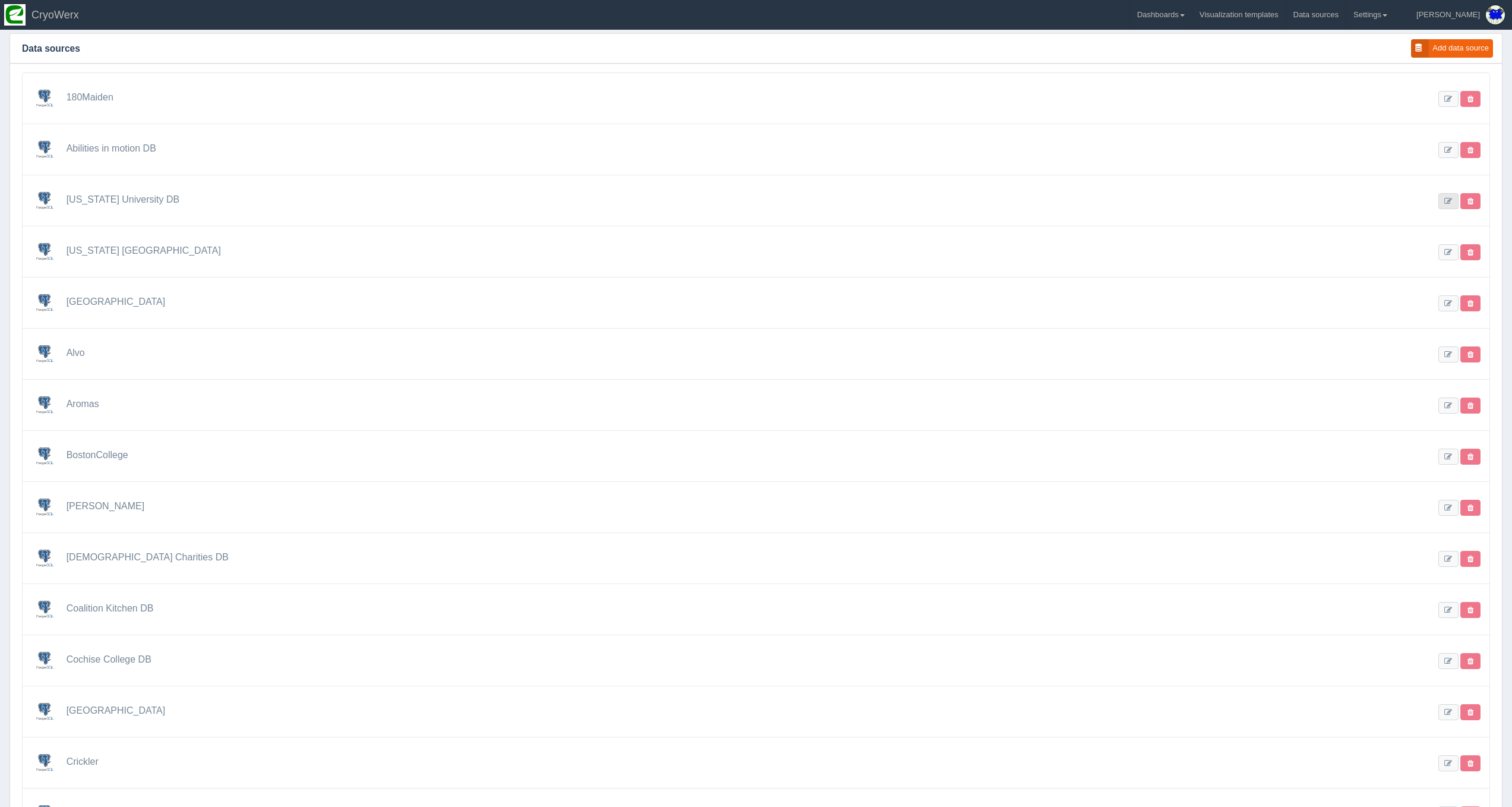
click at [1451, 206] on link at bounding box center [1449, 200] width 20 height 16
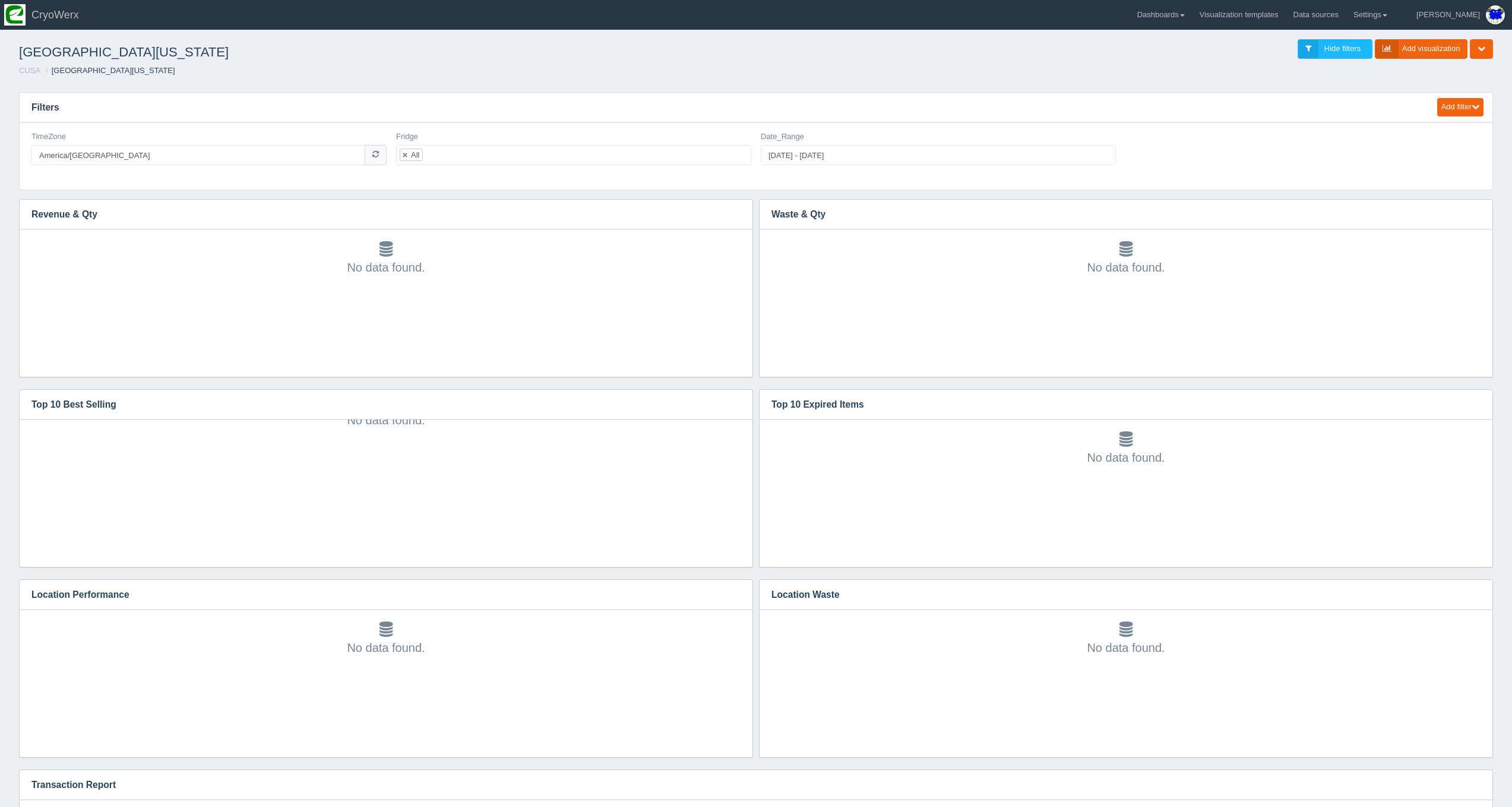
scroll to position [37, 0]
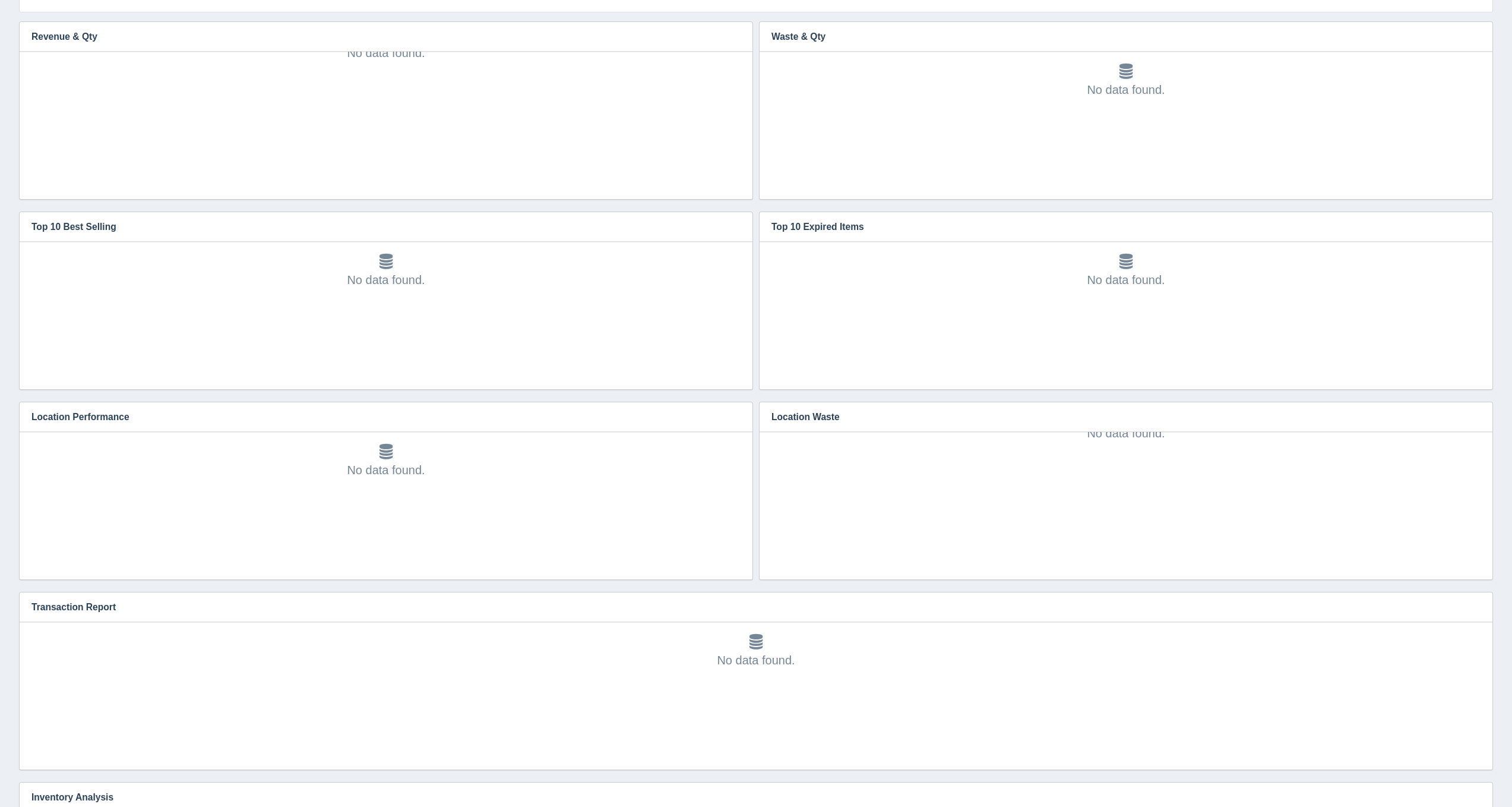
scroll to position [209, 0]
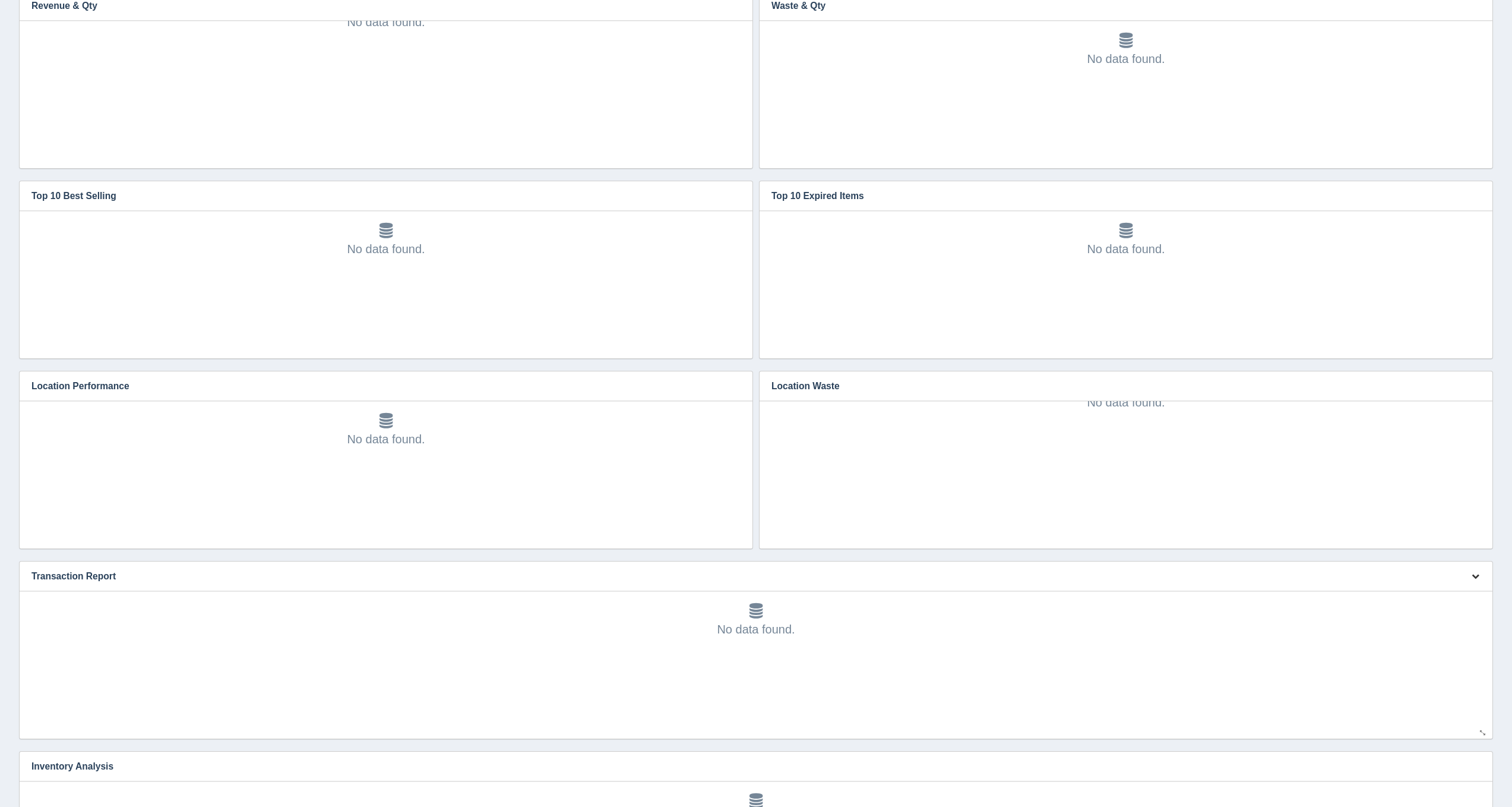
click at [1476, 577] on icon "button" at bounding box center [1476, 576] width 7 height 7
click at [1464, 589] on link "Edit chart" at bounding box center [1436, 594] width 95 height 17
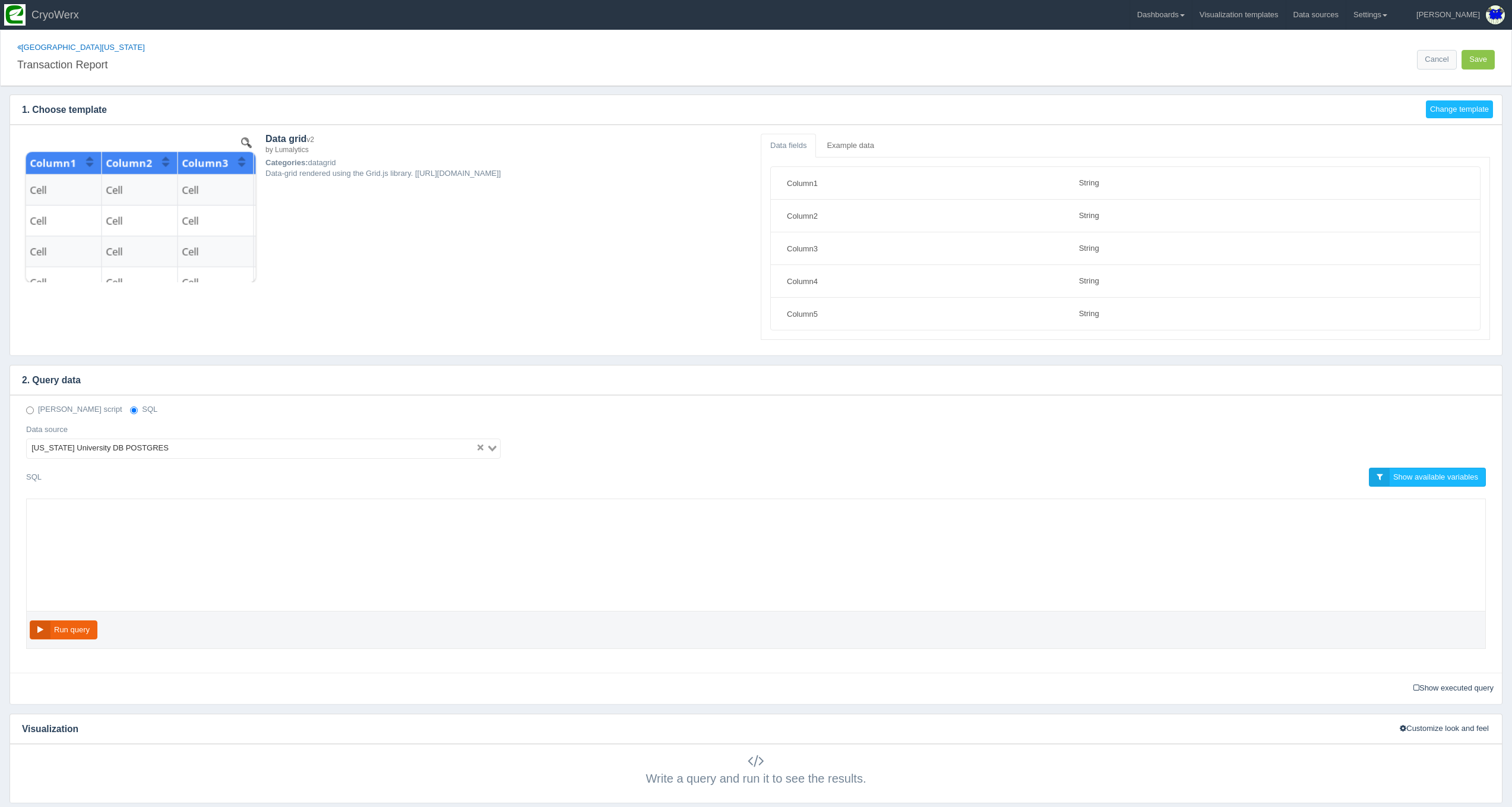
select select "string"
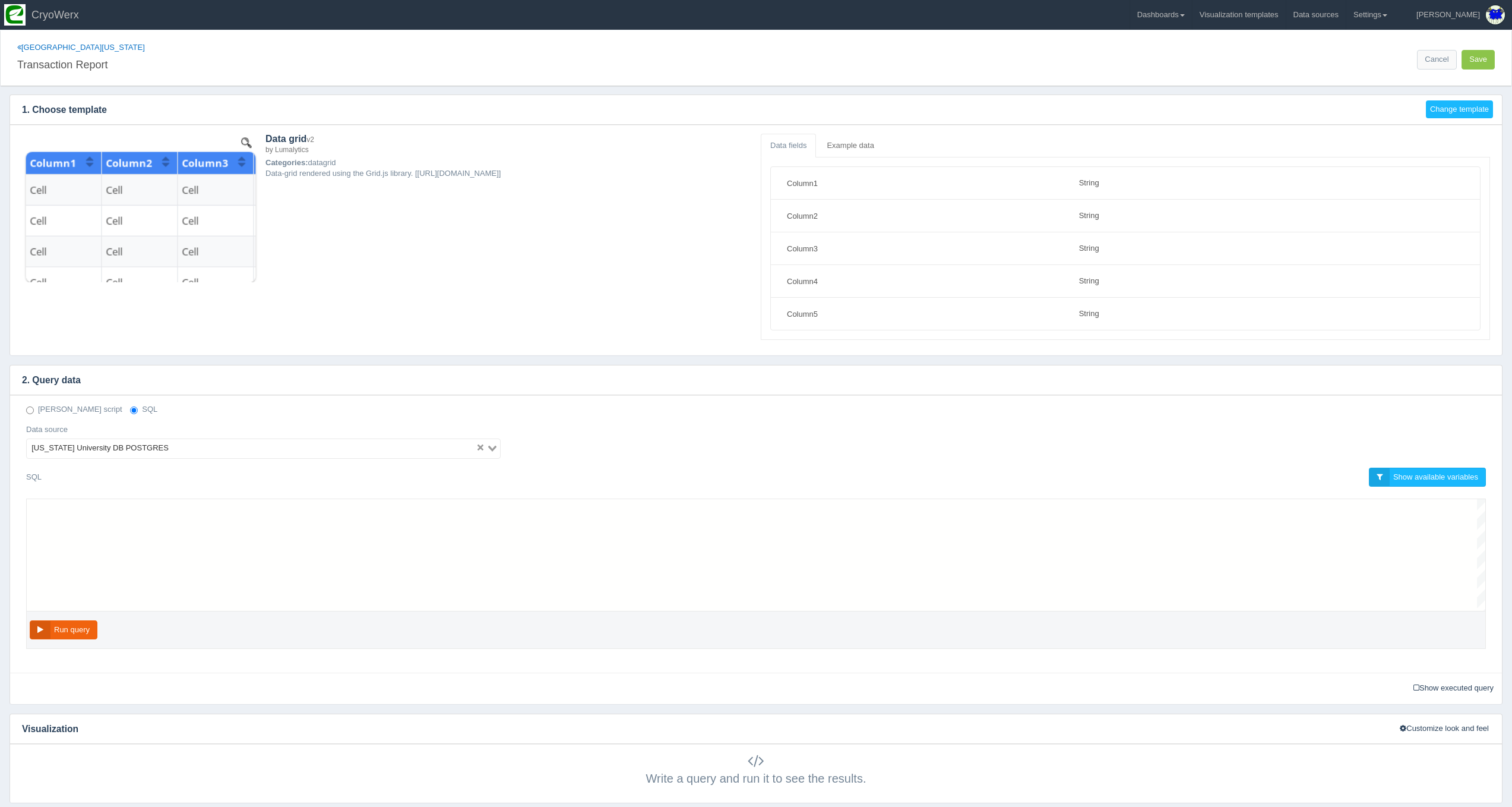
scroll to position [96, 0]
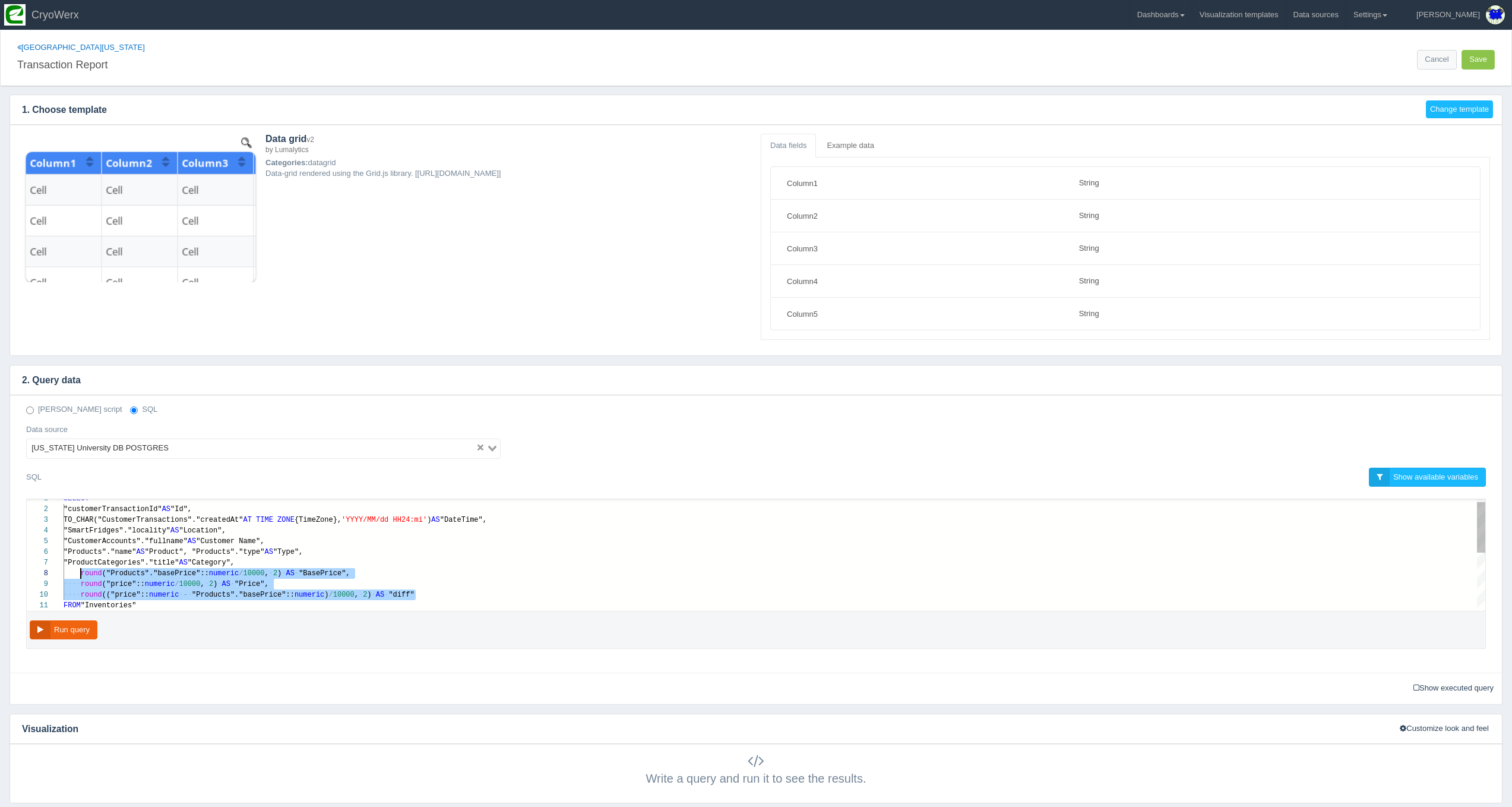
drag, startPoint x: 422, startPoint y: 597, endPoint x: 83, endPoint y: 573, distance: 339.8
paste textarea "MM/dd HH24:mi') AS "DateTime", "SmartFridges"."locality" AS "Location", "Custom…"
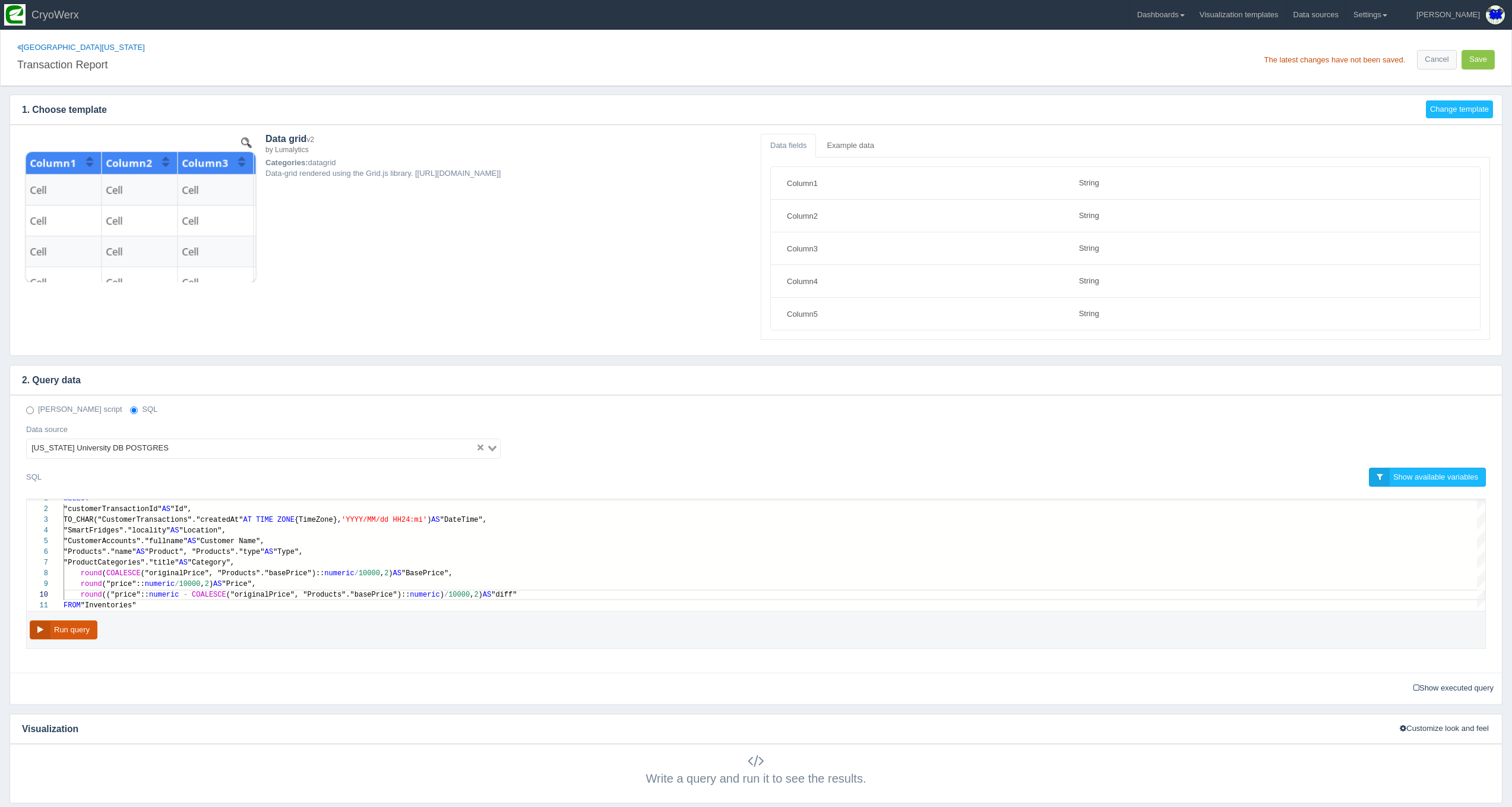
click at [83, 622] on button "Run query" at bounding box center [63, 630] width 68 height 20
type textarea "SELECT "customerTransactionId" AS "Id", TO_CHAR("CustomerTransactions"."created…"
click at [96, 576] on div "round ( COALESCE ("originalPrice", "Products"."basePrice"):: numeric / 10000 , …" at bounding box center [774, 572] width 1422 height 10
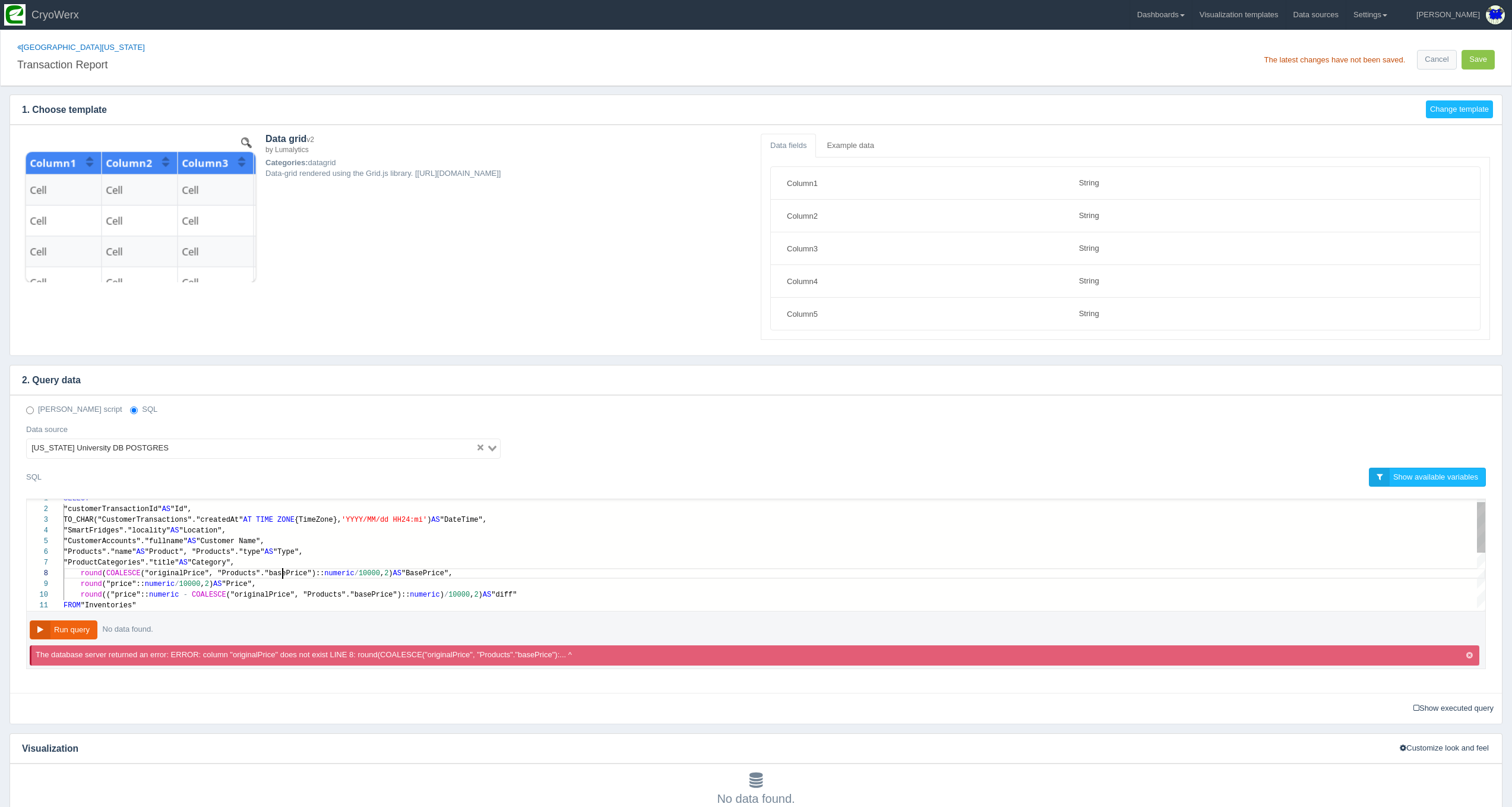
click at [1484, 57] on button "Save" at bounding box center [1478, 60] width 34 height 20
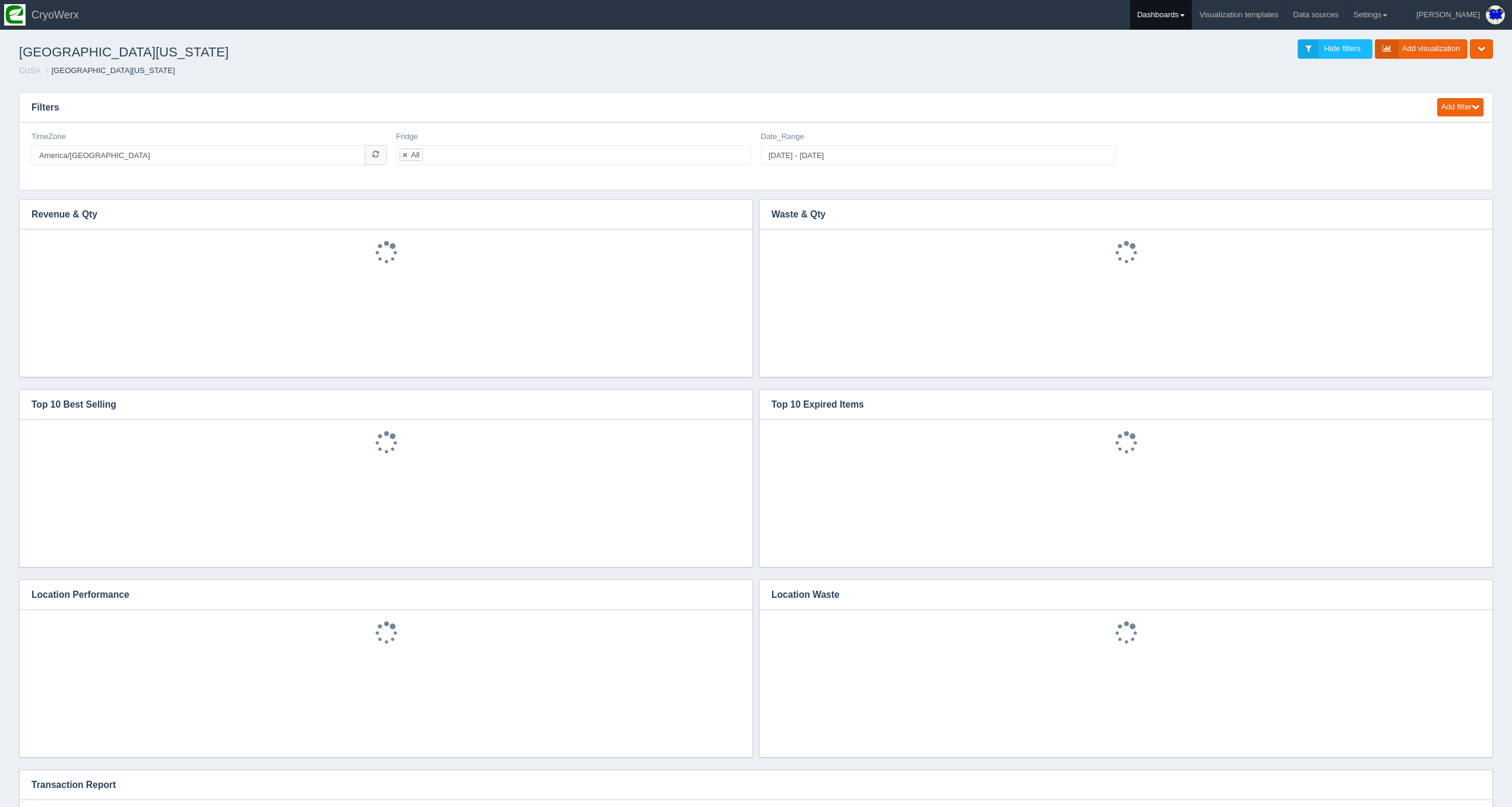
click at [1192, 25] on link "Dashboards" at bounding box center [1161, 15] width 61 height 30
click at [1219, 76] on link "CUSA" at bounding box center [1210, 79] width 160 height 23
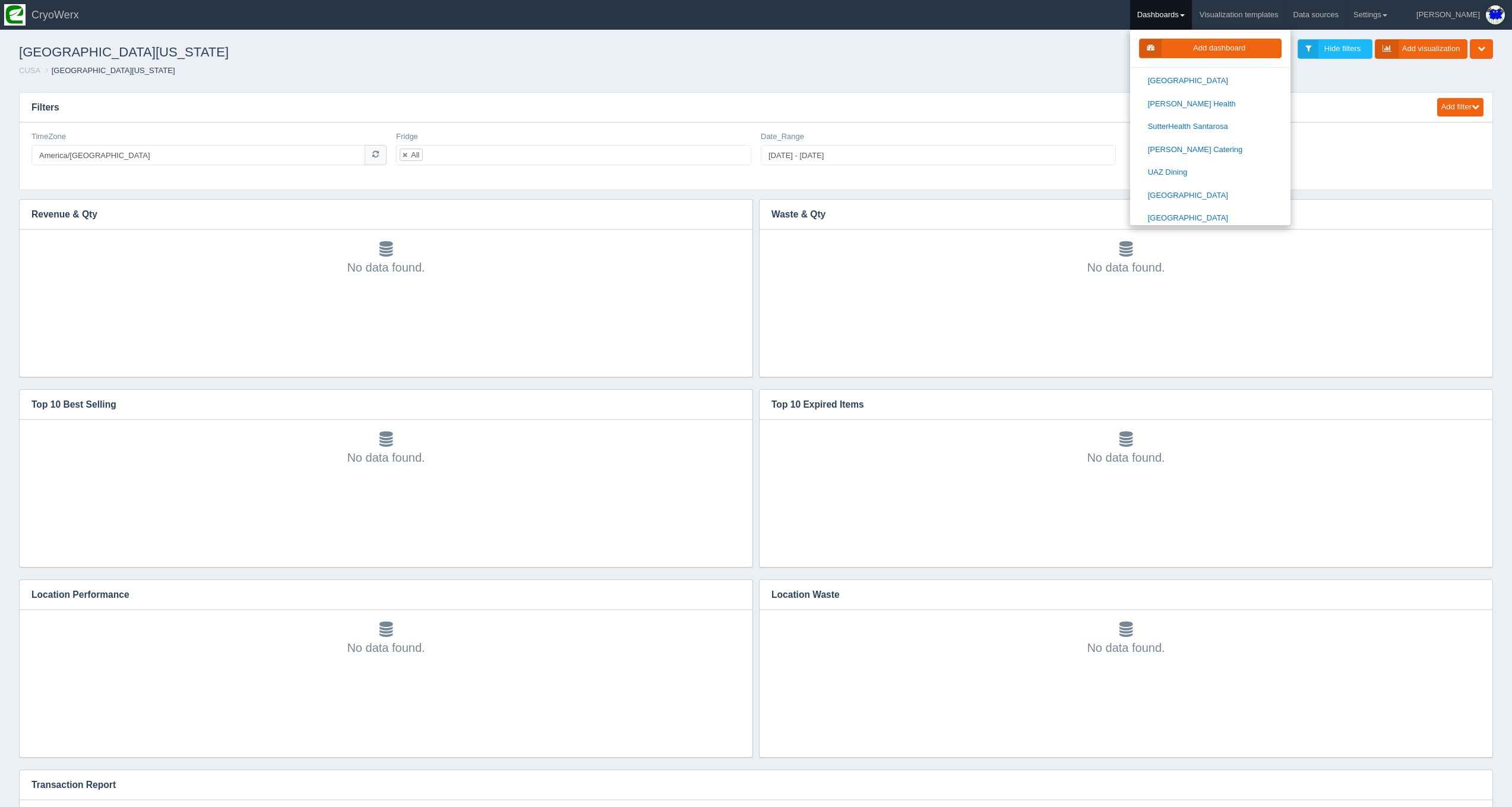
scroll to position [1517, 0]
click at [1261, 253] on link "VendiFresh" at bounding box center [1210, 265] width 160 height 23
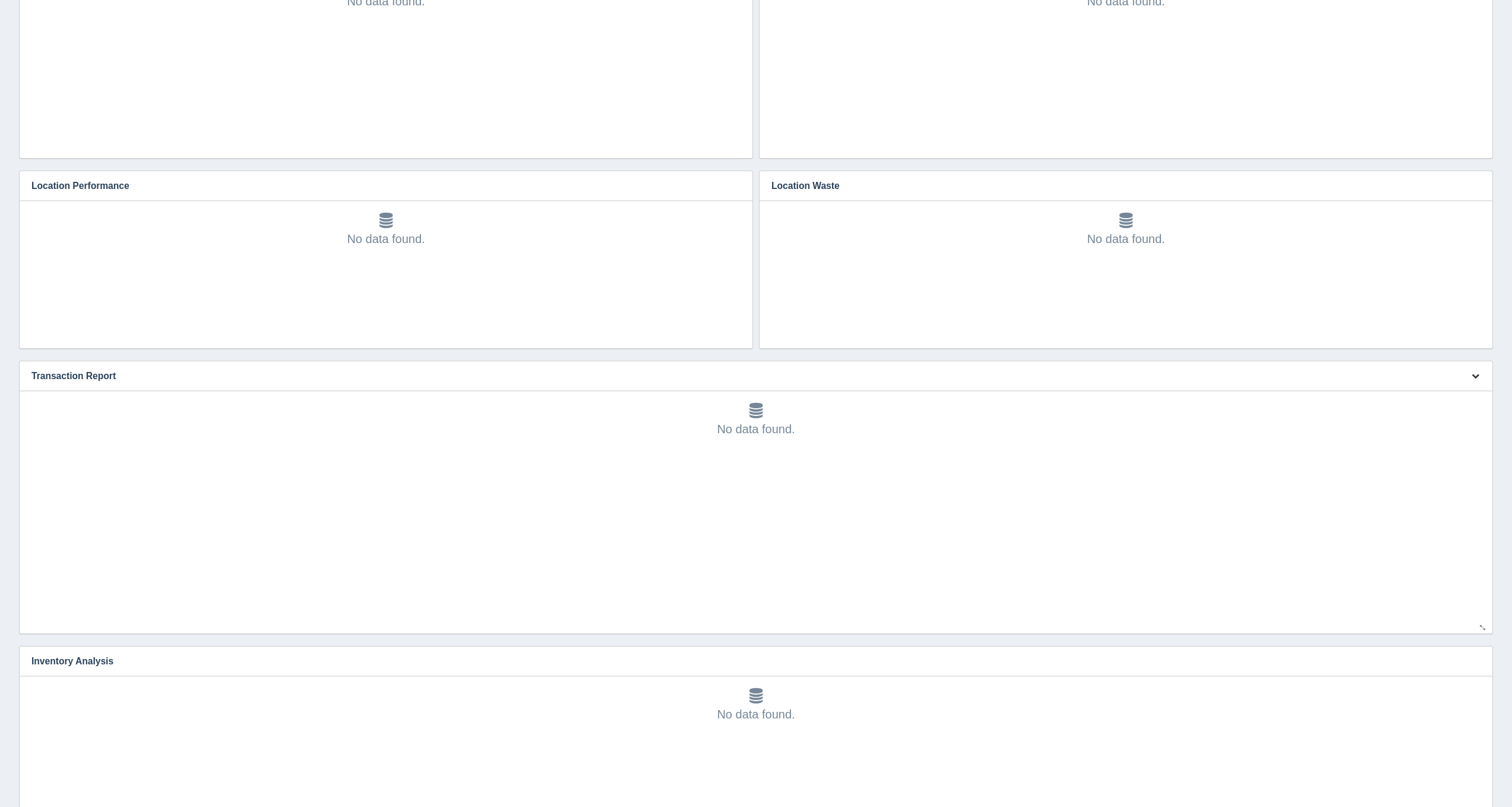
click at [1477, 376] on icon "button" at bounding box center [1476, 376] width 7 height 7
click at [1465, 390] on link "Edit chart" at bounding box center [1436, 393] width 95 height 17
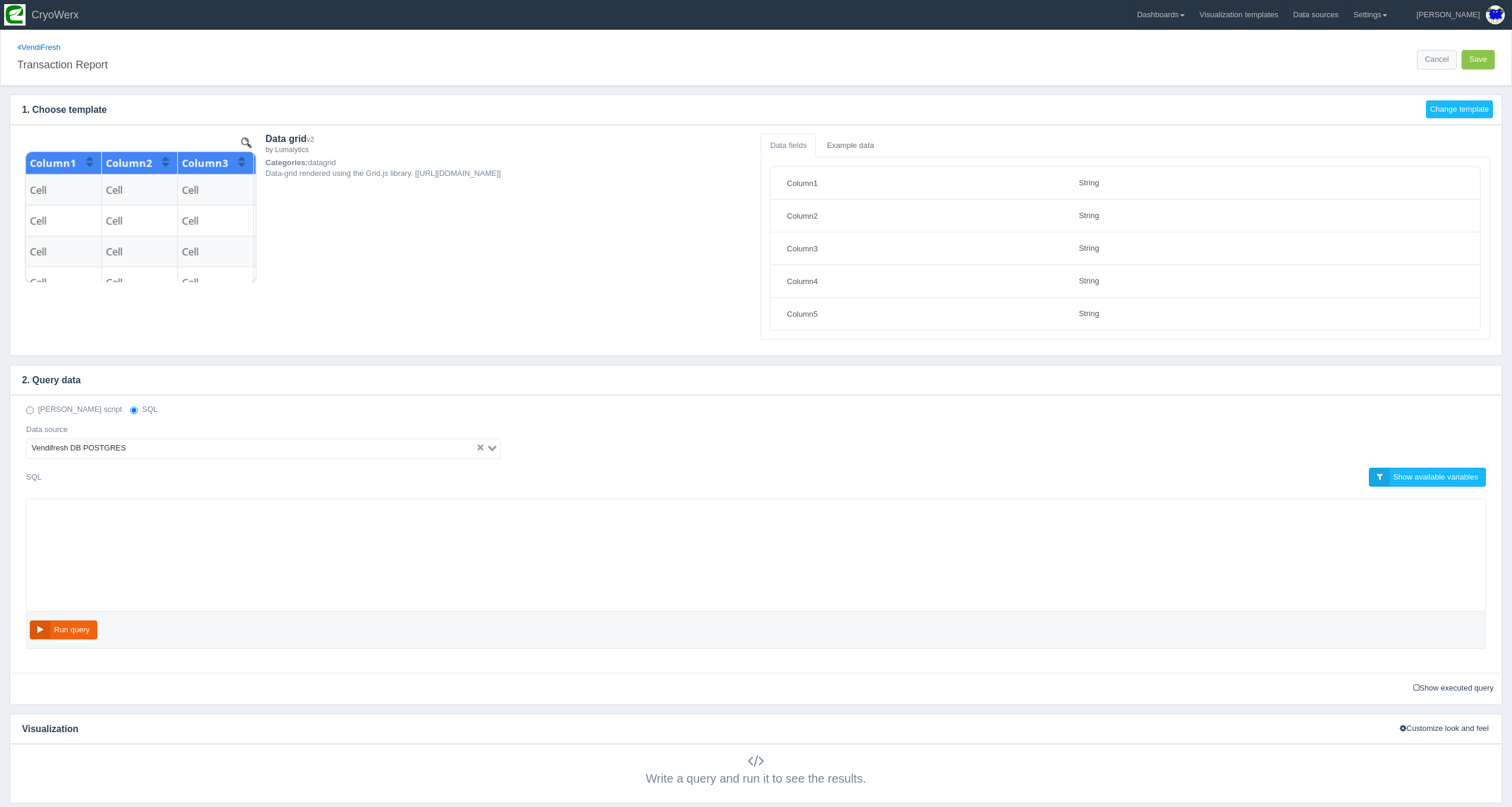
select select "string"
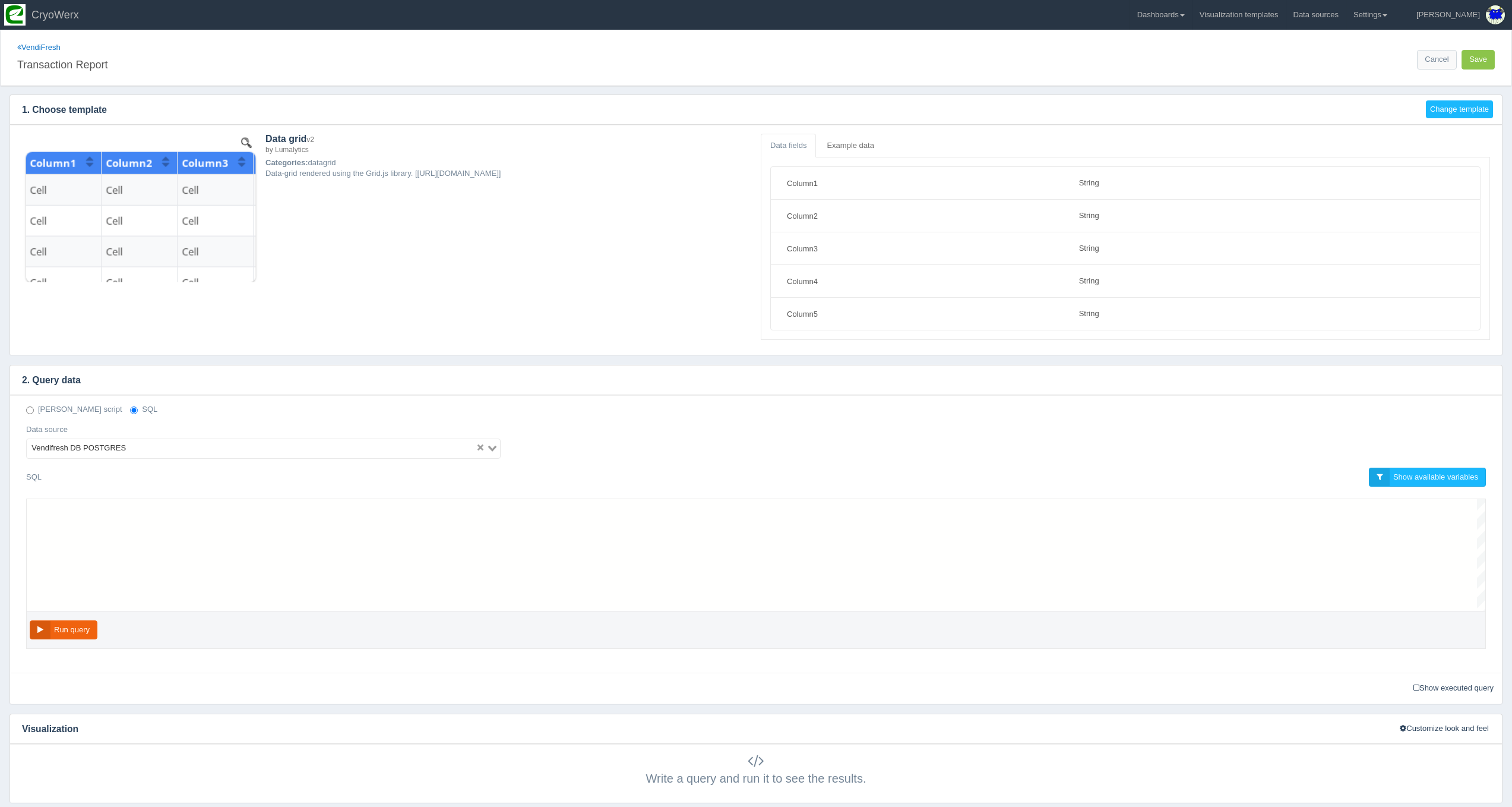
scroll to position [96, 0]
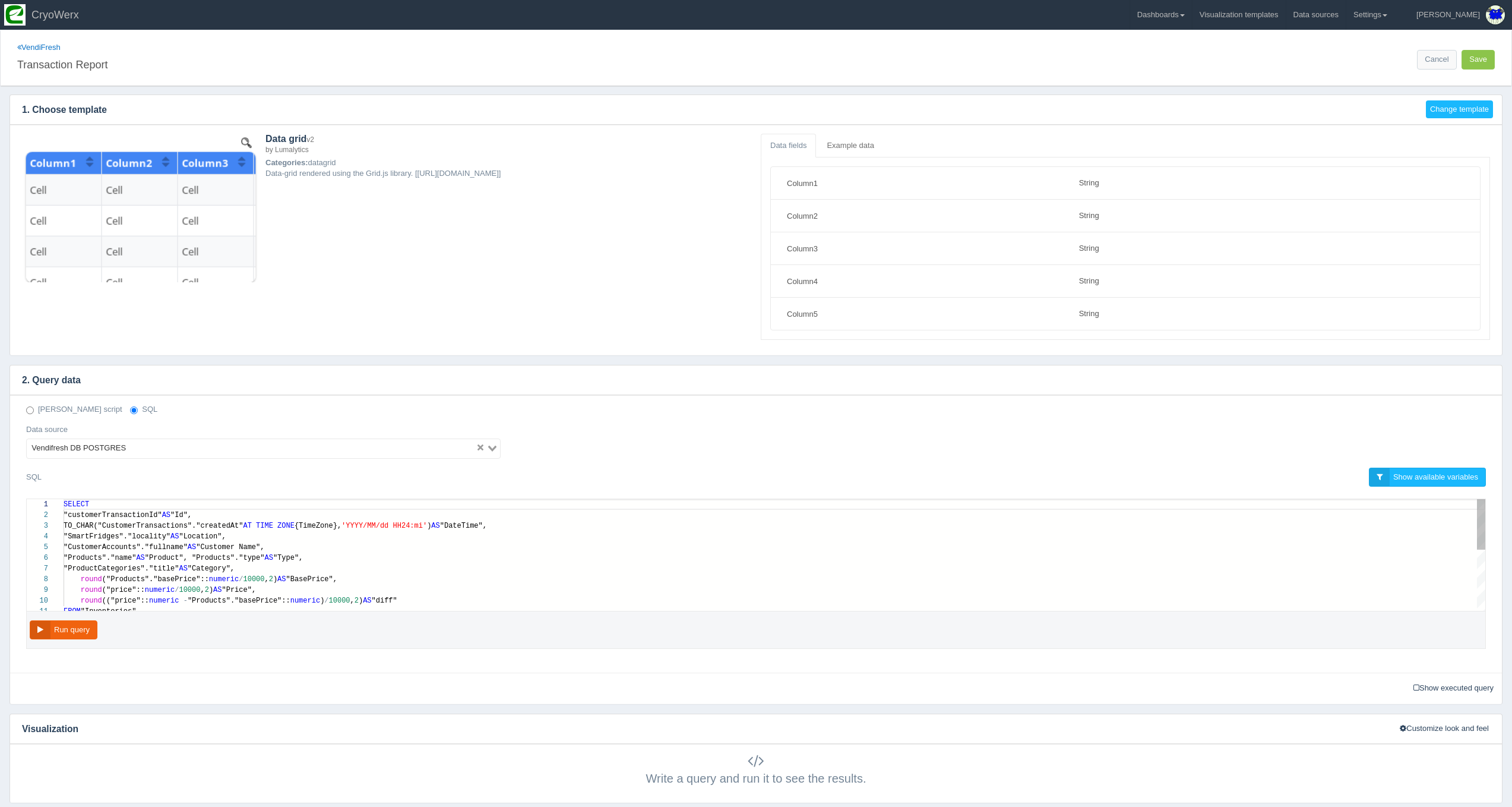
click at [517, 595] on div "round (("price":: numeric - "Products"."basePrice":: numeric ) / 10000 , 2 ) AS…" at bounding box center [774, 600] width 1422 height 10
paste textarea "MM/dd HH24:mi') AS "DateTime", "SmartFridges"."locality" AS "Location", "Custom…"
type textarea "MM/dd HH24:mi') AS "DateTime", "SmartFridges"."locality" AS "Location", "Custom…"
click at [44, 629] on button "Run query" at bounding box center [63, 630] width 68 height 20
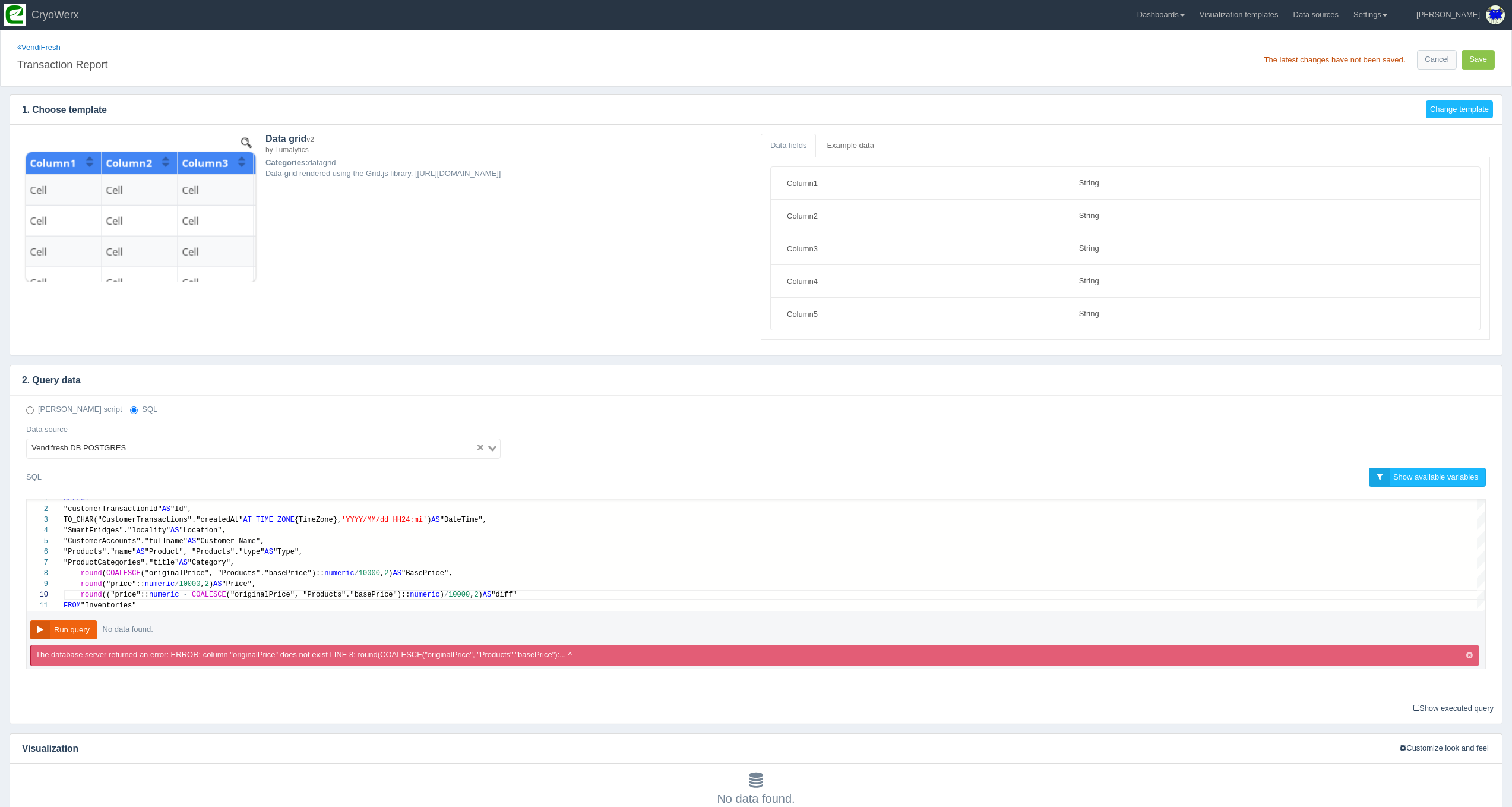
scroll to position [0, 0]
click at [1491, 54] on button "Save" at bounding box center [1478, 60] width 34 height 20
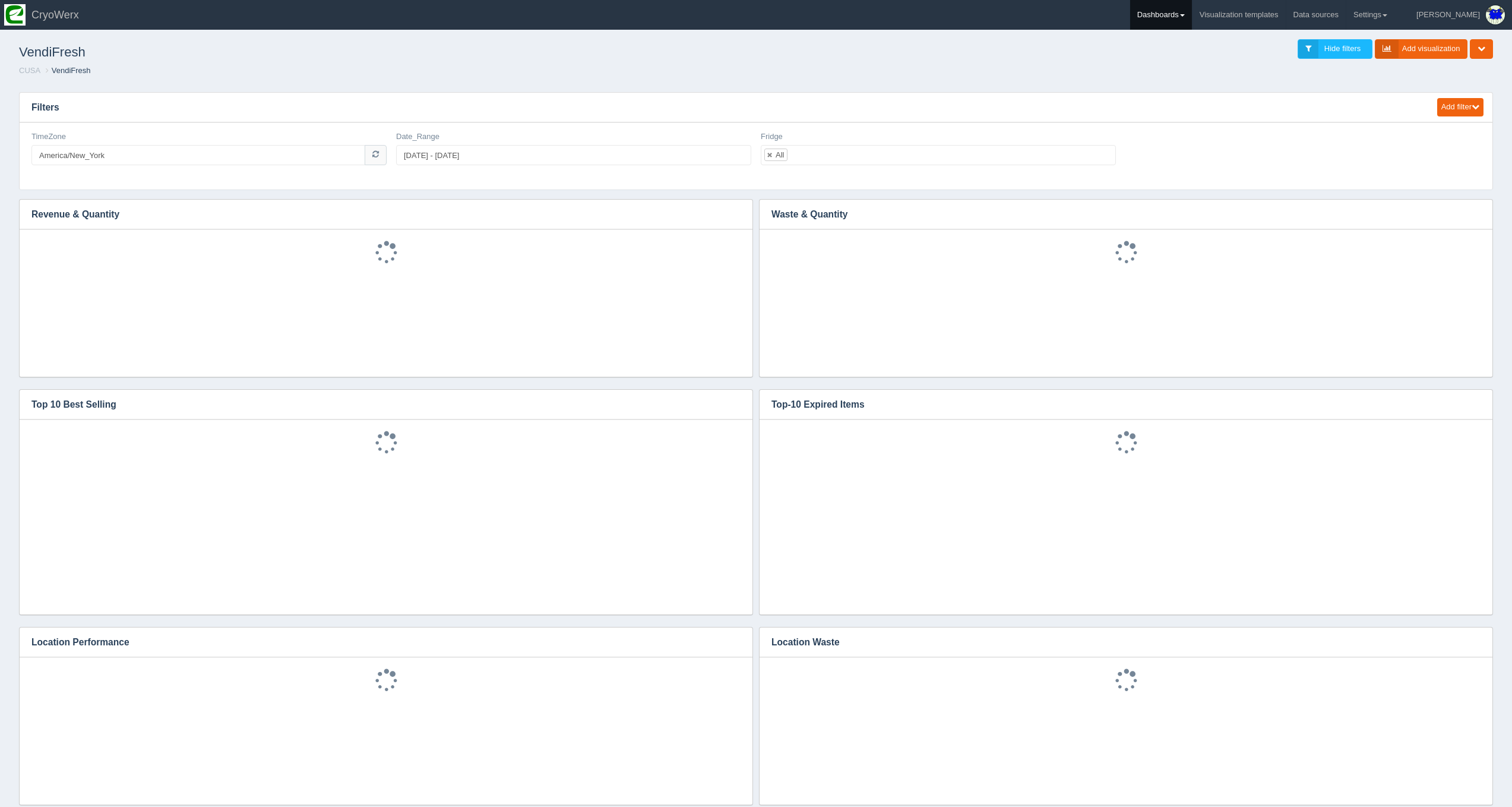
click at [1192, 7] on link "Dashboards" at bounding box center [1161, 15] width 61 height 30
click at [1213, 79] on link "CUSA" at bounding box center [1210, 79] width 160 height 23
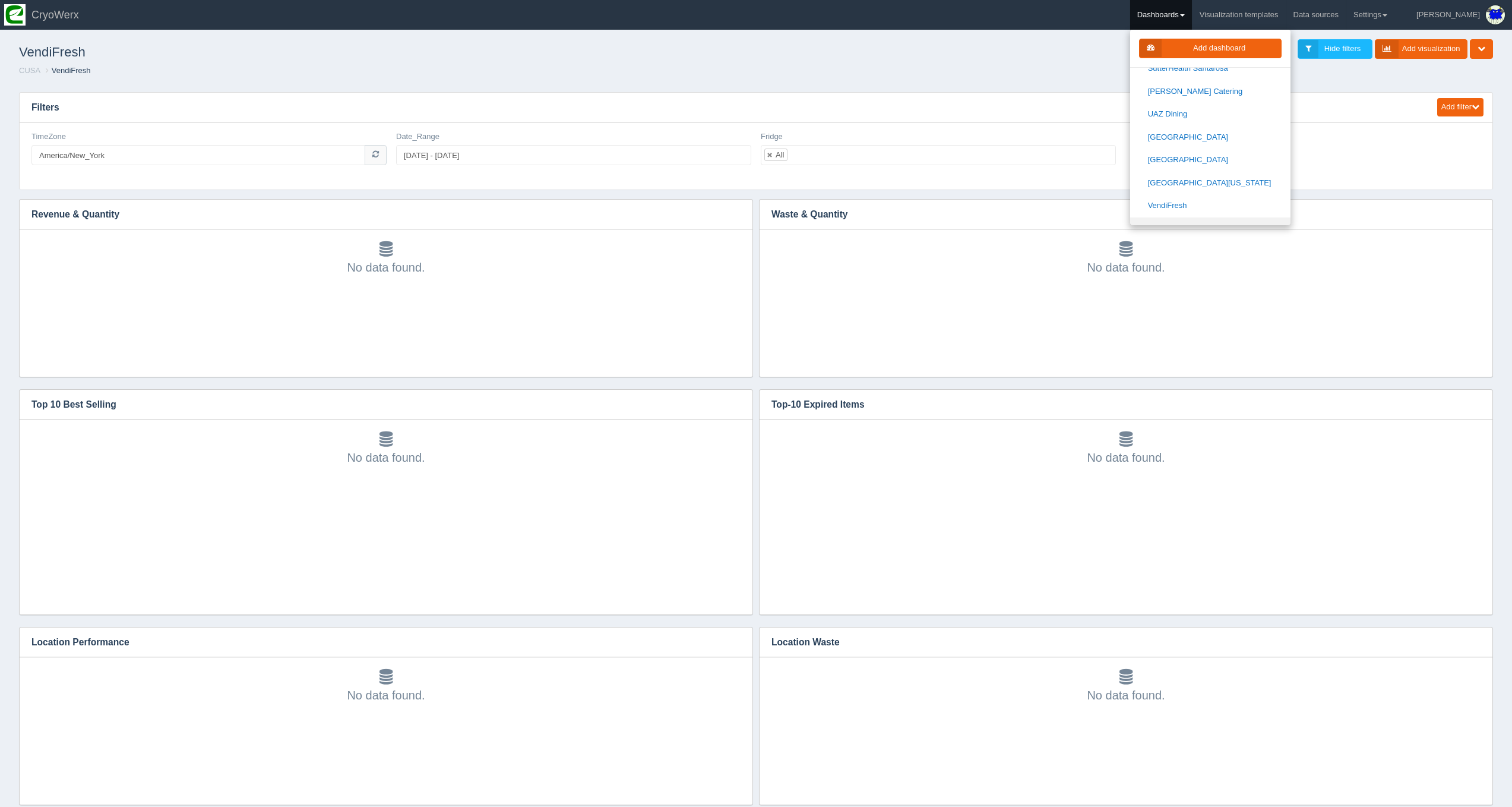
scroll to position [1579, 0]
click at [1218, 215] on link "[GEOGRAPHIC_DATA]" at bounding box center [1210, 226] width 160 height 23
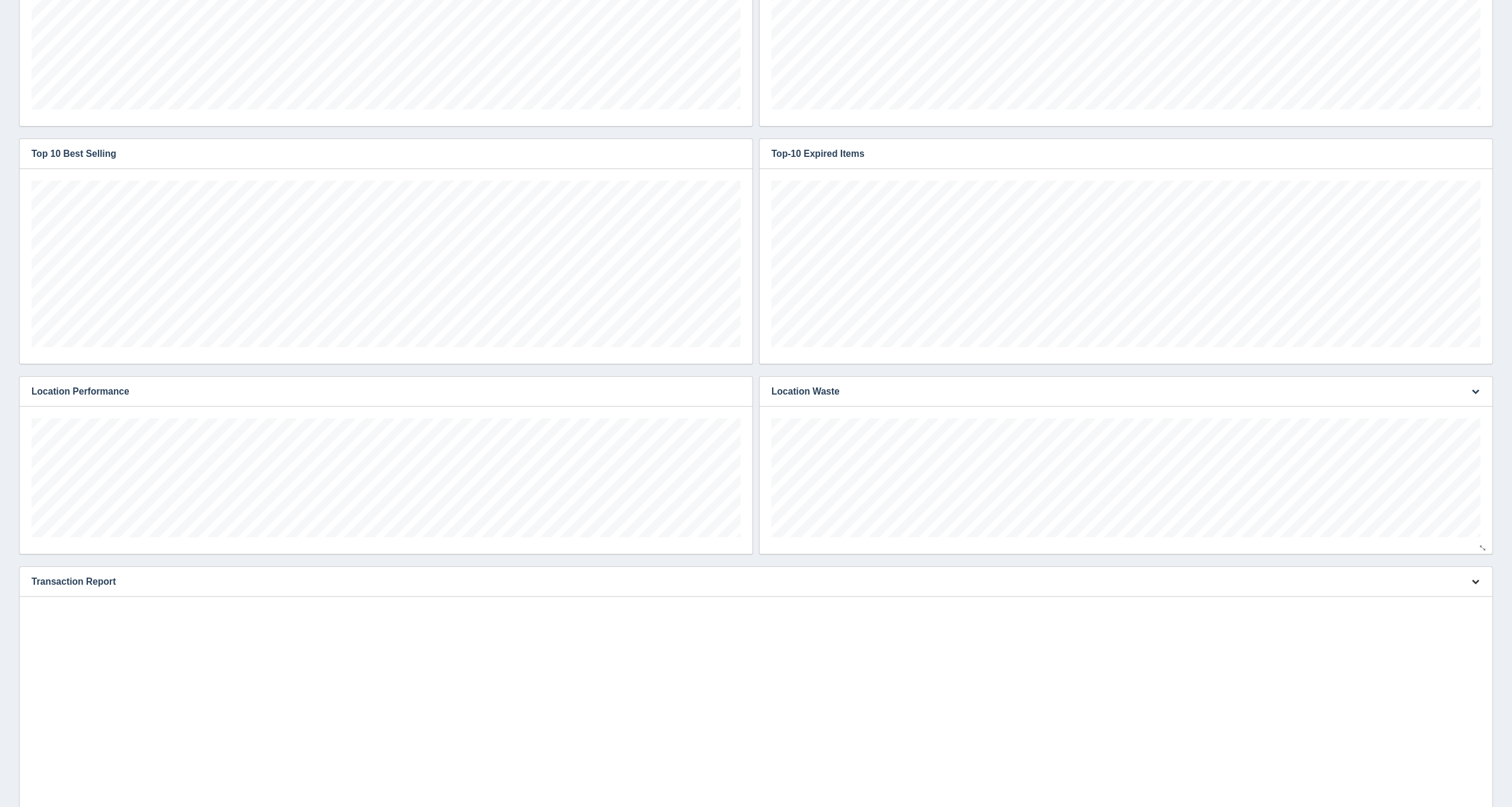
scroll to position [119, 709]
click at [1474, 578] on icon "button" at bounding box center [1476, 581] width 7 height 7
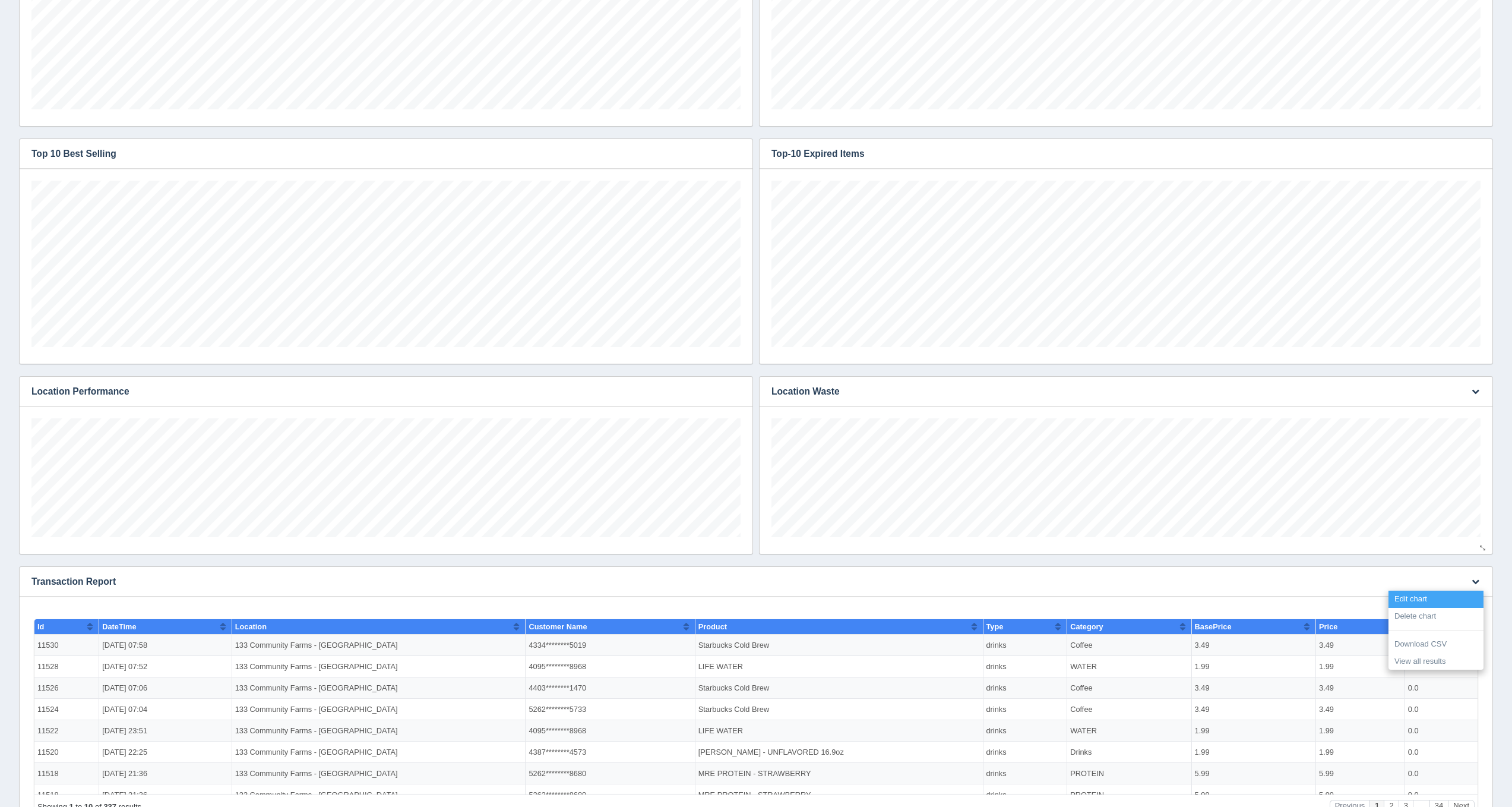
click at [1465, 599] on link "Edit chart" at bounding box center [1436, 599] width 95 height 17
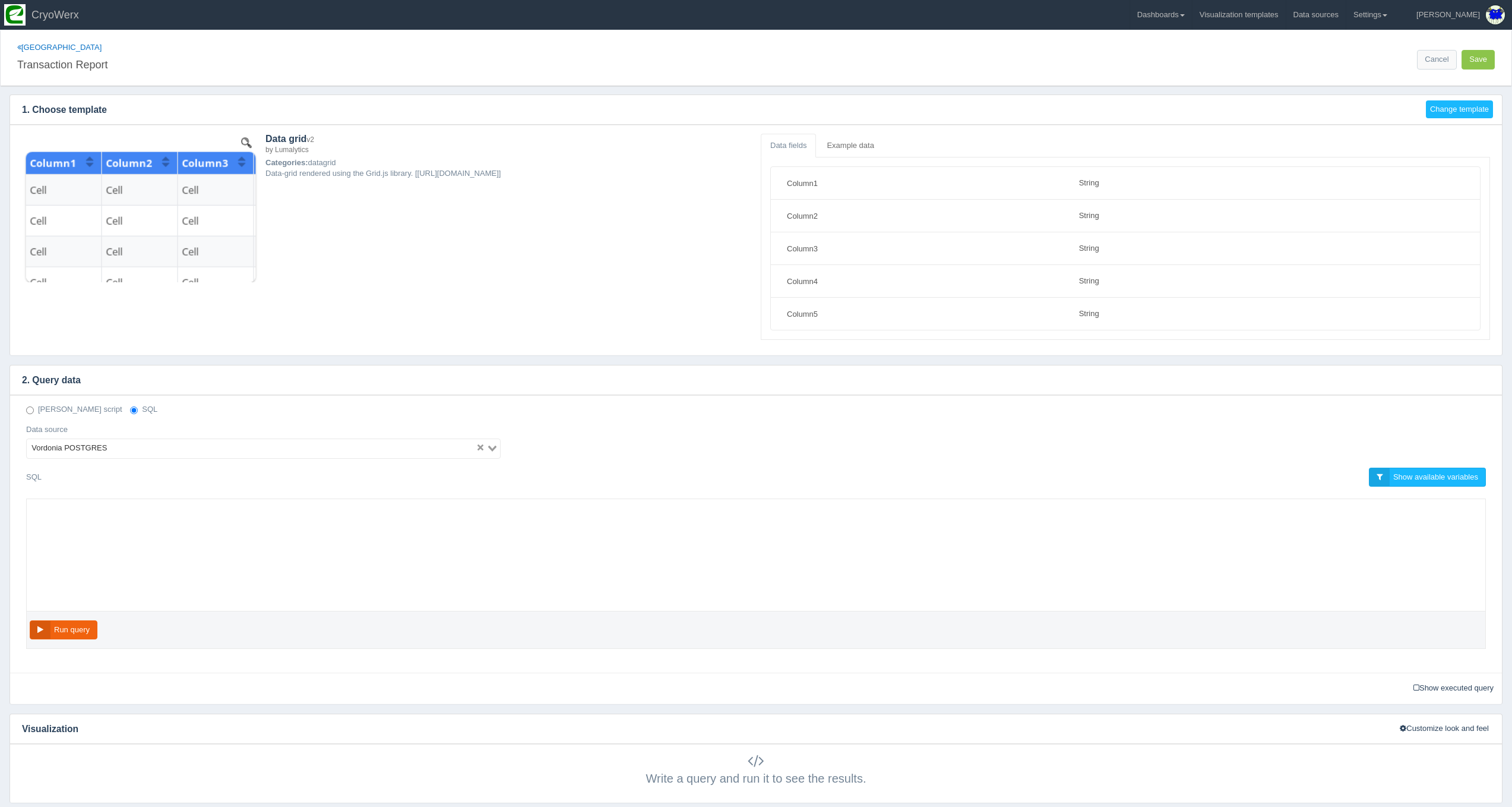
select select "string"
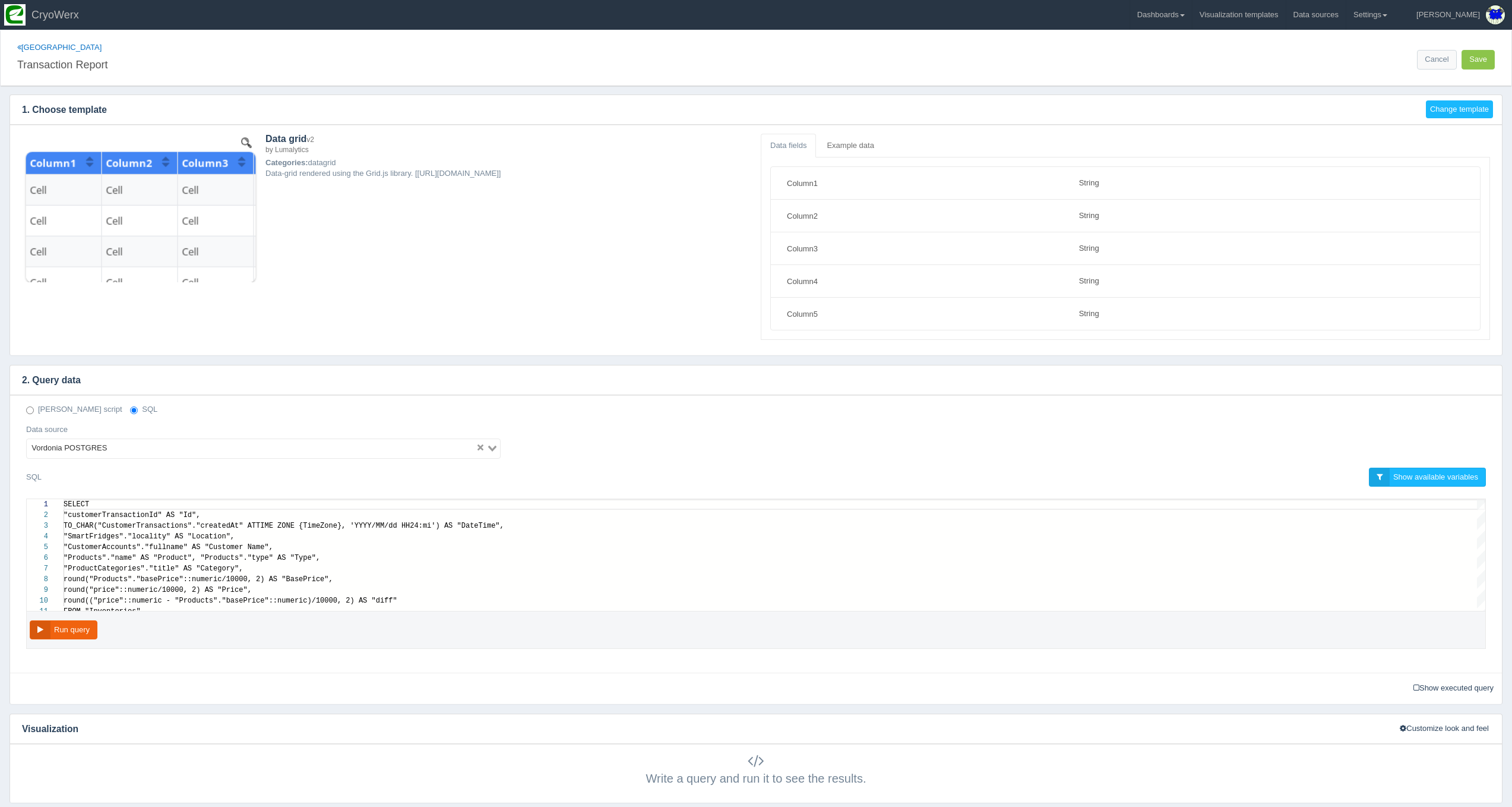
scroll to position [96, 0]
click at [471, 595] on div "round (("price":: numeric - "Products"."basePrice":: numeric ) / 10000 , 2 ) AS…" at bounding box center [774, 600] width 1422 height 10
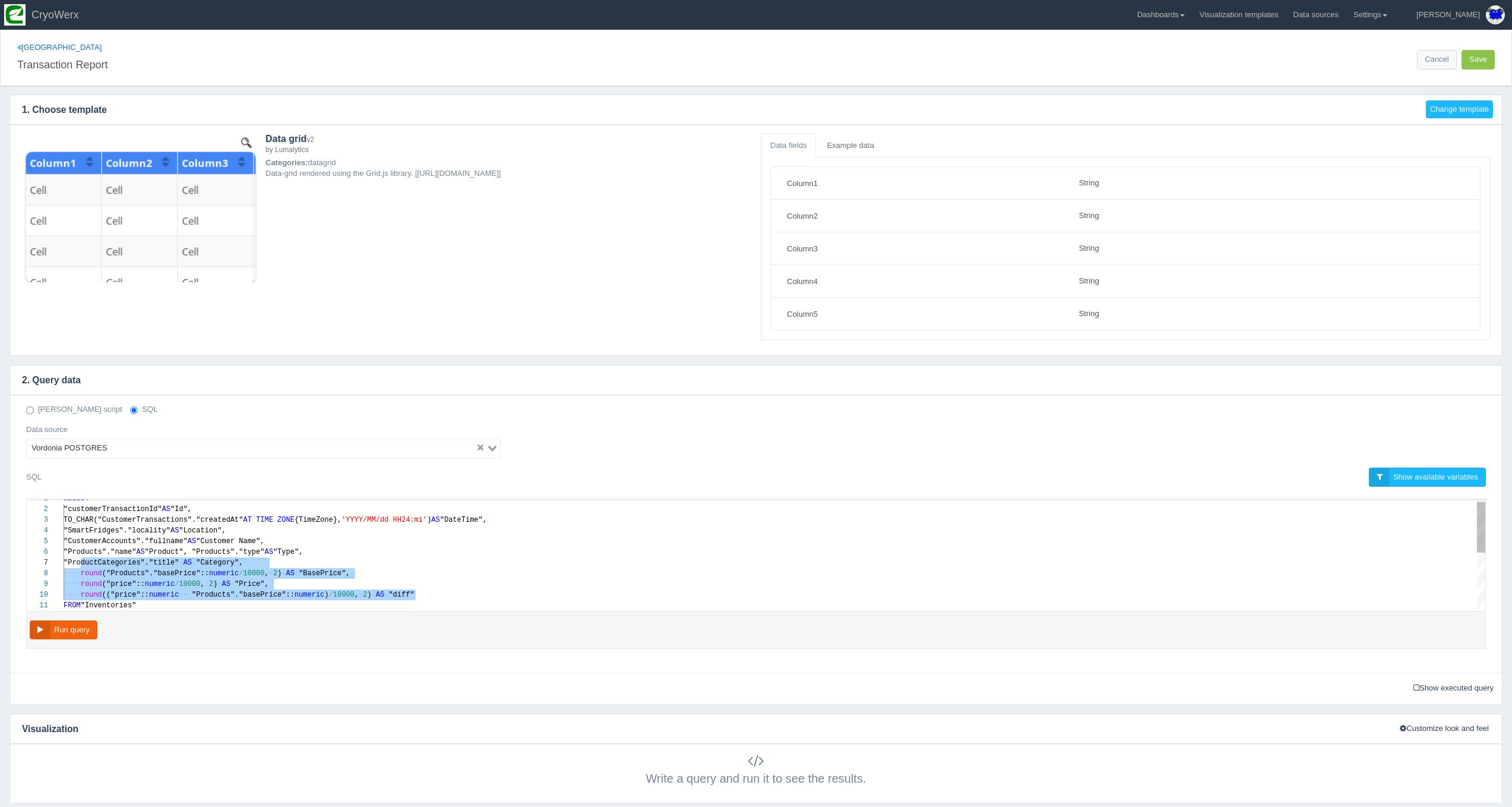
scroll to position [75, 17]
paste textarea "MM/dd HH24:mi') AS "DateTime", "SmartFridges"."locality" AS "Location", "Custom…"
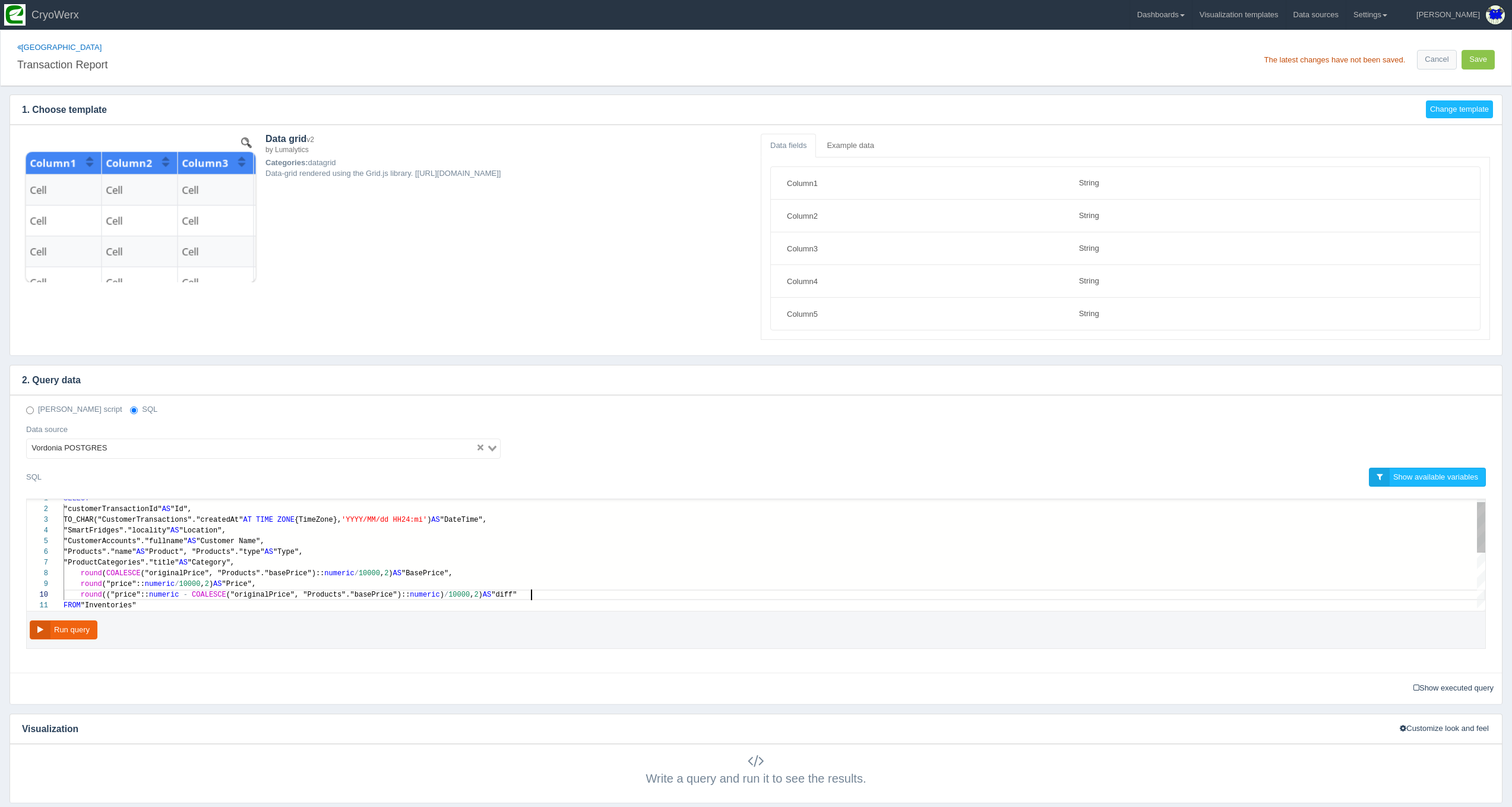
scroll to position [75, 467]
click at [61, 618] on div "Run query" at bounding box center [756, 630] width 1460 height 38
click at [61, 622] on button "Run query" at bounding box center [63, 630] width 68 height 20
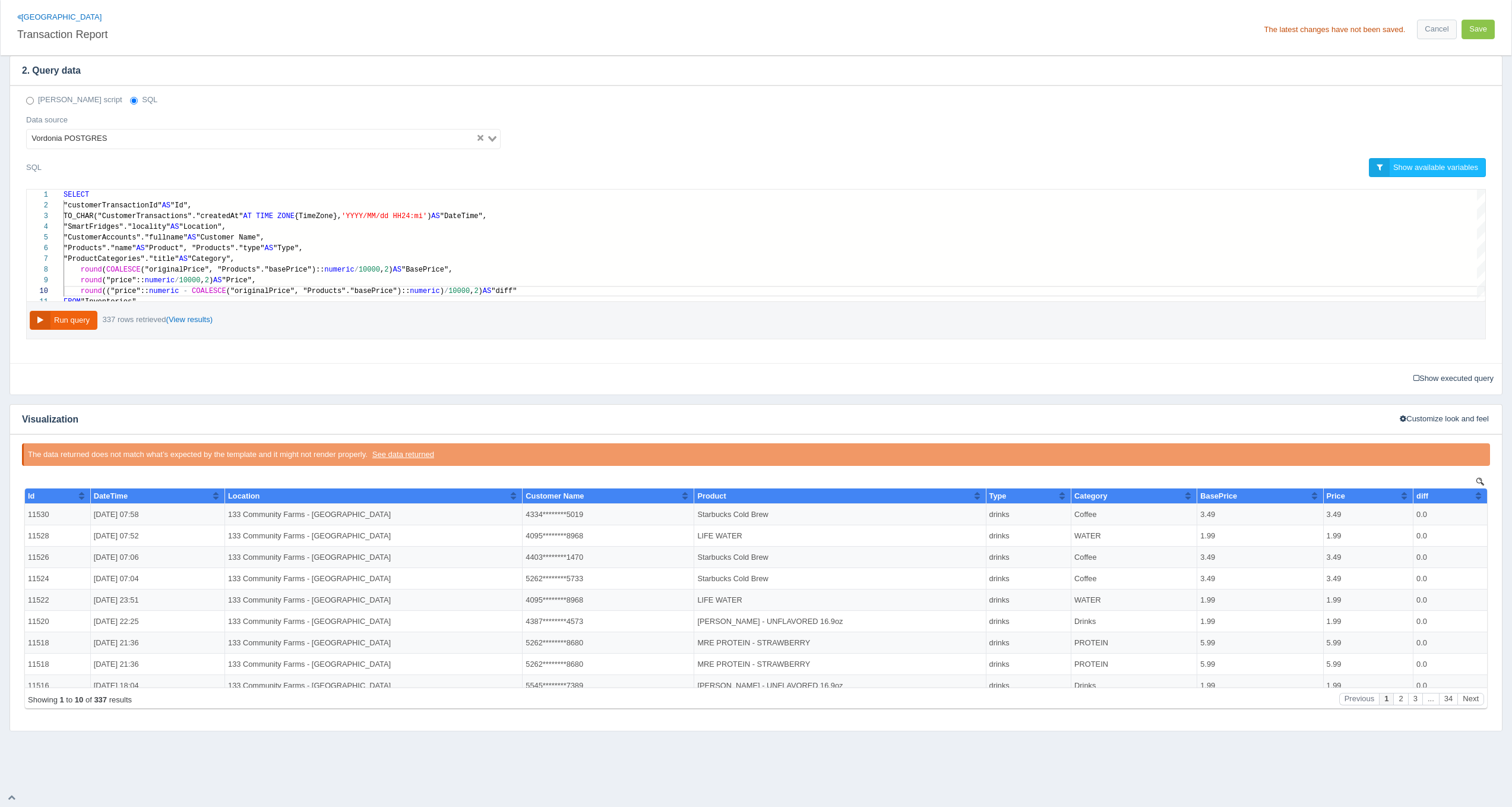
scroll to position [309, 0]
type textarea "SELECT "customerTransactionId" AS "Id", TO_CHAR("CustomerTransactions"."created…"
click at [184, 267] on span "("originalPrice", "Products"."basePrice")::" at bounding box center [233, 270] width 184 height 8
click at [63, 319] on button "Run query" at bounding box center [63, 321] width 68 height 20
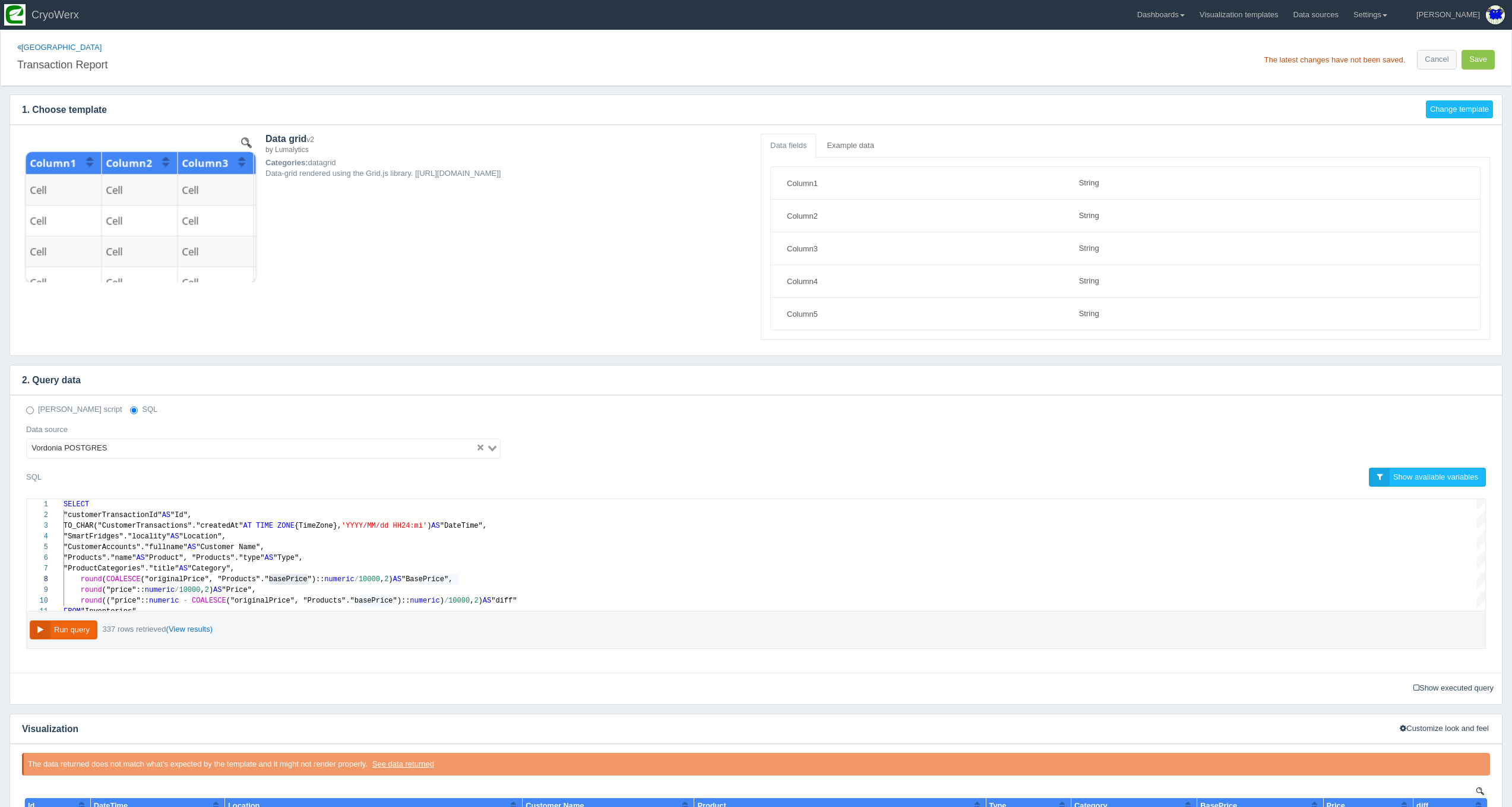
scroll to position [0, 0]
click at [1475, 59] on button "Save" at bounding box center [1478, 60] width 34 height 20
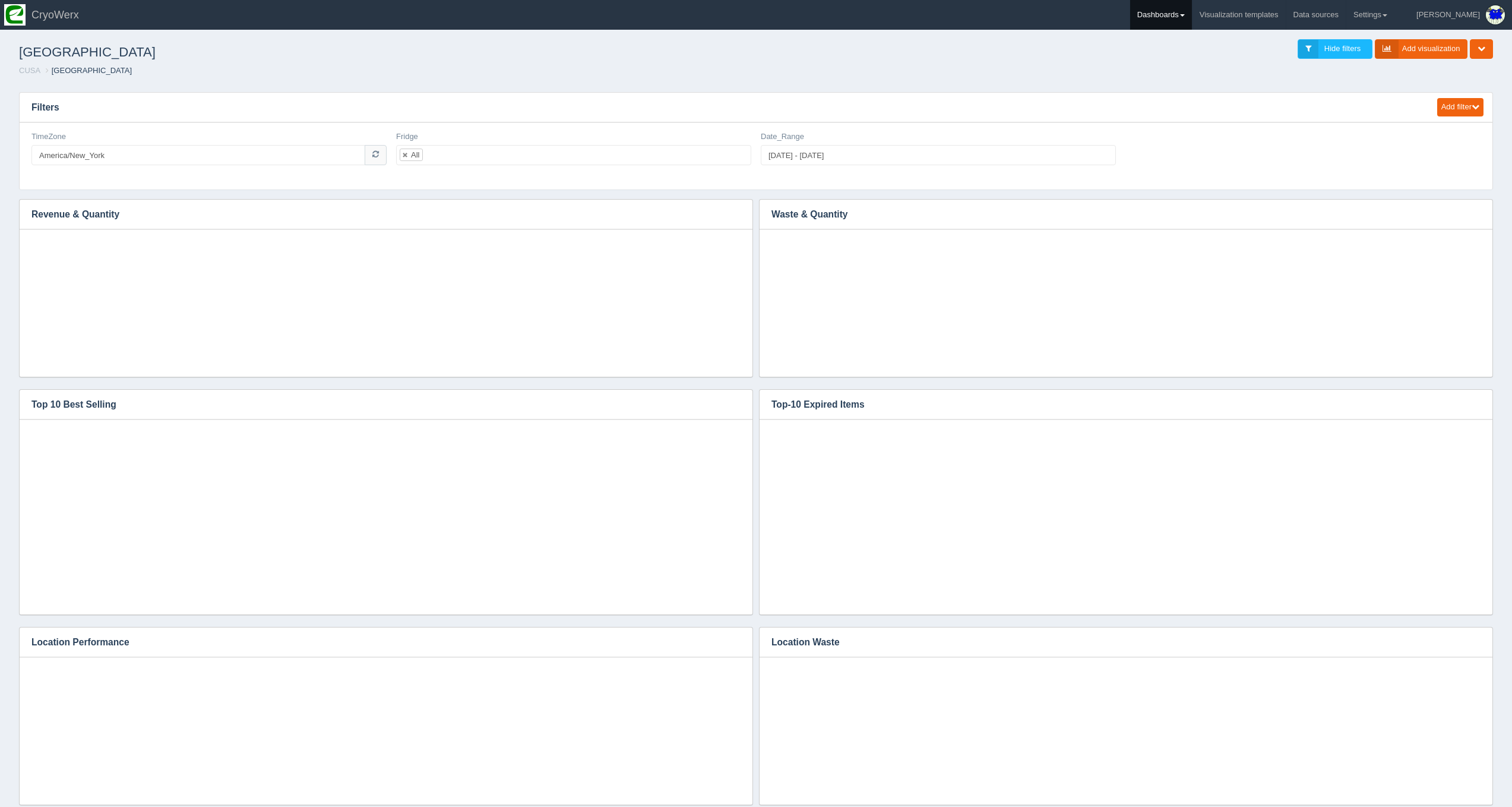
click at [1192, 12] on link "Dashboards" at bounding box center [1161, 15] width 61 height 30
click at [1202, 80] on link "CUSA" at bounding box center [1210, 79] width 160 height 23
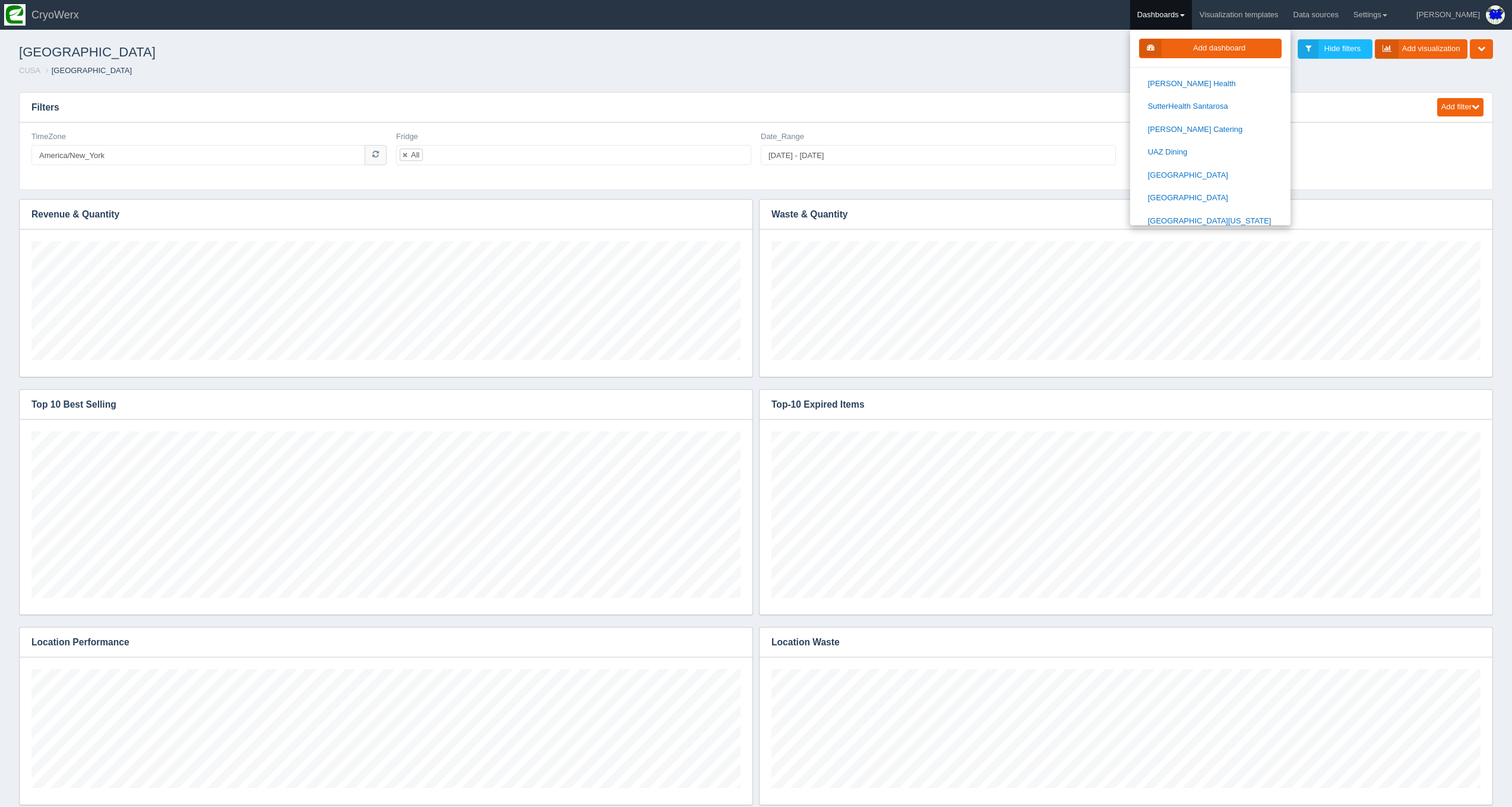
click at [1234, 279] on link "Wake Medical" at bounding box center [1210, 290] width 160 height 23
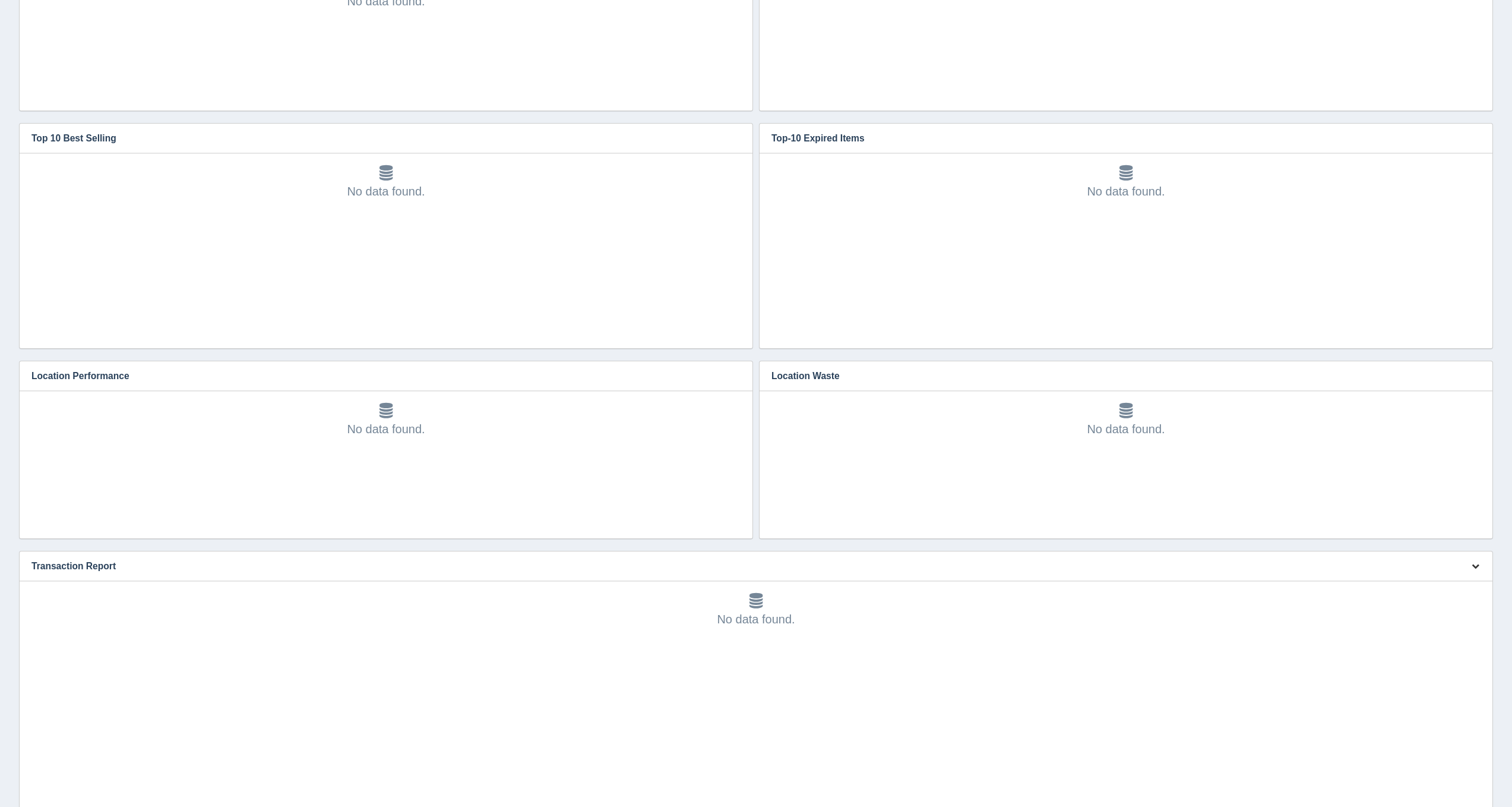
click at [1472, 571] on button "button" at bounding box center [1475, 567] width 16 height 19
click at [1460, 578] on link "Edit chart" at bounding box center [1436, 584] width 95 height 17
click at [1447, 580] on link "Edit chart" at bounding box center [1436, 583] width 95 height 17
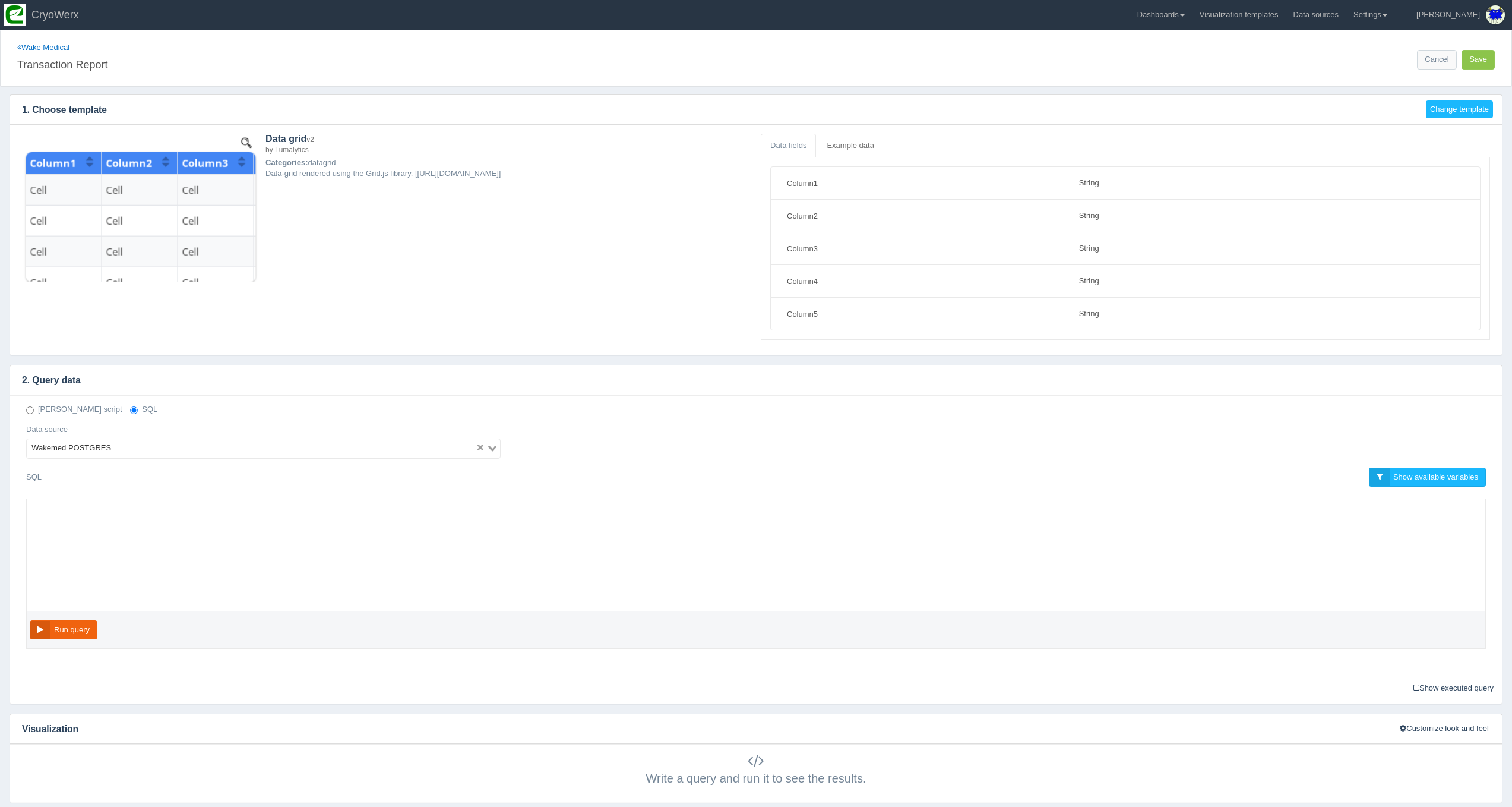
select select "string"
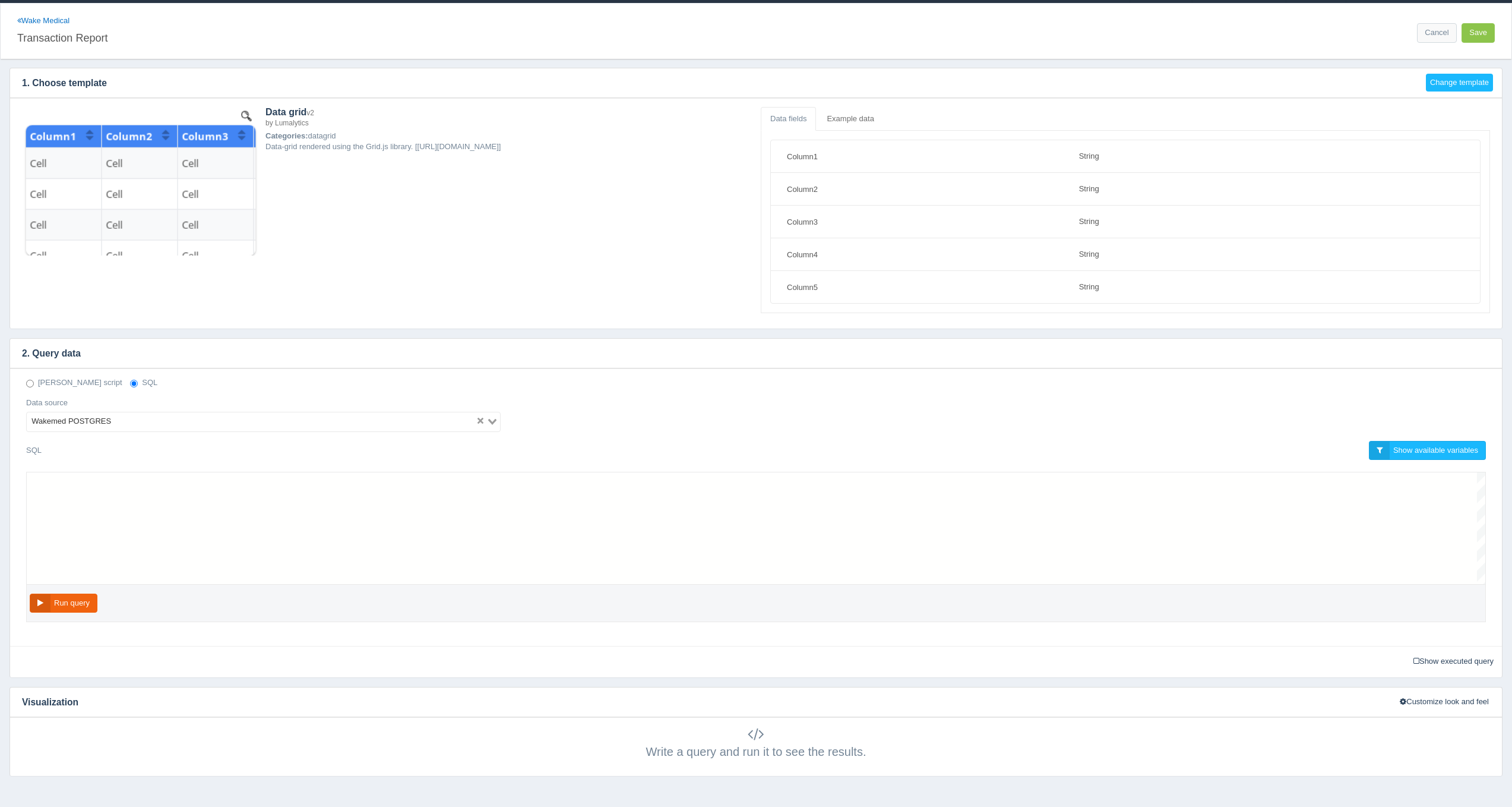
scroll to position [96, 0]
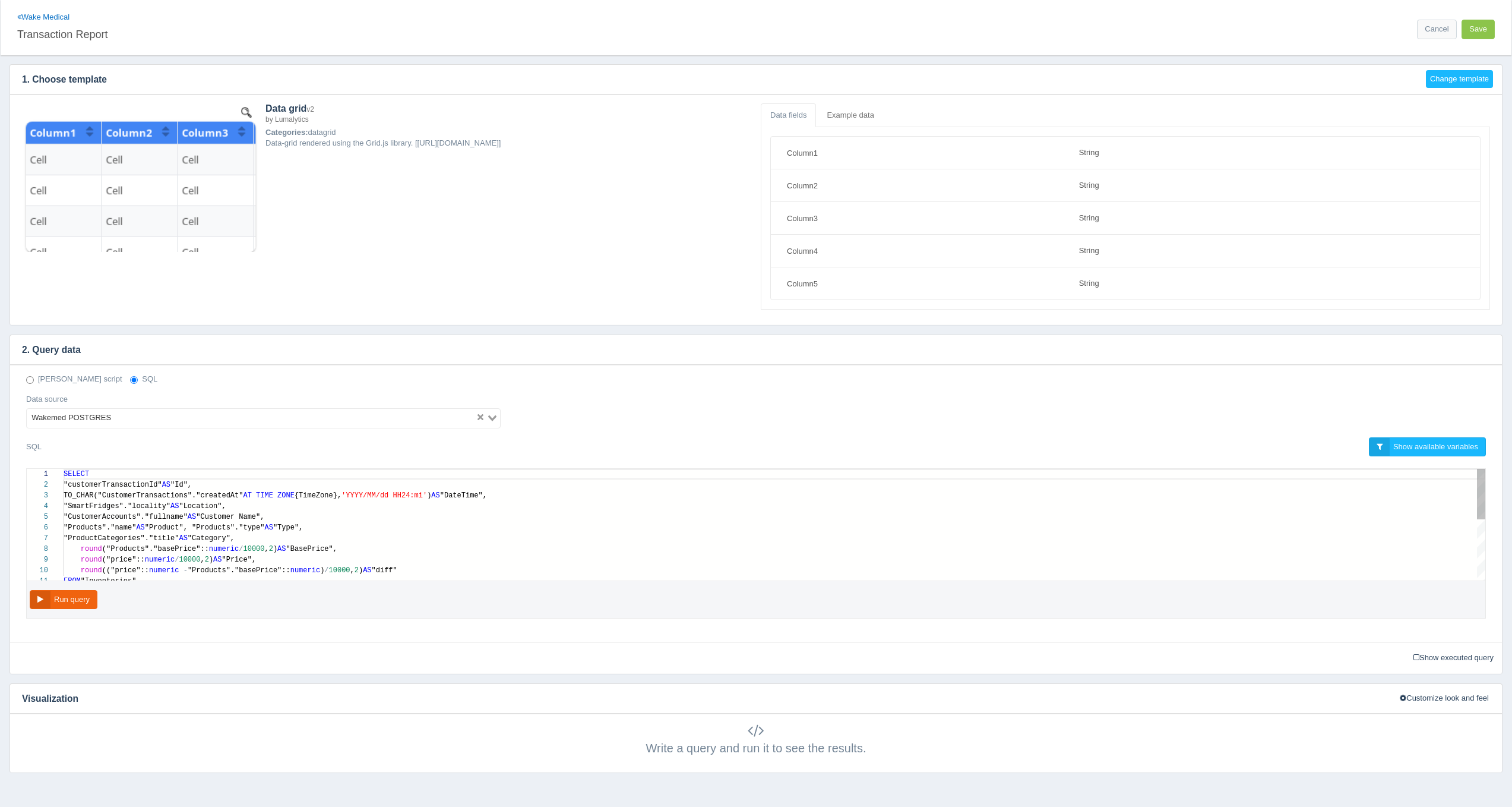
click at [607, 565] on div "round (("price":: numeric - "Products"."basePrice":: numeric ) / 10000 , 2 ) AS…" at bounding box center [774, 569] width 1422 height 10
paste textarea "MM/dd HH24:mi') AS "DateTime", "SmartFridges"."locality" AS "Location", "Custom…"
click at [60, 604] on button "Run query" at bounding box center [63, 599] width 68 height 20
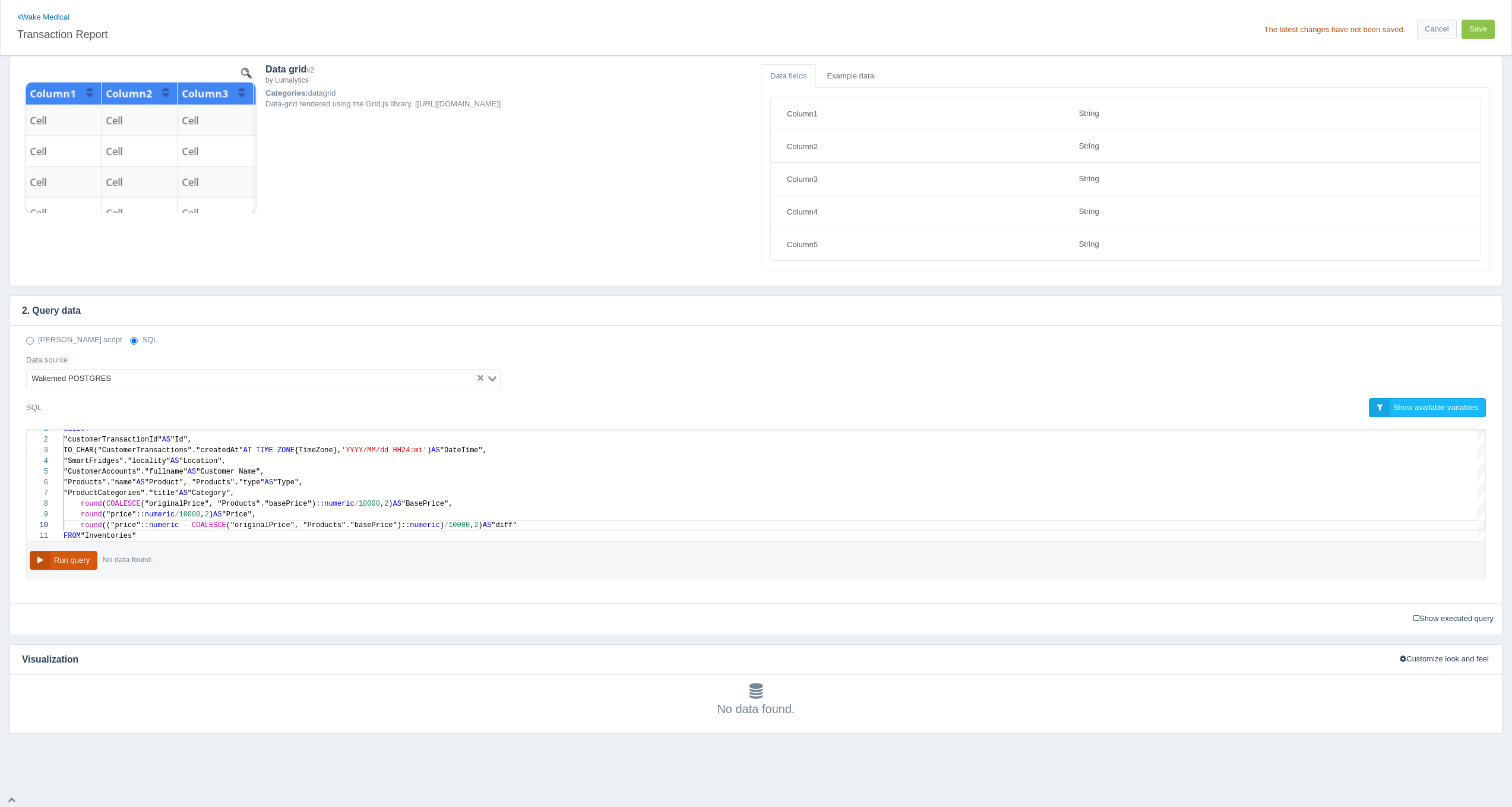
scroll to position [69, 0]
click at [59, 554] on button "Run query" at bounding box center [63, 561] width 68 height 20
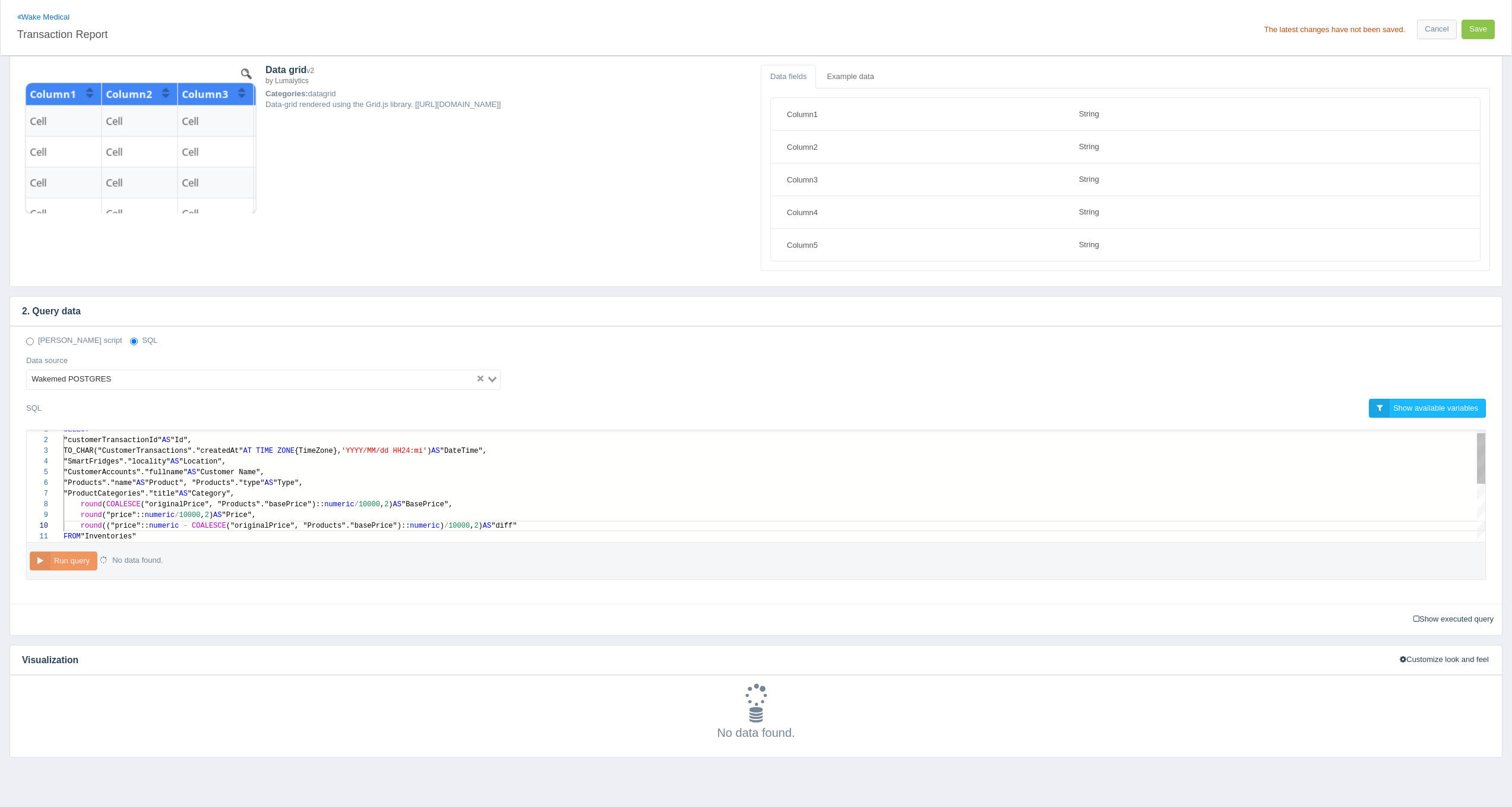
type textarea "SELECT "customerTransactionId" AS "Id", TO_CHAR("CustomerTransactions"."created…"
click at [161, 502] on span "("originalPrice", "Products"."basePrice")::" at bounding box center [233, 504] width 184 height 8
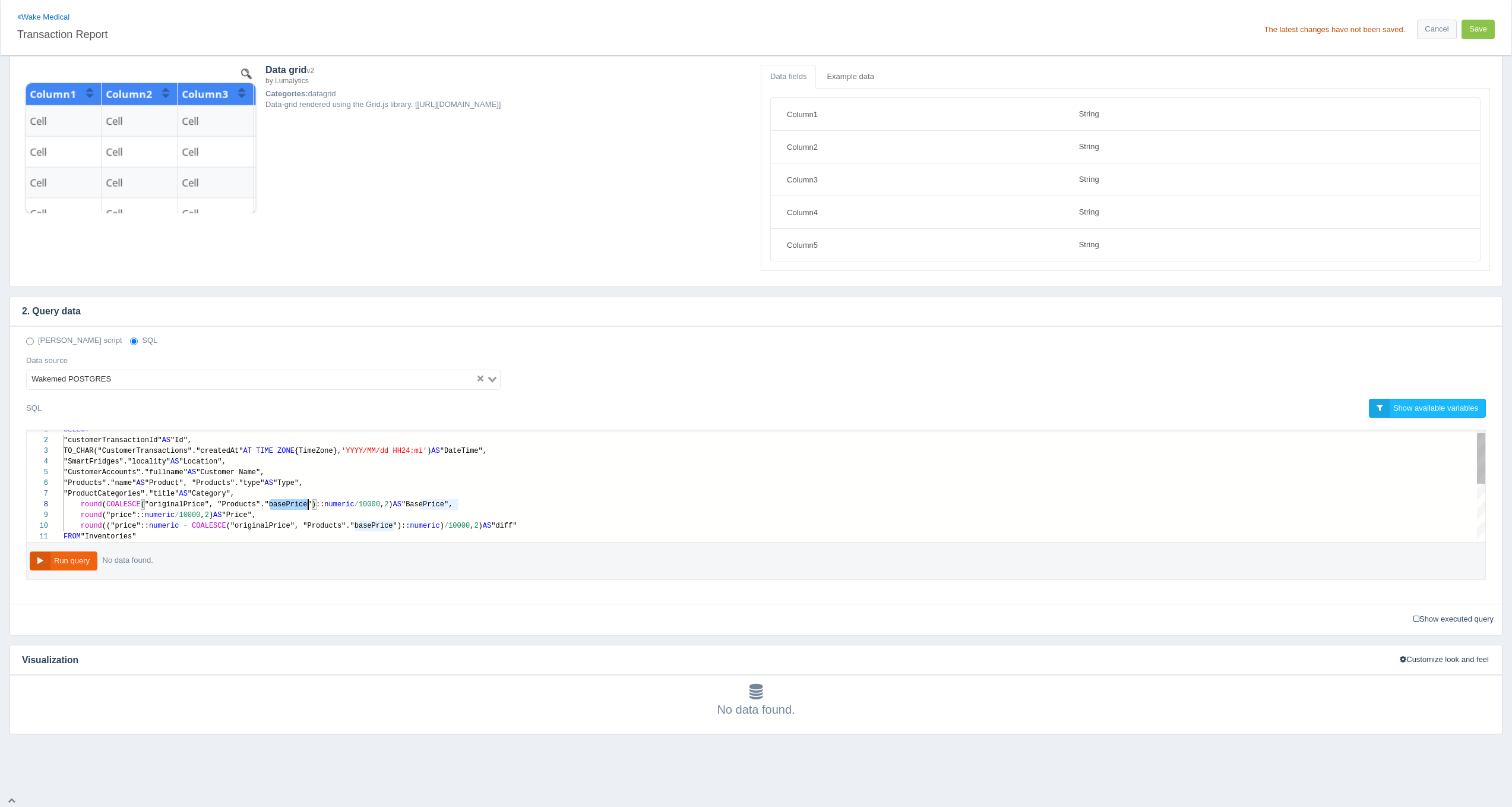
scroll to position [75, 245]
click at [73, 558] on button "Run query" at bounding box center [63, 561] width 68 height 20
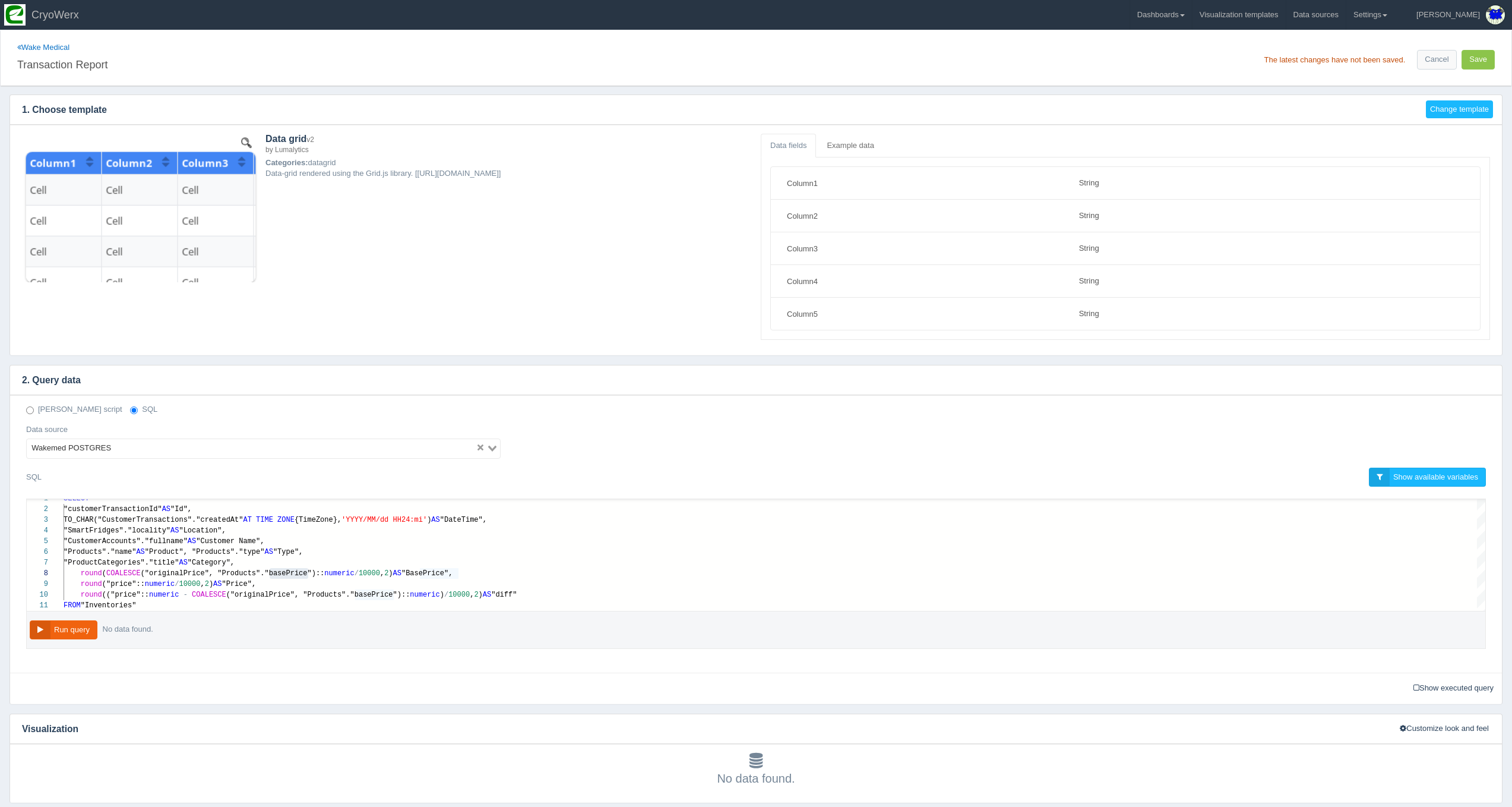
scroll to position [0, 0]
click at [1481, 61] on button "Save" at bounding box center [1478, 60] width 34 height 20
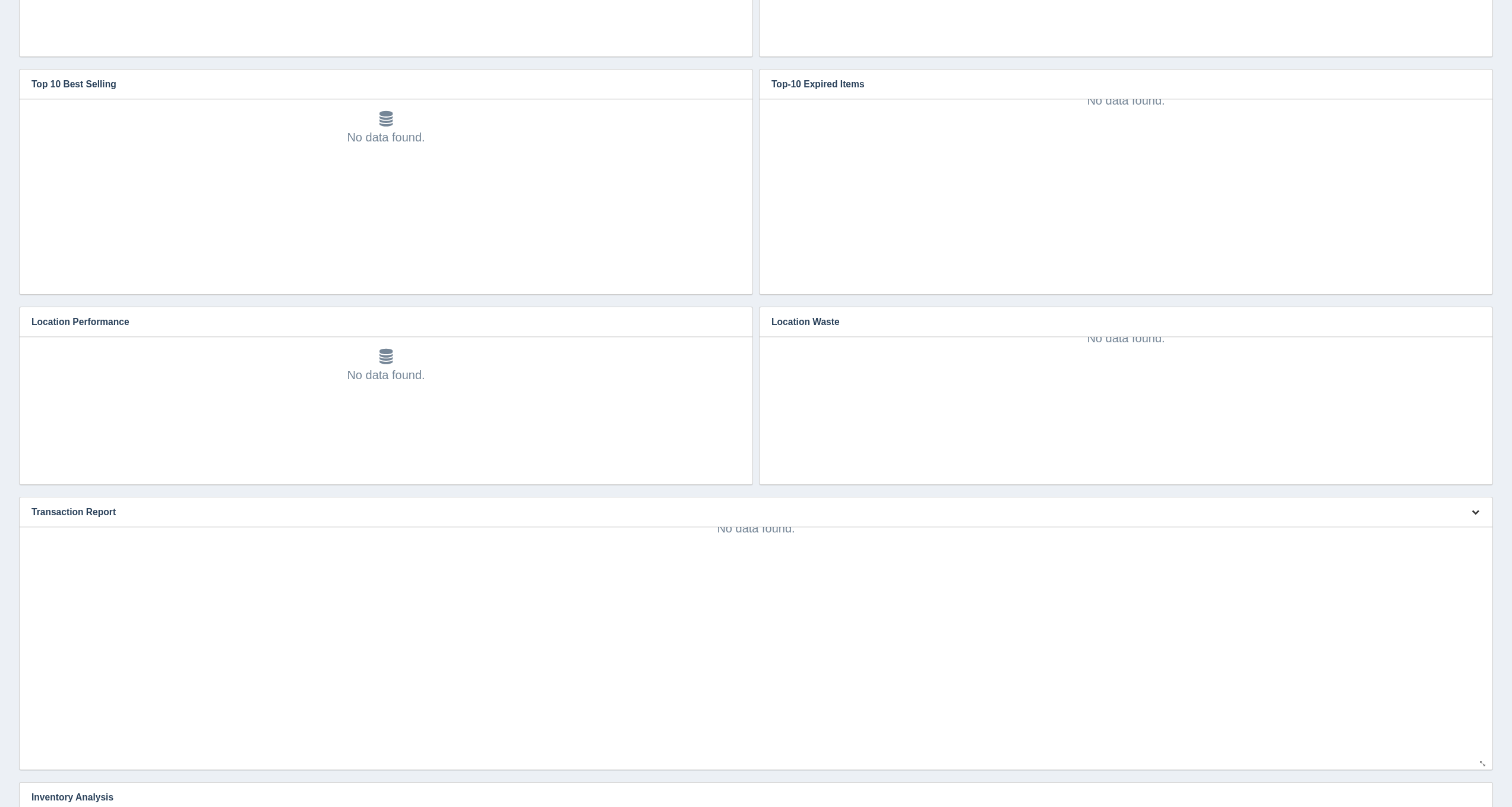
click at [1476, 513] on icon "button" at bounding box center [1476, 512] width 7 height 7
click at [1453, 523] on link "Edit chart" at bounding box center [1436, 529] width 95 height 17
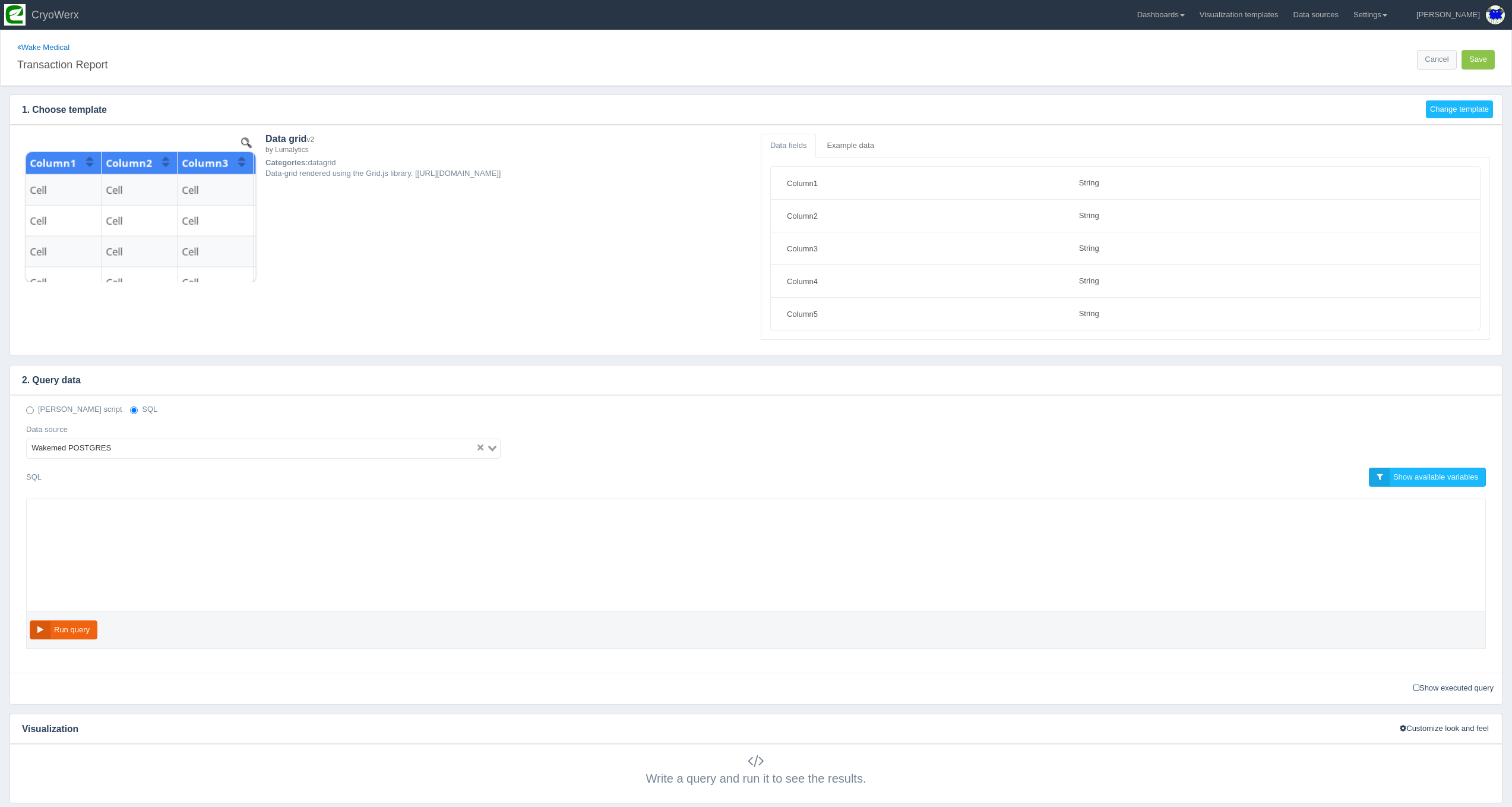
select select "string"
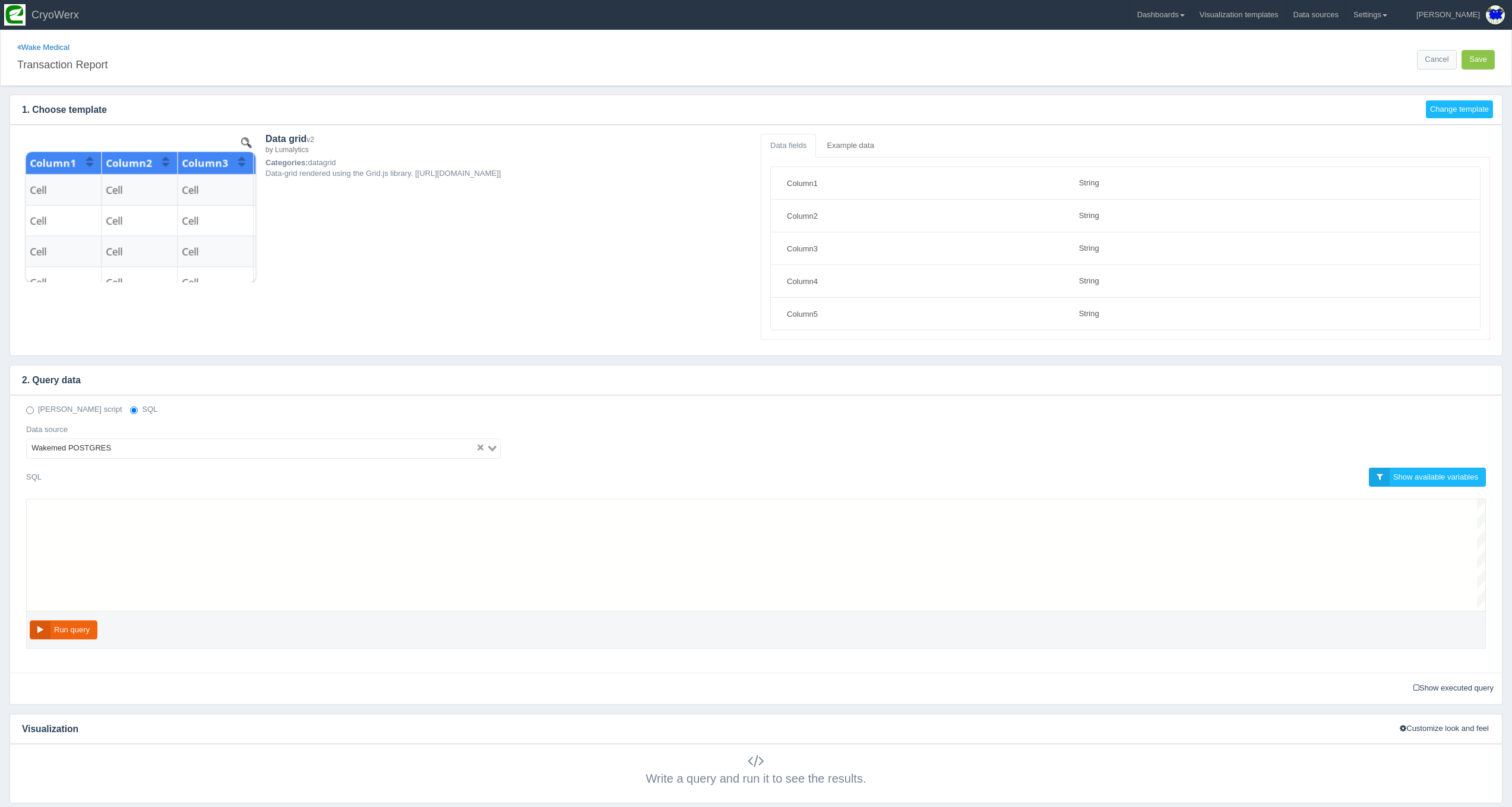
scroll to position [86, 0]
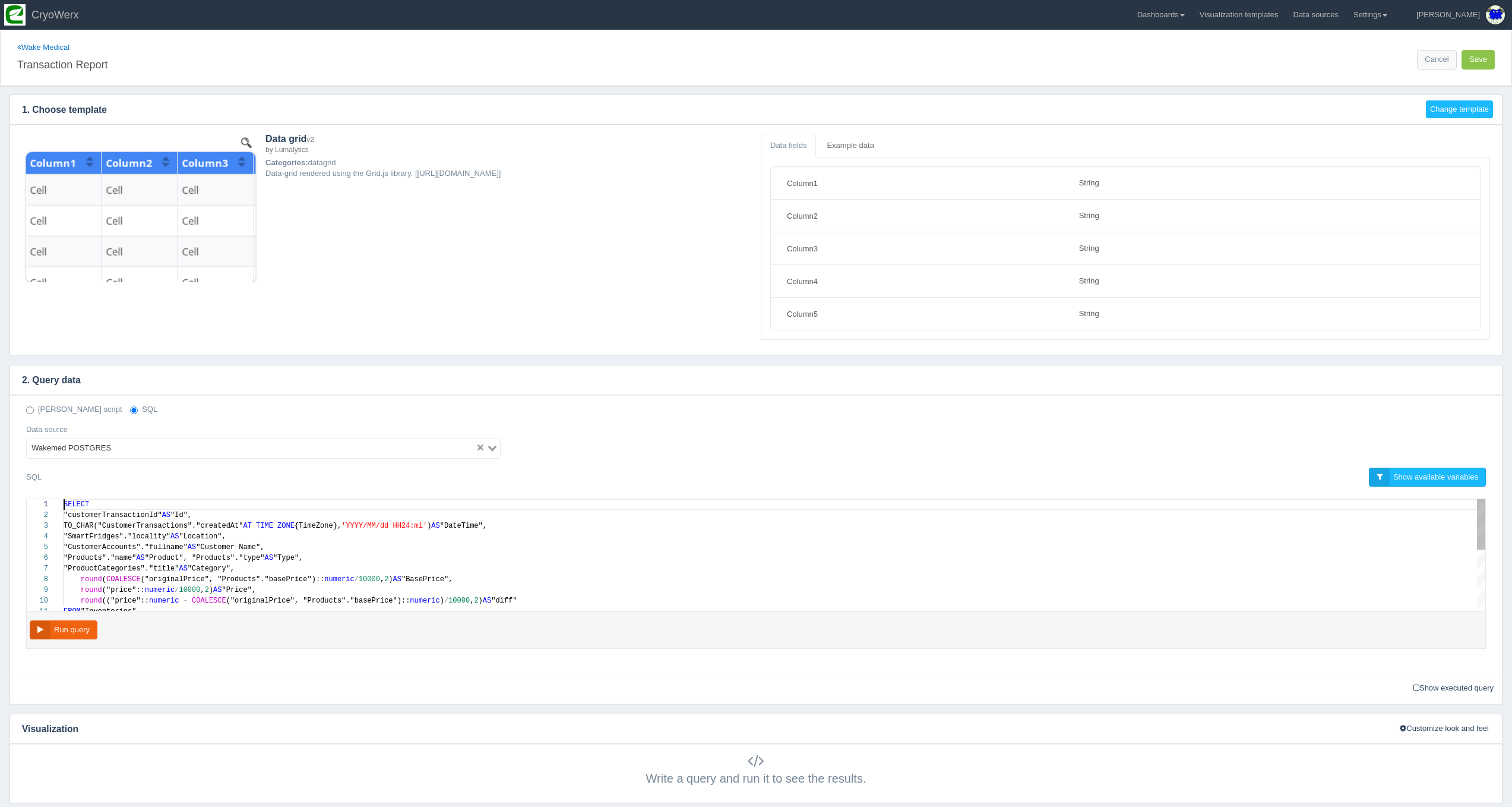
type textarea "SELECT "customerTransactionId" AS "Id", TO_CHAR("CustomerTransactions"."created…"
click at [175, 579] on div "1 2 3 4 5 6 7 8 9 10 11 SELECT "customerTransactionId" AS "Id", TO_CHAR("Custom…" at bounding box center [756, 555] width 1459 height 112
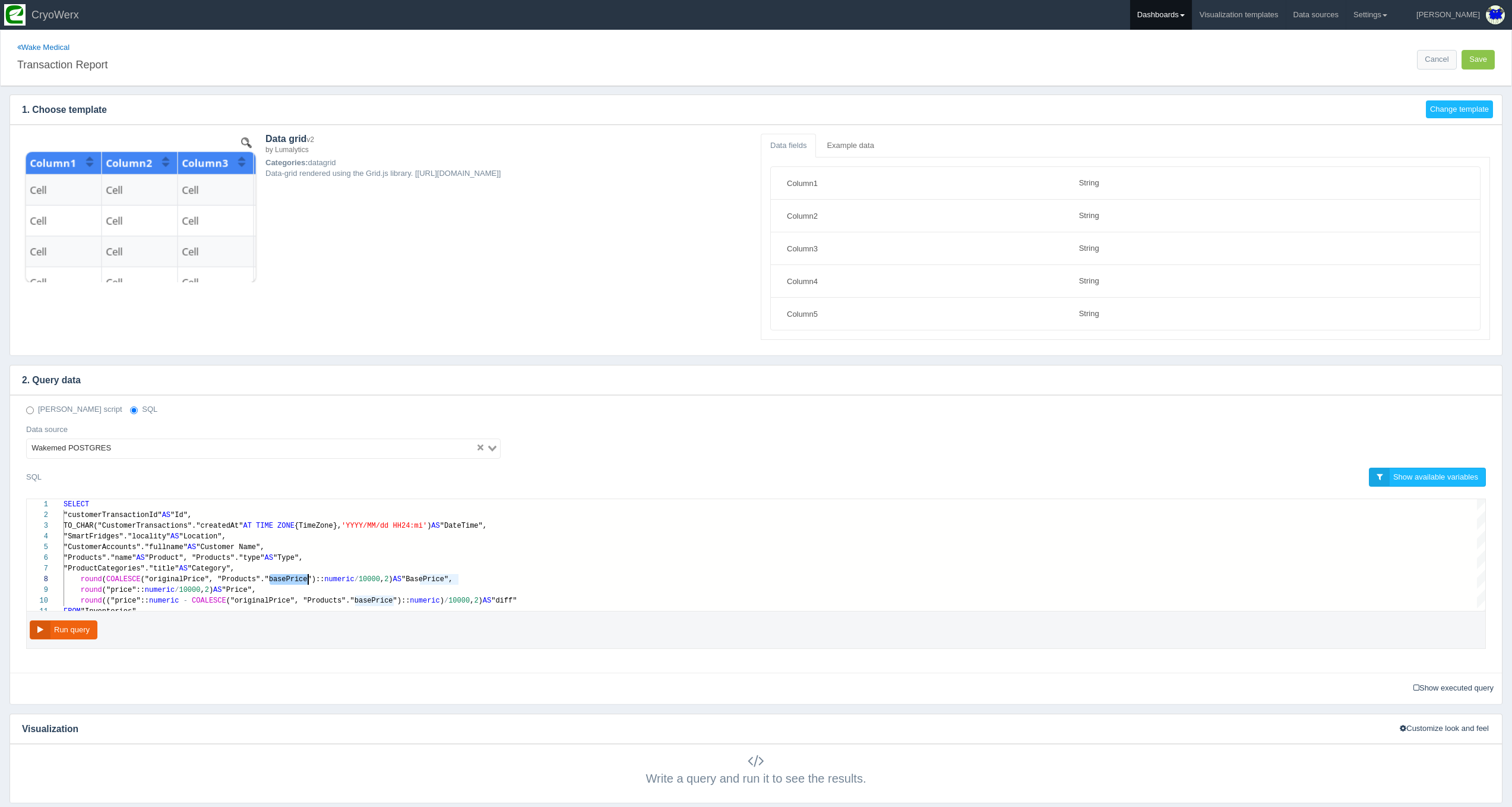
click at [1192, 6] on link "Dashboards" at bounding box center [1161, 15] width 61 height 30
click at [1217, 72] on link "CUSA" at bounding box center [1210, 79] width 160 height 23
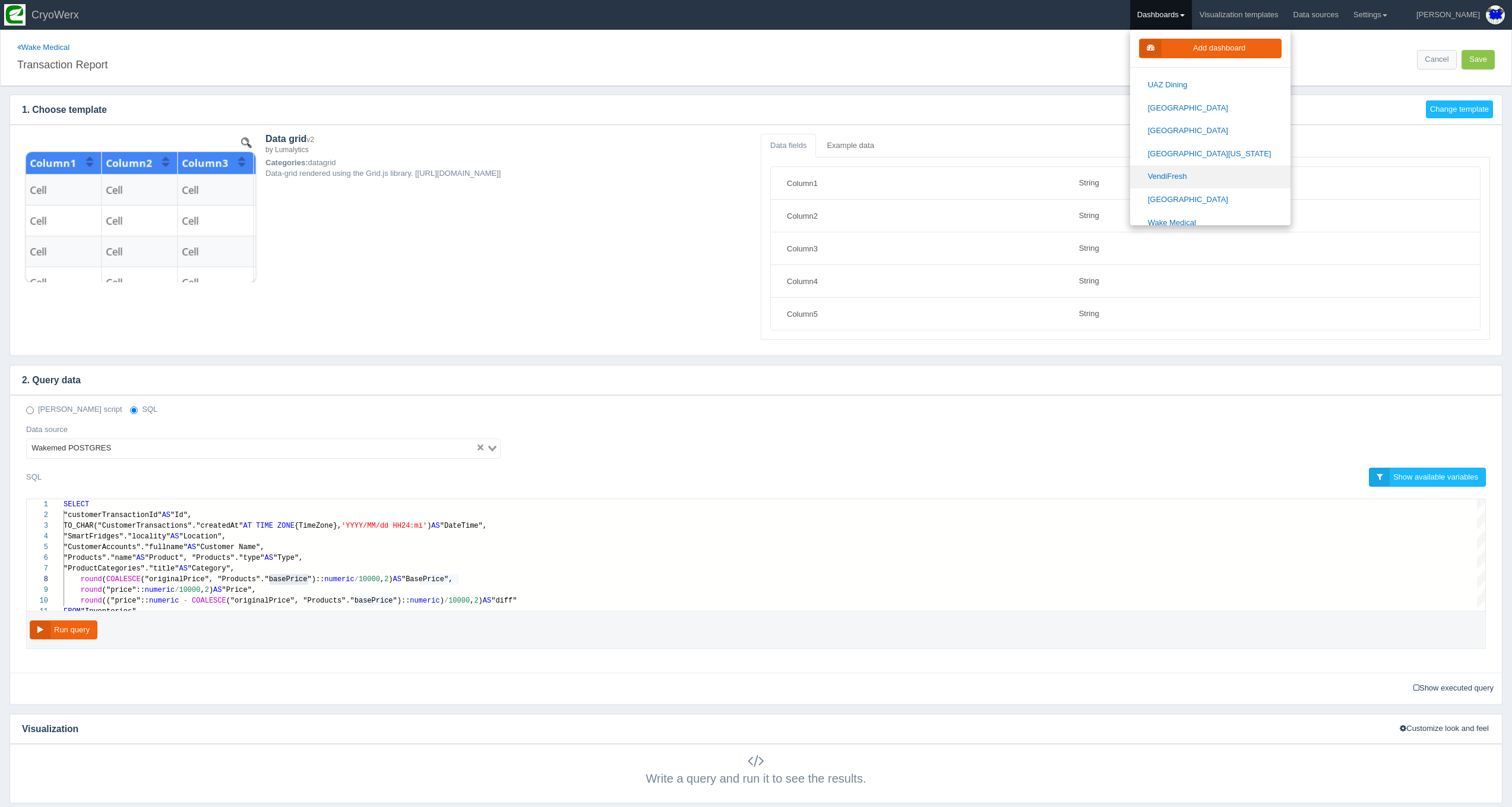
scroll to position [1593, 0]
click at [1221, 248] on link "[GEOGRAPHIC_DATA]" at bounding box center [1210, 259] width 160 height 23
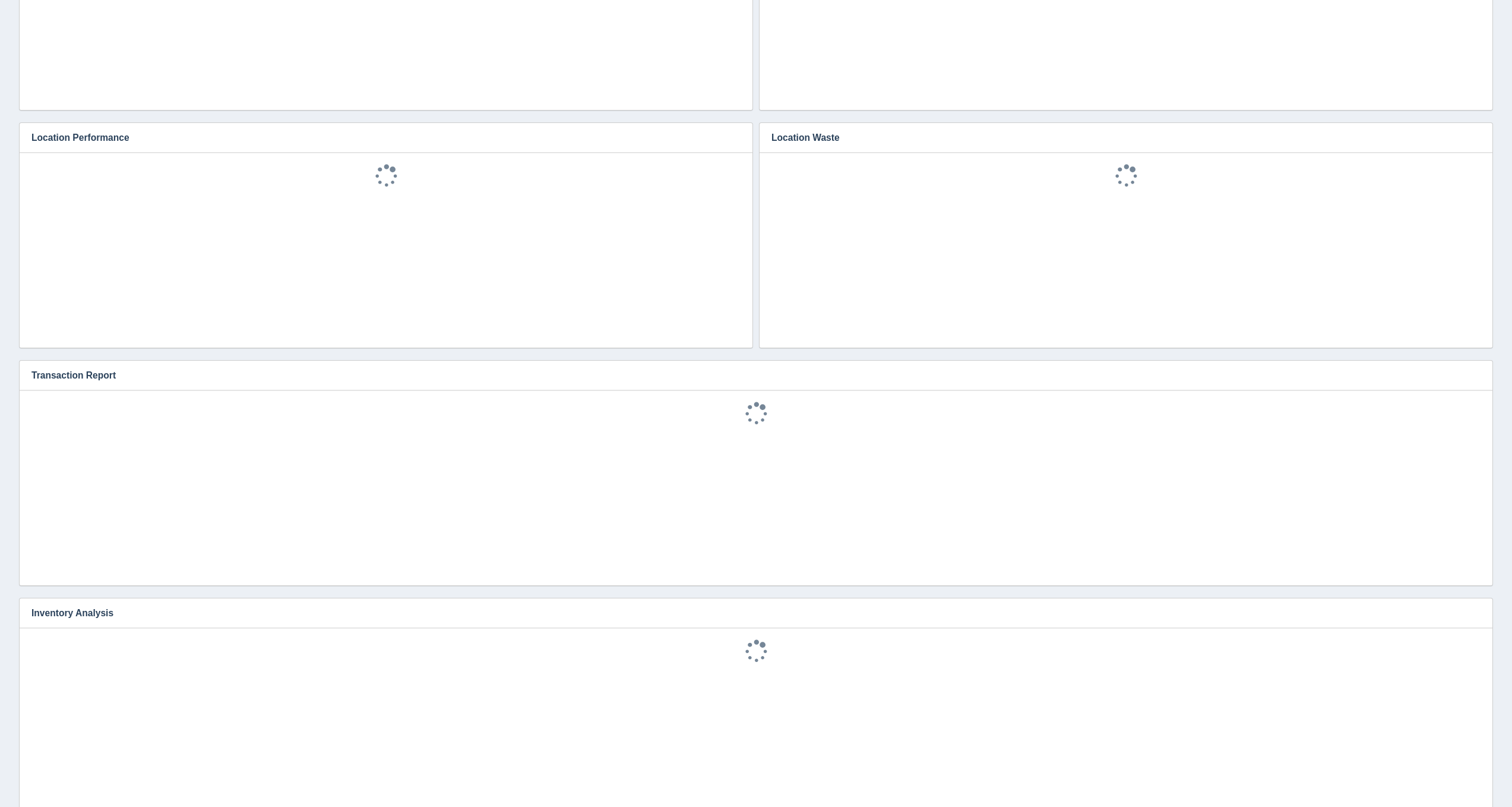
scroll to position [471, 0]
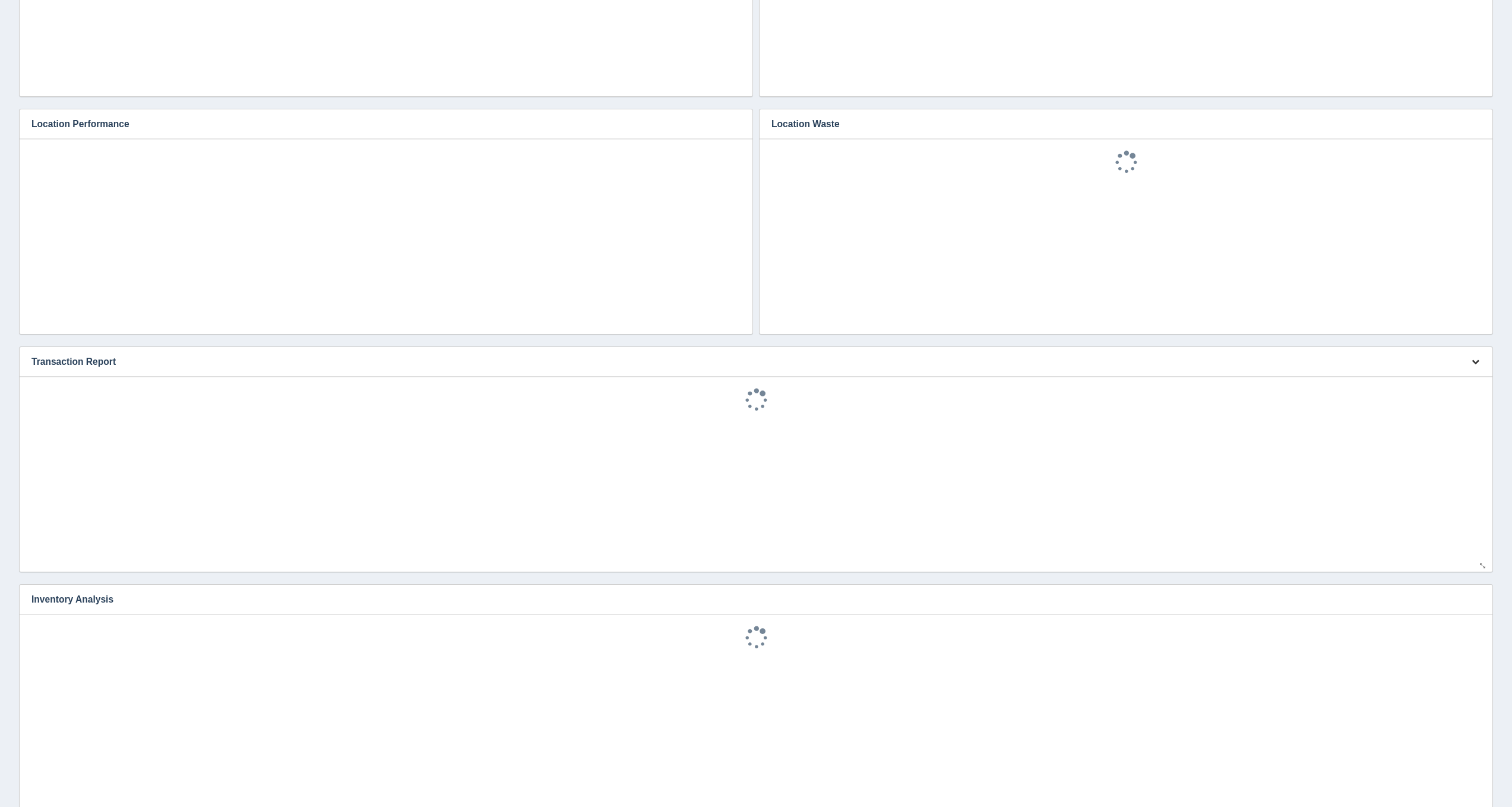
click at [1470, 364] on button "button" at bounding box center [1475, 362] width 16 height 19
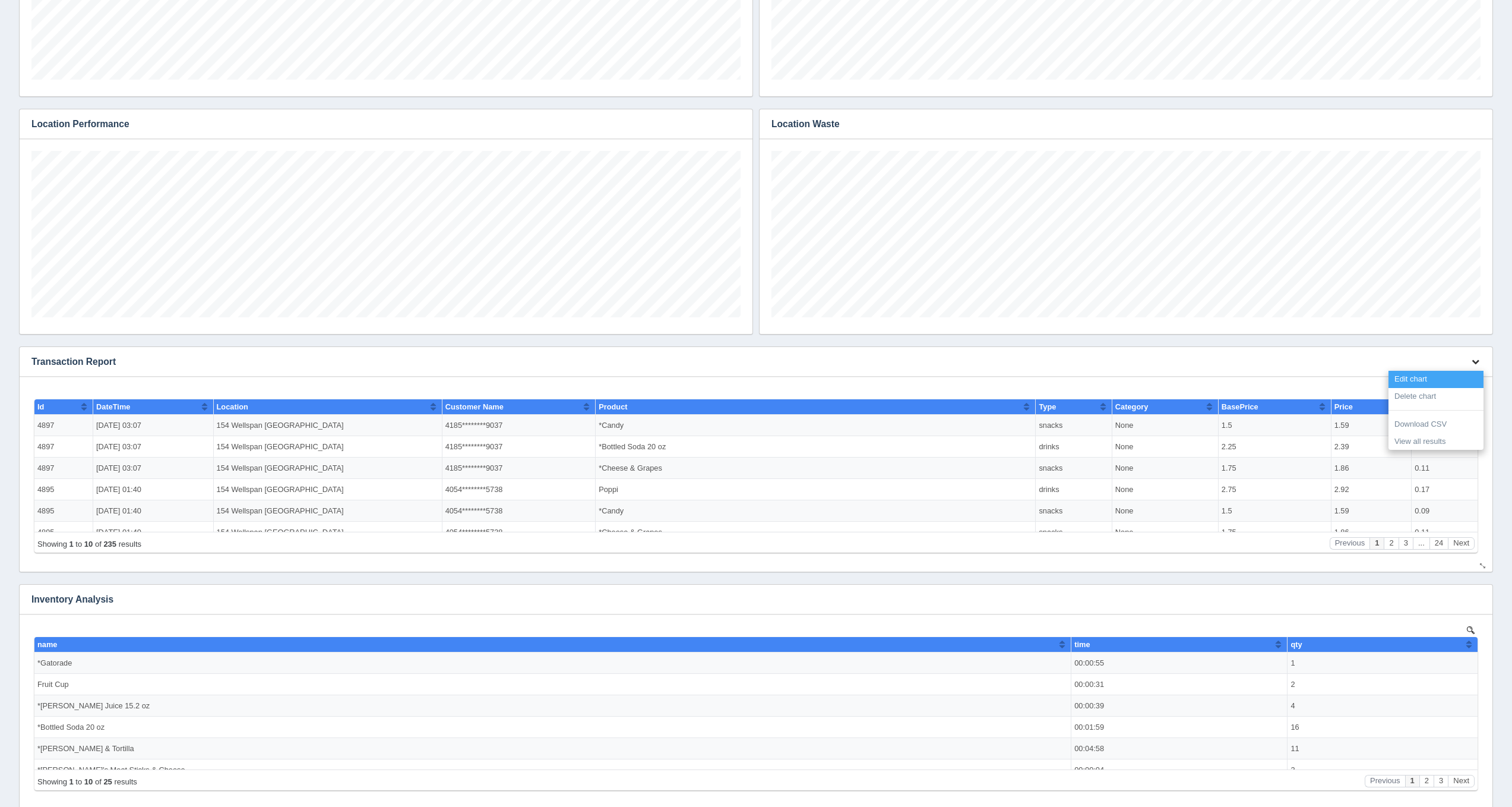
scroll to position [167, 709]
click at [1418, 375] on link "Edit chart" at bounding box center [1436, 379] width 95 height 17
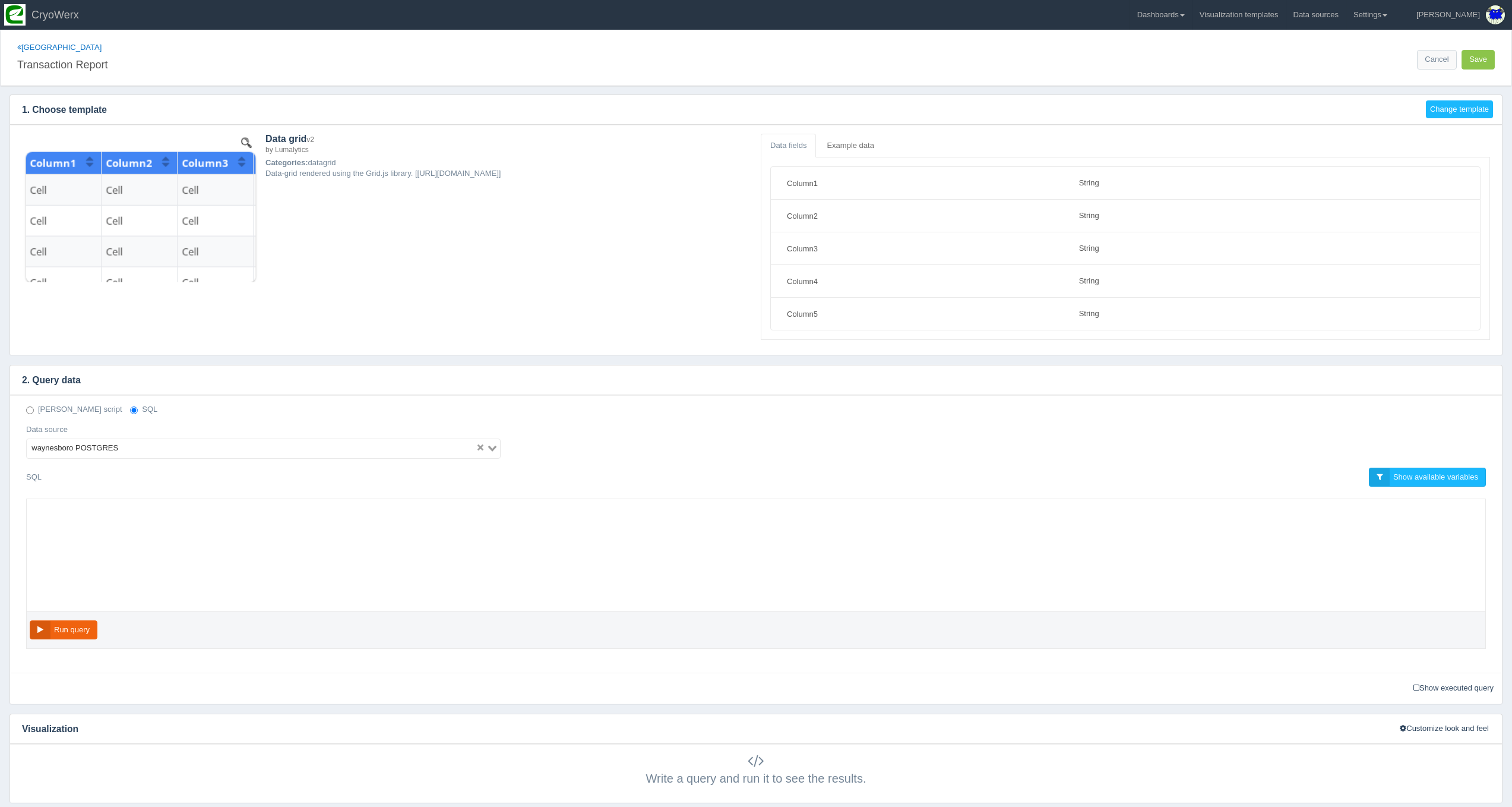
select select "string"
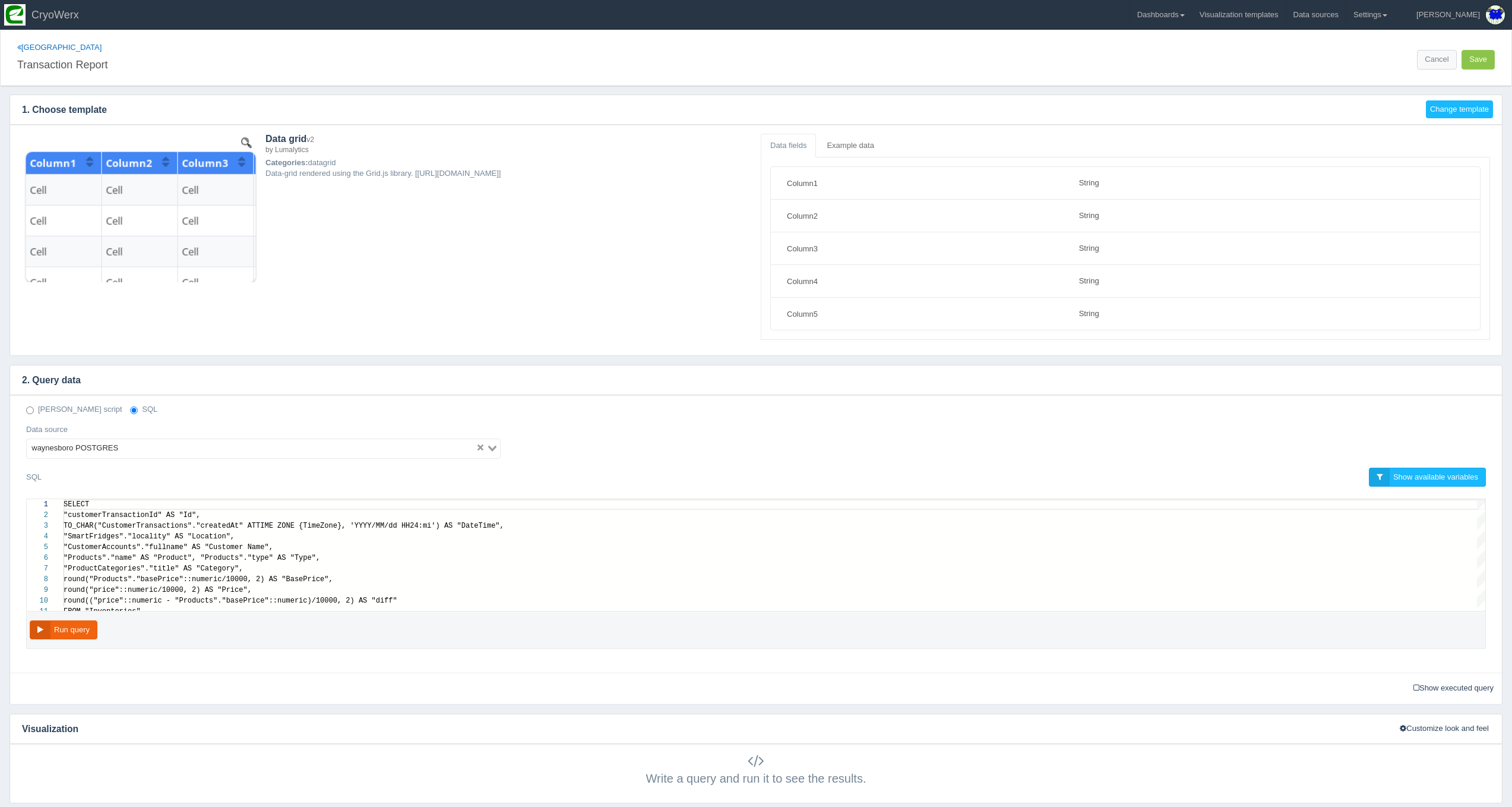
scroll to position [96, 0]
click at [424, 595] on div "round (("price":: numeric - "Products"."basePrice":: numeric ) / 10000 , 2 ) AS…" at bounding box center [774, 600] width 1422 height 10
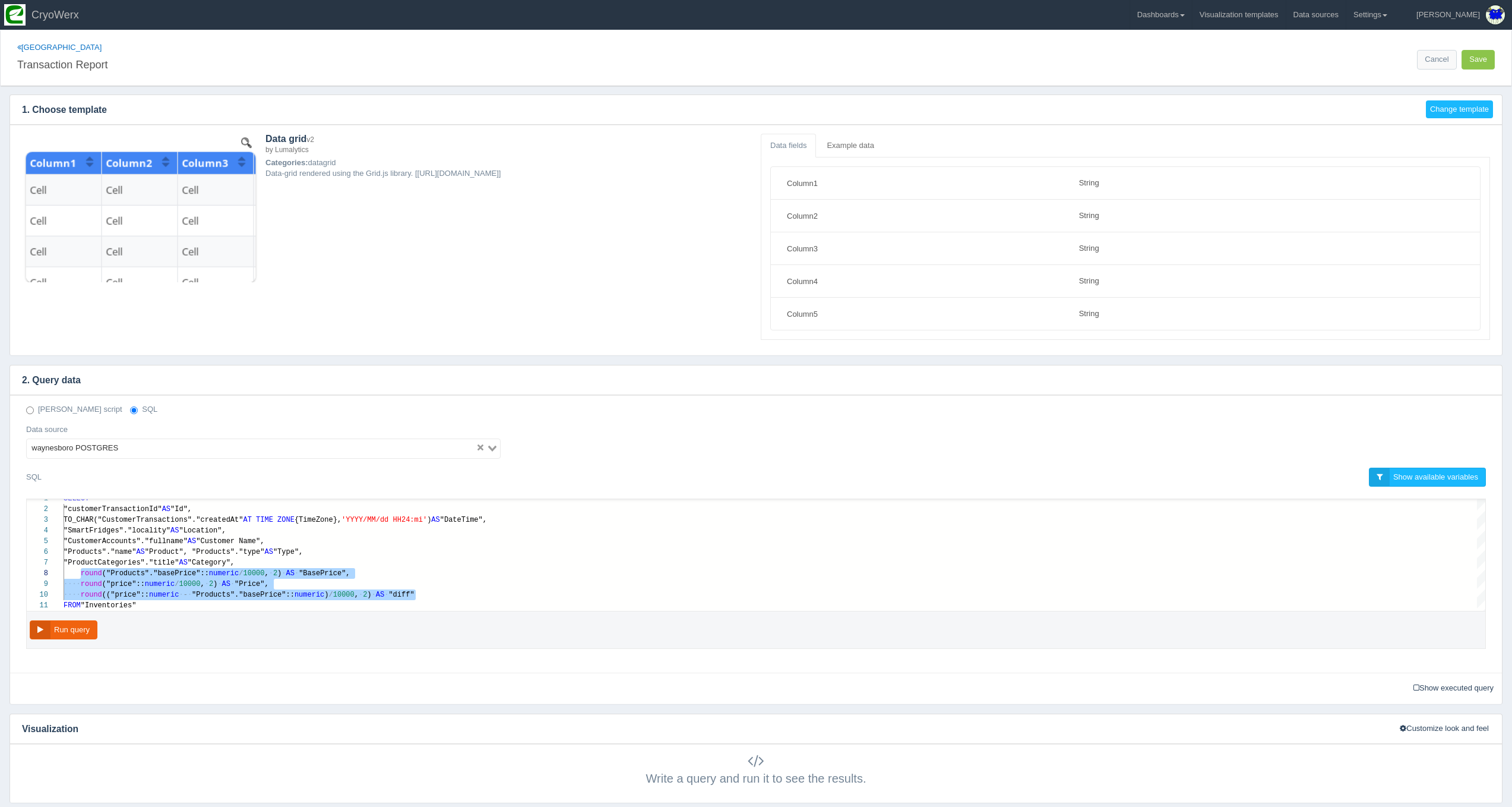
paste textarea "MM/dd HH24:mi') AS "DateTime", "SmartFridges"."locality" AS "Location", "Custom…"
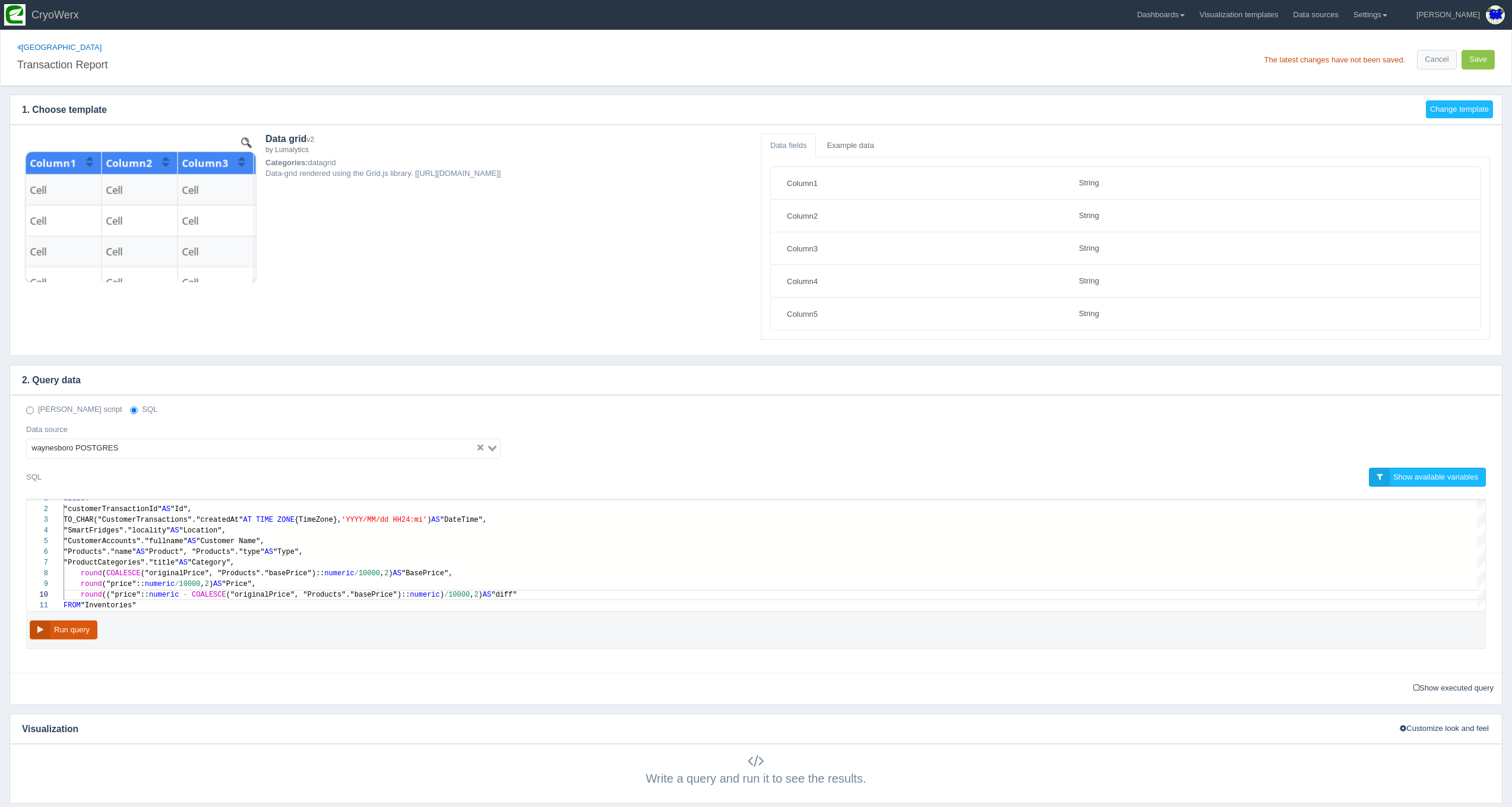
click at [42, 636] on button "Run query" at bounding box center [63, 630] width 68 height 20
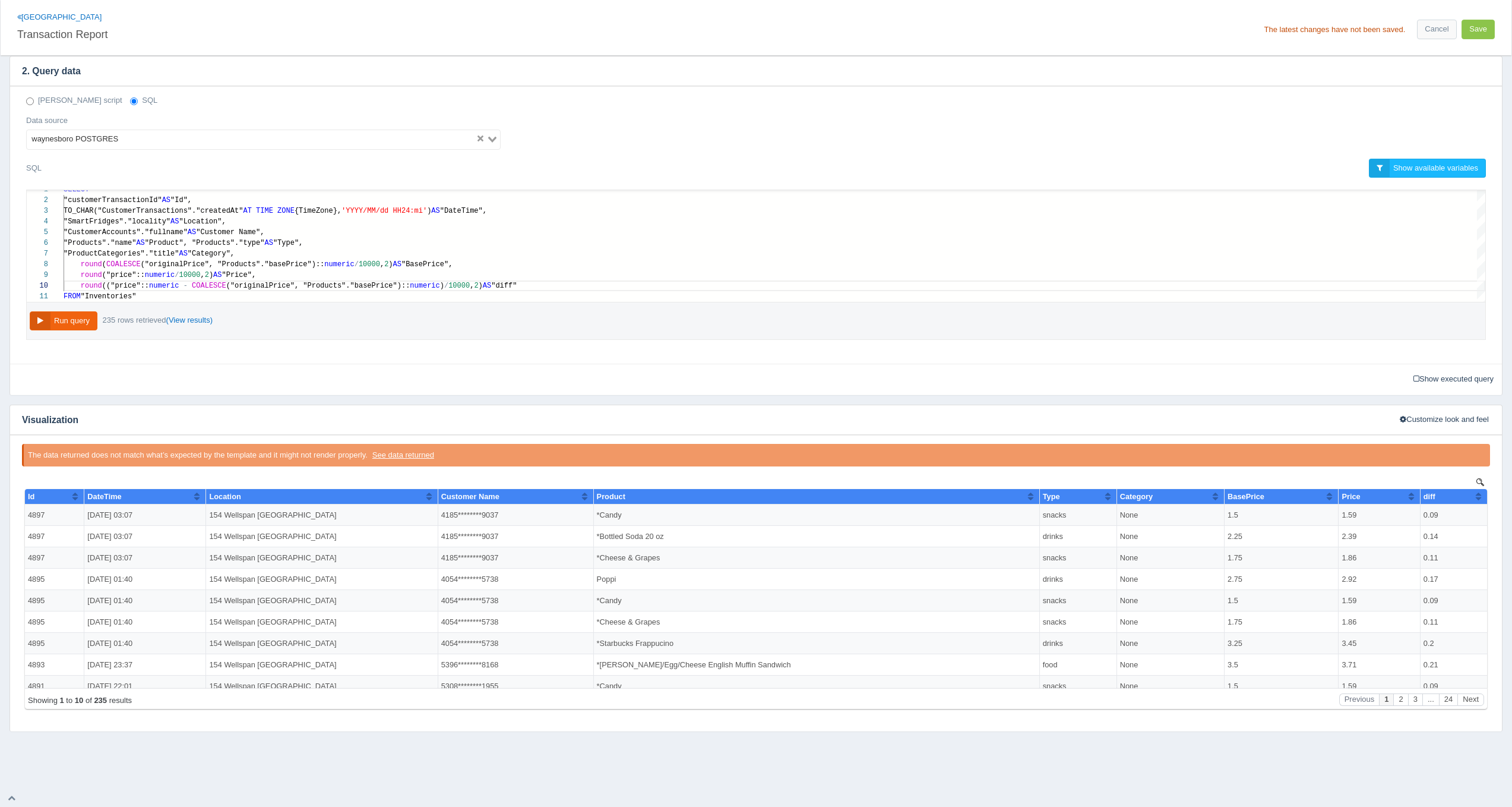
scroll to position [281, 0]
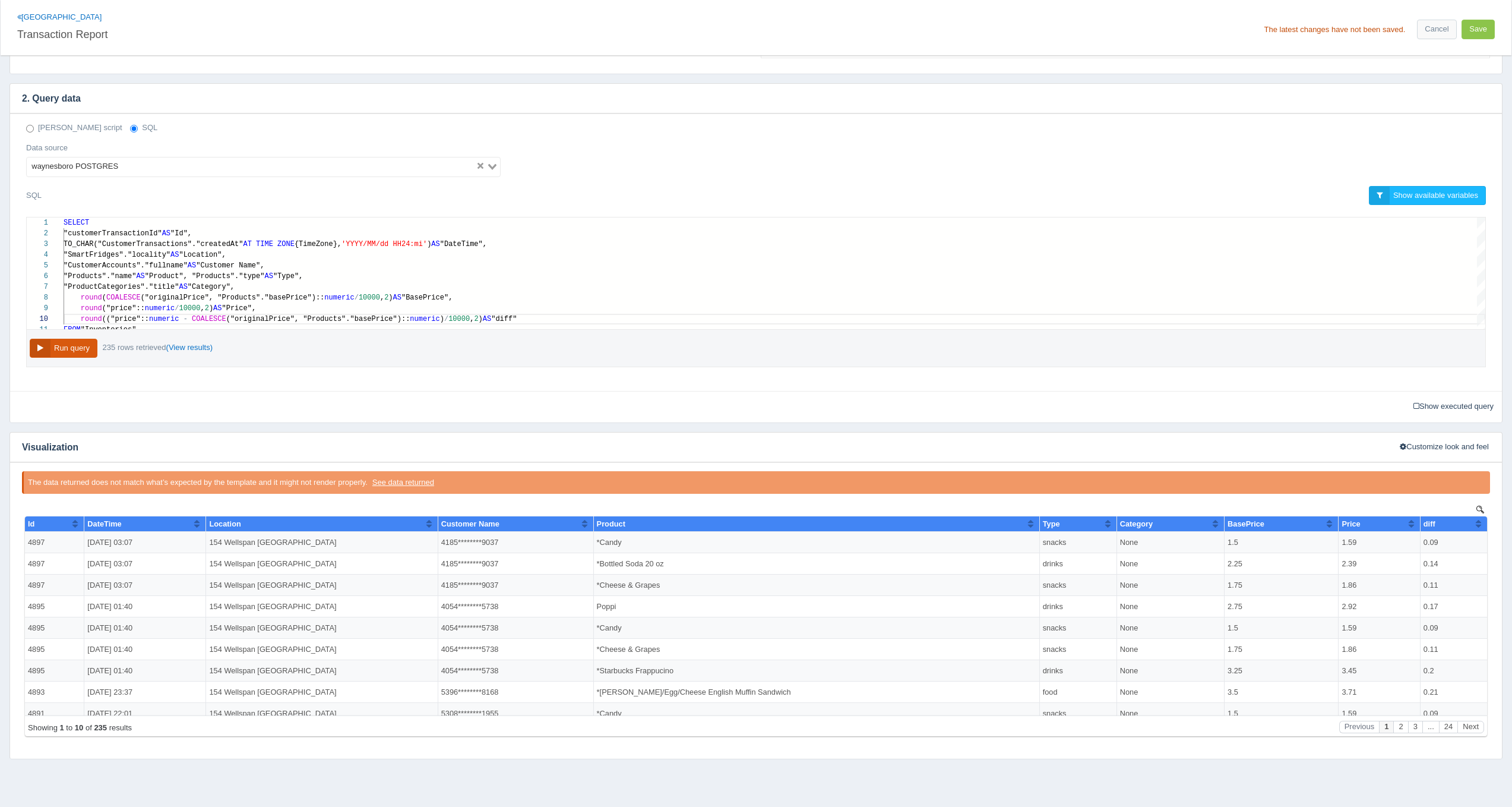
click at [91, 340] on button "Run query" at bounding box center [63, 348] width 68 height 20
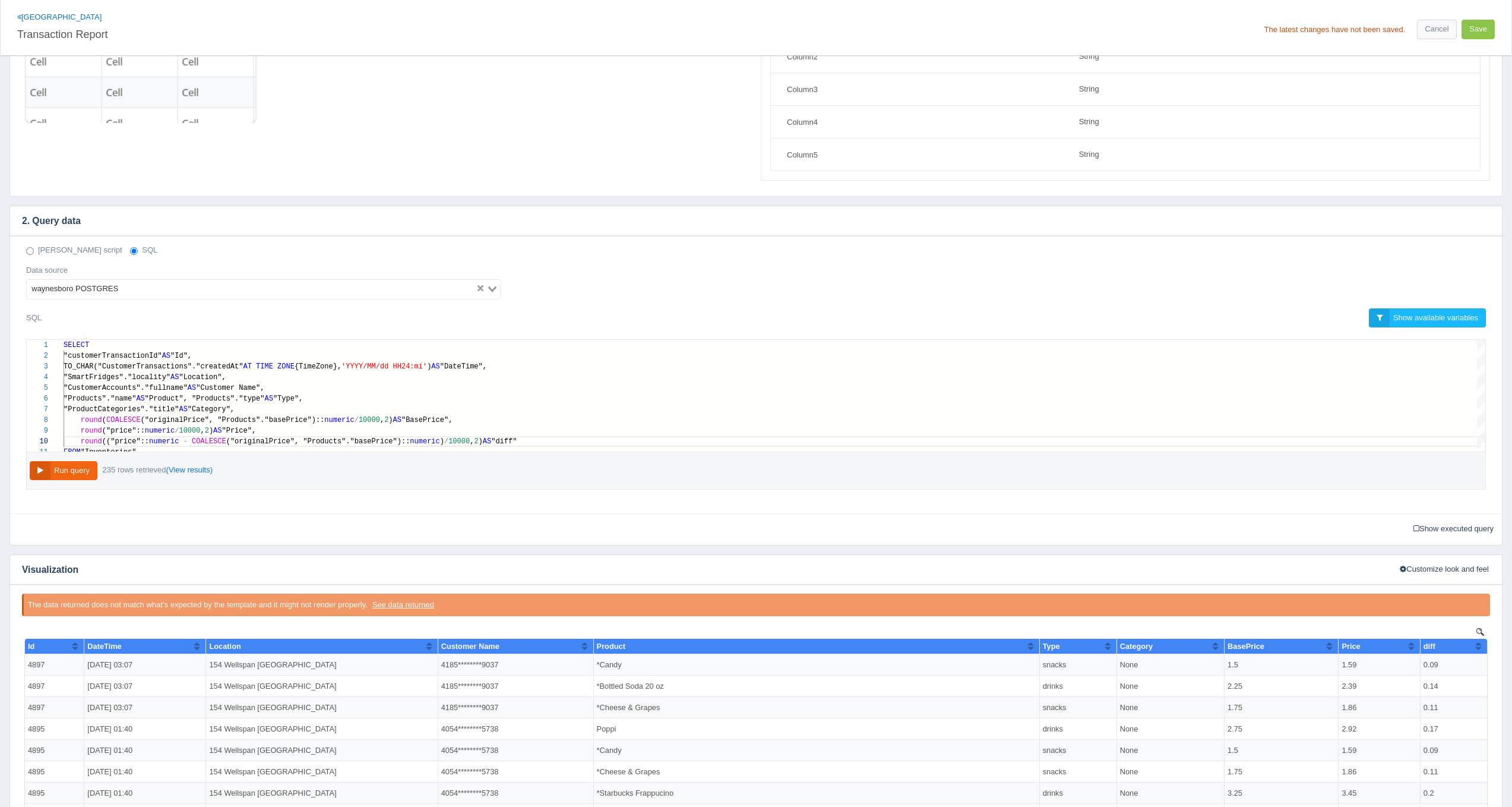
scroll to position [85, 0]
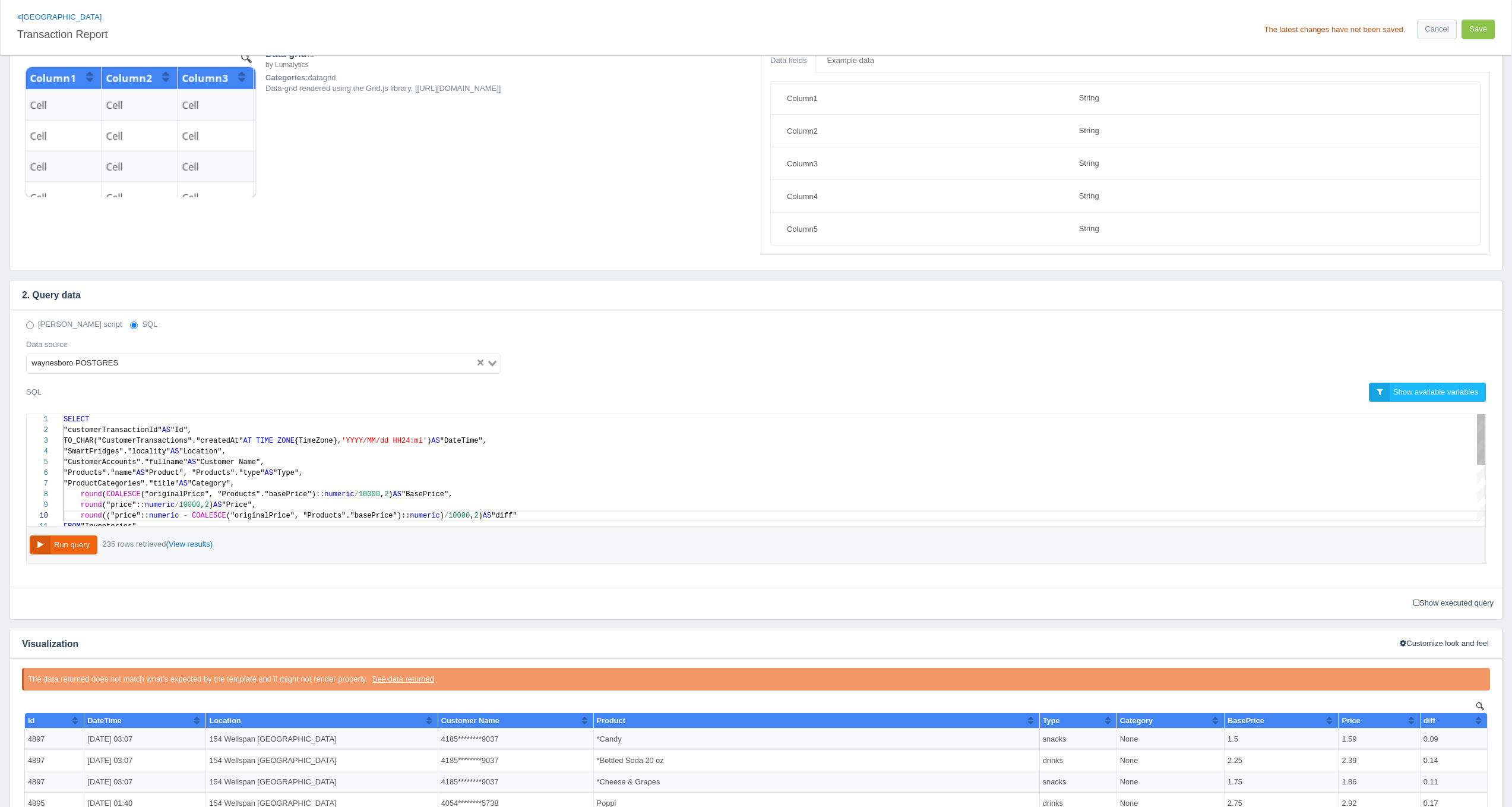
type textarea "SELECT "customerTransactionId" AS "Id", TO_CHAR("CustomerTransactions"."created…"
click at [172, 496] on span "("originalPrice", "Products"."basePrice")::" at bounding box center [233, 494] width 184 height 8
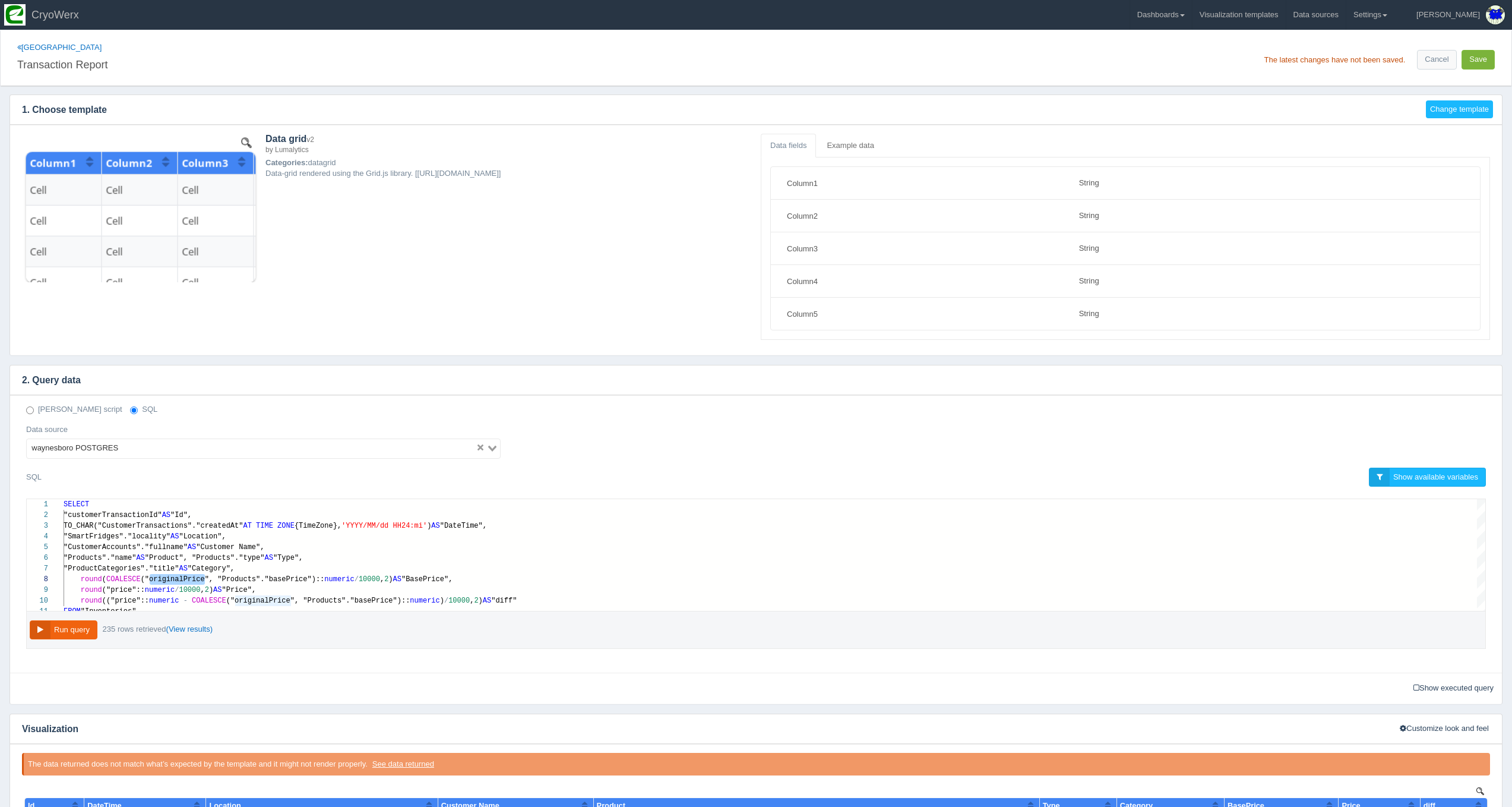
click at [1492, 62] on button "Save" at bounding box center [1478, 60] width 34 height 20
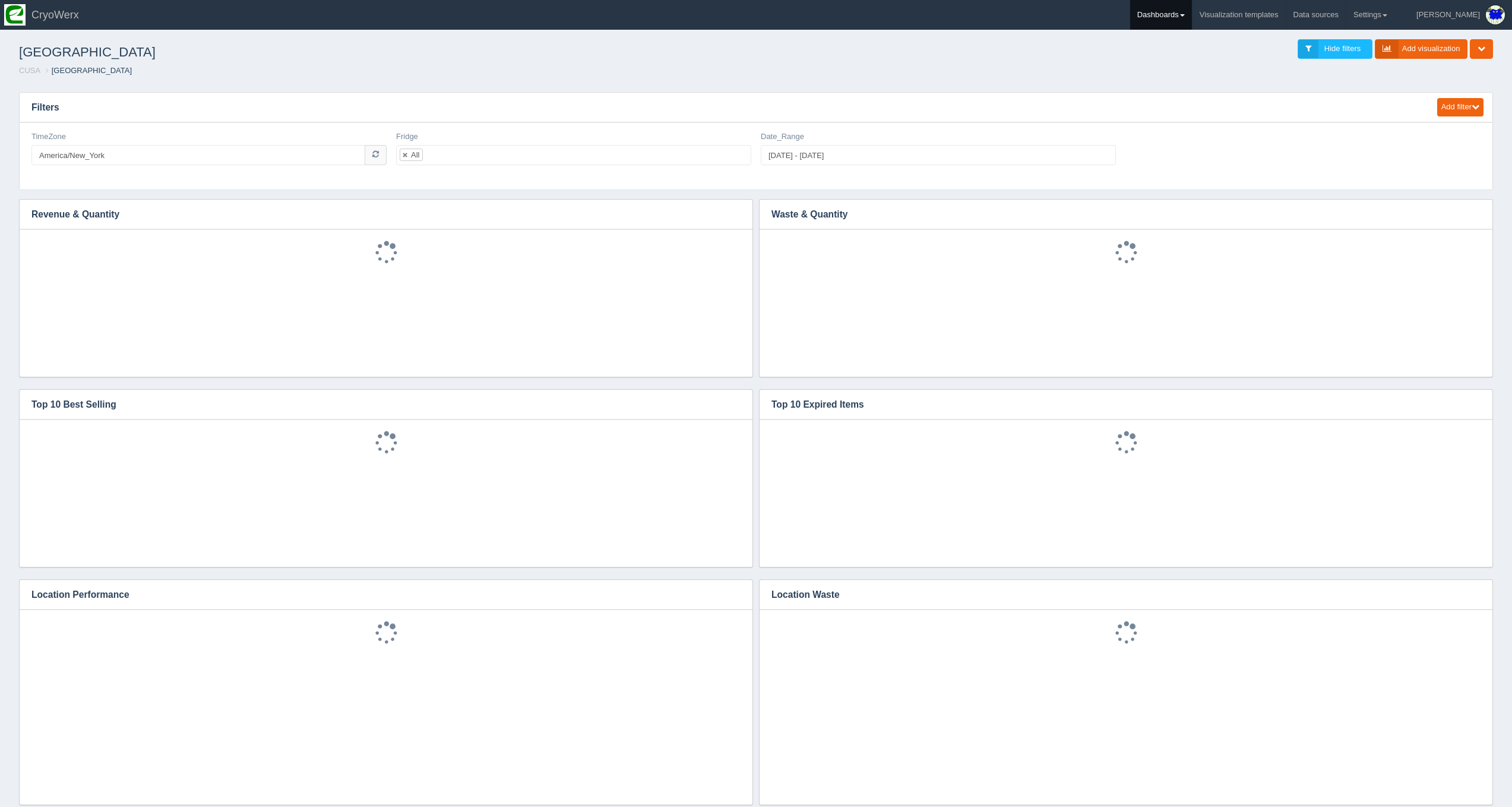
click at [1192, 22] on link "Dashboards" at bounding box center [1161, 15] width 61 height 30
click at [1224, 85] on link "CUSA" at bounding box center [1210, 79] width 160 height 23
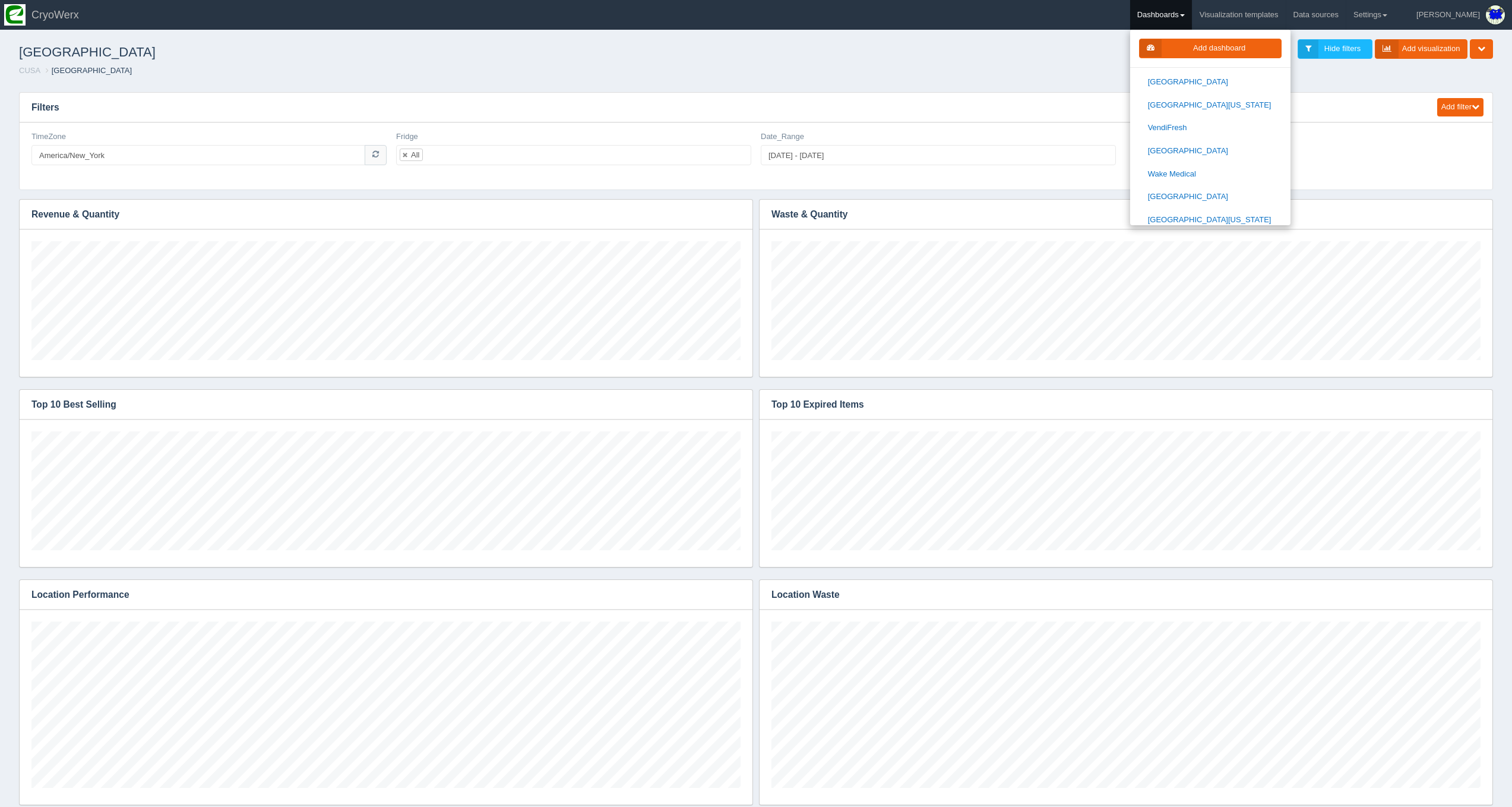
scroll to position [1648, 0]
click at [1206, 215] on link "[GEOGRAPHIC_DATA][US_STATE]" at bounding box center [1210, 226] width 160 height 23
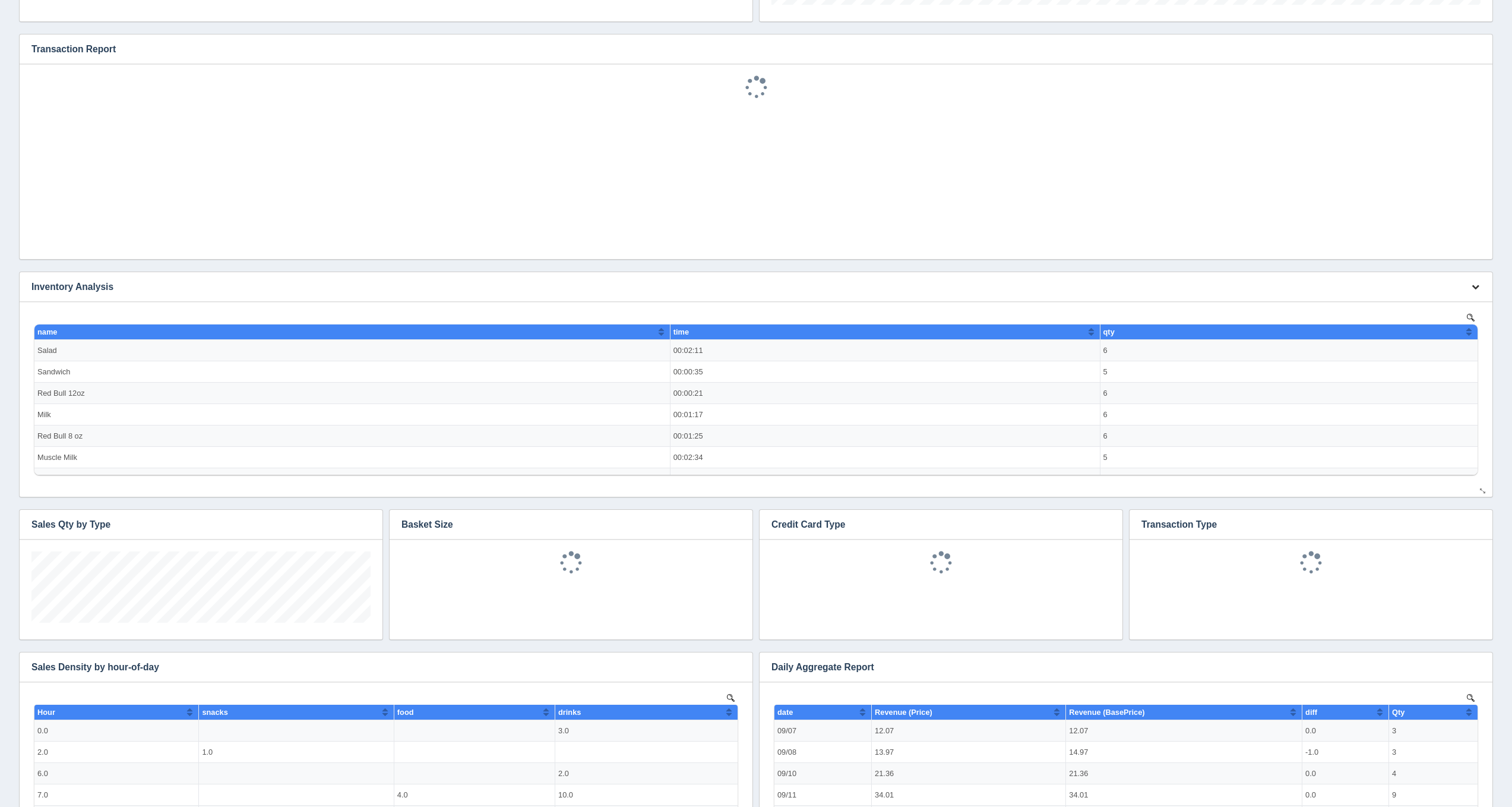
scroll to position [72, 339]
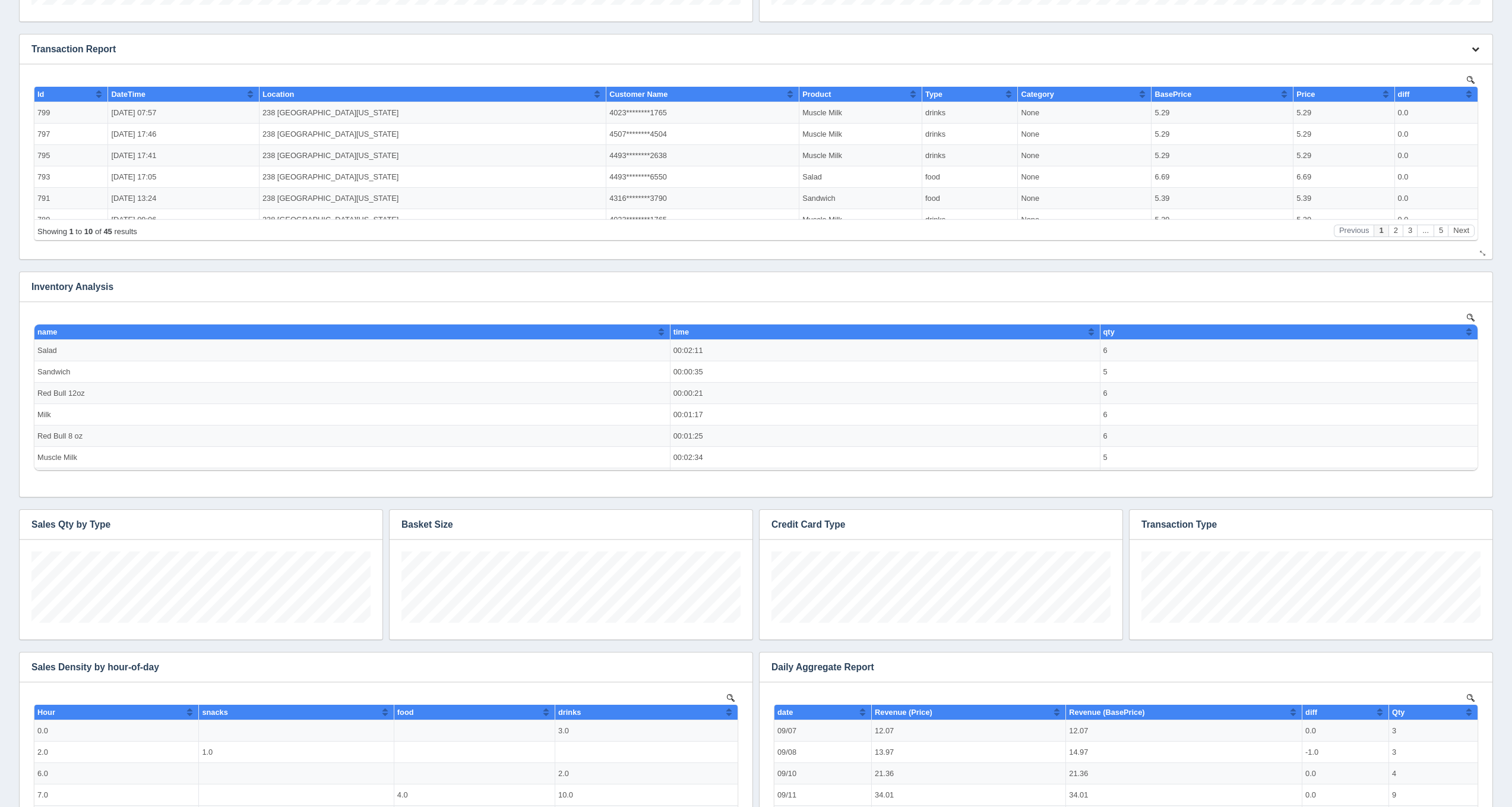
click at [1478, 51] on icon "button" at bounding box center [1476, 48] width 7 height 7
click at [1465, 72] on link "Edit chart" at bounding box center [1436, 66] width 95 height 17
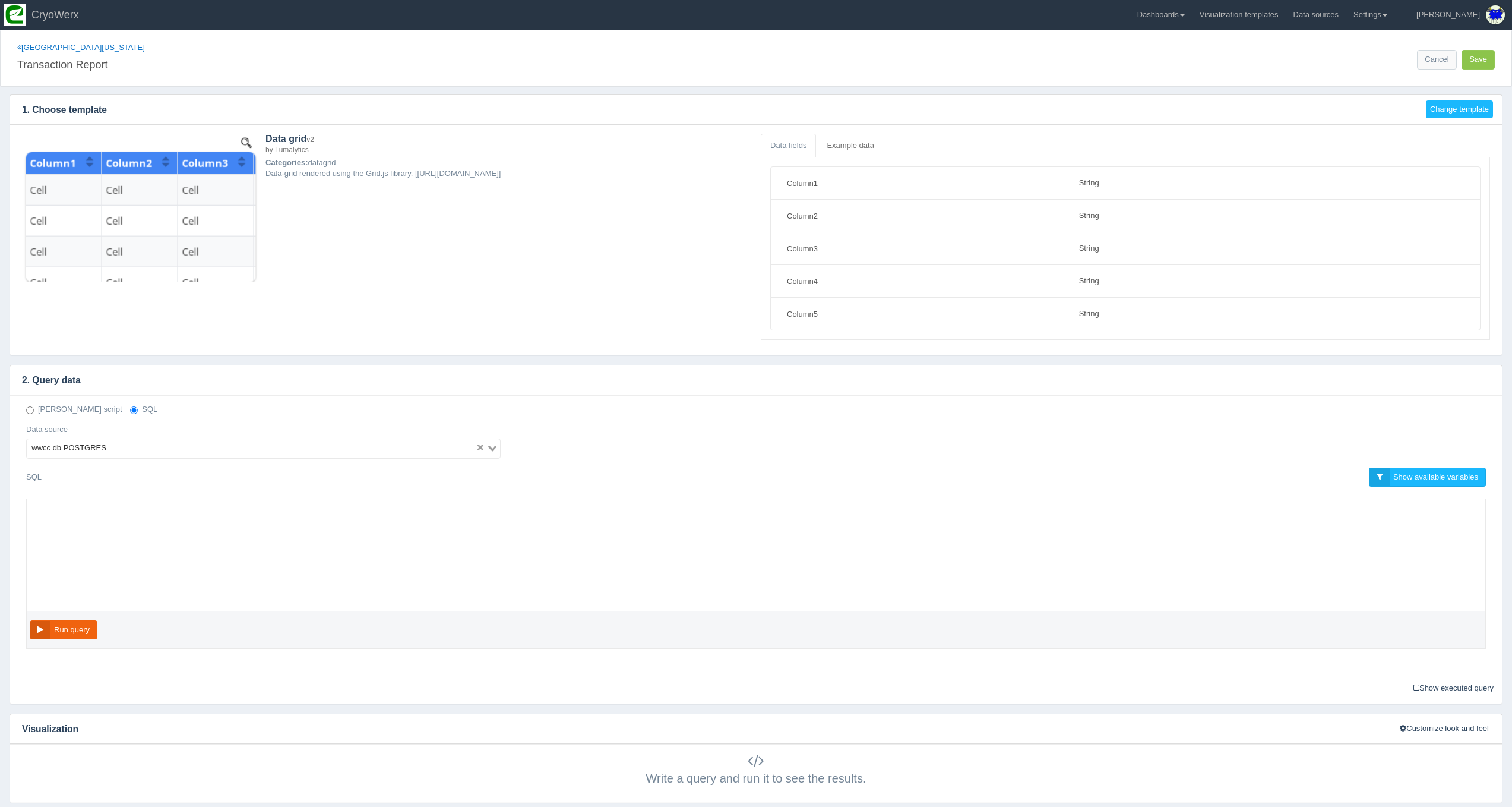
select select "string"
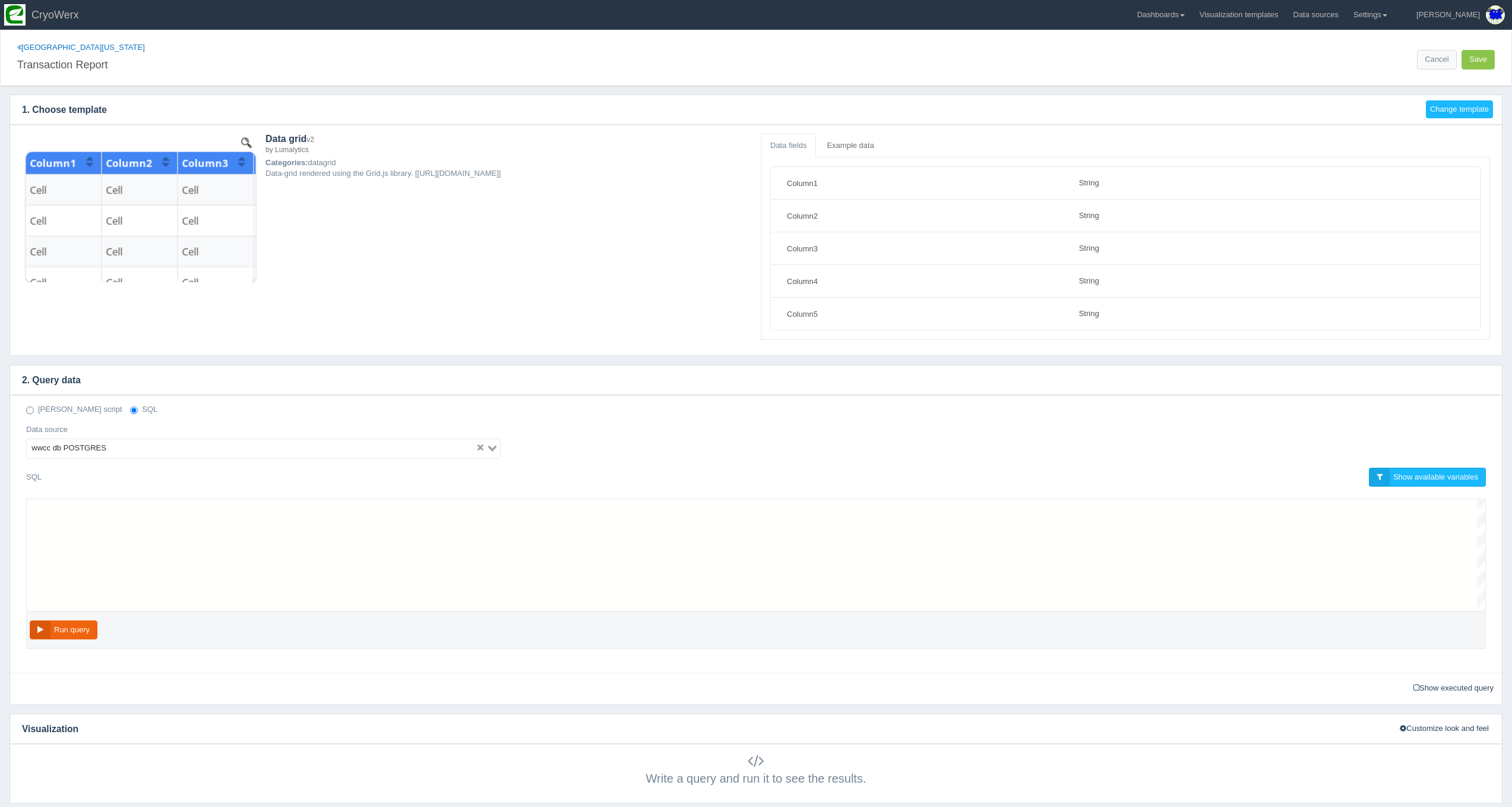
scroll to position [96, 0]
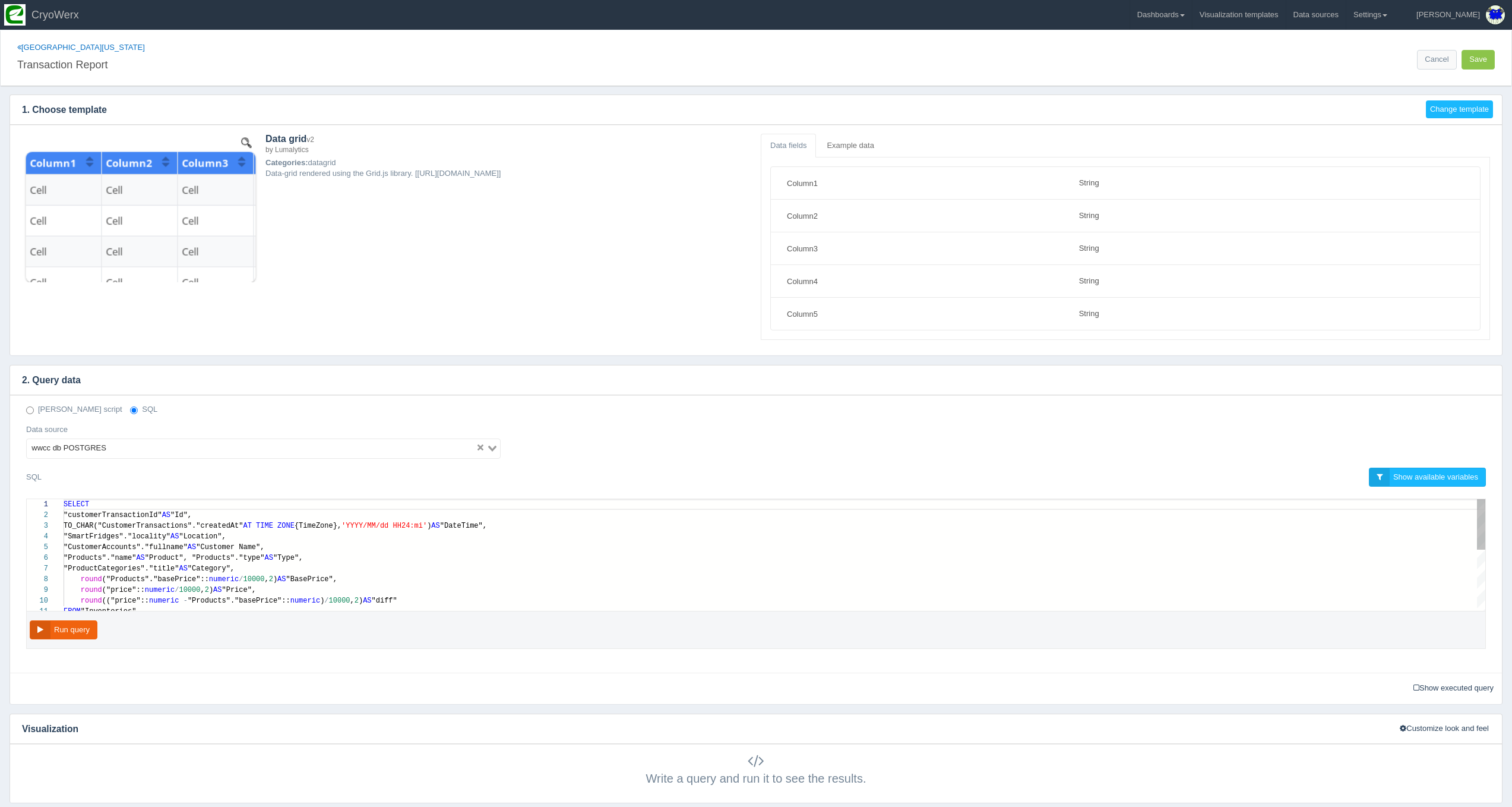
drag, startPoint x: 462, startPoint y: 595, endPoint x: 455, endPoint y: 610, distance: 16.6
click at [460, 596] on div "round (("price":: numeric - "Products"."basePrice":: numeric ) / 10000 , 2 ) AS…" at bounding box center [774, 600] width 1422 height 10
paste textarea "MM/dd HH24:mi') AS "DateTime", "SmartFridges"."locality" AS "Location", "Custom…"
click at [61, 627] on button "Run query" at bounding box center [63, 630] width 68 height 20
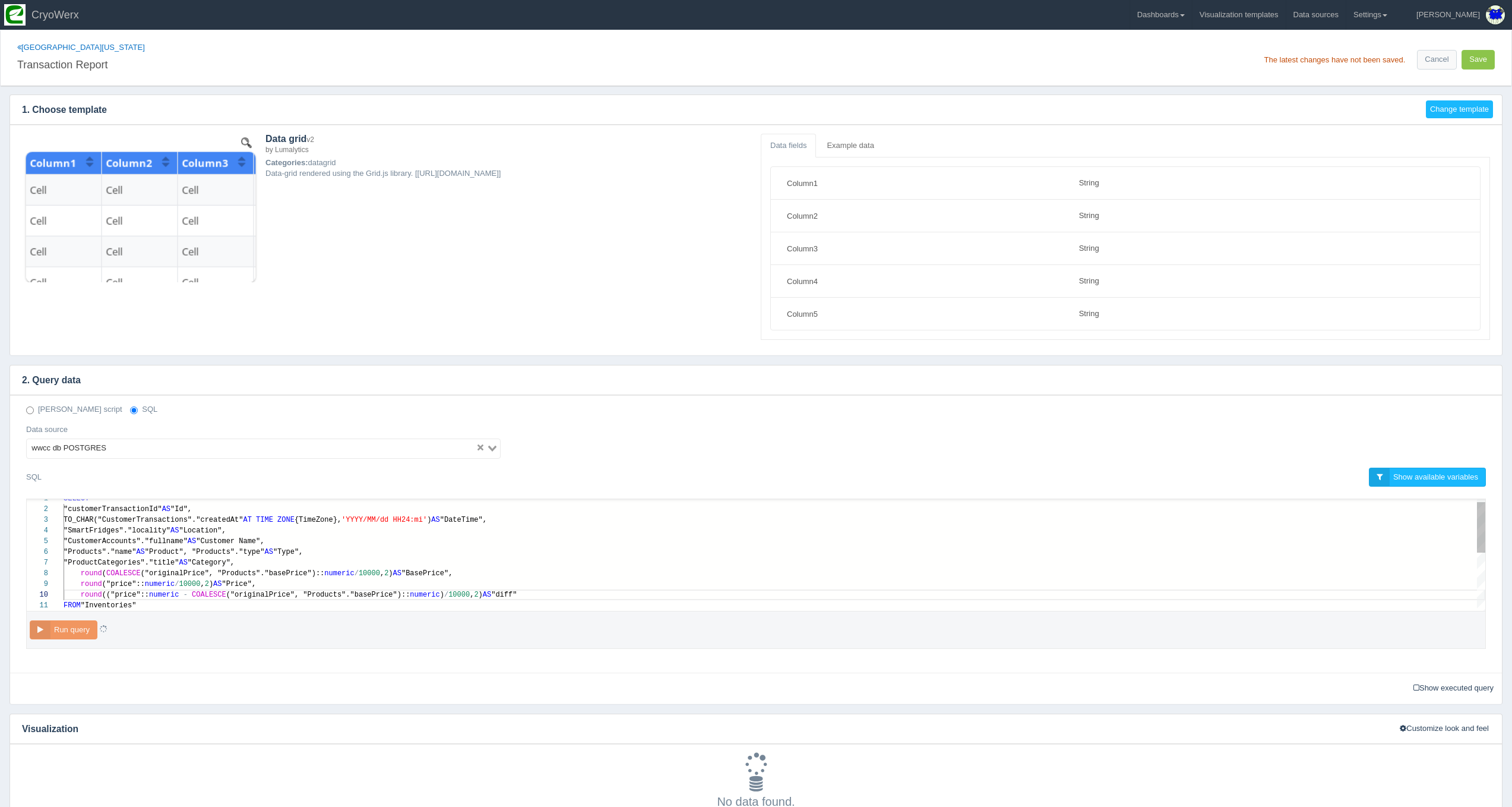
type textarea "SELECT "customerTransactionId" AS "Id", TO_CHAR("CustomerTransactions"."created…"
click at [165, 574] on span "("originalPrice", "Products"."basePrice")::" at bounding box center [233, 573] width 184 height 8
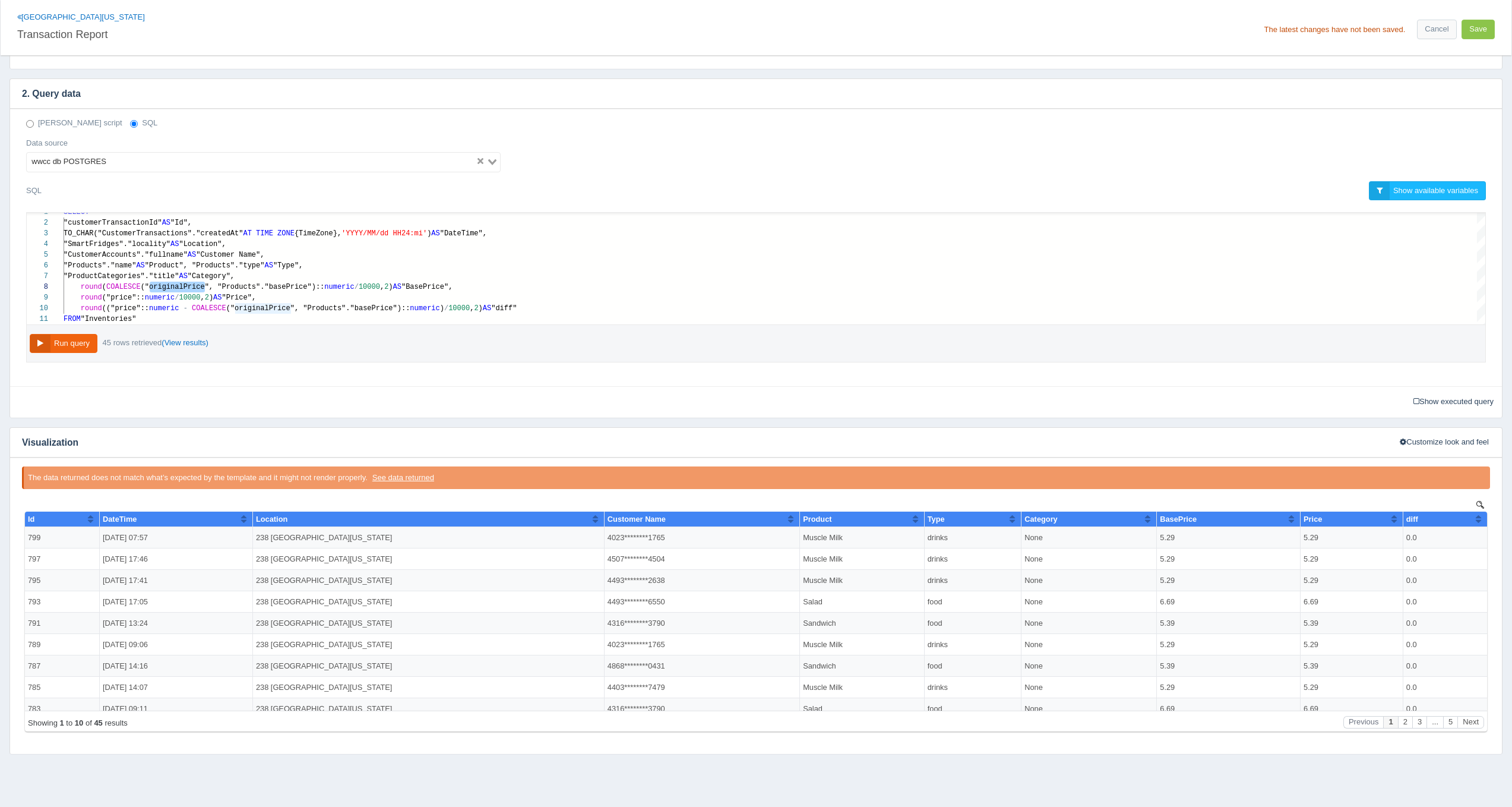
scroll to position [262, 0]
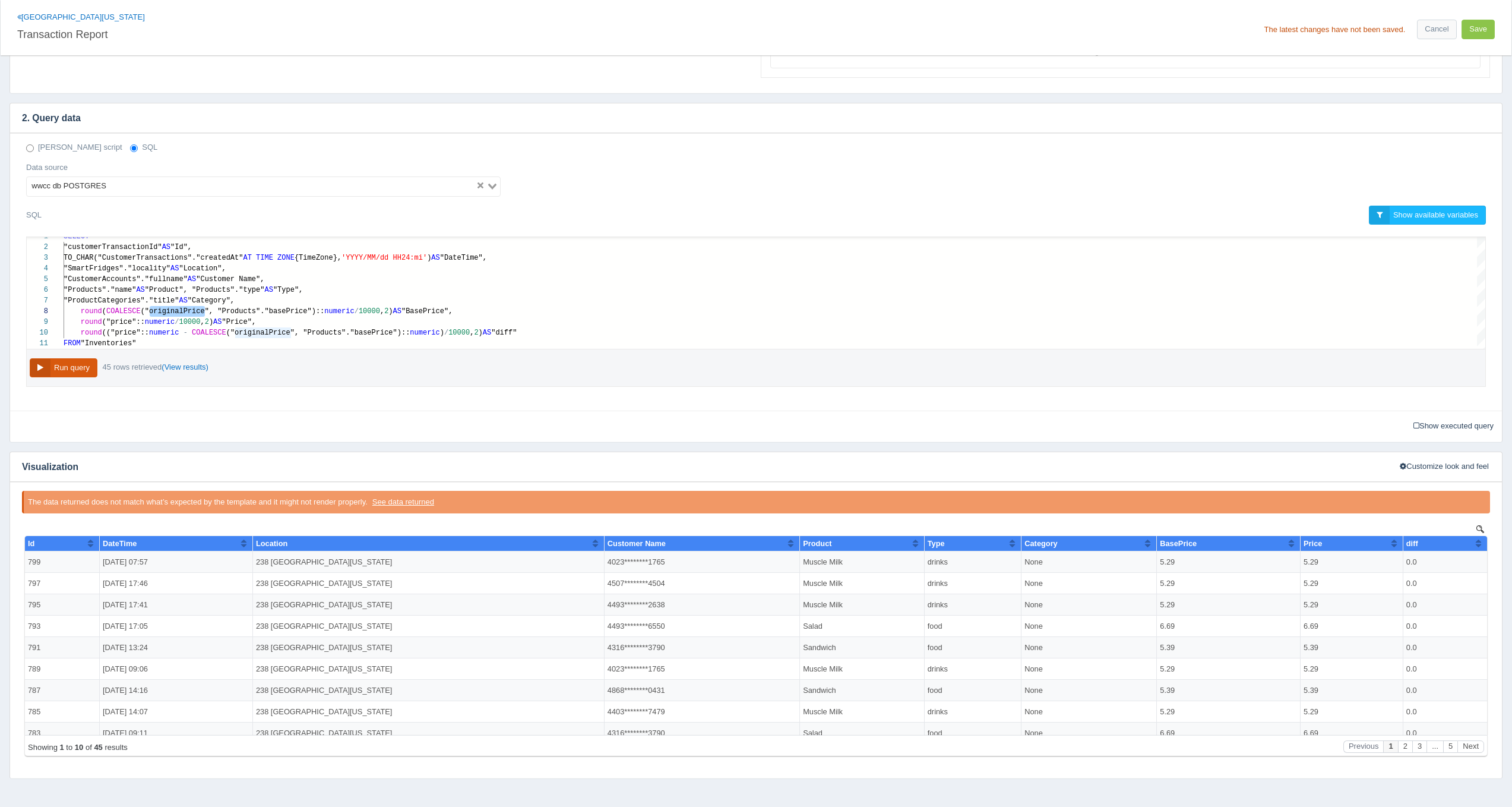
click at [54, 370] on button "Run query" at bounding box center [63, 367] width 68 height 20
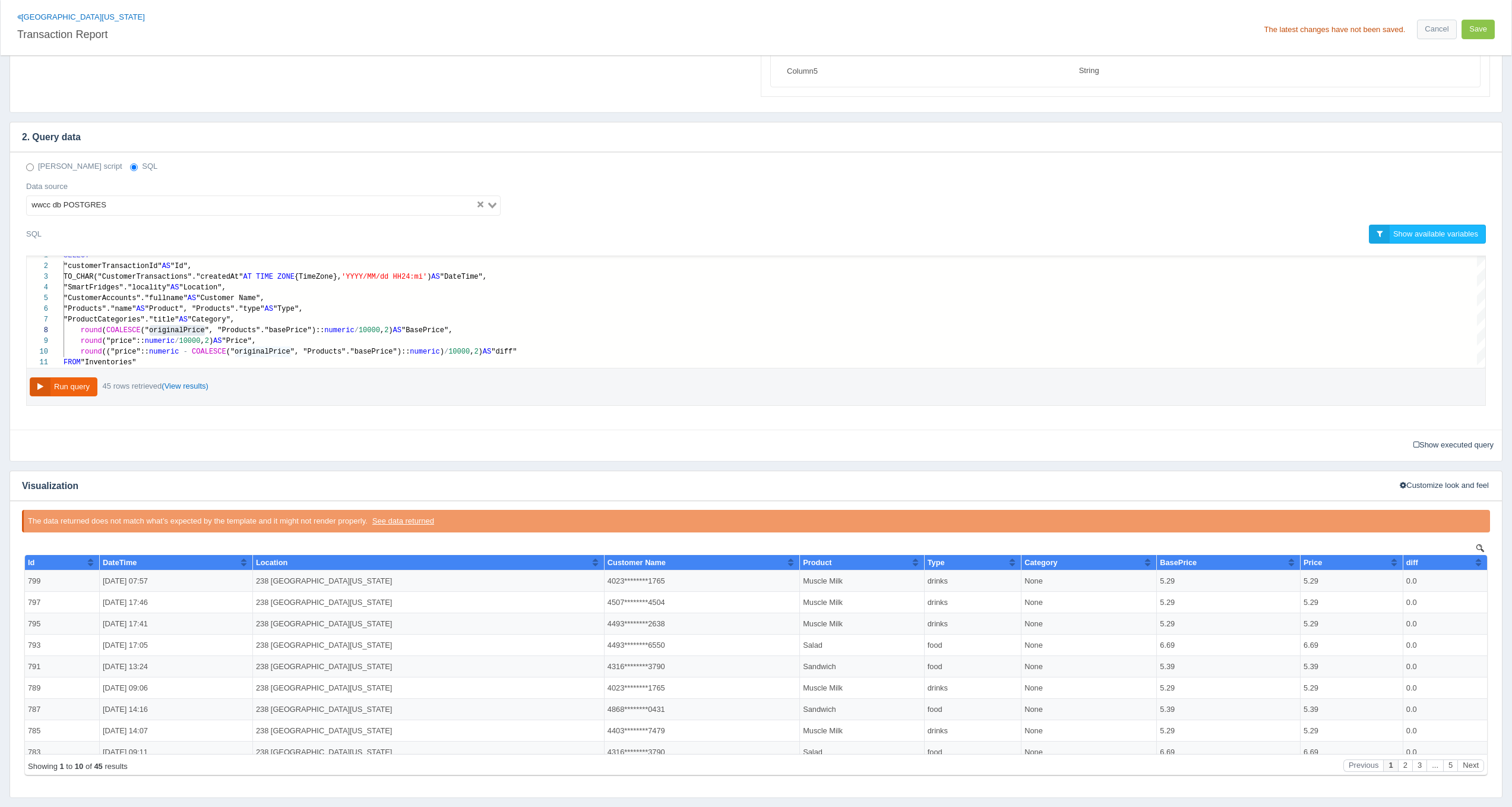
scroll to position [218, 0]
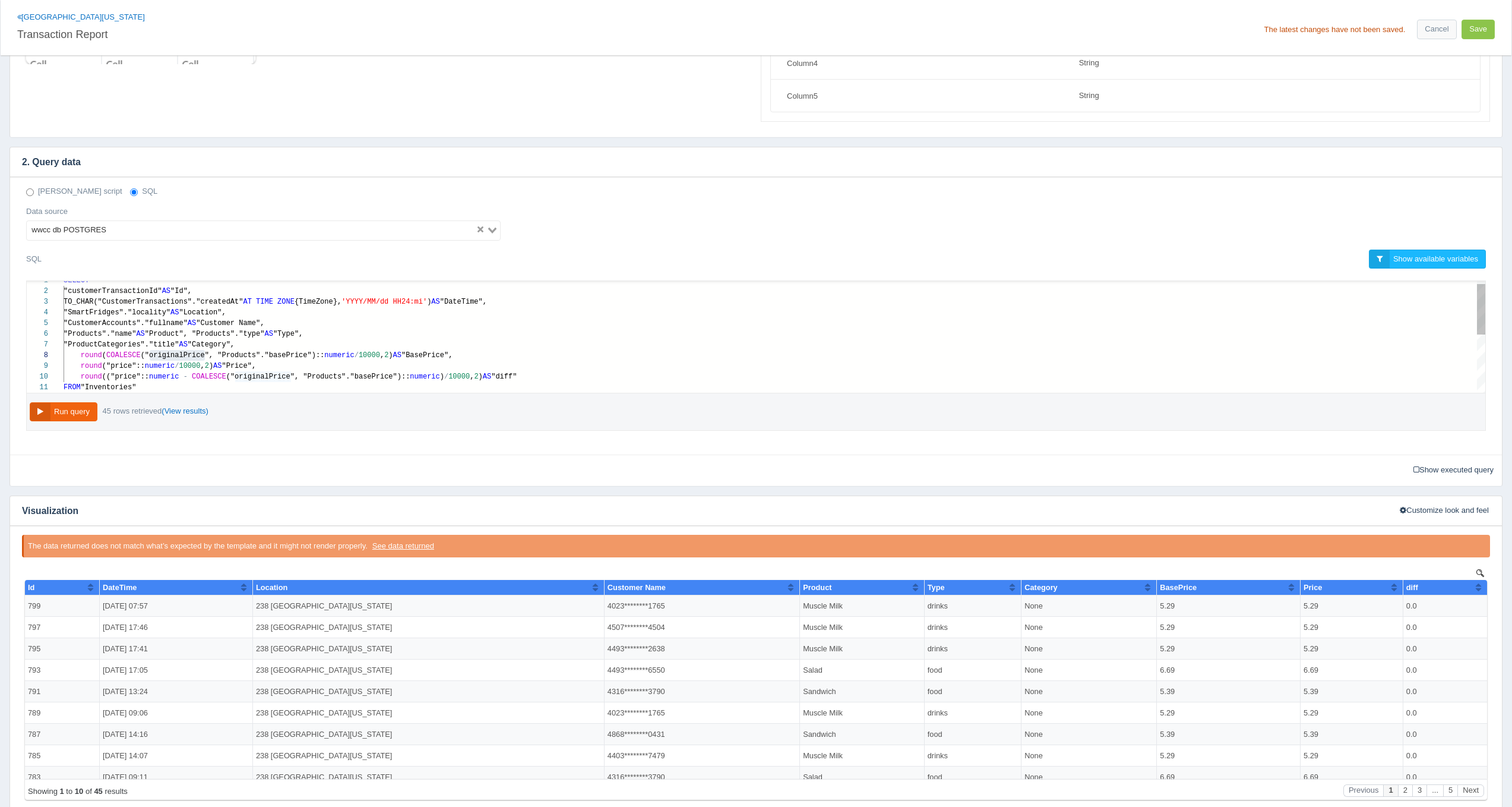
click at [182, 355] on span "("originalPrice", "Products"."basePrice")::" at bounding box center [233, 355] width 184 height 8
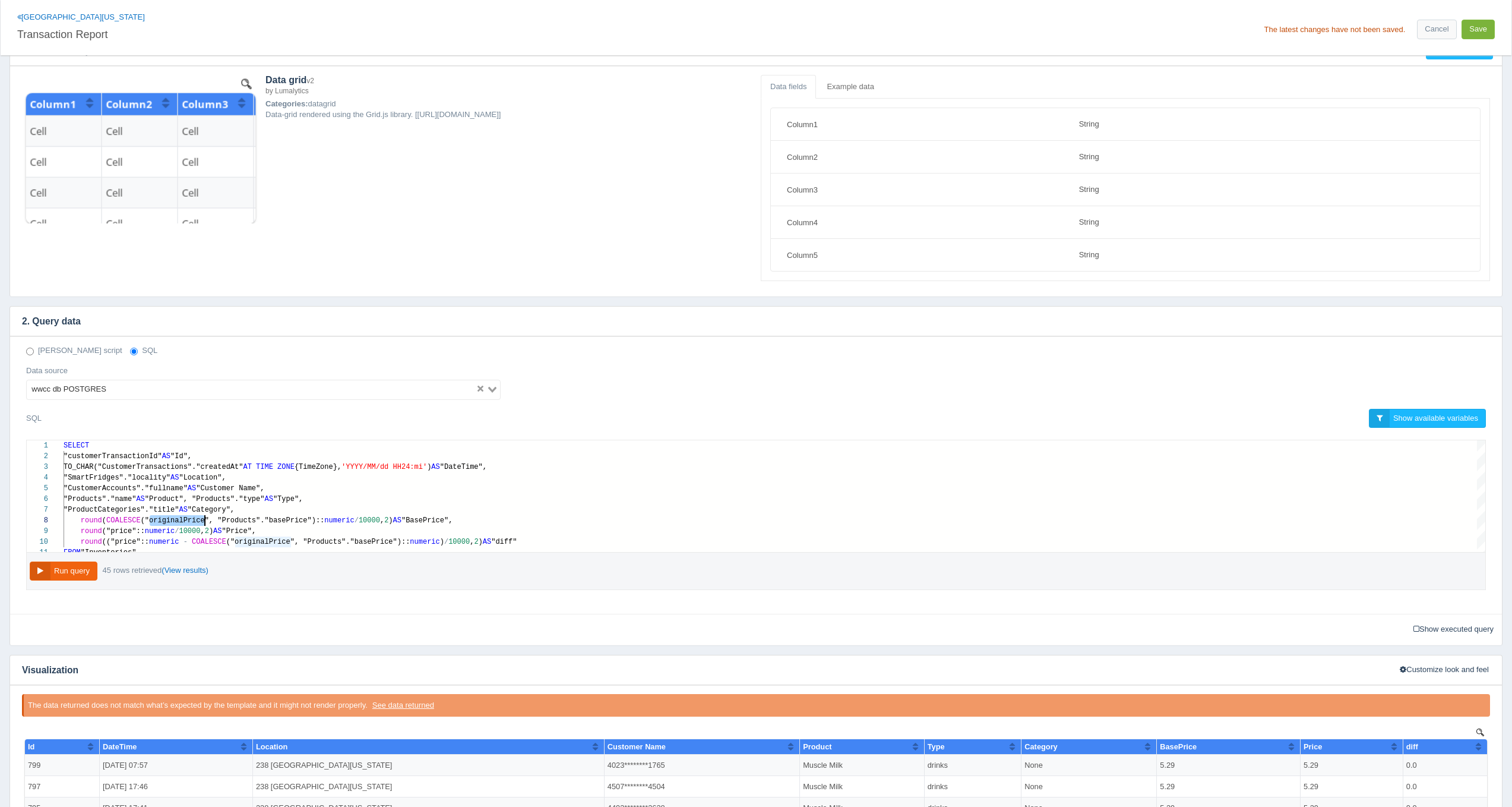
click at [1485, 25] on button "Save" at bounding box center [1478, 29] width 34 height 20
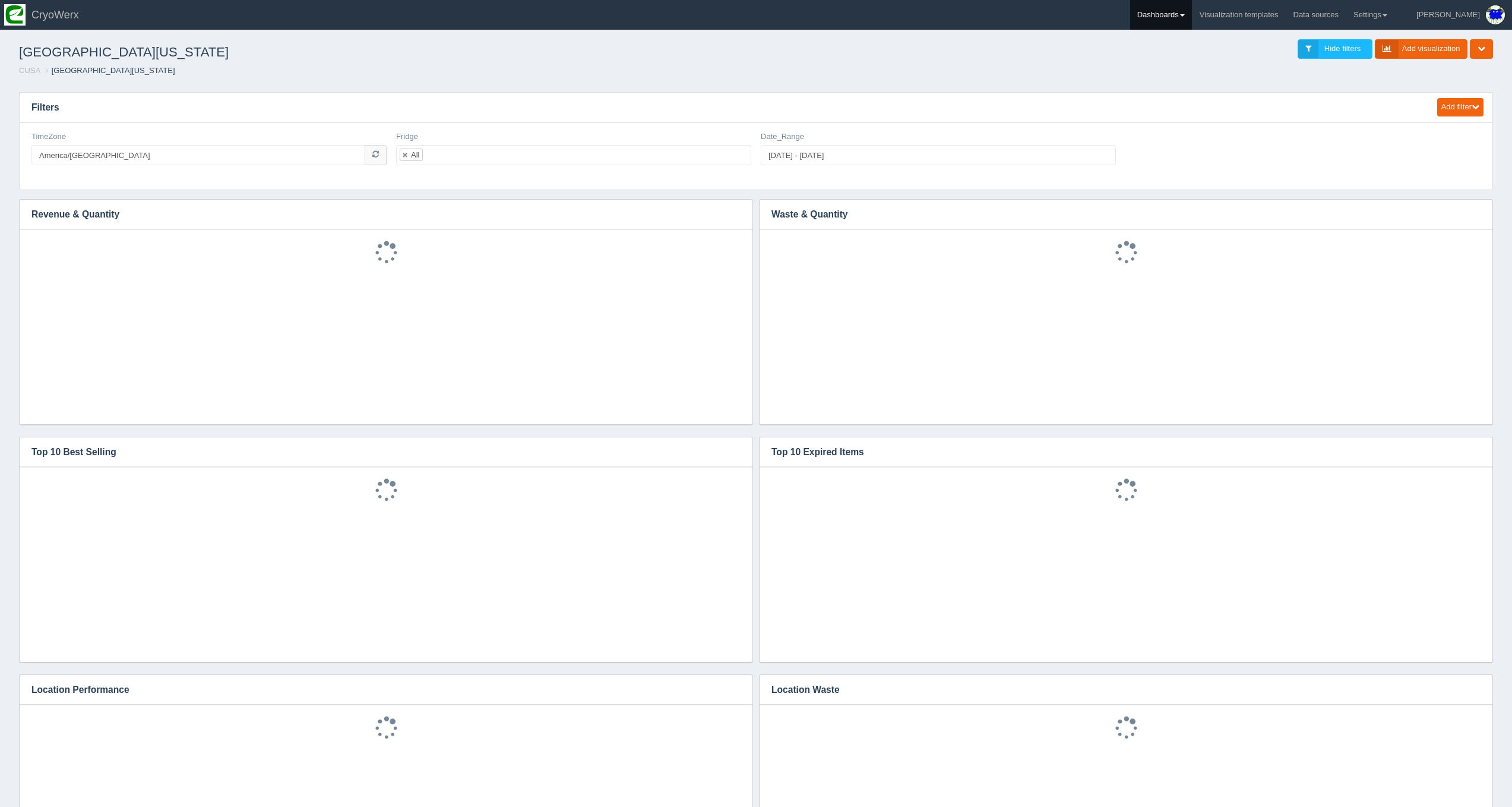
click at [1192, 17] on link "Dashboards" at bounding box center [1161, 15] width 61 height 30
click at [1204, 76] on link "CUSA" at bounding box center [1210, 79] width 160 height 23
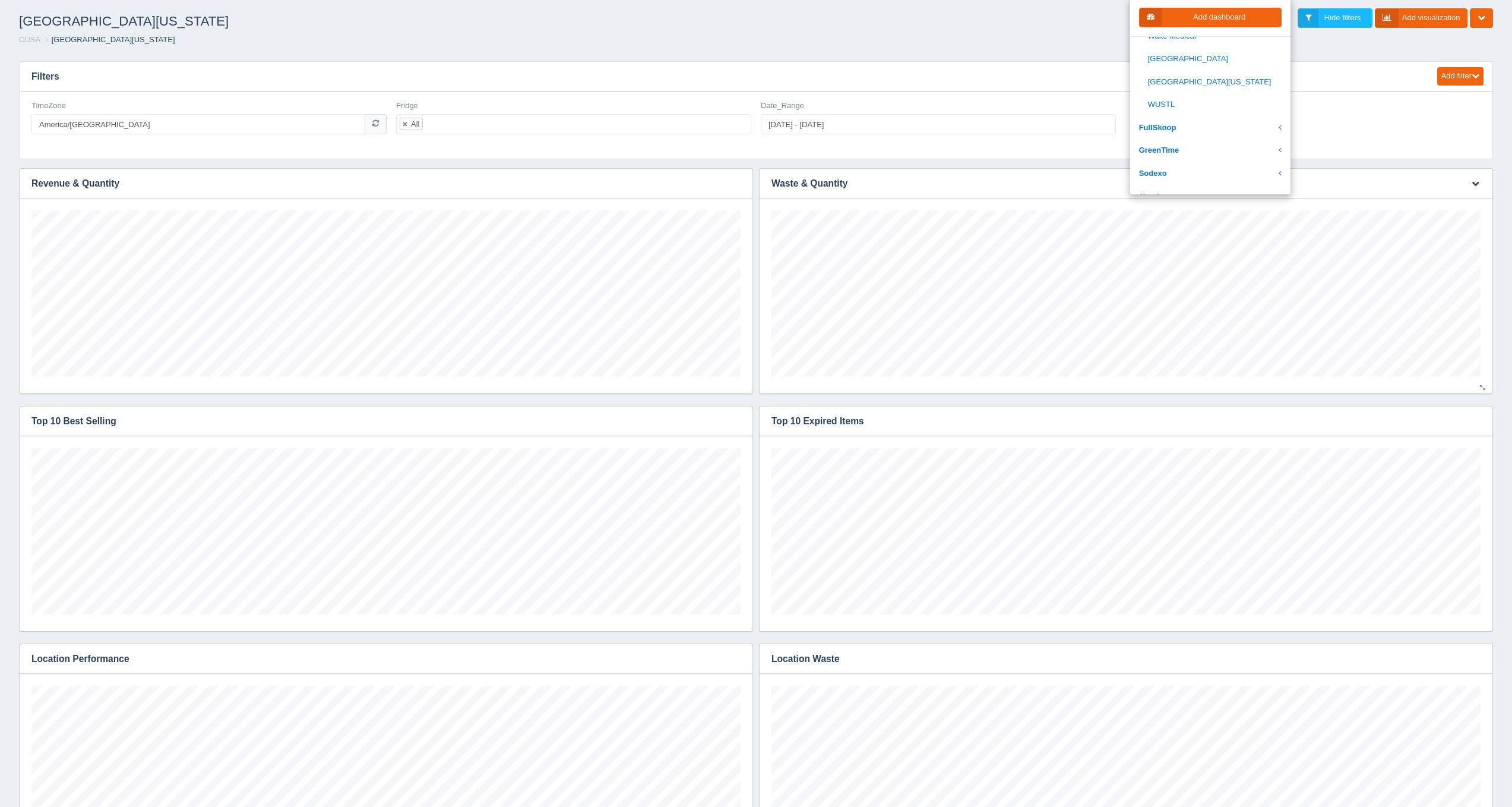
scroll to position [1634, 0]
click at [1225, 222] on link "WUSTL" at bounding box center [1210, 233] width 160 height 23
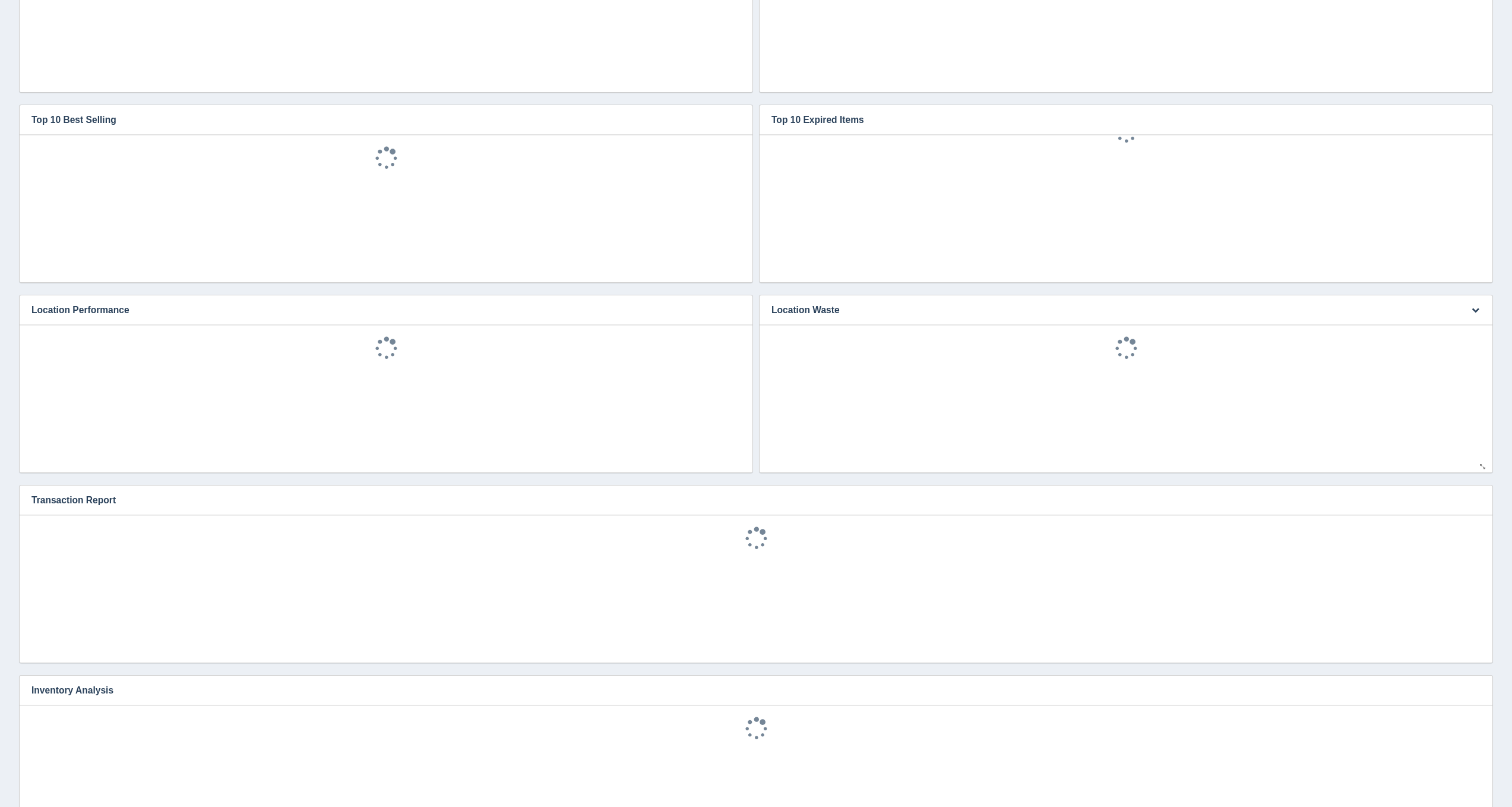
scroll to position [26, 0]
click at [1472, 496] on icon "button" at bounding box center [1476, 499] width 7 height 7
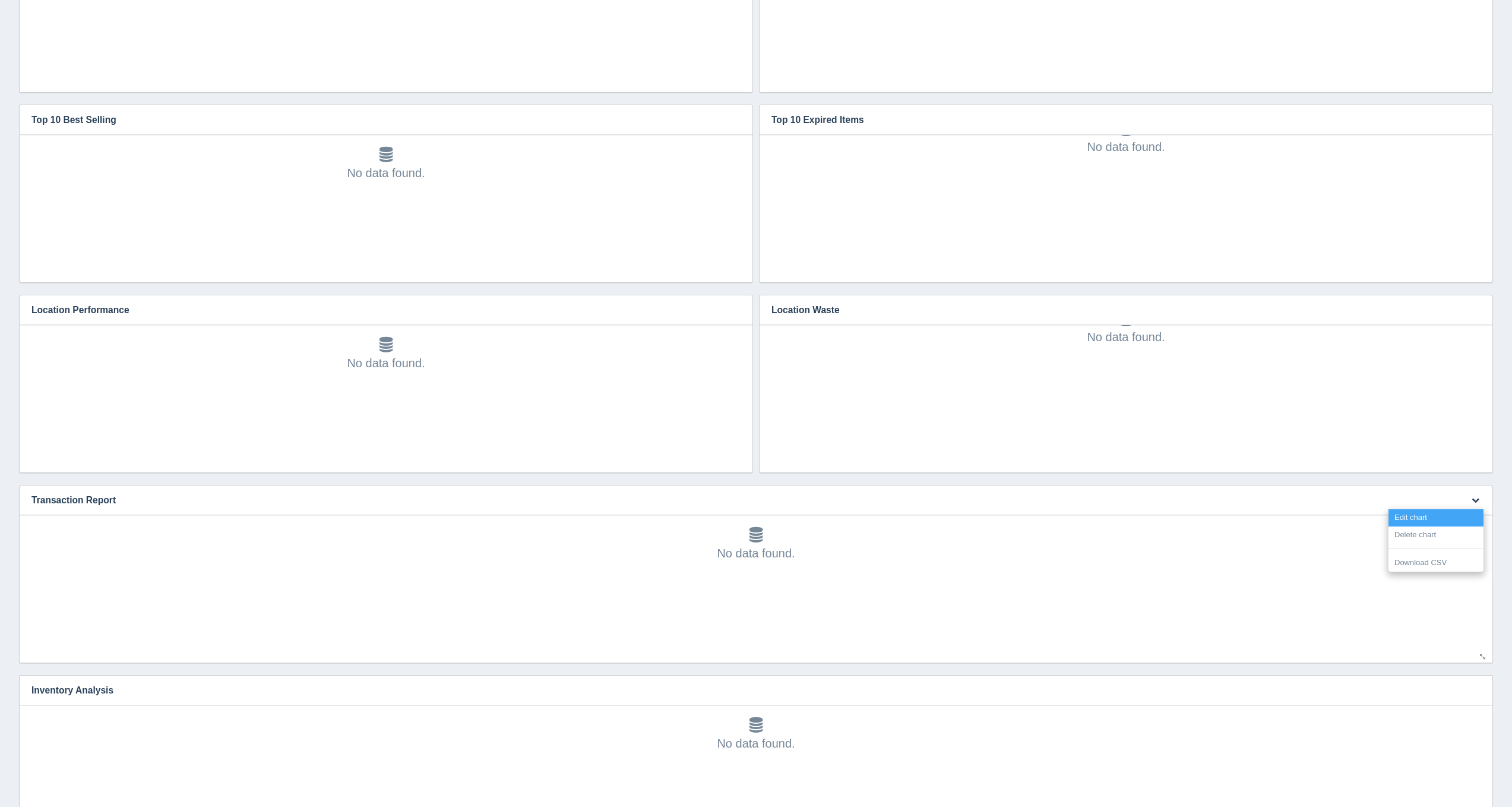
click at [1463, 513] on link "Edit chart" at bounding box center [1436, 517] width 95 height 17
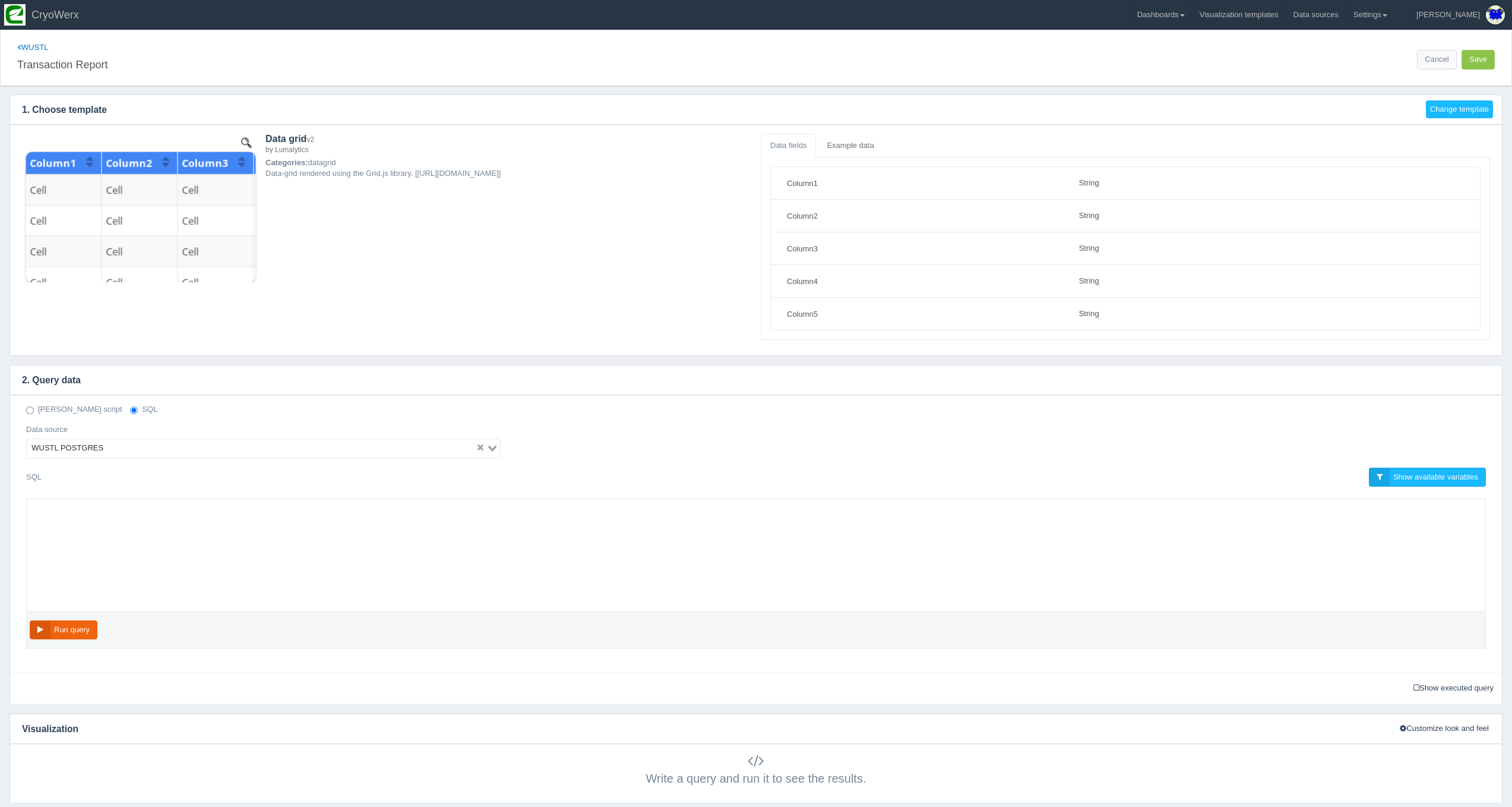
select select "string"
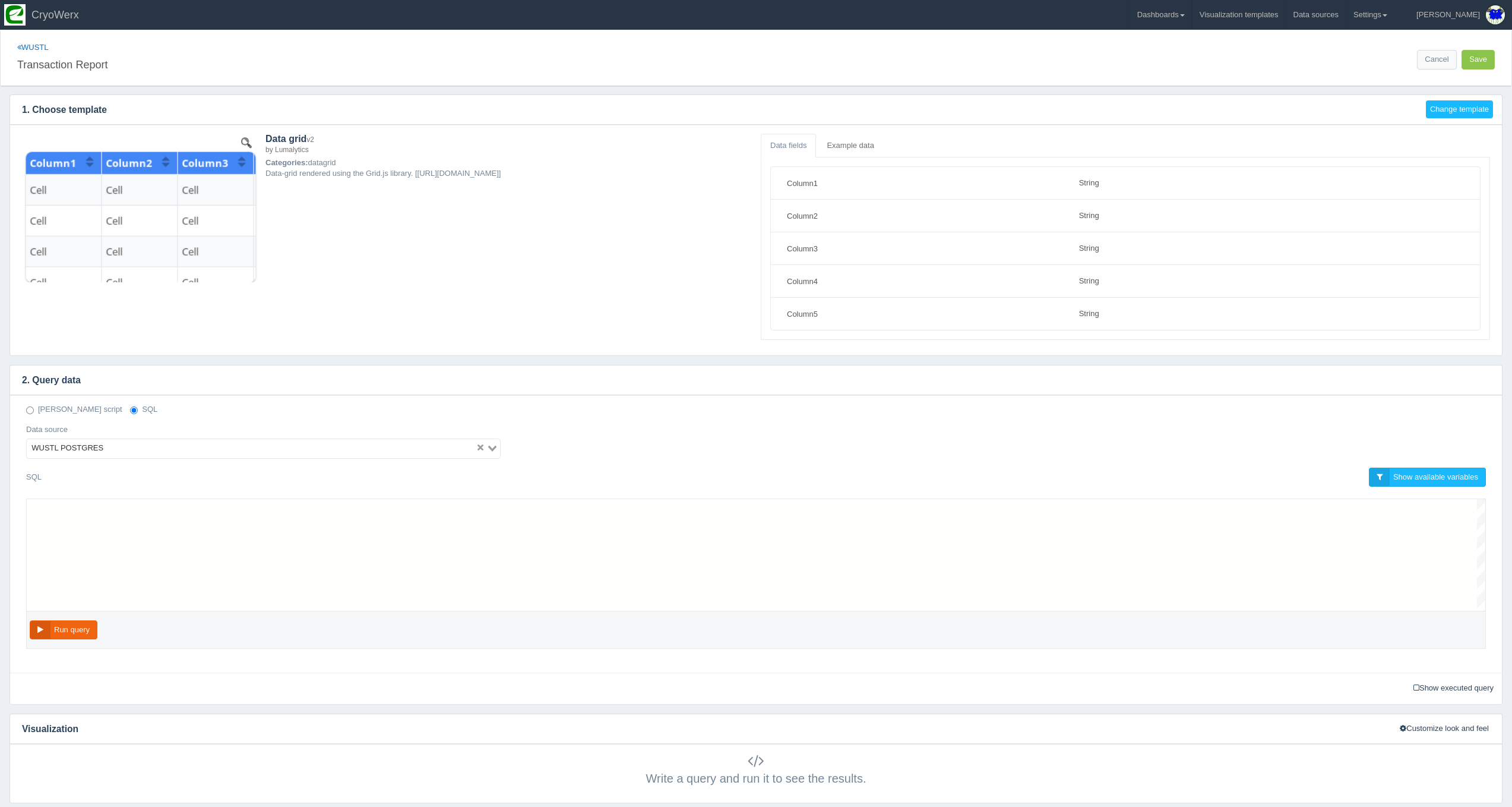
scroll to position [96, 0]
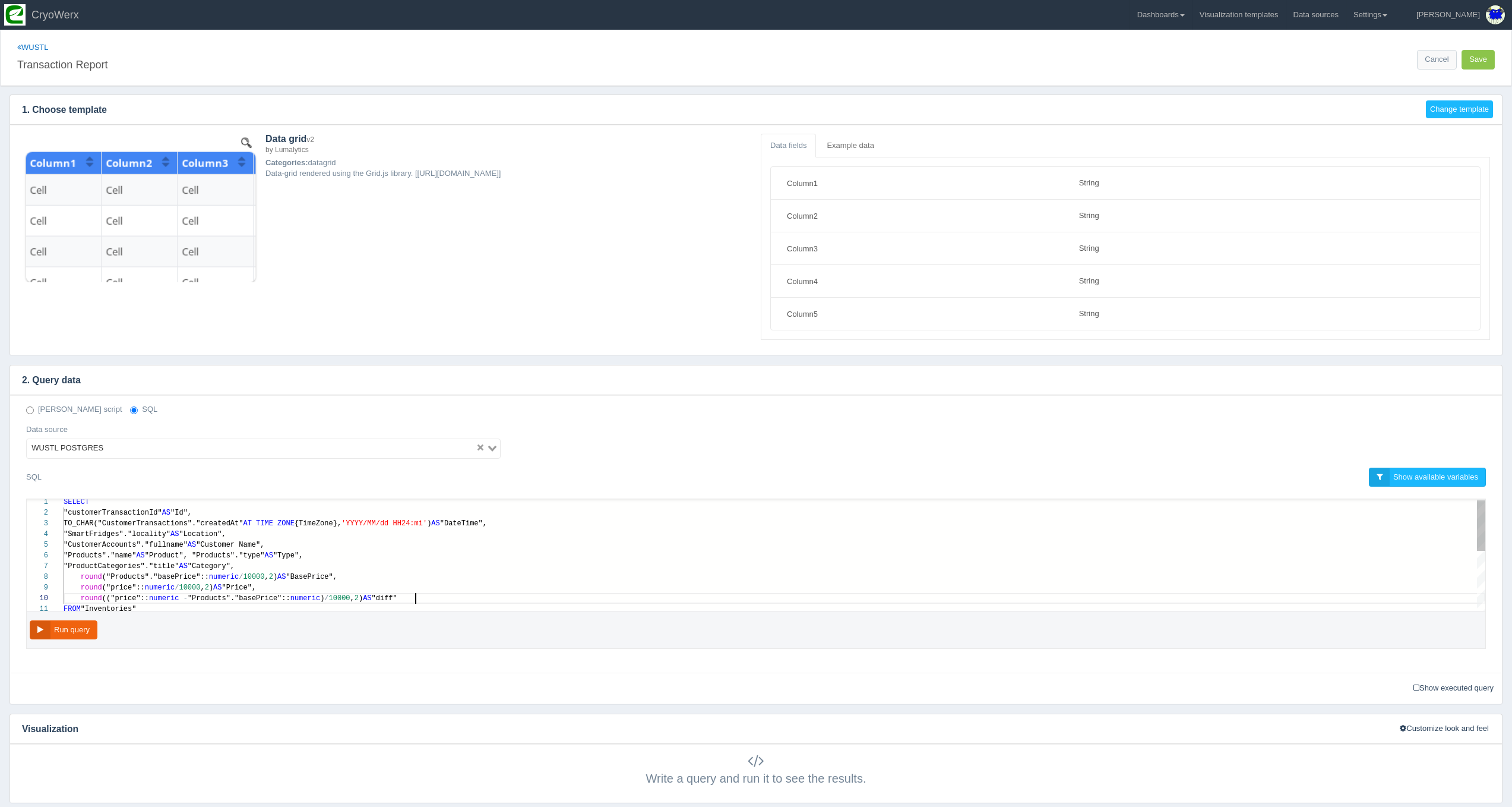
click at [427, 601] on div "round (("price":: numeric - "Products"."basePrice":: numeric ) / 10000 , 2 ) AS…" at bounding box center [774, 597] width 1422 height 10
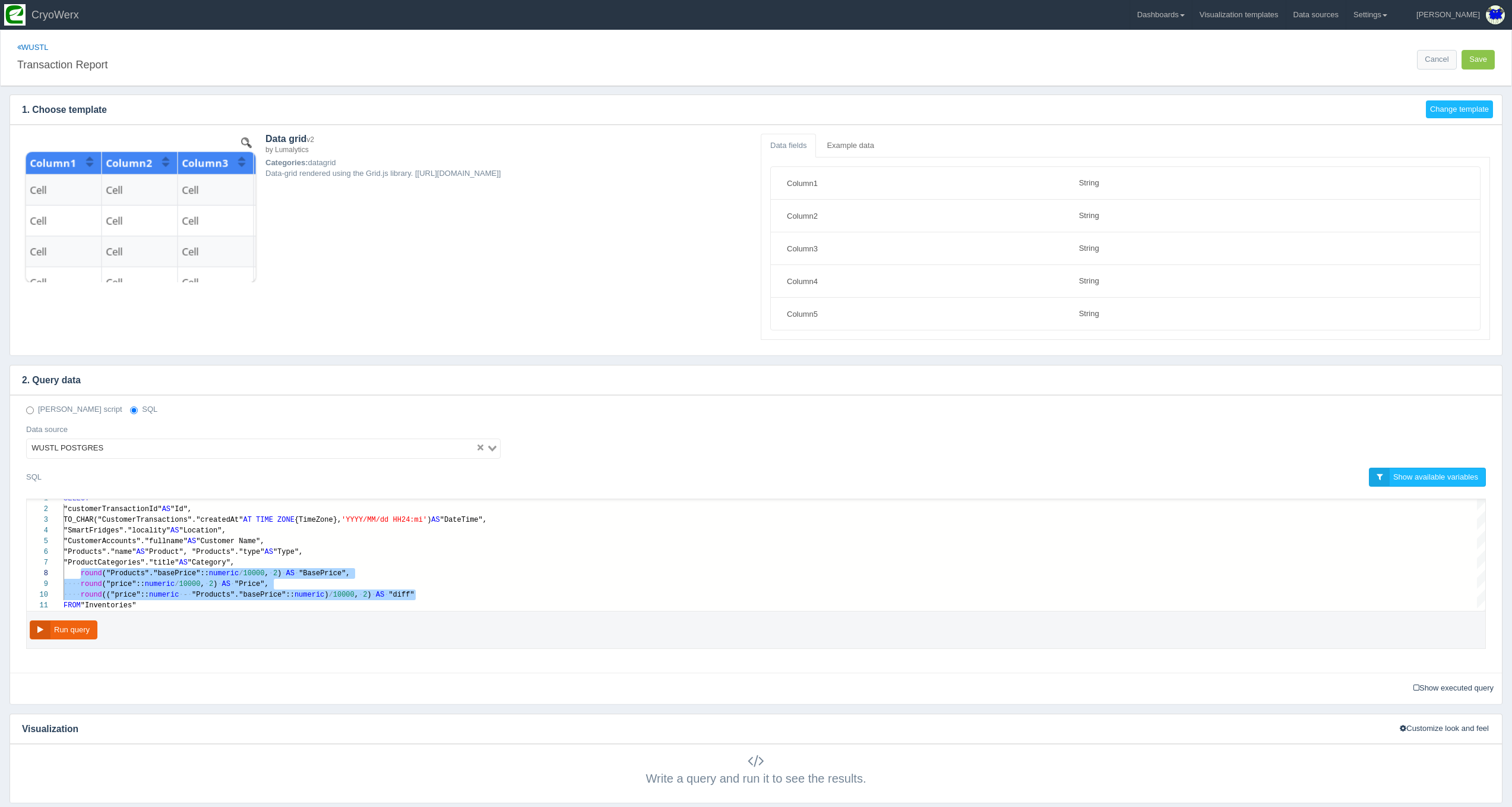
paste textarea "MM/dd HH24:mi') AS "DateTime", "SmartFridges"."locality" AS "Location", "Custom…"
type textarea "MM/dd HH24:mi') AS "DateTime", "SmartFridges"."locality" AS "Location", "Custom…"
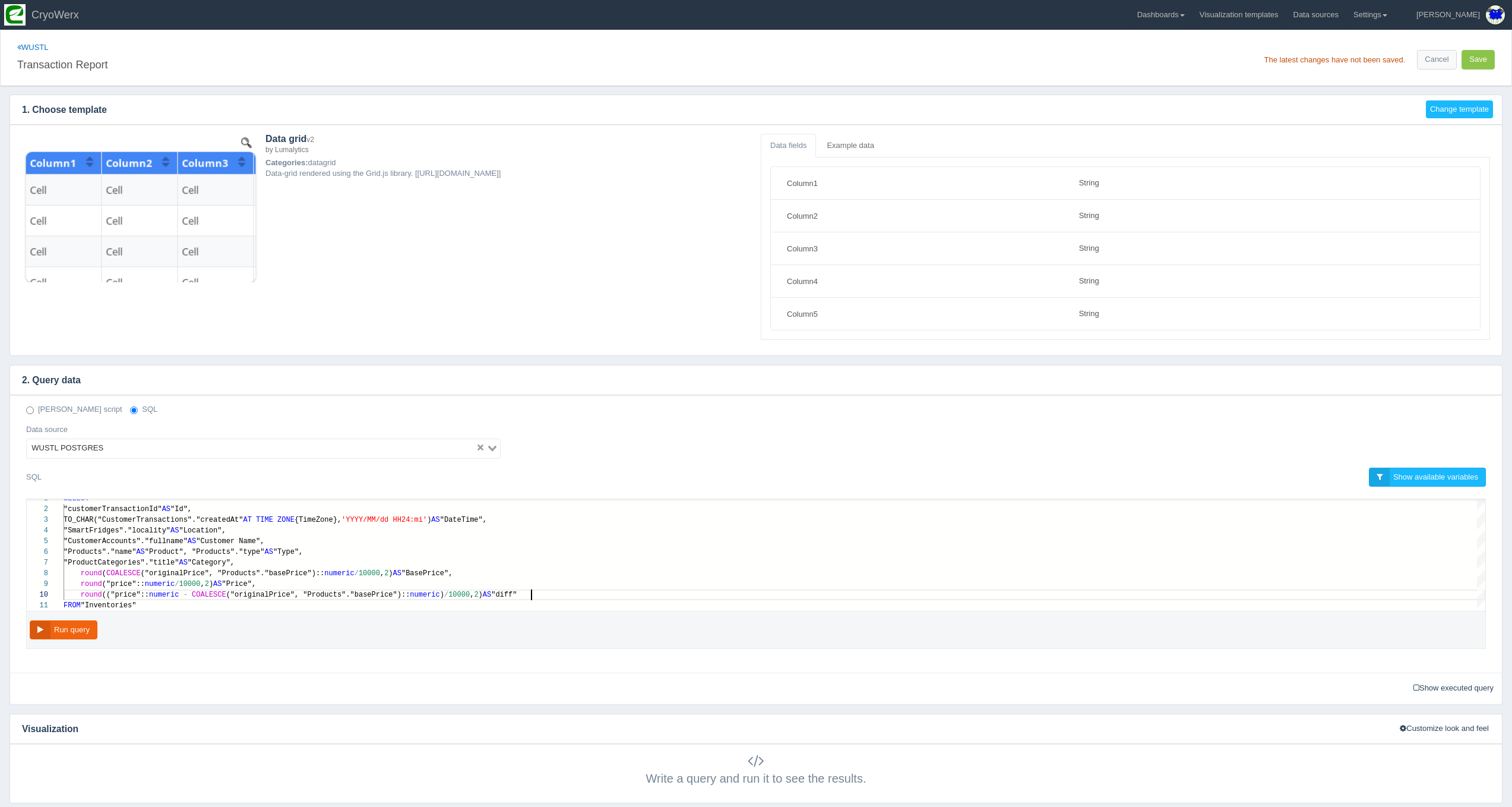
scroll to position [75, 467]
click at [80, 633] on button "Run query" at bounding box center [63, 630] width 68 height 20
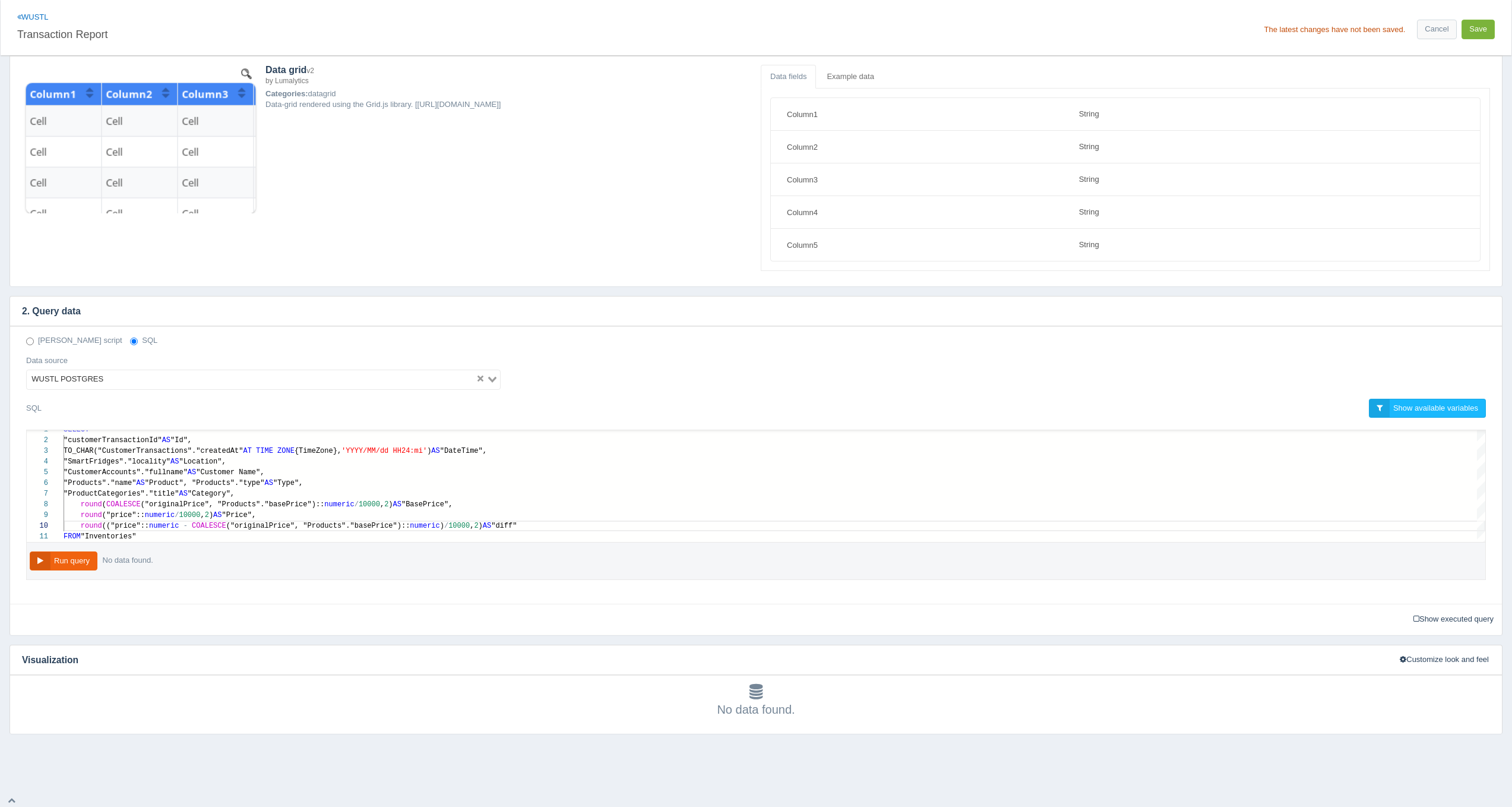
click at [1484, 23] on button "Save" at bounding box center [1478, 29] width 34 height 20
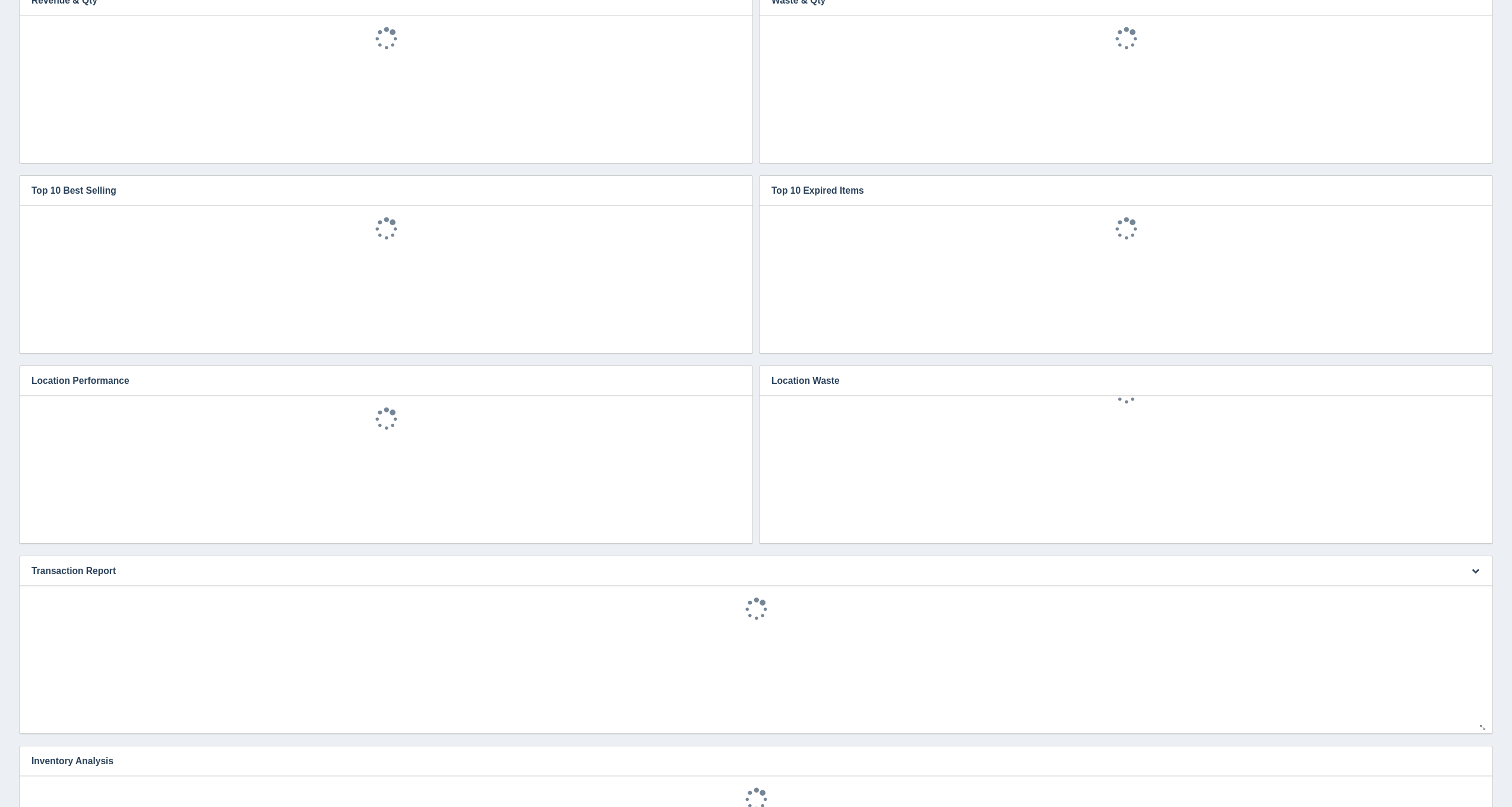
scroll to position [26, 0]
click at [1474, 567] on icon "button" at bounding box center [1476, 570] width 7 height 7
click at [1436, 588] on link "Edit chart" at bounding box center [1436, 588] width 95 height 17
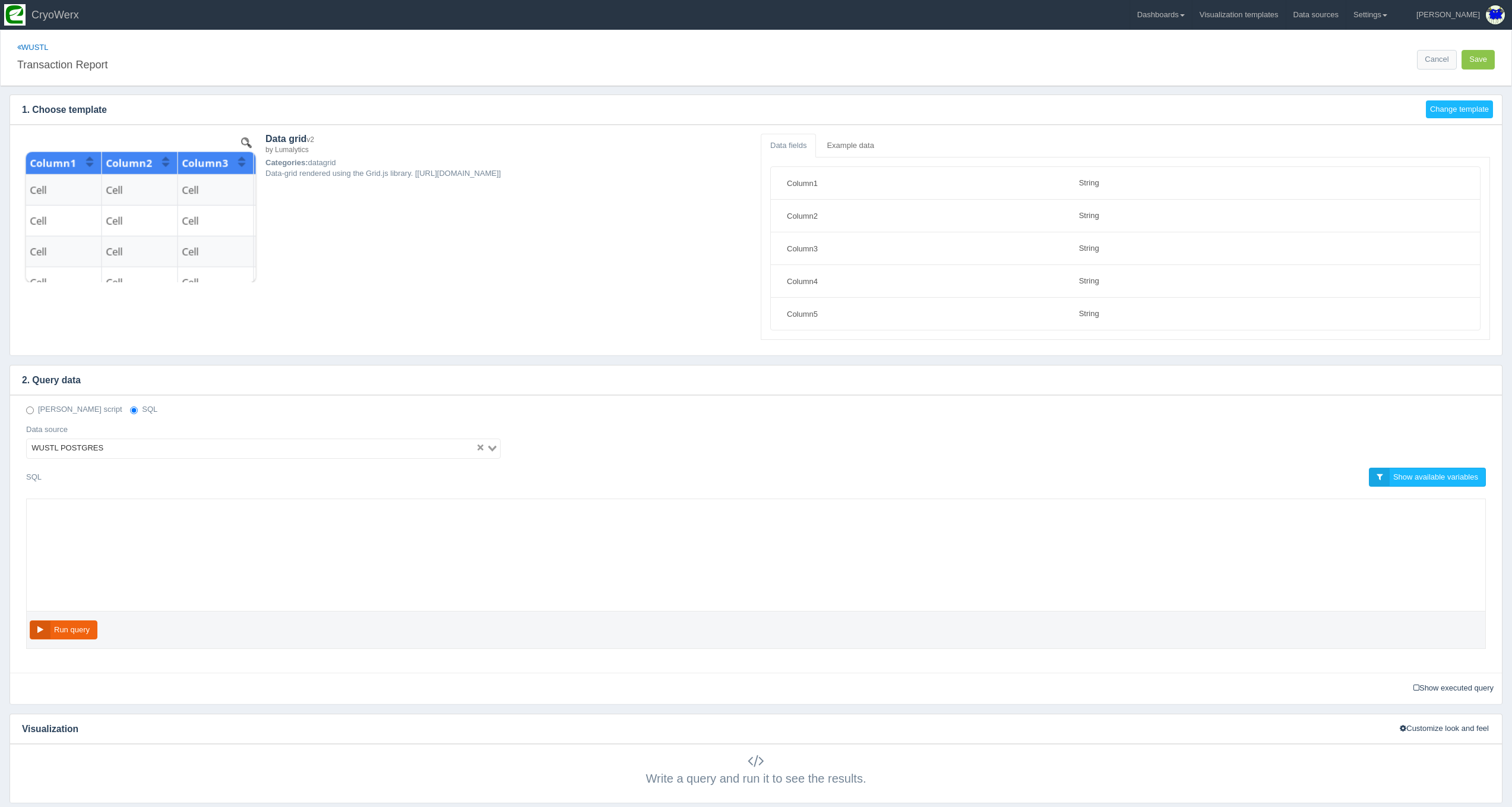
select select "string"
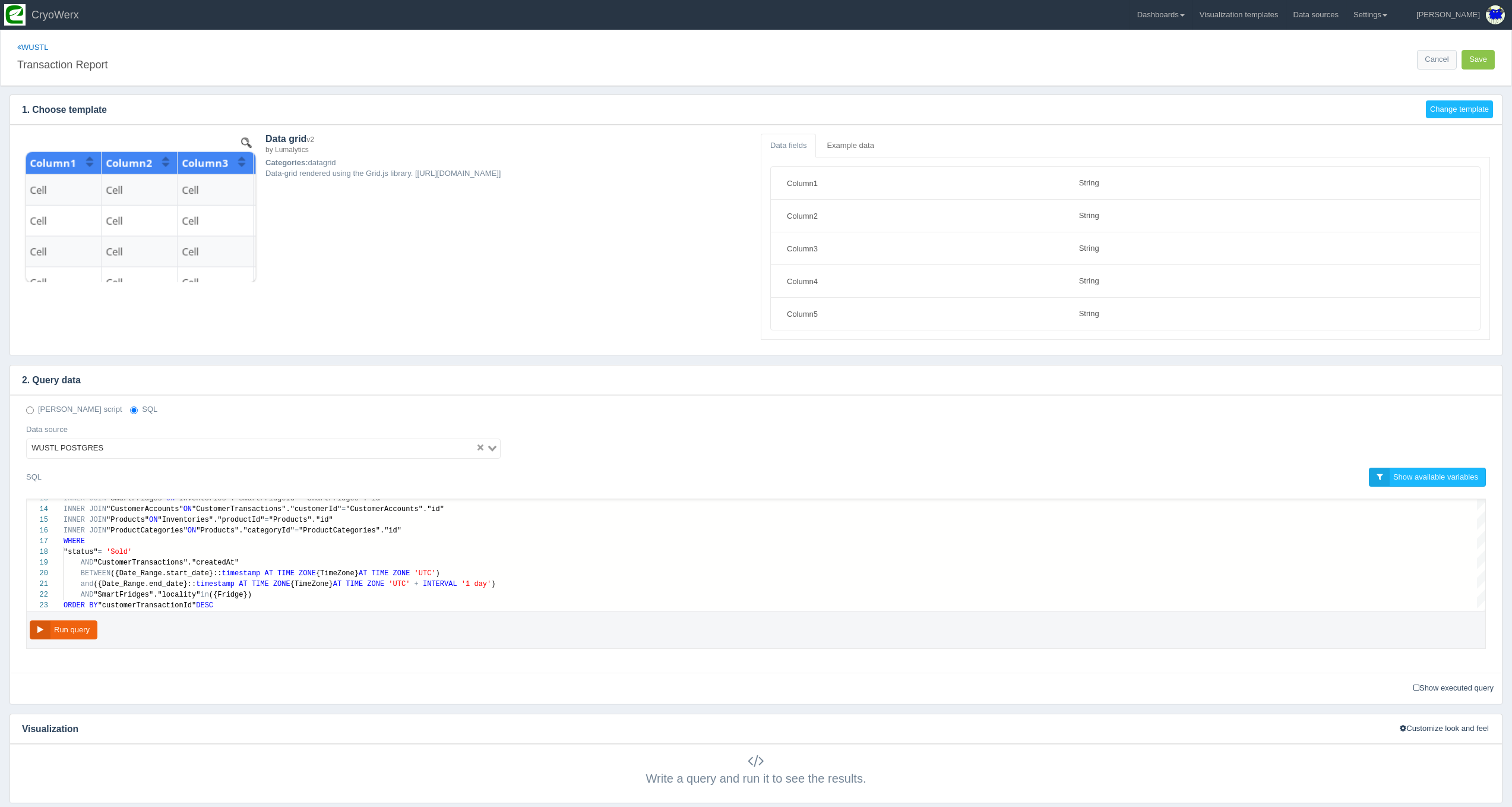
scroll to position [69, 0]
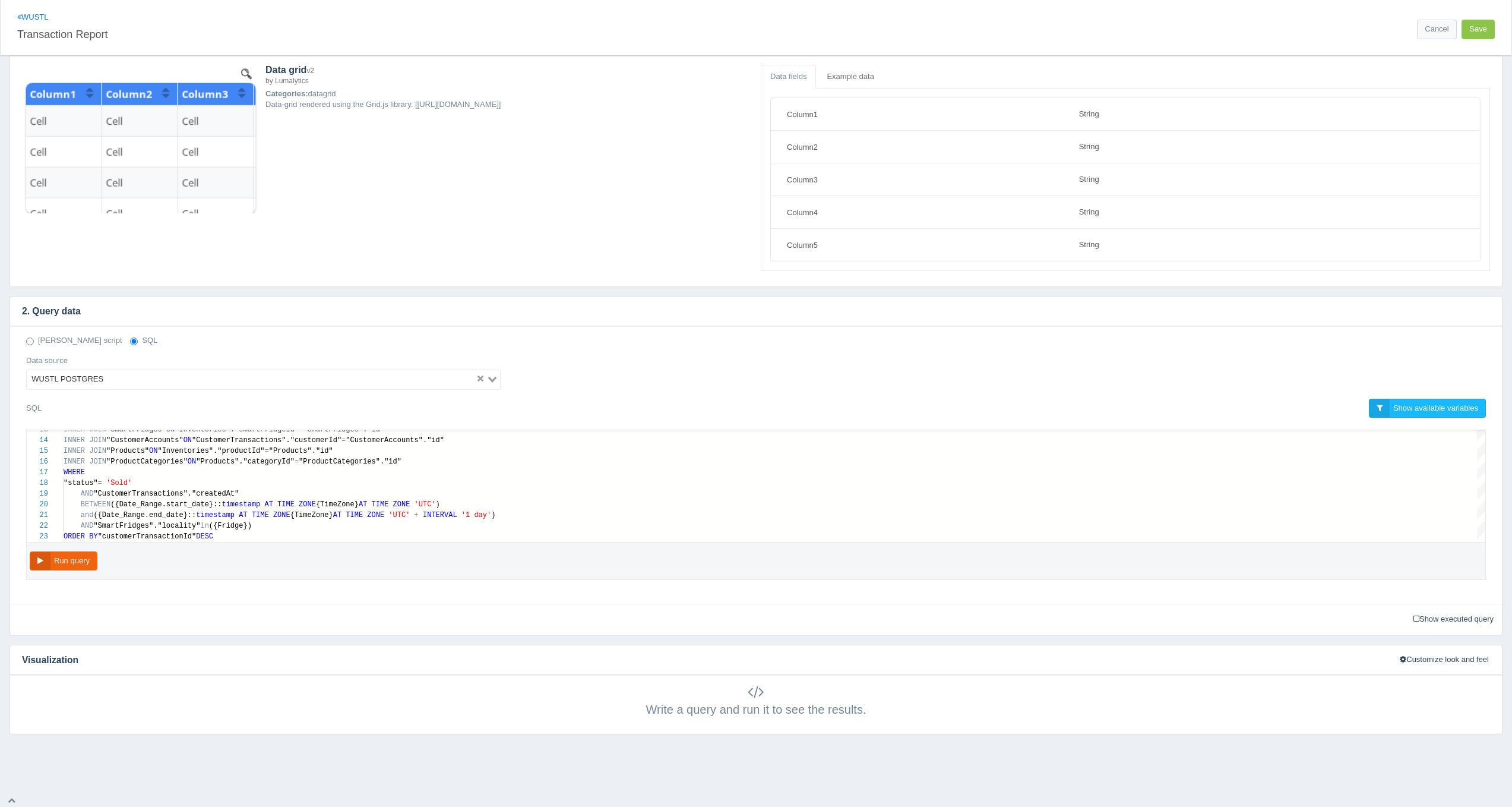
click at [1266, 716] on div "Write a query and run it to see the results. The data returned does not match w…" at bounding box center [756, 704] width 1492 height 58
click at [48, 554] on button "Run query" at bounding box center [63, 561] width 68 height 20
click at [286, 536] on div "ORDER BY "customerTransactionId" DESC" at bounding box center [774, 536] width 1422 height 10
type textarea "SELECT "customerTransactionId" AS "Id", TO_CHAR("CustomerTransactions"."created…"
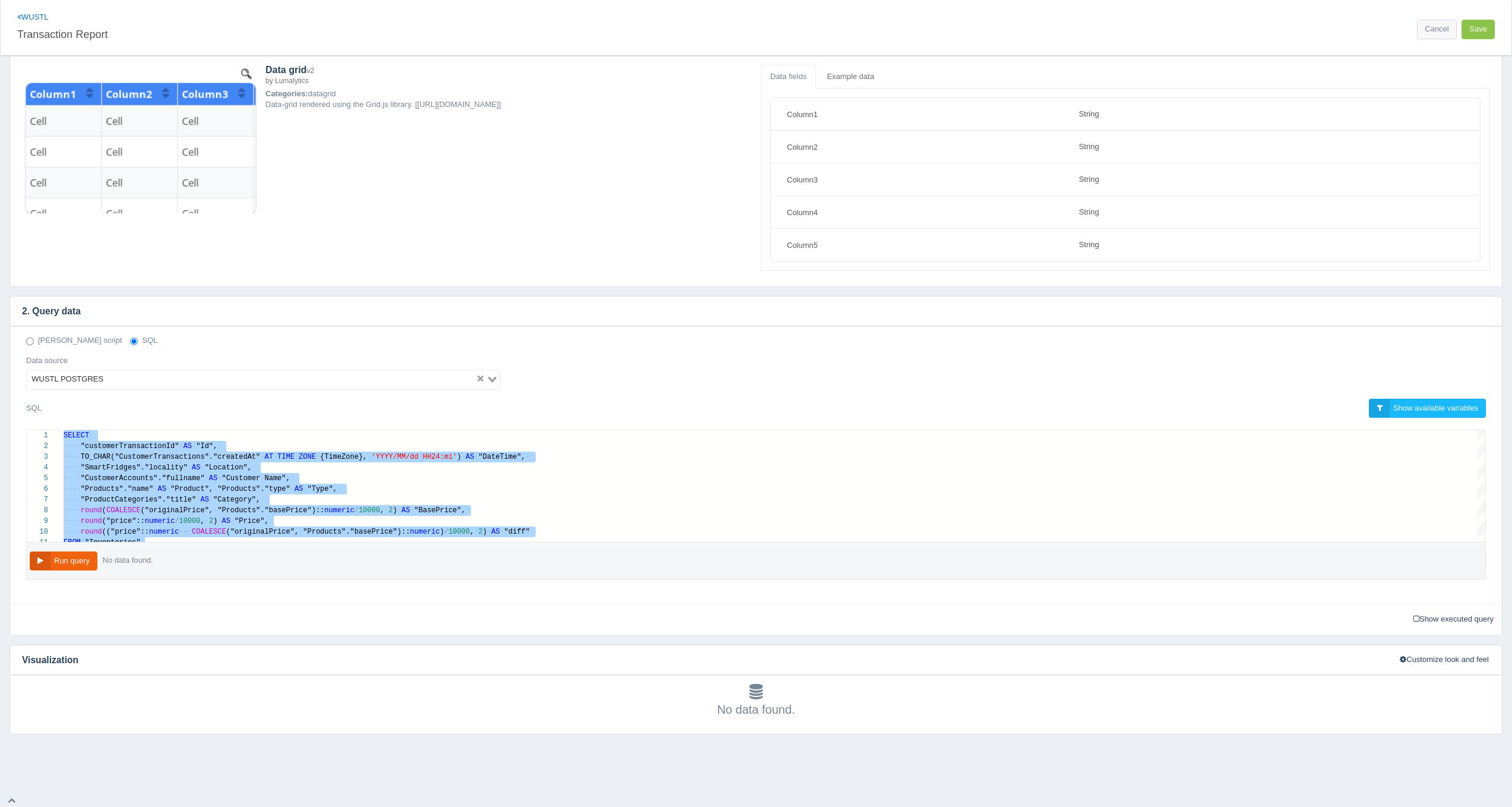
scroll to position [0, 0]
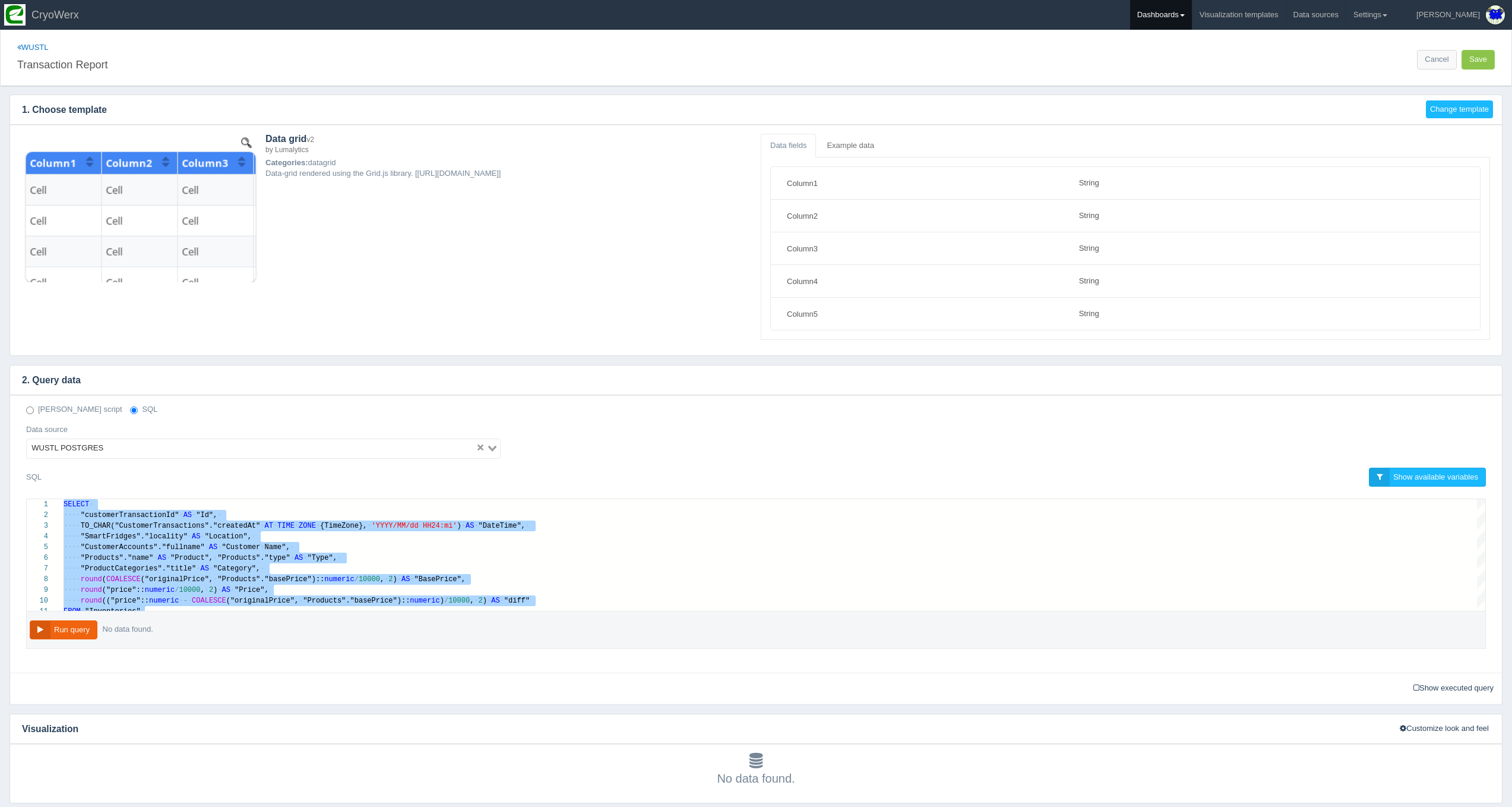
click at [1192, 22] on link "Dashboards" at bounding box center [1161, 15] width 61 height 30
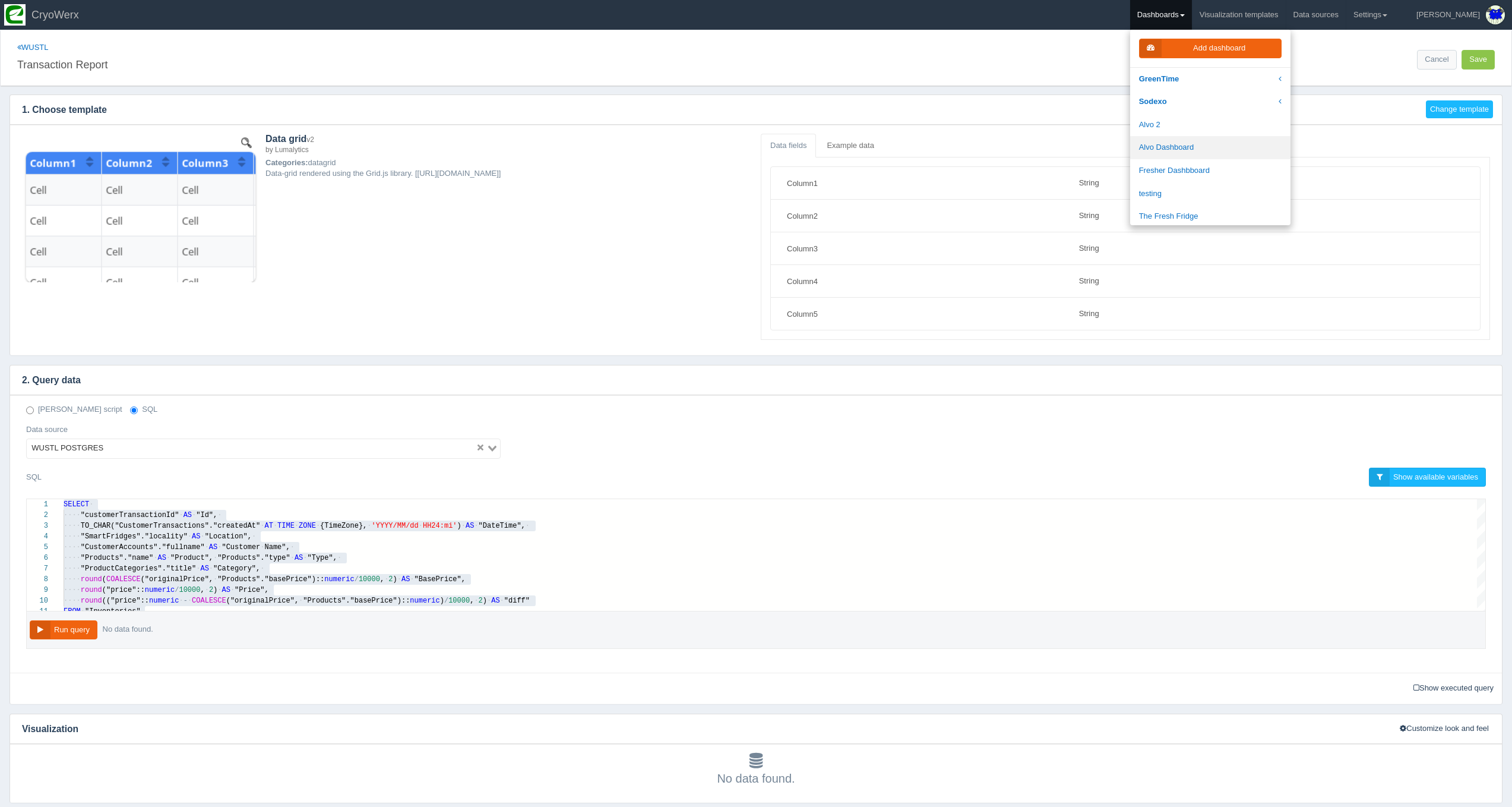
scroll to position [69, 0]
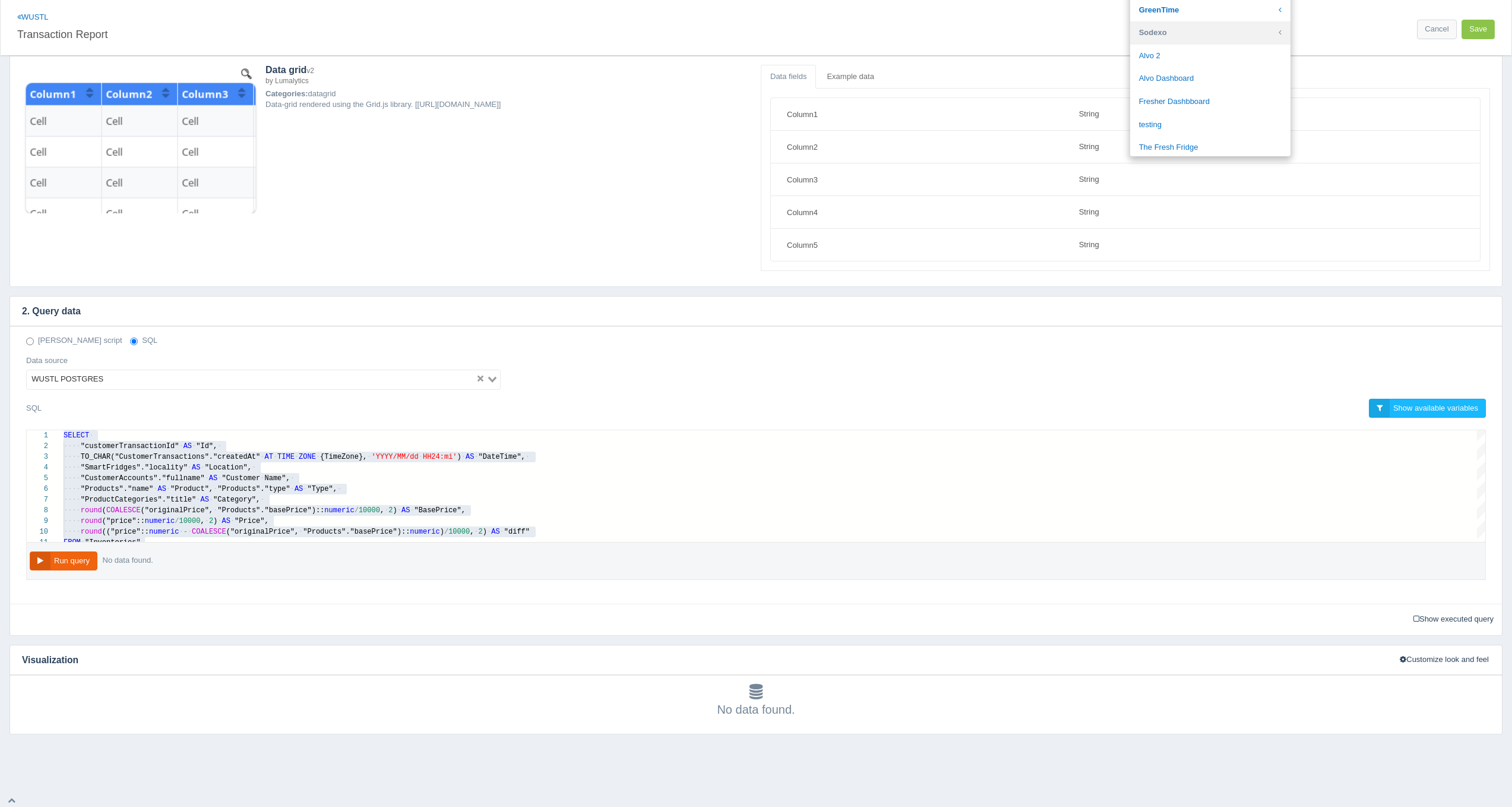
click at [1226, 34] on link "Sodexo" at bounding box center [1210, 33] width 160 height 23
click at [1226, 118] on link "Sodexo Staging" at bounding box center [1210, 120] width 160 height 23
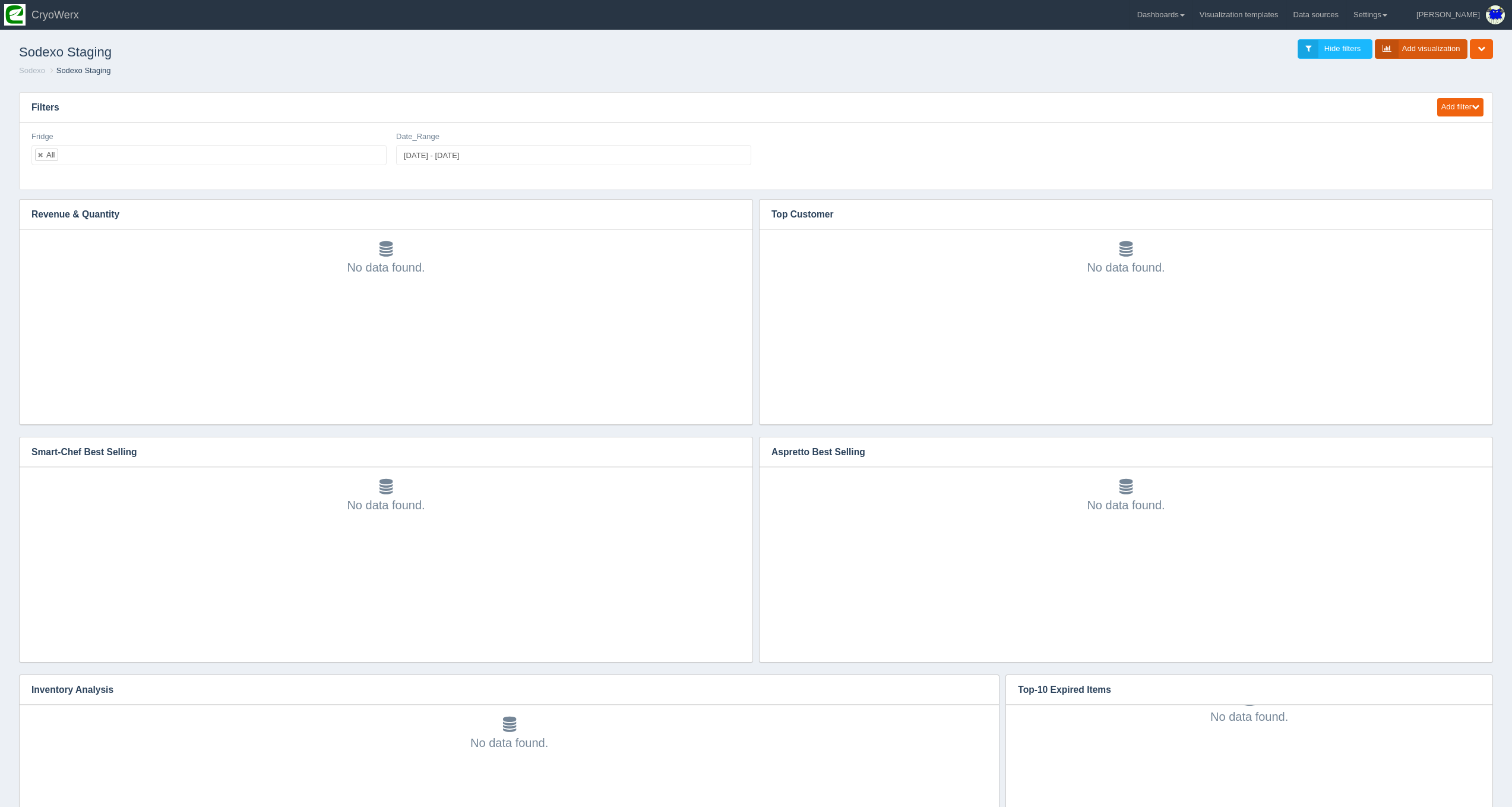
click at [1449, 50] on link "Add visualization" at bounding box center [1422, 48] width 93 height 20
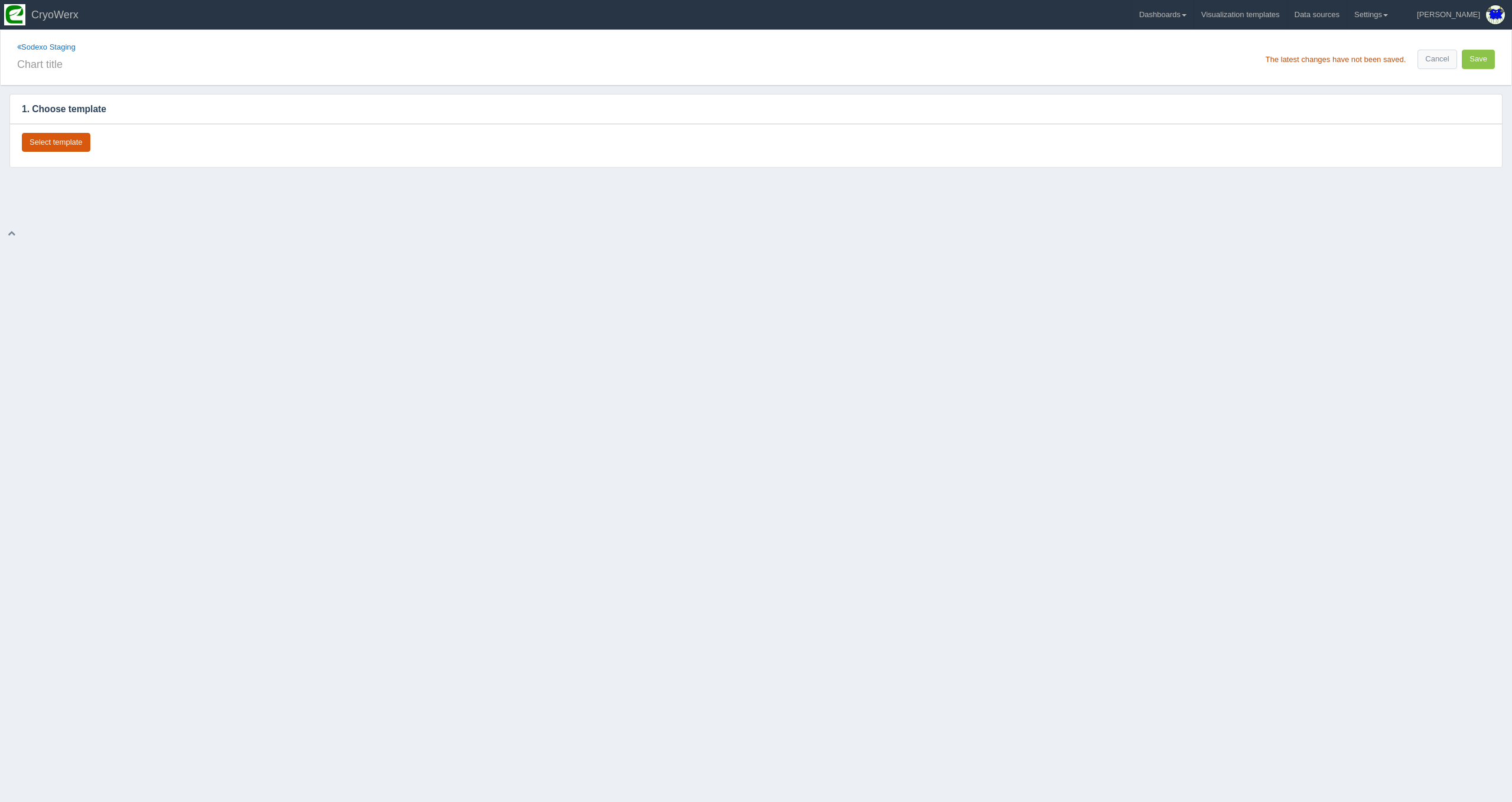
click at [68, 142] on button "Select template" at bounding box center [57, 142] width 69 height 19
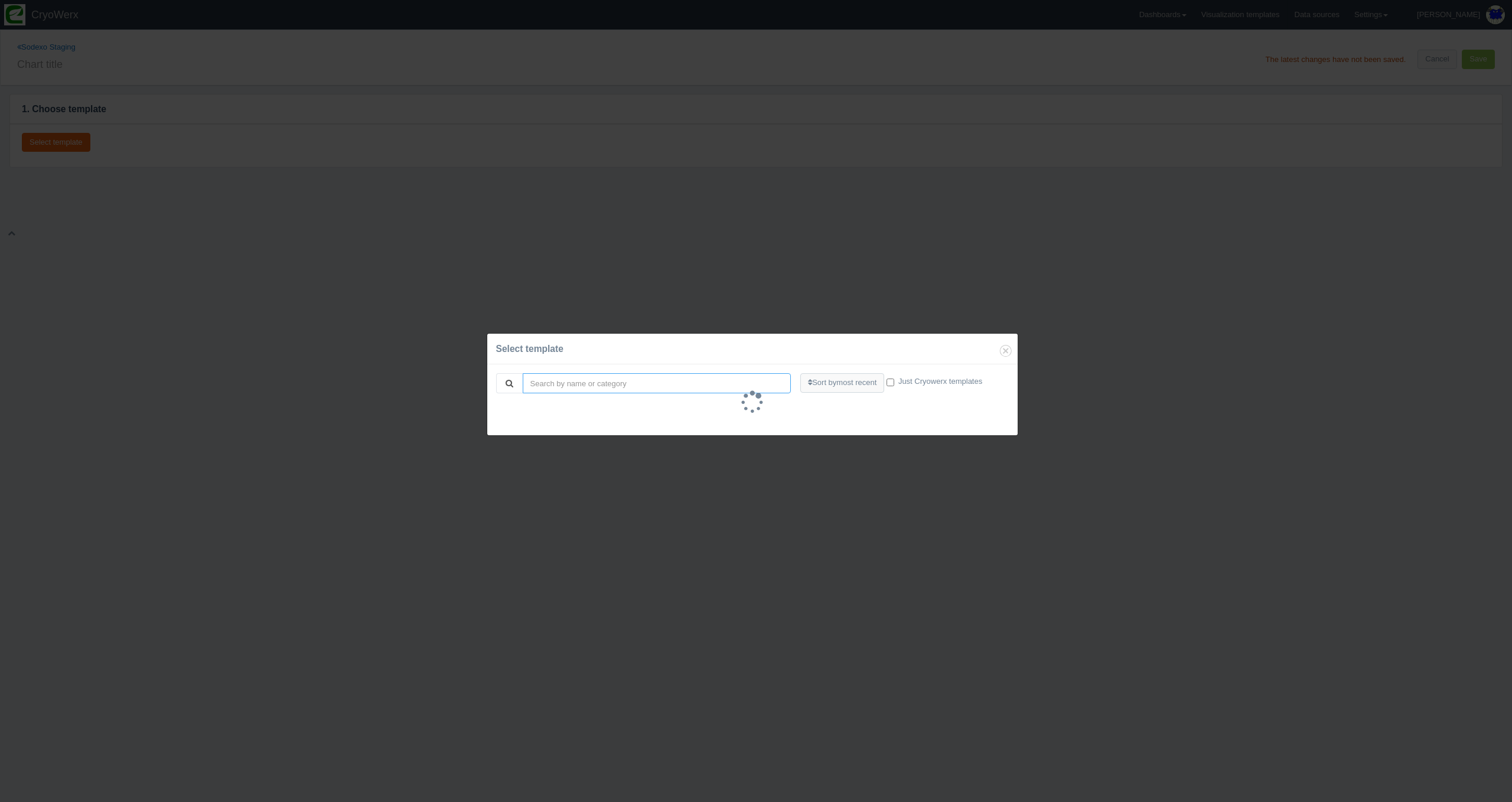
click at [662, 386] on input "search" at bounding box center [657, 383] width 269 height 20
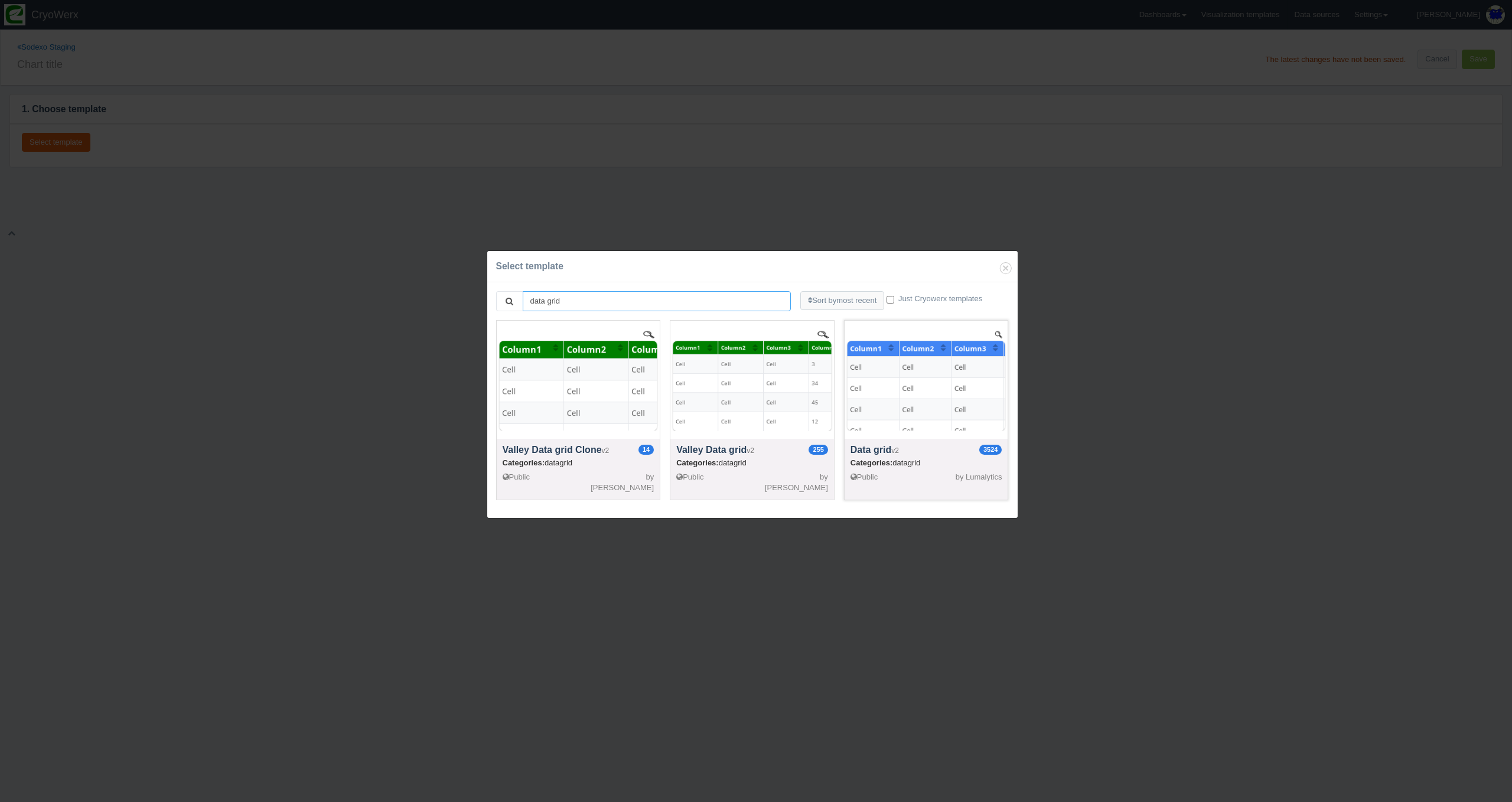
type input "data grid"
click at [870, 455] on h4 "Data grid v2 3524" at bounding box center [926, 449] width 152 height 10
select select "string"
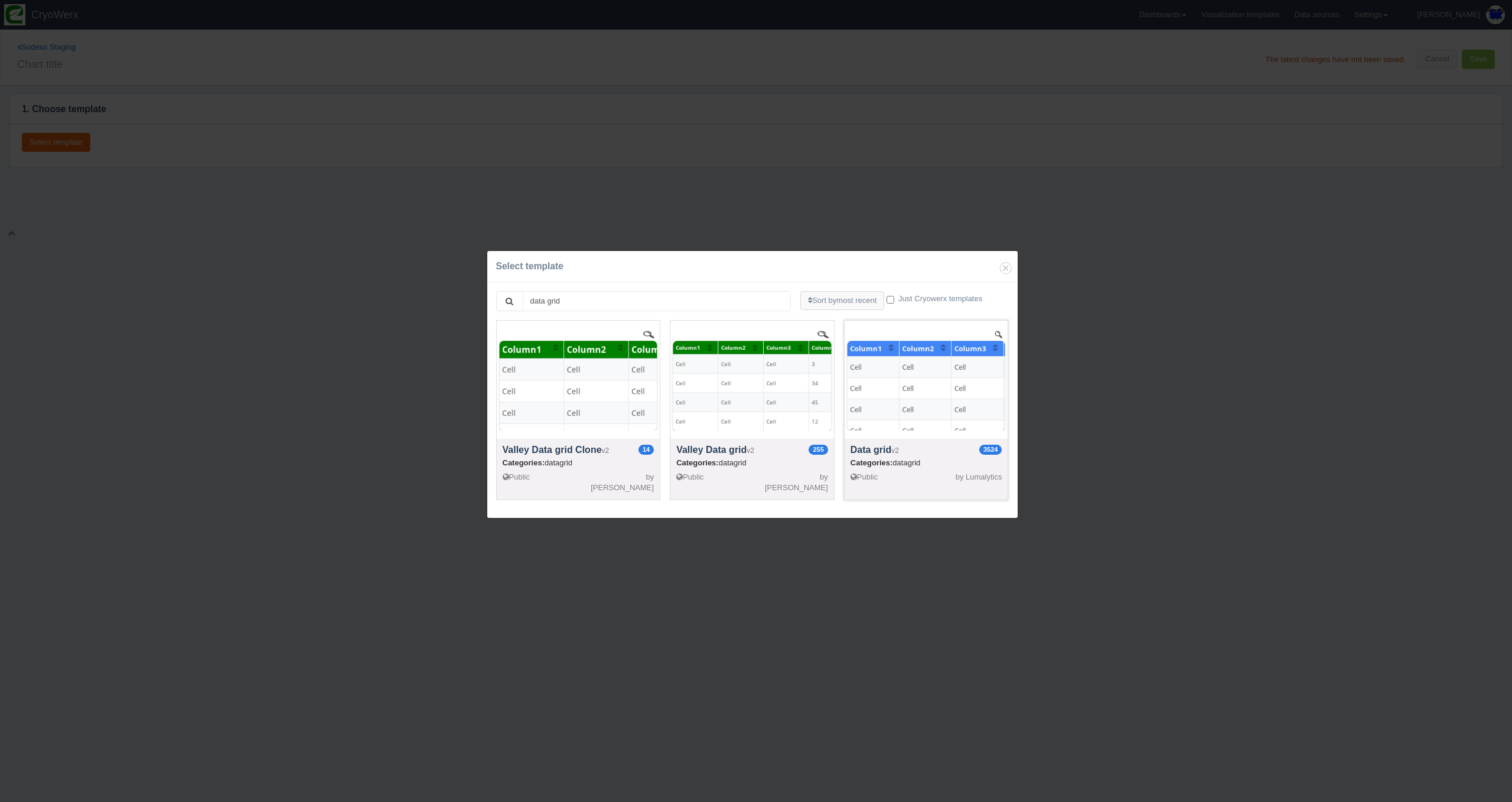
select select "string"
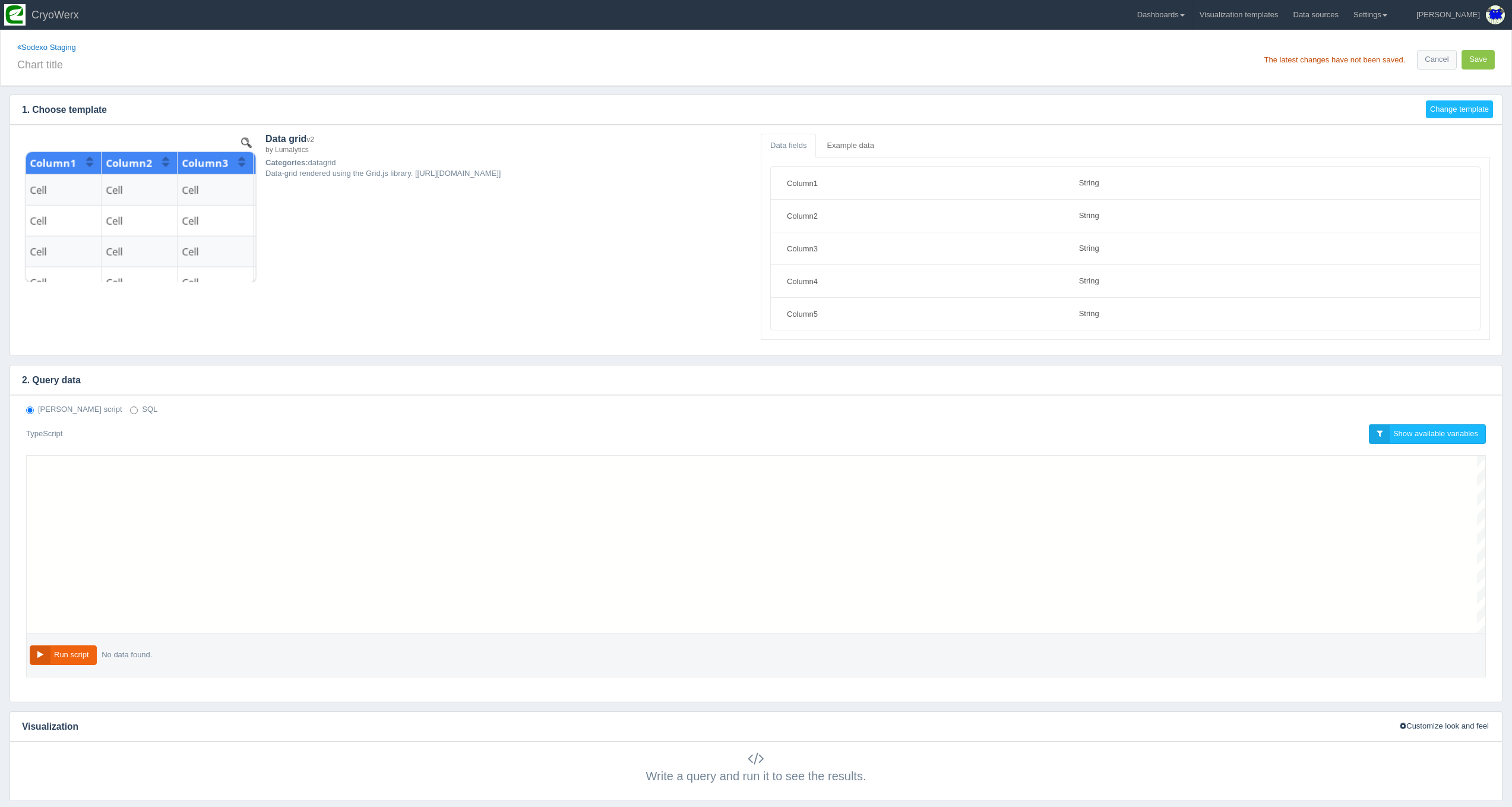
scroll to position [107, 0]
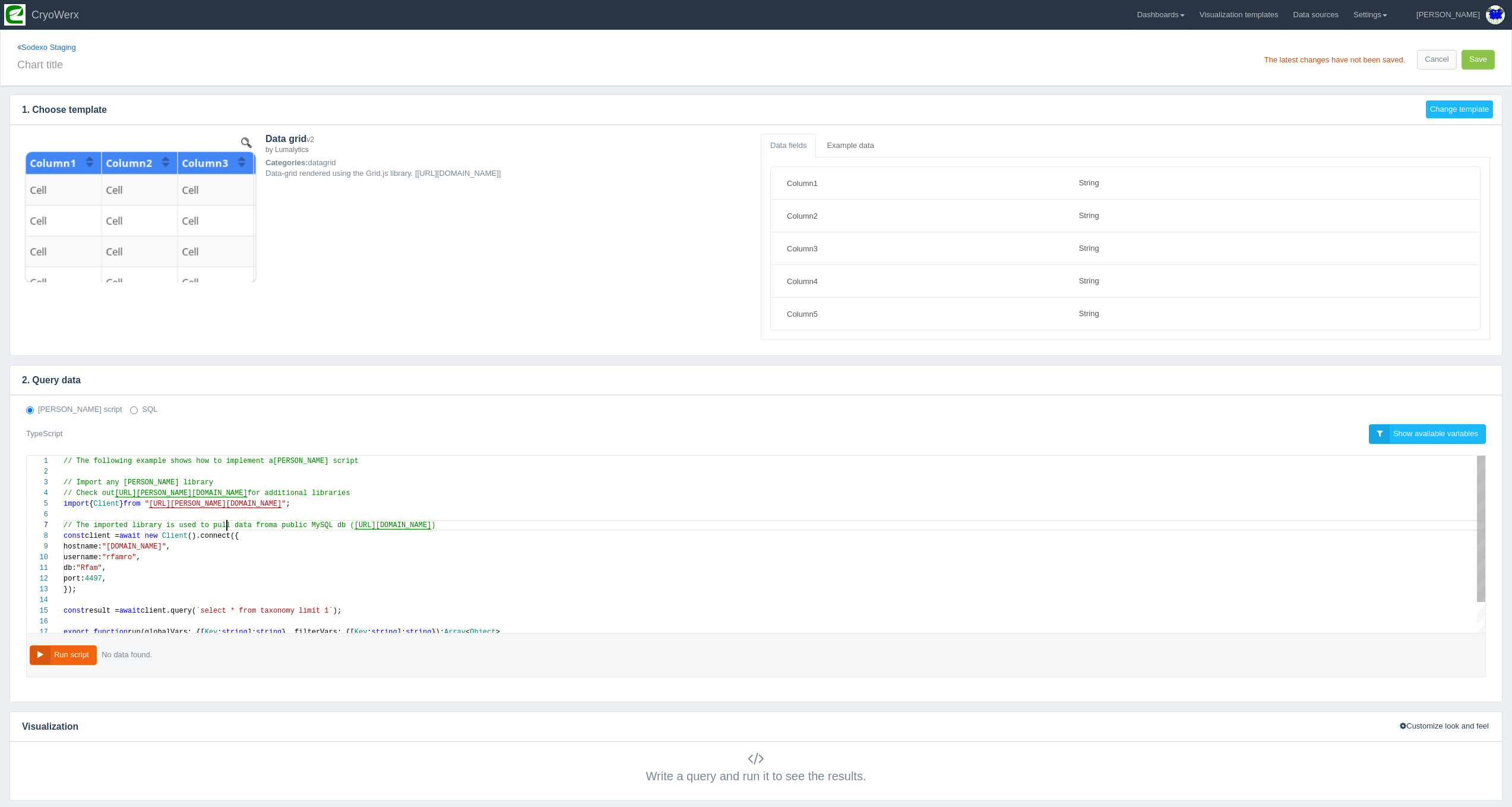
click at [228, 527] on span "// The imported library is used to pull data from" at bounding box center [168, 525] width 210 height 8
type textarea "// The following example shows how to implement a [PERSON_NAME] script // Impor…"
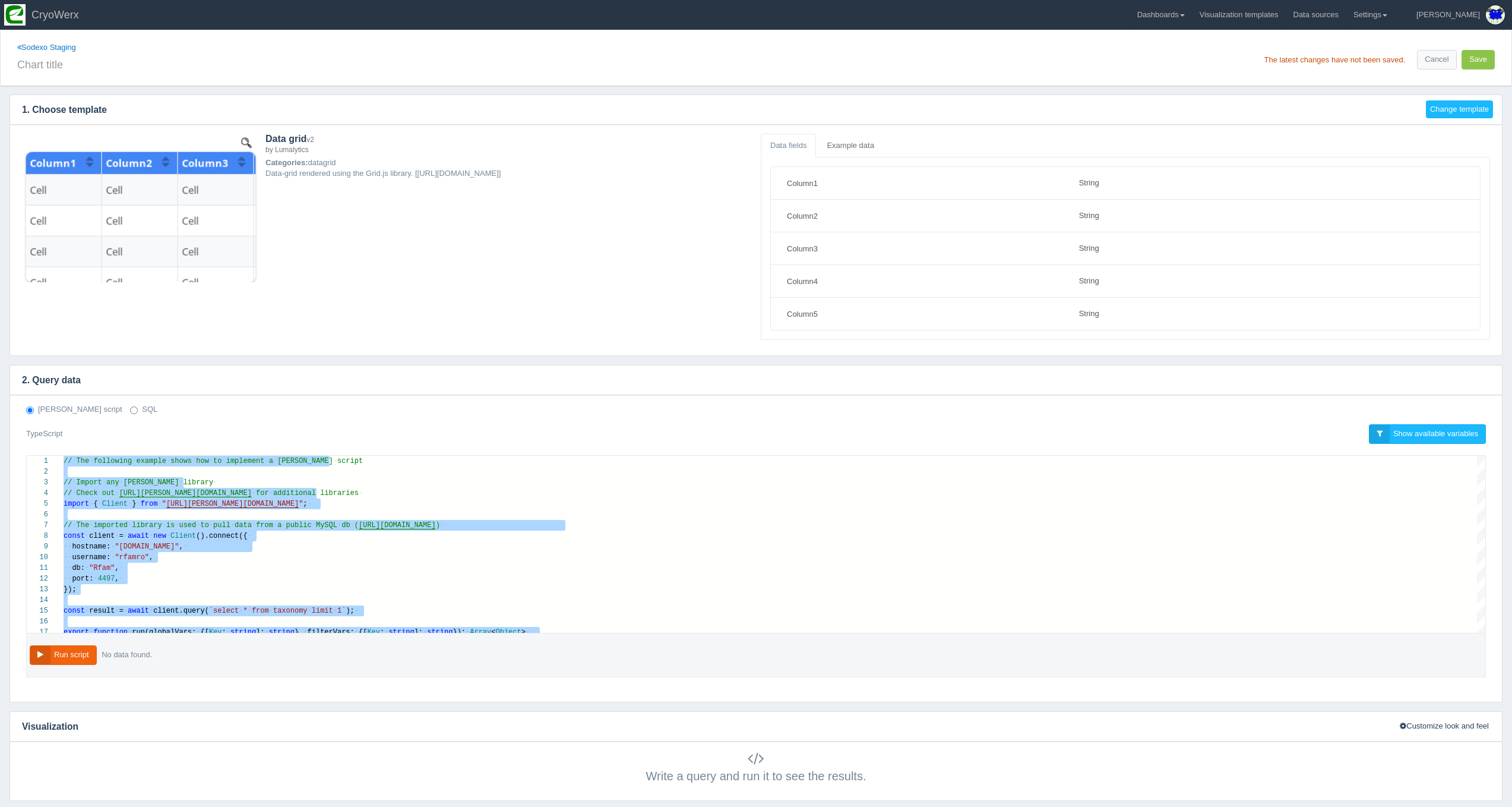
click at [130, 409] on label "SQL" at bounding box center [143, 410] width 27 height 11
click at [130, 409] on input "SQL" at bounding box center [134, 410] width 7 height 7
radio input "true"
radio input "false"
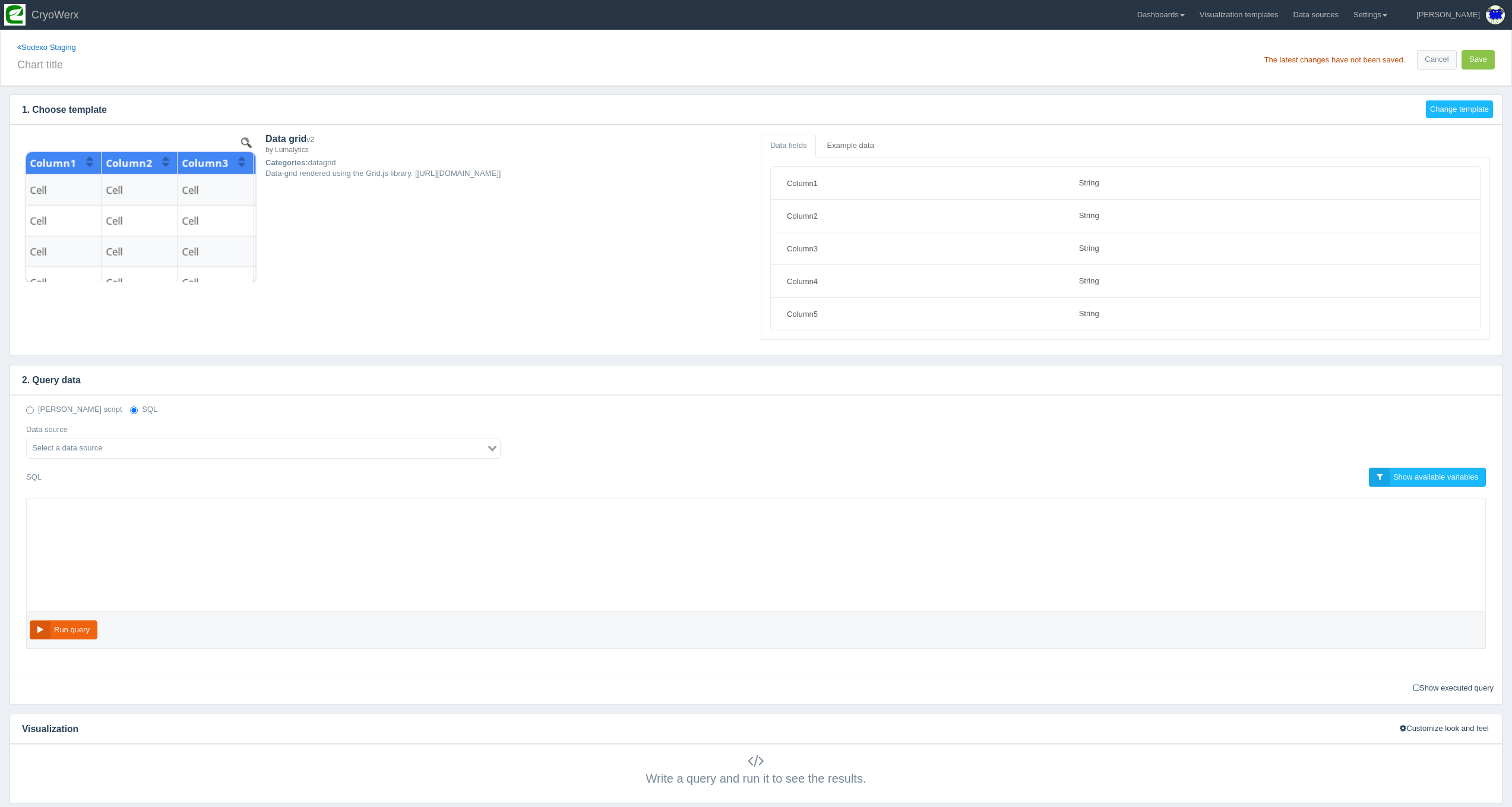
click at [172, 539] on div at bounding box center [756, 554] width 1460 height 113
click at [172, 539] on div at bounding box center [774, 555] width 1422 height 112
paste textarea "and ({Date_Range.end_date}::timestamp AT TIME ZONE {TimeZone} AT TIME ZONE 'UTC…"
type textarea "and ({Date_Range.end_date}::timestamp AT TIME ZONE {TimeZone} AT TIME ZONE 'UTC…"
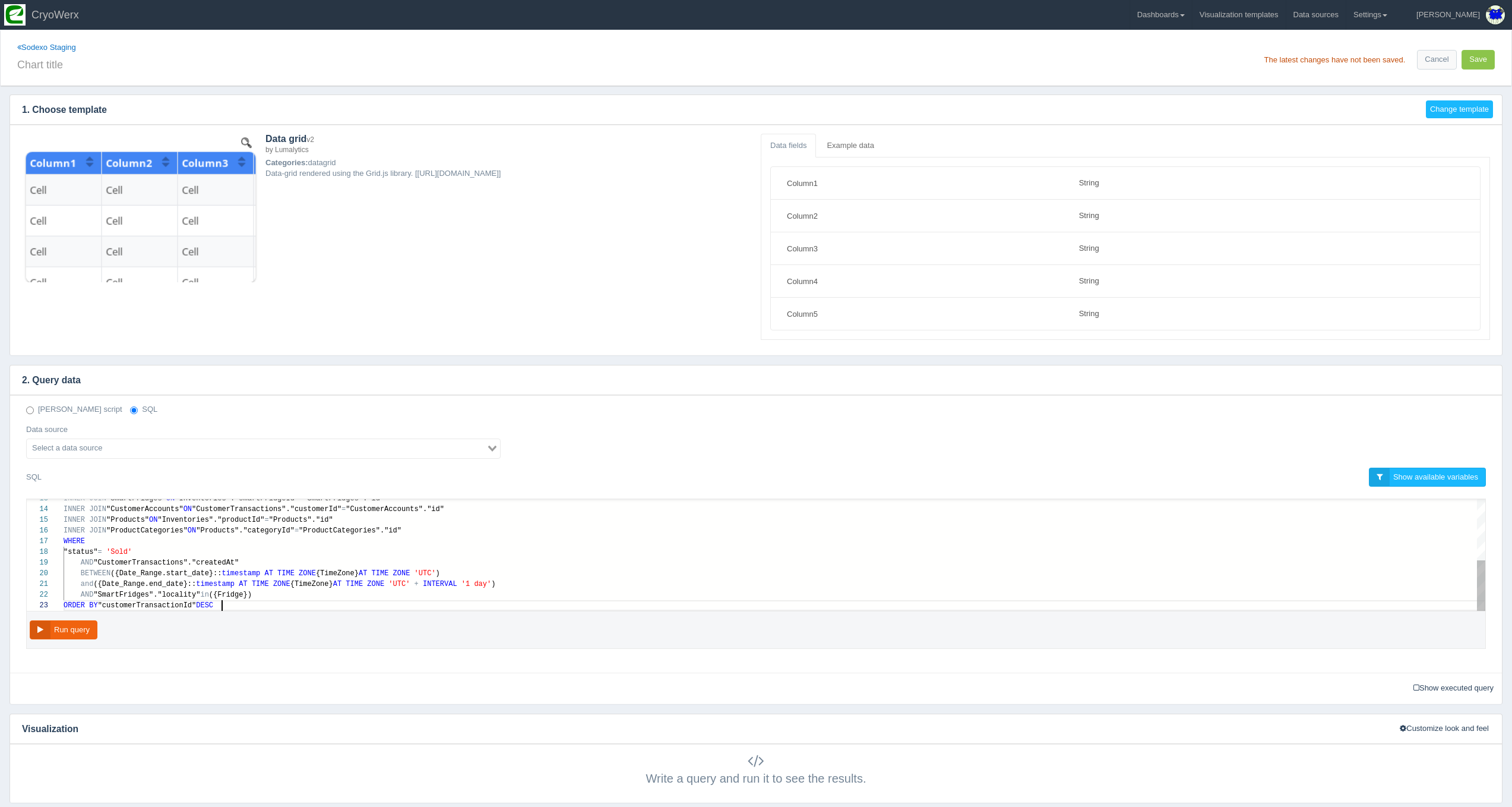
scroll to position [21, 158]
click at [83, 451] on input "Search for option" at bounding box center [256, 448] width 457 height 14
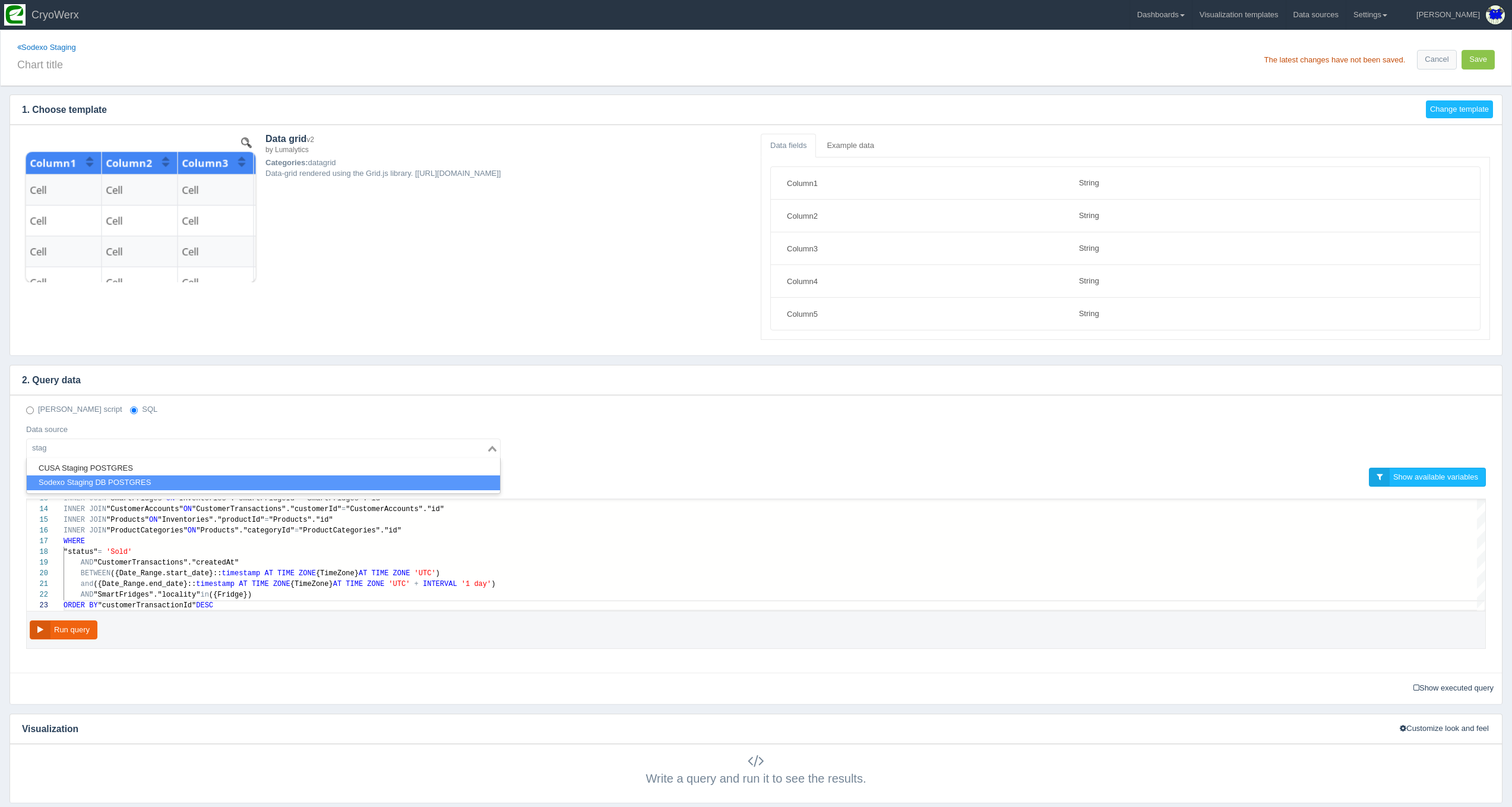
click at [92, 482] on li "Sodexo Staging DB POSTGRES" at bounding box center [264, 483] width 473 height 15
type input "stag"
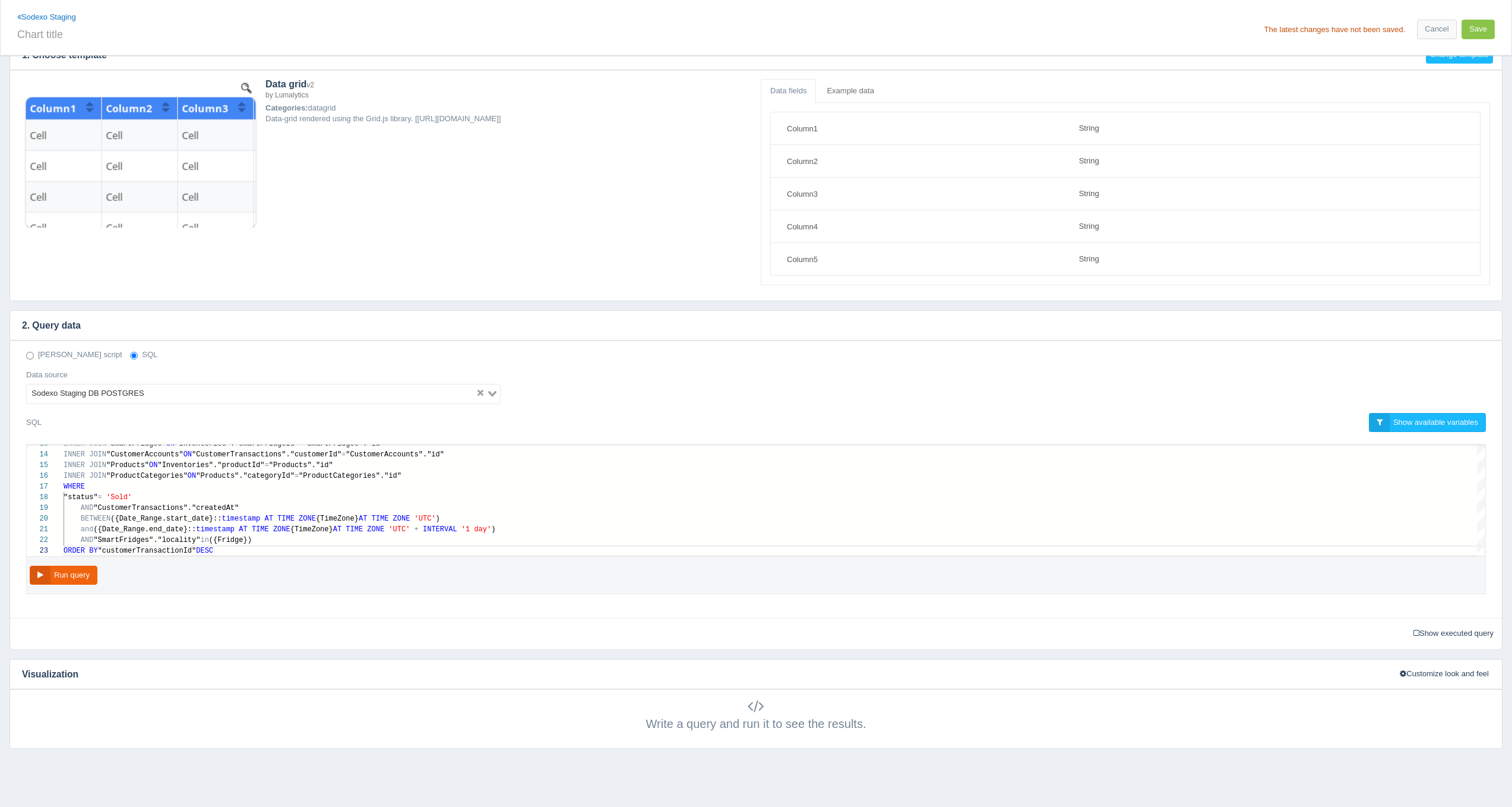
scroll to position [69, 0]
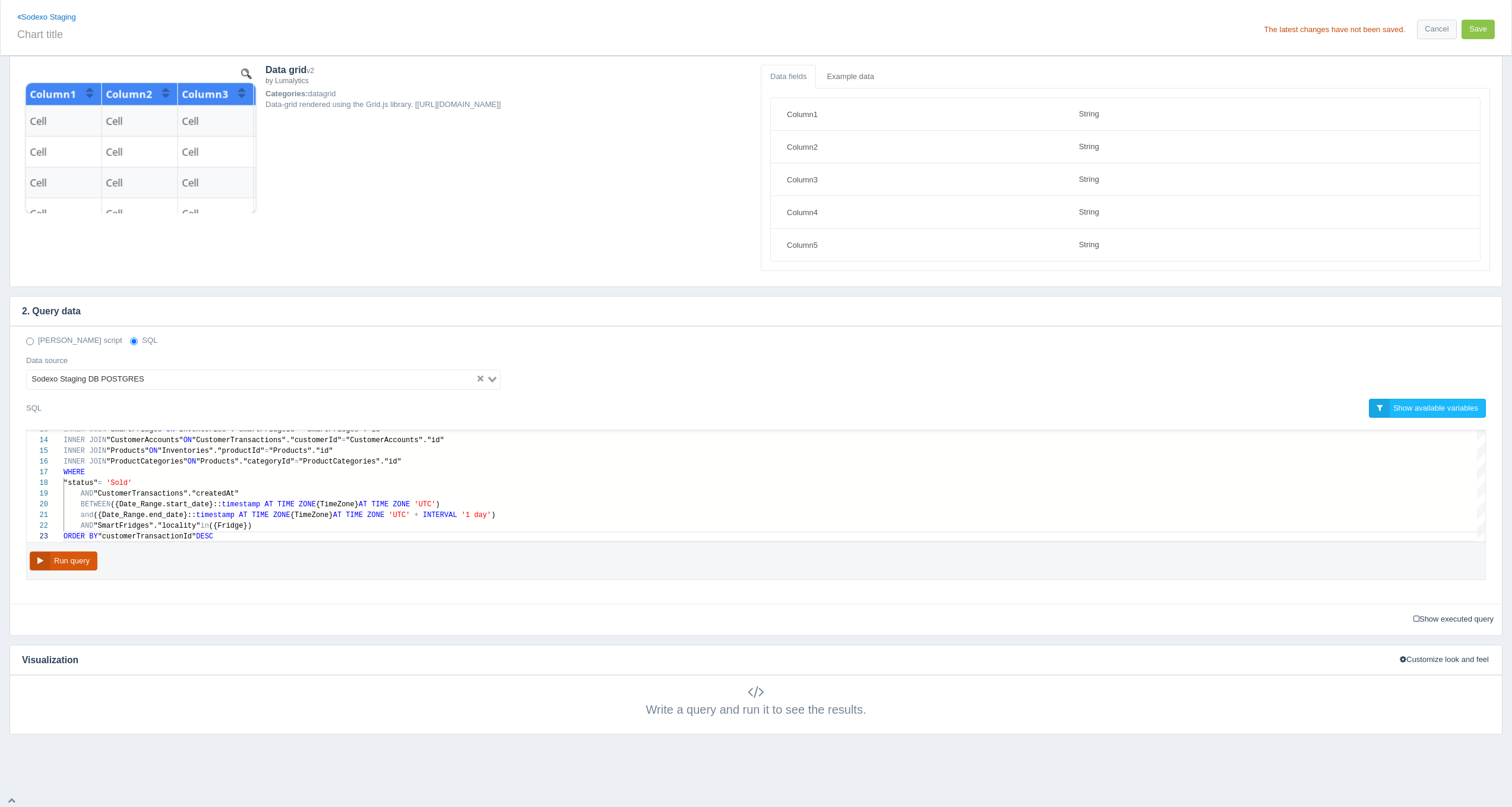
click at [86, 560] on button "Run query" at bounding box center [63, 561] width 68 height 20
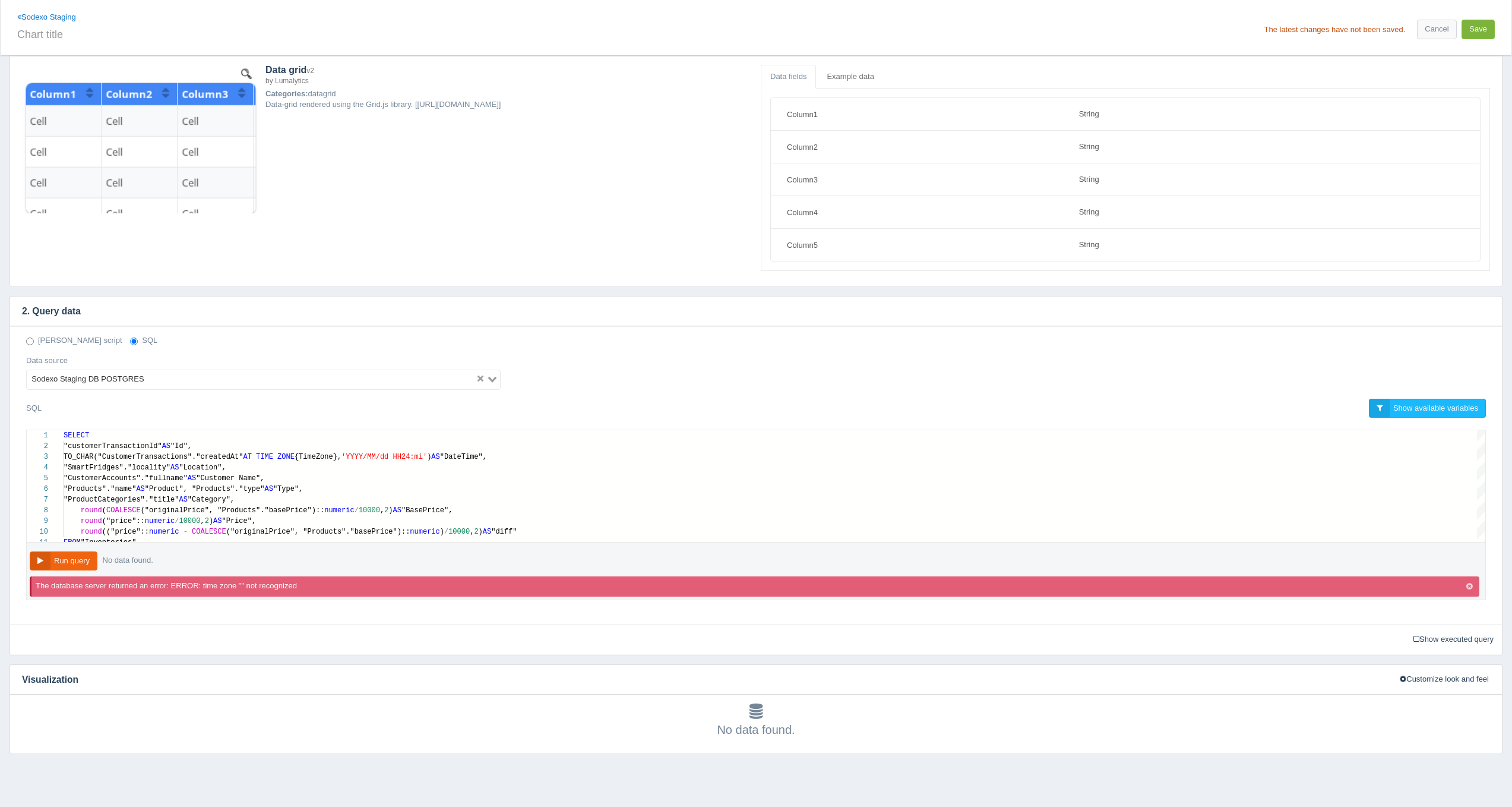
click at [1469, 29] on button "Save" at bounding box center [1478, 29] width 34 height 20
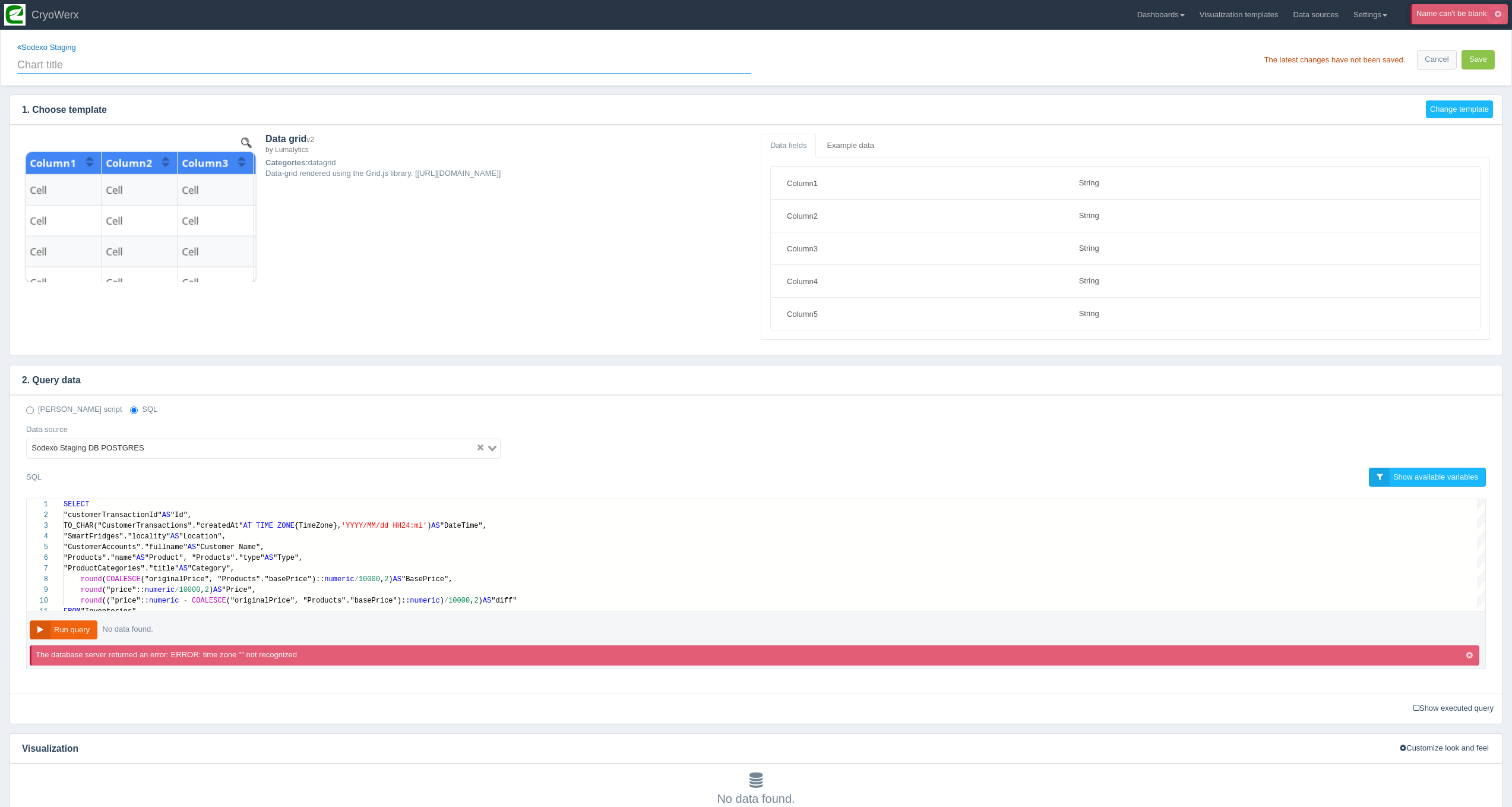
click at [185, 68] on input "text" at bounding box center [384, 63] width 734 height 21
type input "t"
type input "Transaction Report"
click at [1493, 62] on button "Save" at bounding box center [1478, 60] width 34 height 20
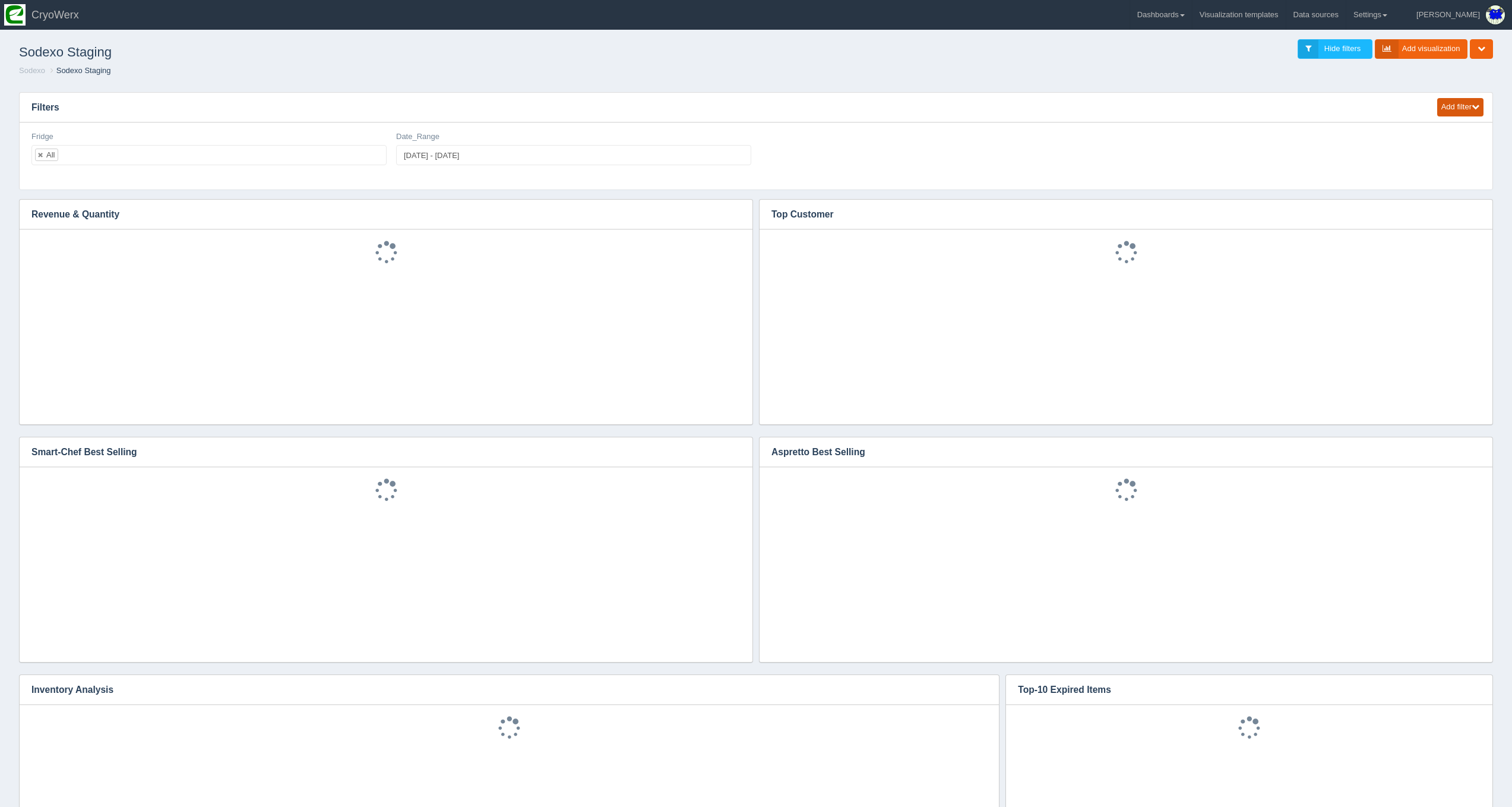
click at [1473, 107] on icon "button" at bounding box center [1476, 106] width 7 height 7
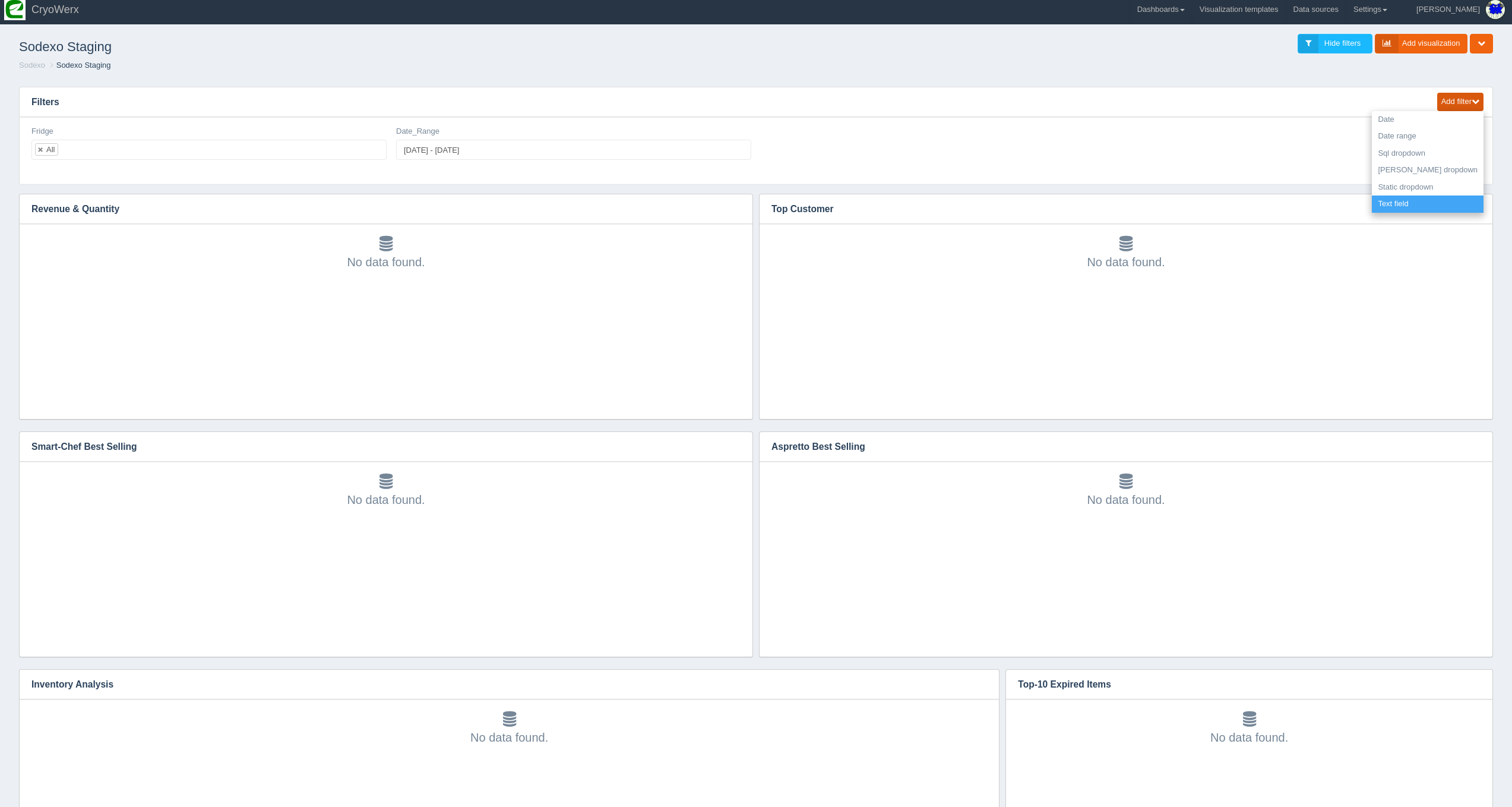
scroll to position [3, 0]
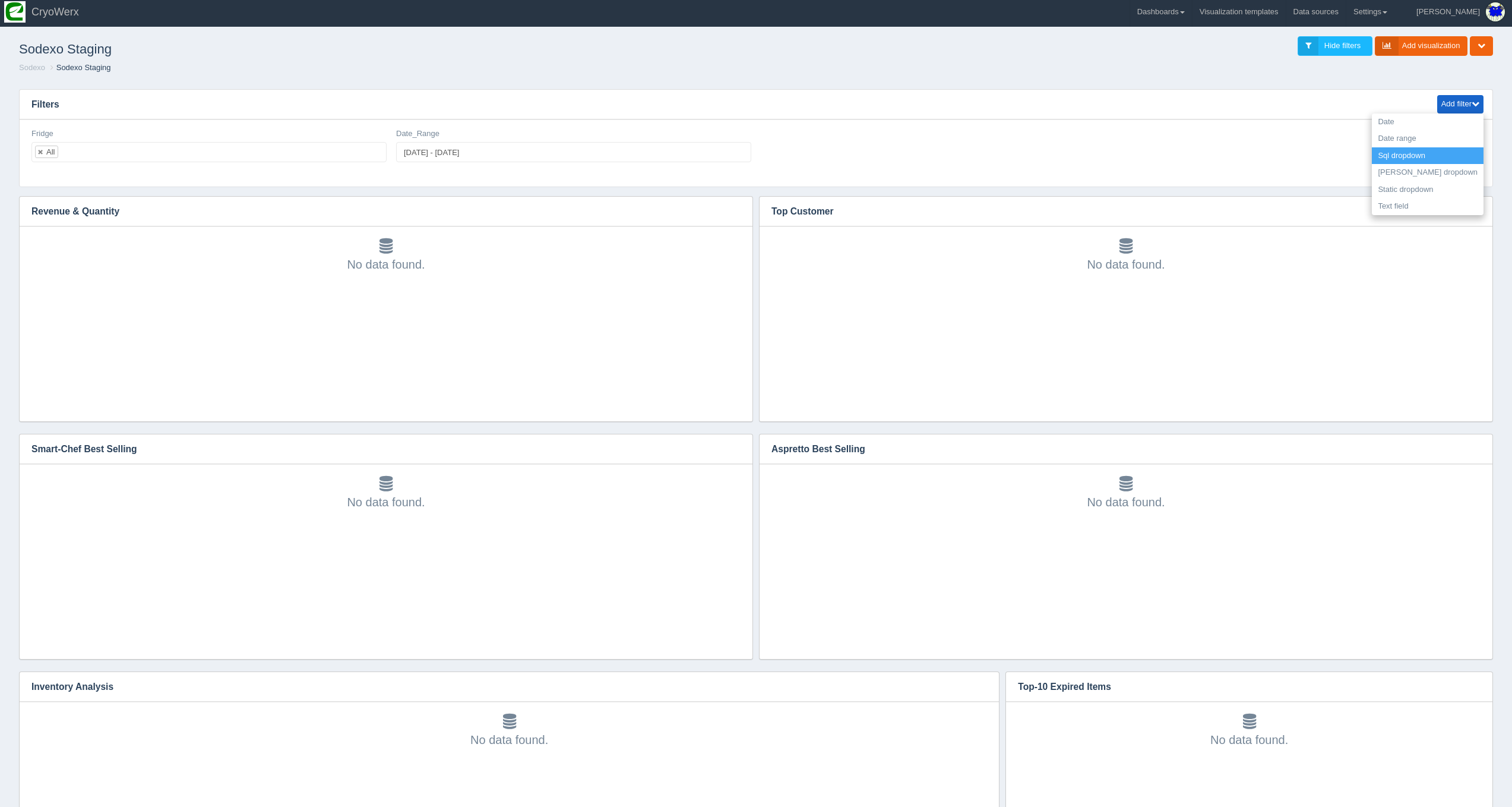
click at [1420, 157] on link "Sql dropdown" at bounding box center [1428, 156] width 112 height 17
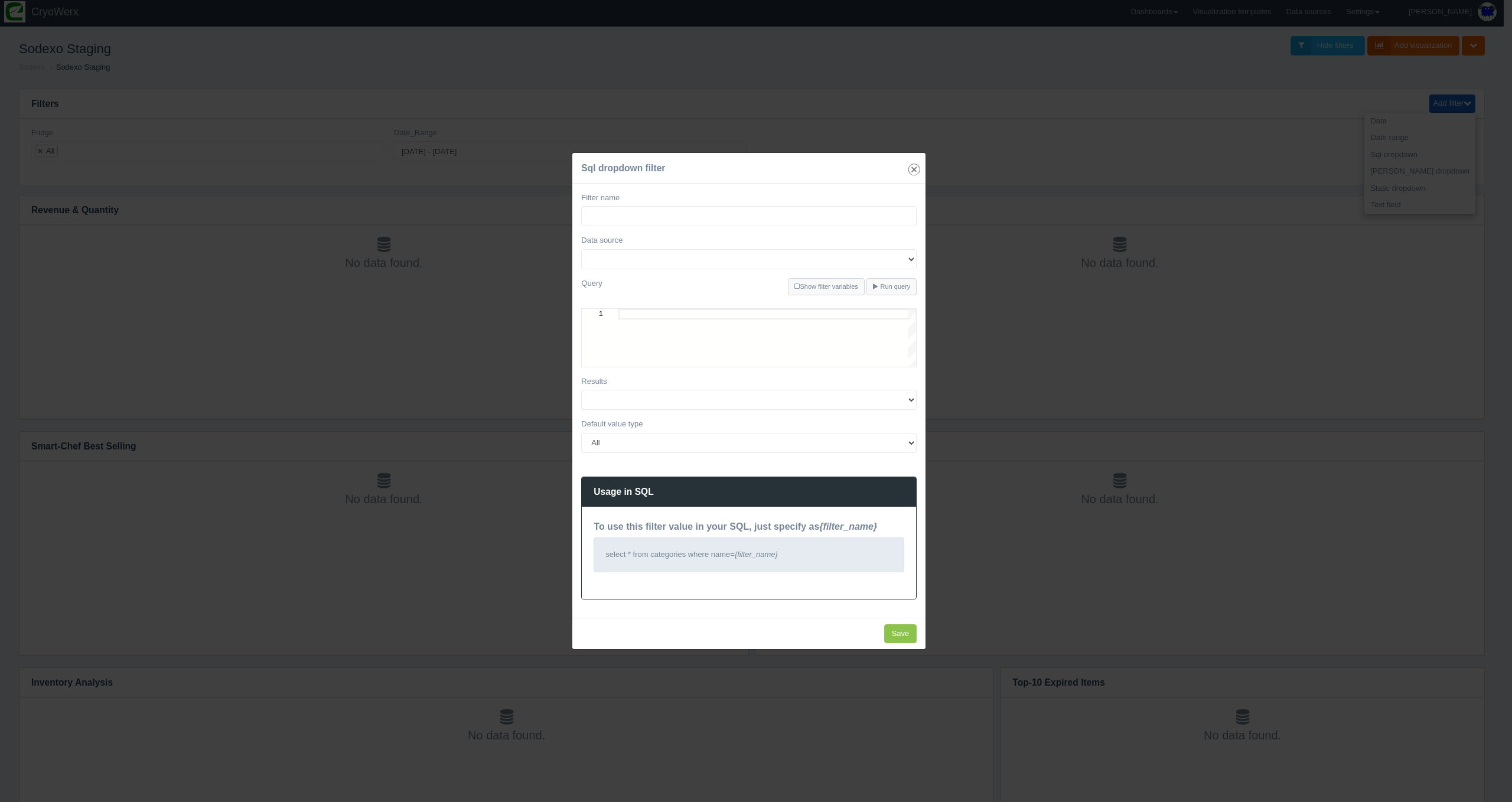
click at [913, 168] on icon "Close" at bounding box center [914, 169] width 17 height 17
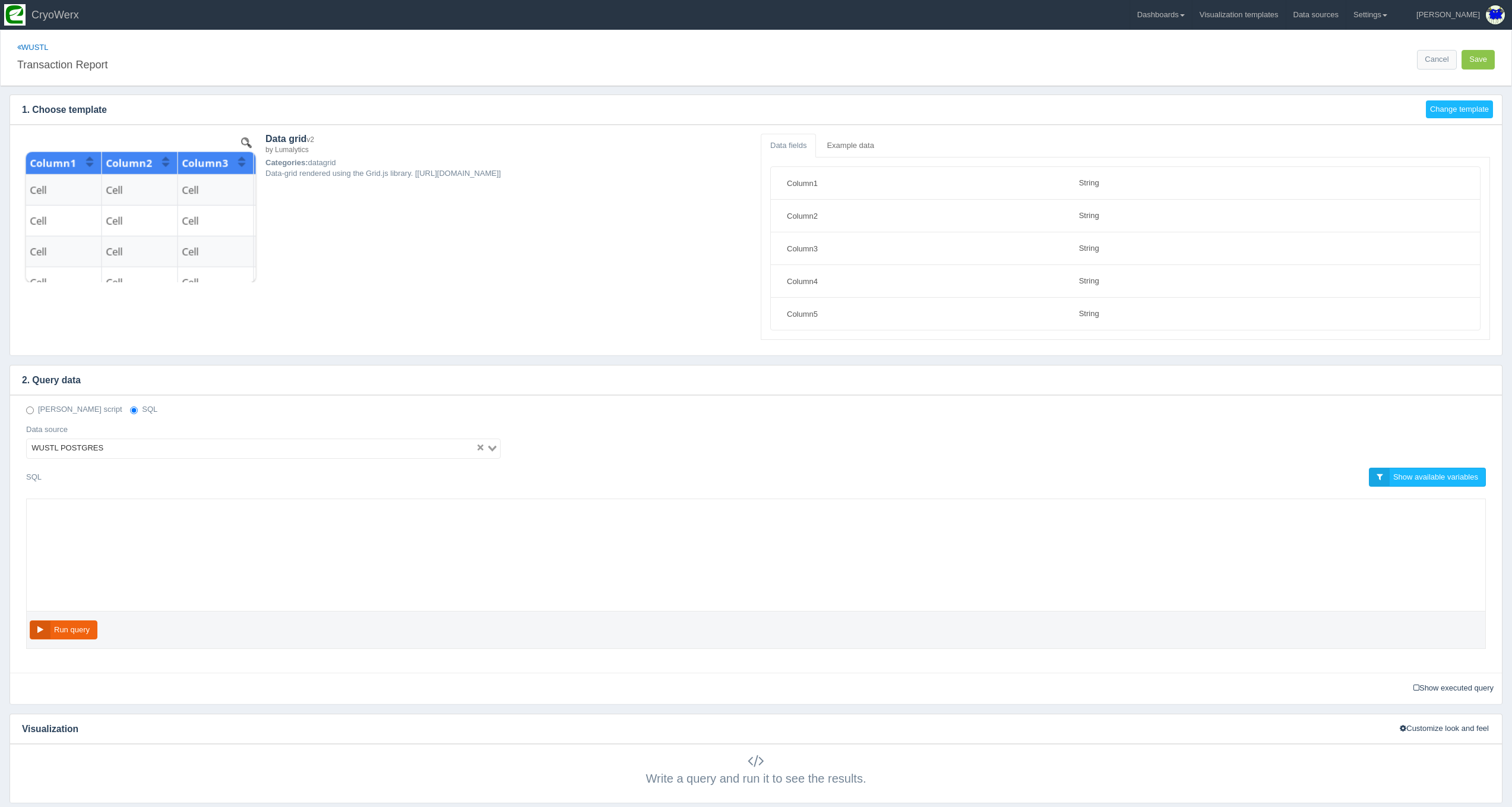
select select "string"
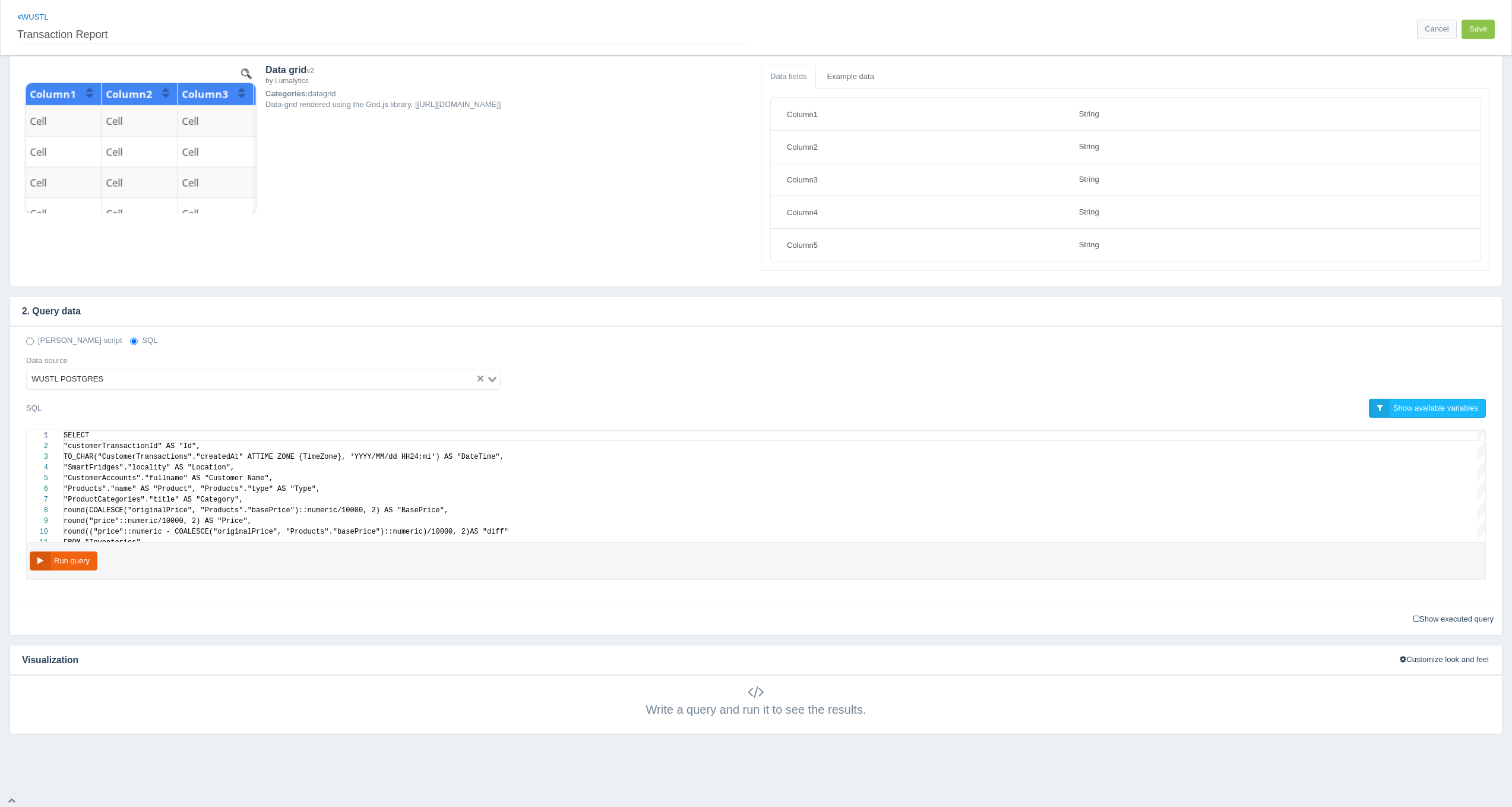
scroll to position [86, 0]
click at [23, 13] on link "WUSTL" at bounding box center [33, 17] width 32 height 9
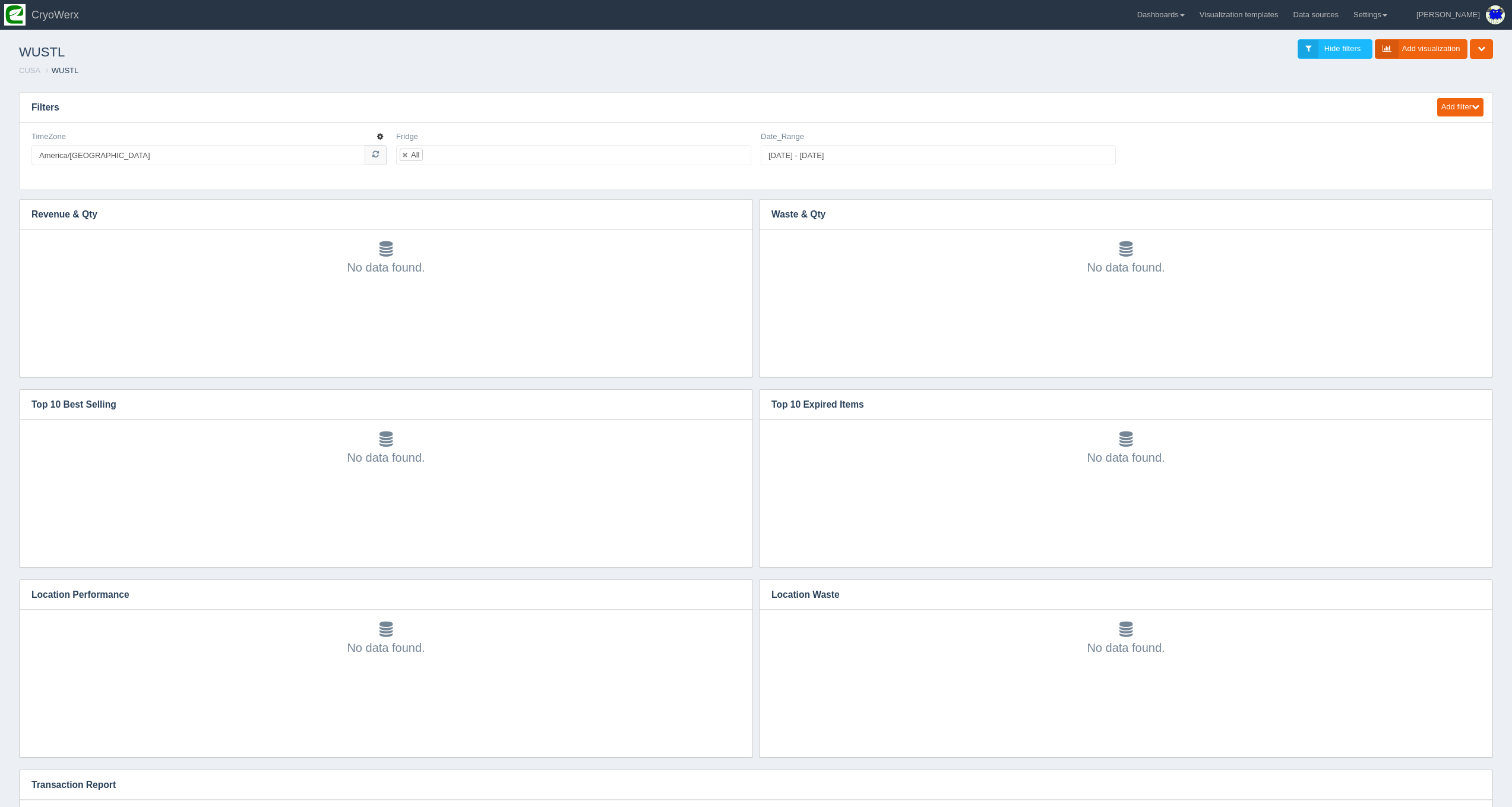
click at [384, 134] on button "button" at bounding box center [379, 137] width 10 height 11
click at [370, 147] on link "Edit filter" at bounding box center [338, 151] width 95 height 17
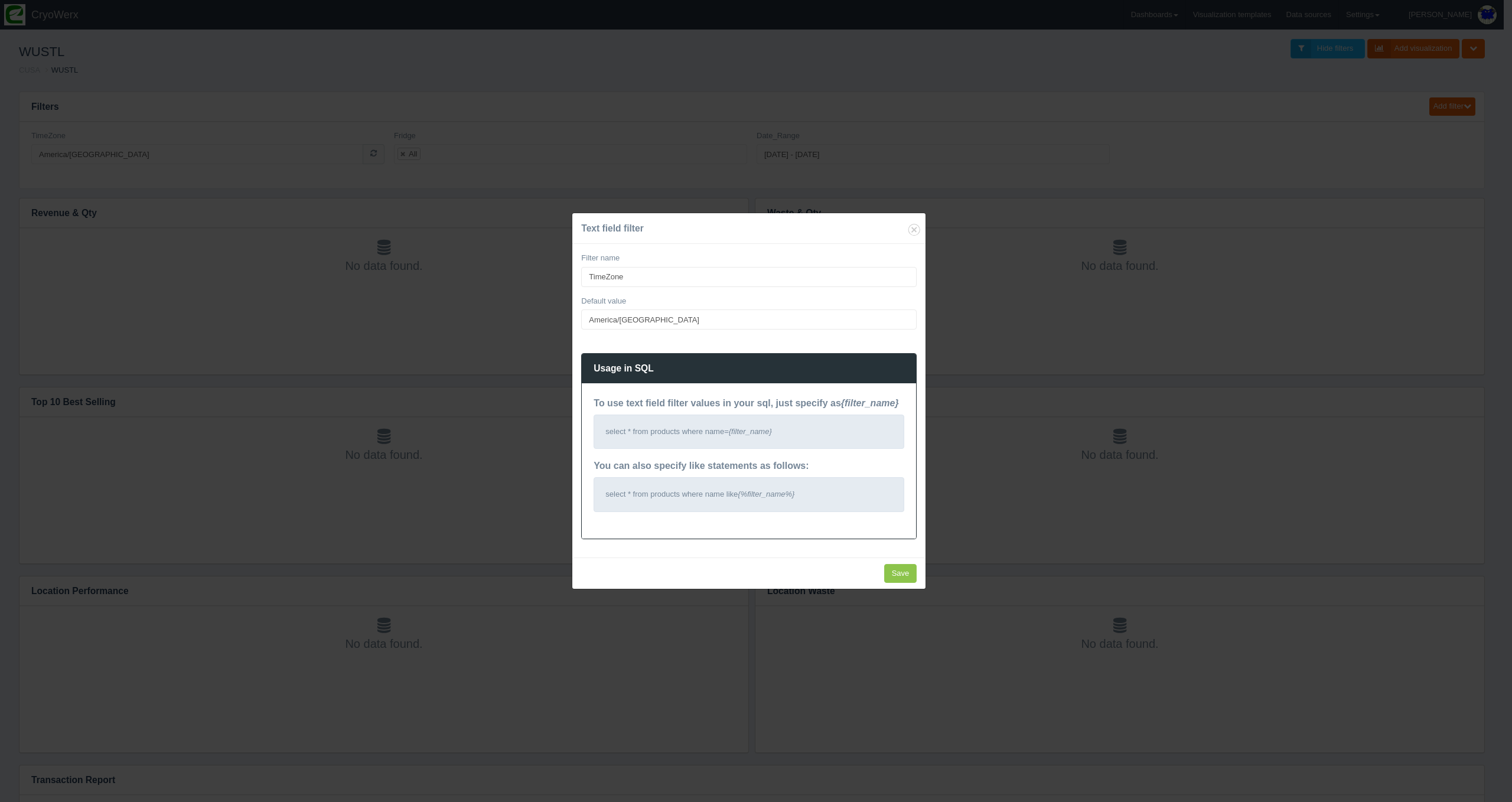
click at [974, 400] on div "Text field filter Filter name TimeZone Default value America/[GEOGRAPHIC_DATA] …" at bounding box center [756, 401] width 1512 height 802
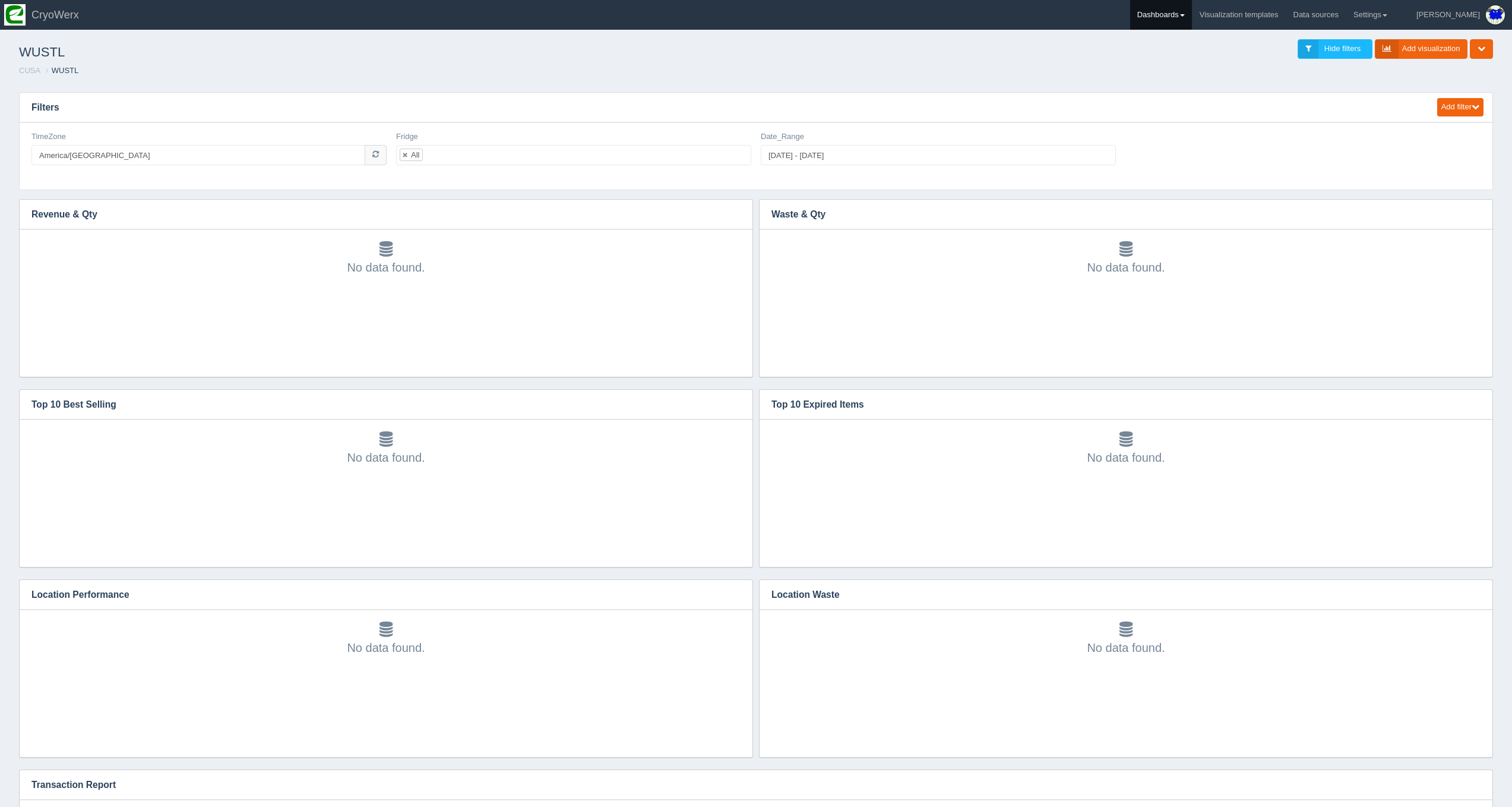
click at [1181, 10] on link "Dashboards" at bounding box center [1161, 15] width 61 height 30
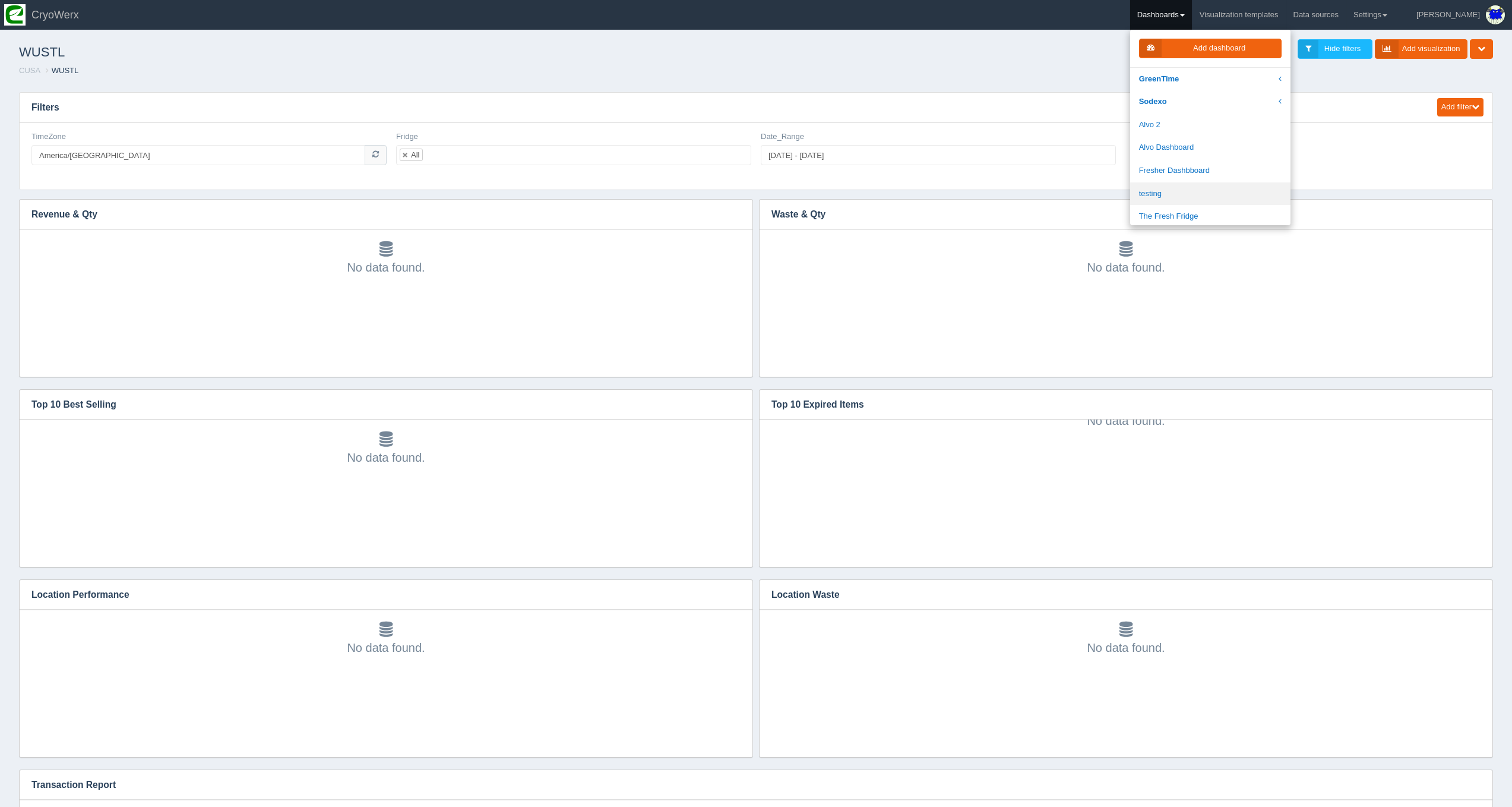
scroll to position [24, 0]
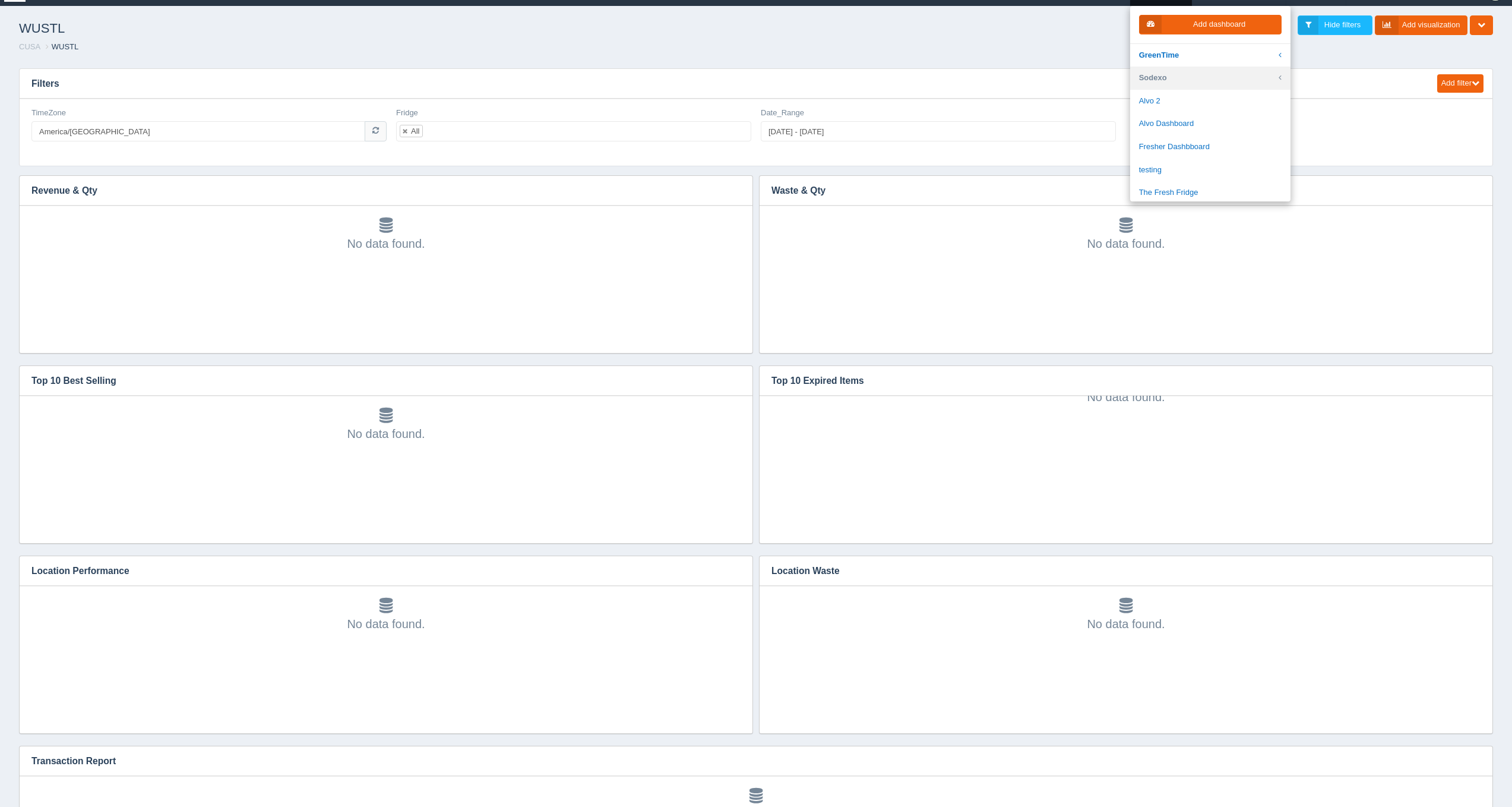
click at [1206, 88] on link "Sodexo" at bounding box center [1210, 77] width 160 height 23
click at [1218, 190] on link "Sodexo Staging" at bounding box center [1210, 192] width 160 height 23
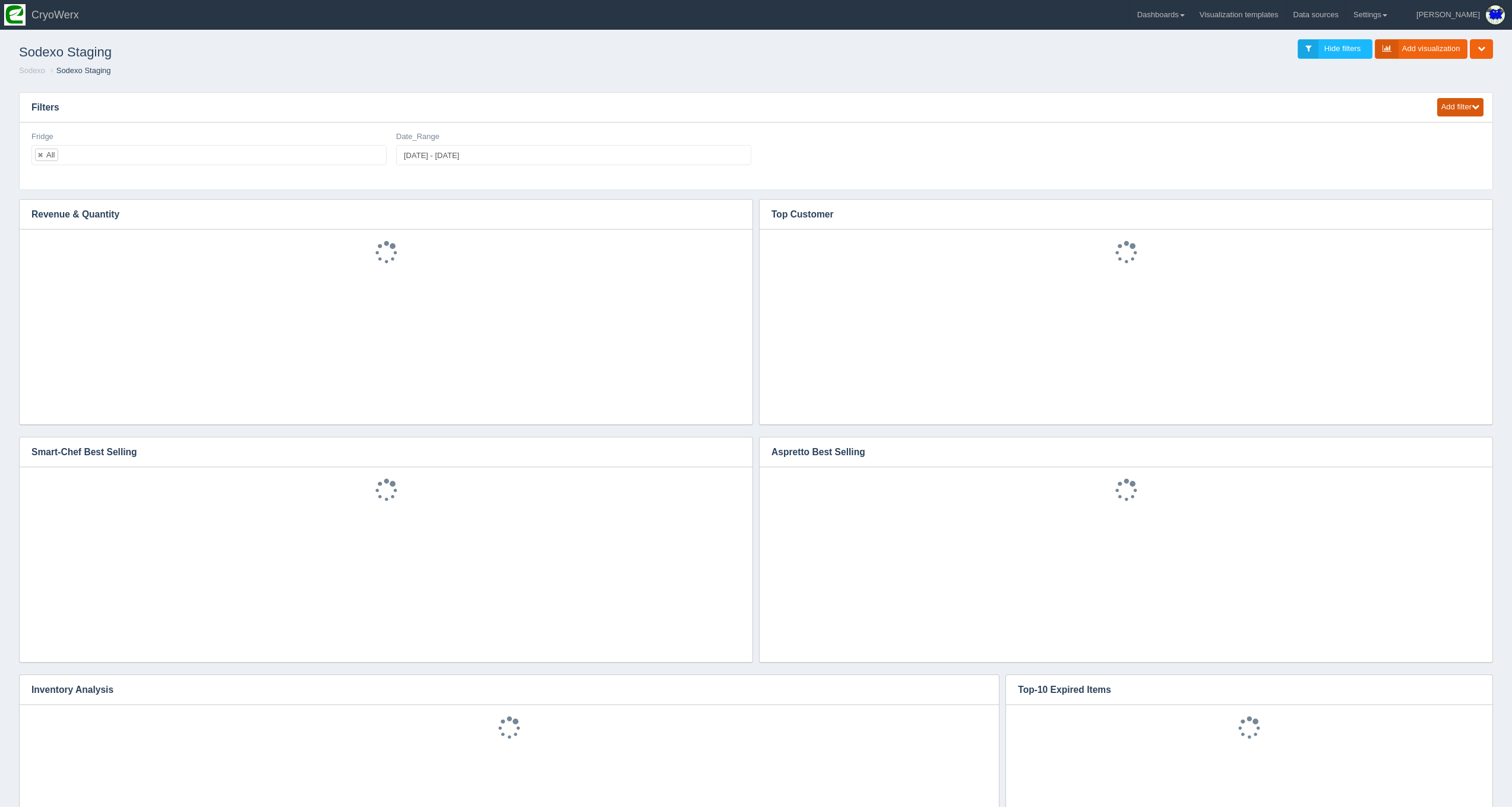
click at [1437, 115] on button "Add filter" at bounding box center [1461, 107] width 47 height 19
click at [1420, 210] on link "Text field" at bounding box center [1428, 209] width 112 height 17
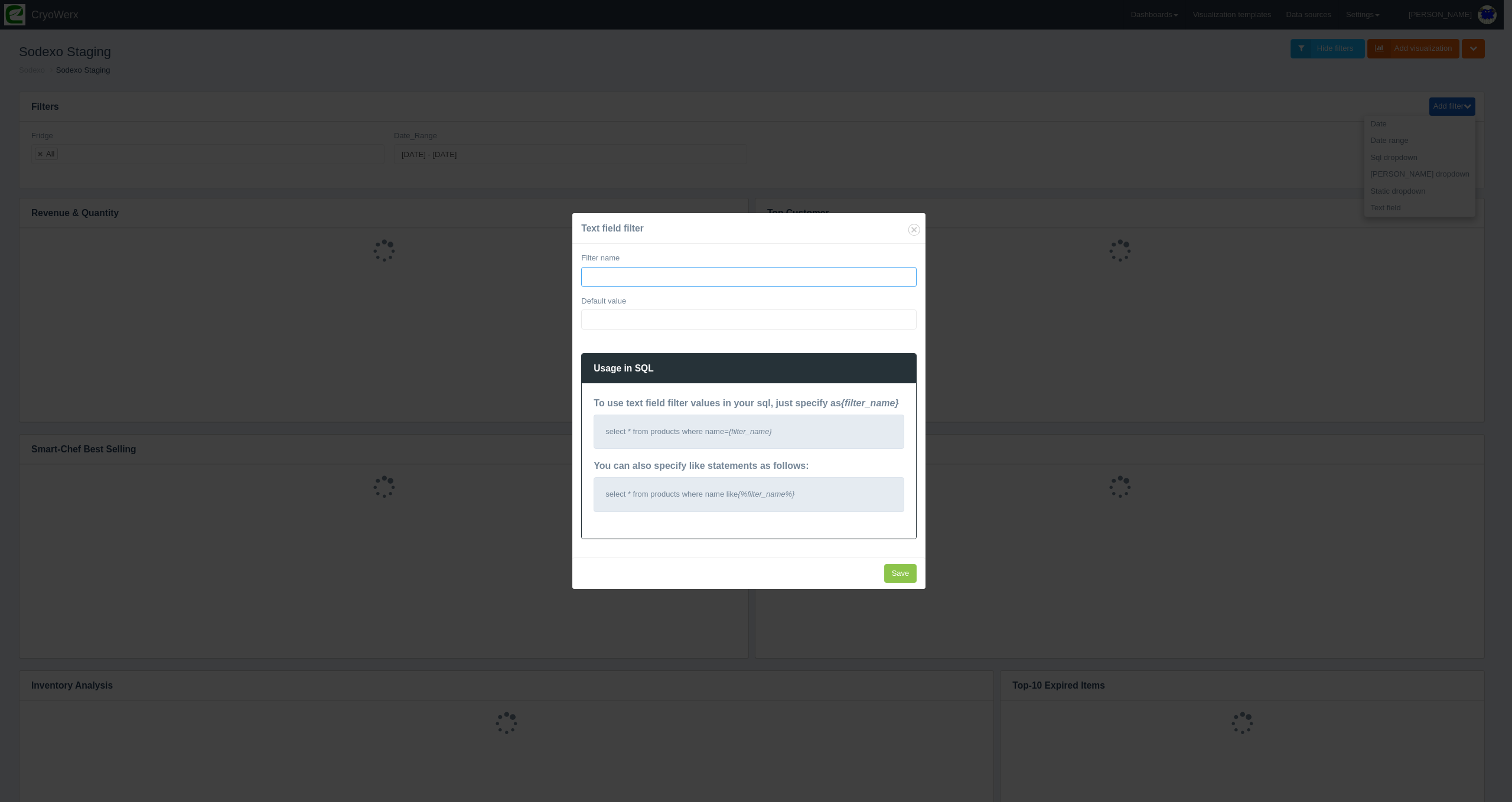
click at [636, 281] on input "Filter name" at bounding box center [749, 277] width 335 height 20
type input "Timezone"
click at [635, 327] on input "Default value" at bounding box center [749, 320] width 335 height 20
click at [265, 131] on div "Text field filter Filter name Timezone Default value Usage in SQL To use text f…" at bounding box center [756, 401] width 1512 height 802
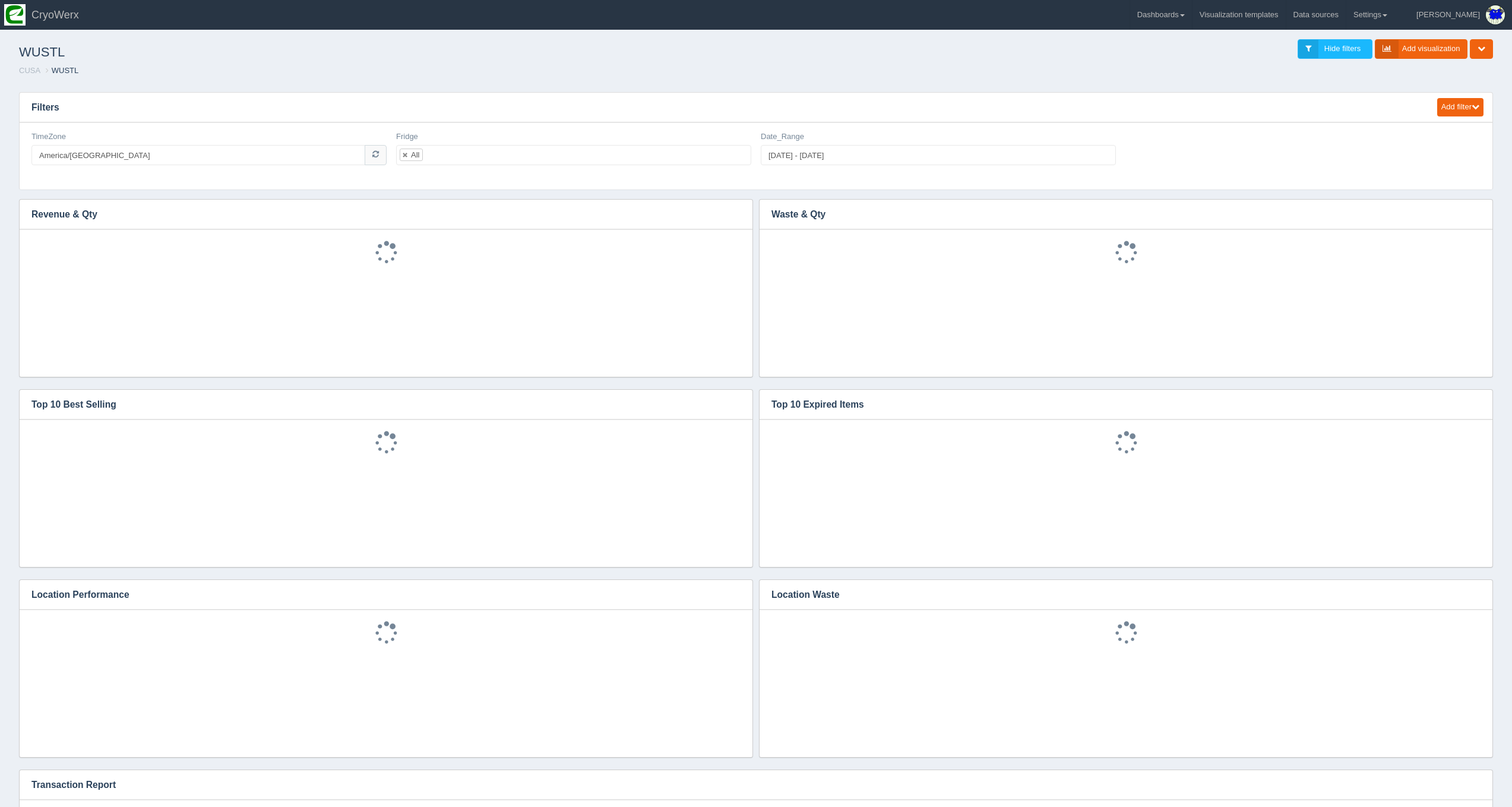
scroll to position [24, 0]
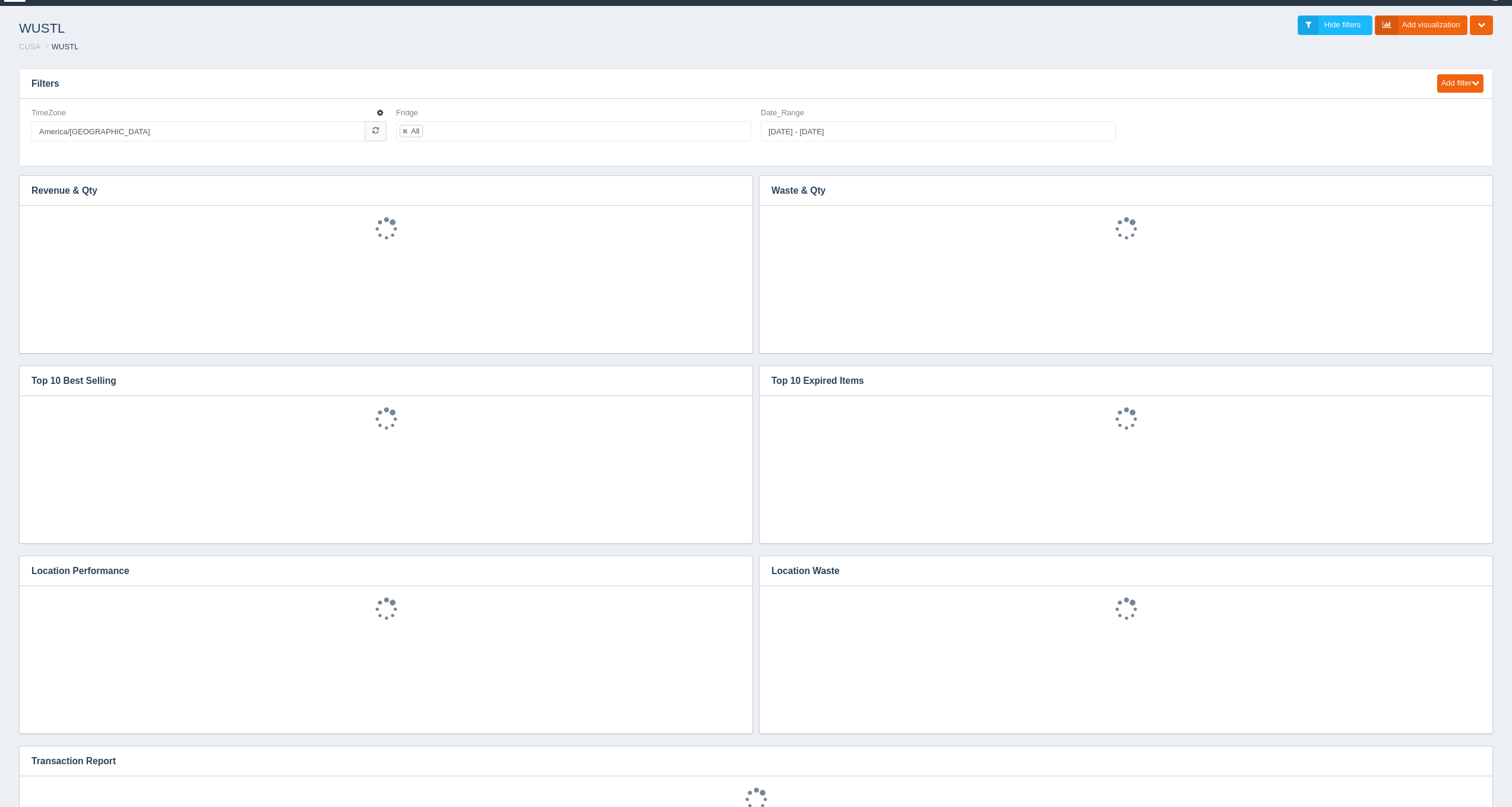
click at [376, 115] on button "button" at bounding box center [379, 113] width 10 height 11
click at [375, 126] on link "Edit filter" at bounding box center [338, 128] width 95 height 17
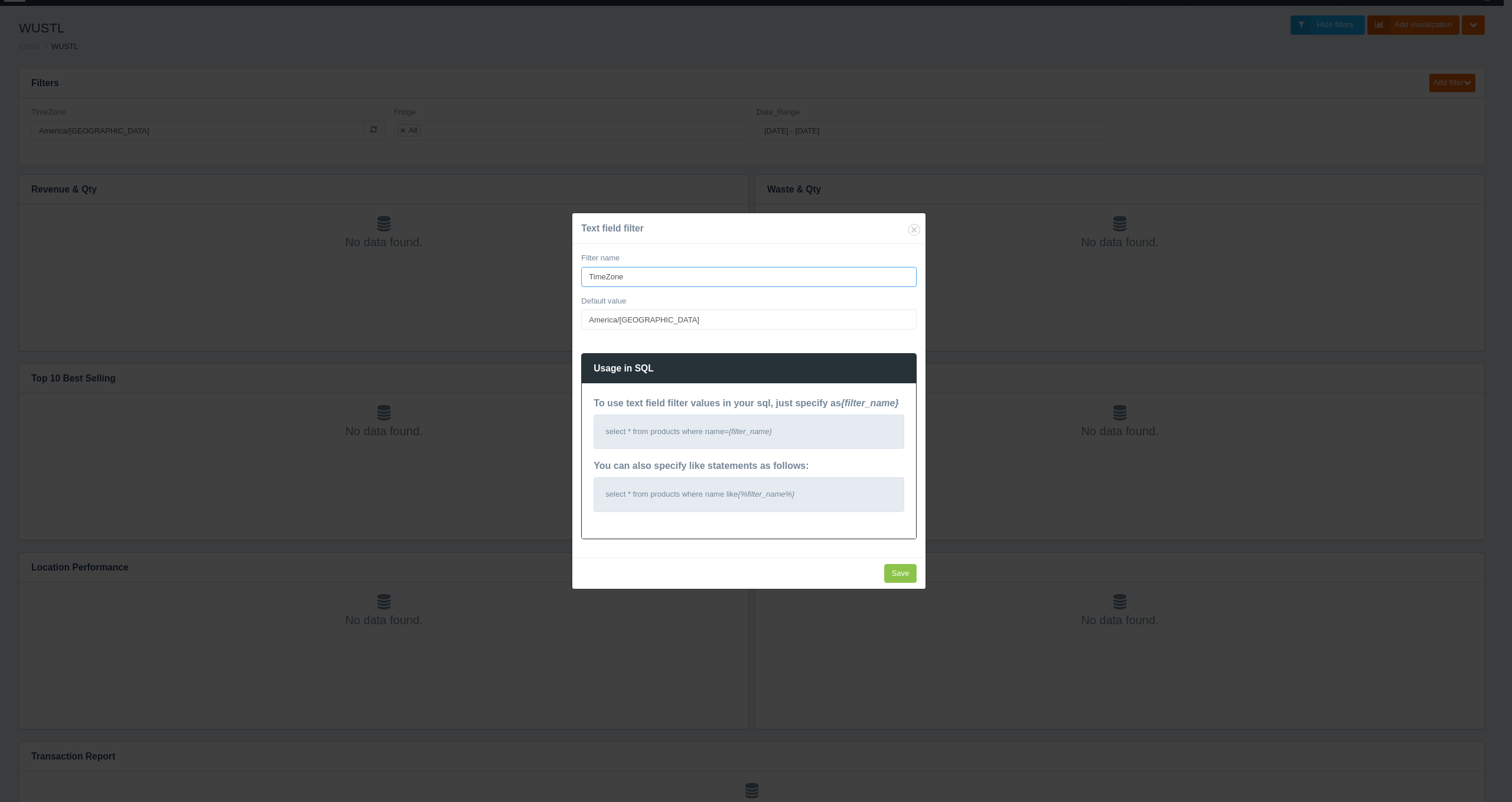
drag, startPoint x: 635, startPoint y: 281, endPoint x: 570, endPoint y: 276, distance: 65.2
click at [570, 276] on div "Text field filter Filter name TimeZone Default value America/Chicago Usage in S…" at bounding box center [756, 401] width 1512 height 802
click at [253, 190] on div "Text field filter Filter name TimeZone Default value America/Chicago Usage in S…" at bounding box center [756, 401] width 1512 height 802
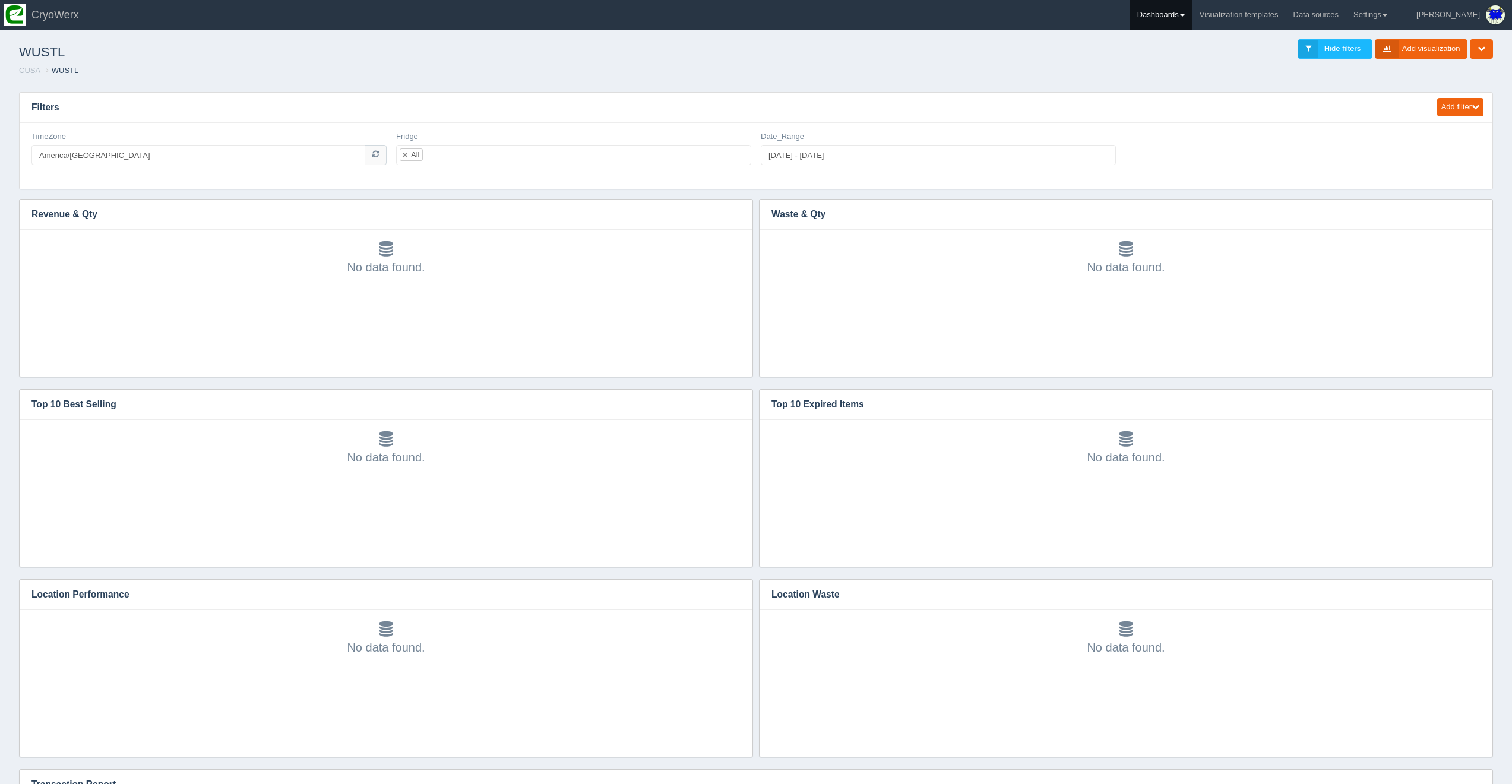
click at [1190, 8] on link "Dashboards" at bounding box center [1161, 15] width 61 height 30
click at [1208, 79] on link "CUSA" at bounding box center [1210, 79] width 160 height 23
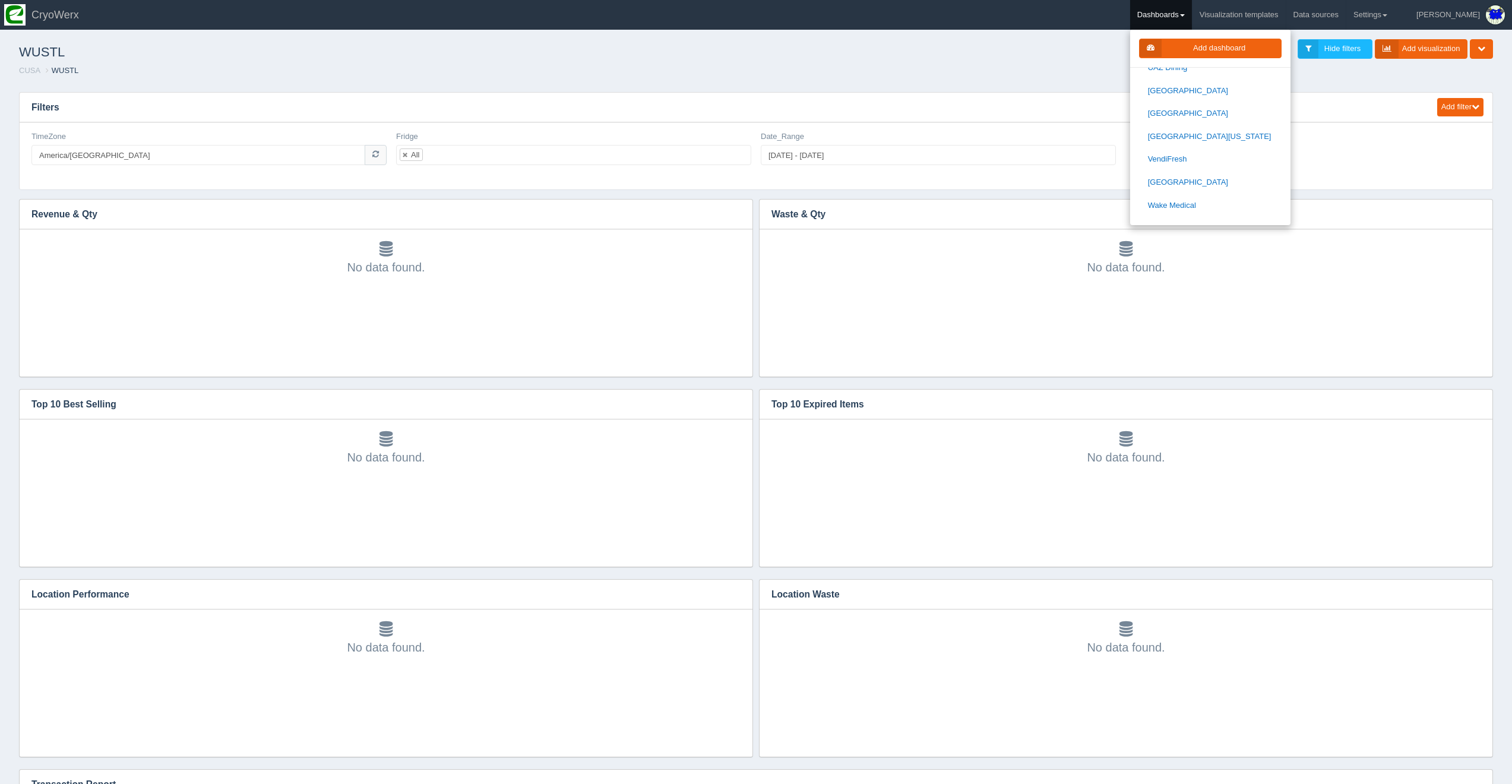
scroll to position [1684, 0]
click at [1220, 268] on link "Sodexo" at bounding box center [1210, 279] width 160 height 23
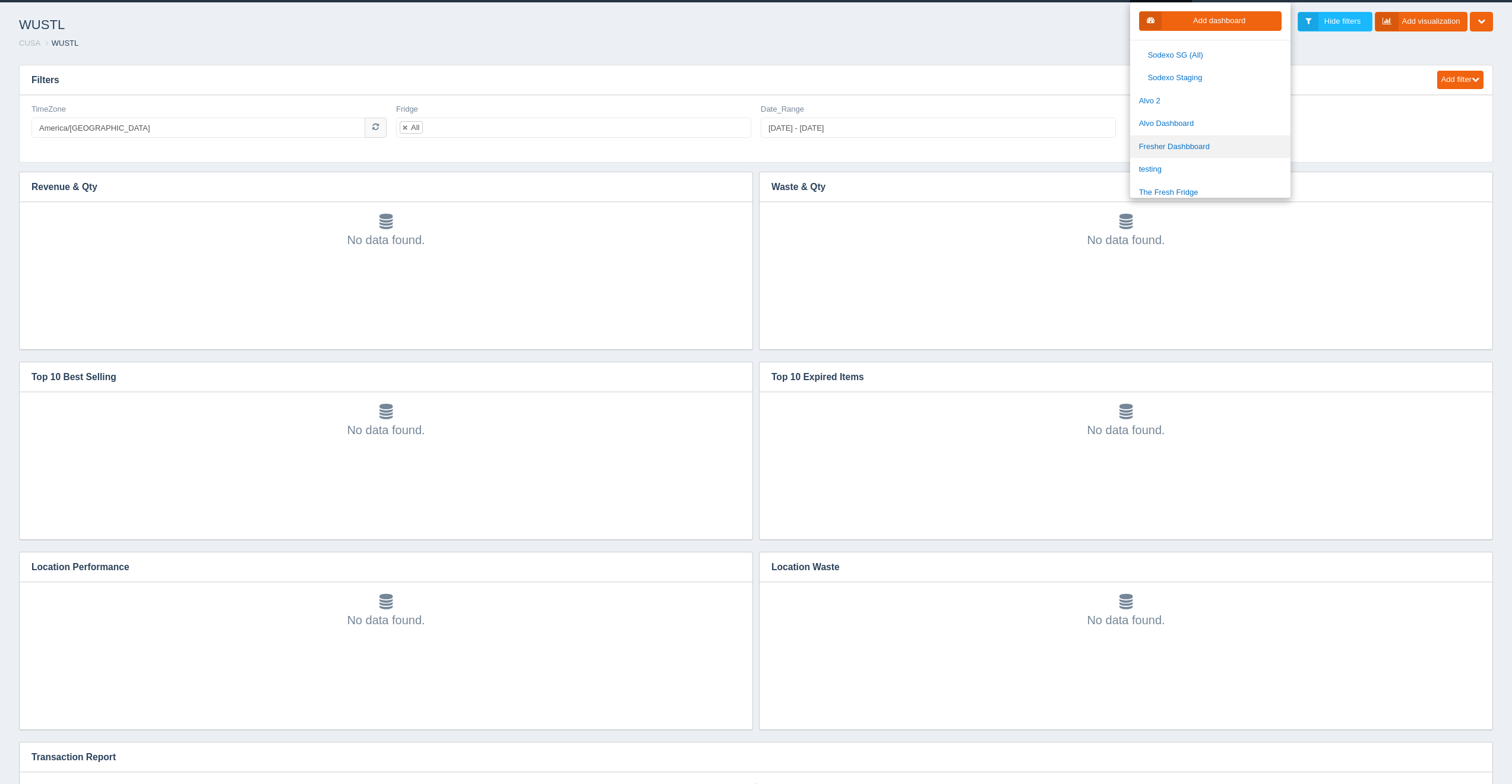
scroll to position [137, 0]
click at [1229, 98] on link "Sodexo Staging" at bounding box center [1210, 97] width 160 height 23
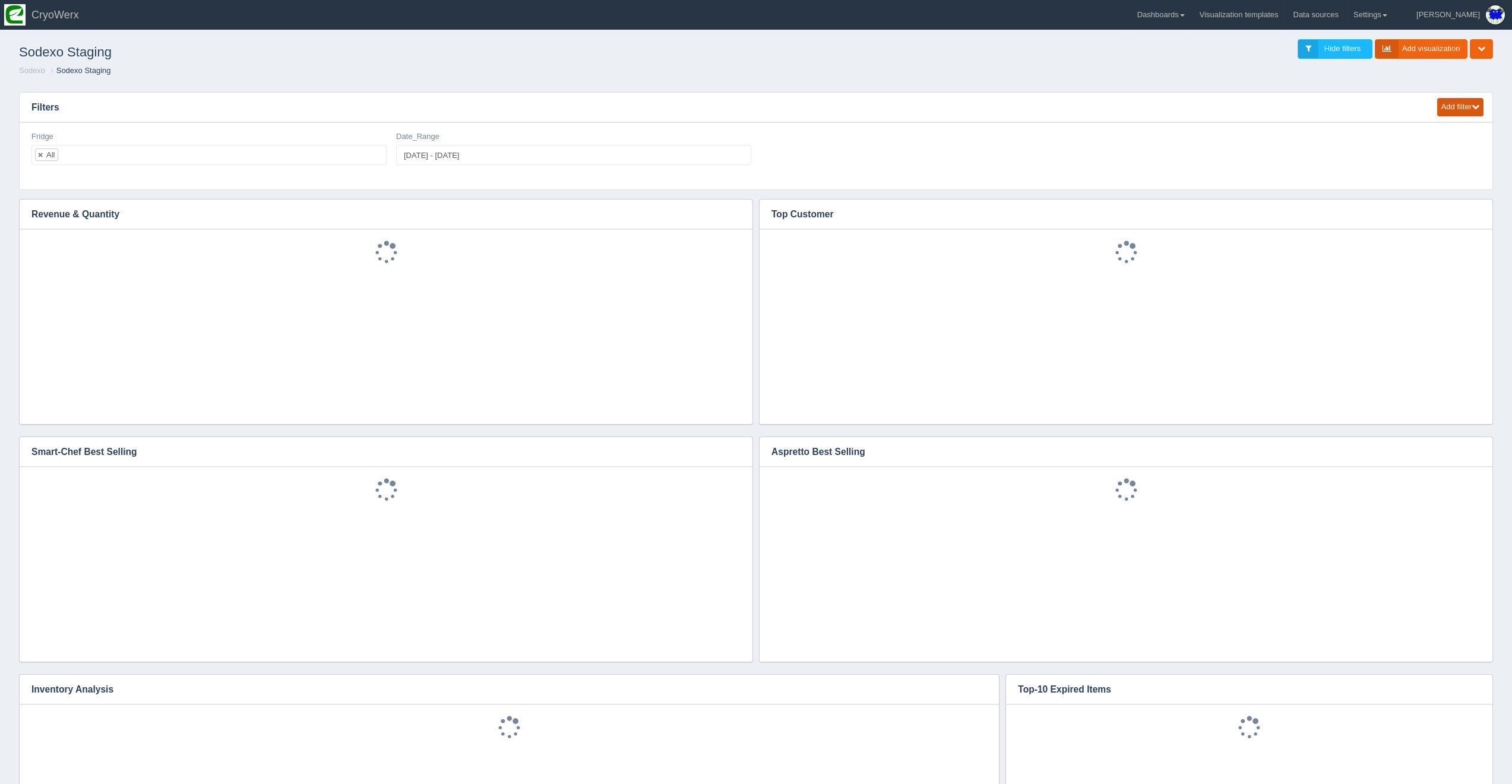
click at [1463, 106] on button "Add filter" at bounding box center [1461, 107] width 47 height 19
click at [1439, 203] on link "Text field" at bounding box center [1428, 209] width 112 height 17
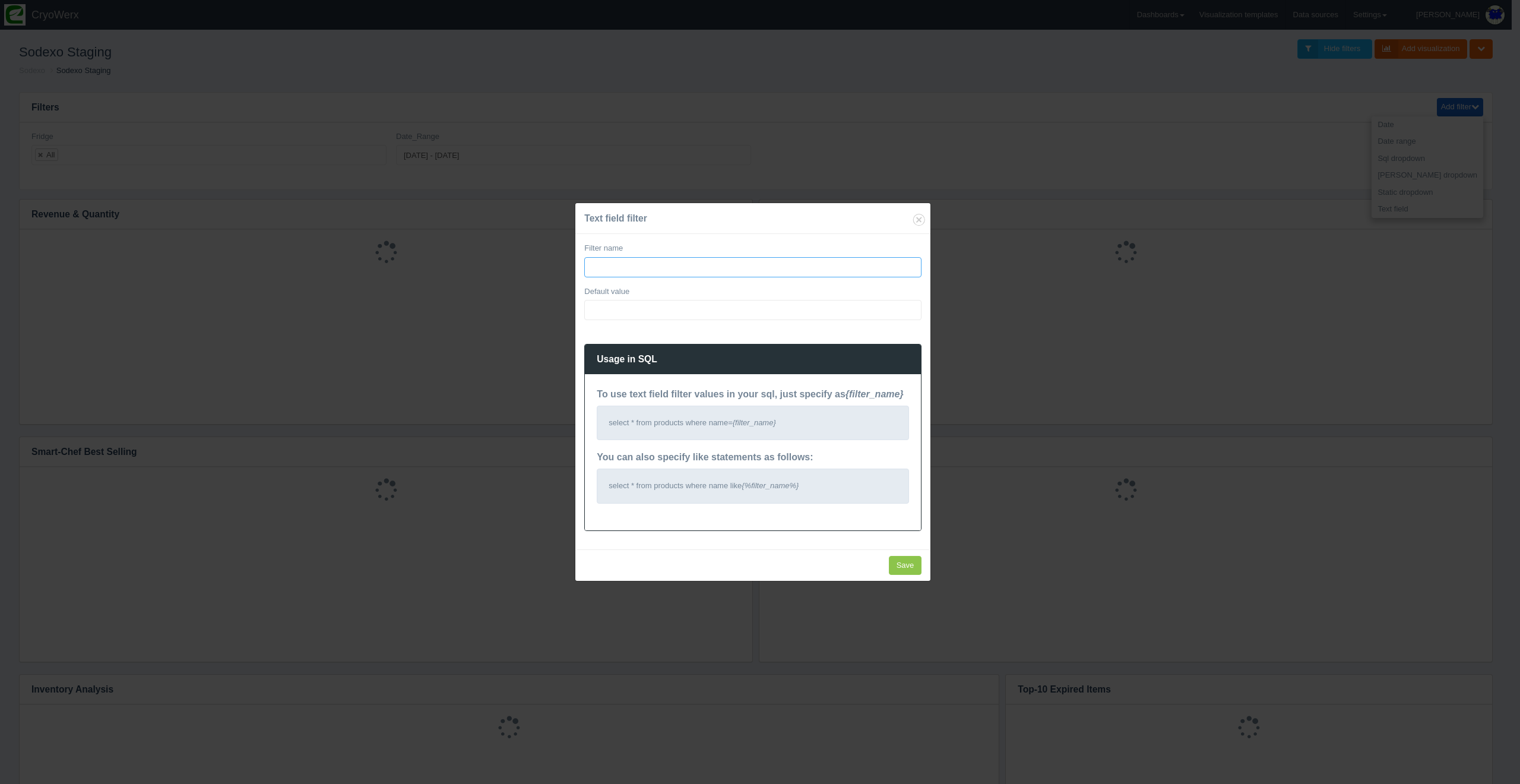
click at [623, 274] on input "Filter name" at bounding box center [753, 267] width 337 height 20
paste input "TimeZone"
type input "TimeZone"
click at [646, 320] on input "Default value" at bounding box center [753, 310] width 337 height 20
type input "[GEOGRAPHIC_DATA]/[GEOGRAPHIC_DATA]"
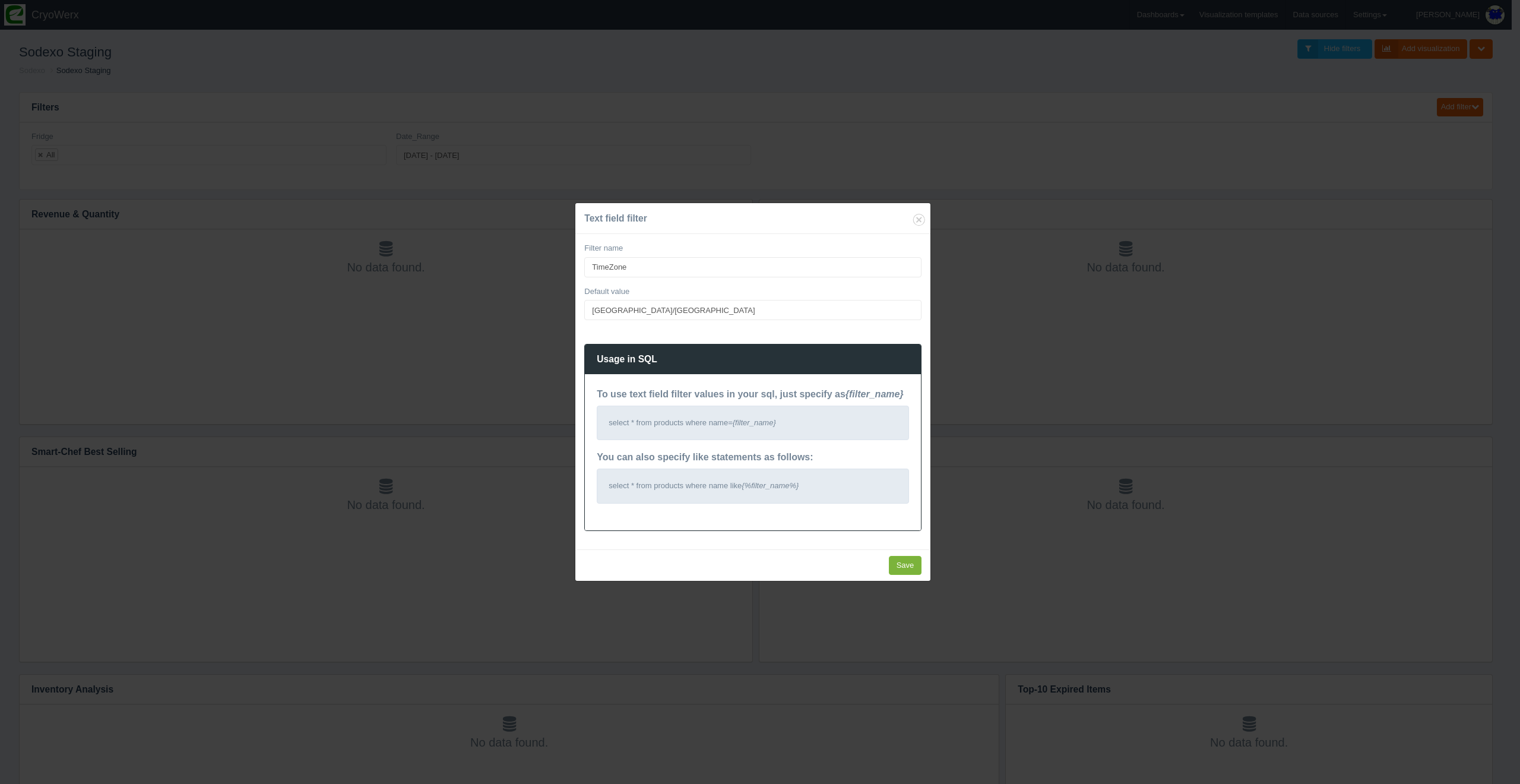
click at [901, 561] on input "Save" at bounding box center [905, 565] width 34 height 20
type input "Save"
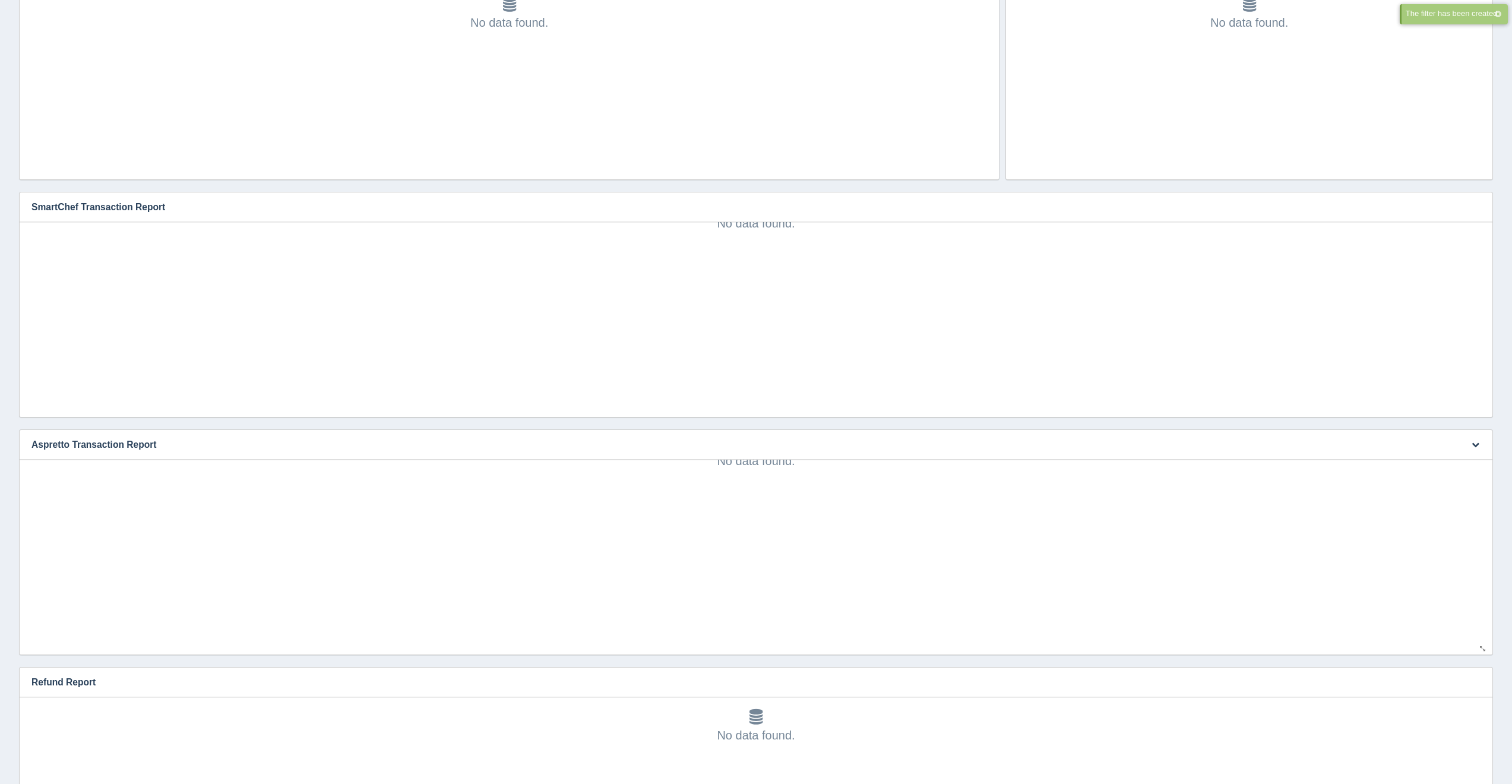
scroll to position [1036, 0]
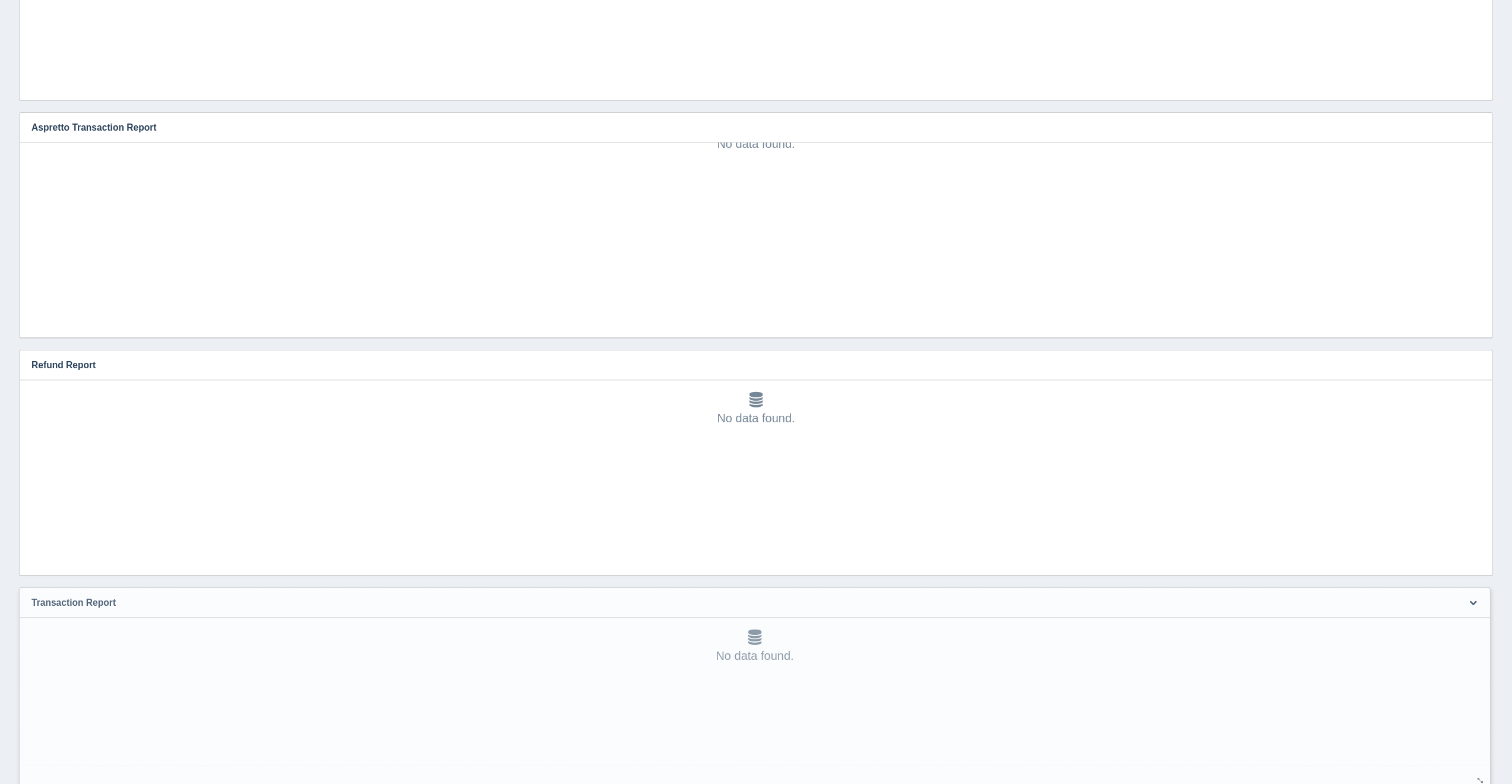
drag, startPoint x: 745, startPoint y: 713, endPoint x: 1483, endPoint y: 782, distance: 741.2
click at [1483, 782] on div at bounding box center [1480, 780] width 9 height 9
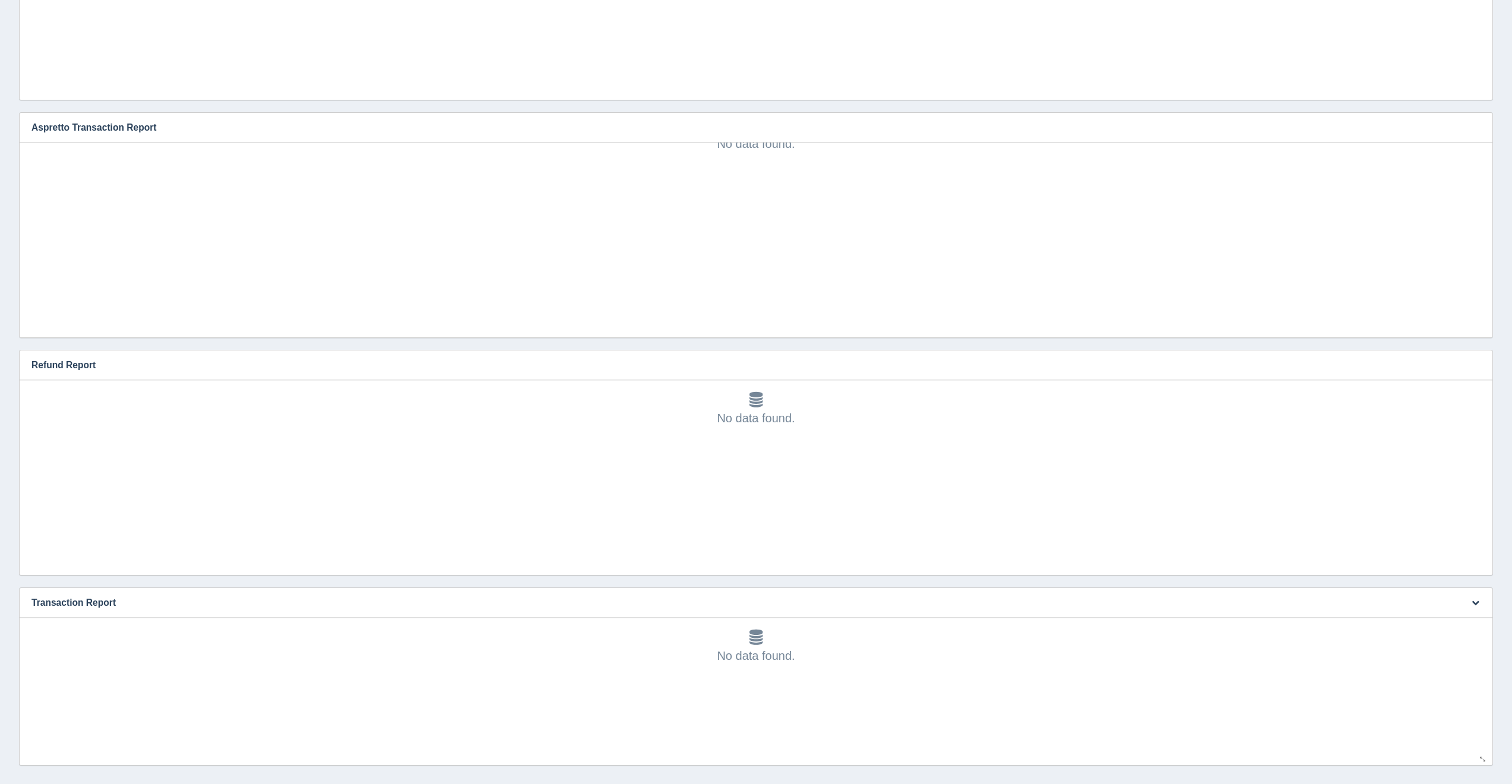
scroll to position [849, 0]
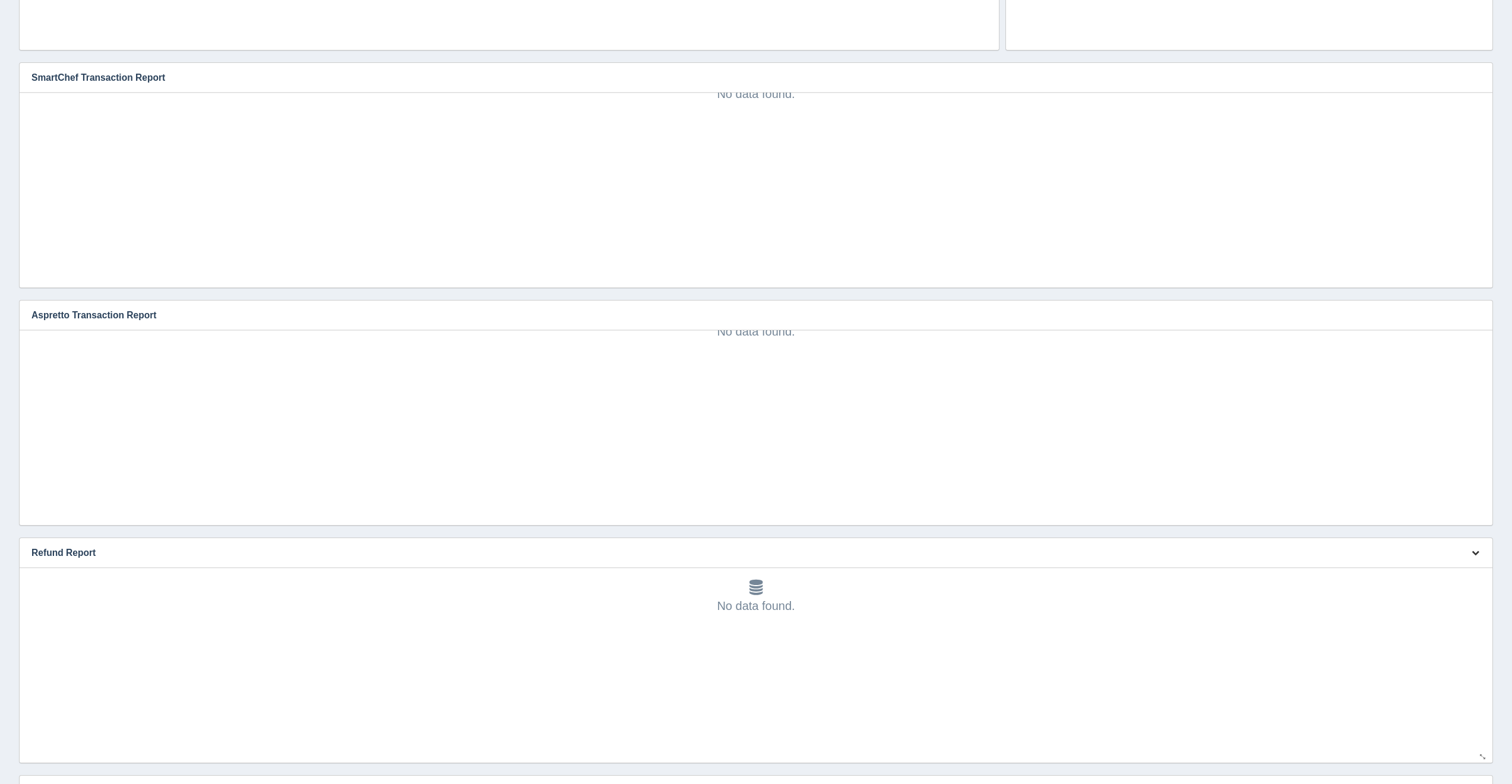
click at [1470, 556] on button "button" at bounding box center [1475, 553] width 16 height 19
click at [1449, 566] on link "Edit chart" at bounding box center [1436, 570] width 95 height 17
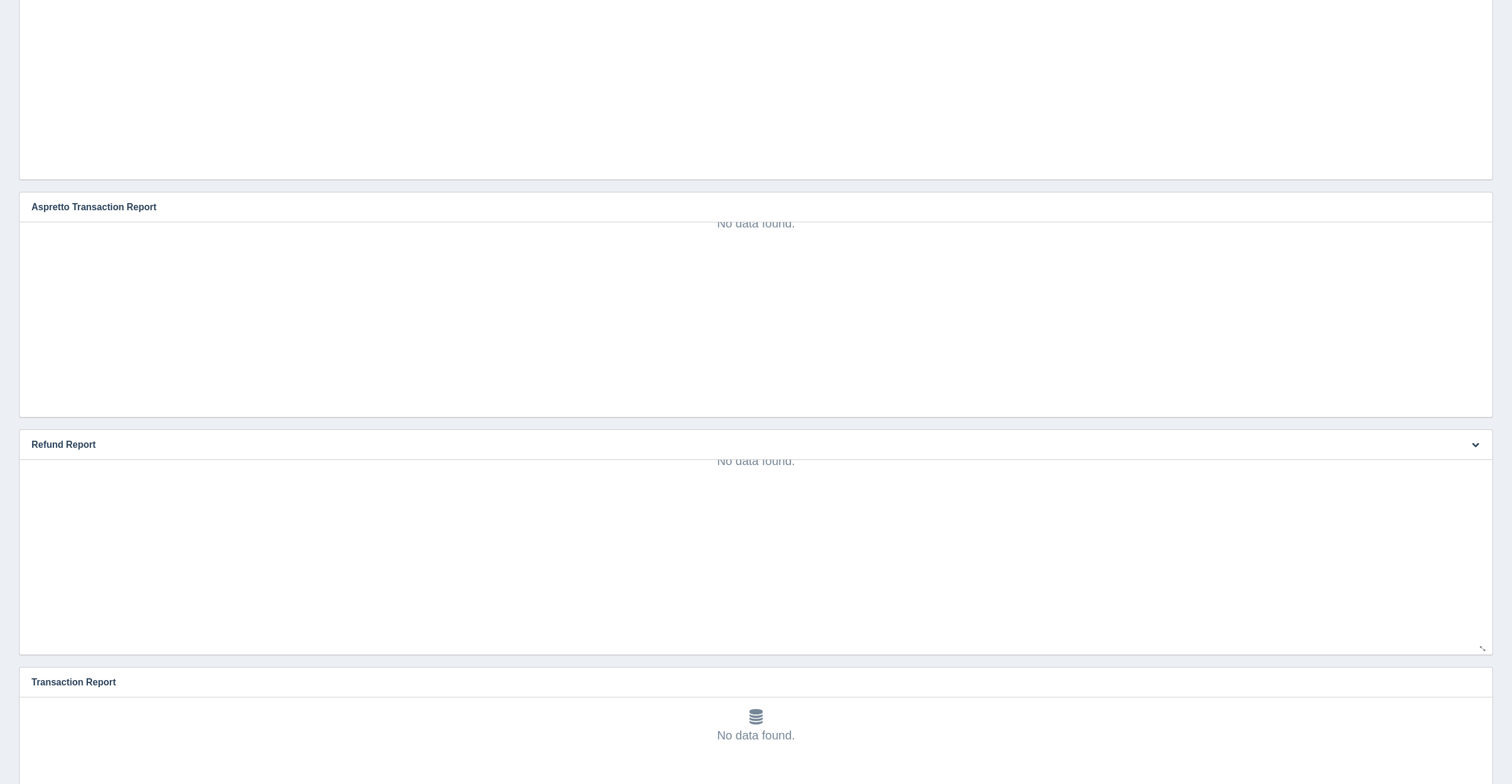
scroll to position [1084, 0]
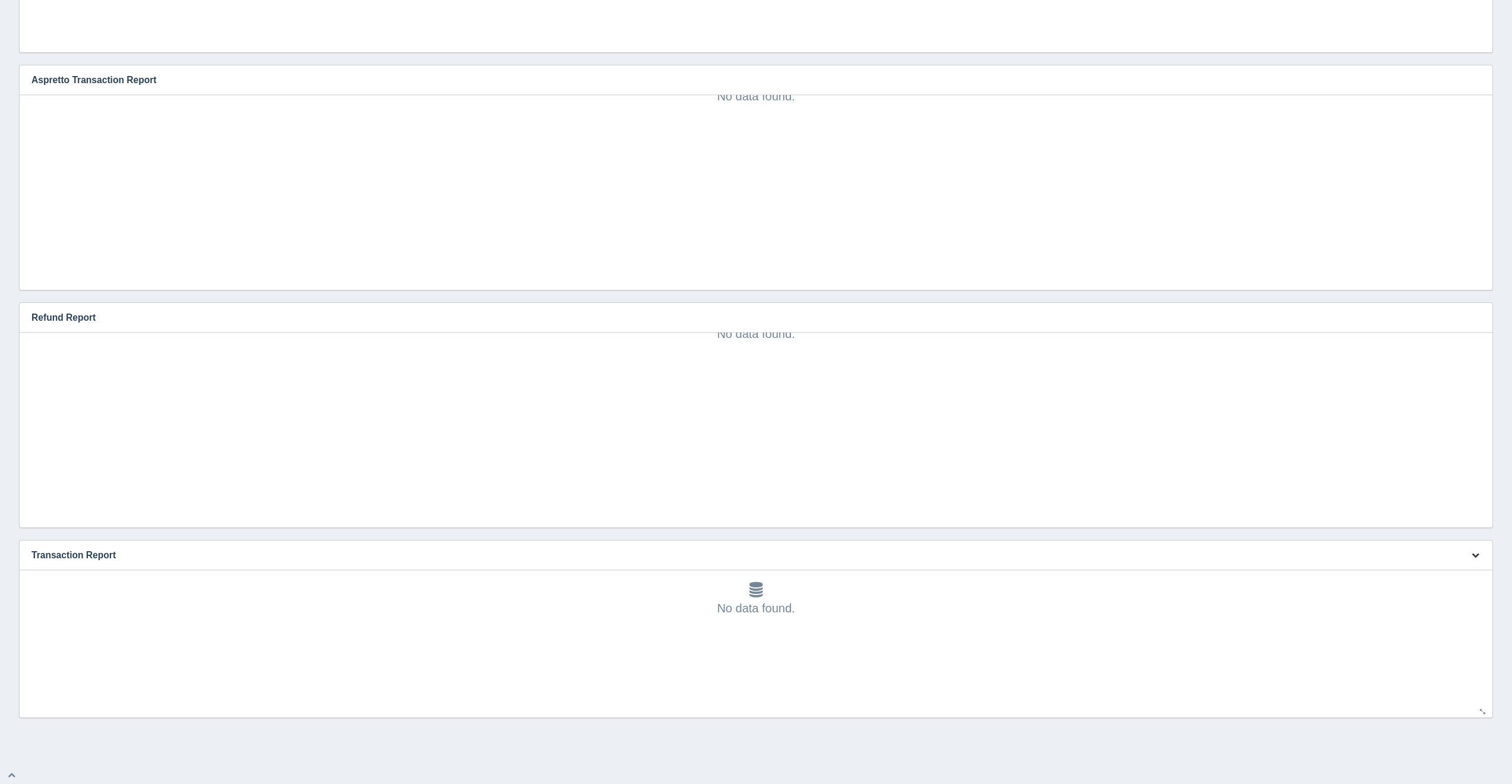
click at [1475, 551] on icon "button" at bounding box center [1476, 555] width 7 height 7
click at [1469, 565] on link "Edit chart" at bounding box center [1436, 573] width 95 height 17
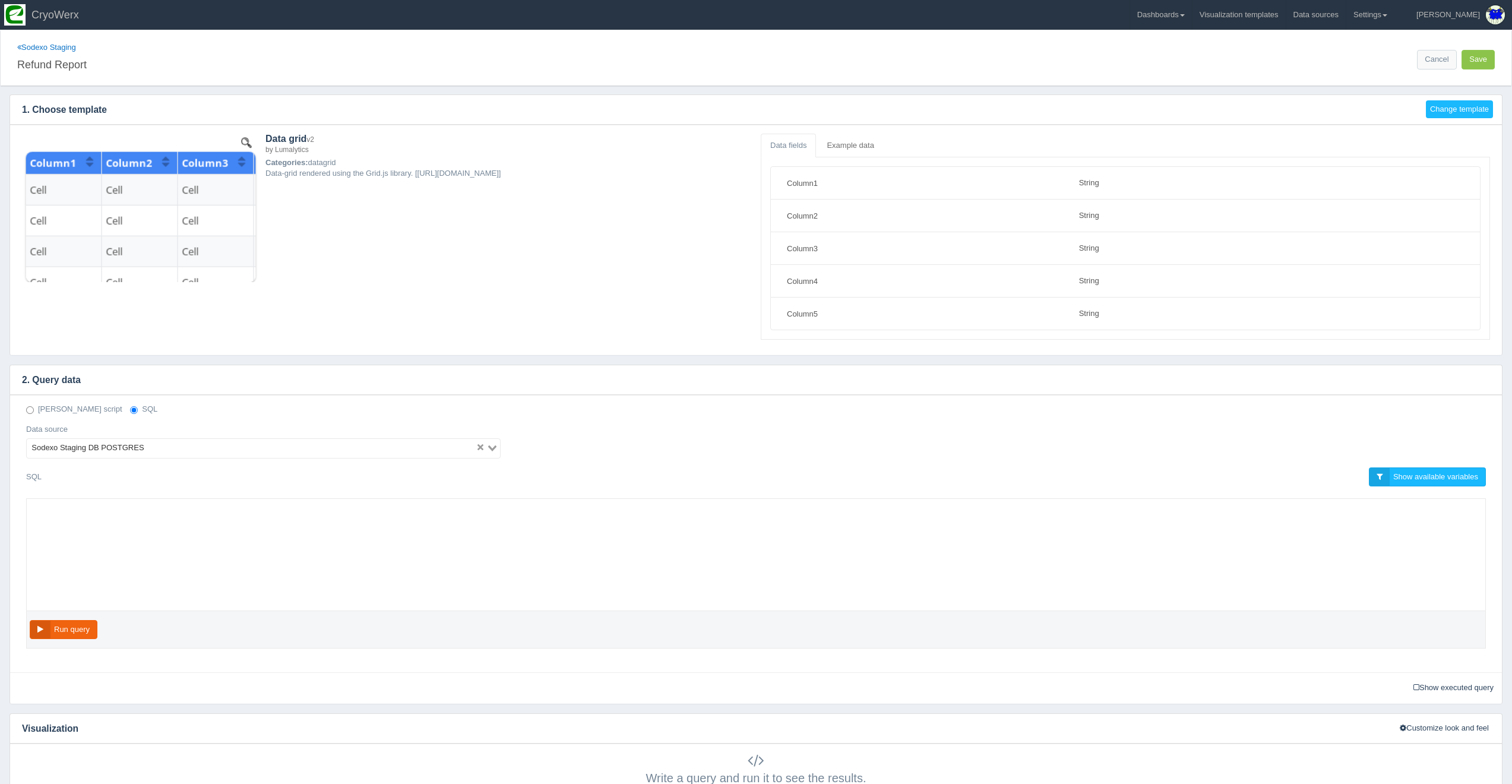
select select "string"
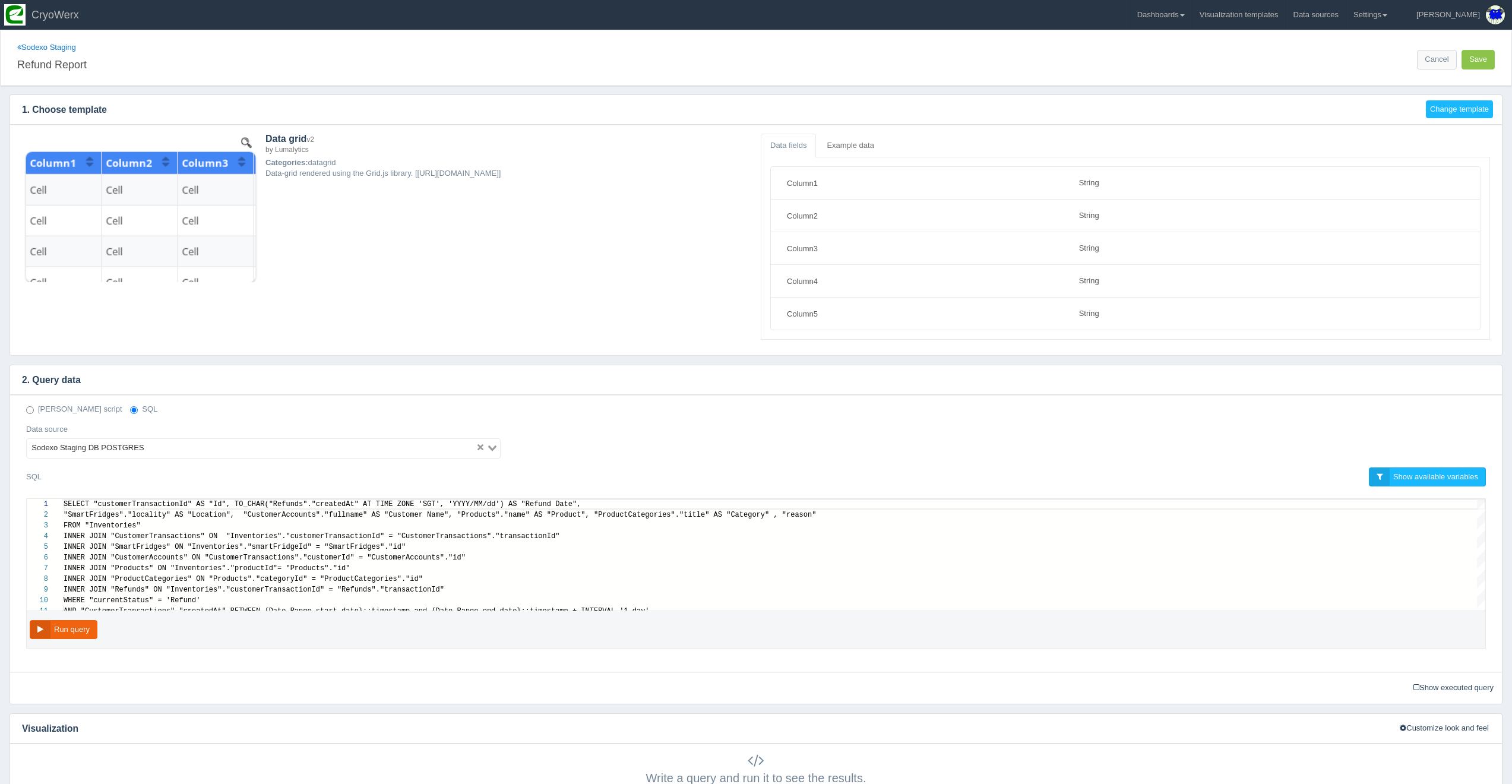
scroll to position [43, 0]
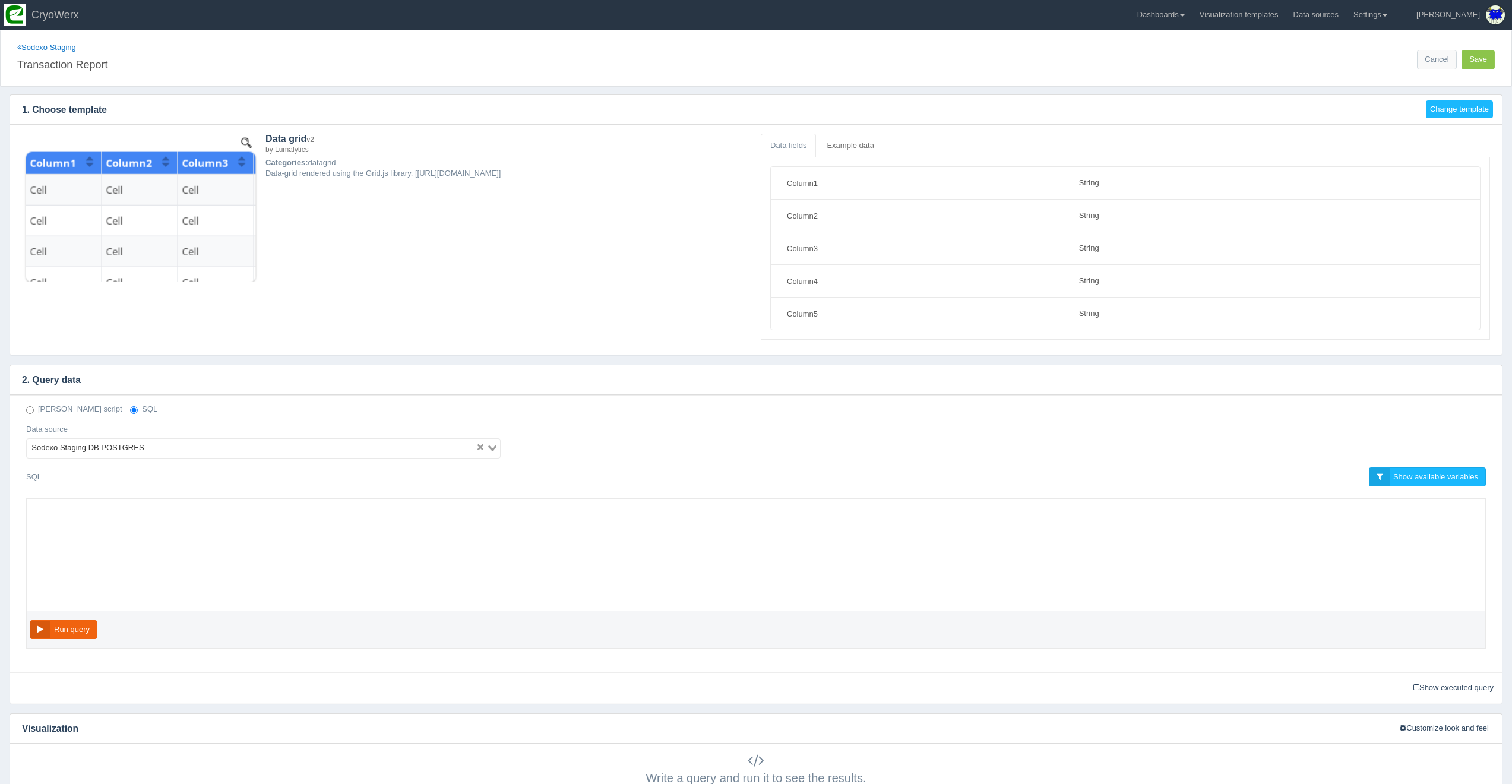
select select "string"
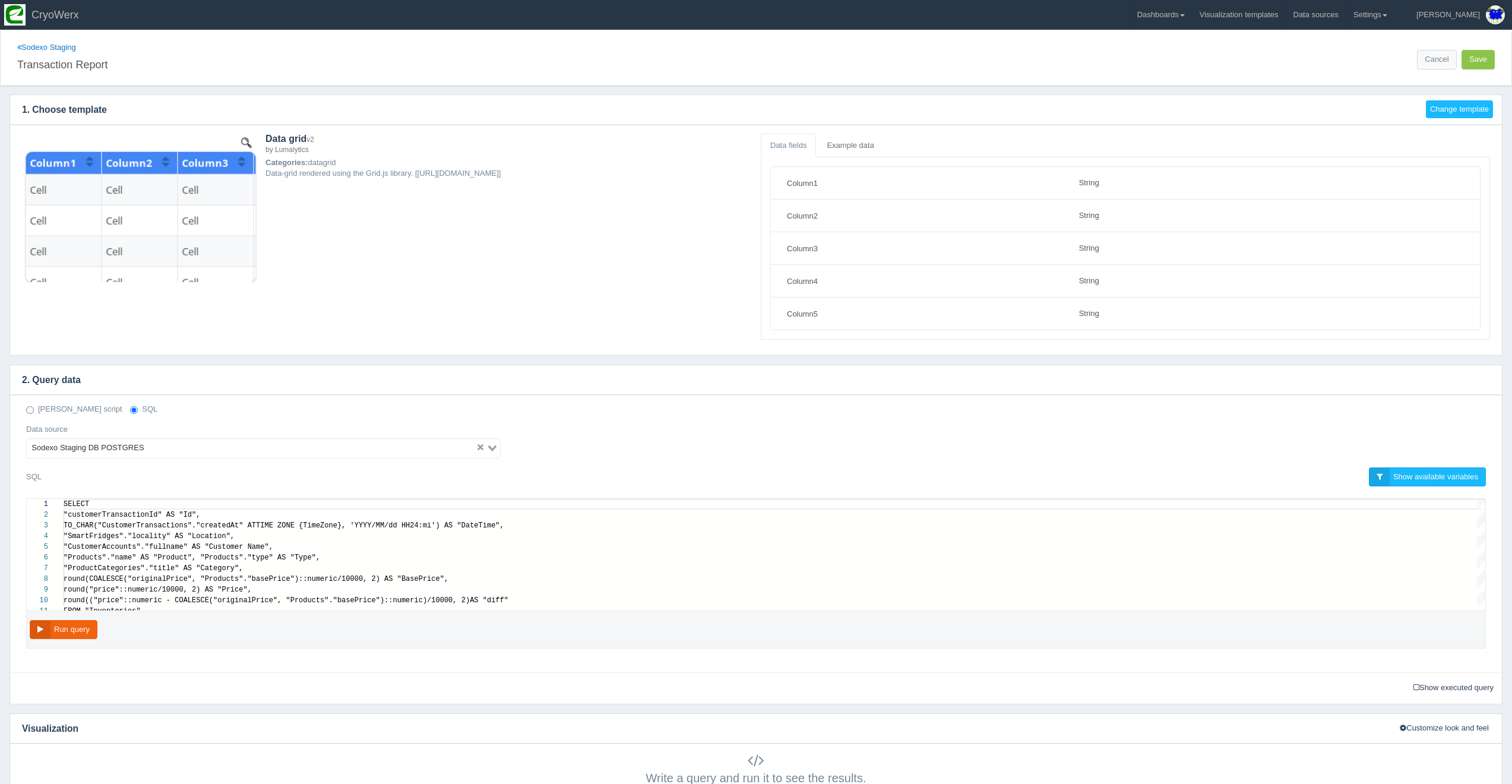
scroll to position [86, 0]
click at [85, 629] on button "Run query" at bounding box center [63, 629] width 68 height 20
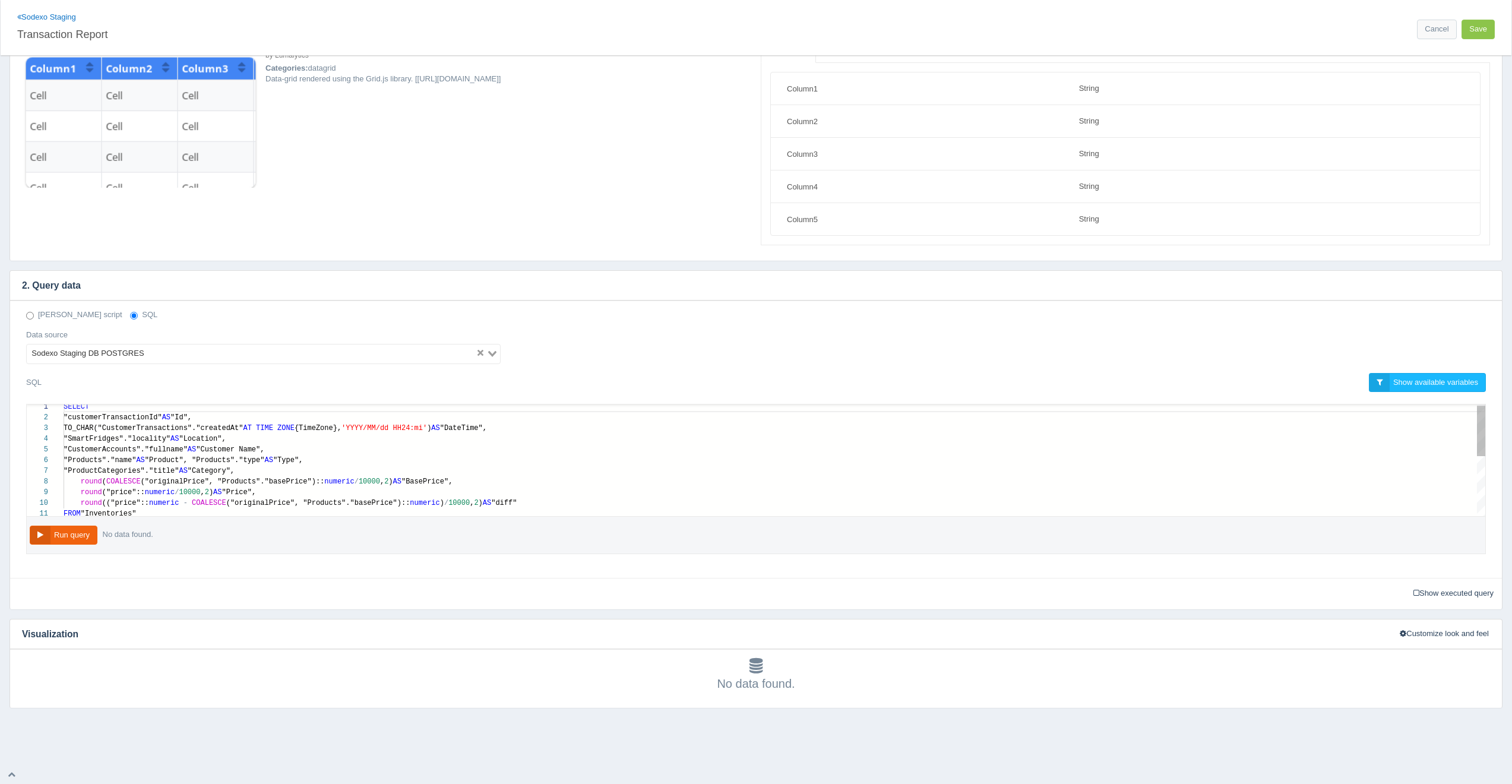
scroll to position [91, 0]
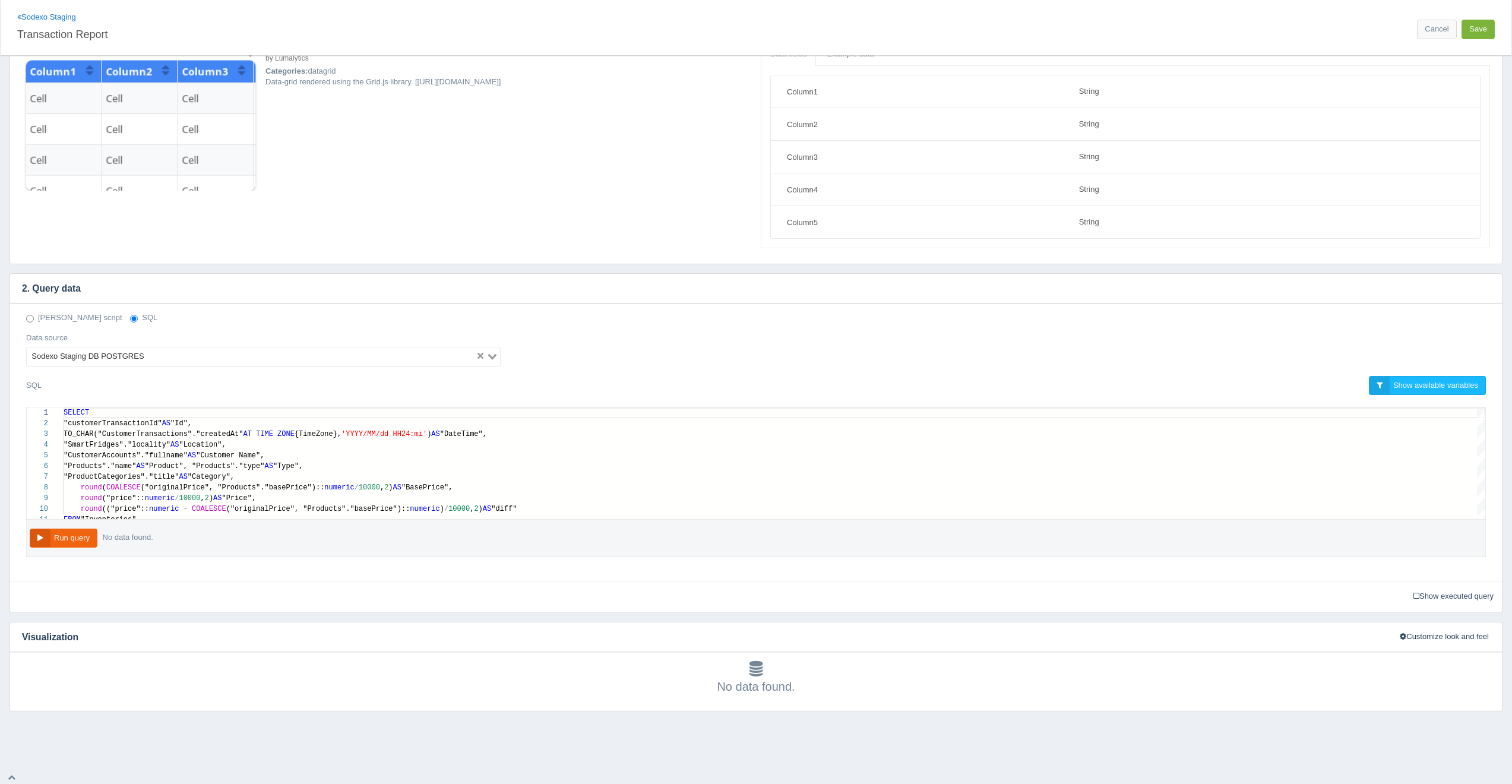
click at [1478, 25] on button "Save" at bounding box center [1478, 29] width 34 height 20
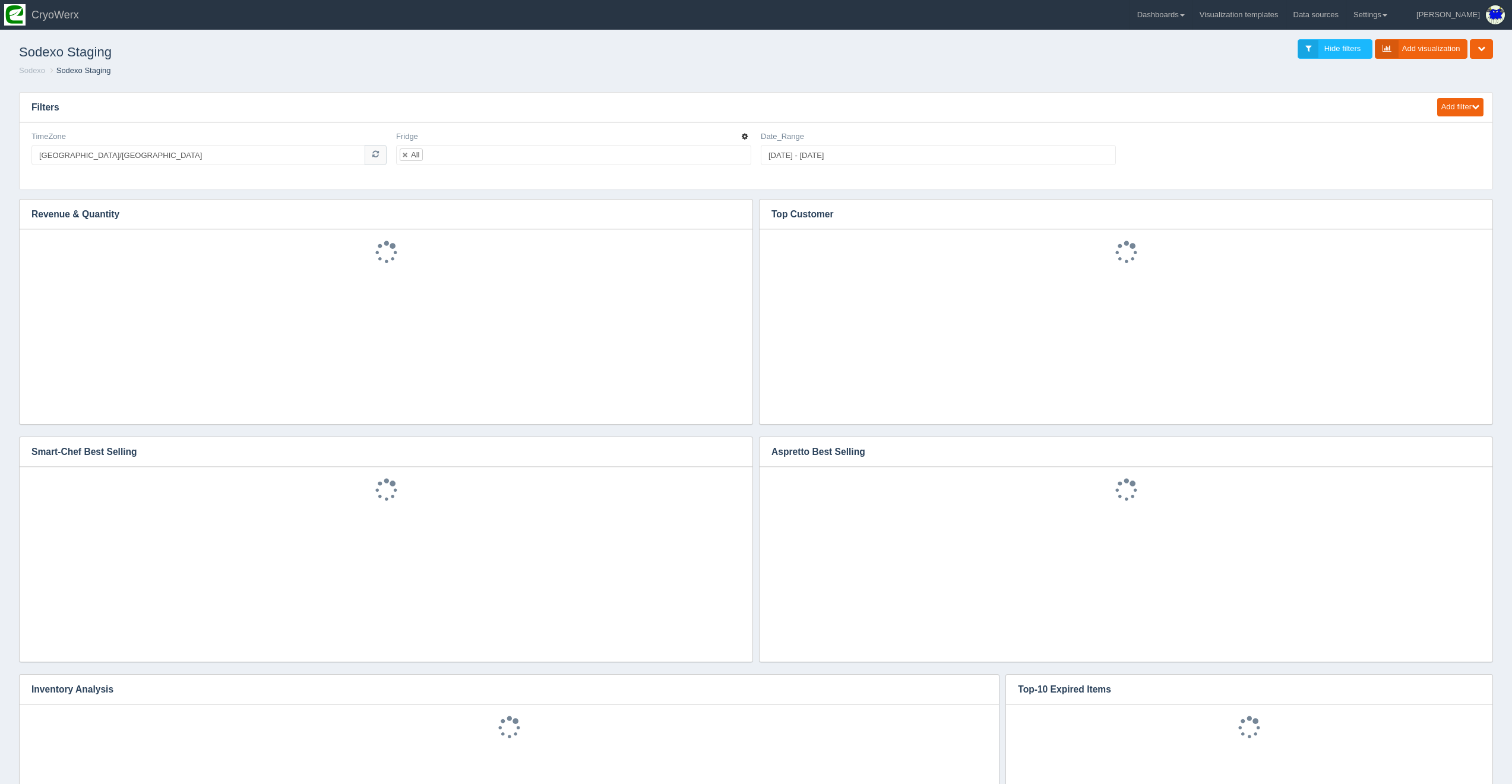
click at [743, 133] on icon "button" at bounding box center [744, 137] width 6 height 7
click at [744, 144] on link "Edit filter" at bounding box center [702, 151] width 95 height 17
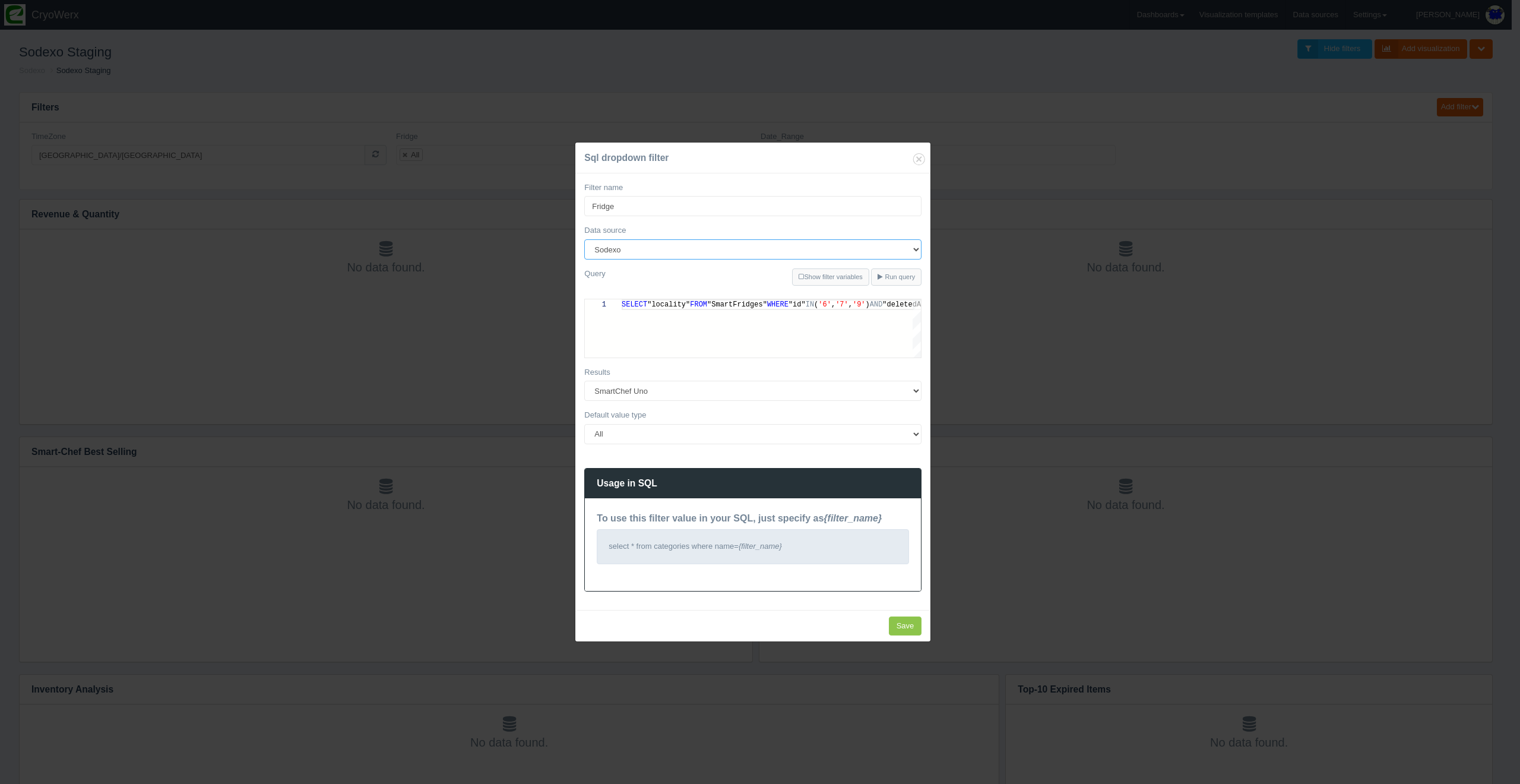
select select "481"
click at [975, 556] on div "Sql dropdown filter Filter name [PERSON_NAME] Data source 180Maiden Abilities i…" at bounding box center [760, 392] width 1520 height 784
click at [921, 161] on icon "Close" at bounding box center [919, 159] width 17 height 17
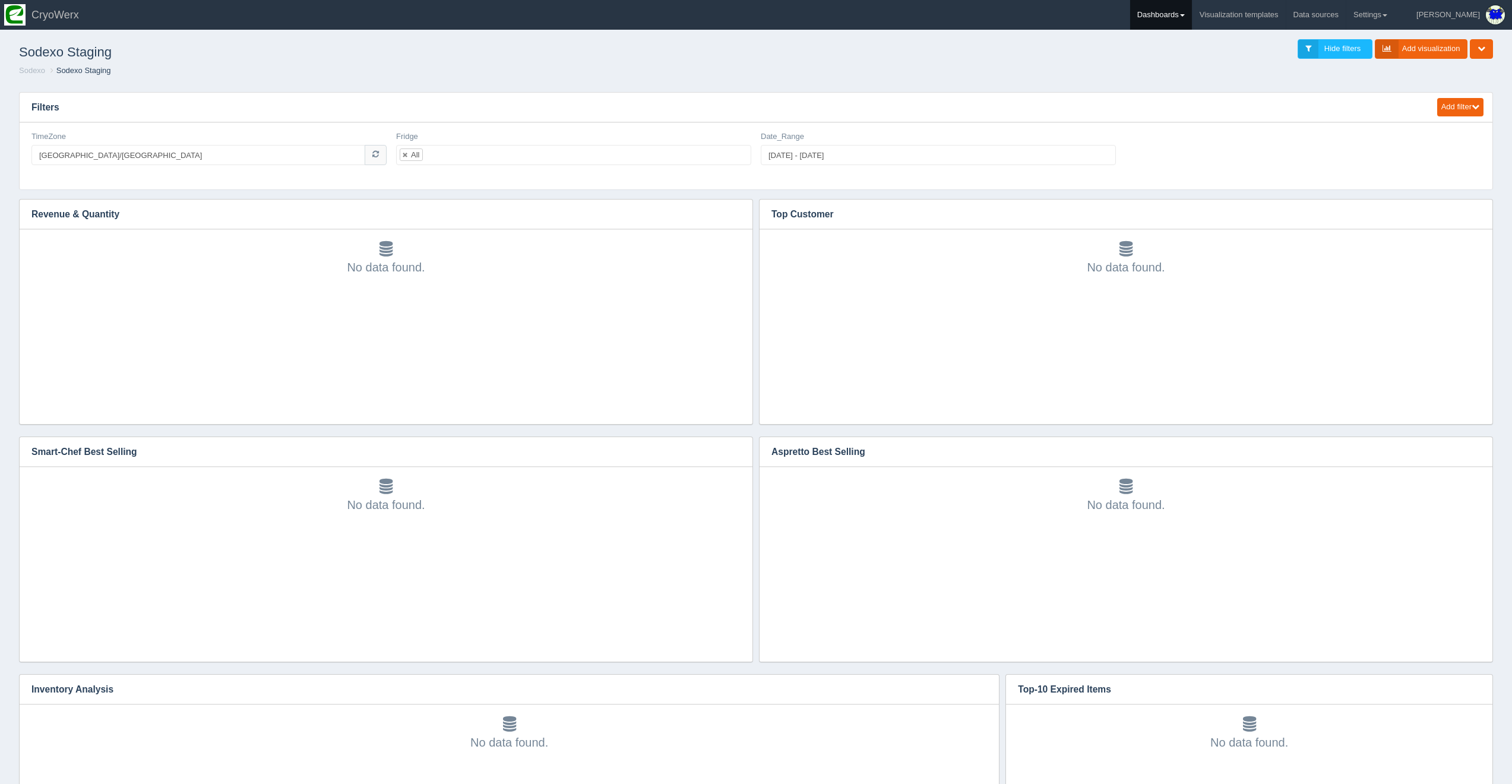
click at [1182, 19] on link "Dashboards" at bounding box center [1161, 15] width 61 height 30
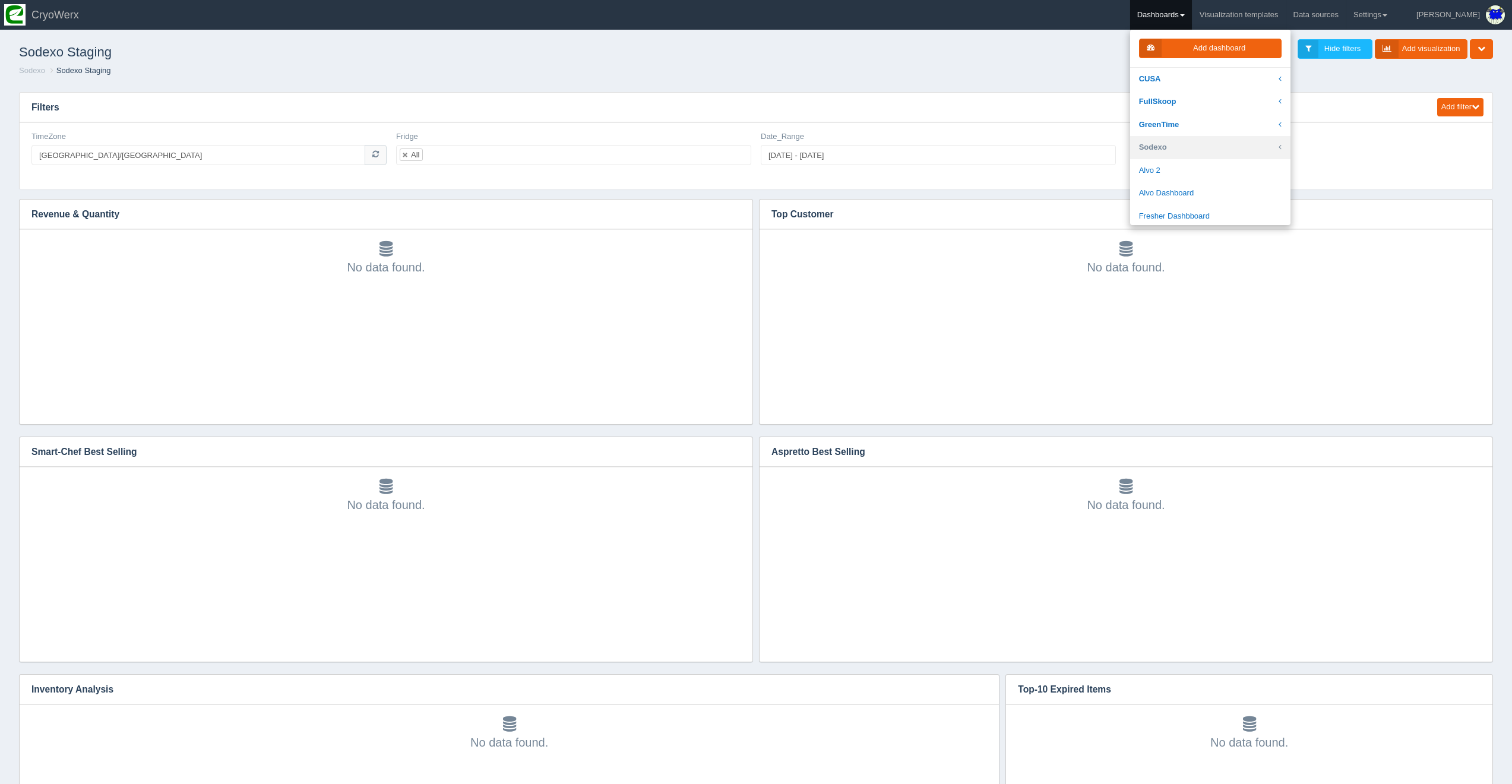
click at [1230, 146] on link "Sodexo" at bounding box center [1210, 147] width 160 height 23
click at [1226, 182] on link "Sodexo SG (All)" at bounding box center [1210, 180] width 160 height 23
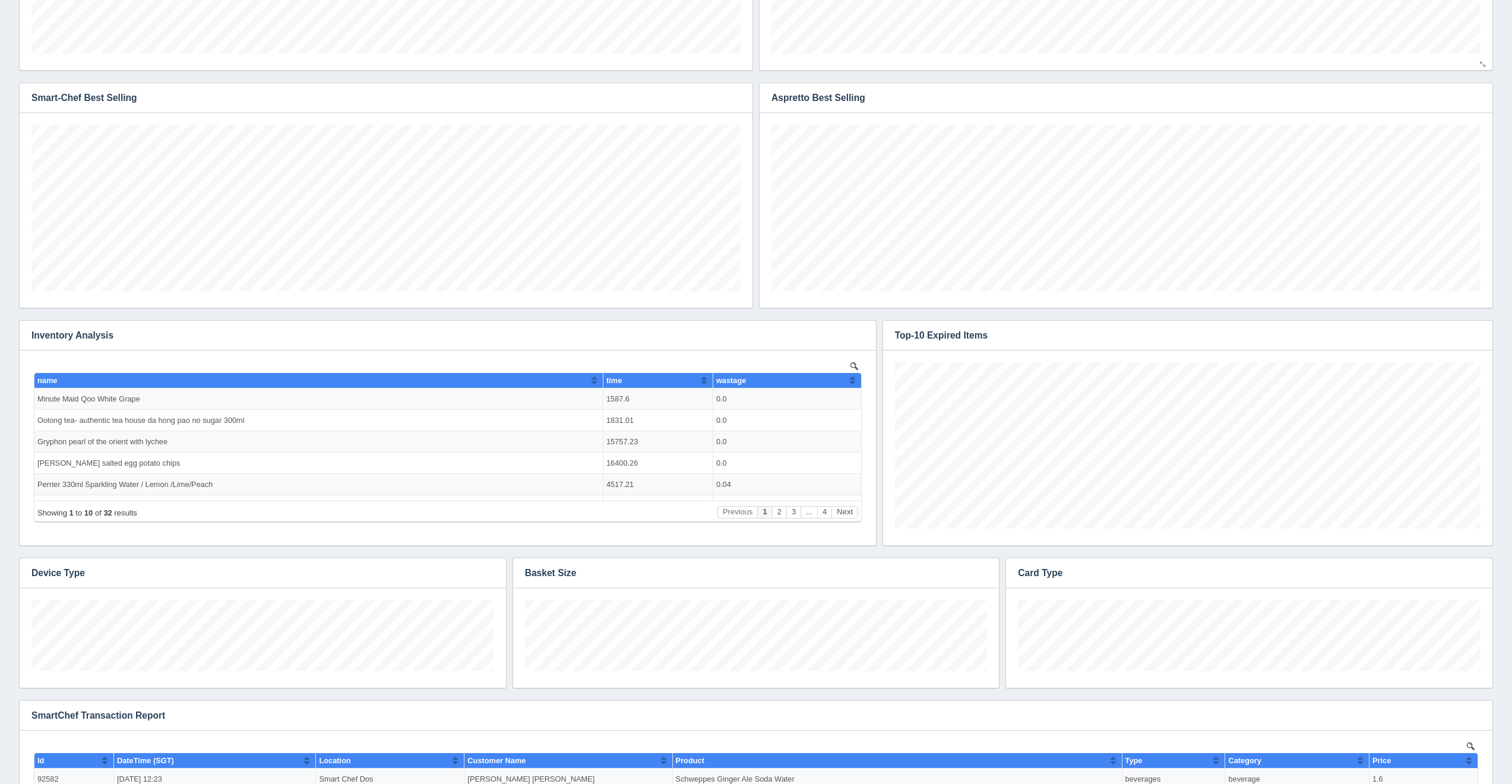
scroll to position [593522, 593444]
